Goal: Task Accomplishment & Management: Manage account settings

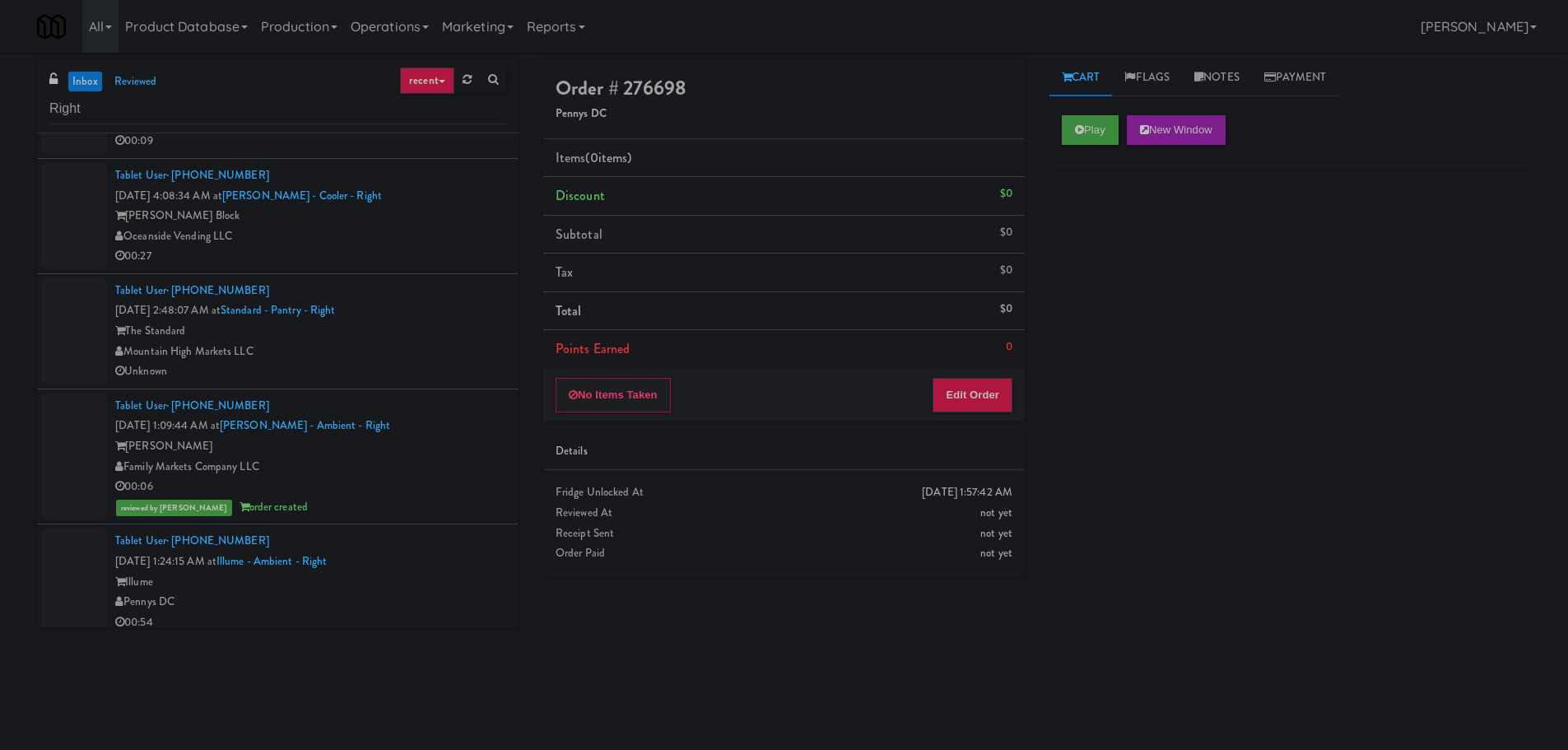
scroll to position [247, 0]
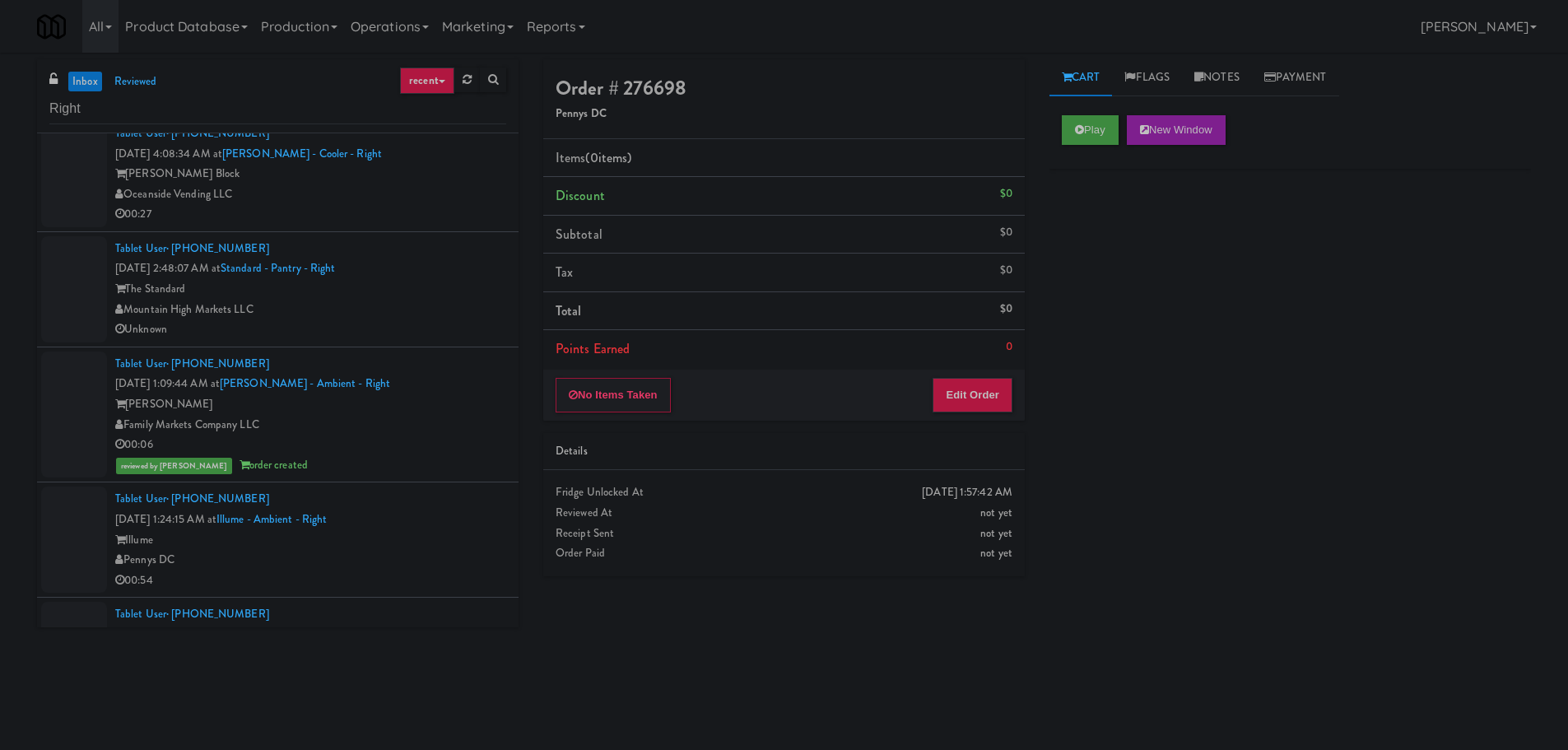
click at [90, 80] on link "inbox" at bounding box center [85, 82] width 34 height 20
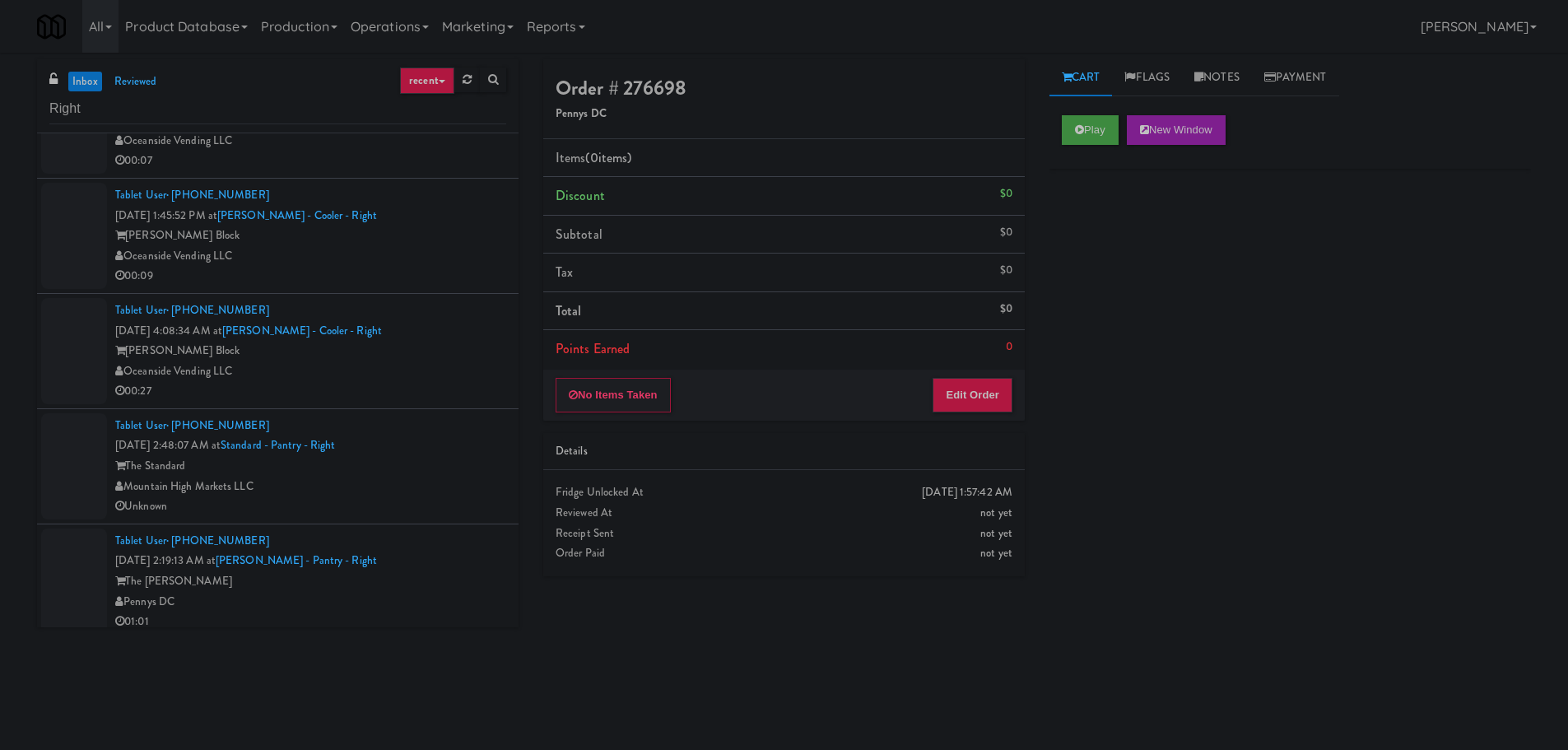
scroll to position [197, 0]
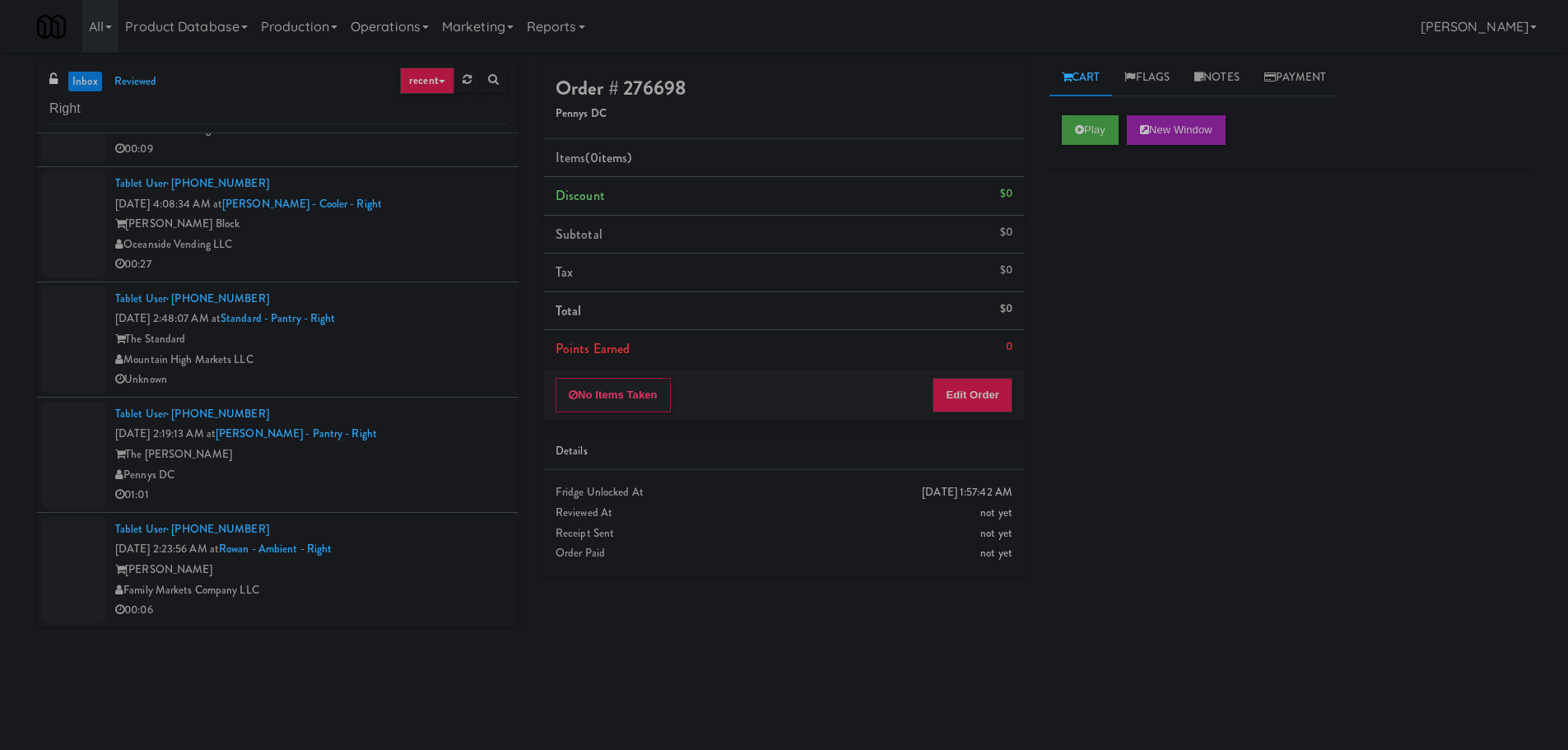
click at [395, 364] on div "Mountain High Markets LLC" at bounding box center [310, 360] width 391 height 20
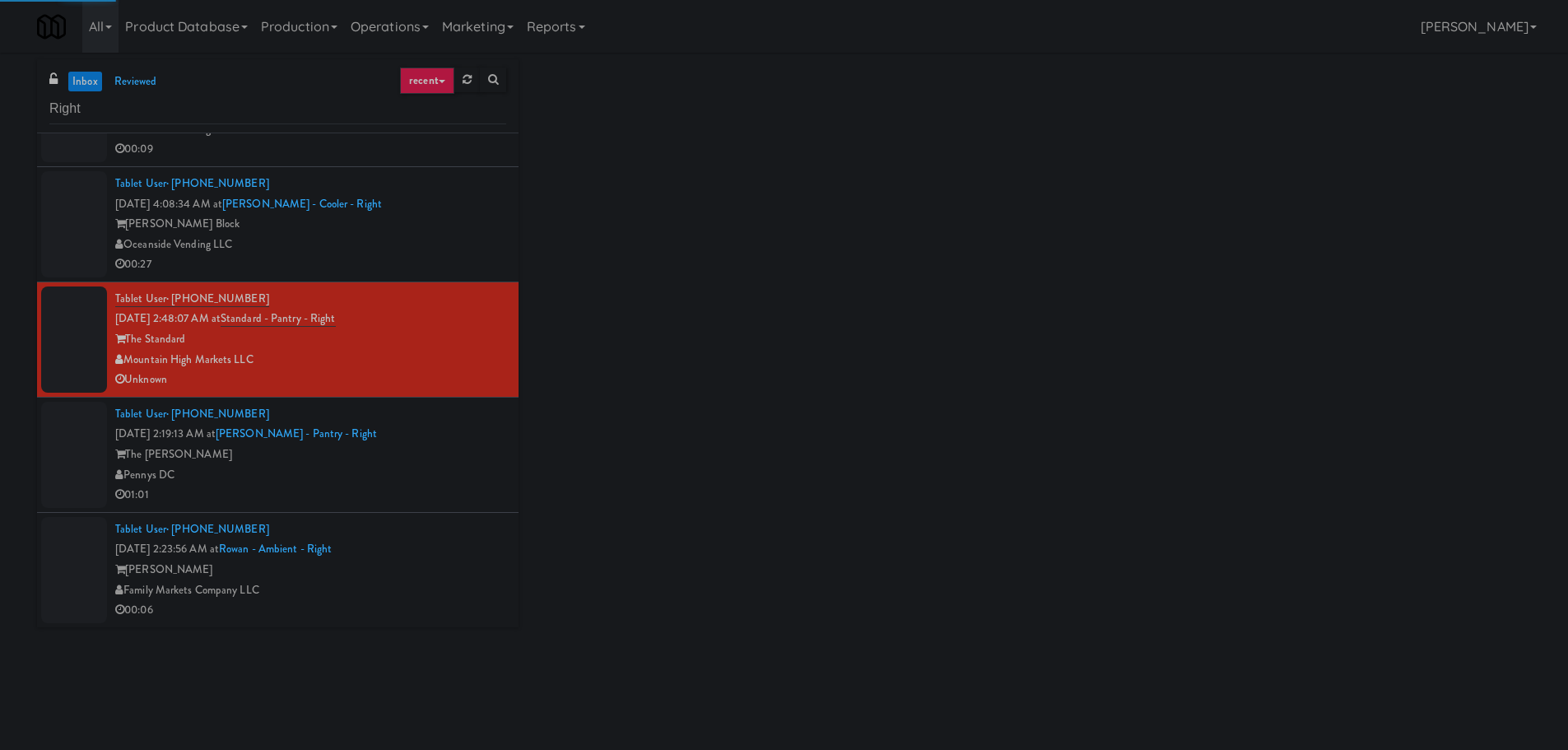
click at [424, 467] on div "Pennys DC" at bounding box center [310, 475] width 391 height 20
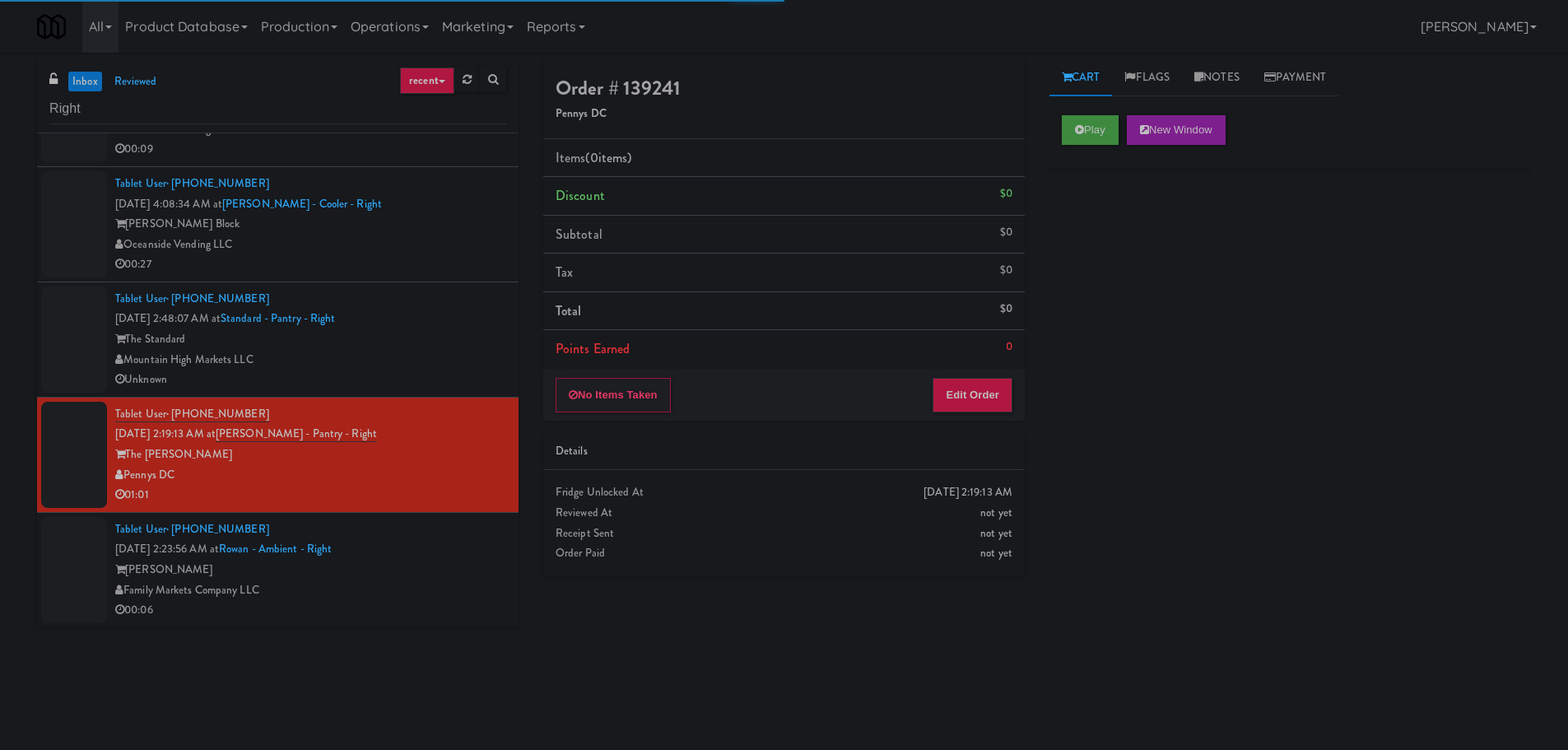
click at [417, 361] on div "Mountain High Markets LLC" at bounding box center [310, 360] width 391 height 20
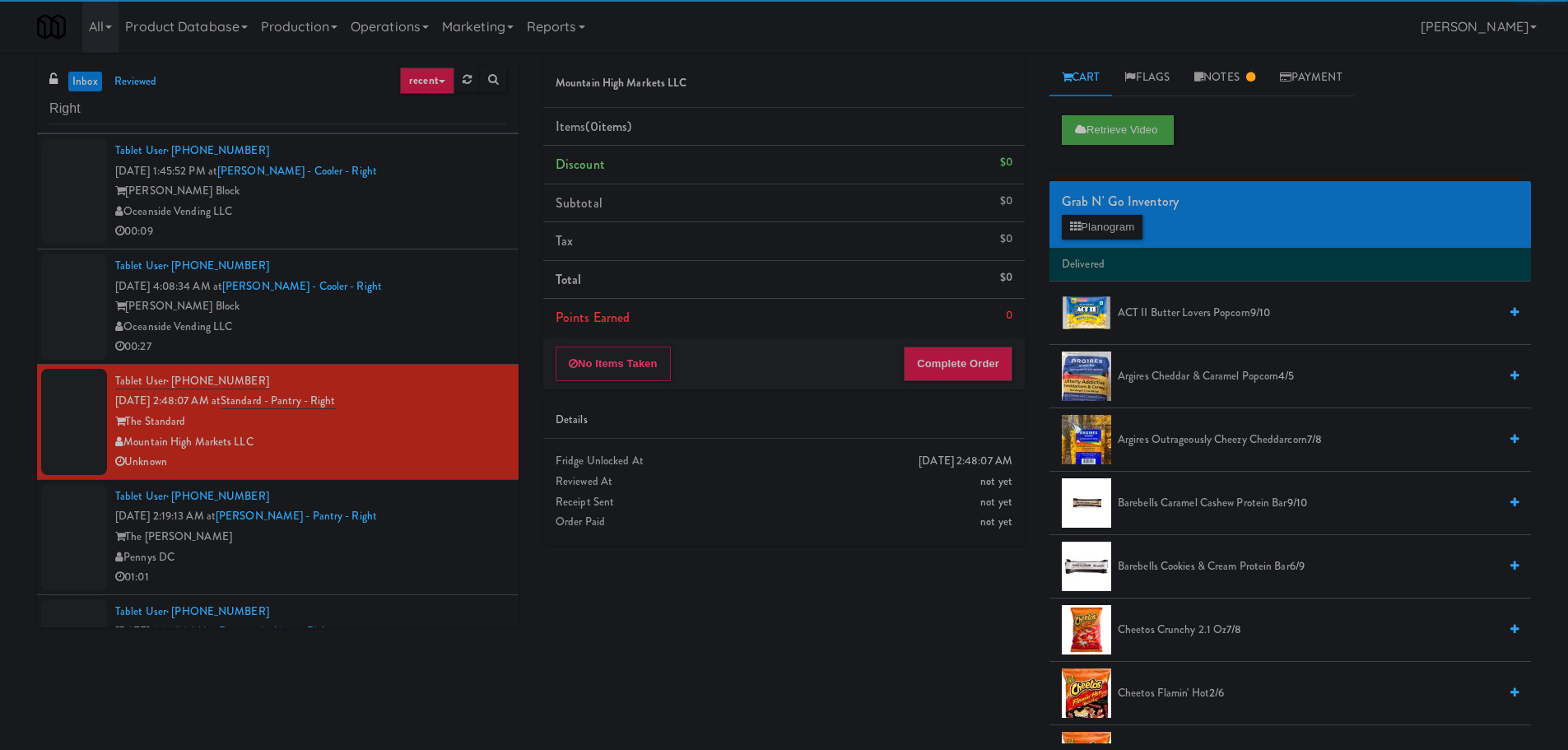
click at [414, 321] on div "Oceanside Vending LLC" at bounding box center [310, 327] width 391 height 20
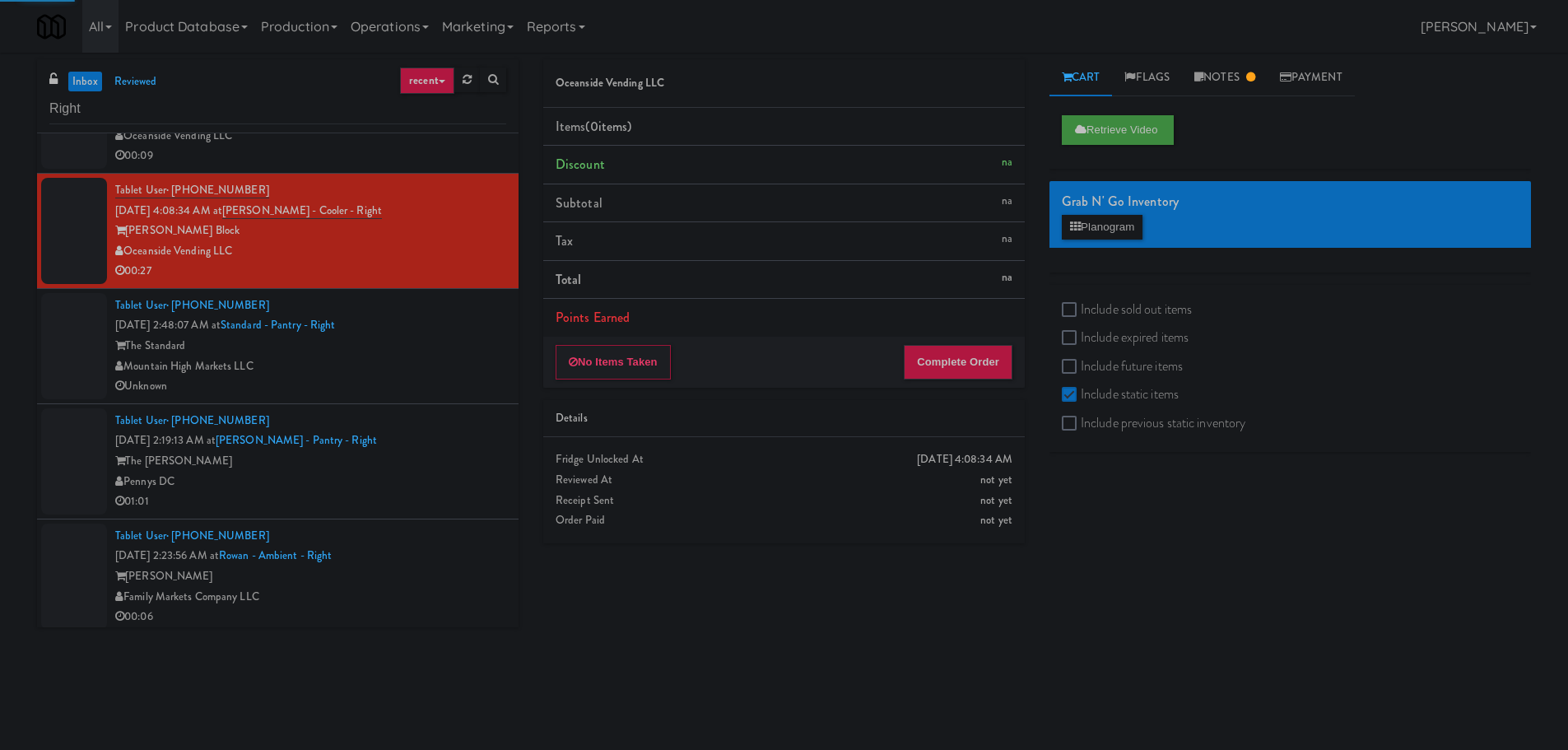
scroll to position [197, 0]
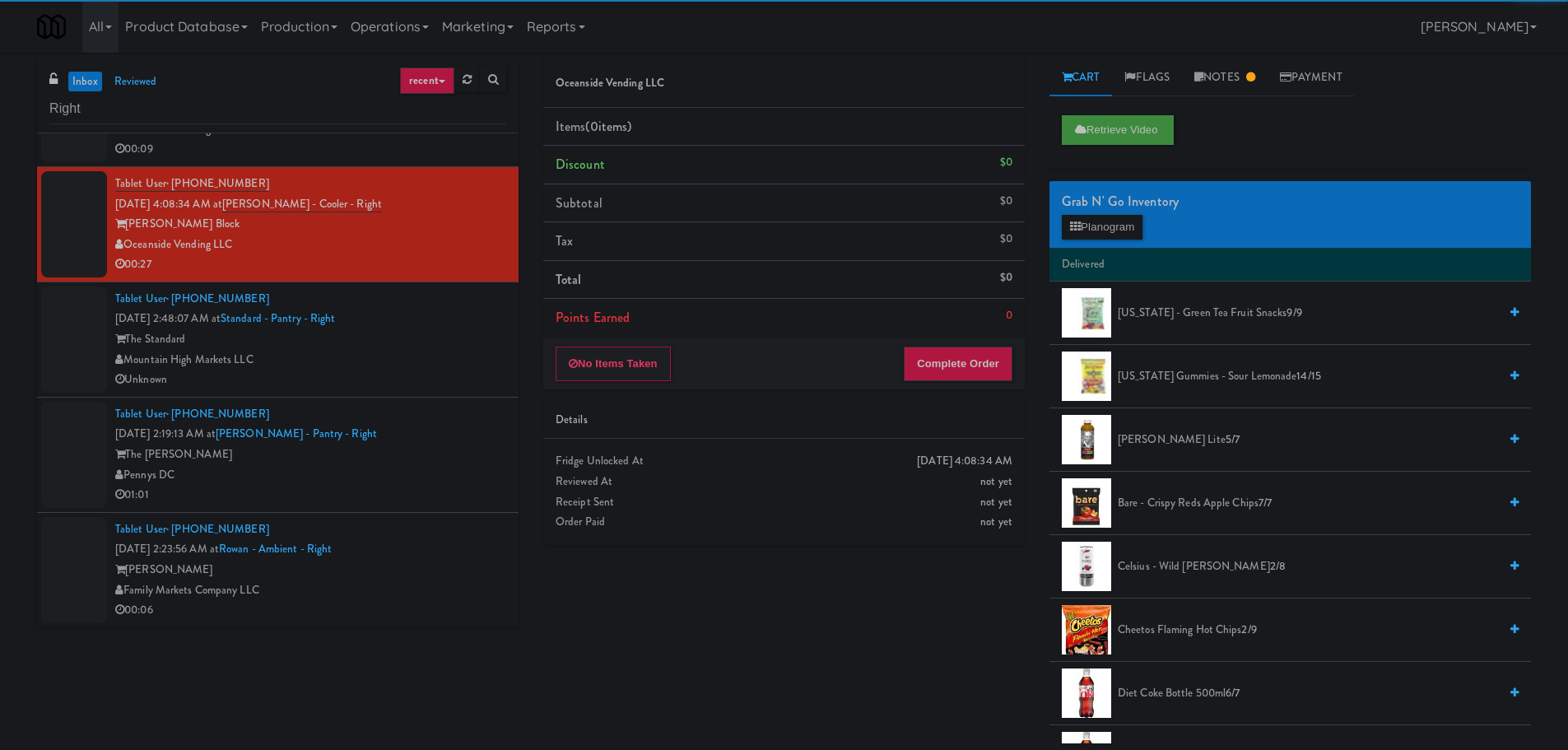
click at [406, 351] on div "Mountain High Markets LLC" at bounding box center [310, 360] width 391 height 20
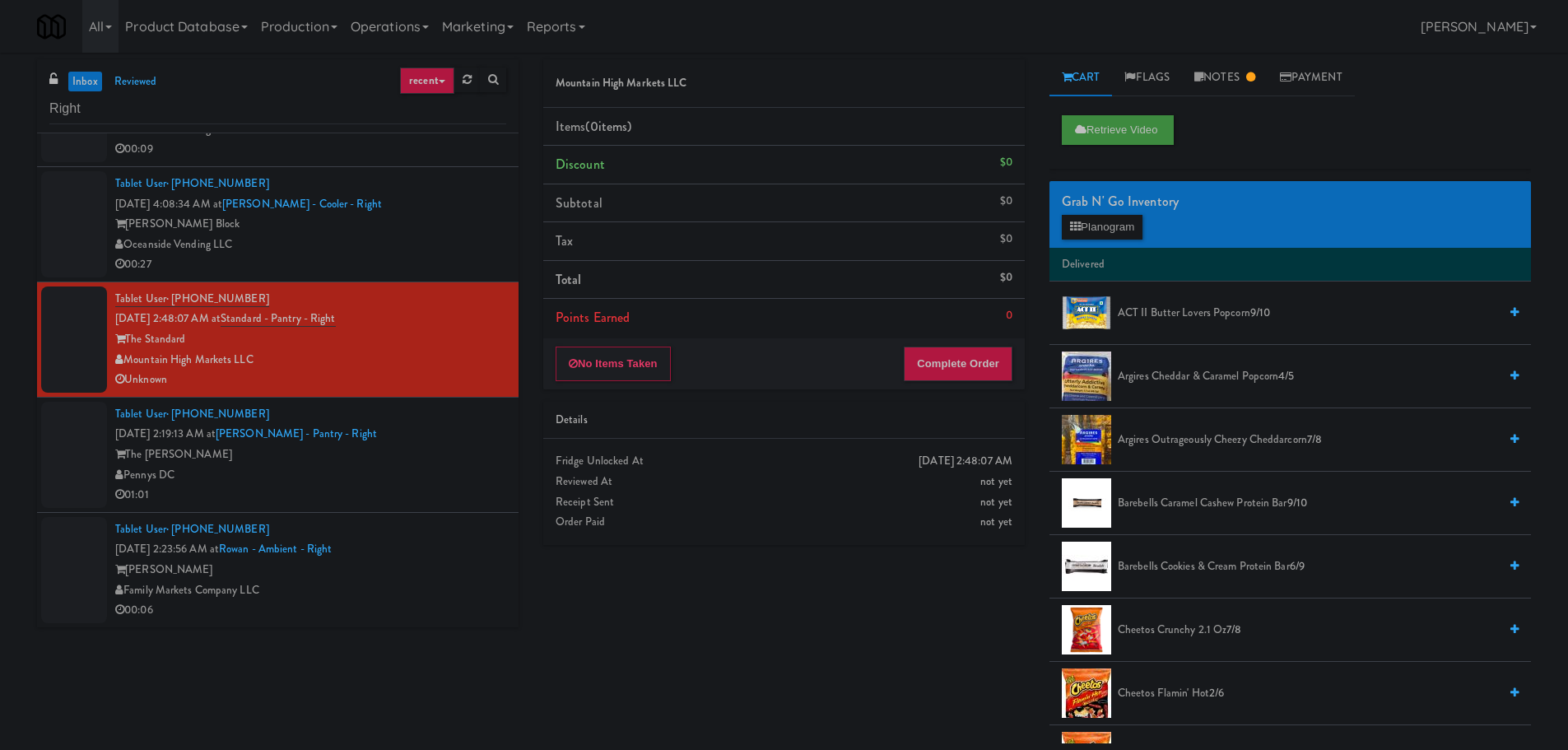
click at [436, 465] on div "Pennys DC" at bounding box center [310, 475] width 391 height 20
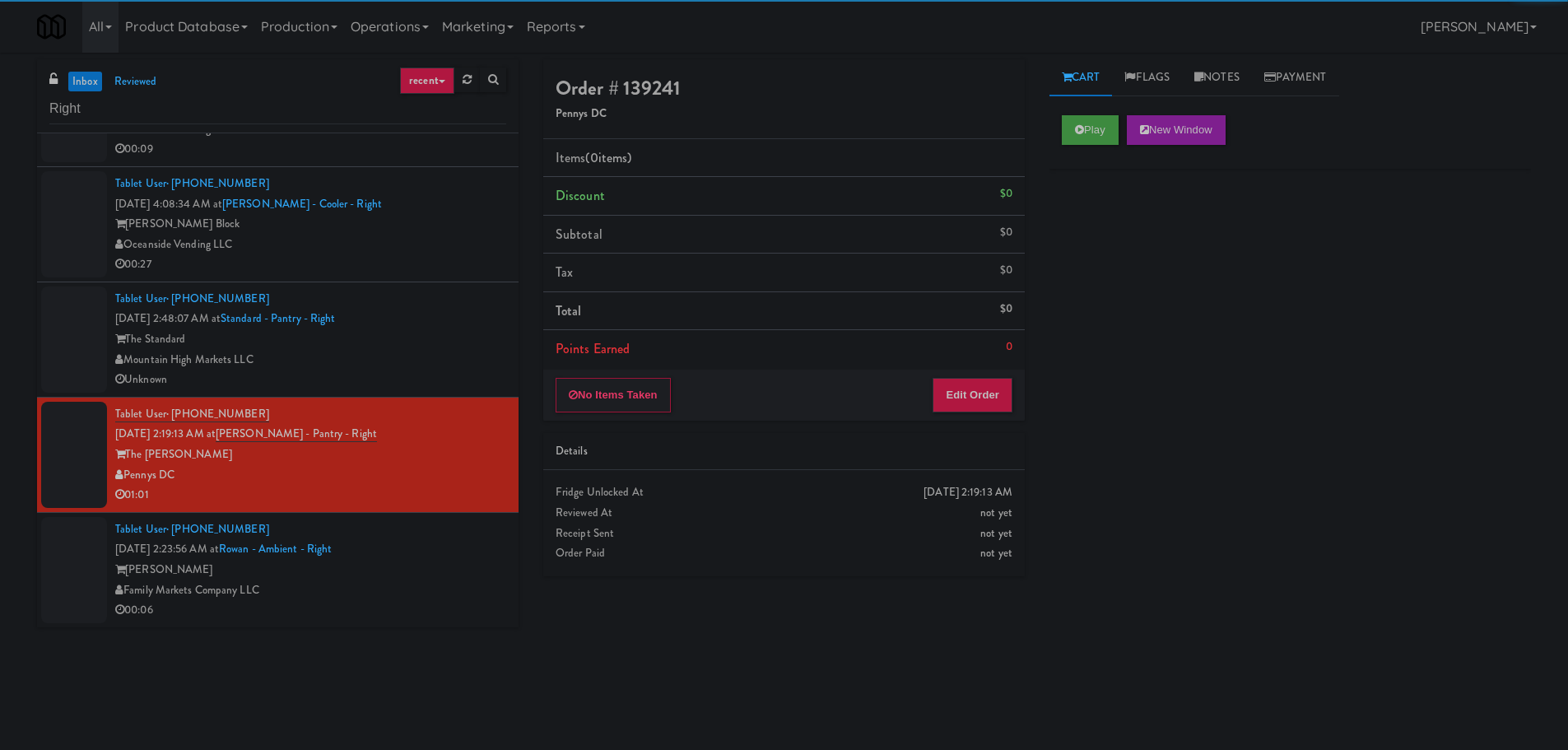
click at [424, 587] on div "Family Markets Company LLC" at bounding box center [310, 590] width 391 height 20
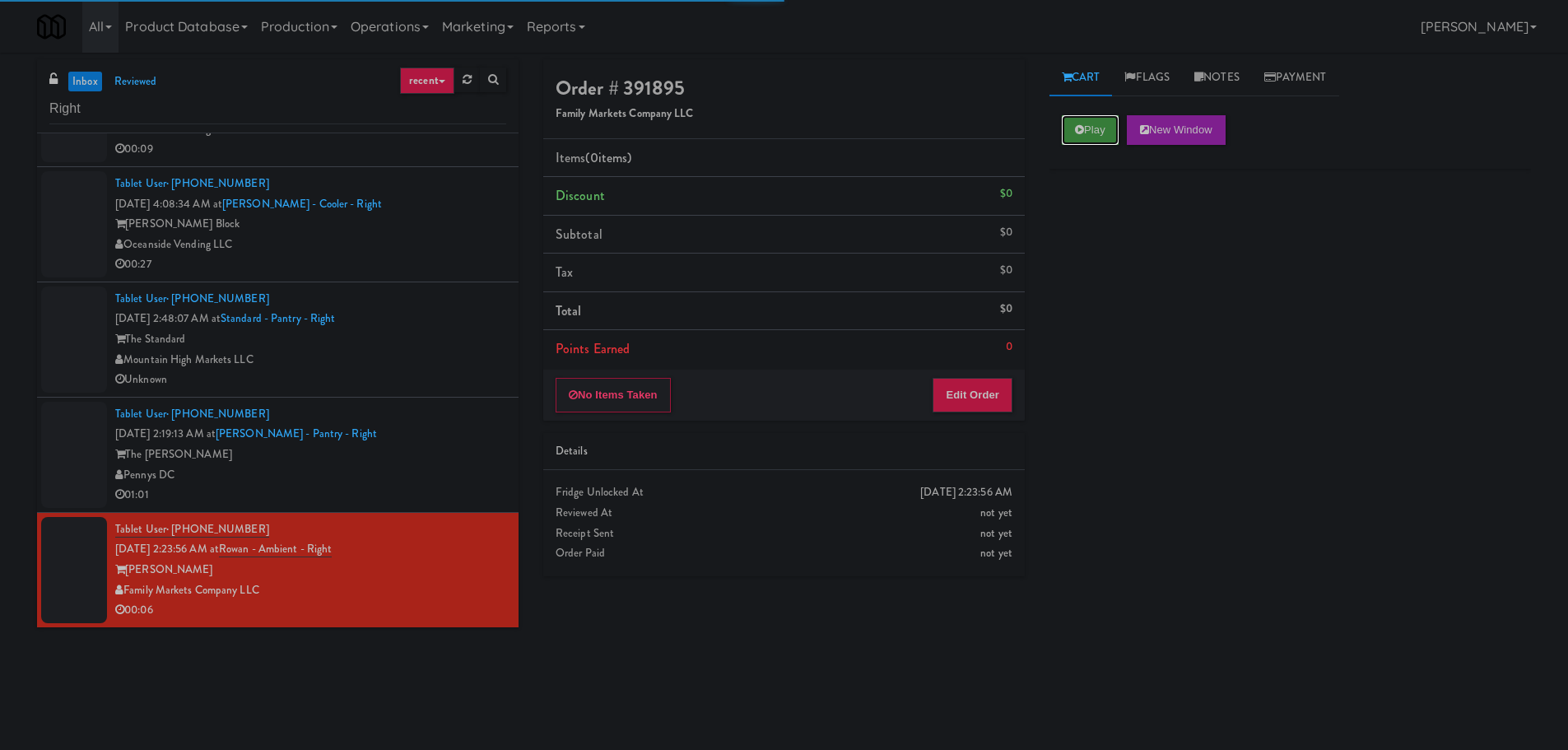
click at [1112, 130] on button "Play" at bounding box center [1090, 129] width 57 height 30
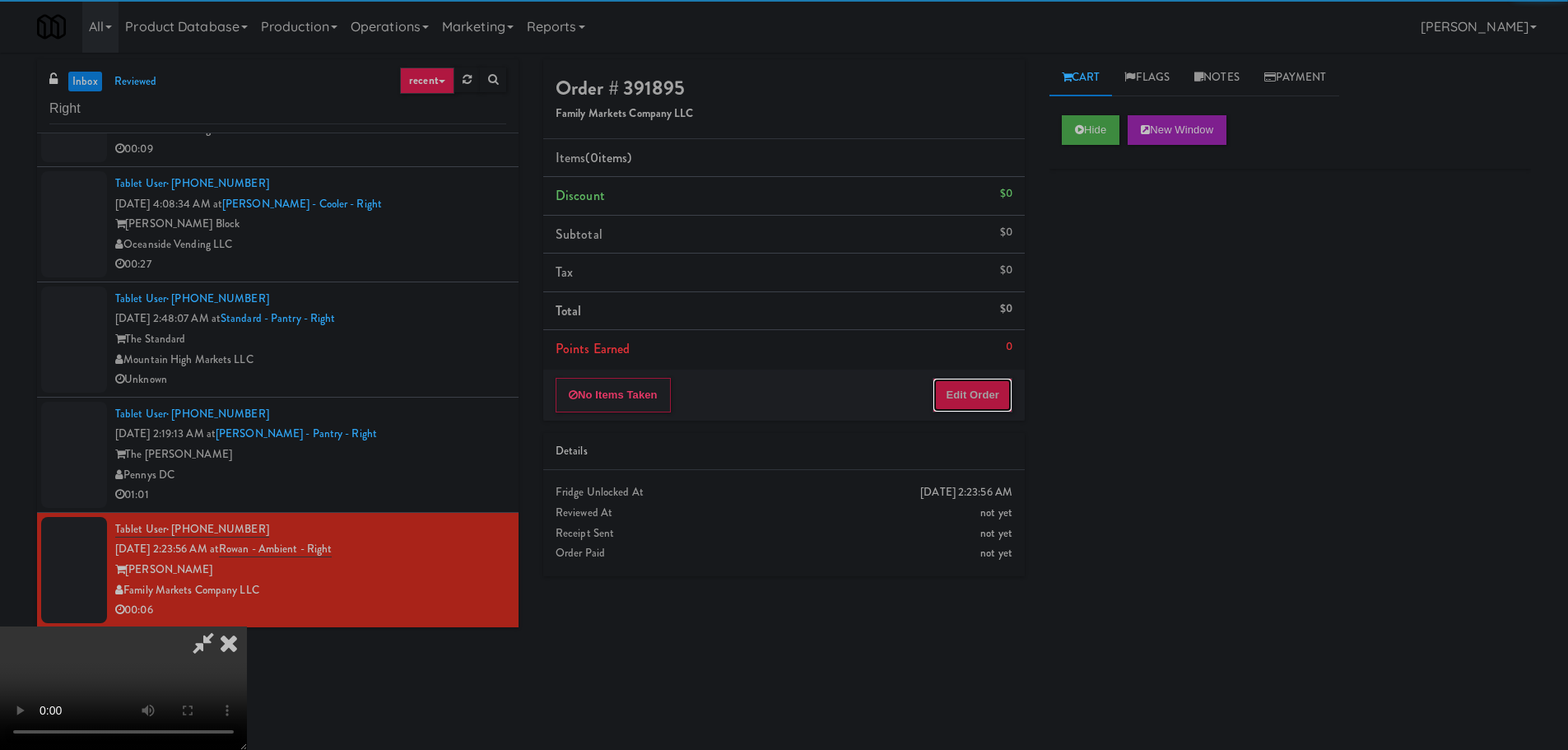
click at [975, 383] on button "Edit Order" at bounding box center [972, 394] width 80 height 35
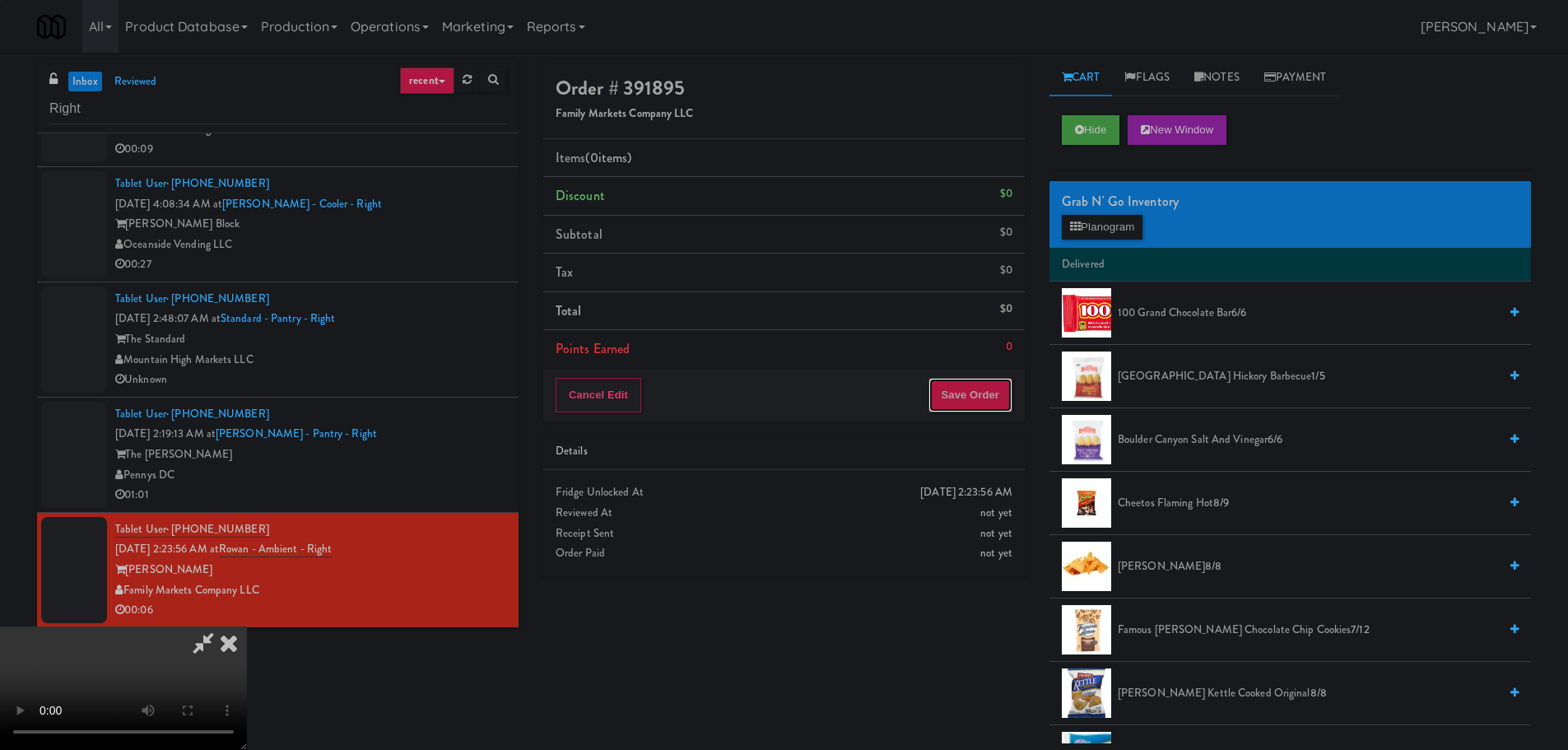
click at [968, 390] on button "Save Order" at bounding box center [970, 394] width 84 height 35
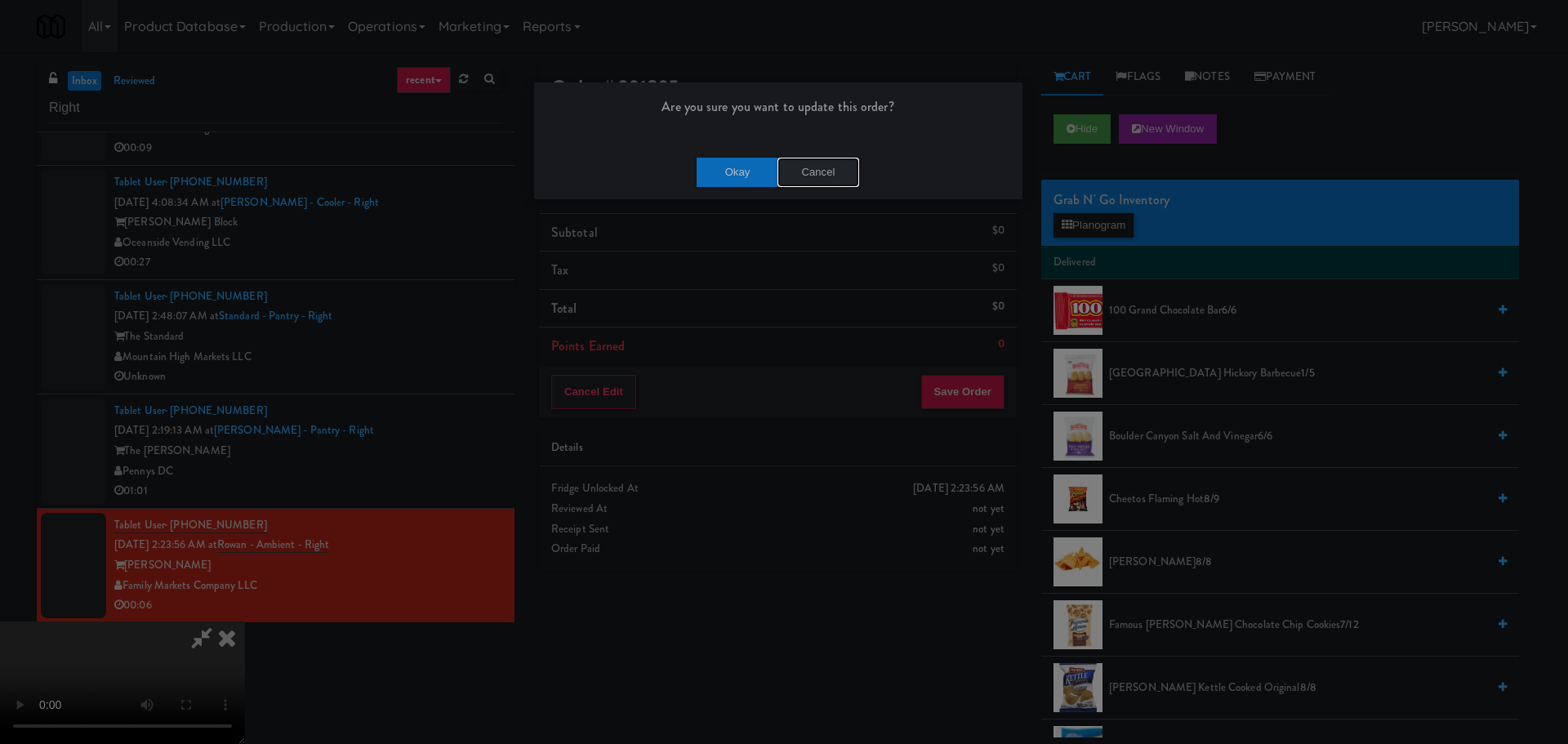
click at [833, 177] on button "Cancel" at bounding box center [817, 172] width 81 height 29
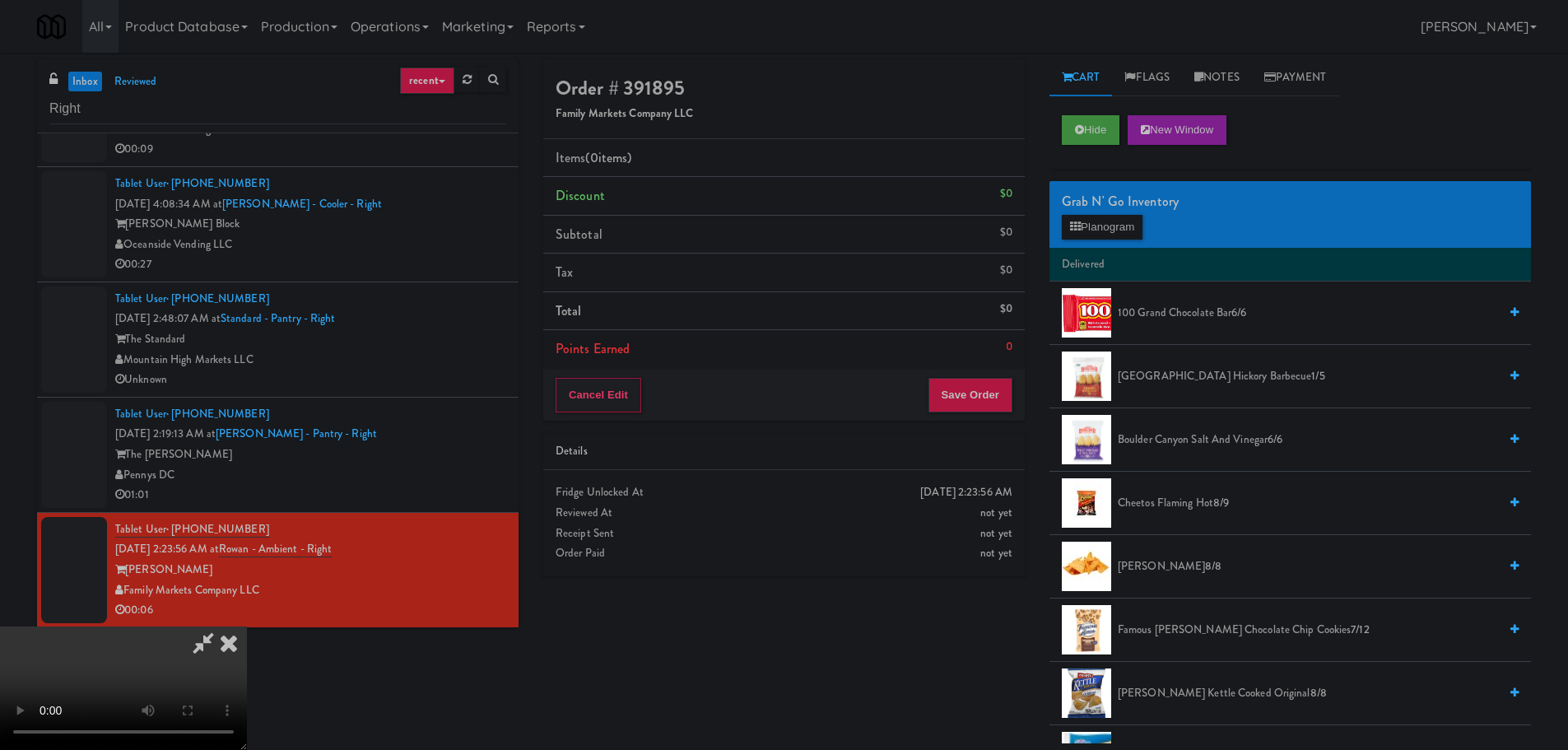
click at [247, 626] on video at bounding box center [123, 688] width 247 height 123
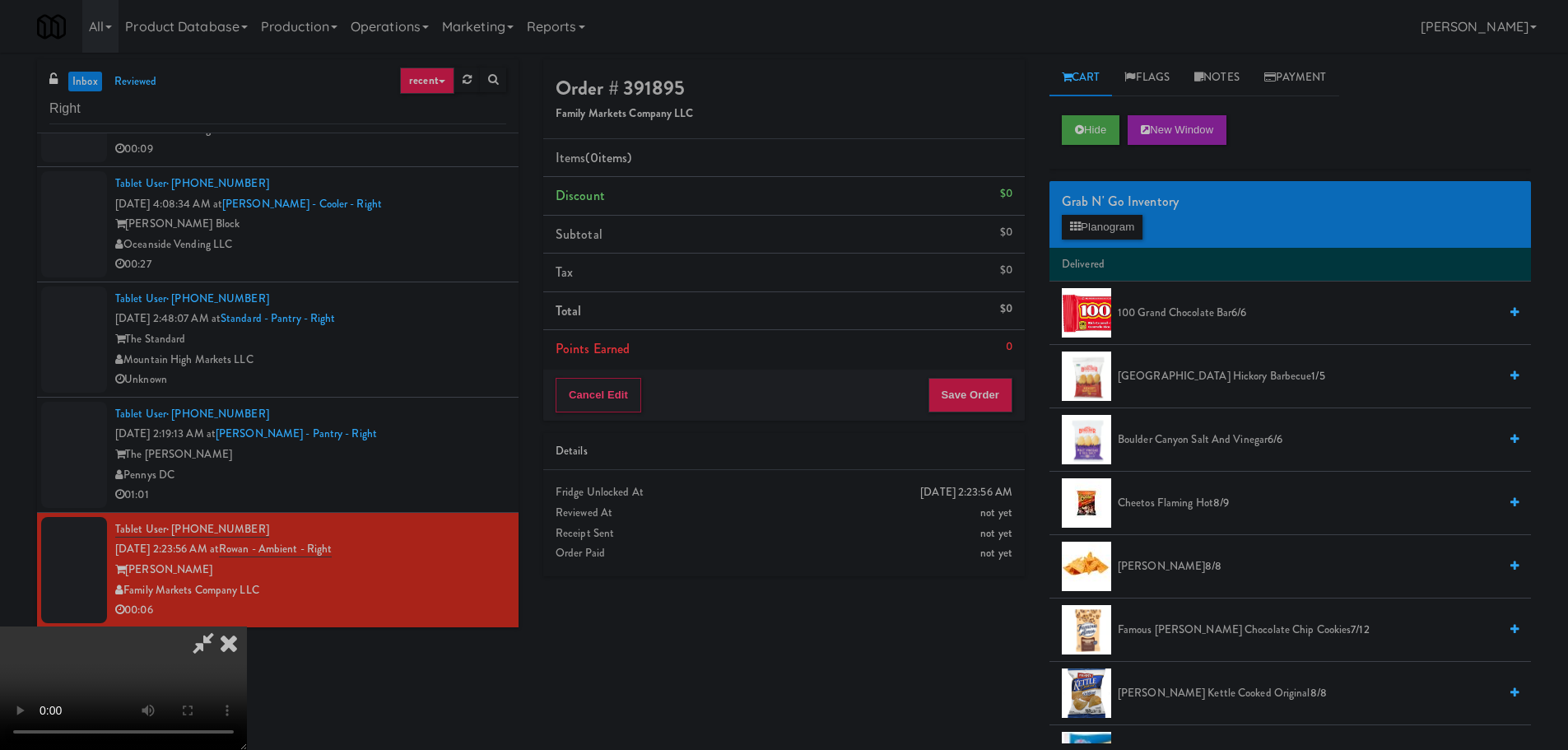
click at [247, 626] on video at bounding box center [123, 688] width 247 height 123
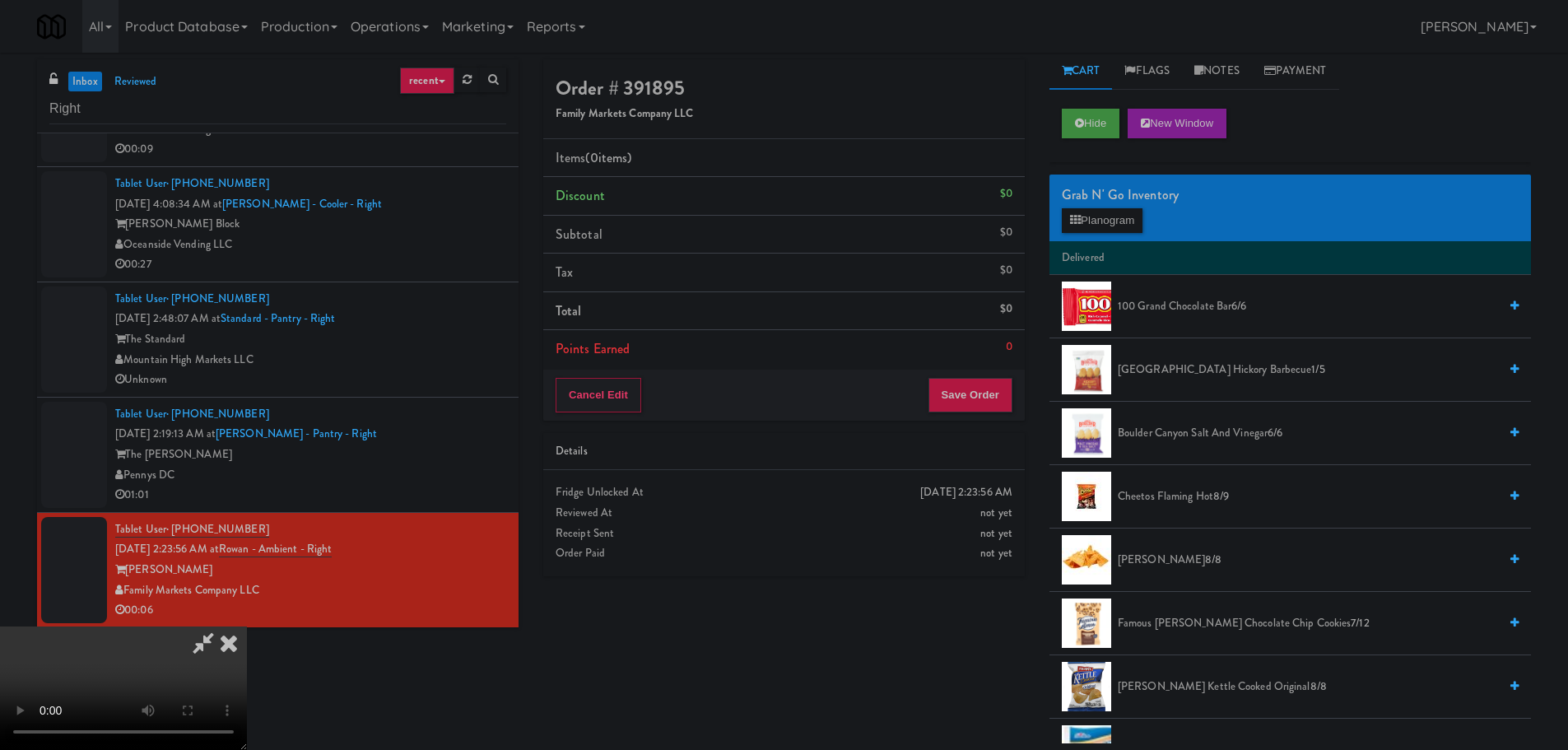
scroll to position [0, 0]
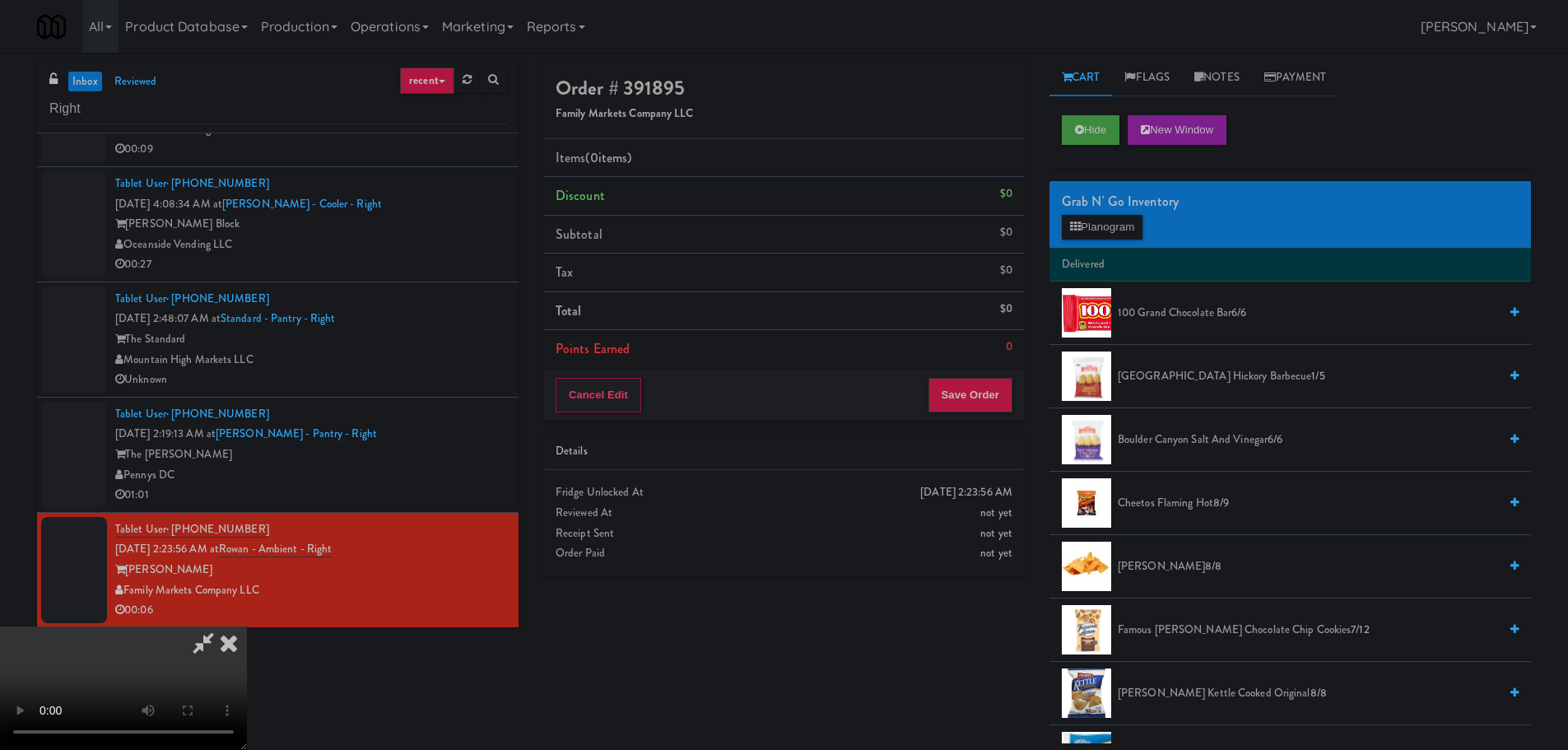
click at [1166, 323] on span "100 Grand Chocolate Bar 6/6" at bounding box center [1308, 313] width 380 height 20
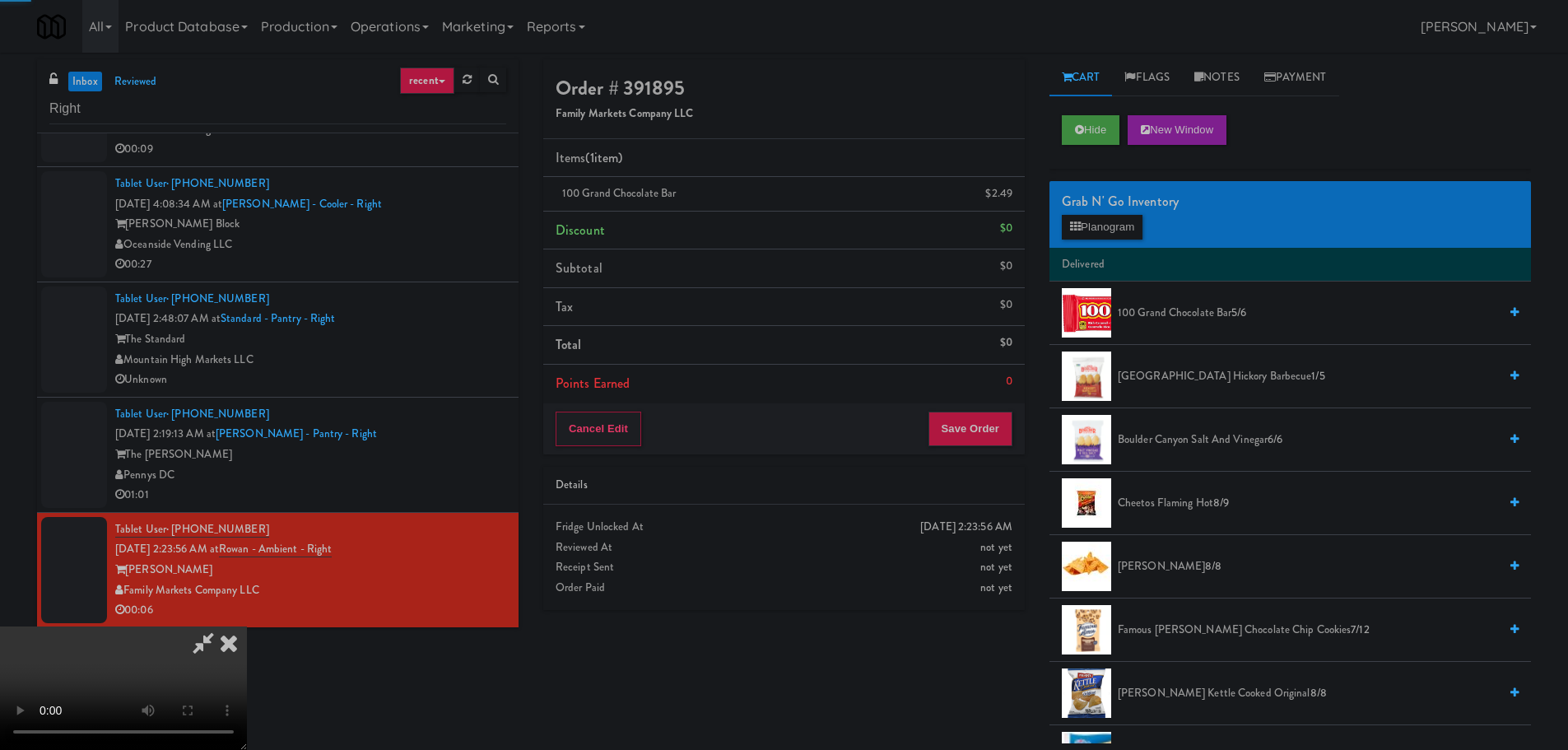
click at [247, 626] on video at bounding box center [123, 688] width 247 height 123
drag, startPoint x: 596, startPoint y: 528, endPoint x: 588, endPoint y: 513, distance: 17.0
click at [247, 626] on video at bounding box center [123, 688] width 247 height 123
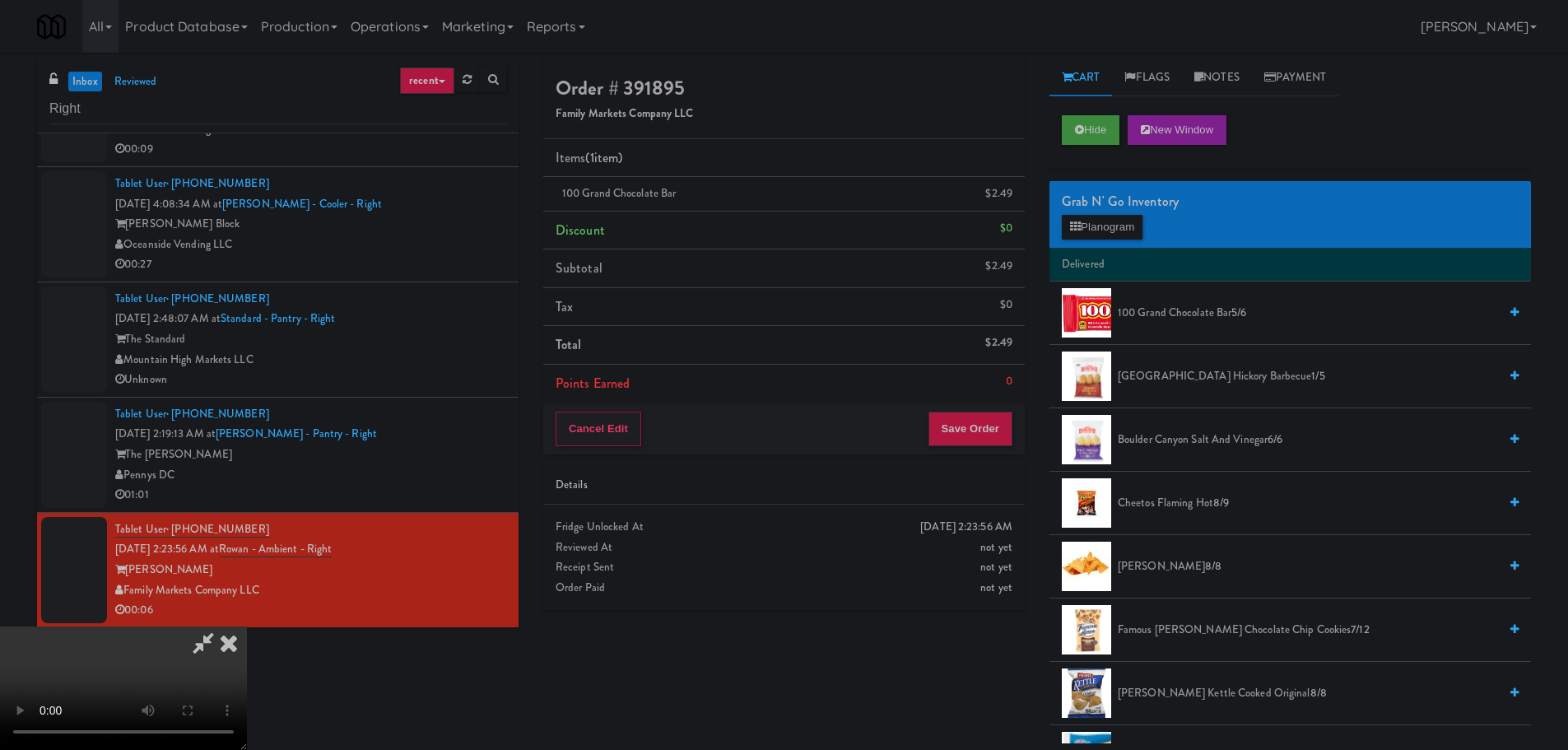
click at [247, 626] on video at bounding box center [123, 688] width 247 height 123
click at [1109, 238] on button "Planogram" at bounding box center [1102, 226] width 80 height 24
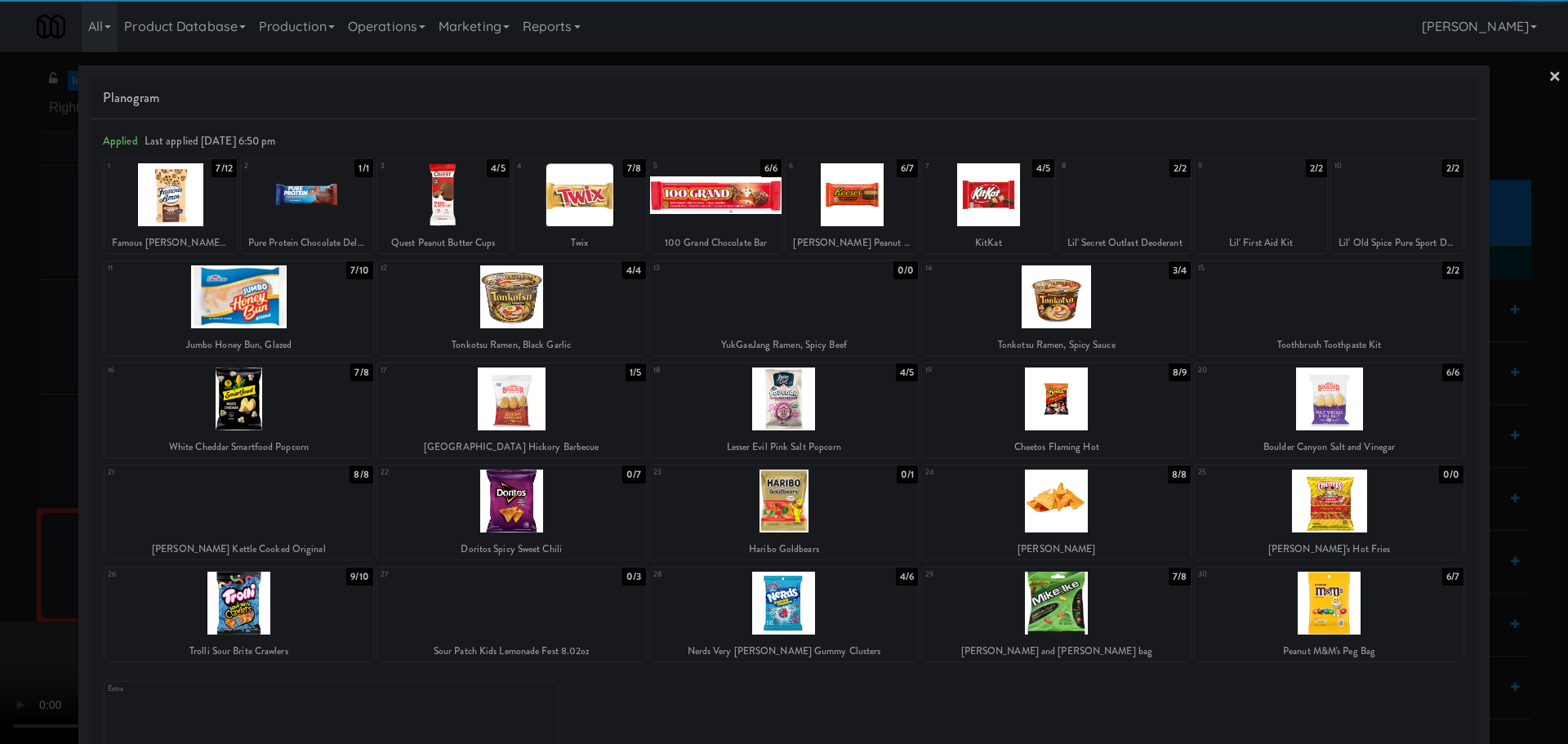
click at [284, 393] on div at bounding box center [239, 398] width 269 height 63
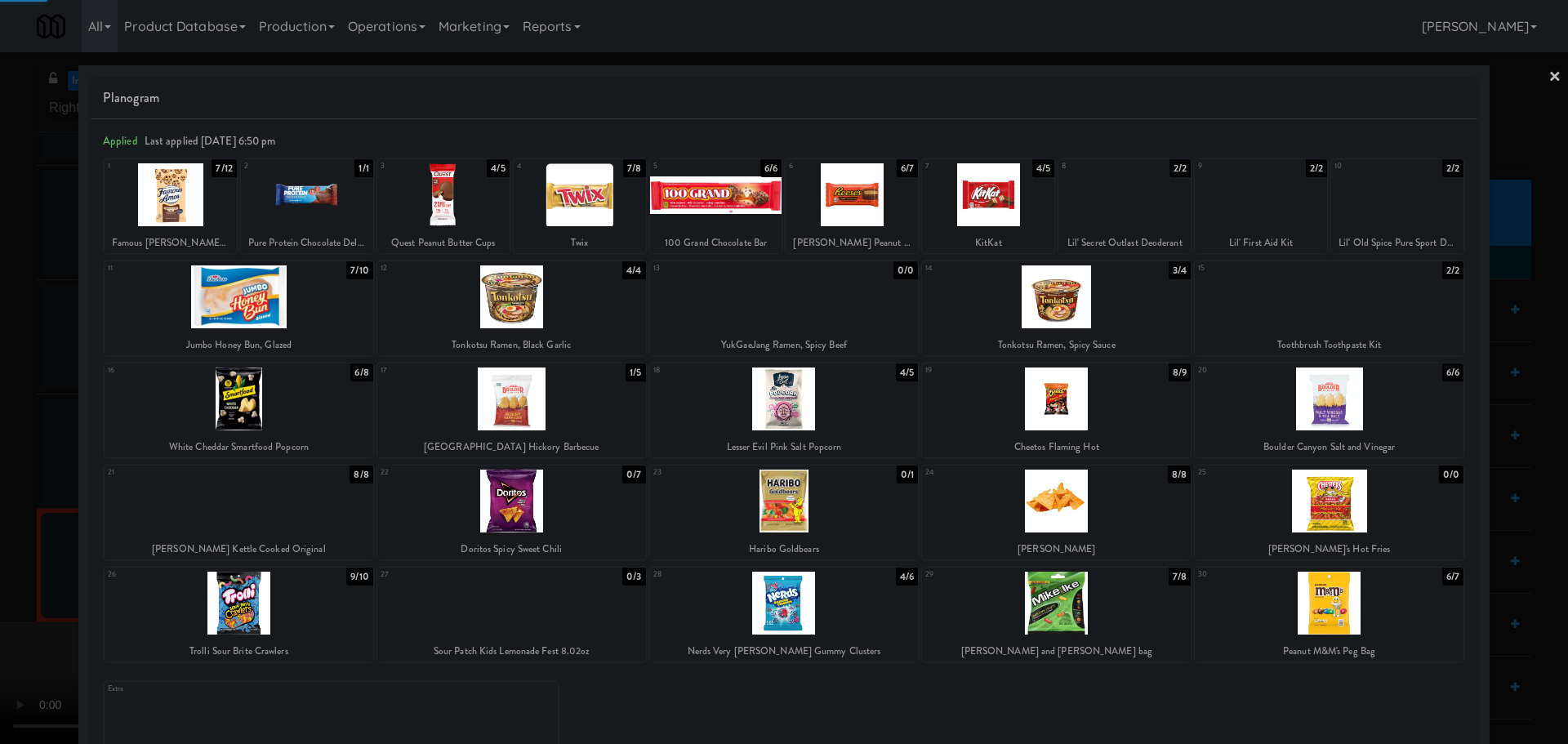
click at [39, 419] on div at bounding box center [784, 372] width 1568 height 744
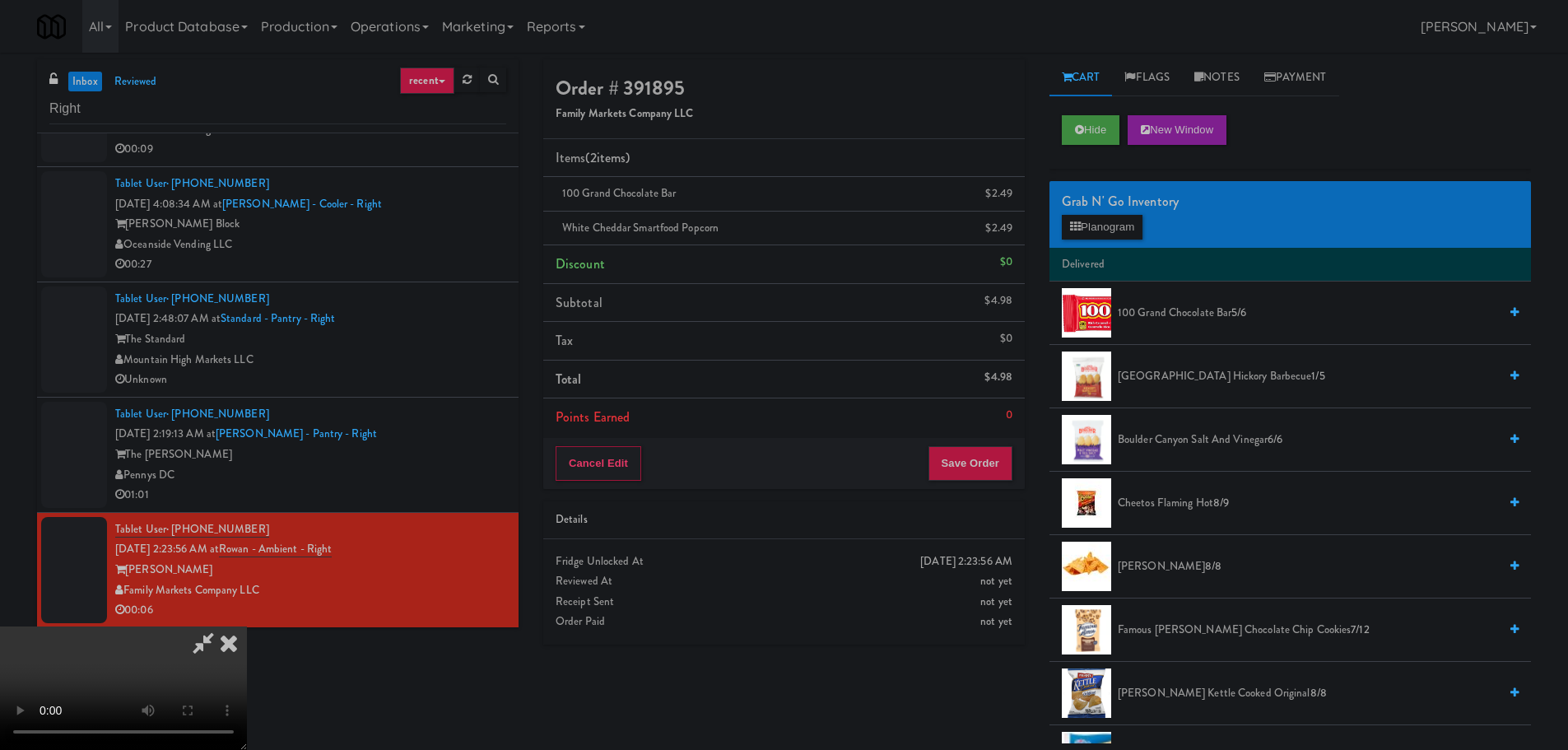
click at [247, 626] on video at bounding box center [123, 688] width 247 height 123
click at [954, 461] on button "Save Order" at bounding box center [970, 463] width 84 height 35
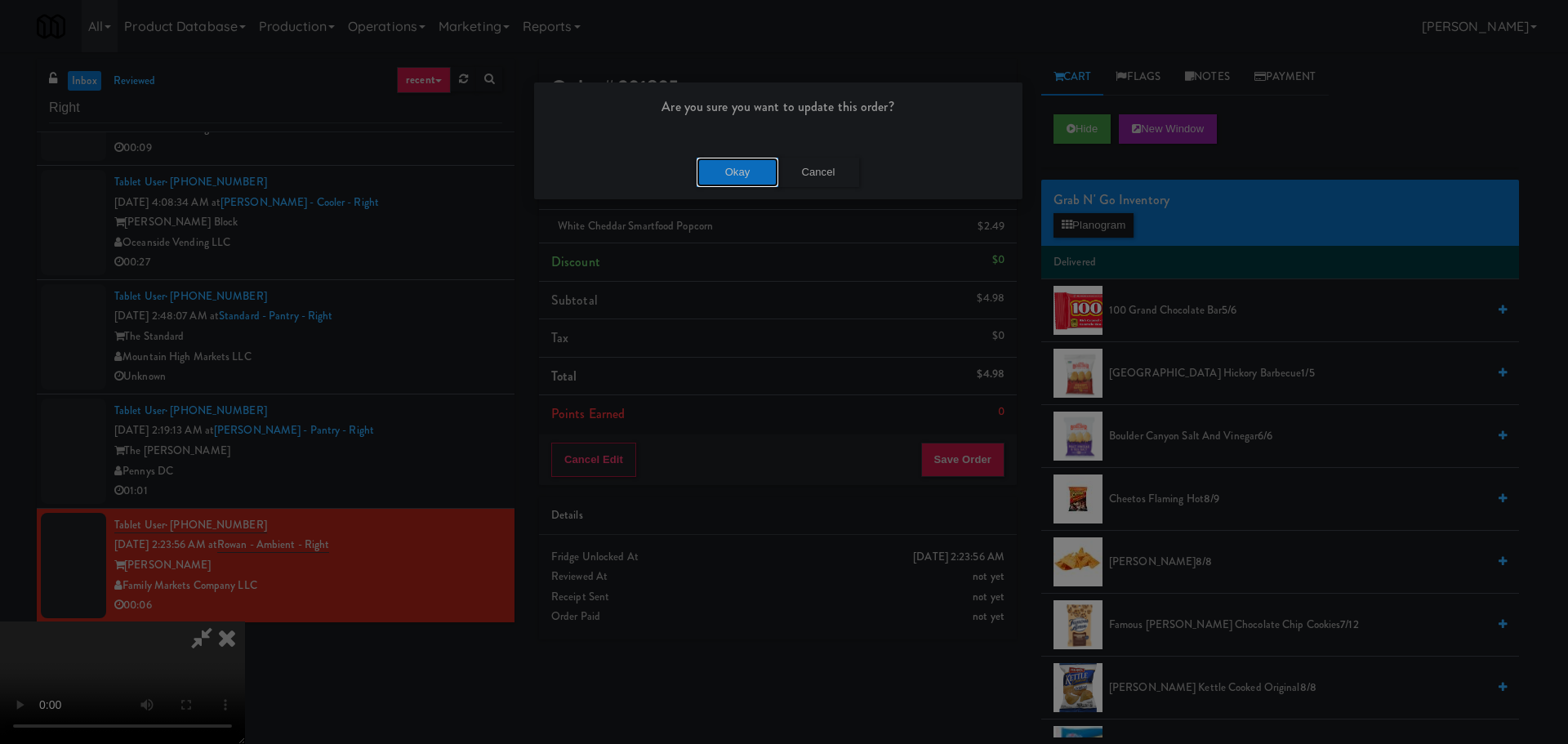
click at [737, 167] on button "Okay" at bounding box center [737, 172] width 81 height 29
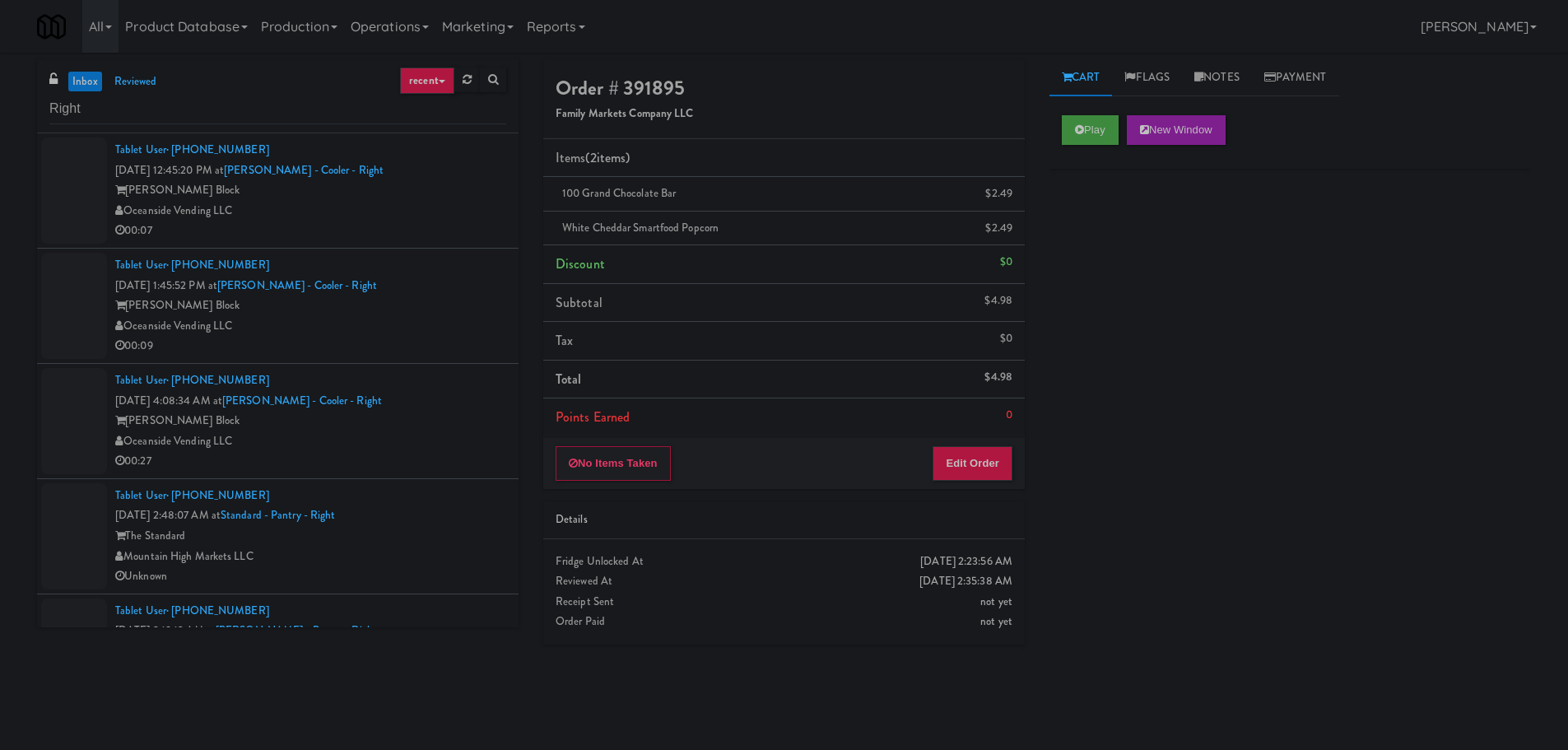
click at [174, 92] on div "Right" at bounding box center [277, 108] width 457 height 32
click at [168, 113] on input "Right" at bounding box center [277, 109] width 457 height 30
click at [167, 113] on input "Right" at bounding box center [277, 109] width 457 height 30
type input "Fridge"
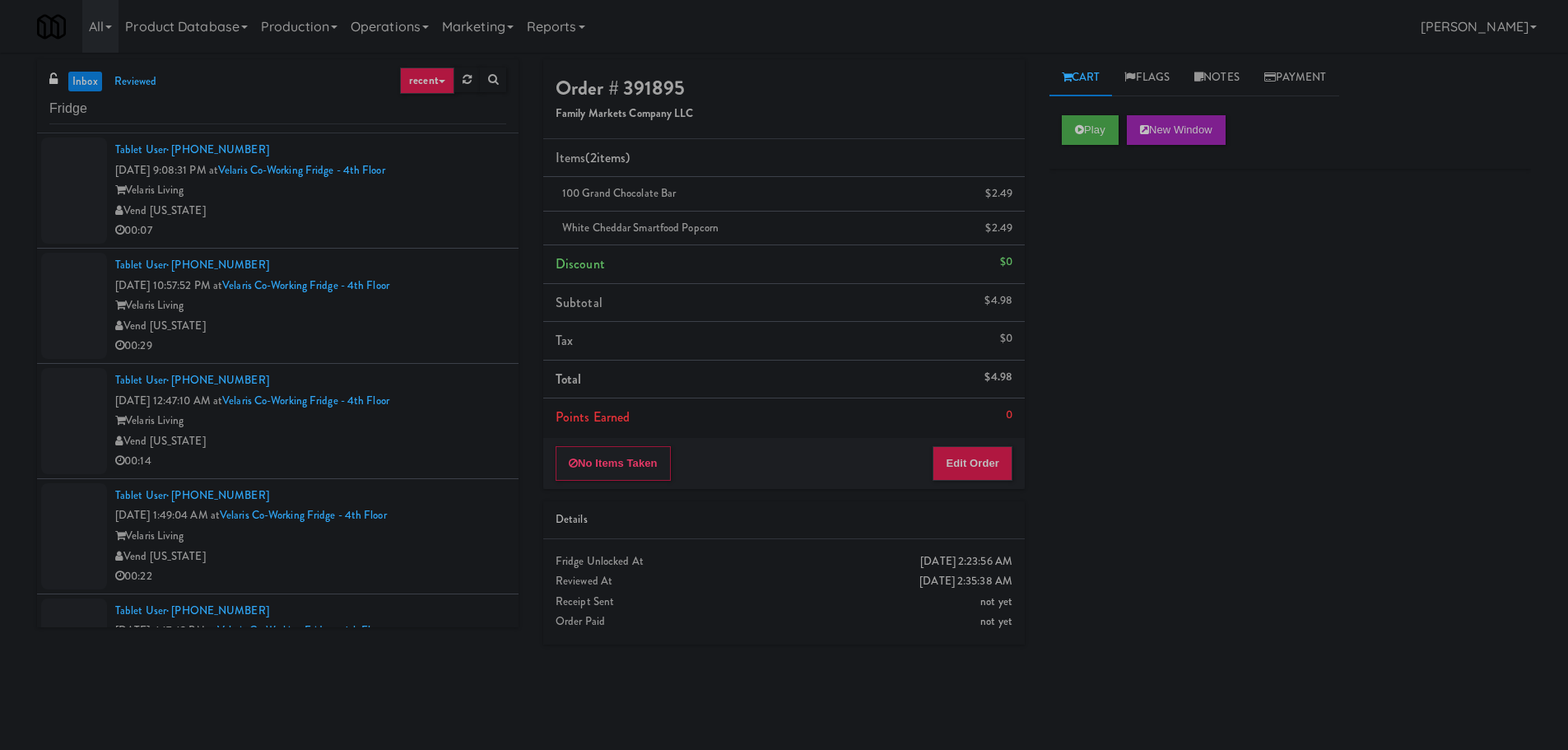
click at [479, 212] on div "Vend [US_STATE]" at bounding box center [310, 211] width 391 height 20
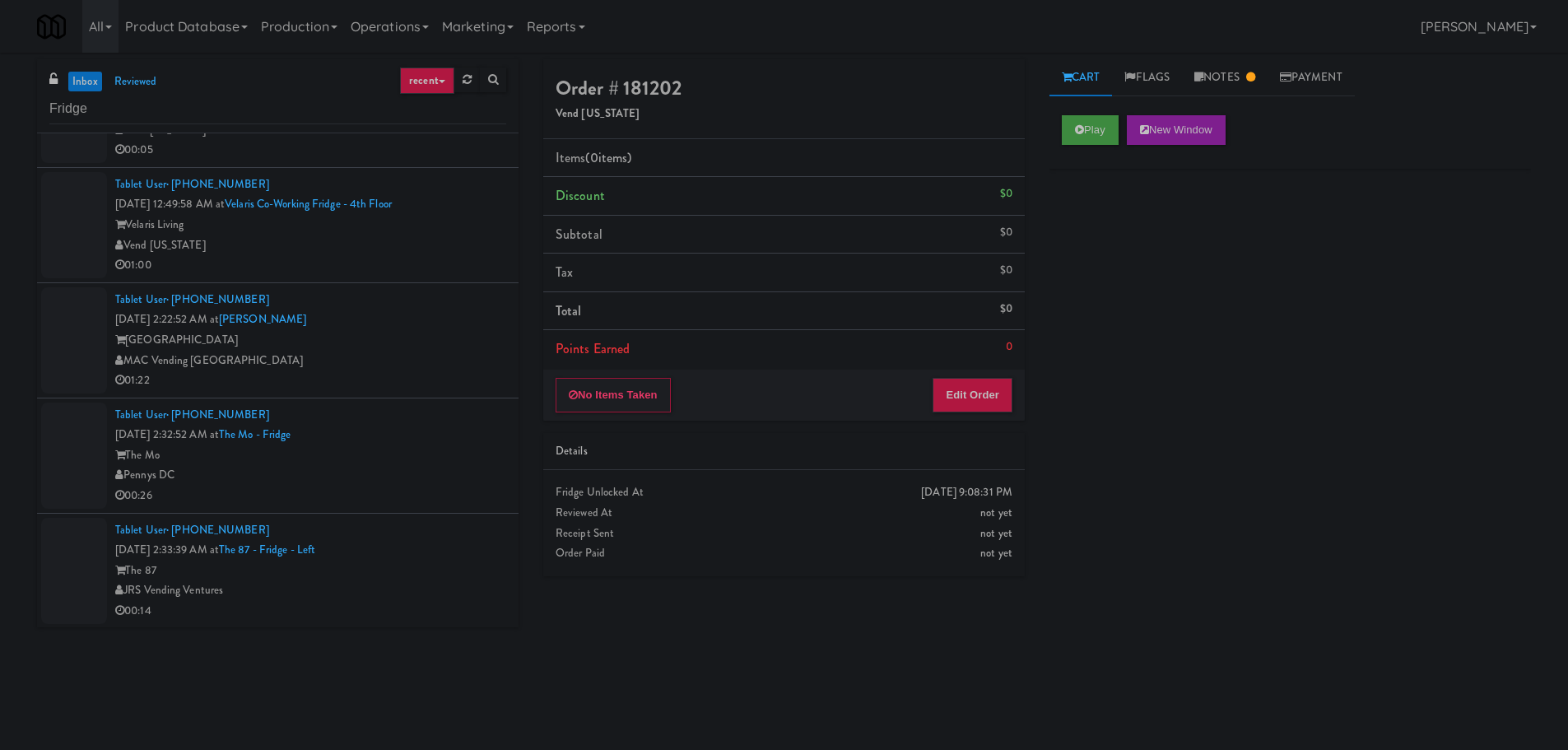
scroll to position [773, 0]
click at [432, 307] on div "Tablet User · (408) 422-2161 [DATE] 2:22:52 AM at [GEOGRAPHIC_DATA] [GEOGRAPHIC…" at bounding box center [310, 340] width 391 height 101
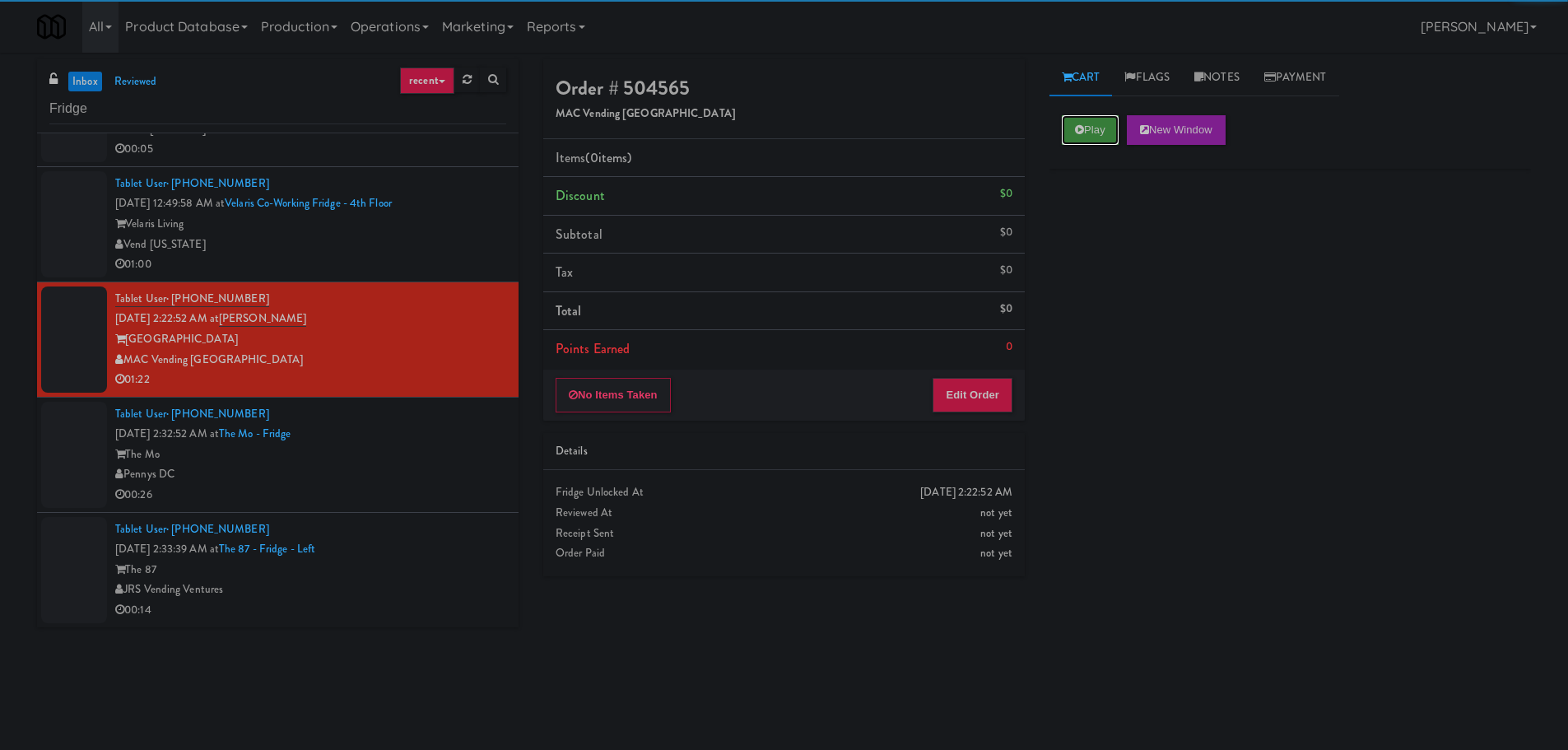
click at [1098, 138] on button "Play" at bounding box center [1090, 129] width 57 height 30
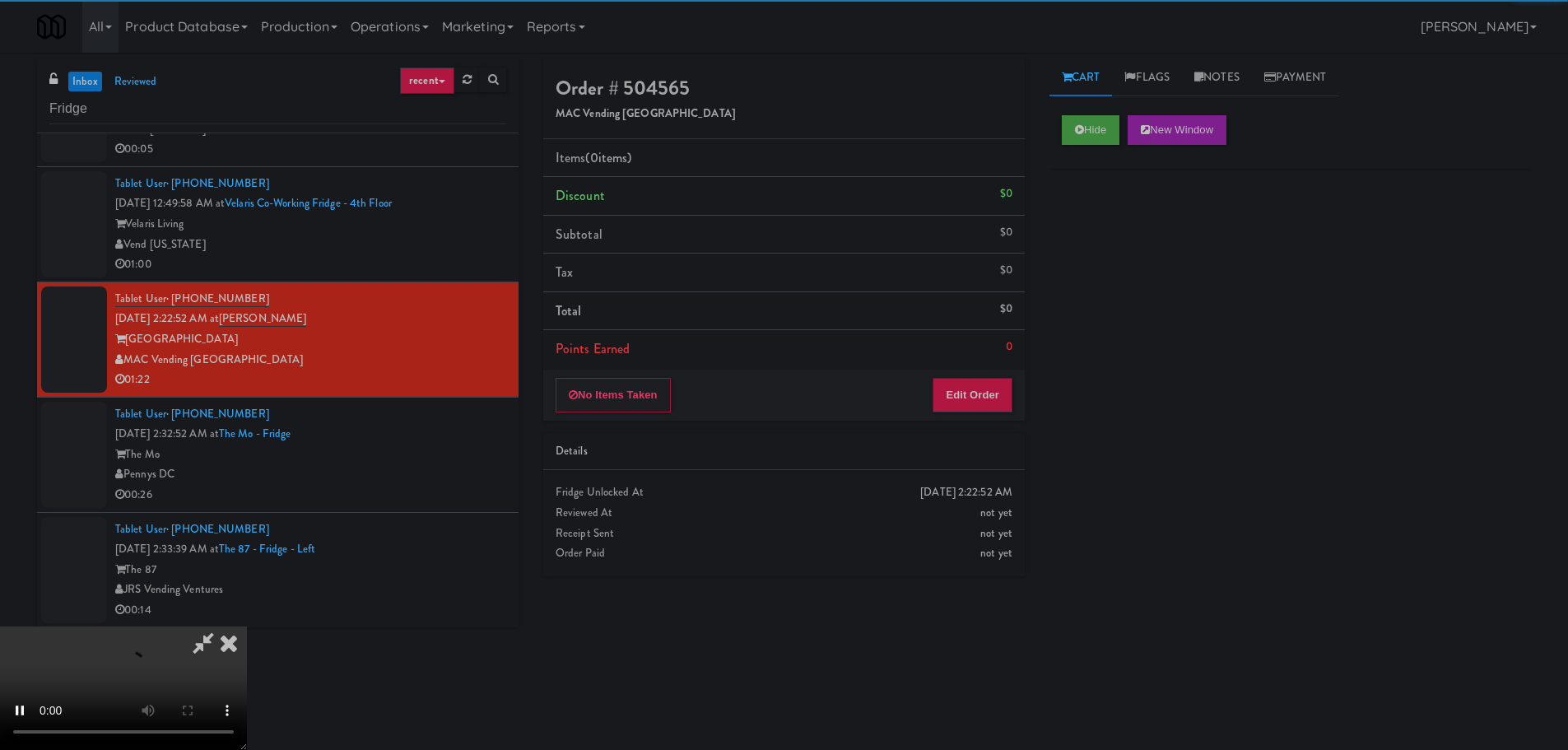
click at [972, 416] on div "No Items Taken Edit Order" at bounding box center [784, 394] width 482 height 51
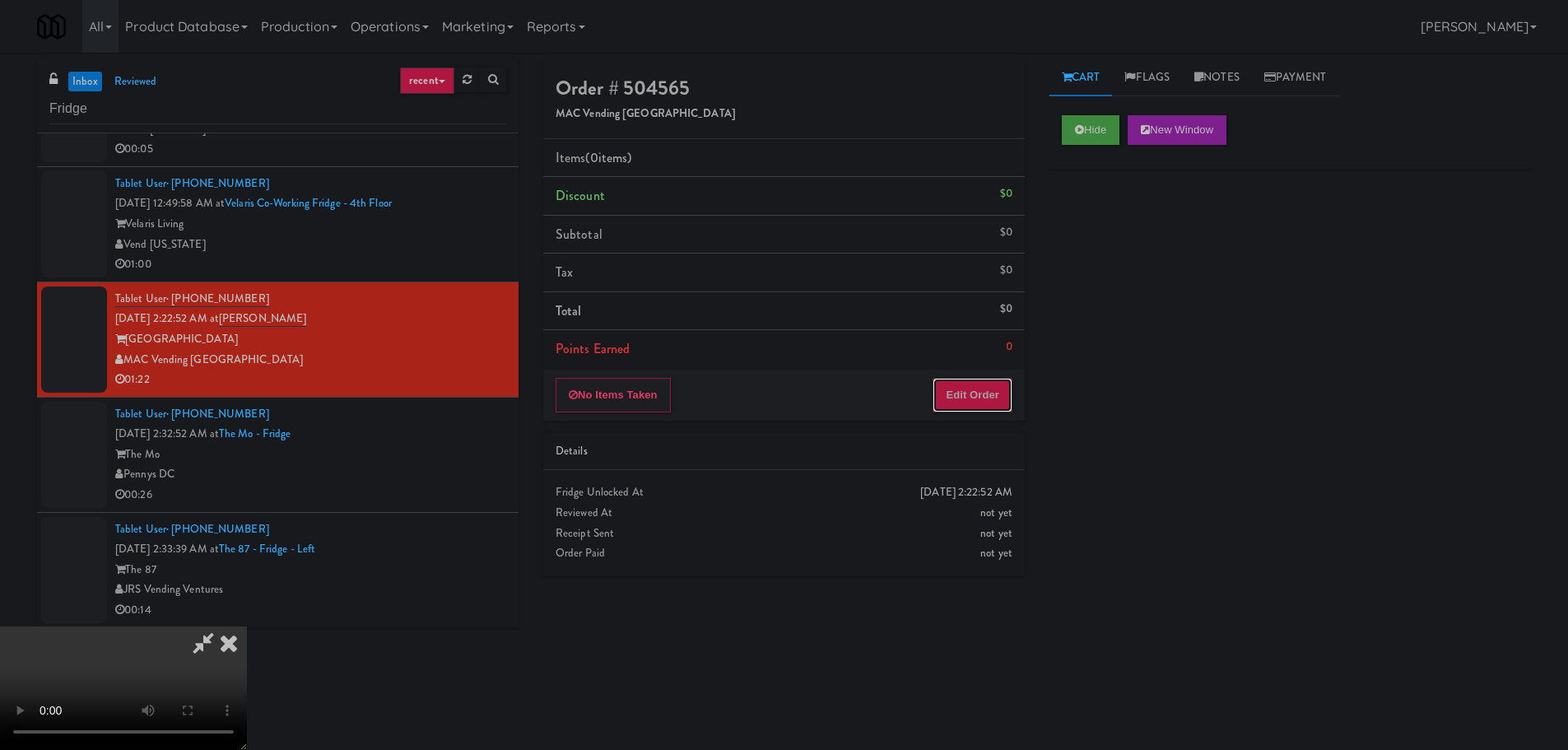
click at [975, 397] on button "Edit Order" at bounding box center [972, 394] width 80 height 35
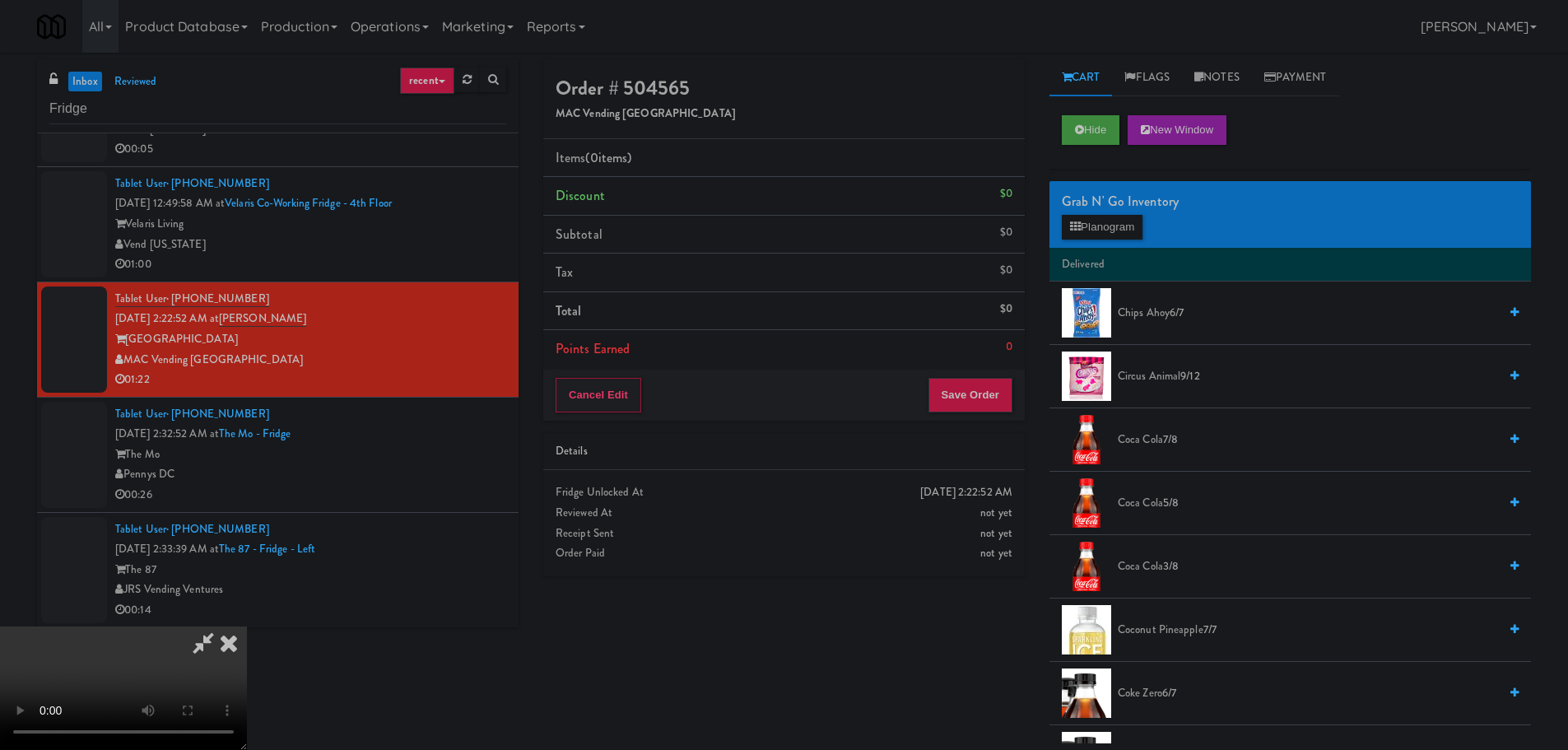
click at [247, 626] on video at bounding box center [123, 688] width 247 height 123
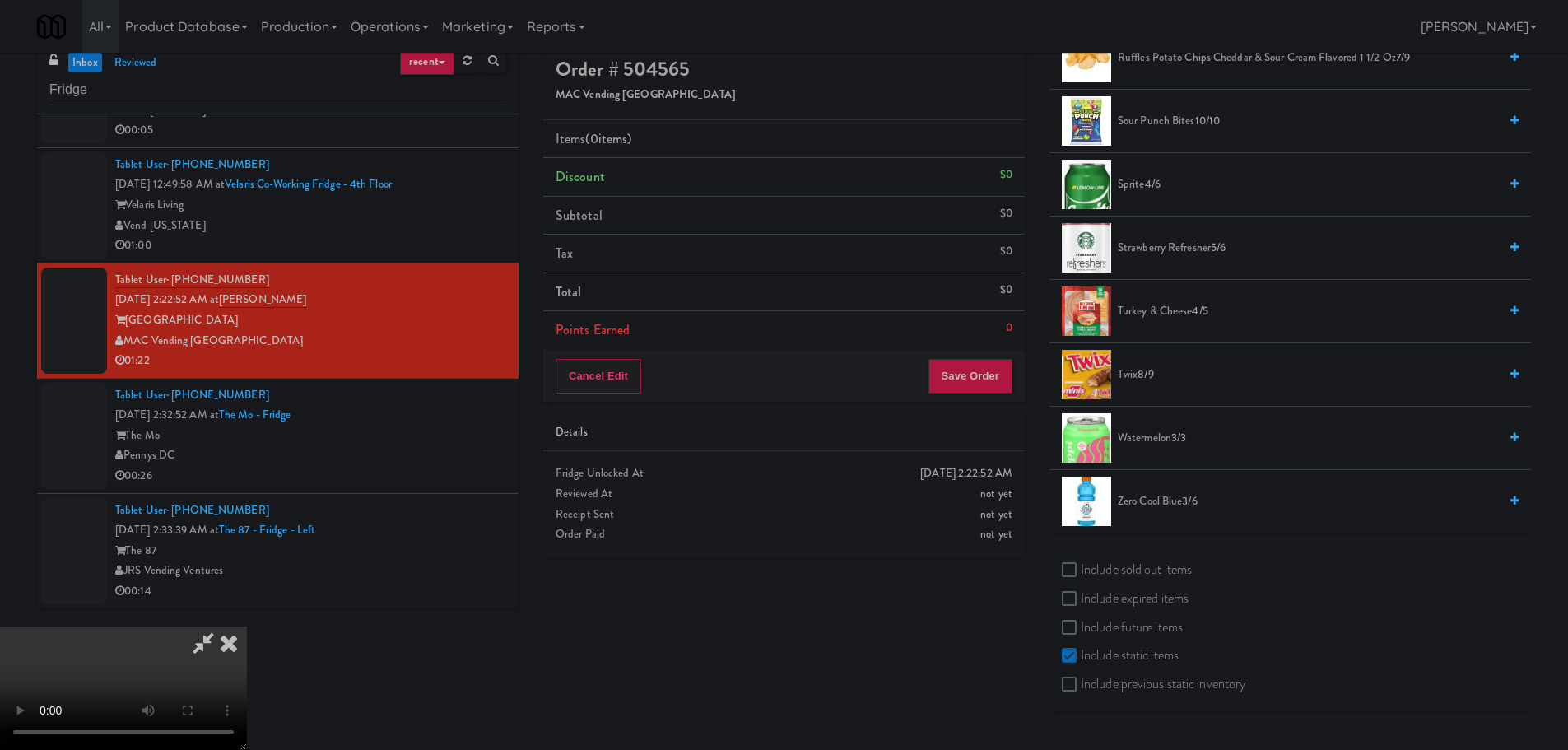
scroll to position [52, 0]
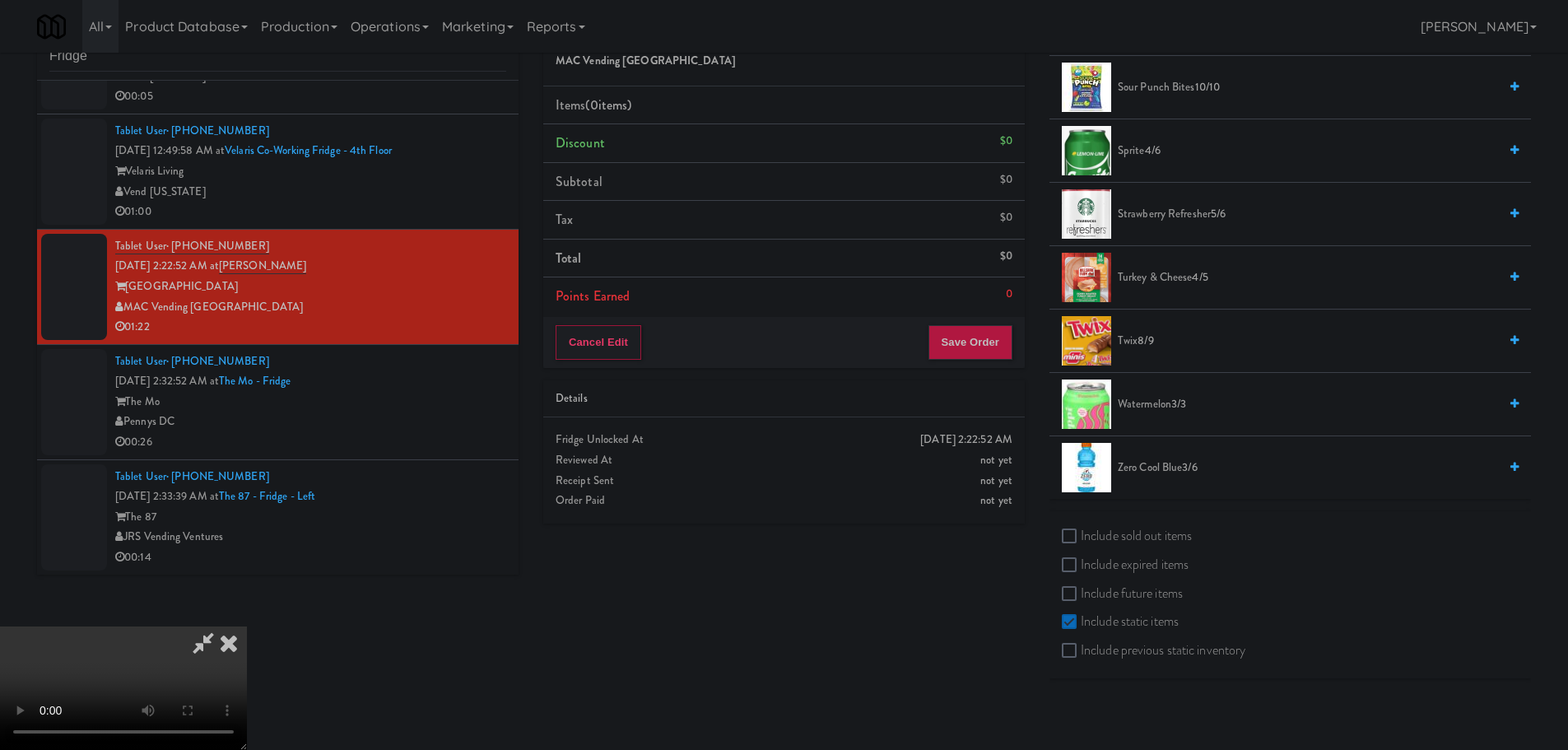
drag, startPoint x: 1147, startPoint y: 536, endPoint x: 1168, endPoint y: 529, distance: 22.1
click at [1146, 535] on label "Include sold out items" at bounding box center [1127, 535] width 130 height 24
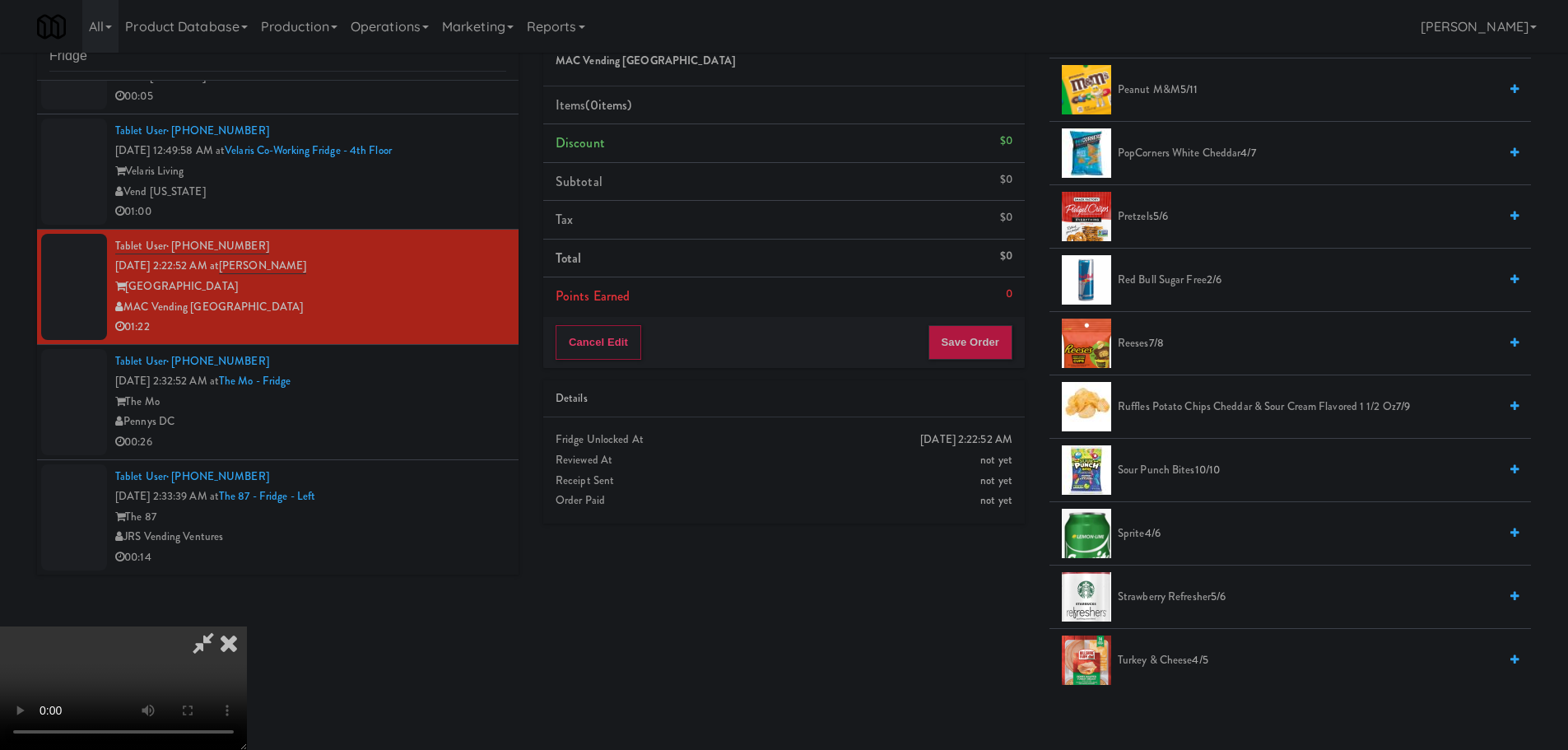
scroll to position [1485, 0]
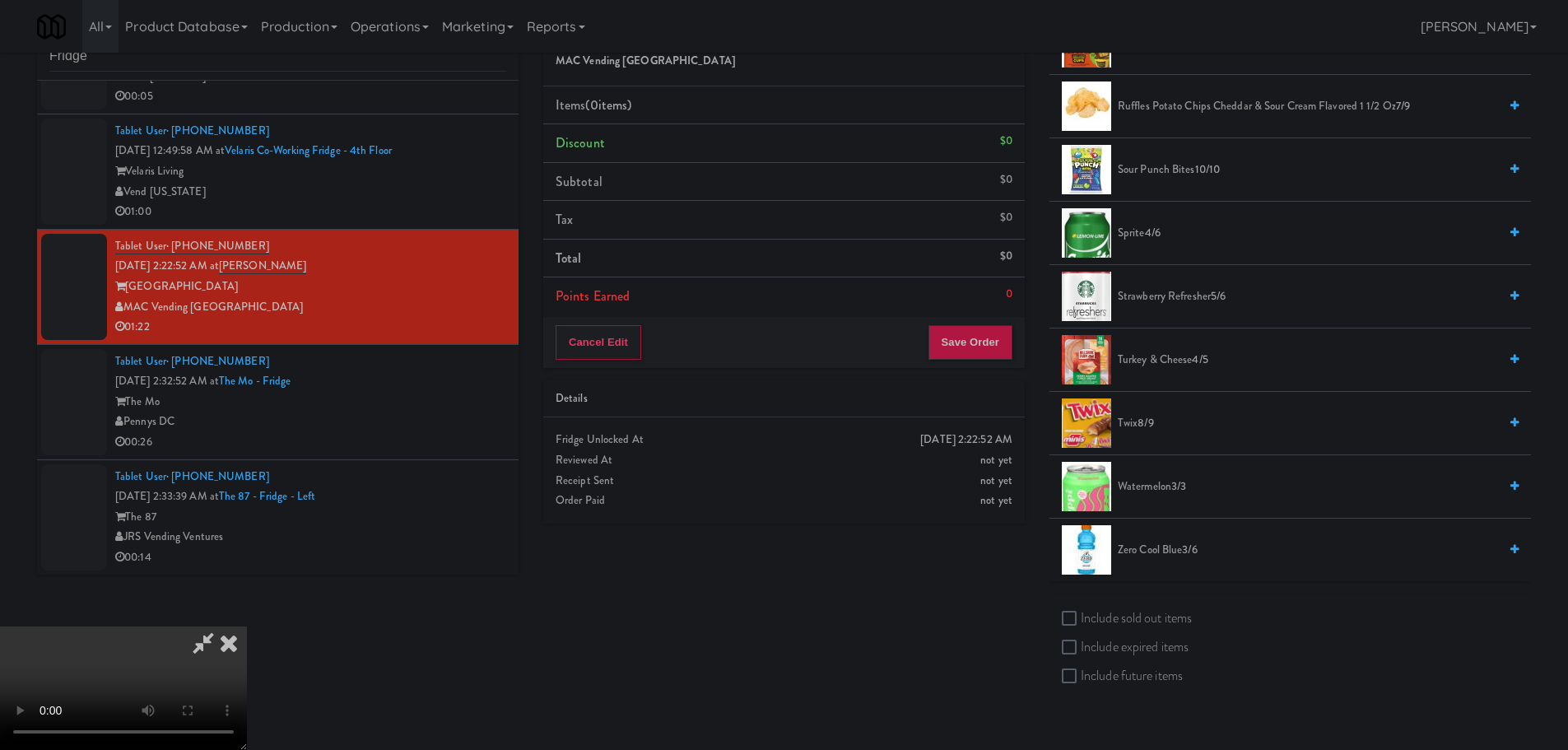
click at [1137, 611] on label "Include sold out items" at bounding box center [1127, 617] width 130 height 24
click at [1081, 612] on input "Include sold out items" at bounding box center [1071, 619] width 19 height 14
checkbox input "true"
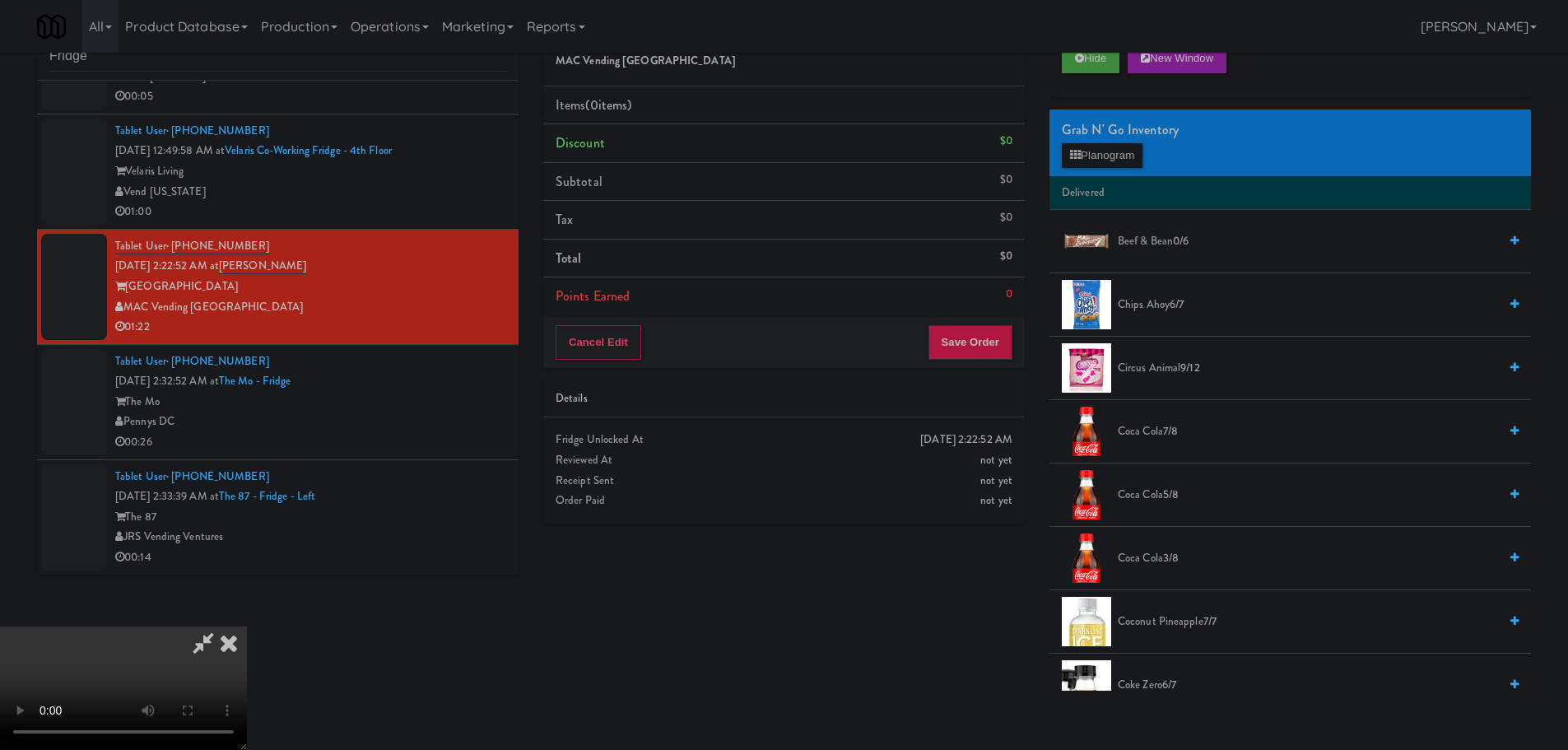
scroll to position [0, 0]
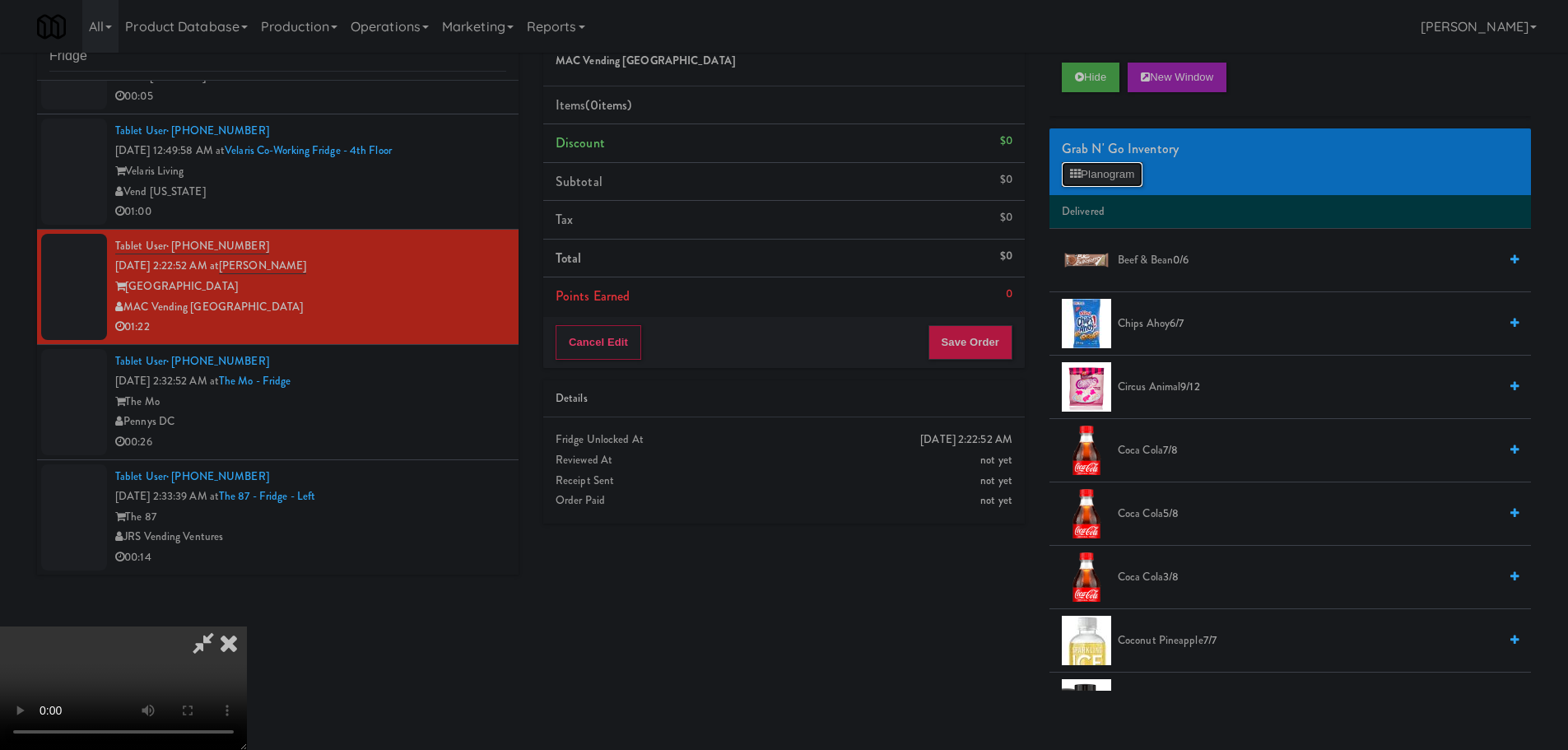
click at [1113, 167] on button "Planogram" at bounding box center [1102, 174] width 80 height 24
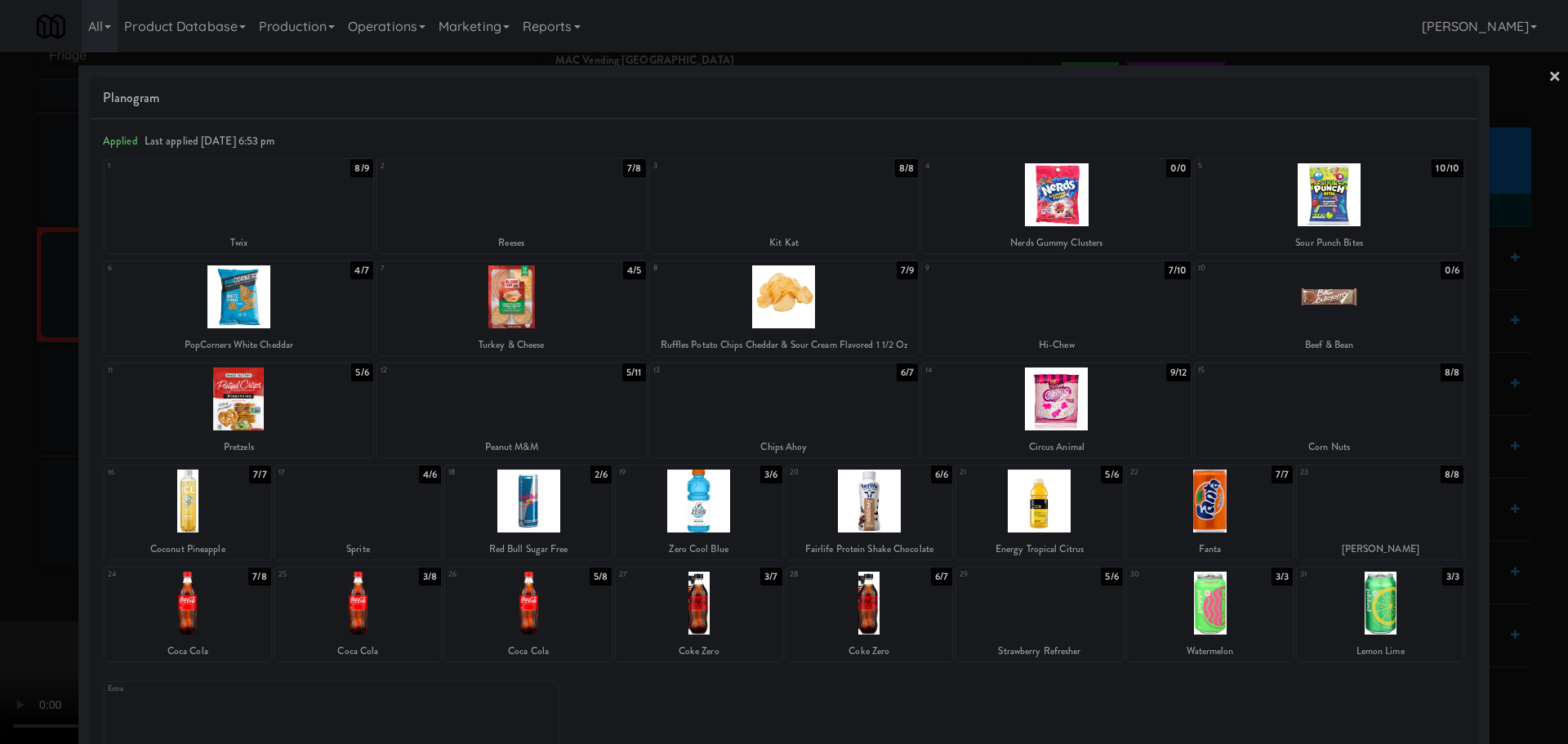
drag, startPoint x: 0, startPoint y: 411, endPoint x: 650, endPoint y: 384, distance: 650.6
click at [1, 411] on div at bounding box center [784, 372] width 1568 height 744
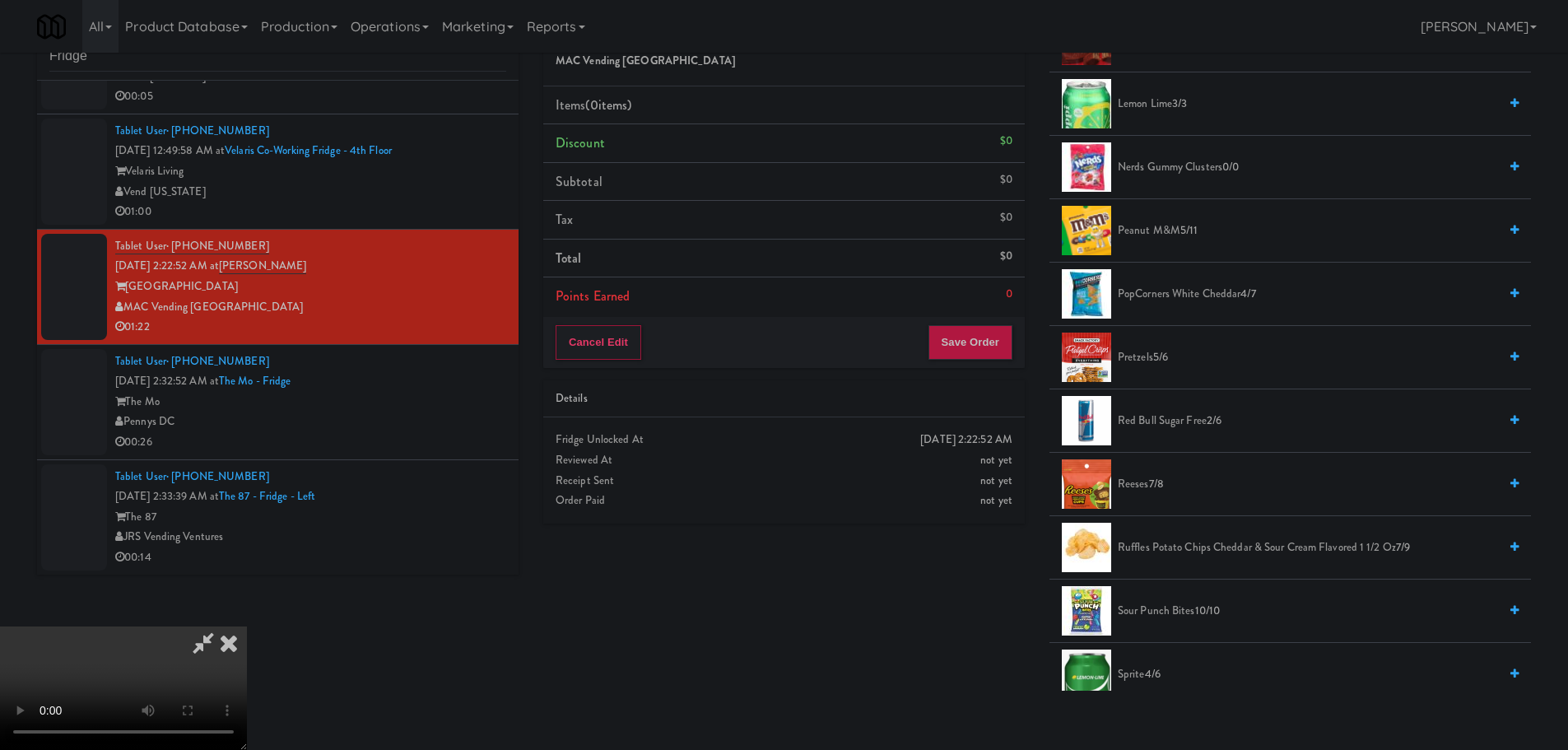
scroll to position [1117, 0]
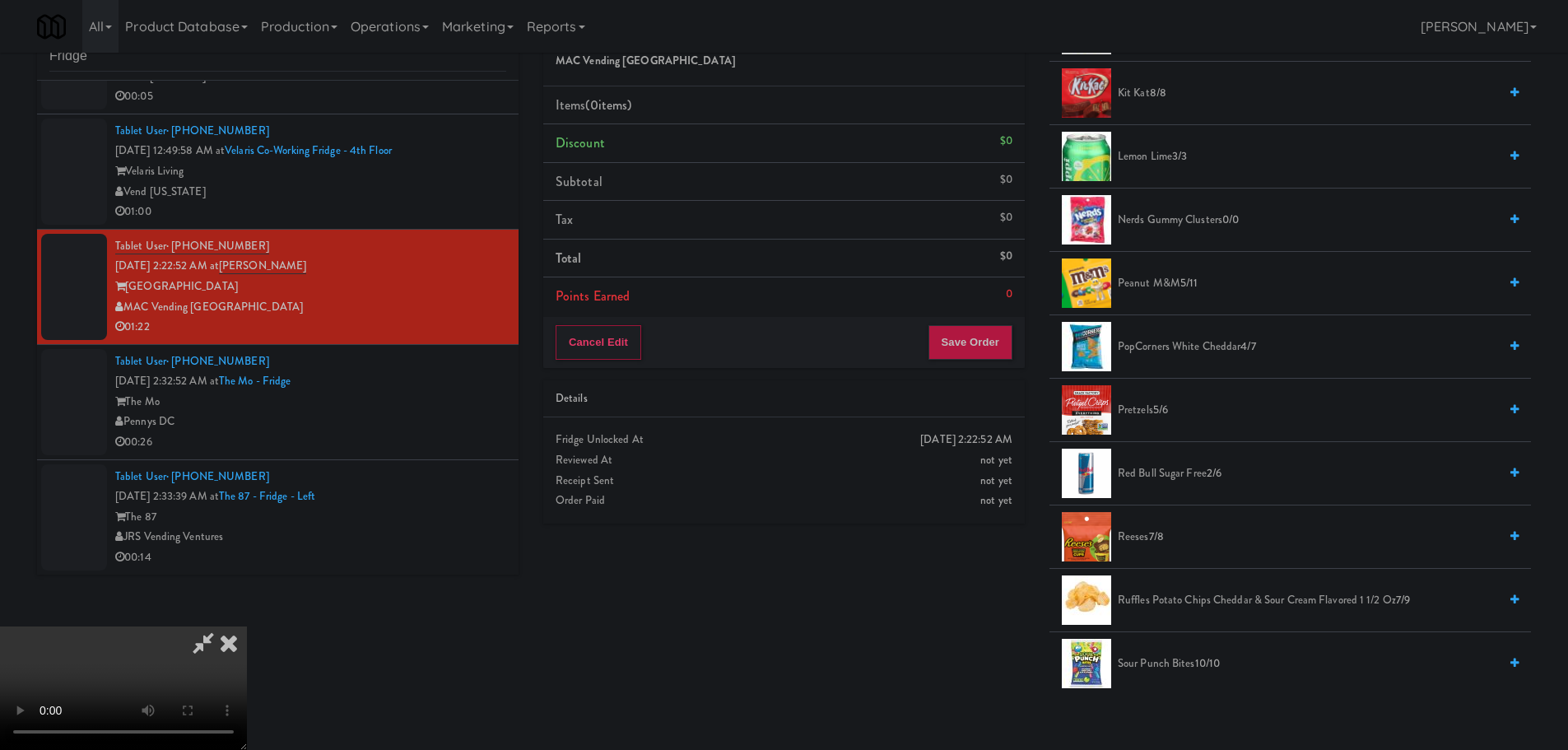
click at [1188, 229] on span "Nerds Gummy Clusters 0/0" at bounding box center [1308, 220] width 380 height 20
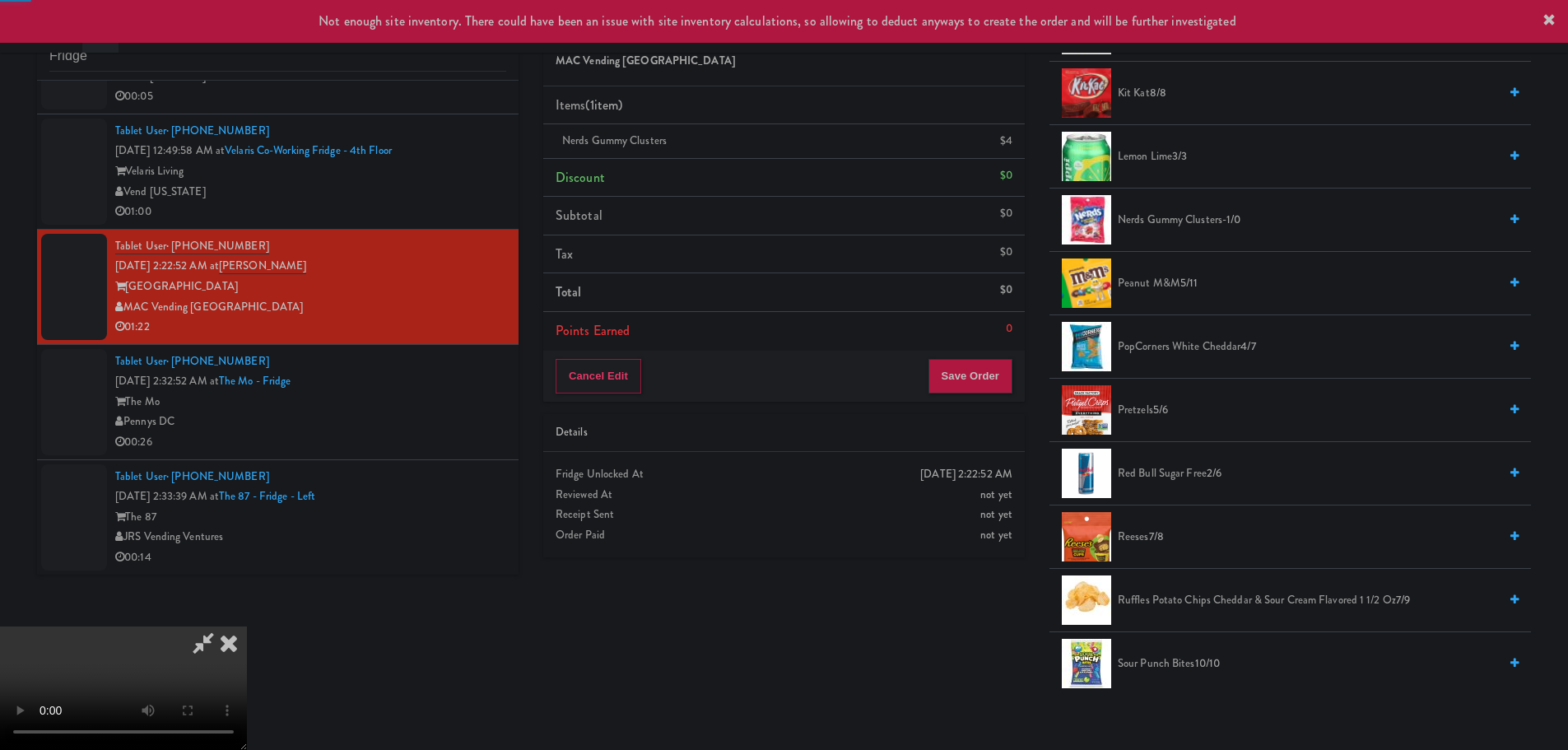
click at [247, 626] on video at bounding box center [123, 688] width 247 height 123
drag, startPoint x: 756, startPoint y: 375, endPoint x: 792, endPoint y: 369, distance: 36.5
click at [247, 626] on video at bounding box center [123, 688] width 247 height 123
drag, startPoint x: 1175, startPoint y: 220, endPoint x: 852, endPoint y: 323, distance: 339.0
click at [1174, 220] on span "Nerds Gummy Clusters -1/0" at bounding box center [1308, 220] width 380 height 20
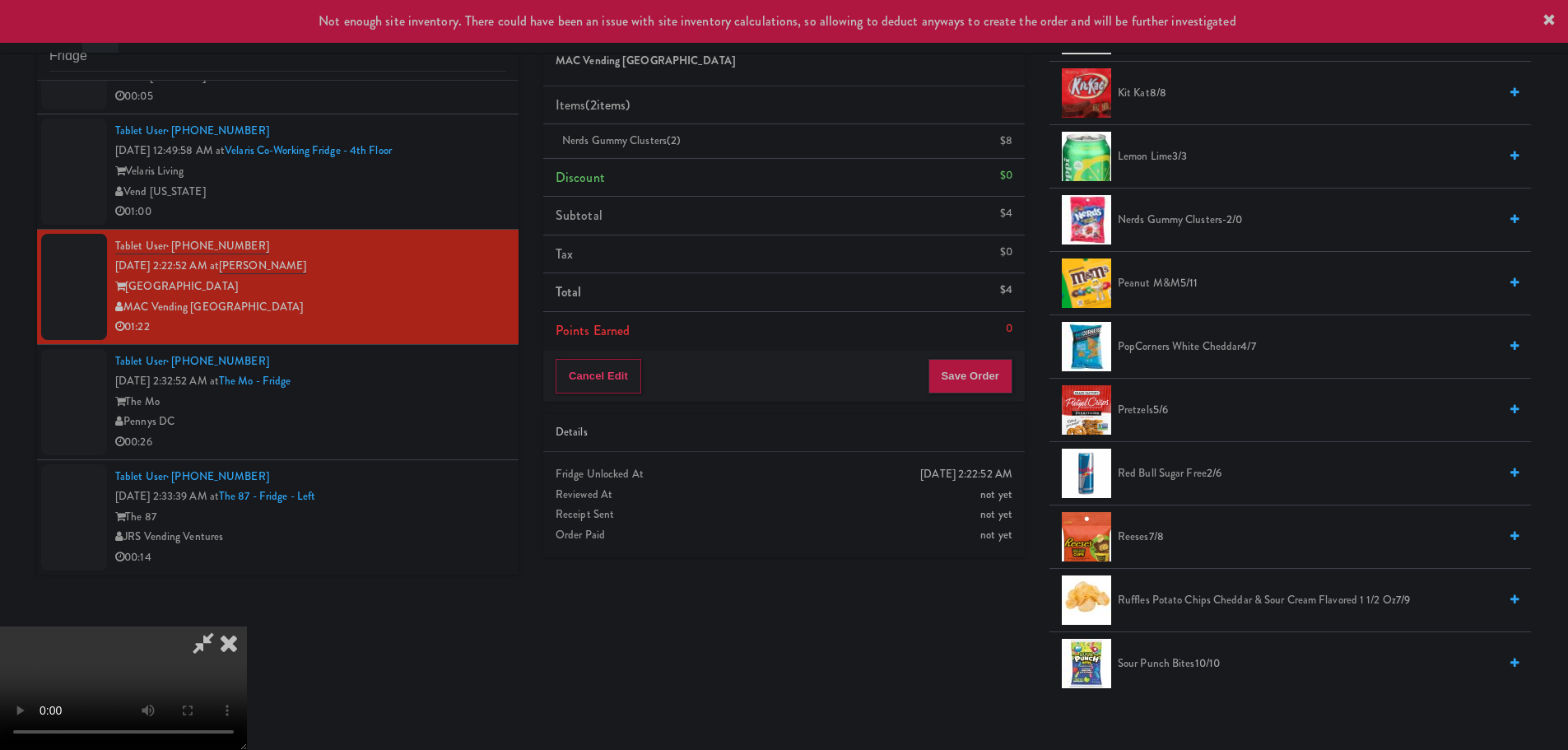
click at [247, 626] on video at bounding box center [123, 688] width 247 height 123
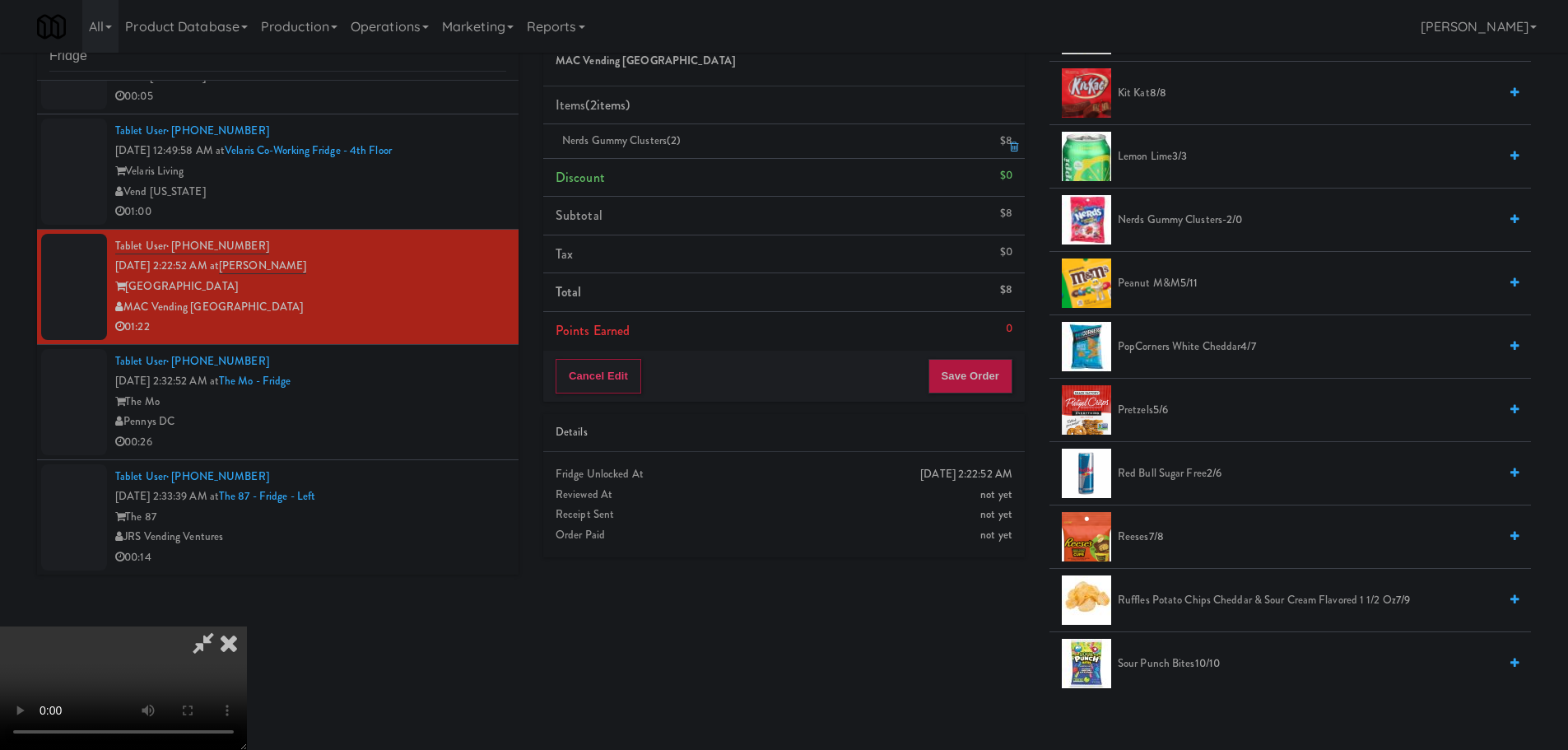
click at [1012, 148] on icon at bounding box center [1014, 147] width 8 height 11
click at [247, 626] on video at bounding box center [123, 688] width 247 height 123
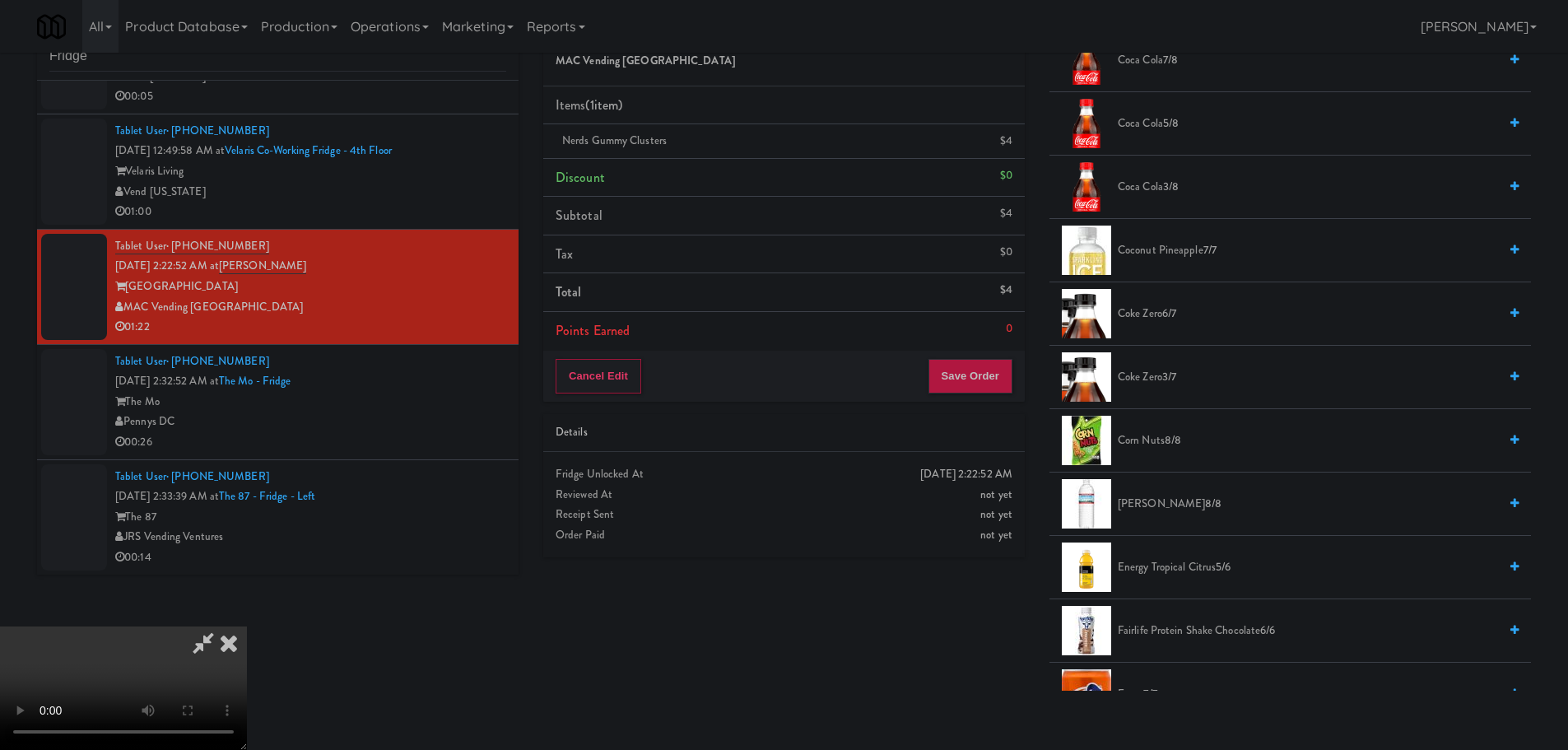
scroll to position [48, 0]
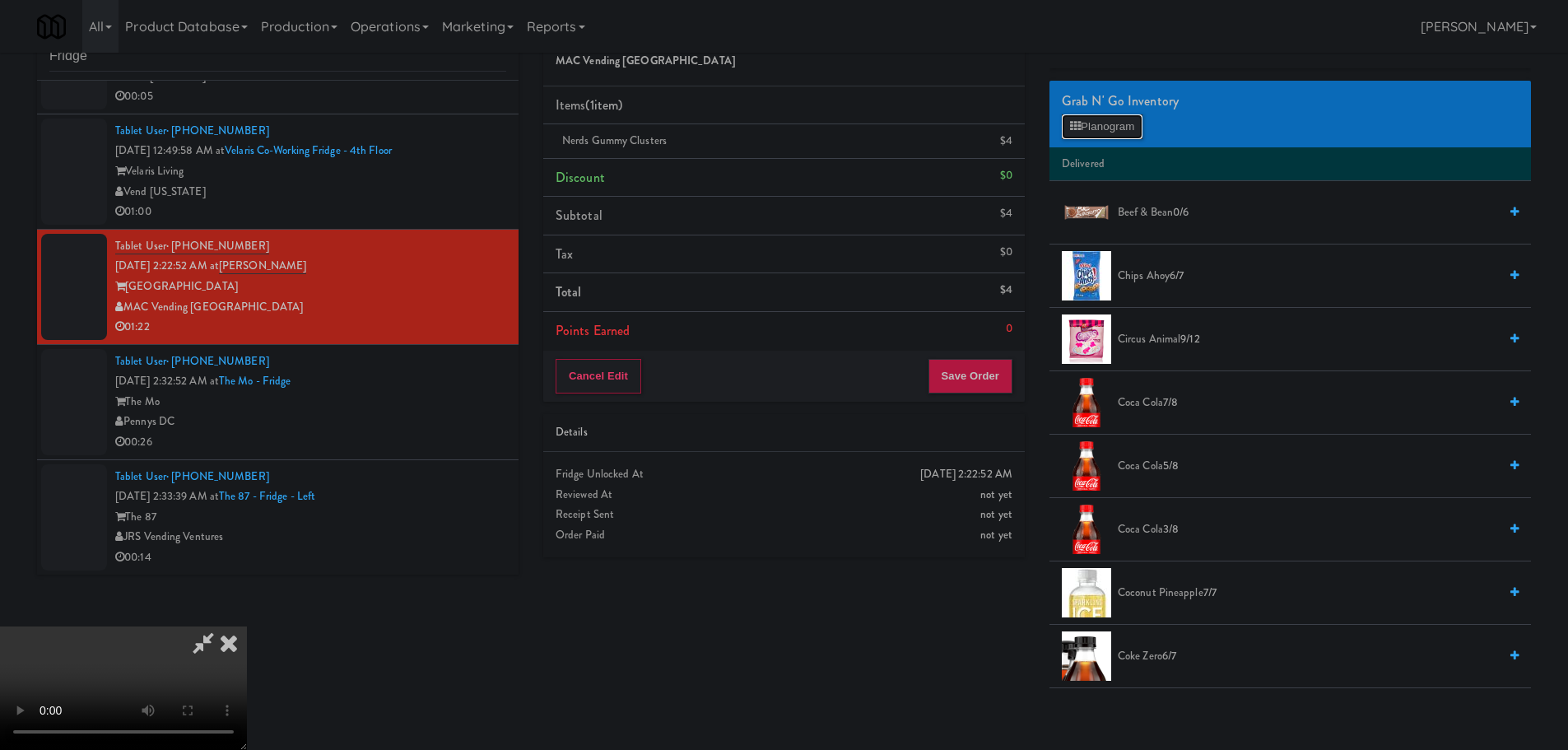
click at [1117, 133] on button "Planogram" at bounding box center [1102, 126] width 80 height 24
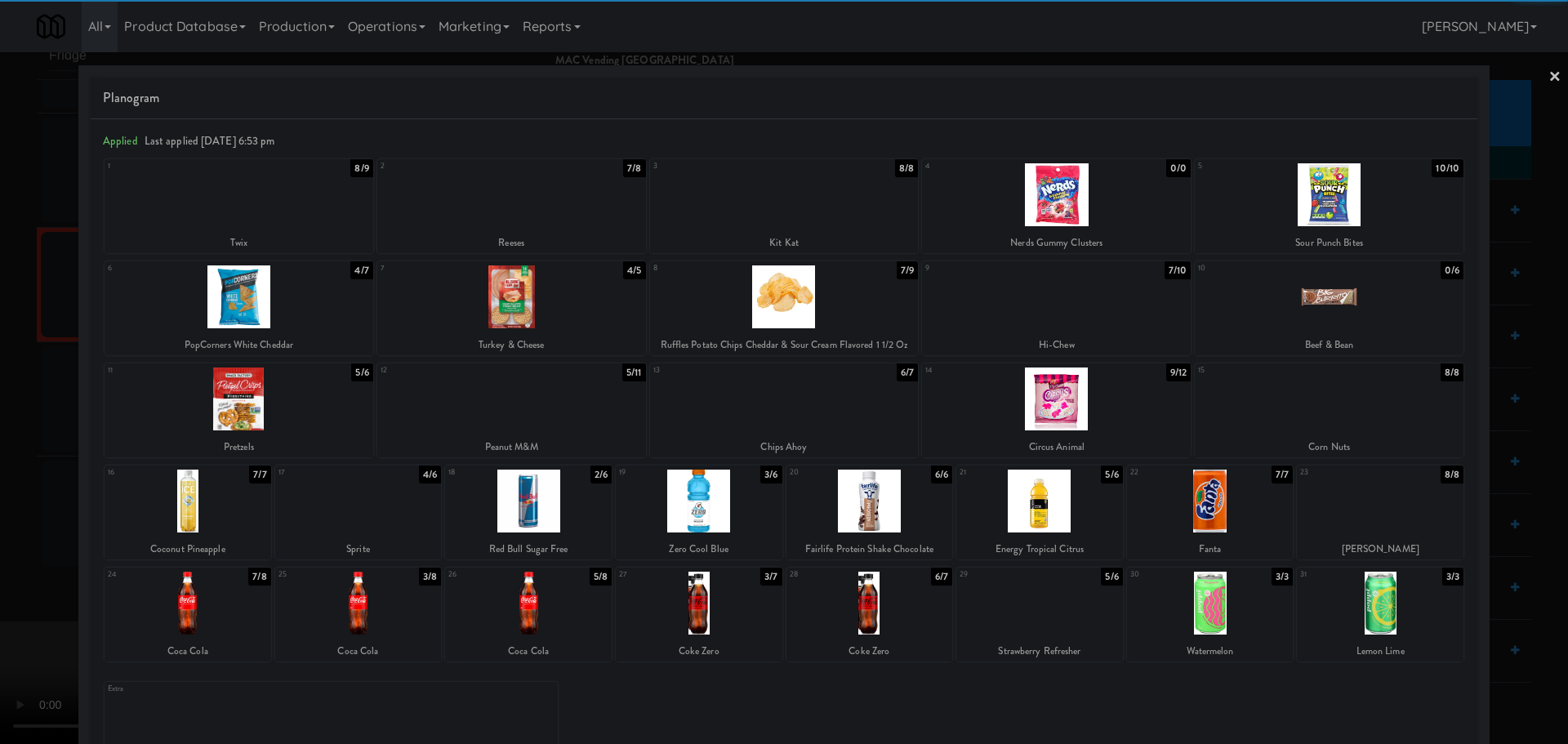
click at [371, 617] on div at bounding box center [358, 602] width 167 height 63
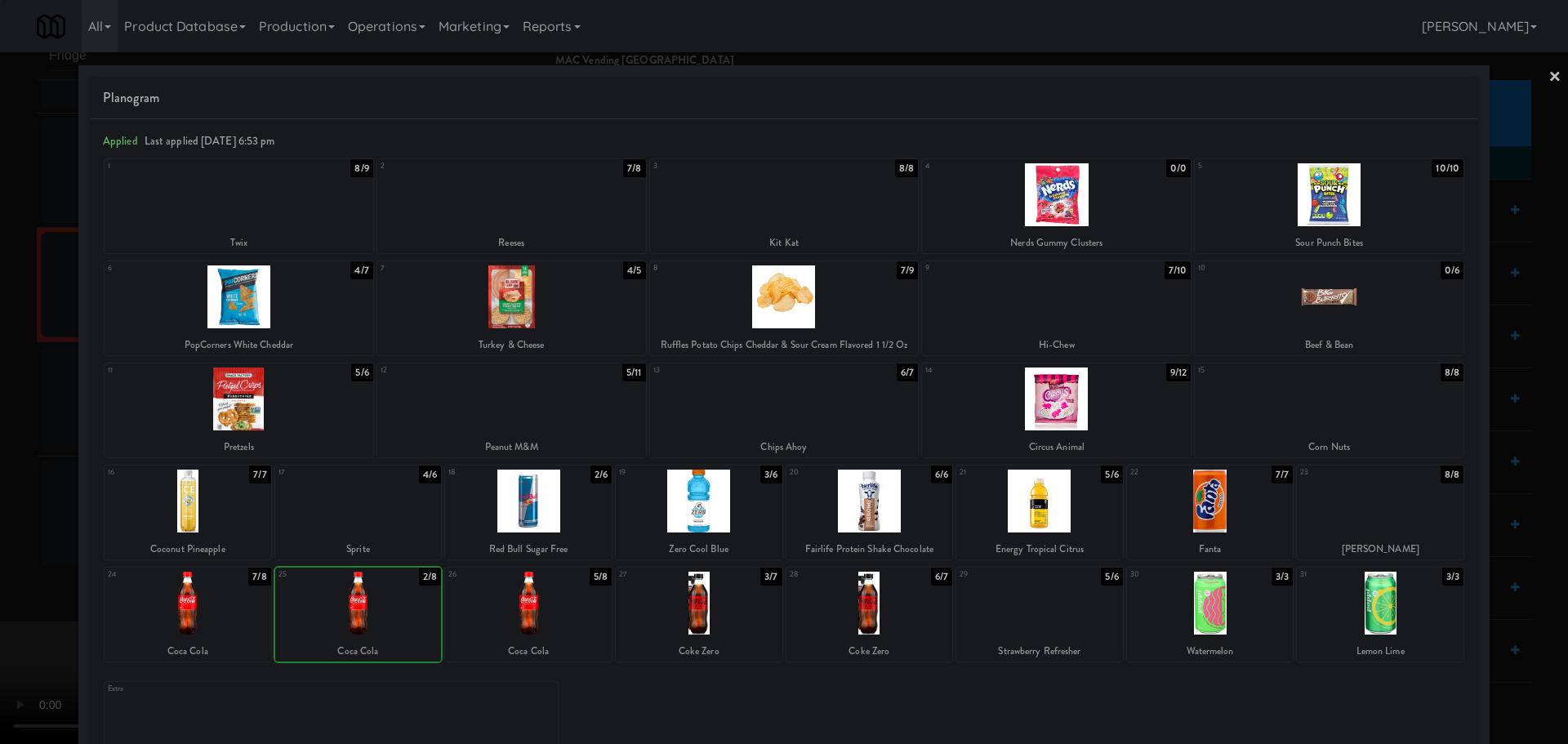
click at [31, 559] on div at bounding box center [784, 372] width 1568 height 744
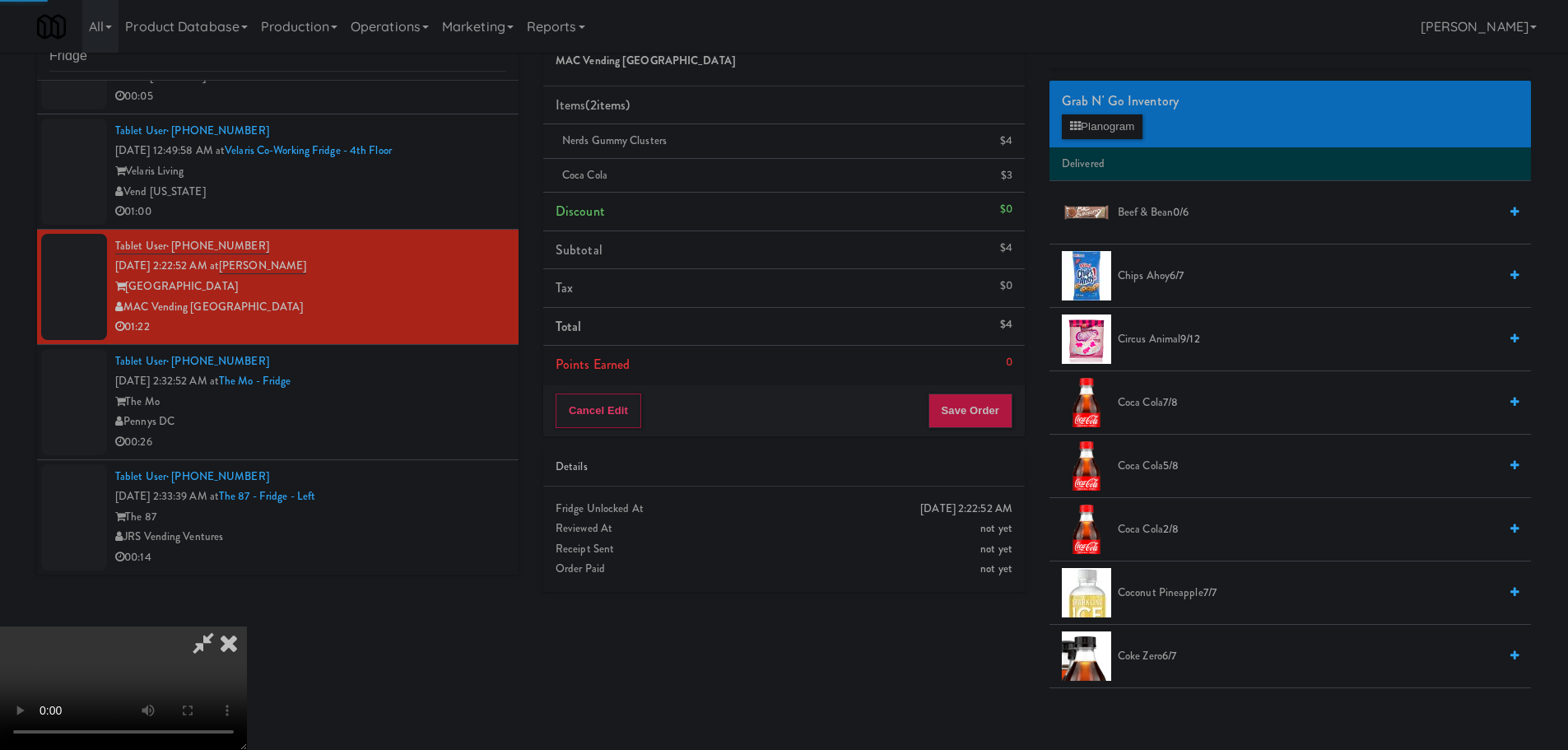
click at [247, 626] on video at bounding box center [123, 688] width 247 height 123
click at [1090, 138] on button "Planogram" at bounding box center [1102, 126] width 80 height 24
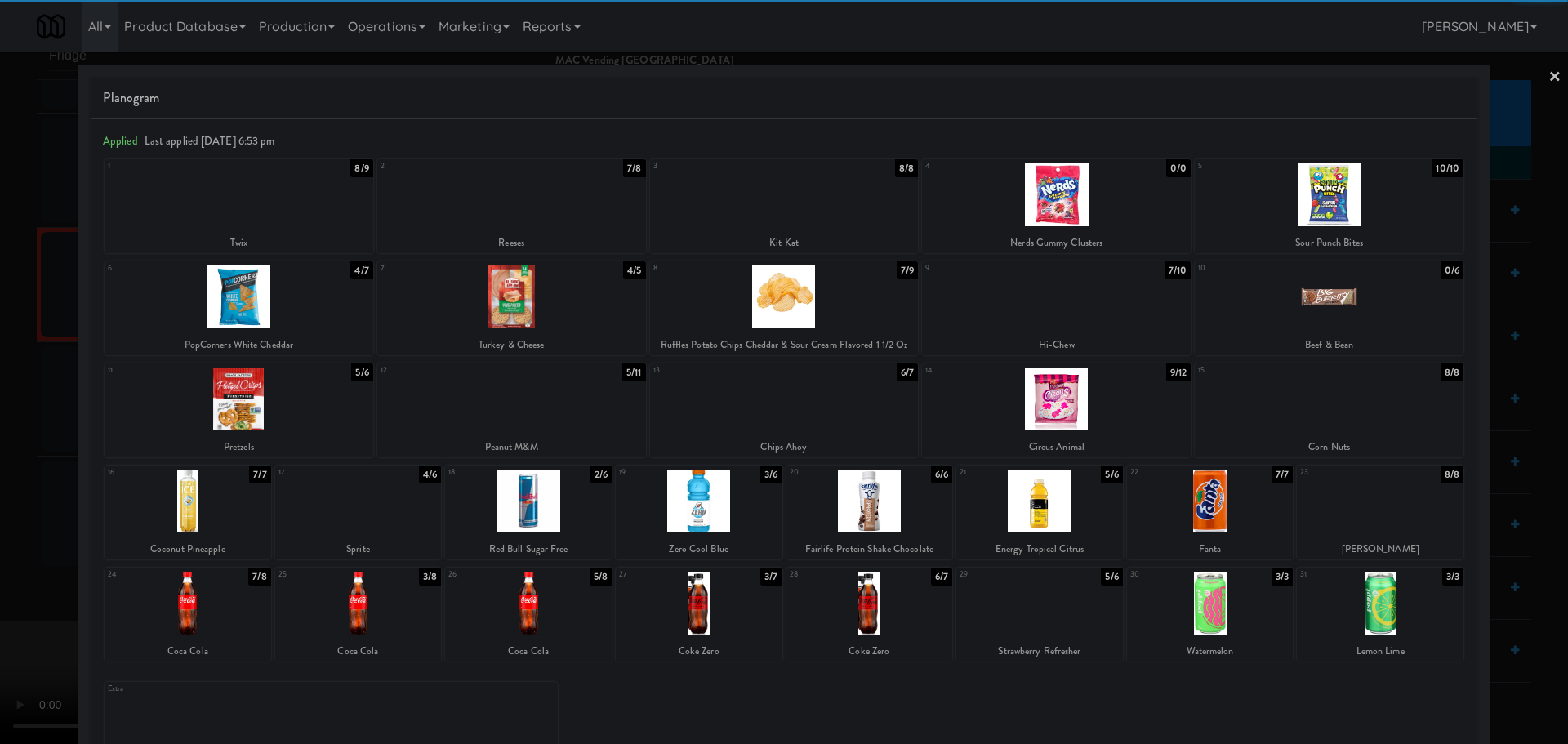
click at [1359, 508] on div at bounding box center [1379, 500] width 167 height 63
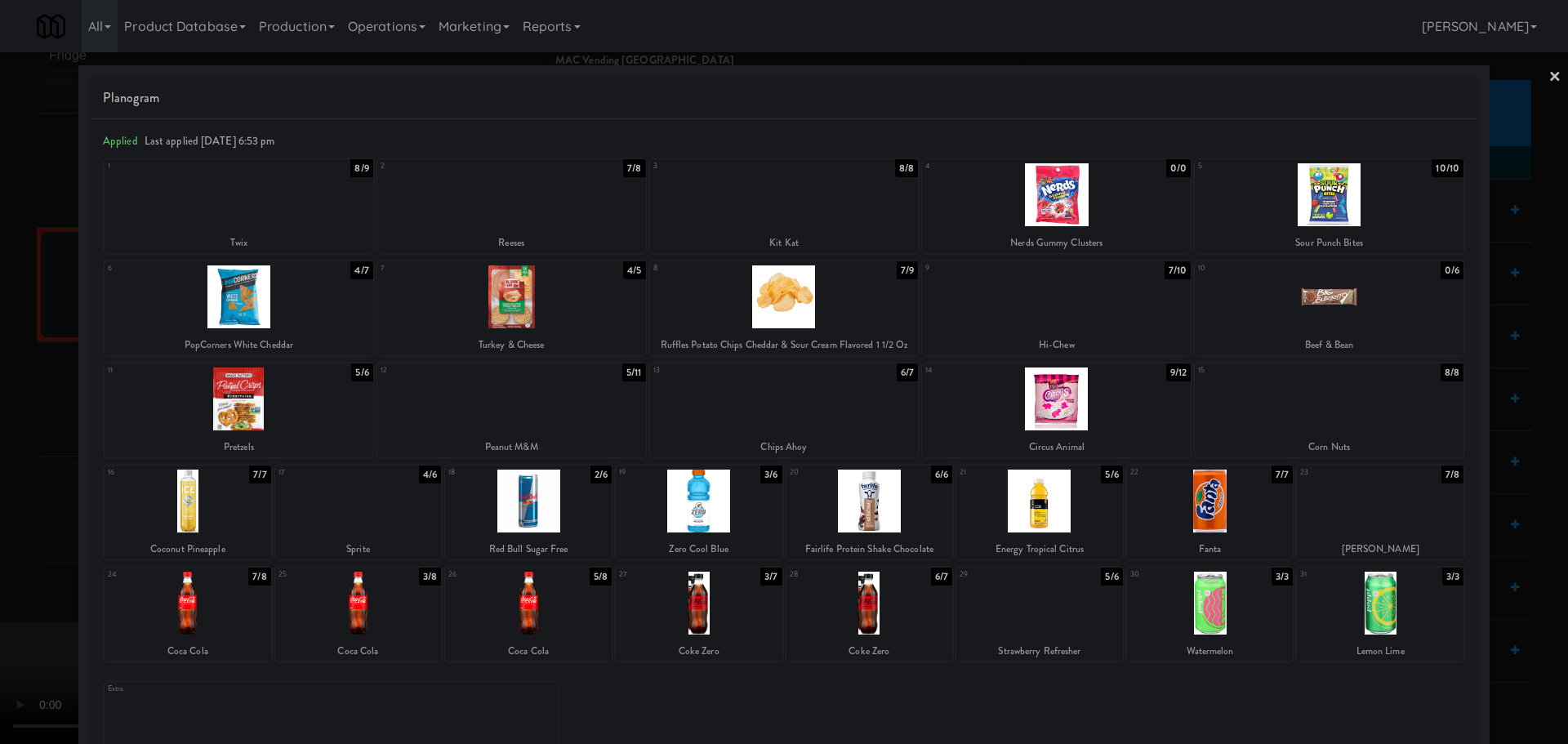
click at [0, 488] on div at bounding box center [784, 372] width 1568 height 744
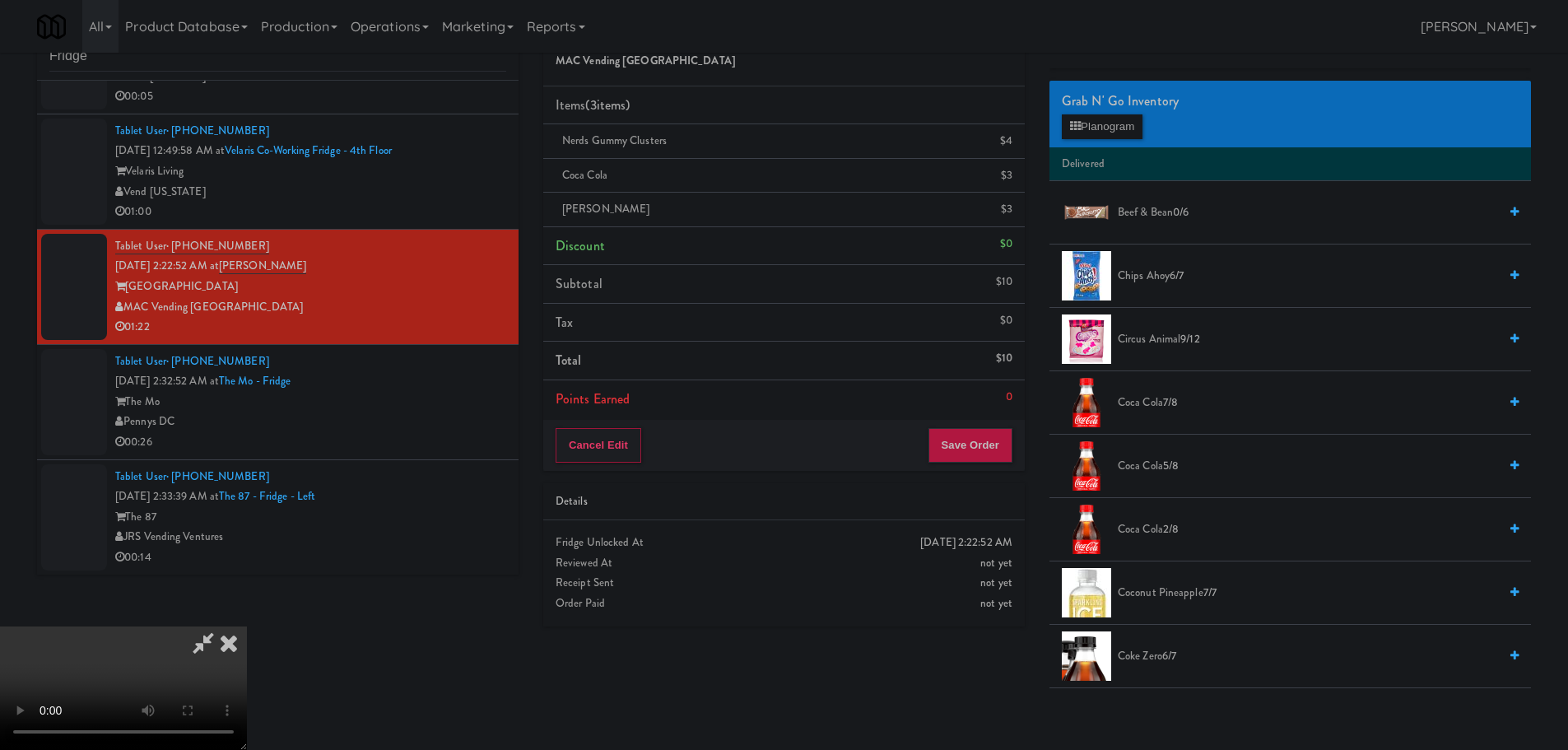
click at [91, 626] on video at bounding box center [123, 688] width 247 height 123
click at [247, 626] on icon at bounding box center [228, 642] width 36 height 33
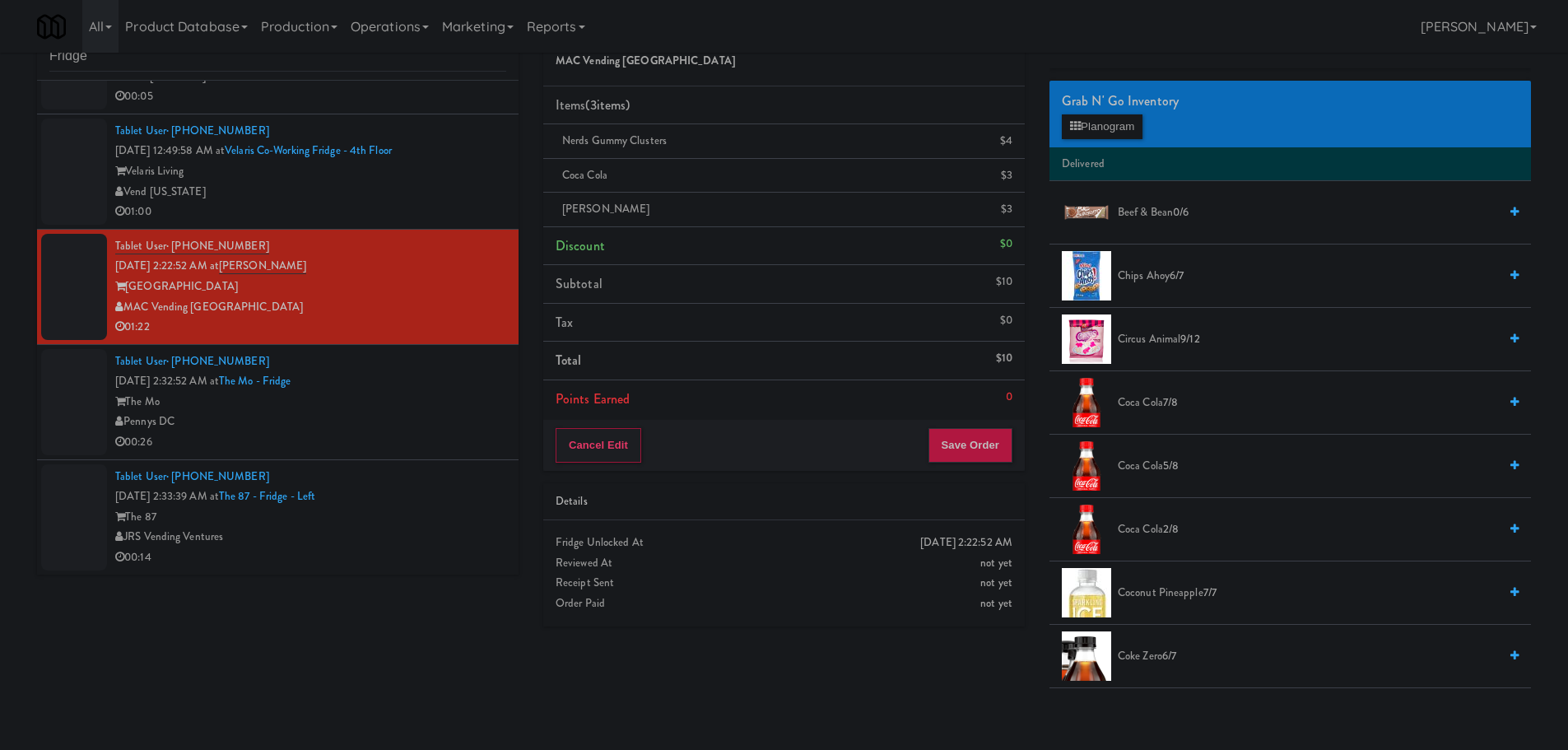
click at [438, 384] on div "Tablet User · (303) 834-2453 [DATE] 2:32:52 AM at [GEOGRAPHIC_DATA] The Mo Penn…" at bounding box center [310, 402] width 391 height 101
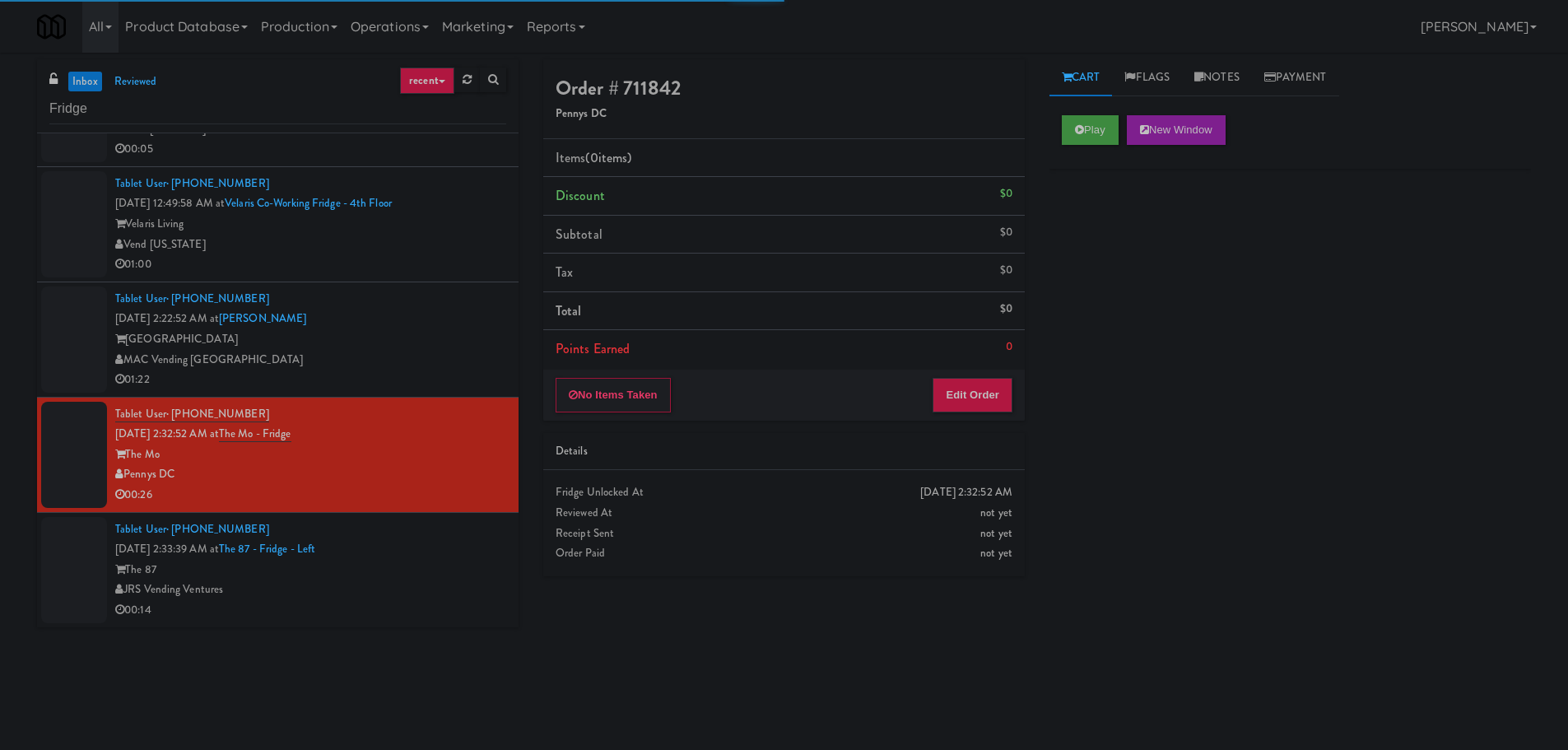
click at [1087, 149] on div "Play New Window" at bounding box center [1290, 136] width 482 height 66
click at [1084, 129] on button "Play" at bounding box center [1090, 129] width 57 height 30
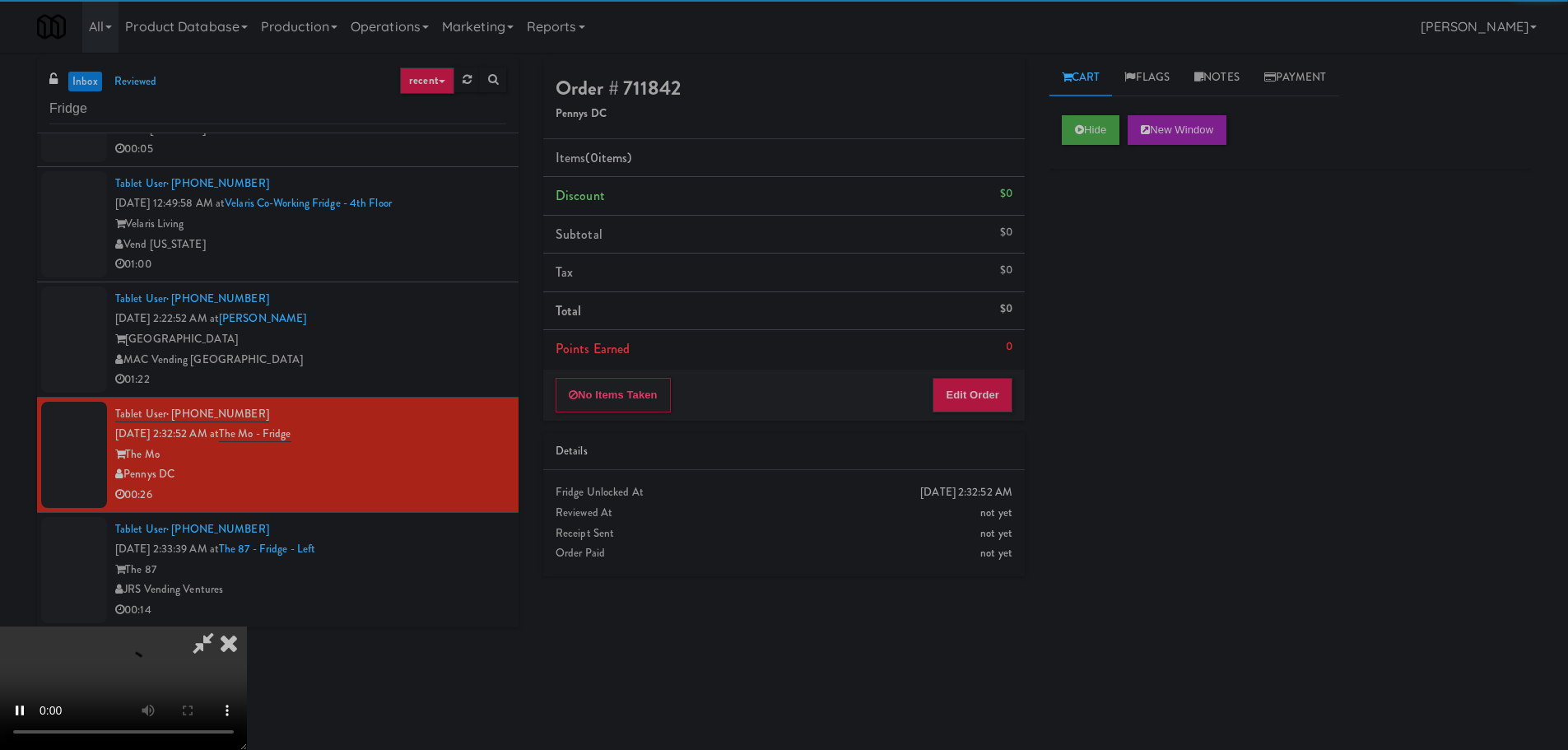
click at [968, 415] on div "No Items Taken Edit Order" at bounding box center [784, 394] width 482 height 51
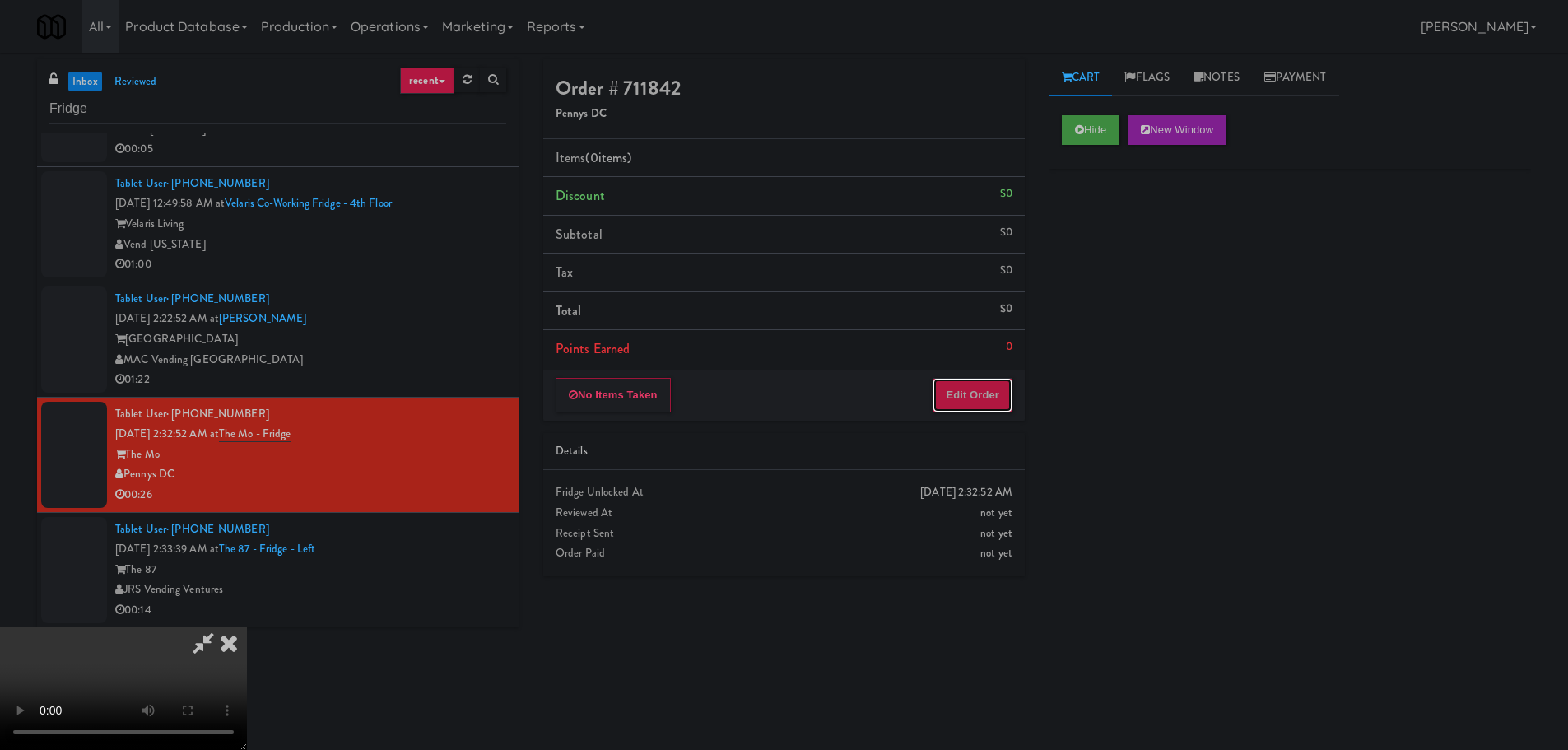
click at [974, 399] on button "Edit Order" at bounding box center [972, 394] width 80 height 35
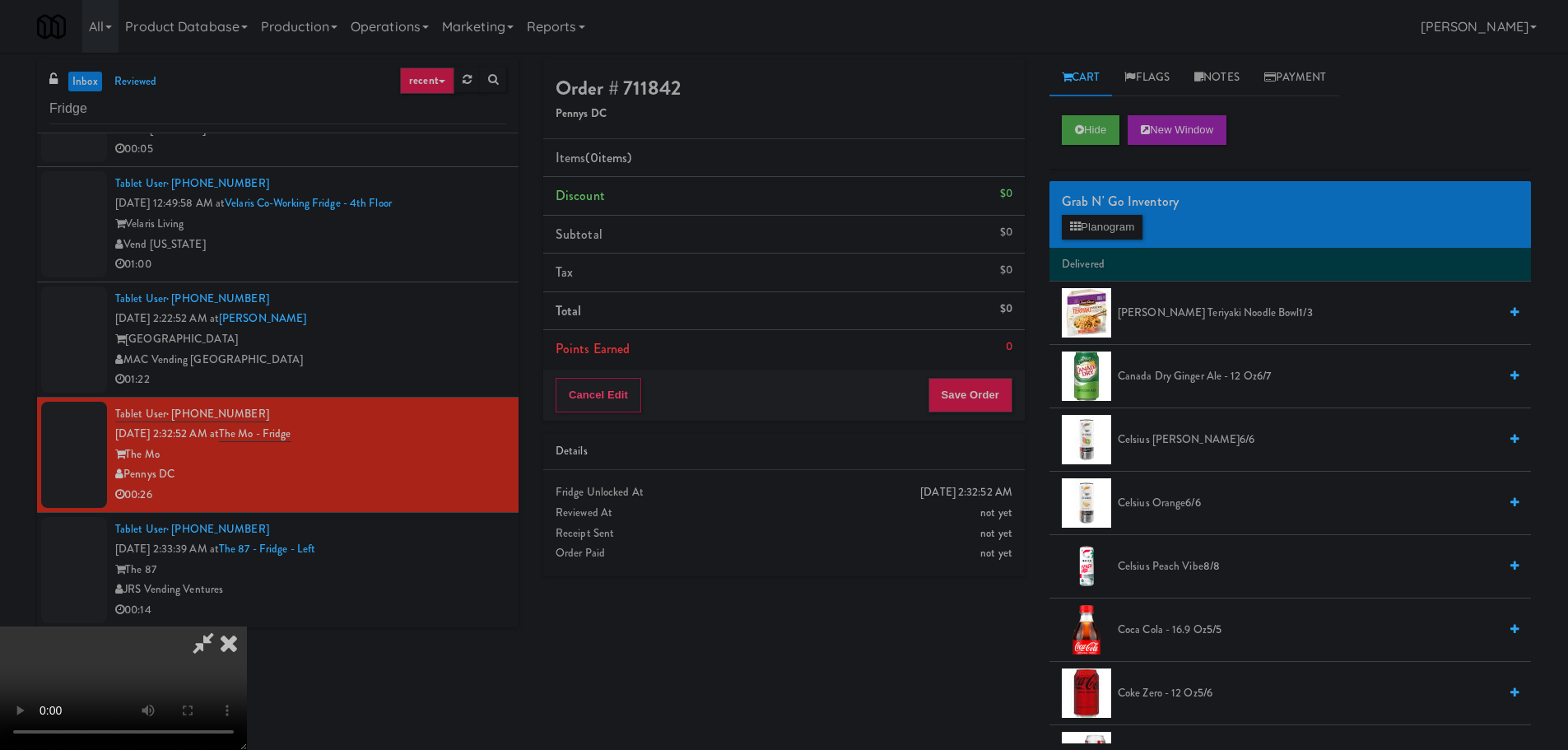
click at [247, 626] on video at bounding box center [123, 688] width 247 height 123
click at [1111, 220] on button "Planogram" at bounding box center [1102, 226] width 80 height 24
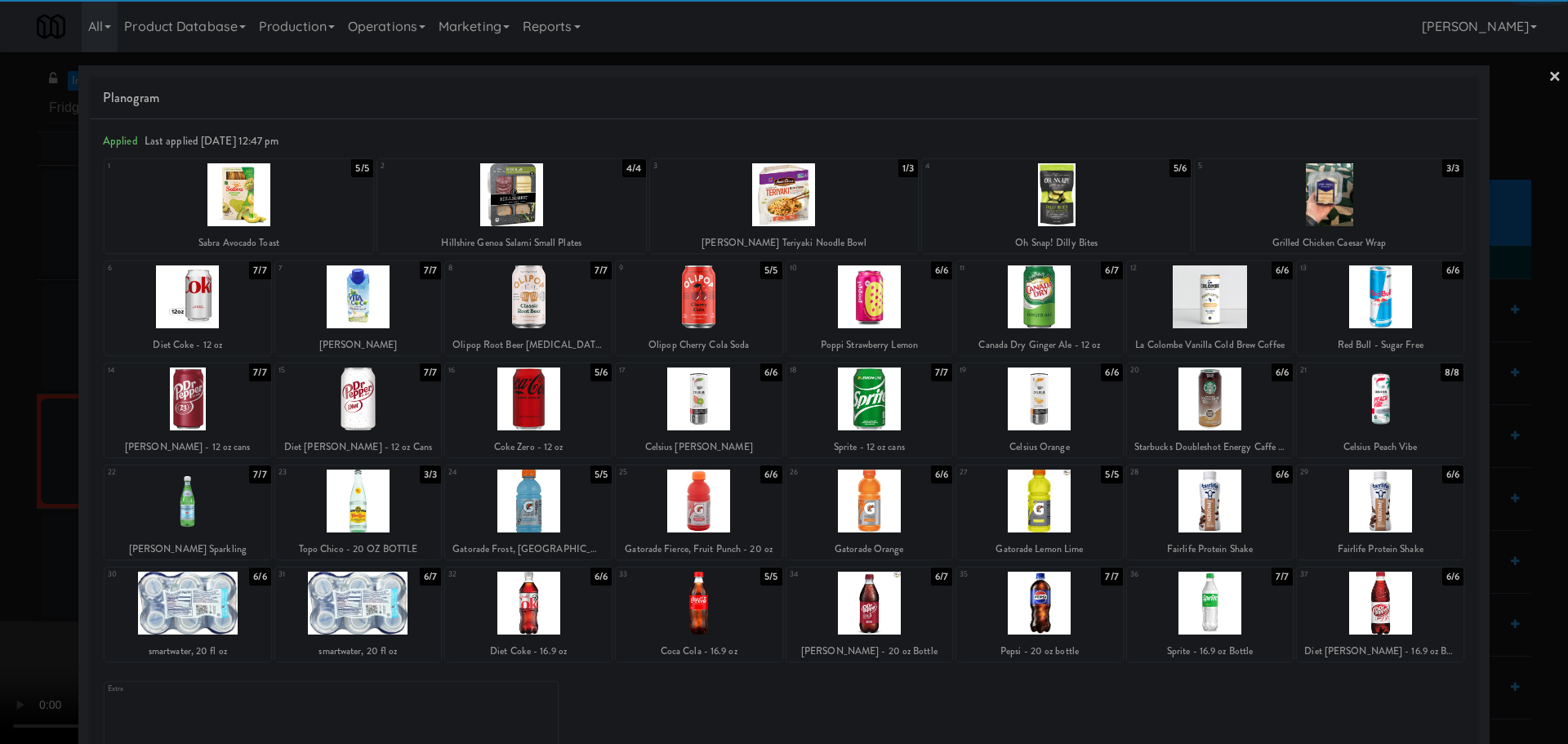
click at [1368, 587] on div at bounding box center [1379, 602] width 167 height 63
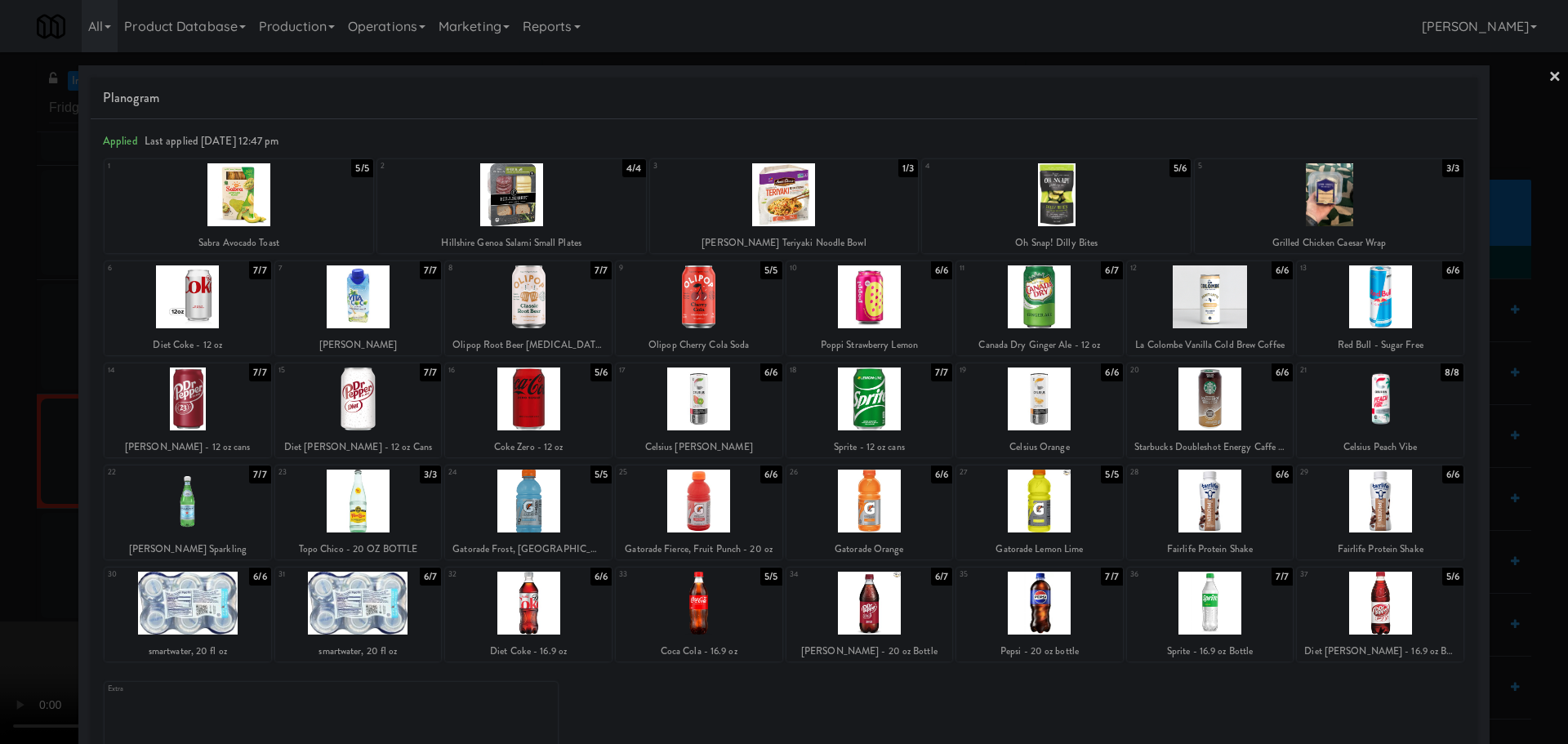
click at [0, 494] on div at bounding box center [784, 372] width 1568 height 744
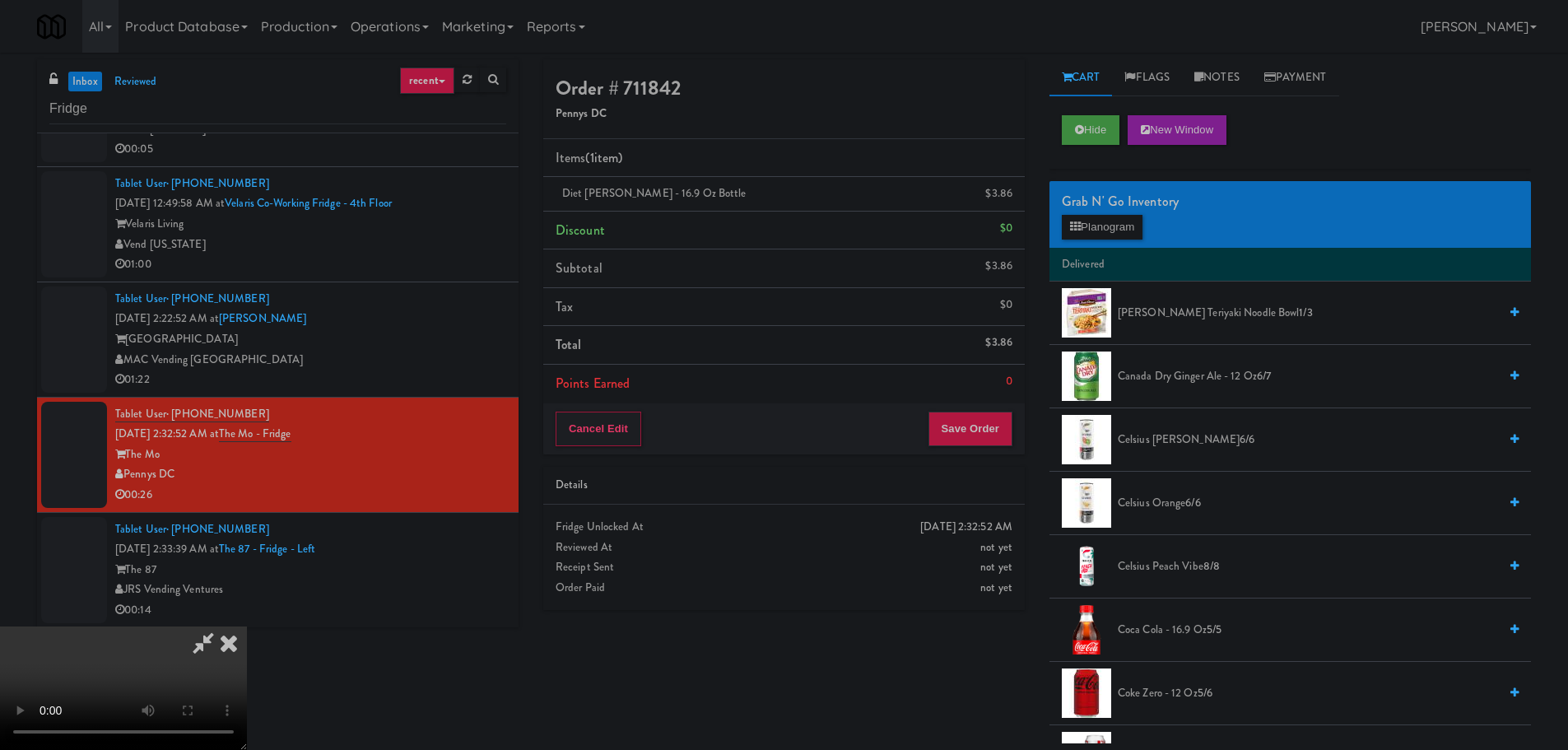
drag, startPoint x: 398, startPoint y: 443, endPoint x: 464, endPoint y: 446, distance: 66.1
click at [247, 626] on video at bounding box center [123, 688] width 247 height 123
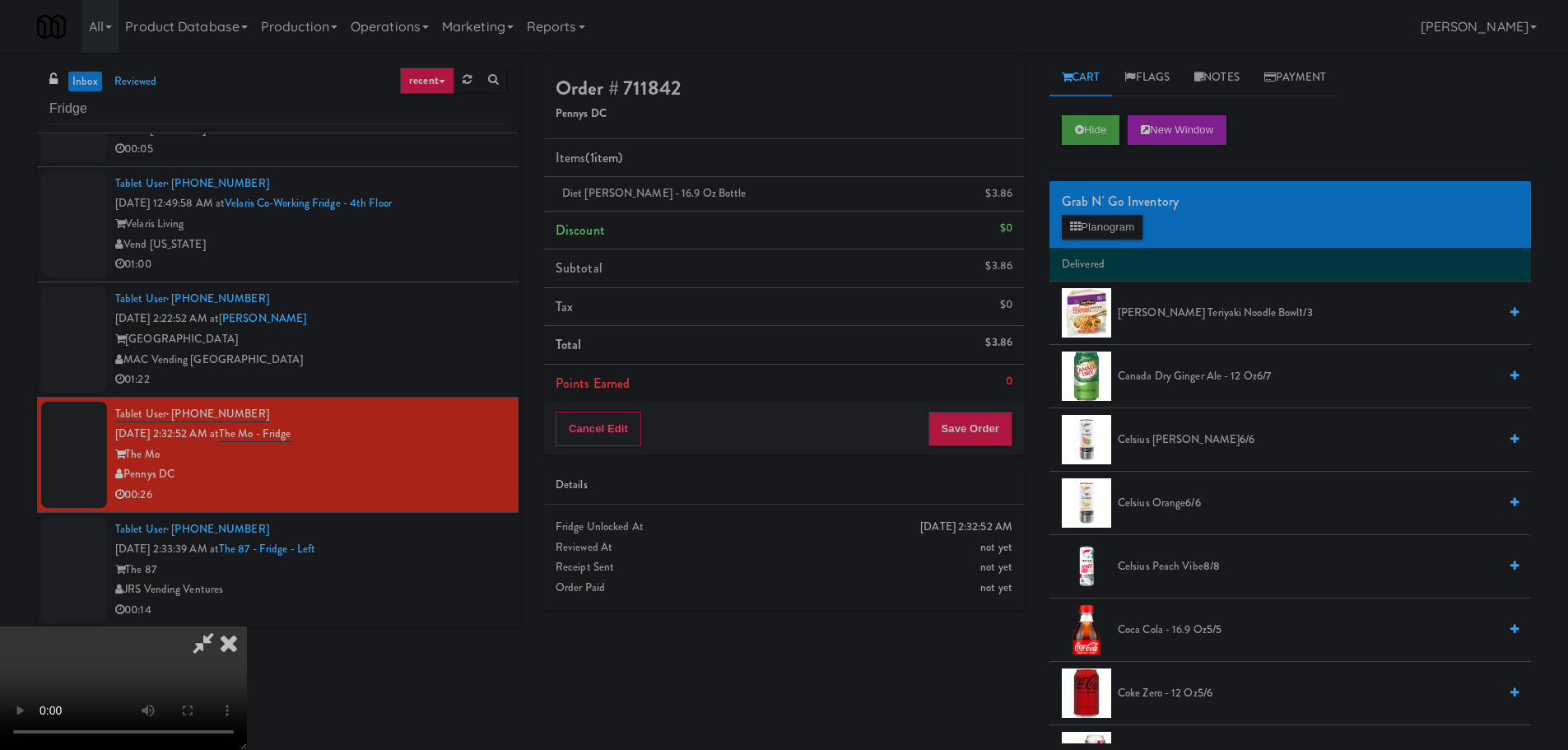
click at [247, 626] on video at bounding box center [123, 688] width 247 height 123
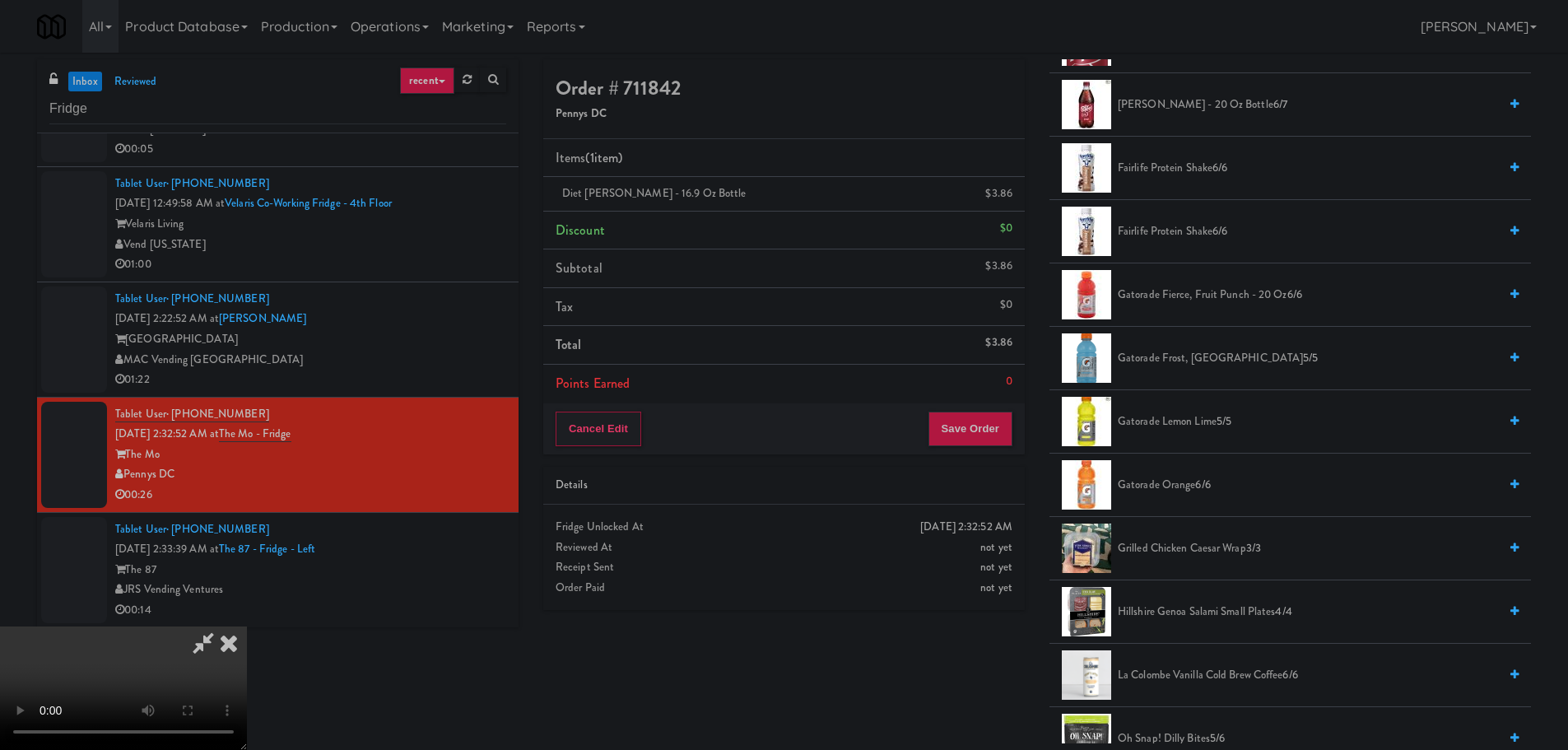
scroll to position [987, 0]
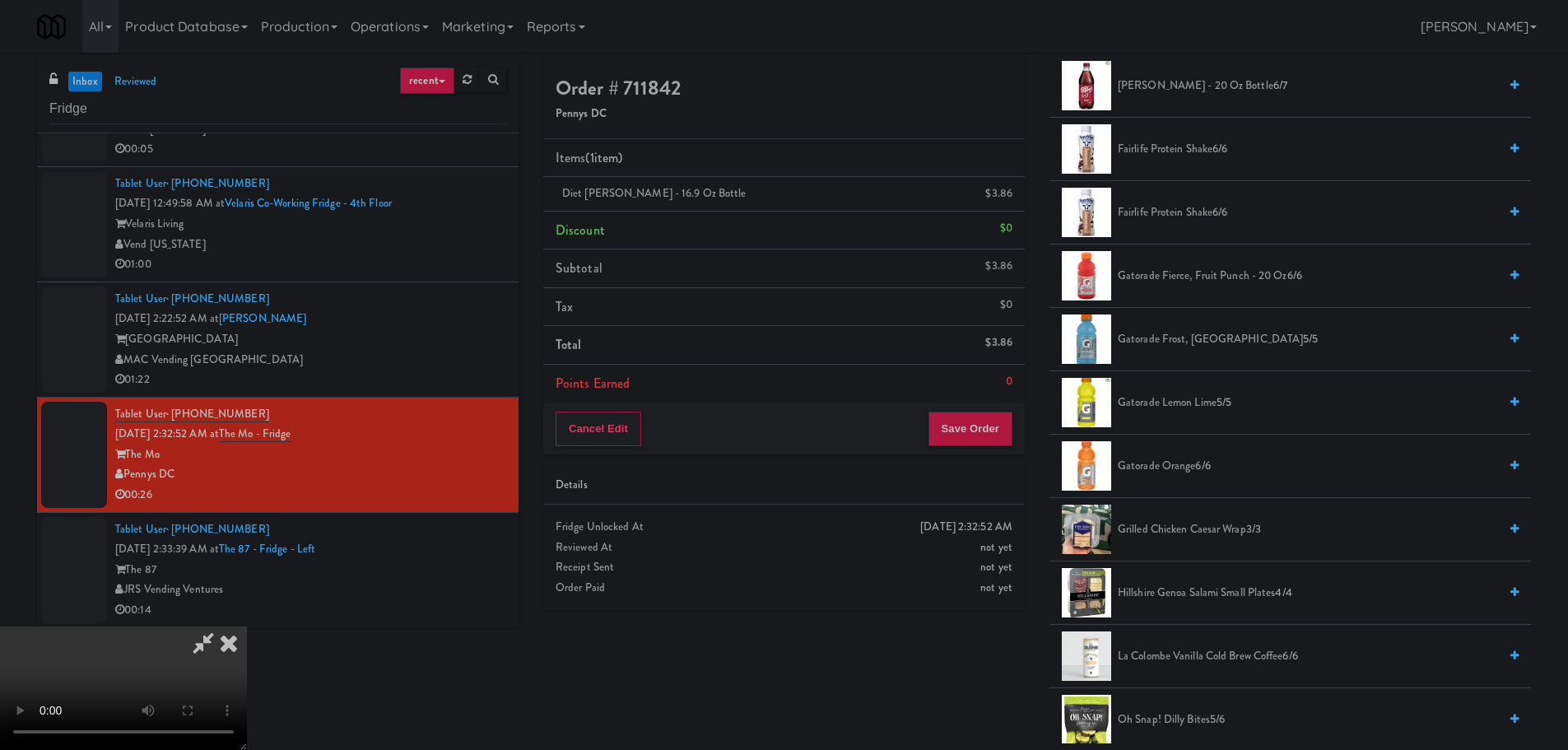
click at [1199, 342] on span "Gatorade Frost, Glacier Freeze 5/5" at bounding box center [1308, 340] width 380 height 20
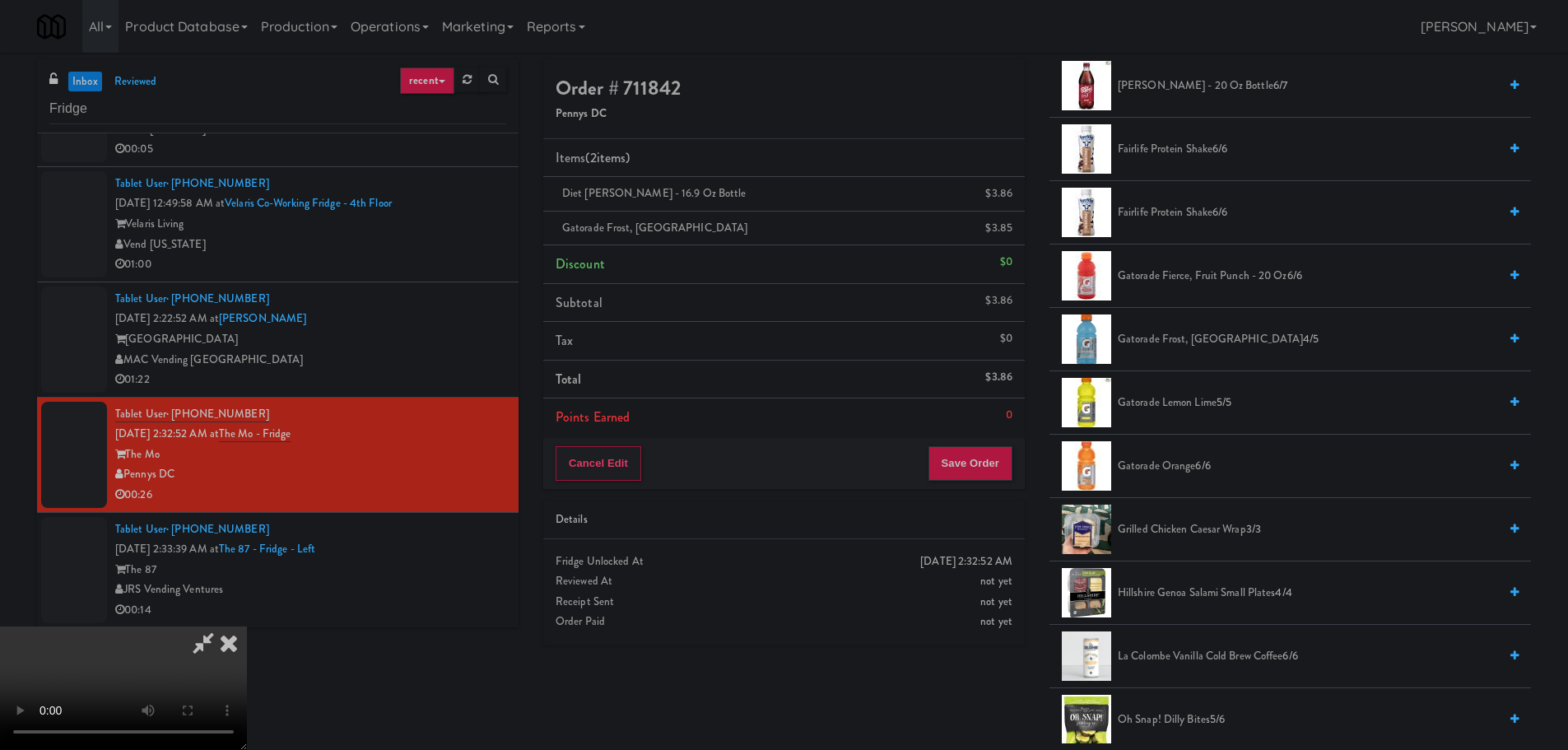
click at [247, 626] on video at bounding box center [123, 688] width 247 height 123
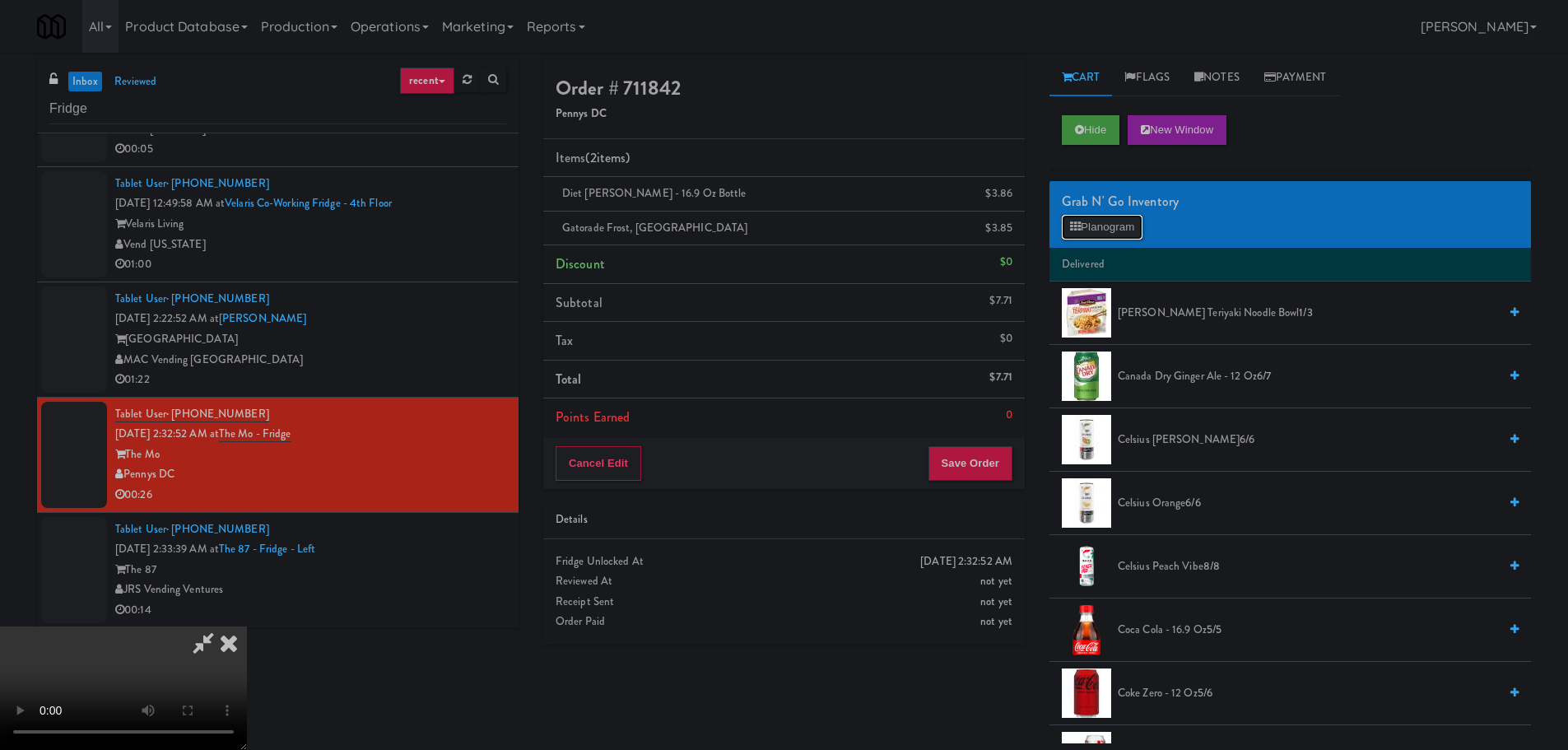
click at [1125, 226] on button "Planogram" at bounding box center [1102, 226] width 80 height 24
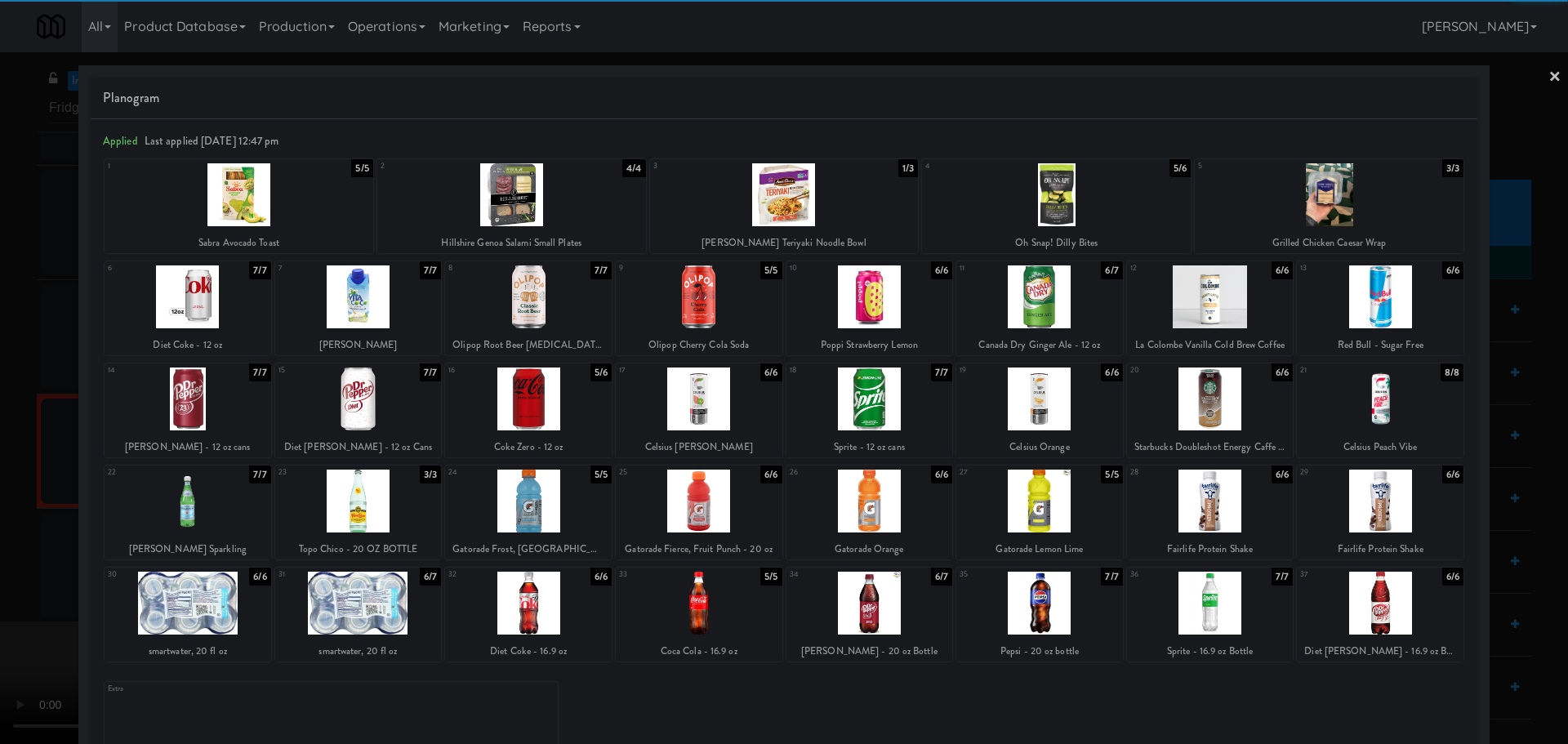
click at [1189, 396] on div at bounding box center [1209, 398] width 167 height 63
drag, startPoint x: 0, startPoint y: 401, endPoint x: 411, endPoint y: 359, distance: 413.1
click at [3, 400] on div at bounding box center [784, 372] width 1568 height 744
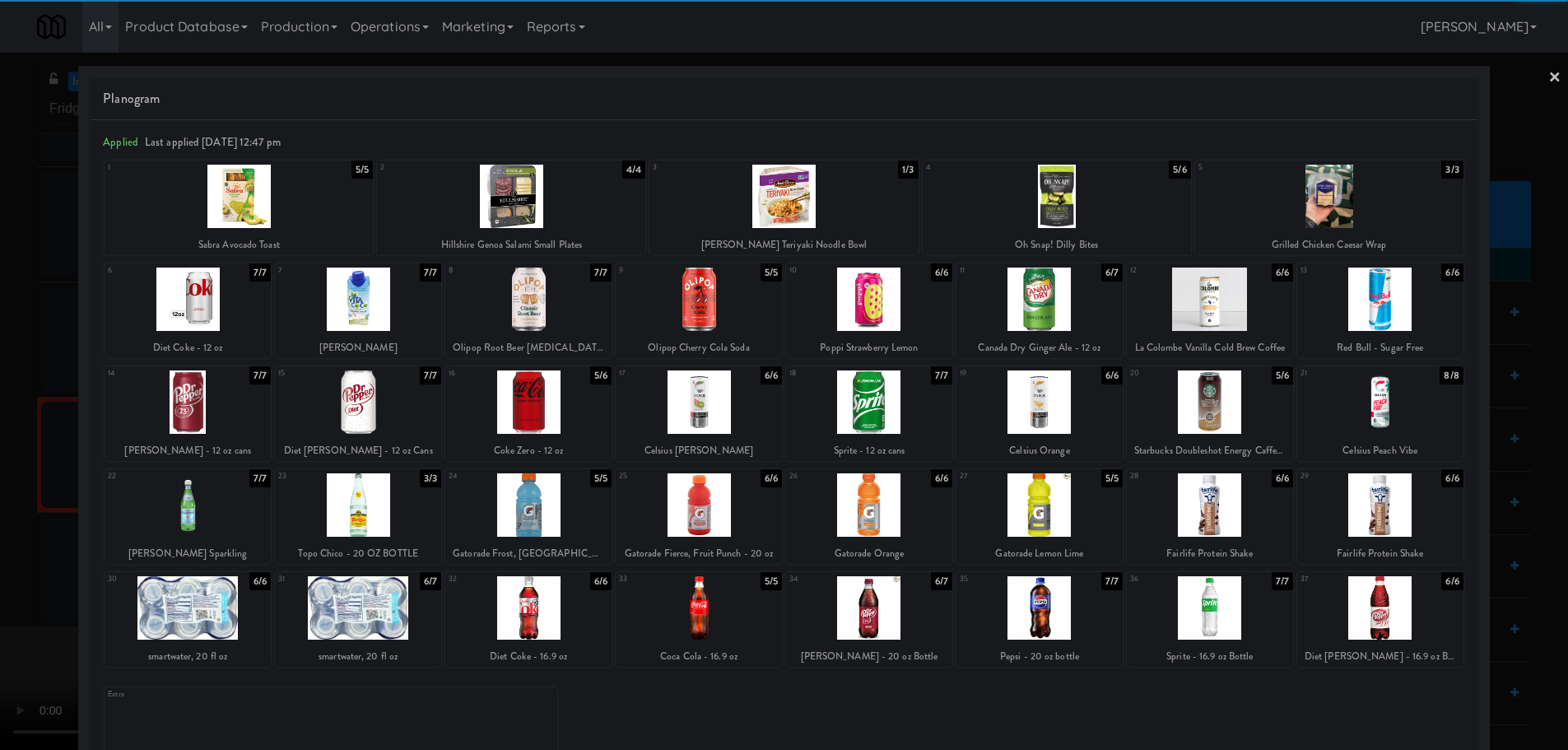
click at [247, 626] on video at bounding box center [123, 688] width 247 height 123
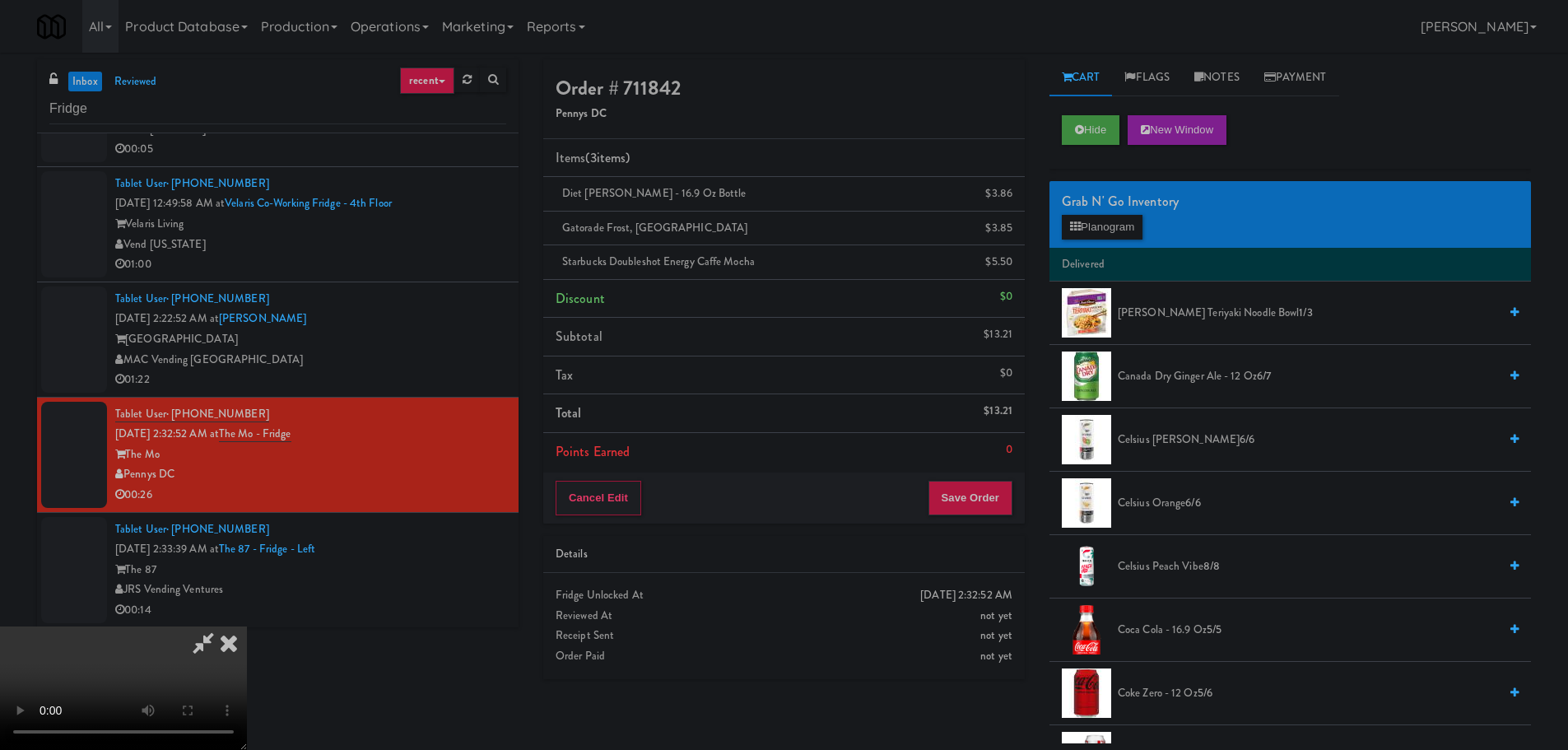
scroll to position [283, 0]
click at [981, 484] on button "Save Order" at bounding box center [970, 497] width 84 height 35
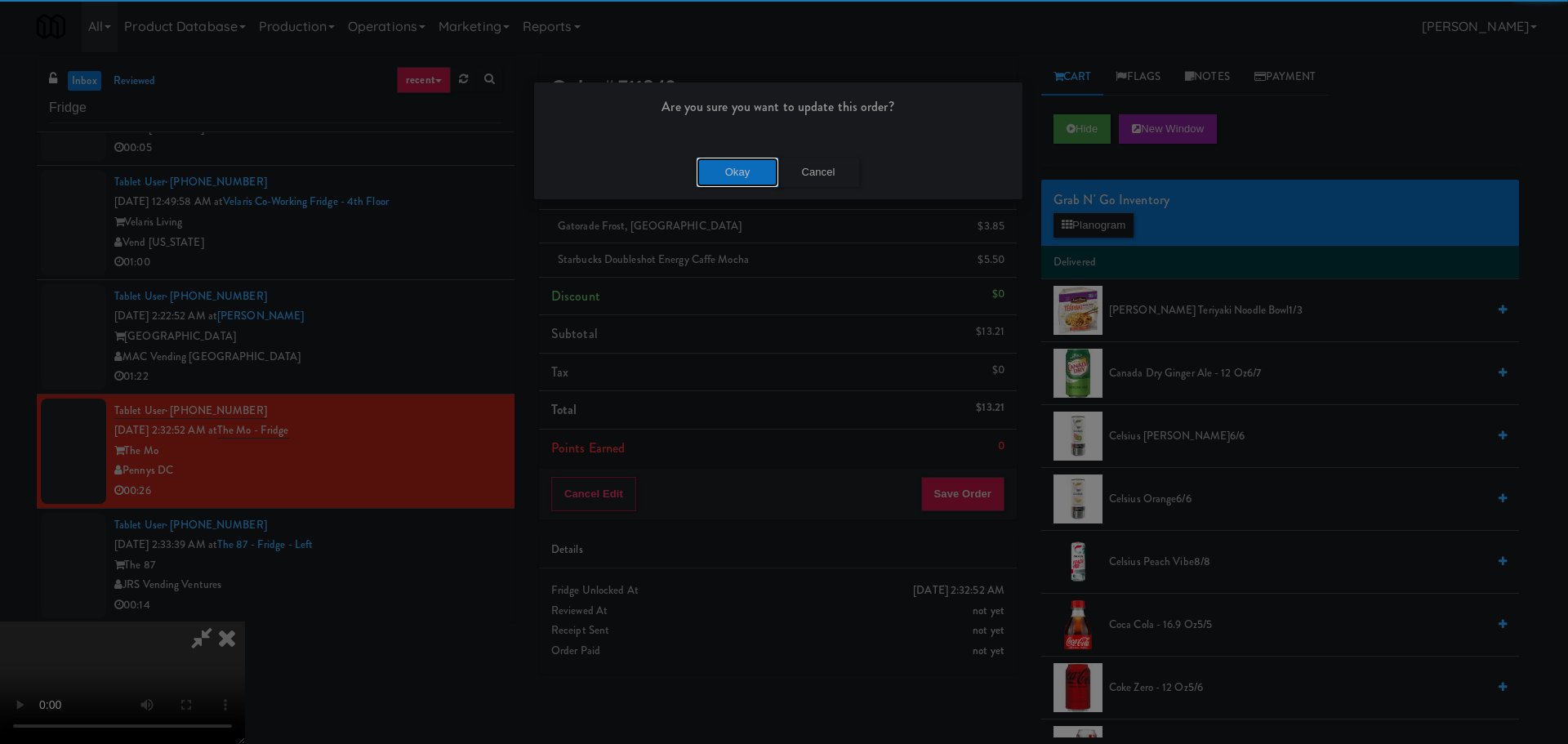
click at [730, 179] on button "Okay" at bounding box center [737, 172] width 81 height 29
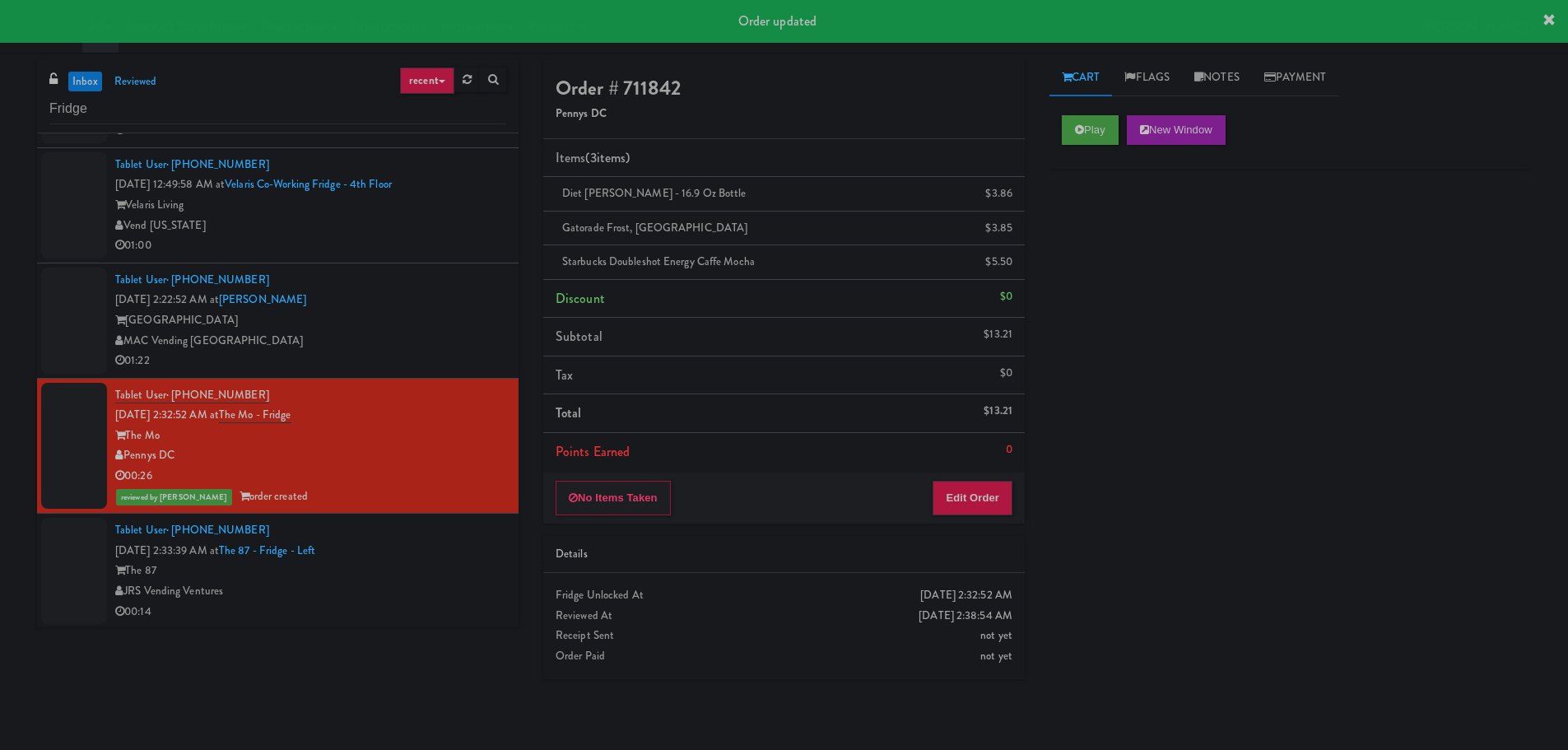
scroll to position [792, 0]
click at [416, 581] on div "JRS Vending Ventures" at bounding box center [310, 590] width 391 height 20
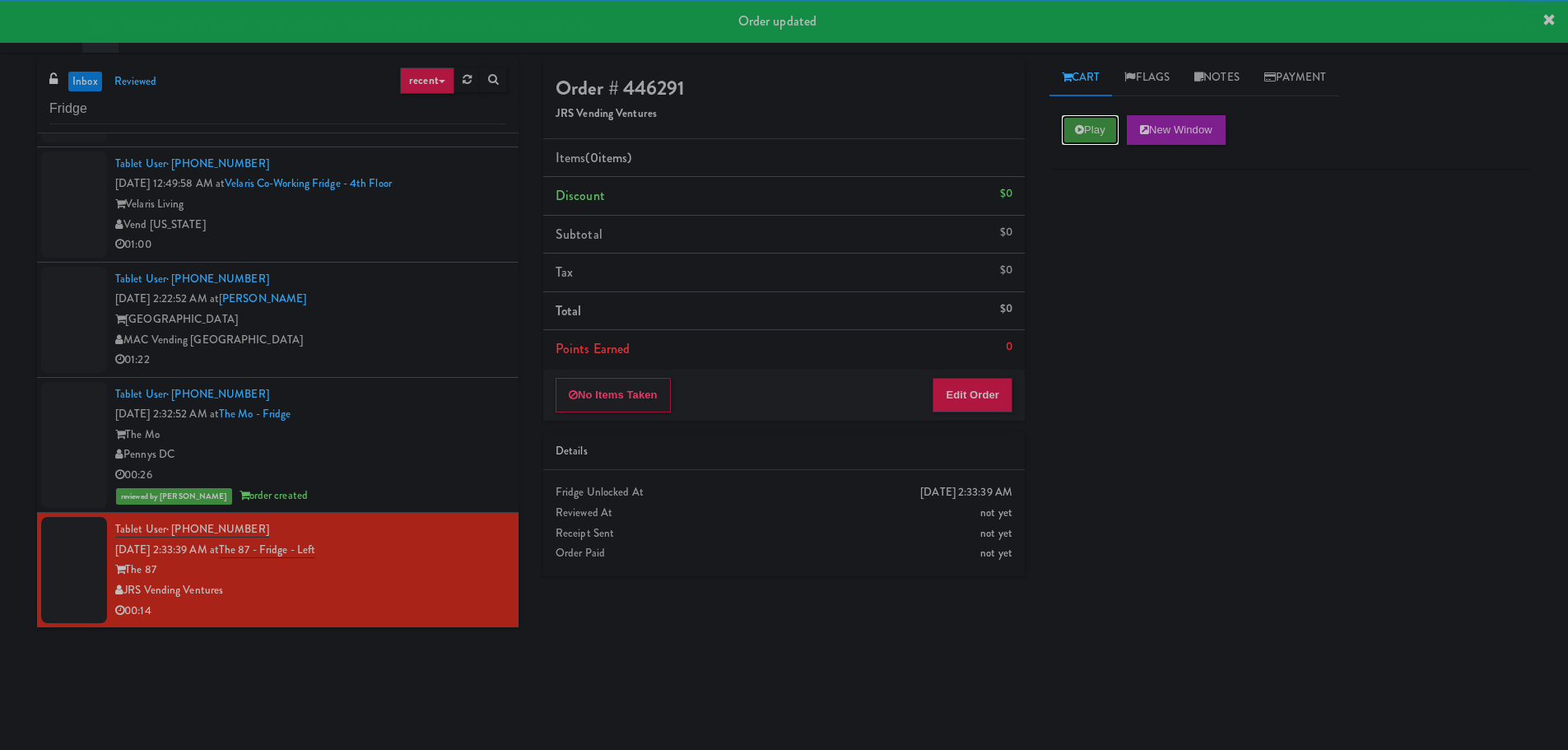
click at [1100, 121] on button "Play" at bounding box center [1090, 129] width 57 height 30
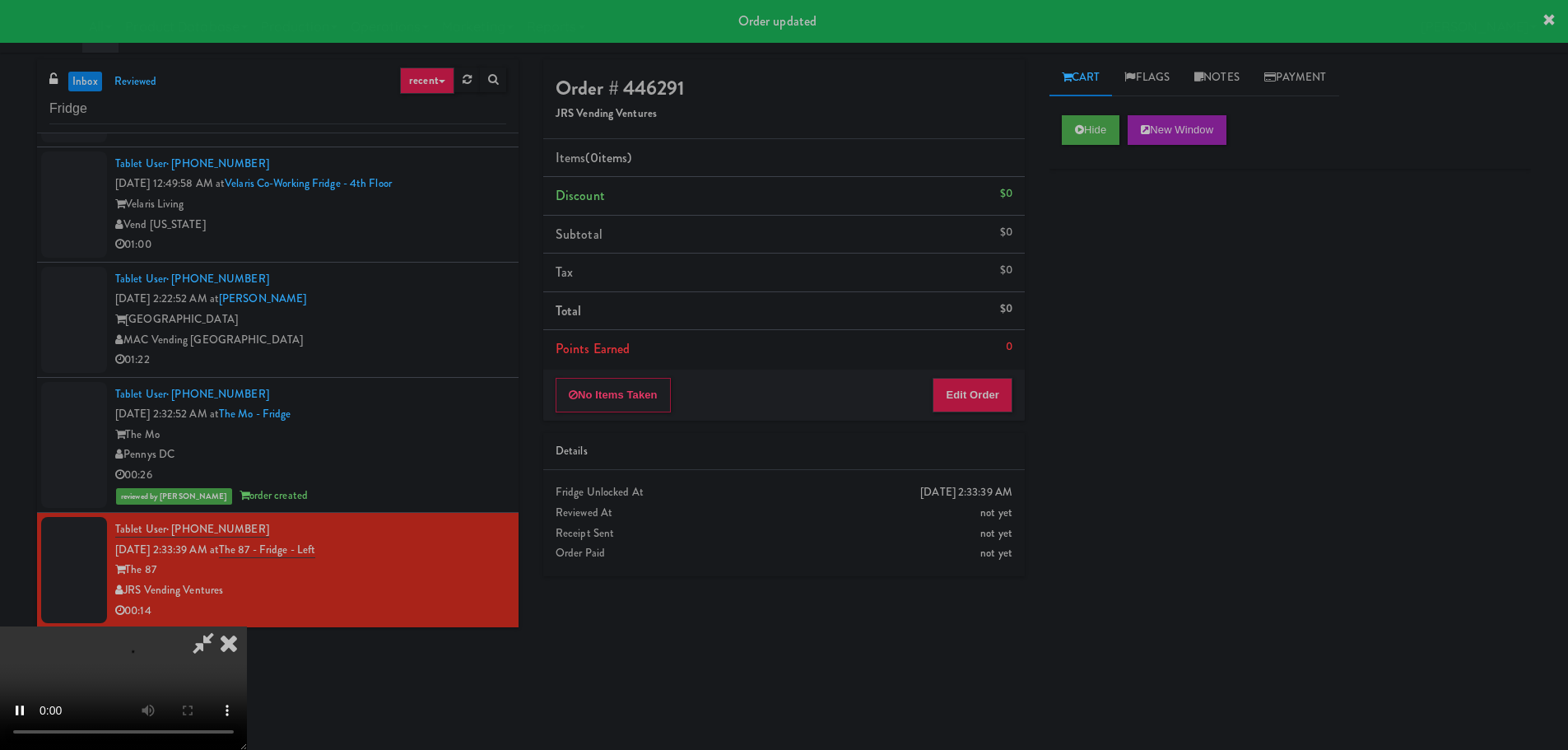
click at [1006, 375] on div "No Items Taken Edit Order" at bounding box center [784, 394] width 482 height 51
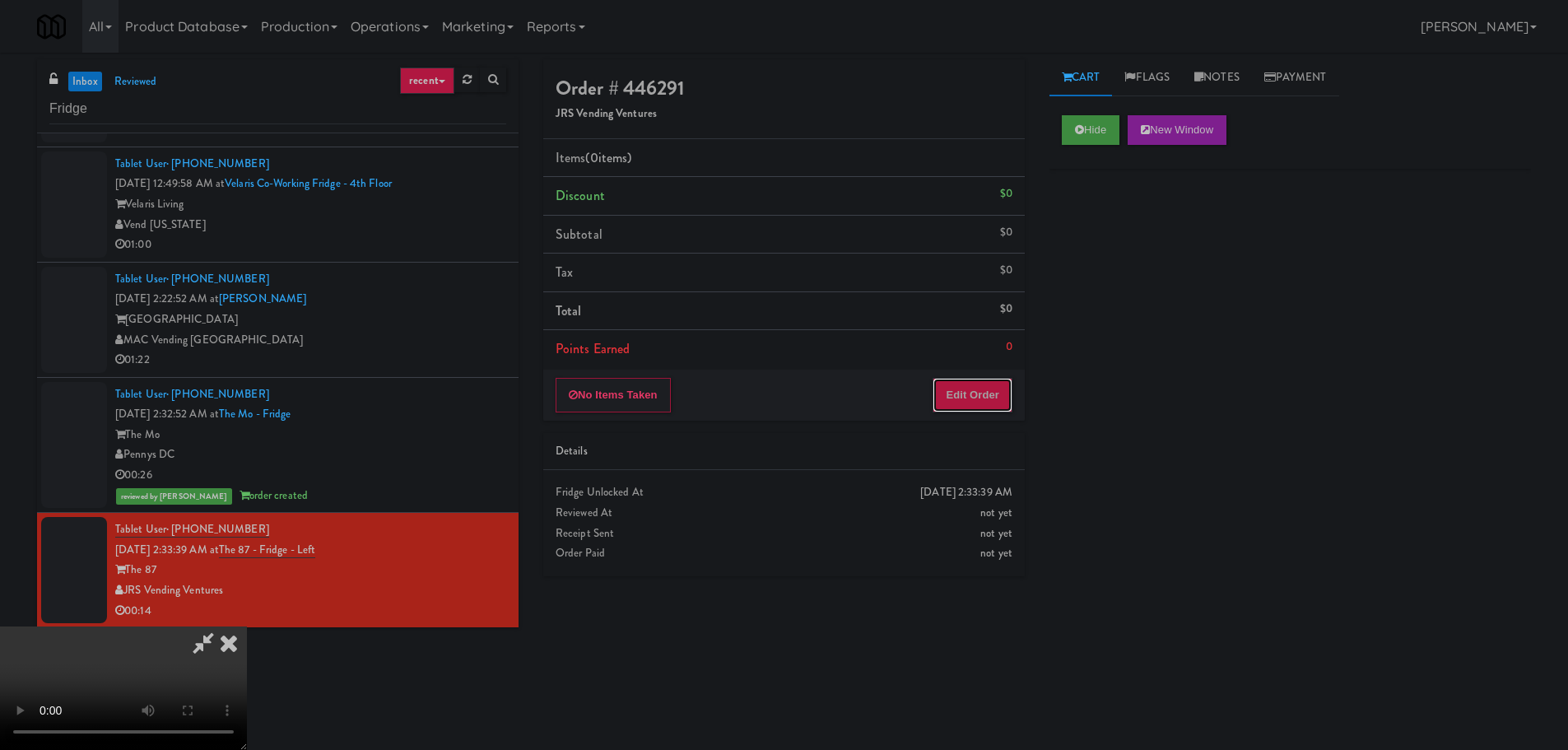
click at [1006, 385] on button "Edit Order" at bounding box center [972, 394] width 80 height 35
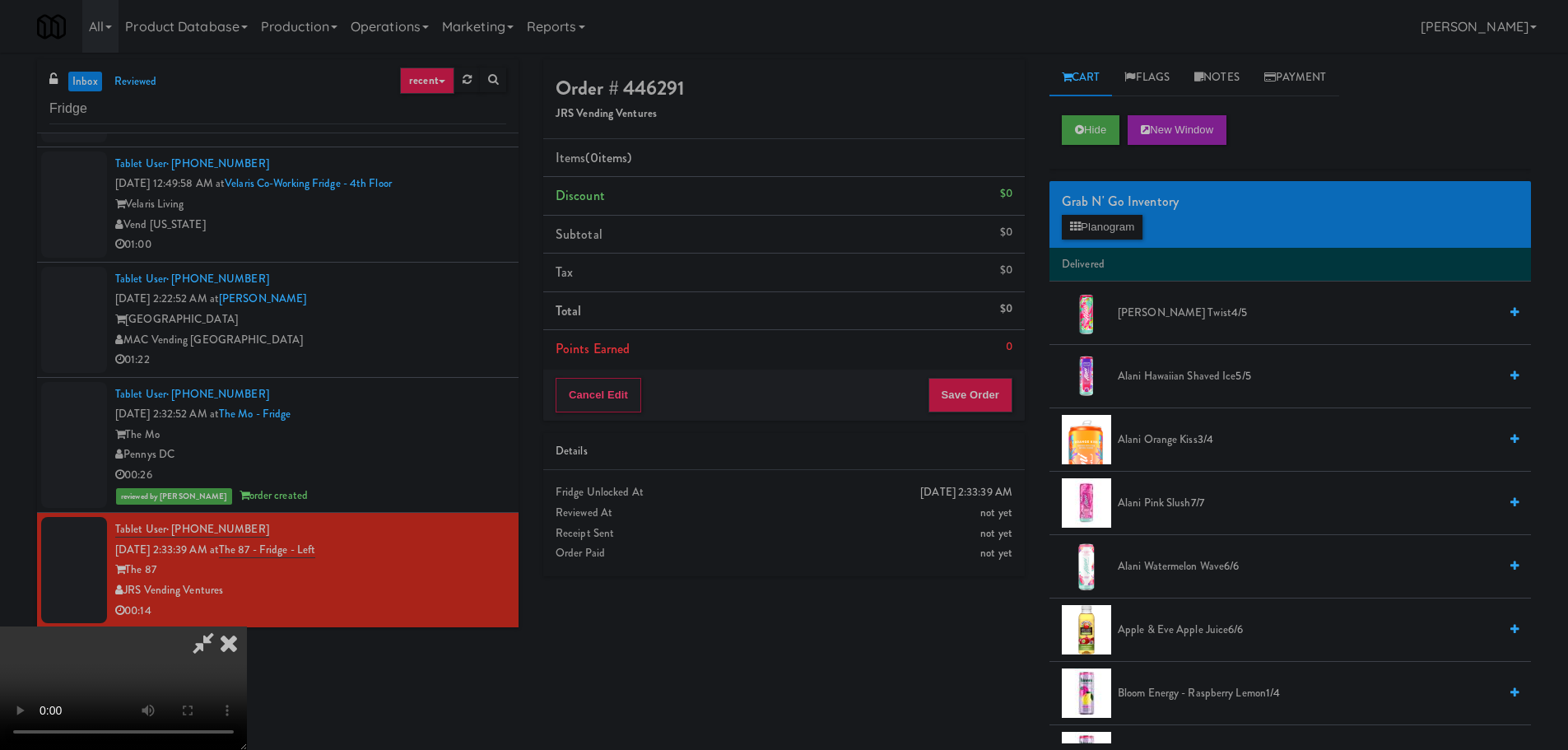
click at [247, 626] on video at bounding box center [123, 688] width 247 height 123
click at [1105, 218] on button "Planogram" at bounding box center [1102, 226] width 80 height 24
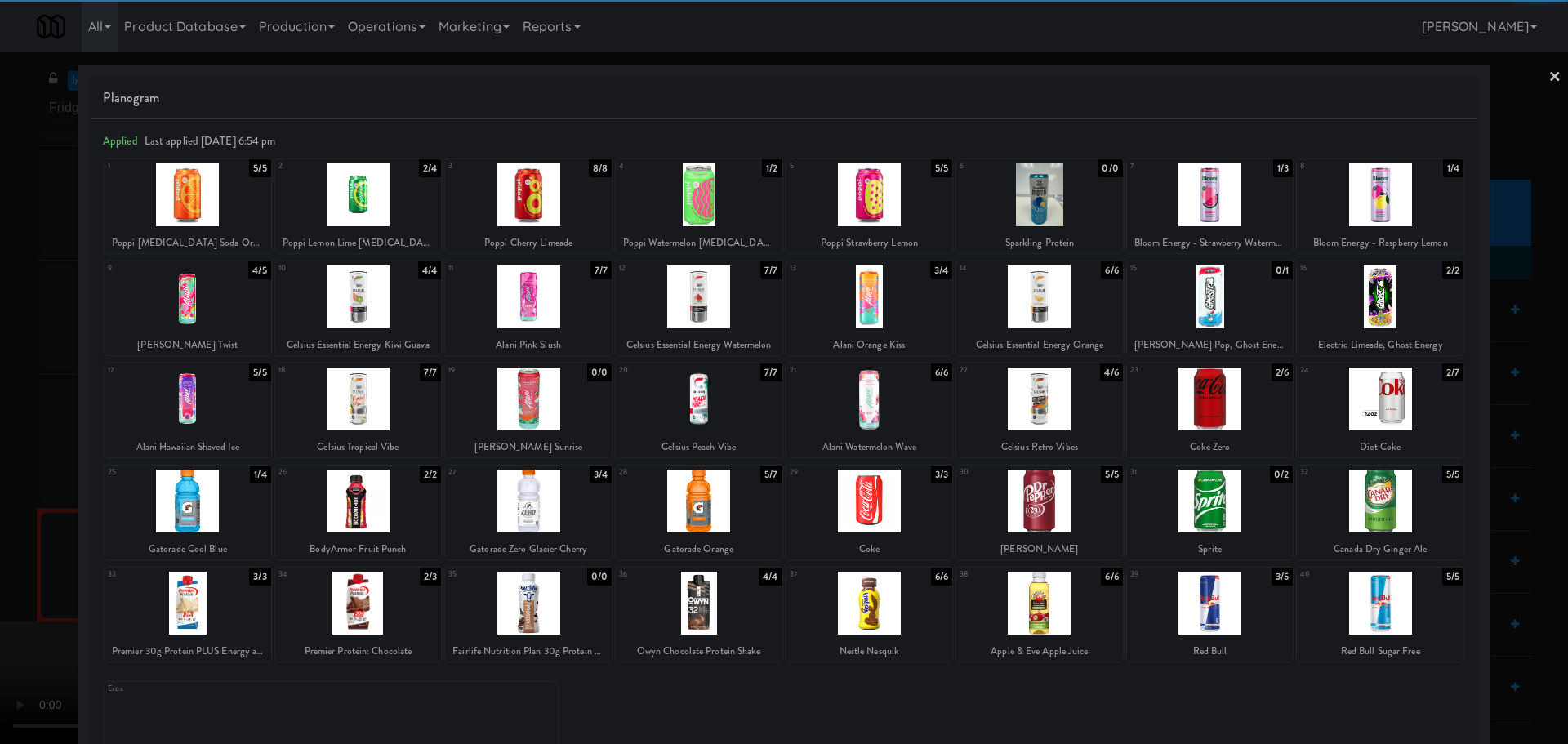
click at [202, 510] on div at bounding box center [188, 500] width 167 height 63
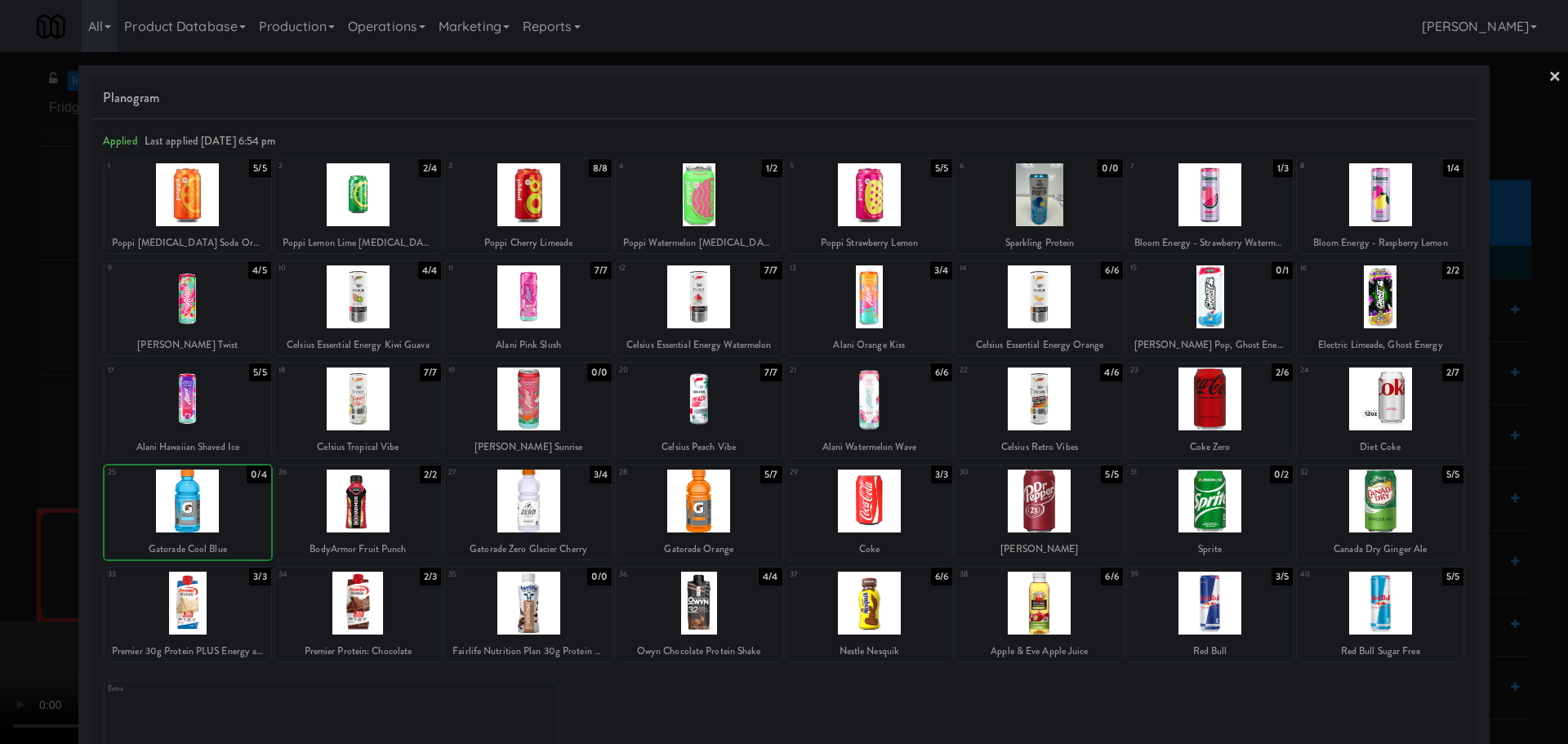
click at [8, 517] on div at bounding box center [784, 372] width 1568 height 744
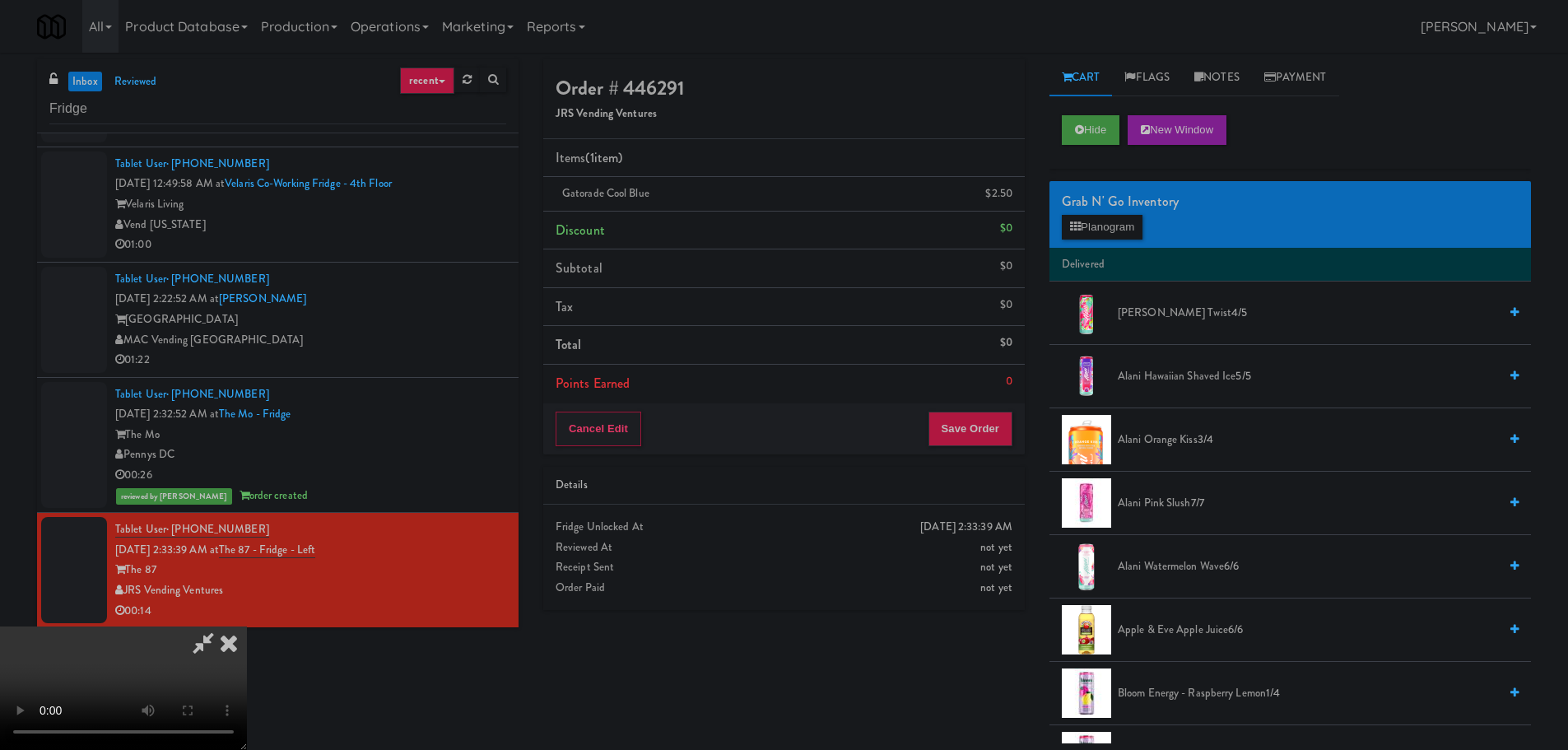
click at [247, 626] on video at bounding box center [123, 688] width 247 height 123
click at [1093, 237] on button "Planogram" at bounding box center [1102, 226] width 80 height 24
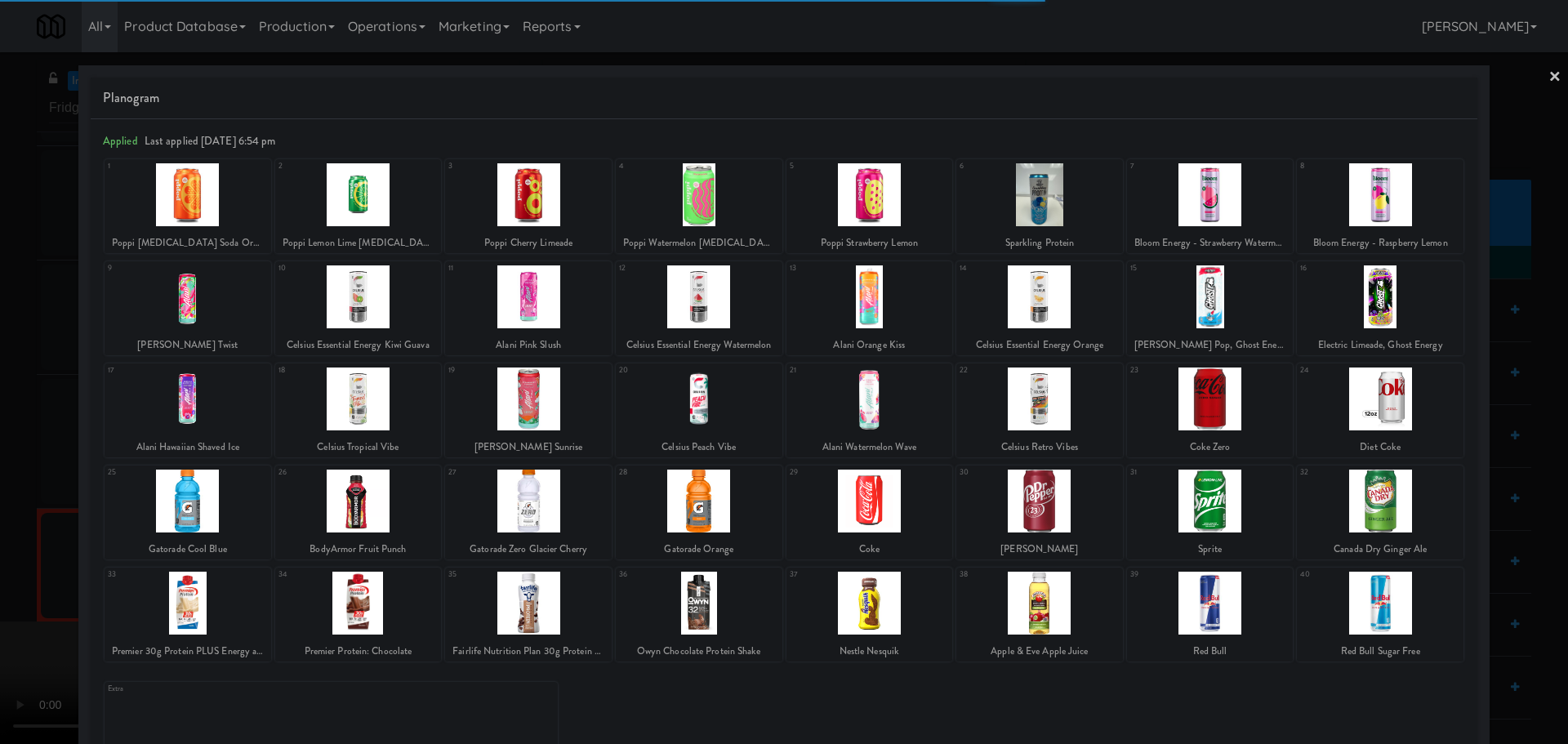
click at [383, 512] on div at bounding box center [358, 500] width 167 height 63
click at [0, 514] on div at bounding box center [784, 372] width 1568 height 744
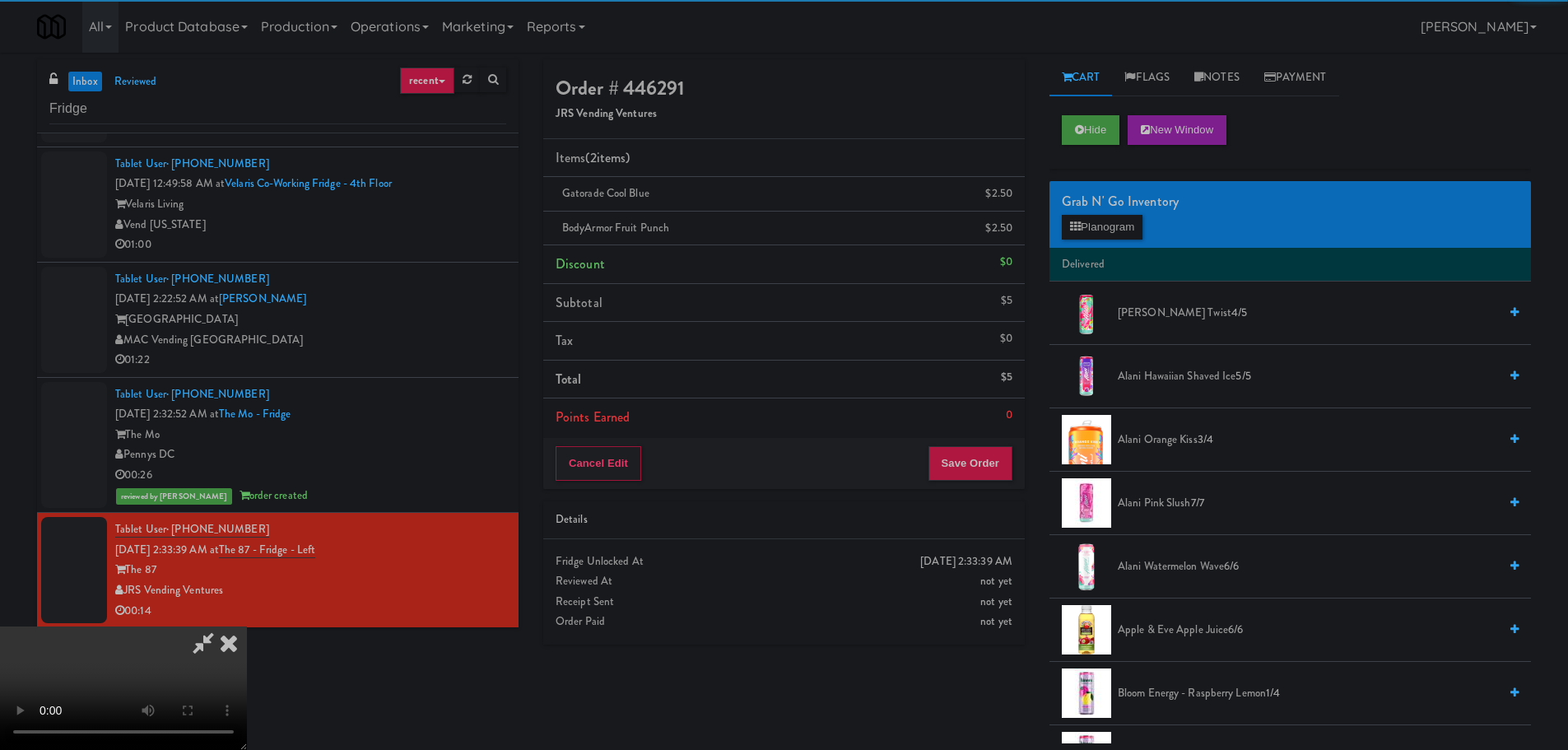
click at [247, 626] on video at bounding box center [123, 688] width 247 height 123
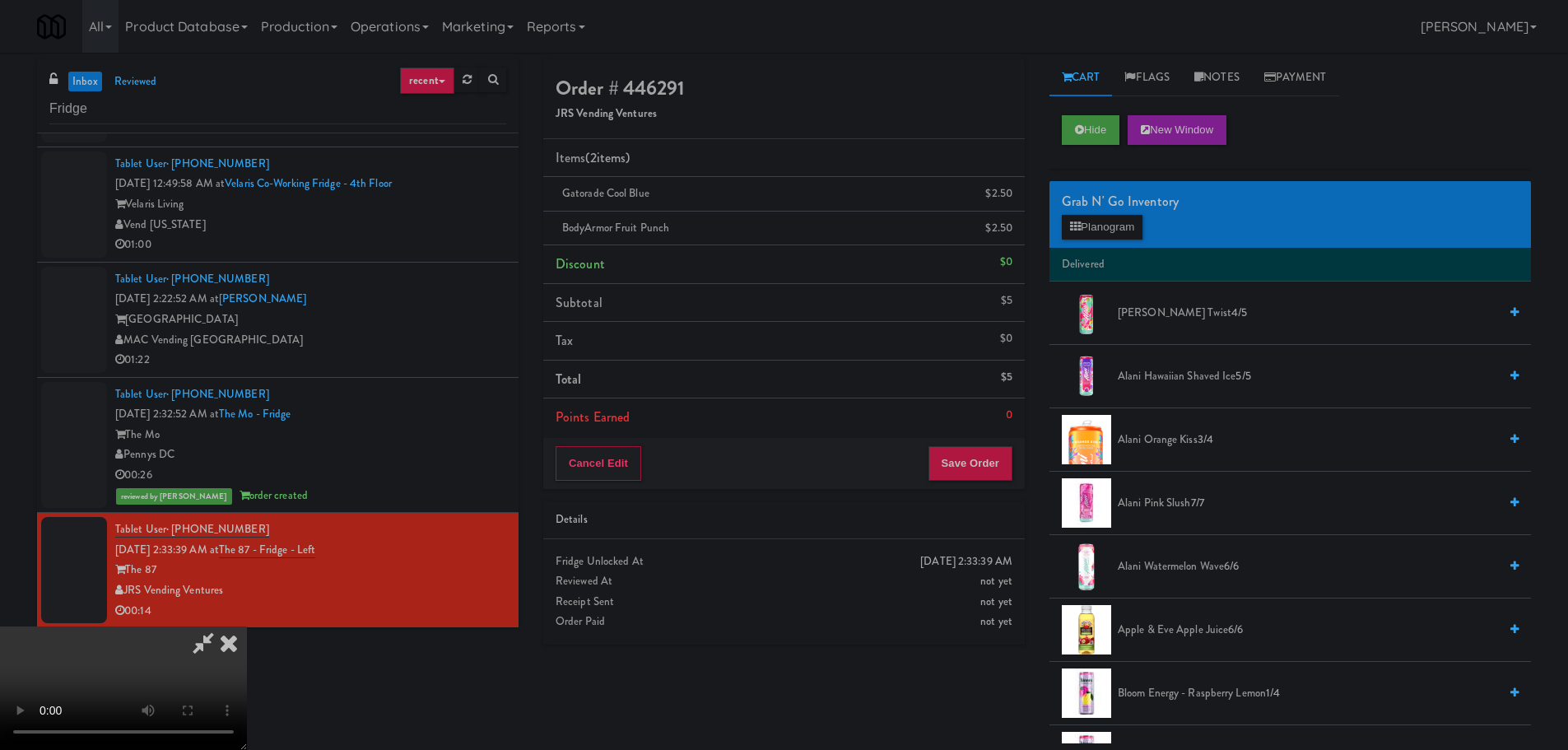
click at [247, 626] on video at bounding box center [123, 688] width 247 height 123
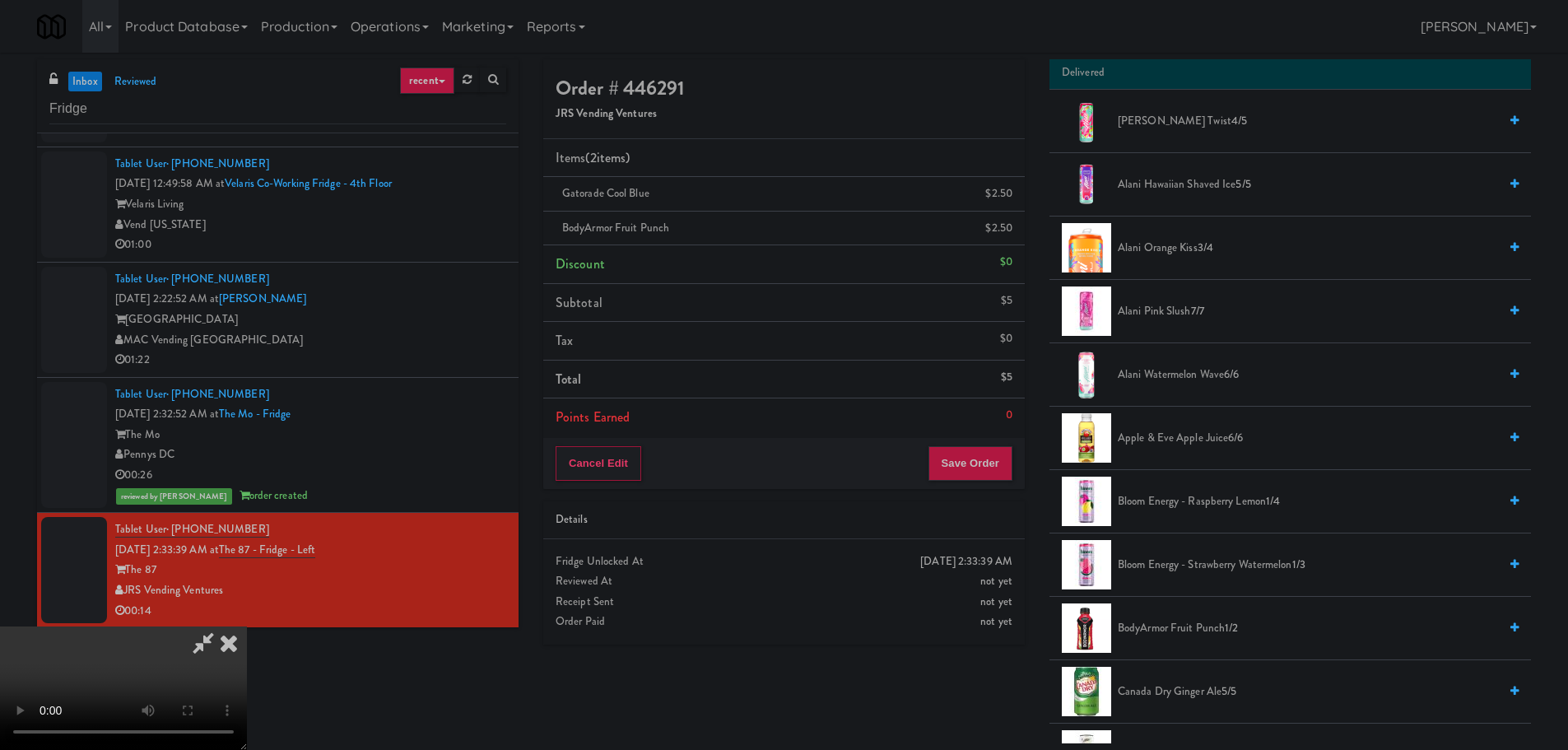
scroll to position [247, 0]
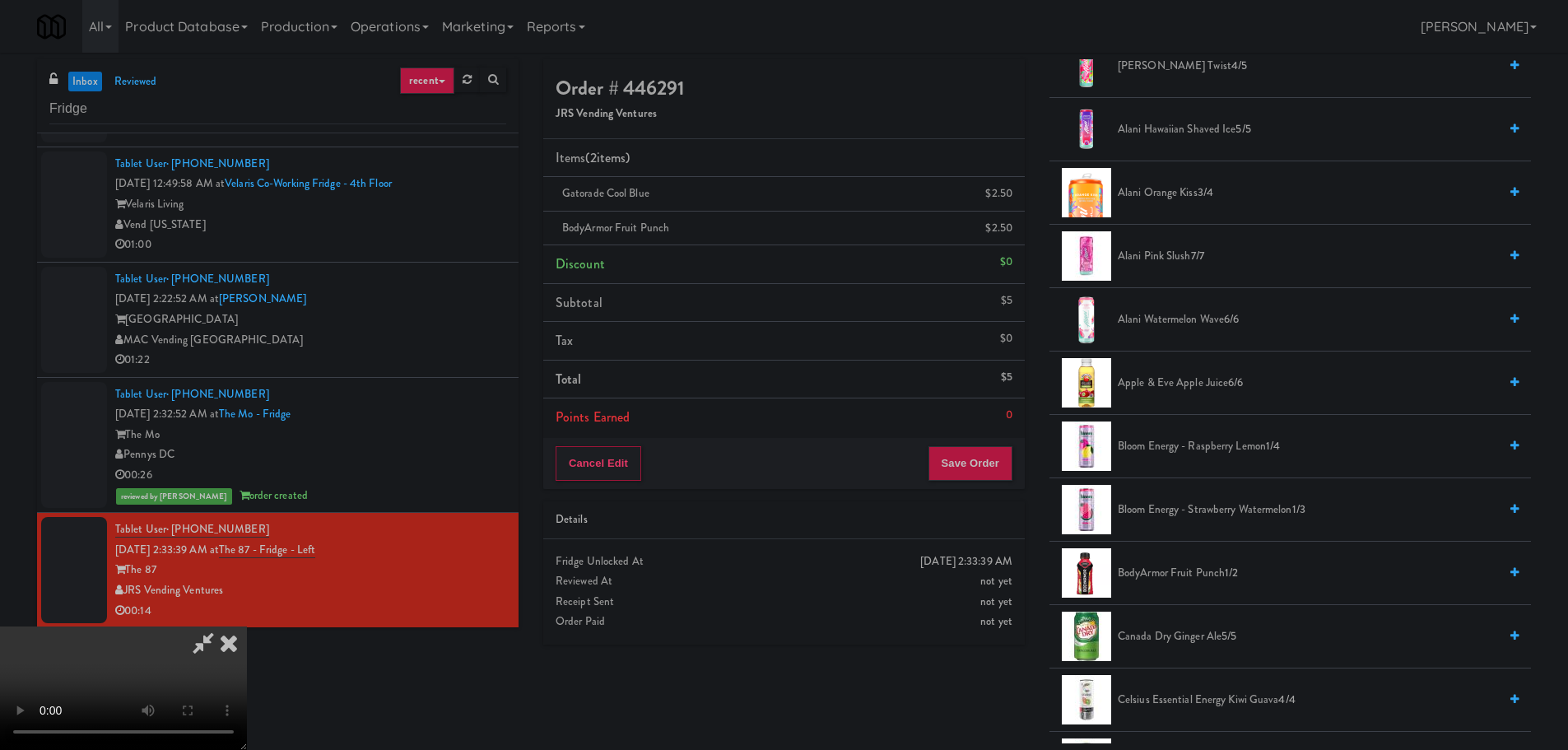
click at [1181, 569] on span "BodyArmor Fruit Punch 1/2" at bounding box center [1308, 573] width 380 height 20
click at [247, 626] on video at bounding box center [123, 688] width 247 height 123
click at [974, 474] on button "Save Order" at bounding box center [970, 463] width 84 height 35
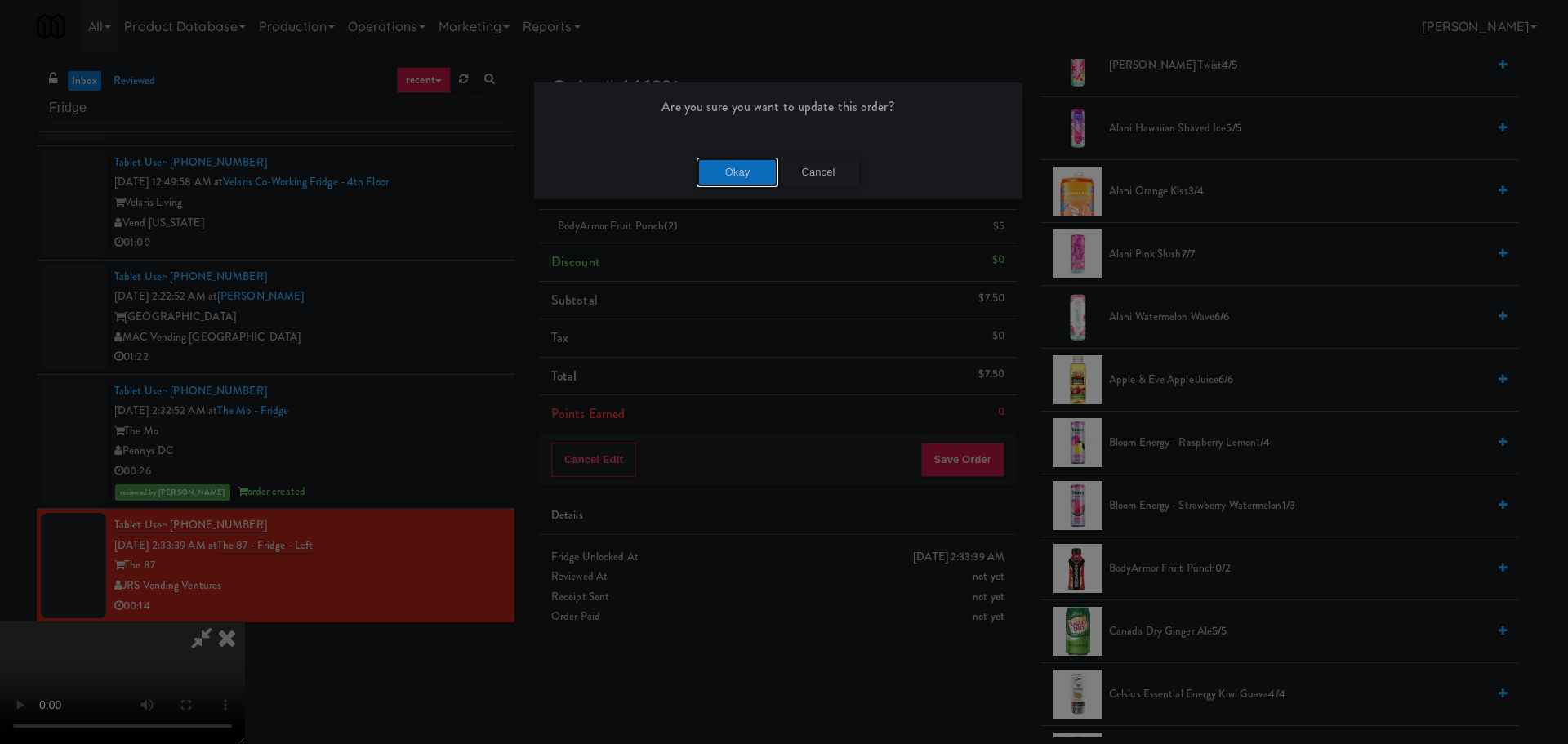
click at [745, 181] on button "Okay" at bounding box center [737, 172] width 81 height 29
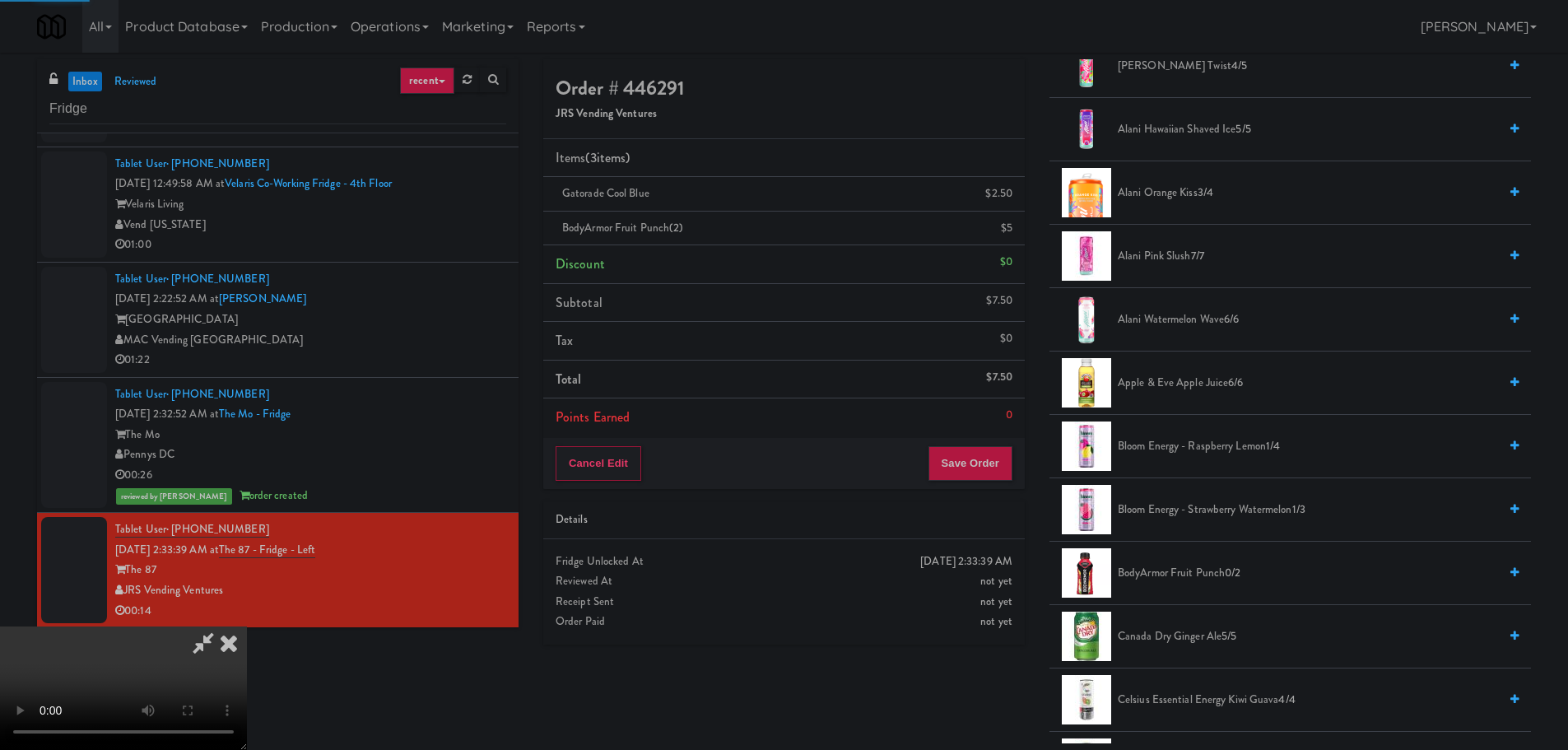
scroll to position [0, 0]
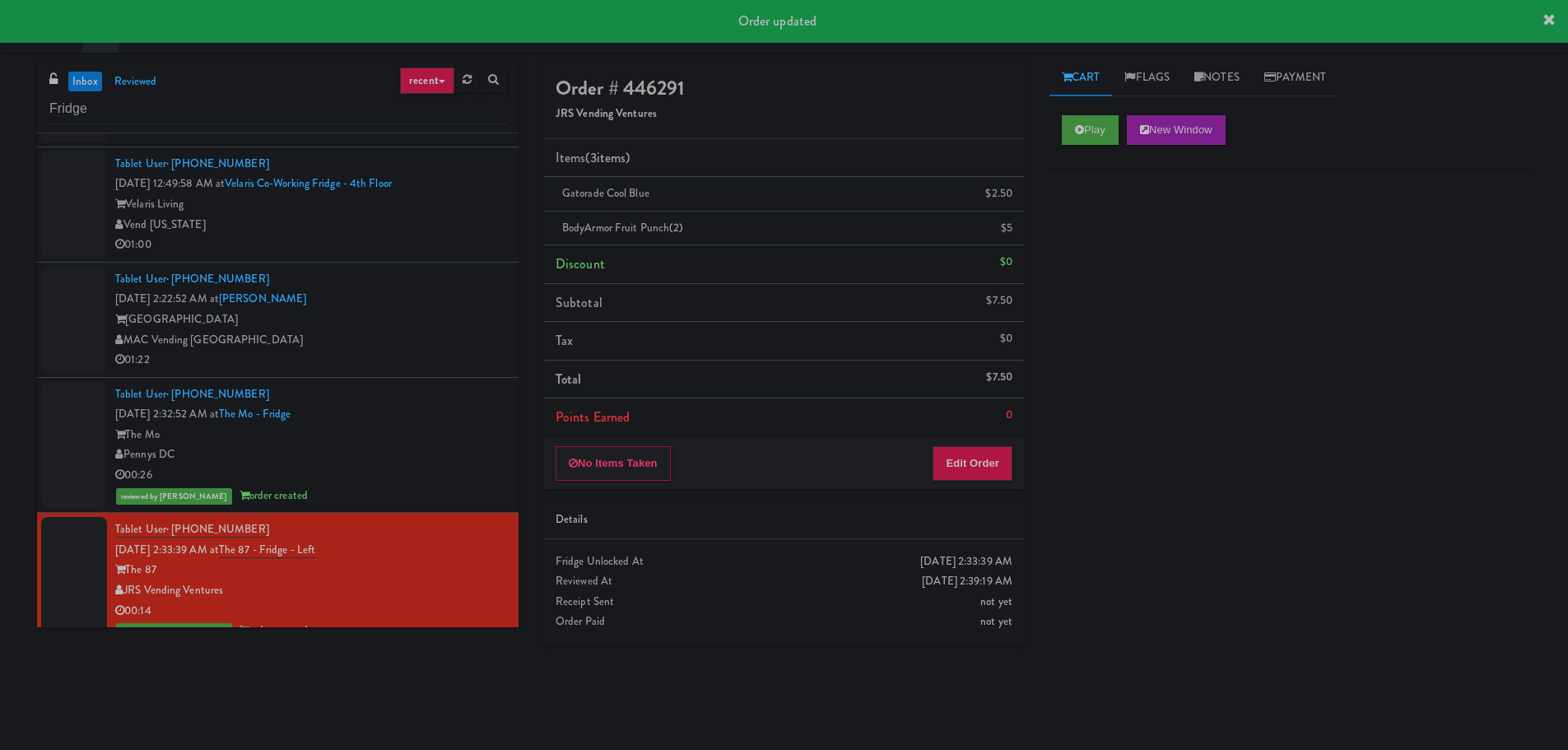
click at [424, 343] on div "MAC Vending [GEOGRAPHIC_DATA]" at bounding box center [310, 340] width 391 height 20
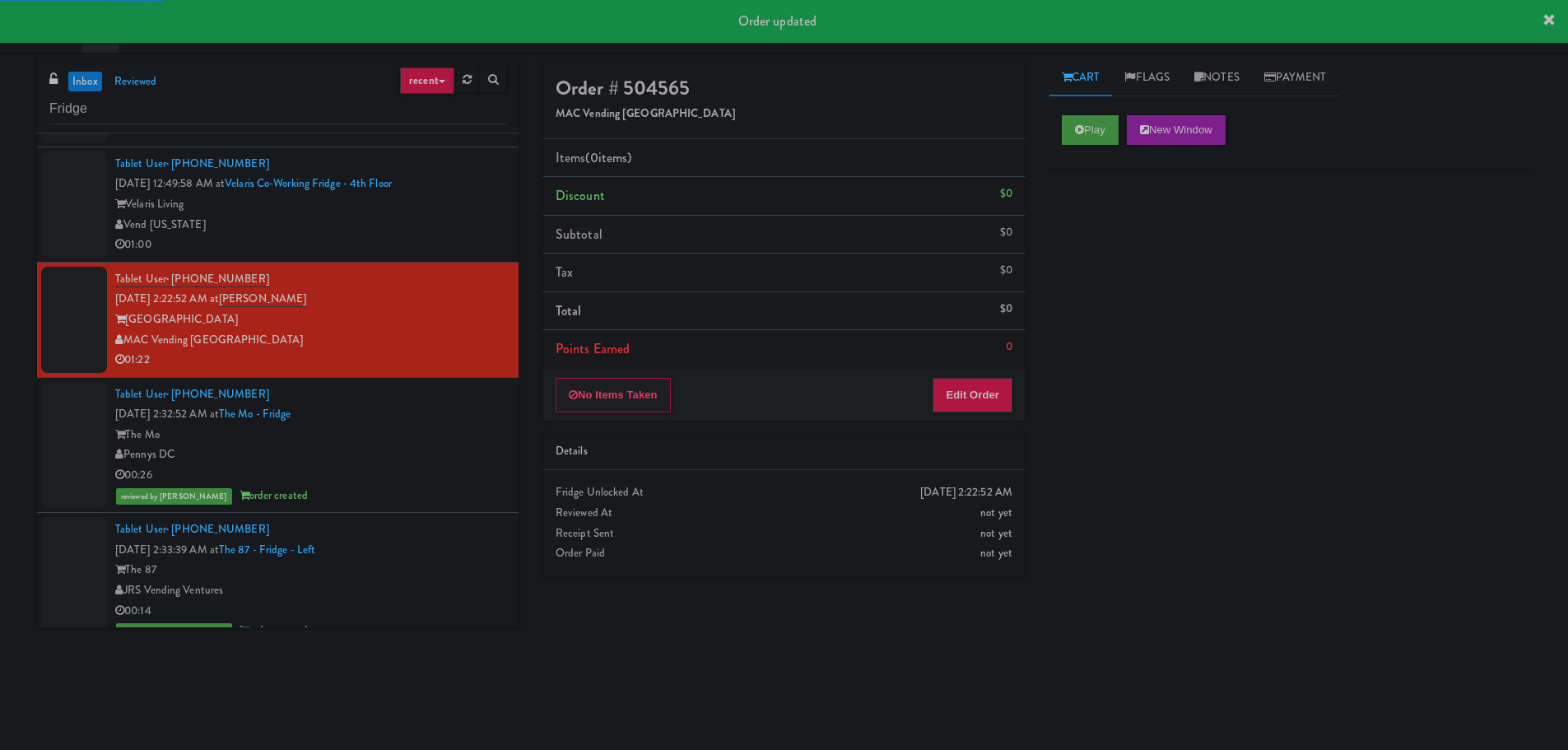
click at [444, 263] on li "Tablet User · (408) 422-2161 [DATE] 2:22:52 AM at [GEOGRAPHIC_DATA] [GEOGRAPHIC…" at bounding box center [278, 320] width 482 height 115
click at [446, 239] on div "01:00" at bounding box center [310, 245] width 391 height 20
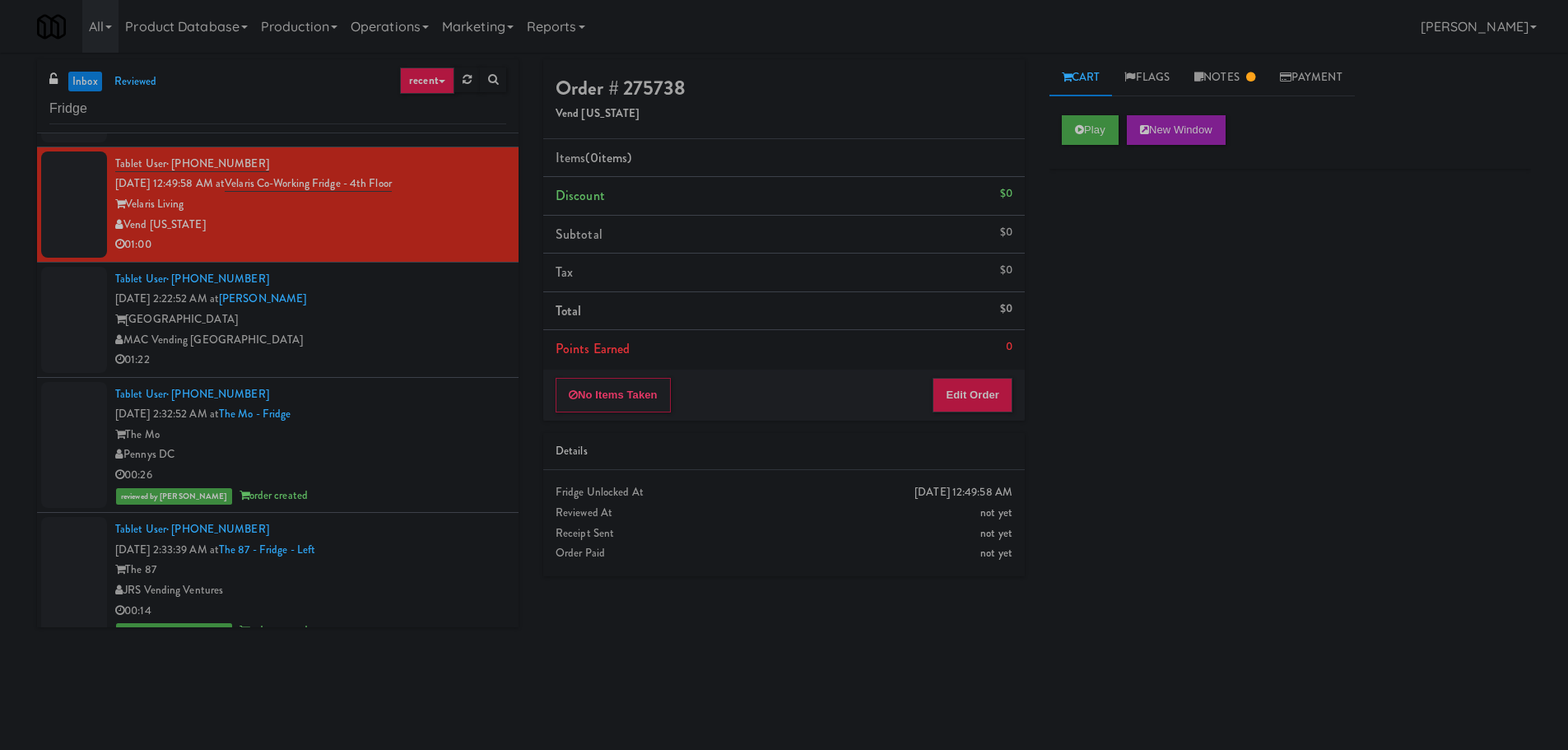
click at [416, 318] on div "[GEOGRAPHIC_DATA]" at bounding box center [310, 319] width 391 height 20
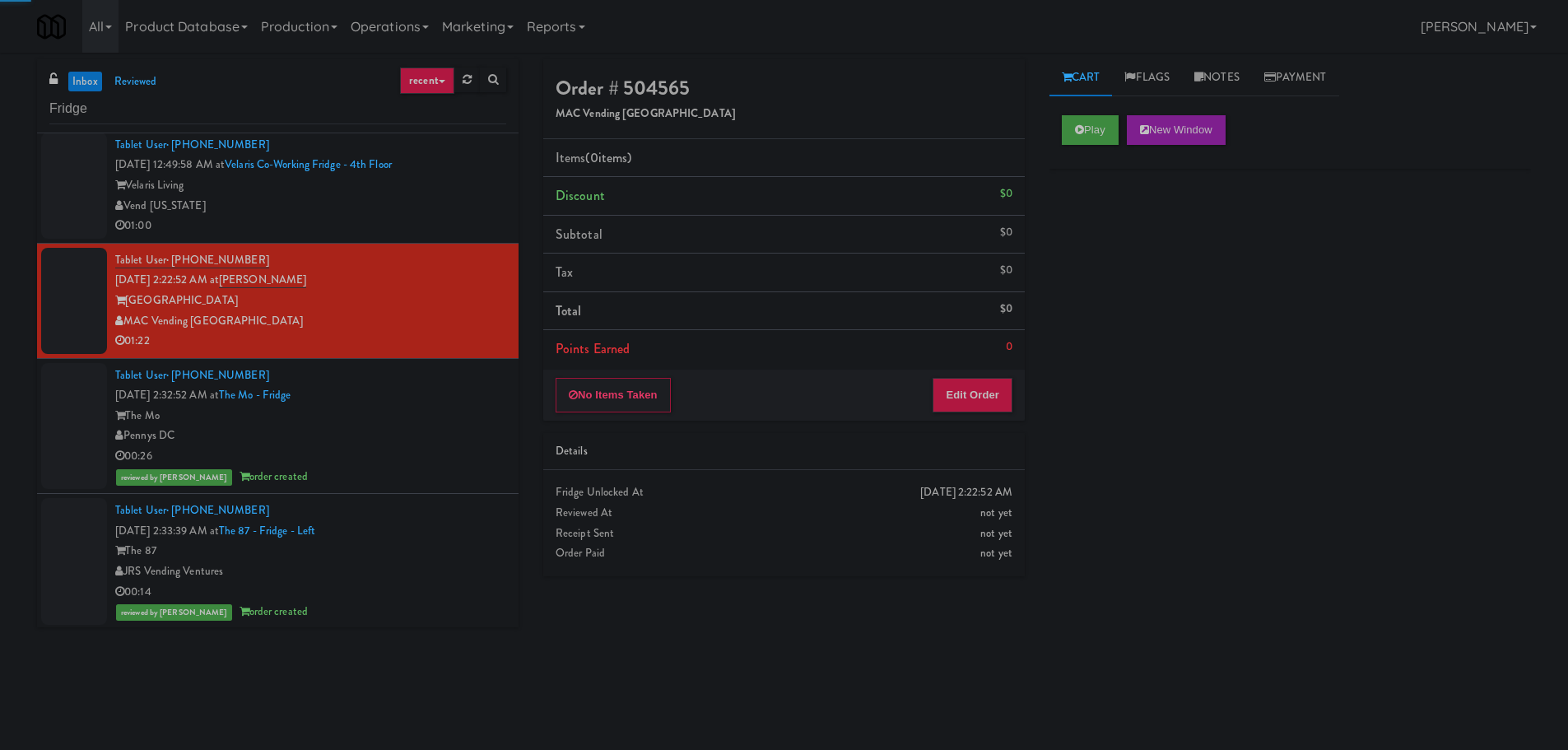
scroll to position [813, 0]
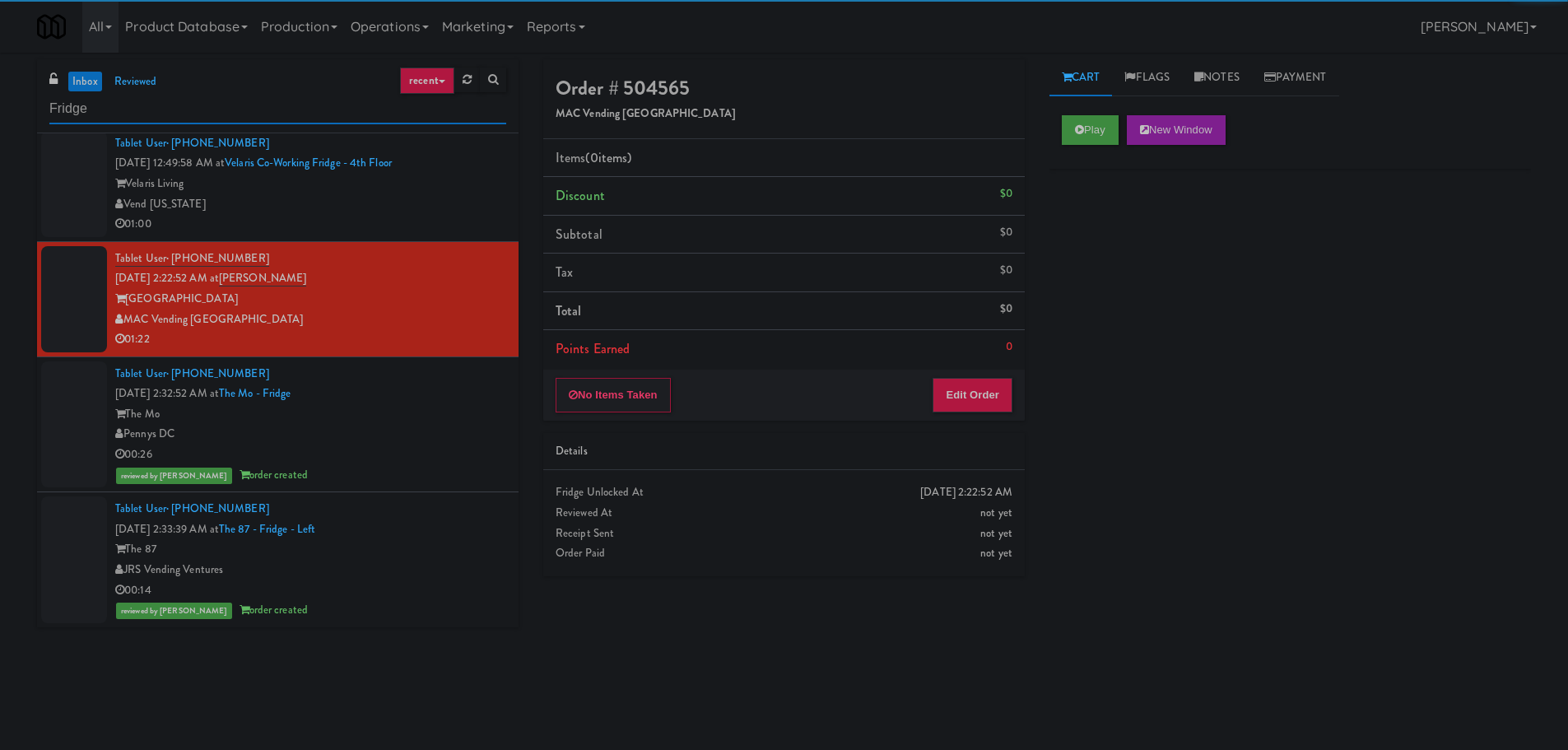
click at [189, 106] on input "Fridge" at bounding box center [277, 109] width 457 height 30
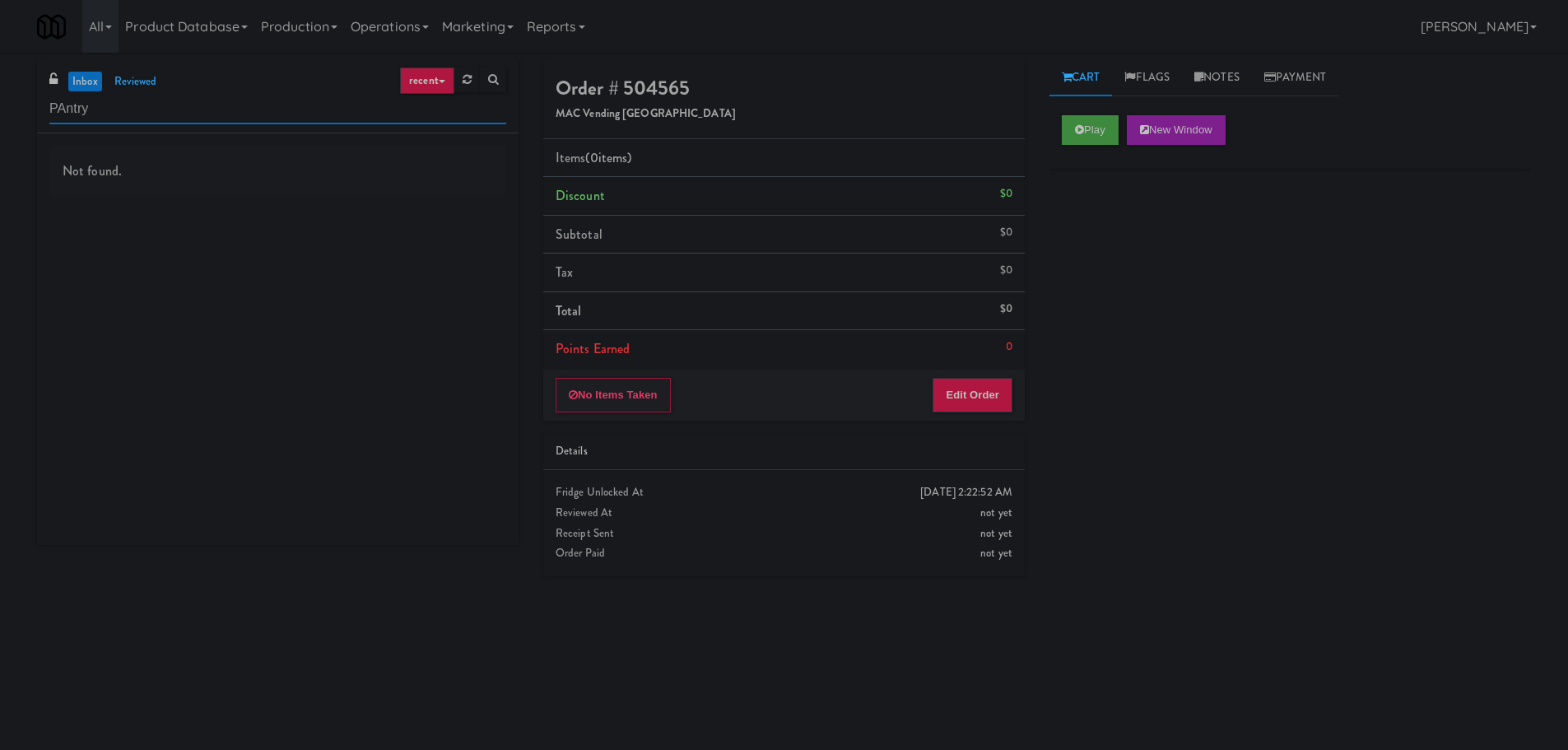
scroll to position [0, 0]
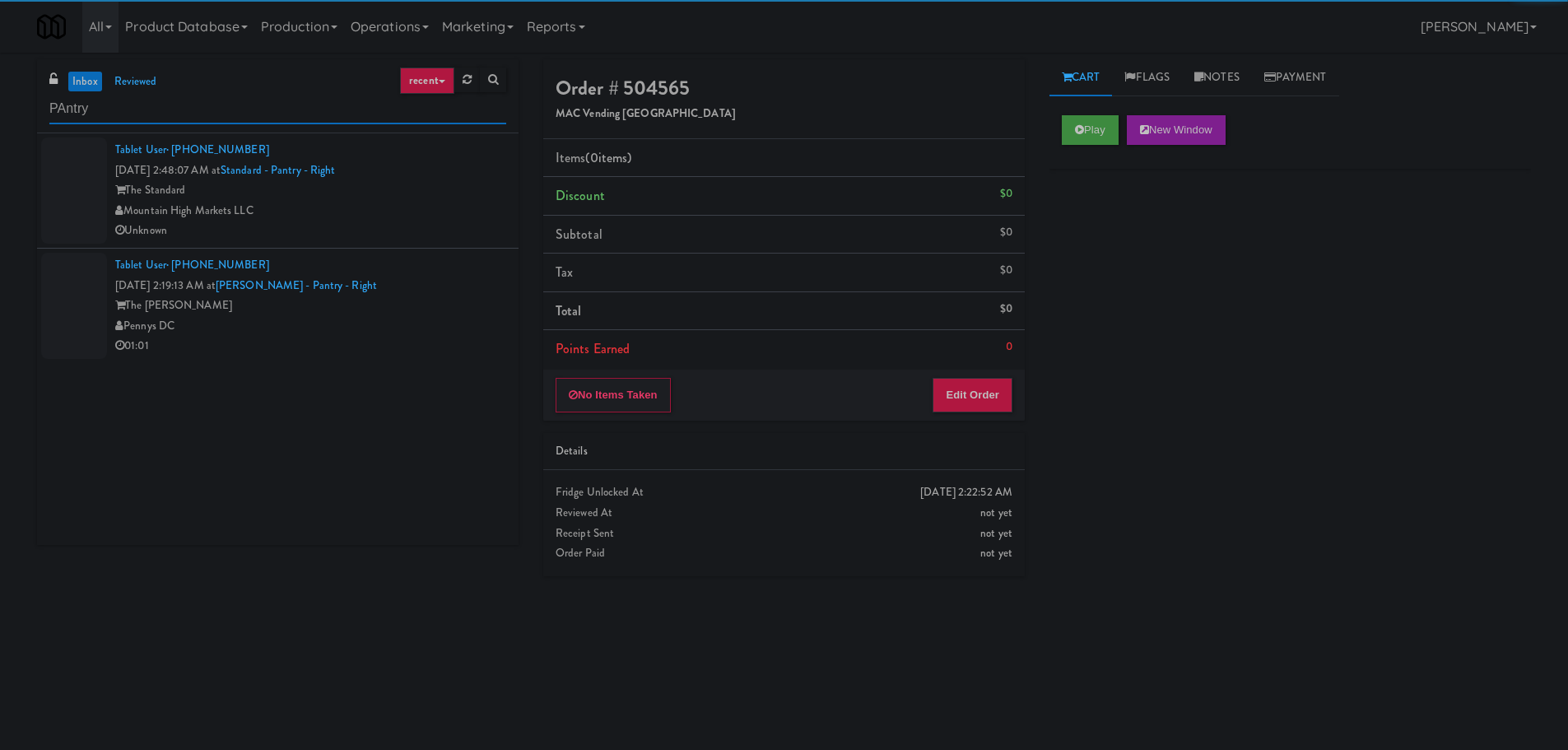
type input "PAntry"
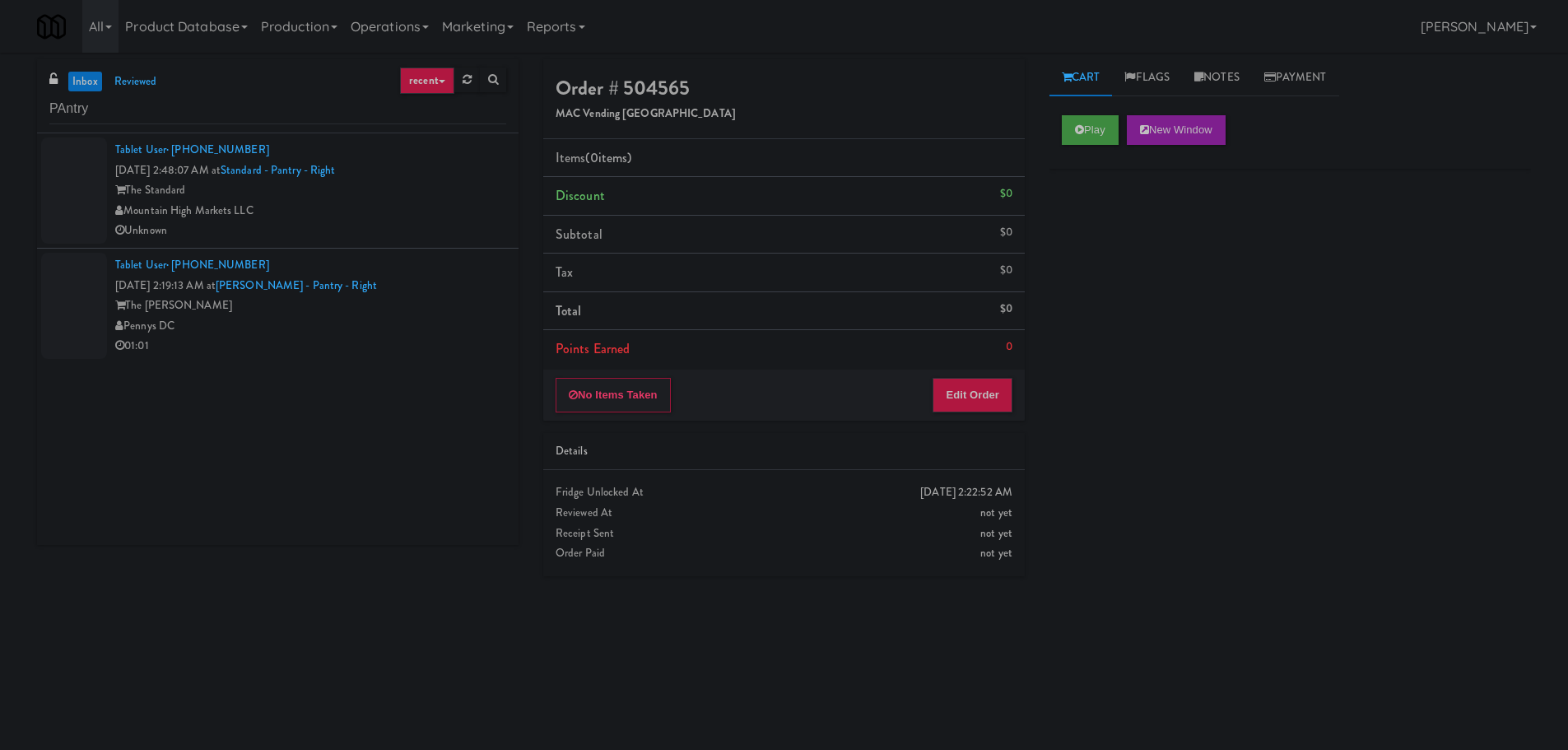
click at [335, 229] on div "Unknown" at bounding box center [310, 231] width 391 height 20
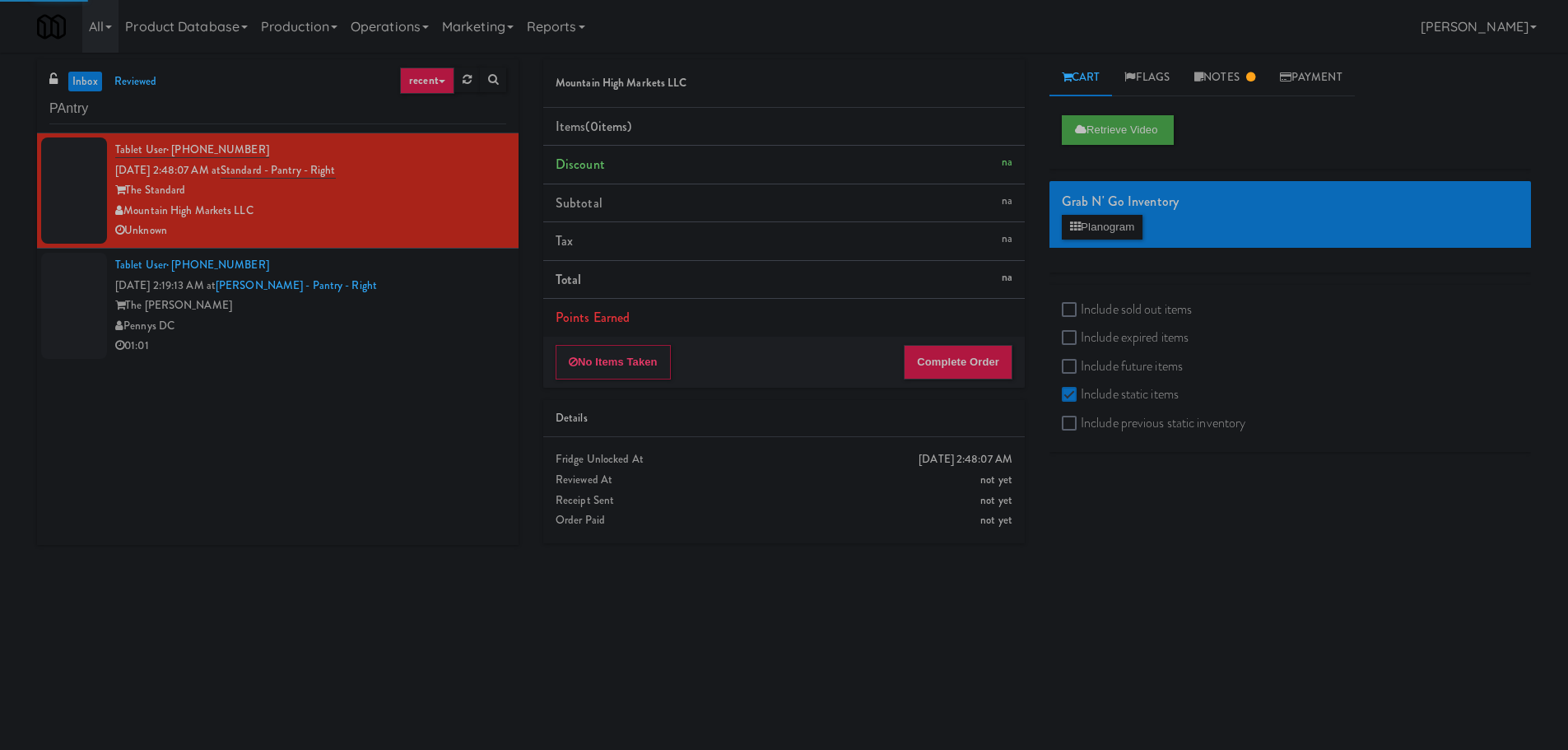
click at [411, 318] on div "Pennys DC" at bounding box center [310, 326] width 391 height 20
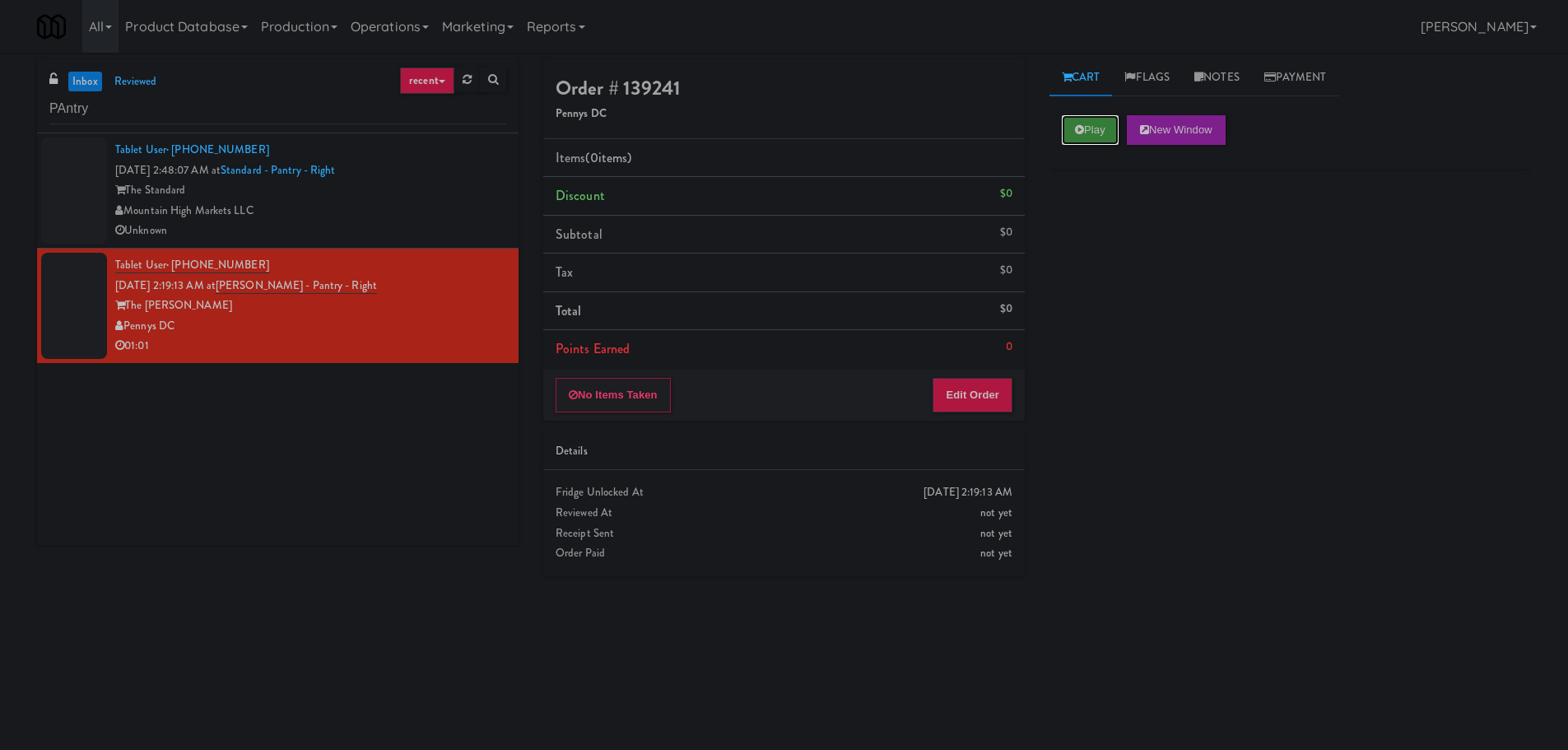
click at [1071, 129] on button "Play" at bounding box center [1090, 129] width 57 height 30
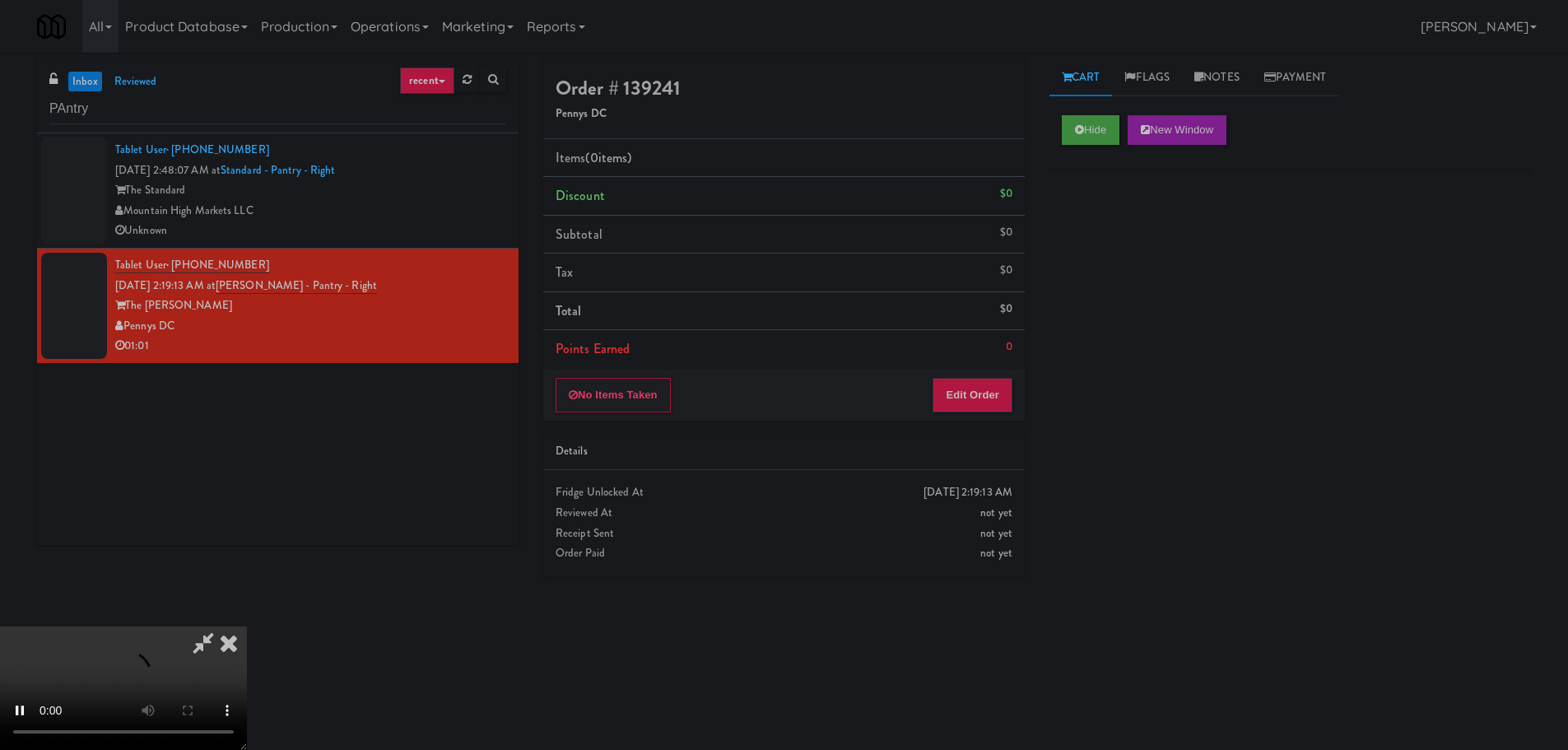
click at [981, 353] on li "Points Earned 0" at bounding box center [784, 349] width 482 height 38
click at [982, 378] on button "Edit Order" at bounding box center [972, 394] width 80 height 35
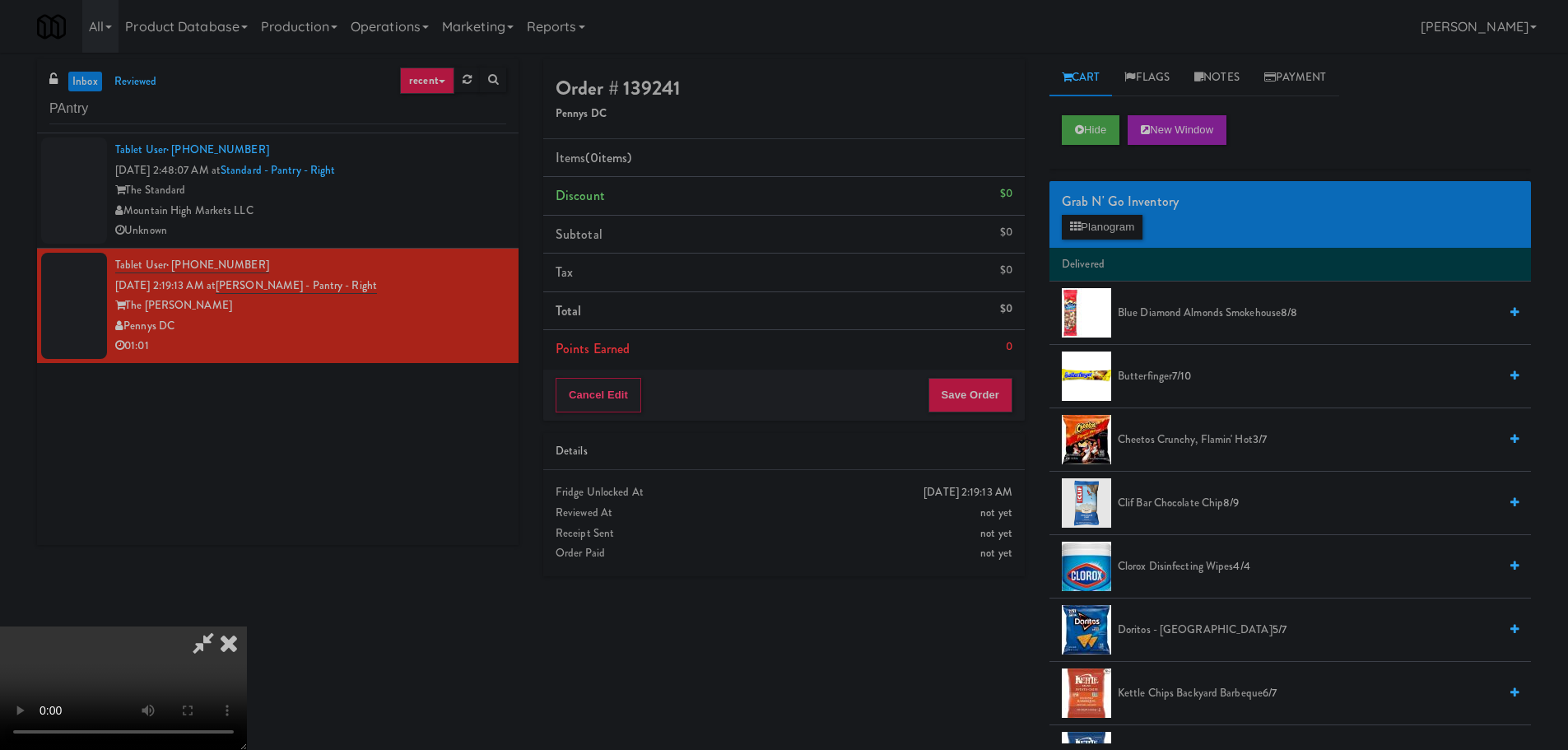
drag, startPoint x: 640, startPoint y: 443, endPoint x: 650, endPoint y: 443, distance: 10.0
click at [247, 626] on video at bounding box center [123, 688] width 247 height 123
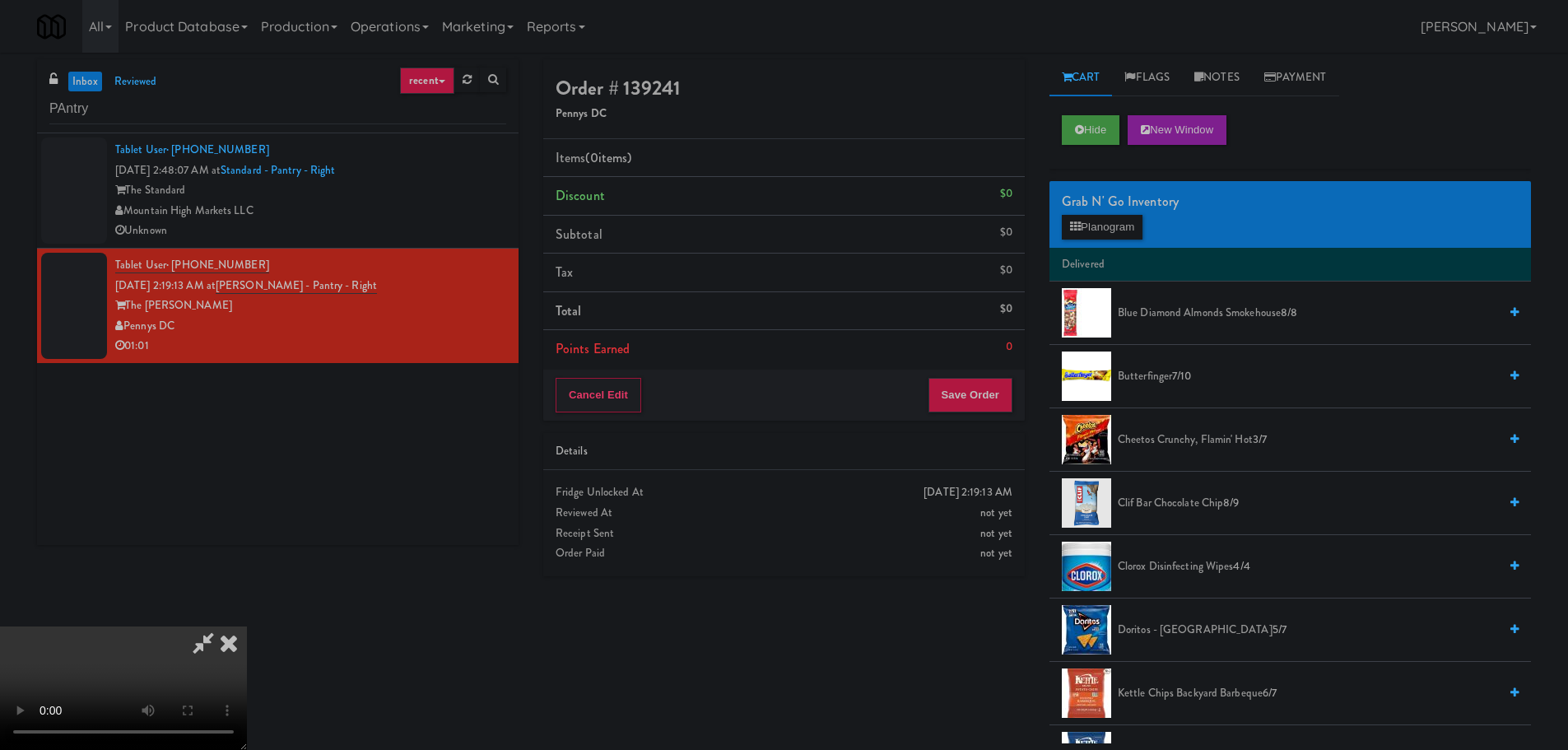
click at [247, 626] on video at bounding box center [123, 688] width 247 height 123
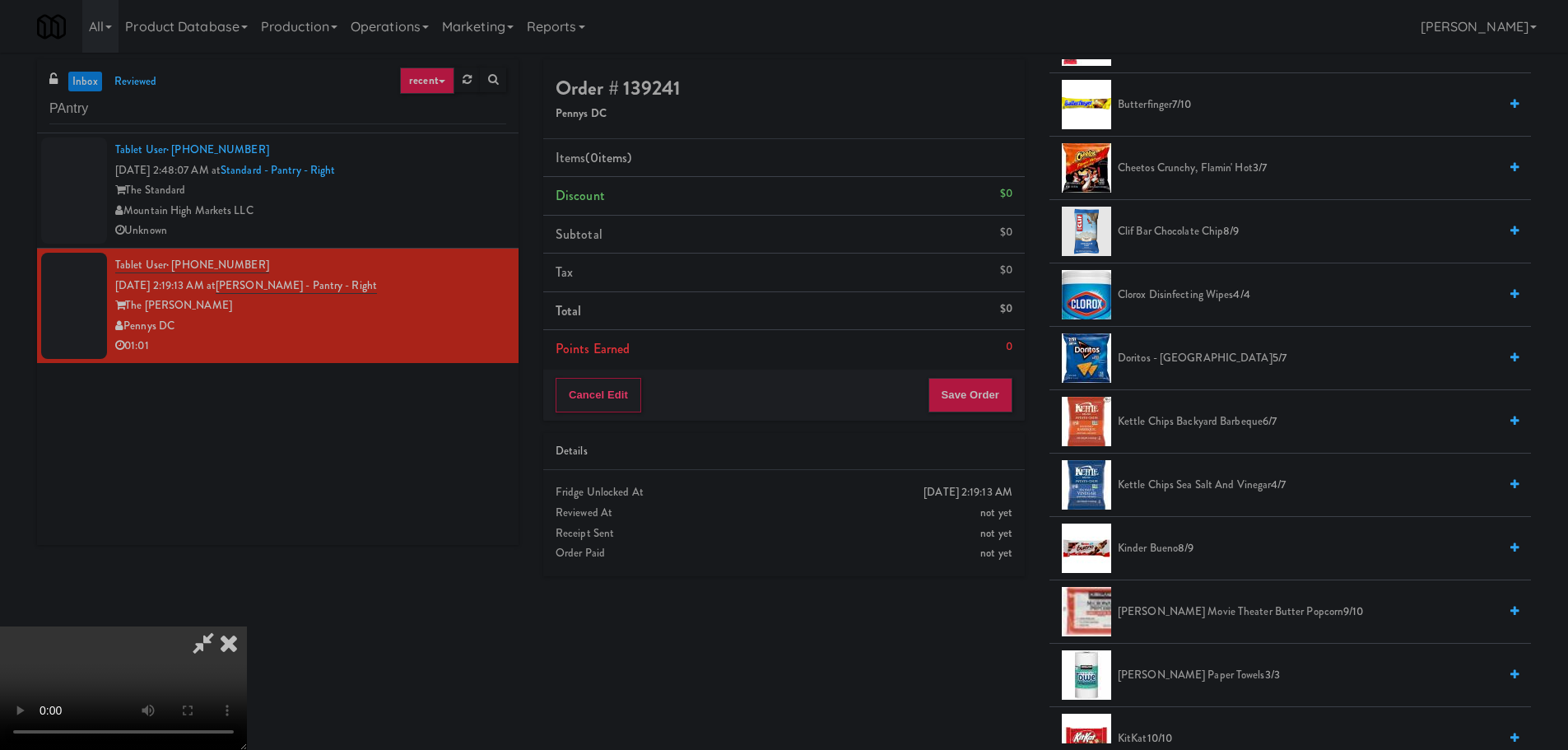
scroll to position [411, 0]
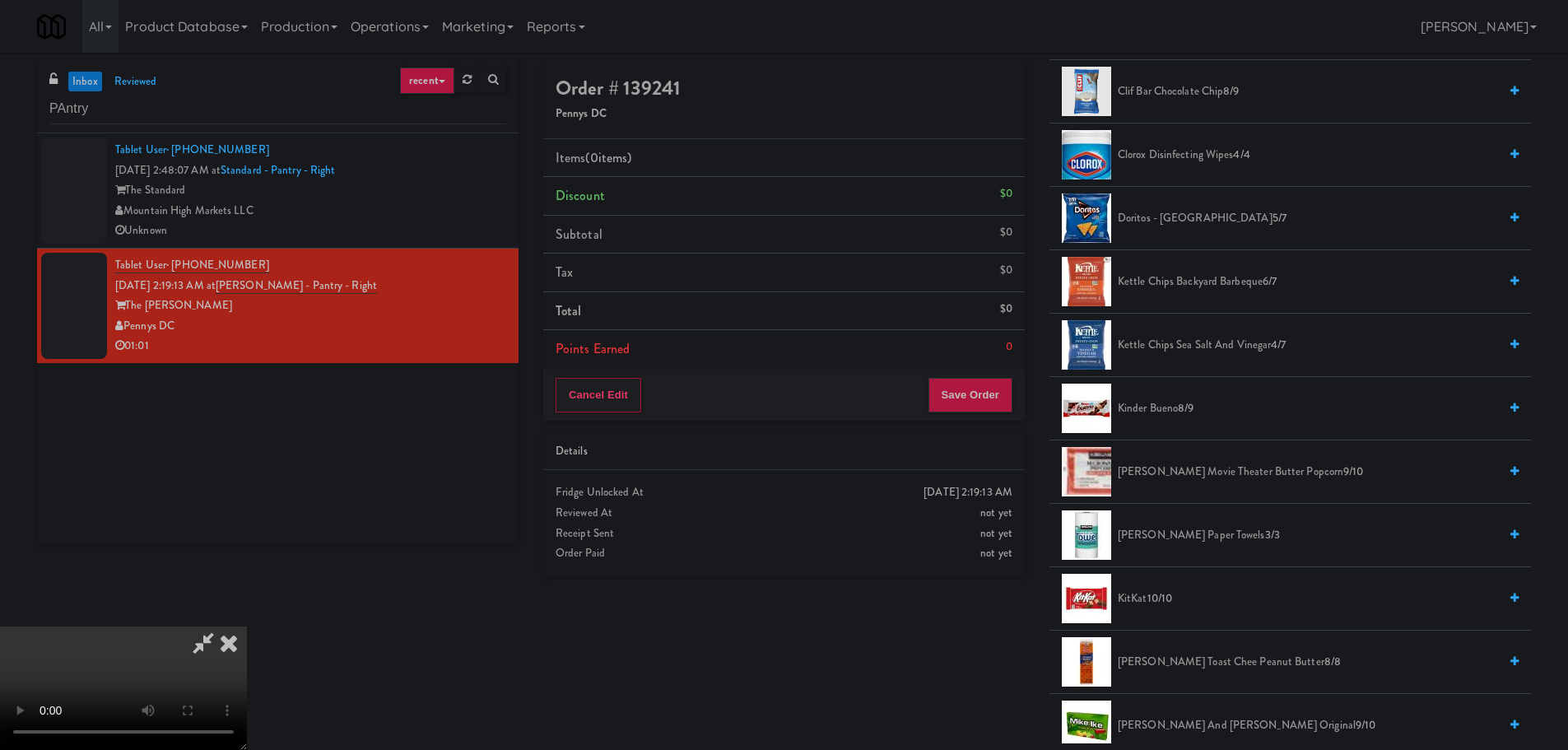
click at [1184, 471] on span "[PERSON_NAME] Movie Theater Butter Popcorn 9/10" at bounding box center [1308, 472] width 380 height 20
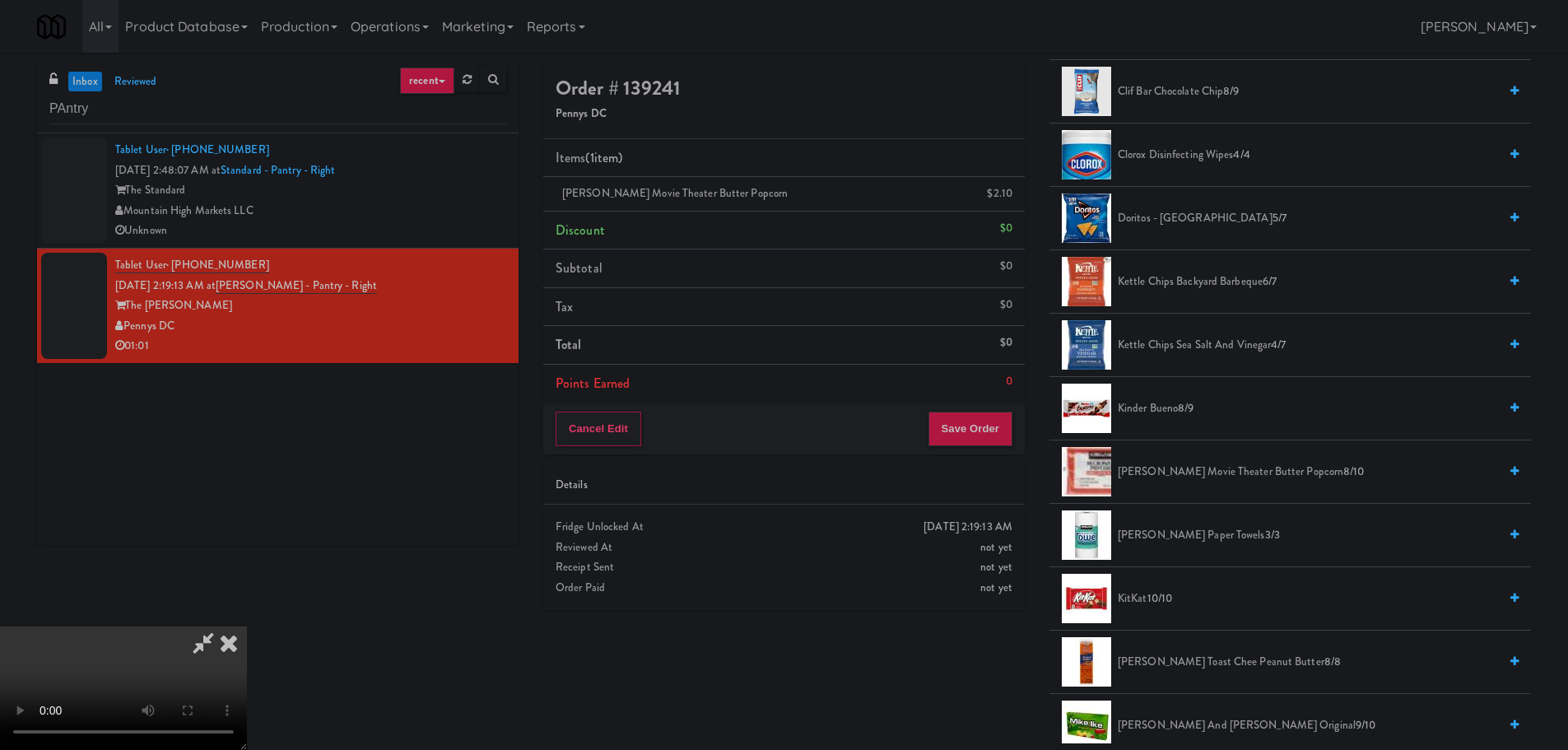
click at [1160, 475] on span "[PERSON_NAME] Movie Theater Butter Popcorn 8/10" at bounding box center [1308, 472] width 380 height 20
click at [247, 626] on video at bounding box center [123, 688] width 247 height 123
click at [983, 438] on button "Save Order" at bounding box center [970, 428] width 84 height 35
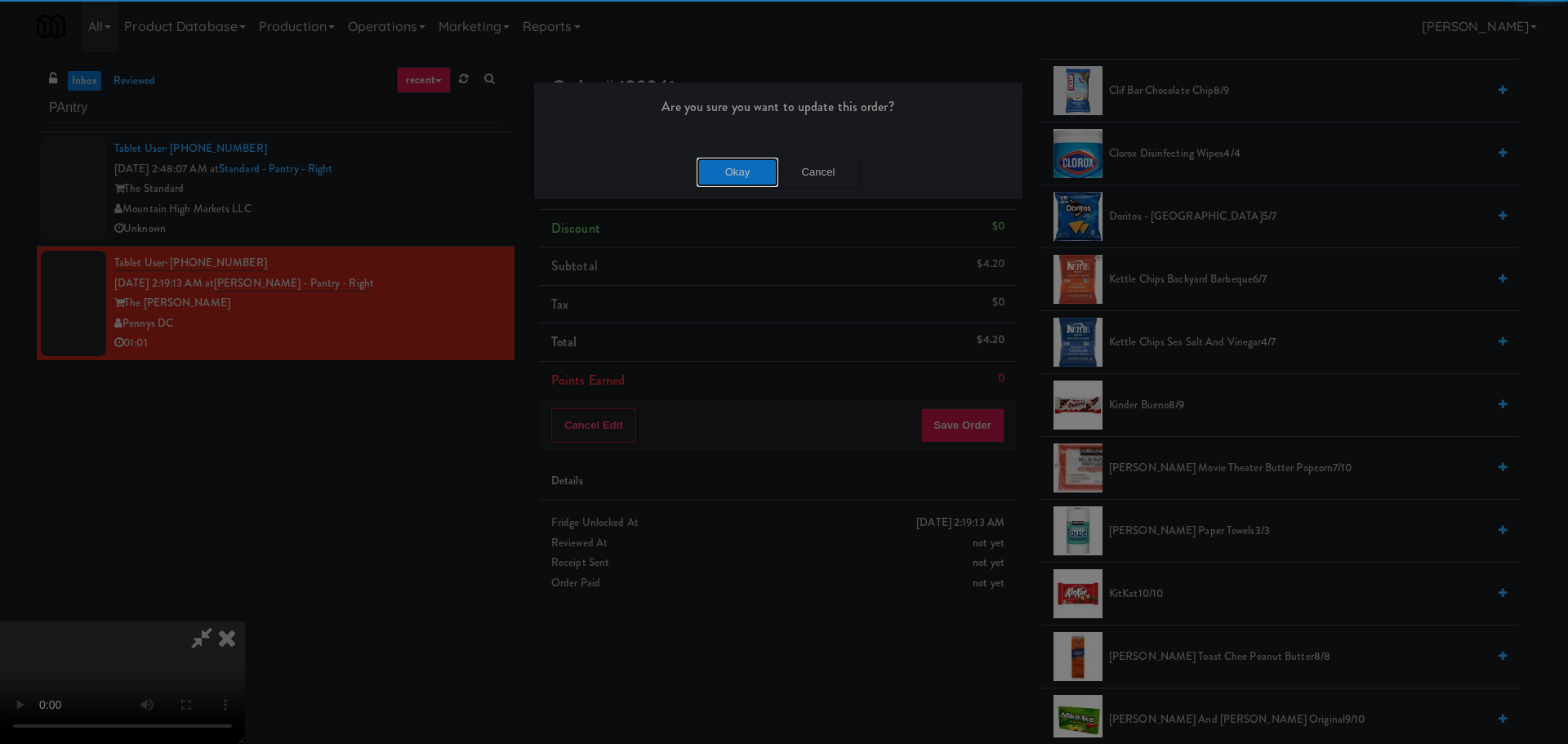
click at [729, 174] on button "Okay" at bounding box center [737, 172] width 81 height 29
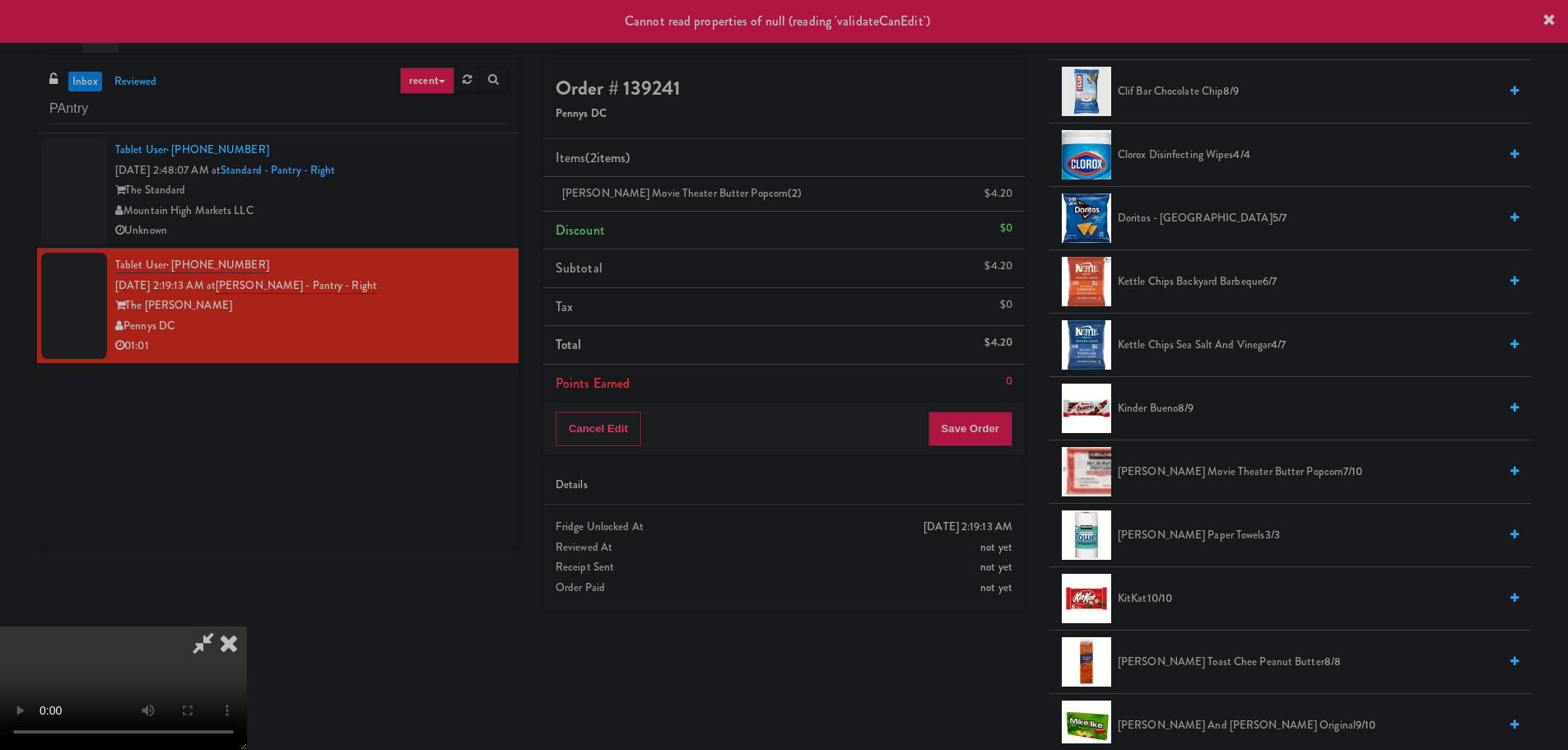
click at [247, 626] on icon at bounding box center [228, 642] width 36 height 33
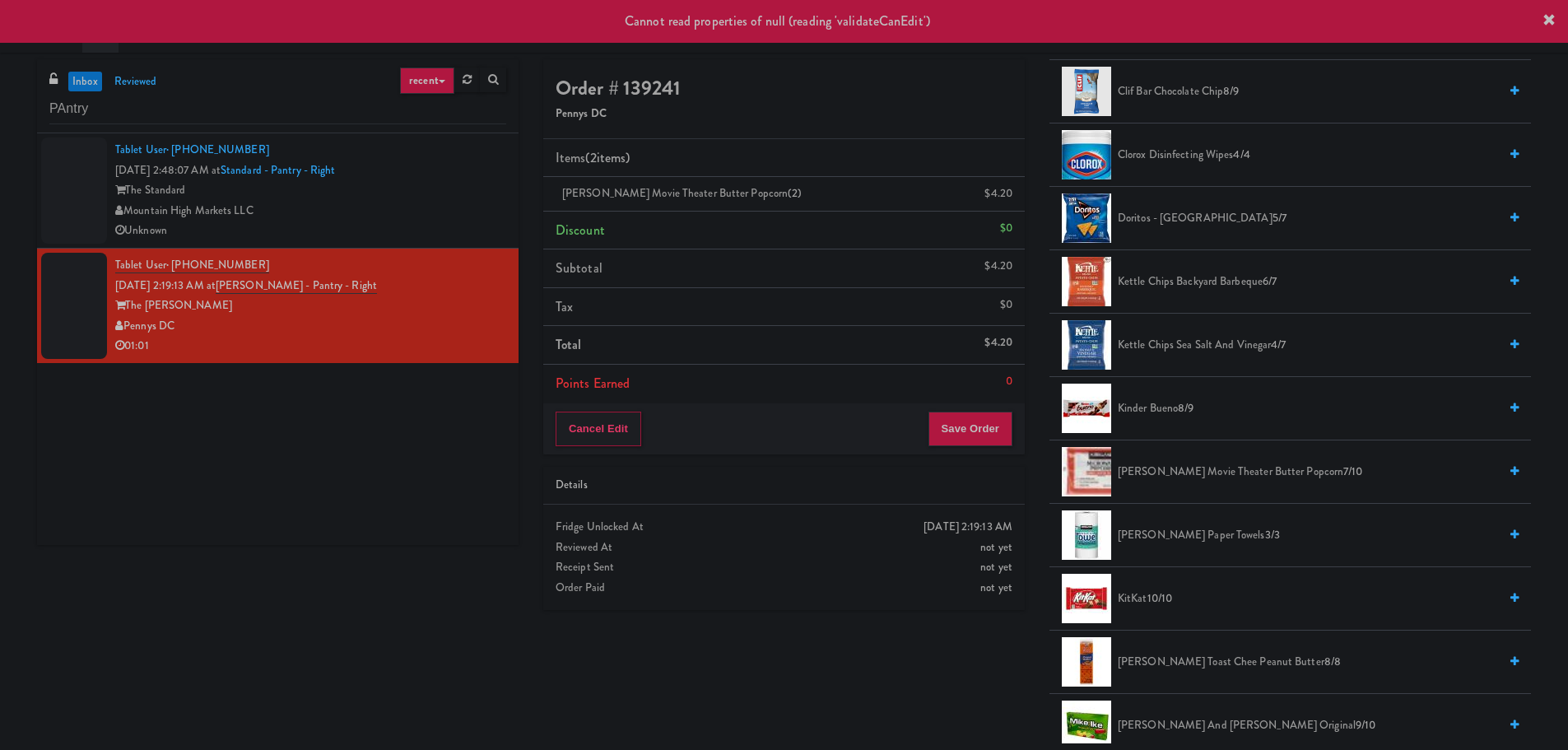
click at [441, 234] on div "Unknown" at bounding box center [310, 231] width 391 height 20
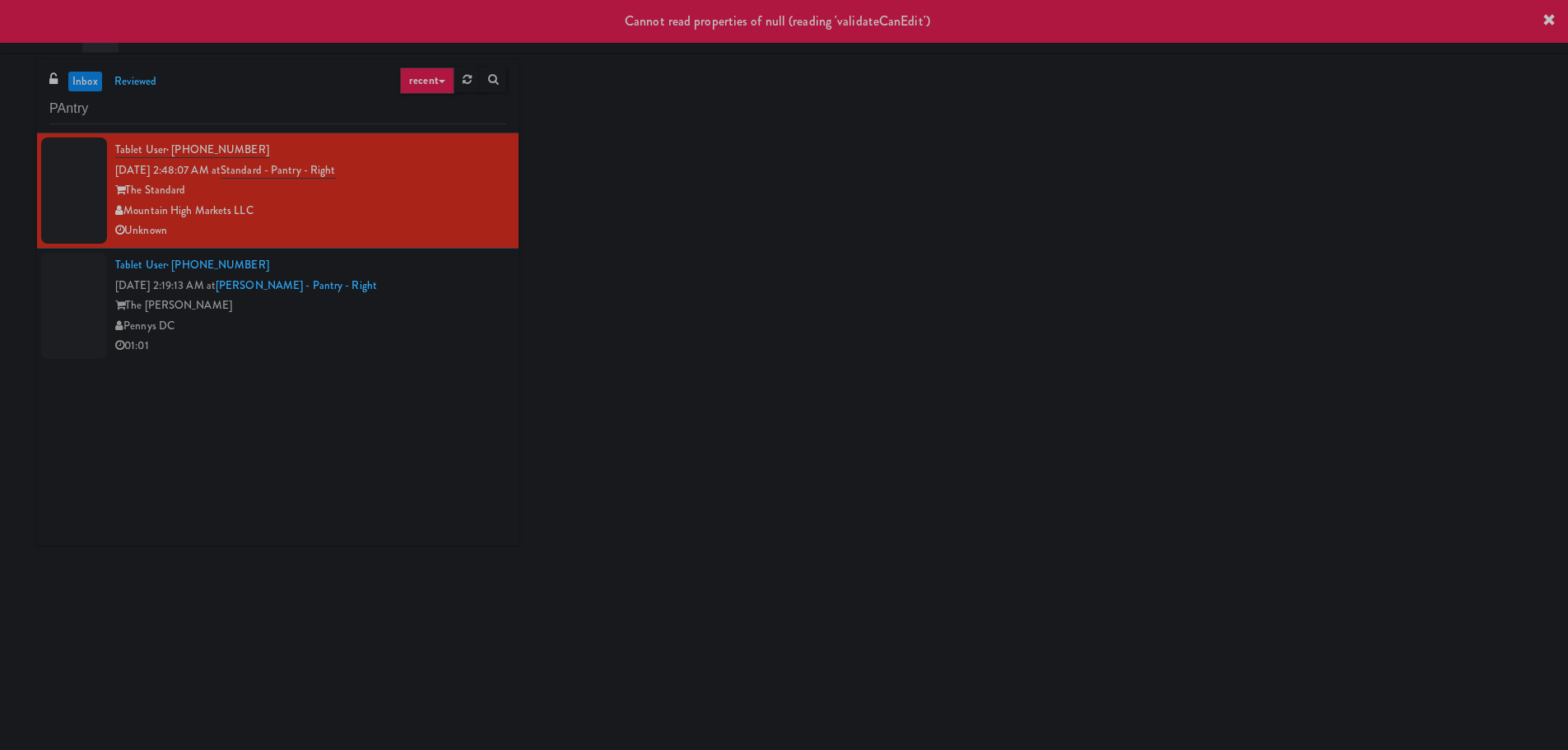
click at [444, 280] on div "Tablet User · (781) 521-8815 [DATE] 2:19:13 AM at [PERSON_NAME] - Pantry - Righ…" at bounding box center [310, 306] width 391 height 101
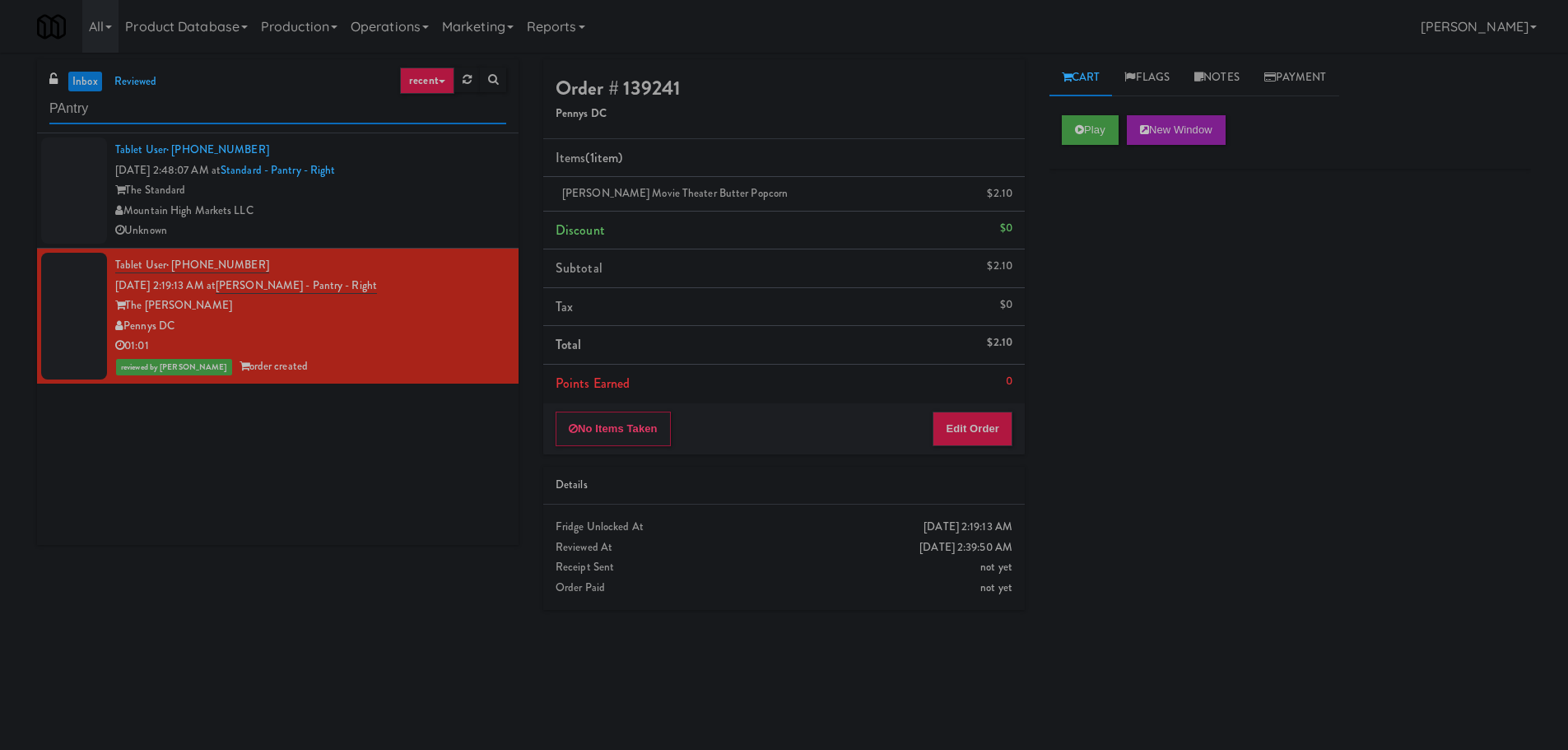
click at [155, 107] on input "PAntry" at bounding box center [277, 109] width 457 height 30
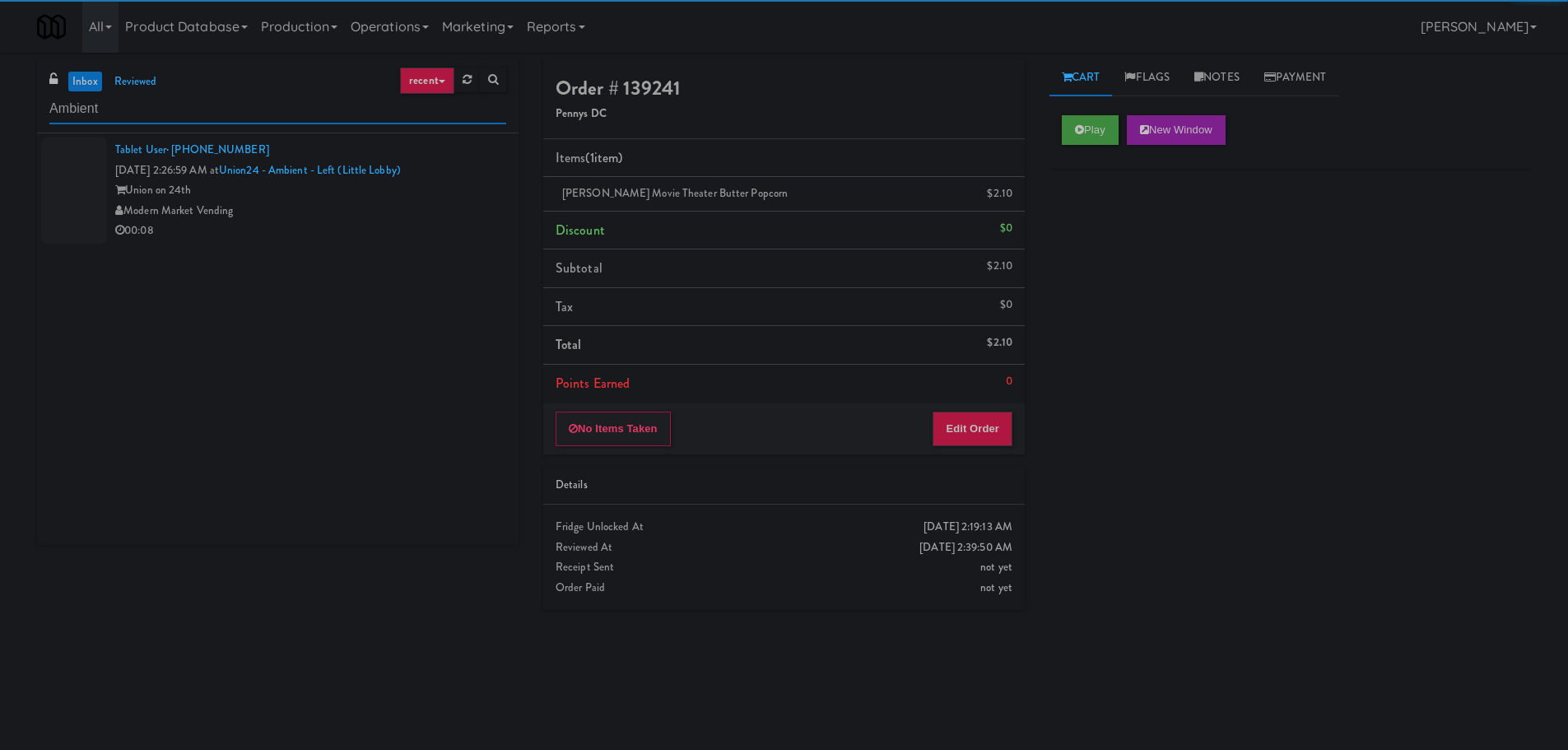
type input "Ambient"
click at [406, 231] on div "00:08" at bounding box center [310, 231] width 391 height 20
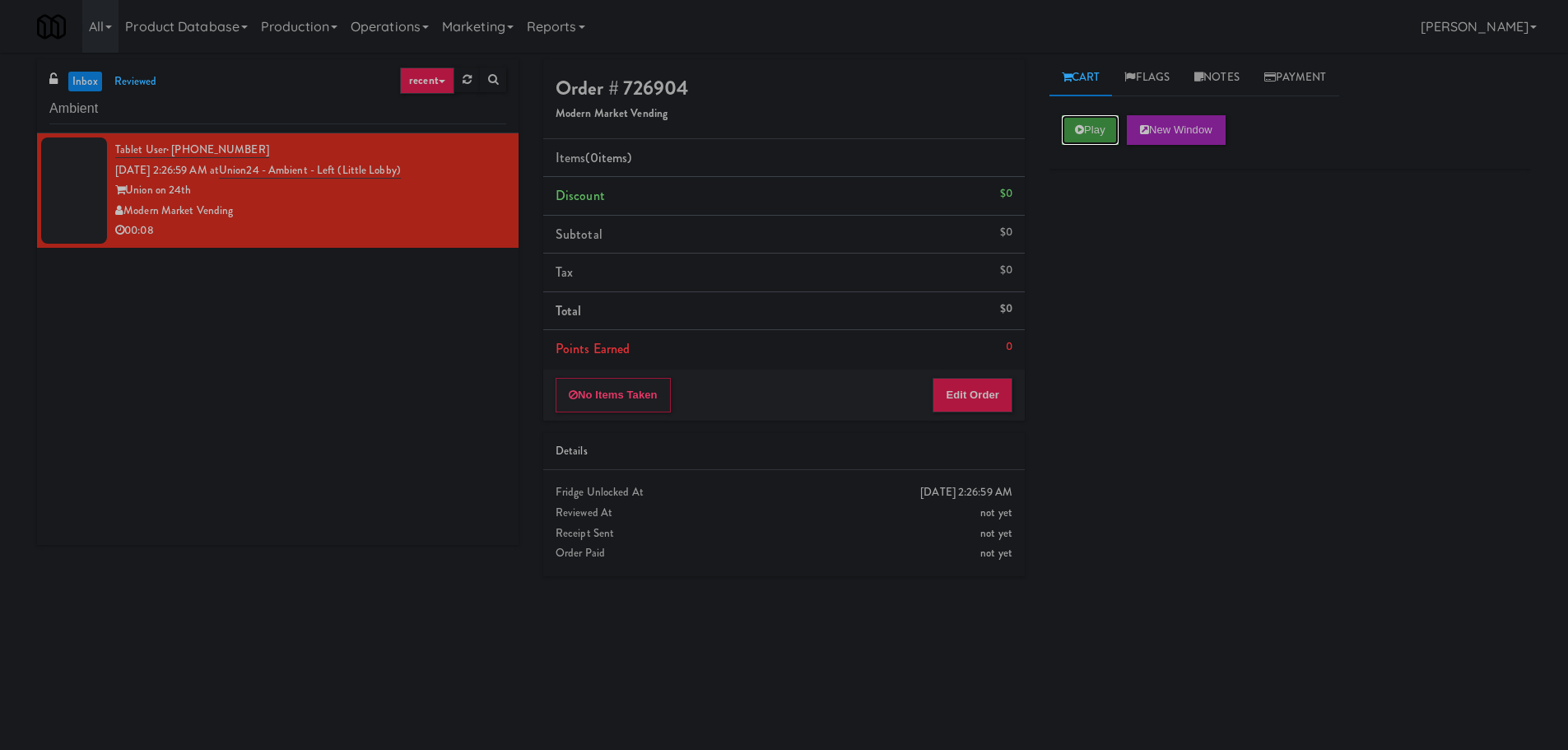
click at [1101, 128] on button "Play" at bounding box center [1090, 129] width 57 height 30
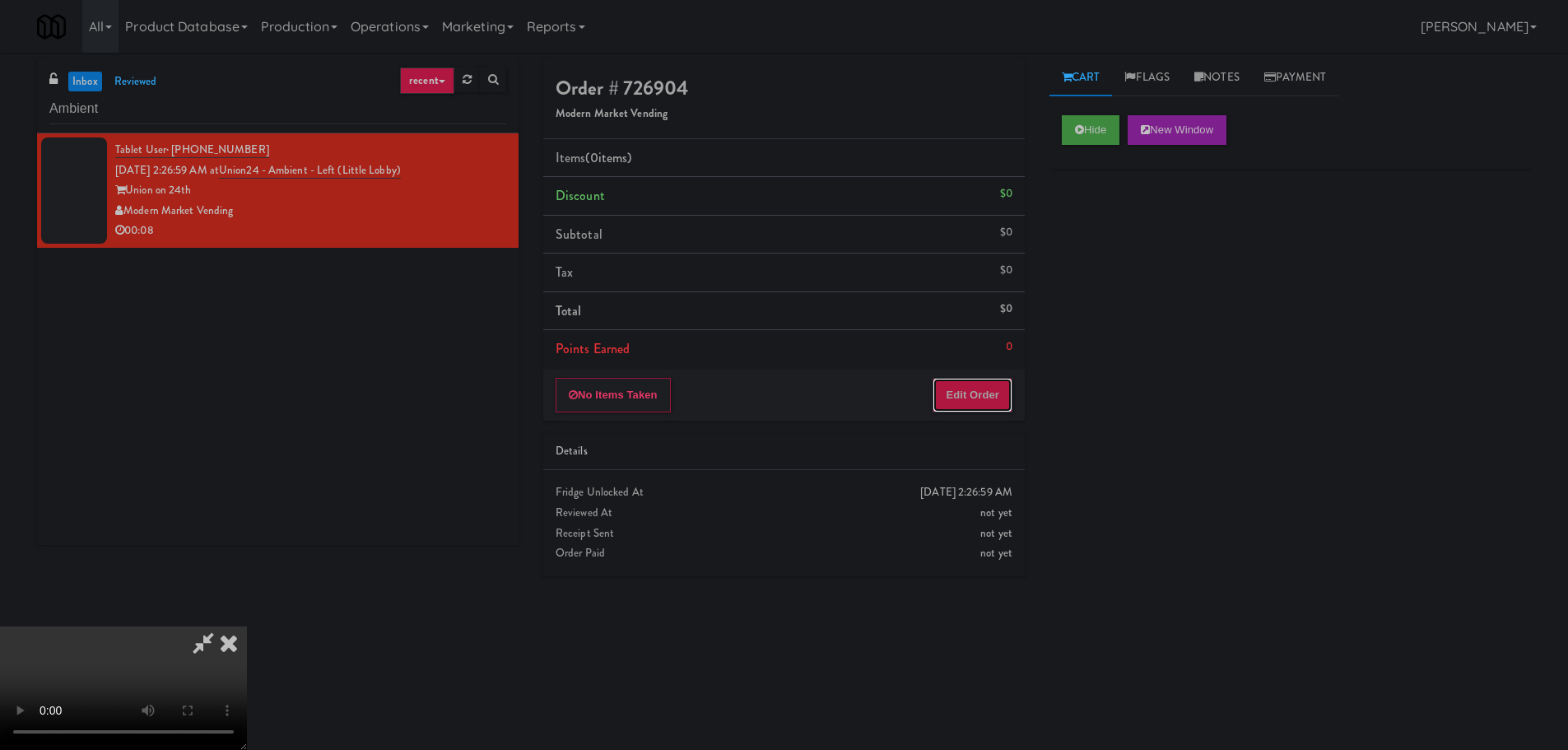
click at [971, 378] on button "Edit Order" at bounding box center [972, 394] width 80 height 35
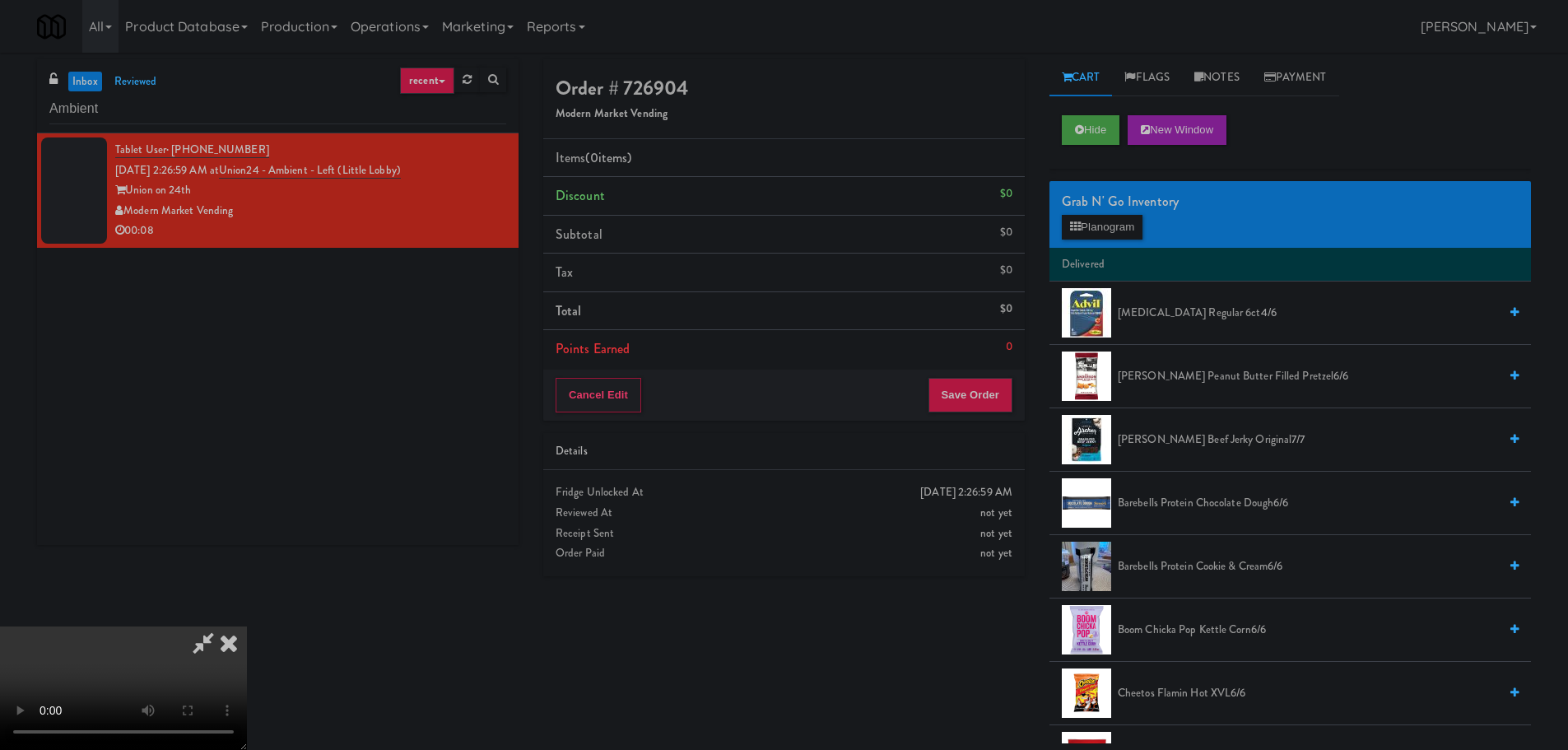
click at [247, 626] on video at bounding box center [123, 688] width 247 height 123
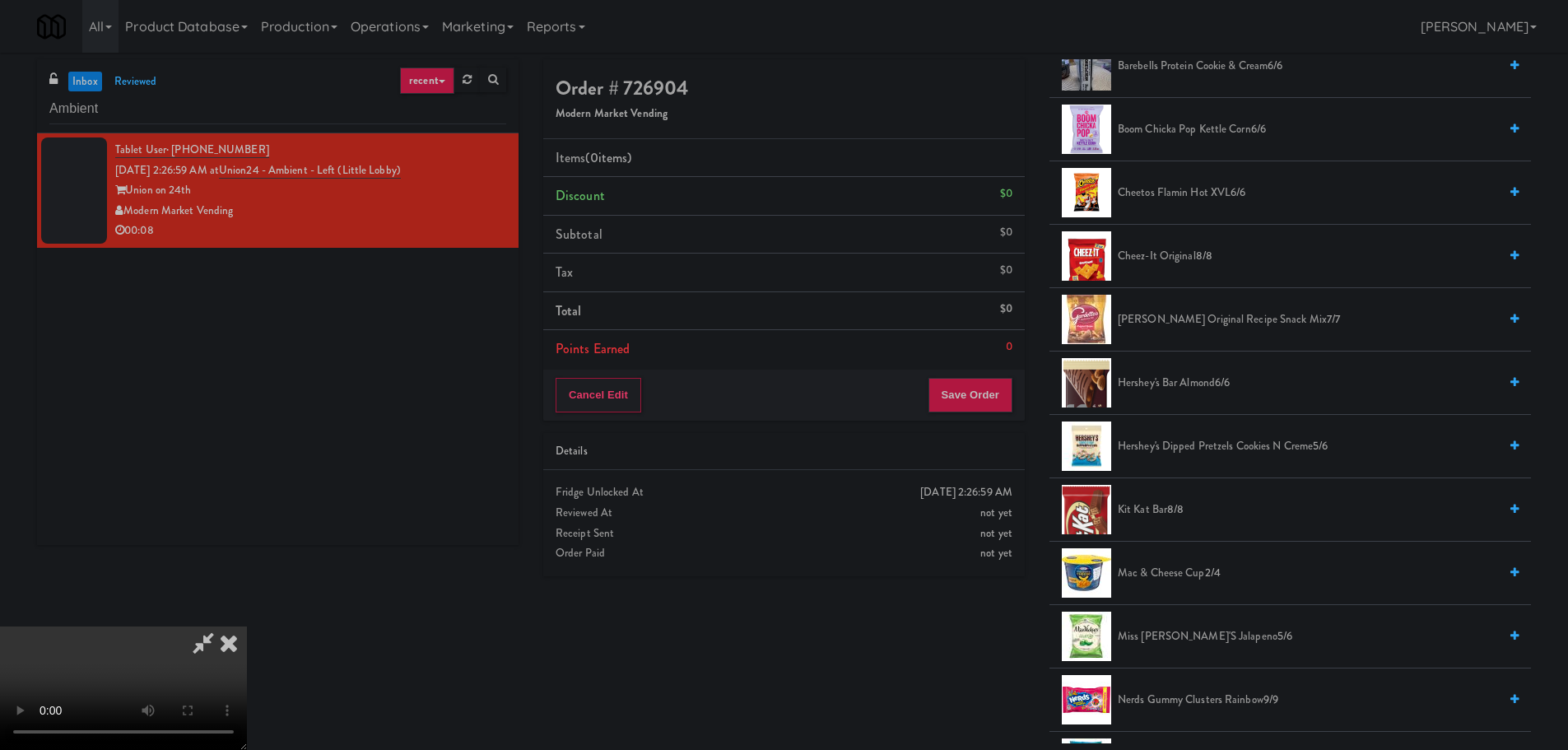
scroll to position [741, 0]
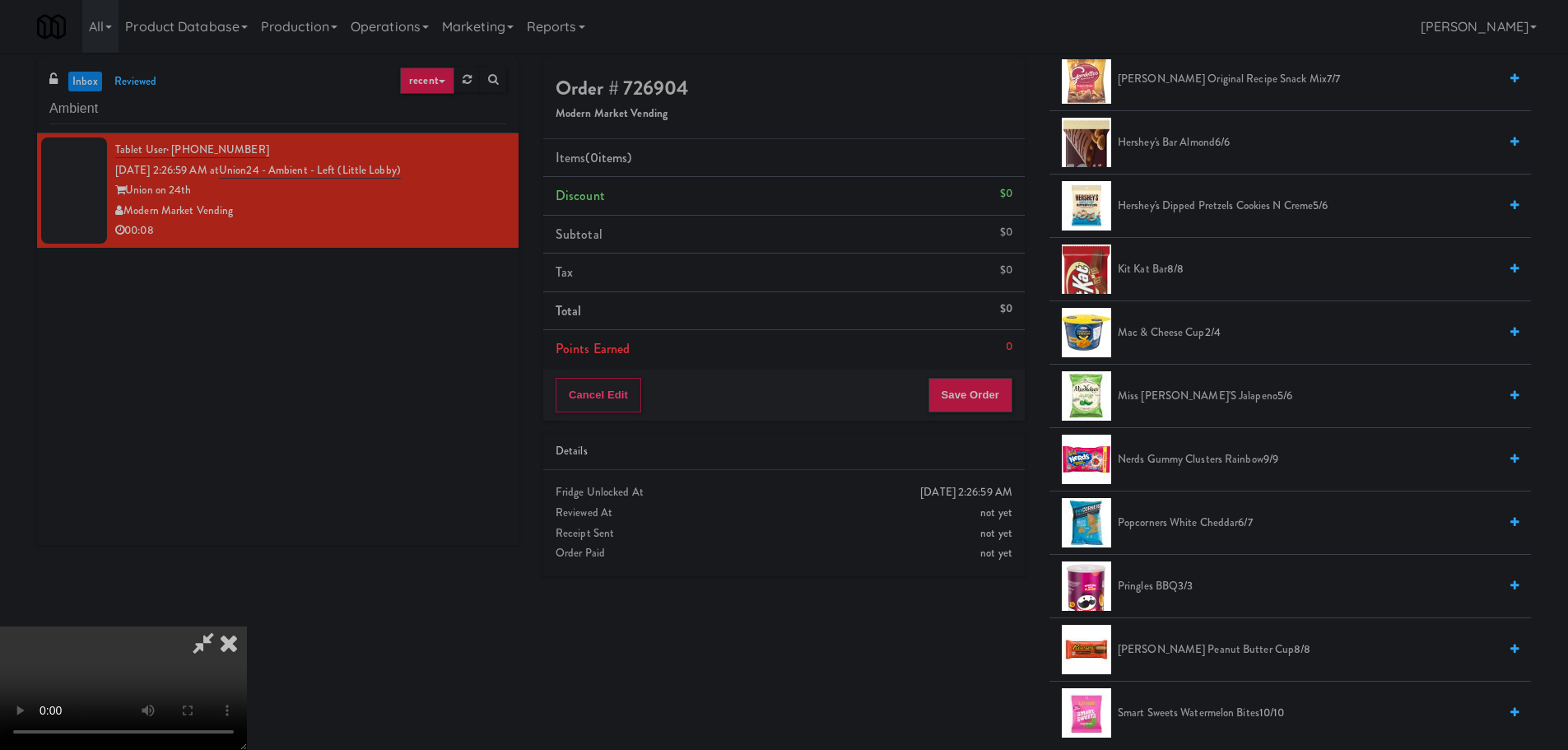
click at [1168, 401] on span "Miss [PERSON_NAME]'s Jalapeno 5/6" at bounding box center [1308, 396] width 380 height 20
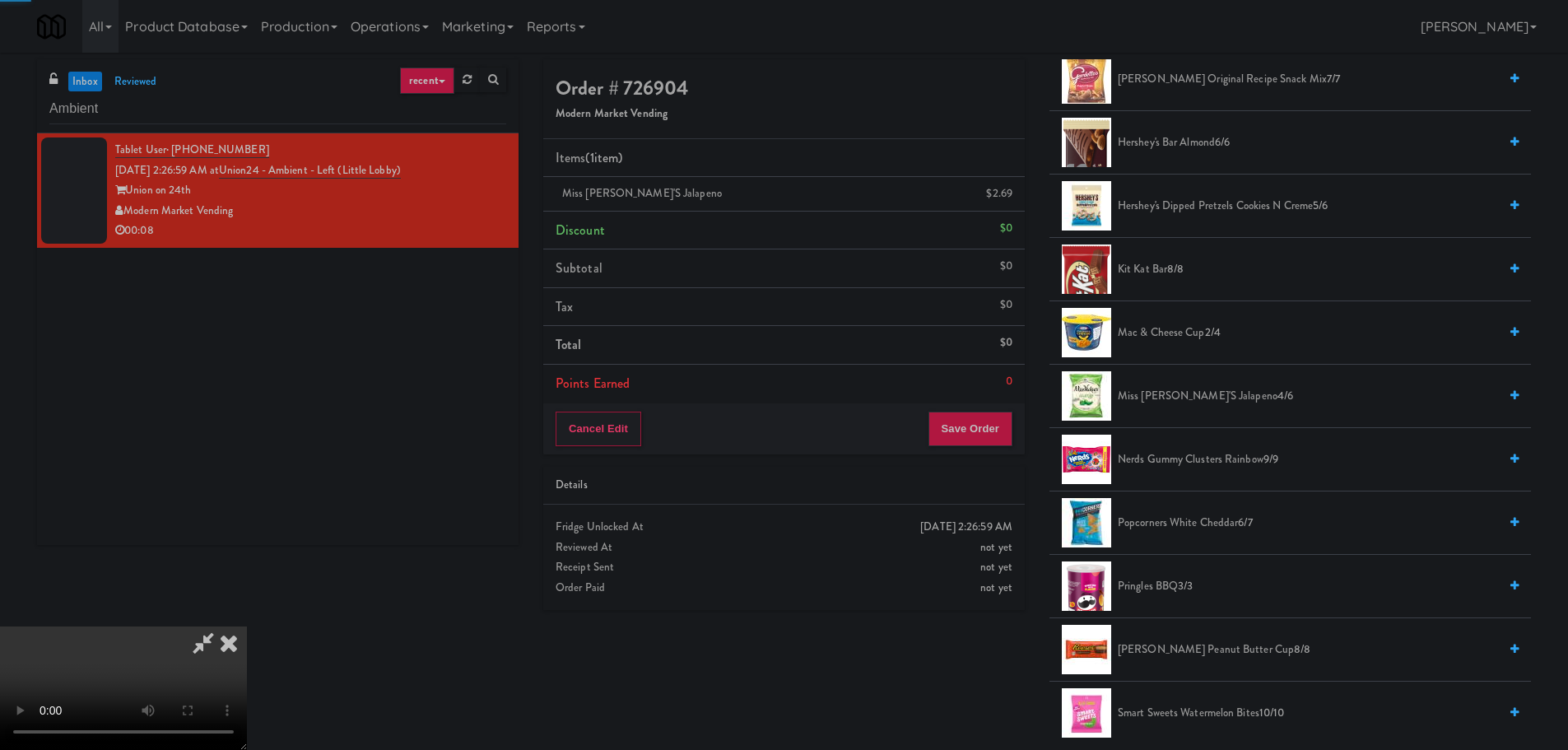
click at [247, 626] on video at bounding box center [123, 688] width 247 height 123
click at [966, 448] on div "Cancel Edit Save Order" at bounding box center [784, 428] width 482 height 51
click at [972, 436] on button "Save Order" at bounding box center [970, 428] width 84 height 35
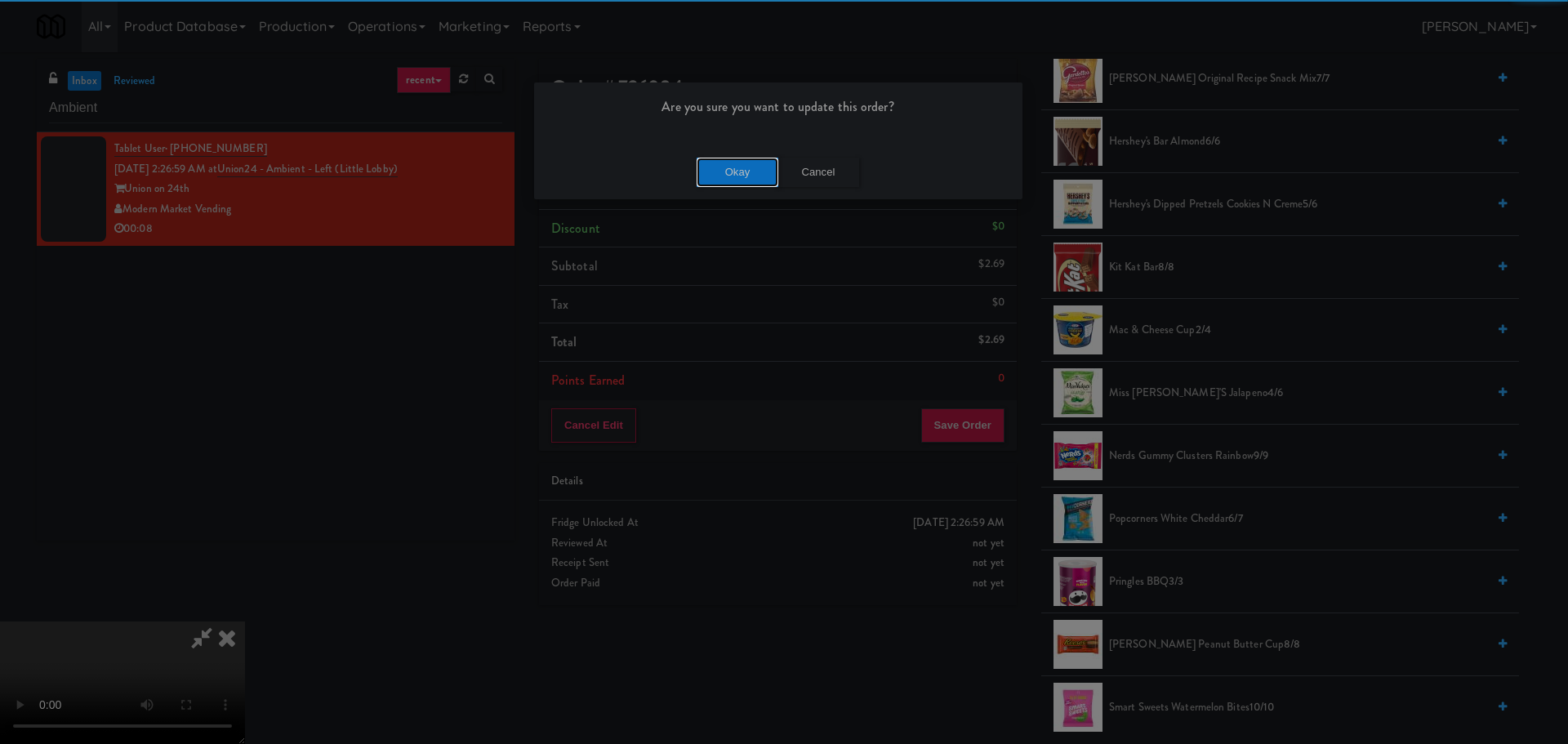
click at [727, 175] on button "Okay" at bounding box center [737, 172] width 81 height 29
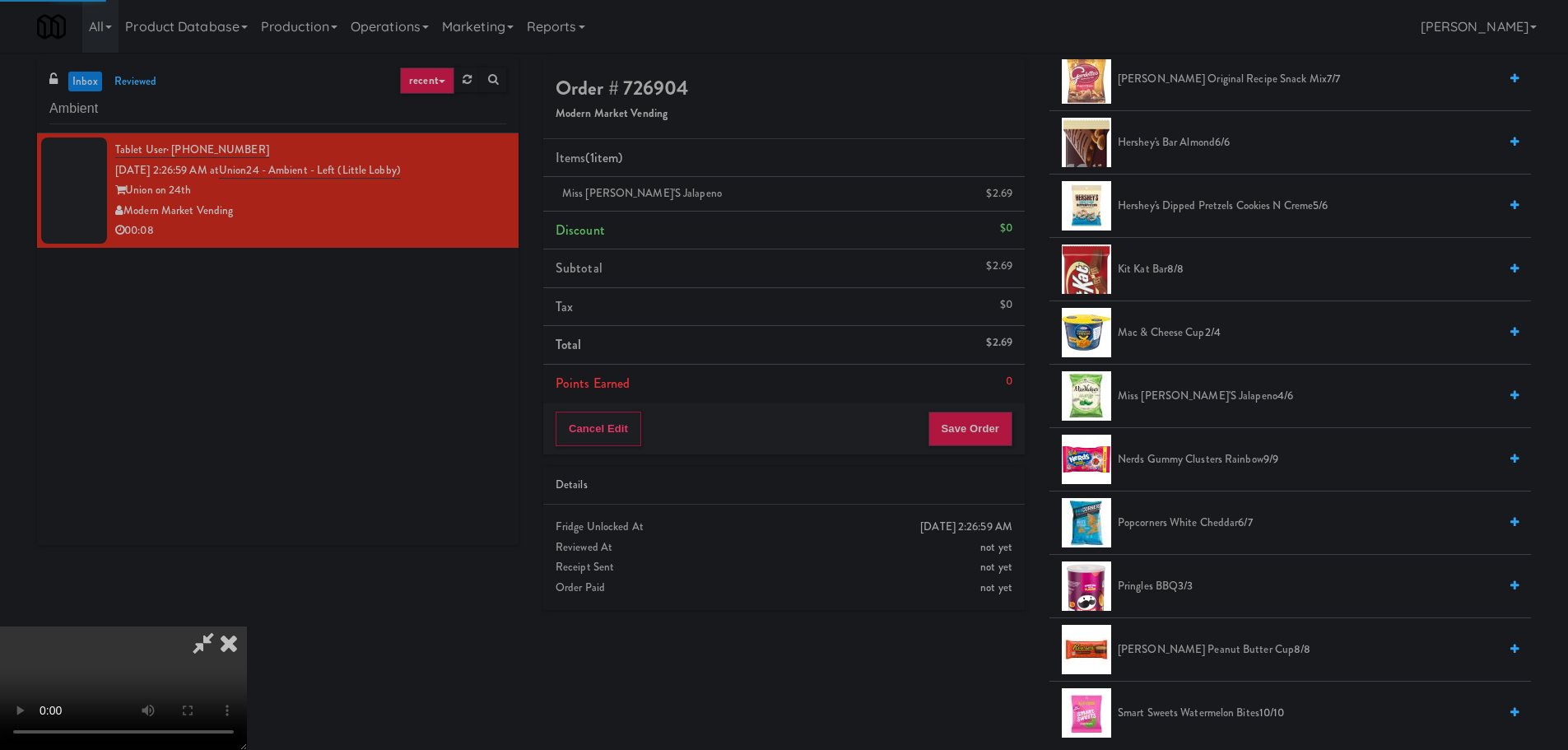
scroll to position [0, 0]
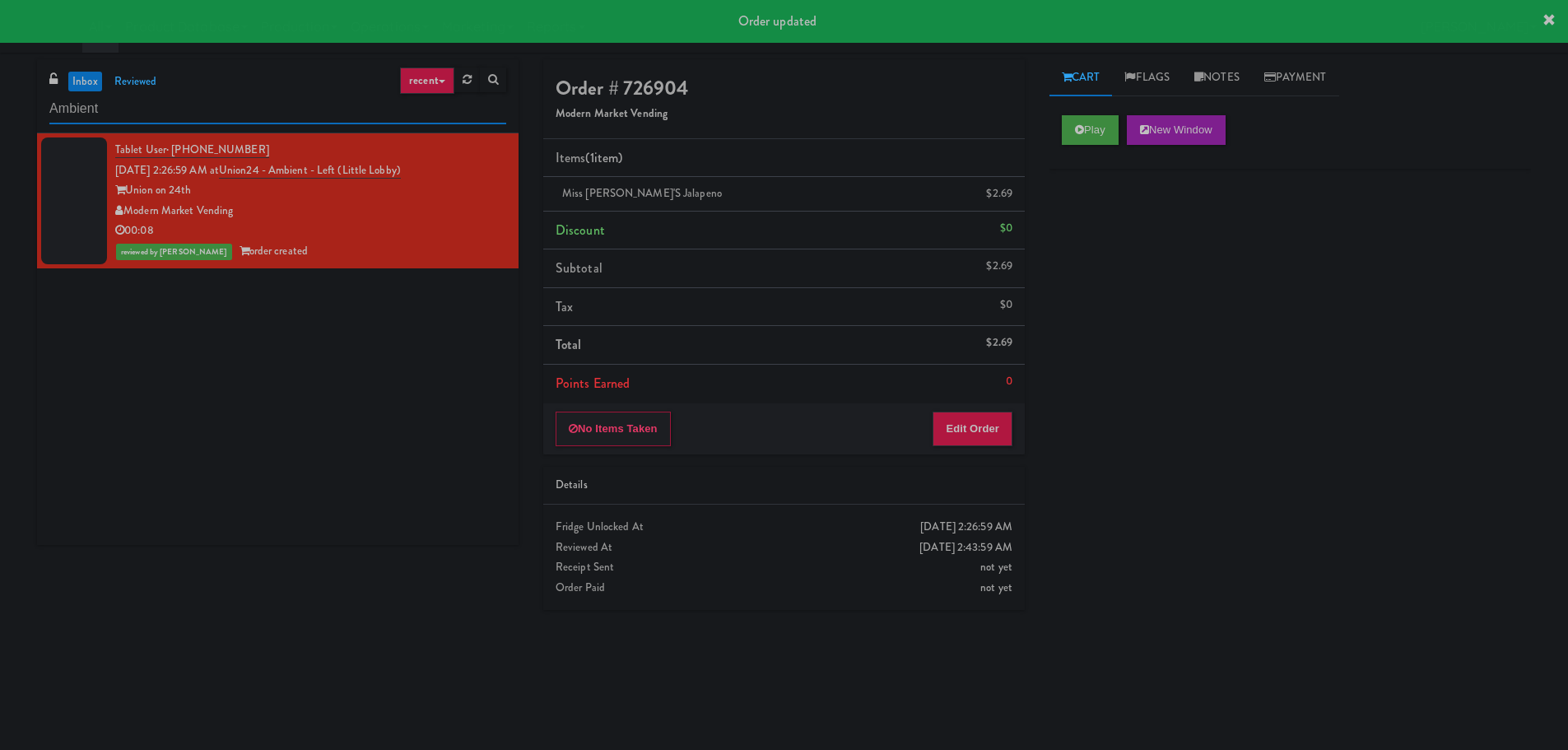
click at [202, 103] on input "Ambient" at bounding box center [277, 109] width 457 height 30
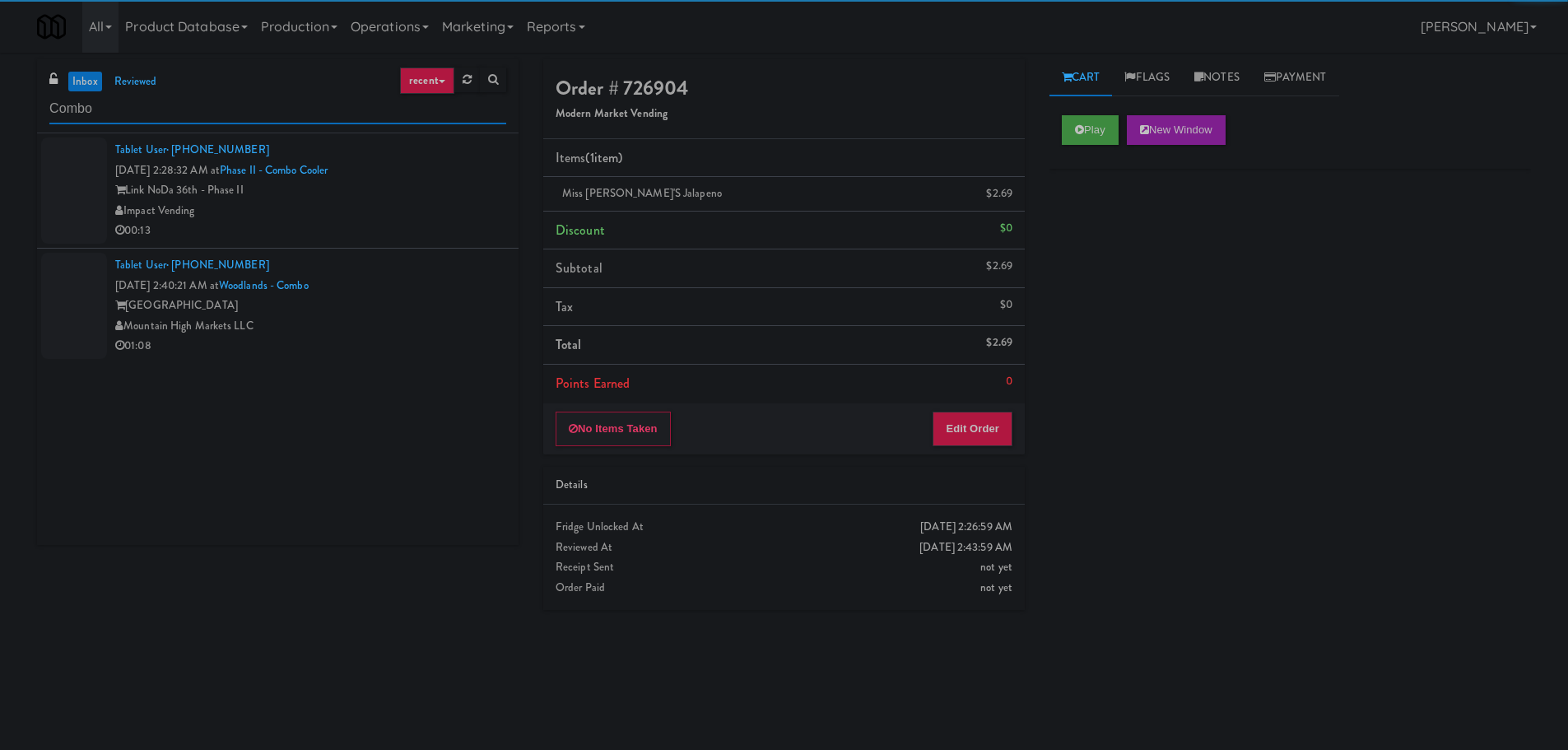
type input "Combo"
click at [393, 226] on div "00:13" at bounding box center [310, 231] width 391 height 20
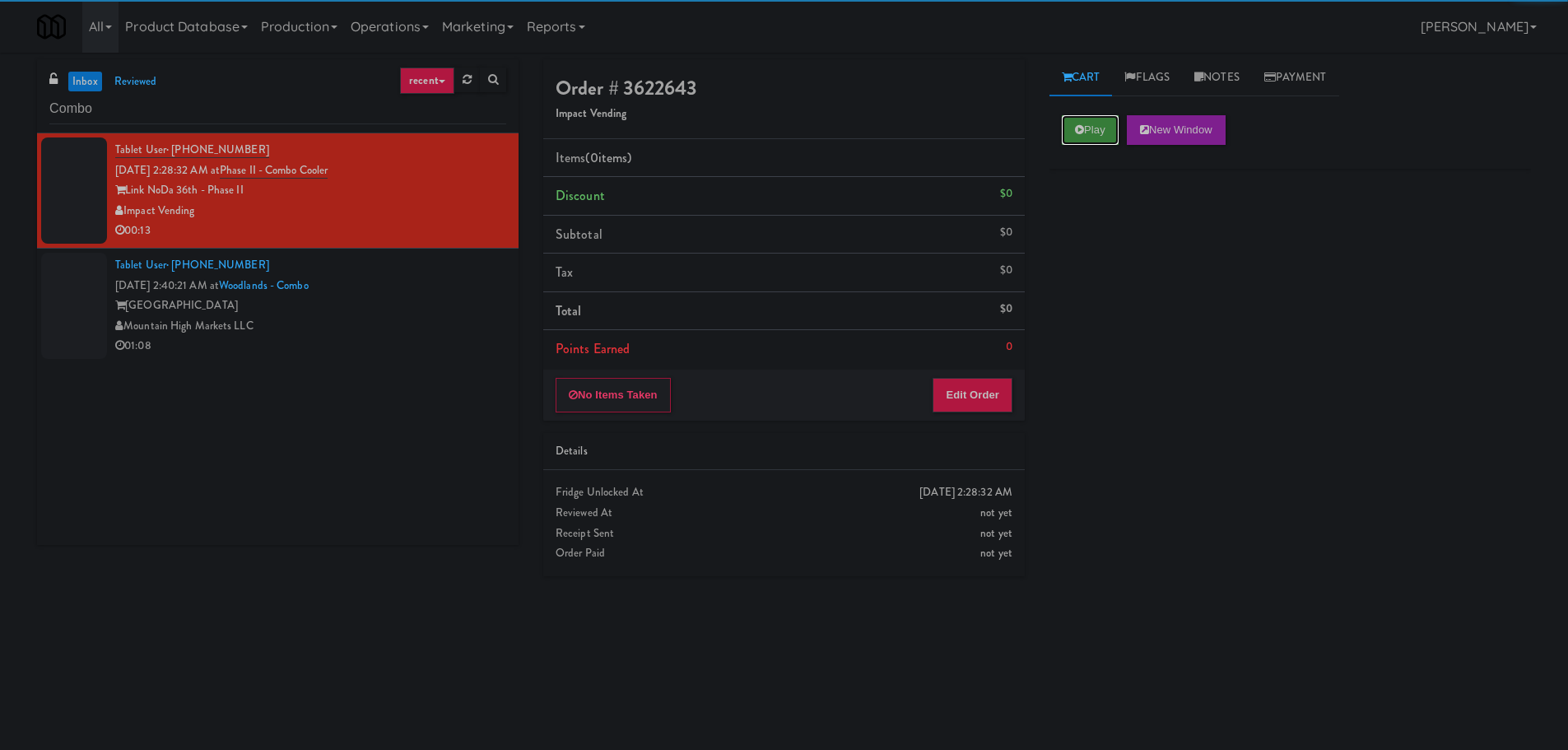
click at [1099, 133] on button "Play" at bounding box center [1090, 129] width 57 height 30
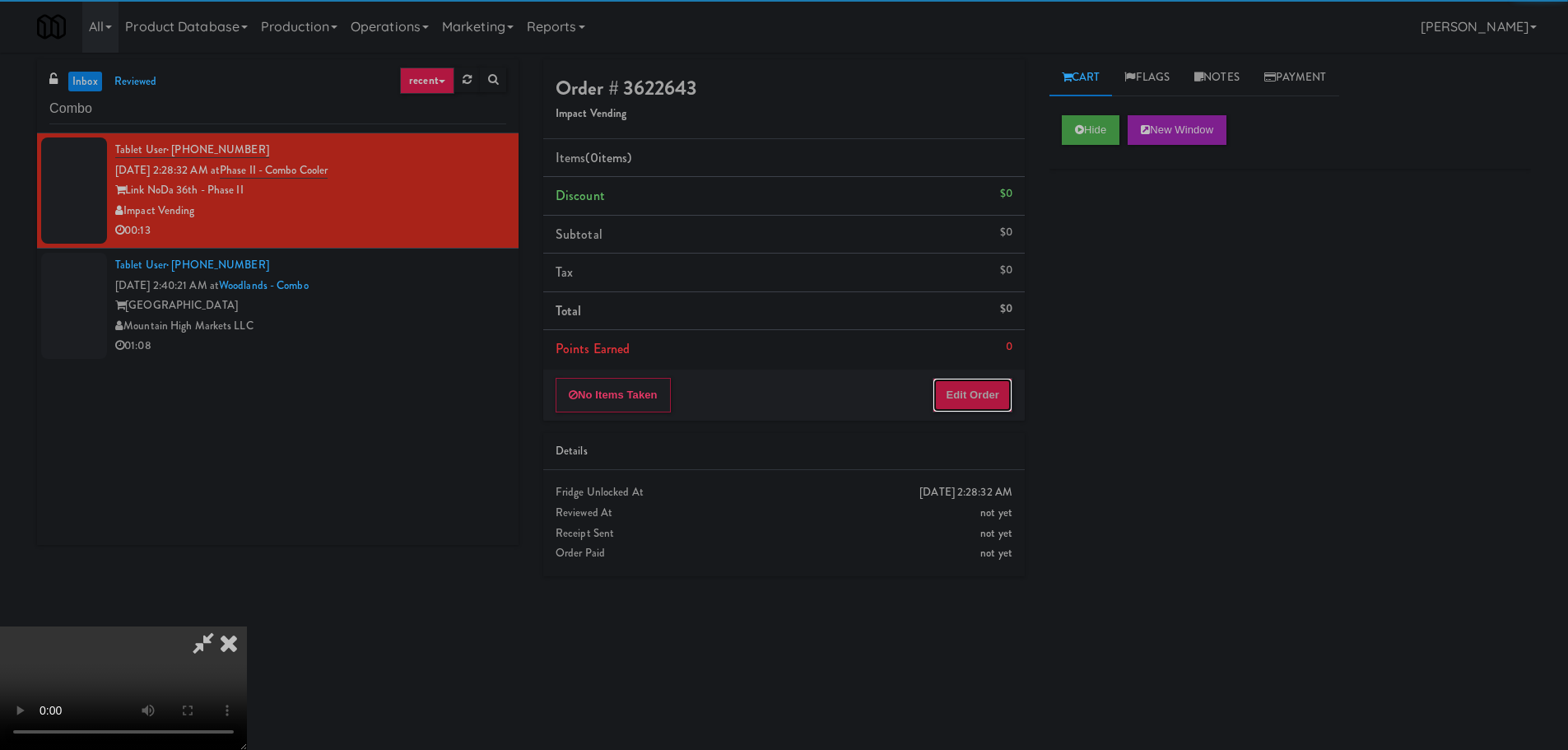
click at [969, 385] on button "Edit Order" at bounding box center [972, 394] width 80 height 35
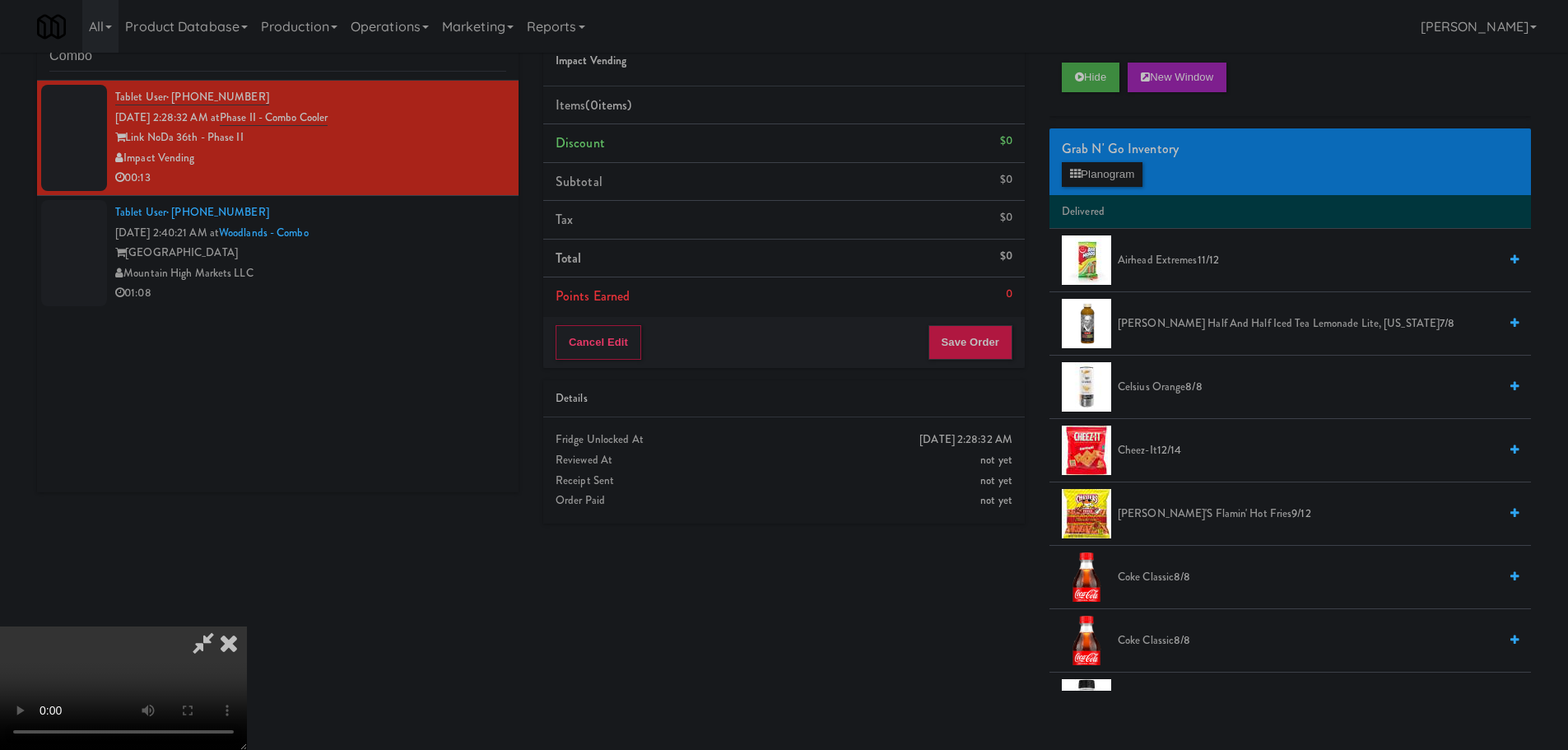
click at [247, 626] on video at bounding box center [123, 688] width 247 height 123
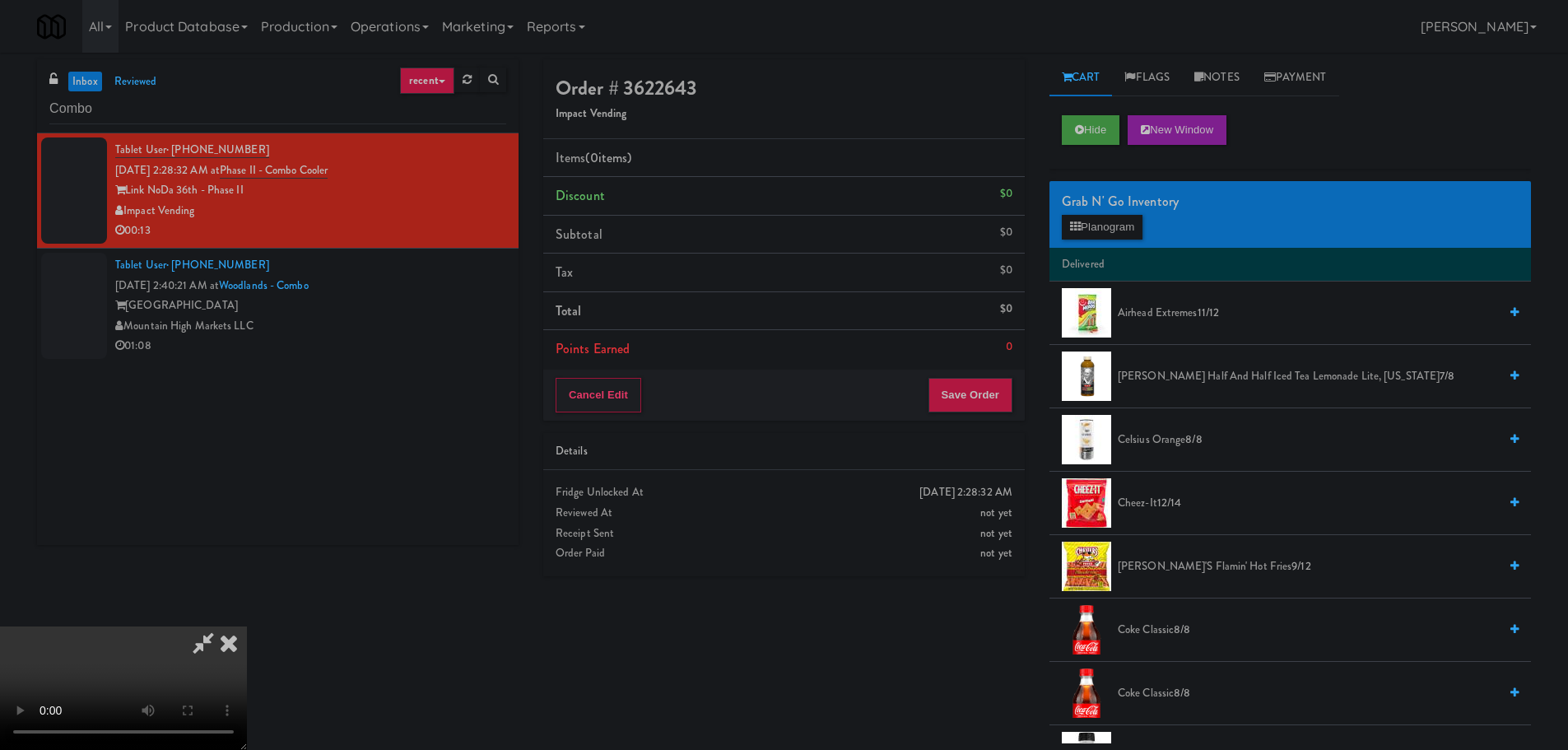
drag, startPoint x: 668, startPoint y: 512, endPoint x: 672, endPoint y: 502, distance: 10.8
click at [247, 626] on video at bounding box center [123, 688] width 247 height 123
click at [1094, 221] on button "Planogram" at bounding box center [1102, 226] width 80 height 24
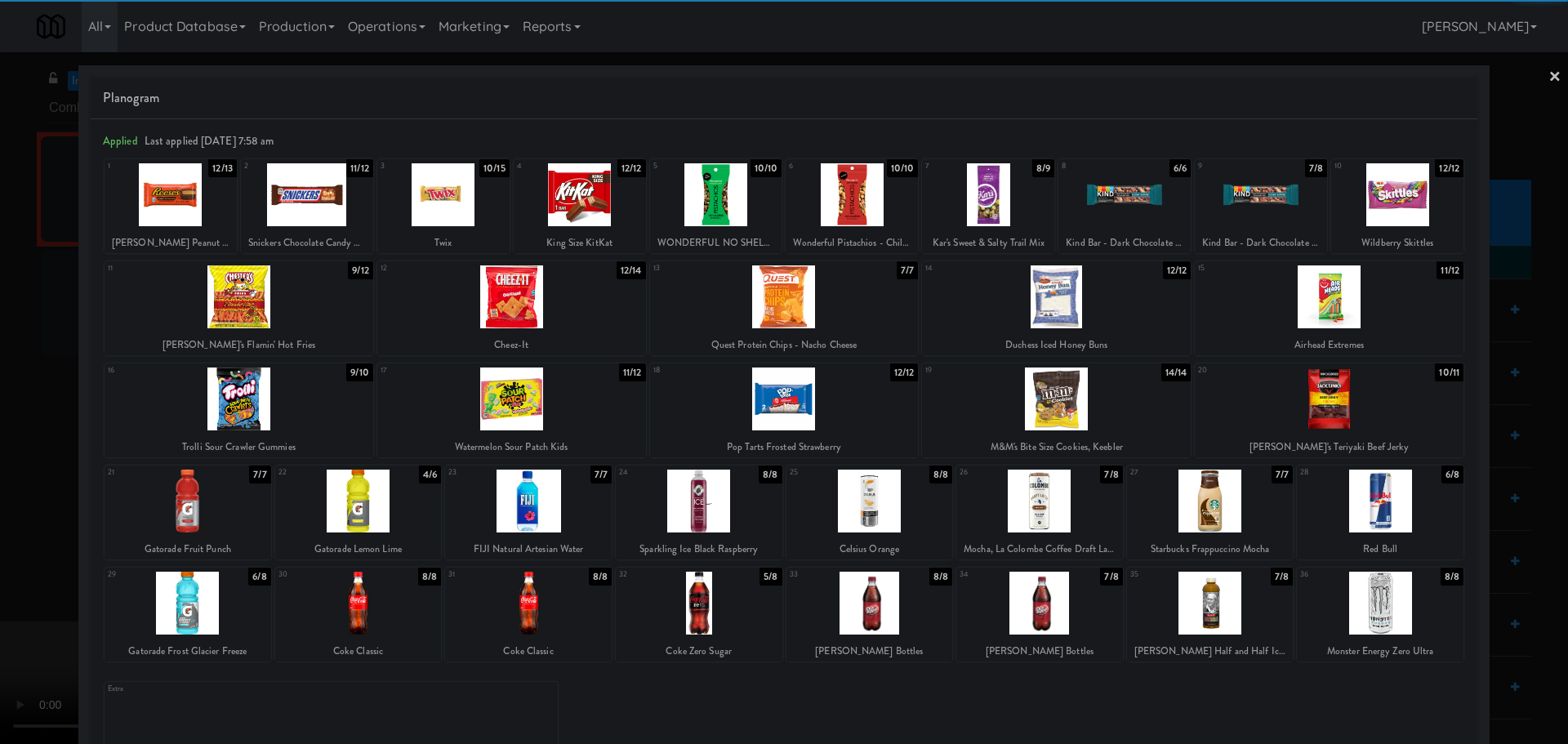
click at [190, 600] on div at bounding box center [188, 602] width 167 height 63
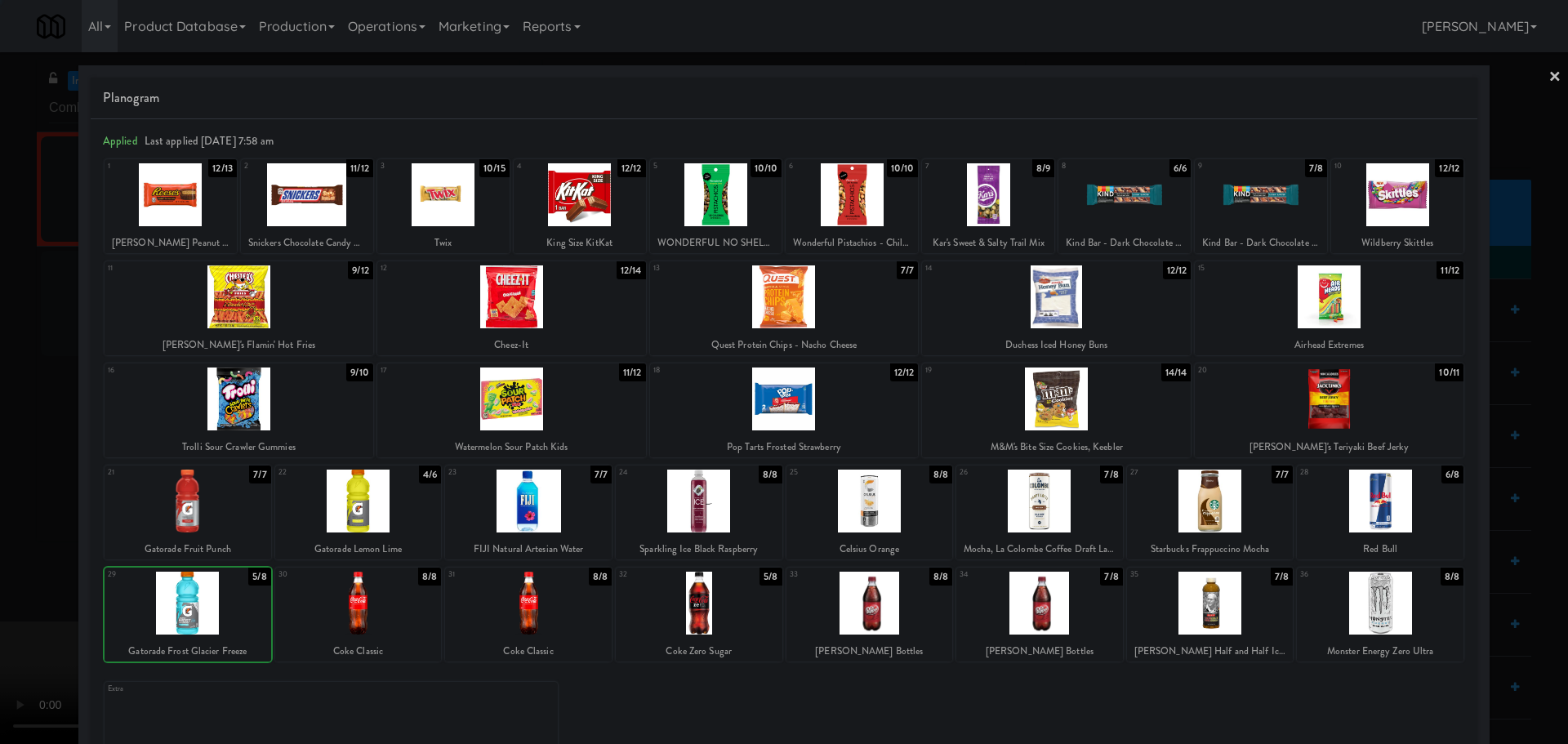
drag, startPoint x: 3, startPoint y: 571, endPoint x: 37, endPoint y: 571, distance: 34.0
click at [3, 571] on div at bounding box center [784, 372] width 1568 height 744
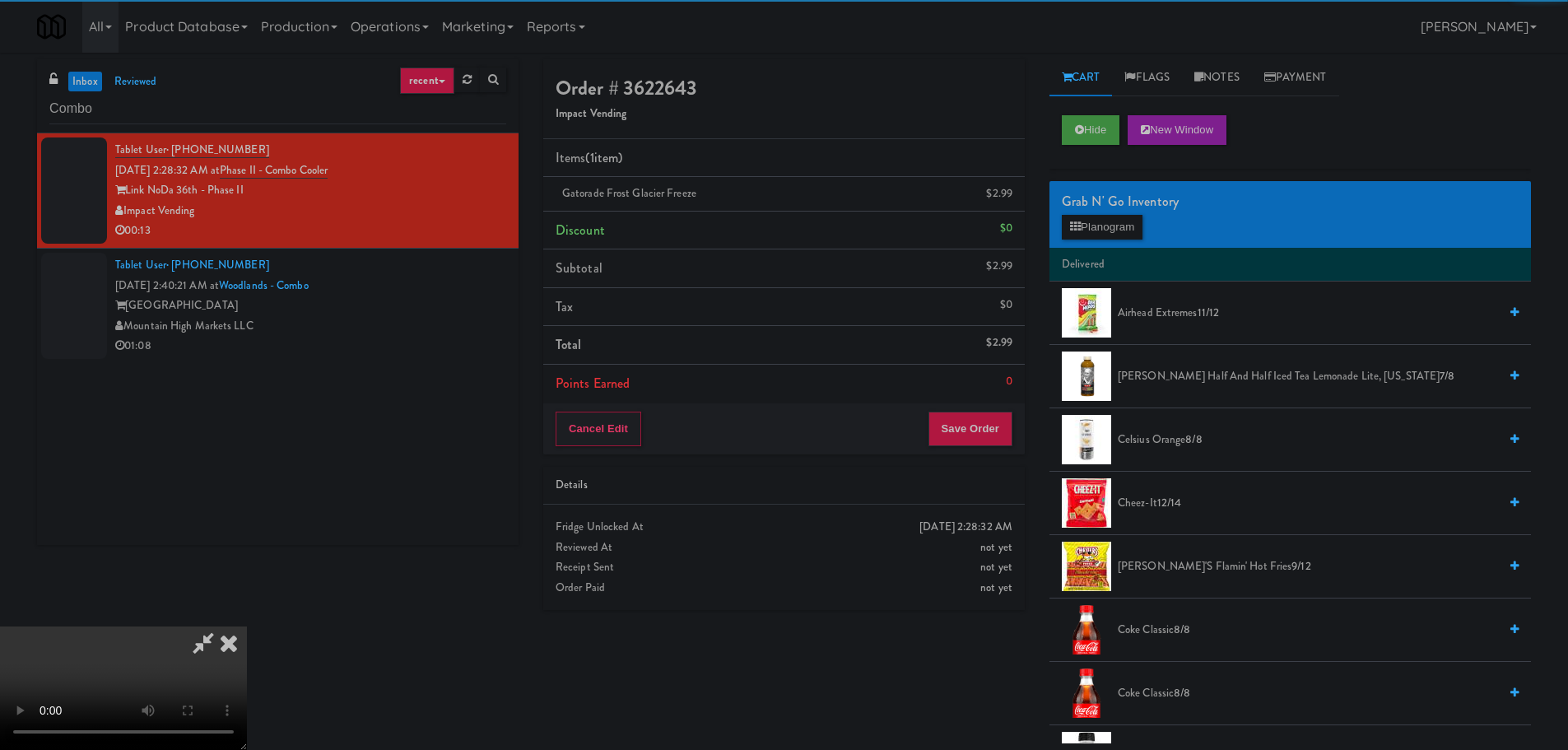
drag, startPoint x: 317, startPoint y: 514, endPoint x: 335, endPoint y: 507, distance: 19.3
click at [247, 626] on video at bounding box center [123, 688] width 247 height 123
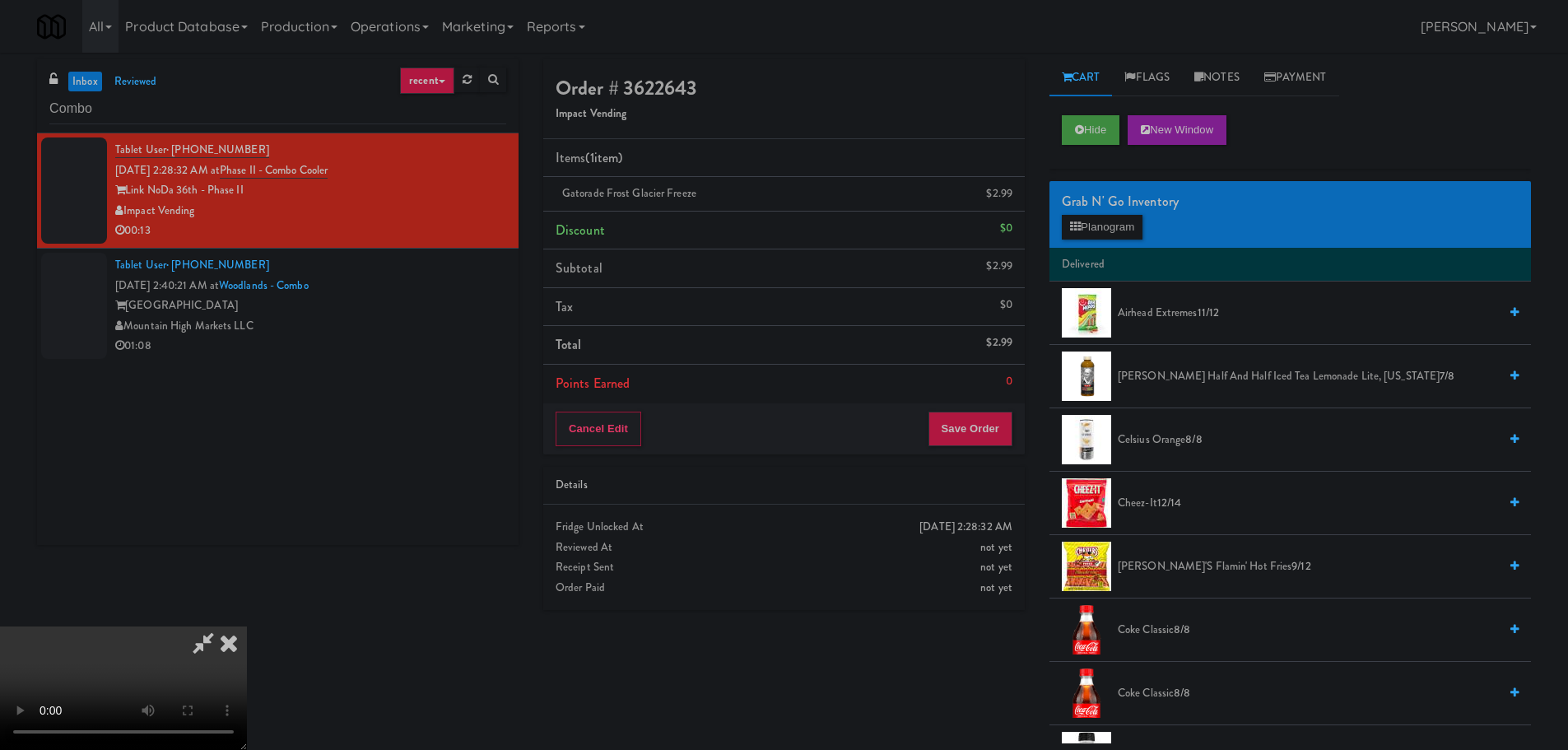
scroll to position [283, 0]
click at [966, 427] on button "Save Order" at bounding box center [970, 428] width 84 height 35
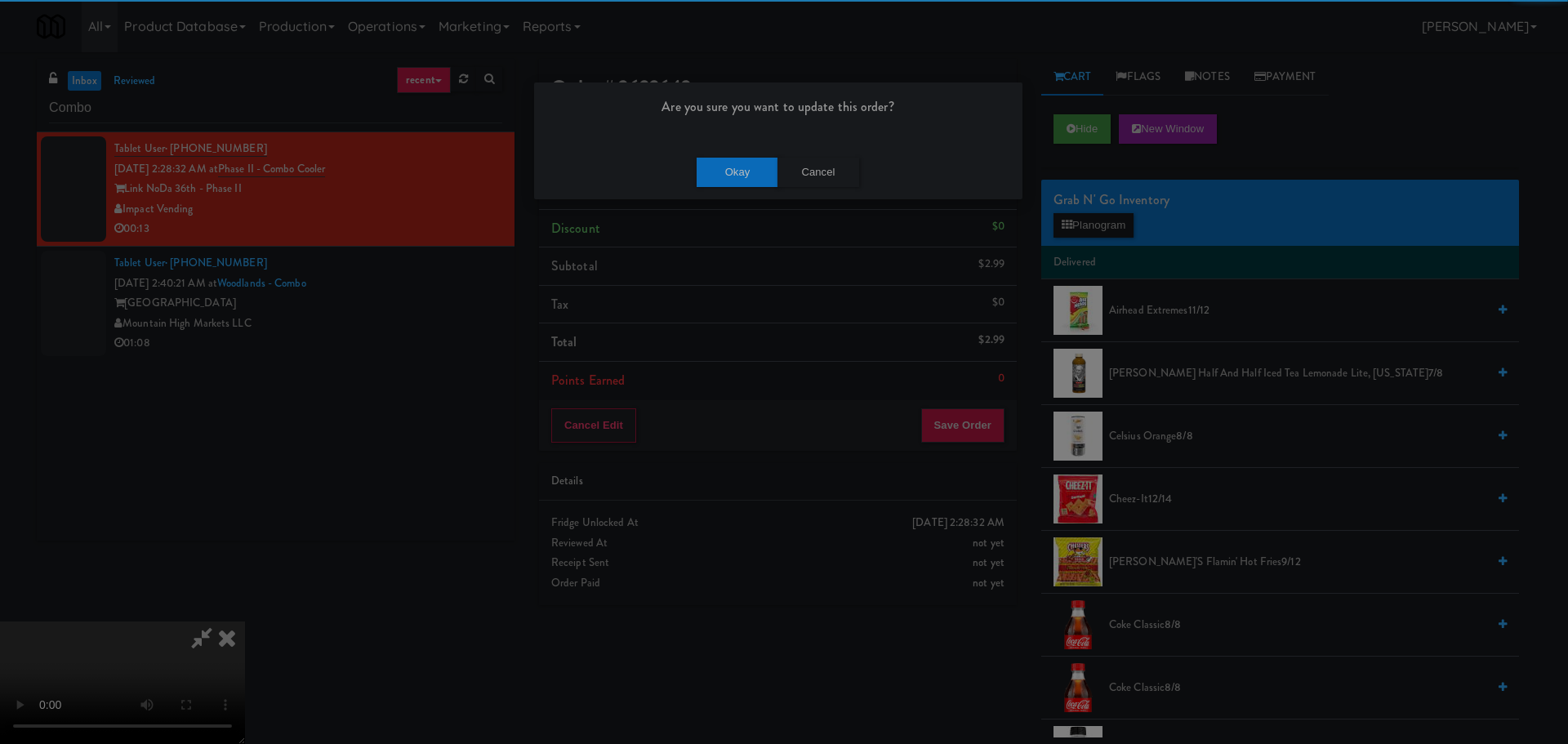
click at [691, 138] on div "Are you sure you want to update this order?" at bounding box center [778, 113] width 489 height 62
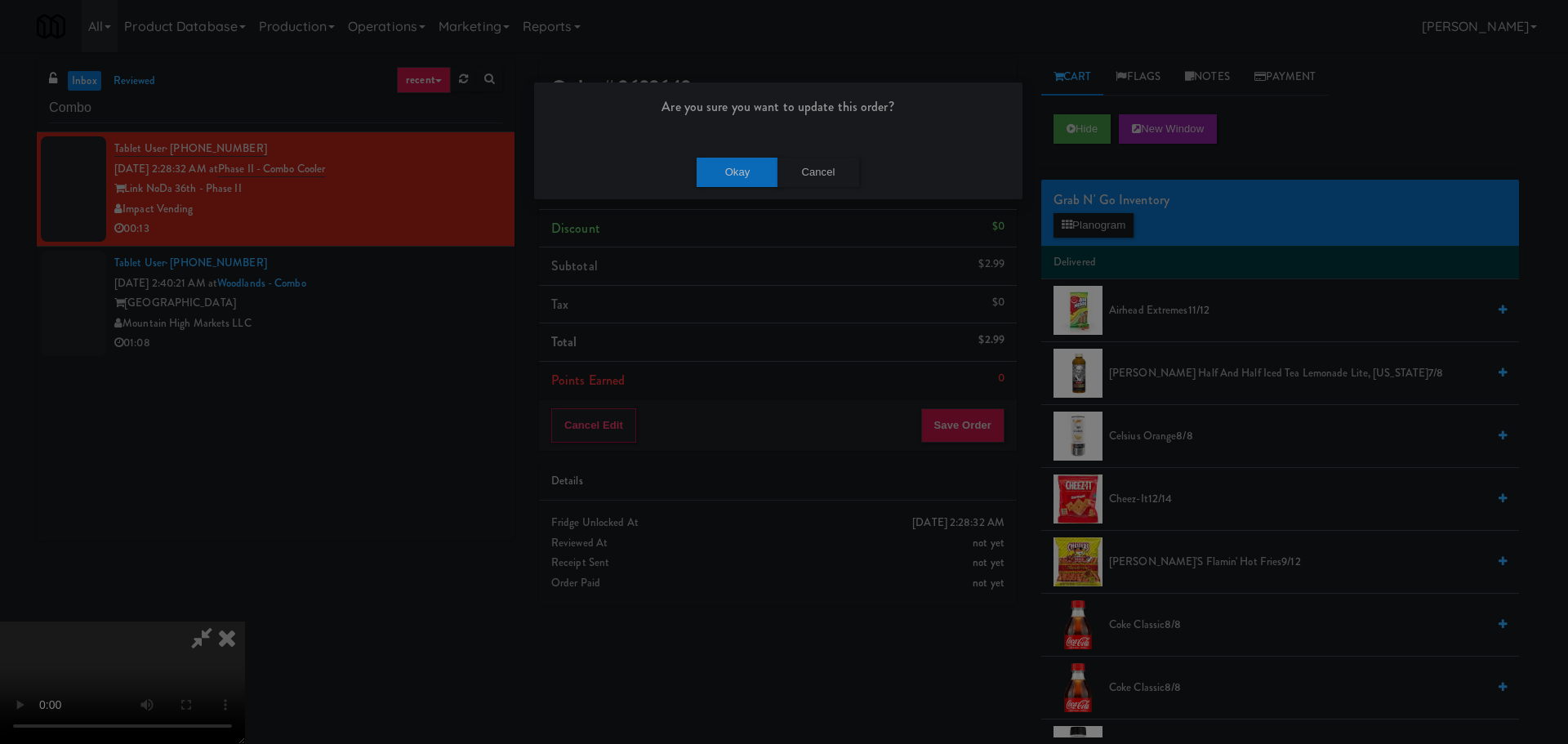
click at [714, 154] on div "Okay Cancel" at bounding box center [778, 171] width 489 height 54
click at [714, 160] on button "Okay" at bounding box center [737, 172] width 81 height 29
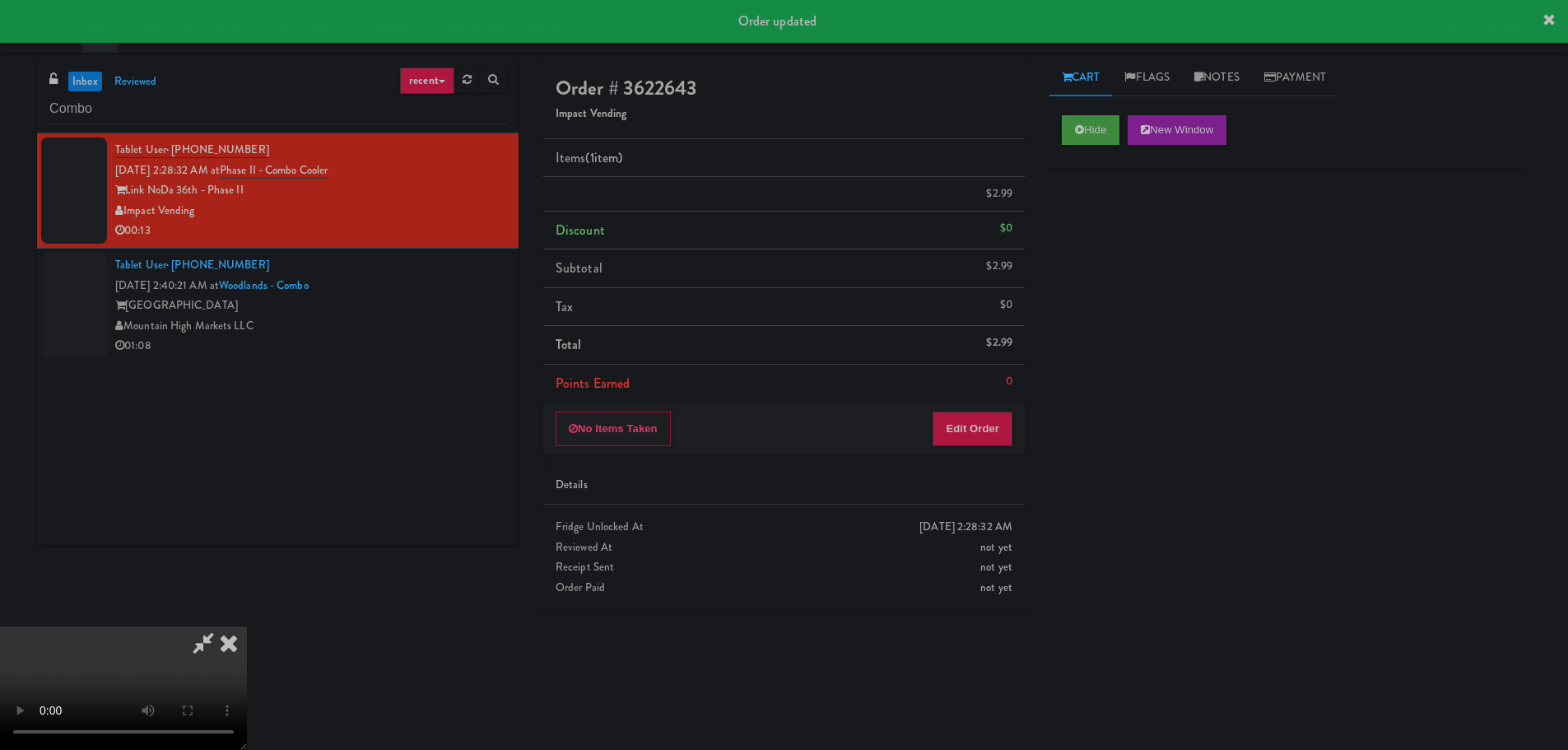
scroll to position [0, 0]
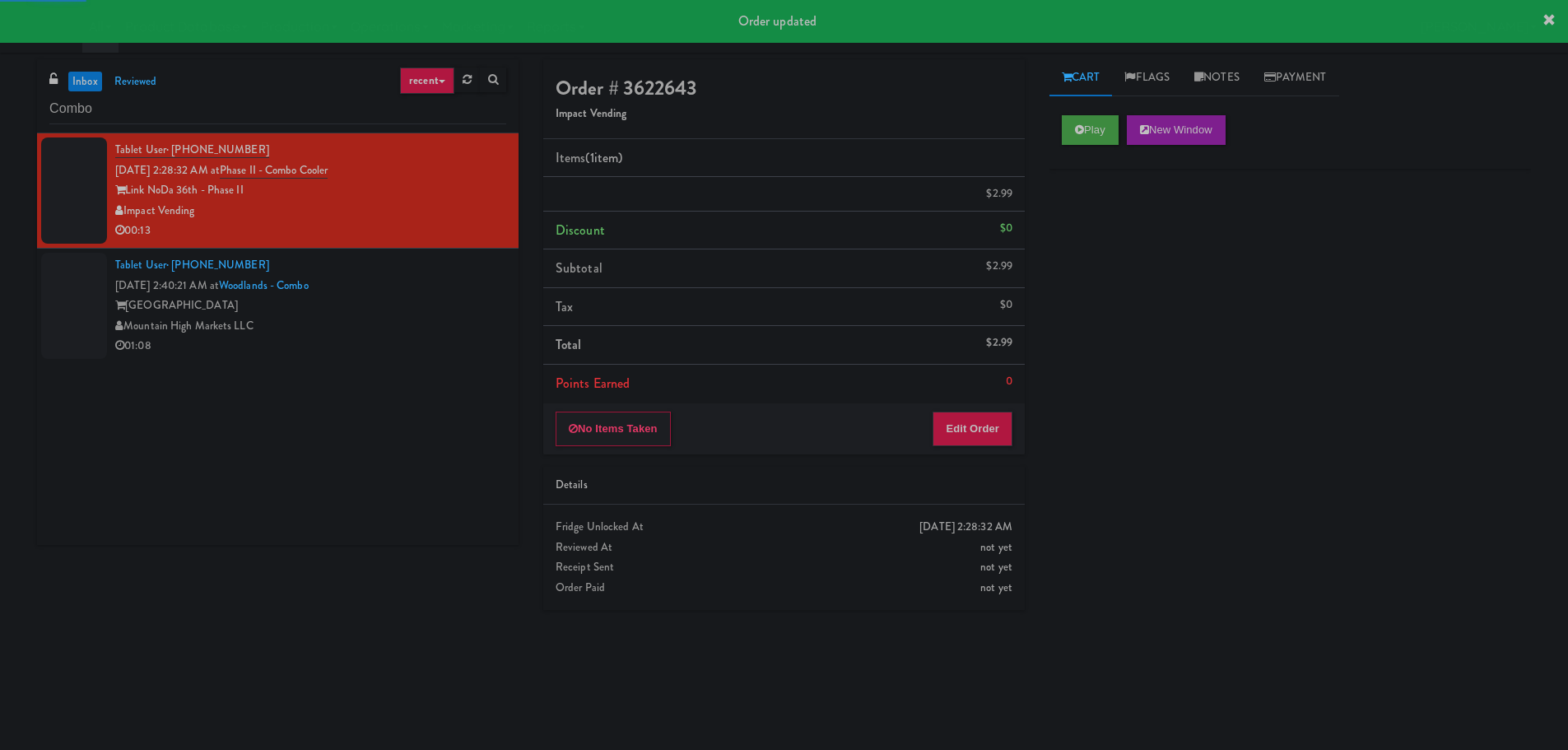
click at [416, 333] on div "Mountain High Markets LLC" at bounding box center [310, 326] width 391 height 20
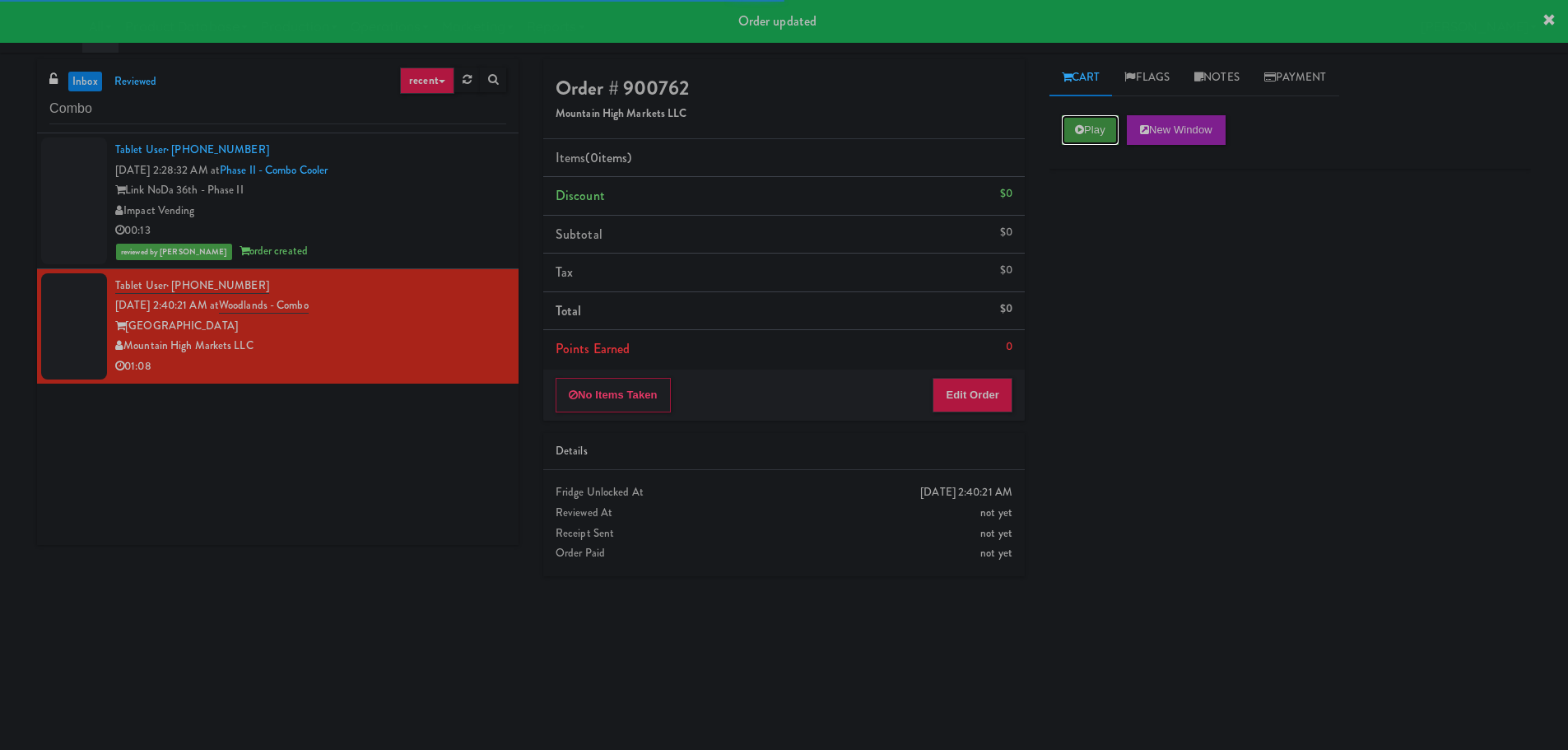
click at [1072, 135] on button "Play" at bounding box center [1090, 129] width 57 height 30
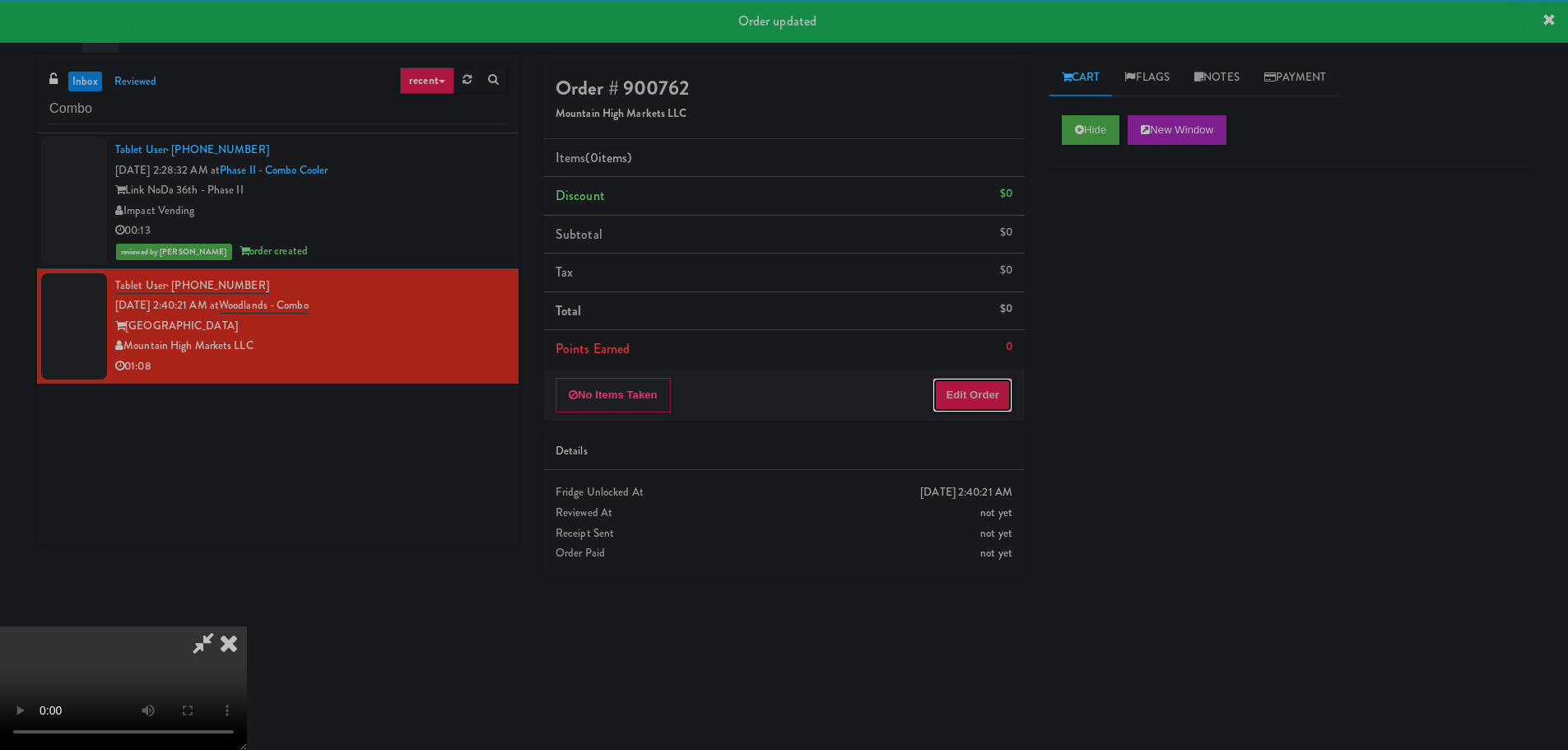
click at [990, 399] on button "Edit Order" at bounding box center [972, 394] width 80 height 35
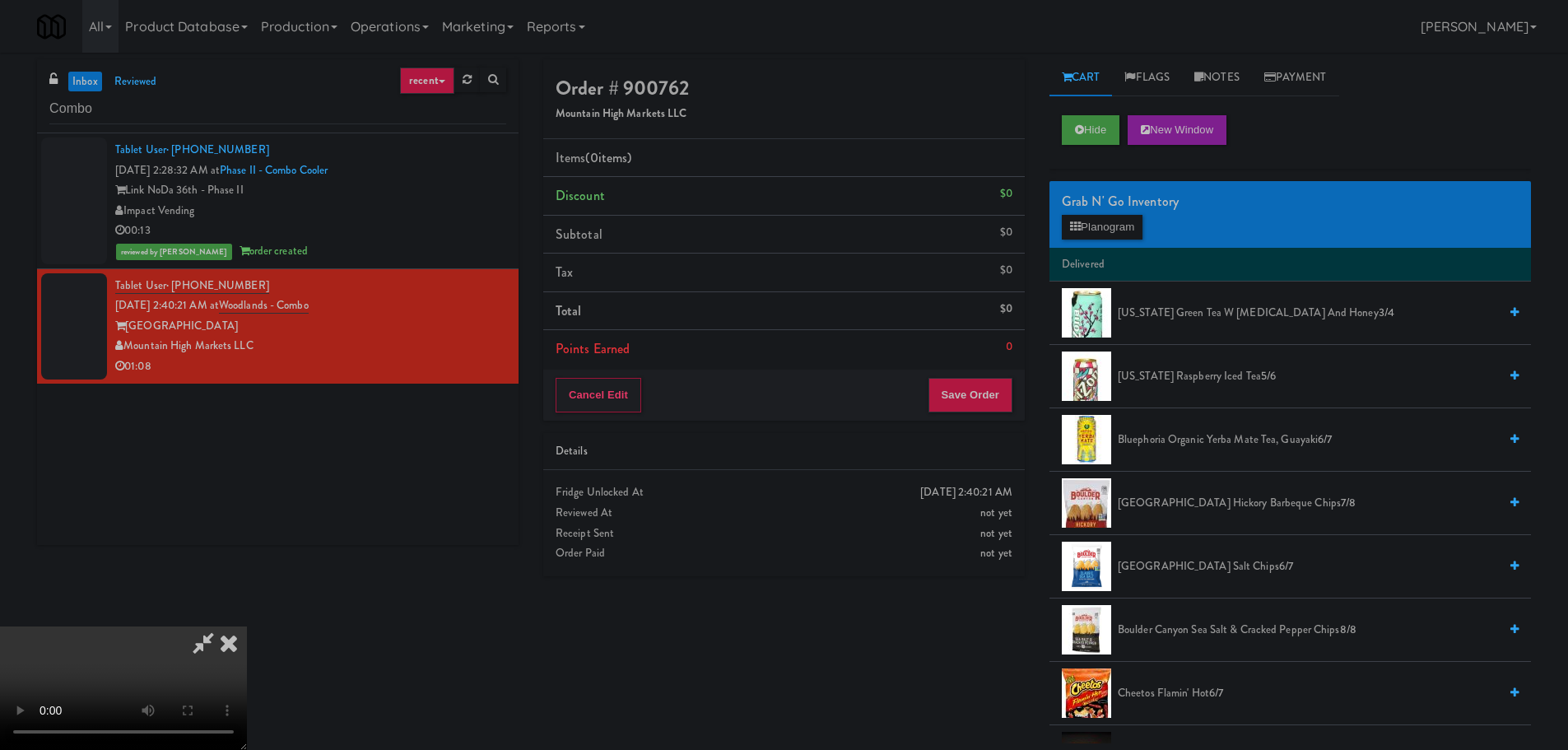
click at [247, 626] on video at bounding box center [123, 688] width 247 height 123
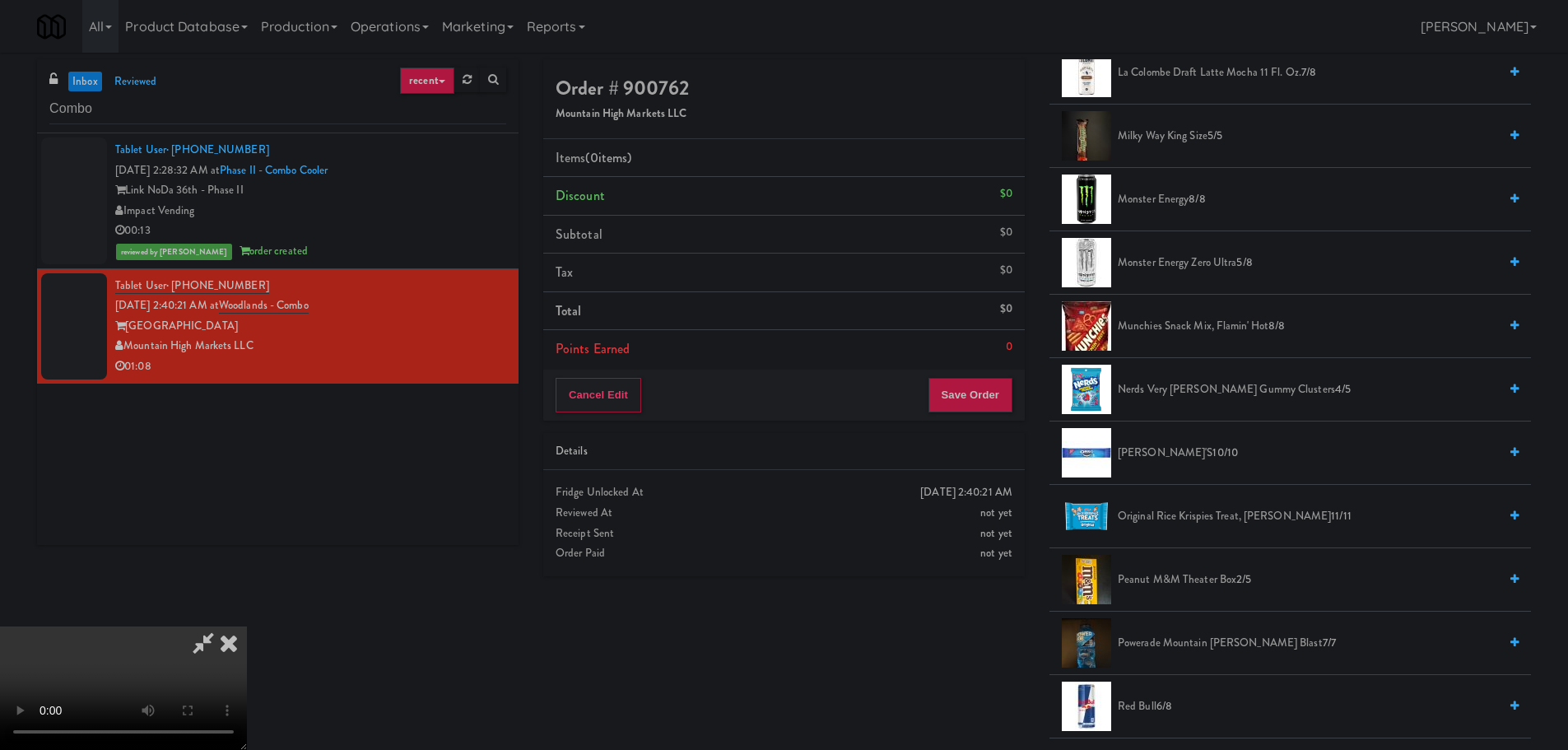
scroll to position [1399, 0]
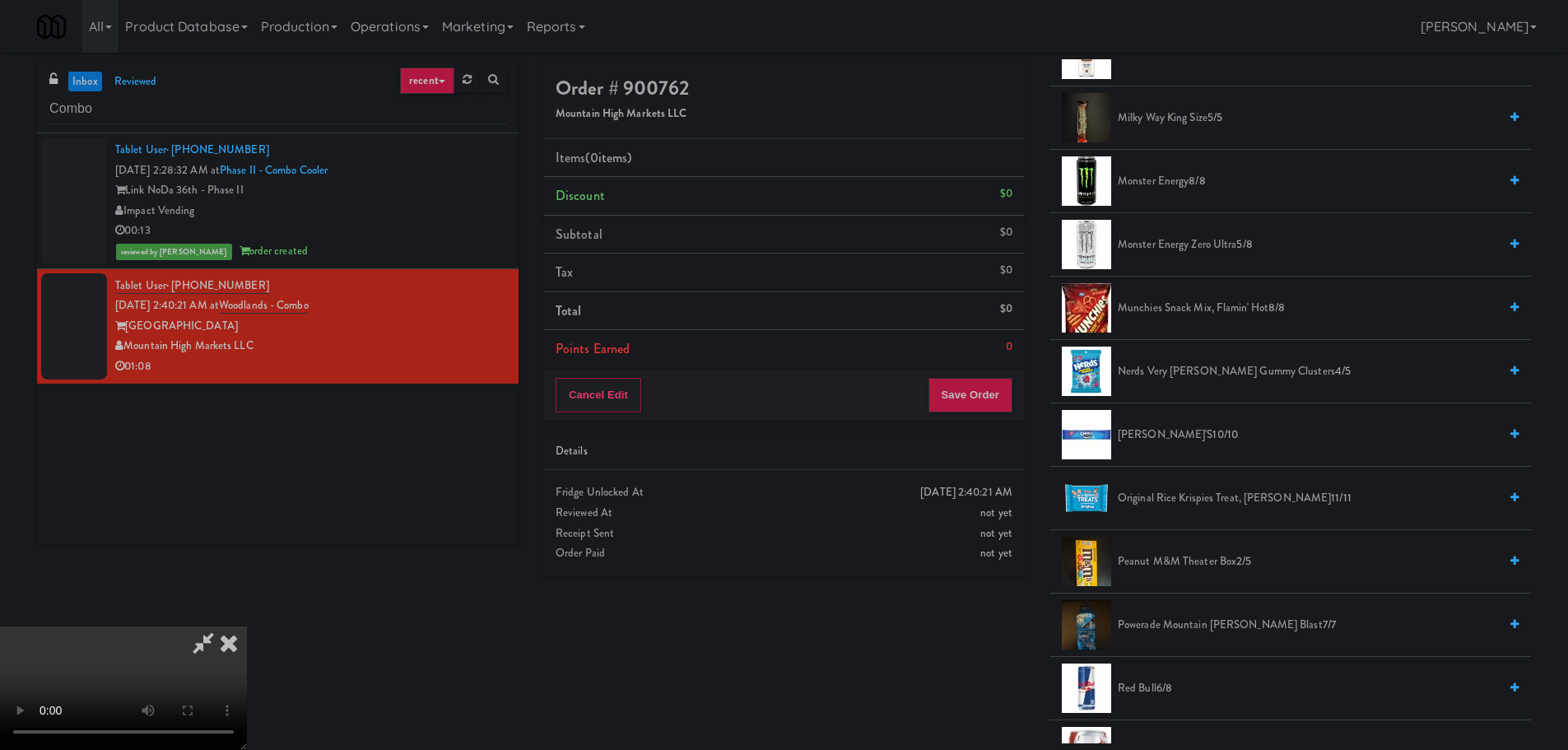
click at [1183, 507] on span "Original Rice Krispies Treat, [PERSON_NAME] 11/11" at bounding box center [1308, 498] width 380 height 20
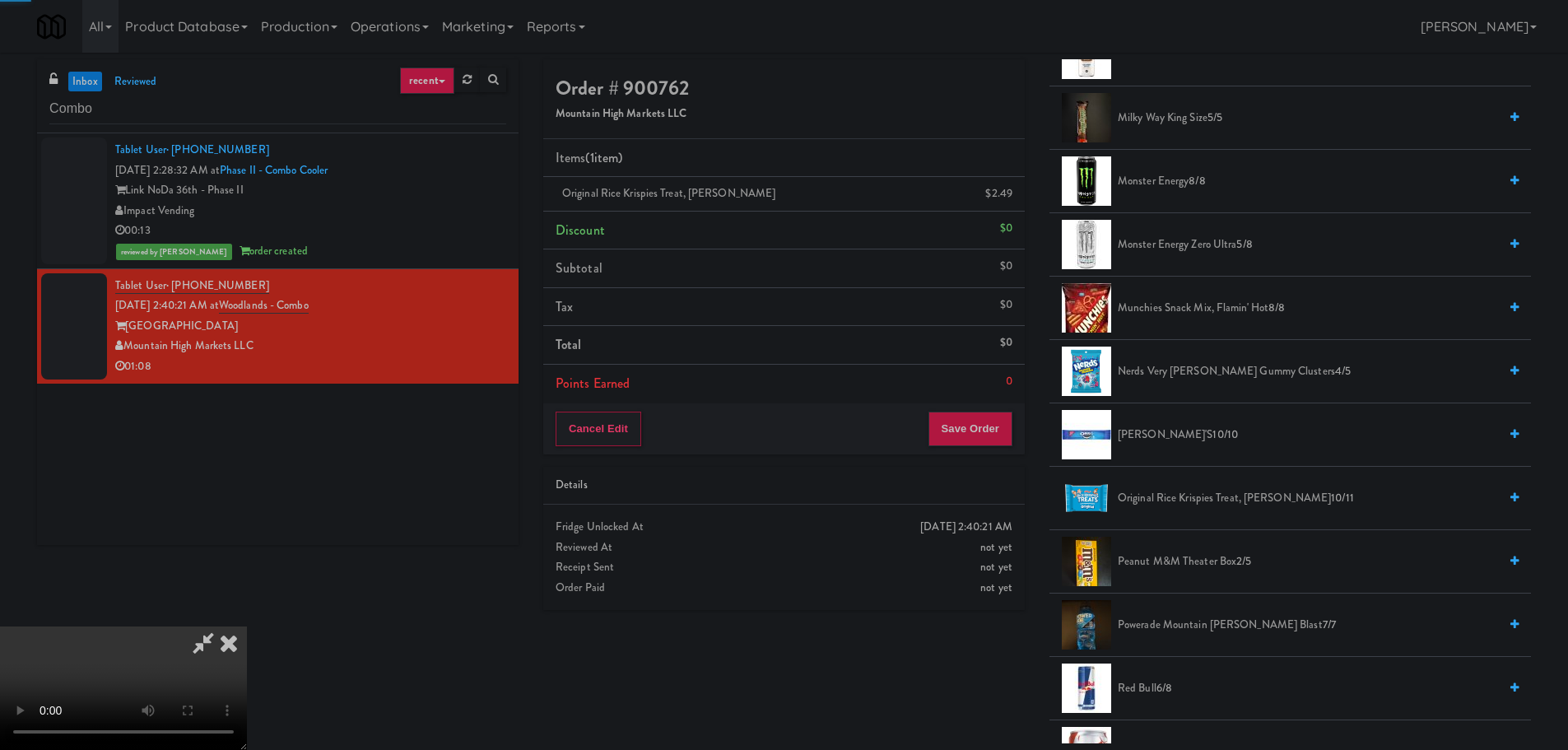
drag, startPoint x: 662, startPoint y: 467, endPoint x: 680, endPoint y: 470, distance: 18.2
click at [247, 626] on video at bounding box center [123, 688] width 247 height 123
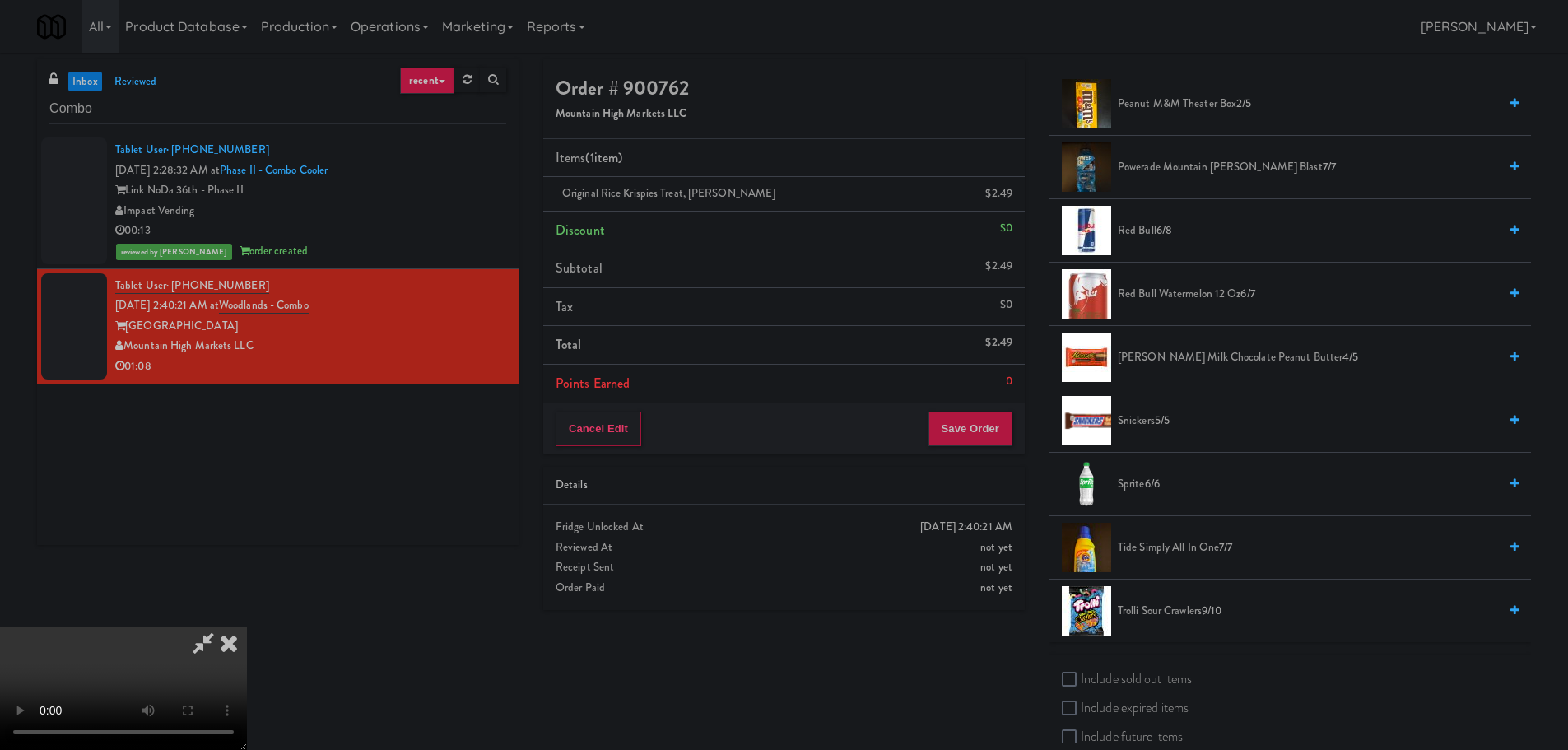
scroll to position [1947, 0]
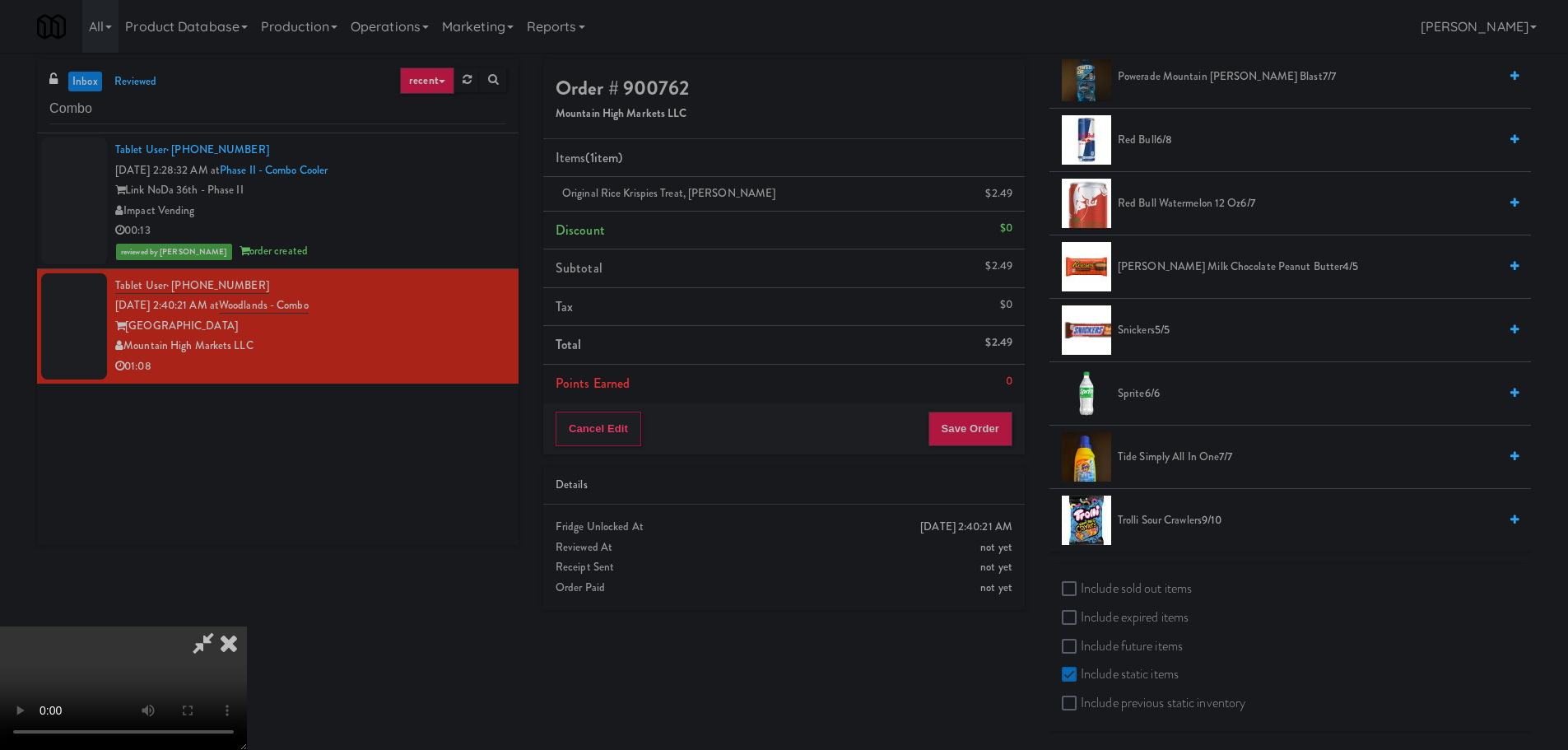
click at [1142, 397] on span "Sprite 6/6" at bounding box center [1308, 394] width 380 height 20
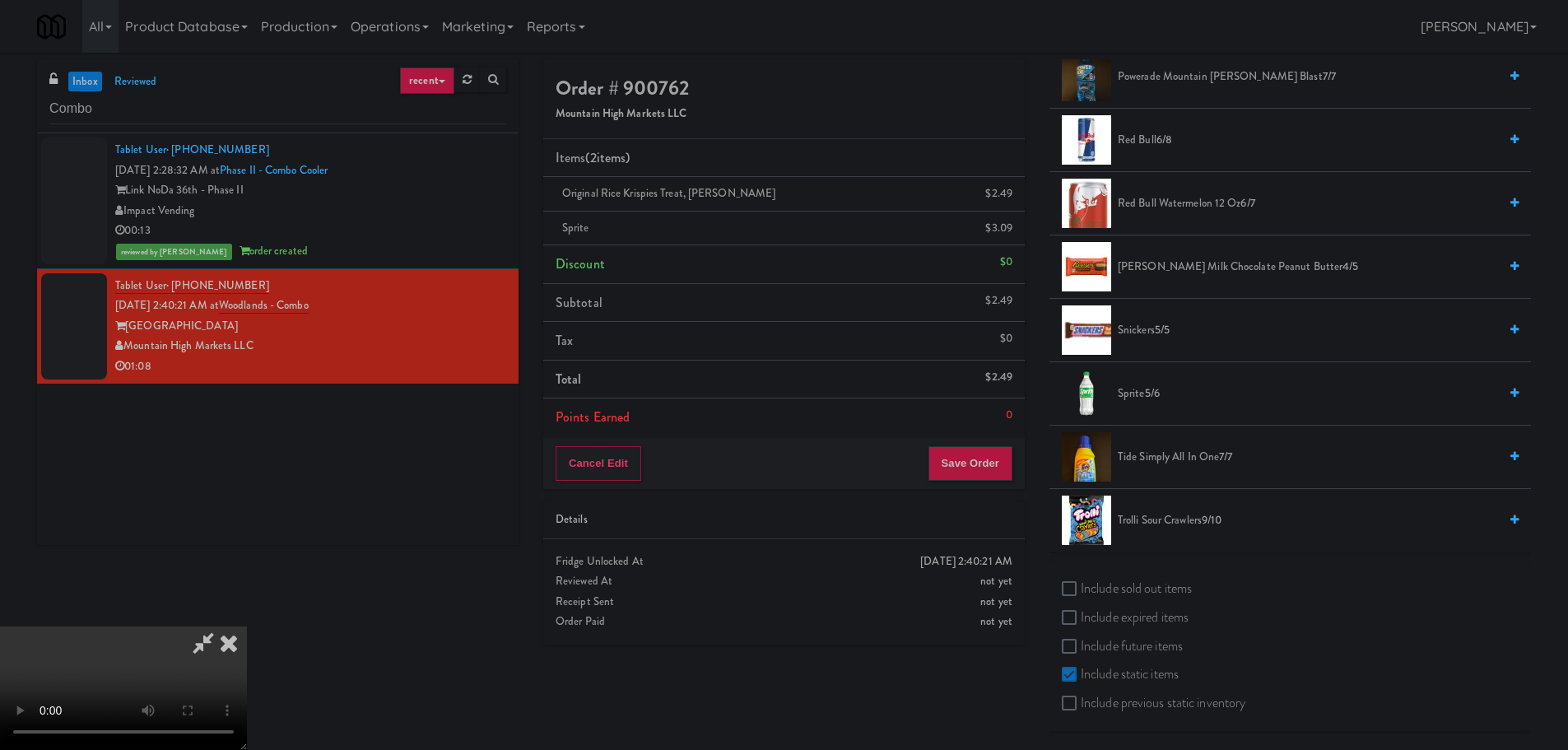
click at [247, 626] on video at bounding box center [123, 688] width 247 height 123
click at [999, 467] on button "Save Order" at bounding box center [970, 463] width 84 height 35
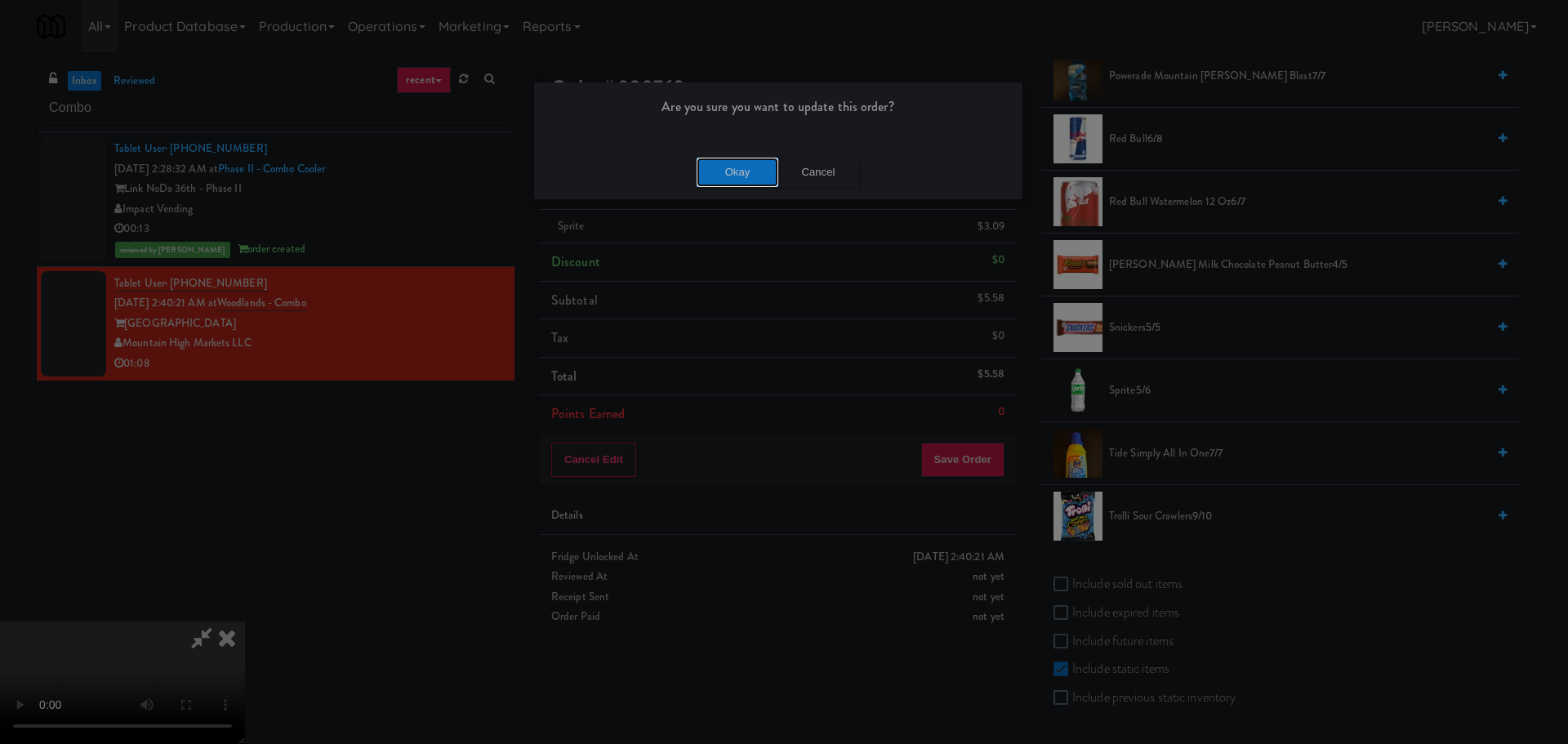
click at [728, 165] on button "Okay" at bounding box center [737, 172] width 81 height 29
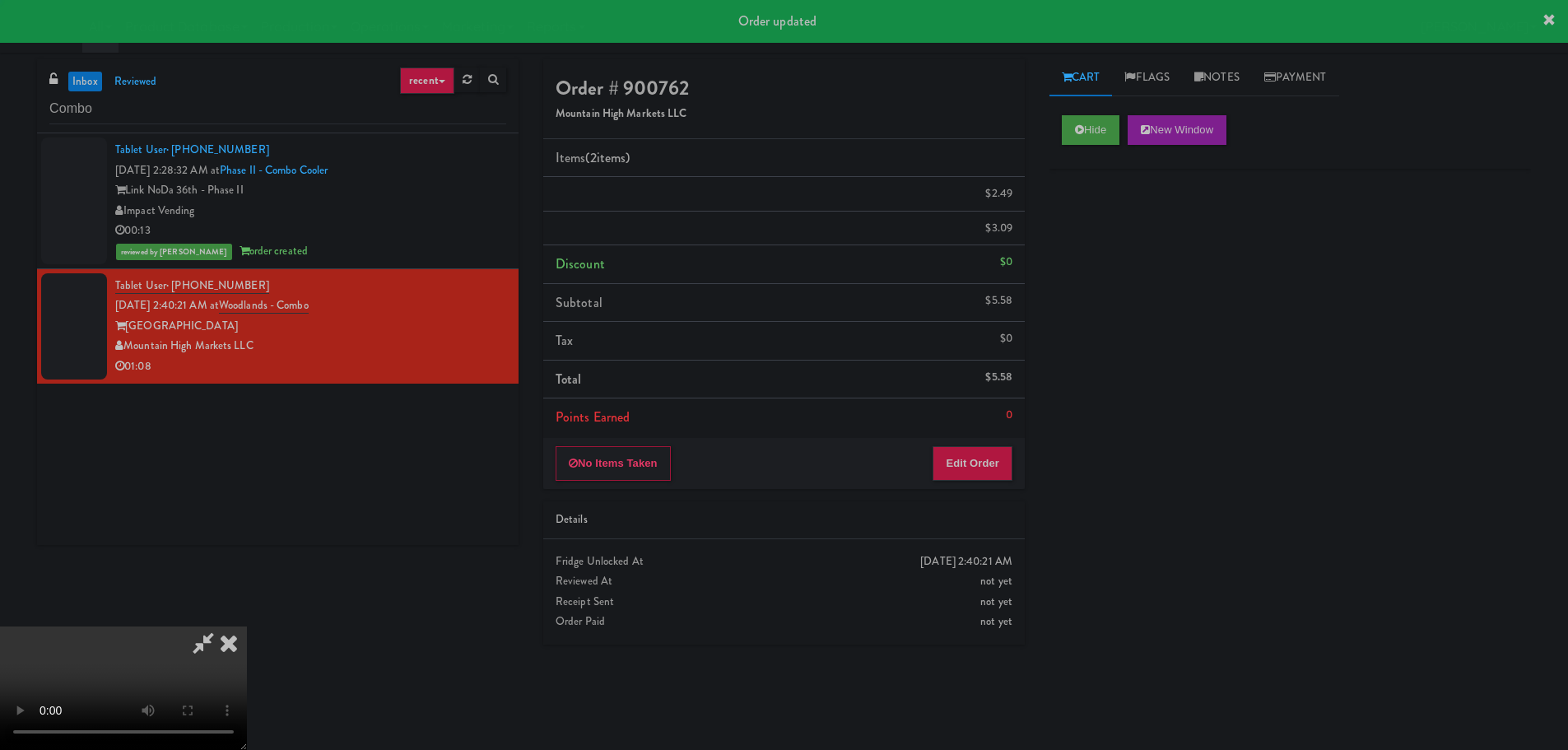
scroll to position [0, 0]
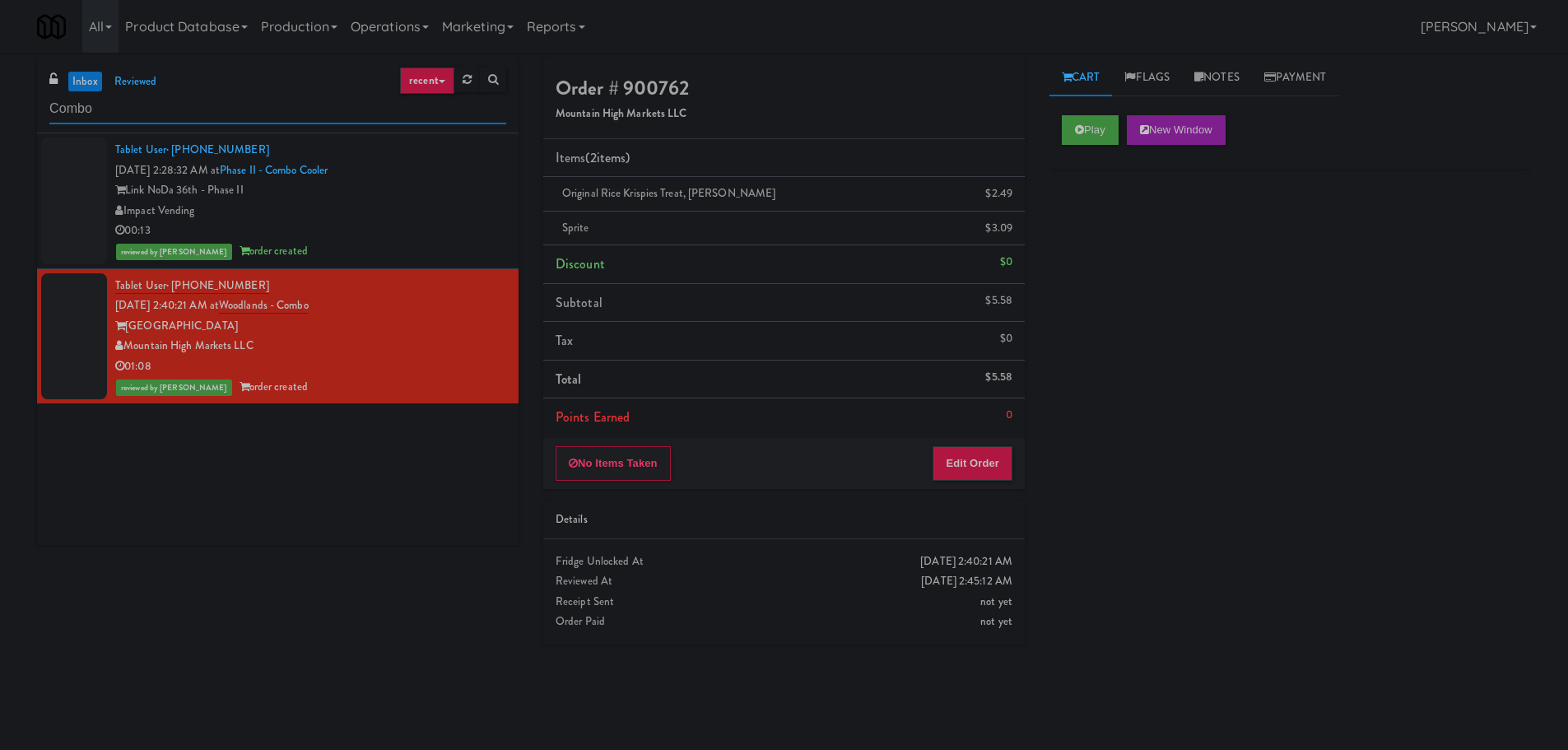
click at [122, 101] on input "Combo" at bounding box center [277, 109] width 457 height 30
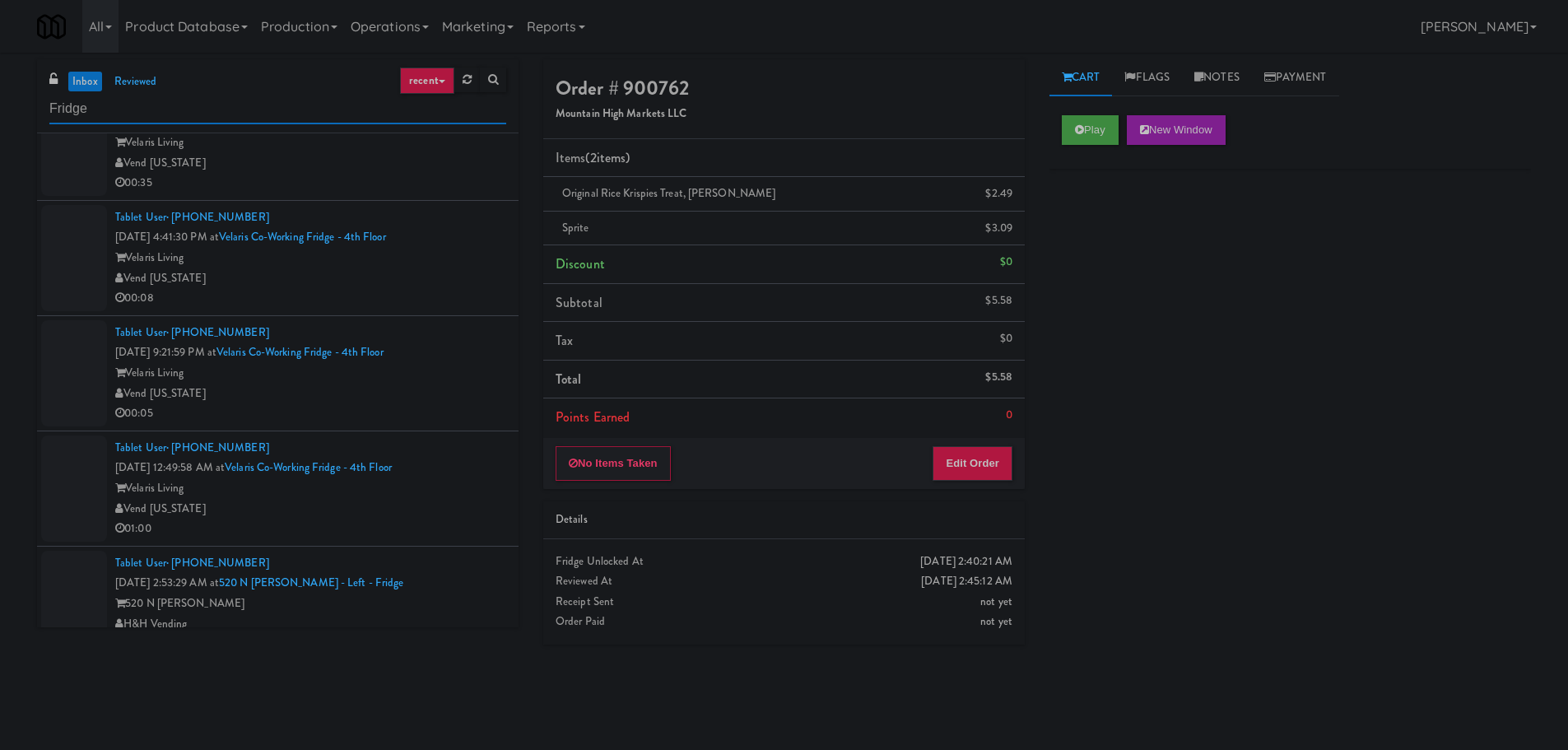
scroll to position [657, 0]
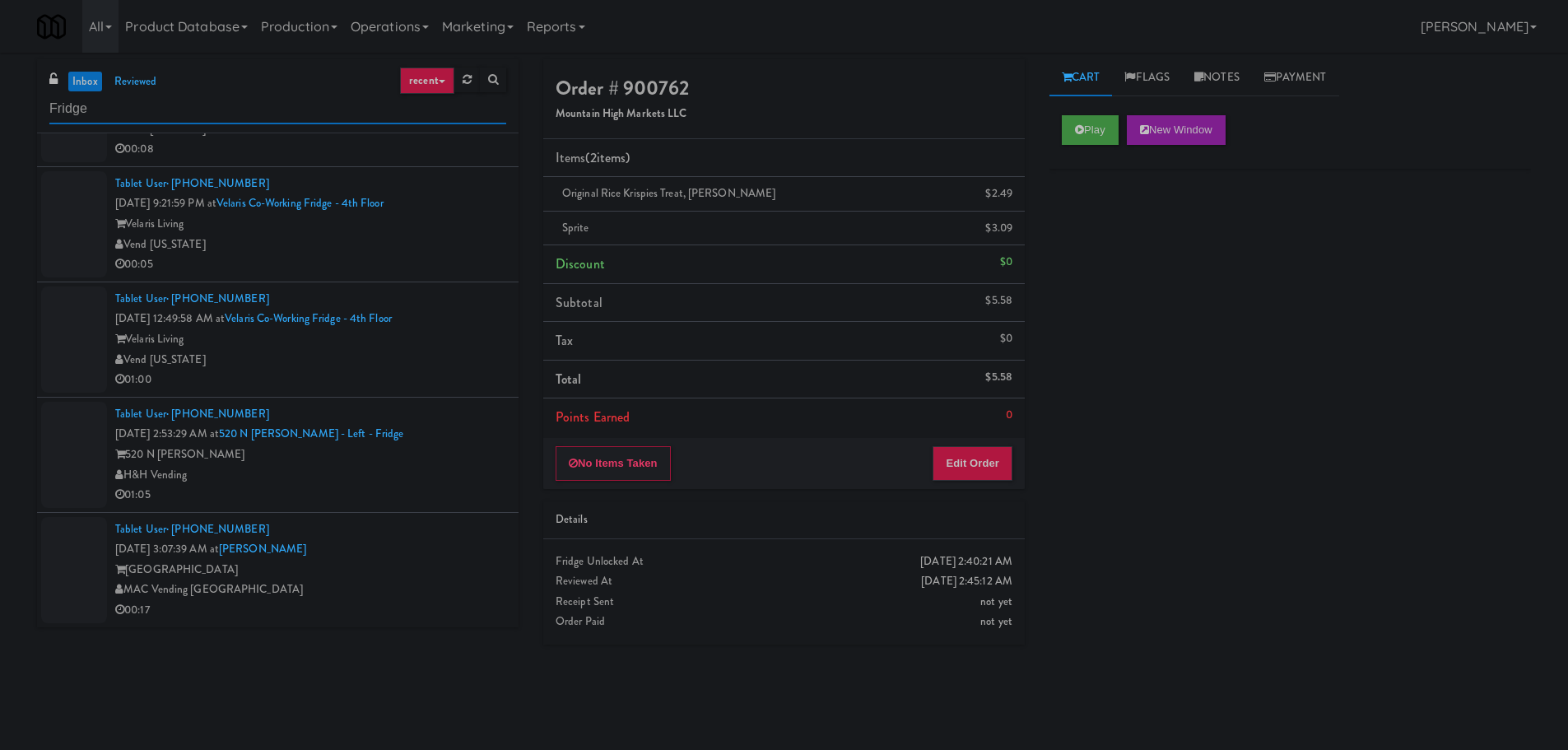
type input "Fridge"
click at [468, 470] on div "H&H Vending" at bounding box center [310, 475] width 391 height 20
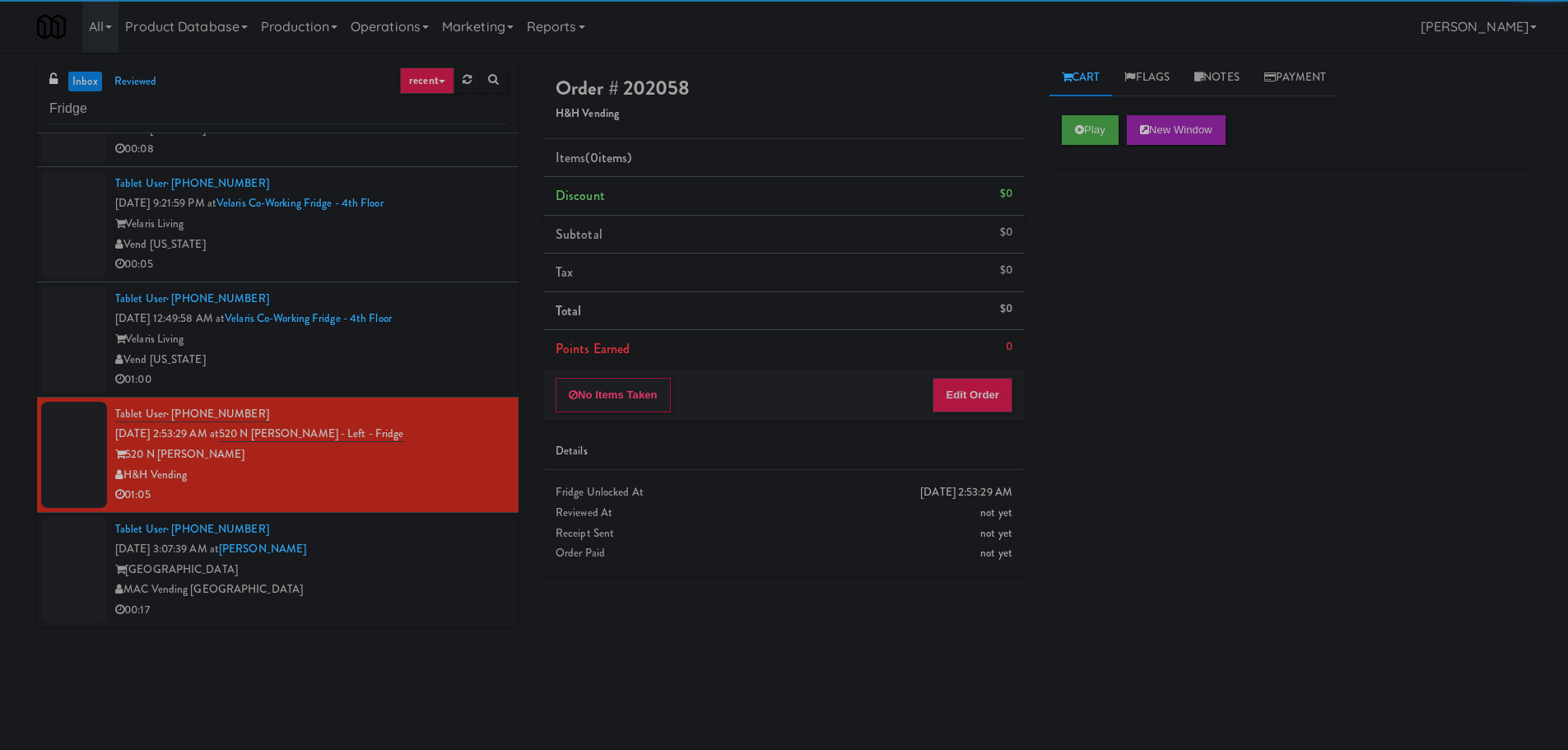
click at [419, 562] on div "[GEOGRAPHIC_DATA]" at bounding box center [310, 569] width 391 height 20
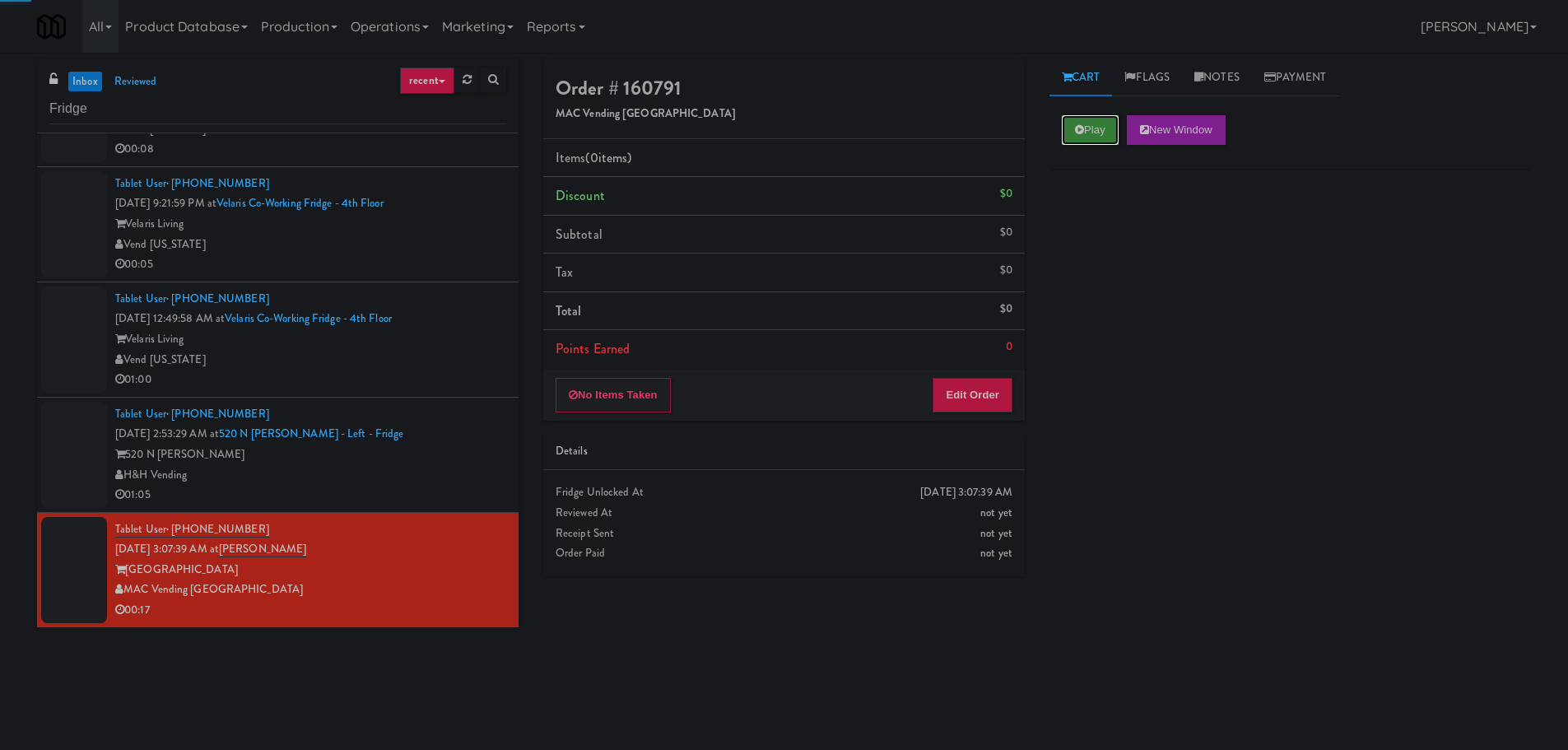
click at [1090, 133] on button "Play" at bounding box center [1090, 129] width 57 height 30
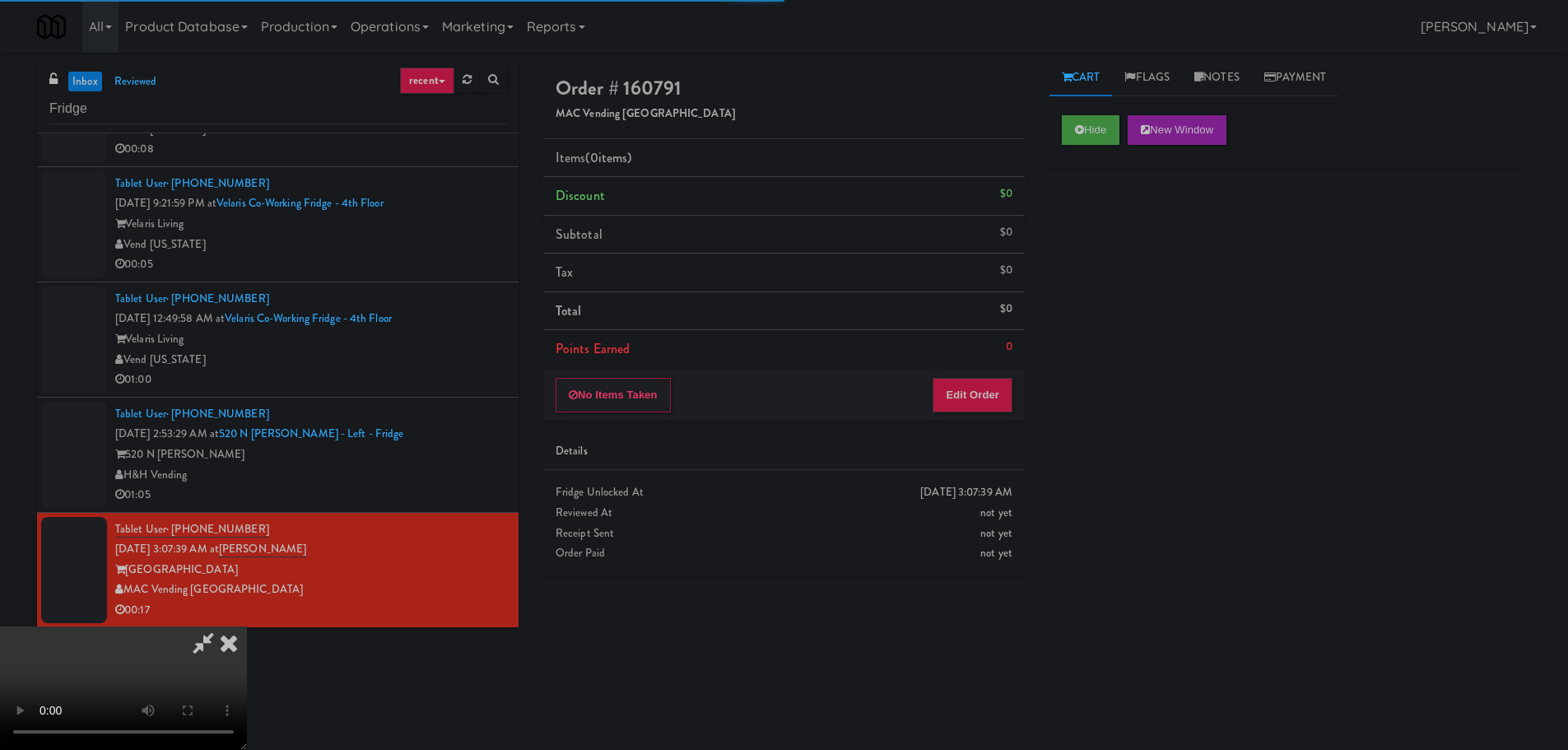
click at [941, 424] on div "Order # 160791 MAC Vending USA Items (0 items ) Discount $0 Subtotal $0 Tax $0 …" at bounding box center [783, 323] width 506 height 529
click at [950, 412] on div "No Items Taken Edit Order" at bounding box center [784, 394] width 482 height 51
click at [960, 406] on button "Edit Order" at bounding box center [972, 394] width 80 height 35
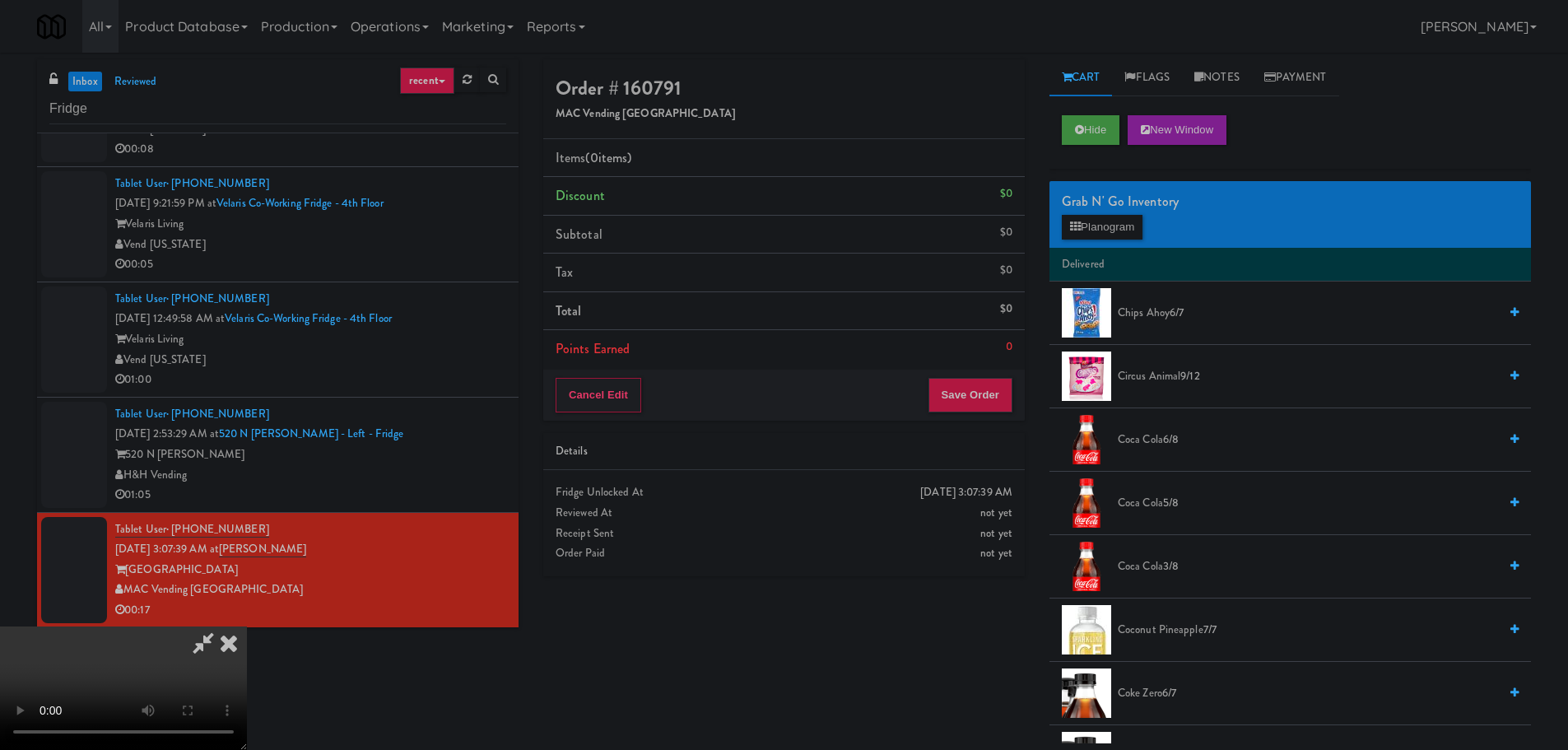
click at [247, 626] on video at bounding box center [123, 688] width 247 height 123
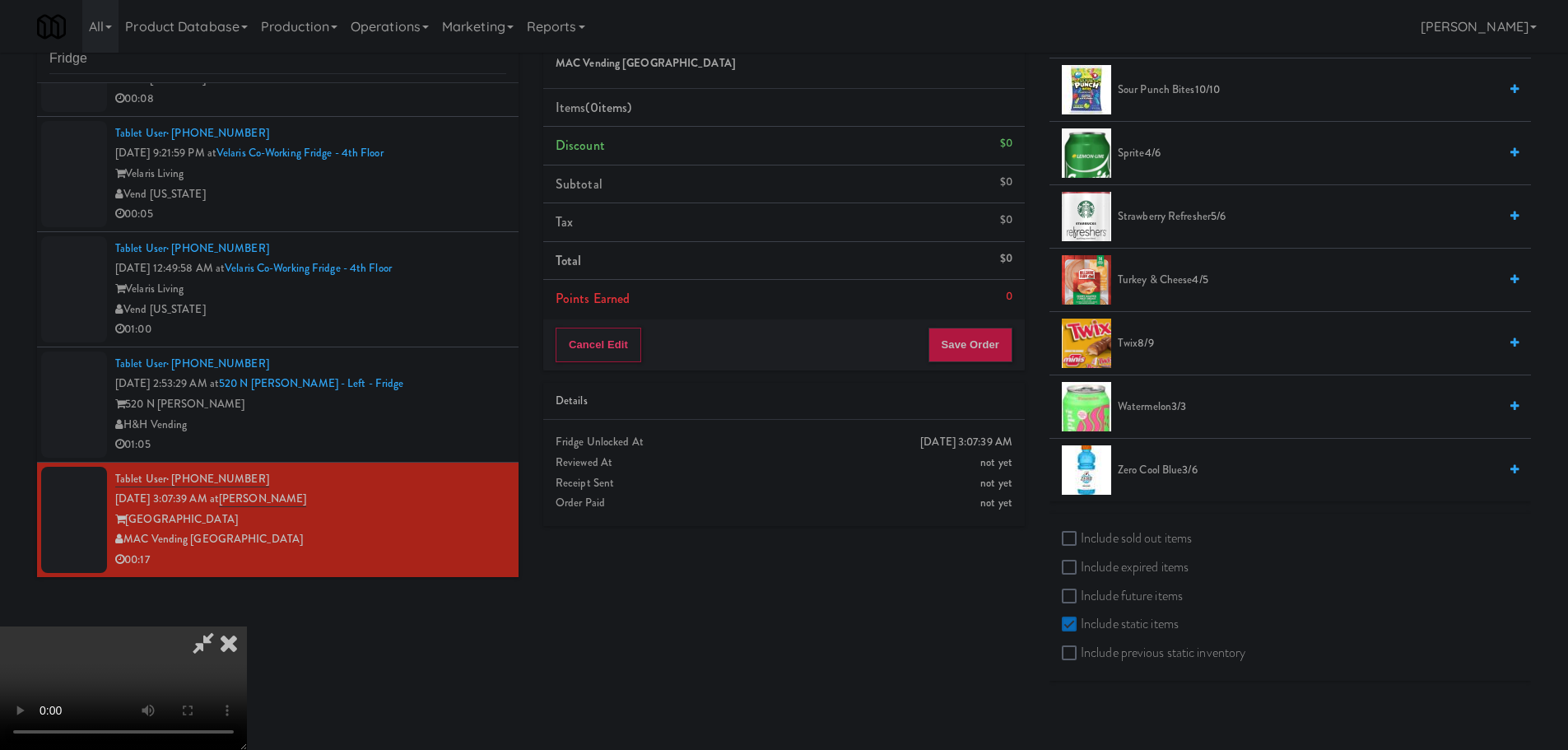
scroll to position [52, 0]
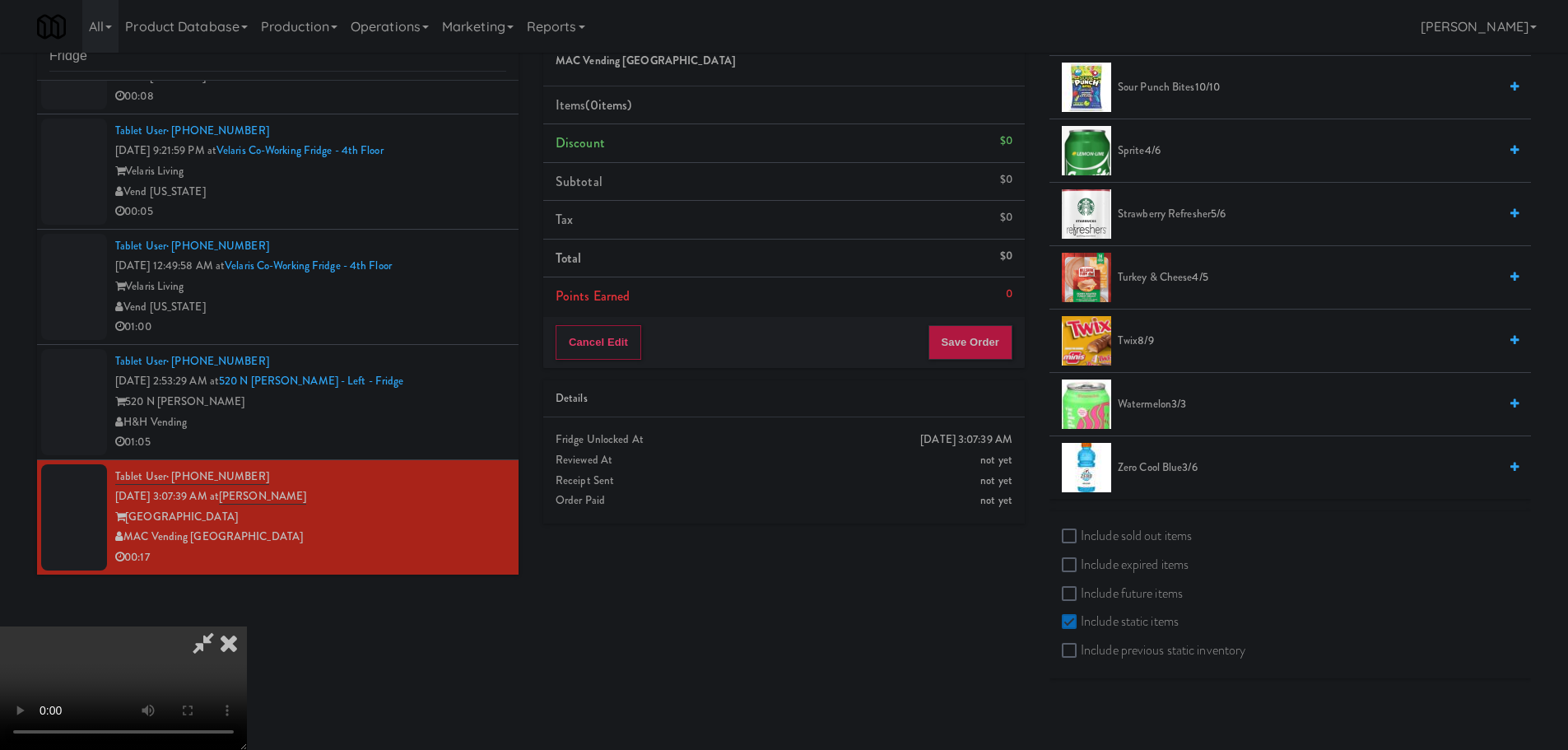
click at [1140, 531] on label "Include sold out items" at bounding box center [1127, 535] width 130 height 24
click at [1081, 531] on input "Include sold out items" at bounding box center [1071, 536] width 19 height 14
checkbox input "true"
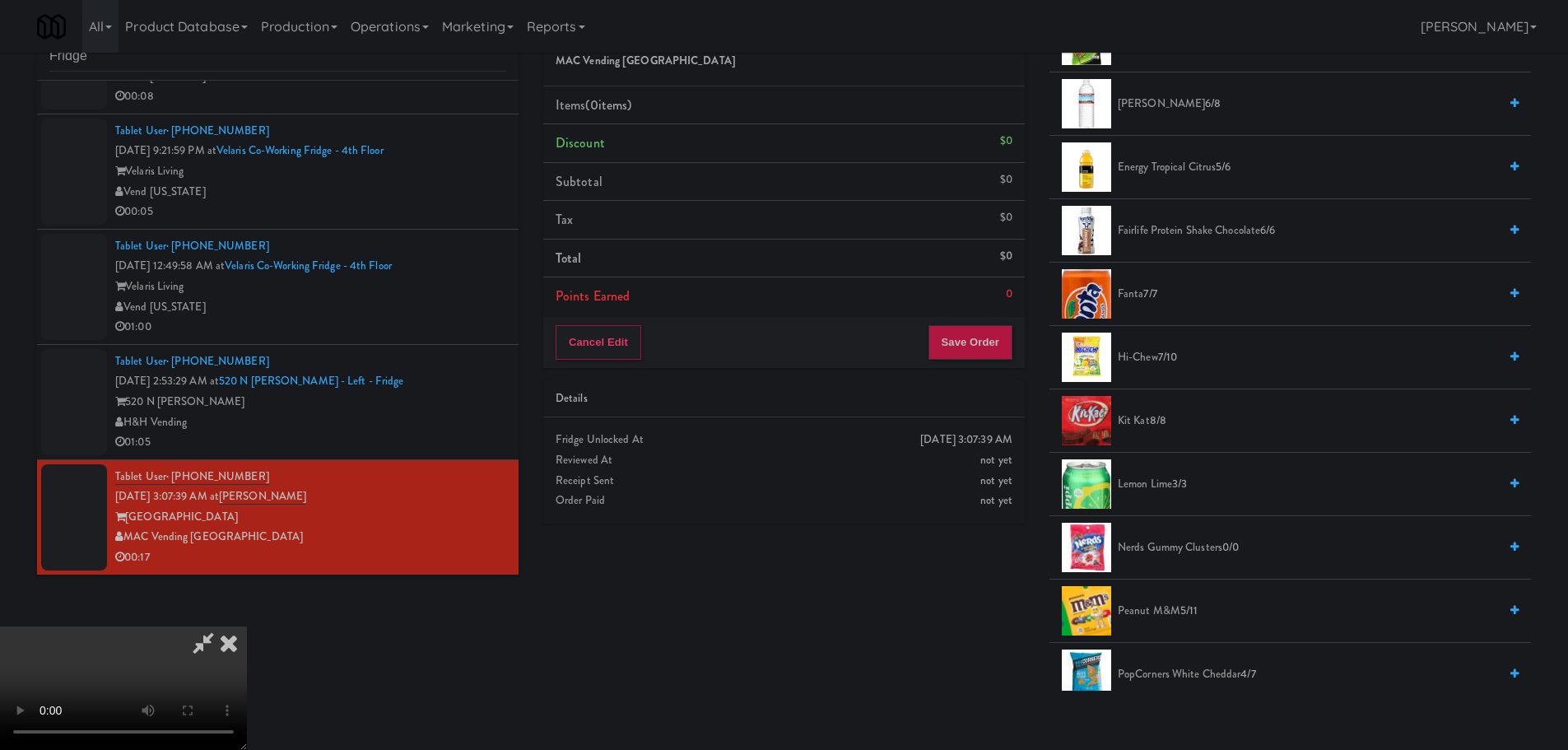
scroll to position [826, 0]
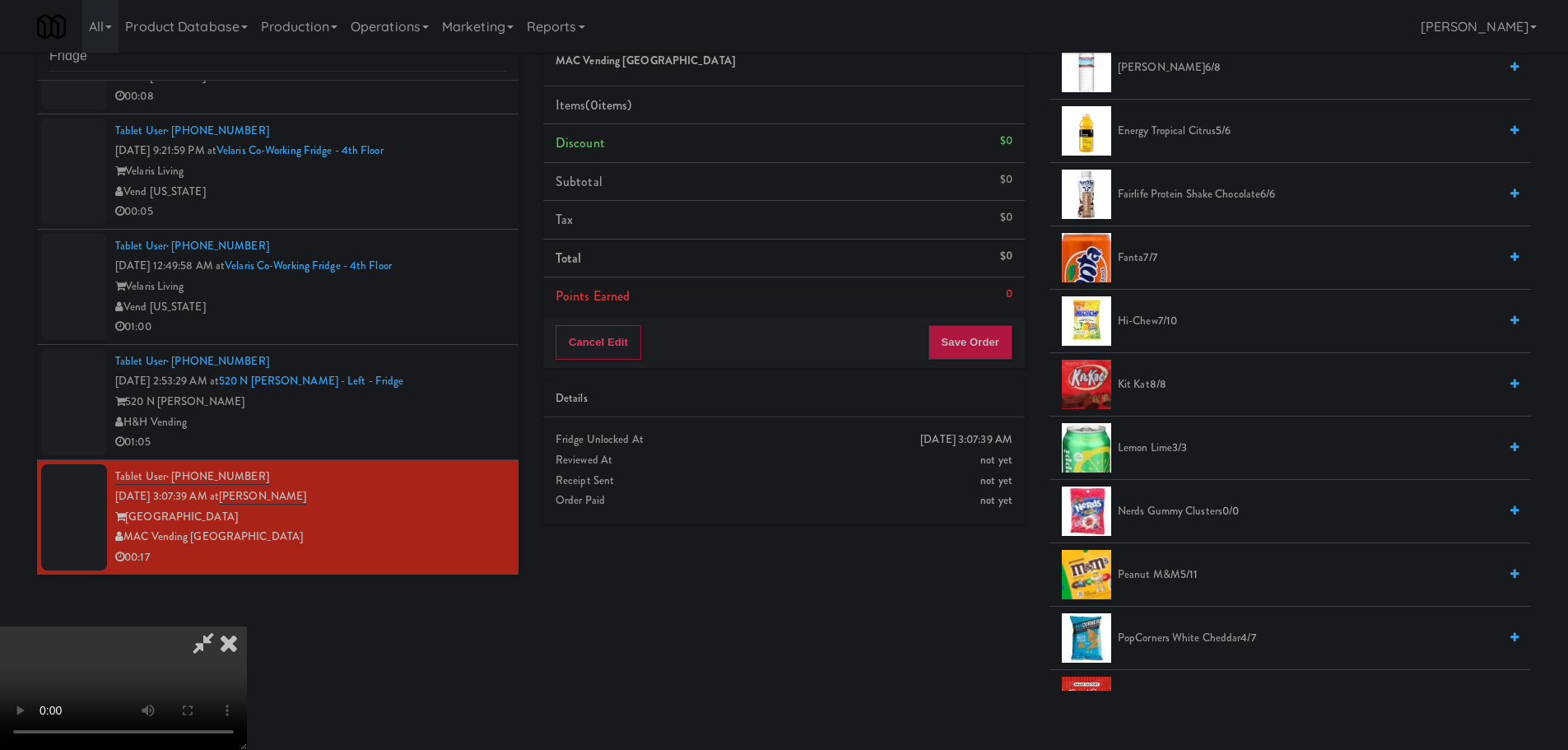
click at [1144, 507] on span "Nerds Gummy Clusters 0/0" at bounding box center [1308, 511] width 380 height 20
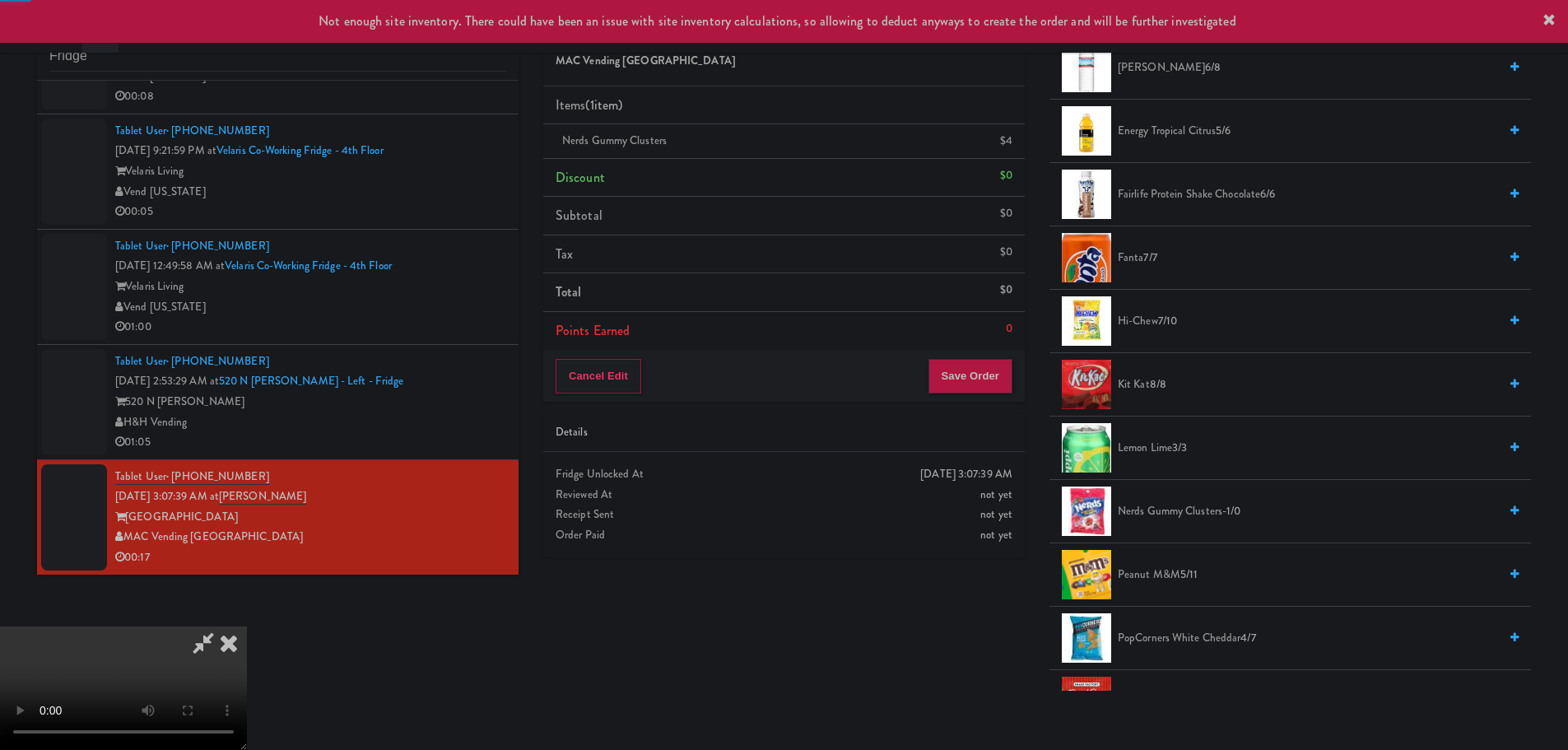
click at [247, 626] on video at bounding box center [123, 688] width 247 height 123
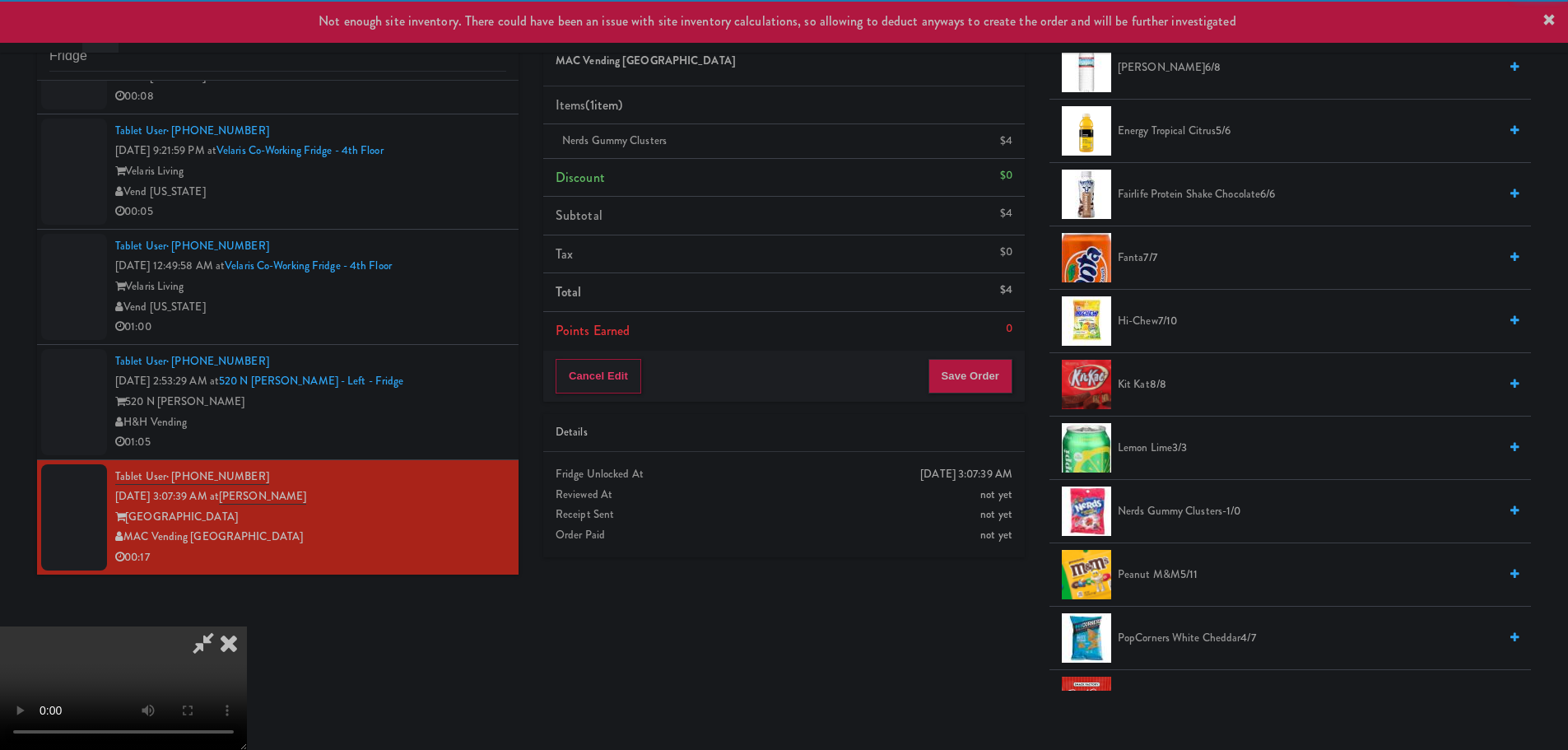
click at [247, 626] on video at bounding box center [123, 688] width 247 height 123
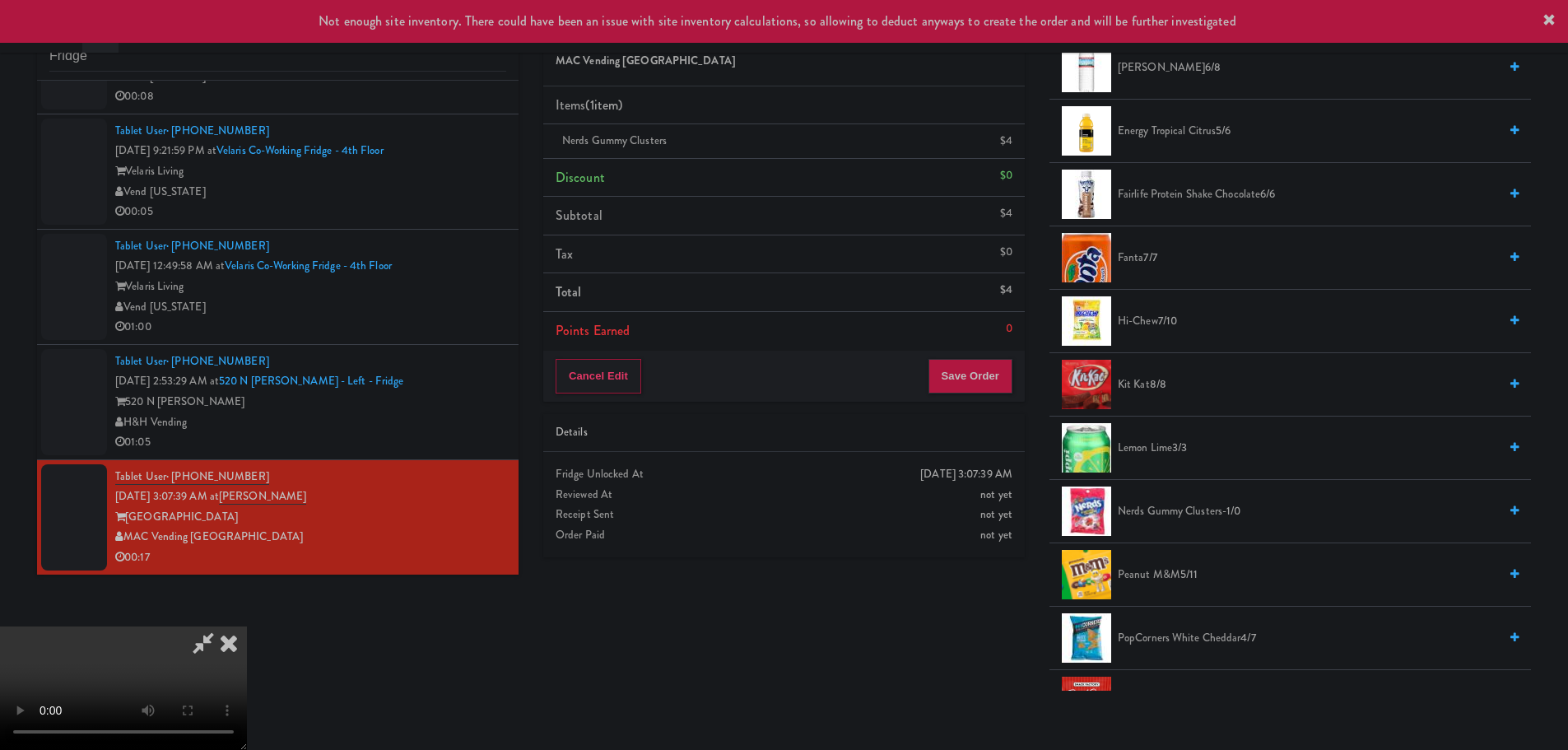
click at [247, 626] on video at bounding box center [123, 688] width 247 height 123
drag, startPoint x: 765, startPoint y: 404, endPoint x: 770, endPoint y: 412, distance: 9.4
click at [247, 626] on video at bounding box center [123, 688] width 247 height 123
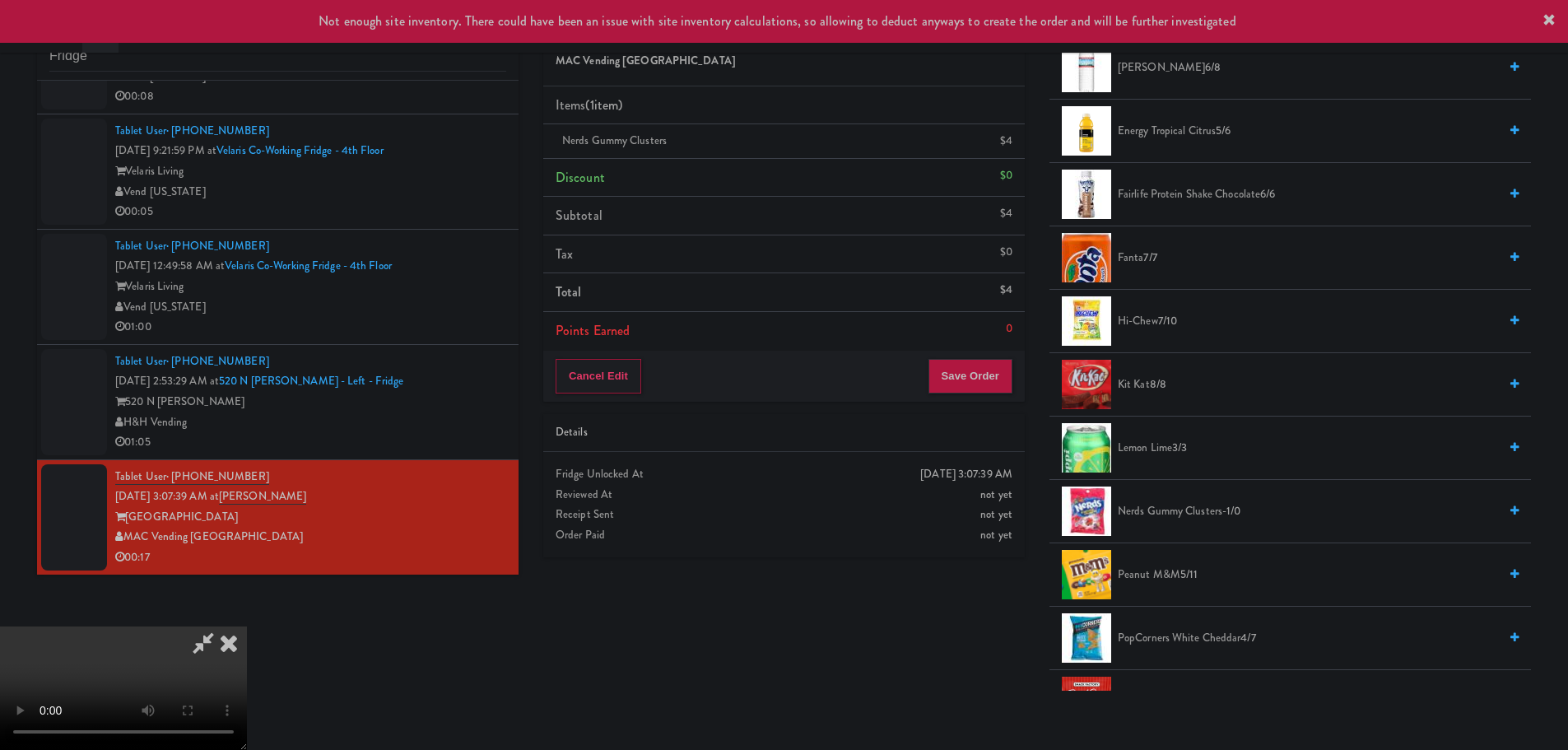
click at [247, 626] on video at bounding box center [123, 688] width 247 height 123
drag, startPoint x: 716, startPoint y: 463, endPoint x: 852, endPoint y: 454, distance: 136.3
click at [247, 626] on video at bounding box center [123, 688] width 247 height 123
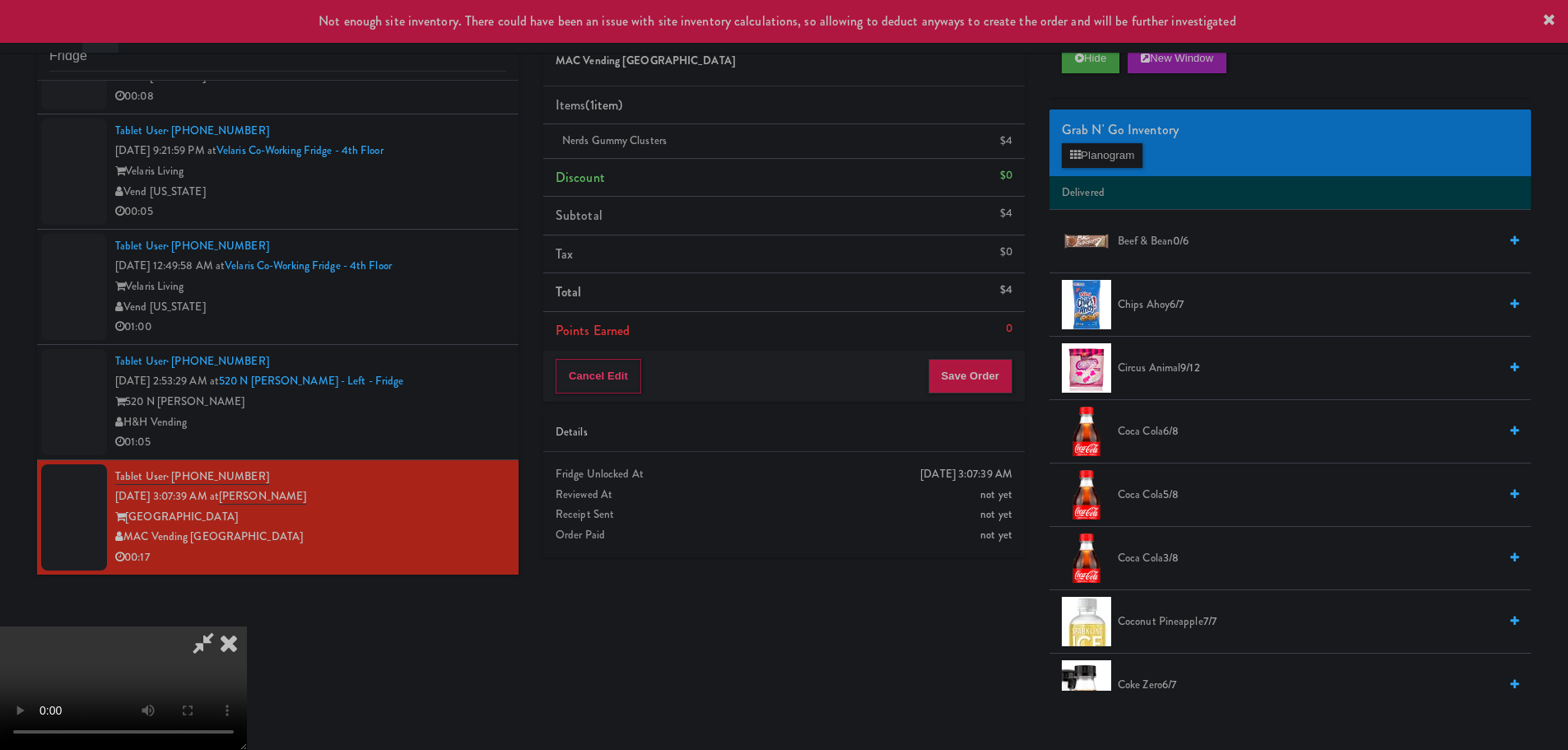
scroll to position [0, 0]
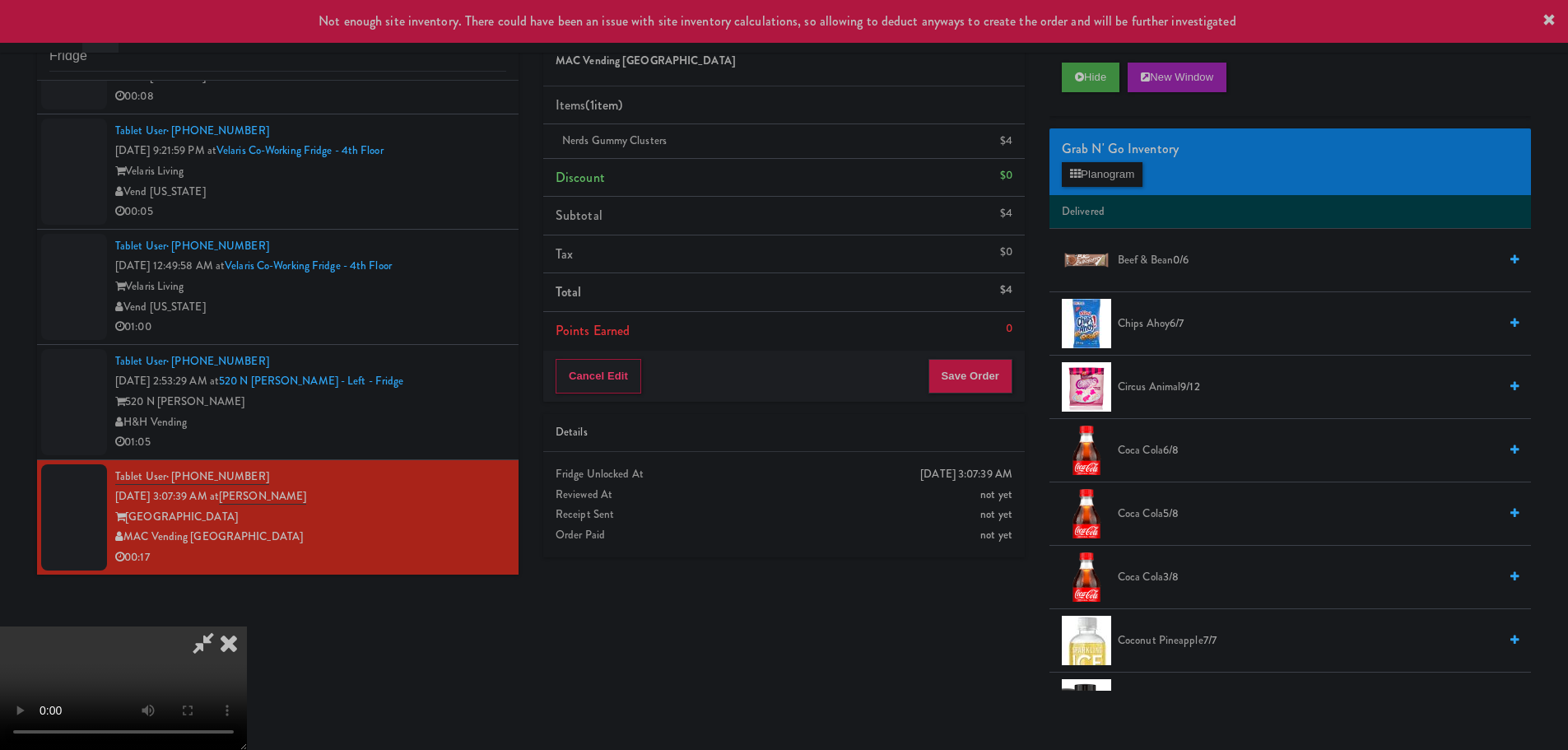
click at [1090, 189] on div "Grab N' Go Inventory Planogram" at bounding box center [1290, 161] width 482 height 67
click at [1088, 176] on button "Planogram" at bounding box center [1102, 174] width 80 height 24
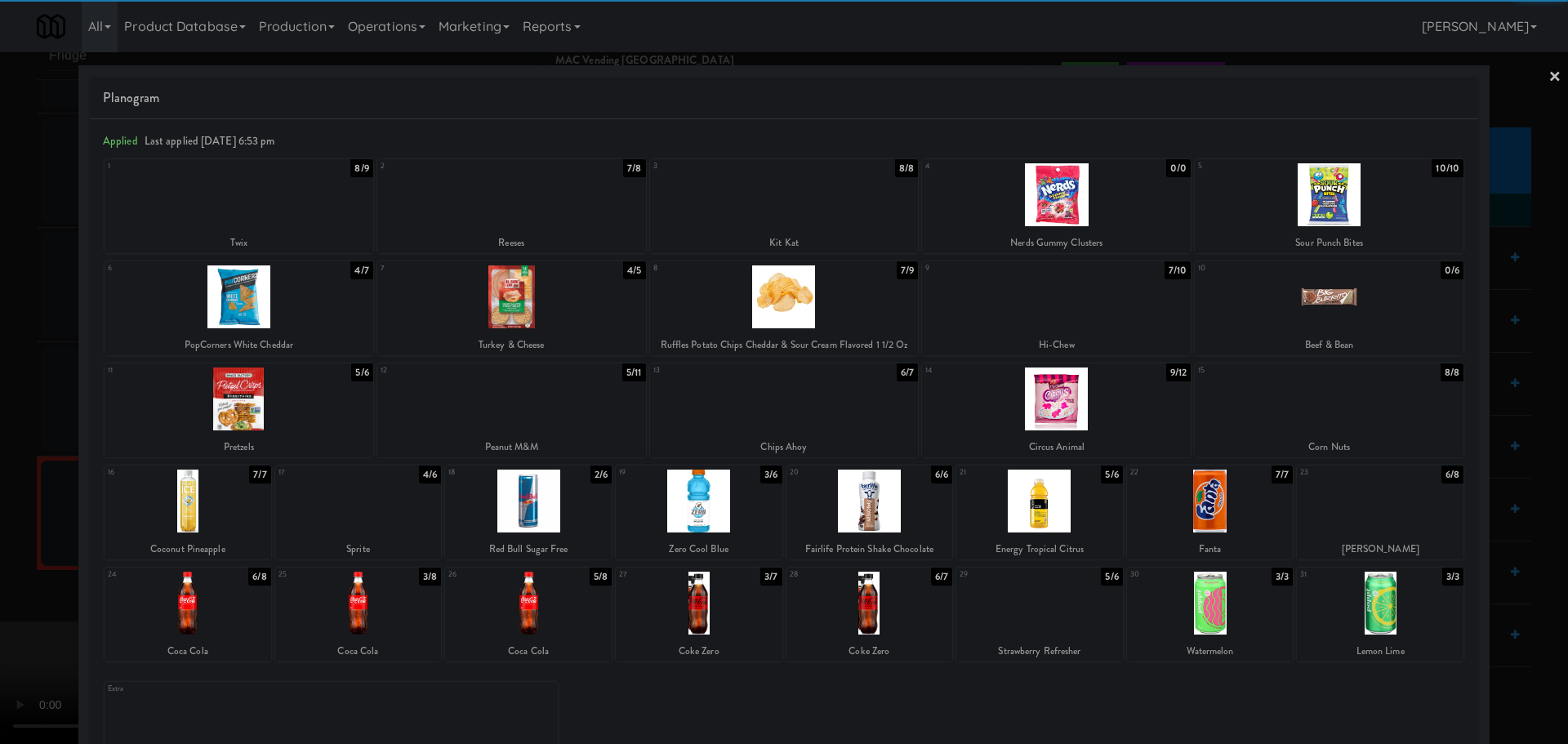
click at [279, 404] on div at bounding box center [239, 398] width 269 height 63
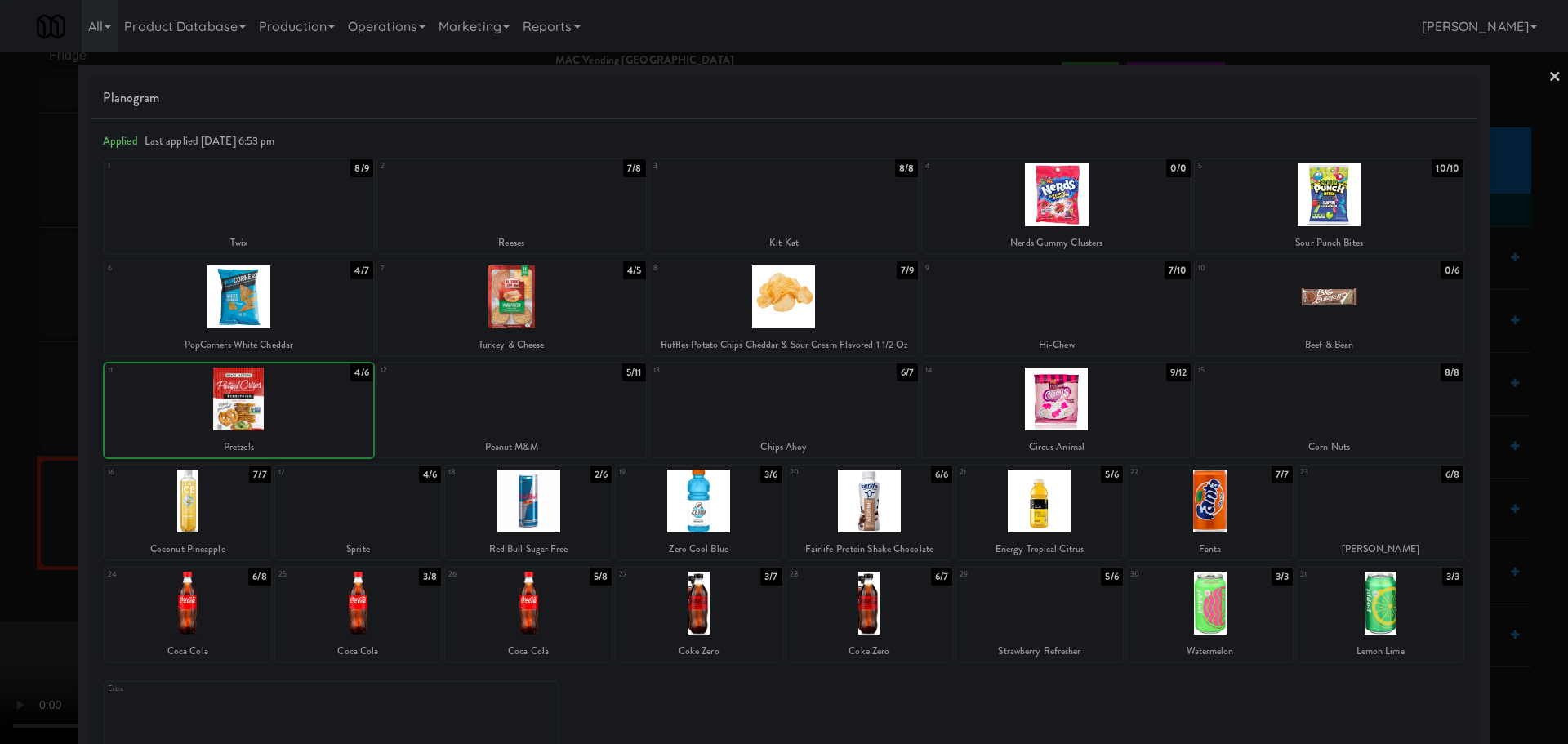
drag, startPoint x: 0, startPoint y: 426, endPoint x: 16, endPoint y: 426, distance: 16.0
click at [2, 425] on div at bounding box center [784, 372] width 1568 height 744
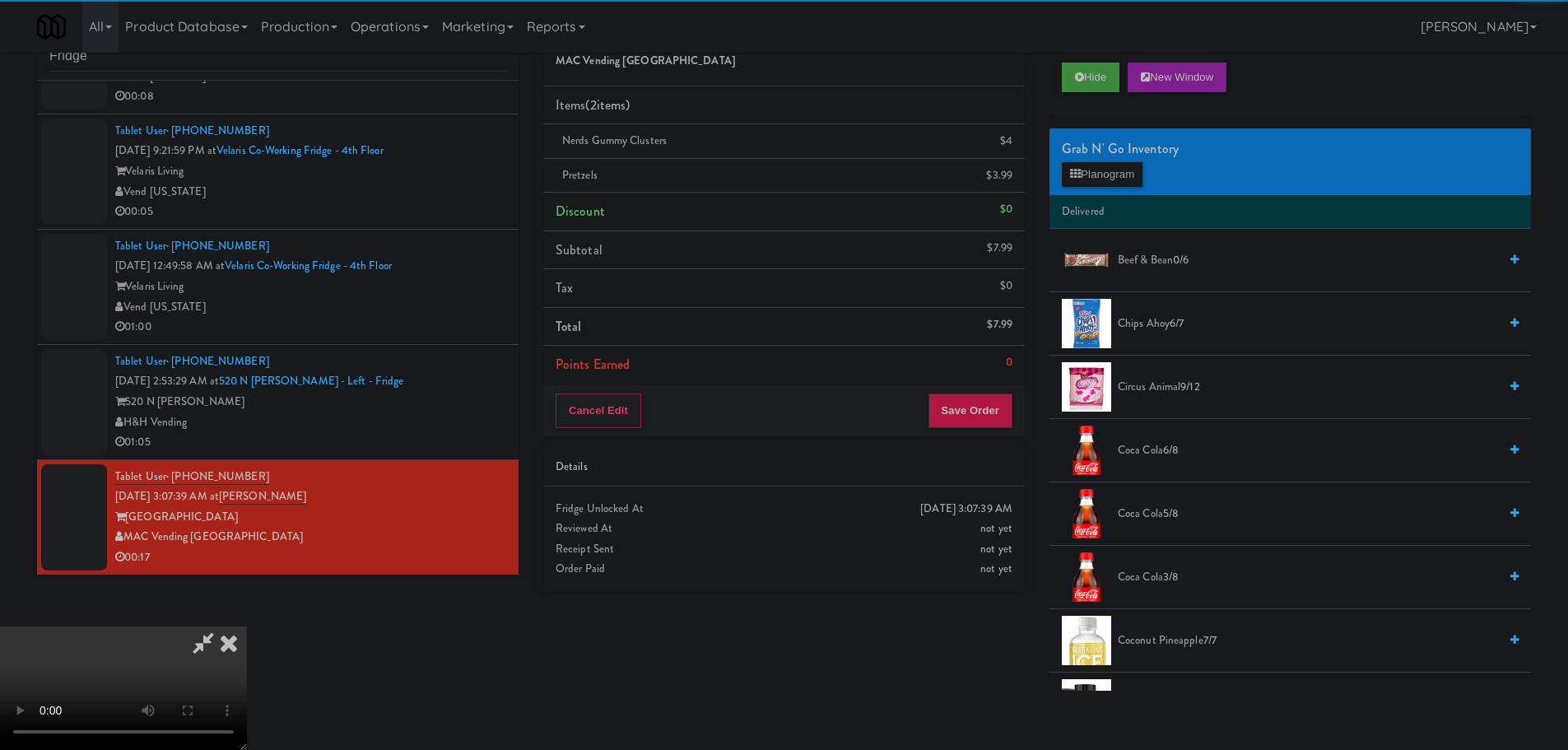
click at [247, 626] on video at bounding box center [123, 688] width 247 height 123
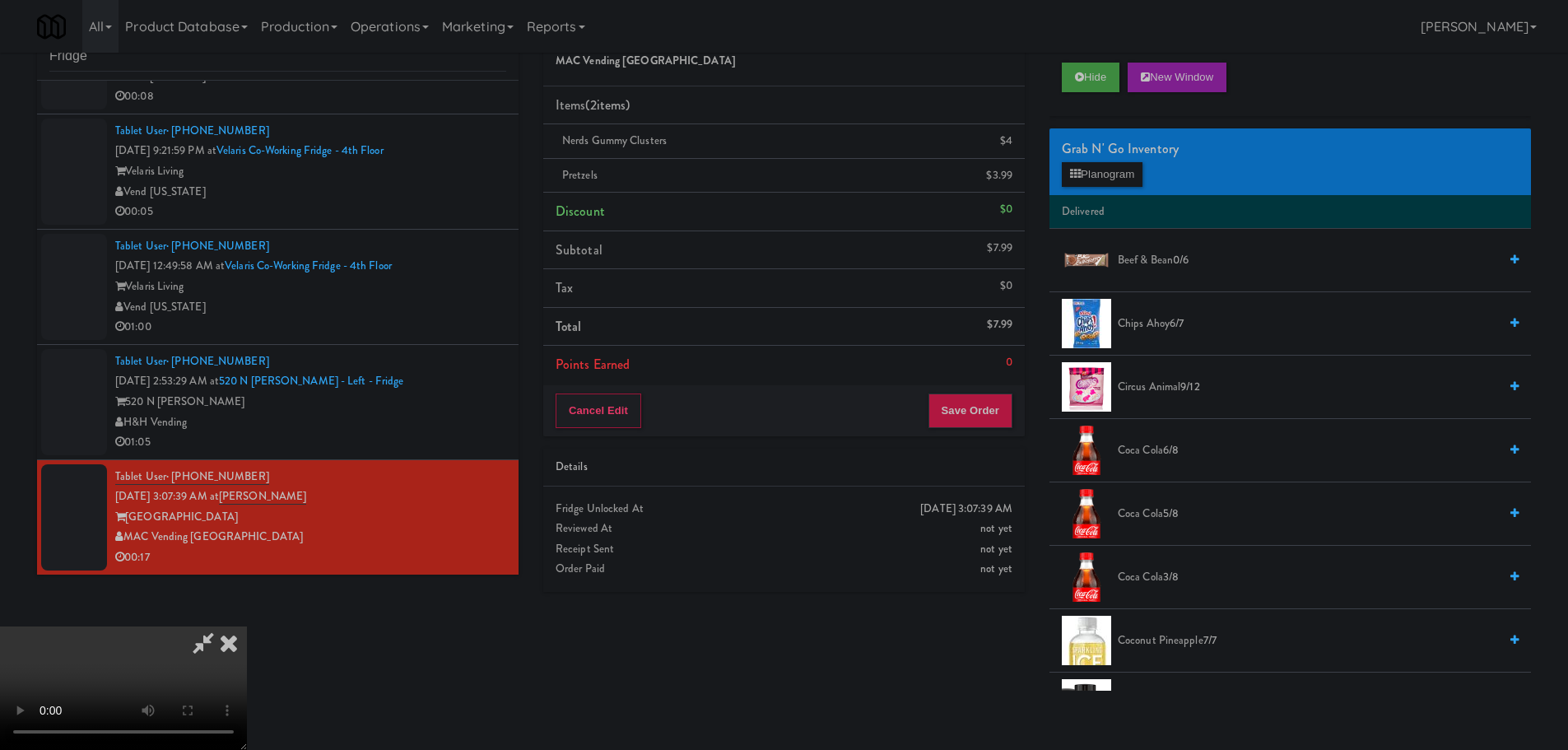
click at [247, 626] on video at bounding box center [123, 688] width 247 height 123
drag, startPoint x: 659, startPoint y: 380, endPoint x: 695, endPoint y: 387, distance: 36.7
click at [247, 626] on video at bounding box center [123, 688] width 247 height 123
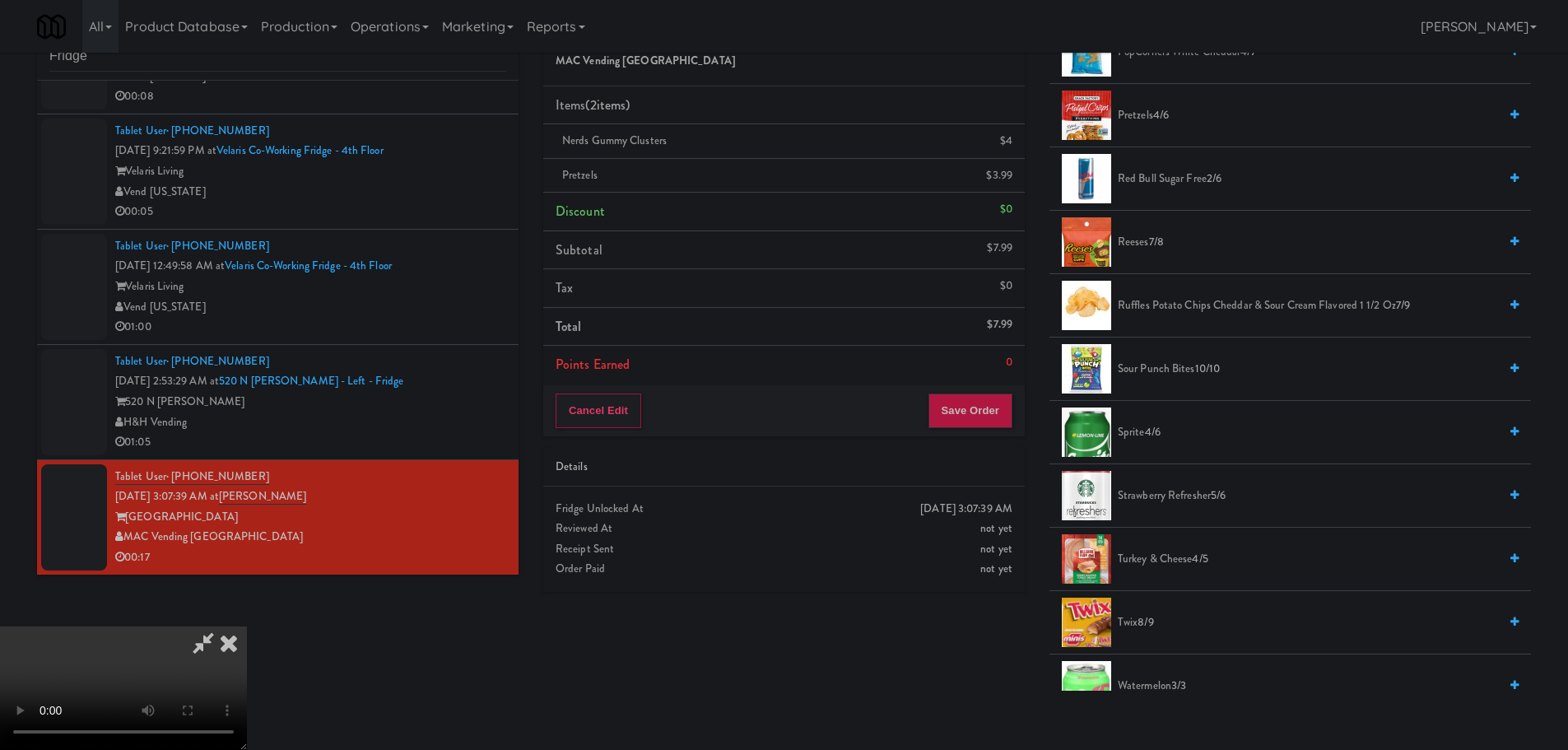
scroll to position [1234, 0]
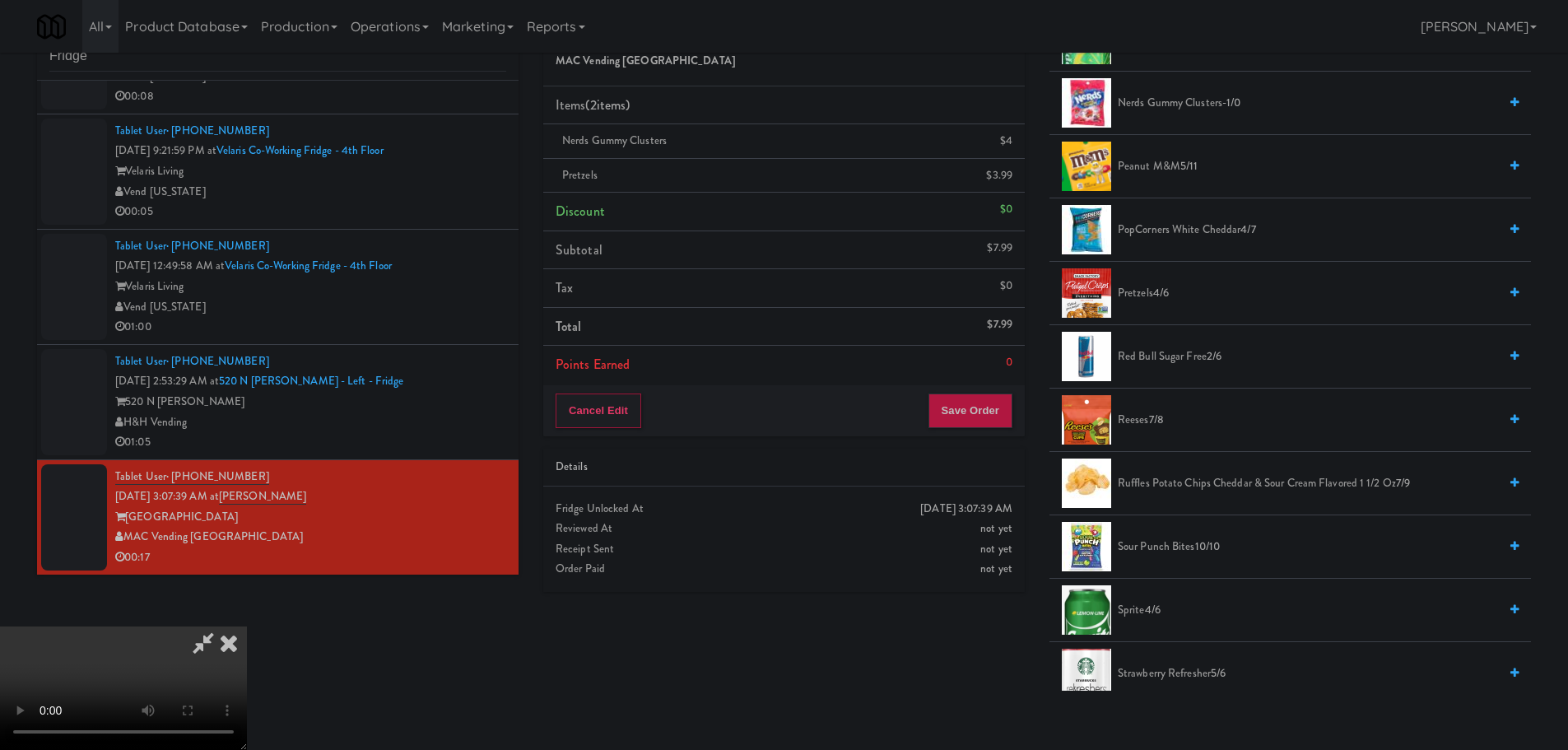
click at [1138, 296] on span "Pretzels 4/6" at bounding box center [1308, 293] width 380 height 20
click at [247, 626] on video at bounding box center [123, 688] width 247 height 123
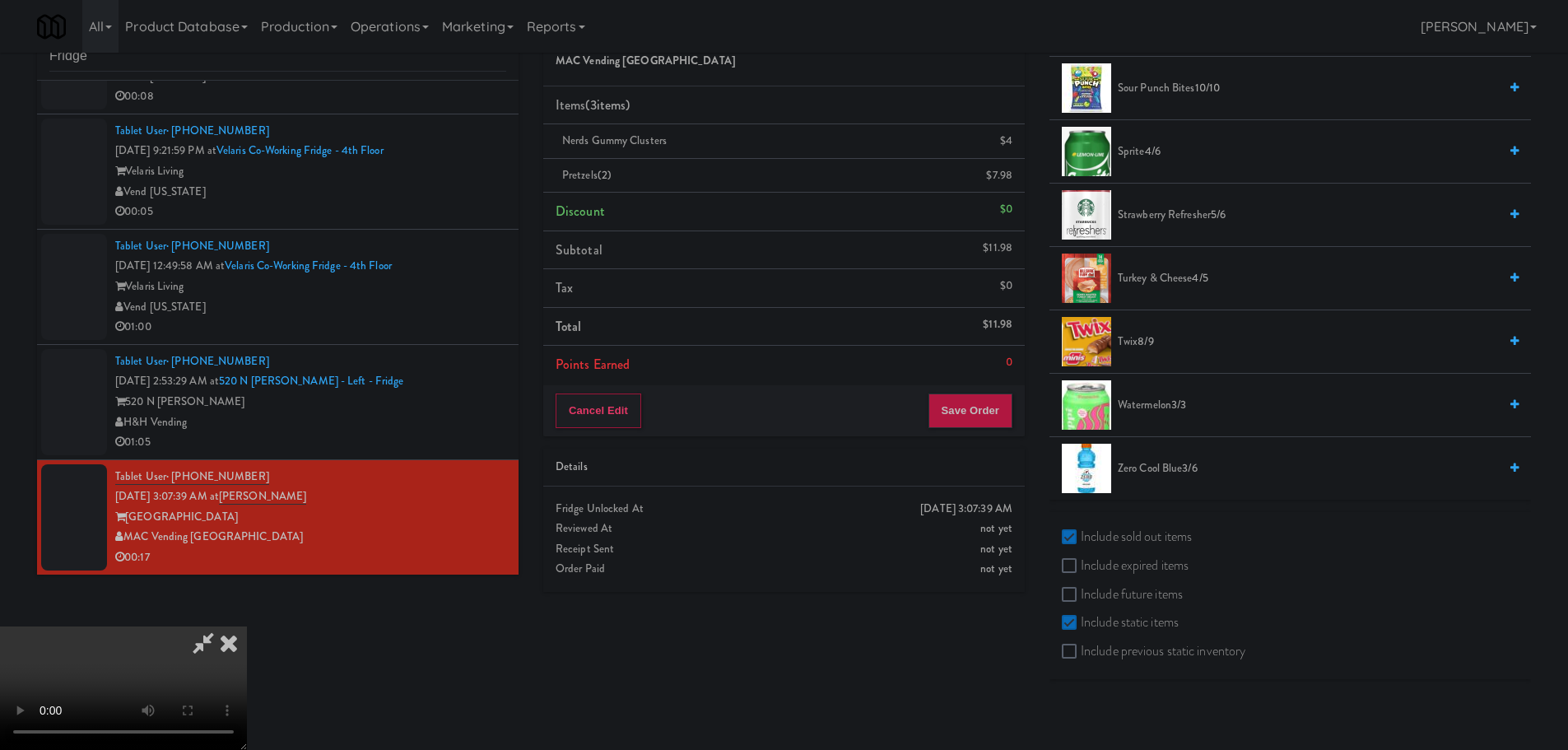
scroll to position [1693, 0]
click at [1167, 465] on span "Zero Cool Blue 3/6" at bounding box center [1308, 468] width 380 height 20
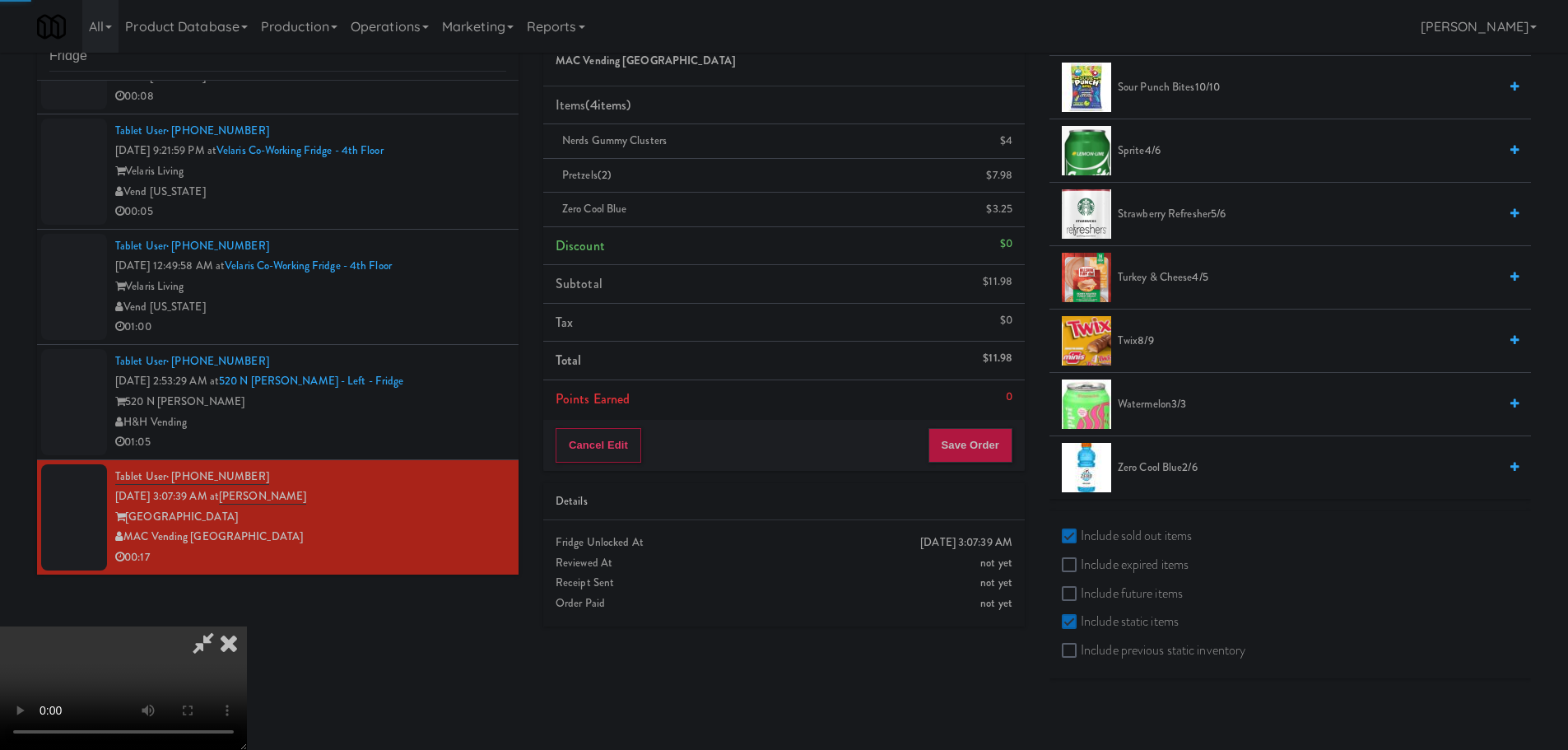
drag, startPoint x: 729, startPoint y: 481, endPoint x: 727, endPoint y: 467, distance: 14.1
click at [247, 626] on video at bounding box center [123, 688] width 247 height 123
click at [964, 448] on button "Save Order" at bounding box center [970, 445] width 84 height 35
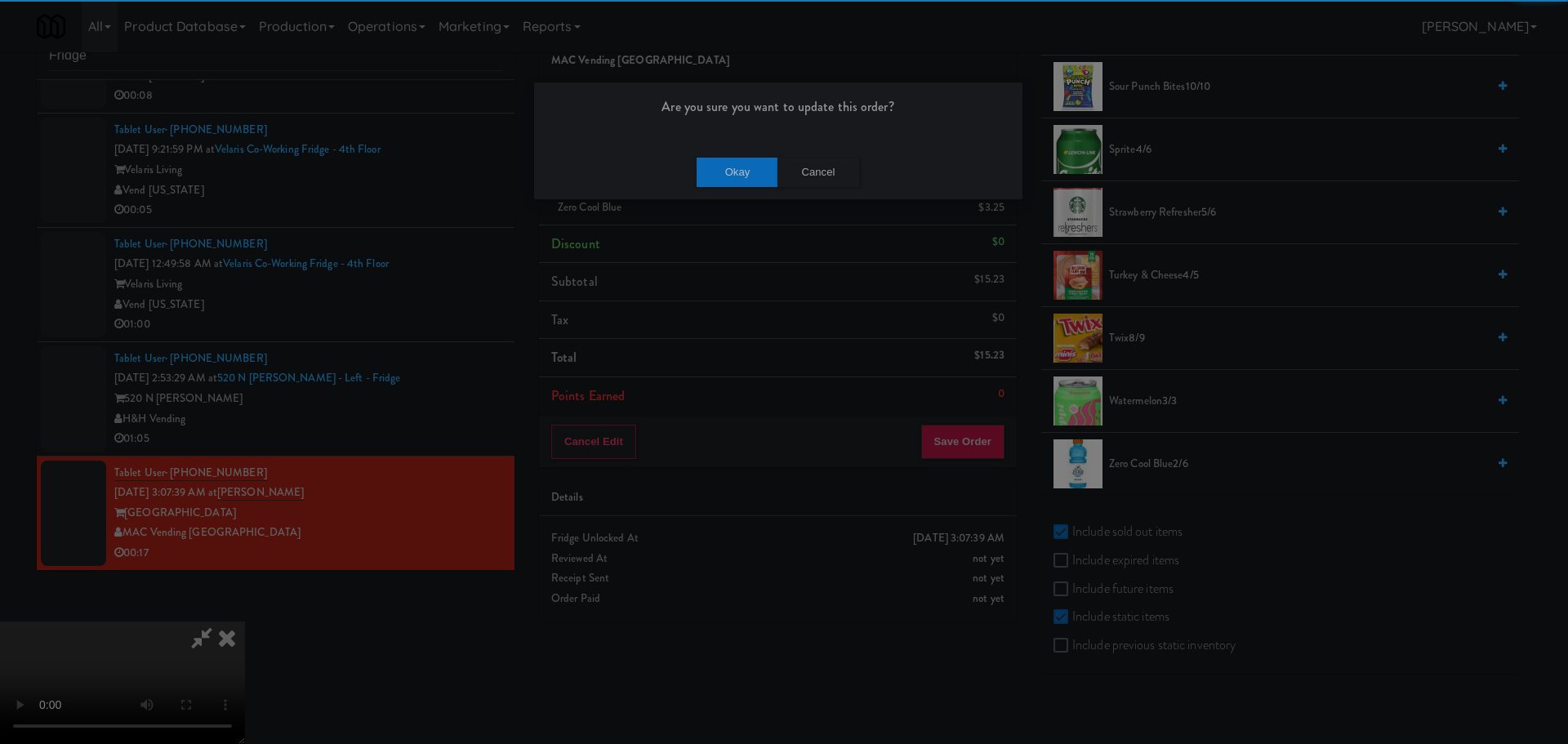
click at [736, 194] on div "Okay Cancel" at bounding box center [778, 171] width 489 height 54
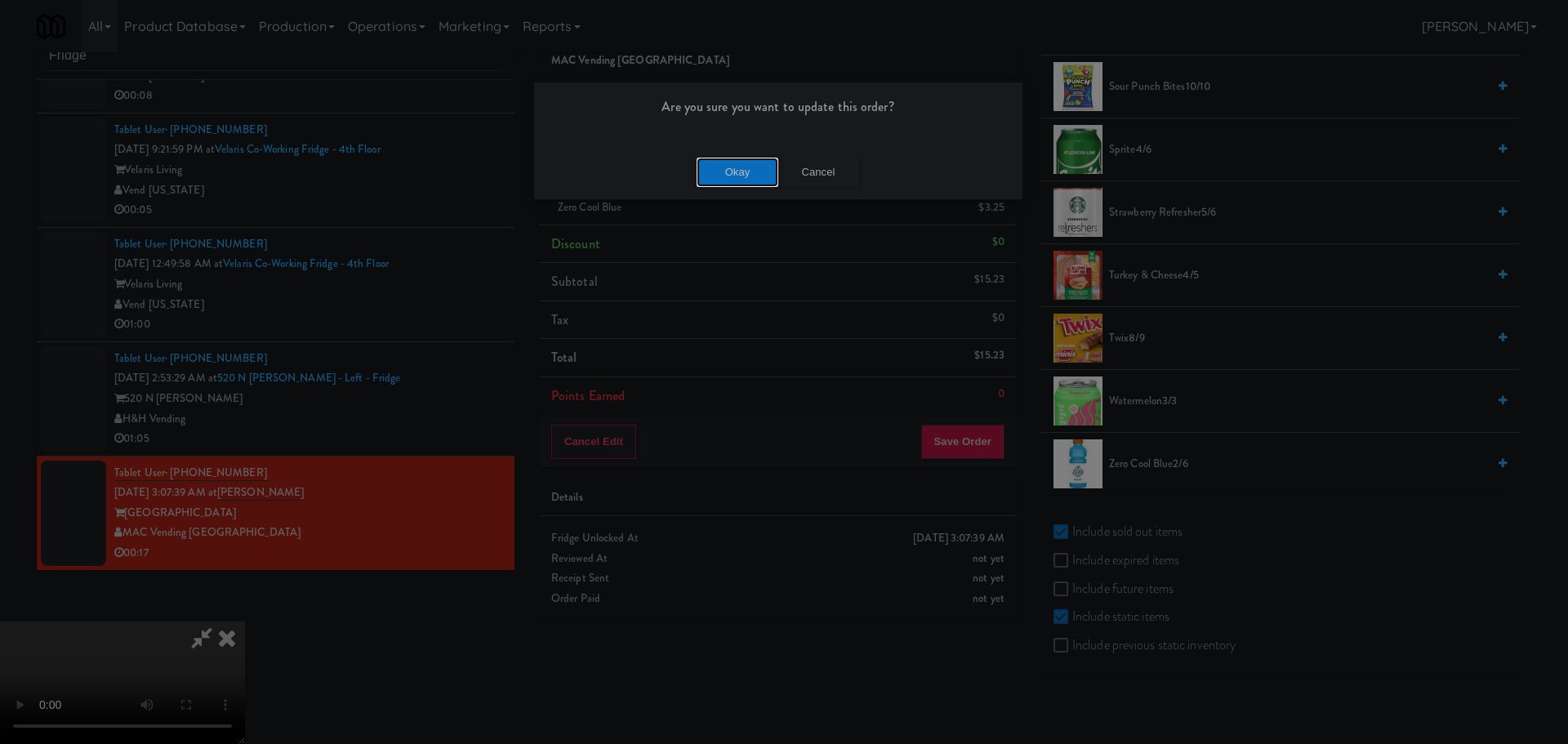
click at [742, 176] on button "Okay" at bounding box center [737, 172] width 81 height 29
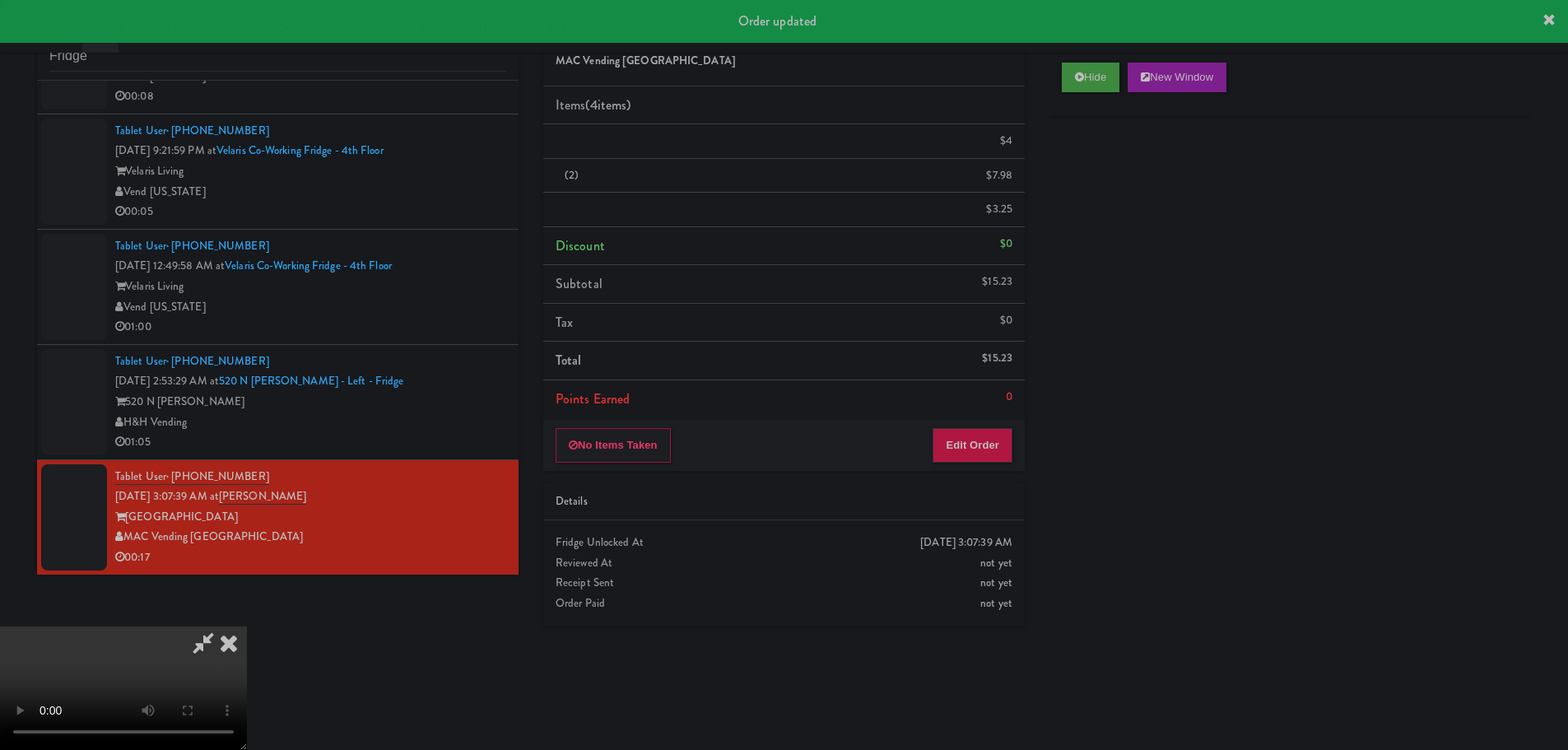
scroll to position [0, 0]
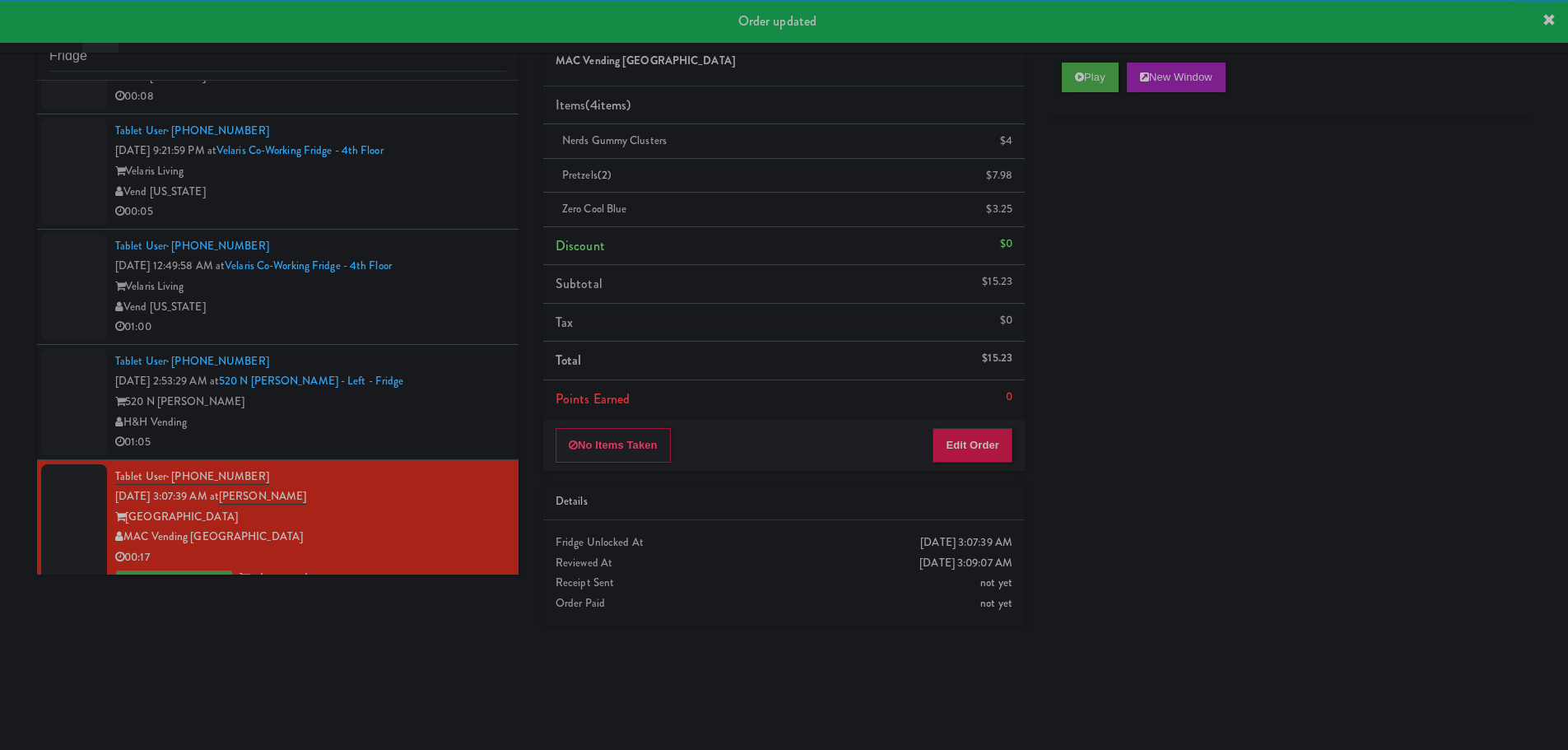
click at [433, 375] on div "Tablet User · (773) 720-0071 [DATE] 2:53:29 AM at [STREET_ADDRESS][PERSON_NAME]…" at bounding box center [310, 402] width 391 height 101
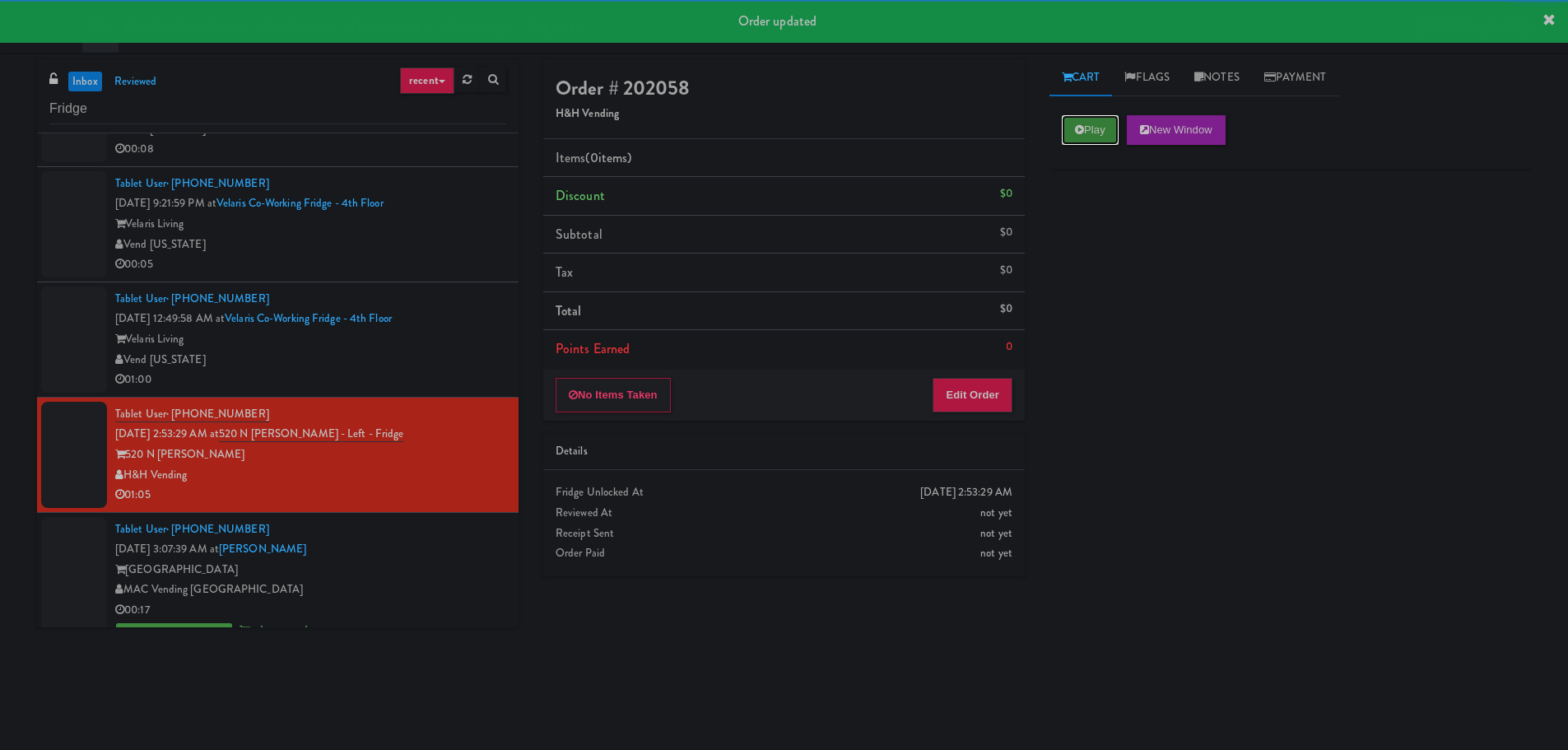
click at [1091, 127] on button "Play" at bounding box center [1090, 129] width 57 height 30
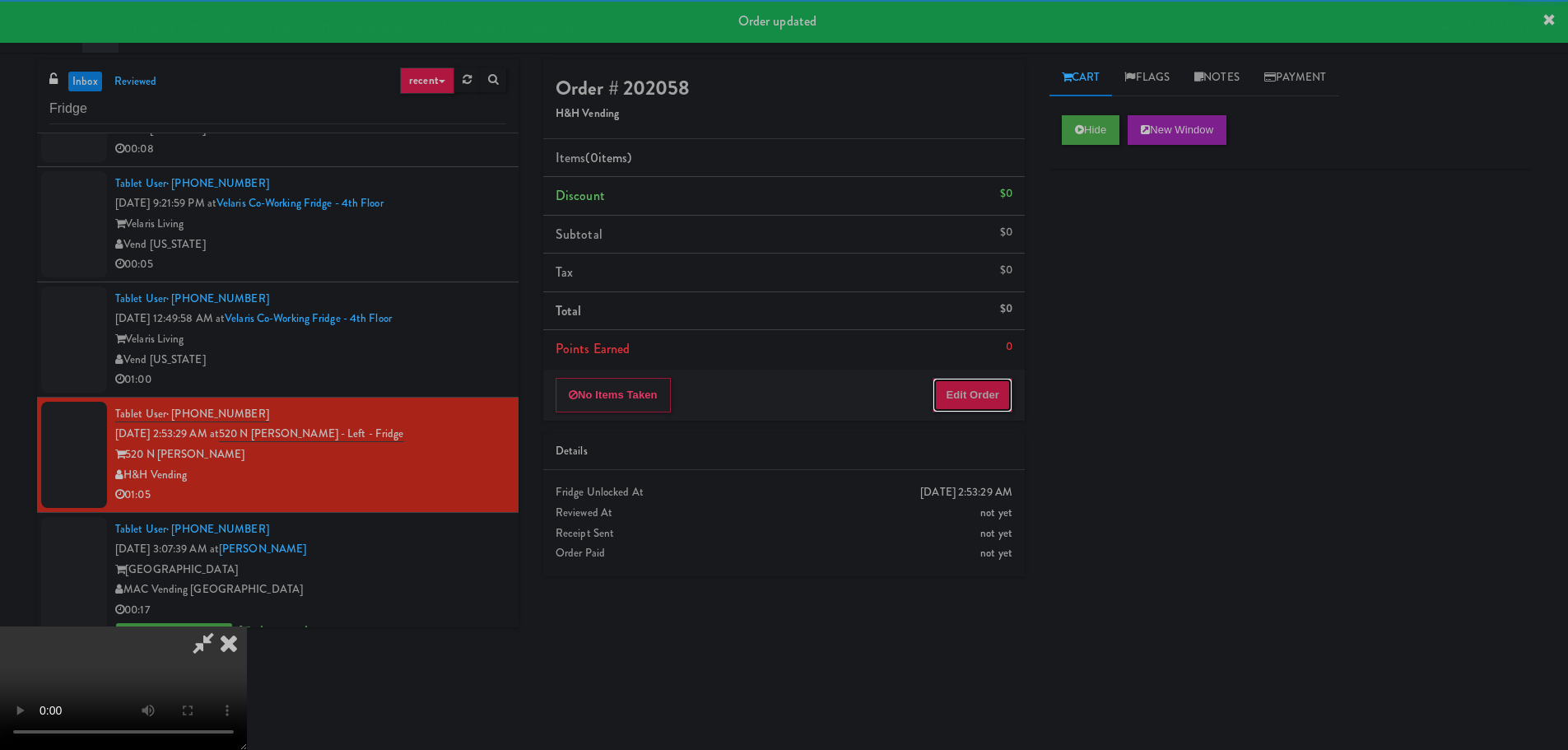
click at [972, 405] on button "Edit Order" at bounding box center [972, 394] width 80 height 35
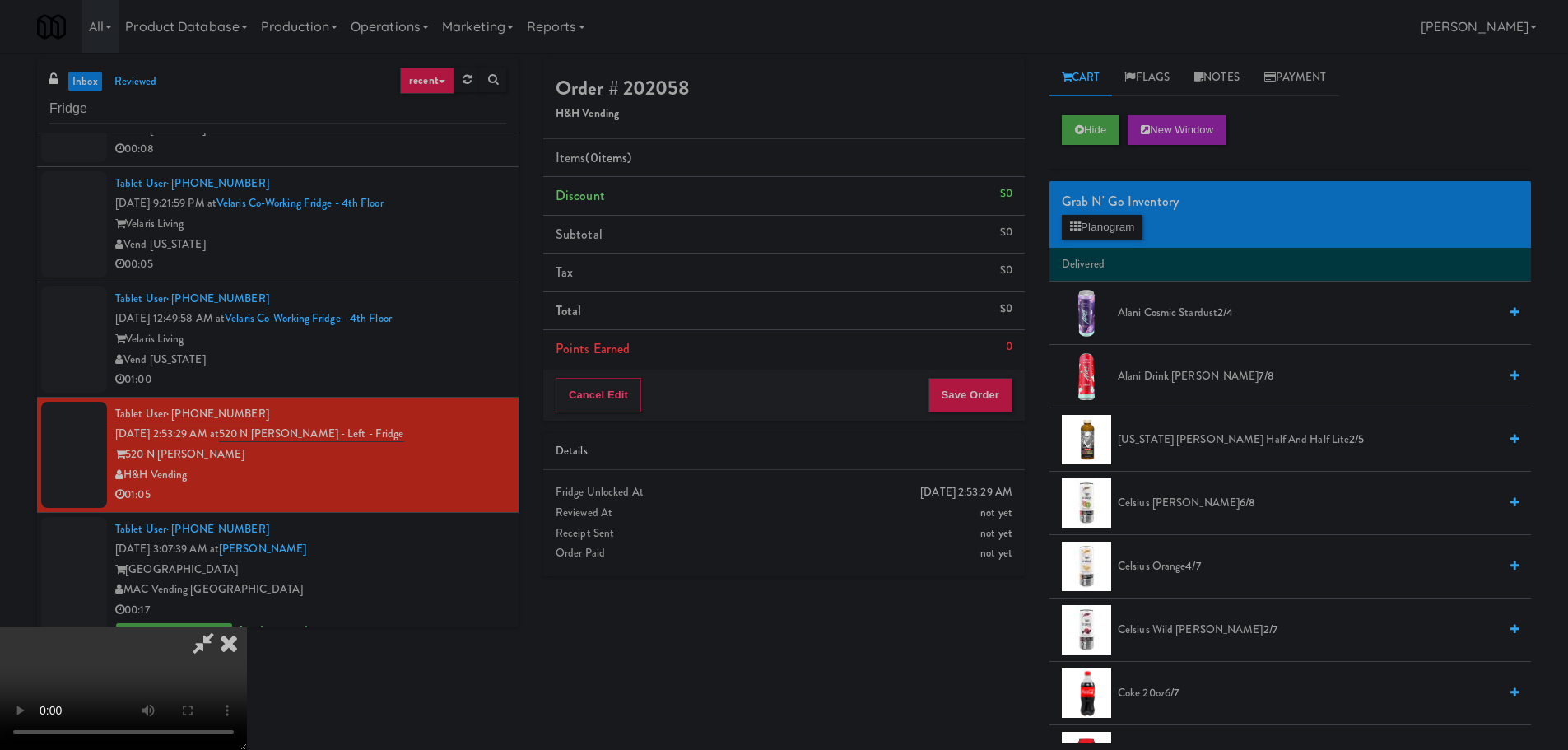
click at [247, 626] on video at bounding box center [123, 688] width 247 height 123
click at [1092, 216] on button "Planogram" at bounding box center [1102, 226] width 80 height 24
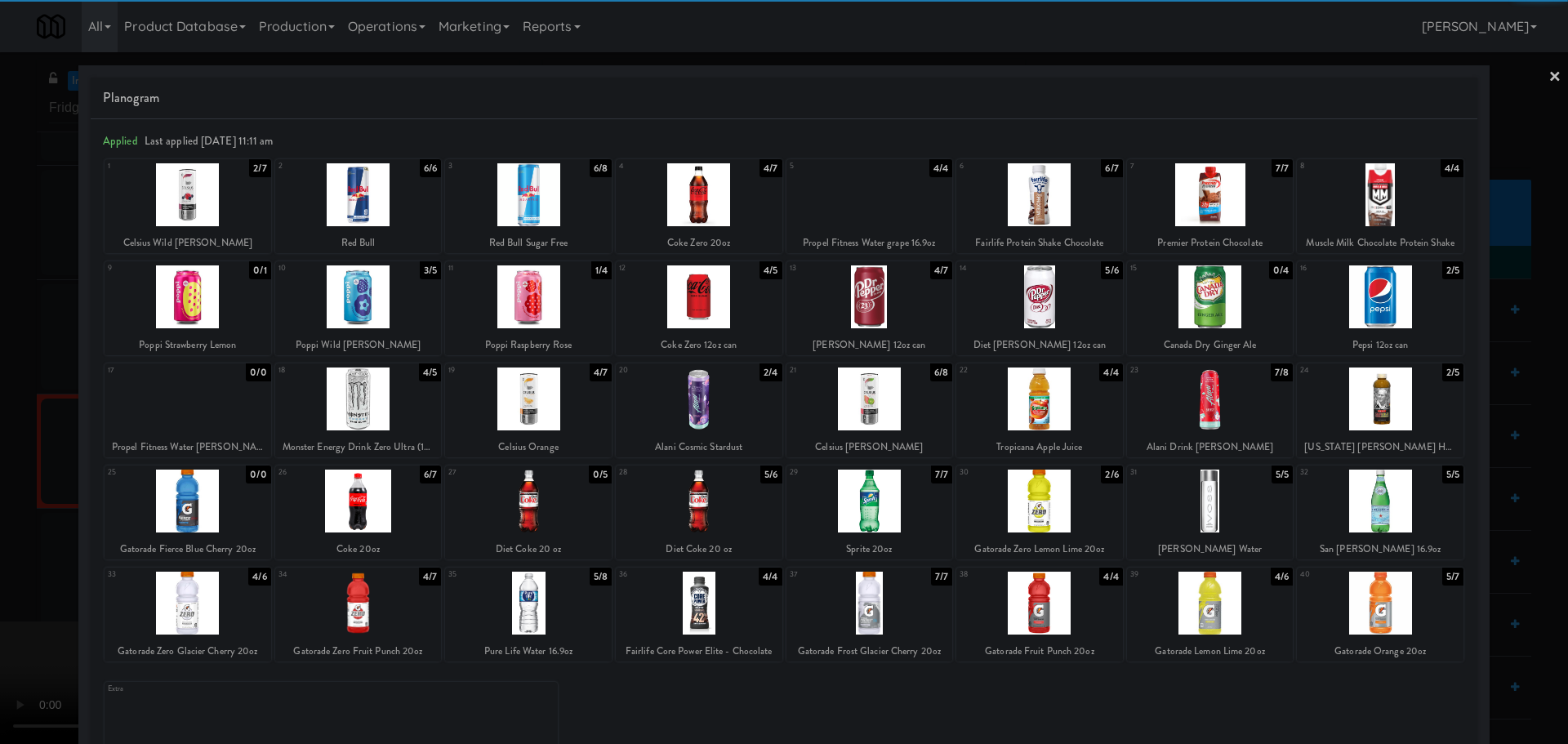
drag, startPoint x: 368, startPoint y: 315, endPoint x: 417, endPoint y: 315, distance: 49.0
click at [369, 315] on div at bounding box center [358, 297] width 167 height 63
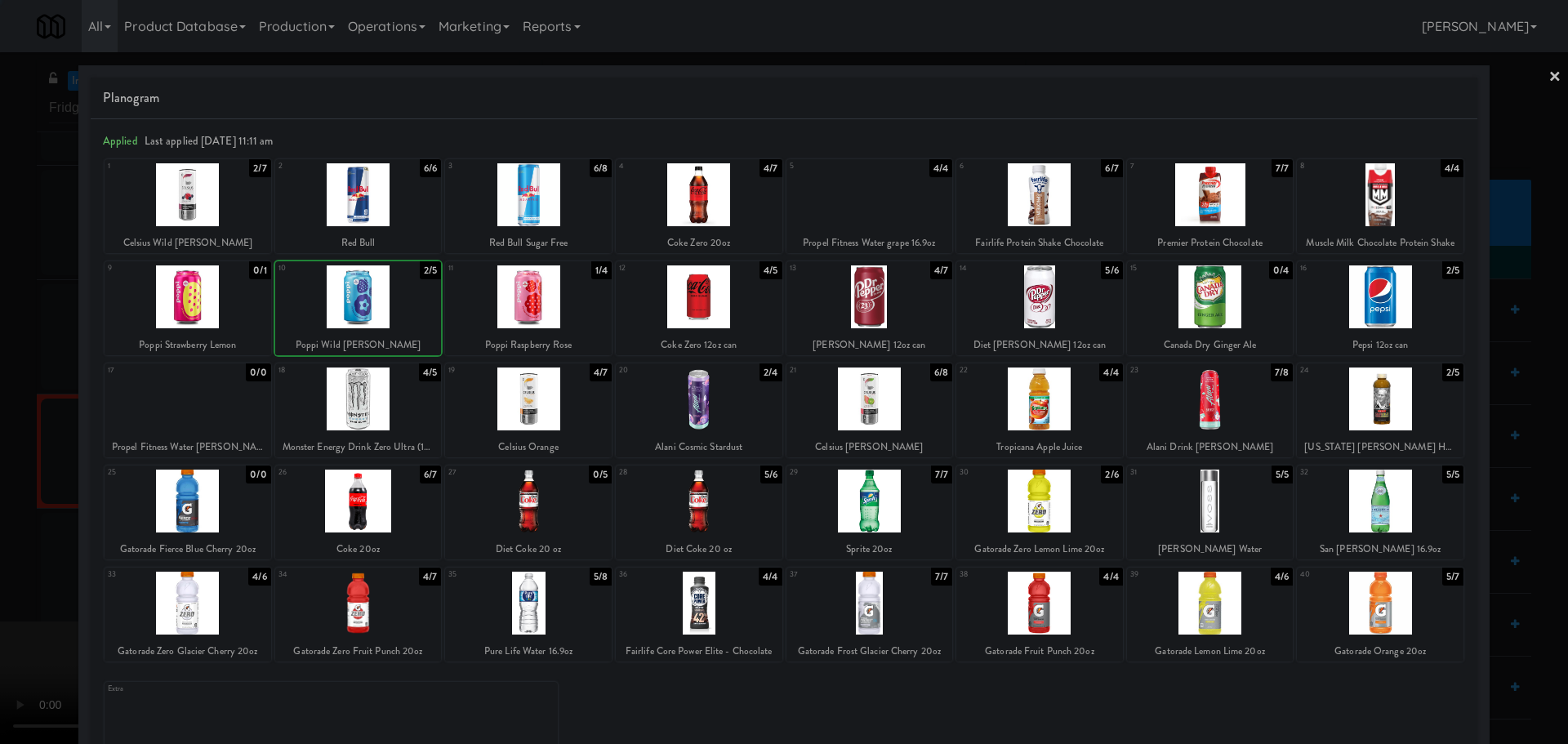
click at [523, 311] on div at bounding box center [528, 297] width 167 height 63
drag, startPoint x: 0, startPoint y: 385, endPoint x: 24, endPoint y: 375, distance: 26.0
click at [1, 385] on div at bounding box center [784, 372] width 1568 height 744
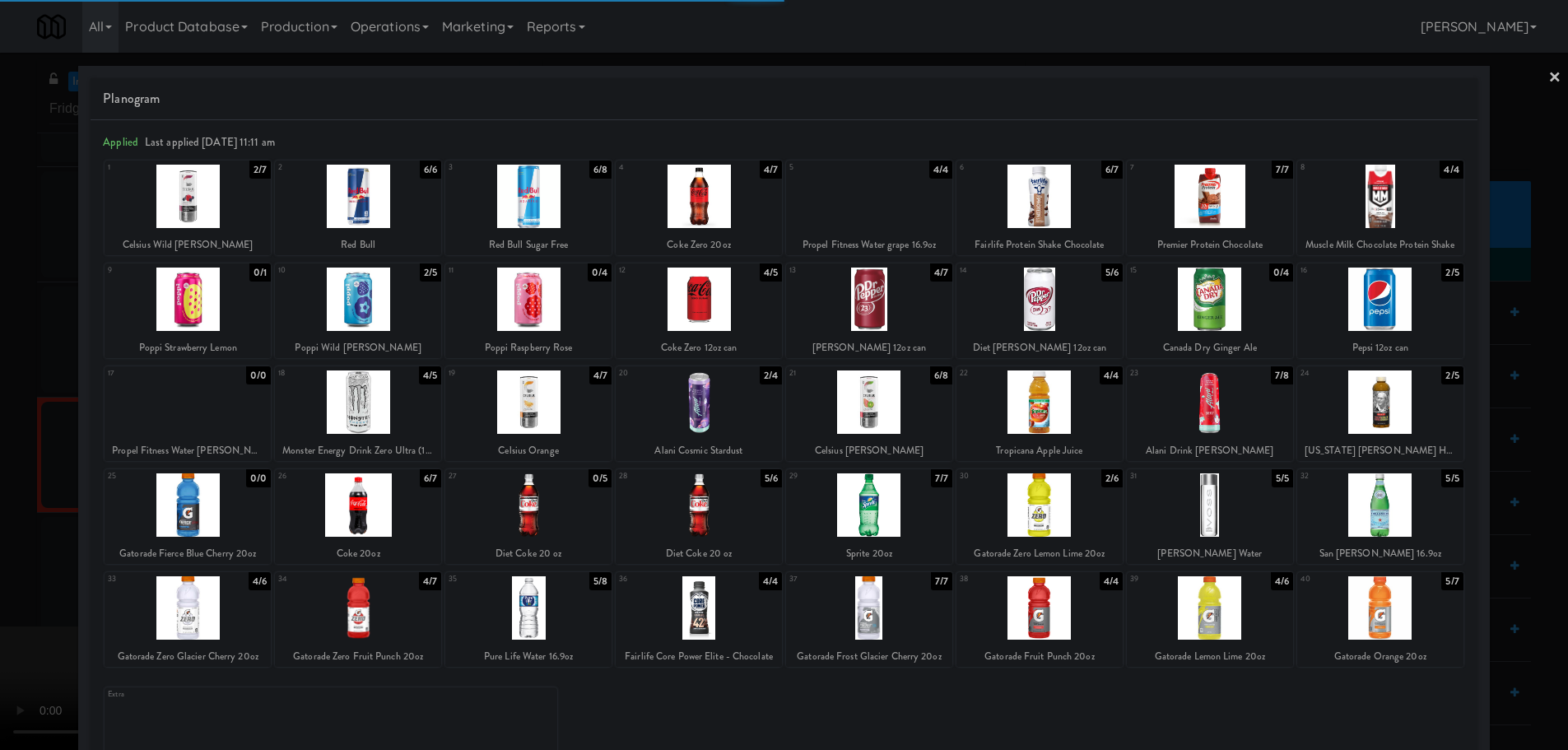
click at [247, 626] on video at bounding box center [123, 688] width 247 height 123
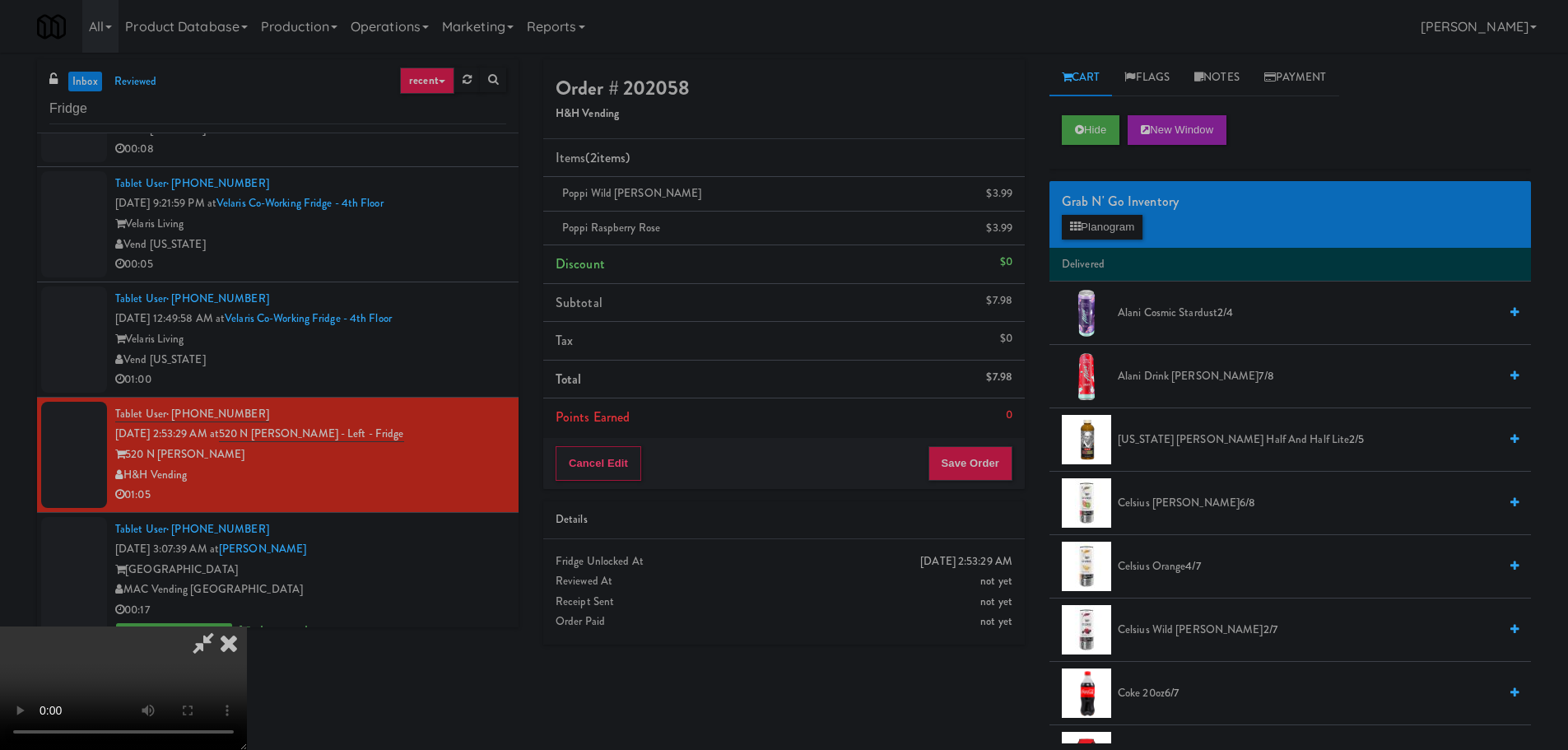
scroll to position [283, 0]
click at [247, 626] on video at bounding box center [123, 688] width 247 height 123
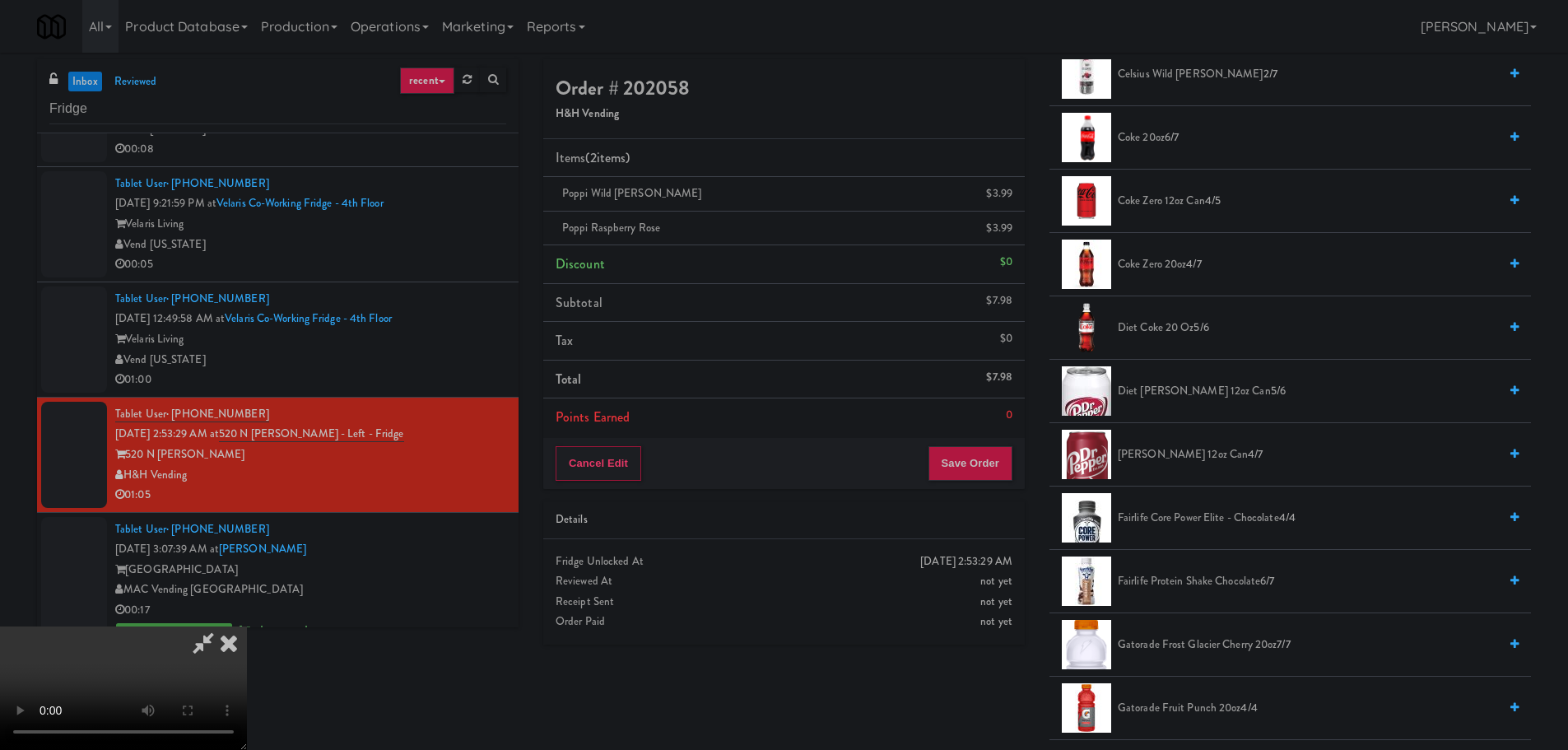
scroll to position [741, 0]
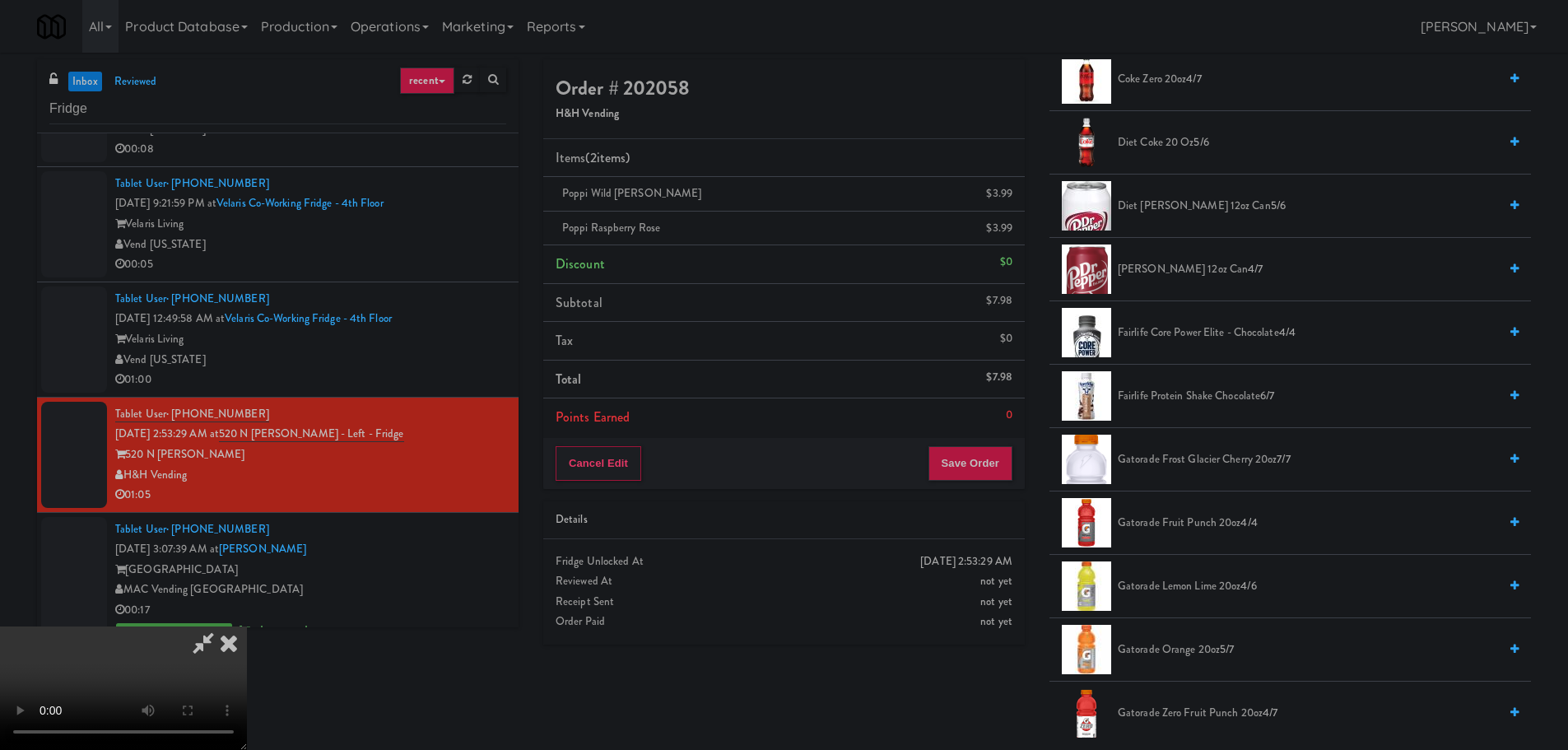
click at [1229, 340] on span "Fairlife Core Power Elite - Chocolate 4/4" at bounding box center [1308, 333] width 380 height 20
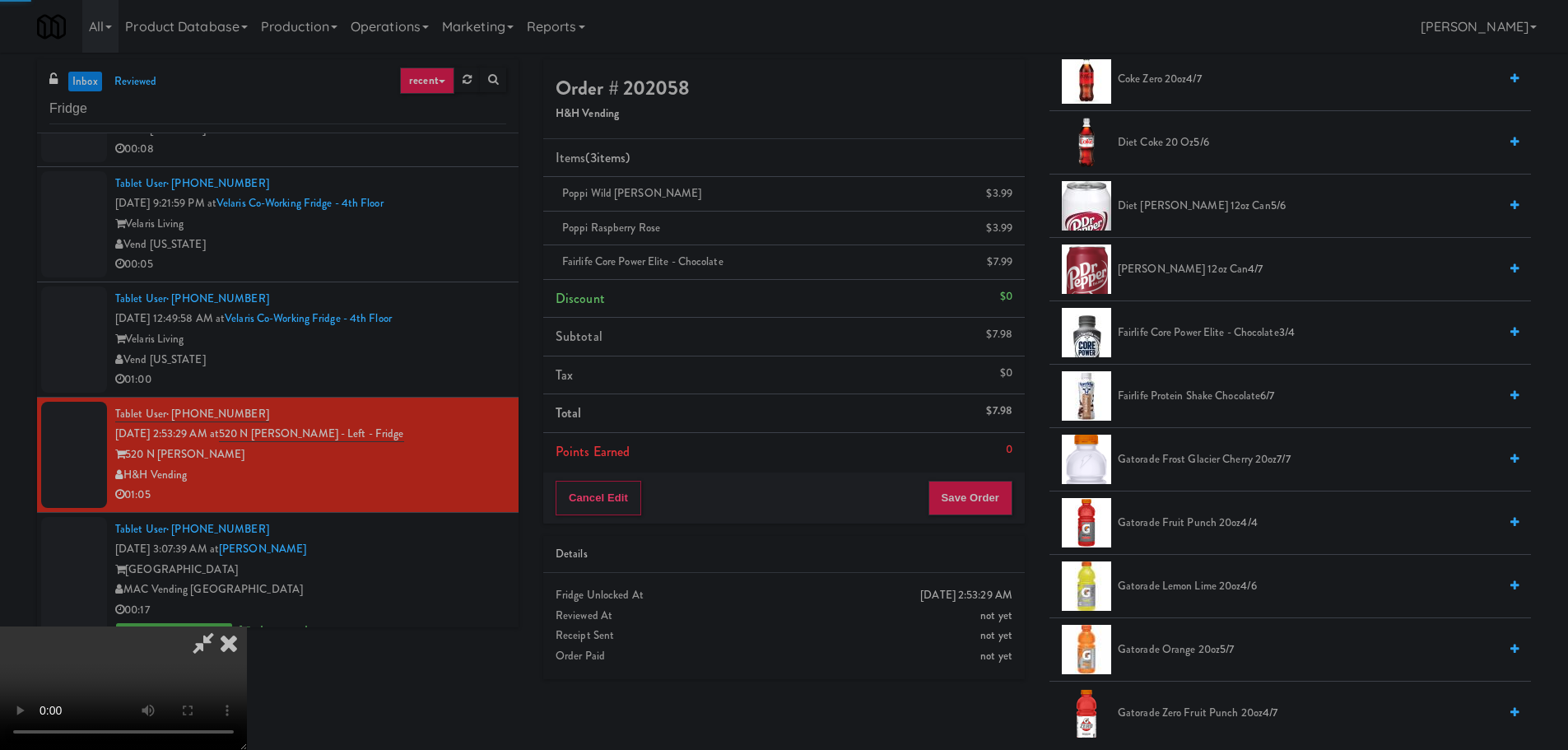
click at [247, 626] on video at bounding box center [123, 688] width 247 height 123
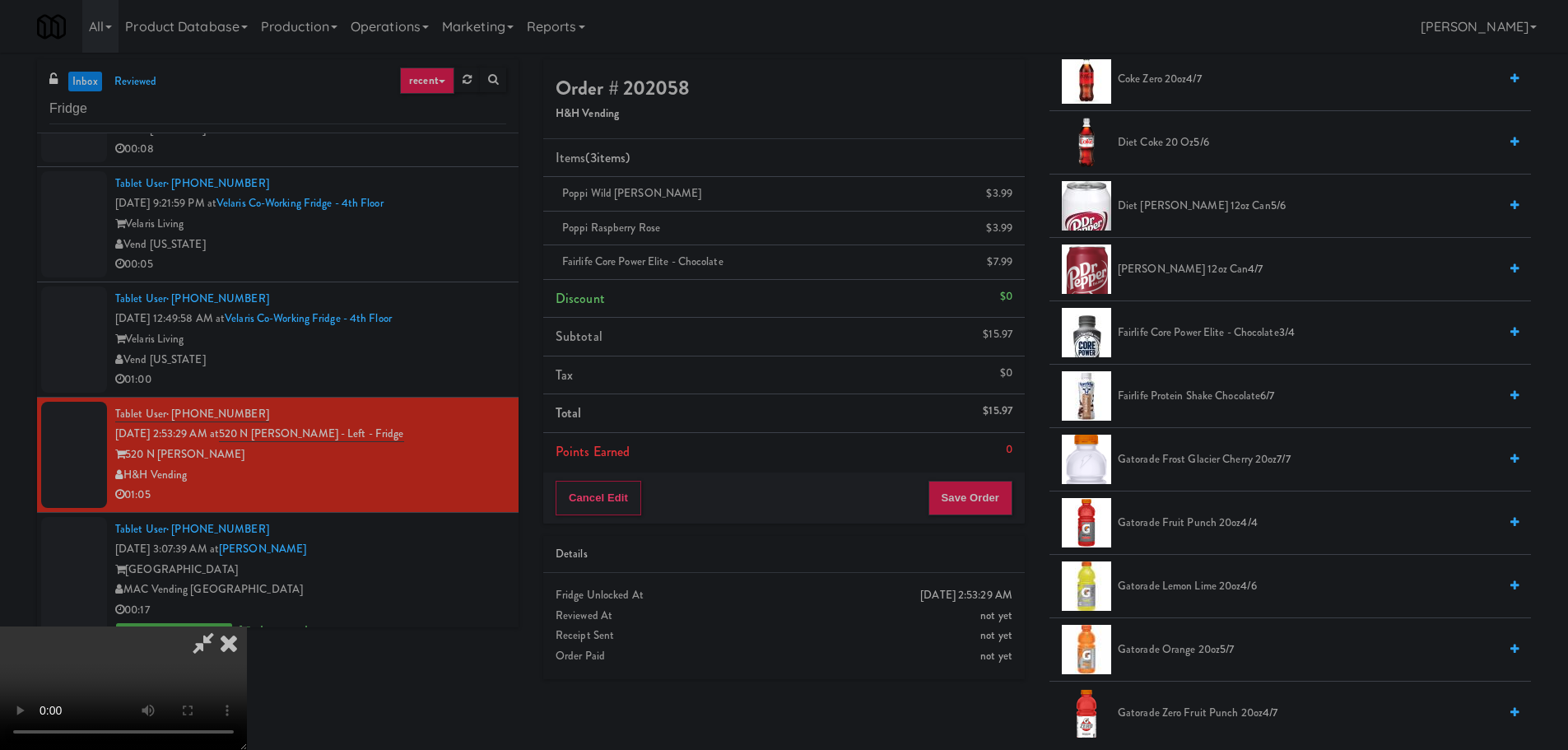
click at [247, 626] on video at bounding box center [123, 688] width 247 height 123
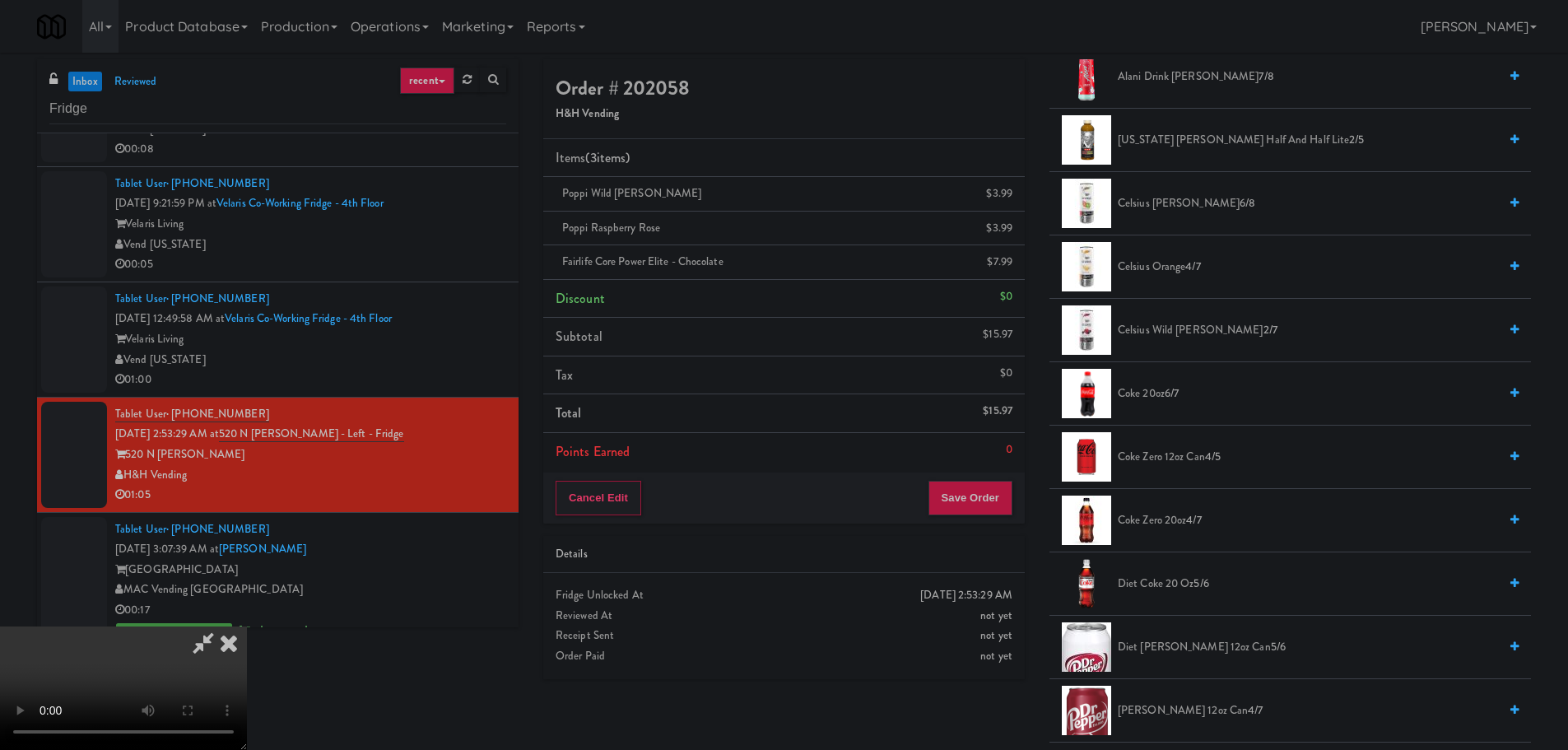
scroll to position [247, 0]
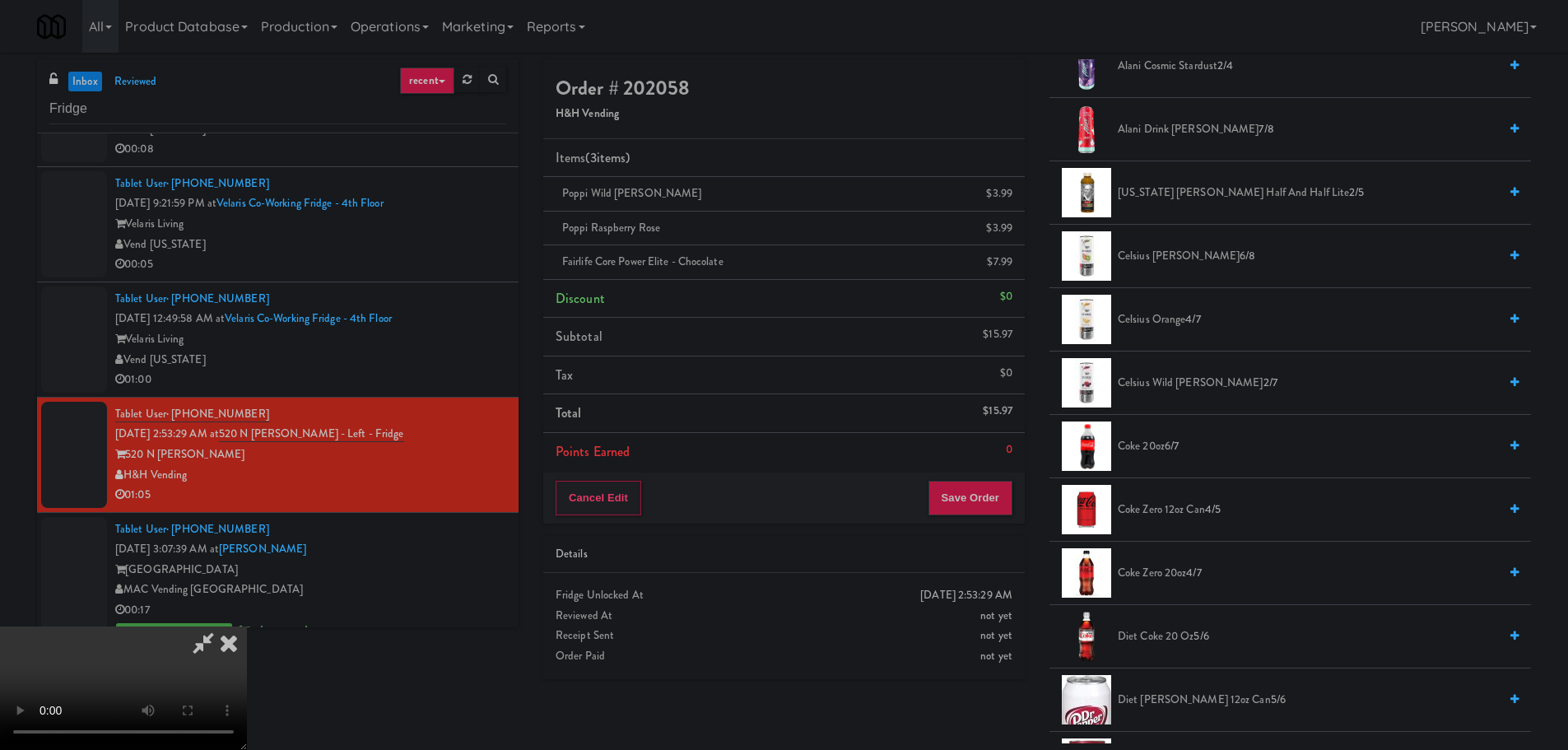
click at [1137, 574] on span "Coke Zero 20oz 4/7" at bounding box center [1308, 573] width 380 height 20
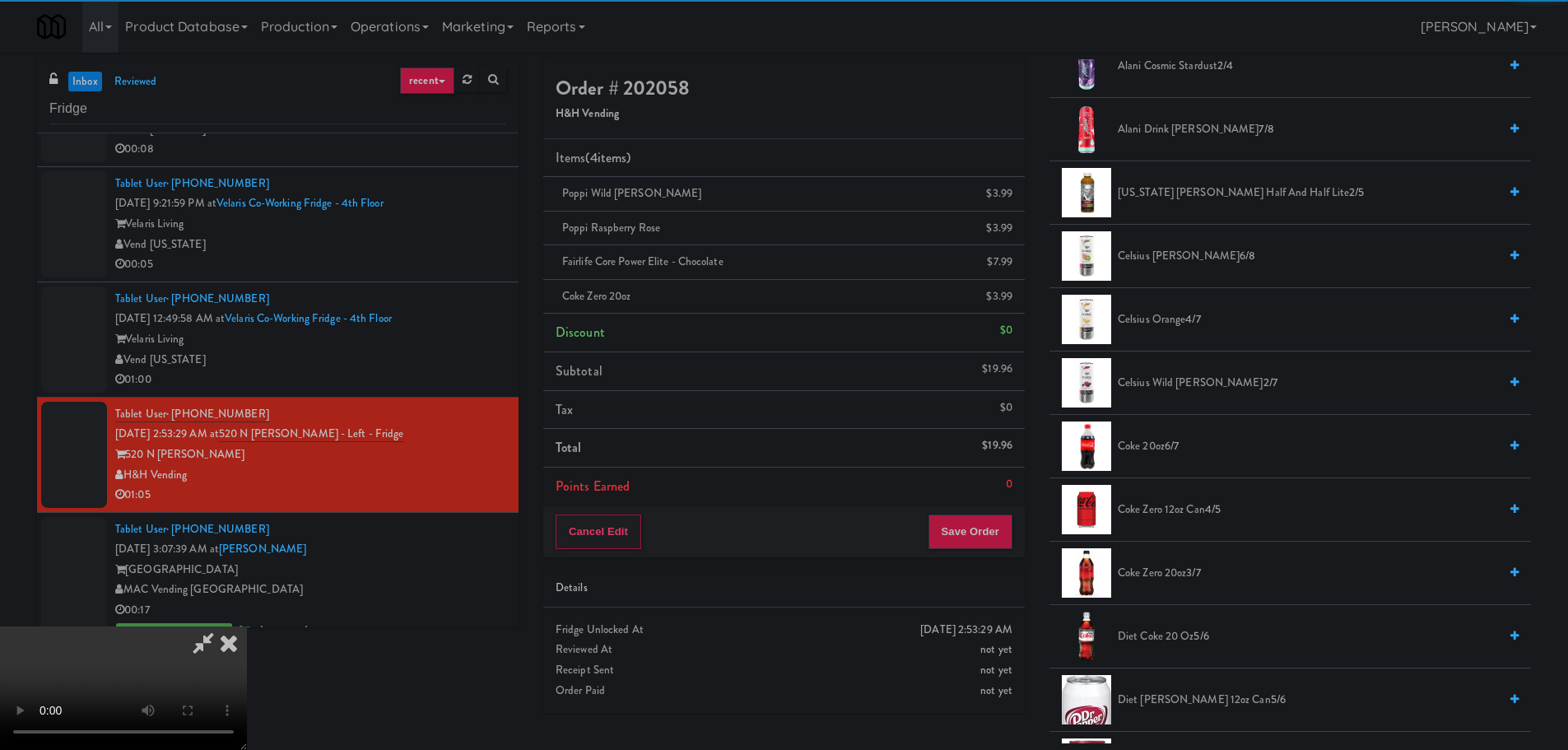
click at [247, 626] on video at bounding box center [123, 688] width 247 height 123
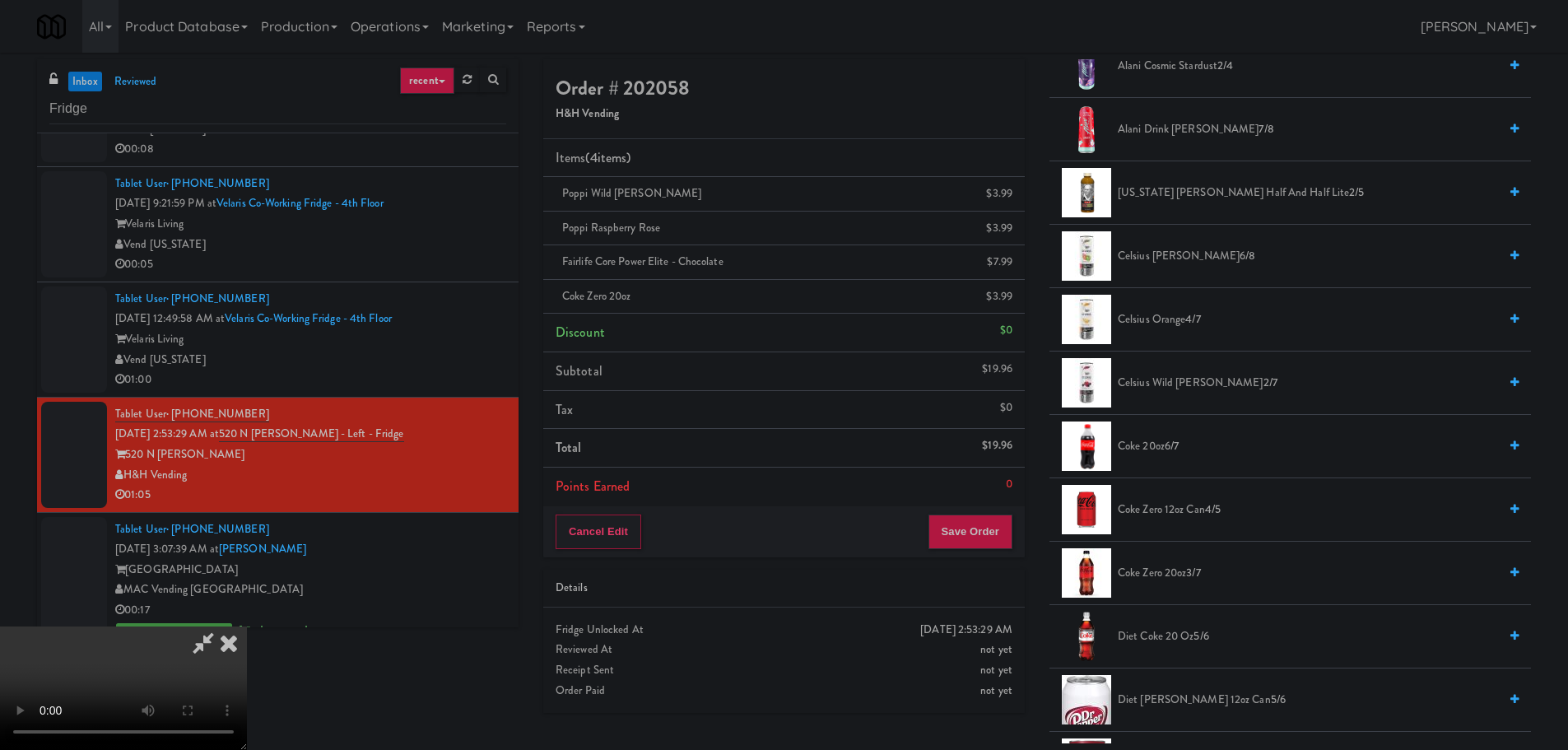
click at [247, 626] on video at bounding box center [123, 688] width 247 height 123
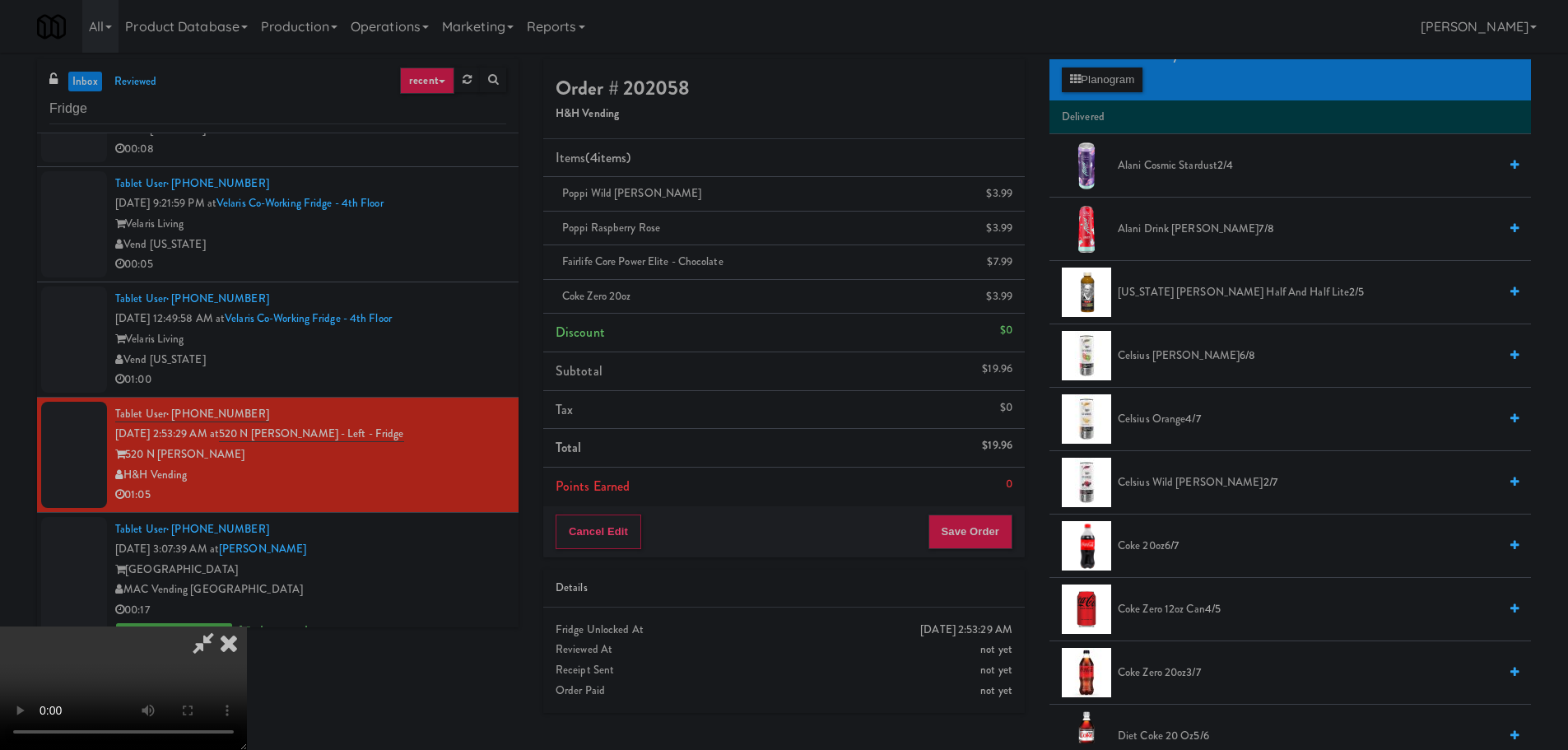
scroll to position [0, 0]
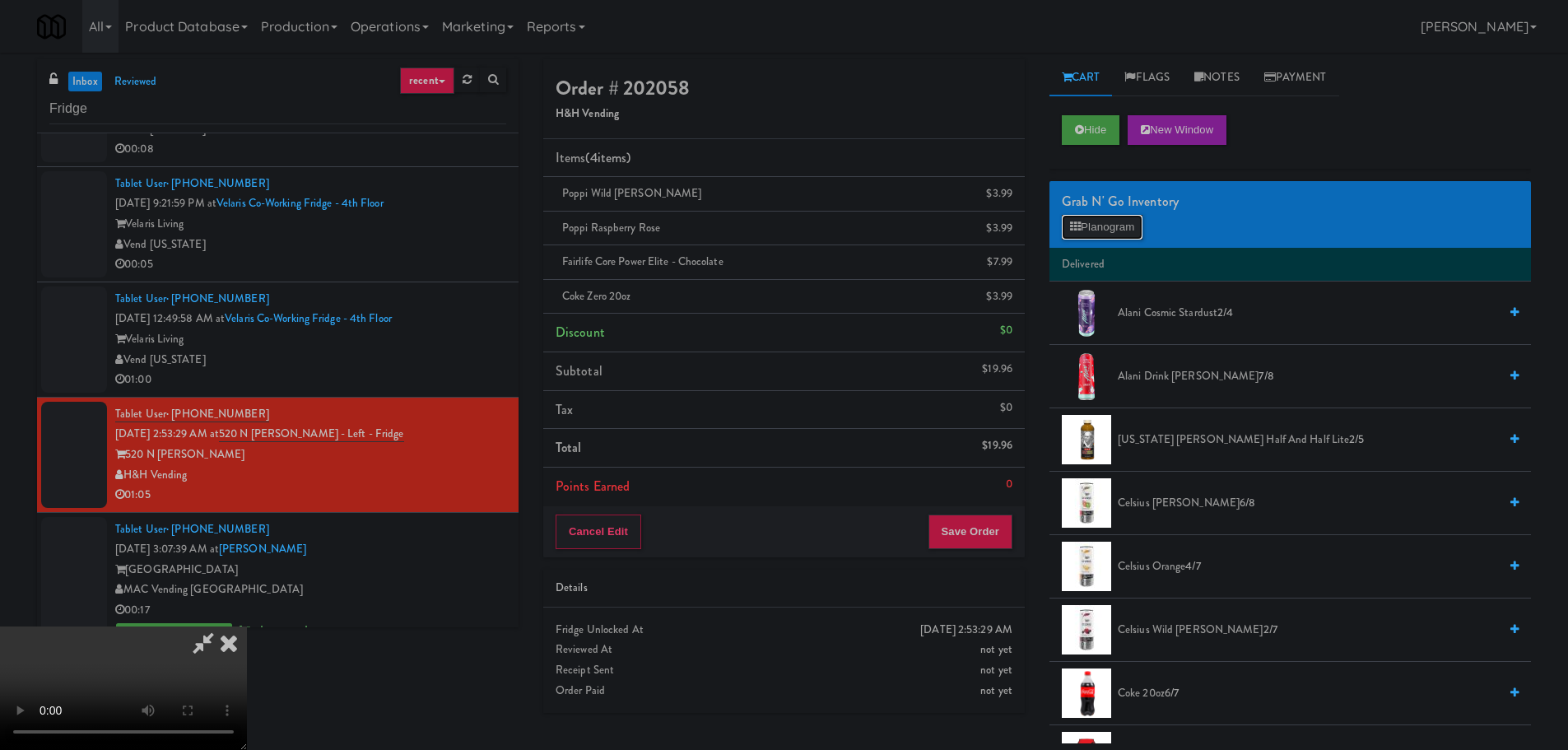
click at [1120, 223] on button "Planogram" at bounding box center [1102, 226] width 80 height 24
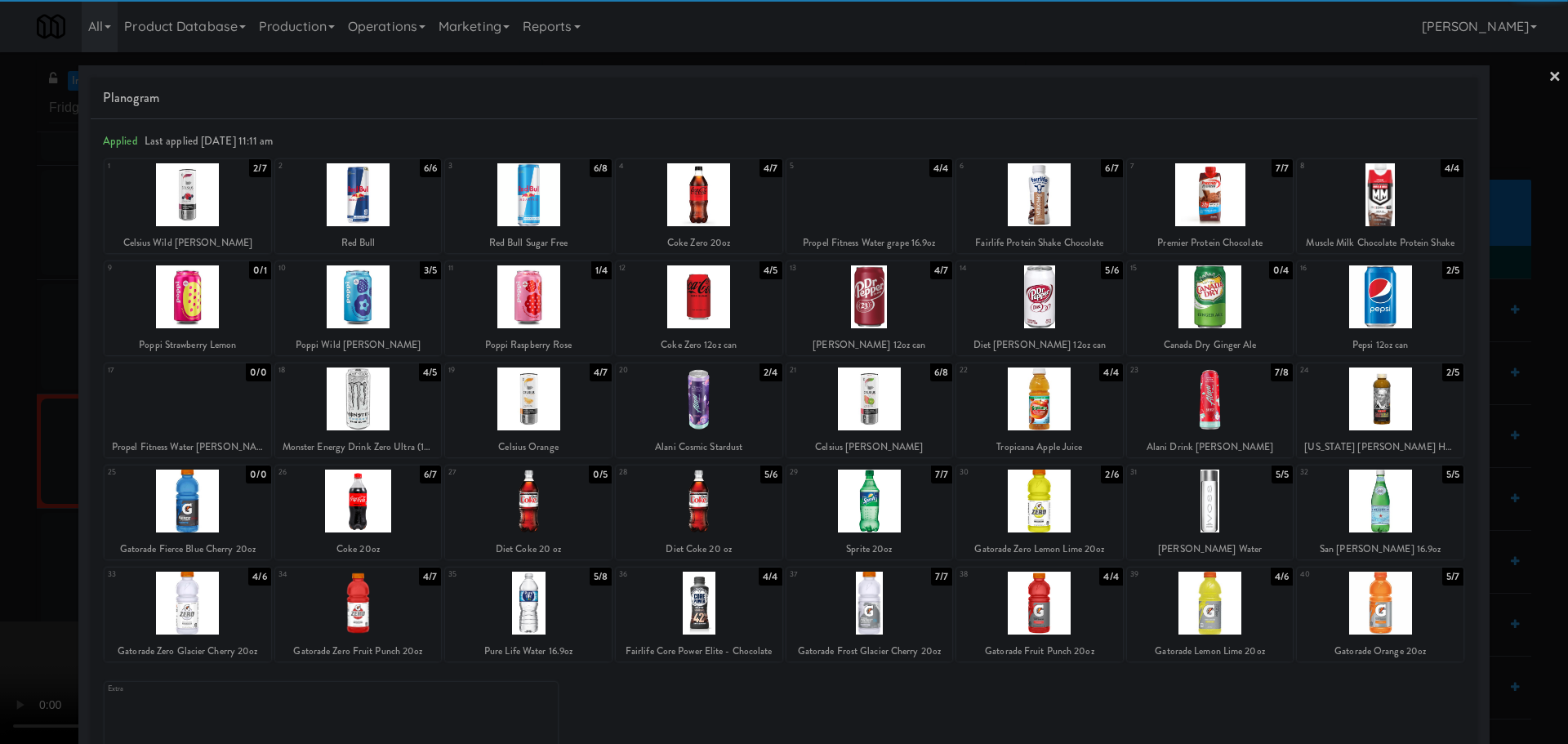
click at [14, 386] on div at bounding box center [784, 372] width 1568 height 744
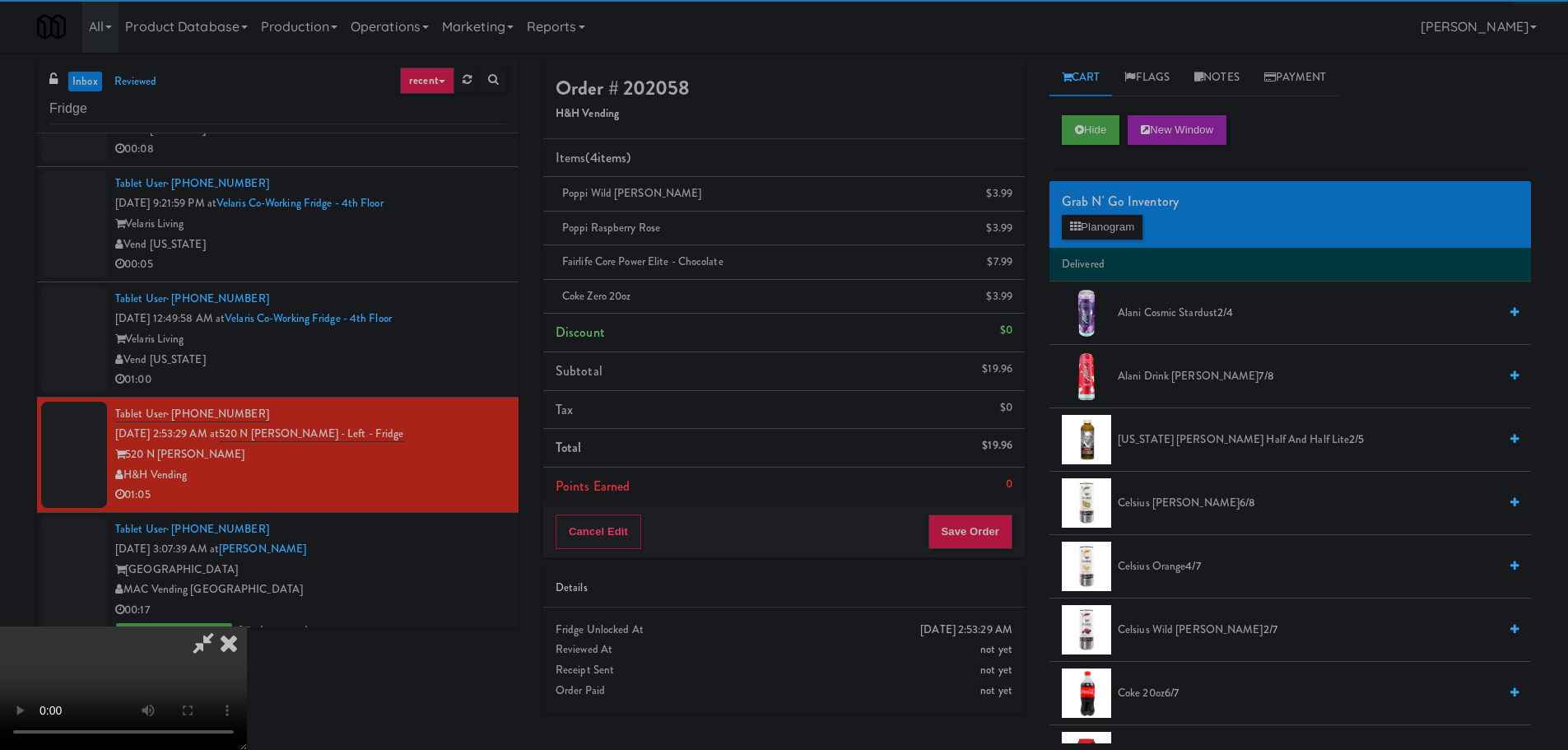
click at [247, 626] on video at bounding box center [123, 688] width 247 height 123
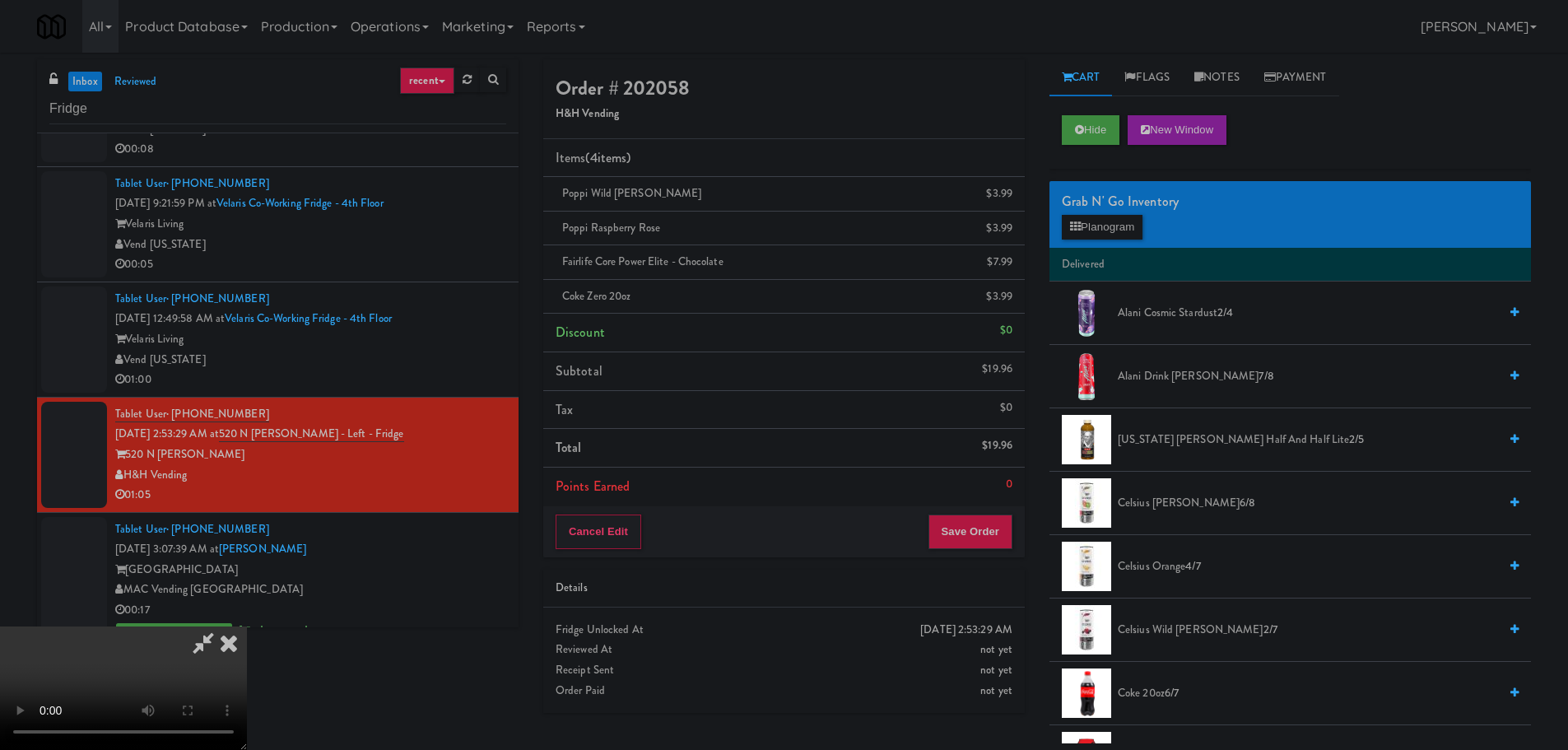
click at [247, 626] on video at bounding box center [123, 688] width 247 height 123
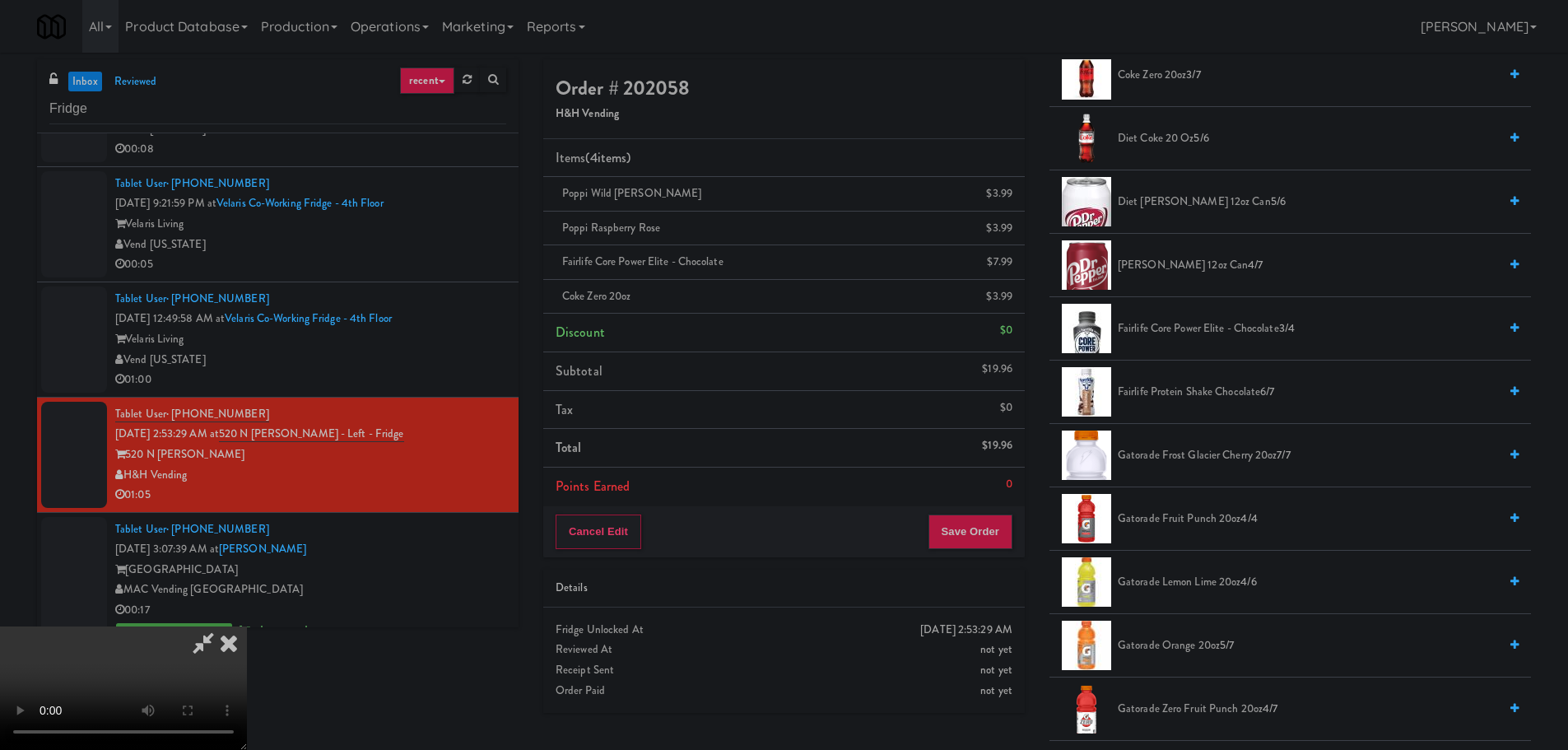
scroll to position [576, 0]
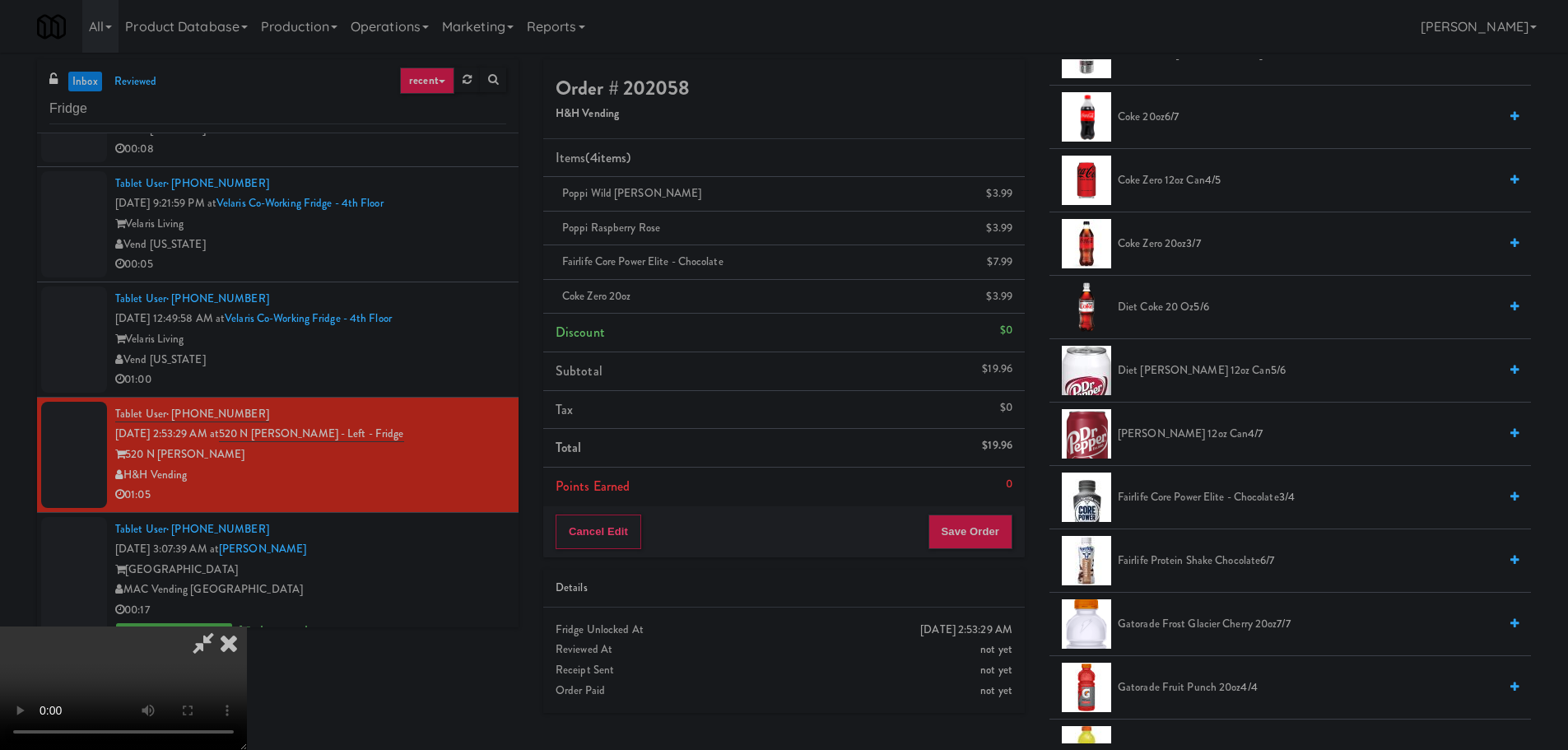
click at [1157, 243] on span "Coke Zero 20oz 3/7" at bounding box center [1308, 244] width 380 height 20
click at [247, 626] on video at bounding box center [123, 688] width 247 height 123
click at [960, 524] on button "Save Order" at bounding box center [970, 531] width 84 height 35
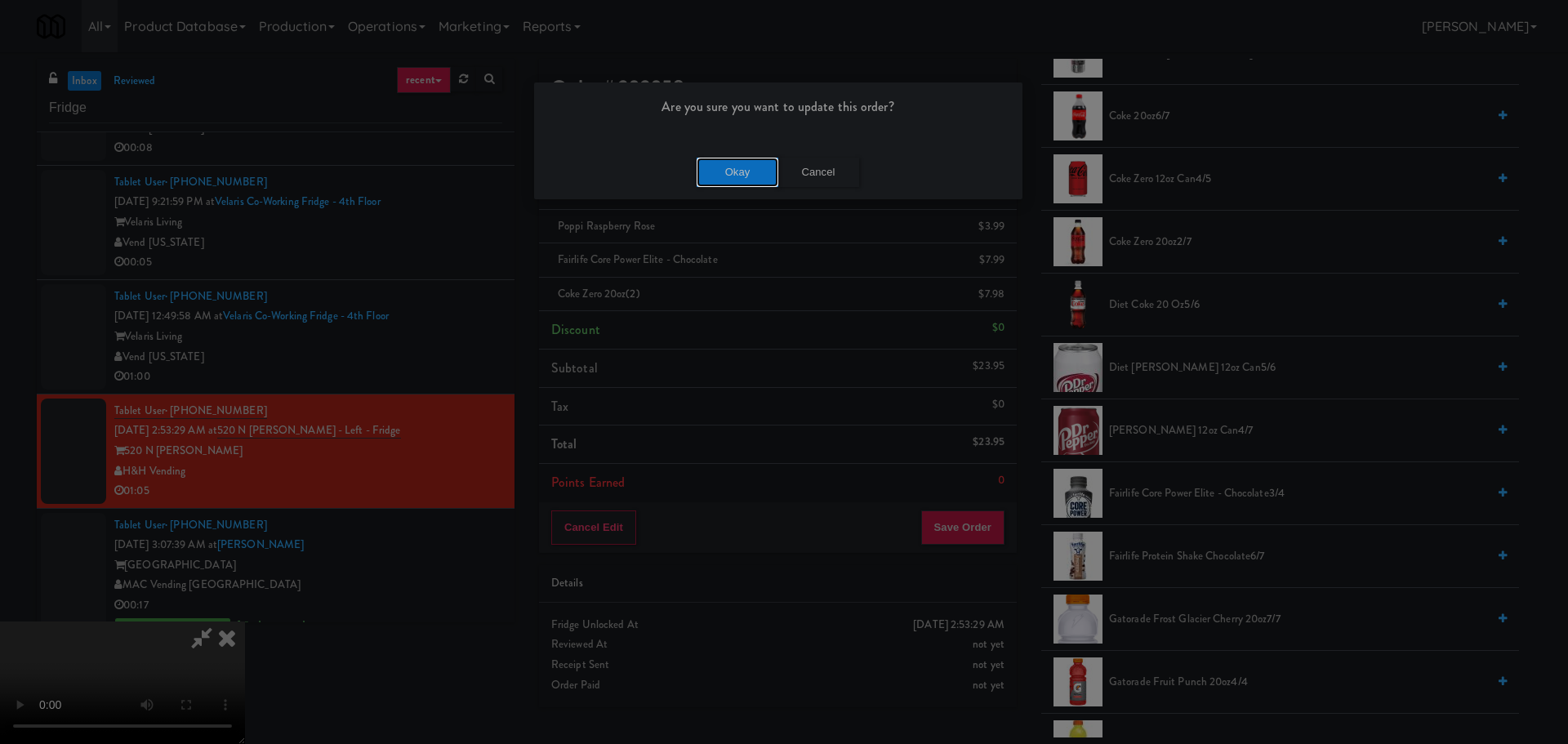
click at [748, 183] on button "Okay" at bounding box center [737, 172] width 81 height 29
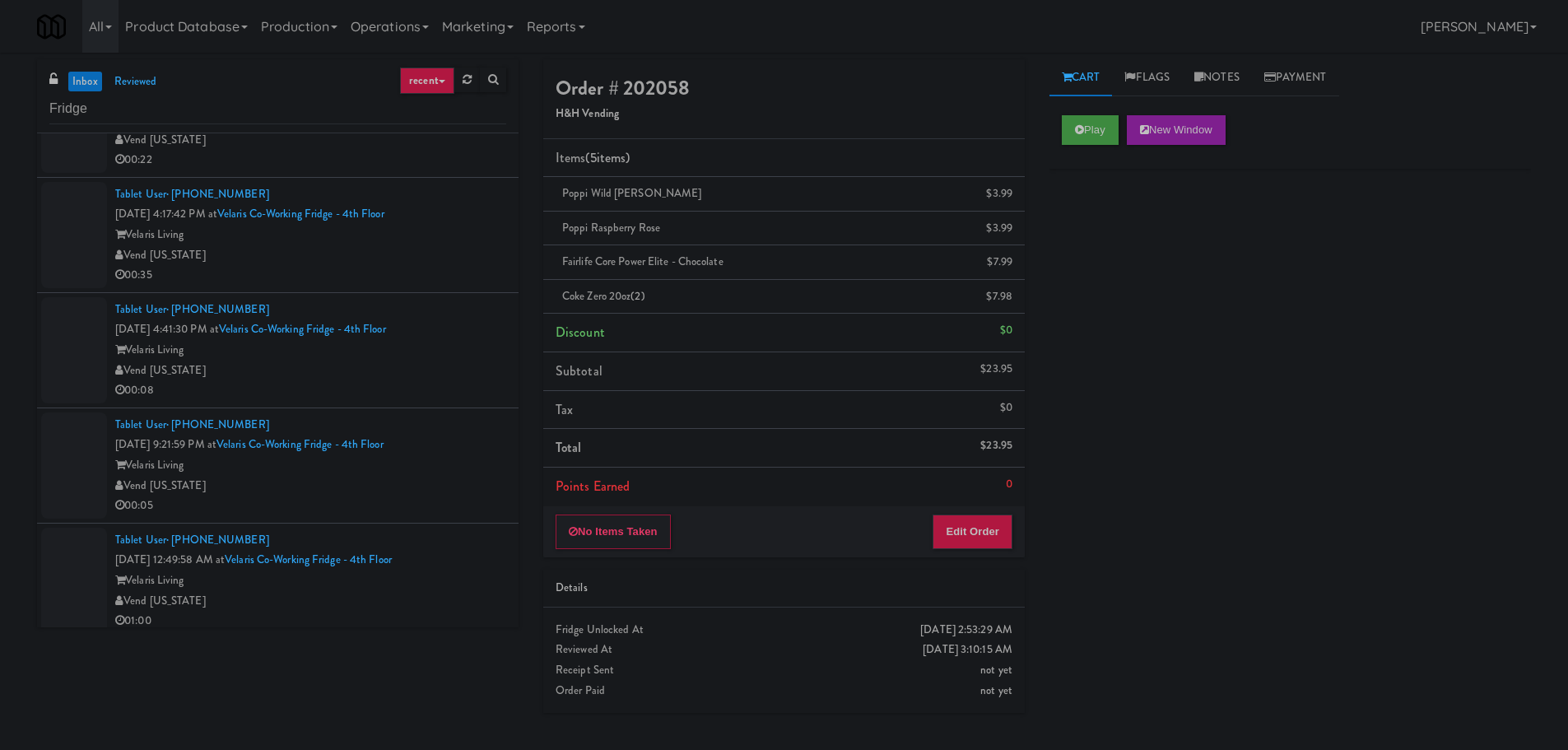
scroll to position [368, 0]
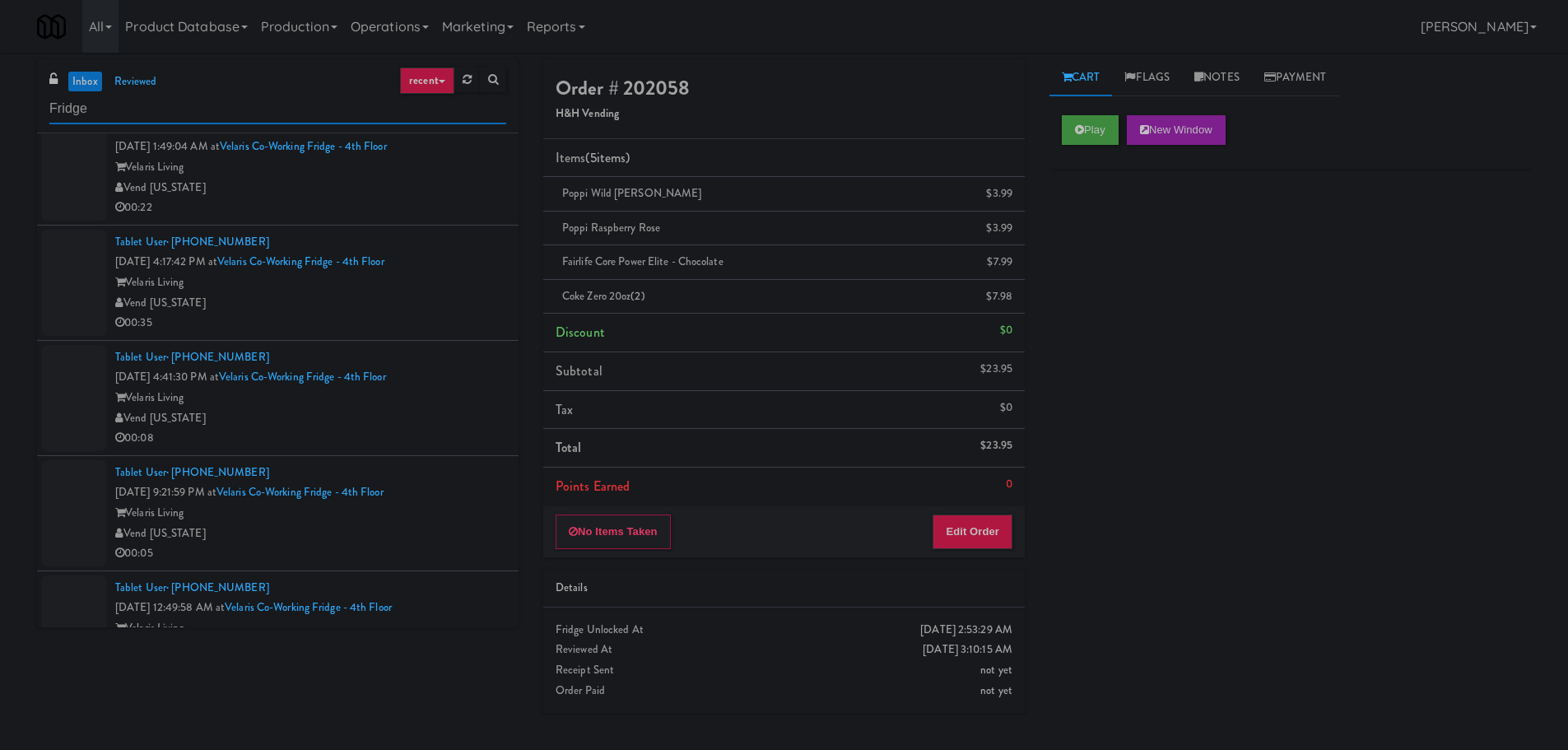
click at [181, 99] on input "Fridge" at bounding box center [277, 109] width 457 height 30
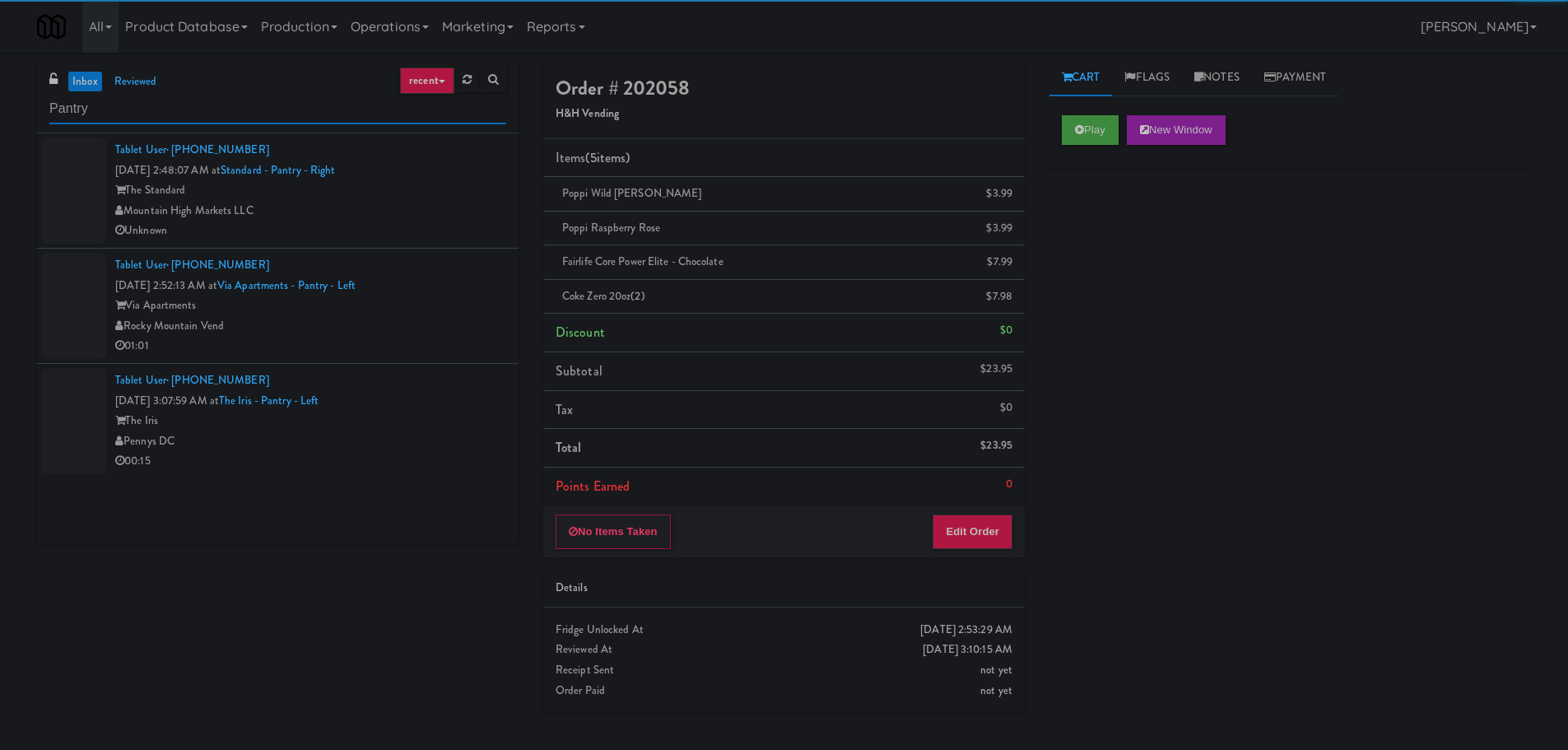
type input "Pantry"
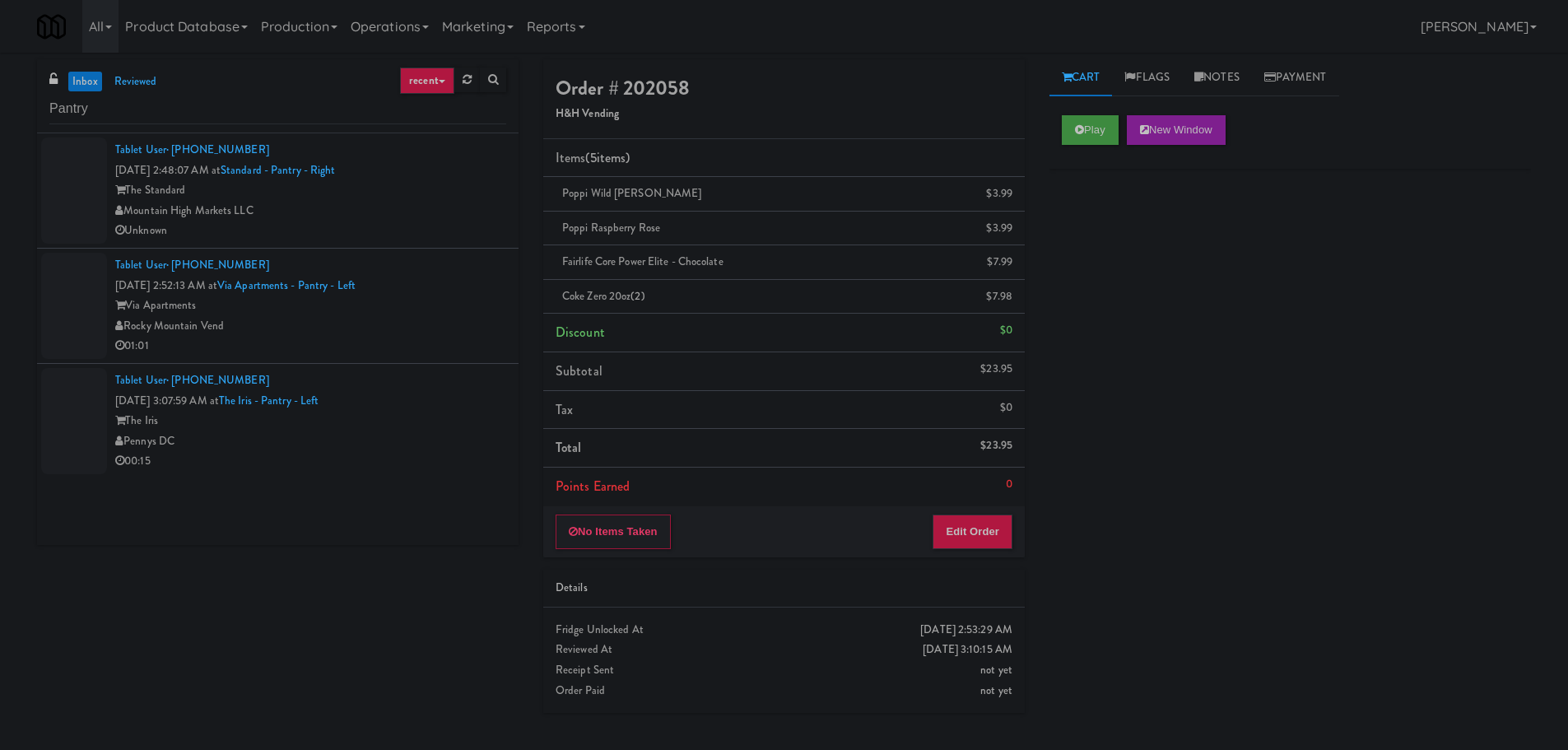
click at [427, 242] on li "Tablet User · (928) 433-9430 [DATE] 2:48:07 AM at Standard - Pantry - Right The…" at bounding box center [278, 191] width 482 height 115
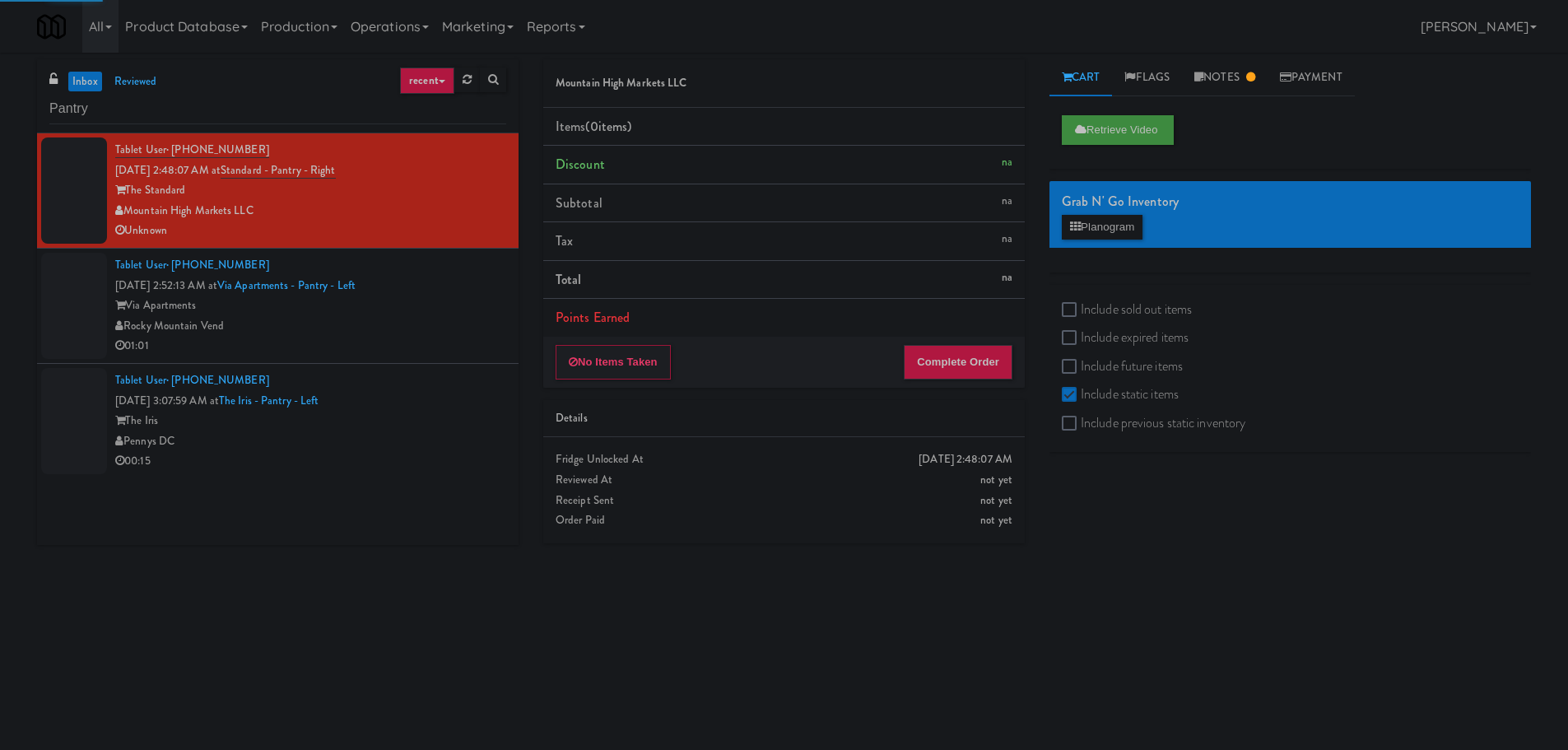
click at [460, 314] on div "Via Apartments" at bounding box center [310, 306] width 391 height 20
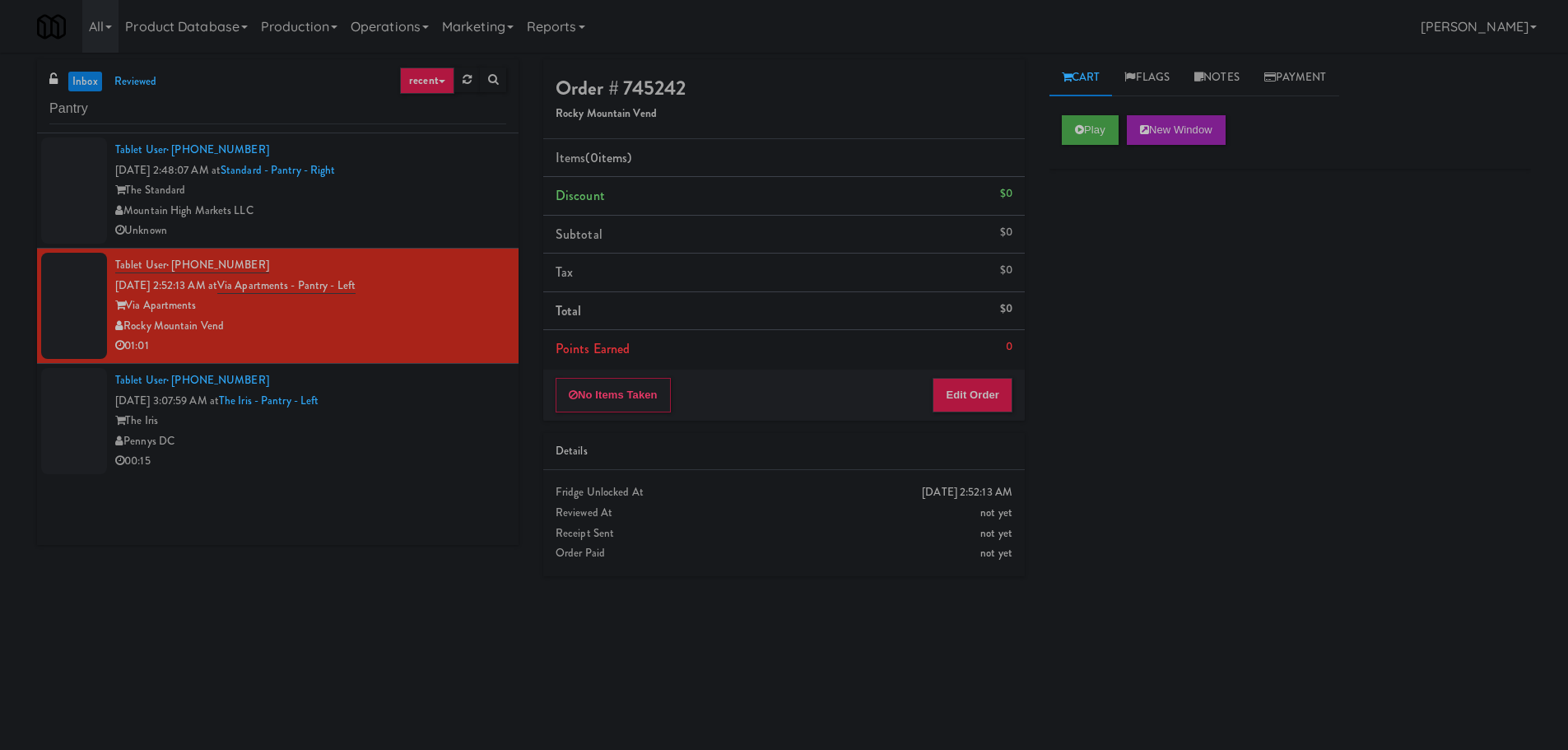
click at [435, 393] on div "Tablet User · (202) 591-5956 [DATE] 3:07:59 AM at The Iris - Pantry - Left The …" at bounding box center [310, 421] width 391 height 101
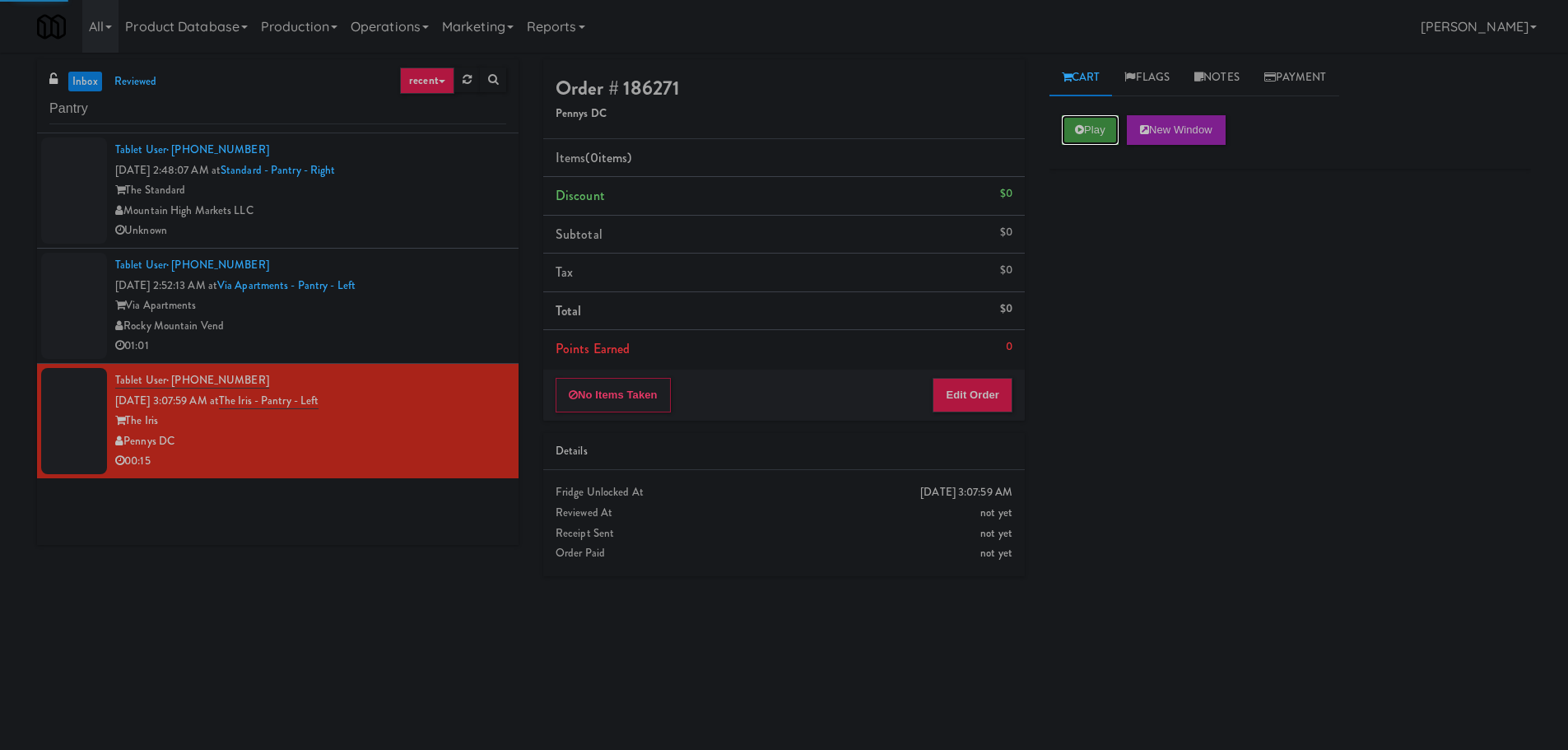
click at [1106, 118] on button "Play" at bounding box center [1090, 129] width 57 height 30
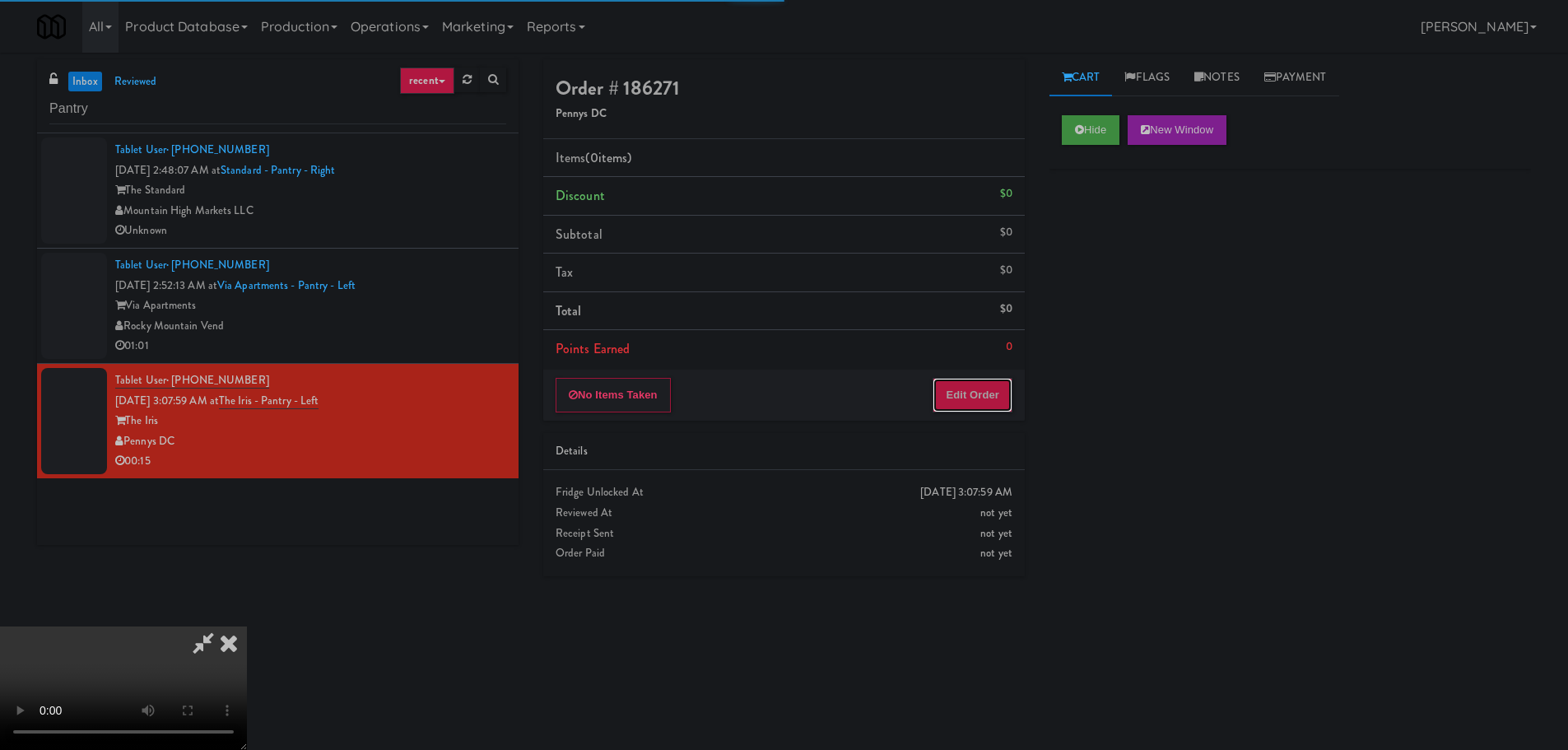
click at [963, 378] on button "Edit Order" at bounding box center [972, 394] width 80 height 35
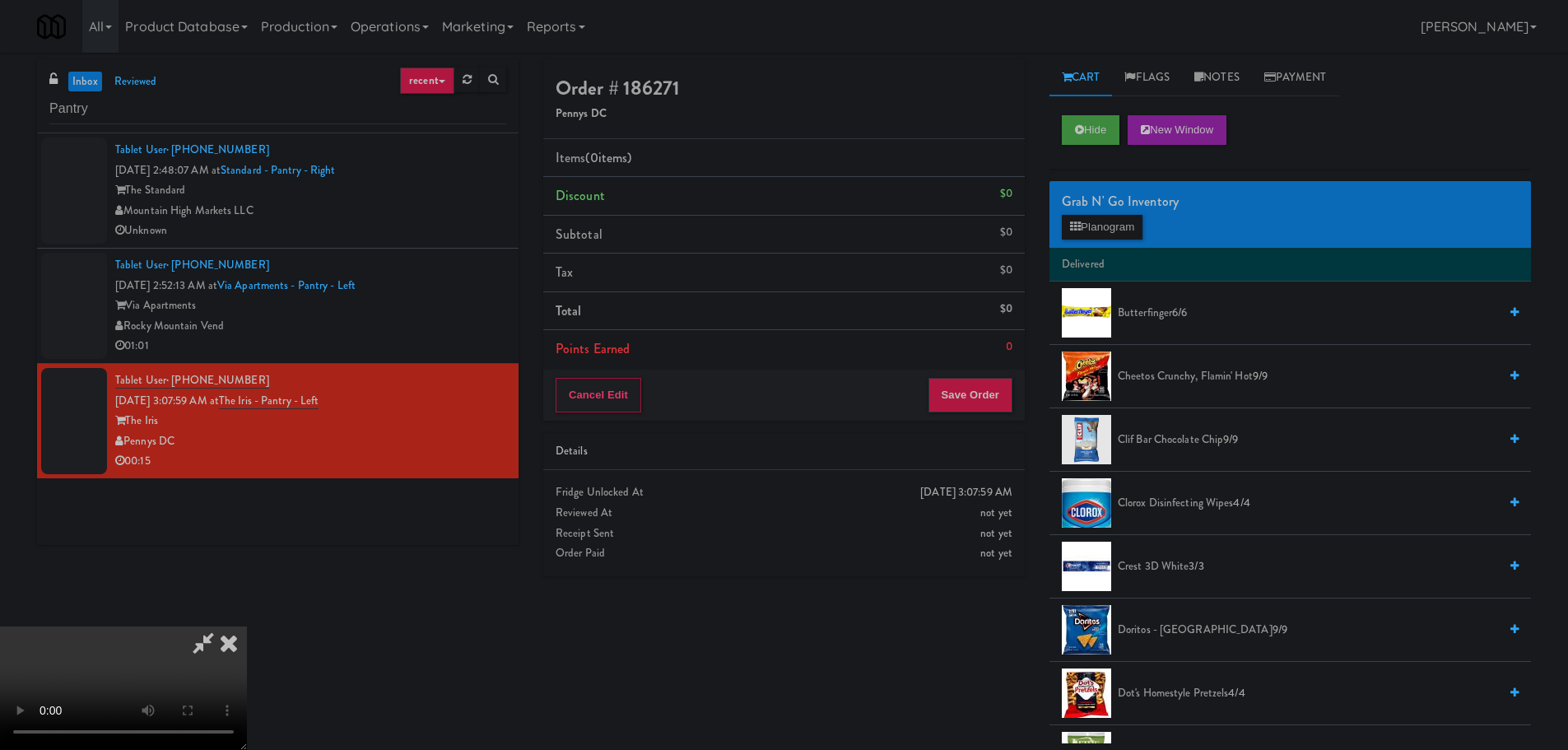
click at [955, 700] on div "Order # 186271 Pennys DC Items (0 items ) Discount $0 Subtotal $0 Tax $0 Total …" at bounding box center [1037, 401] width 1012 height 684
click at [247, 626] on video at bounding box center [123, 688] width 247 height 123
drag, startPoint x: 630, startPoint y: 405, endPoint x: 612, endPoint y: 422, distance: 24.8
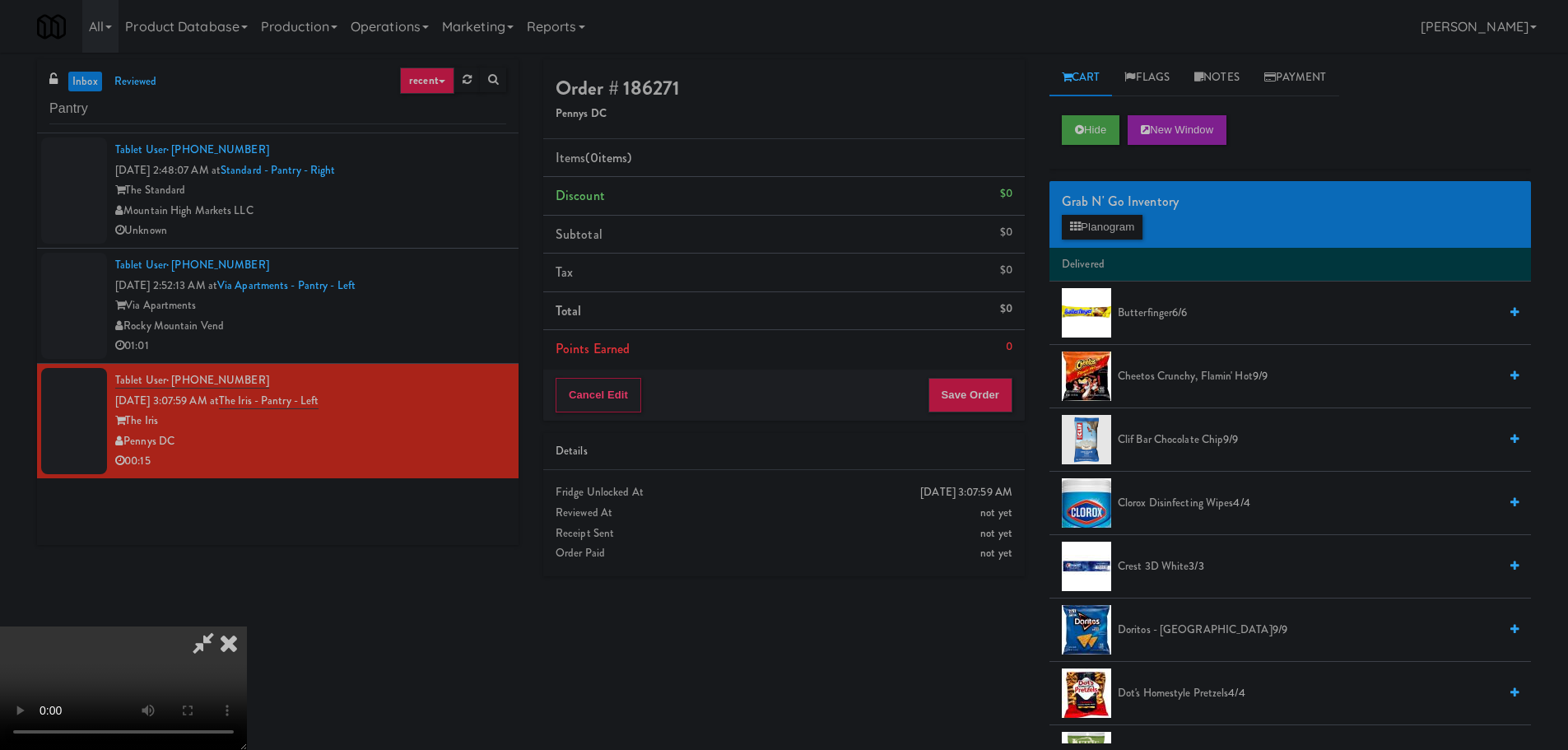
click at [247, 626] on video at bounding box center [123, 688] width 247 height 123
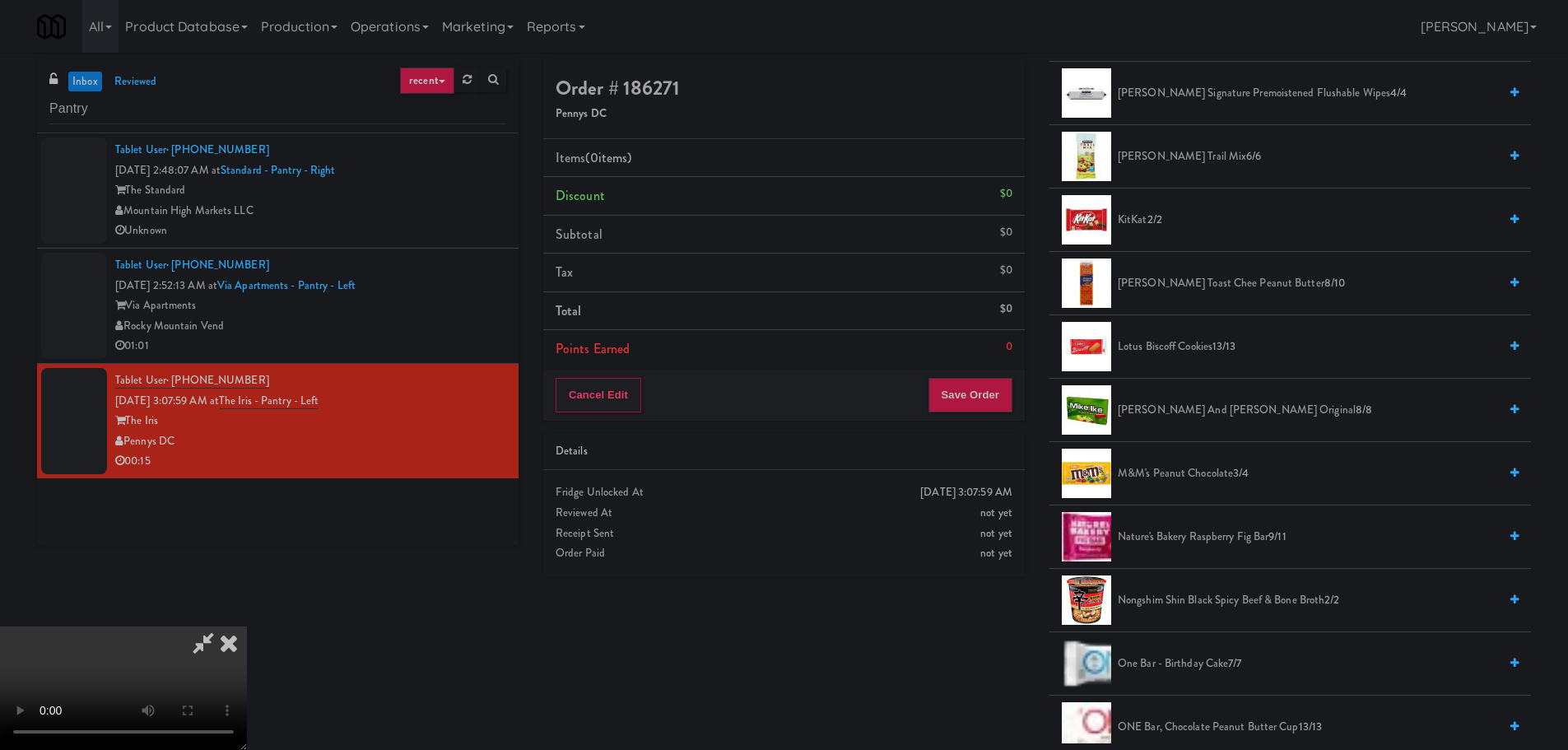
scroll to position [987, 0]
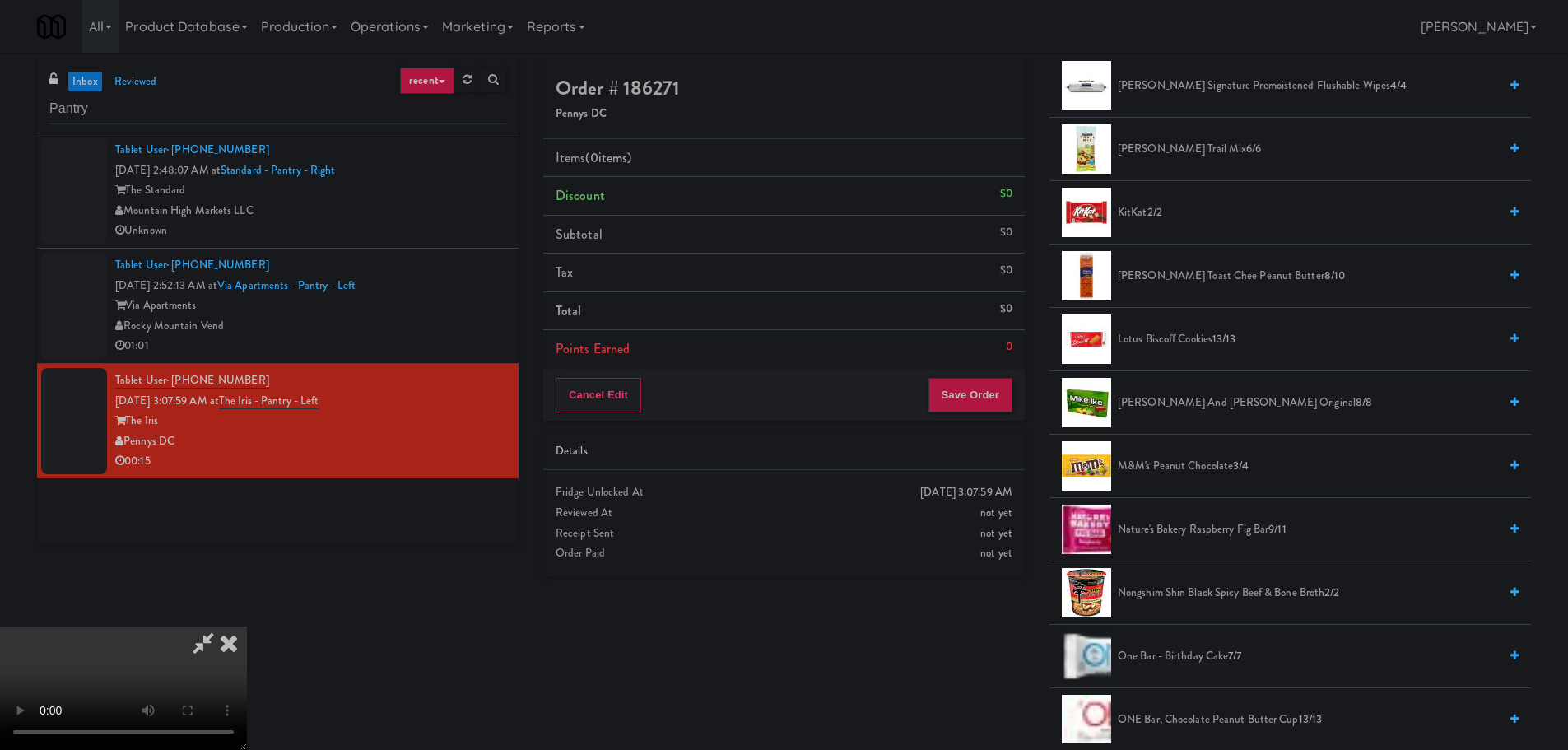
click at [1188, 399] on span "[PERSON_NAME] and [PERSON_NAME] Original 8/8" at bounding box center [1308, 403] width 380 height 20
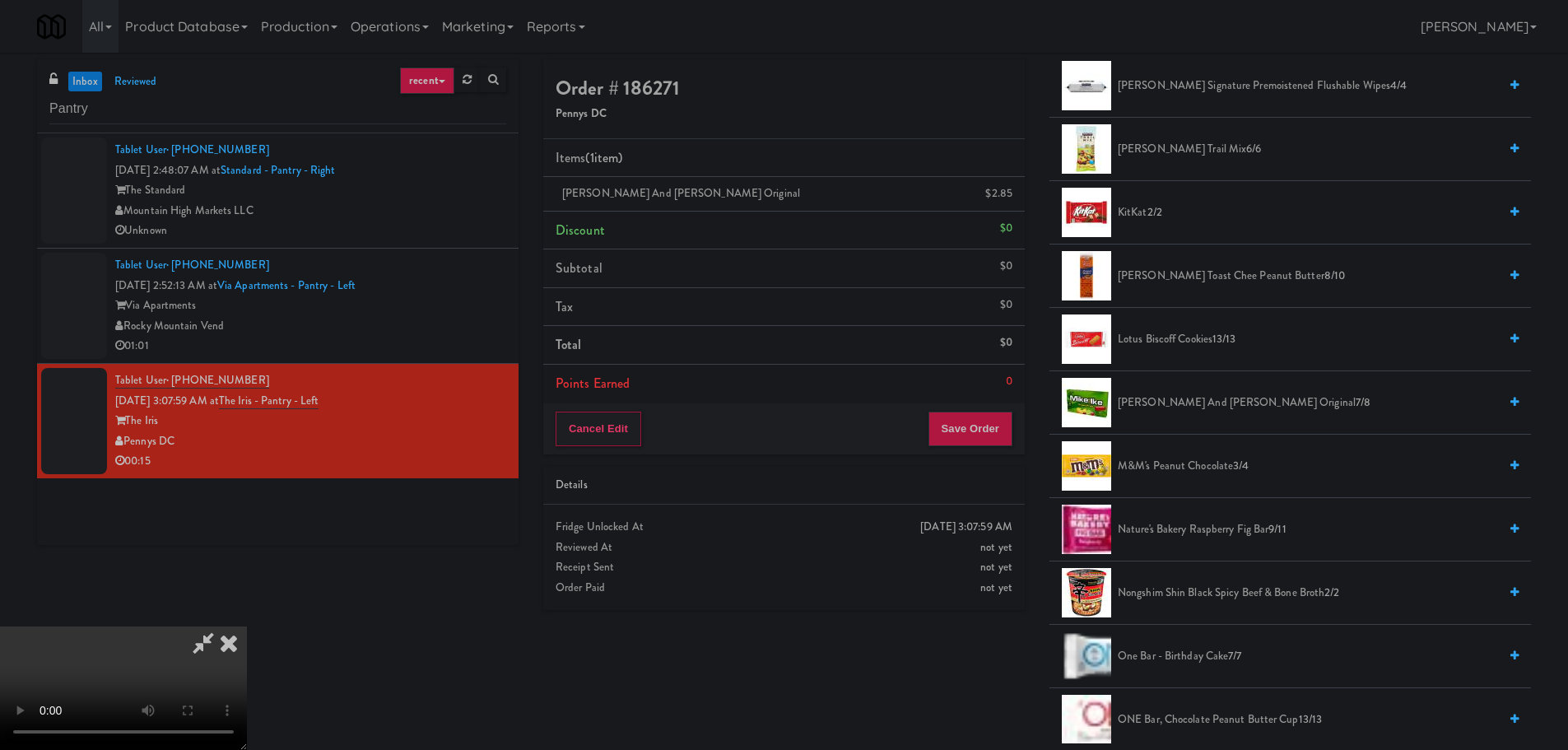
click at [1164, 400] on span "[PERSON_NAME] and [PERSON_NAME] Original 7/8" at bounding box center [1308, 403] width 380 height 20
click at [247, 626] on video at bounding box center [123, 688] width 247 height 123
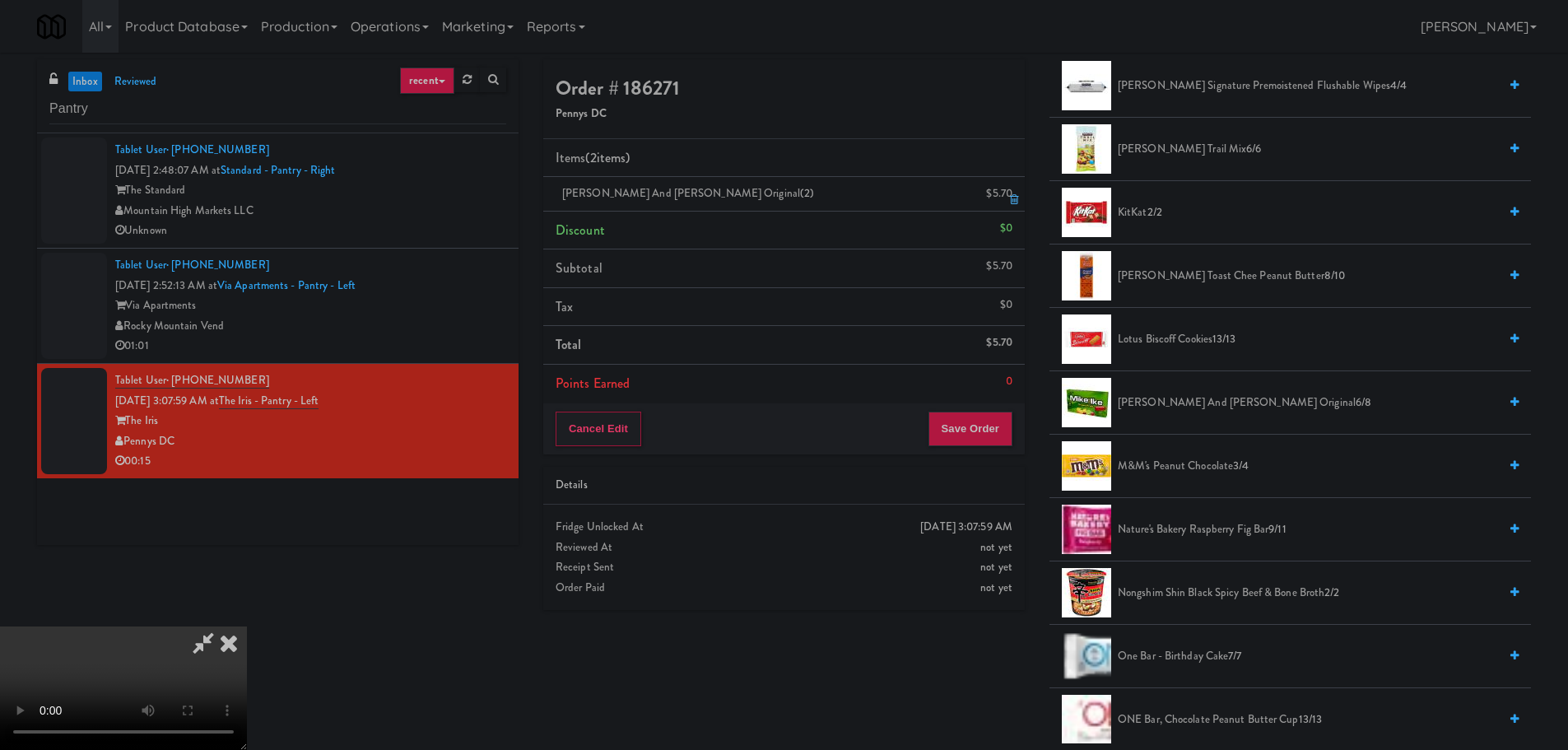
click at [1016, 196] on icon at bounding box center [1014, 199] width 8 height 11
click at [247, 626] on video at bounding box center [123, 688] width 247 height 123
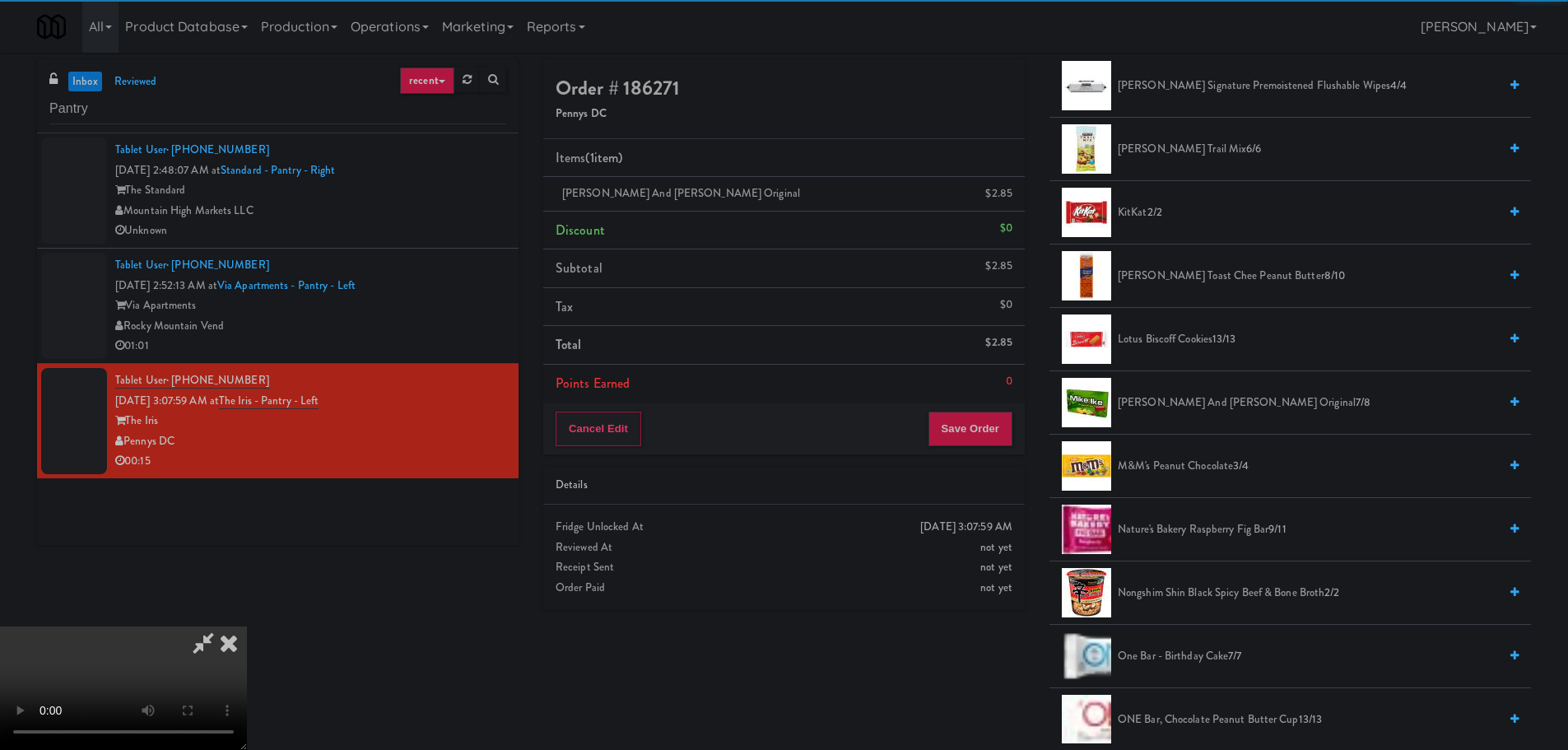
click at [247, 626] on video at bounding box center [123, 688] width 247 height 123
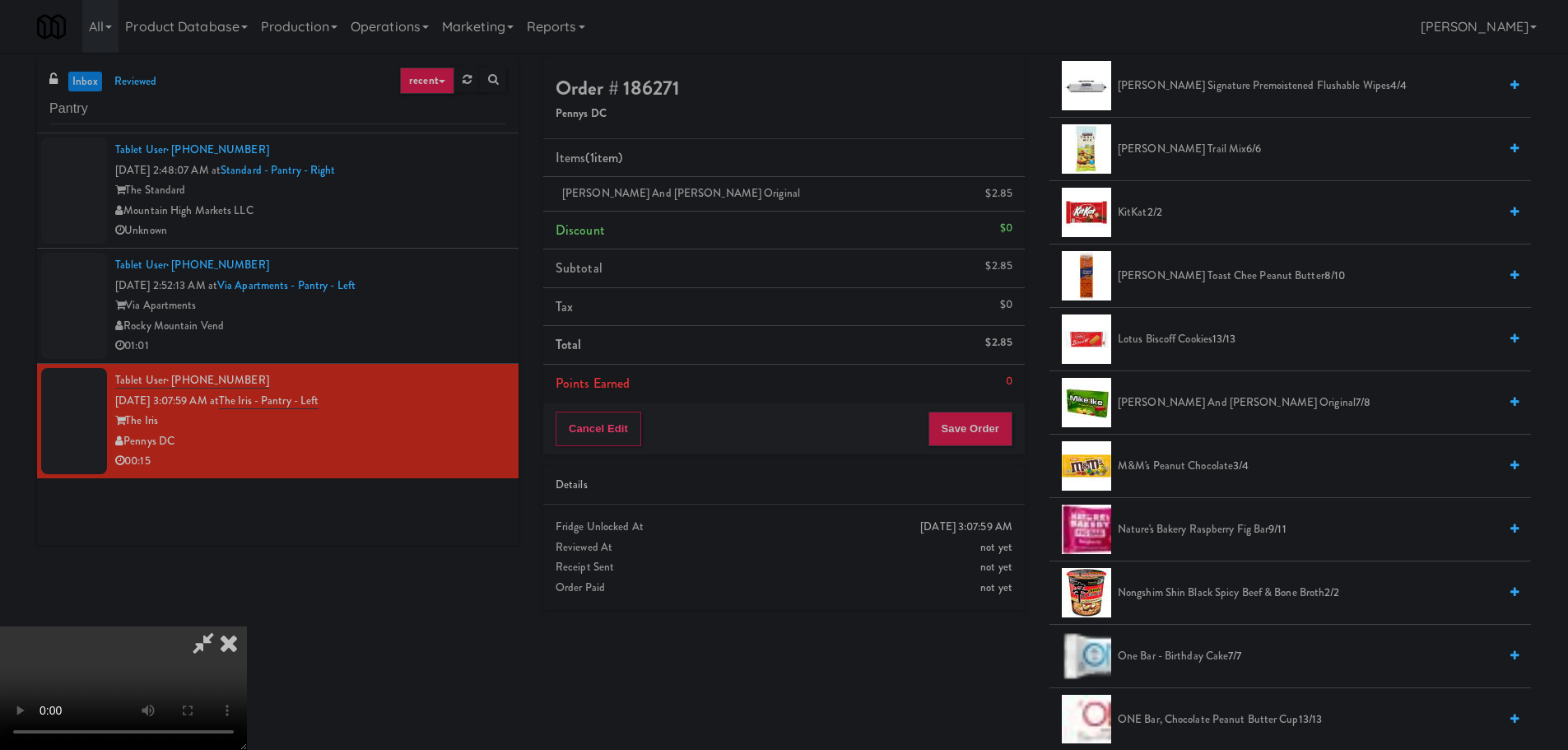
click at [247, 626] on video at bounding box center [123, 688] width 247 height 123
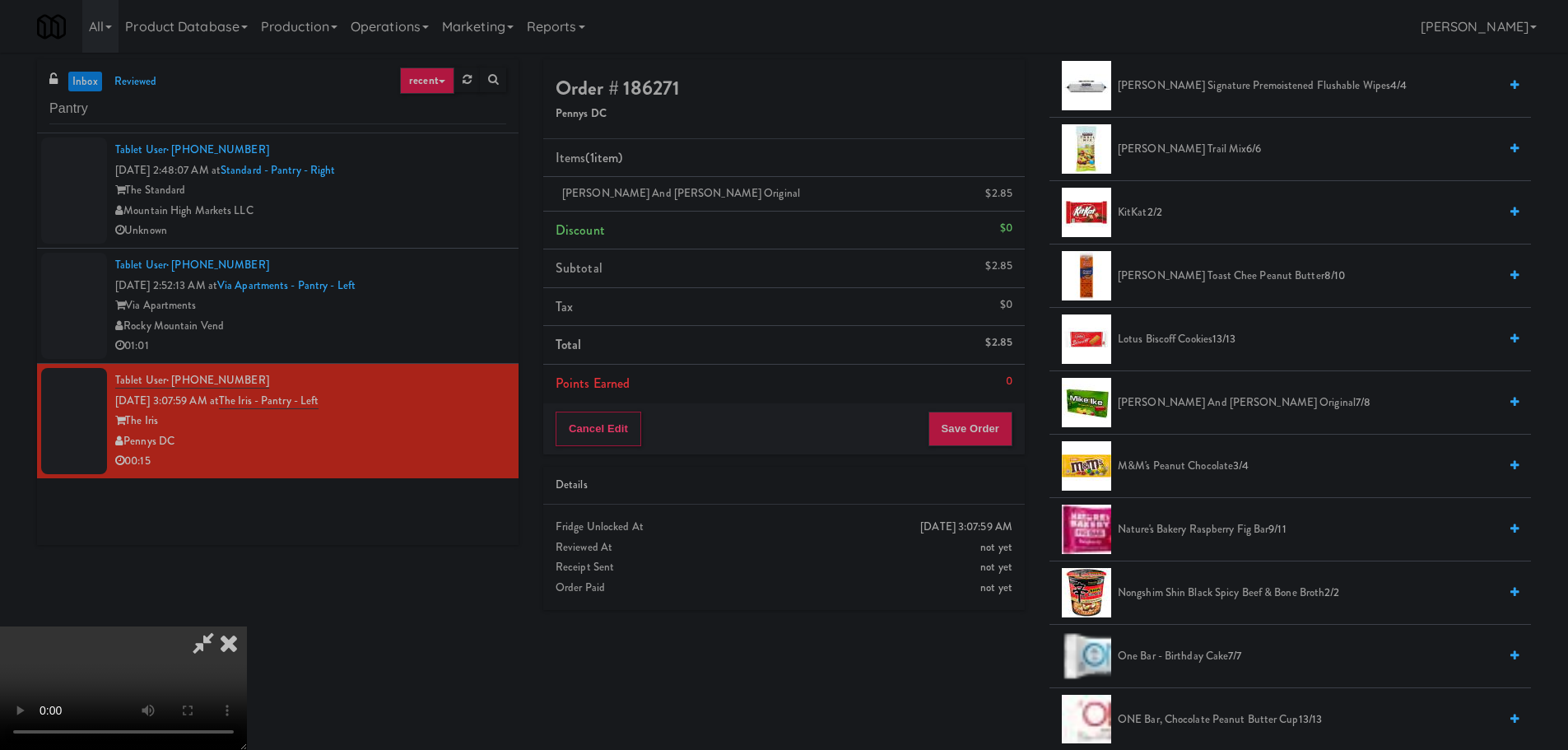
click at [247, 626] on video at bounding box center [123, 688] width 247 height 123
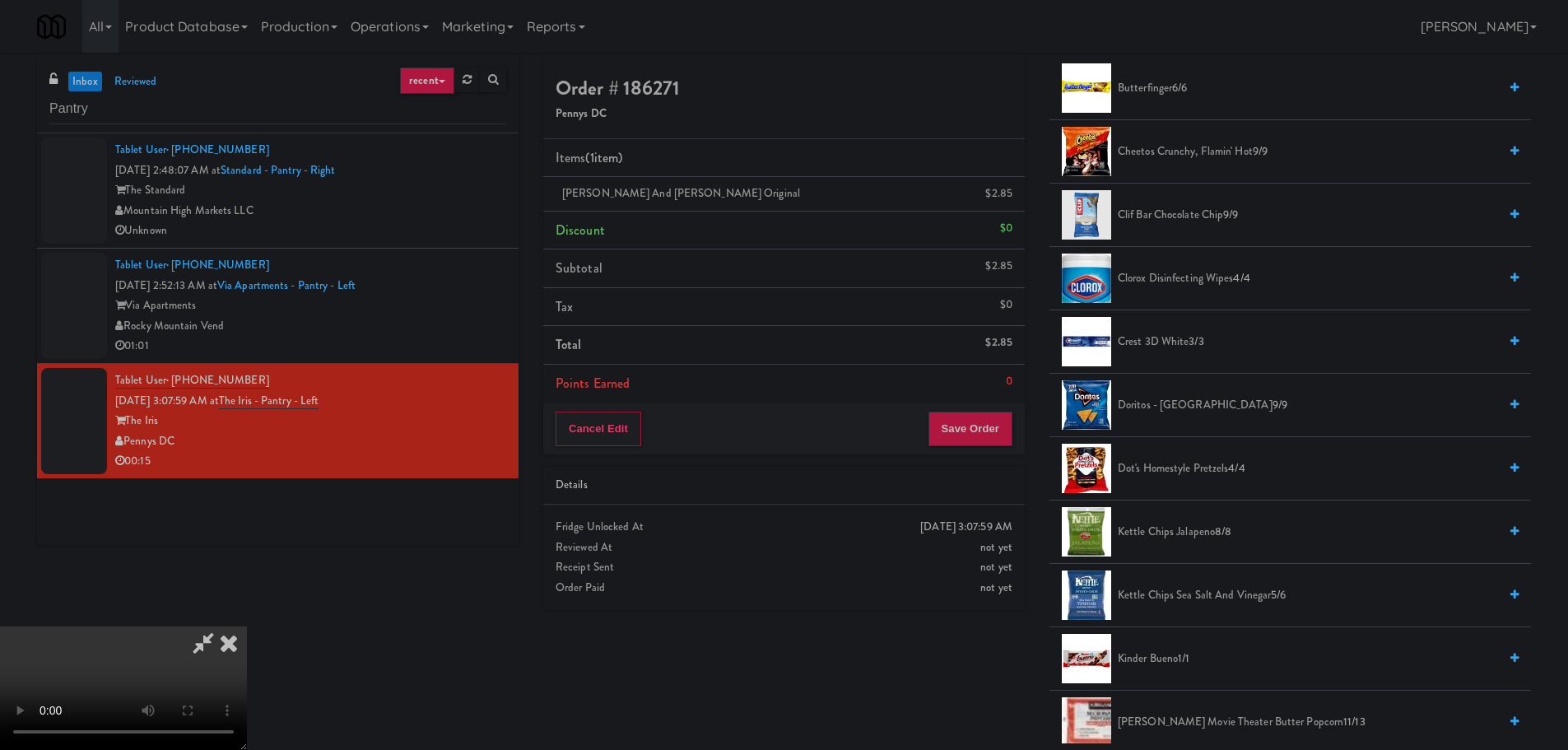
scroll to position [165, 0]
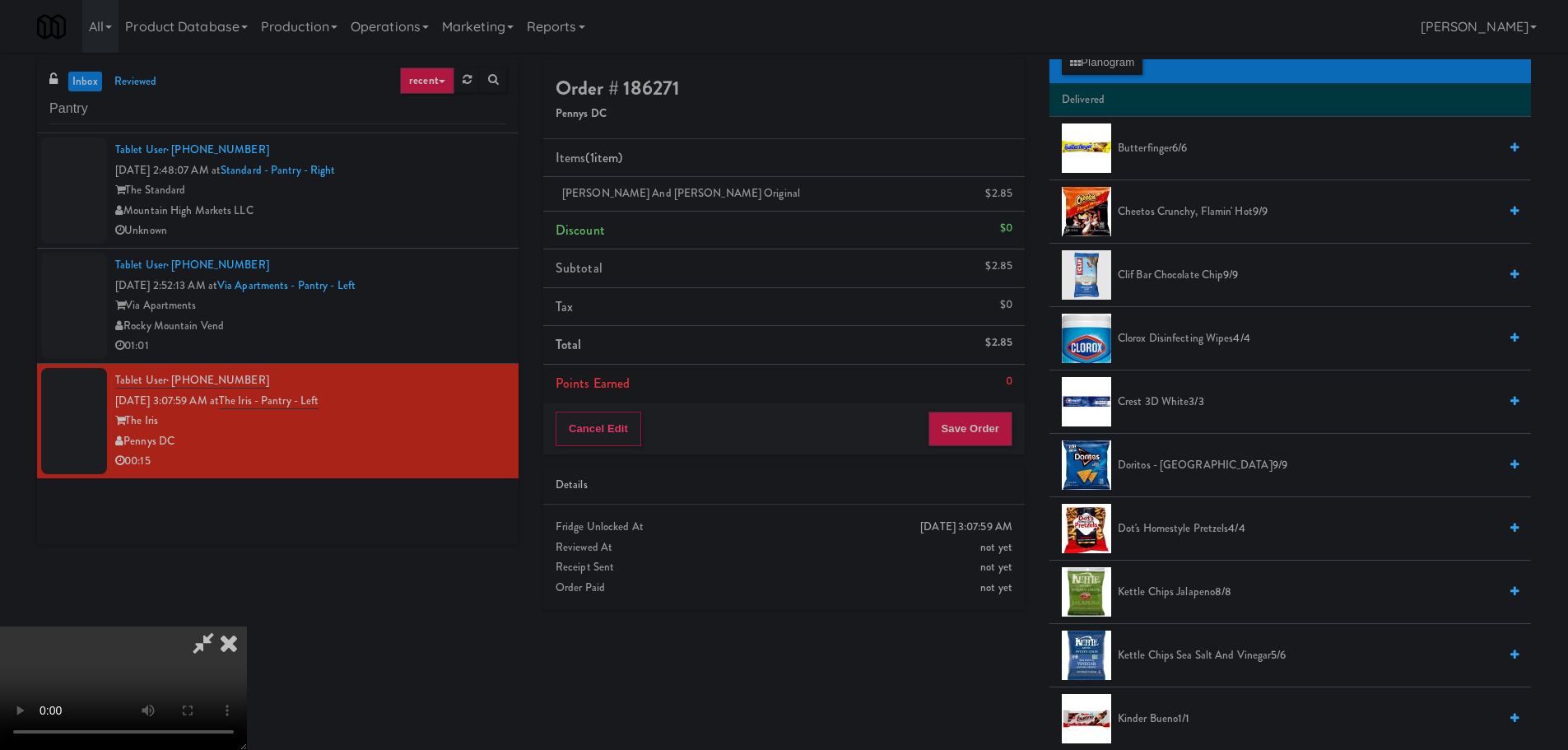
click at [1174, 215] on span "Cheetos Crunchy, Flamin' Hot 9/9" at bounding box center [1308, 212] width 380 height 20
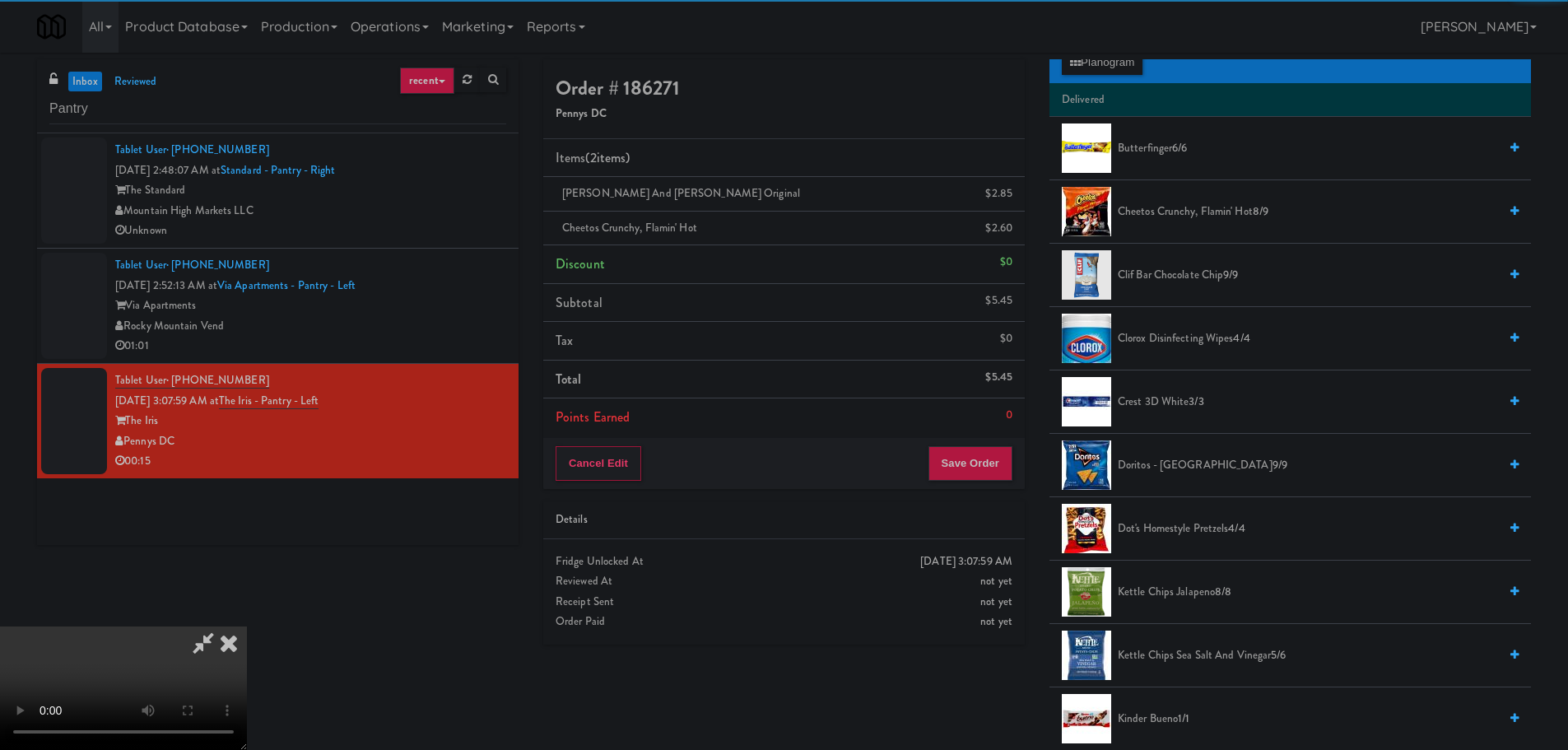
click at [247, 626] on video at bounding box center [123, 688] width 247 height 123
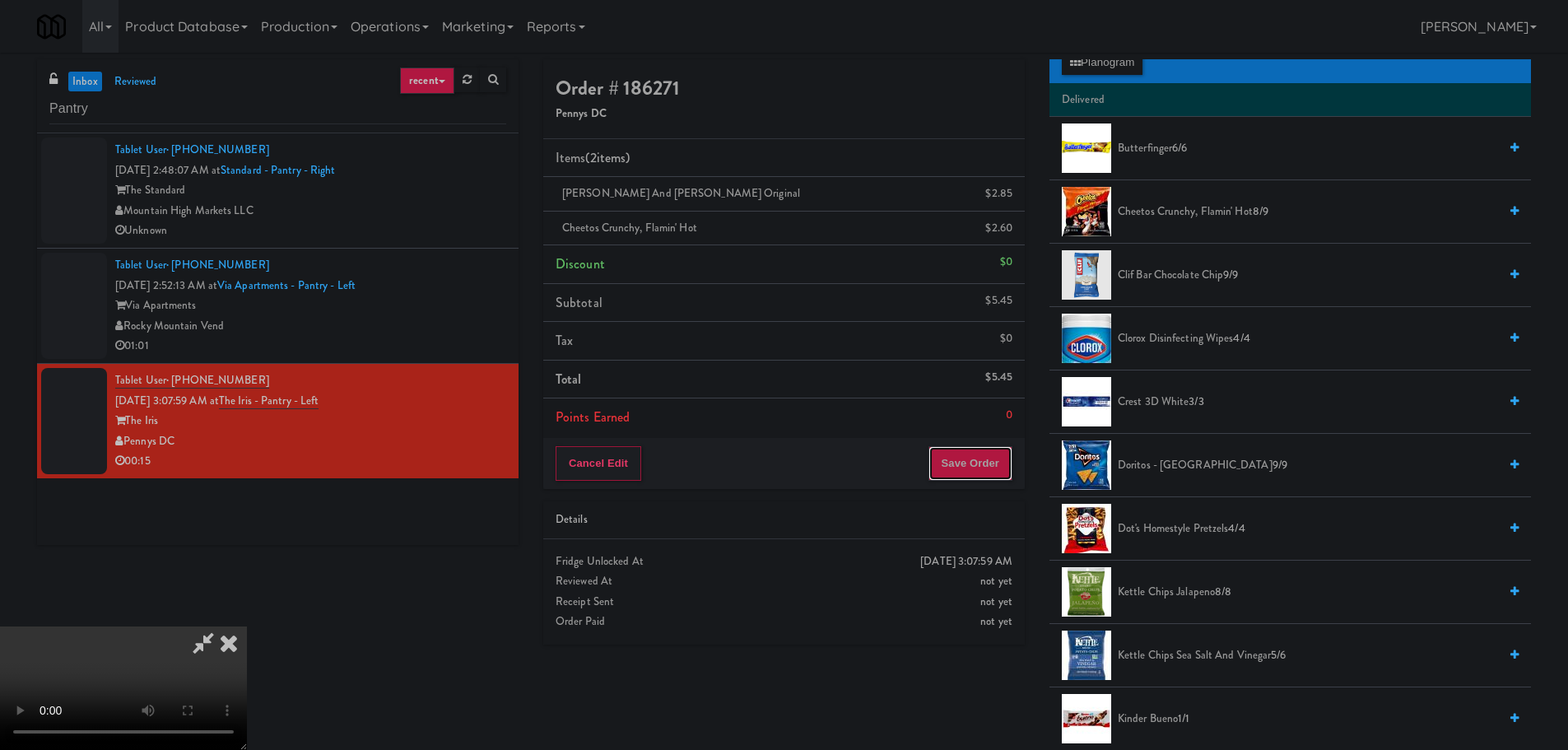
click at [974, 458] on button "Save Order" at bounding box center [970, 463] width 84 height 35
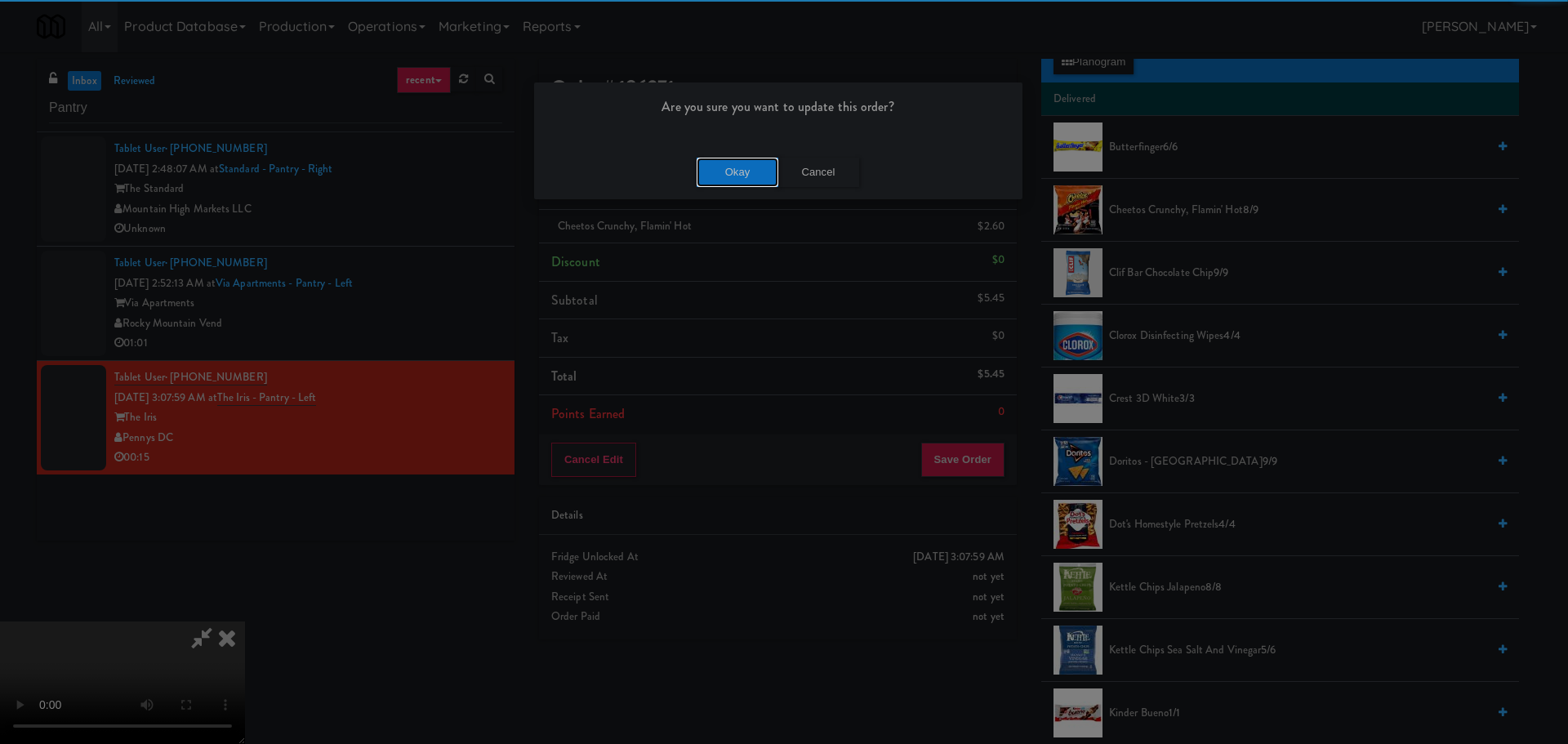
click at [737, 173] on button "Okay" at bounding box center [737, 172] width 81 height 29
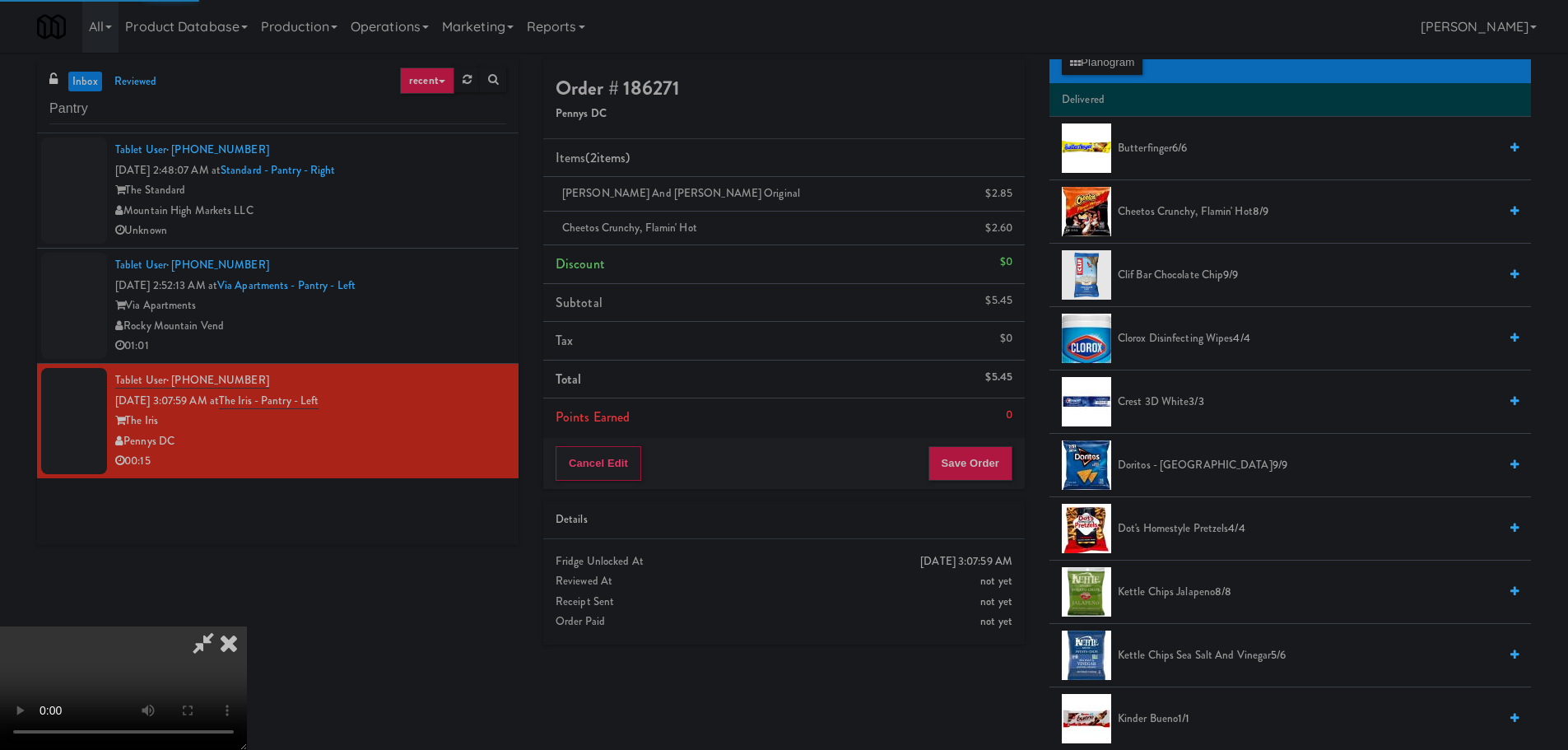
scroll to position [0, 0]
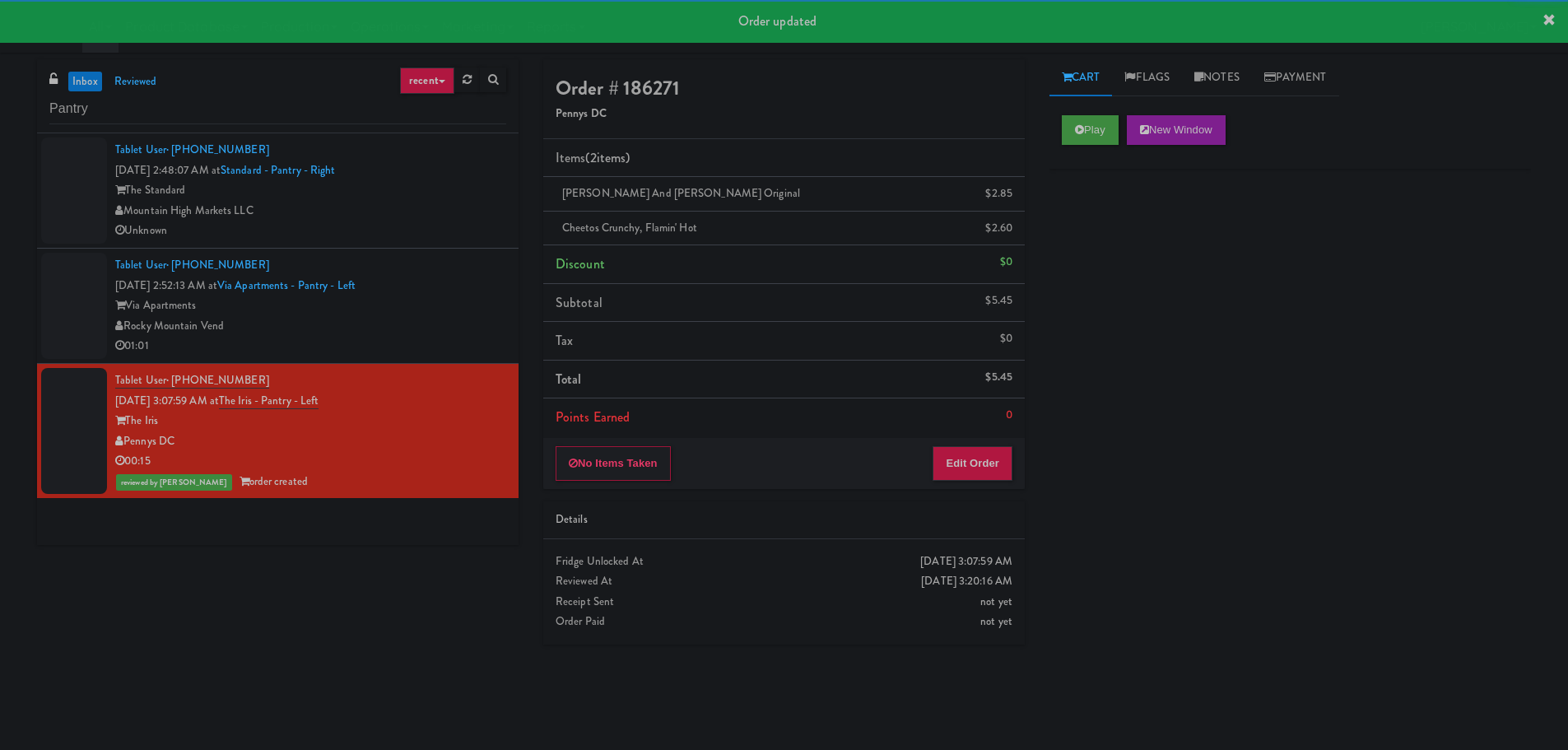
click at [439, 339] on div "01:01" at bounding box center [310, 345] width 391 height 20
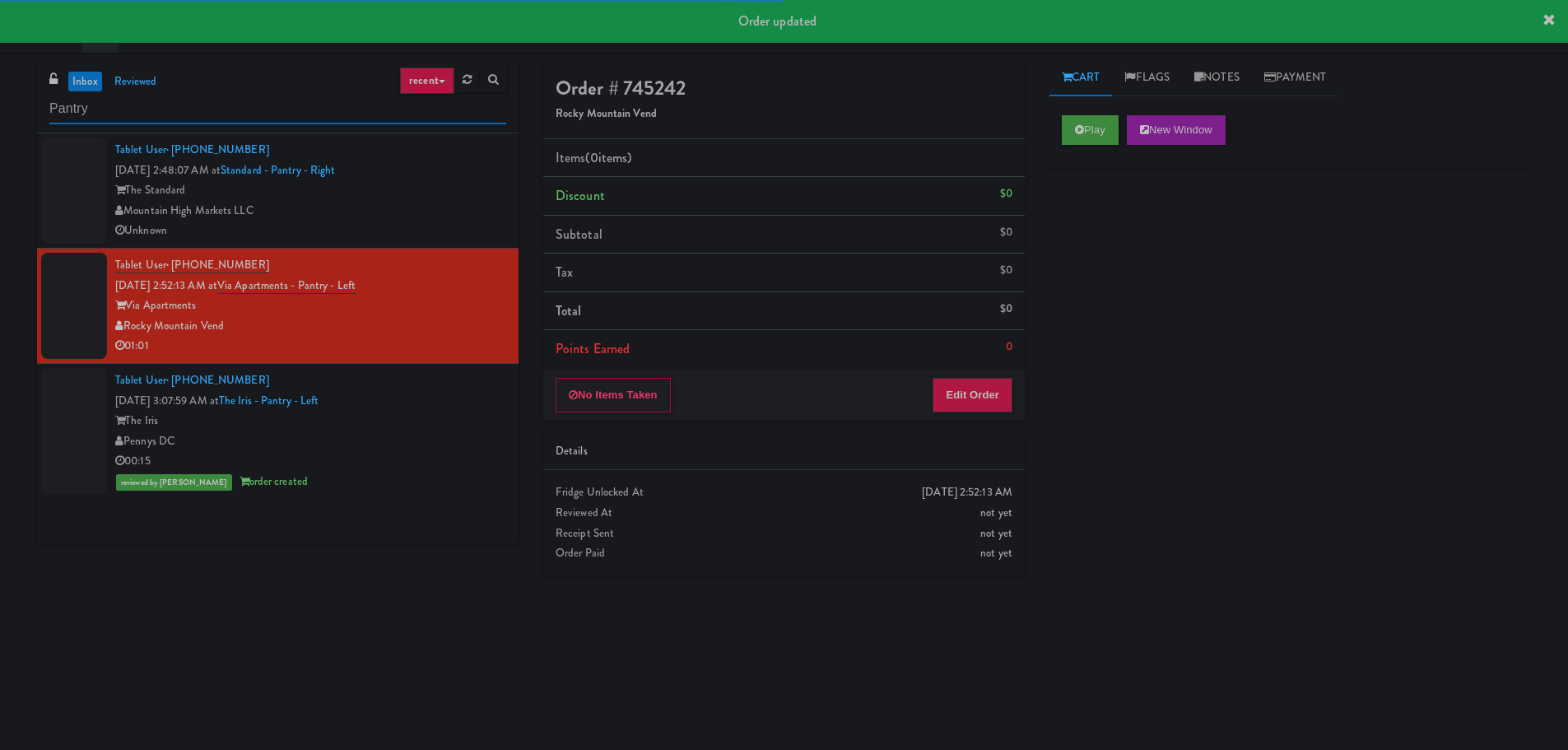
click at [176, 111] on input "Pantry" at bounding box center [277, 109] width 457 height 30
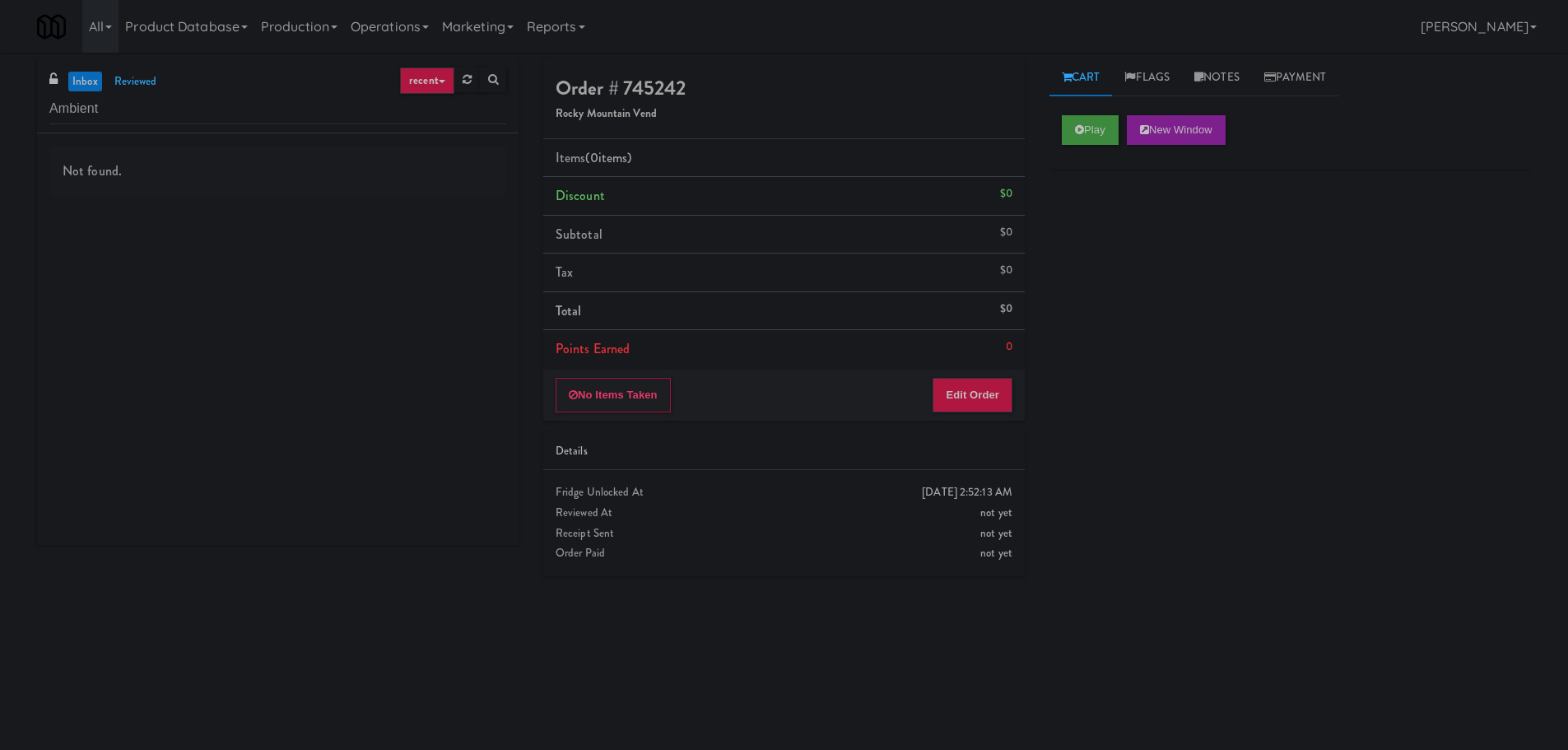
click at [99, 77] on link "inbox" at bounding box center [85, 82] width 34 height 20
click at [161, 120] on input "Ambient" at bounding box center [277, 109] width 457 height 30
click at [158, 115] on input "Ambient" at bounding box center [277, 109] width 457 height 30
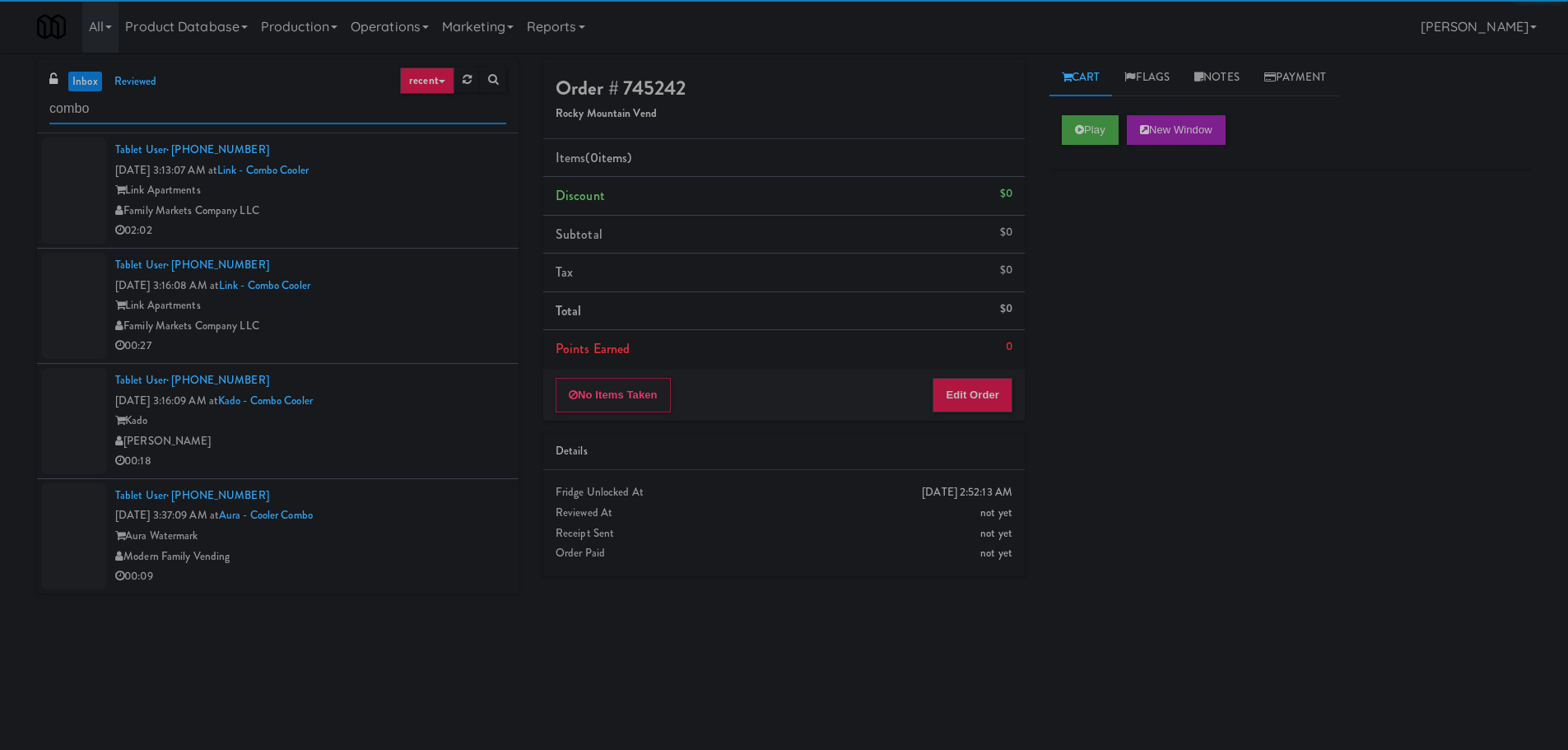
type input "combo"
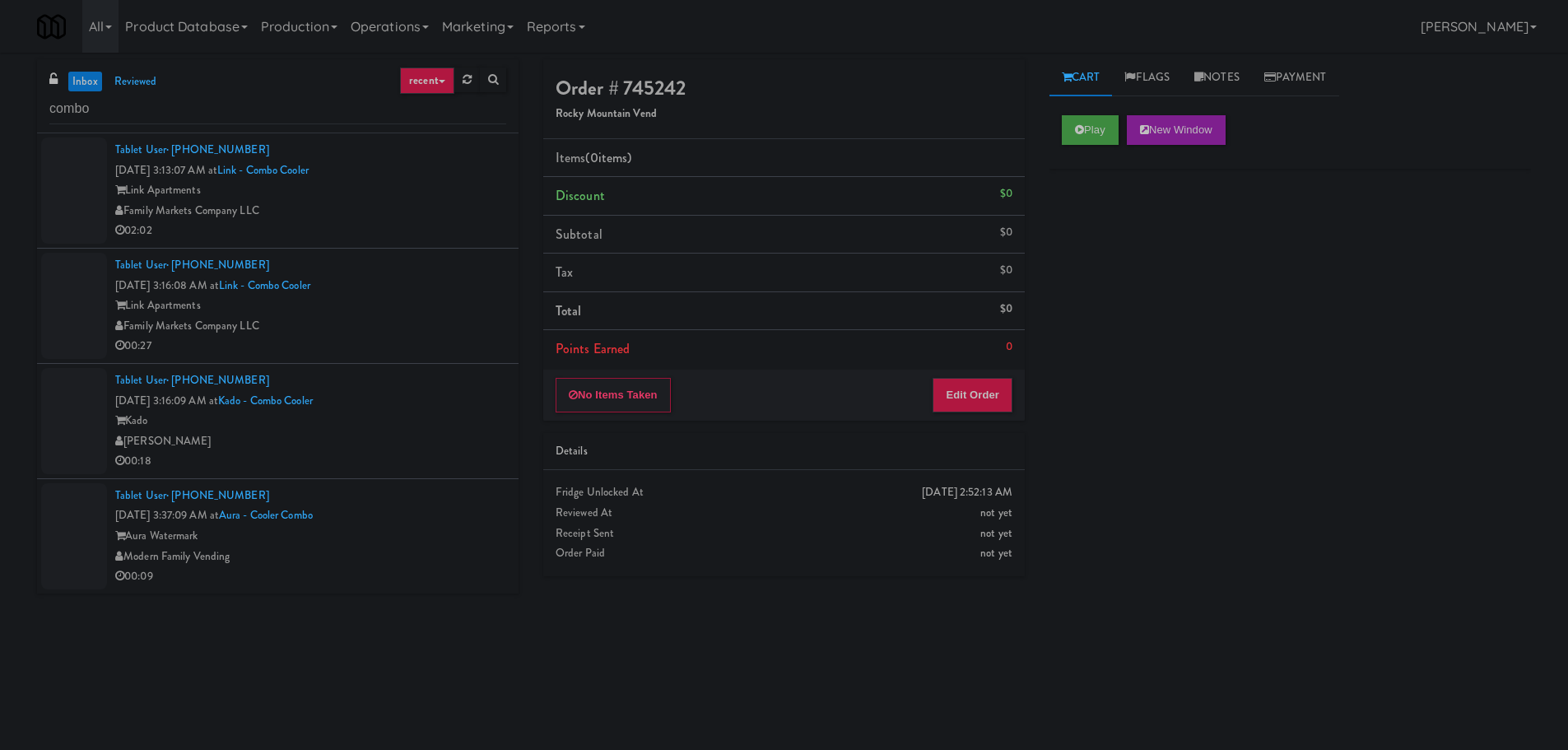
click at [375, 215] on div "Family Markets Company LLC" at bounding box center [310, 211] width 391 height 20
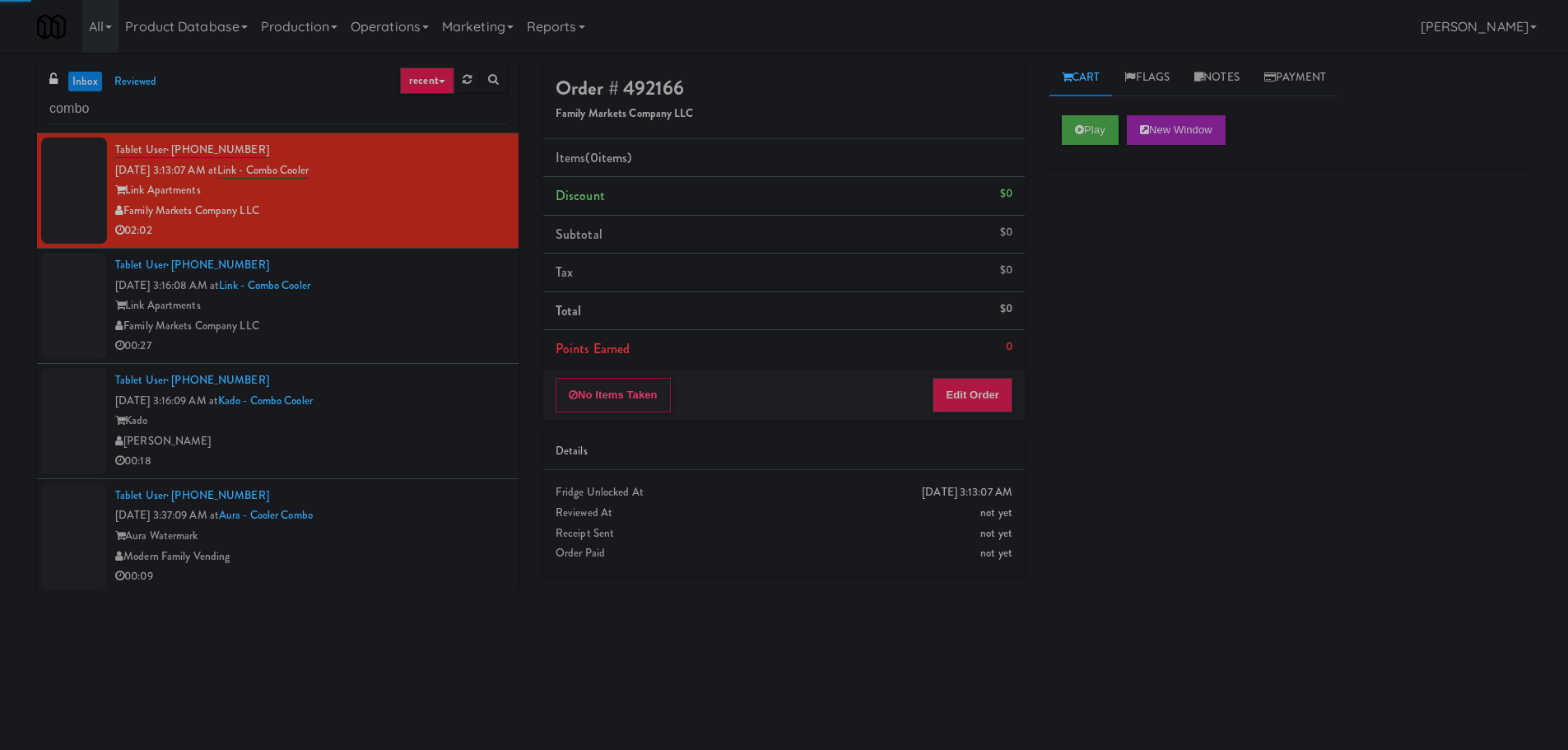
click at [427, 313] on div "Link Apartments" at bounding box center [310, 306] width 391 height 20
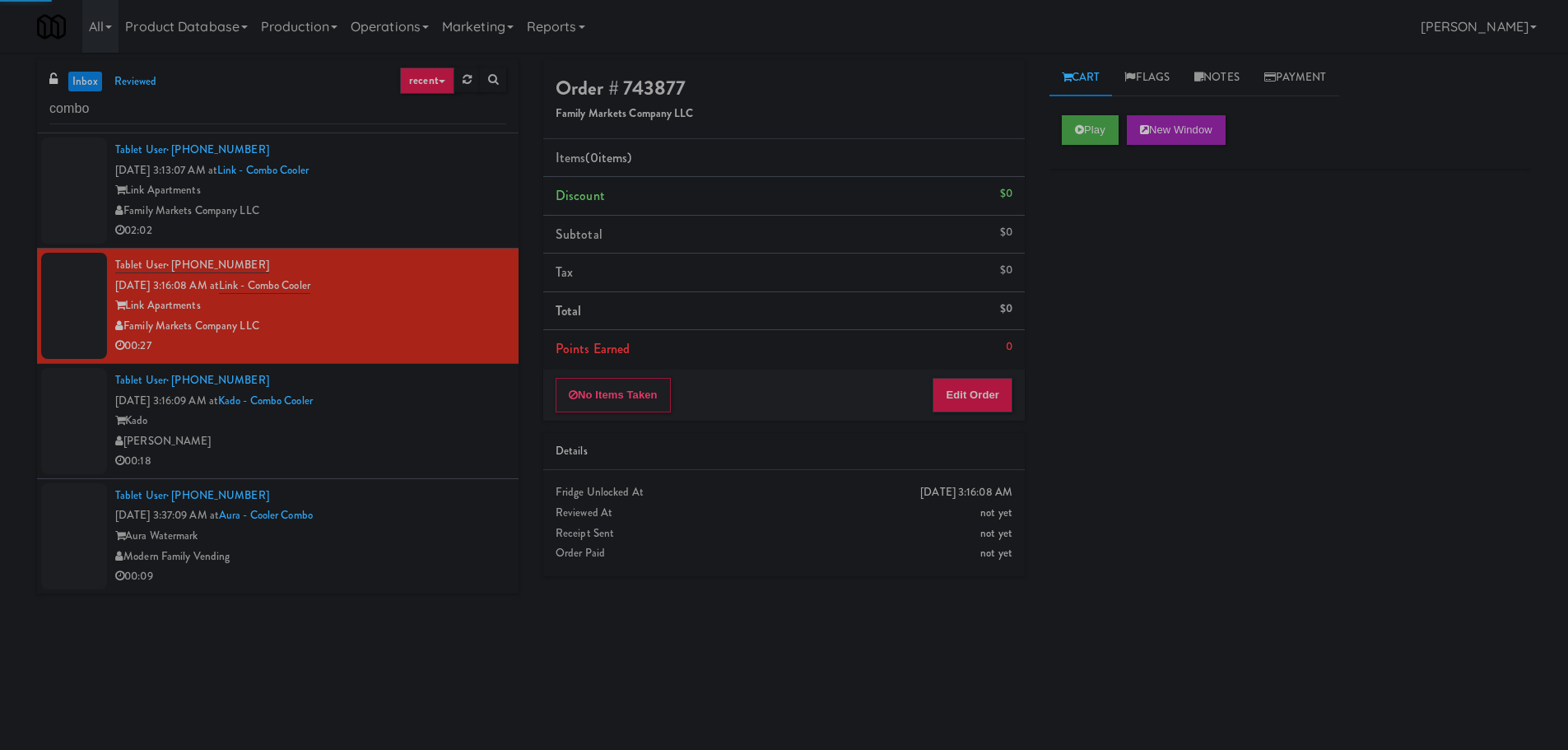
click at [435, 209] on div "Family Markets Company LLC" at bounding box center [310, 211] width 391 height 20
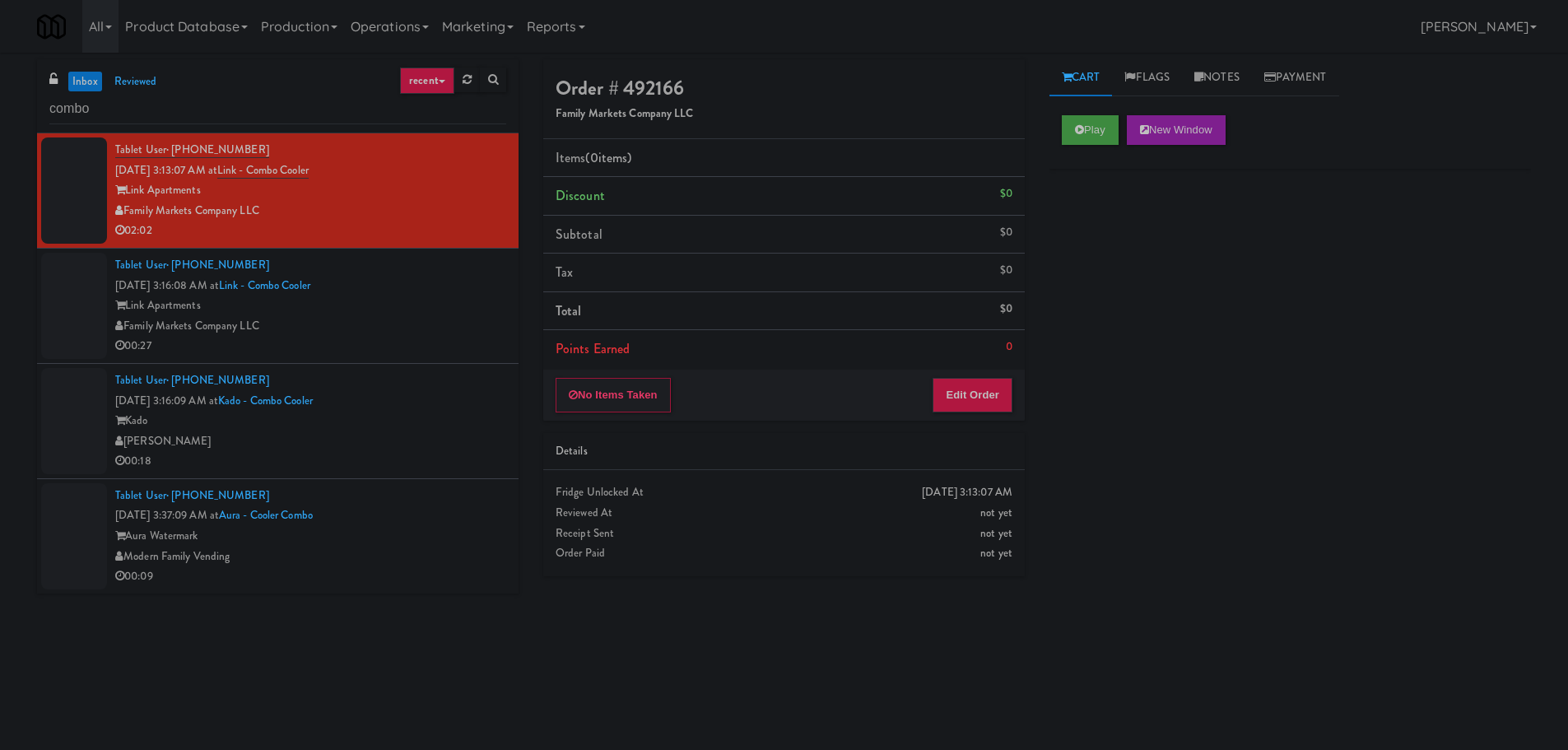
click at [438, 311] on div "Link Apartments" at bounding box center [310, 306] width 391 height 20
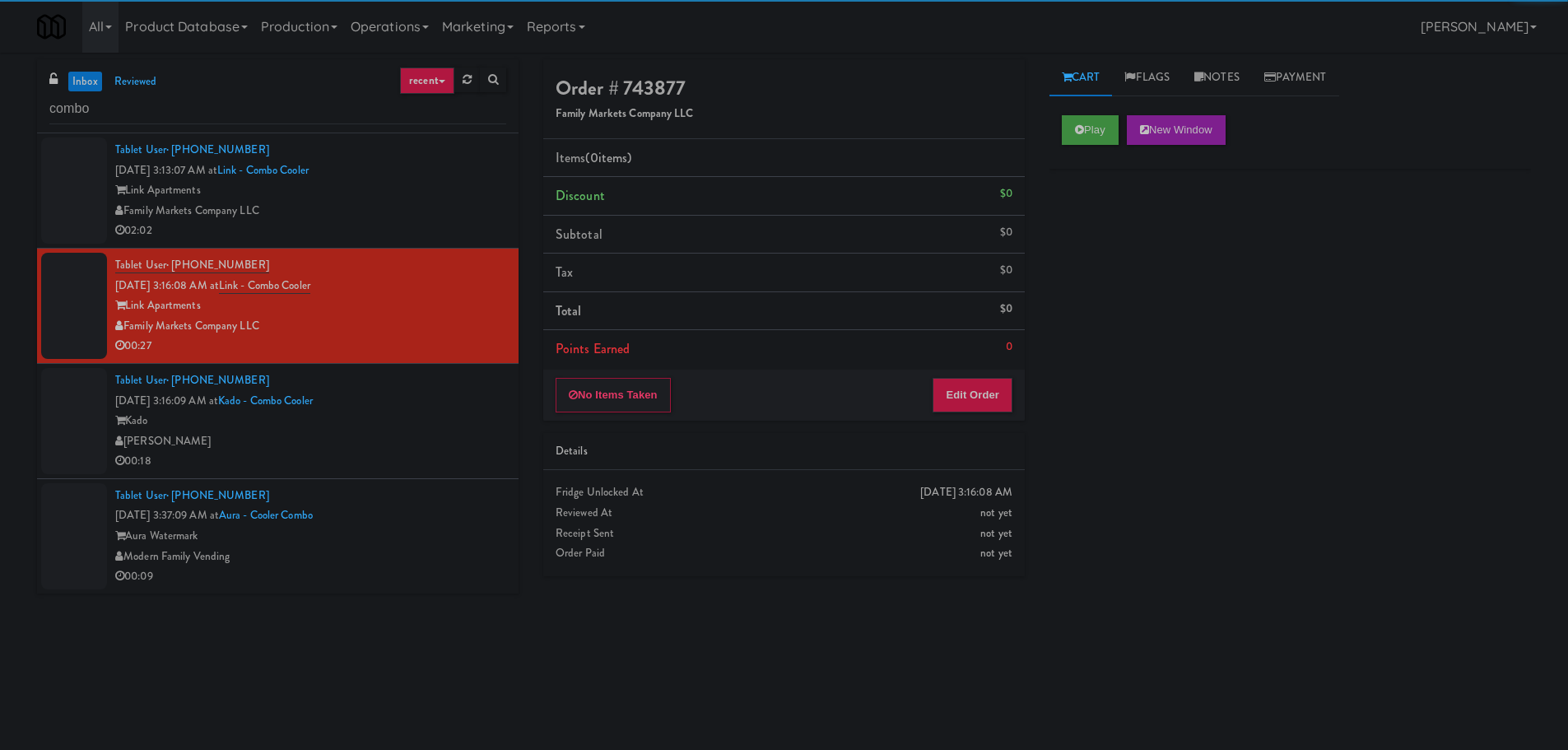
click at [450, 179] on div "Tablet User · (202) 840-9553 [DATE] 3:13:07 AM at Link - Combo Cooler Link Apar…" at bounding box center [310, 191] width 391 height 101
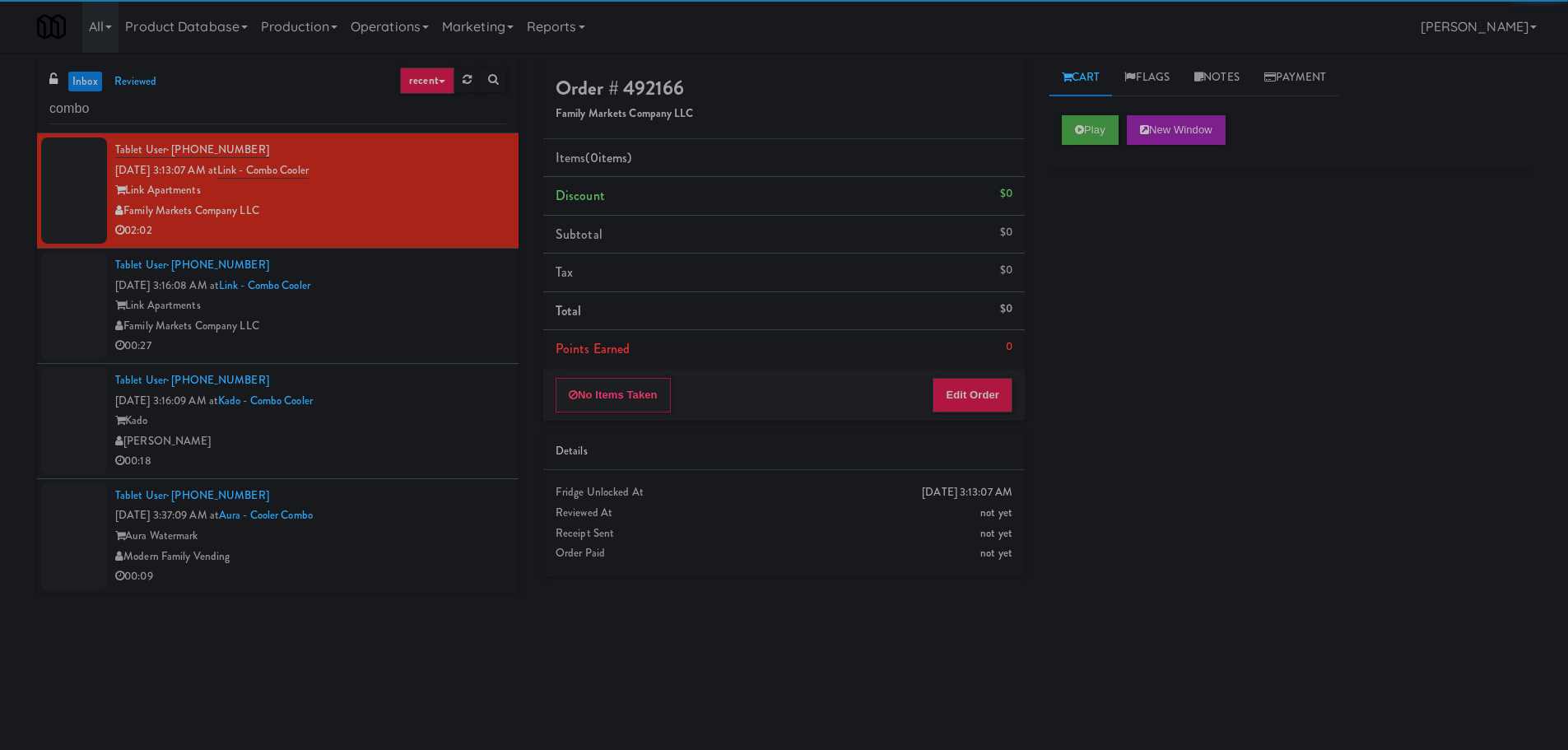
click at [402, 503] on div "Tablet User · (602) 903-0285 [DATE] 3:37:09 AM at Aura - Cooler Combo Aura Wate…" at bounding box center [310, 536] width 391 height 101
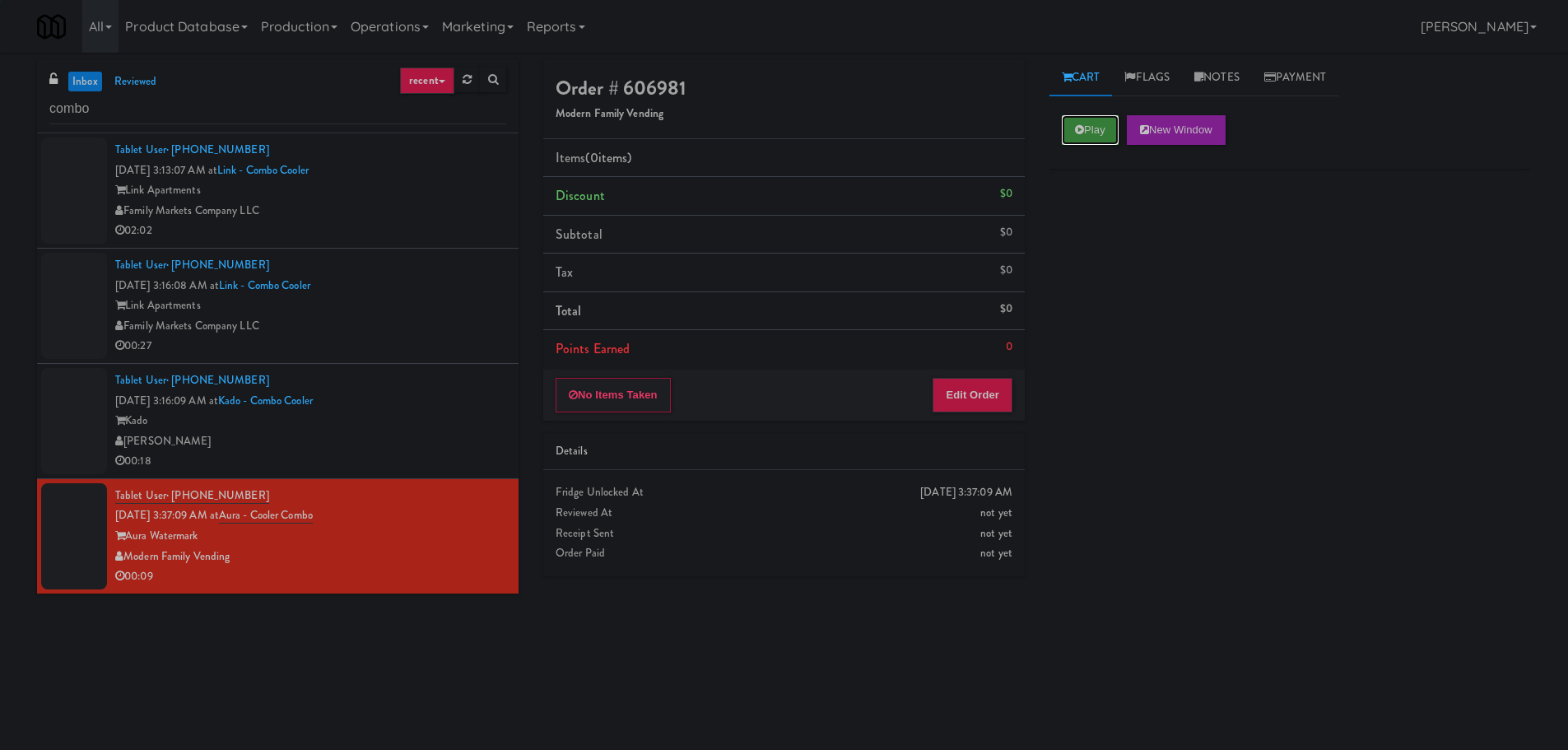
click at [1084, 126] on button "Play" at bounding box center [1090, 129] width 57 height 30
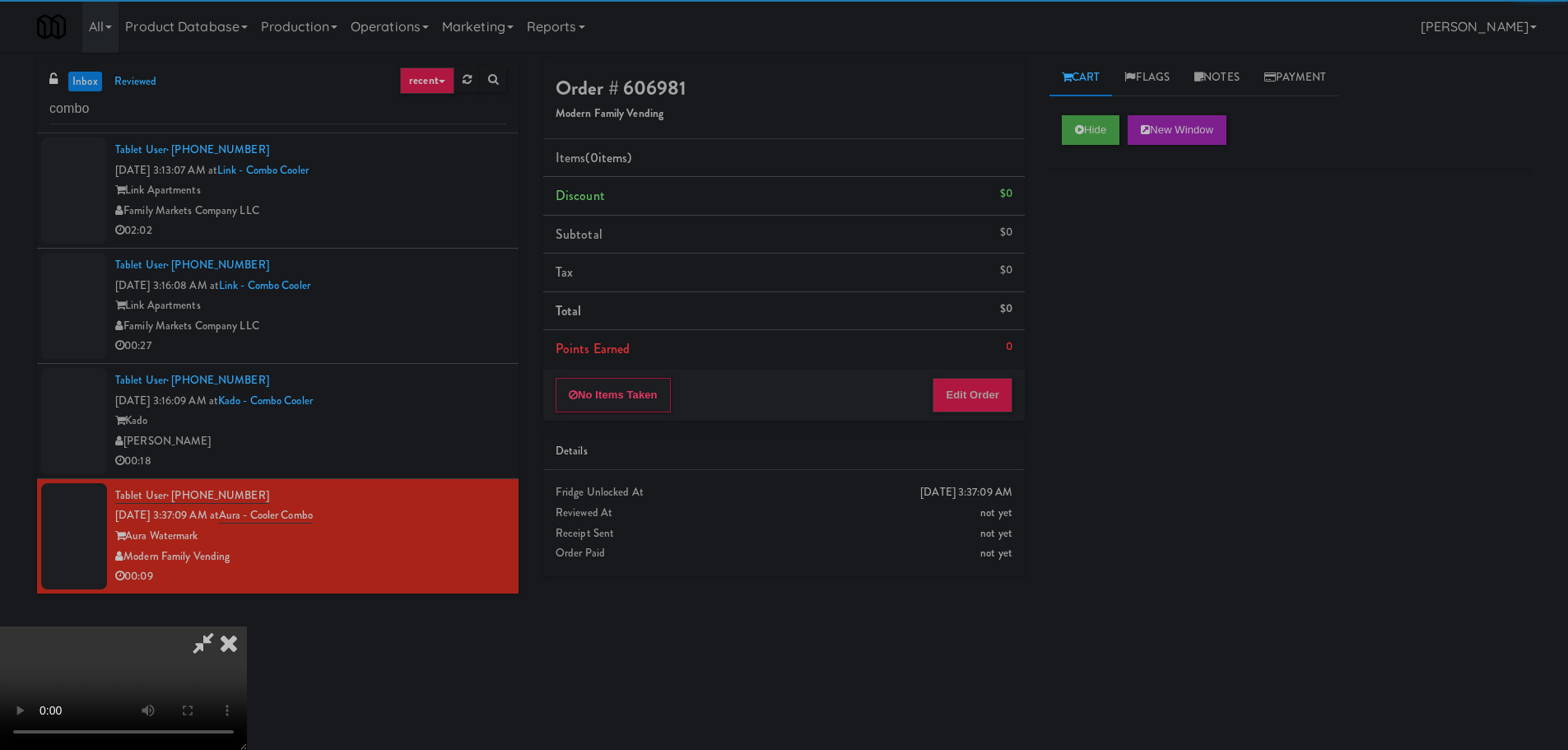
click at [980, 372] on div "Order # 606981 Modern Family Vending Items (0 items ) Discount $0 Subtotal $0 T…" at bounding box center [784, 240] width 482 height 361
click at [977, 378] on button "Edit Order" at bounding box center [972, 394] width 80 height 35
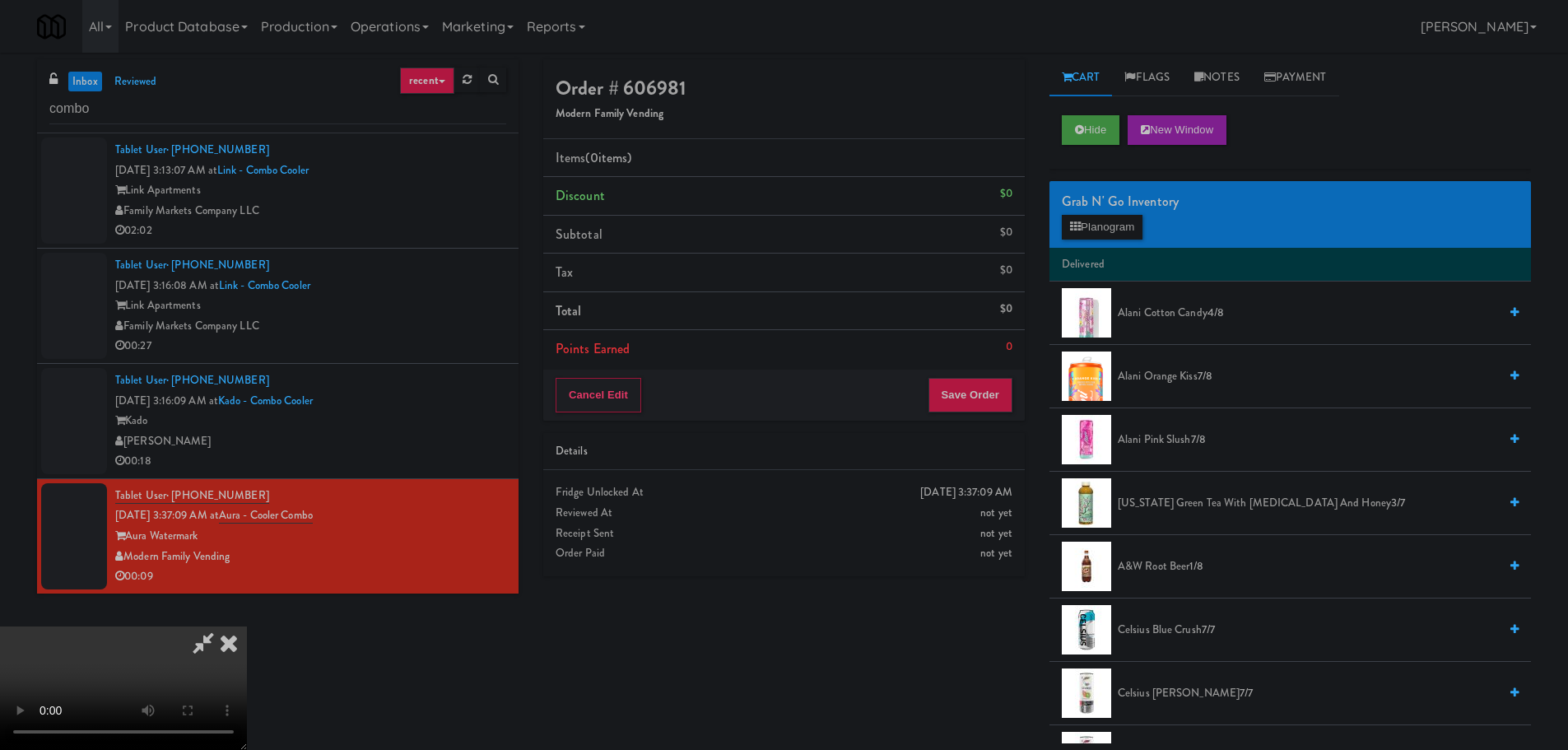
click at [821, 497] on div "Fridge Unlocked At" at bounding box center [784, 492] width 457 height 20
click at [247, 626] on video at bounding box center [123, 688] width 247 height 123
click at [1133, 203] on div "Grab N' Go Inventory" at bounding box center [1290, 201] width 457 height 24
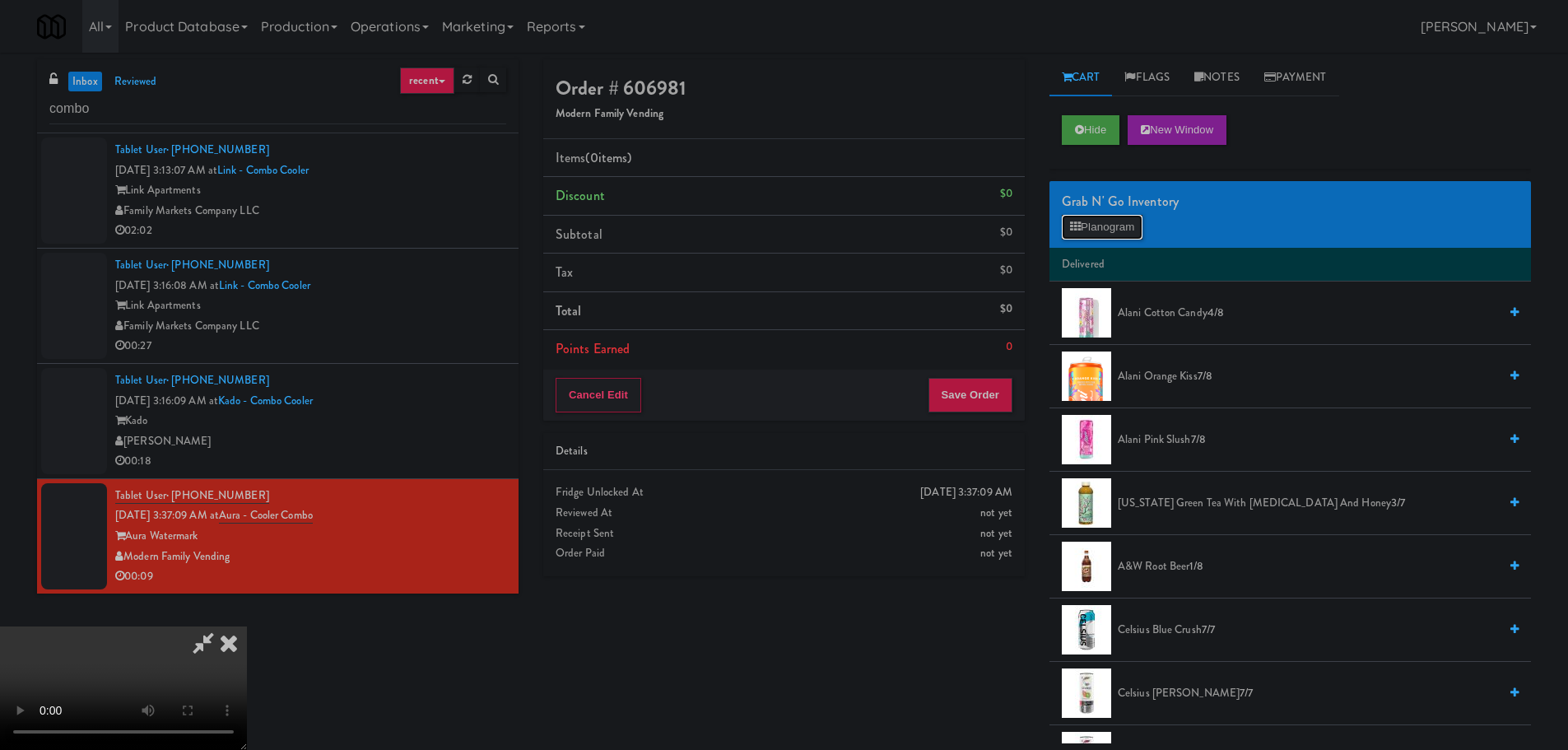
click at [1125, 222] on button "Planogram" at bounding box center [1102, 226] width 80 height 24
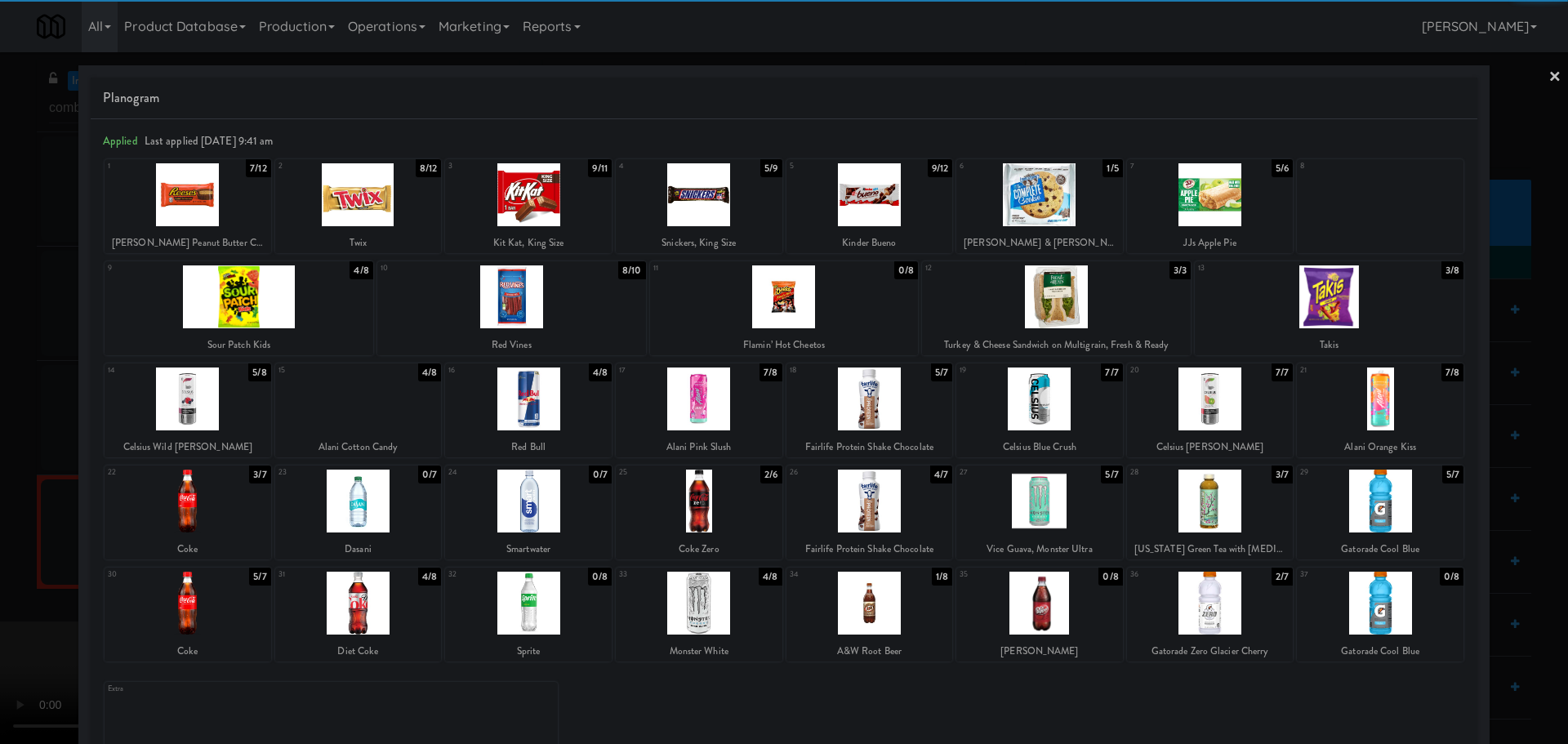
click at [196, 500] on div at bounding box center [188, 500] width 167 height 63
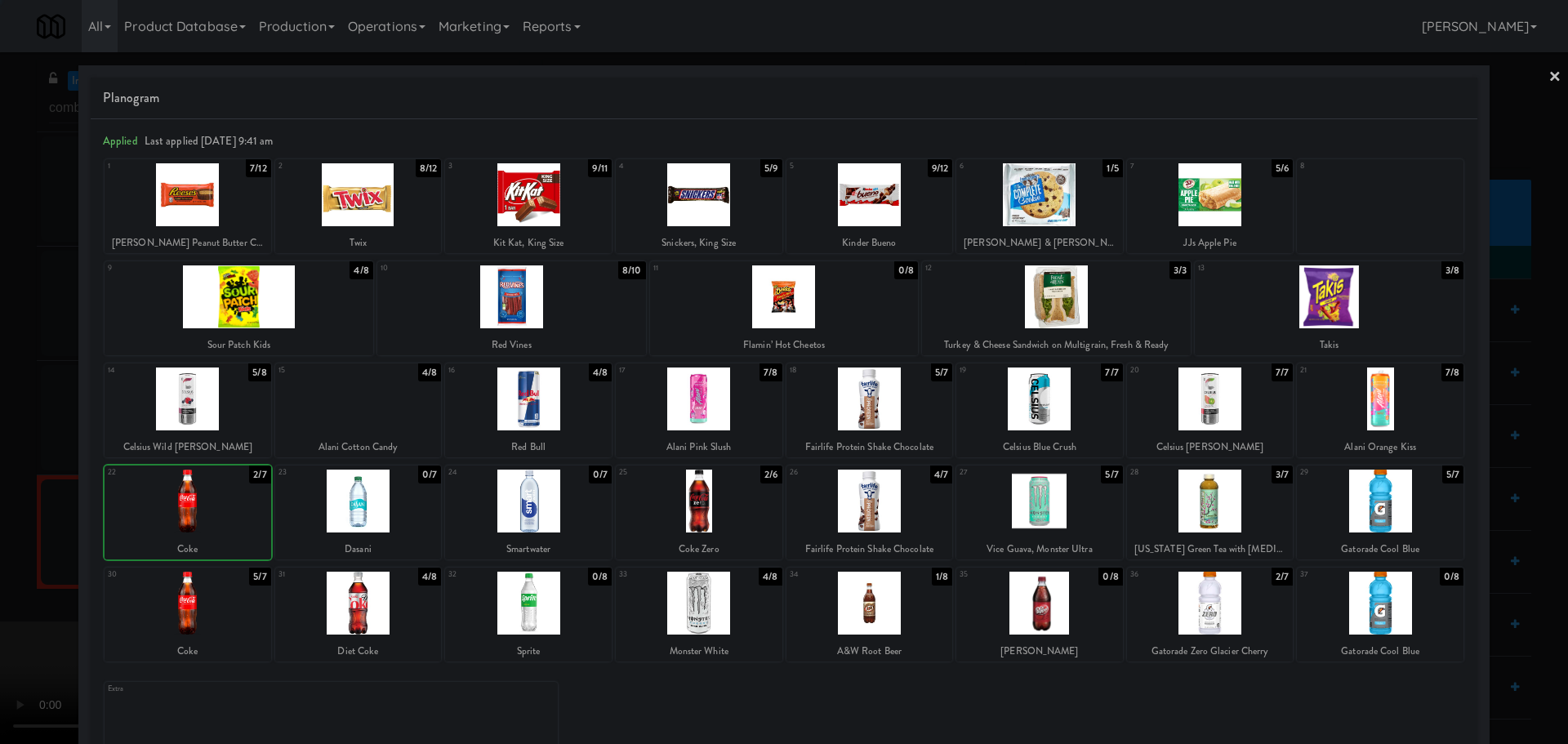
click at [0, 503] on div at bounding box center [784, 372] width 1568 height 744
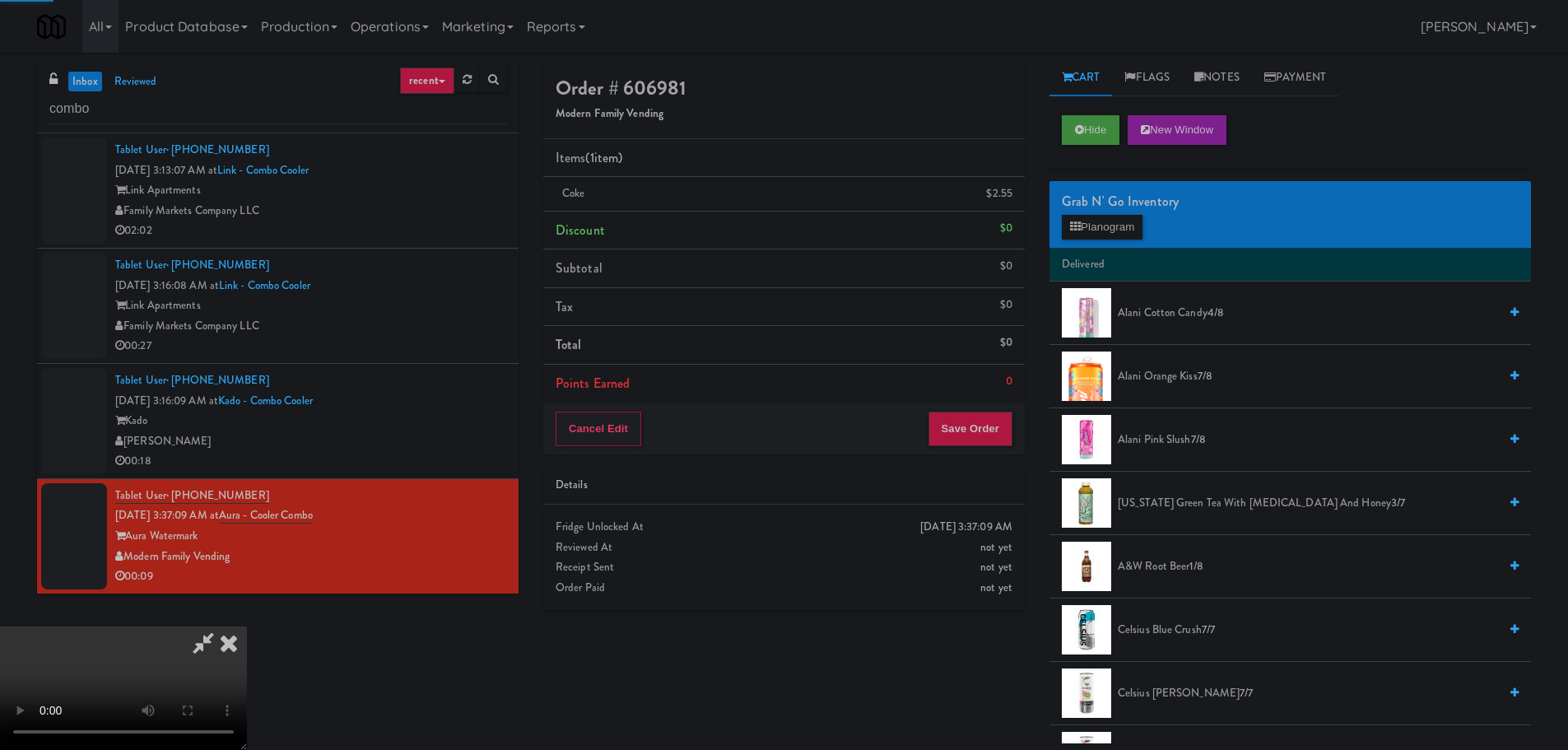
click at [247, 626] on video at bounding box center [123, 688] width 247 height 123
drag, startPoint x: 591, startPoint y: 477, endPoint x: 738, endPoint y: 445, distance: 150.4
click at [247, 626] on video at bounding box center [123, 688] width 247 height 123
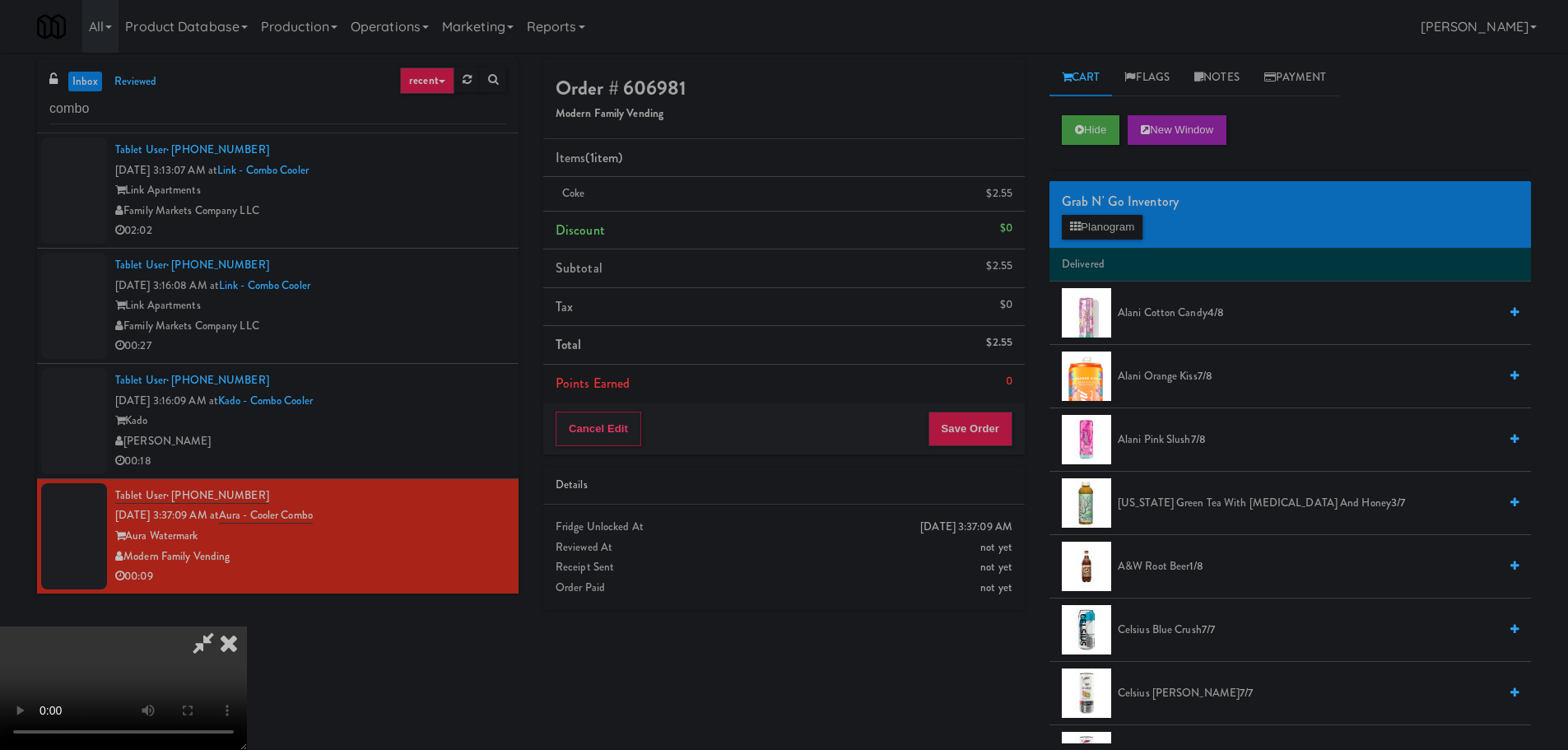
click at [1179, 508] on span "[US_STATE] Green Tea with [MEDICAL_DATA] and Honey 3/7" at bounding box center [1308, 503] width 380 height 20
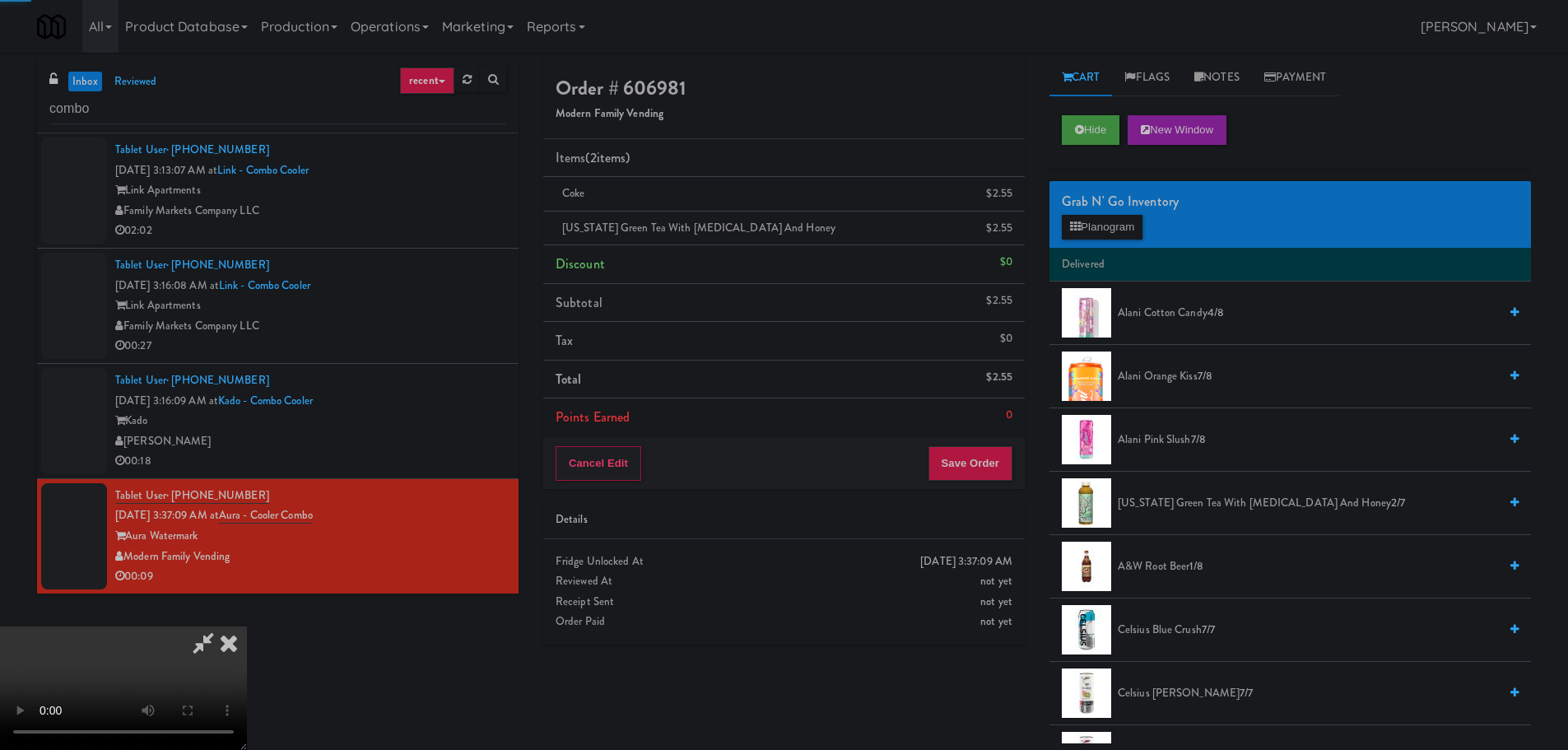
click at [247, 626] on video at bounding box center [123, 688] width 247 height 123
click at [975, 467] on button "Save Order" at bounding box center [970, 463] width 84 height 35
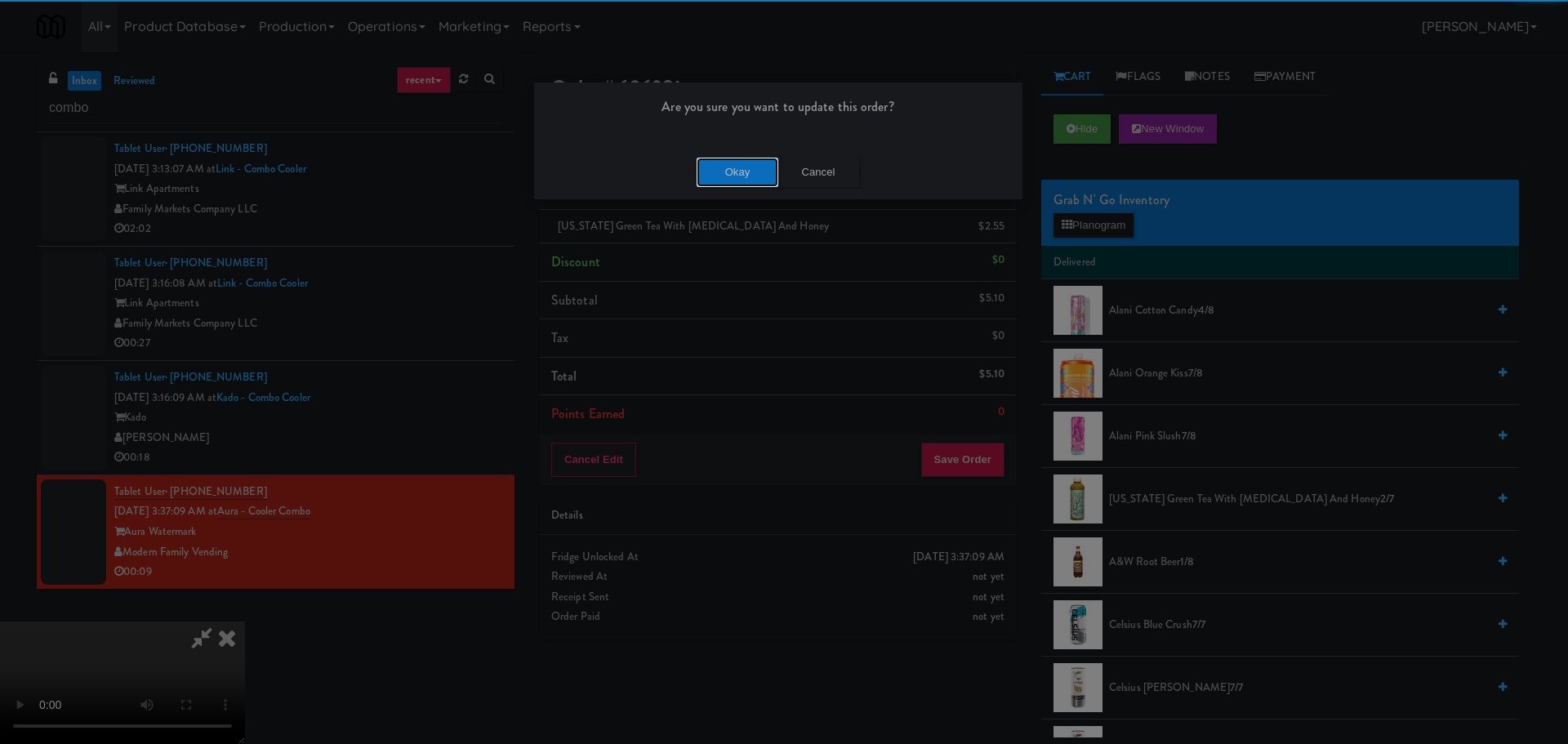
click at [752, 172] on button "Okay" at bounding box center [737, 172] width 81 height 29
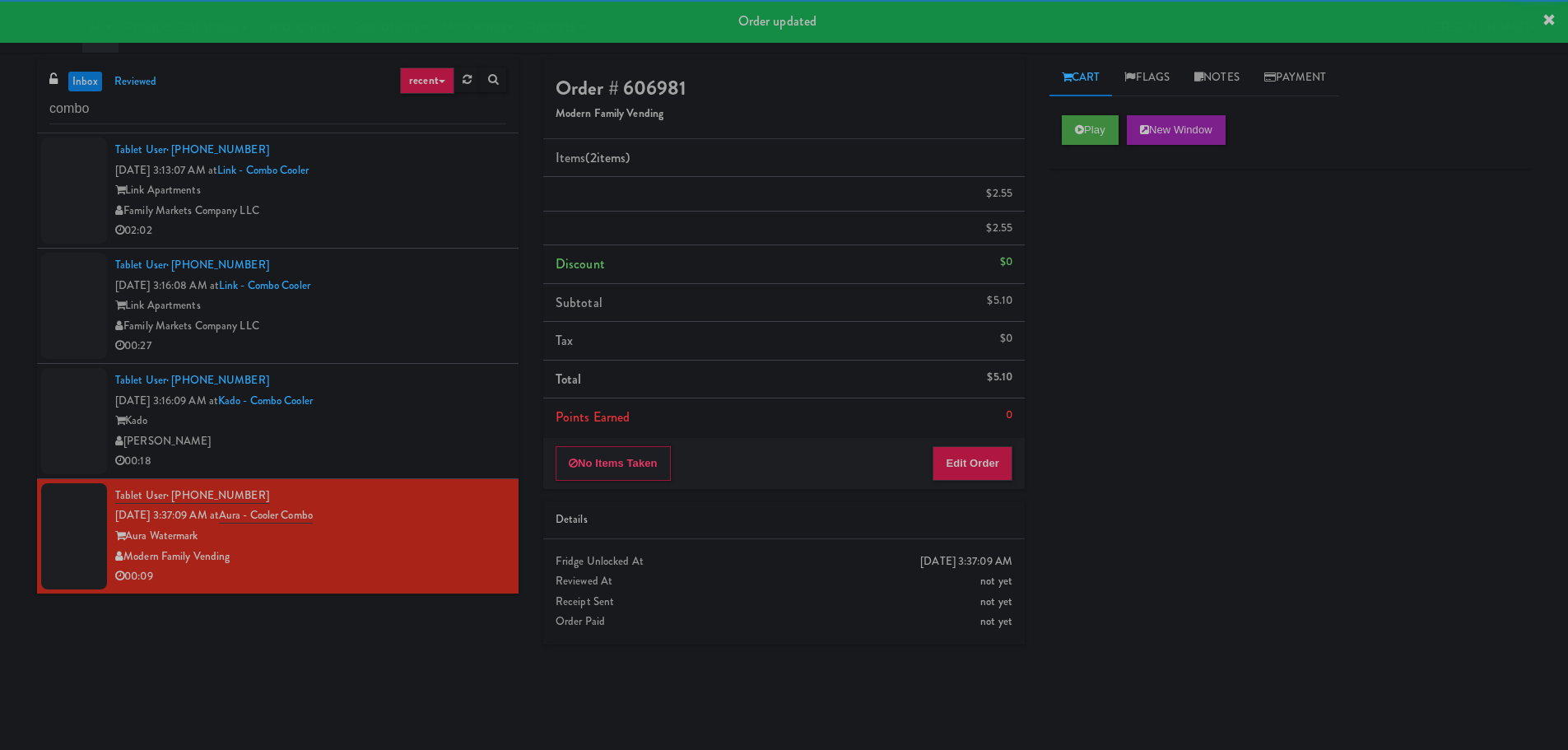
click at [419, 402] on div "Tablet User · (360) 566-5015 [DATE] 3:16:09 AM at Kado - Combo Cooler [PERSON_N…" at bounding box center [310, 421] width 391 height 101
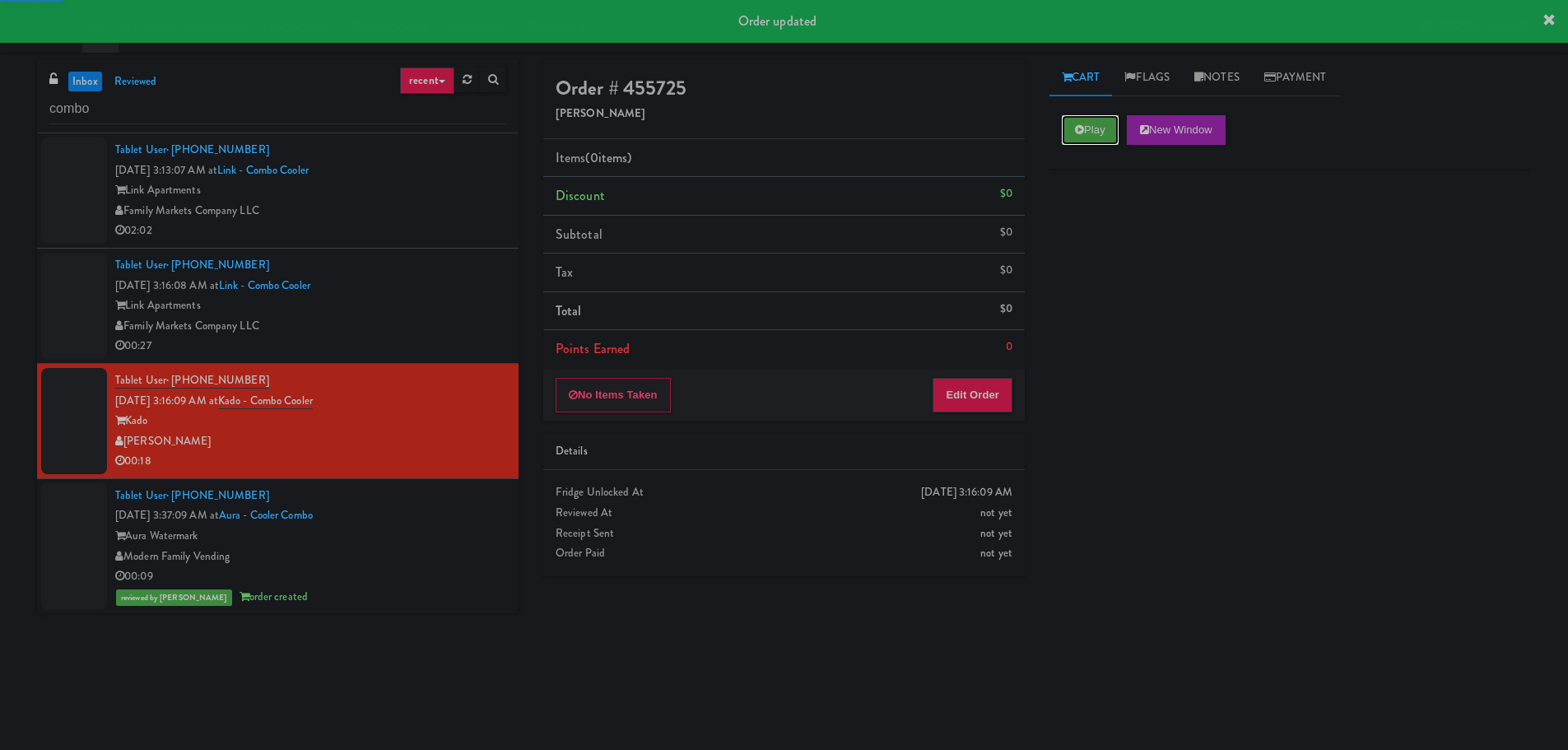
drag, startPoint x: 1076, startPoint y: 123, endPoint x: 993, endPoint y: 294, distance: 190.1
click at [1077, 124] on icon at bounding box center [1079, 129] width 9 height 11
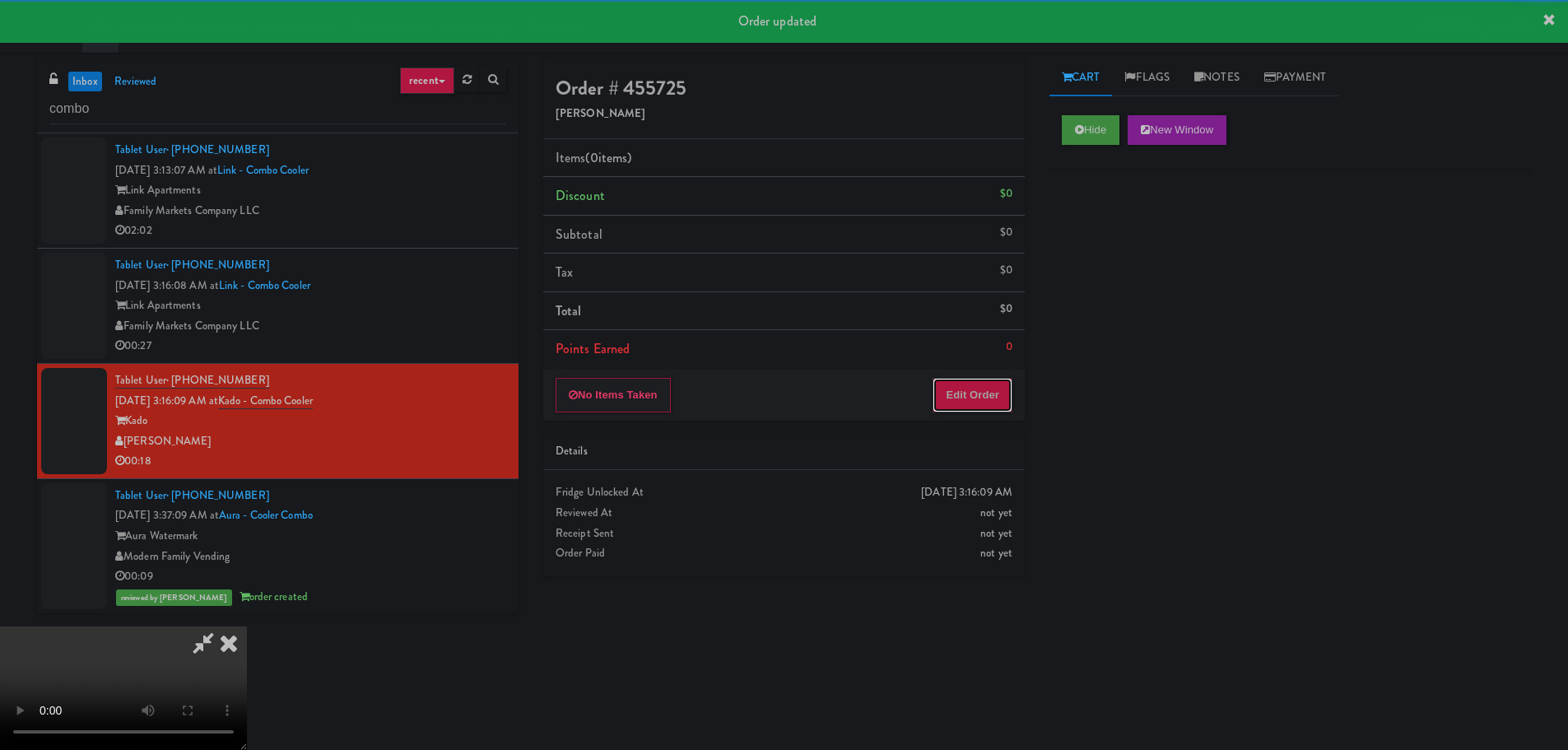
click at [939, 396] on button "Edit Order" at bounding box center [972, 394] width 80 height 35
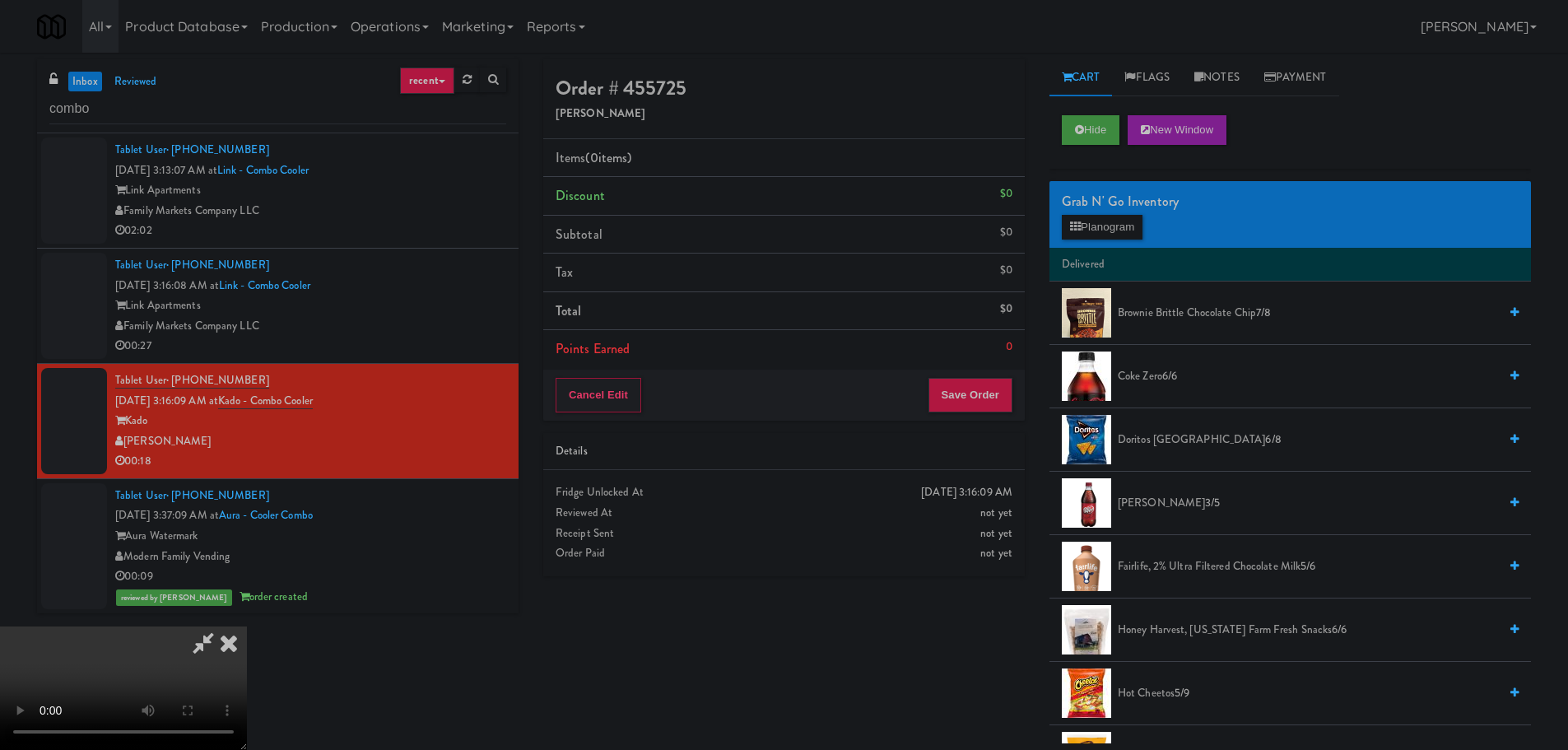
click at [247, 626] on video at bounding box center [123, 688] width 247 height 123
drag, startPoint x: 591, startPoint y: 496, endPoint x: 600, endPoint y: 495, distance: 9.1
click at [247, 626] on video at bounding box center [123, 688] width 247 height 123
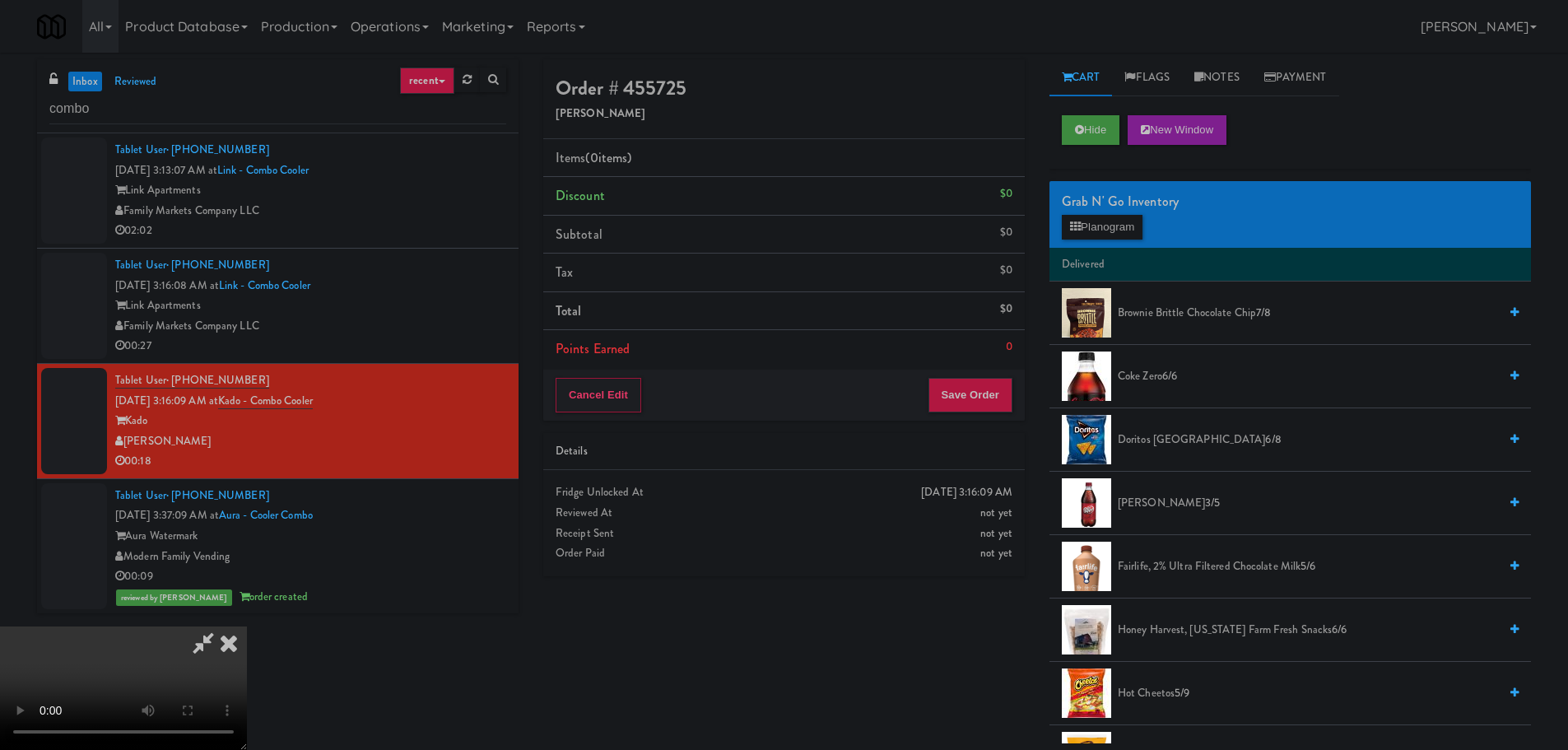
click at [247, 626] on video at bounding box center [123, 688] width 247 height 123
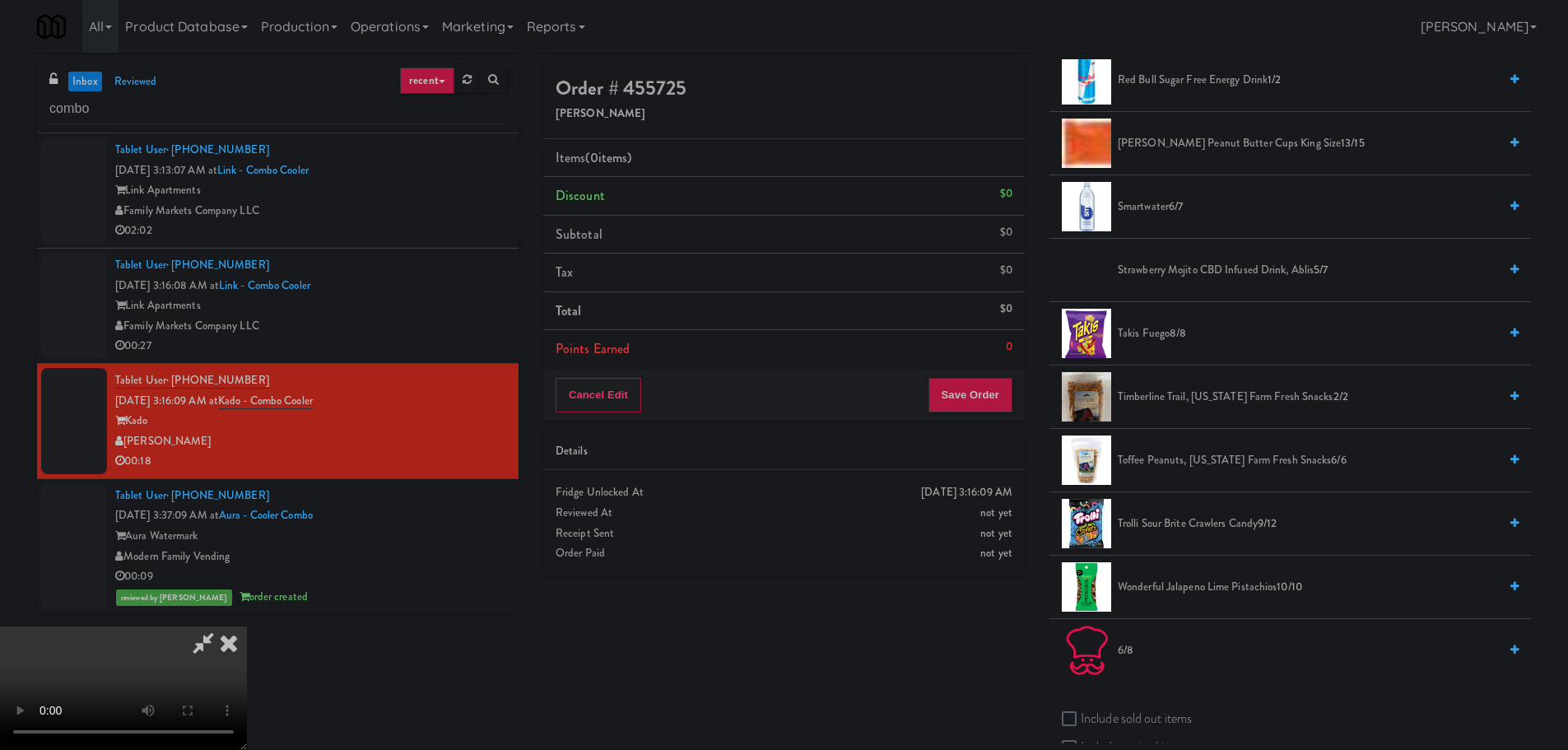
scroll to position [1085, 0]
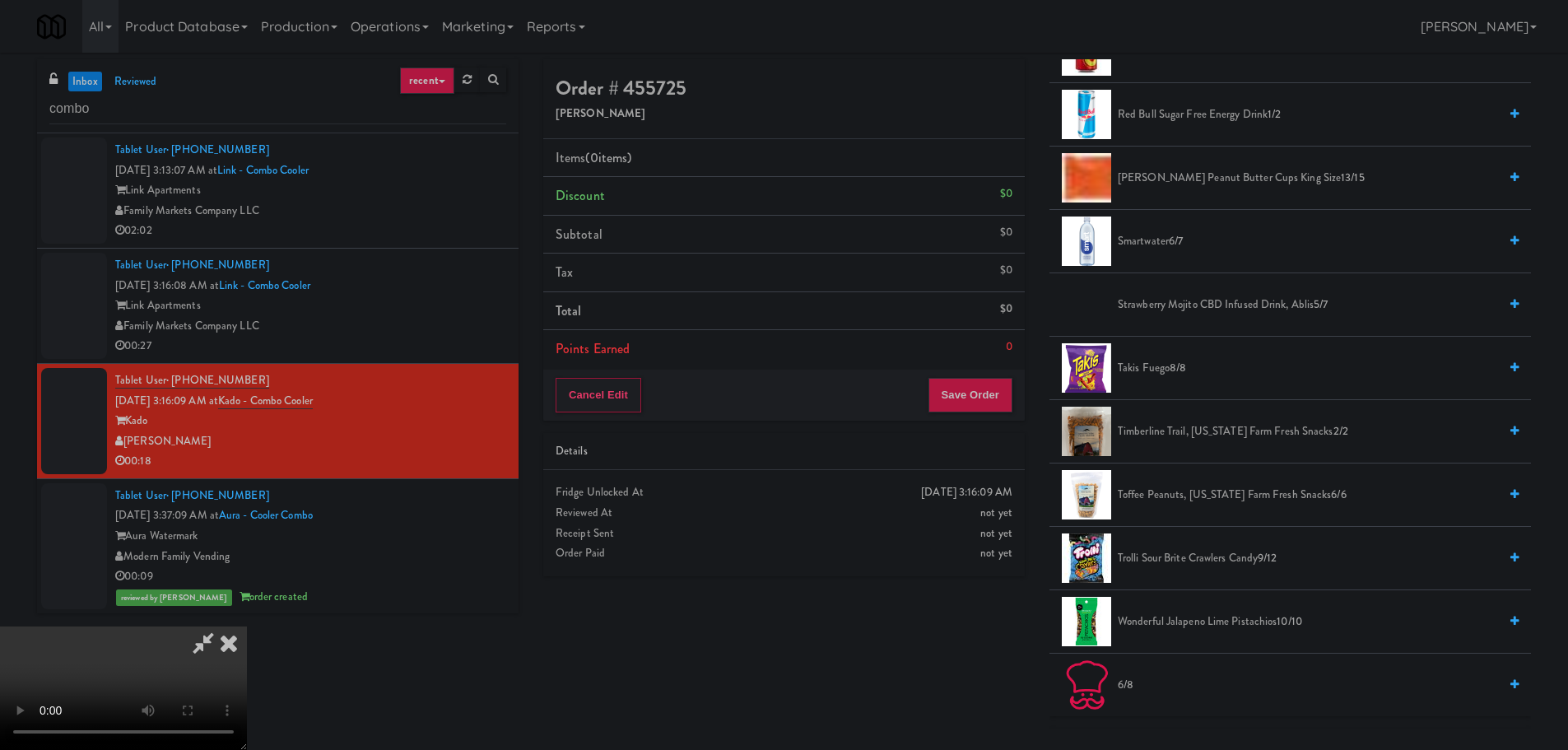
click at [1179, 543] on li "Trolli Sour Brite Crawlers Candy 9/12" at bounding box center [1290, 558] width 482 height 63
click at [1179, 555] on span "Trolli Sour Brite Crawlers Candy 9/12" at bounding box center [1308, 558] width 380 height 20
click at [247, 626] on video at bounding box center [123, 688] width 247 height 123
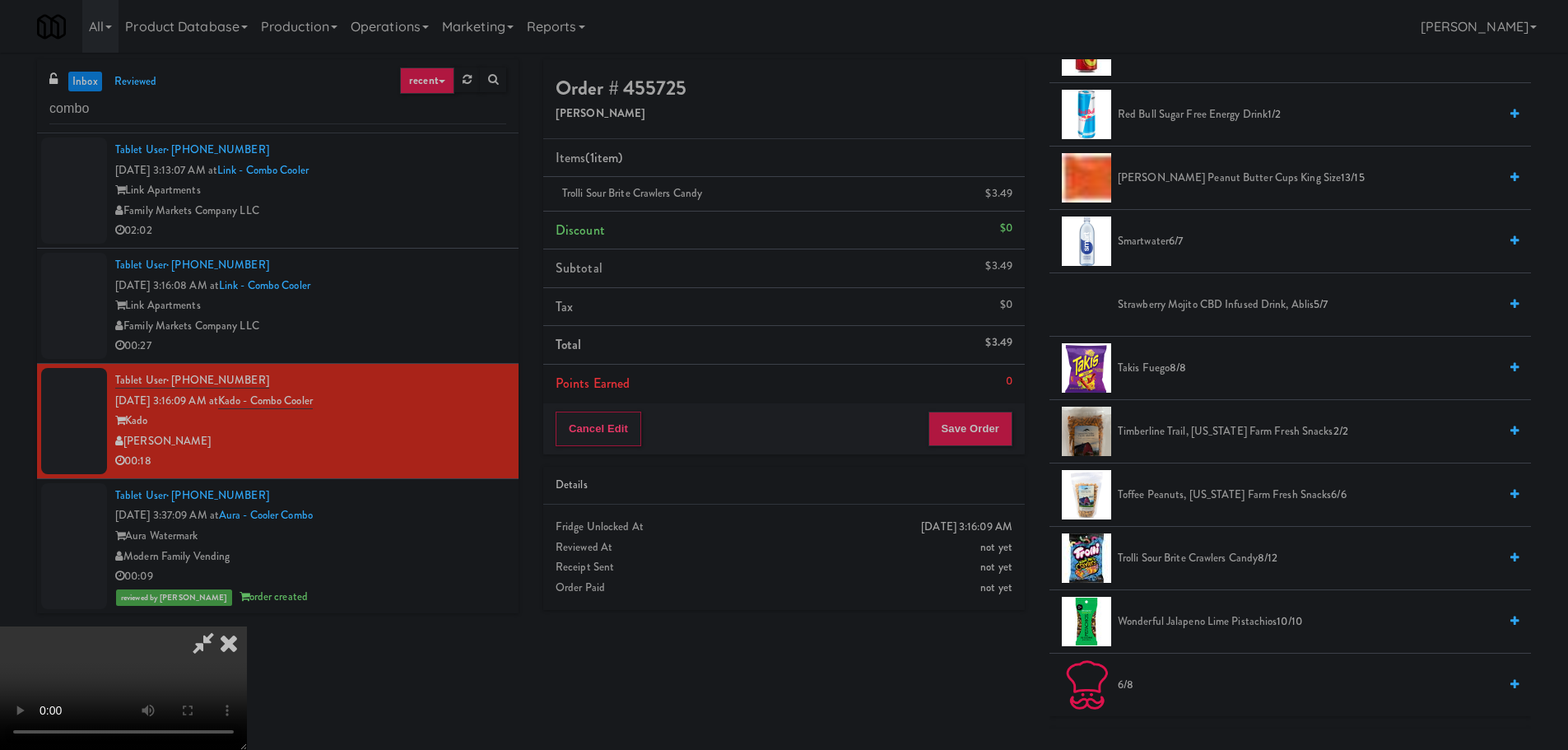
click at [247, 626] on video at bounding box center [123, 688] width 247 height 123
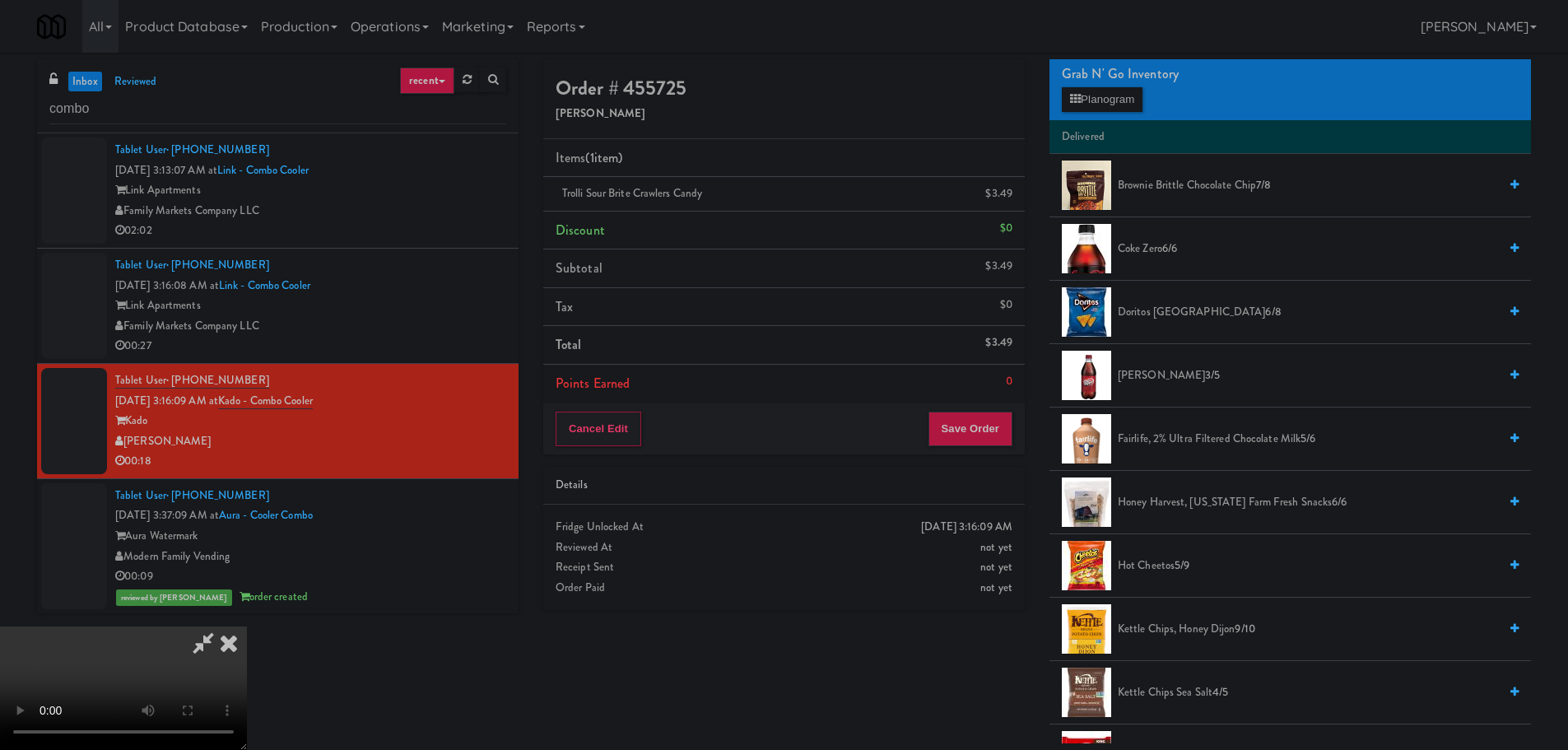
scroll to position [0, 0]
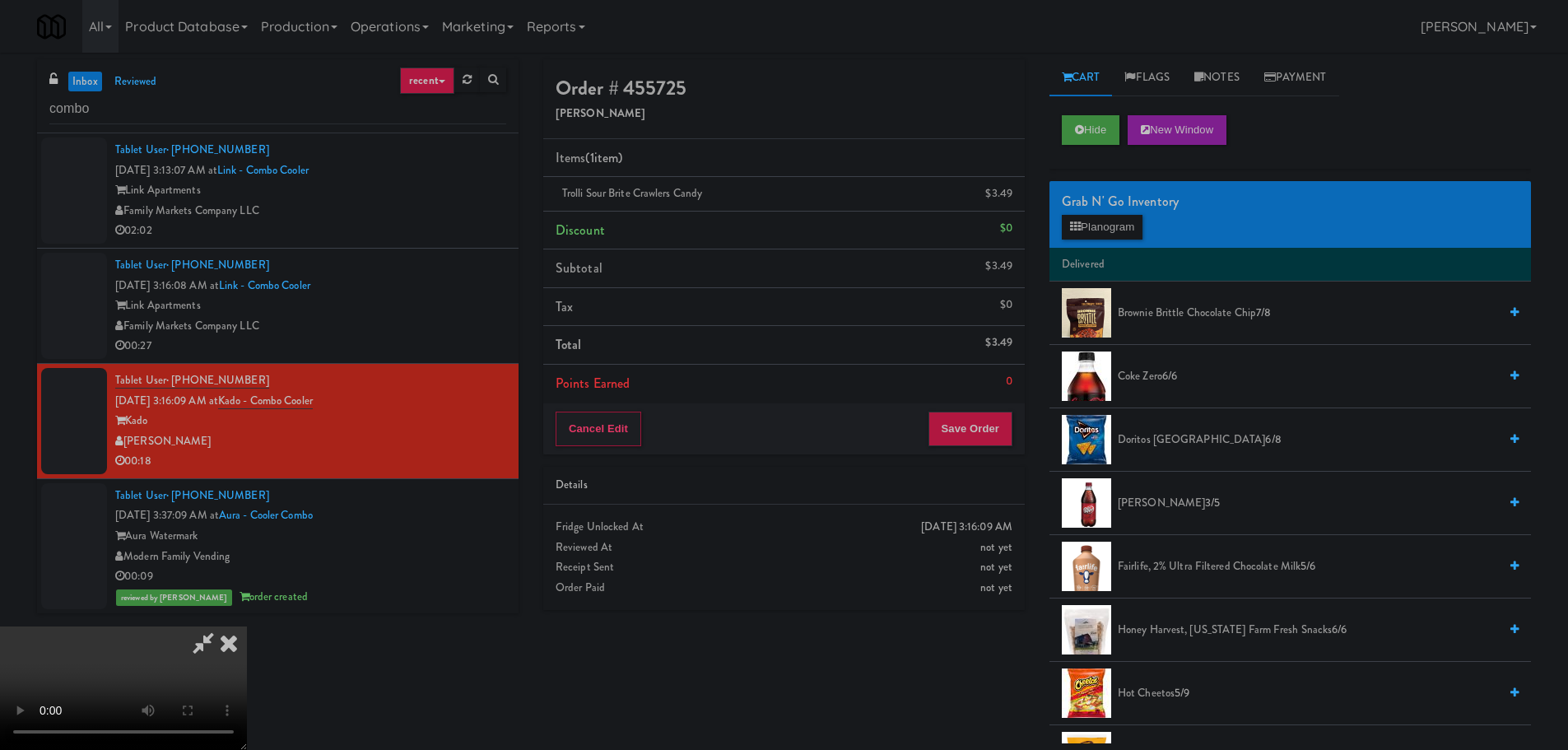
click at [1164, 559] on span "Fairlife, 2% Ultra Filtered Chocolate Milk 5/6" at bounding box center [1308, 567] width 380 height 20
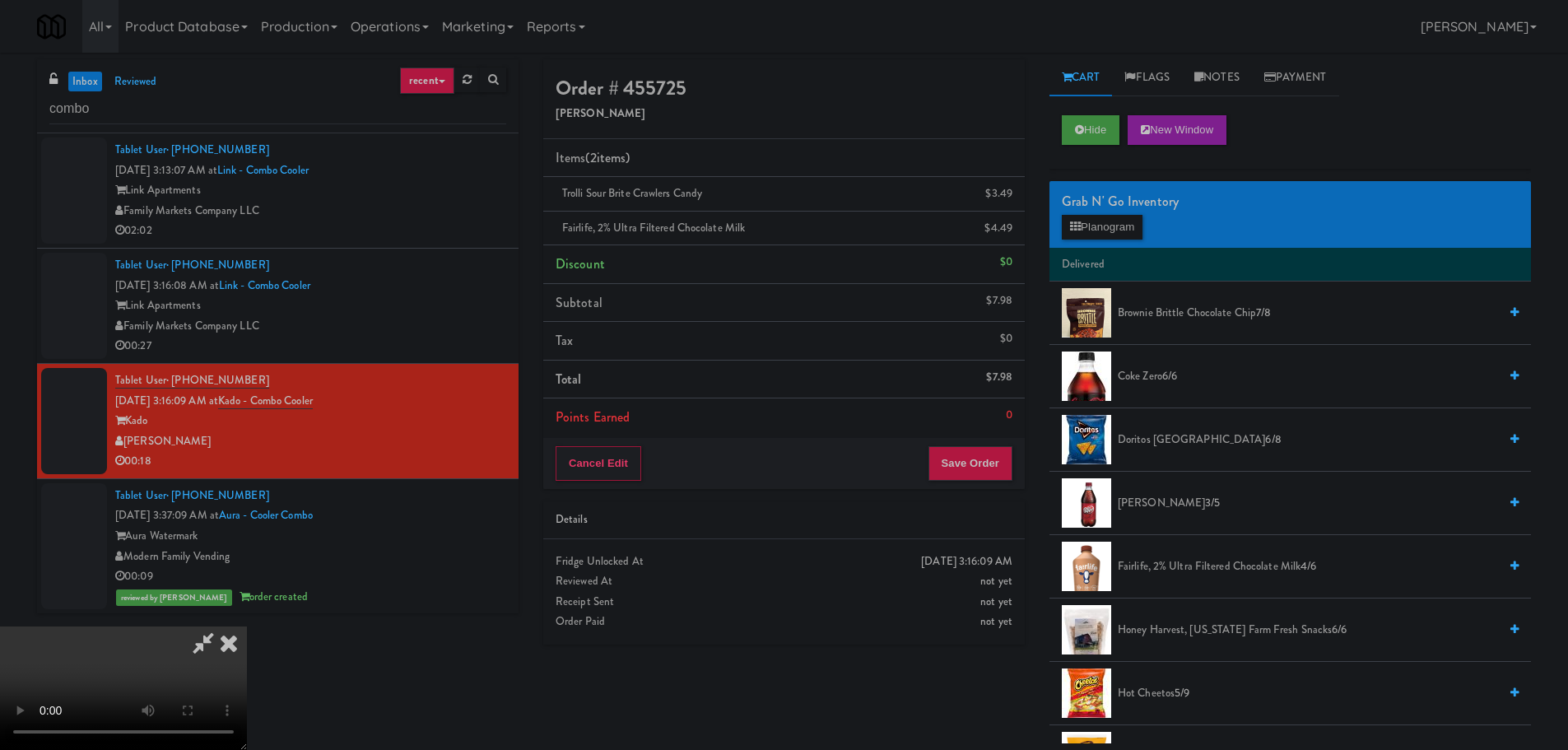
click at [1107, 212] on div "Grab N' Go Inventory" at bounding box center [1290, 201] width 457 height 24
click at [1107, 226] on button "Planogram" at bounding box center [1102, 226] width 80 height 24
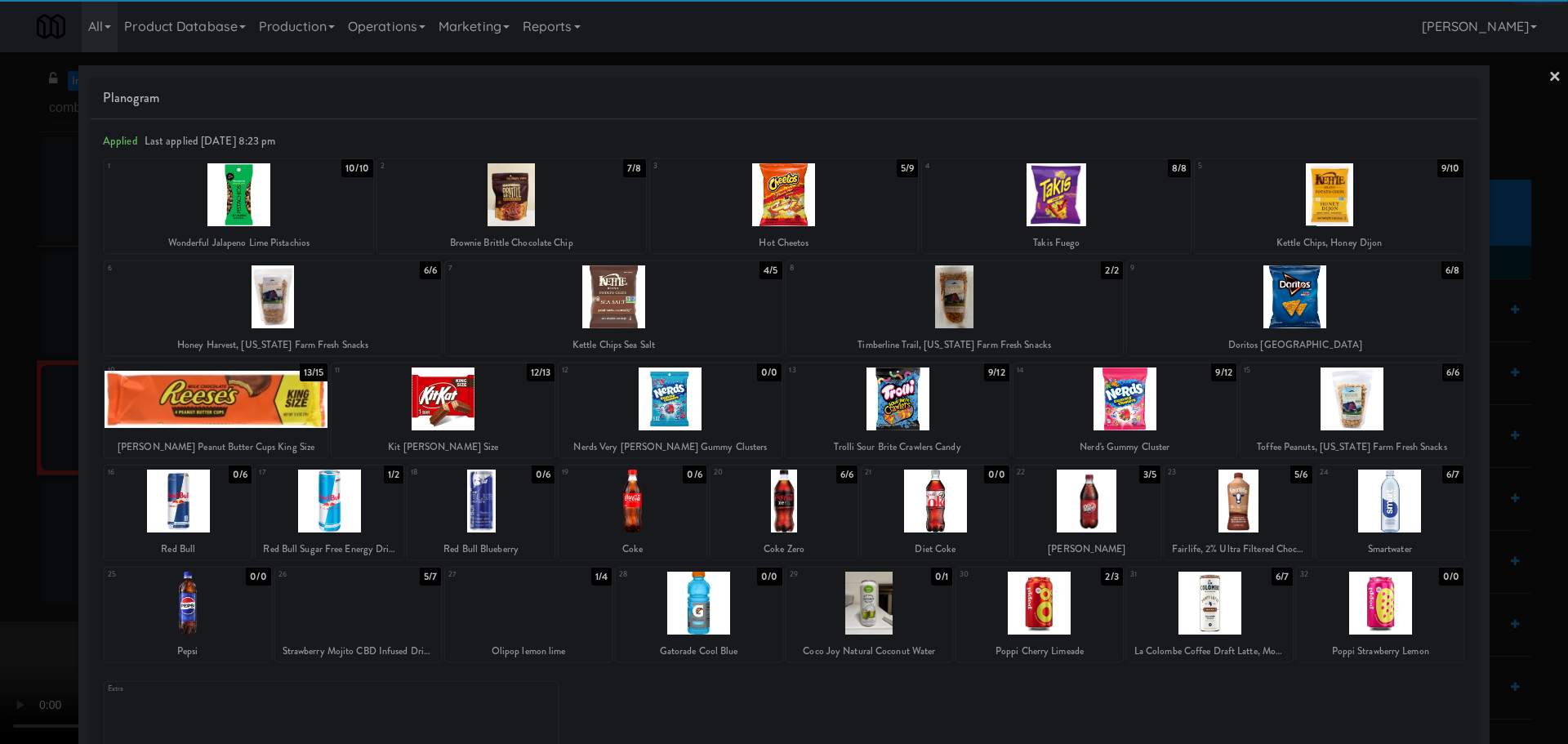
click at [0, 514] on div at bounding box center [784, 372] width 1568 height 744
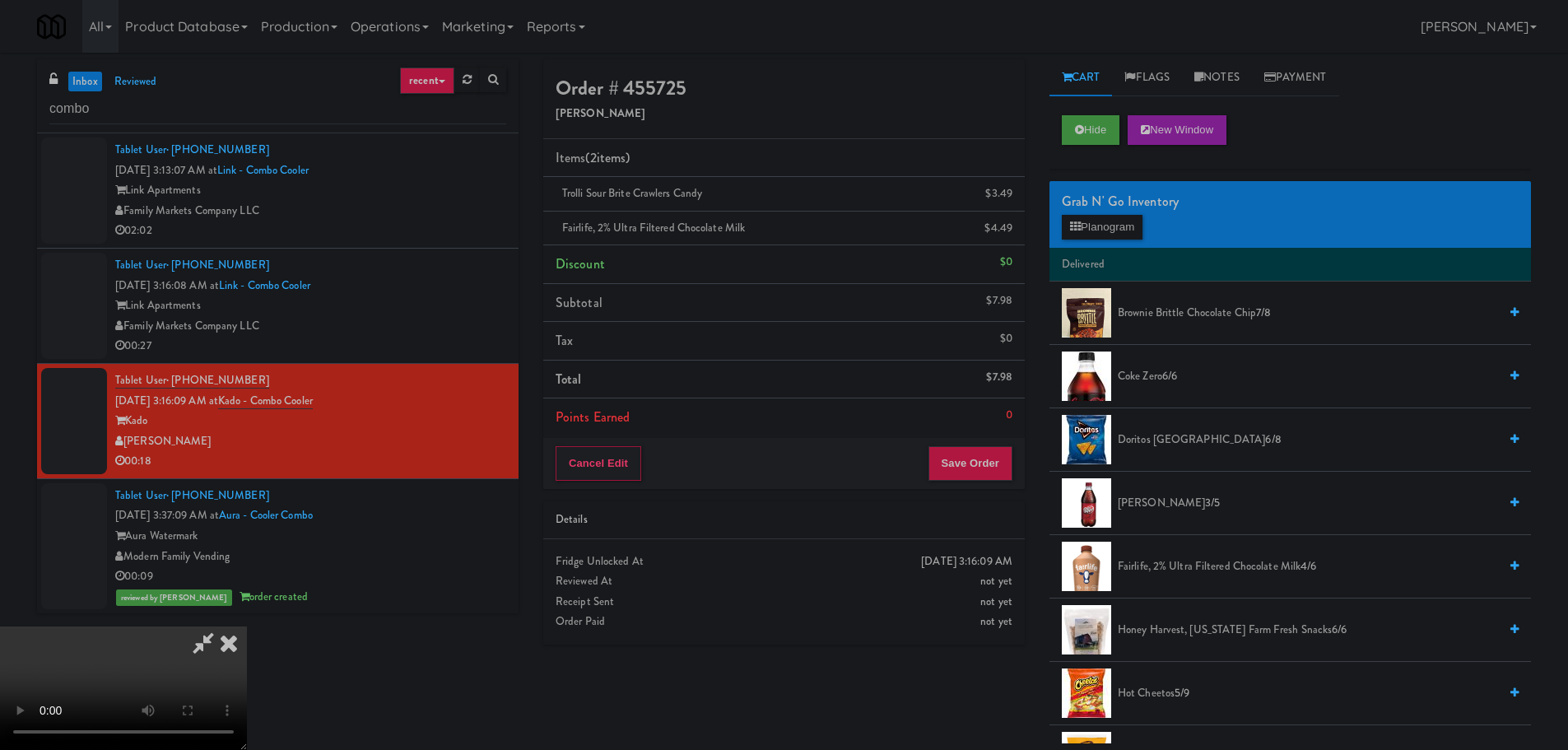
click at [247, 626] on video at bounding box center [123, 688] width 247 height 123
click at [1015, 240] on link at bounding box center [1011, 235] width 15 height 20
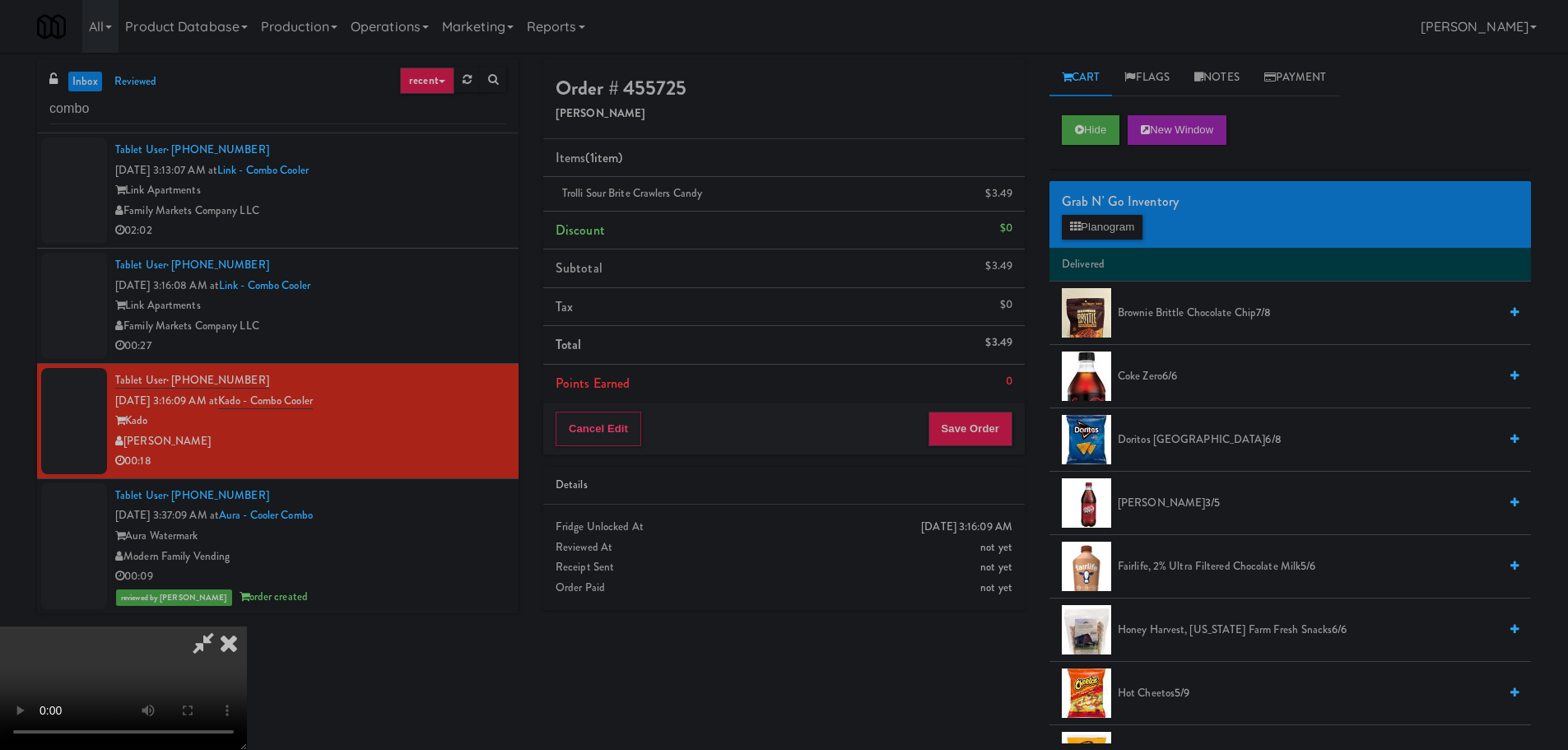
click at [1015, 433] on div "Cancel Edit Save Order" at bounding box center [784, 428] width 482 height 51
click at [1009, 433] on button "Save Order" at bounding box center [970, 428] width 84 height 35
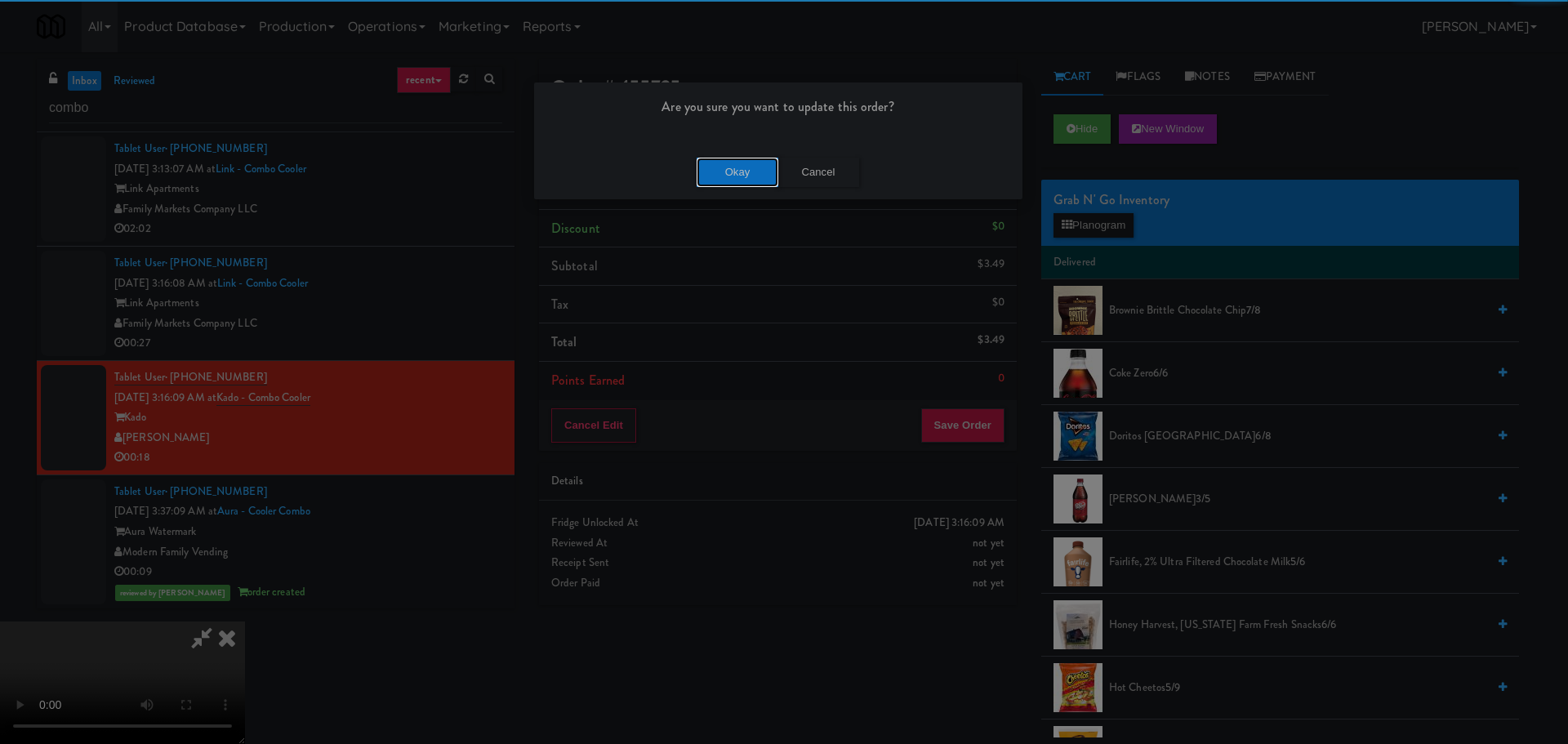
click at [727, 154] on div "Okay Cancel" at bounding box center [778, 171] width 489 height 54
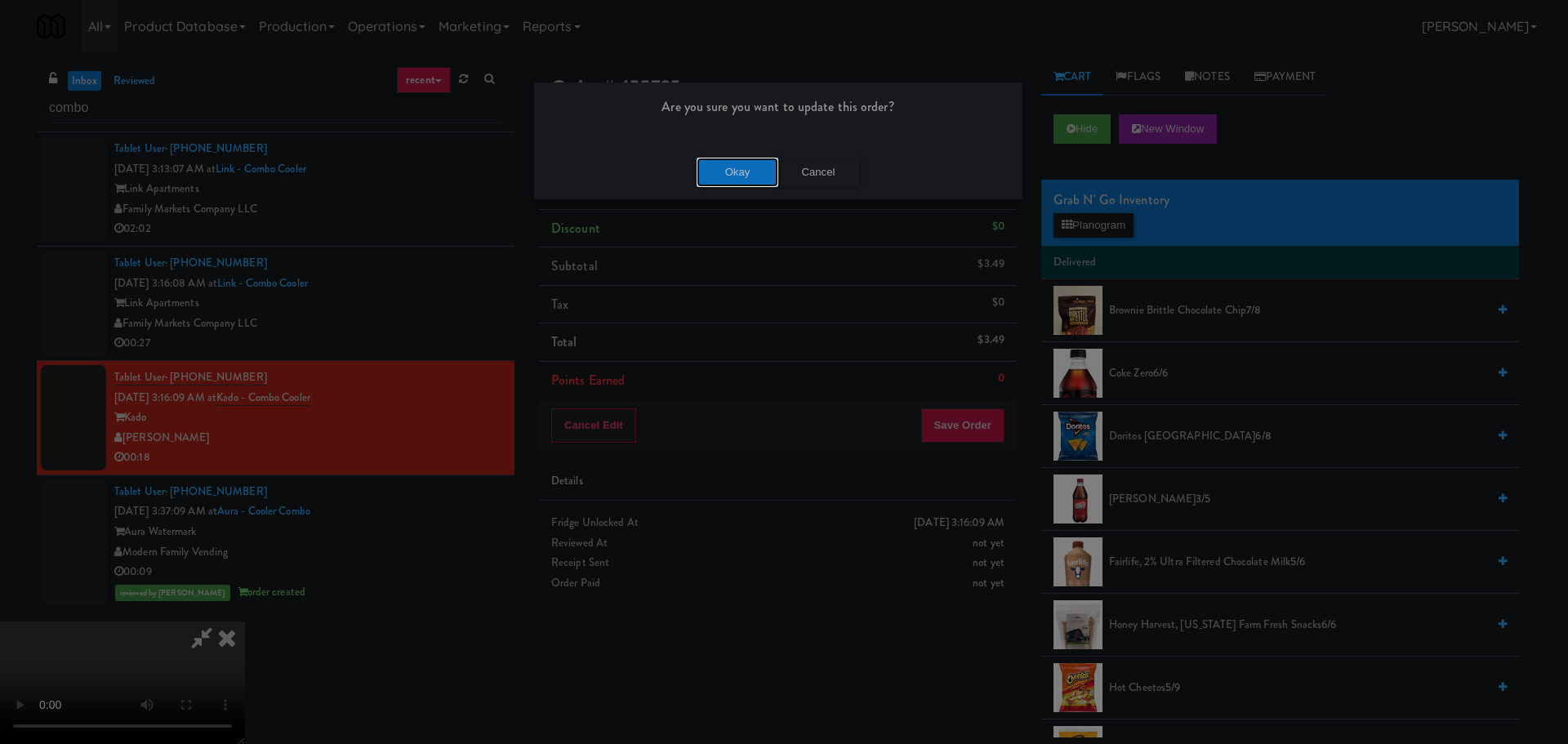
click at [732, 160] on button "Okay" at bounding box center [737, 172] width 81 height 29
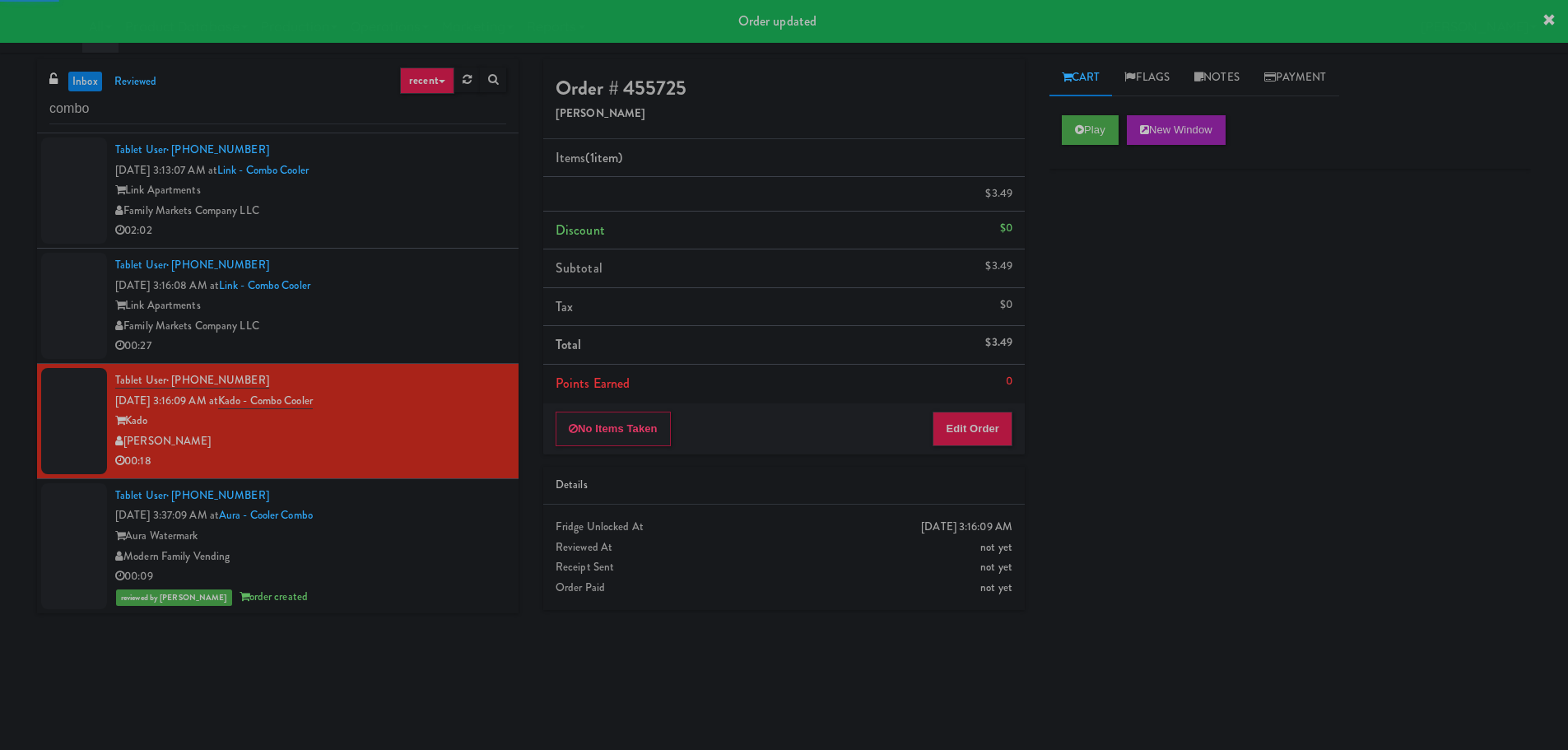
click at [459, 326] on div "Family Markets Company LLC" at bounding box center [310, 326] width 391 height 20
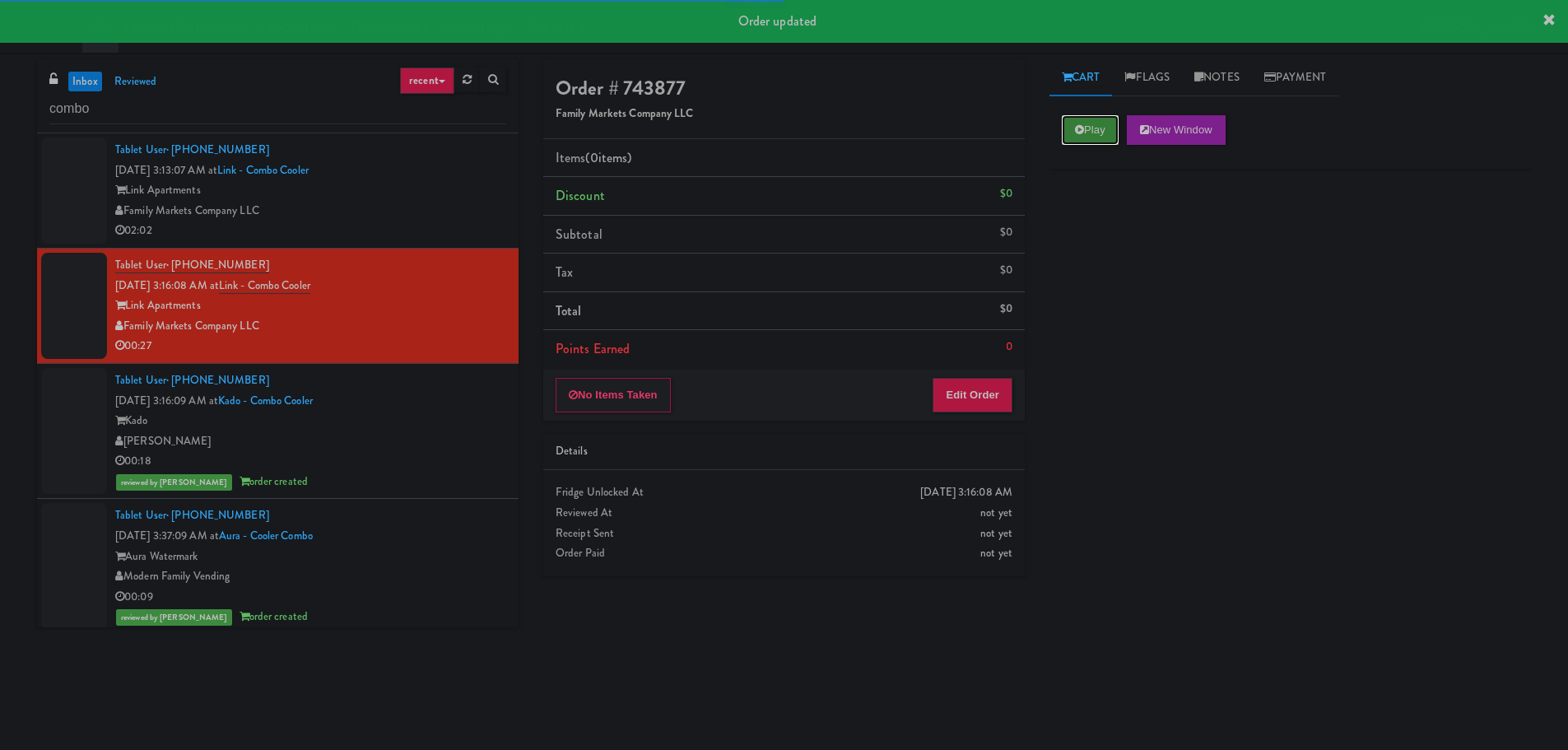
click at [1071, 133] on button "Play" at bounding box center [1090, 129] width 57 height 30
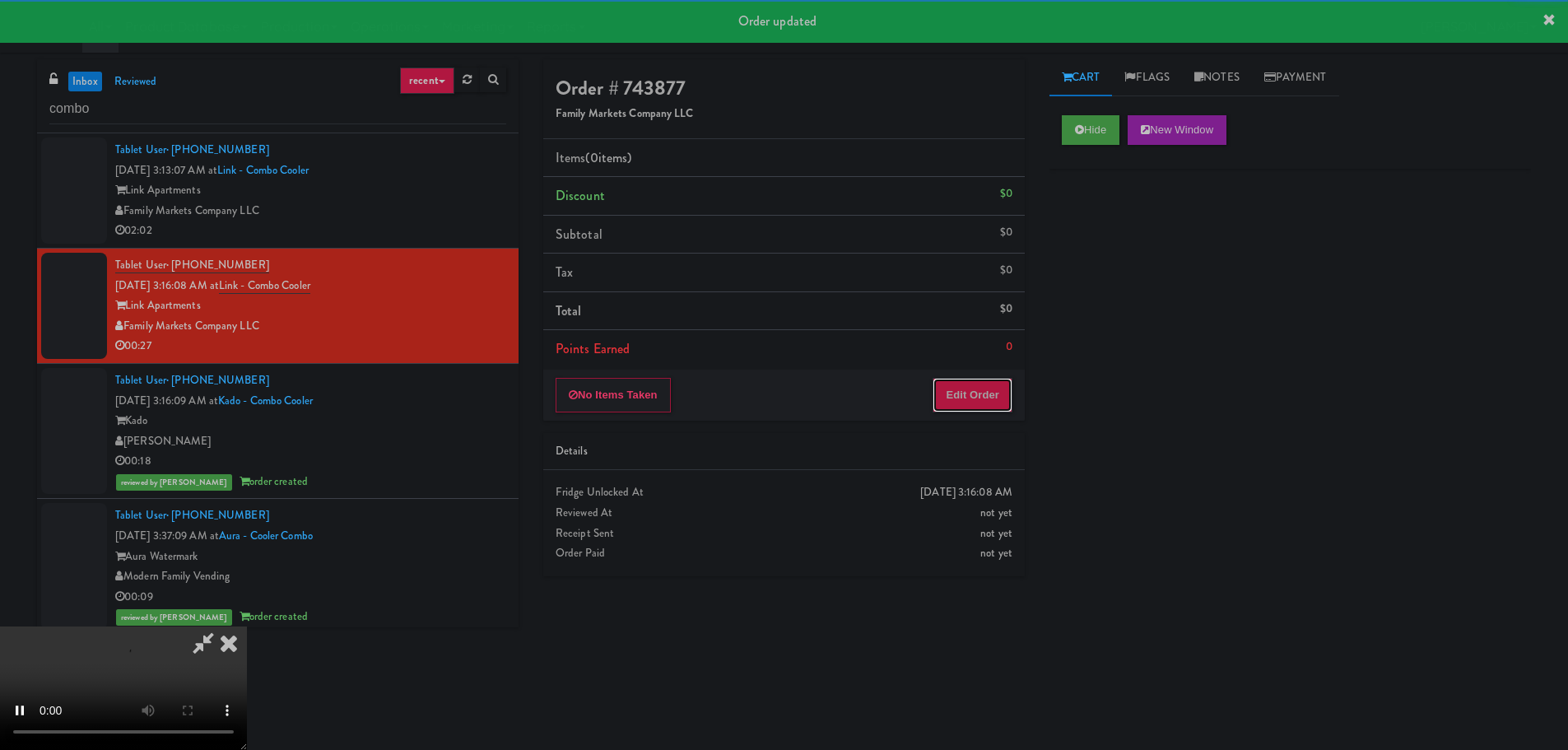
click at [973, 407] on button "Edit Order" at bounding box center [972, 394] width 80 height 35
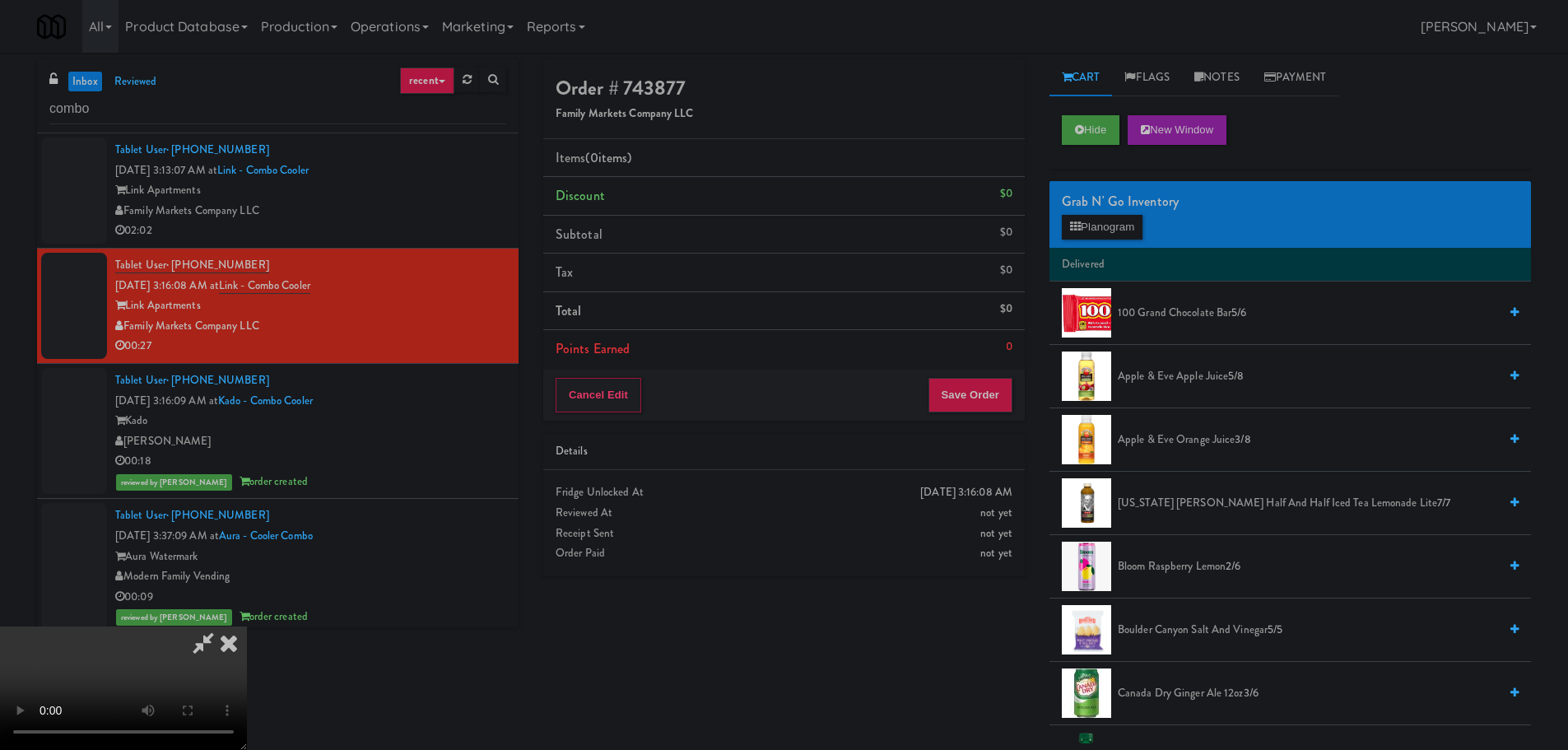
click at [247, 626] on video at bounding box center [123, 688] width 247 height 123
drag, startPoint x: 562, startPoint y: 476, endPoint x: 560, endPoint y: 462, distance: 14.1
click at [247, 626] on video at bounding box center [123, 688] width 247 height 123
click at [953, 715] on div "Order # 743877 Family Markets Company LLC Items (0 items ) Discount $0 Subtotal…" at bounding box center [1037, 401] width 1012 height 684
click at [247, 626] on video at bounding box center [123, 688] width 247 height 123
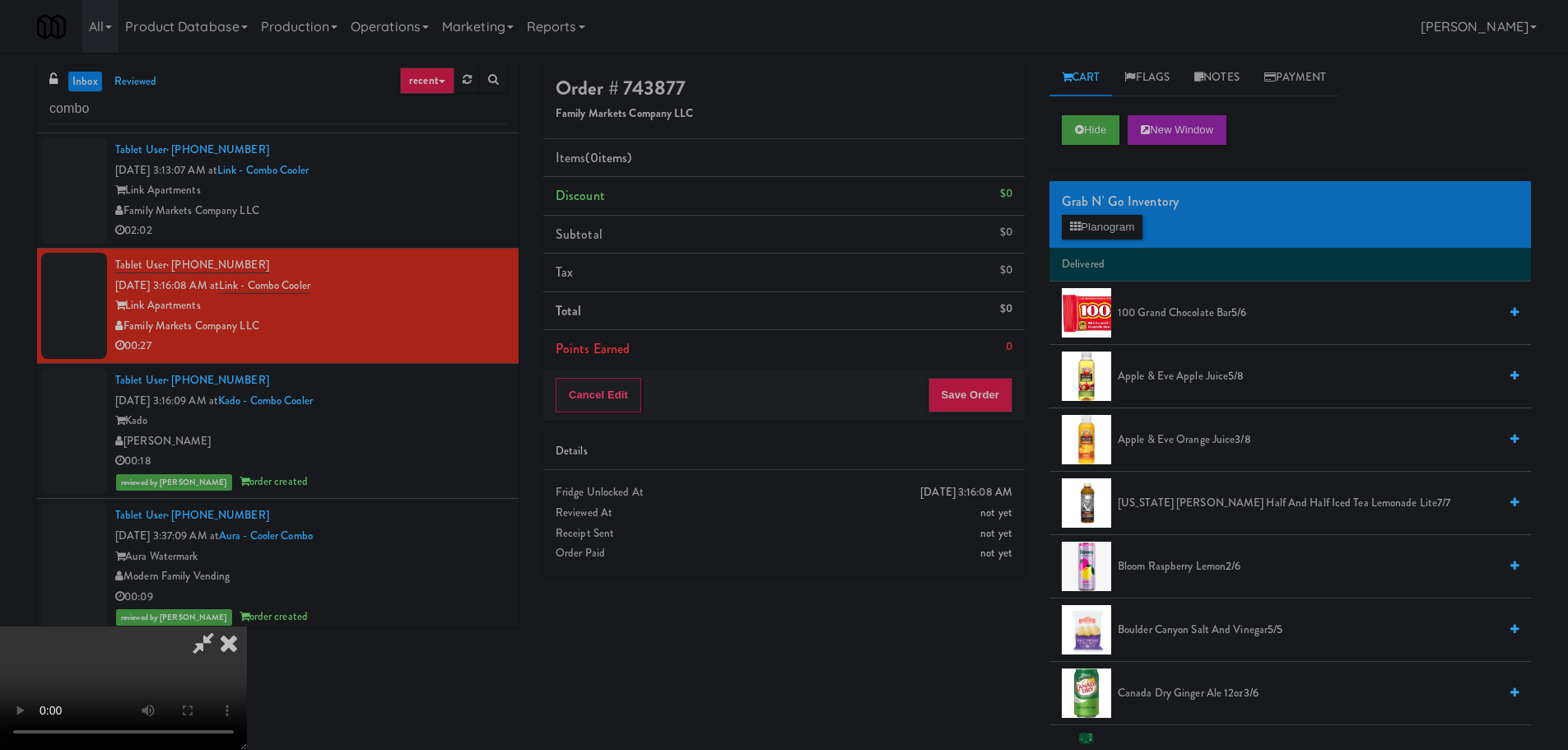
drag, startPoint x: 636, startPoint y: 445, endPoint x: 622, endPoint y: 451, distance: 15.2
click at [247, 626] on video at bounding box center [123, 688] width 247 height 123
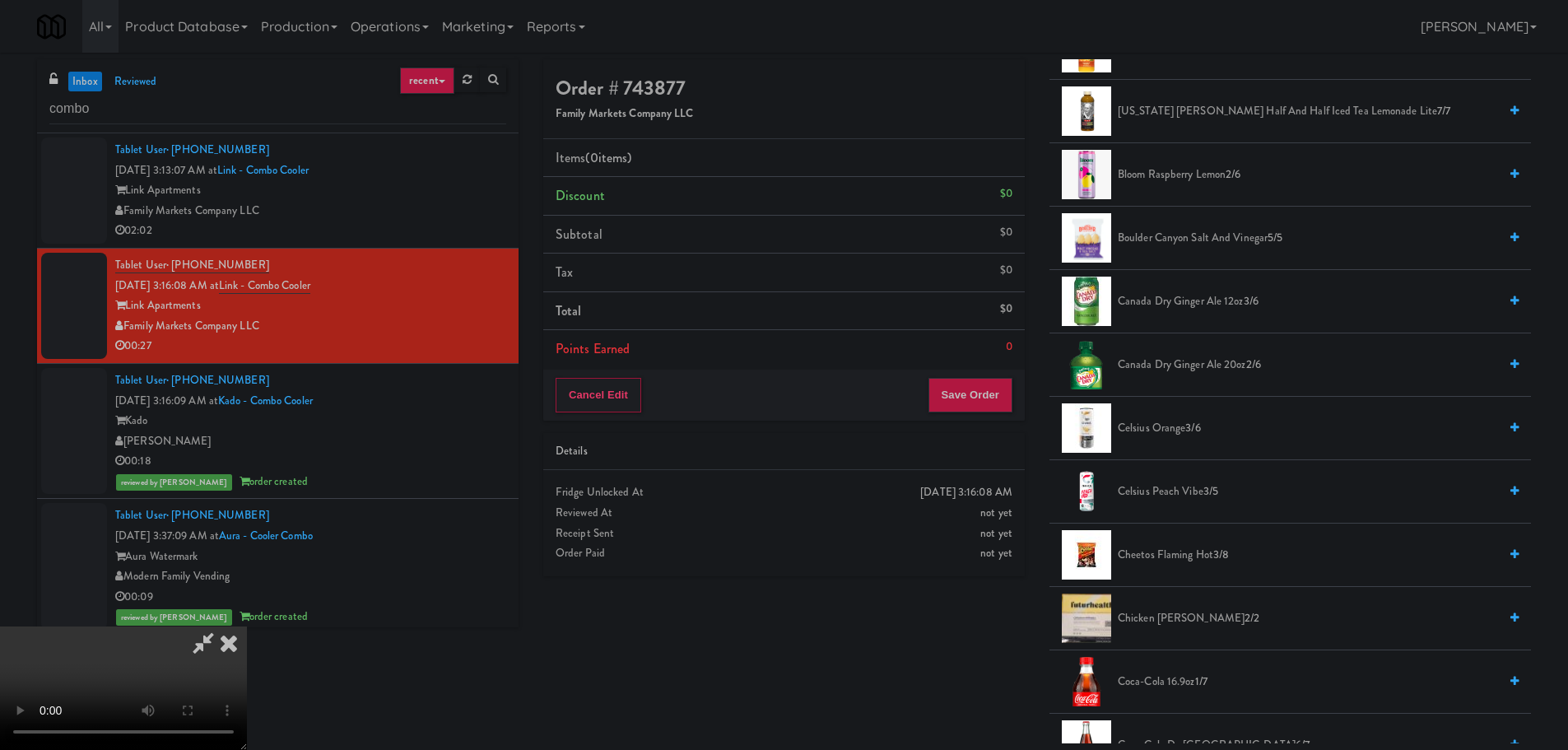
scroll to position [411, 0]
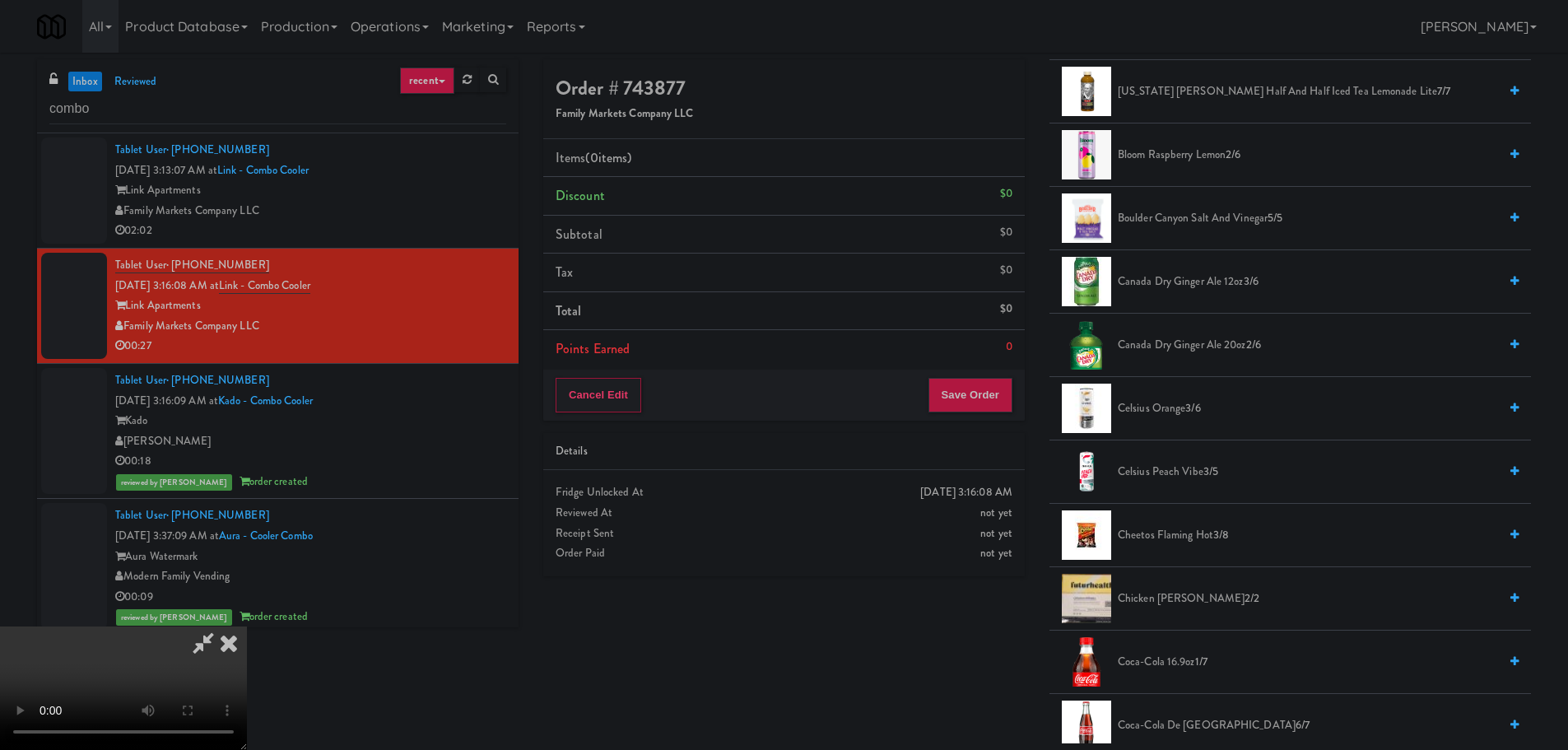
click at [1192, 528] on span "Cheetos Flaming Hot 3/8" at bounding box center [1308, 535] width 380 height 20
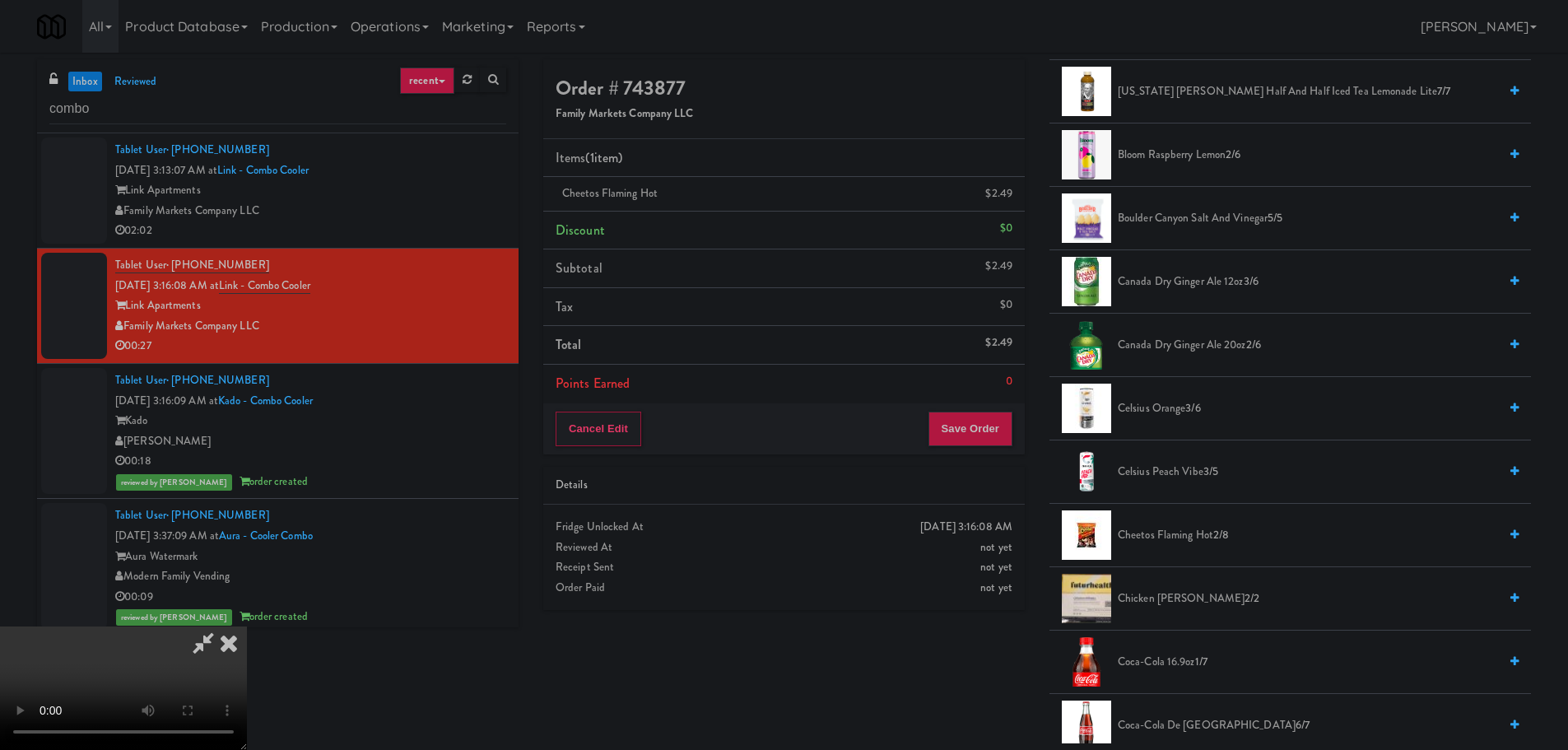
drag, startPoint x: 536, startPoint y: 562, endPoint x: 570, endPoint y: 557, distance: 34.4
click at [247, 626] on video at bounding box center [123, 688] width 247 height 123
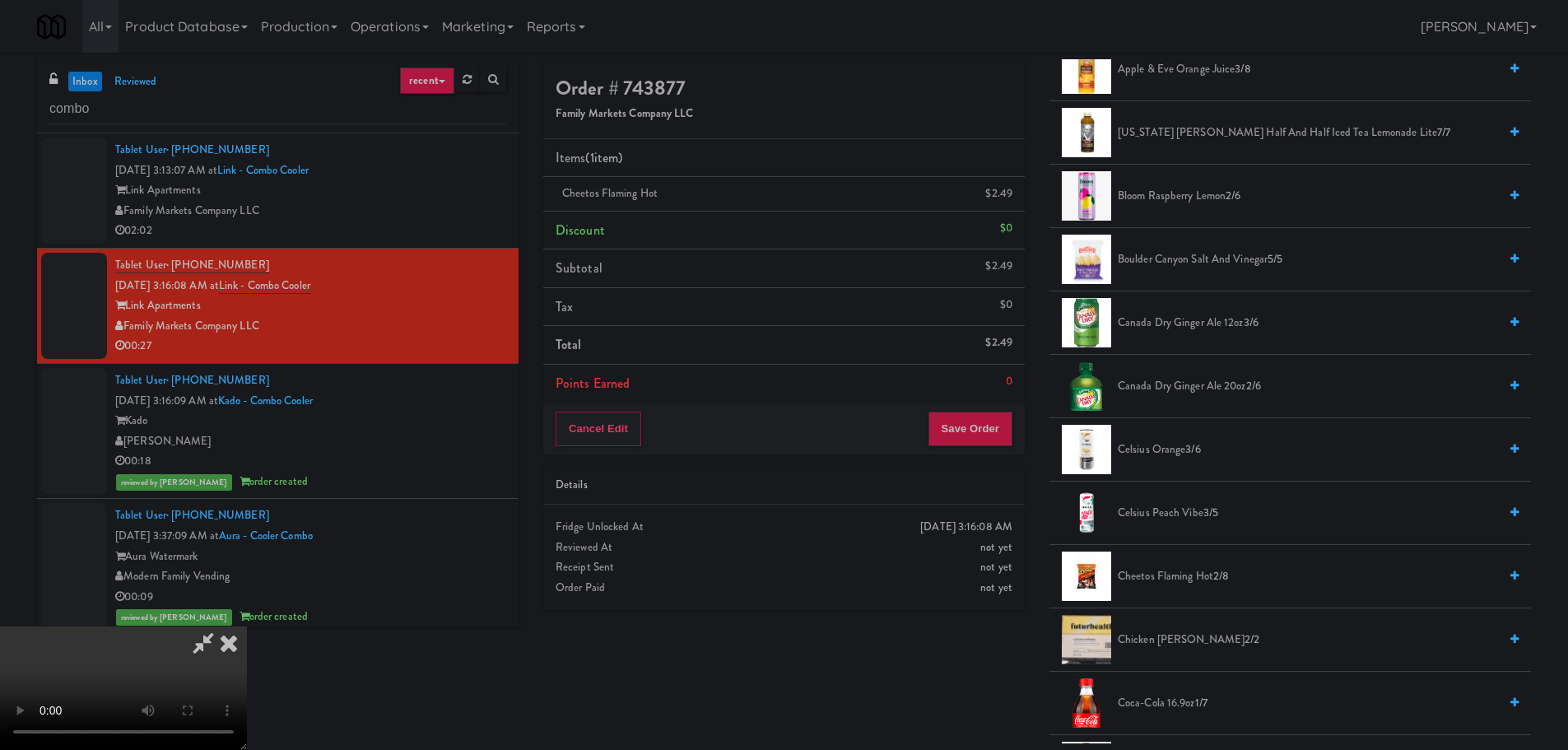
scroll to position [494, 0]
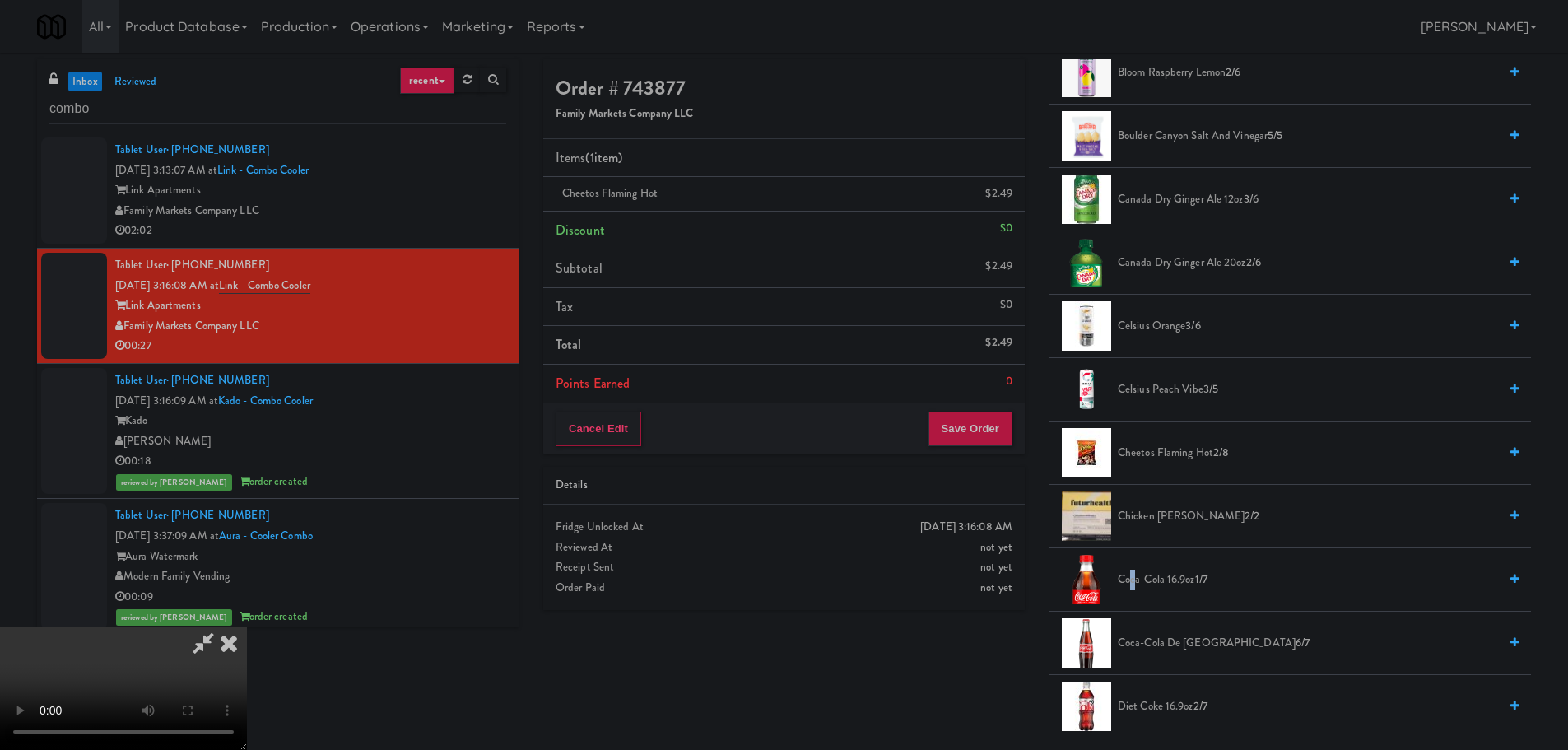
click at [1133, 588] on span "Coca-Cola 16.9oz 1/7" at bounding box center [1308, 579] width 380 height 20
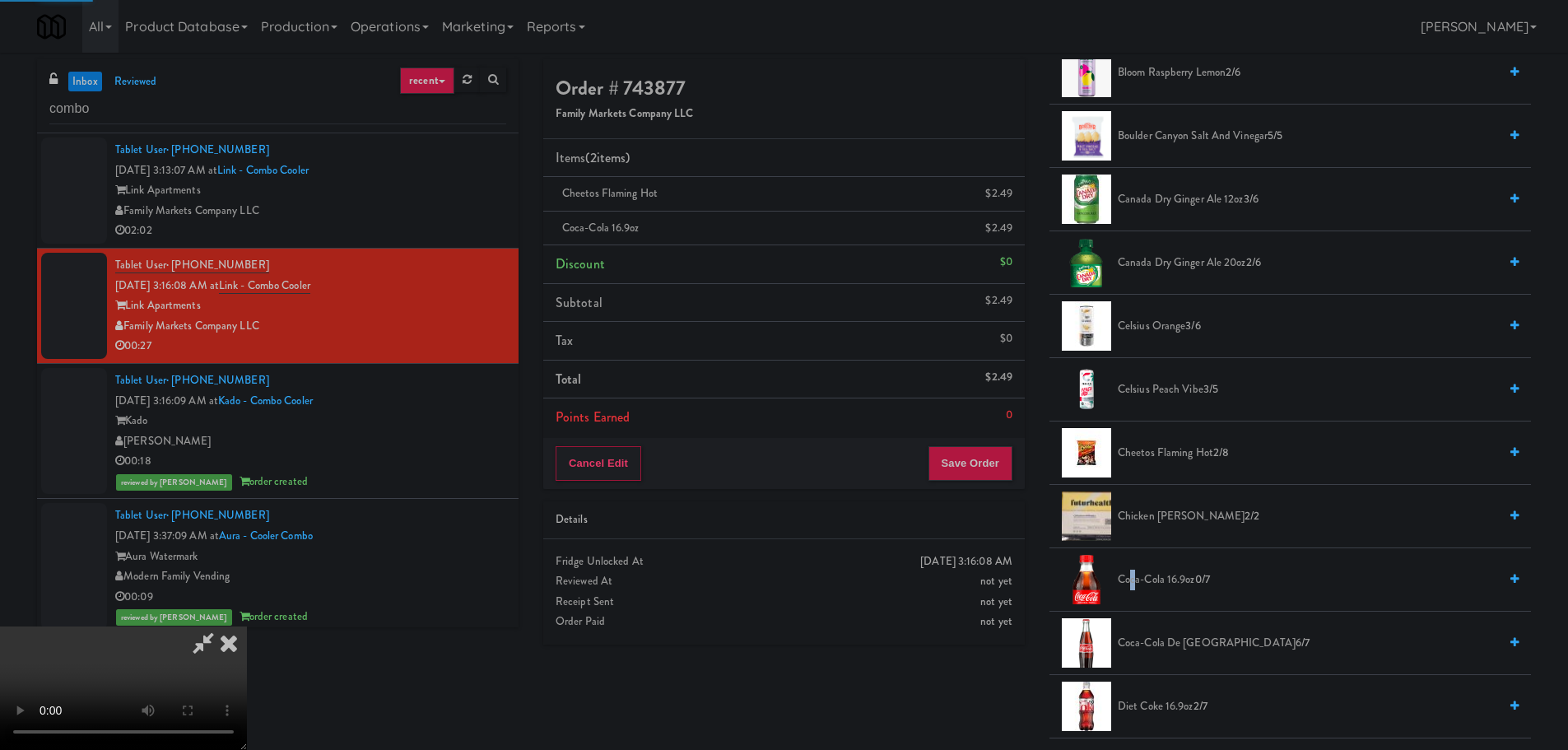
click at [247, 626] on video at bounding box center [123, 688] width 247 height 123
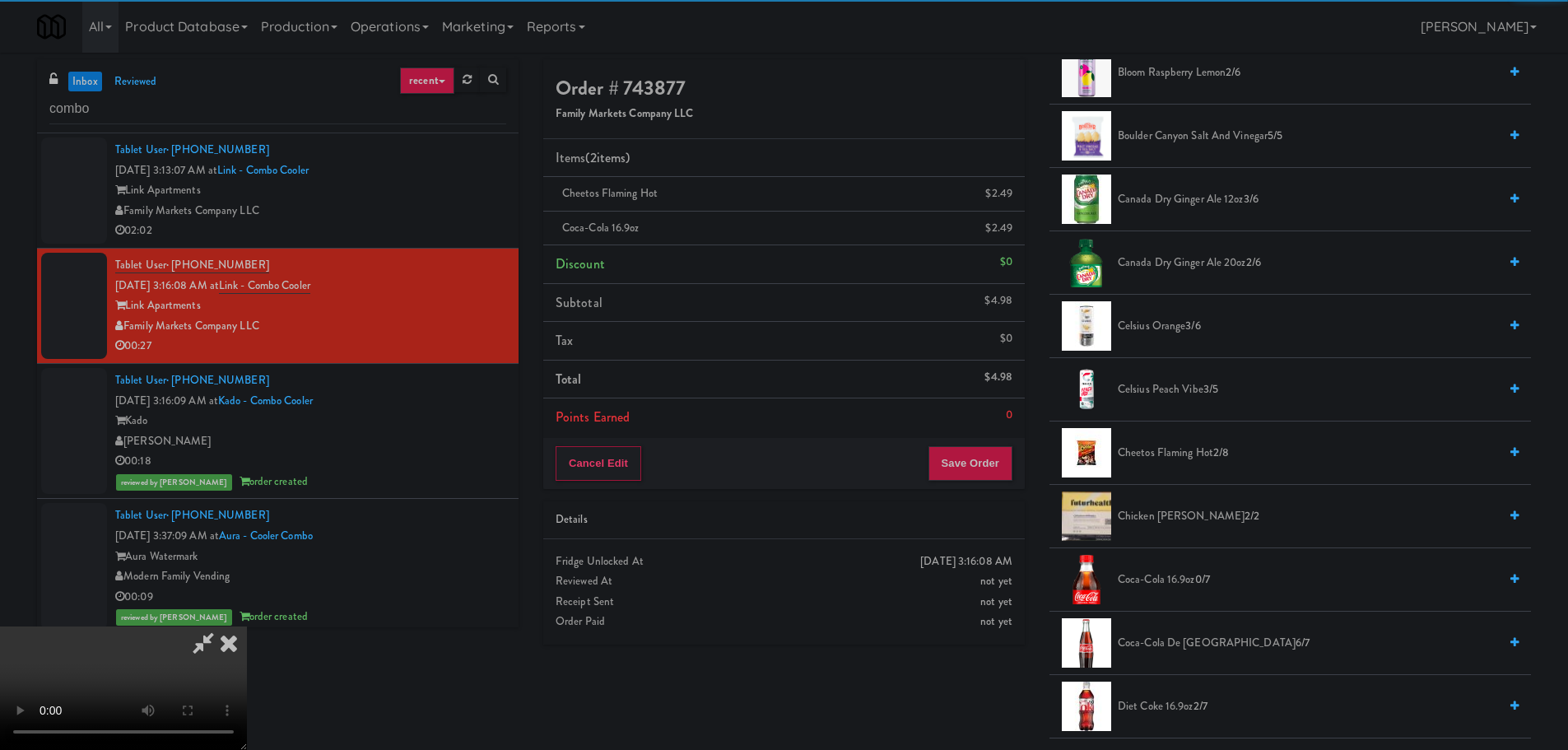
click at [987, 667] on div "Order # 743877 Family Markets Company LLC Items (2 items ) Cheetos Flaming Hot …" at bounding box center [1037, 401] width 1012 height 684
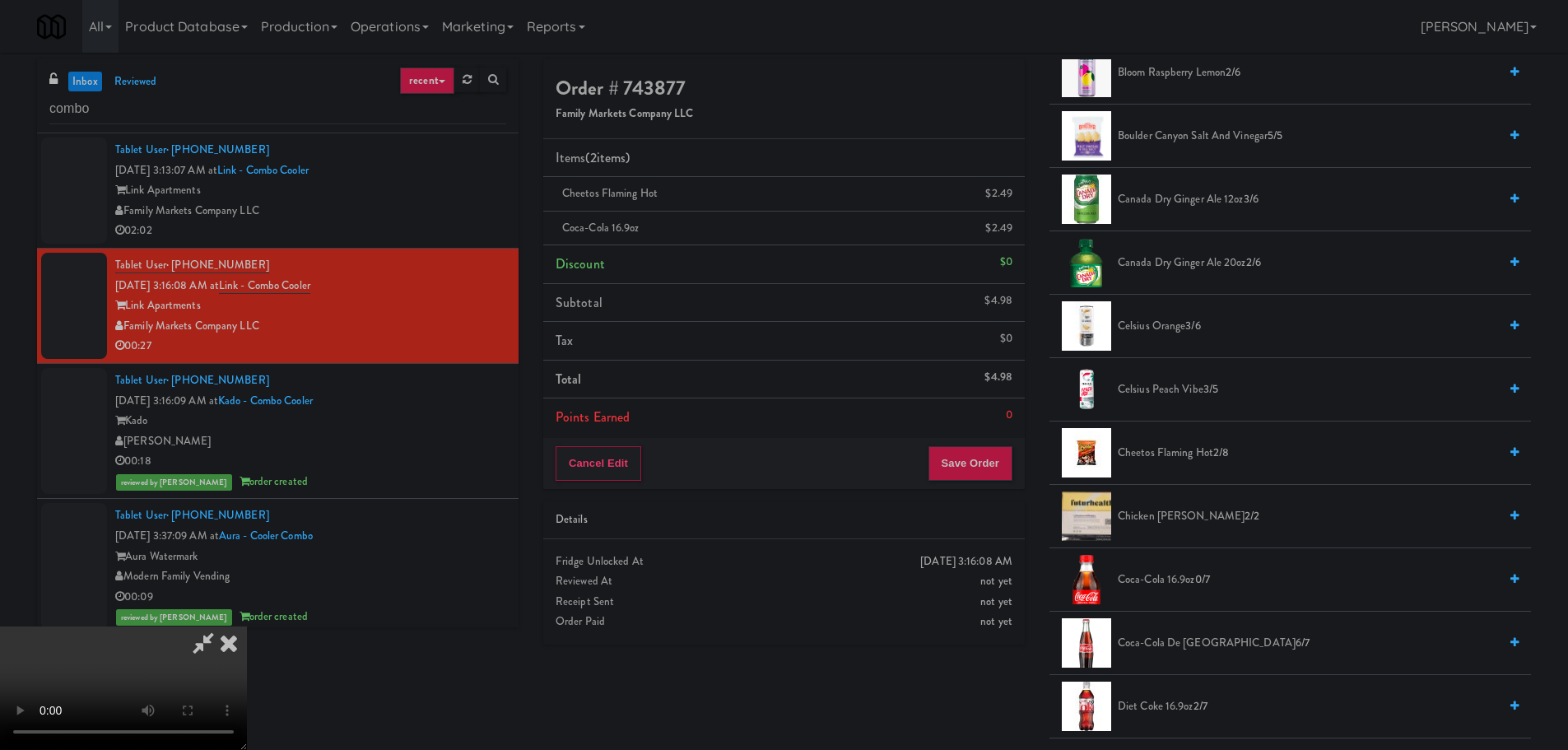
click at [247, 626] on video at bounding box center [123, 688] width 247 height 123
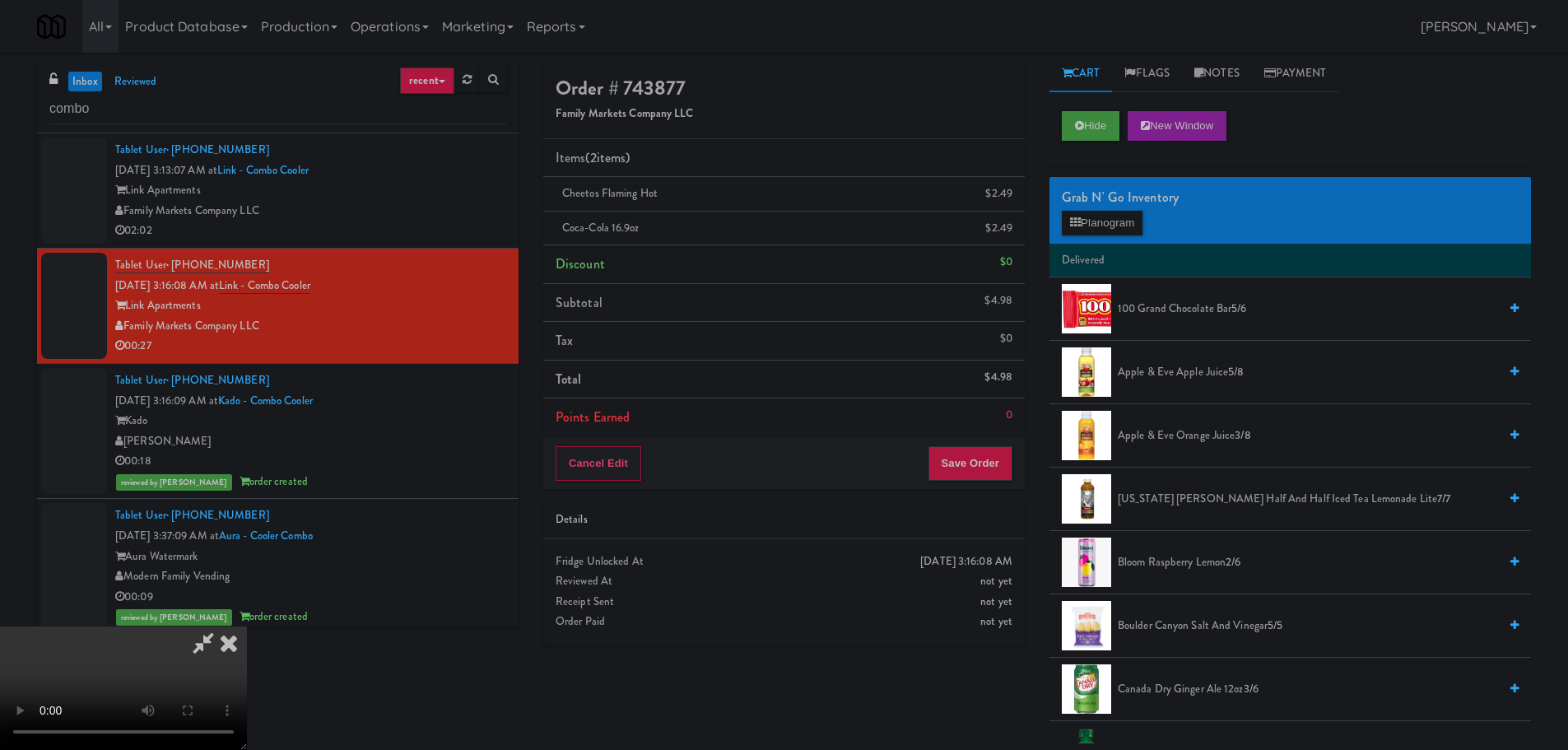
scroll to position [0, 0]
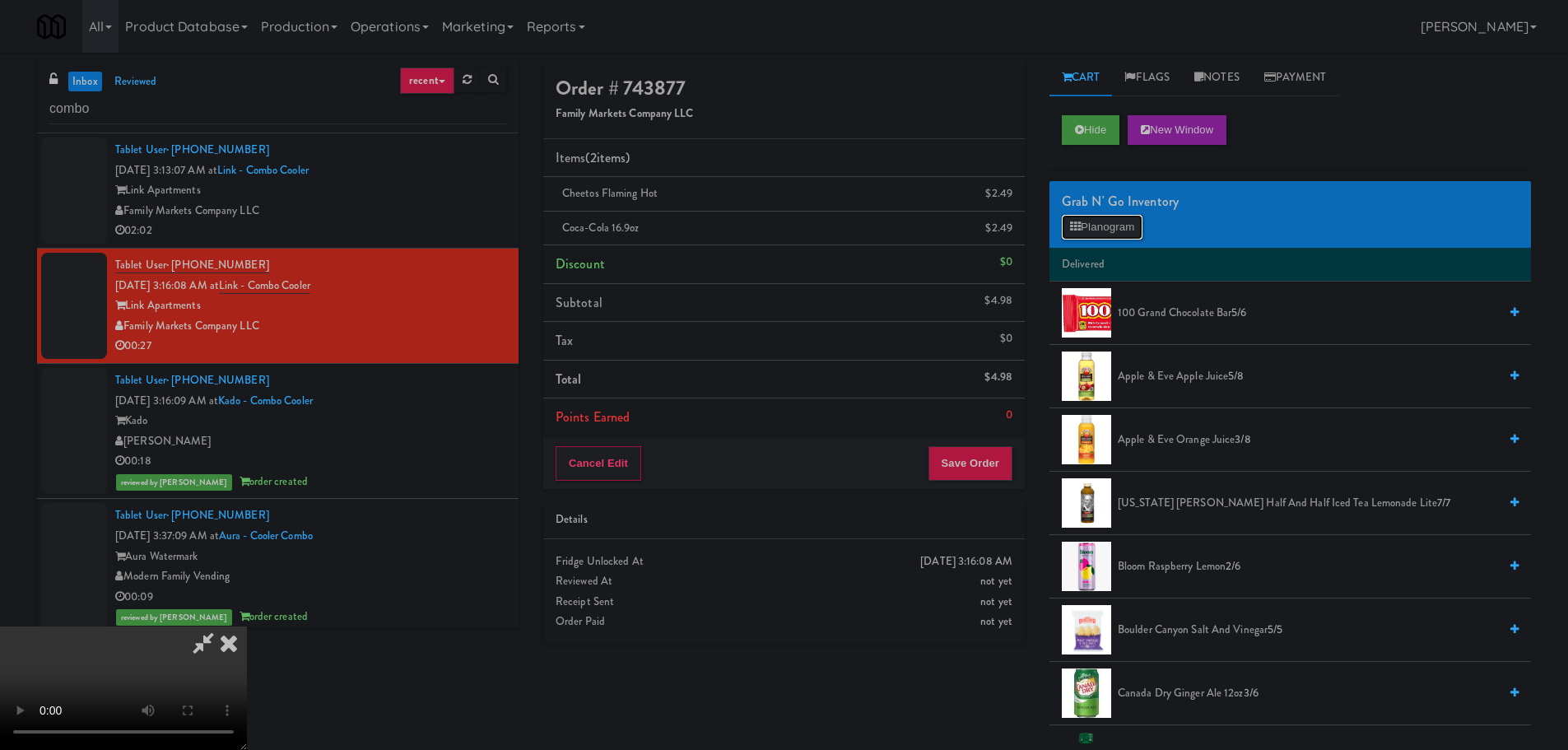
click at [1130, 239] on button "Planogram" at bounding box center [1102, 226] width 80 height 24
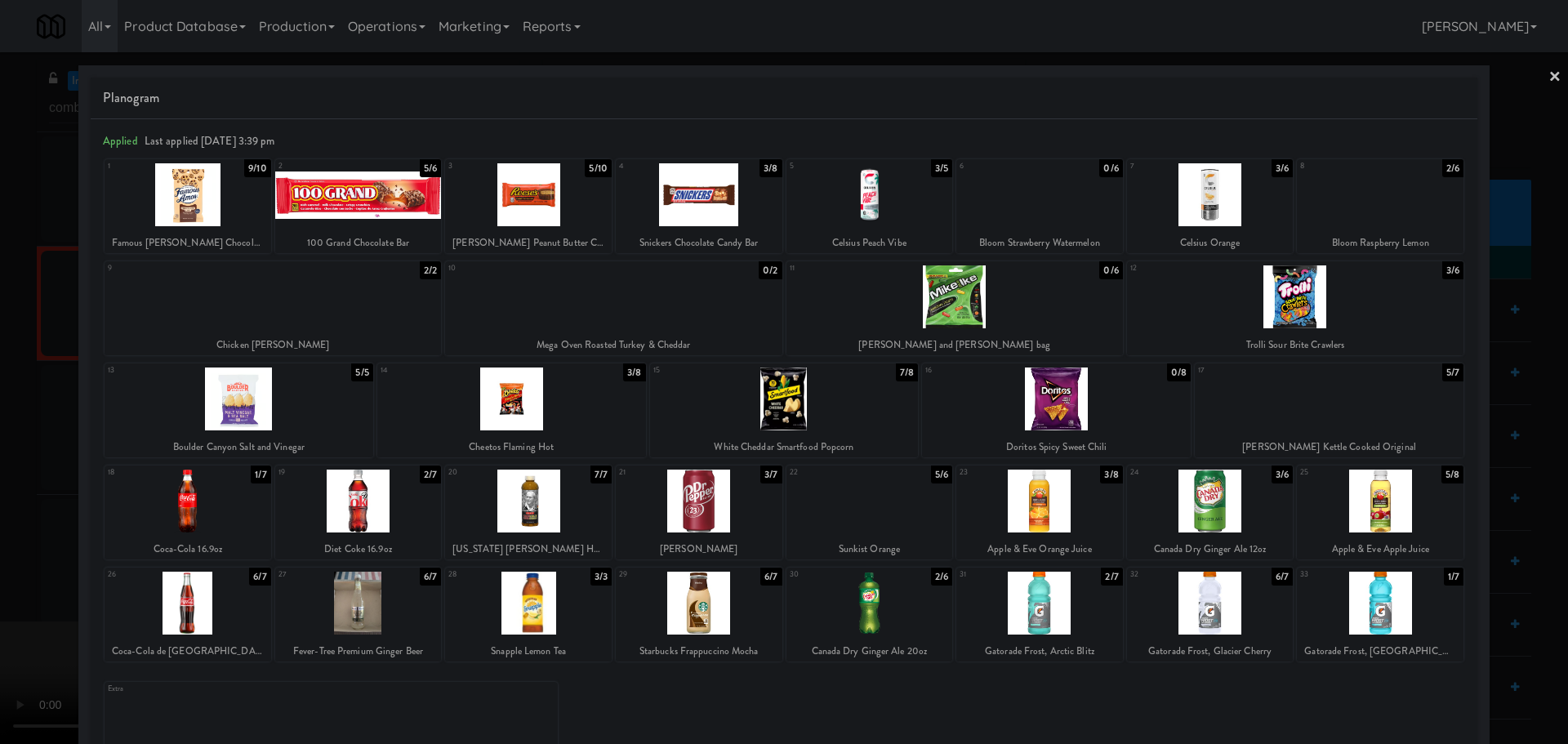
click at [659, 312] on div at bounding box center [613, 297] width 336 height 63
click at [6, 416] on div at bounding box center [784, 372] width 1568 height 744
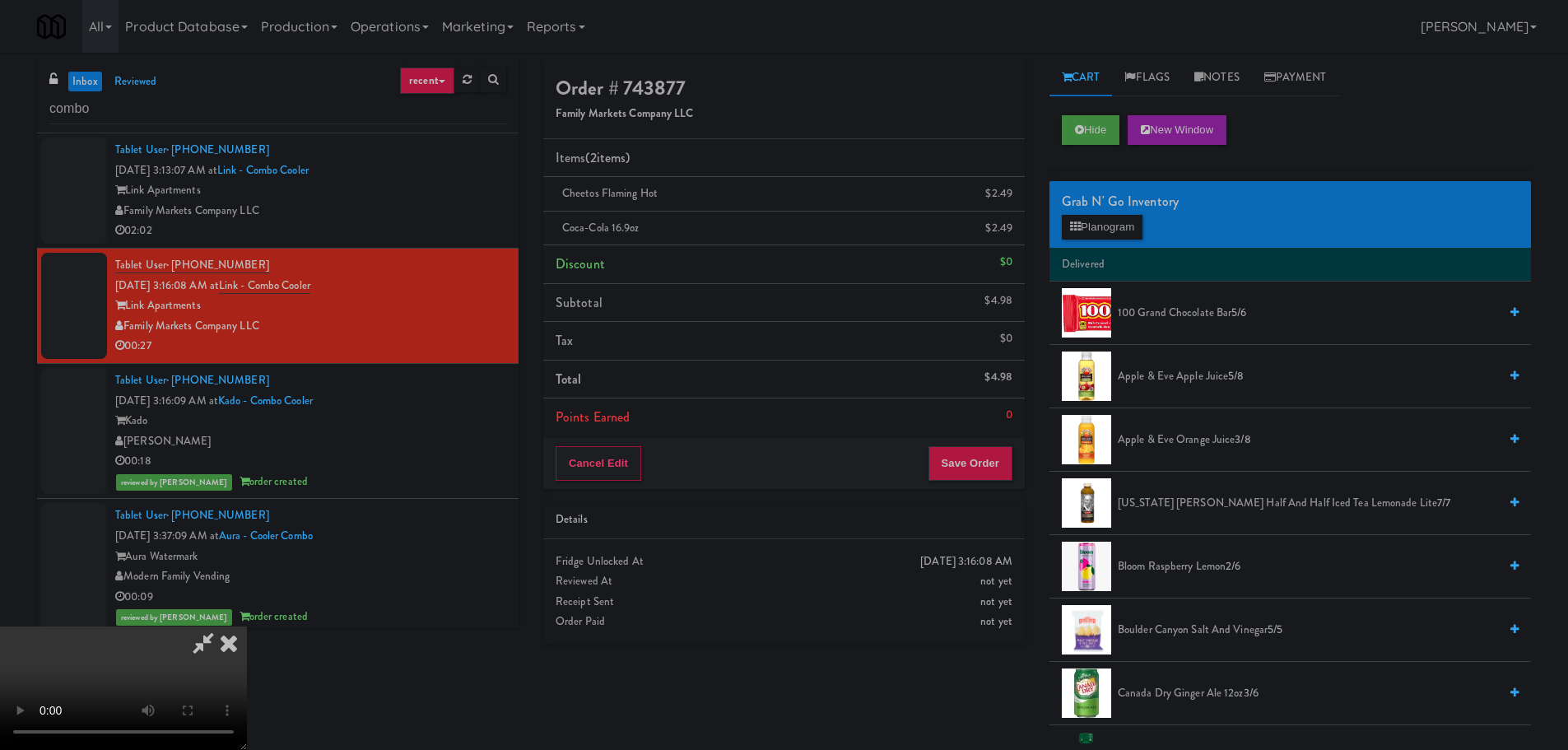
click at [247, 626] on video at bounding box center [123, 688] width 247 height 123
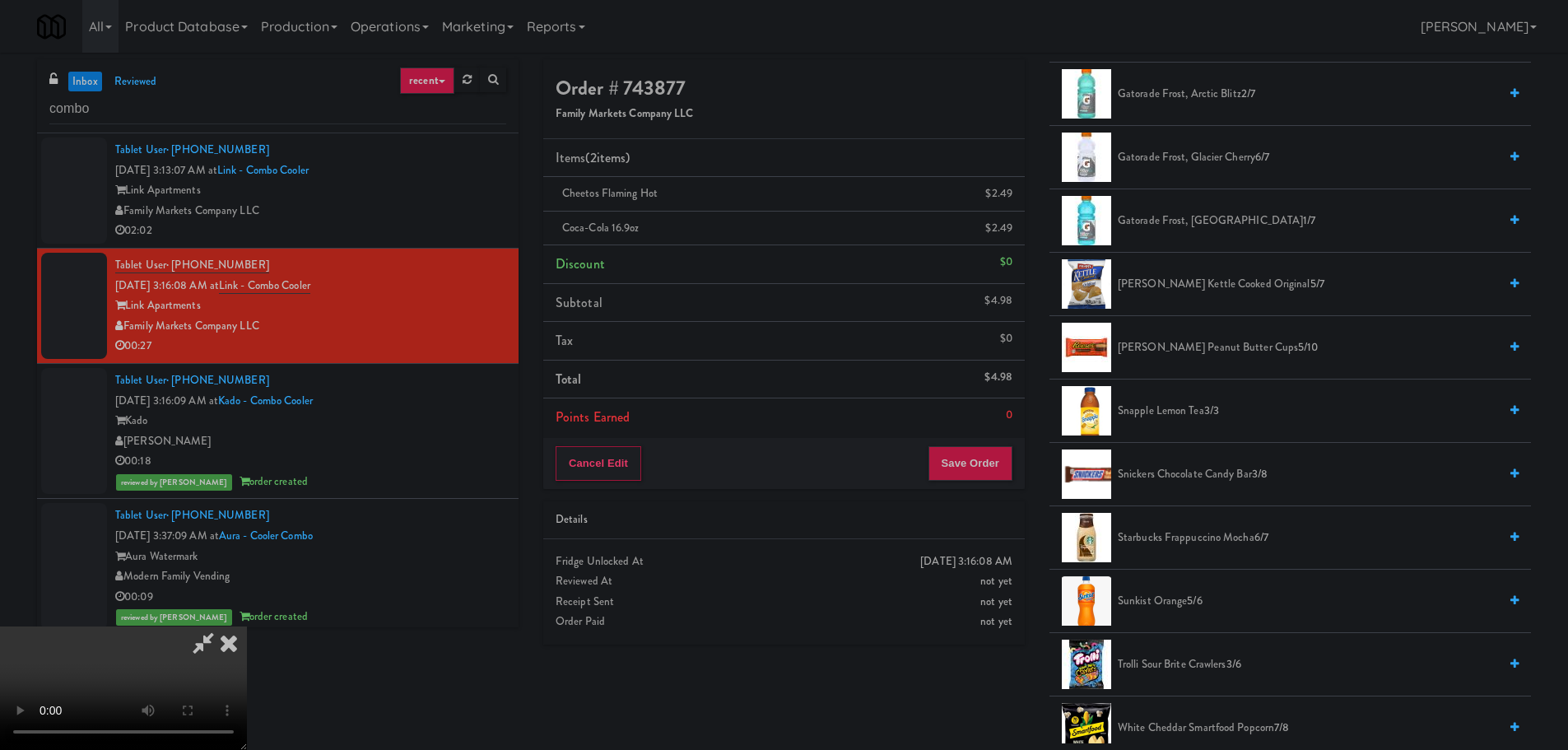
scroll to position [1567, 0]
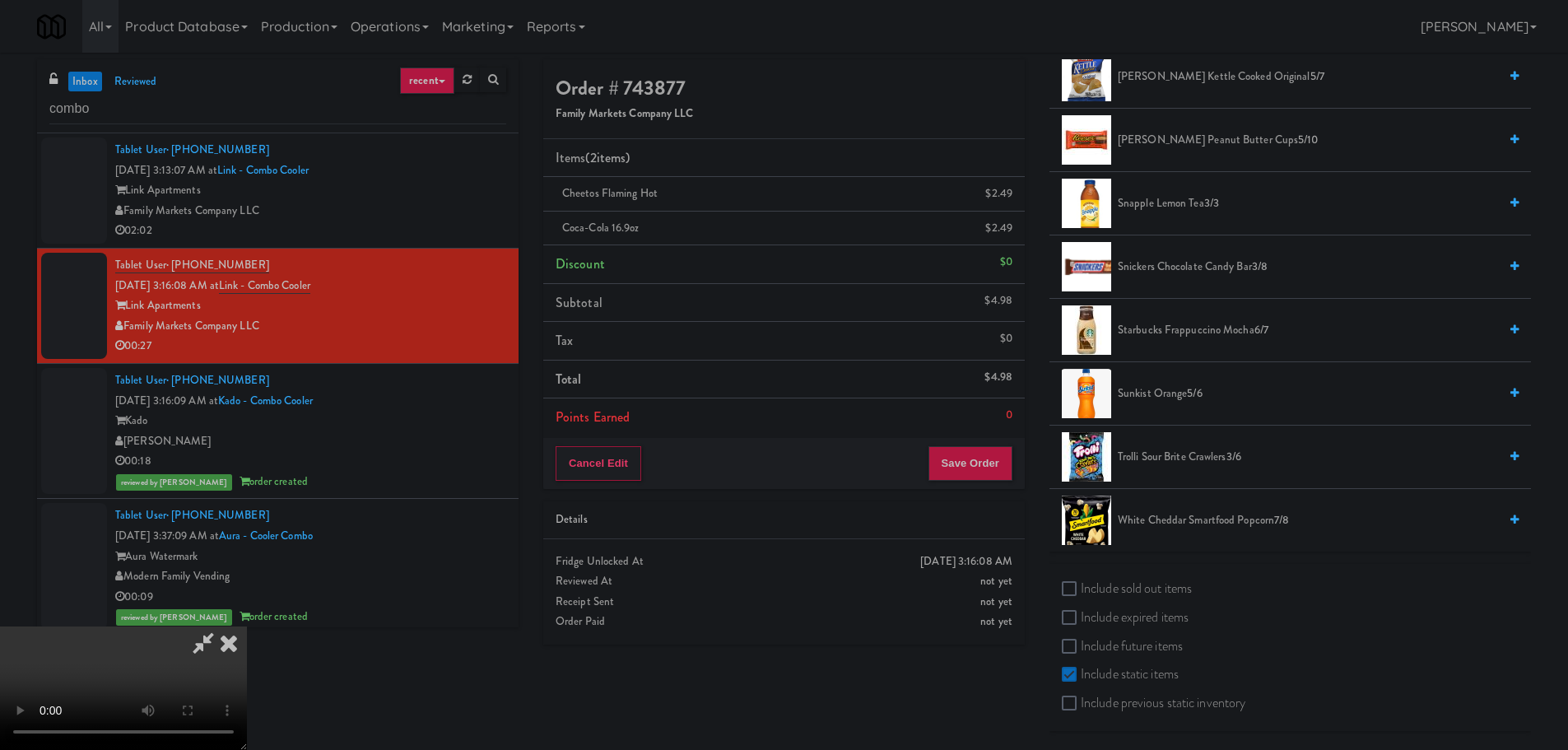
click at [1109, 591] on label "Include sold out items" at bounding box center [1127, 588] width 130 height 24
click at [1081, 591] on input "Include sold out items" at bounding box center [1071, 590] width 19 height 14
checkbox input "true"
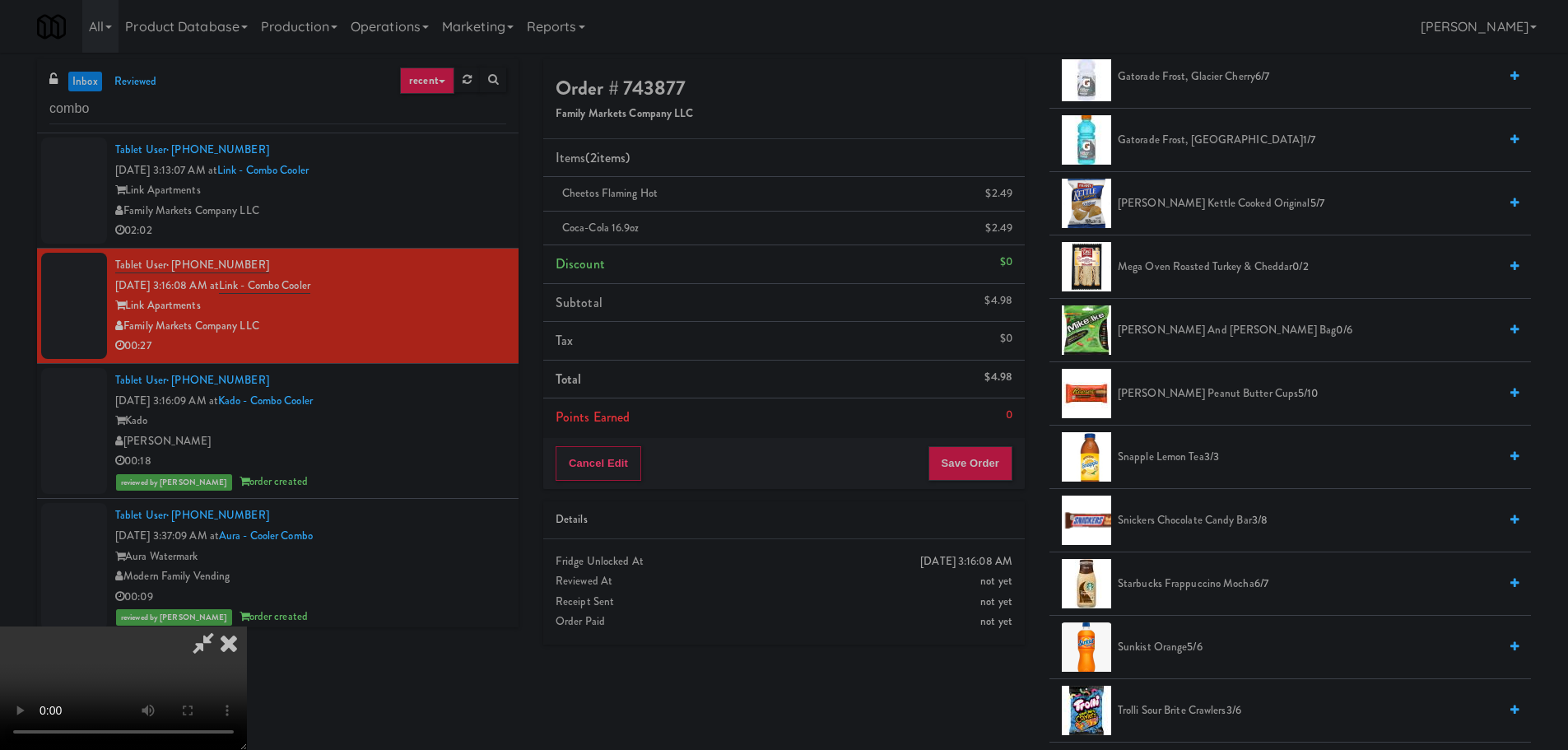
click at [1198, 269] on span "Mega Oven Roasted Turkey & Cheddar 0/2" at bounding box center [1308, 267] width 380 height 20
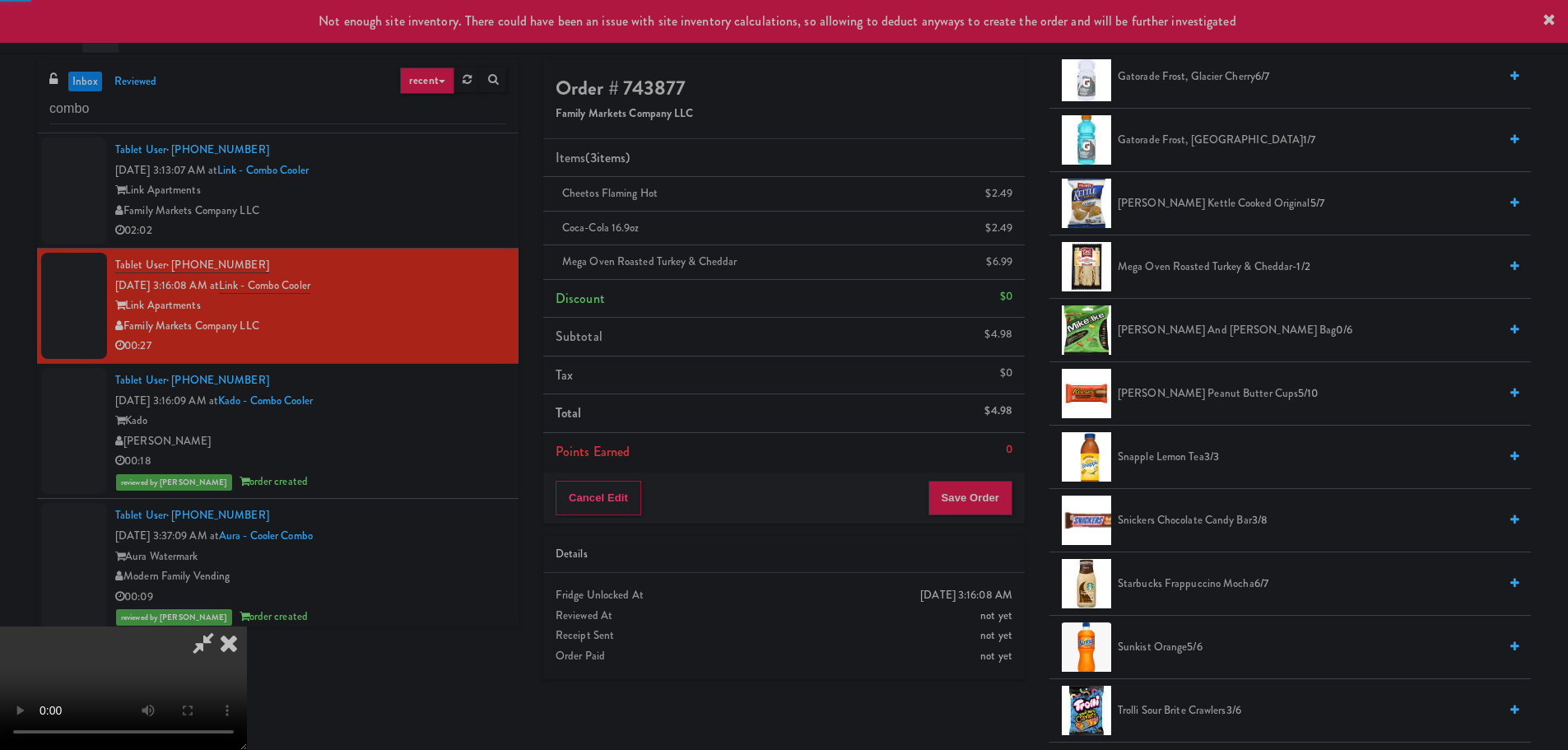
click at [247, 626] on video at bounding box center [123, 688] width 247 height 123
click at [1181, 523] on span "Snickers Chocolate Candy Bar 3/8" at bounding box center [1308, 520] width 380 height 20
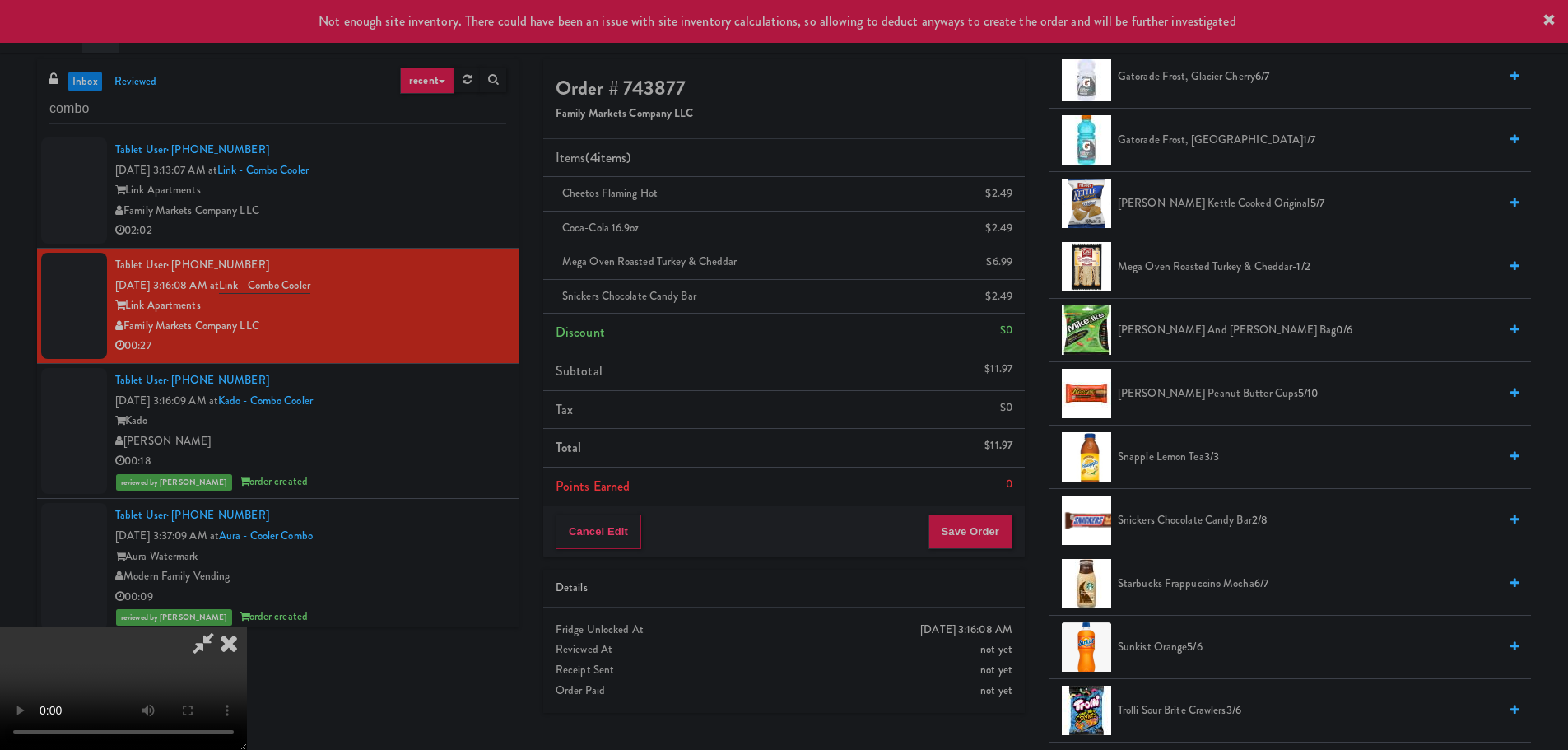
drag, startPoint x: 654, startPoint y: 519, endPoint x: 665, endPoint y: 518, distance: 11.0
click at [247, 626] on video at bounding box center [123, 688] width 247 height 123
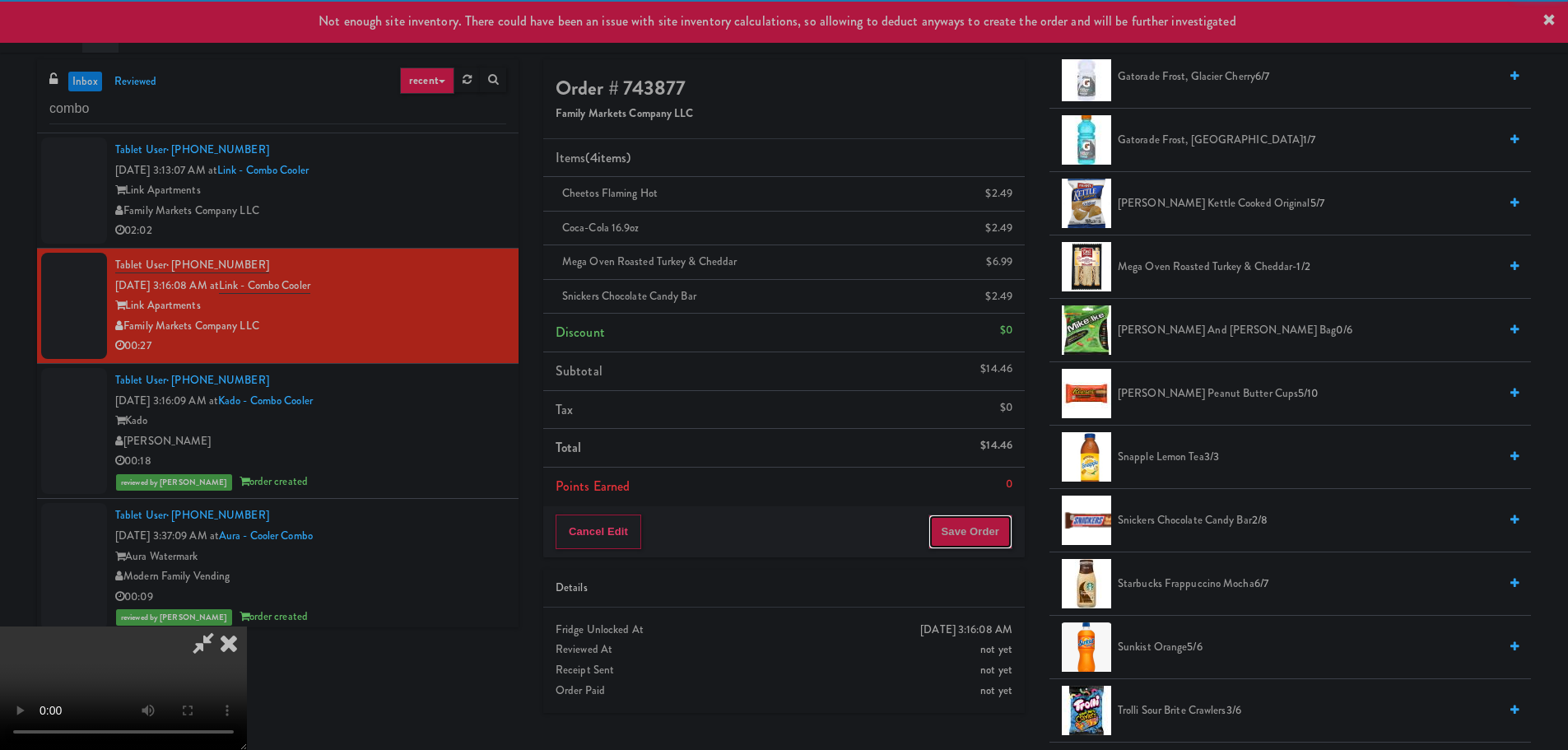
click at [977, 529] on button "Save Order" at bounding box center [970, 531] width 84 height 35
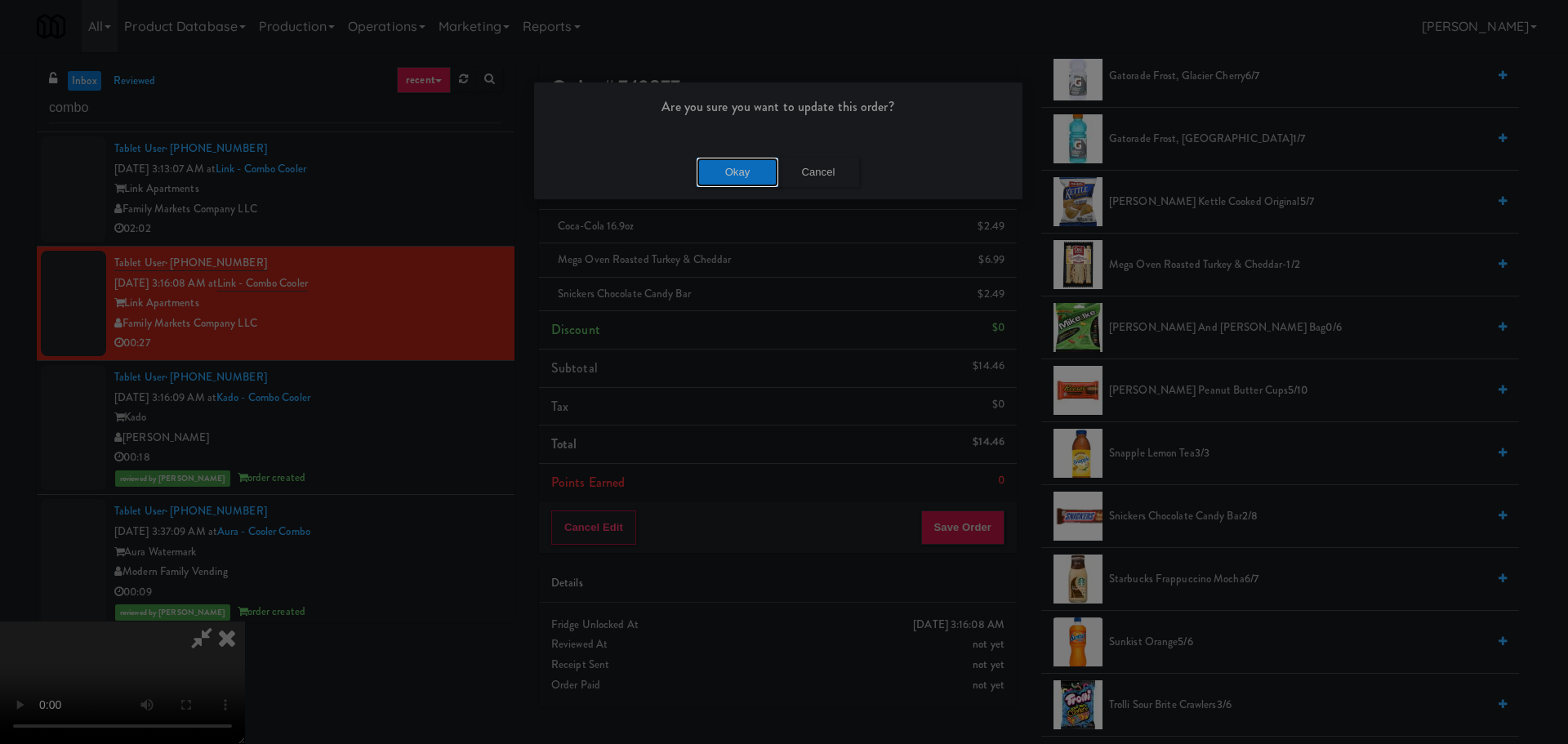
click at [740, 177] on button "Okay" at bounding box center [737, 172] width 81 height 29
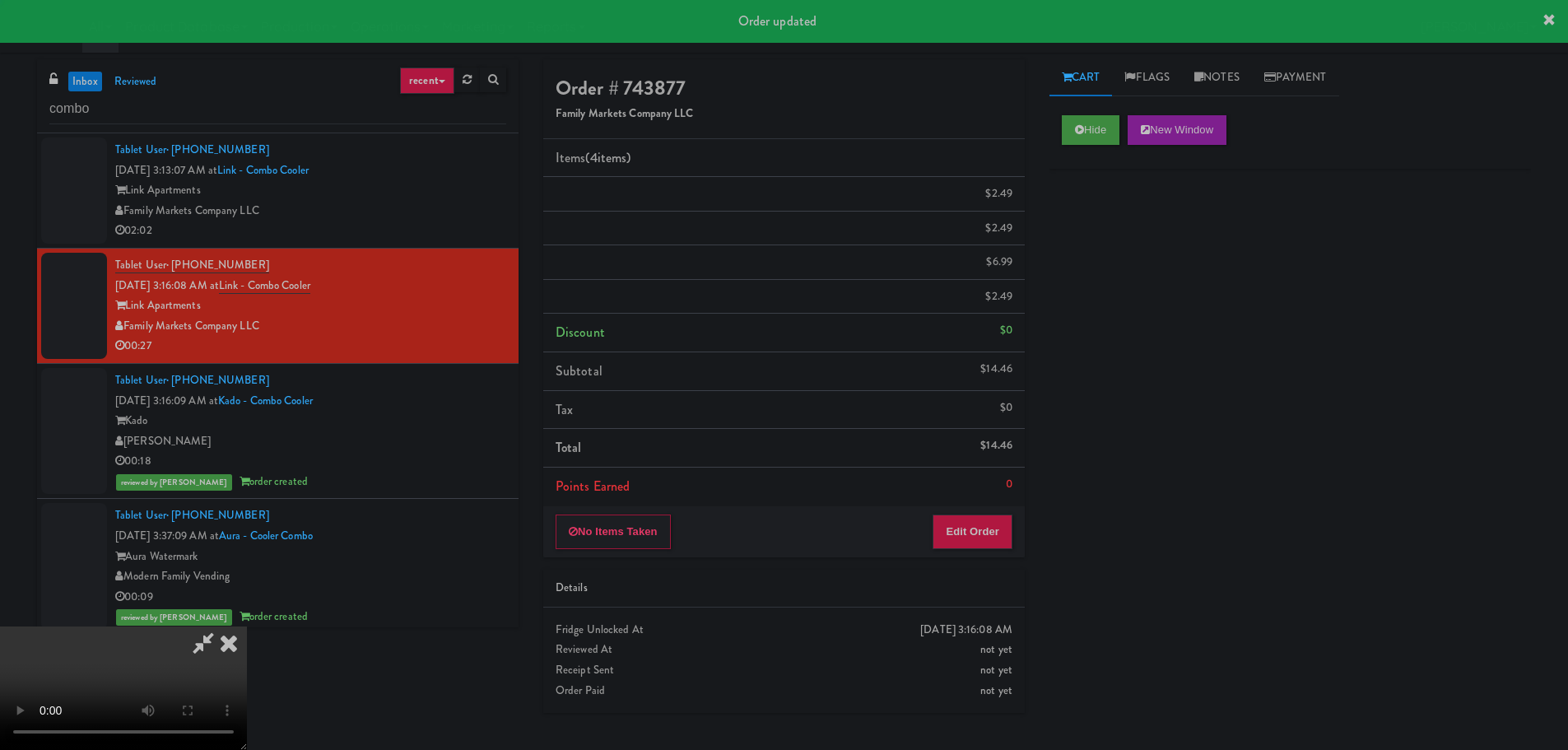
scroll to position [0, 0]
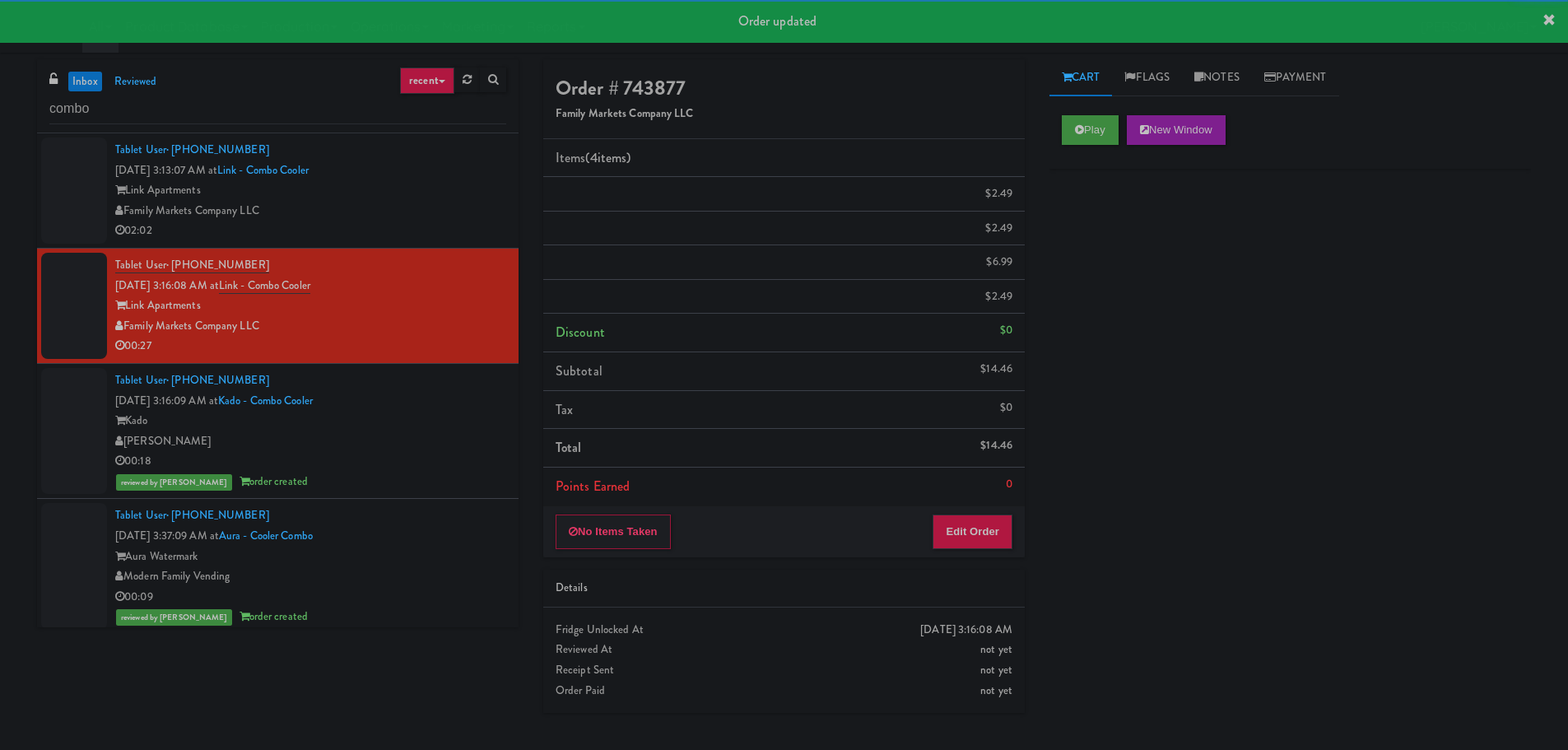
click at [454, 206] on div "Family Markets Company LLC" at bounding box center [310, 211] width 391 height 20
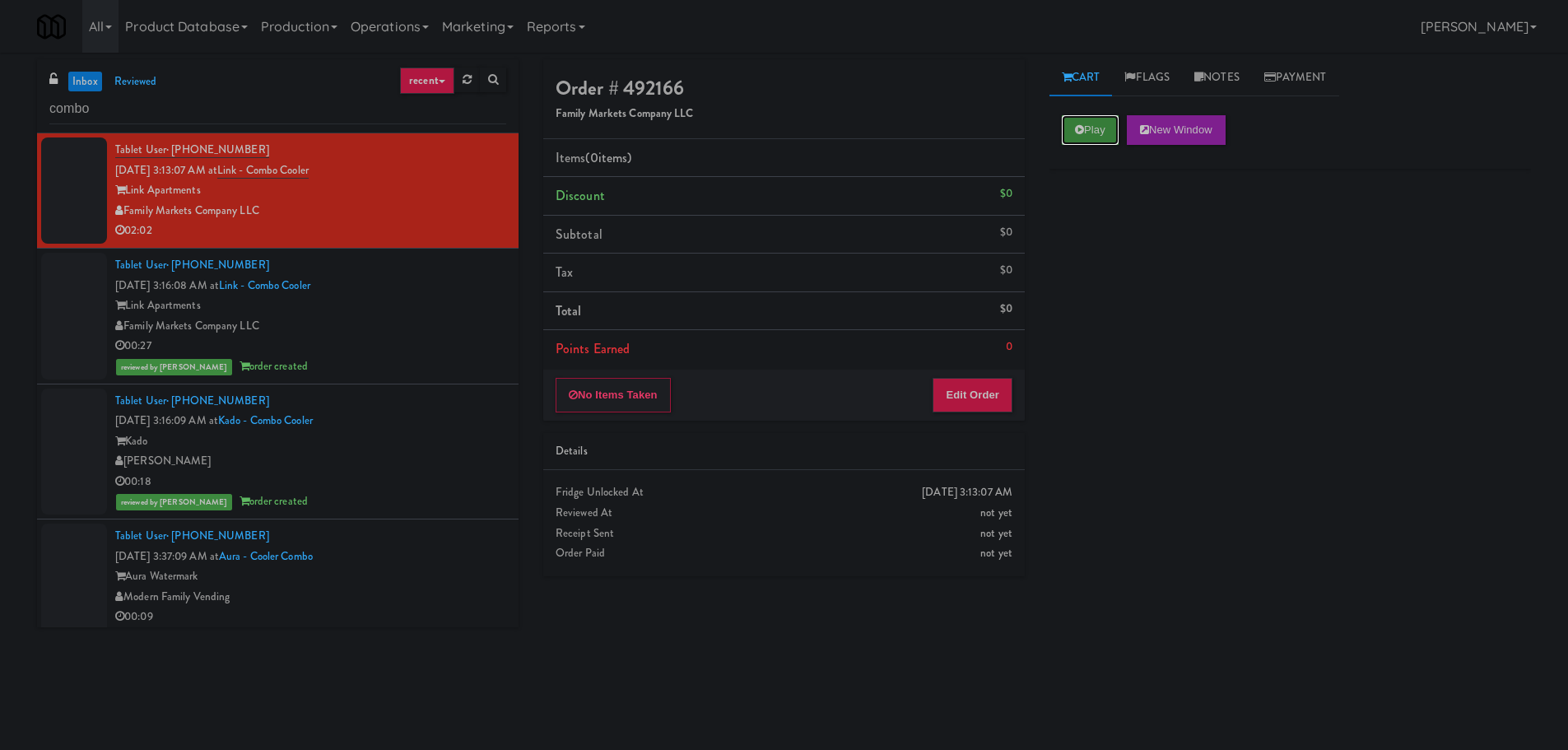
click at [1064, 128] on button "Play" at bounding box center [1090, 129] width 57 height 30
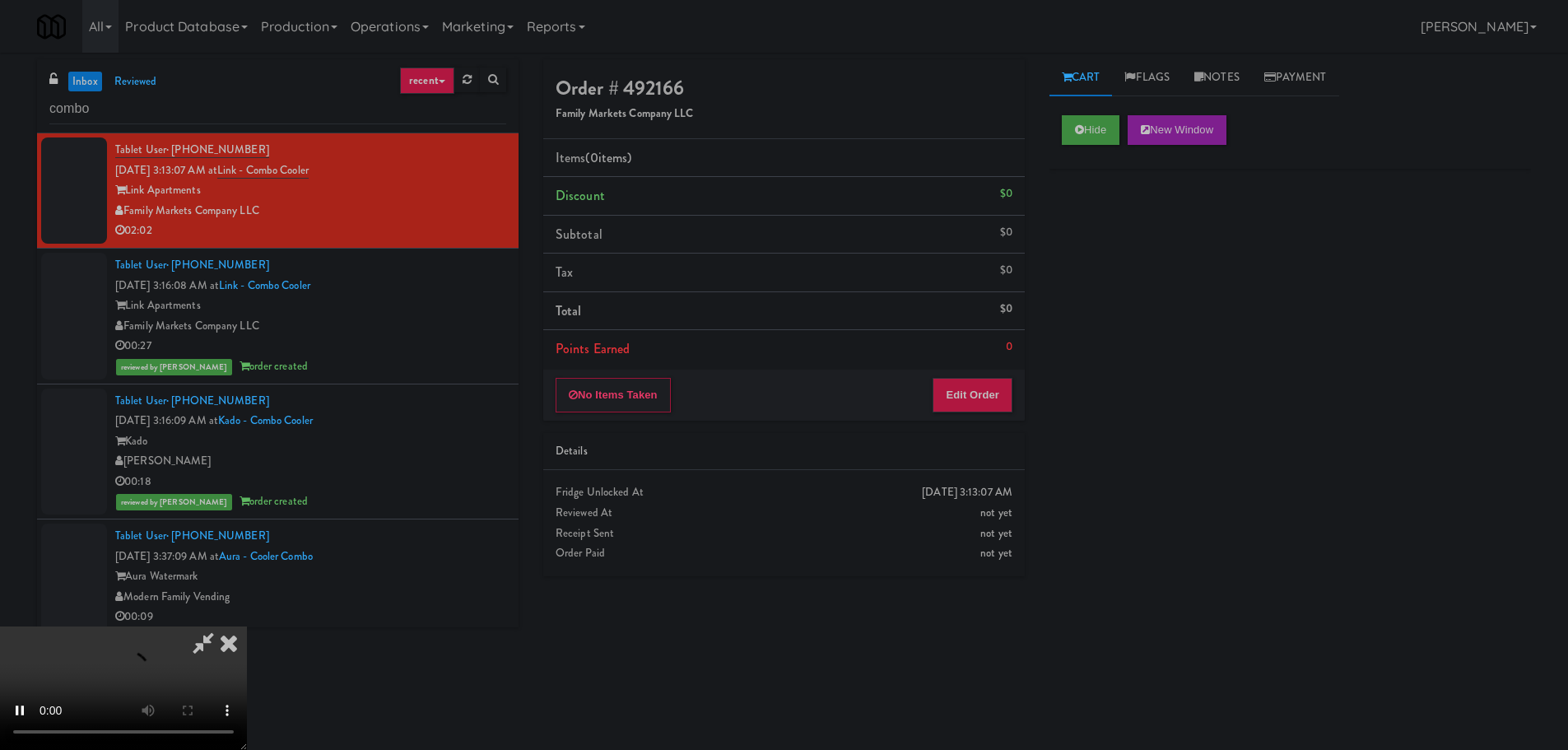
click at [952, 450] on div "Details" at bounding box center [784, 451] width 457 height 20
click at [968, 401] on button "Edit Order" at bounding box center [972, 394] width 80 height 35
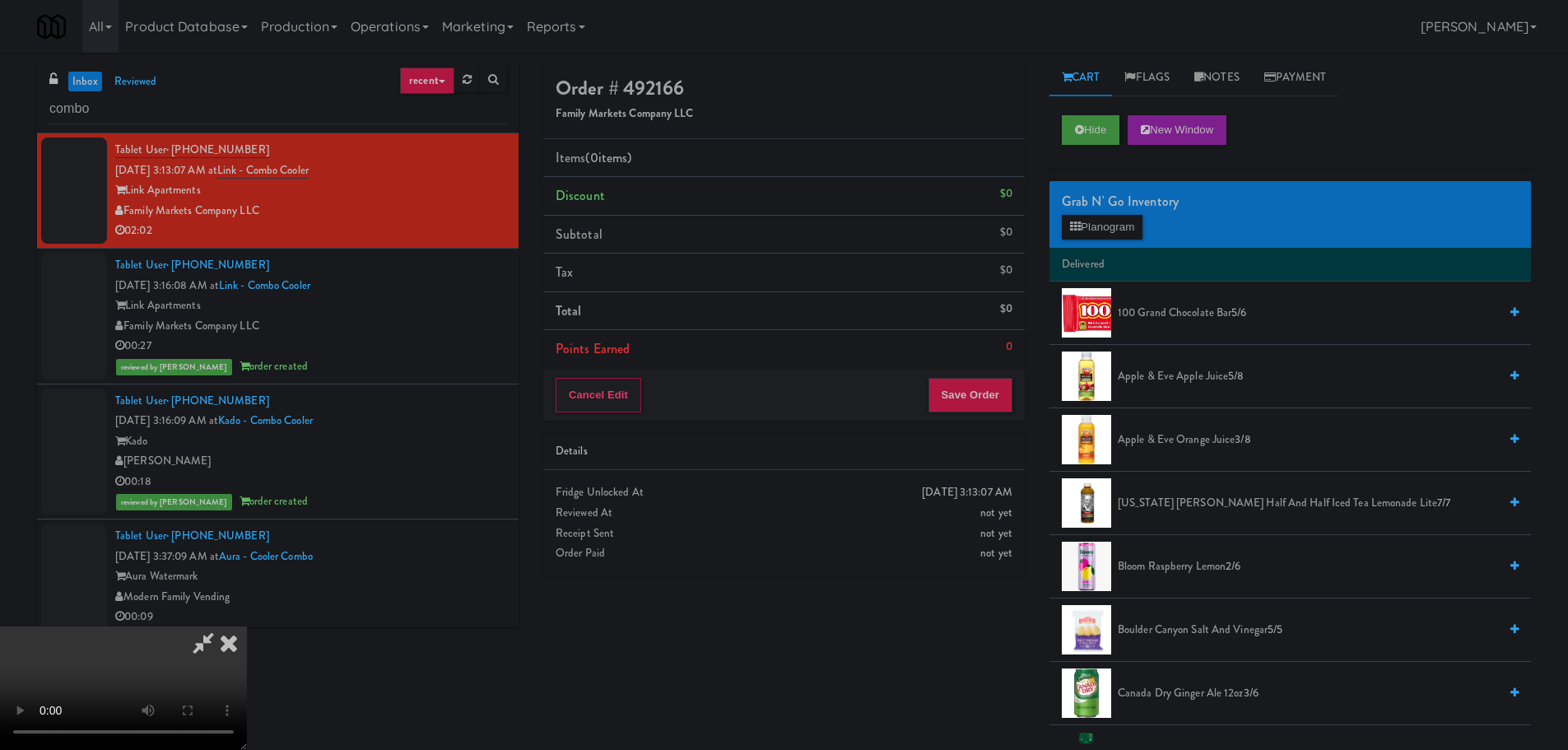
click at [247, 626] on icon at bounding box center [228, 642] width 36 height 33
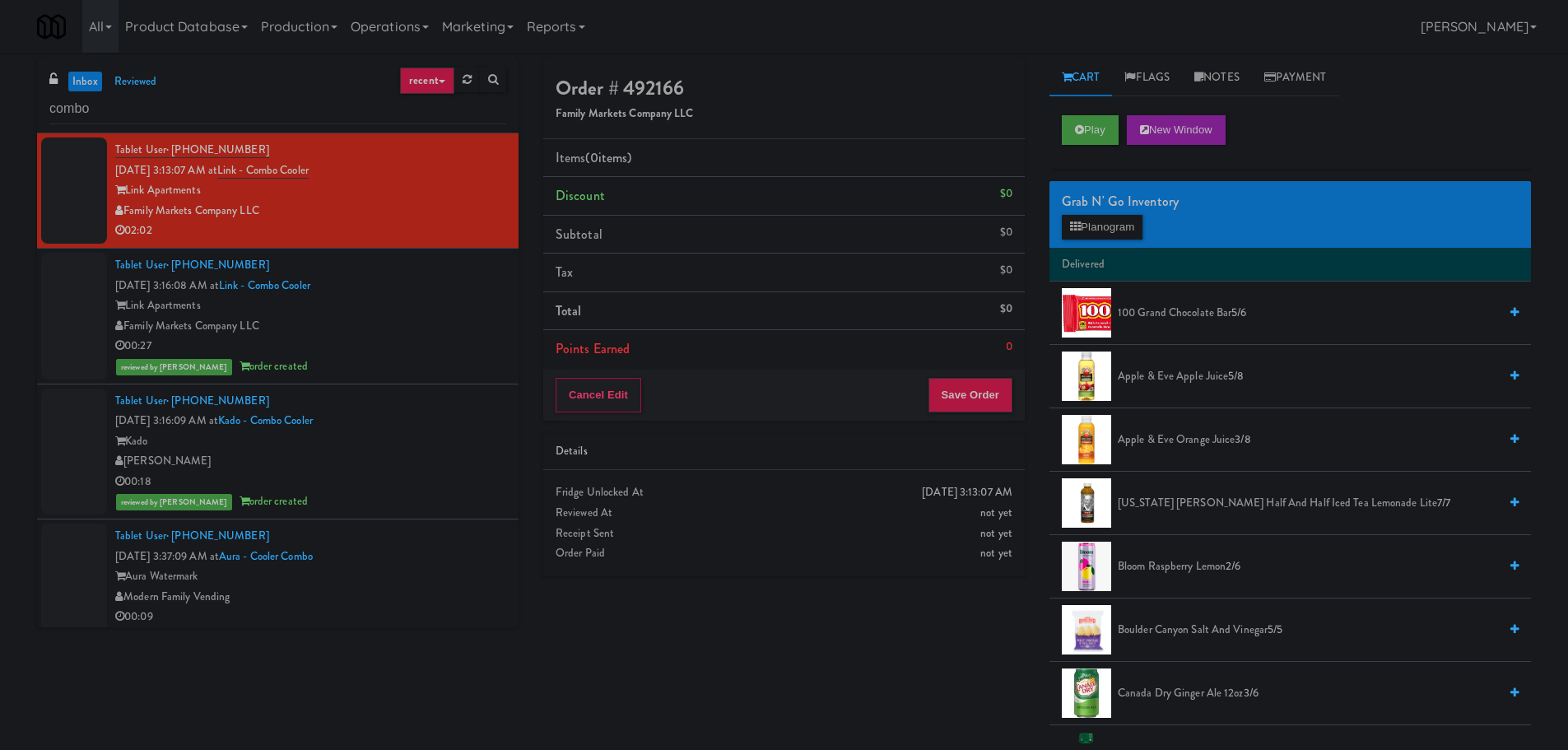
click at [75, 83] on link "inbox" at bounding box center [85, 82] width 34 height 20
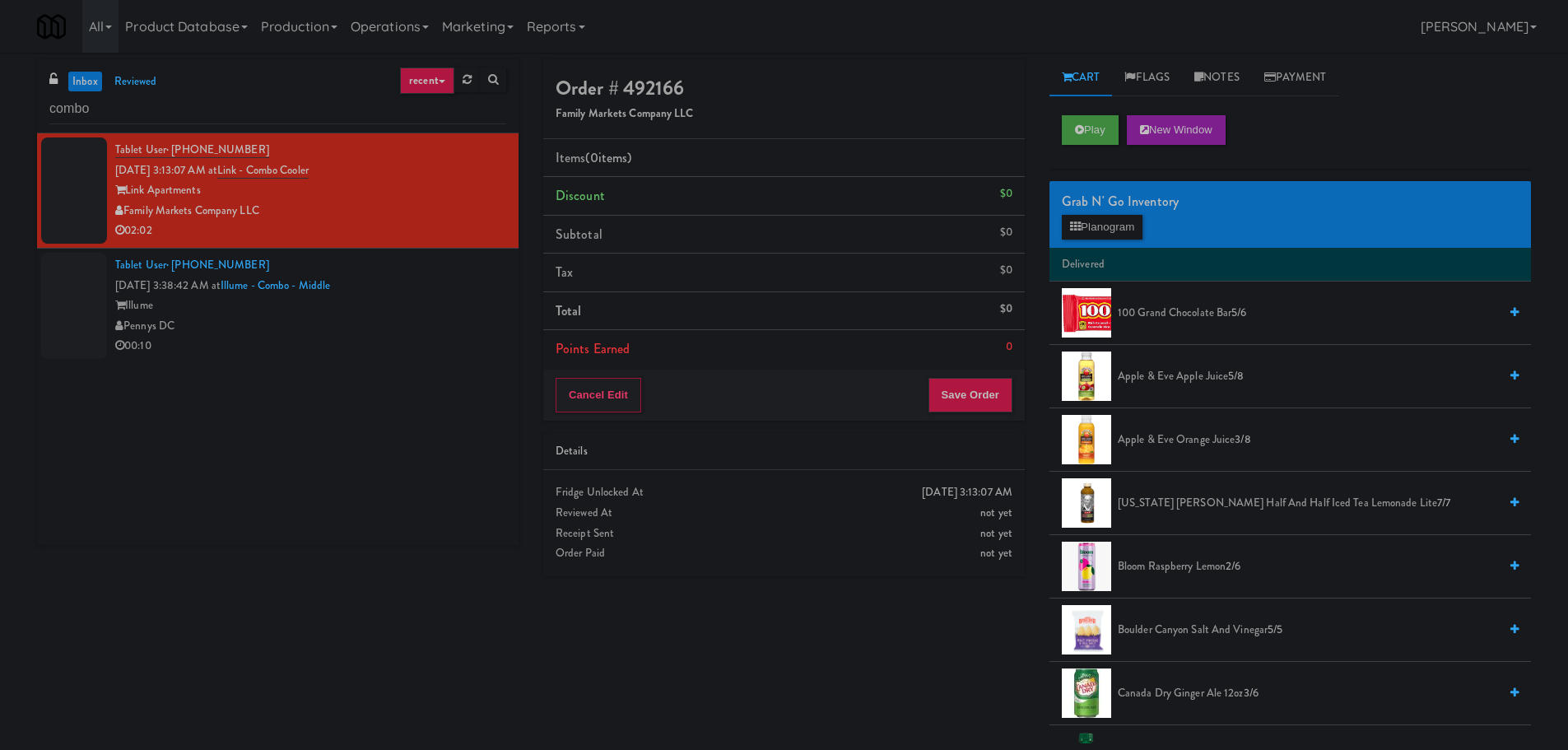
click at [279, 323] on div "Pennys DC" at bounding box center [310, 326] width 391 height 20
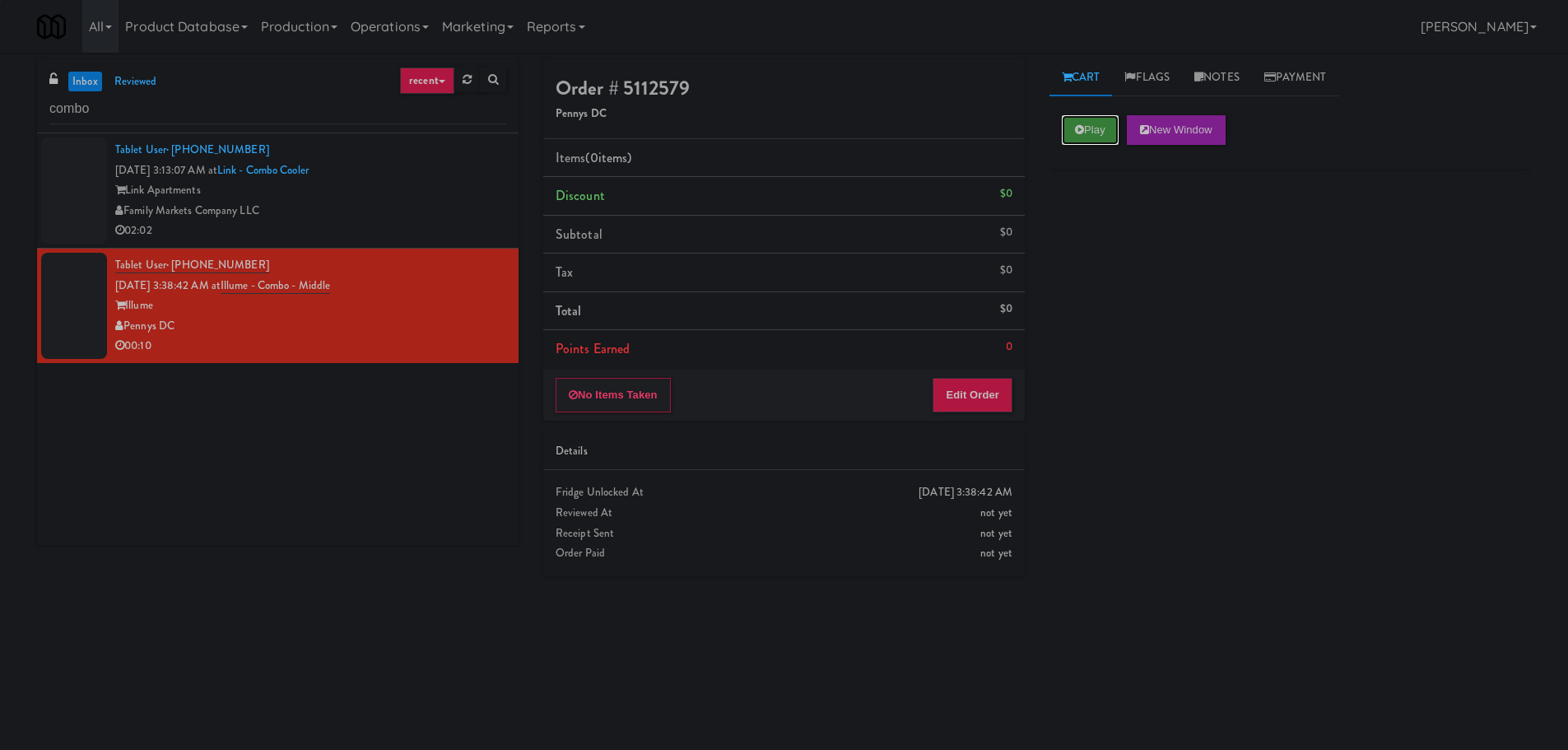
click at [1101, 137] on button "Play" at bounding box center [1090, 129] width 57 height 30
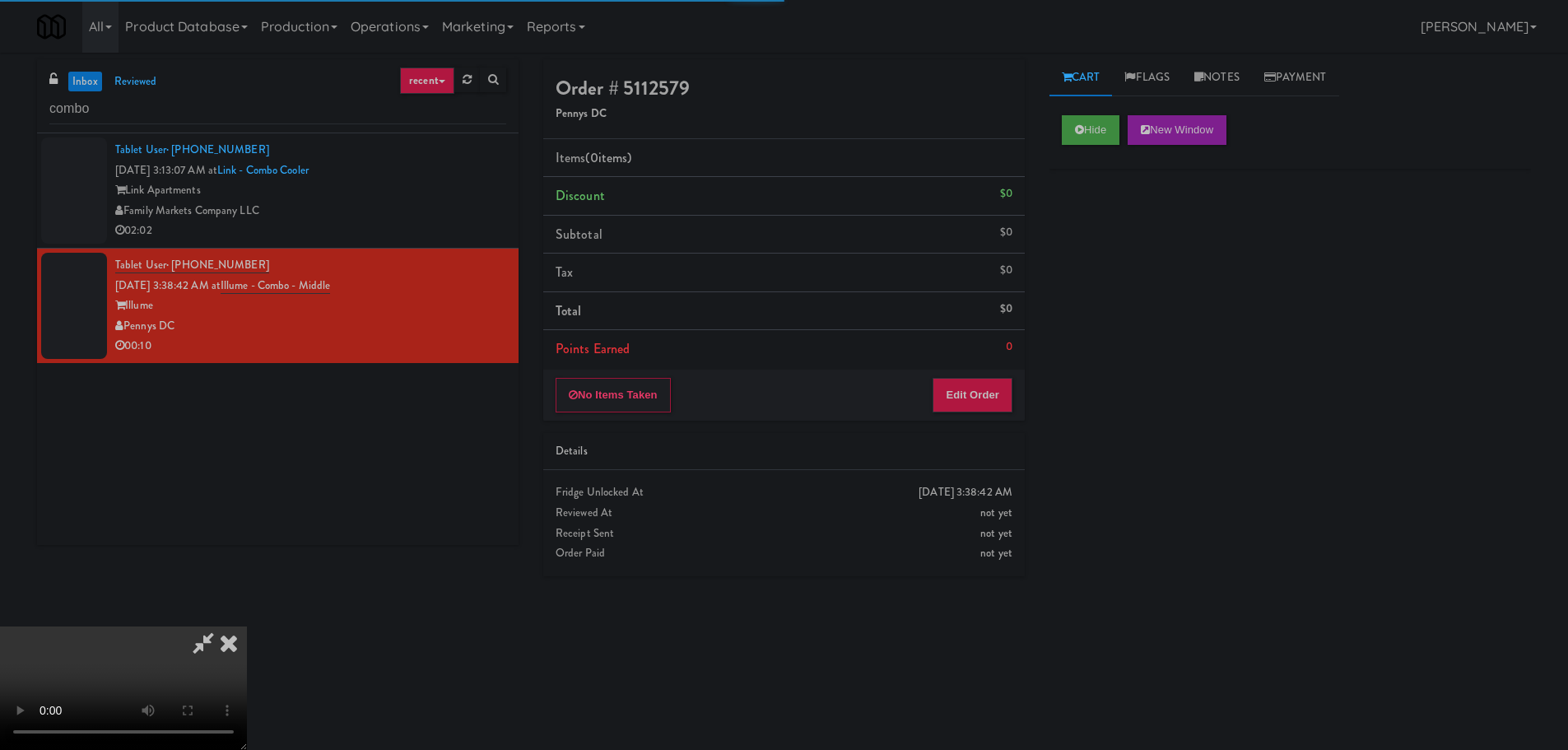
click at [1020, 357] on li "Points Earned 0" at bounding box center [784, 349] width 482 height 38
click at [981, 391] on button "Edit Order" at bounding box center [972, 394] width 80 height 35
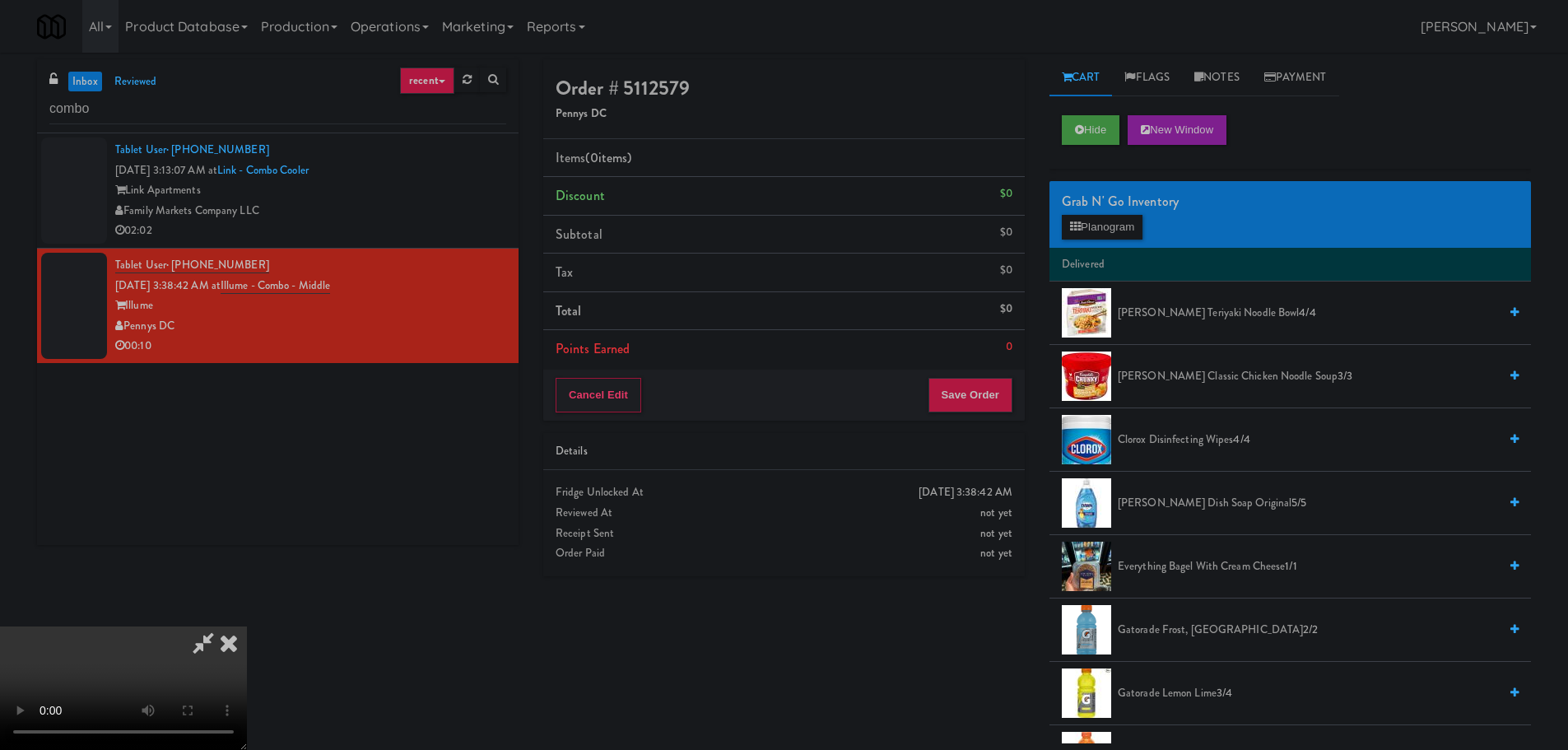
drag, startPoint x: 595, startPoint y: 418, endPoint x: 847, endPoint y: 609, distance: 316.2
click at [247, 626] on video at bounding box center [123, 688] width 247 height 123
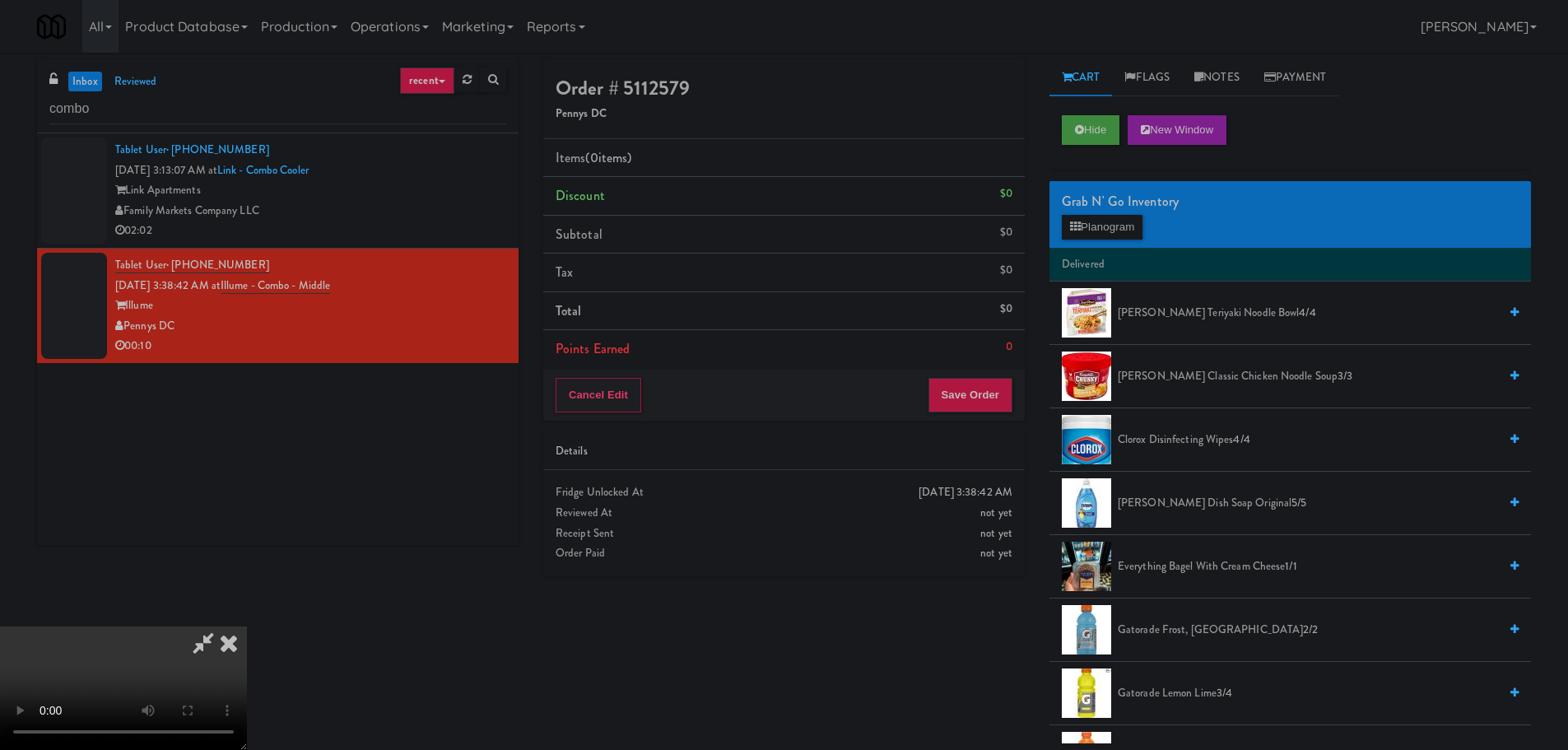
click at [247, 626] on video at bounding box center [123, 688] width 247 height 123
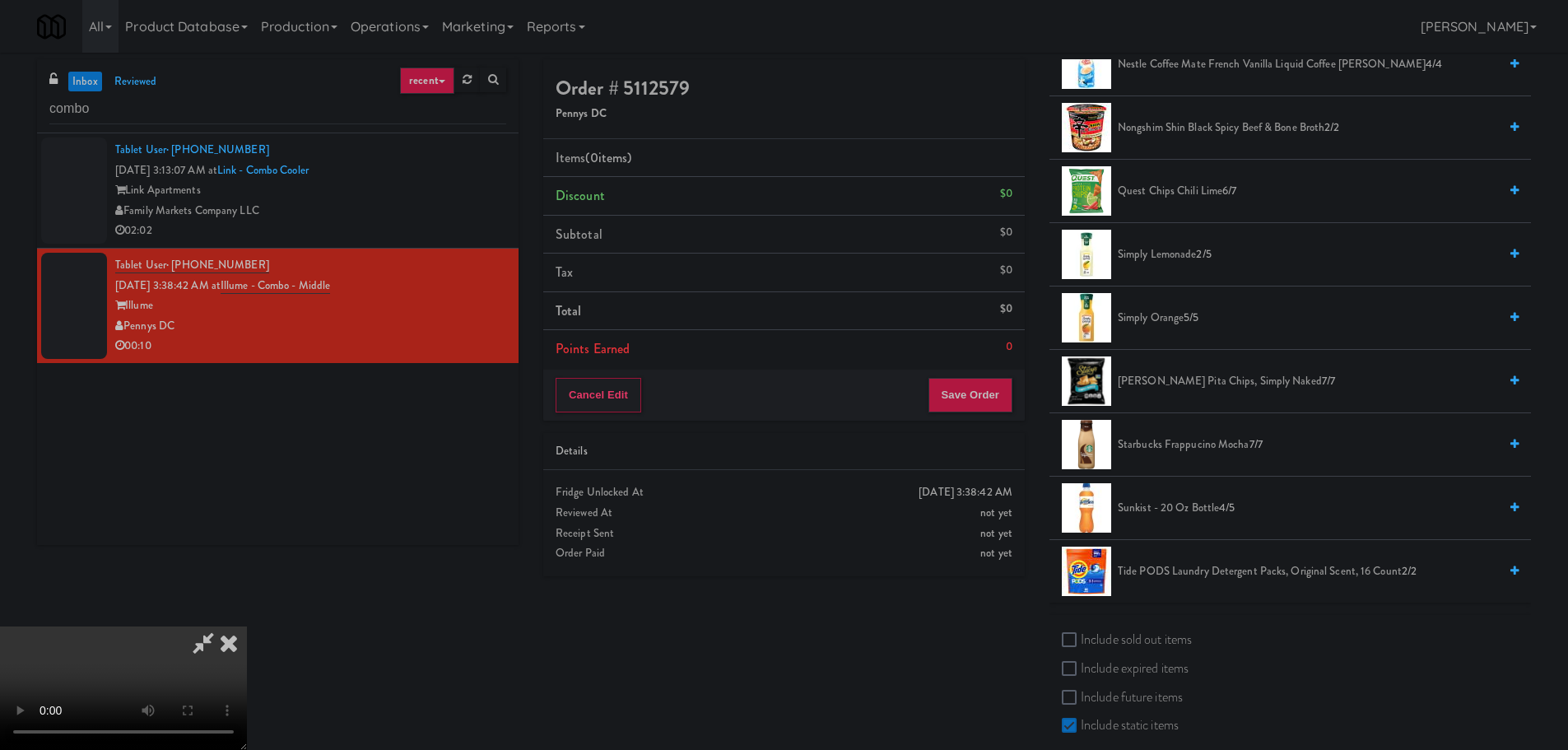
scroll to position [1399, 0]
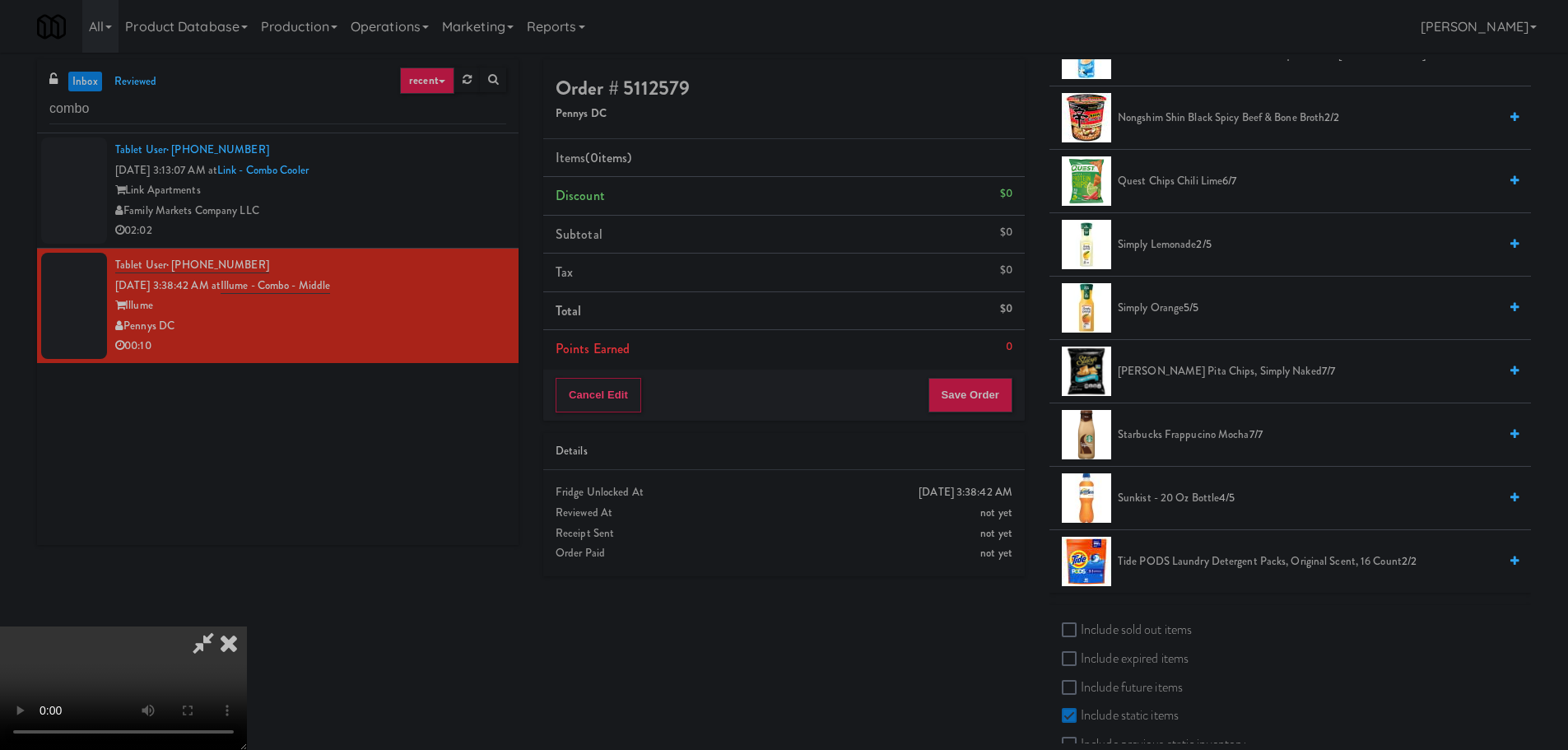
click at [1182, 318] on li "Simply Orange 5/5" at bounding box center [1290, 307] width 482 height 63
click at [1182, 311] on span "Simply Orange 5/5" at bounding box center [1308, 308] width 380 height 20
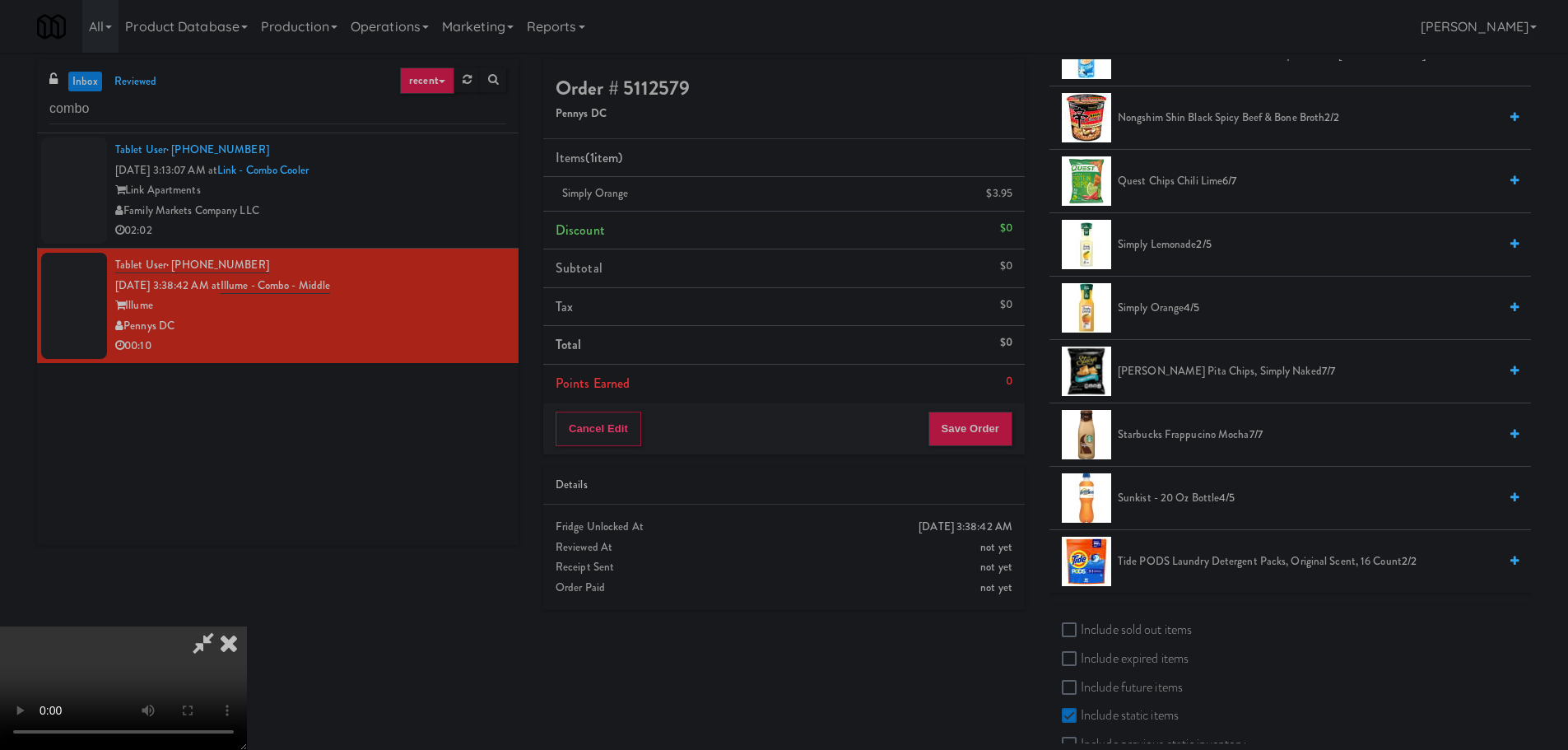
click at [247, 626] on video at bounding box center [123, 688] width 247 height 123
click at [1166, 310] on span "Simply Orange 4/5" at bounding box center [1308, 308] width 380 height 20
click at [247, 626] on video at bounding box center [123, 688] width 247 height 123
click at [988, 434] on button "Save Order" at bounding box center [970, 428] width 84 height 35
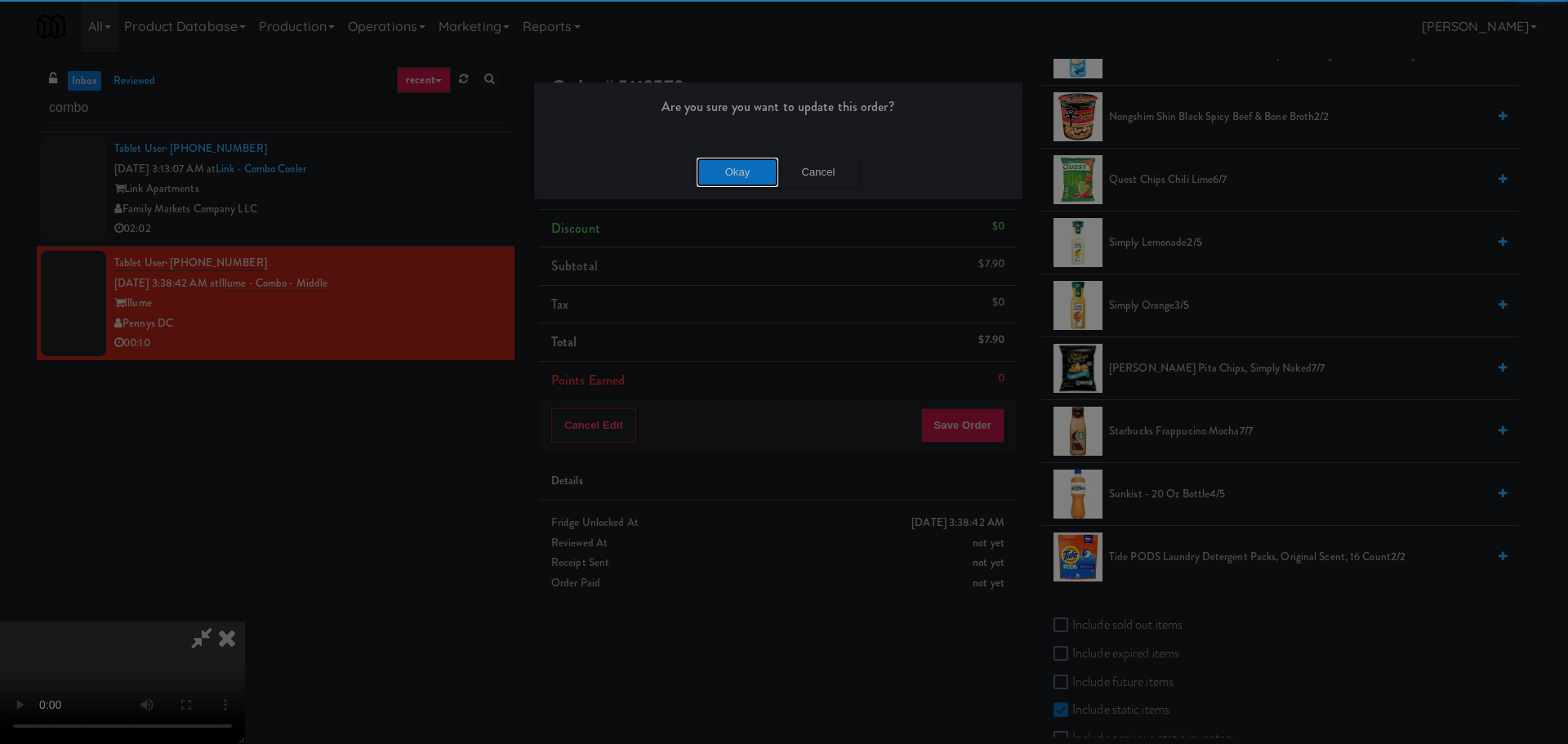
click at [744, 174] on button "Okay" at bounding box center [737, 172] width 81 height 29
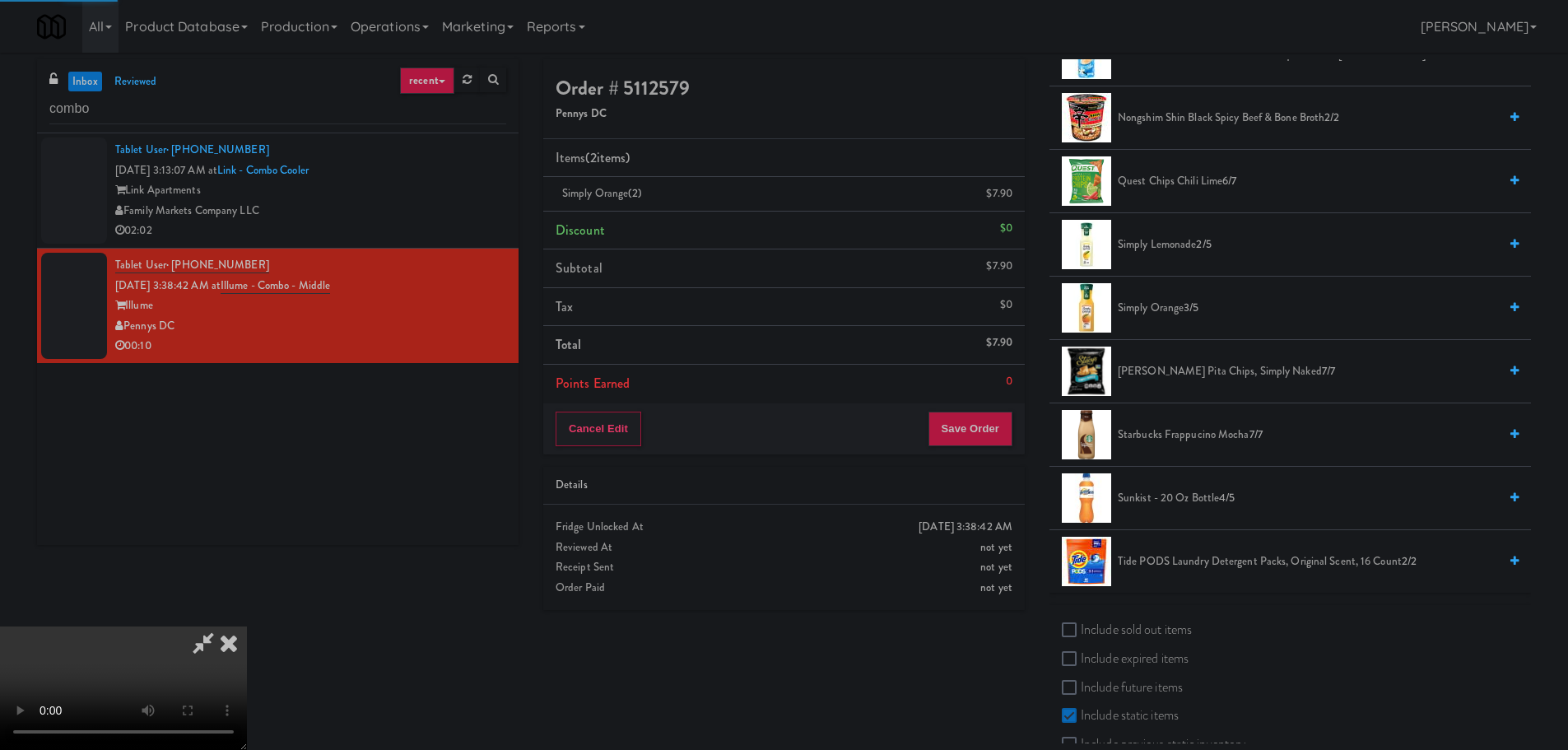
scroll to position [0, 0]
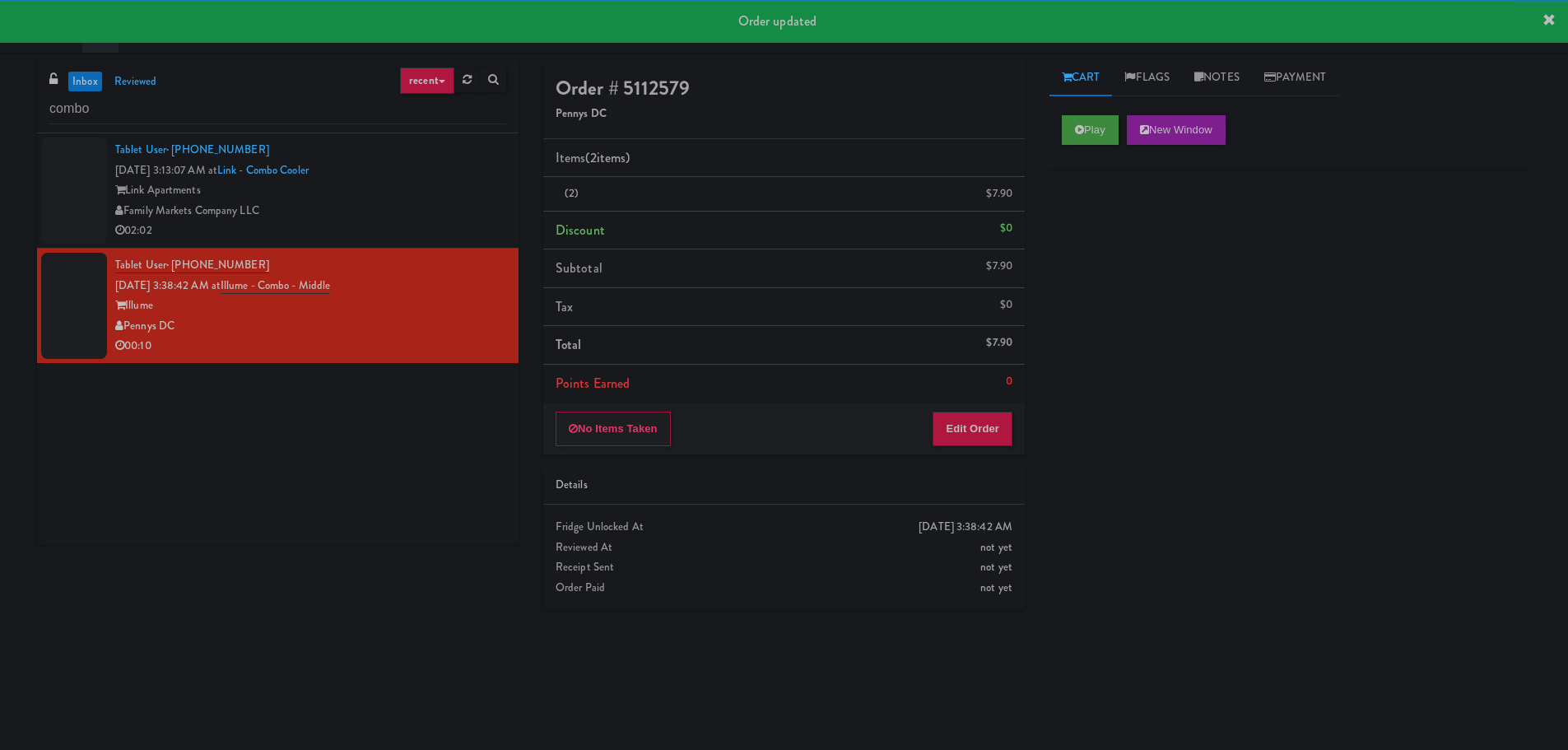
click at [443, 190] on div "Link Apartments" at bounding box center [310, 190] width 391 height 20
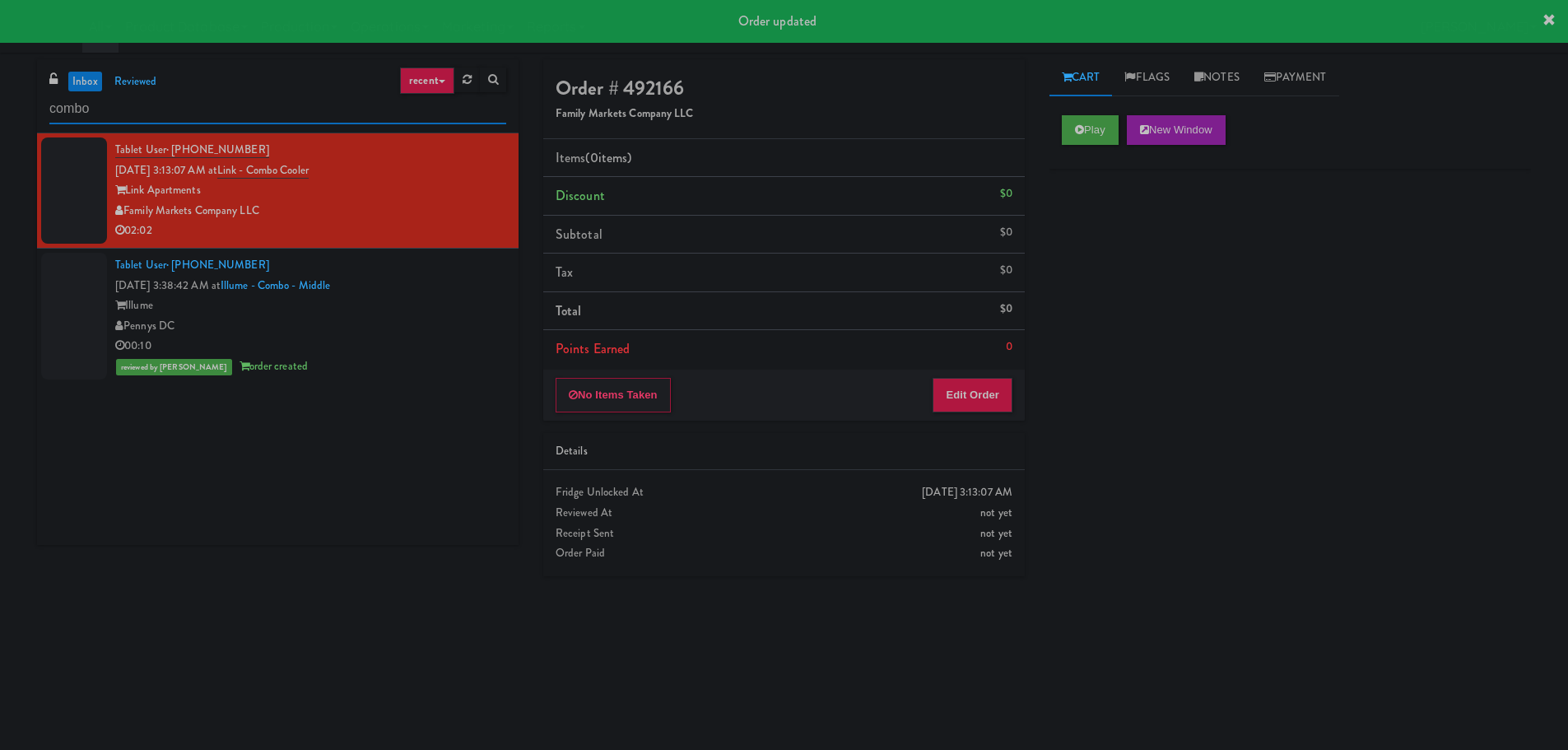
click at [123, 111] on input "combo" at bounding box center [277, 109] width 457 height 30
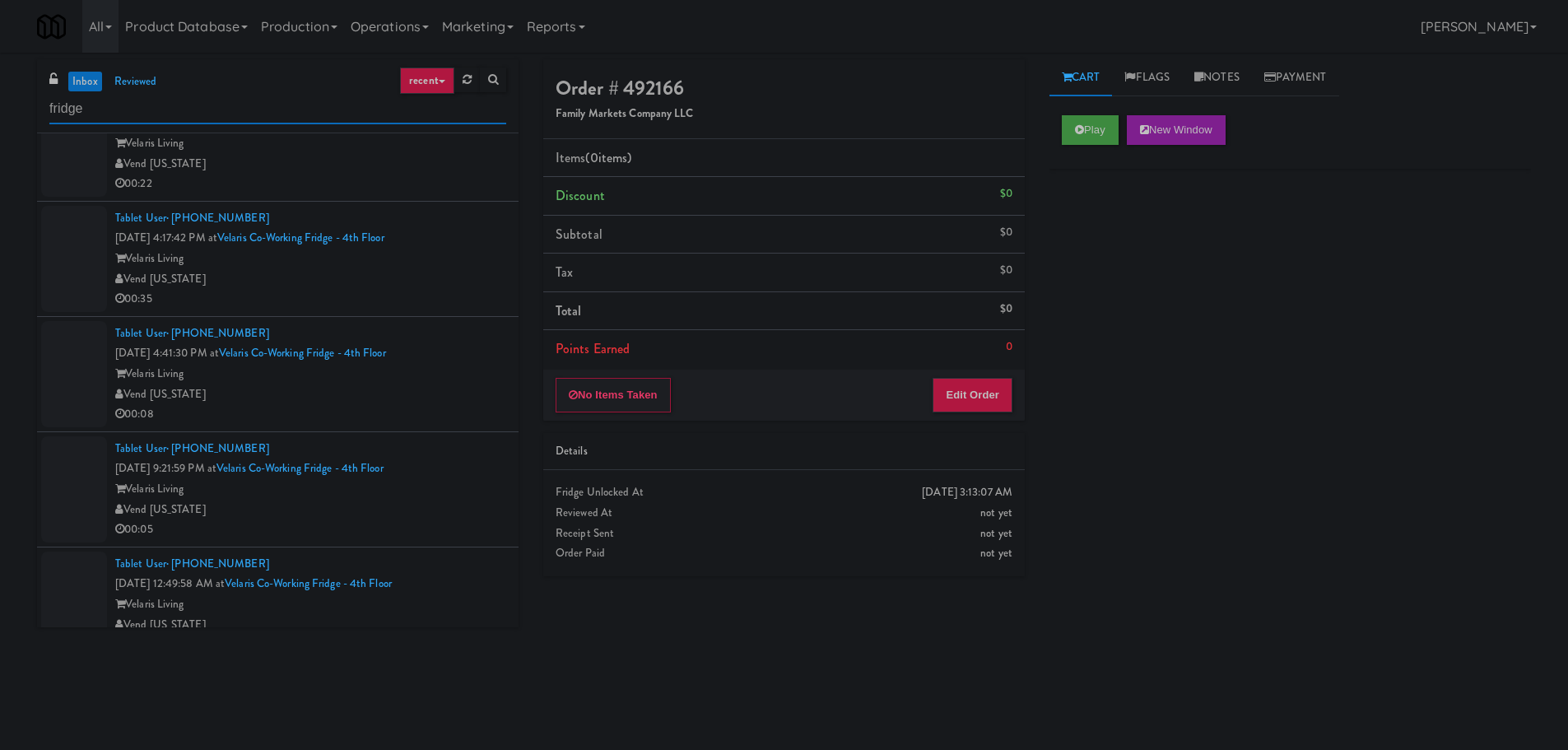
scroll to position [427, 0]
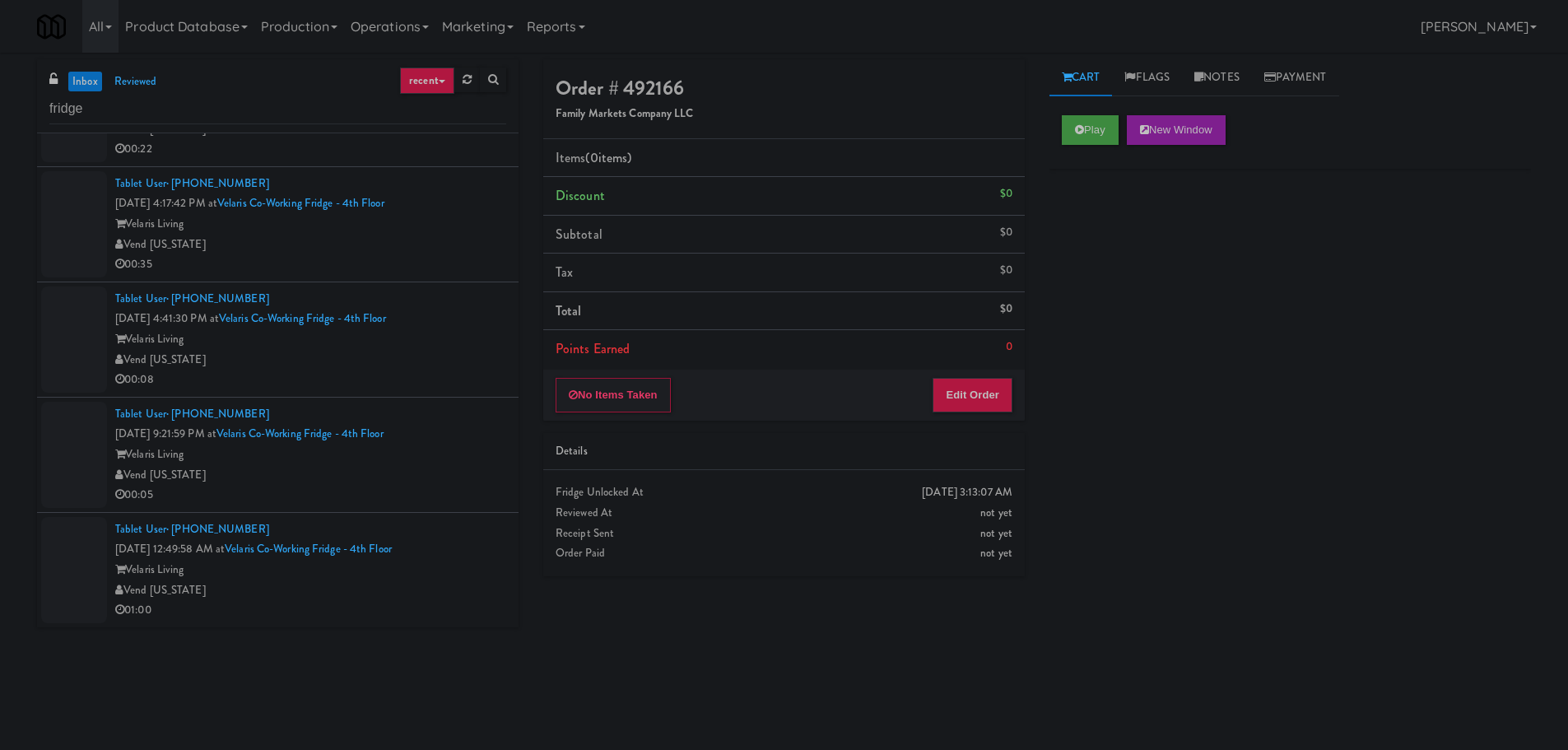
click at [485, 535] on div "Tablet User · (720) 496-7885 [DATE] 12:49:58 AM at Velaris Co-Working Fridge - …" at bounding box center [310, 570] width 391 height 101
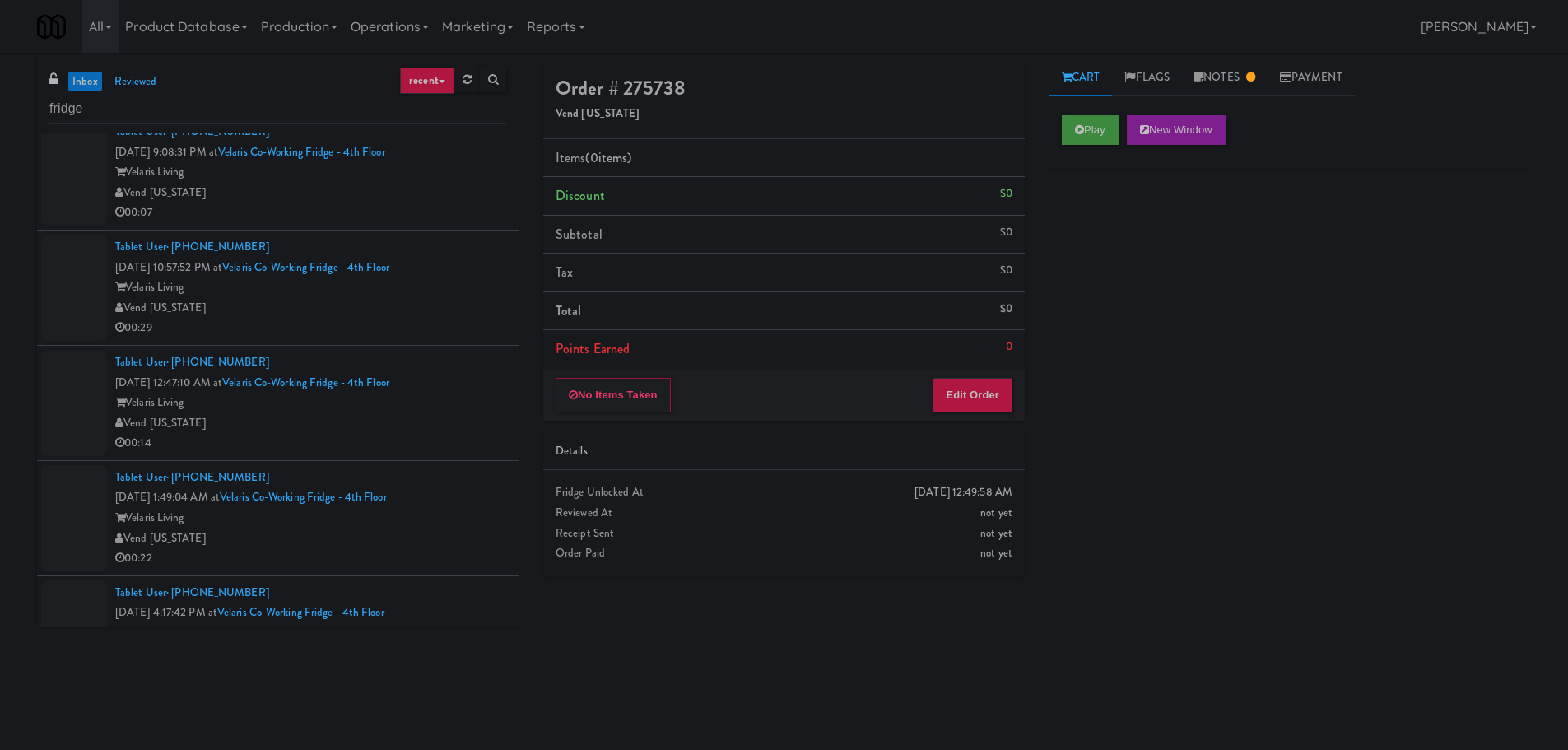
scroll to position [16, 0]
click at [204, 106] on input "fridge" at bounding box center [277, 109] width 457 height 30
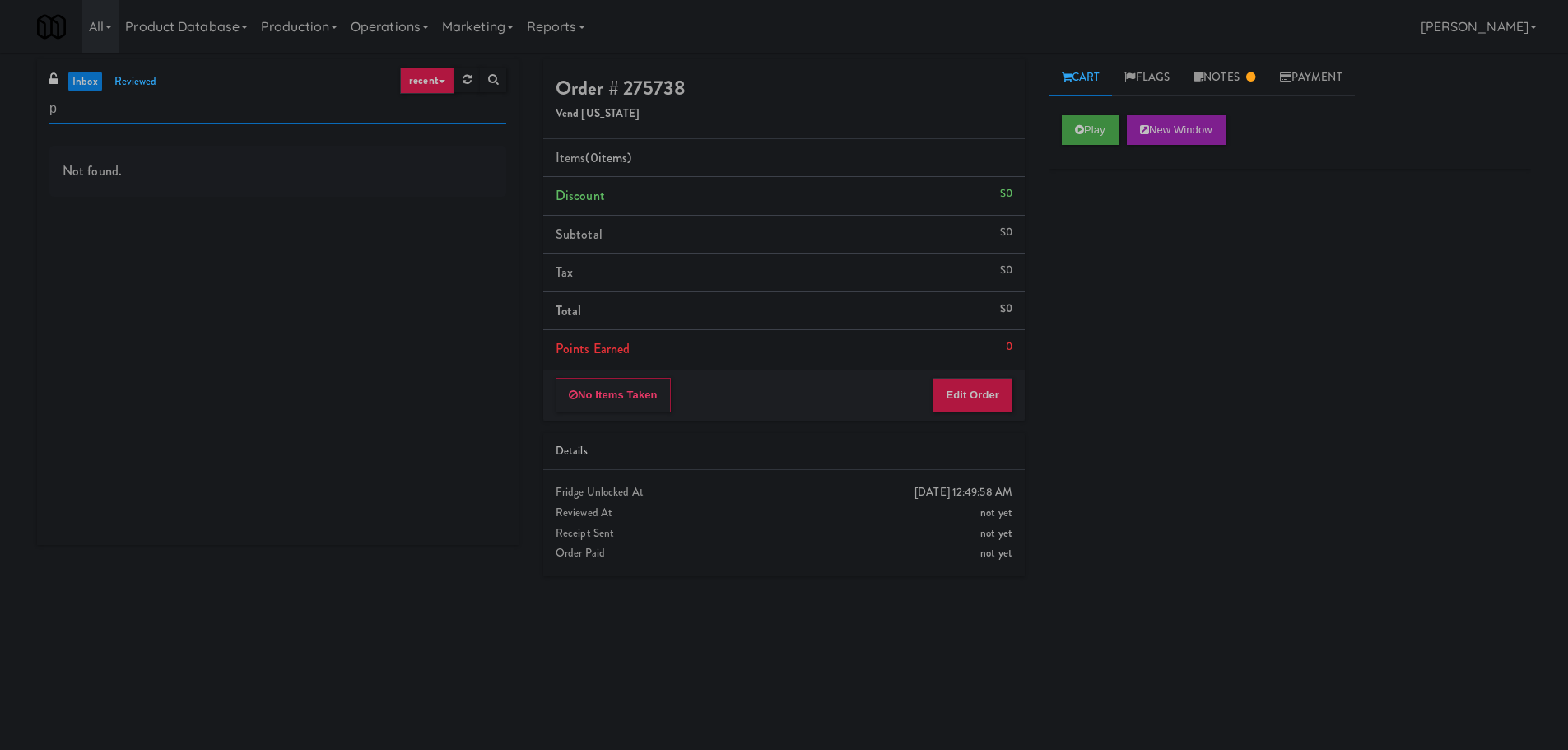
scroll to position [0, 0]
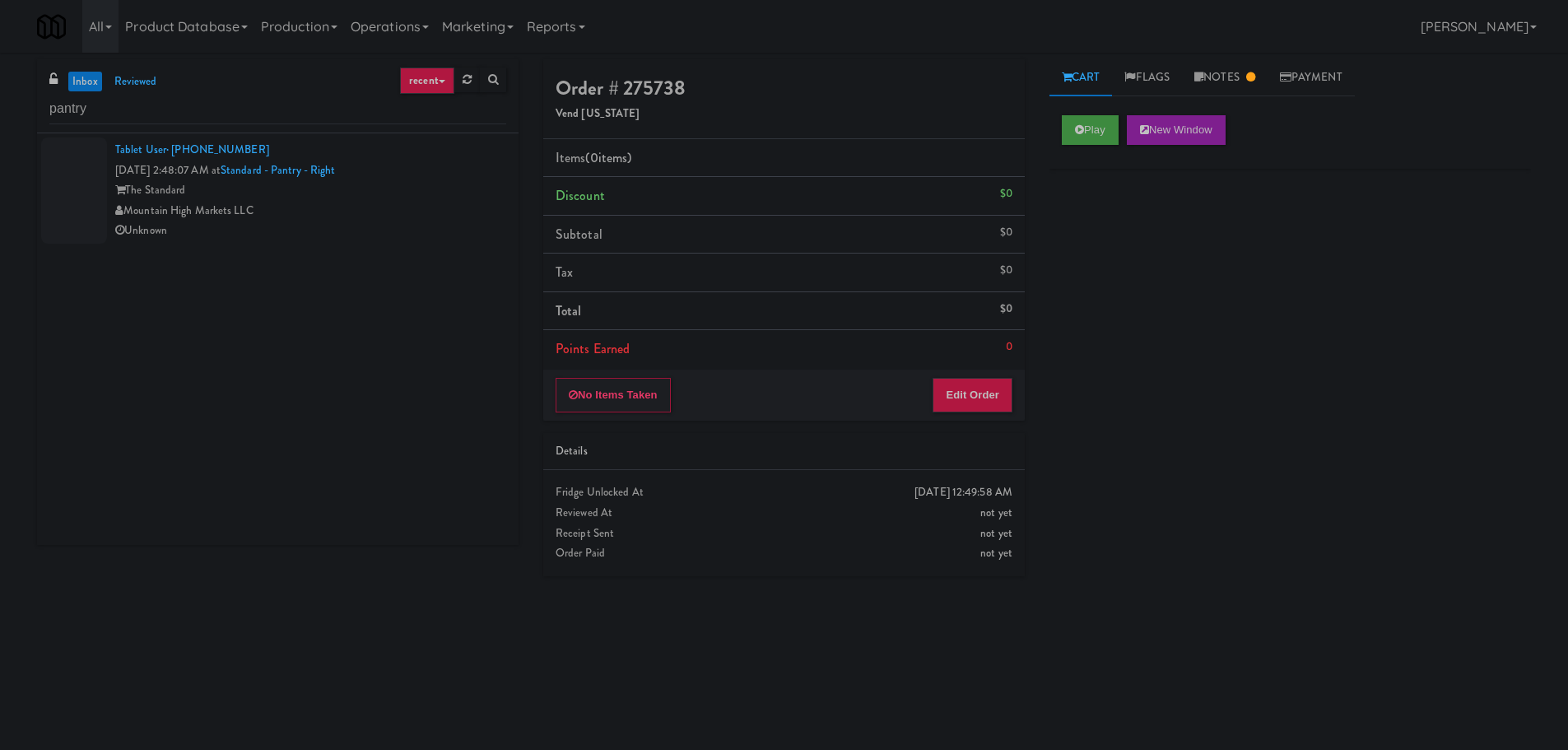
click at [381, 234] on div "Unknown" at bounding box center [310, 231] width 391 height 20
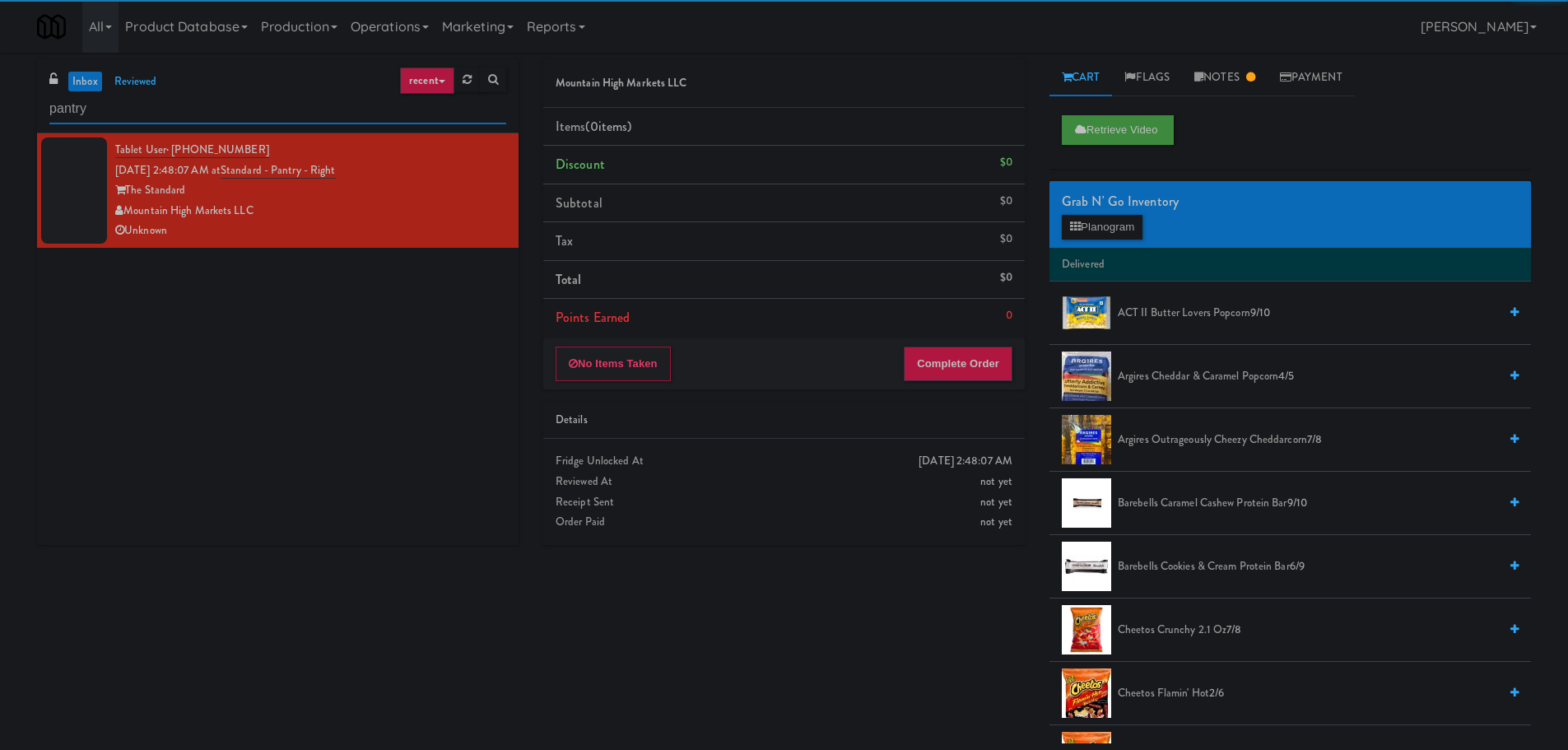
click at [210, 117] on input "pantry" at bounding box center [277, 109] width 457 height 30
click at [204, 110] on input "pantry" at bounding box center [277, 109] width 457 height 30
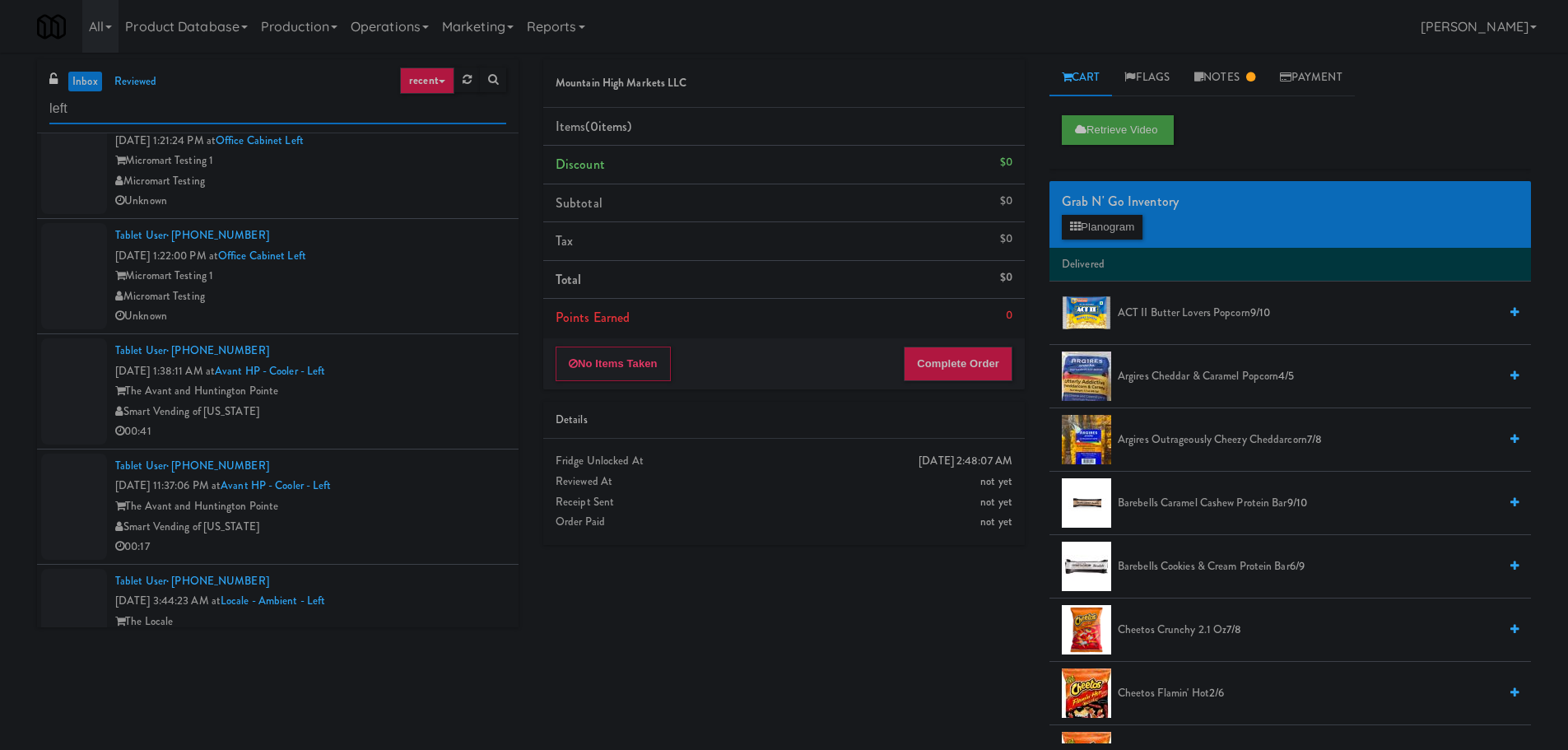
scroll to position [81, 0]
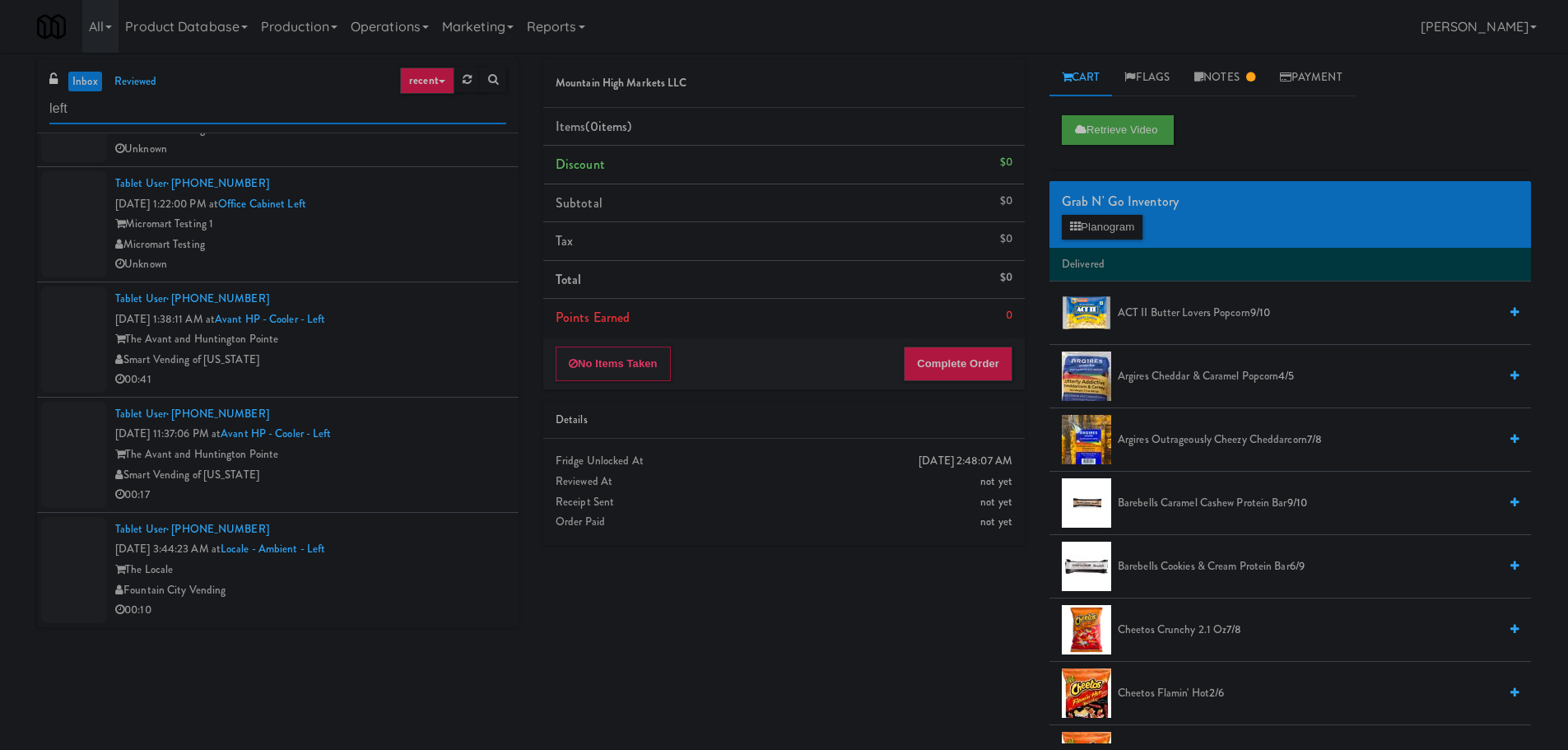
type input "left"
click at [428, 307] on div "Tablet User · (808) 570-4313 [DATE] 1:38:11 AM at Avant HP - Cooler - Left The …" at bounding box center [310, 340] width 391 height 101
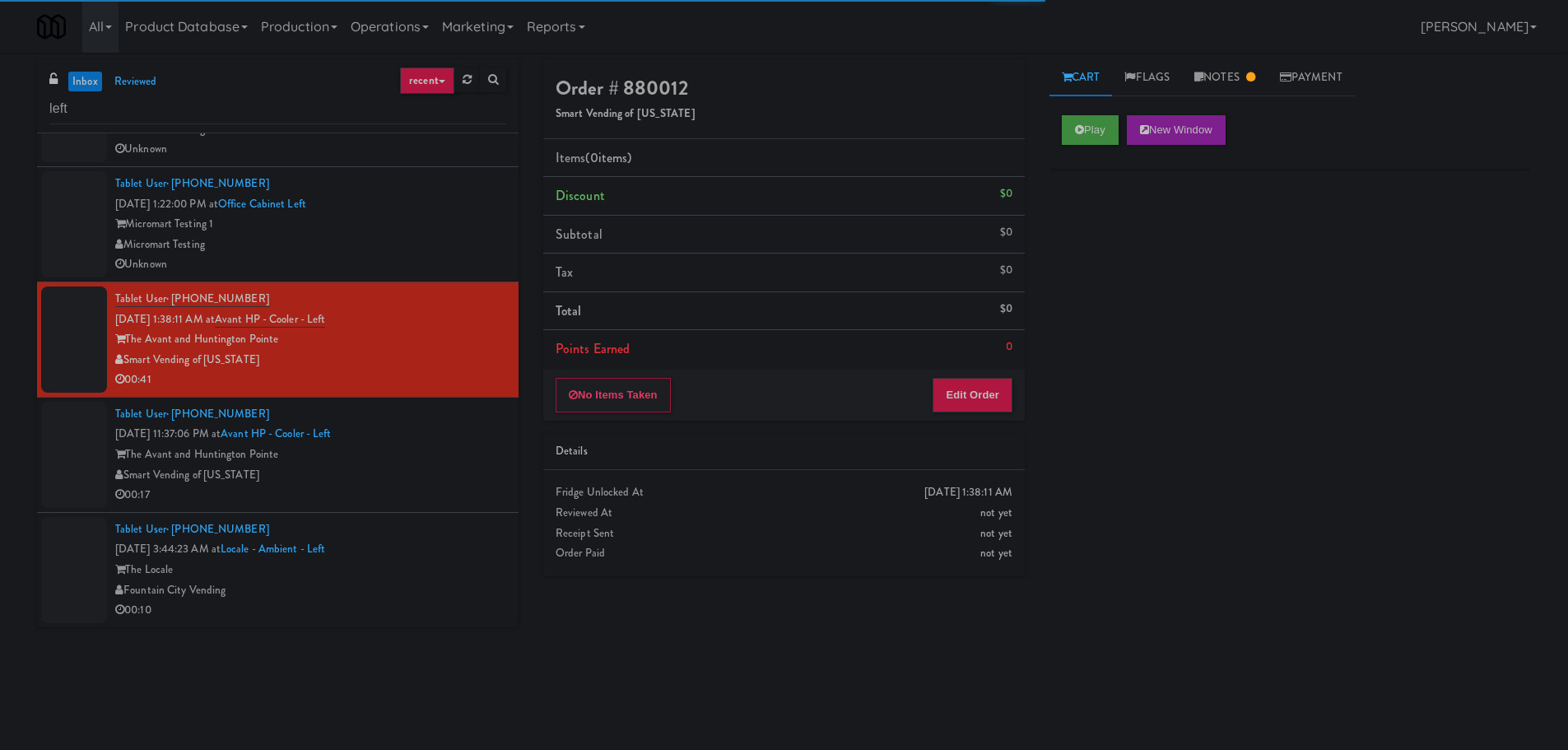
click at [444, 428] on div "Tablet User · (973) 332-2097 [DATE] 11:37:06 PM at Avant HP - Cooler - Left The…" at bounding box center [310, 454] width 391 height 101
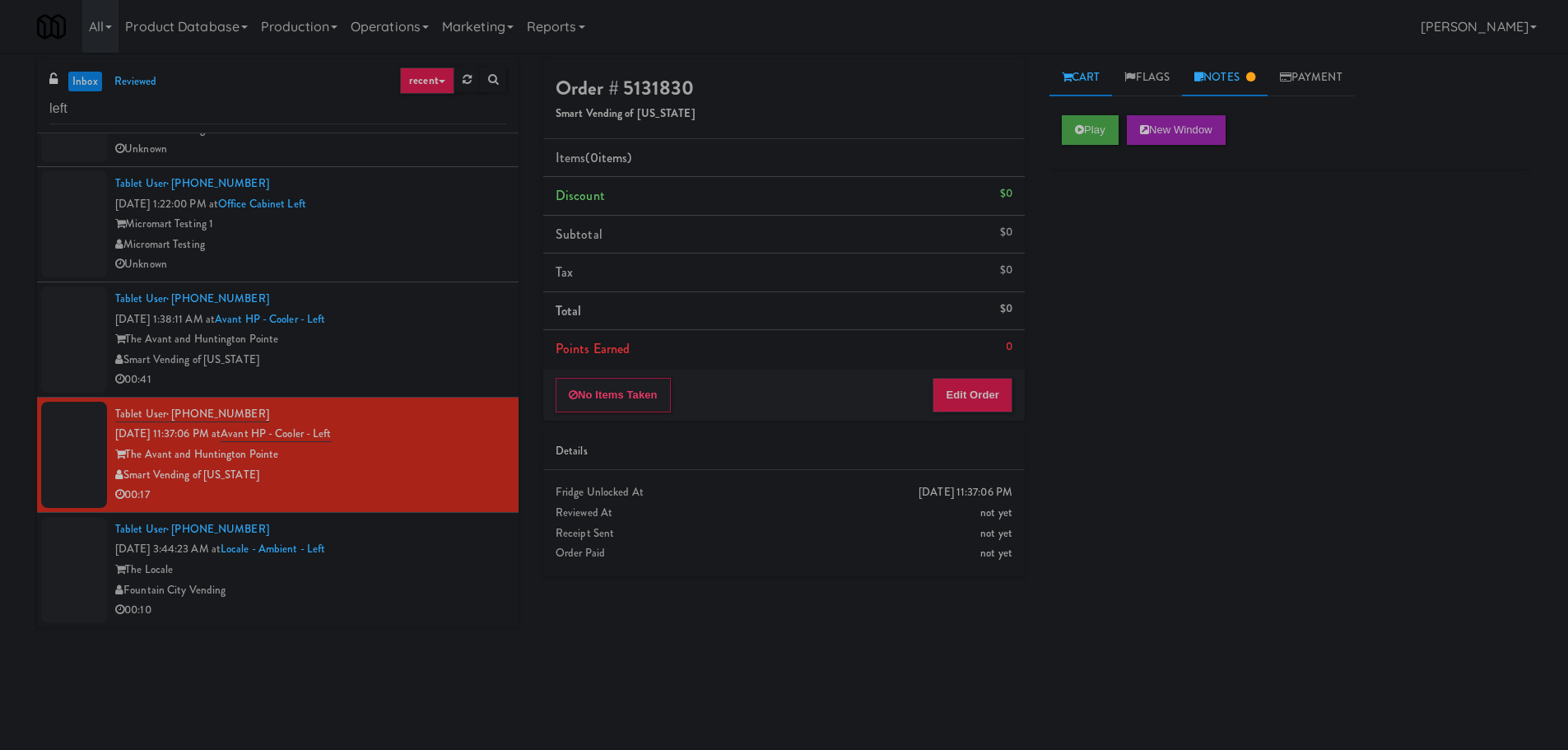
click at [1269, 88] on ul "Cart Flags Notes Payment" at bounding box center [1290, 78] width 482 height 37
click at [1255, 85] on link "Notes" at bounding box center [1224, 78] width 85 height 37
click at [1081, 82] on link "Cart" at bounding box center [1081, 78] width 63 height 37
click at [1213, 73] on link "Notes" at bounding box center [1224, 78] width 85 height 37
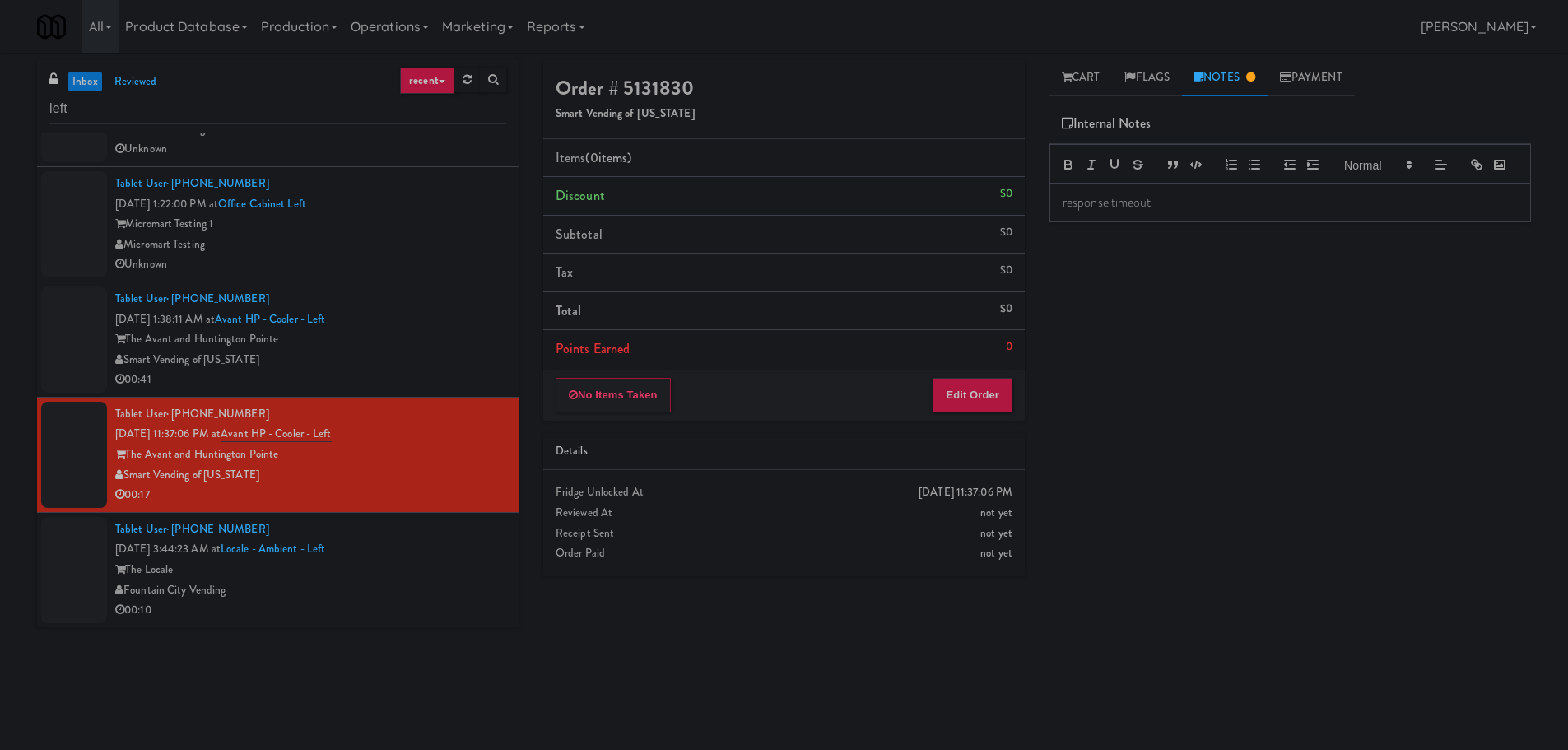
click at [1134, 211] on p "response timeout" at bounding box center [1290, 202] width 455 height 18
click at [1078, 77] on link "Cart" at bounding box center [1081, 78] width 63 height 37
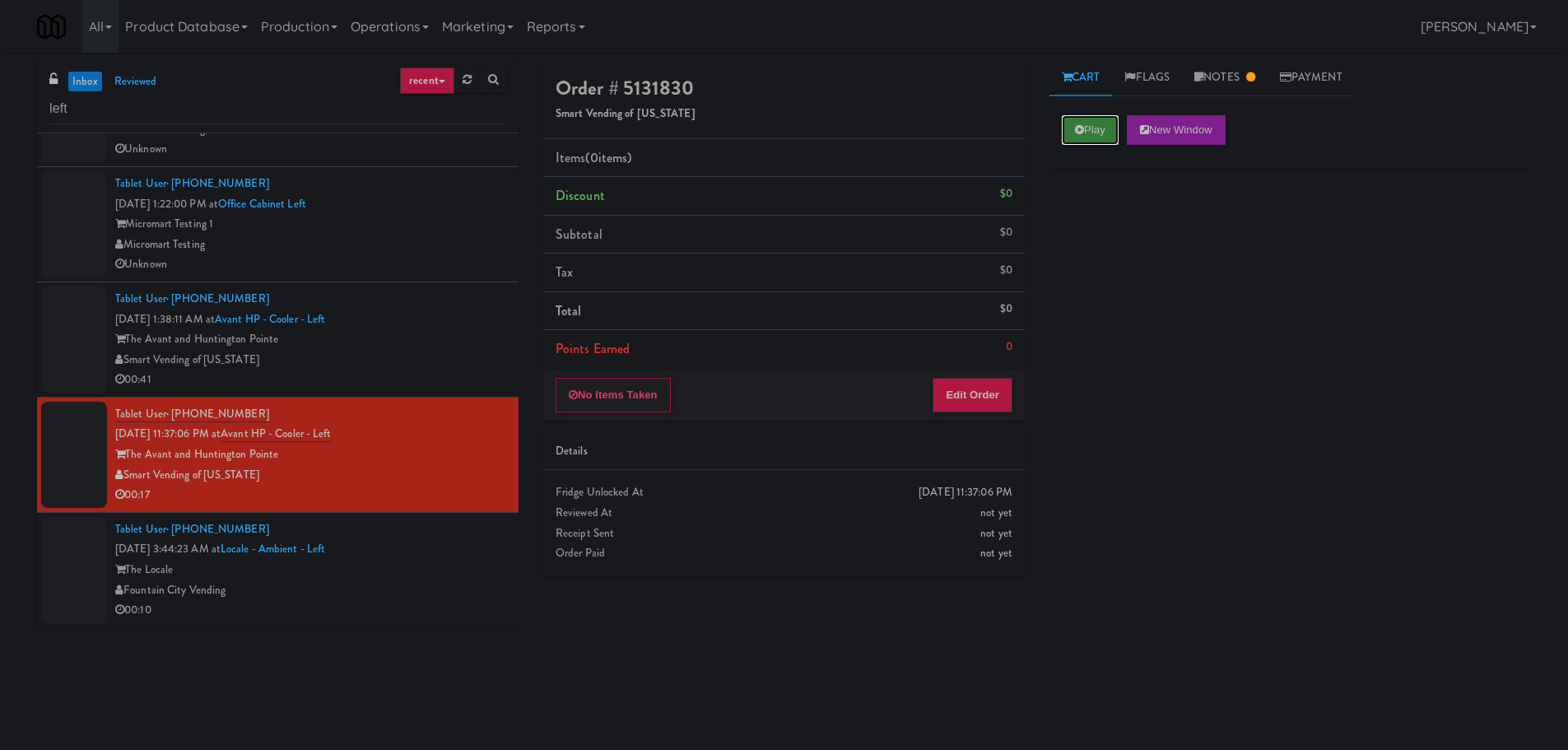
click at [1086, 140] on button "Play" at bounding box center [1090, 129] width 57 height 30
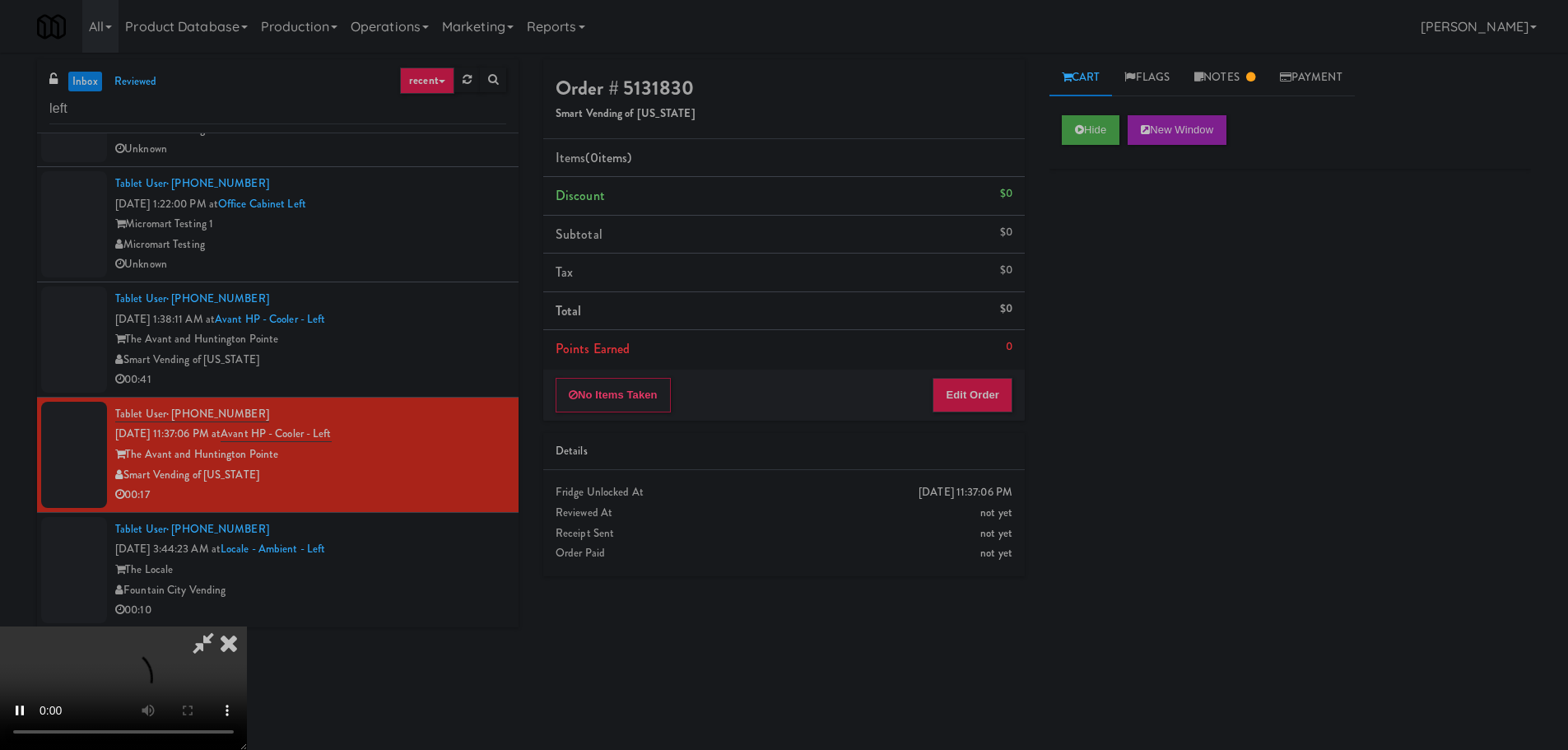
click at [965, 425] on div "Order # 5131830 Smart Vending of [US_STATE] Items (0 items ) Discount $0 Subtot…" at bounding box center [783, 323] width 506 height 529
click at [973, 402] on button "Edit Order" at bounding box center [972, 394] width 80 height 35
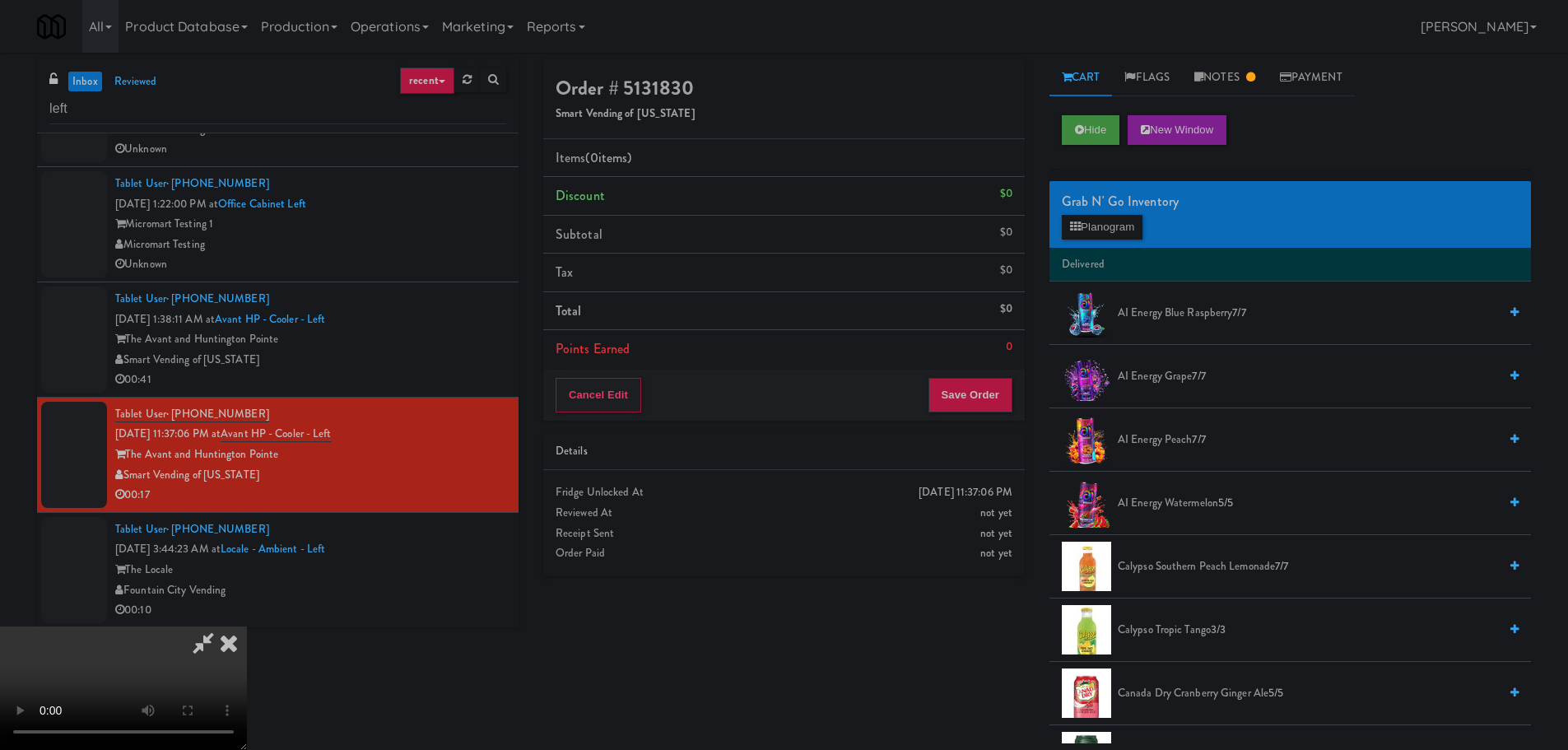
click at [247, 626] on video at bounding box center [123, 688] width 247 height 123
click at [1101, 229] on button "Planogram" at bounding box center [1102, 226] width 80 height 24
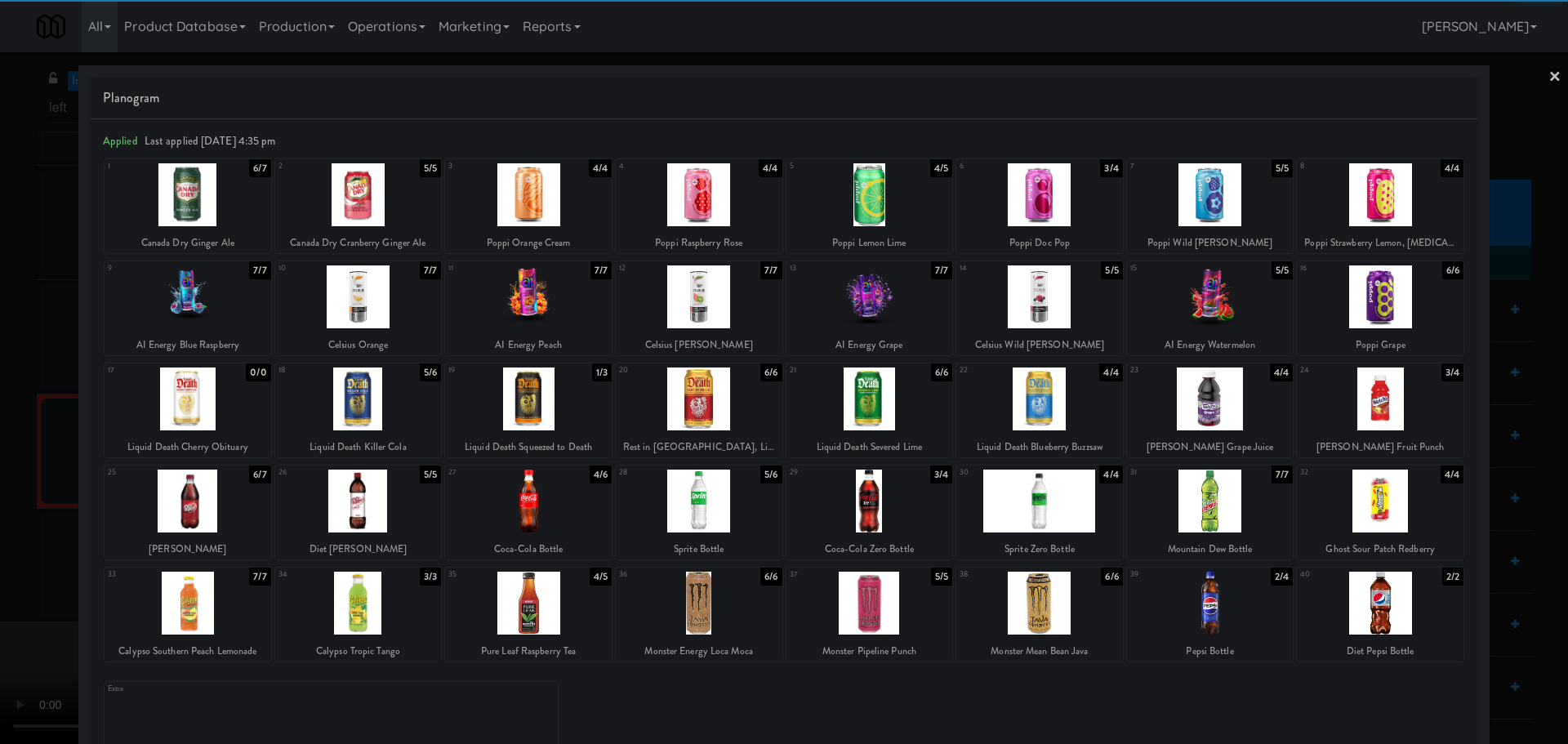
click at [543, 502] on div at bounding box center [528, 500] width 167 height 63
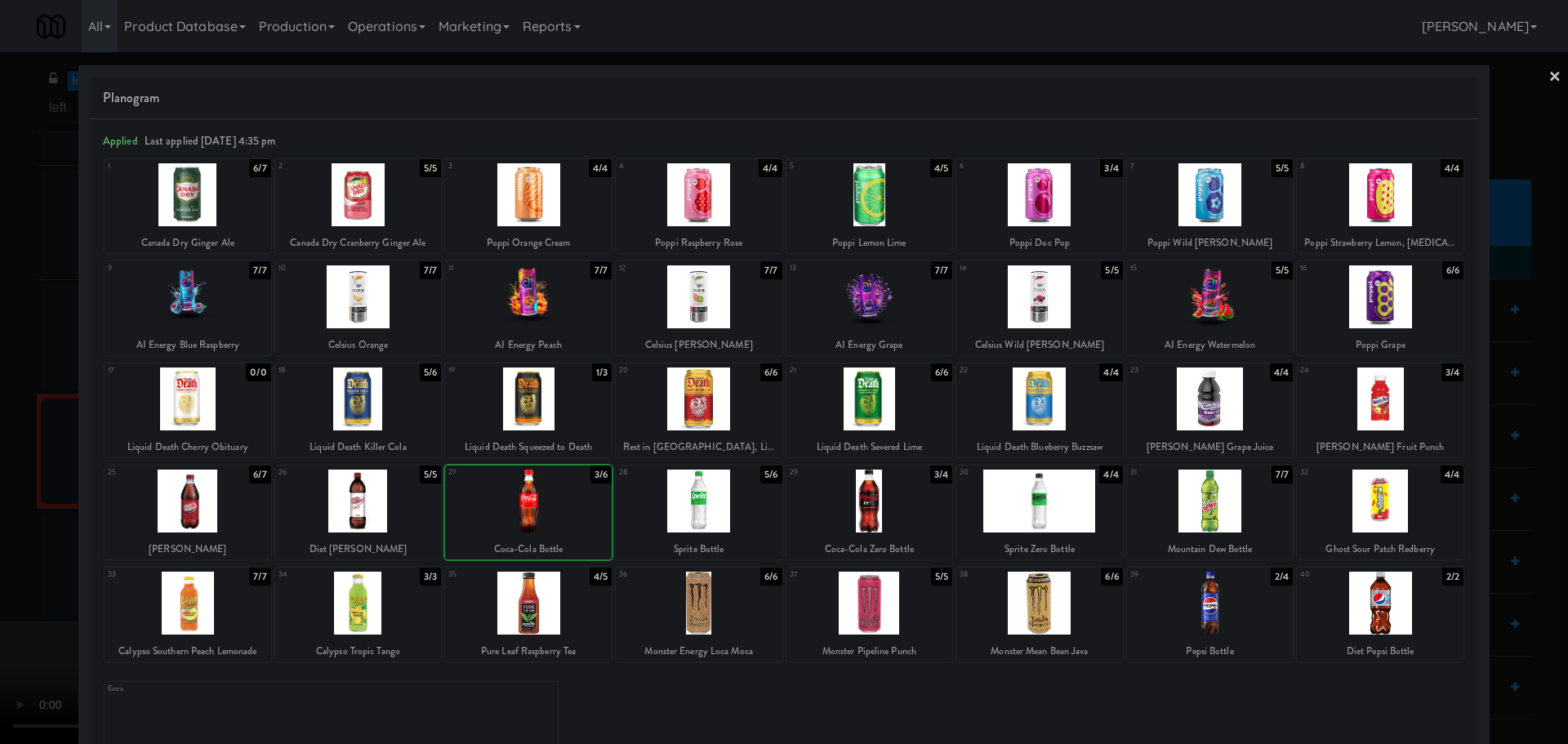
drag, startPoint x: 2, startPoint y: 499, endPoint x: 127, endPoint y: 439, distance: 138.7
click at [6, 498] on div at bounding box center [784, 372] width 1568 height 744
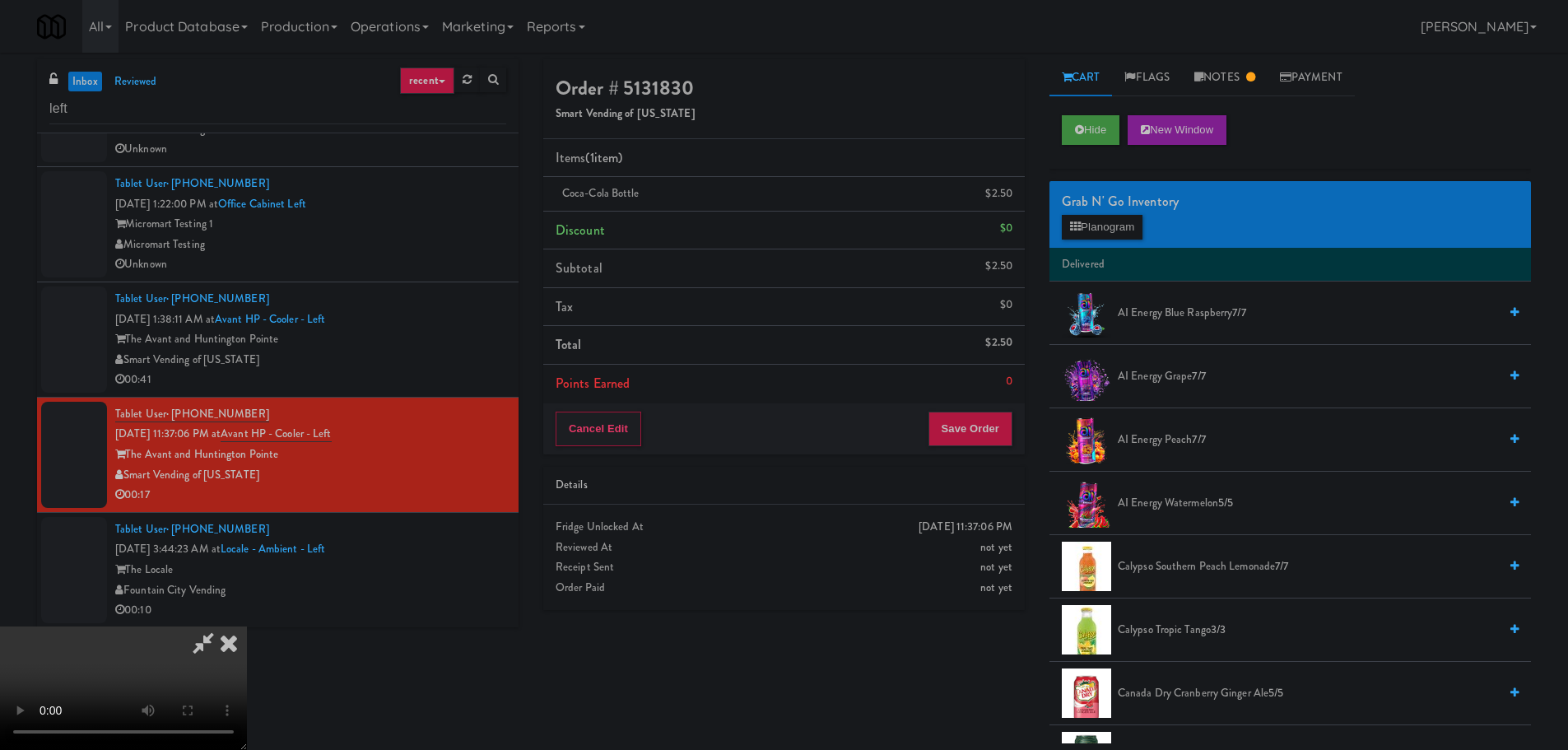
drag, startPoint x: 324, startPoint y: 379, endPoint x: 343, endPoint y: 373, distance: 19.9
click at [247, 626] on video at bounding box center [123, 688] width 247 height 123
click at [1105, 215] on button "Planogram" at bounding box center [1102, 226] width 80 height 24
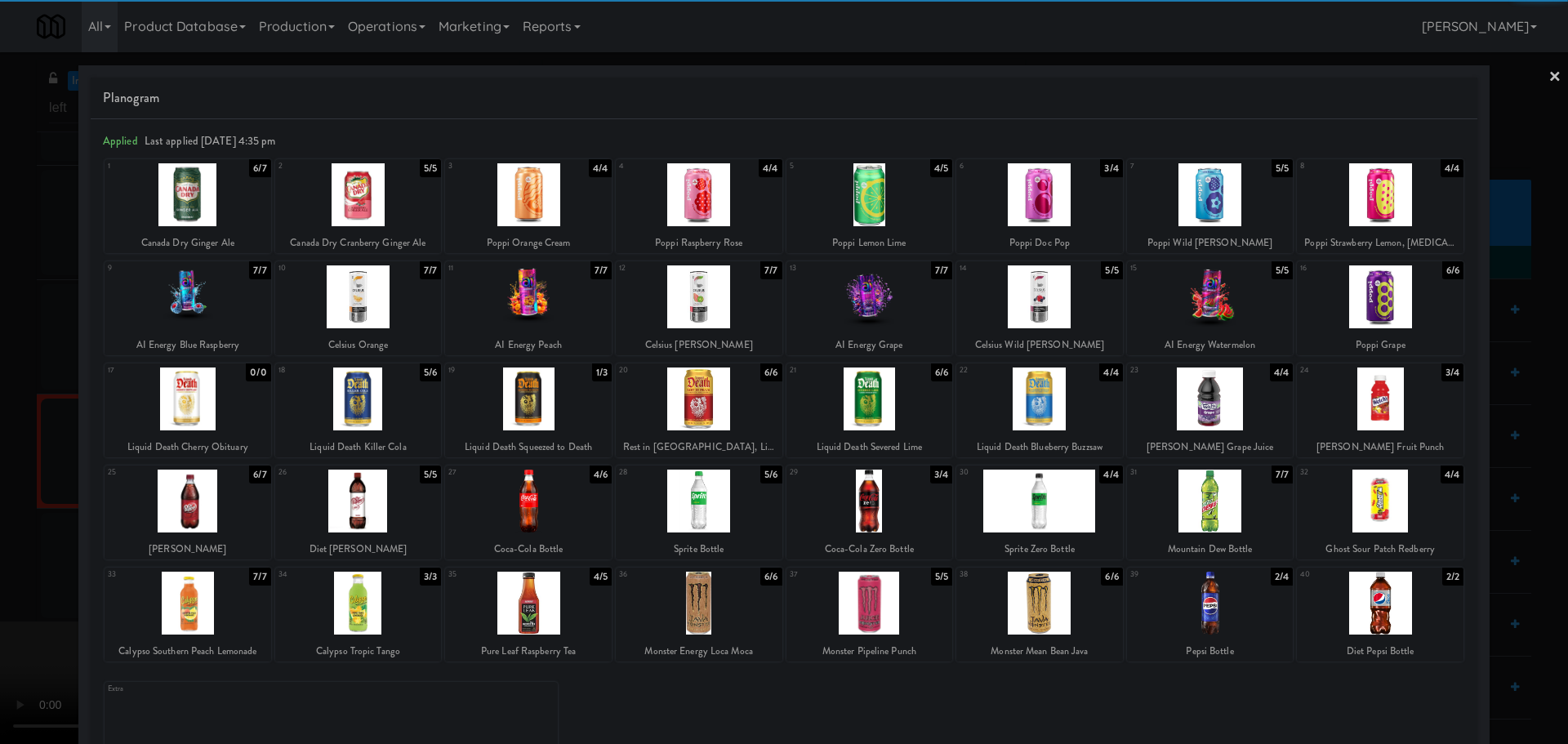
click at [1183, 428] on div at bounding box center [1209, 398] width 167 height 63
click at [0, 505] on div at bounding box center [784, 372] width 1568 height 744
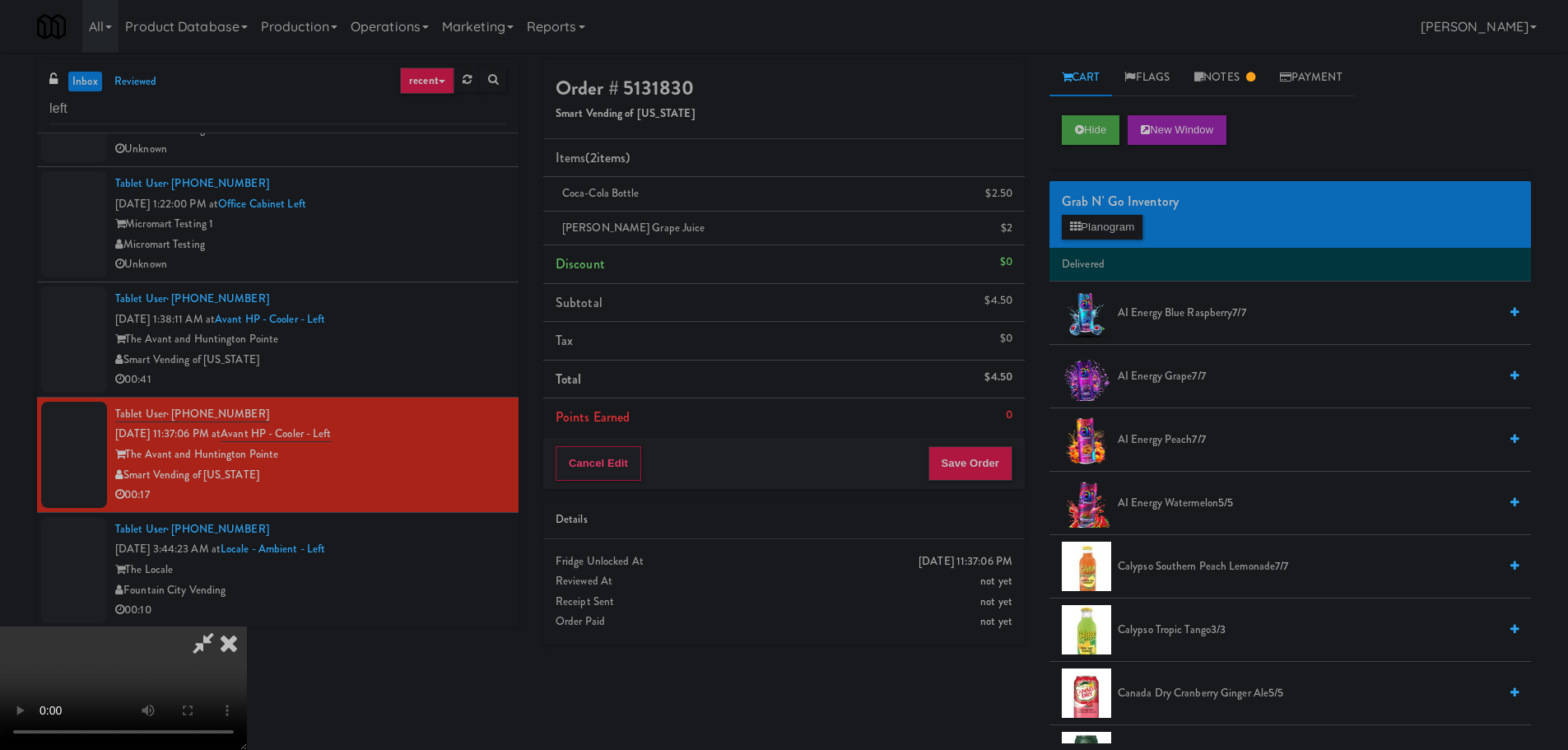
drag, startPoint x: 698, startPoint y: 544, endPoint x: 707, endPoint y: 543, distance: 9.1
click at [247, 626] on video at bounding box center [123, 688] width 247 height 123
click at [951, 481] on div "Cancel Edit Save Order" at bounding box center [784, 463] width 482 height 51
click at [959, 460] on button "Save Order" at bounding box center [970, 463] width 84 height 35
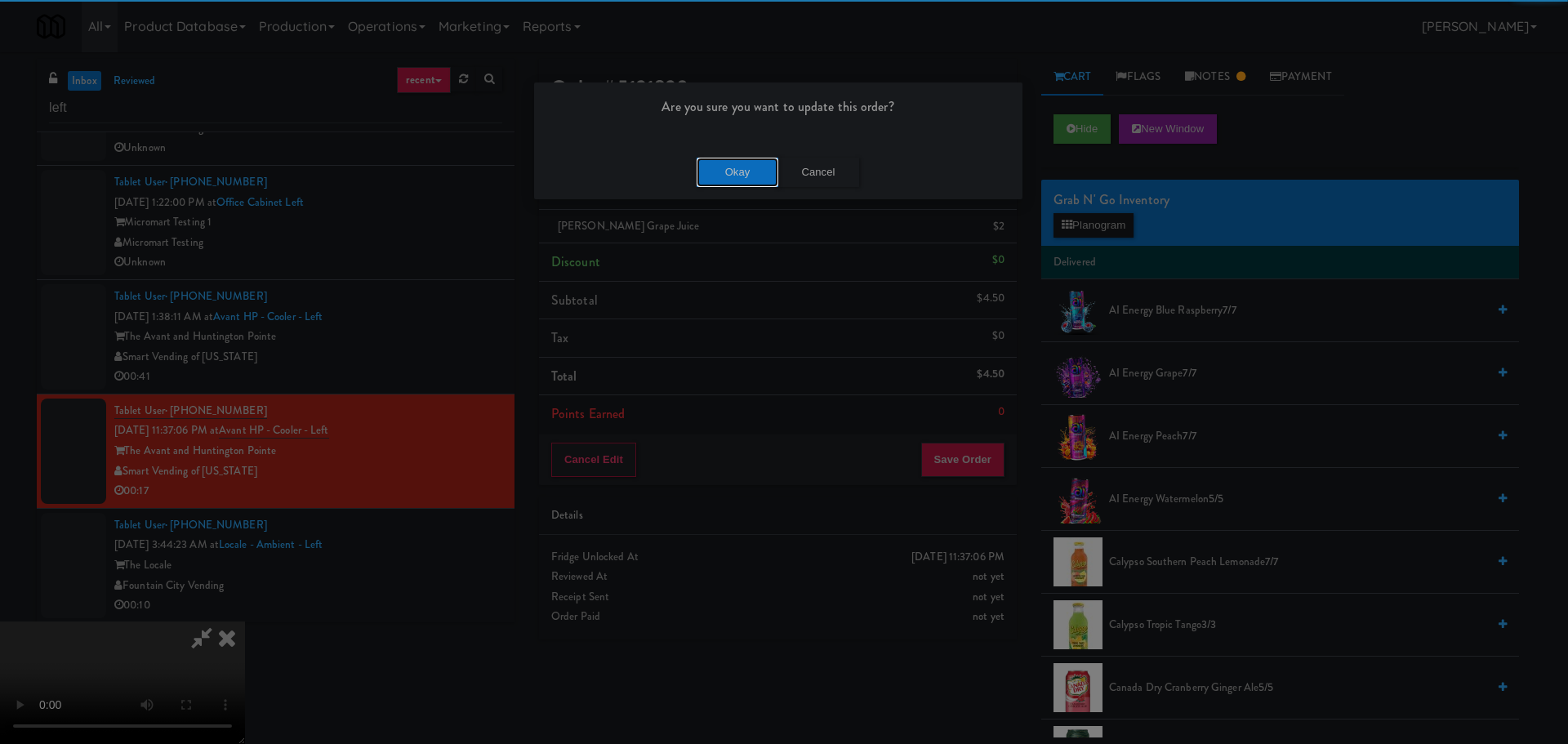
click at [757, 175] on button "Okay" at bounding box center [737, 172] width 81 height 29
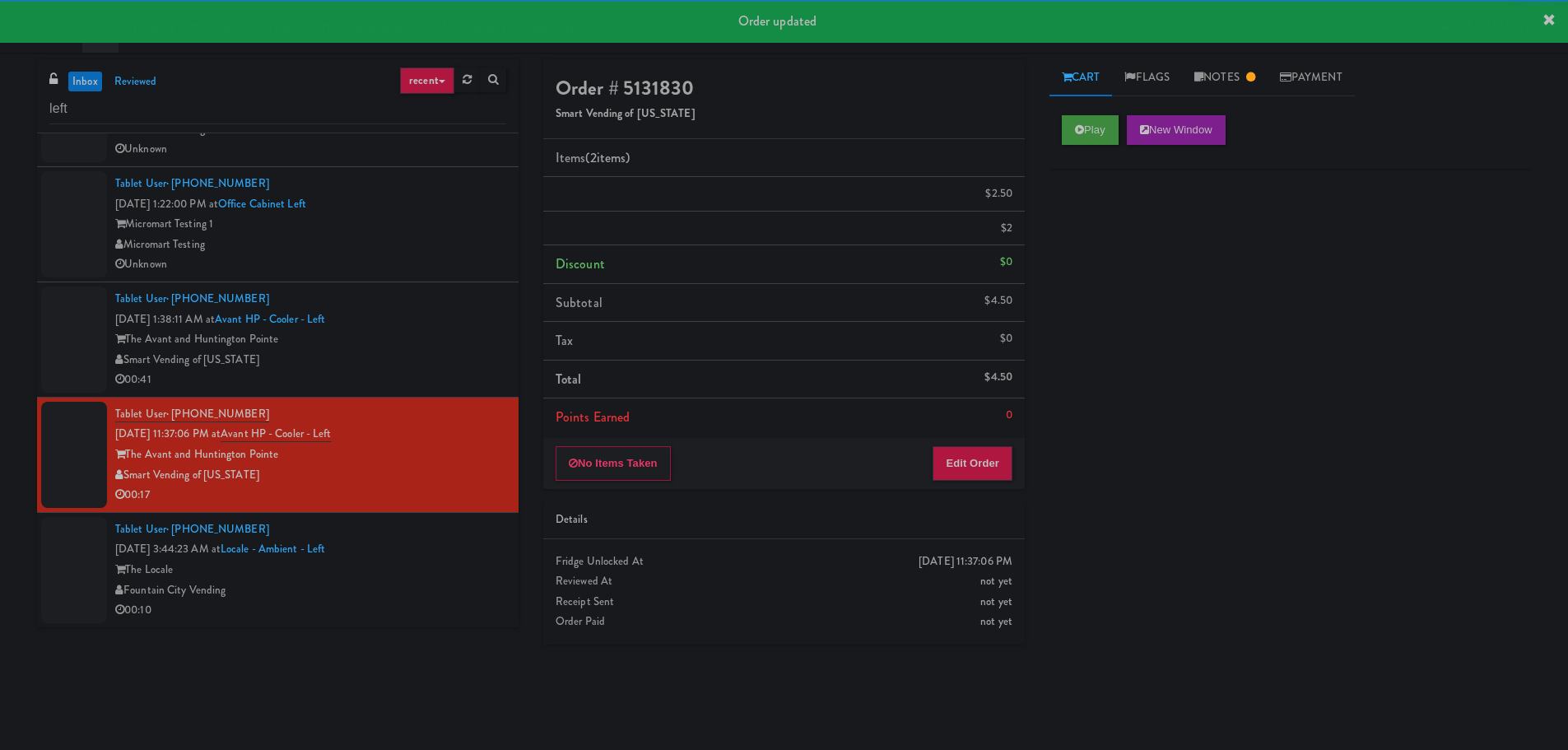
click at [452, 546] on div "Tablet User · (816) 616-7524 [DATE] 3:44:23 AM at Locale - Ambient - Left The L…" at bounding box center [310, 570] width 391 height 101
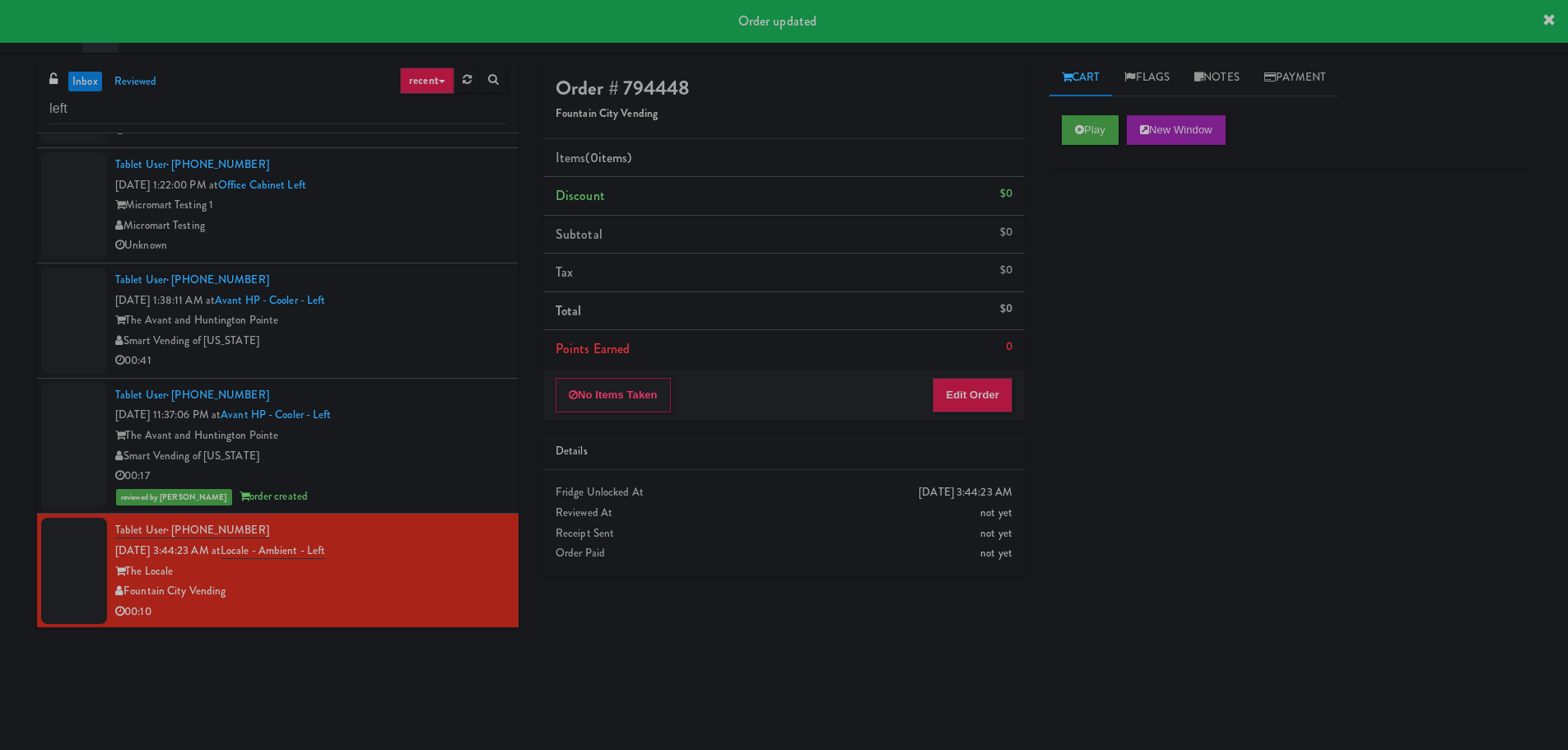
scroll to position [101, 0]
click at [471, 427] on div "The Avant and Huntington Pointe" at bounding box center [310, 435] width 391 height 20
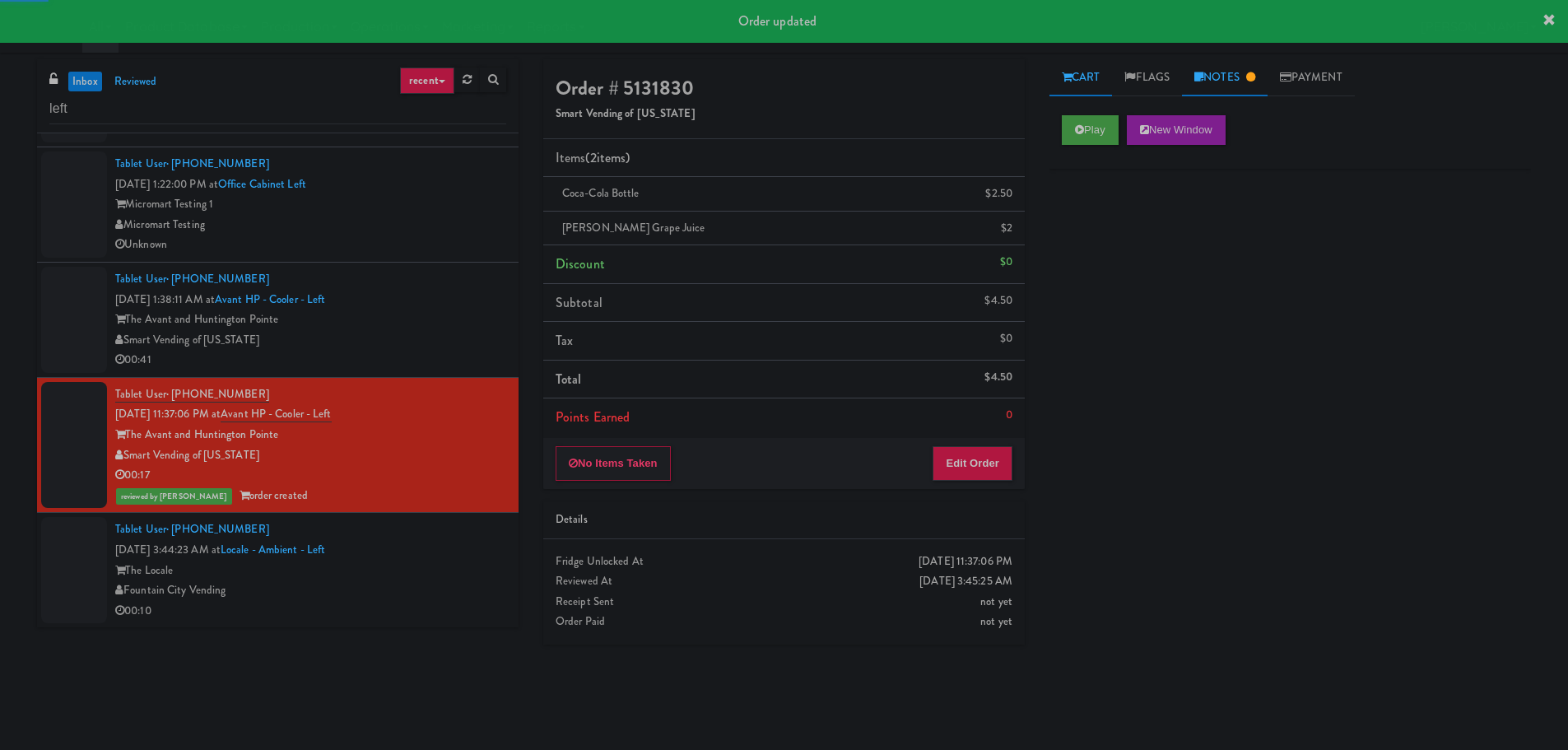
click at [1233, 81] on link "Notes" at bounding box center [1224, 78] width 85 height 37
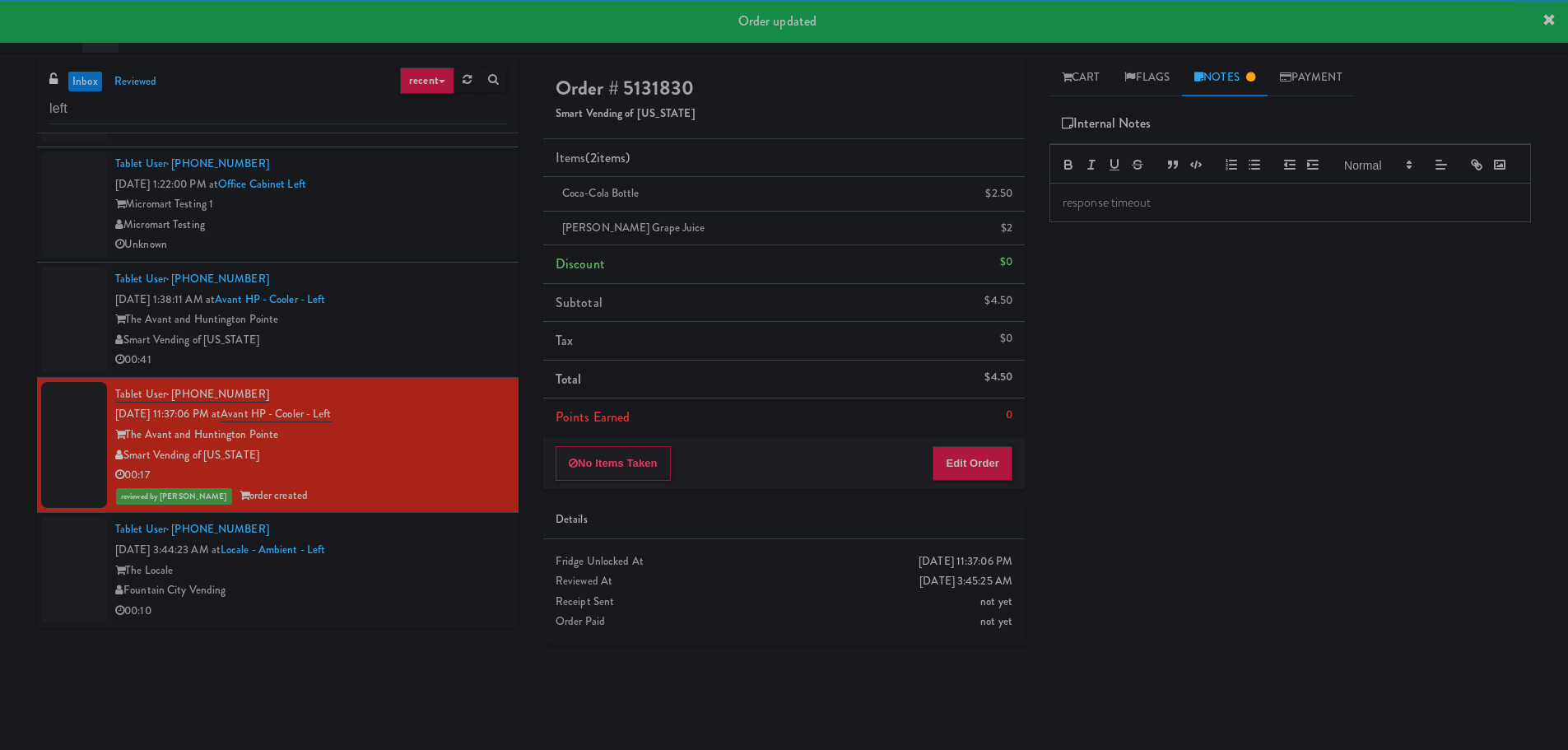
click at [1164, 211] on p "response timeout" at bounding box center [1290, 202] width 455 height 18
click at [1163, 211] on p "response timeout" at bounding box center [1290, 202] width 455 height 18
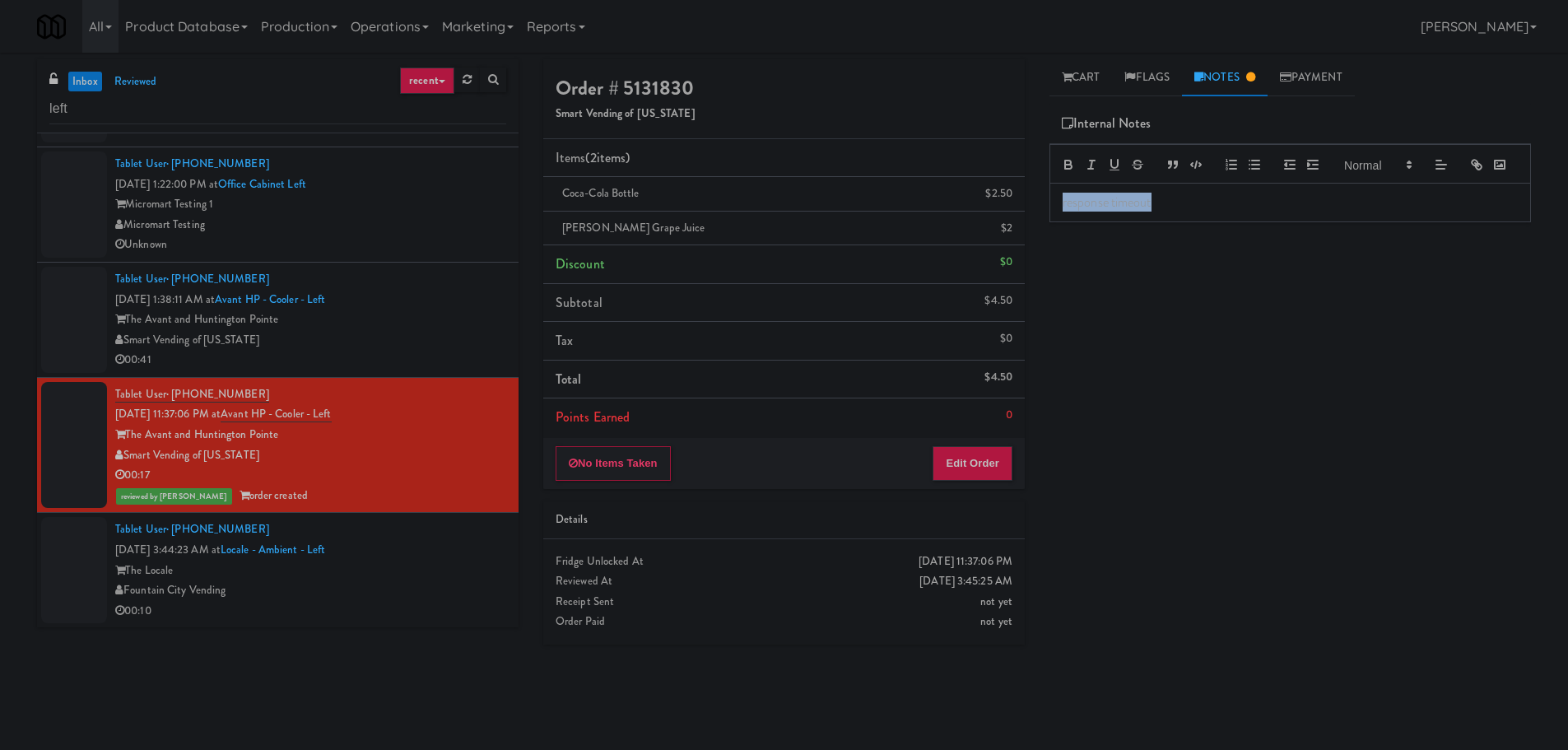
click at [1163, 211] on p "response timeout" at bounding box center [1290, 202] width 455 height 18
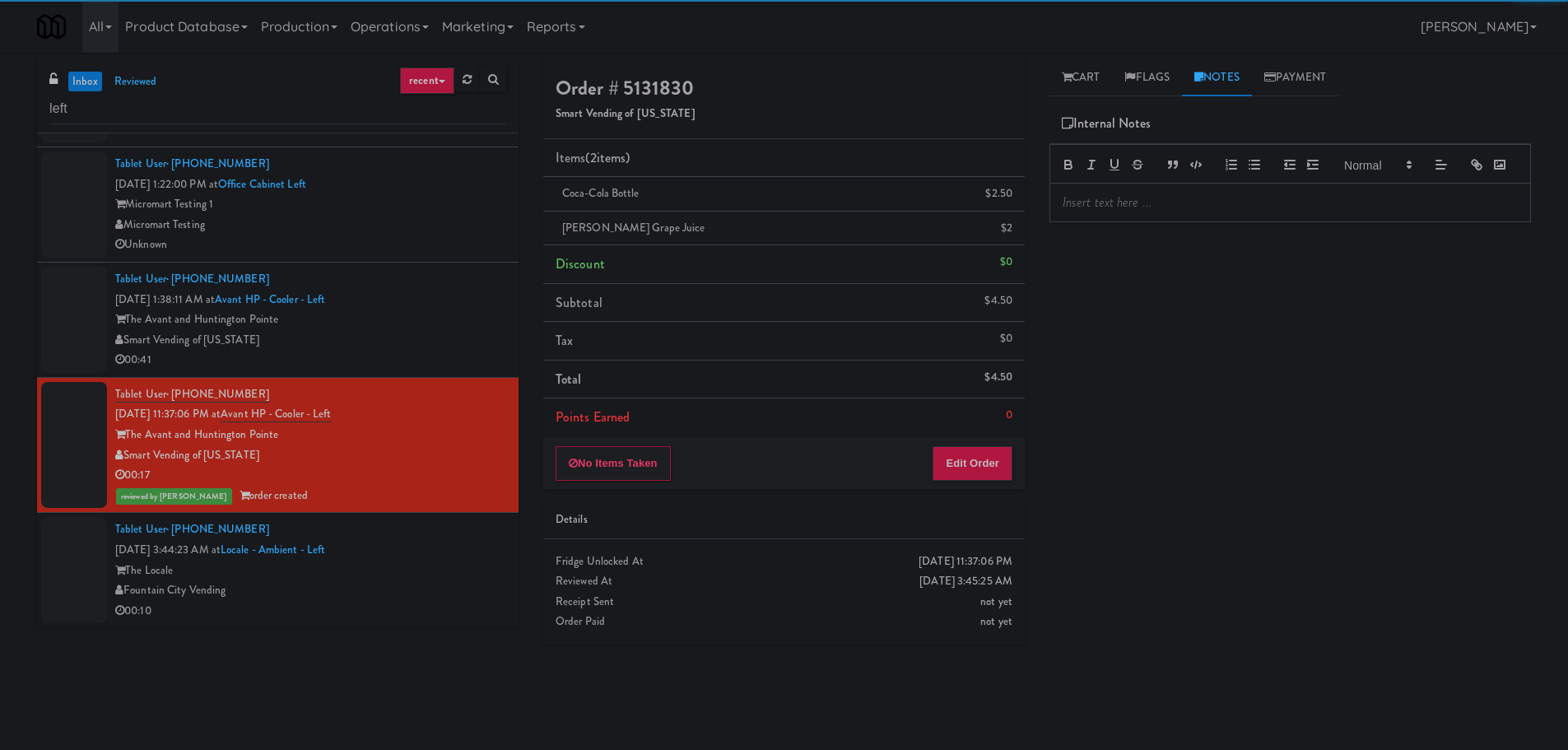
click at [458, 568] on div "The Locale" at bounding box center [310, 570] width 391 height 20
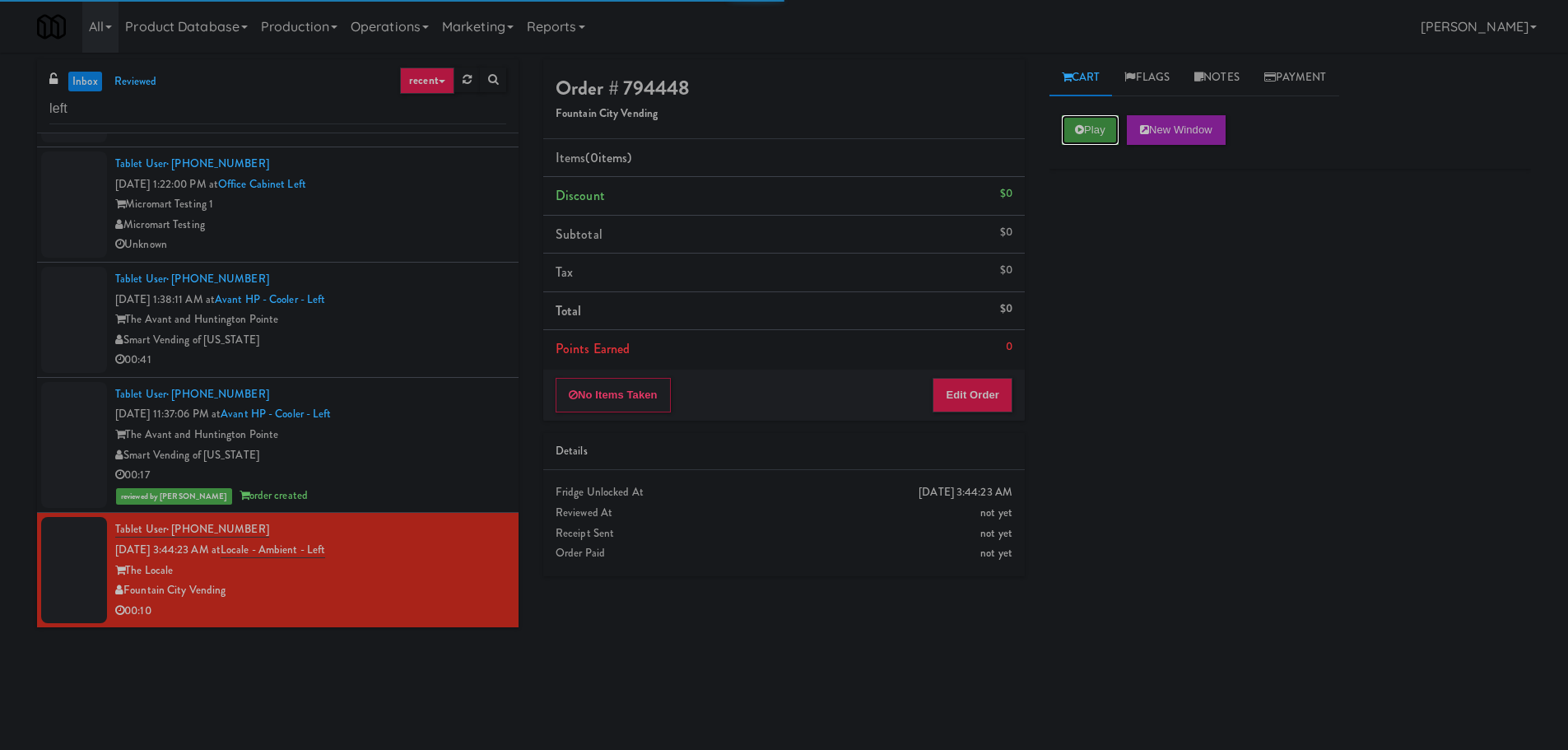
click at [1107, 131] on button "Play" at bounding box center [1090, 129] width 57 height 30
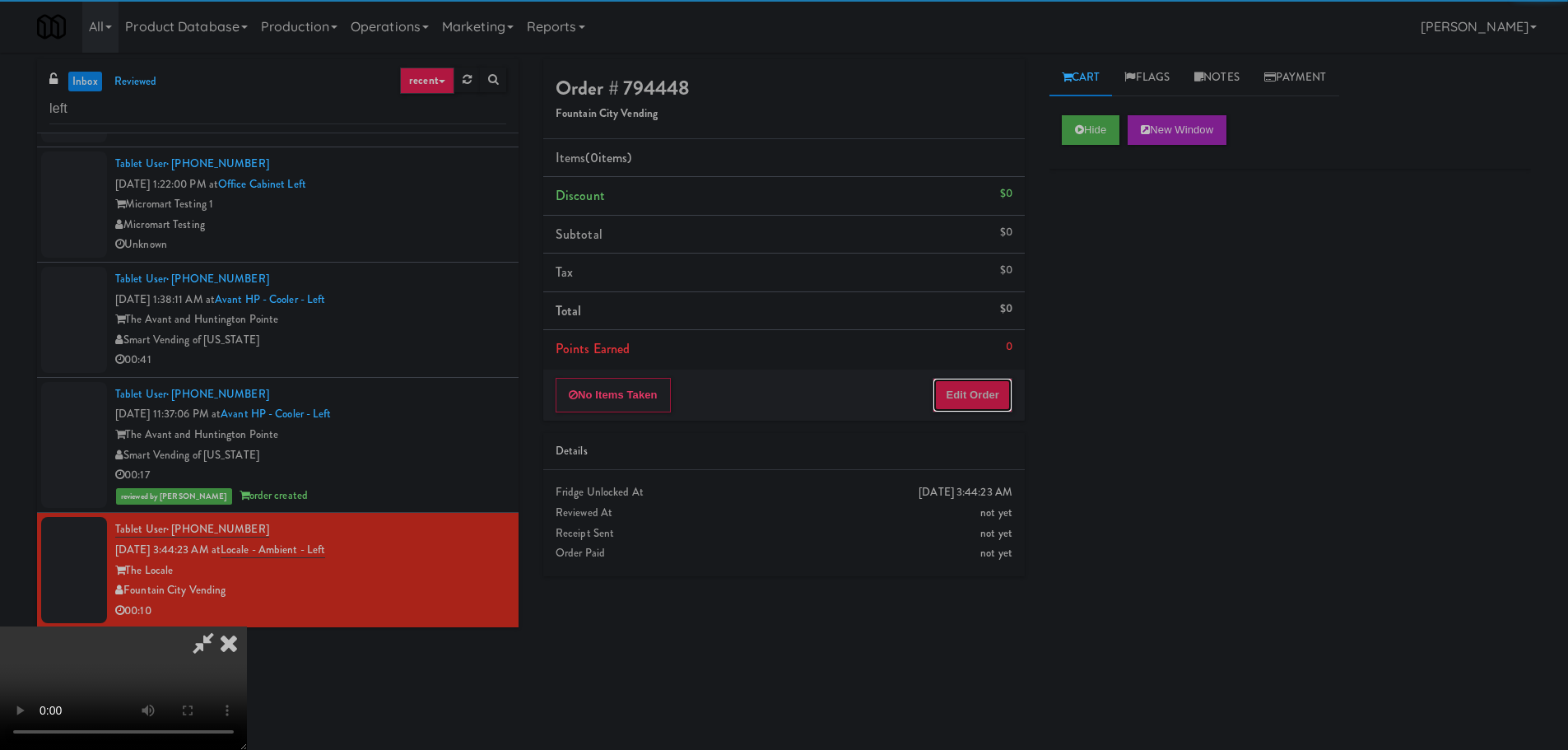
click at [968, 397] on button "Edit Order" at bounding box center [972, 394] width 80 height 35
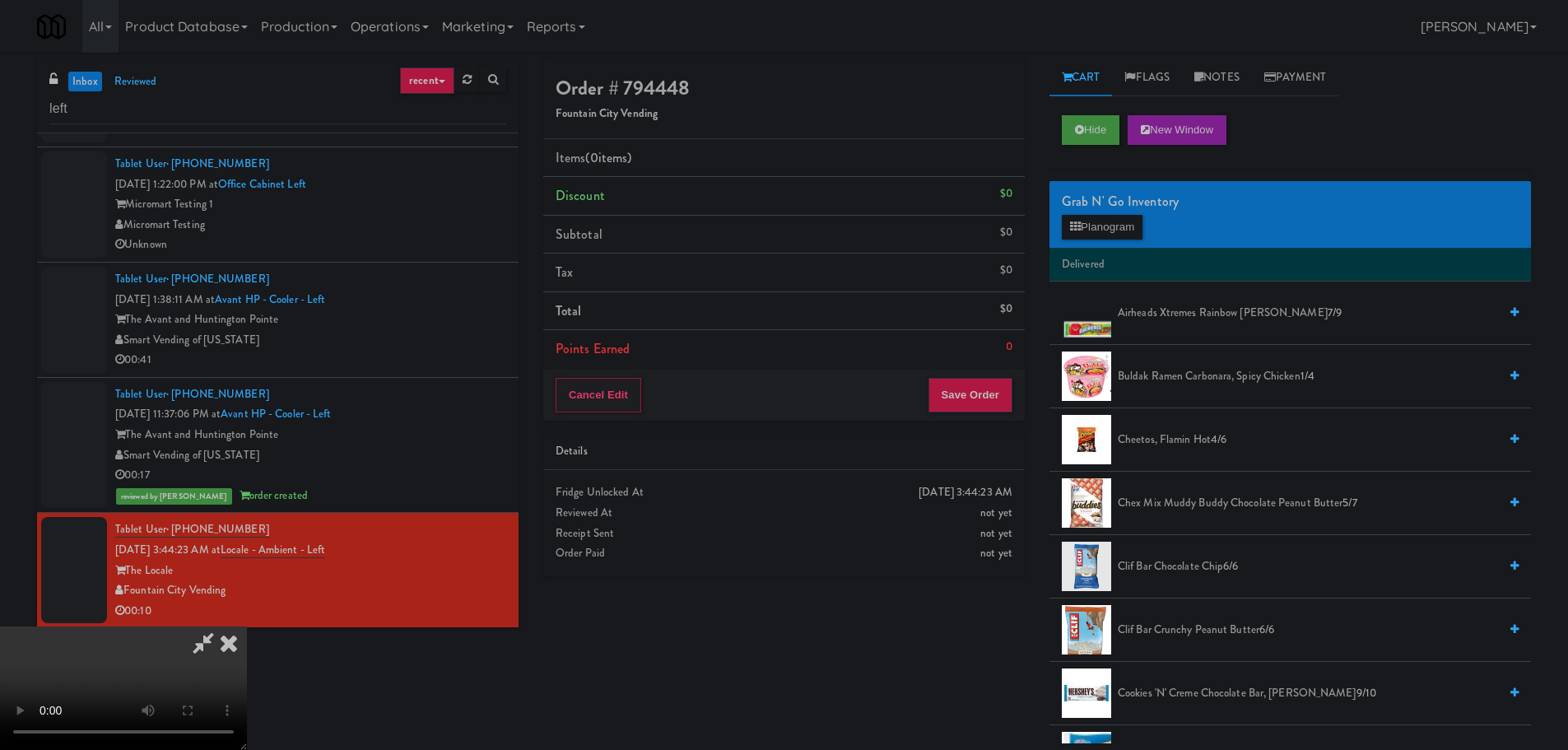
drag, startPoint x: 658, startPoint y: 421, endPoint x: 687, endPoint y: 430, distance: 30.4
click at [247, 626] on video at bounding box center [123, 688] width 247 height 123
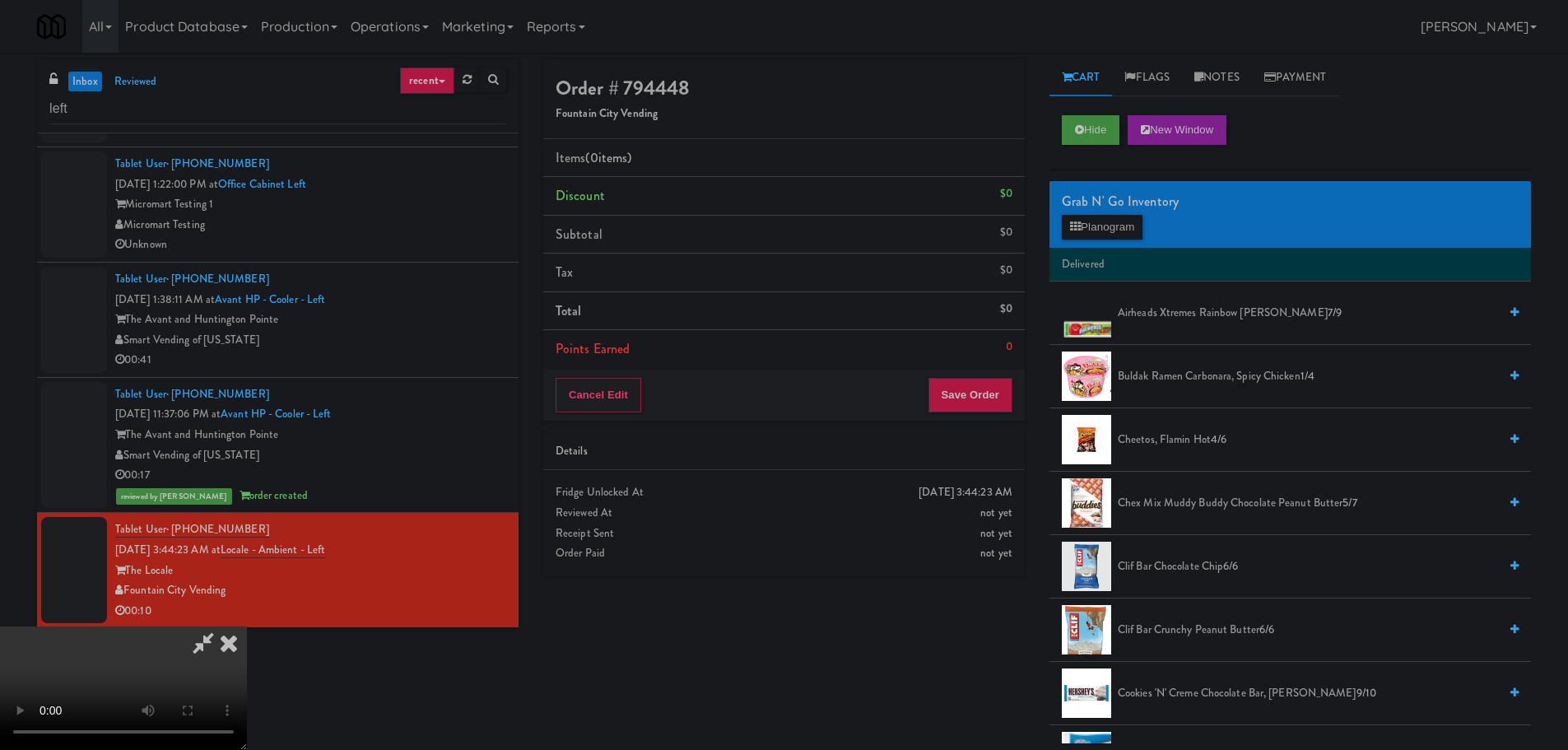
click at [1116, 247] on li "Delivered" at bounding box center [1290, 264] width 482 height 35
click at [1116, 227] on button "Planogram" at bounding box center [1102, 226] width 80 height 24
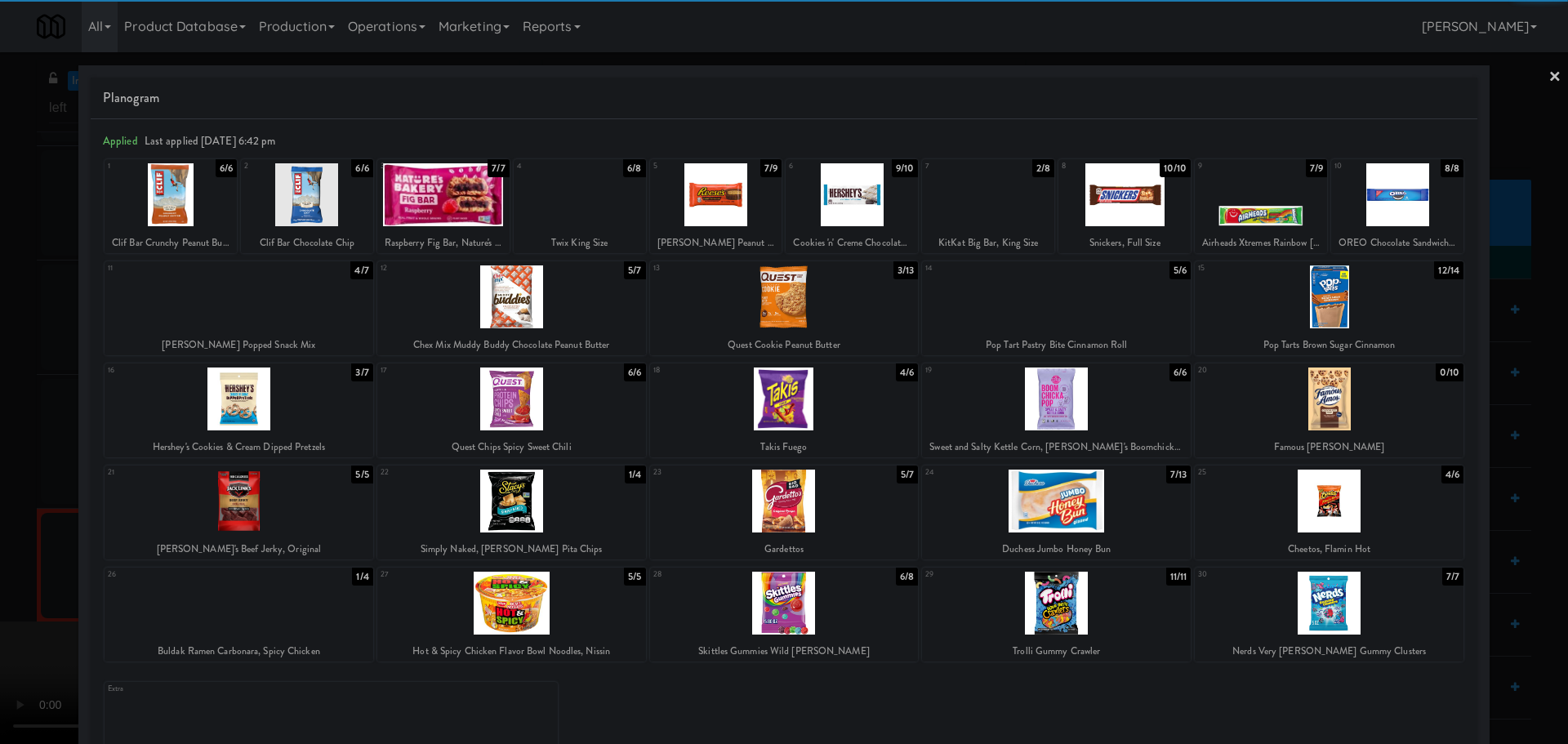
click at [795, 499] on div at bounding box center [784, 500] width 269 height 63
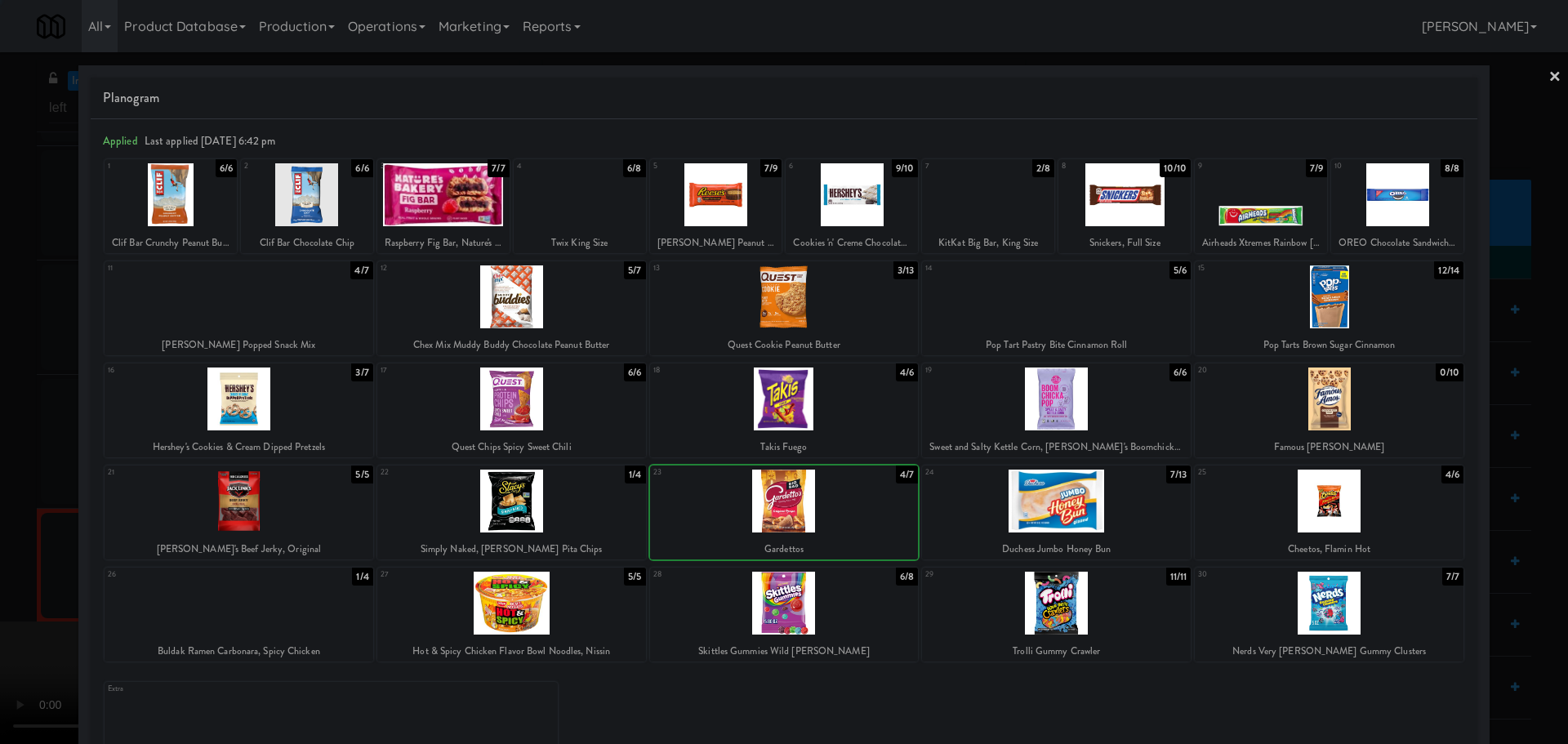
click at [777, 496] on div at bounding box center [784, 500] width 269 height 63
drag, startPoint x: 0, startPoint y: 501, endPoint x: 13, endPoint y: 502, distance: 13.0
click at [3, 502] on div at bounding box center [784, 372] width 1568 height 744
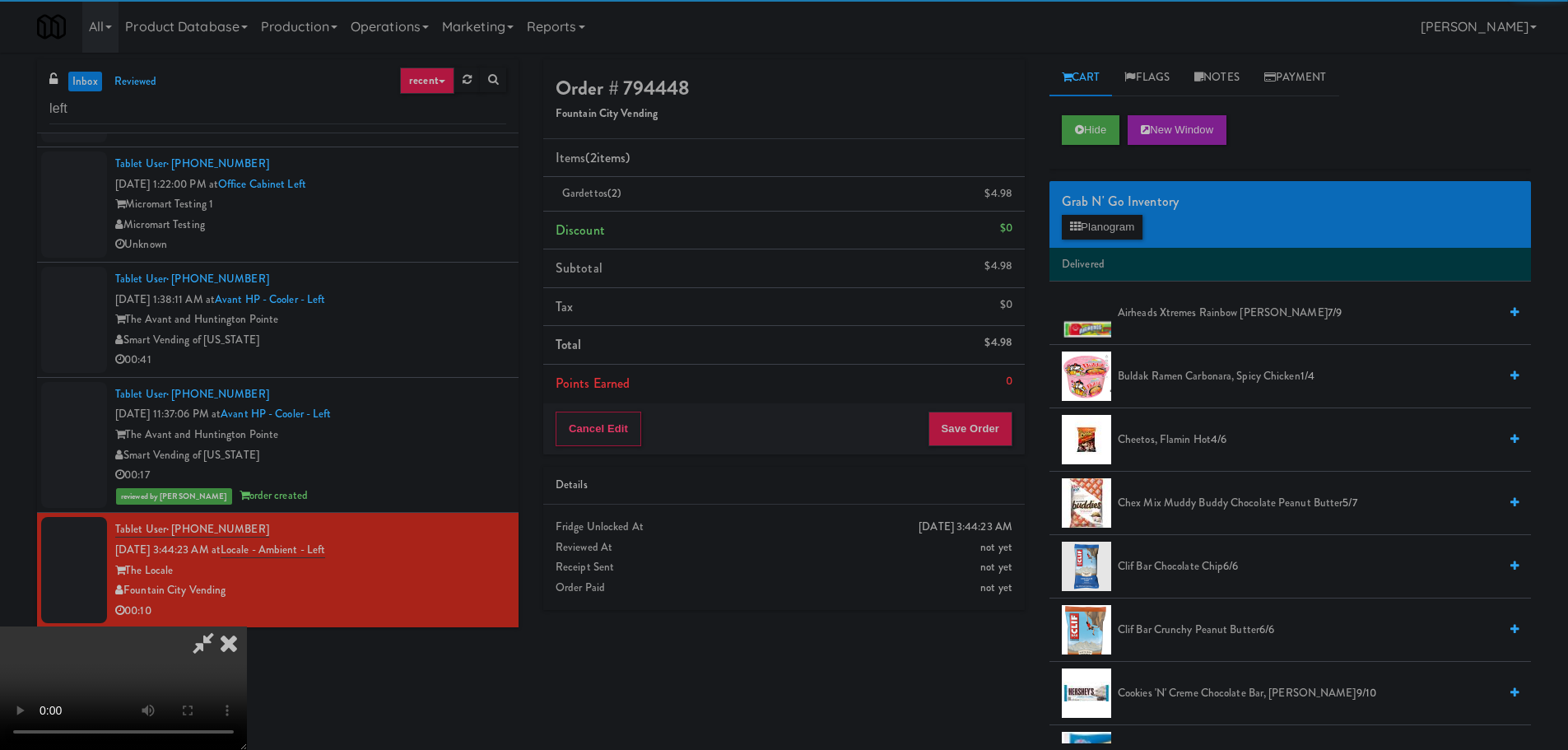
click at [247, 626] on video at bounding box center [123, 688] width 247 height 123
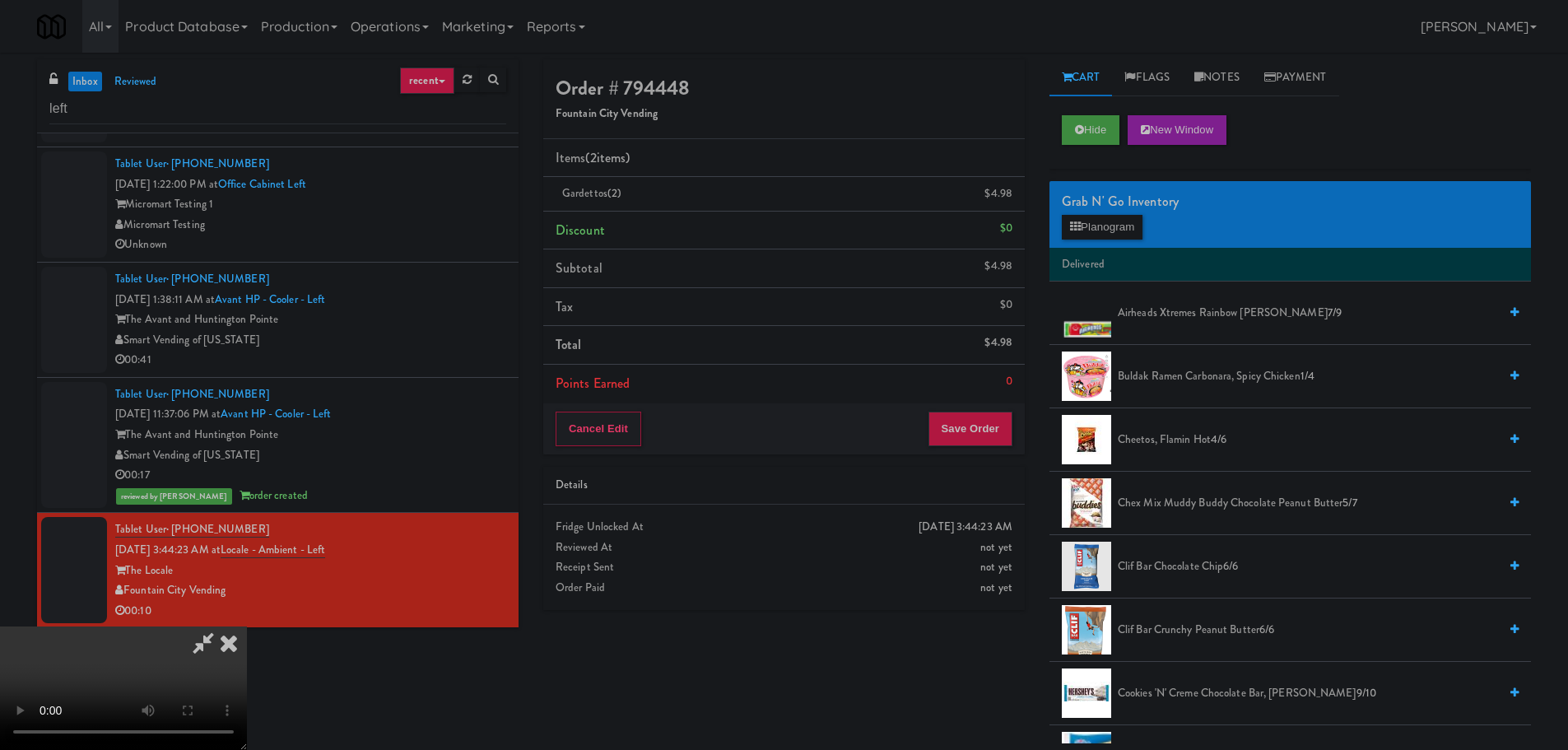
click at [247, 626] on video at bounding box center [123, 688] width 247 height 123
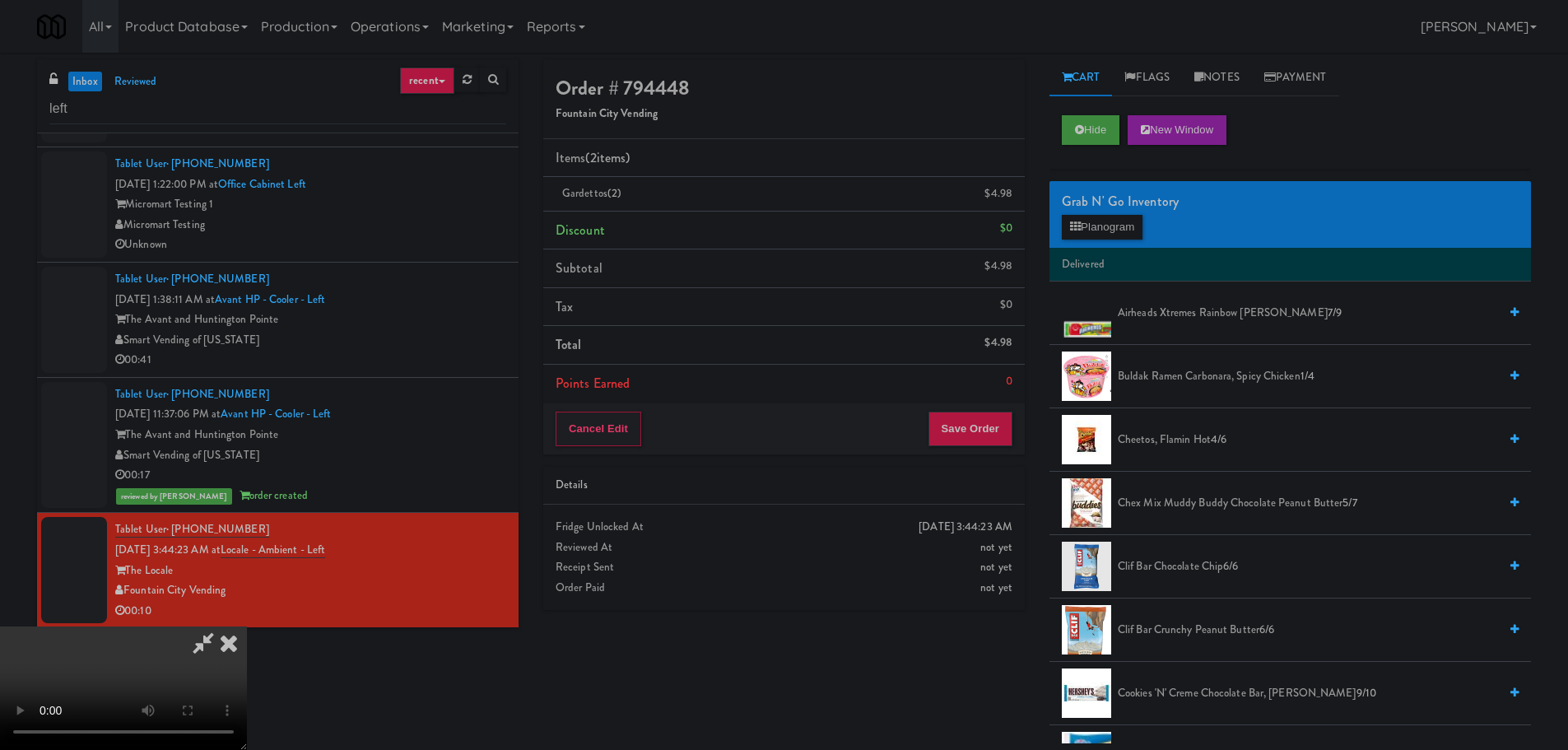
click at [247, 626] on video at bounding box center [123, 688] width 247 height 123
click at [1125, 235] on button "Planogram" at bounding box center [1102, 226] width 80 height 24
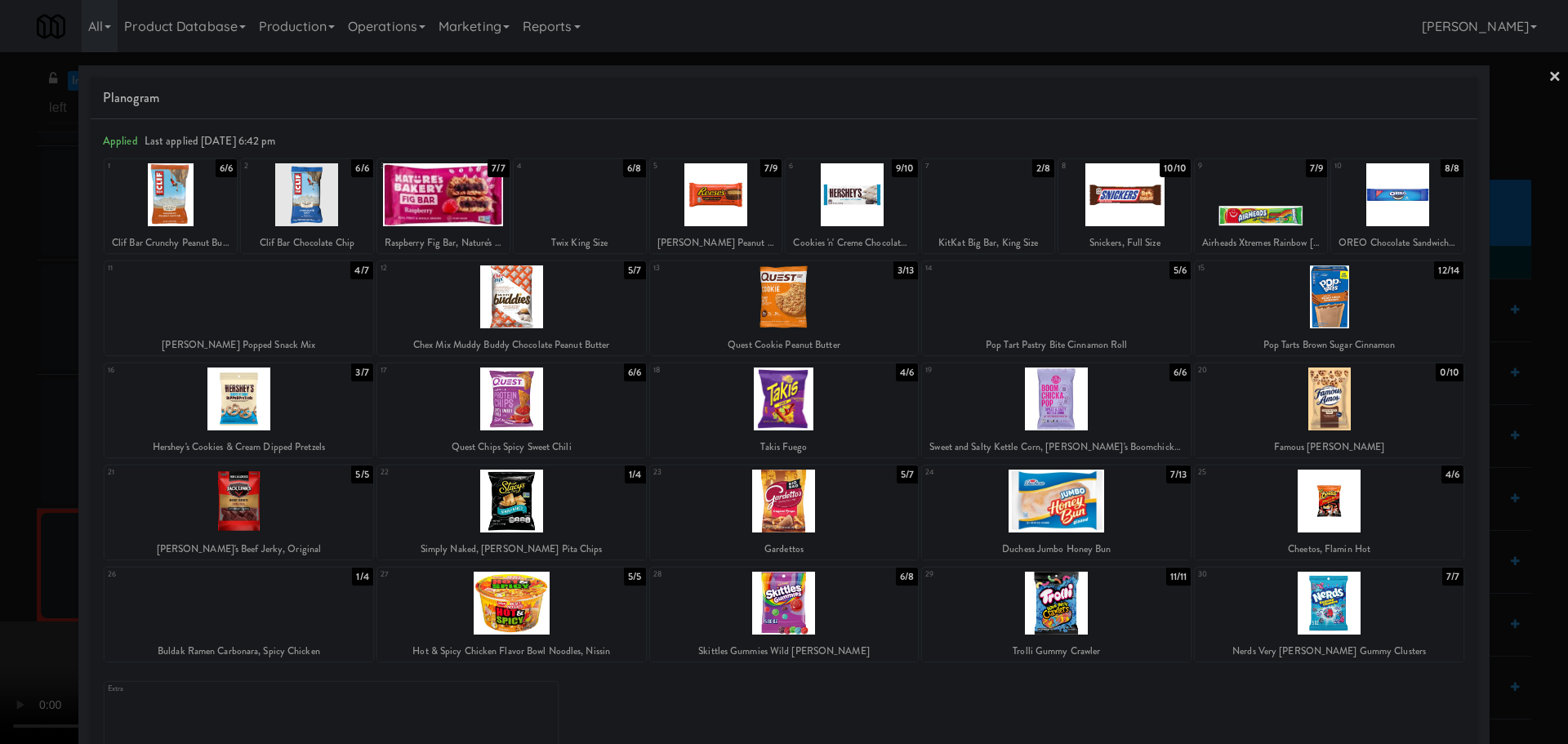
click at [987, 205] on div at bounding box center [988, 194] width 132 height 63
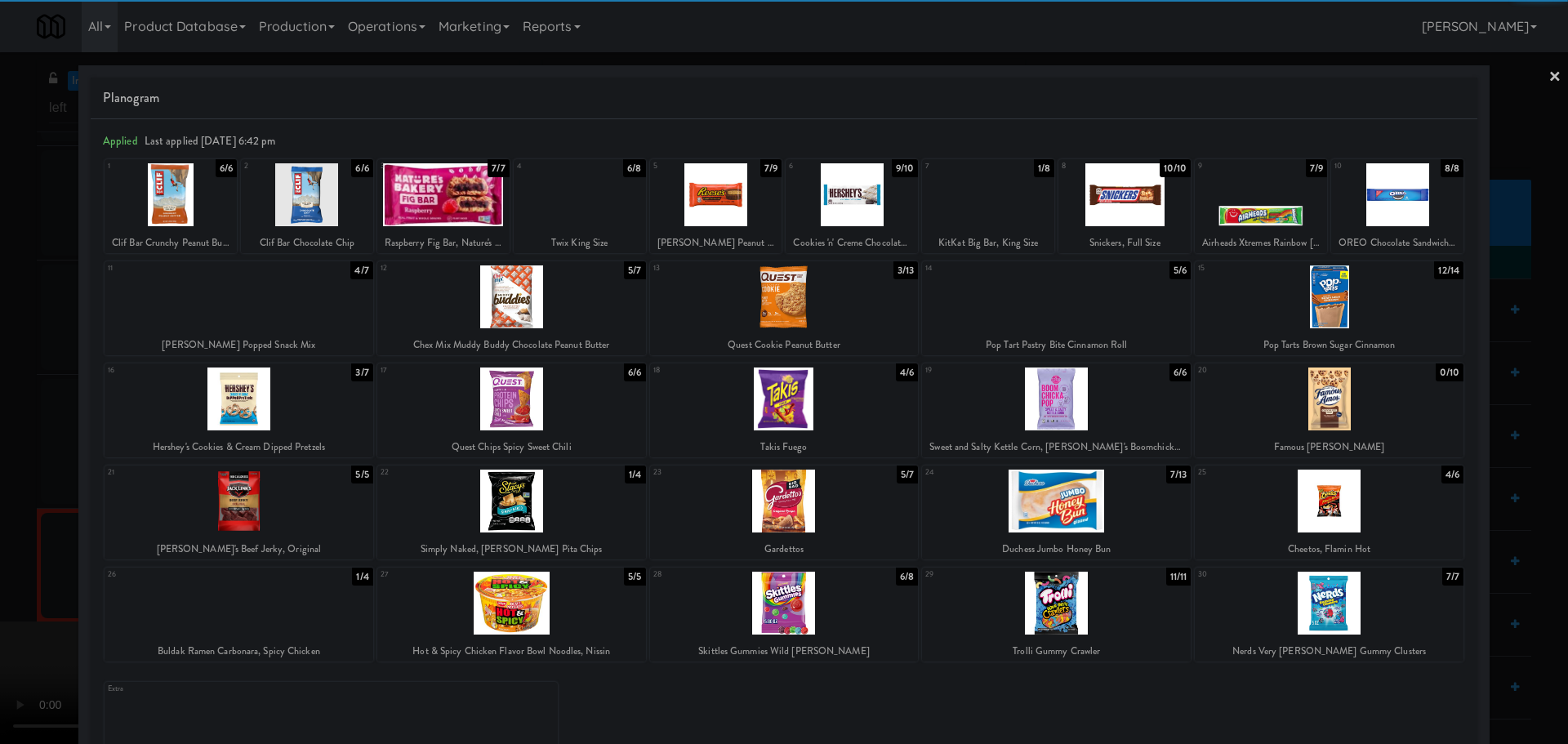
click at [0, 435] on div at bounding box center [784, 372] width 1568 height 744
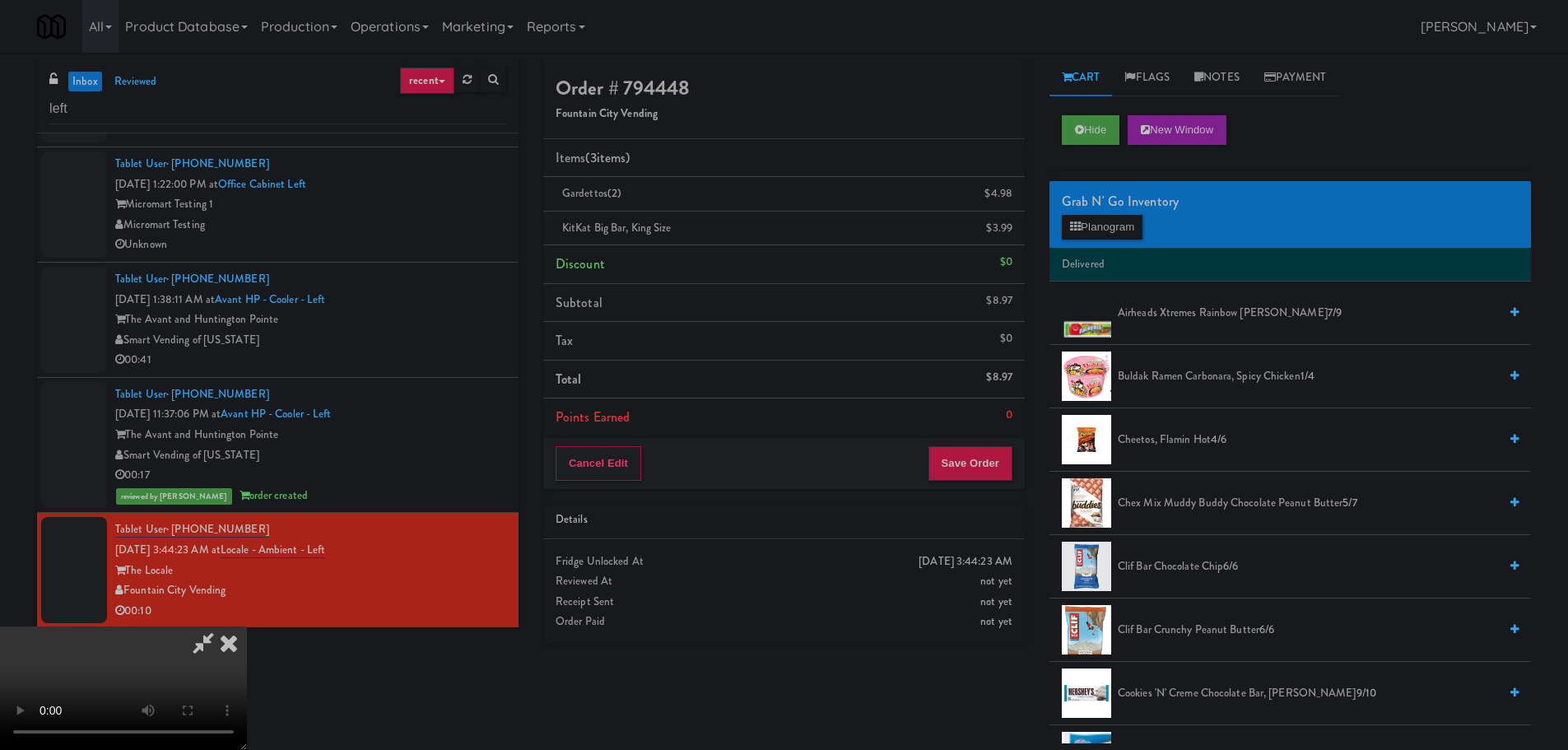
click at [247, 626] on video at bounding box center [123, 688] width 247 height 123
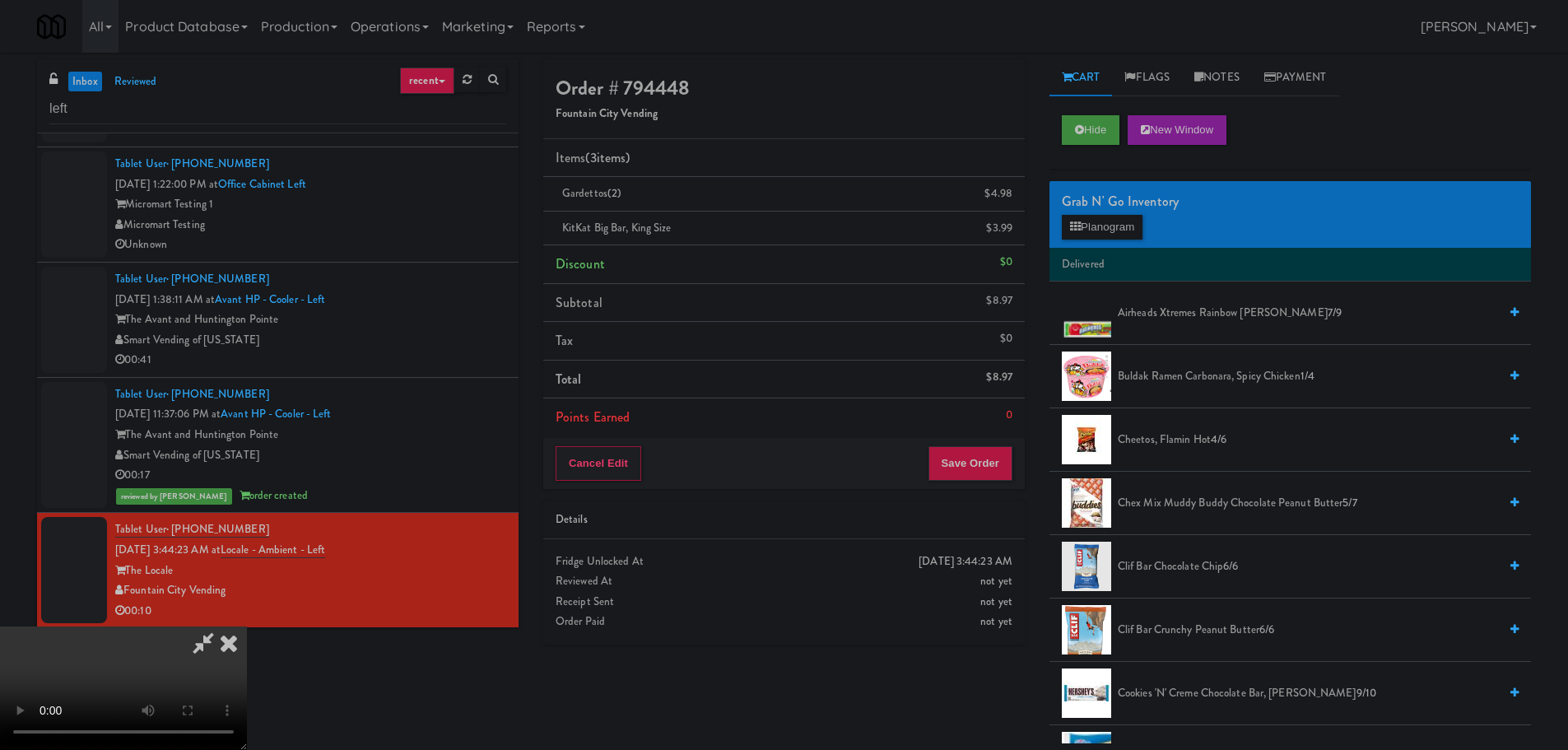
click at [247, 626] on video at bounding box center [123, 688] width 247 height 123
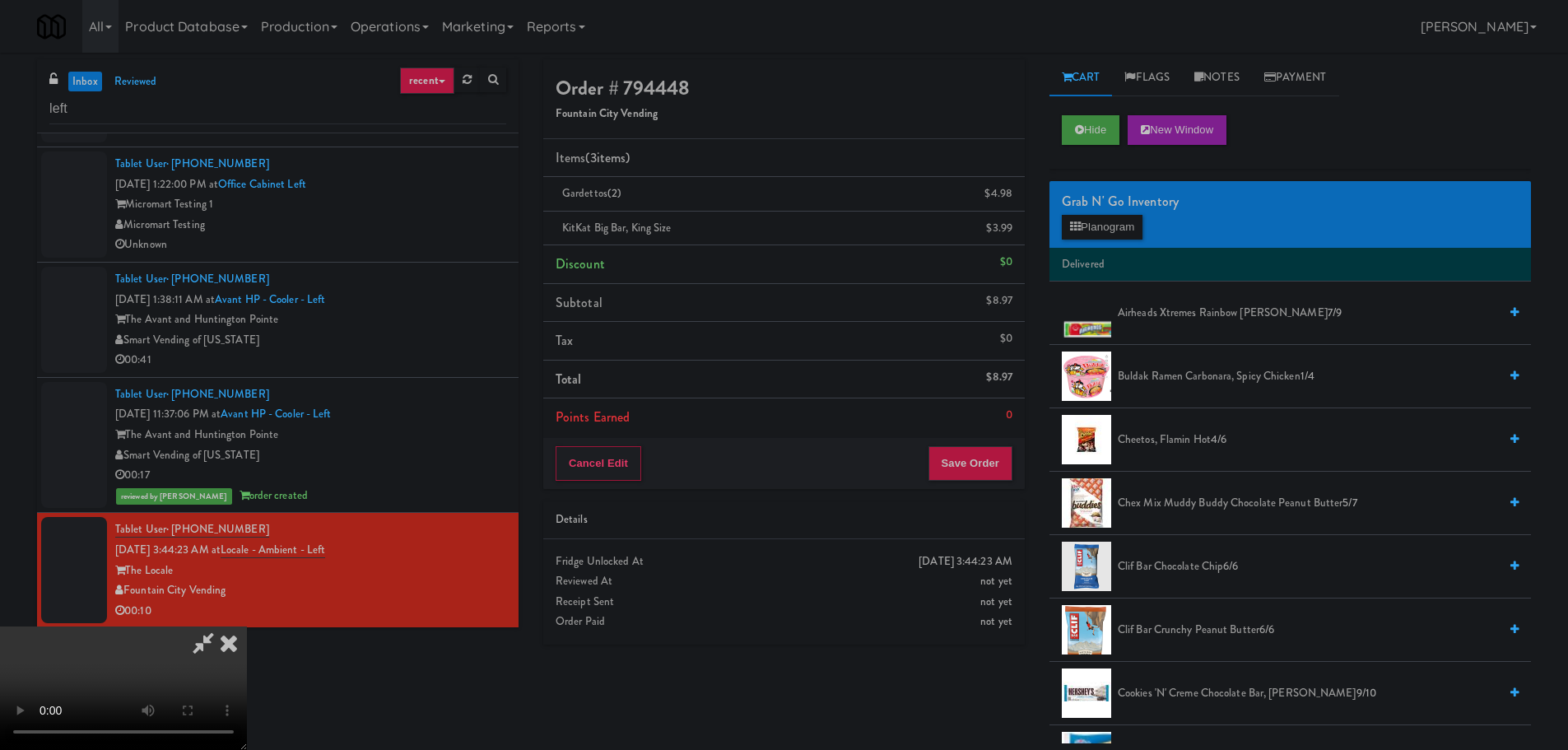
click at [975, 486] on div "Cancel Edit Save Order" at bounding box center [784, 463] width 482 height 51
click at [989, 466] on button "Save Order" at bounding box center [970, 463] width 84 height 35
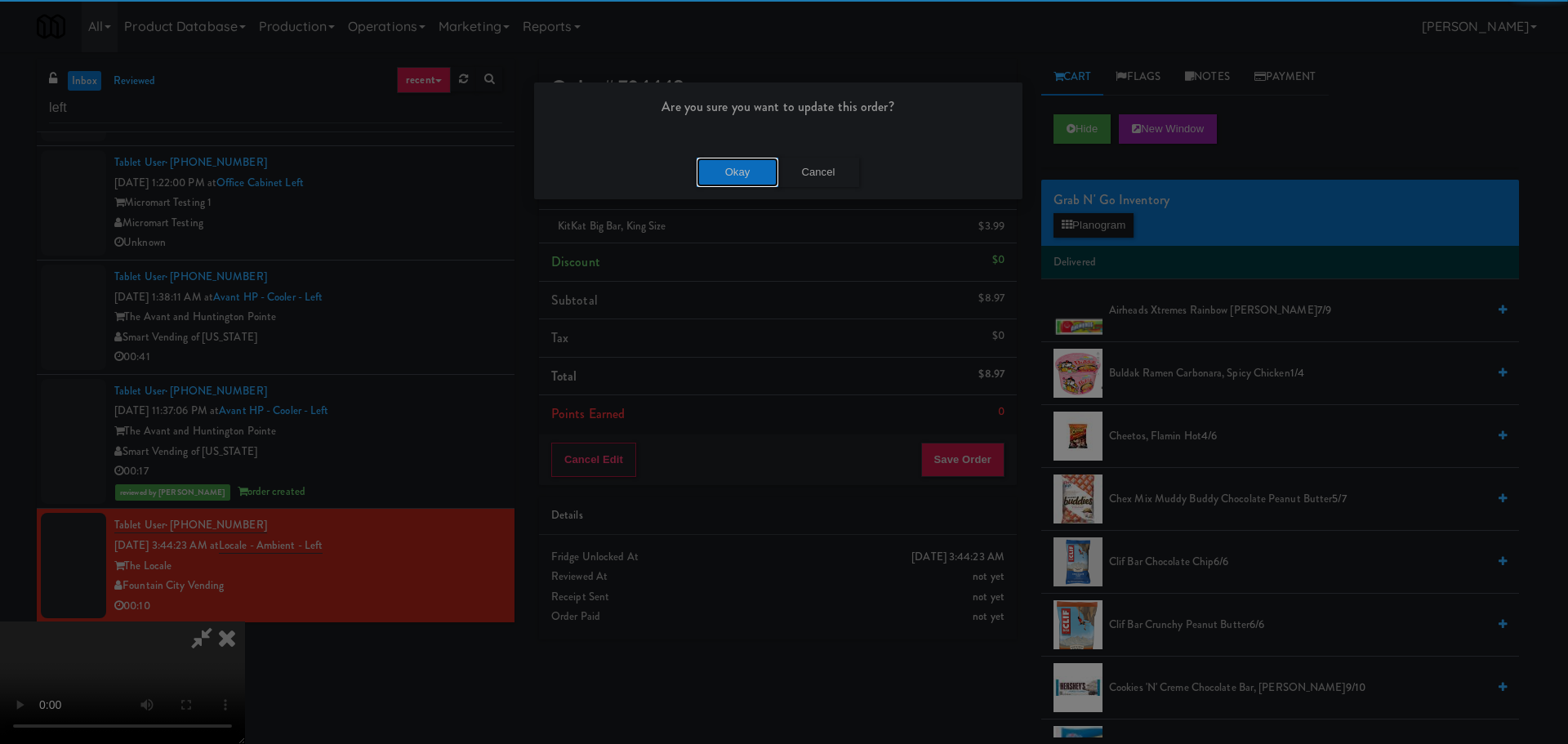
click at [728, 170] on button "Okay" at bounding box center [737, 172] width 81 height 29
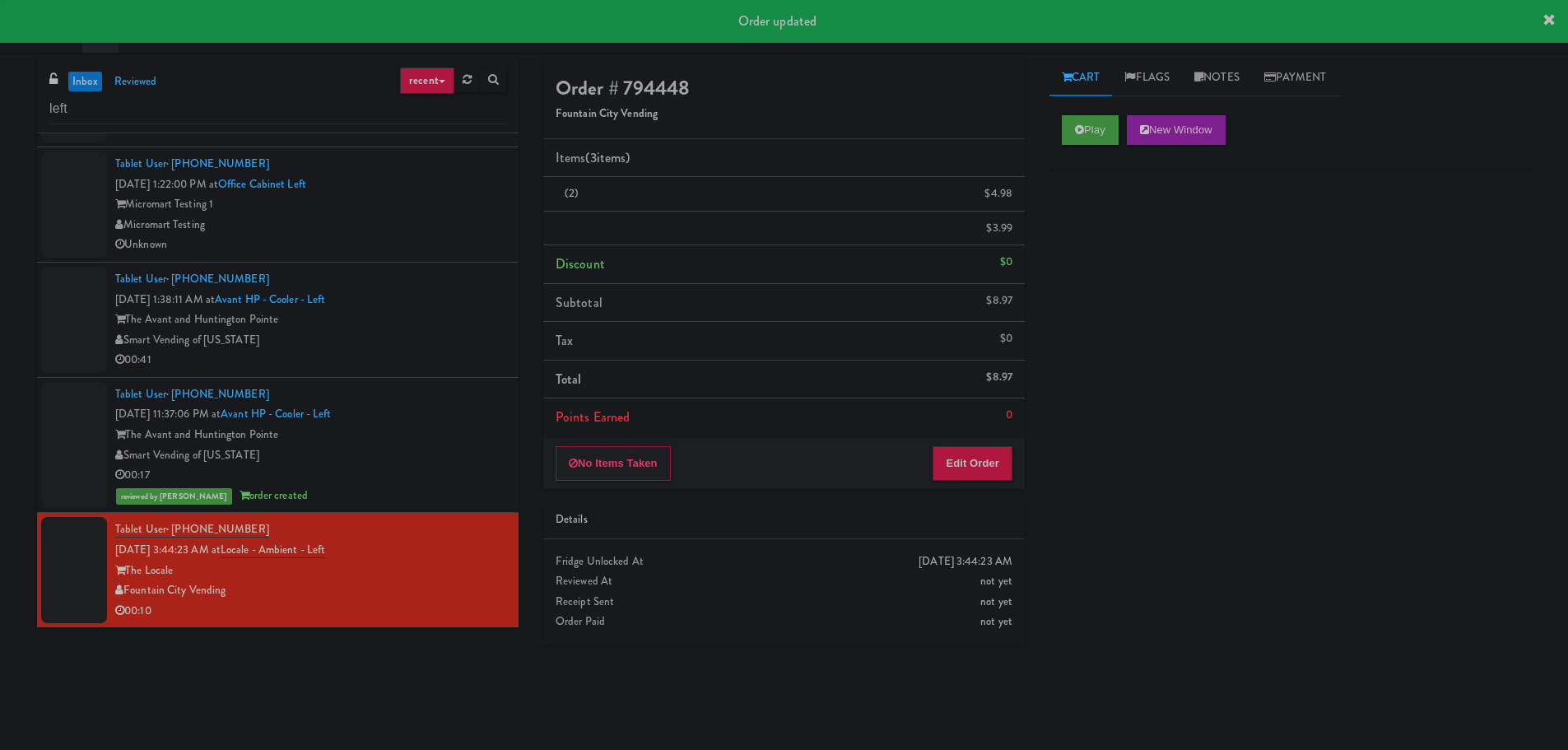
scroll to position [0, 0]
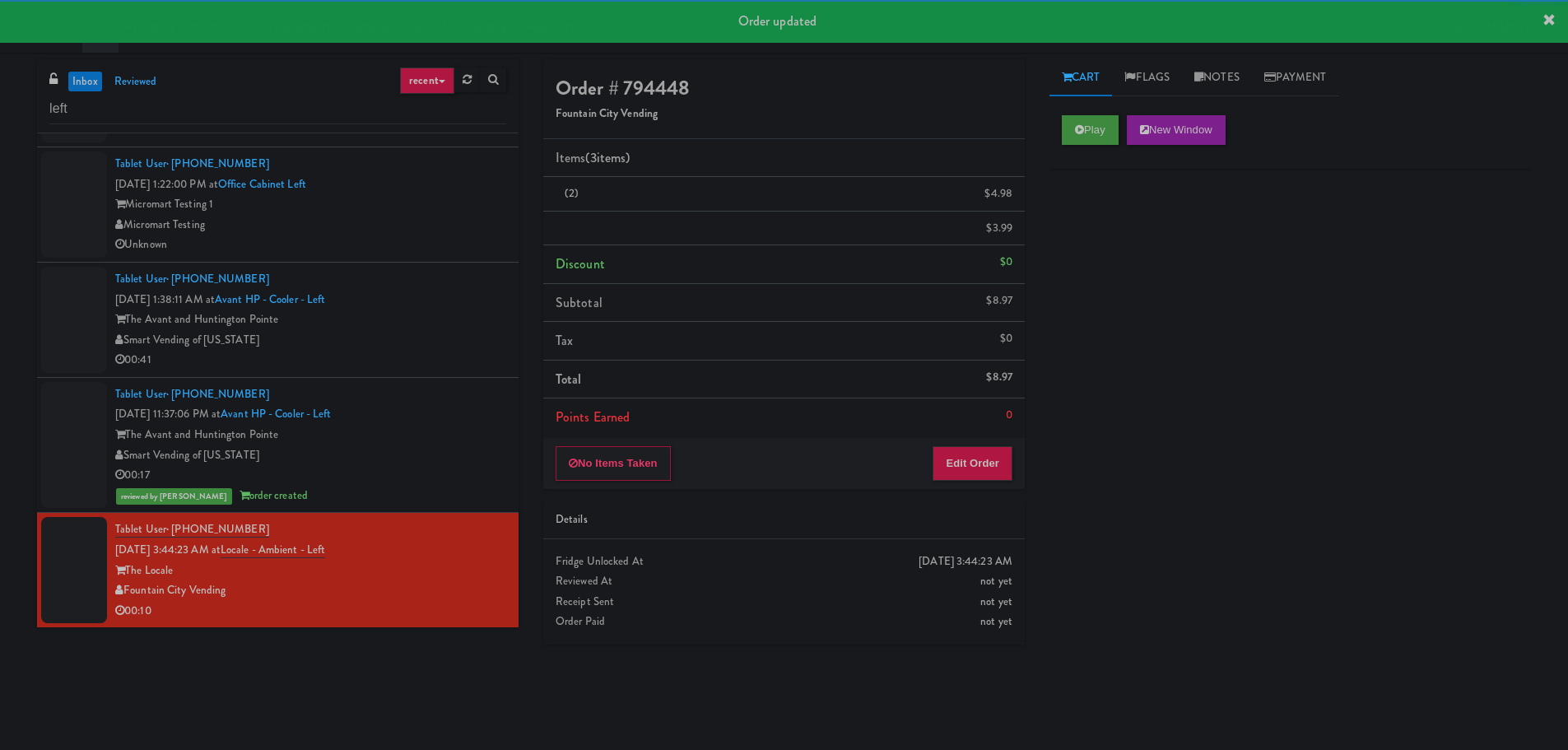
click at [446, 318] on div "The Avant and Huntington Pointe" at bounding box center [310, 319] width 391 height 20
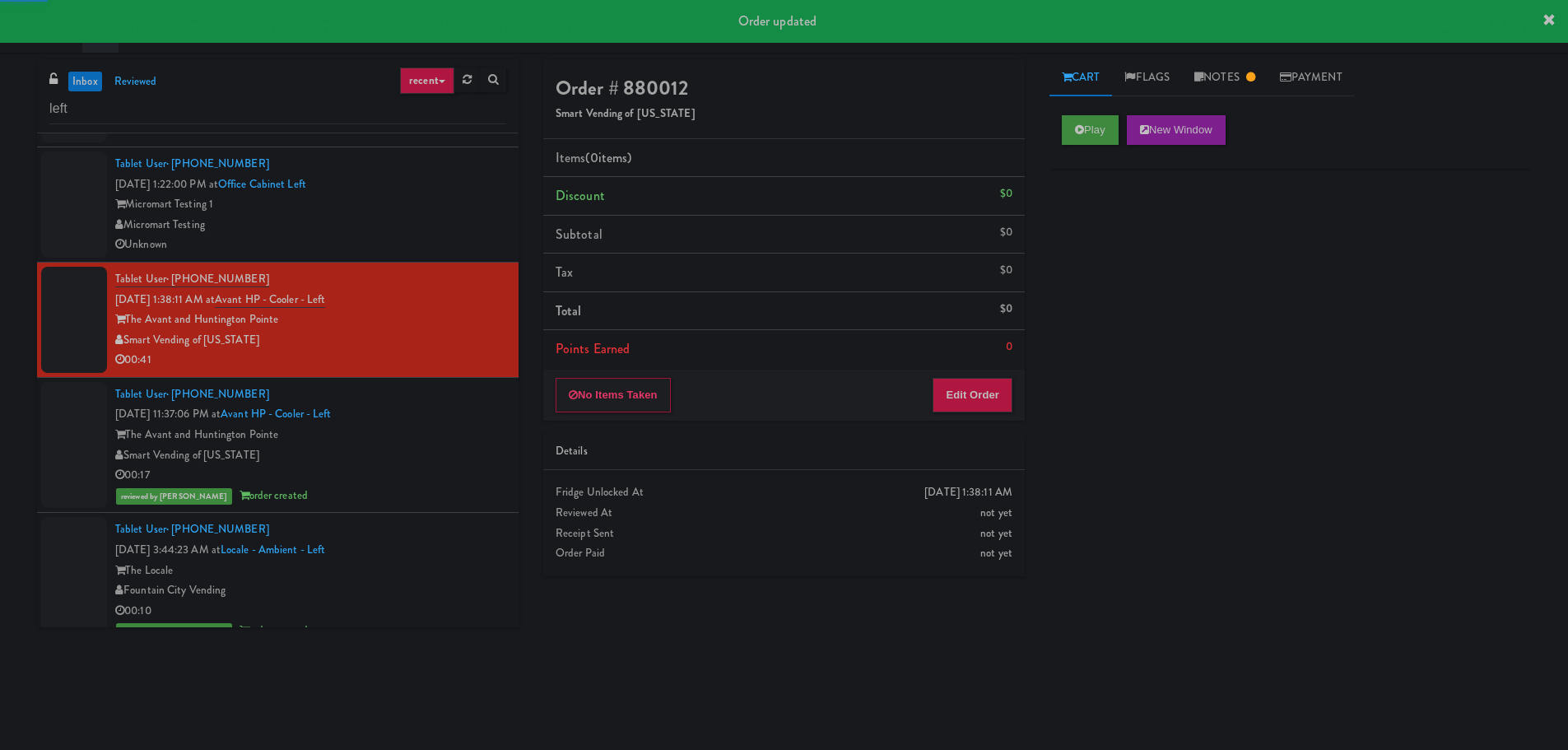
click at [455, 413] on div "Tablet User · (973) 332-2097 [DATE] 11:37:06 PM at Avant HP - Cooler - Left The…" at bounding box center [310, 445] width 391 height 122
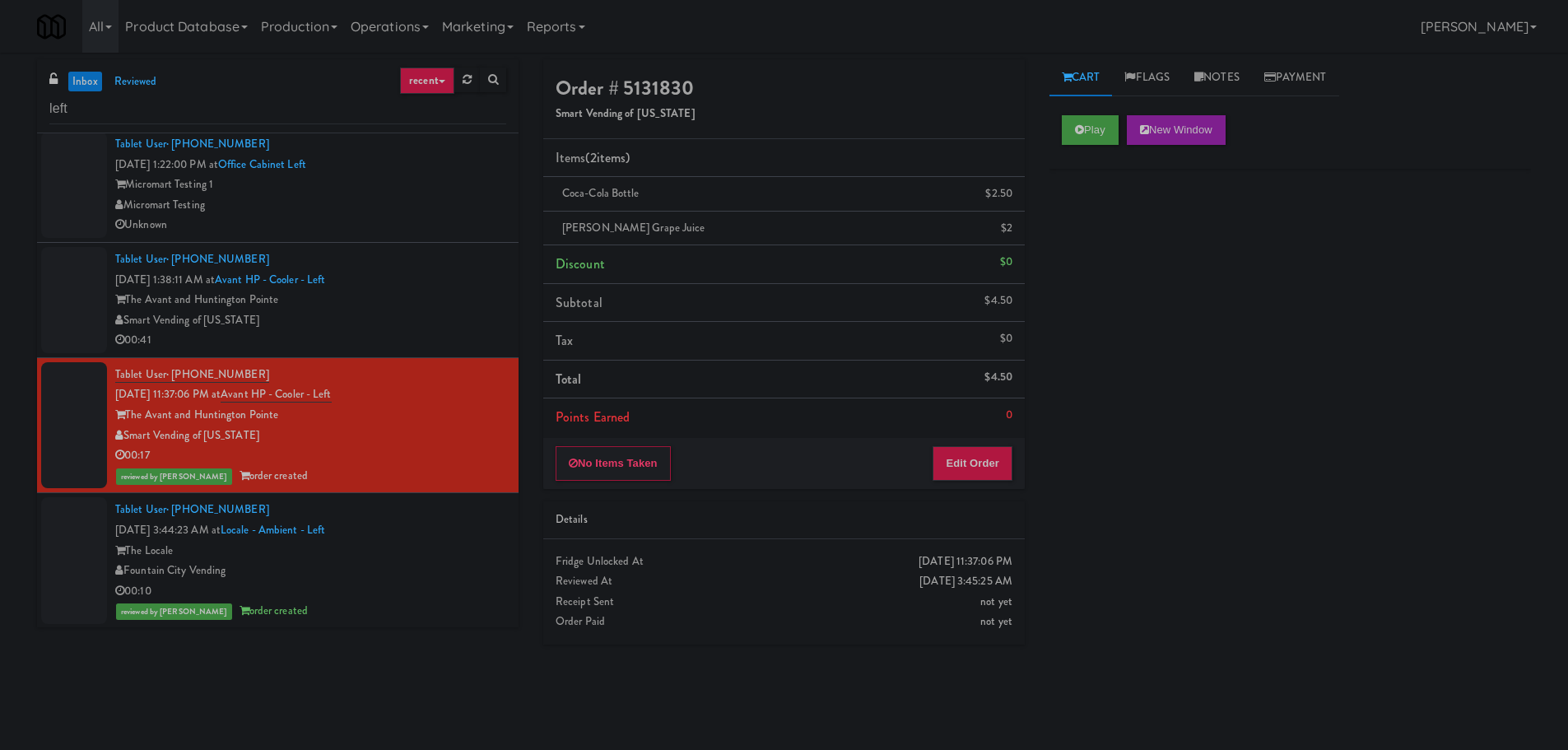
scroll to position [122, 0]
click at [449, 543] on div "The Locale" at bounding box center [310, 550] width 391 height 20
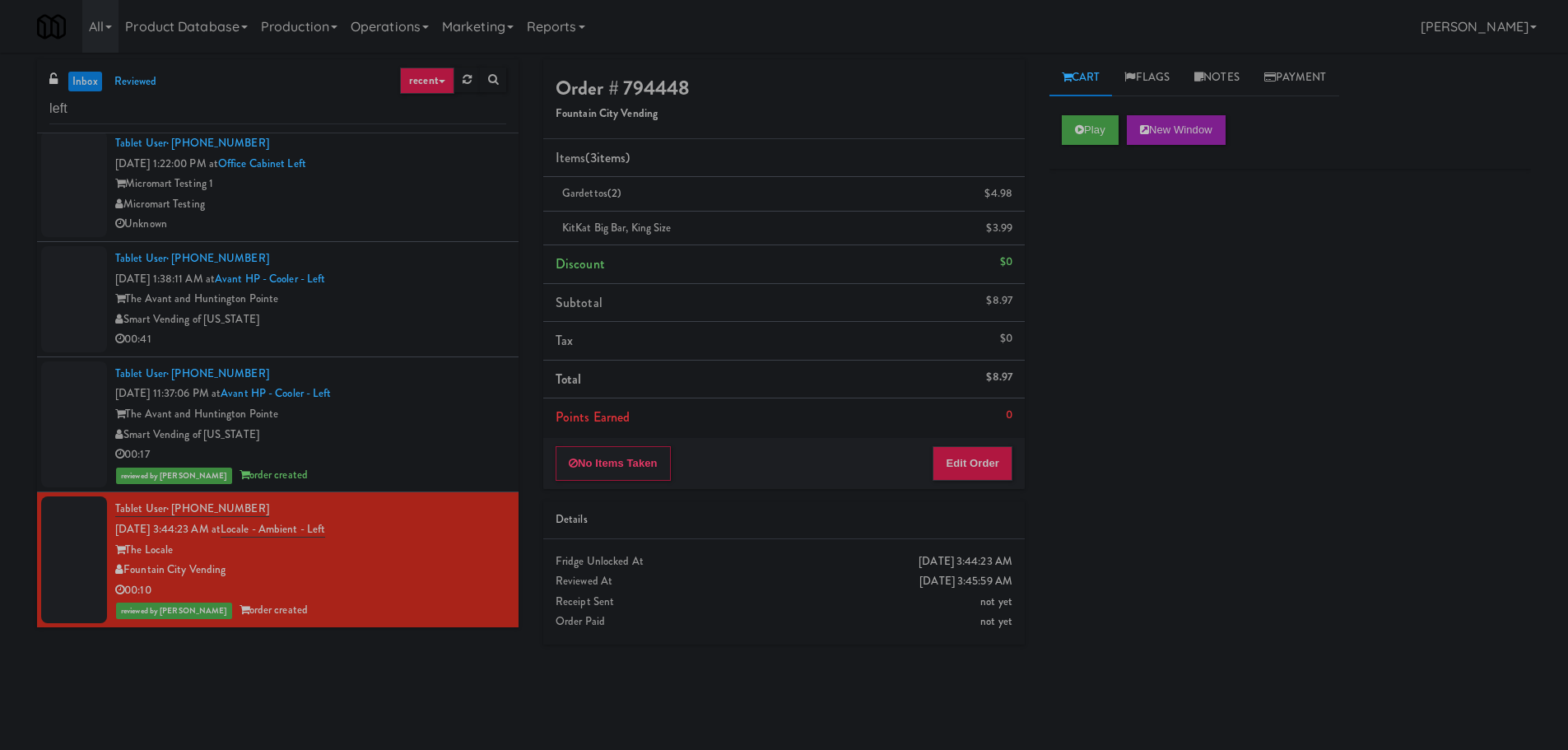
click at [466, 445] on div "00:17" at bounding box center [310, 454] width 391 height 20
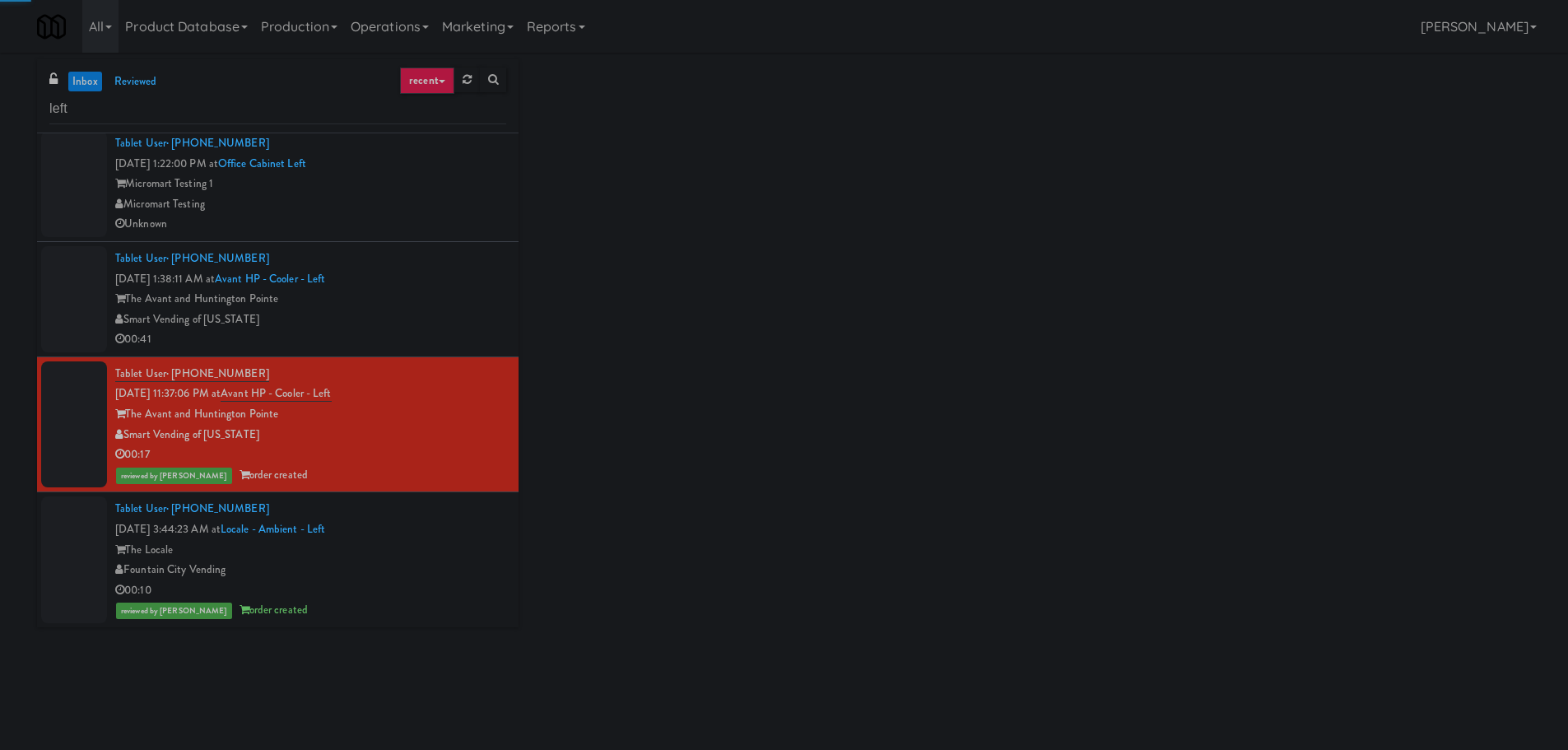
click at [479, 312] on div "Smart Vending of [US_STATE]" at bounding box center [310, 319] width 391 height 20
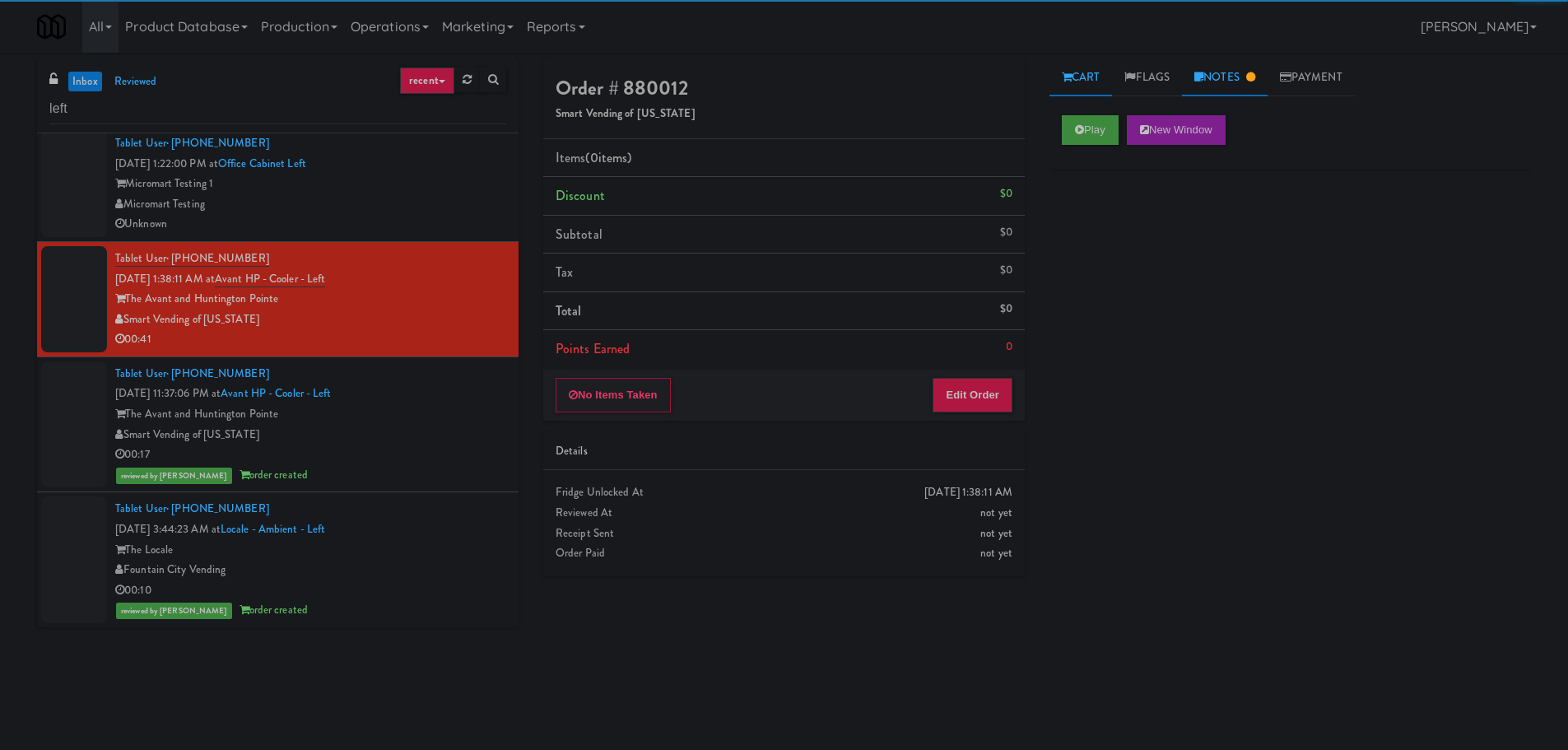
click at [1238, 75] on link "Notes" at bounding box center [1224, 78] width 85 height 37
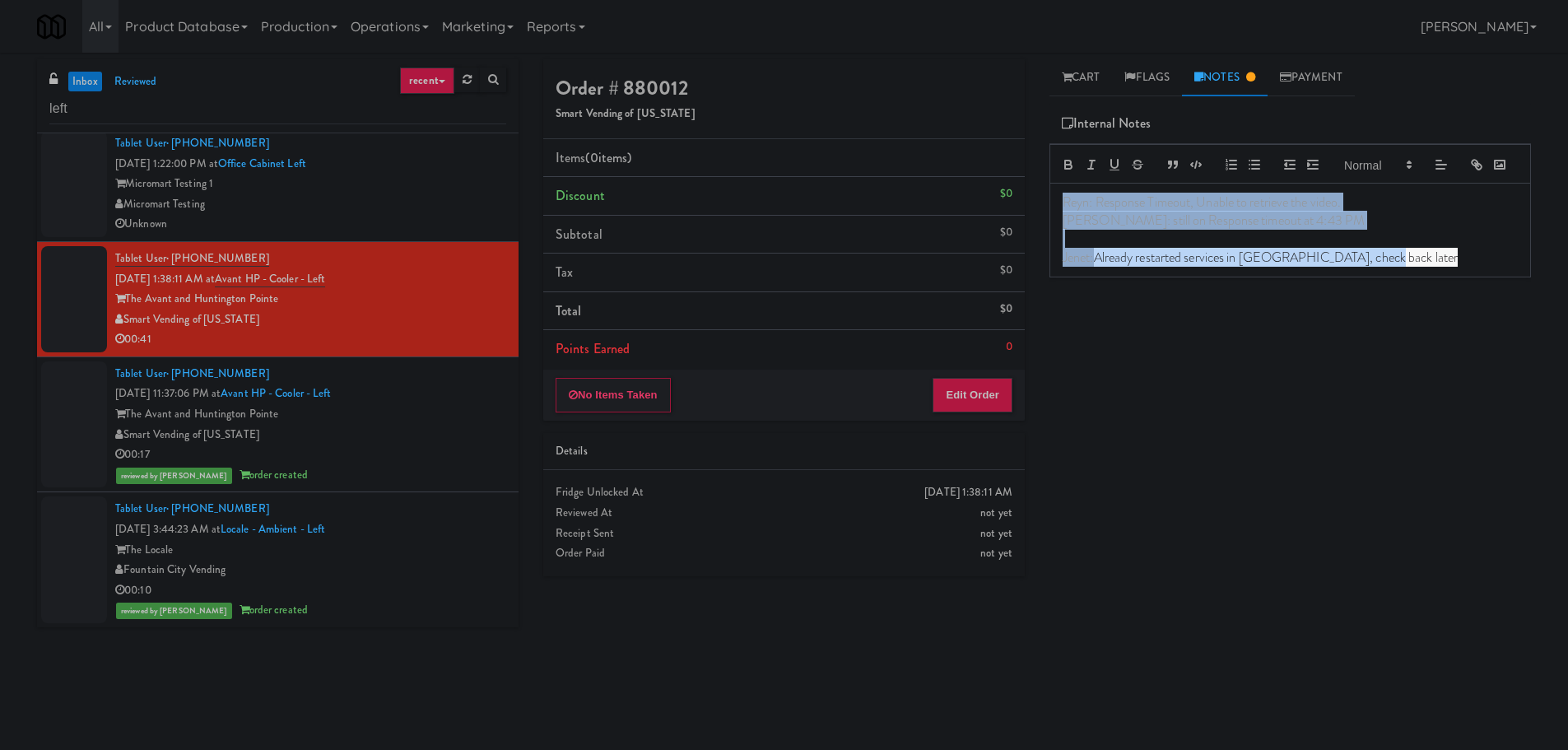
drag, startPoint x: 1417, startPoint y: 274, endPoint x: 867, endPoint y: 215, distance: 553.2
click at [867, 215] on div "Order # 880012 Smart Vending of [US_STATE] Items (0 items ) Discount $0 Subtota…" at bounding box center [1037, 389] width 1012 height 660
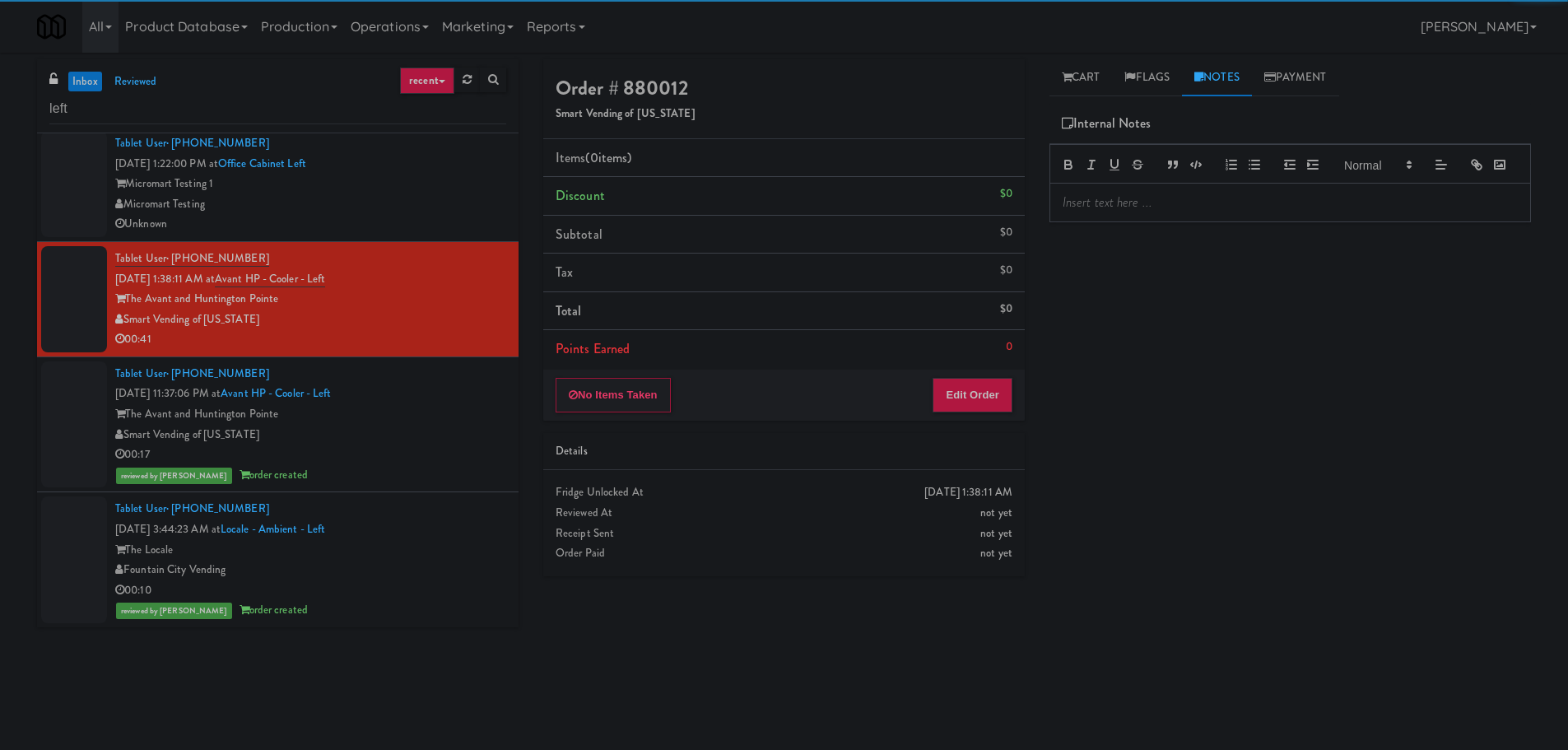
click at [1179, 364] on div "Play New Window Primary Flag Clear Flag if unable to determine what was taken o…" at bounding box center [1290, 411] width 482 height 617
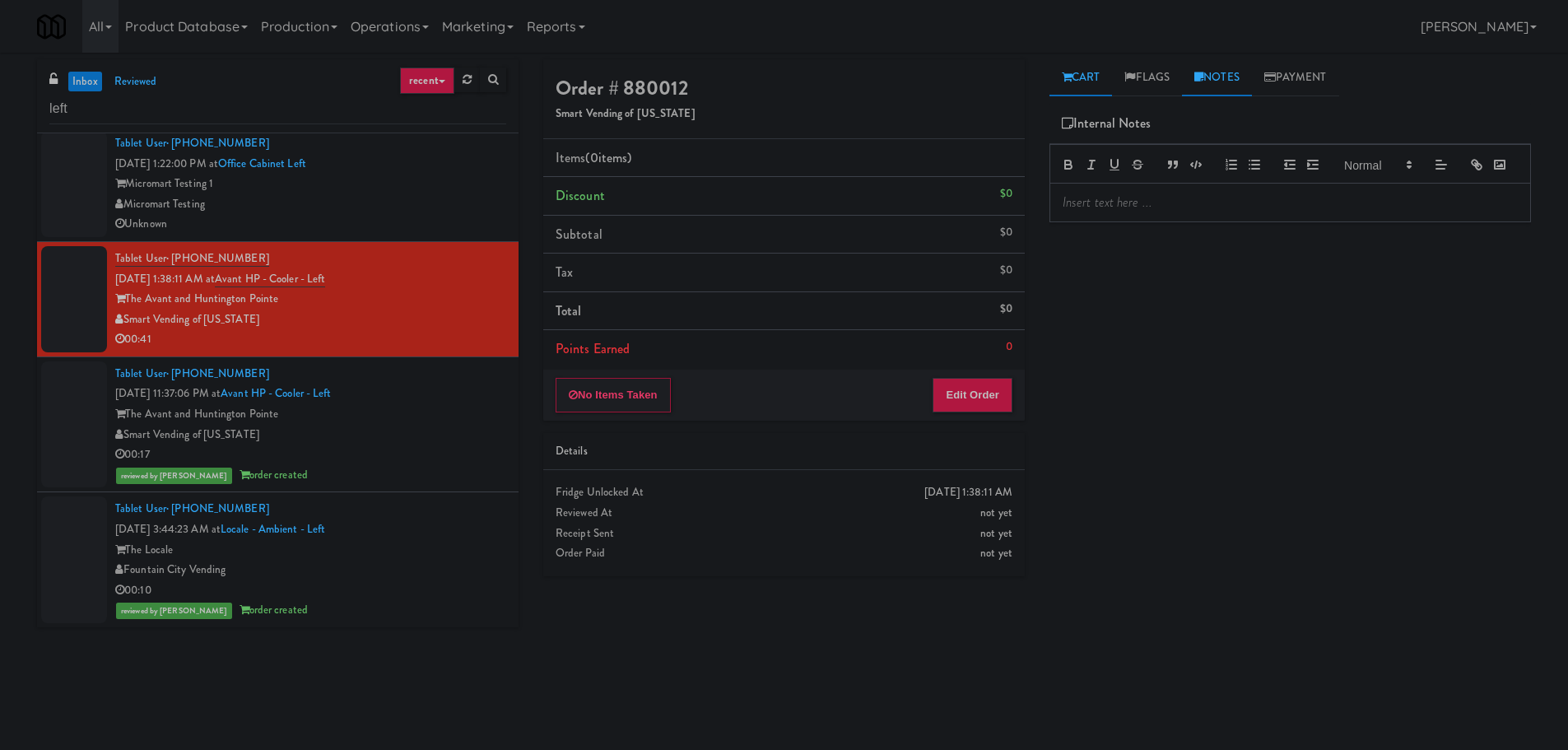
click at [1080, 93] on link "Cart" at bounding box center [1081, 78] width 63 height 37
drag, startPoint x: 1092, startPoint y: 139, endPoint x: 1089, endPoint y: 220, distance: 81.1
click at [1092, 139] on button "Play" at bounding box center [1090, 129] width 57 height 30
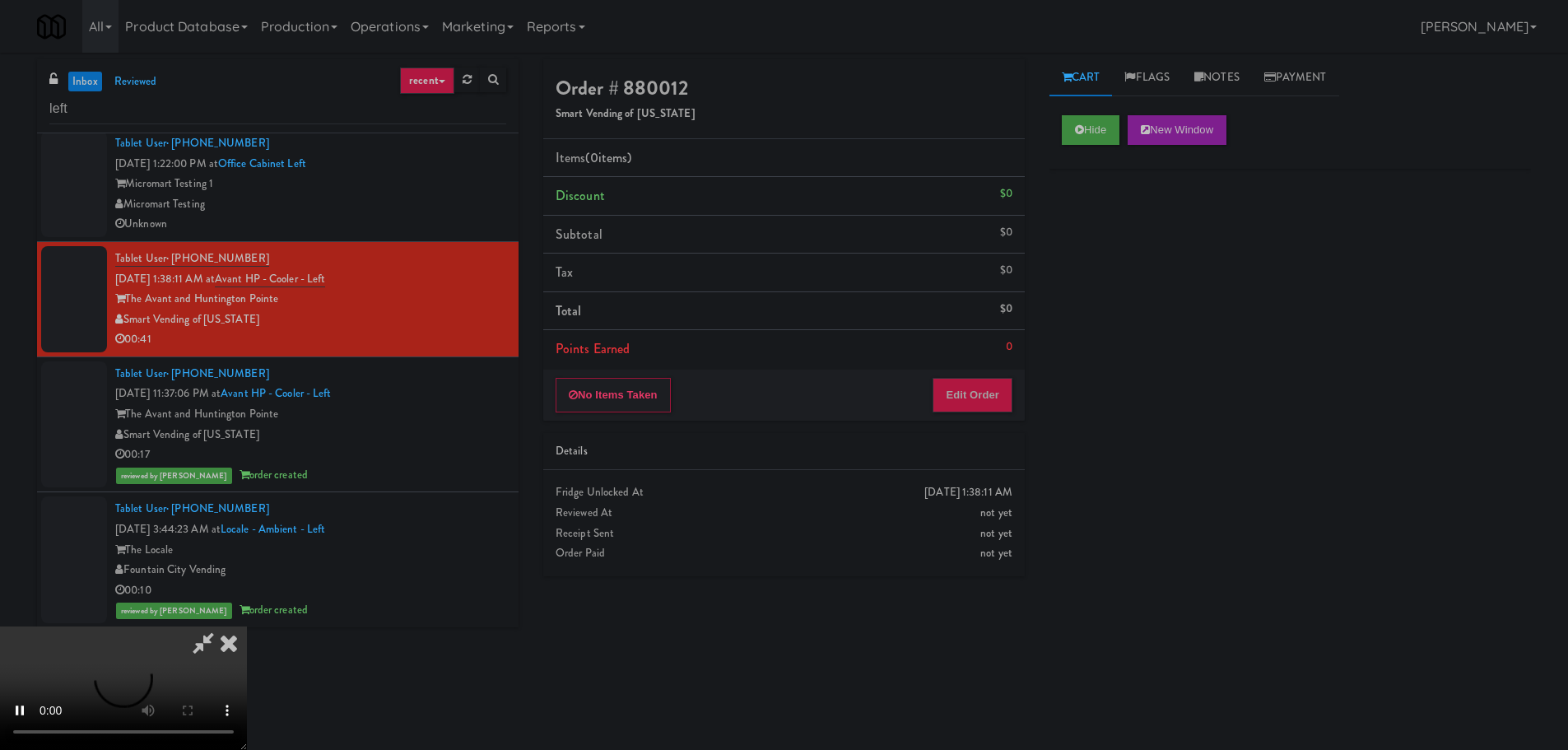
click at [976, 412] on div "No Items Taken Edit Order" at bounding box center [784, 394] width 482 height 51
click at [978, 393] on button "Edit Order" at bounding box center [972, 394] width 80 height 35
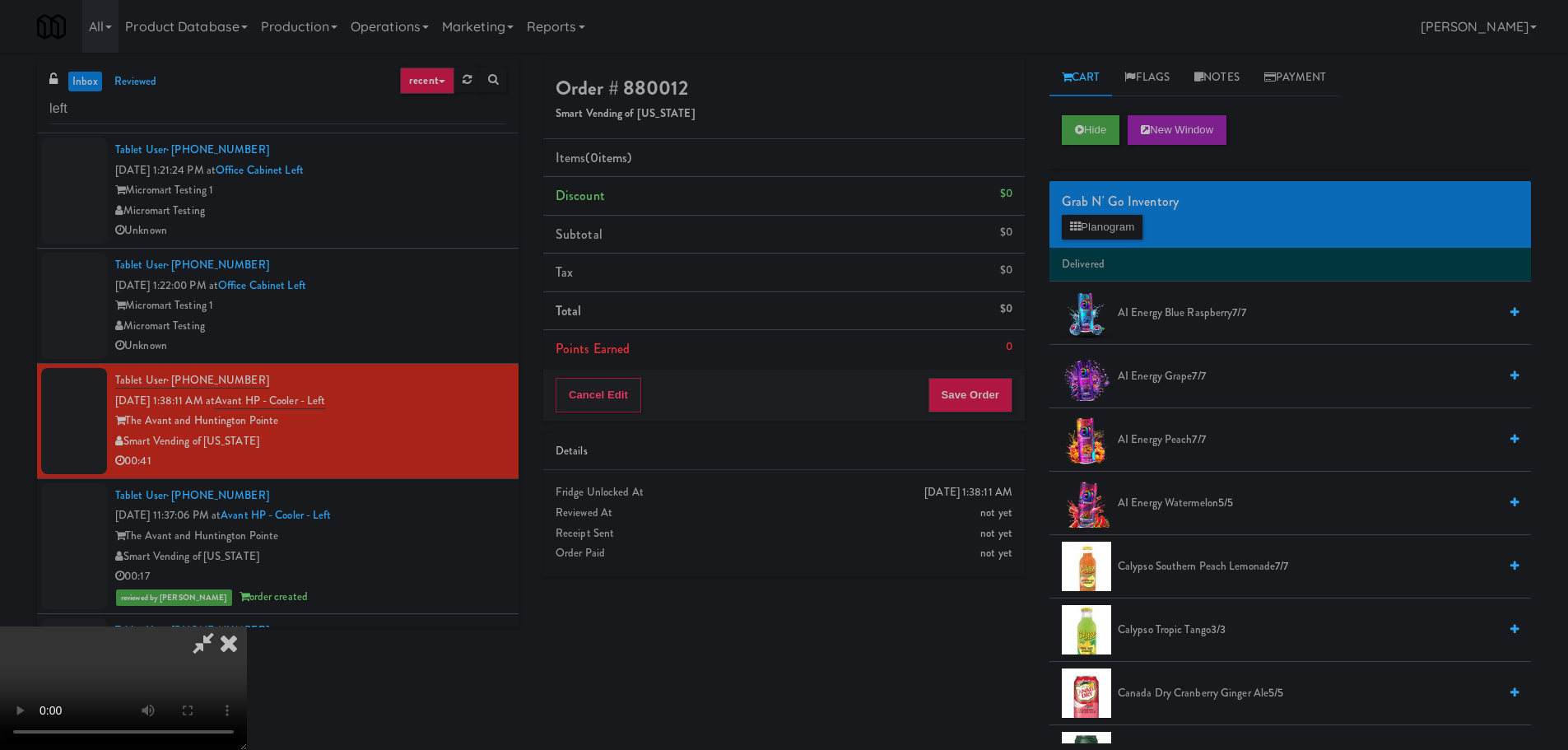
click at [247, 626] on video at bounding box center [123, 688] width 247 height 123
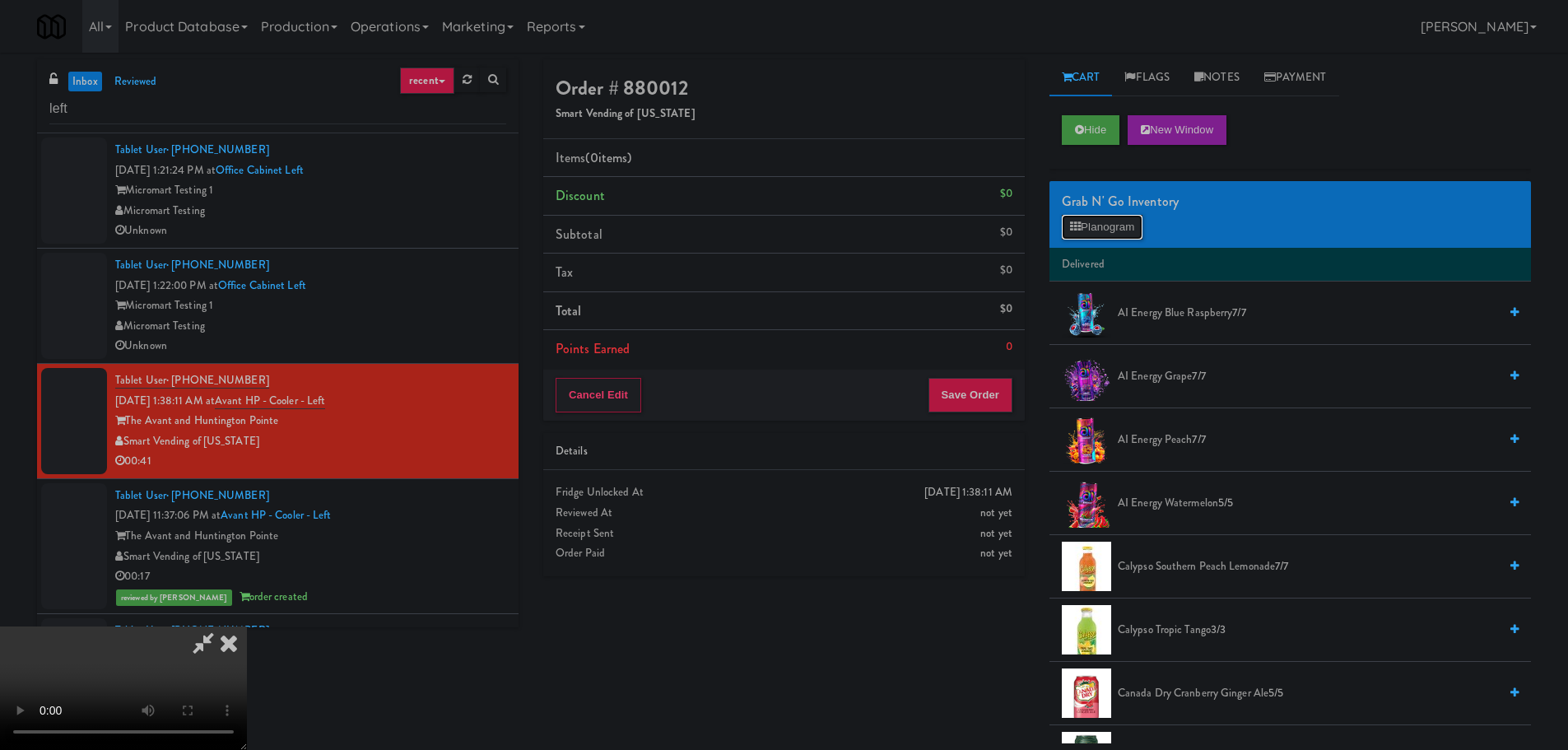
click at [1100, 234] on button "Planogram" at bounding box center [1102, 226] width 80 height 24
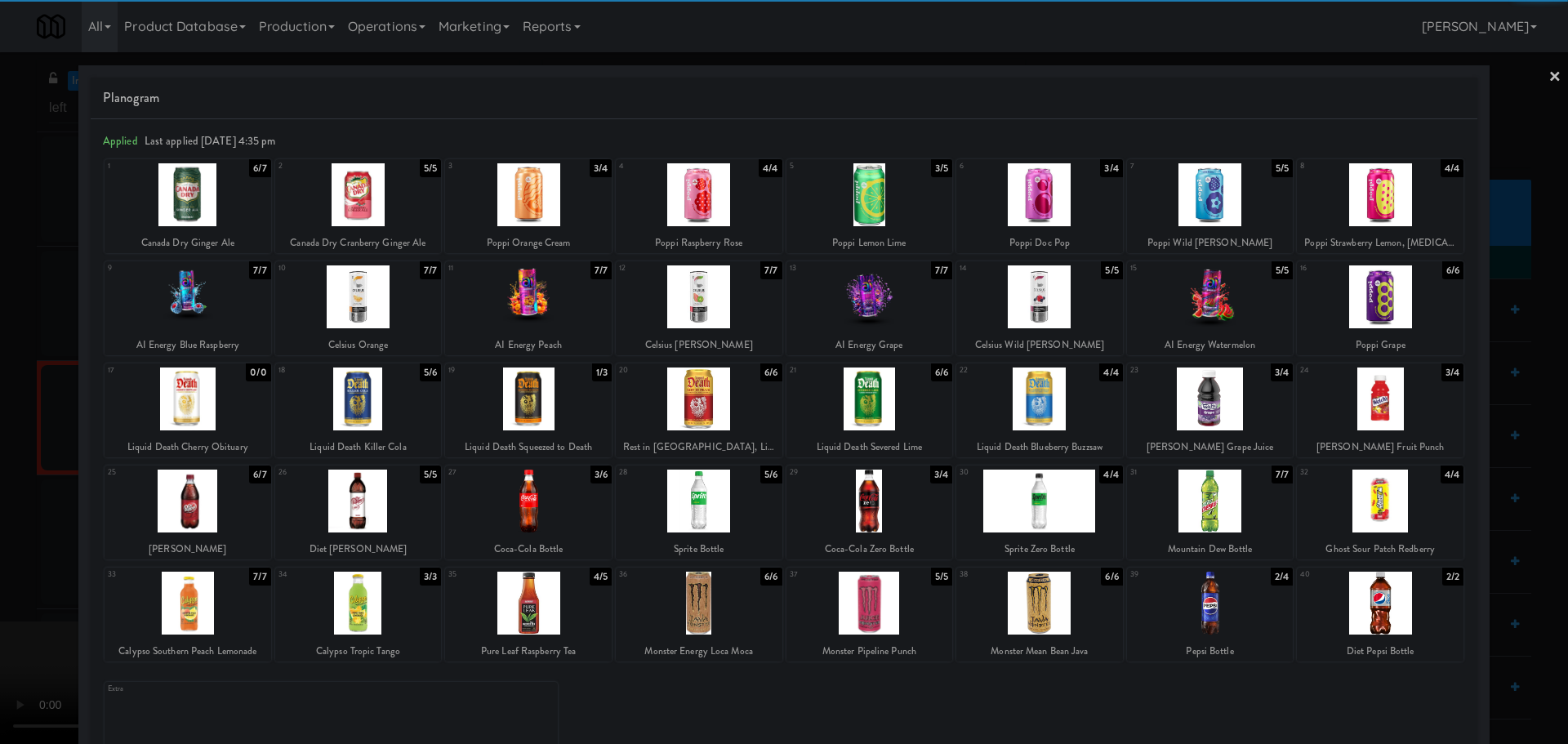
click at [520, 204] on div at bounding box center [528, 194] width 167 height 63
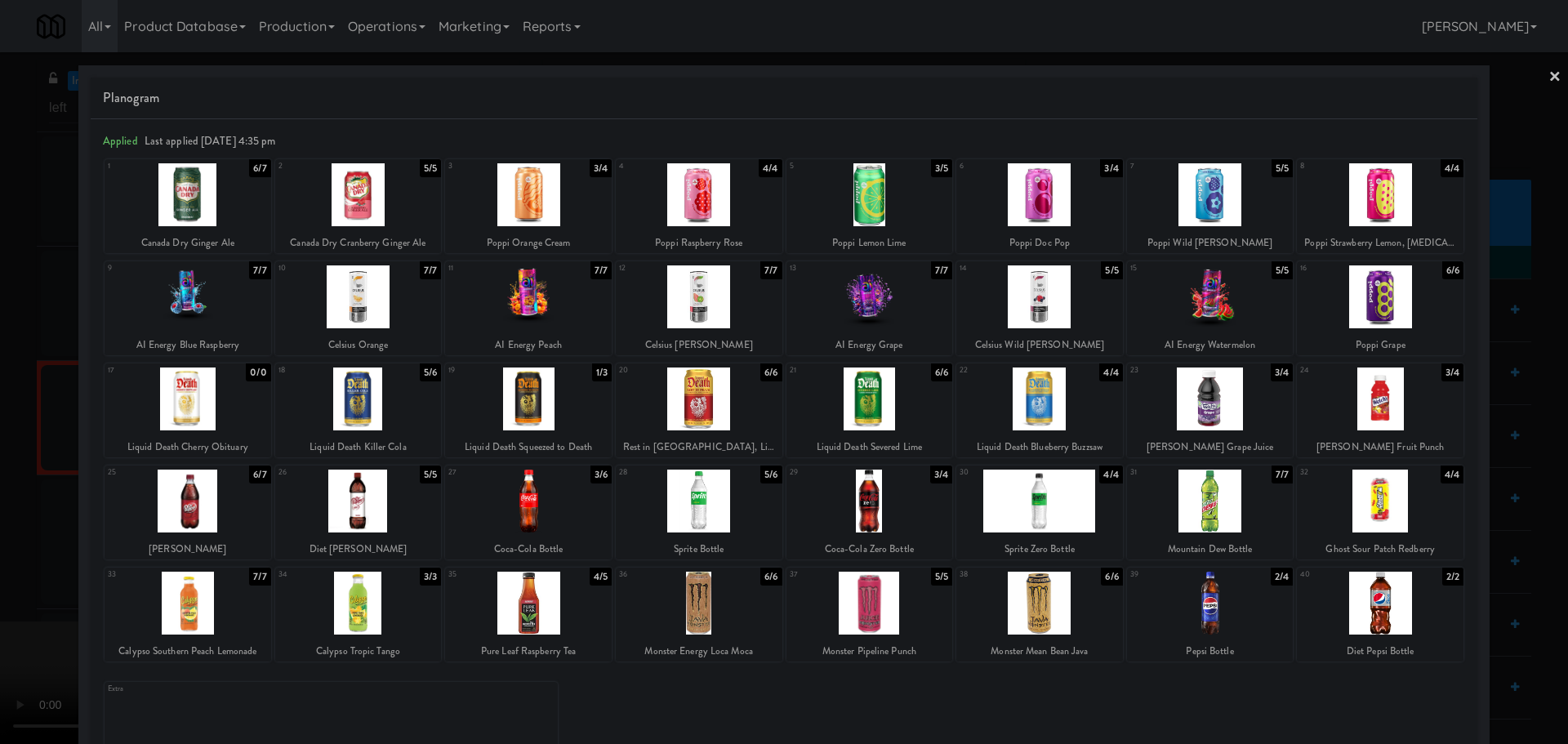
click at [0, 460] on div at bounding box center [784, 372] width 1568 height 744
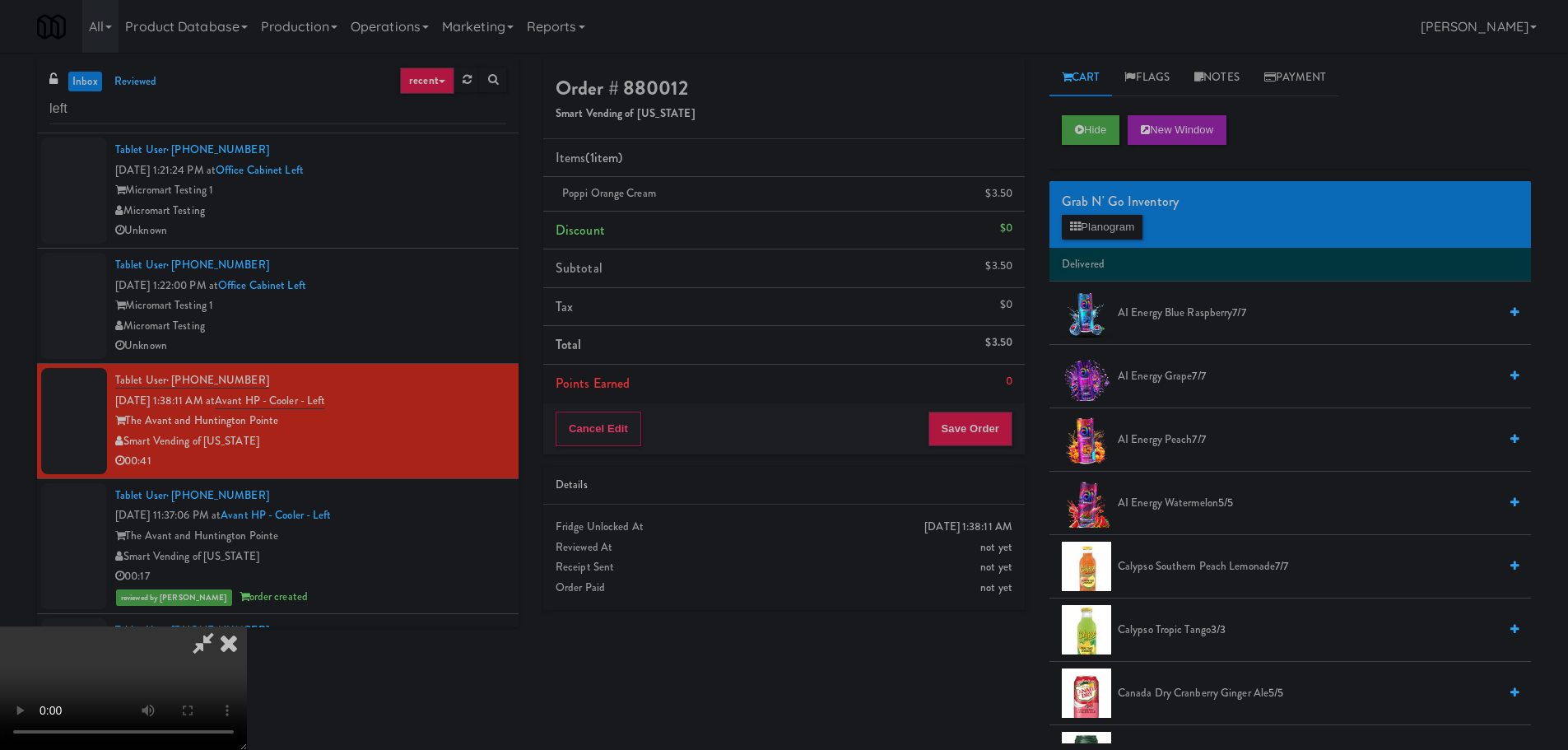
click at [247, 626] on video at bounding box center [123, 688] width 247 height 123
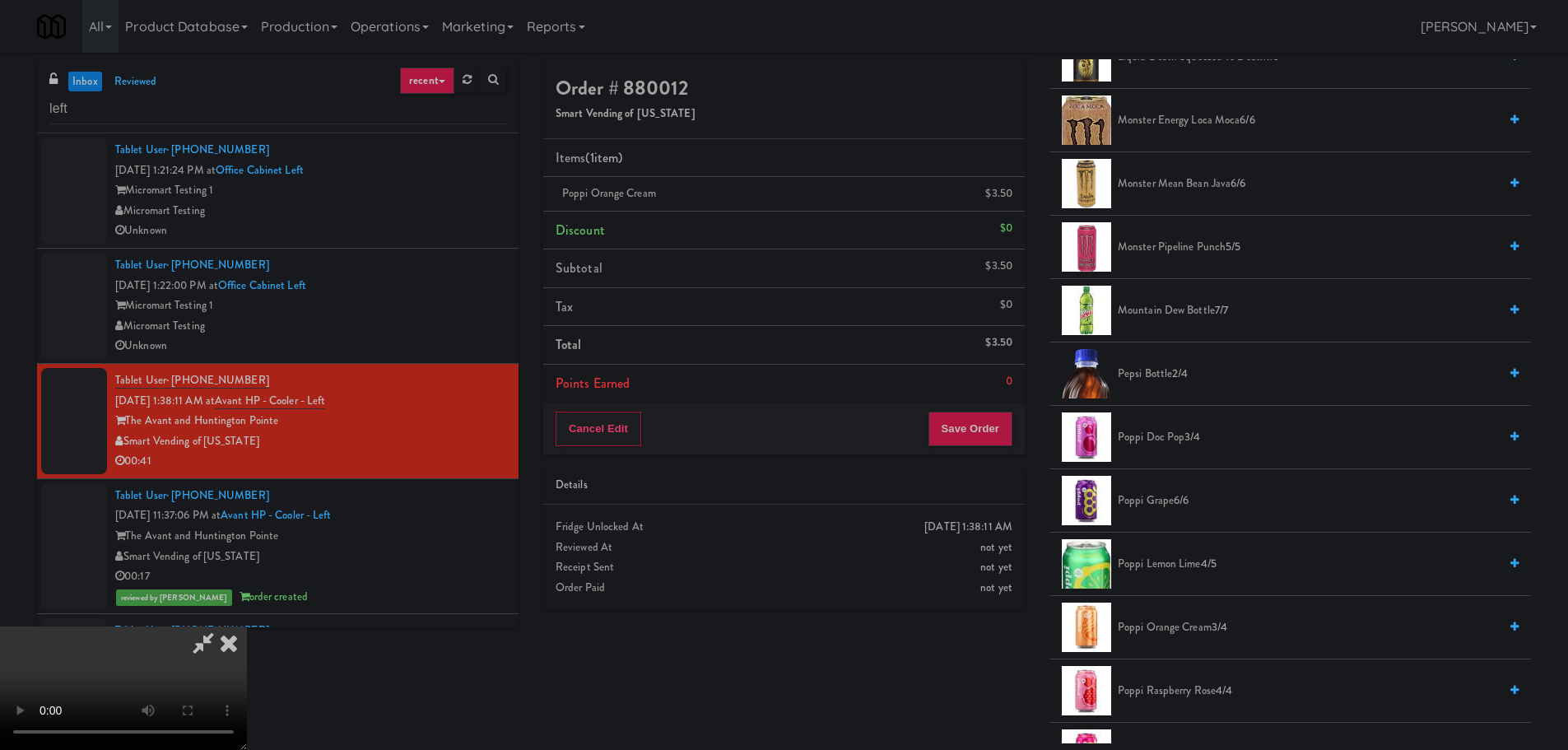
scroll to position [1563, 0]
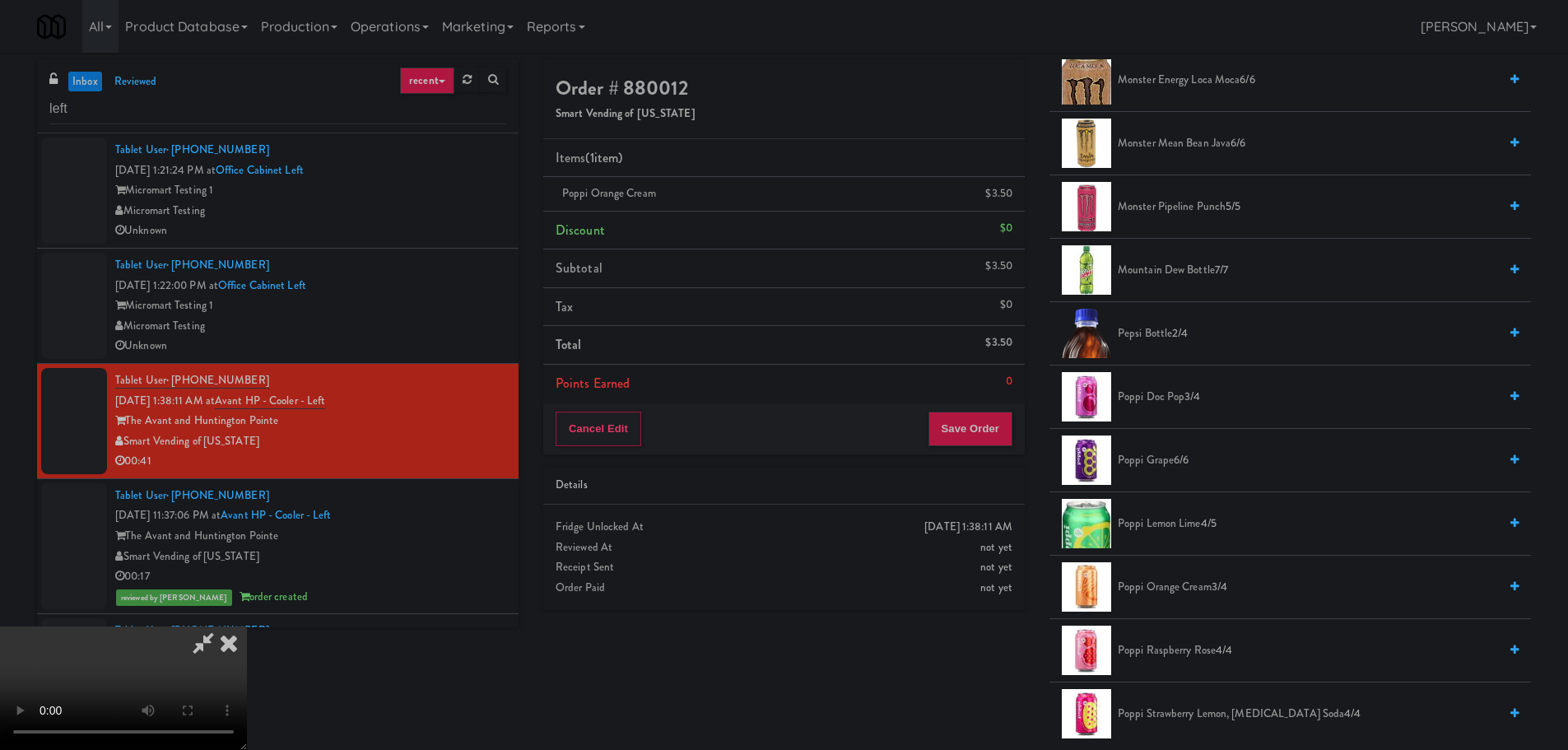
click at [1174, 528] on span "Poppi Lemon Lime 4/5" at bounding box center [1308, 524] width 380 height 20
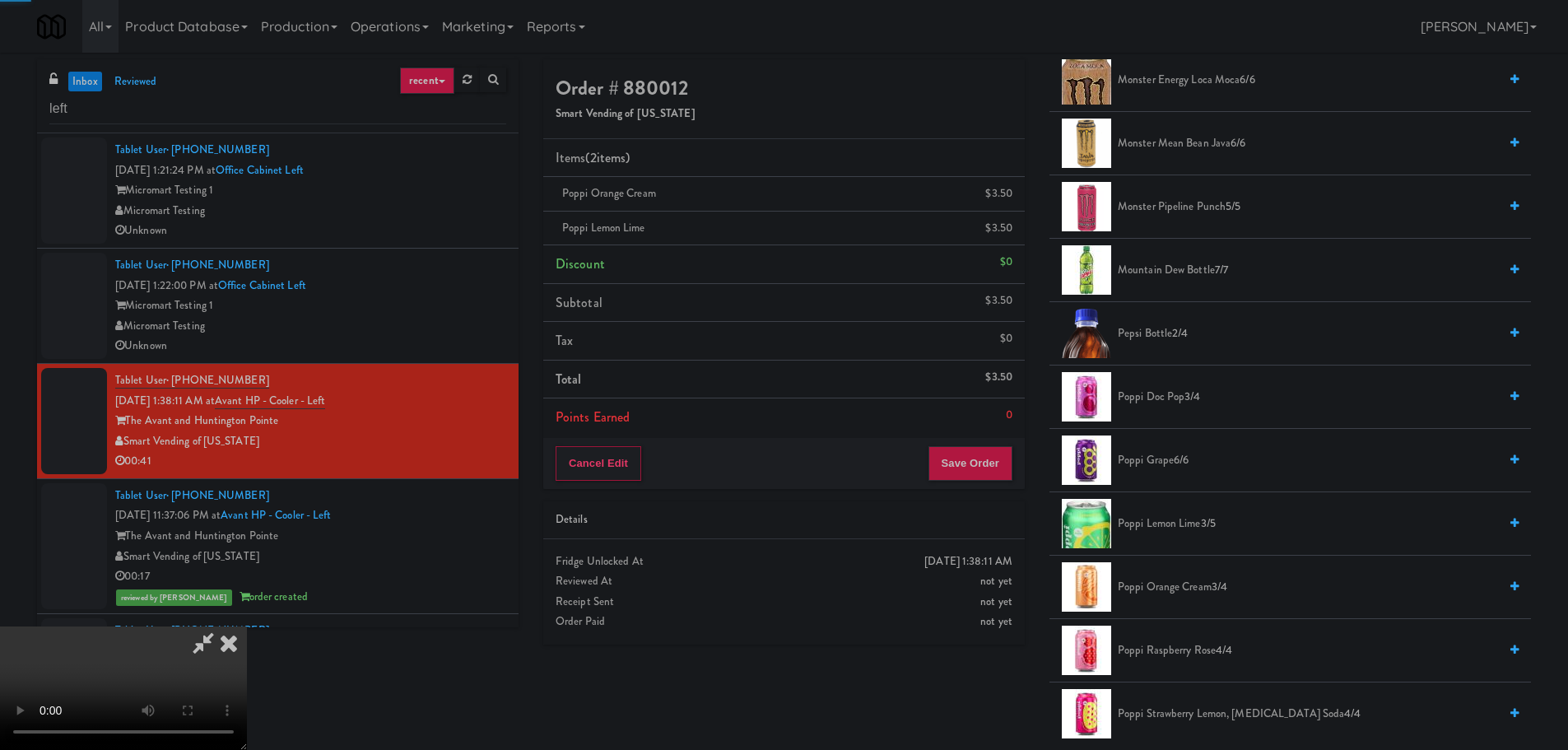
click at [247, 626] on video at bounding box center [123, 688] width 247 height 123
click at [962, 465] on button "Save Order" at bounding box center [970, 463] width 84 height 35
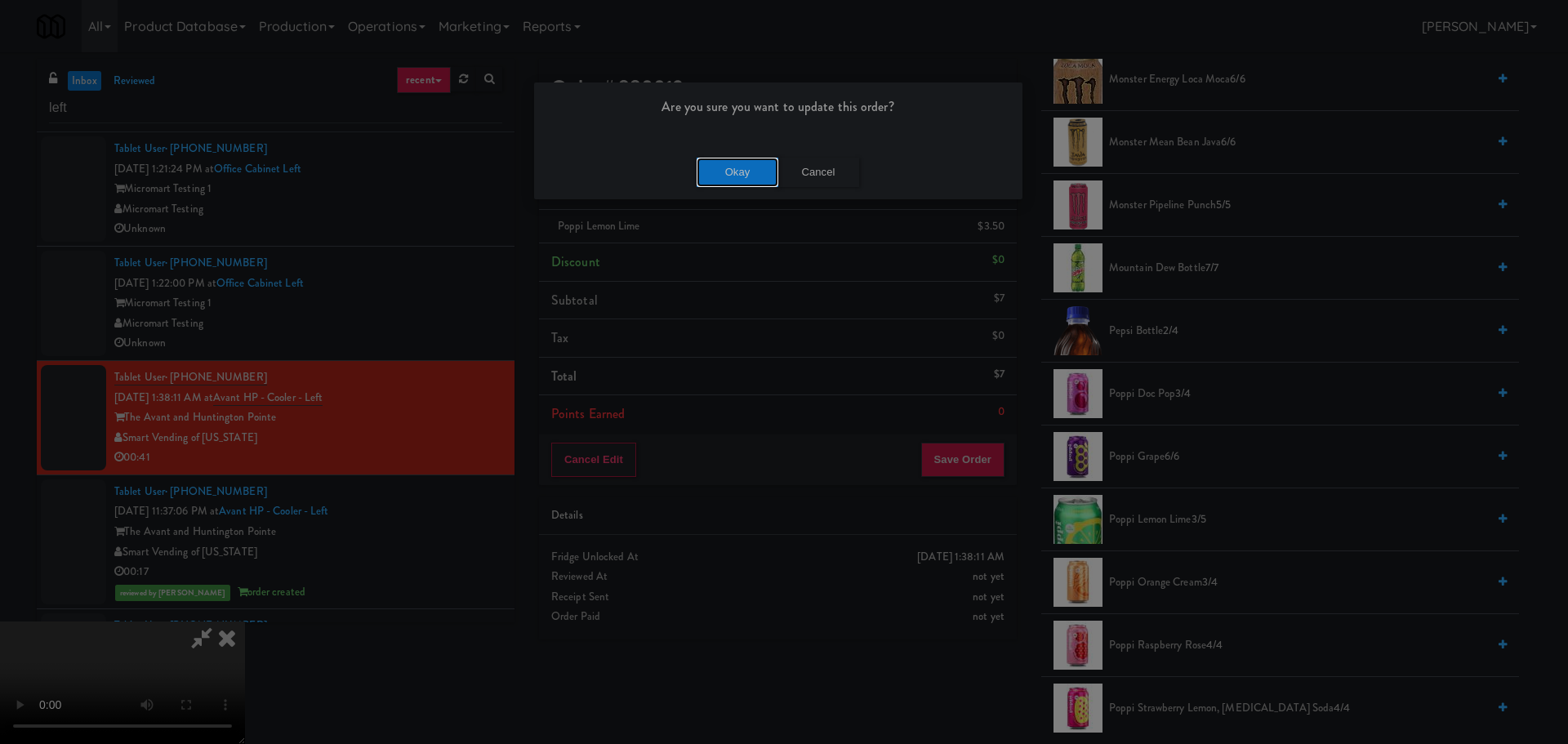
click at [732, 174] on button "Okay" at bounding box center [737, 172] width 81 height 29
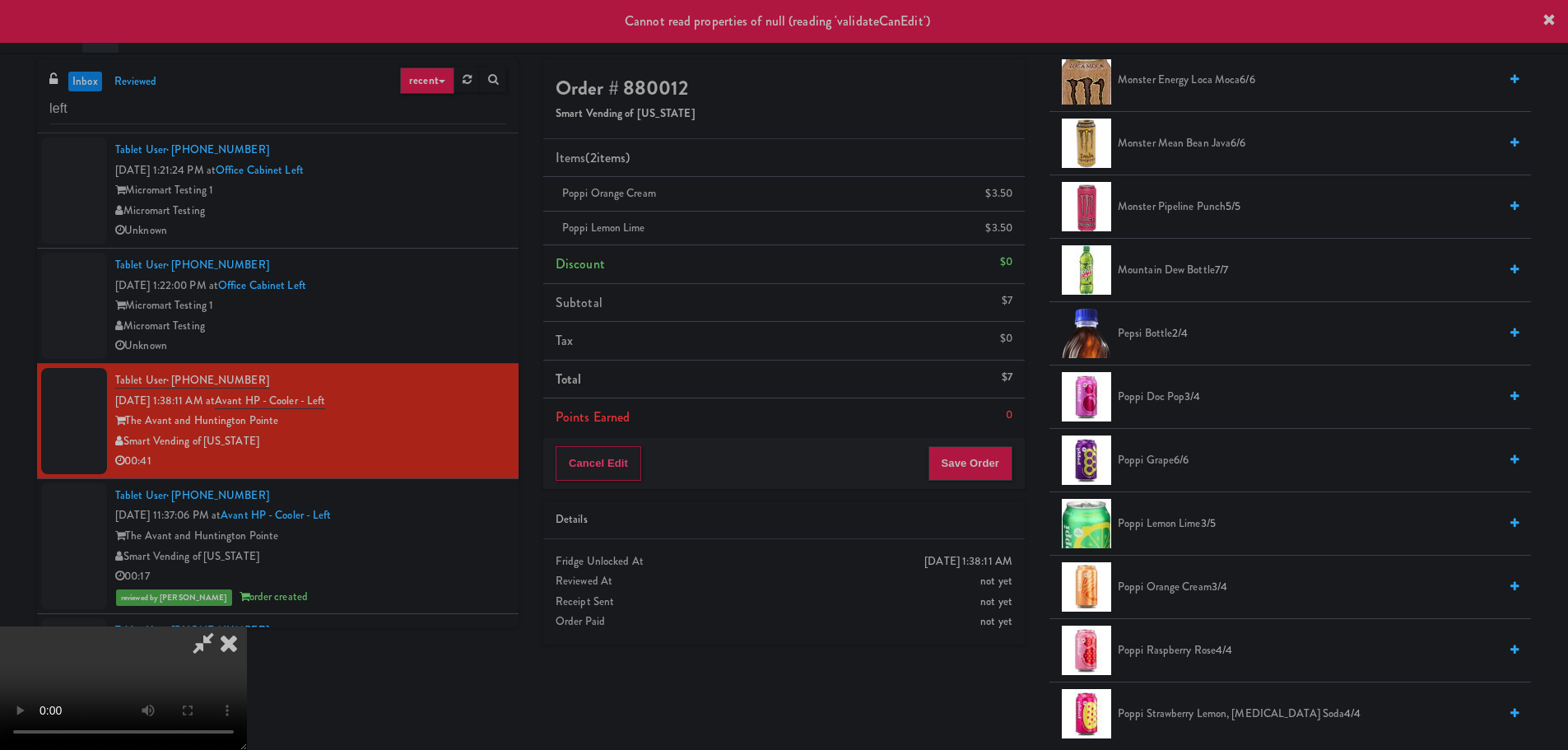
click at [247, 626] on icon at bounding box center [228, 642] width 36 height 33
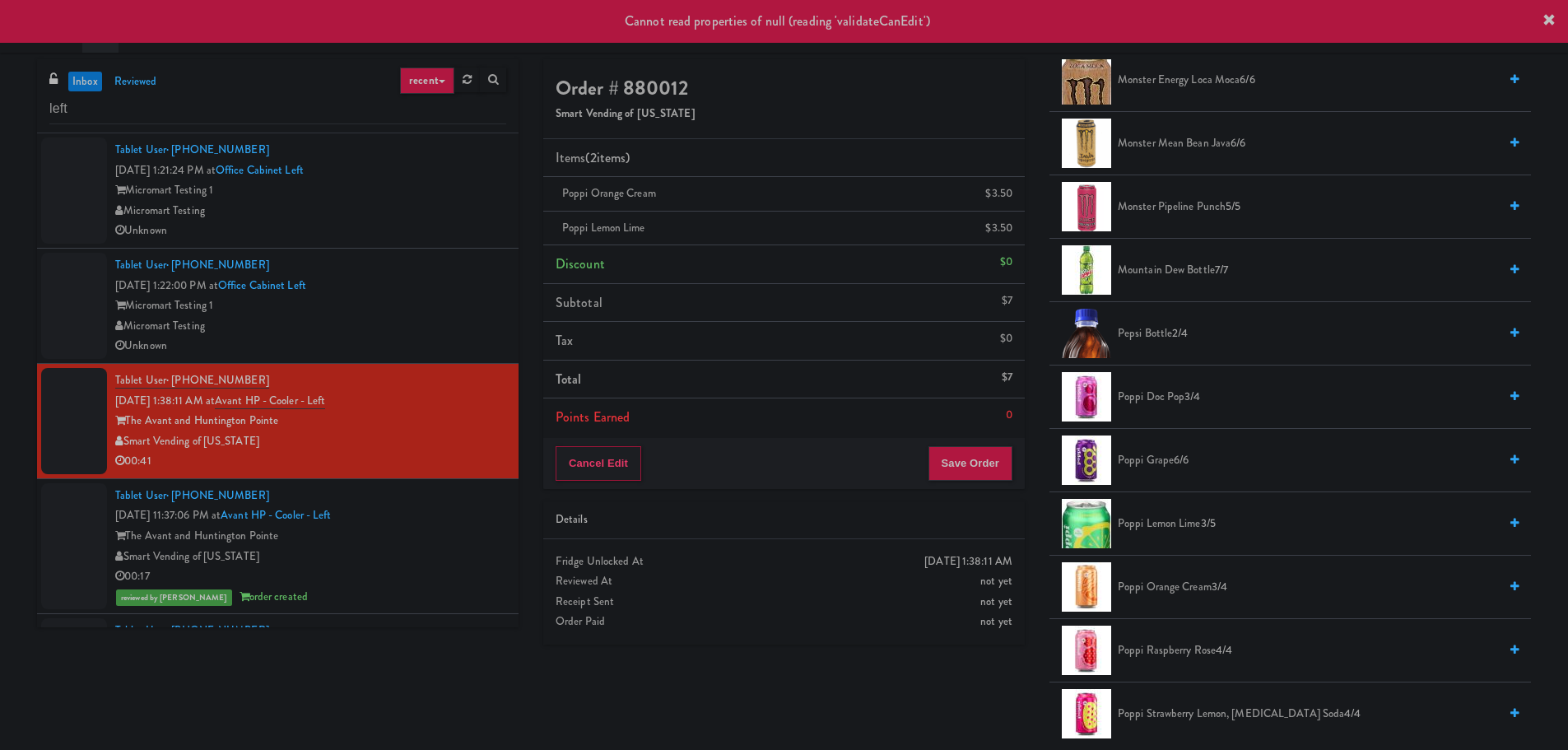
click at [443, 341] on div "Unknown" at bounding box center [310, 345] width 391 height 20
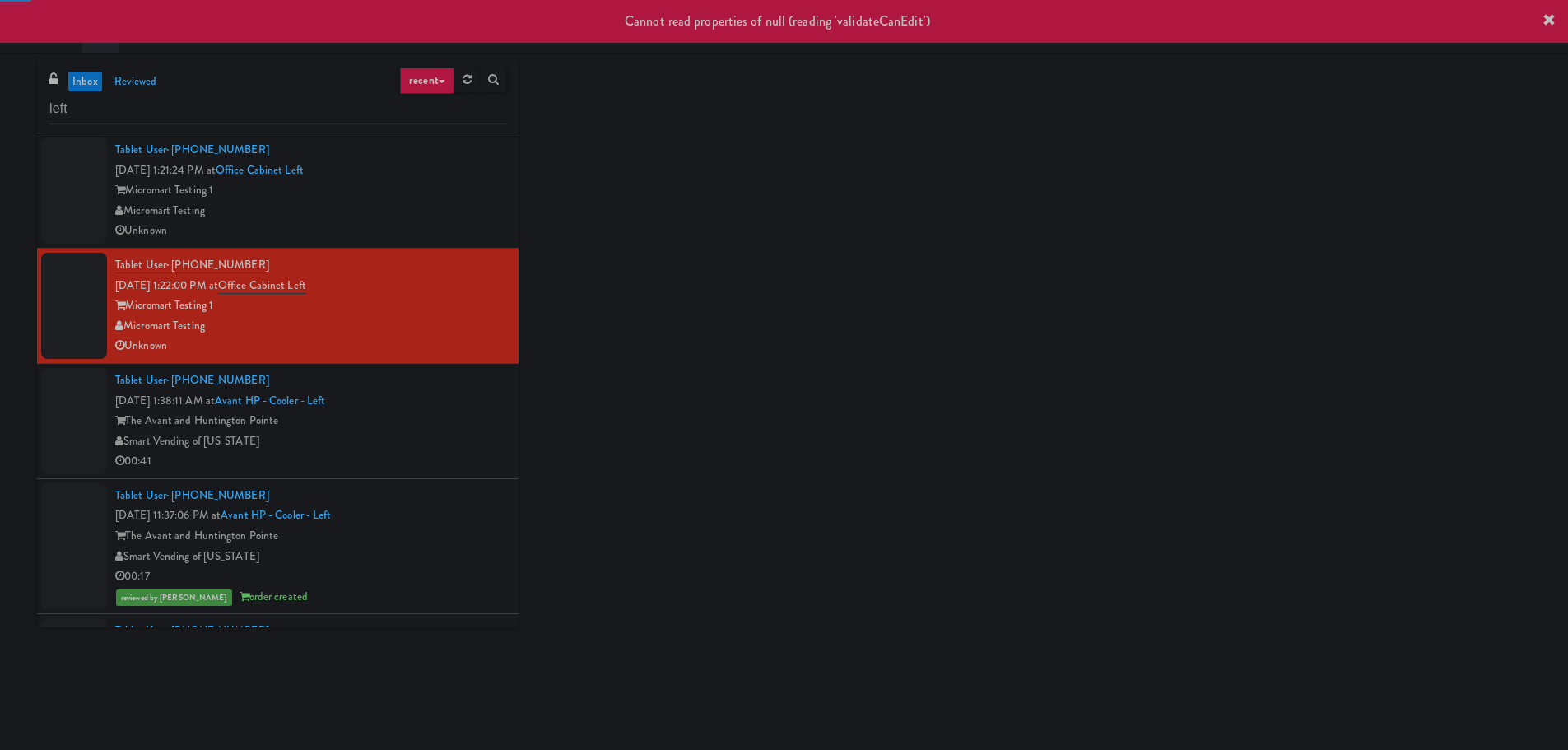
click at [430, 398] on div "Tablet User · (808) 570-4313 [DATE] 1:38:11 AM at Avant HP - Cooler - Left The …" at bounding box center [310, 421] width 391 height 101
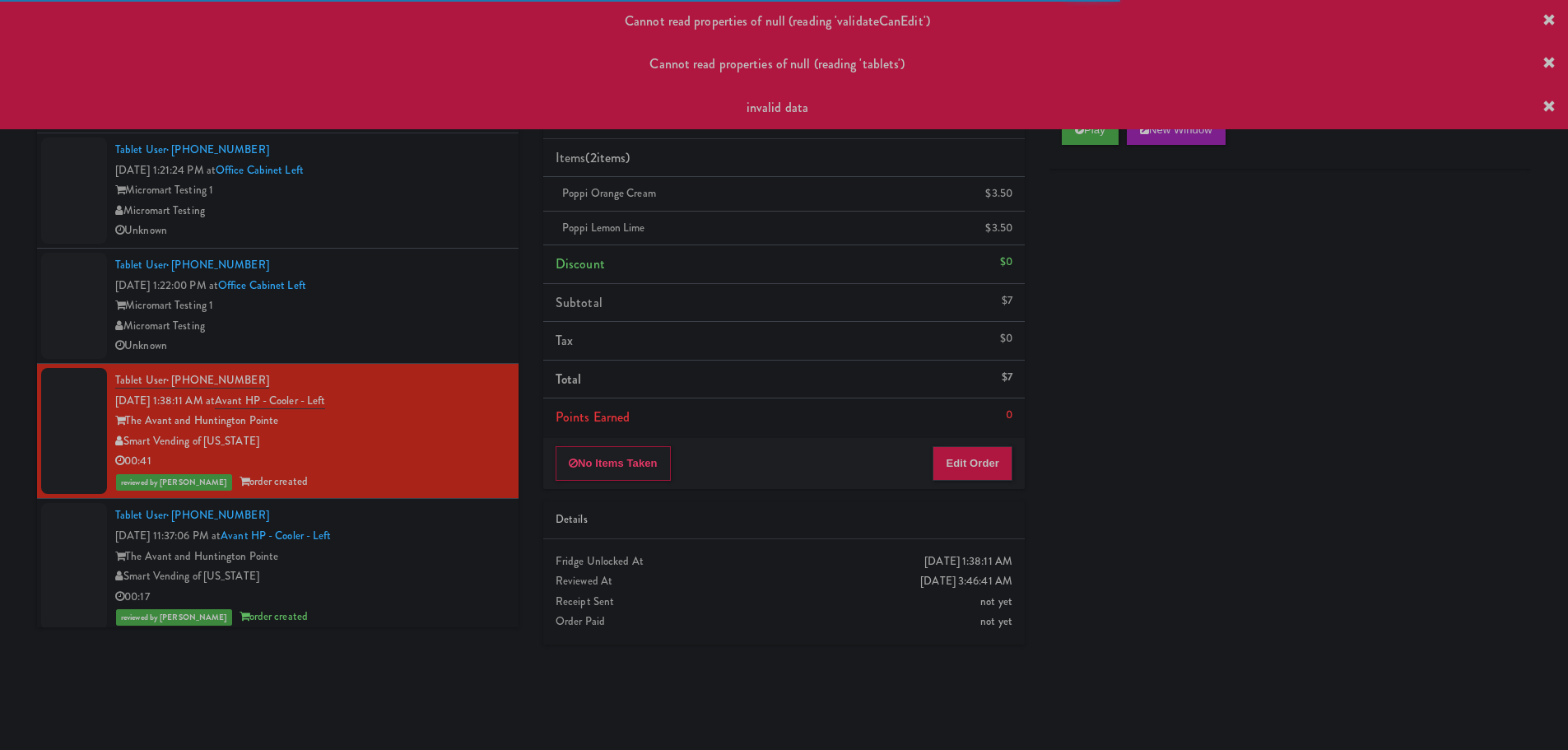
click at [472, 291] on div "Tablet User · (437) 778-0301 [DATE] 1:22:00 PM at Office Cabinet Left Micromart…" at bounding box center [310, 306] width 391 height 101
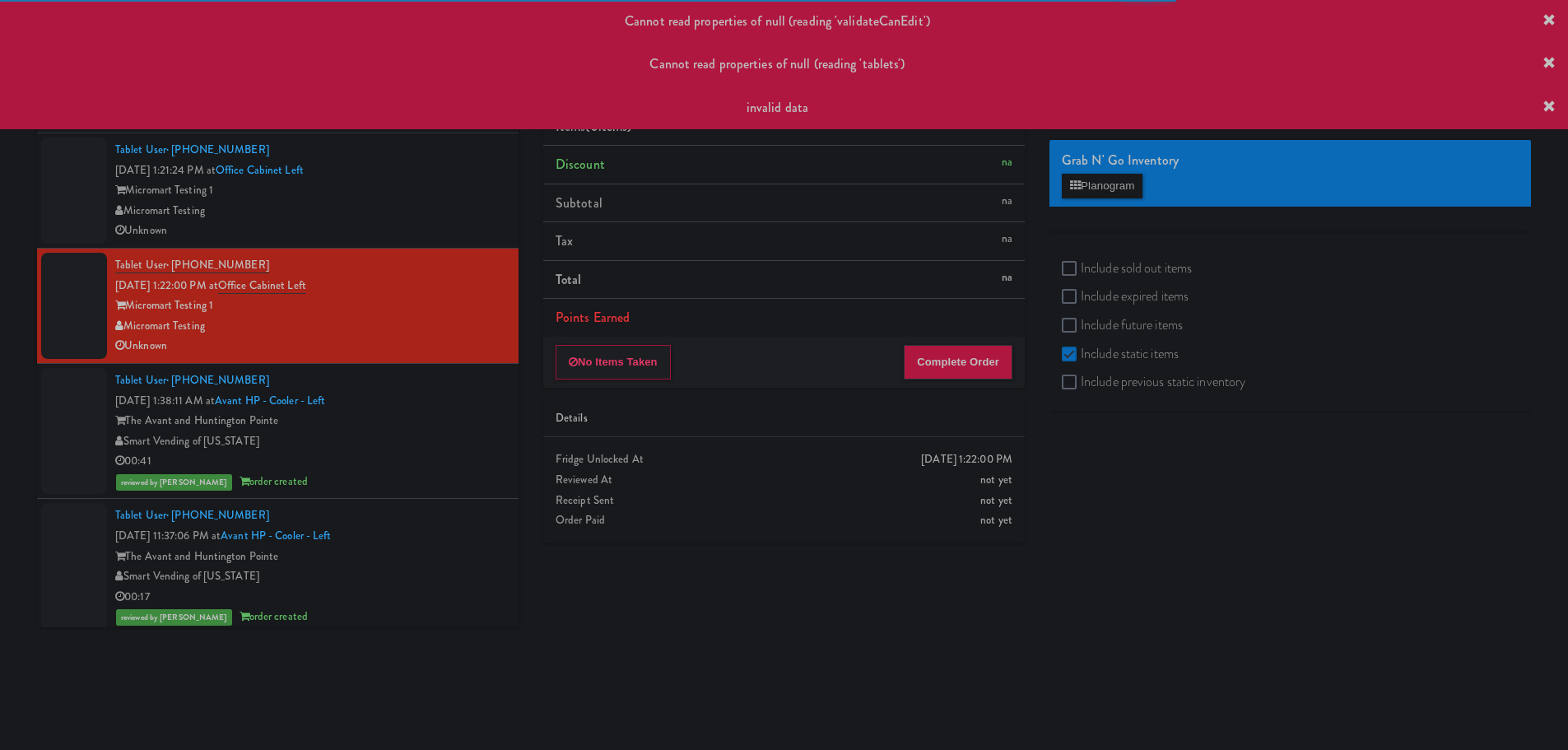
click at [447, 412] on div "The Avant and Huntington Pointe" at bounding box center [310, 421] width 391 height 20
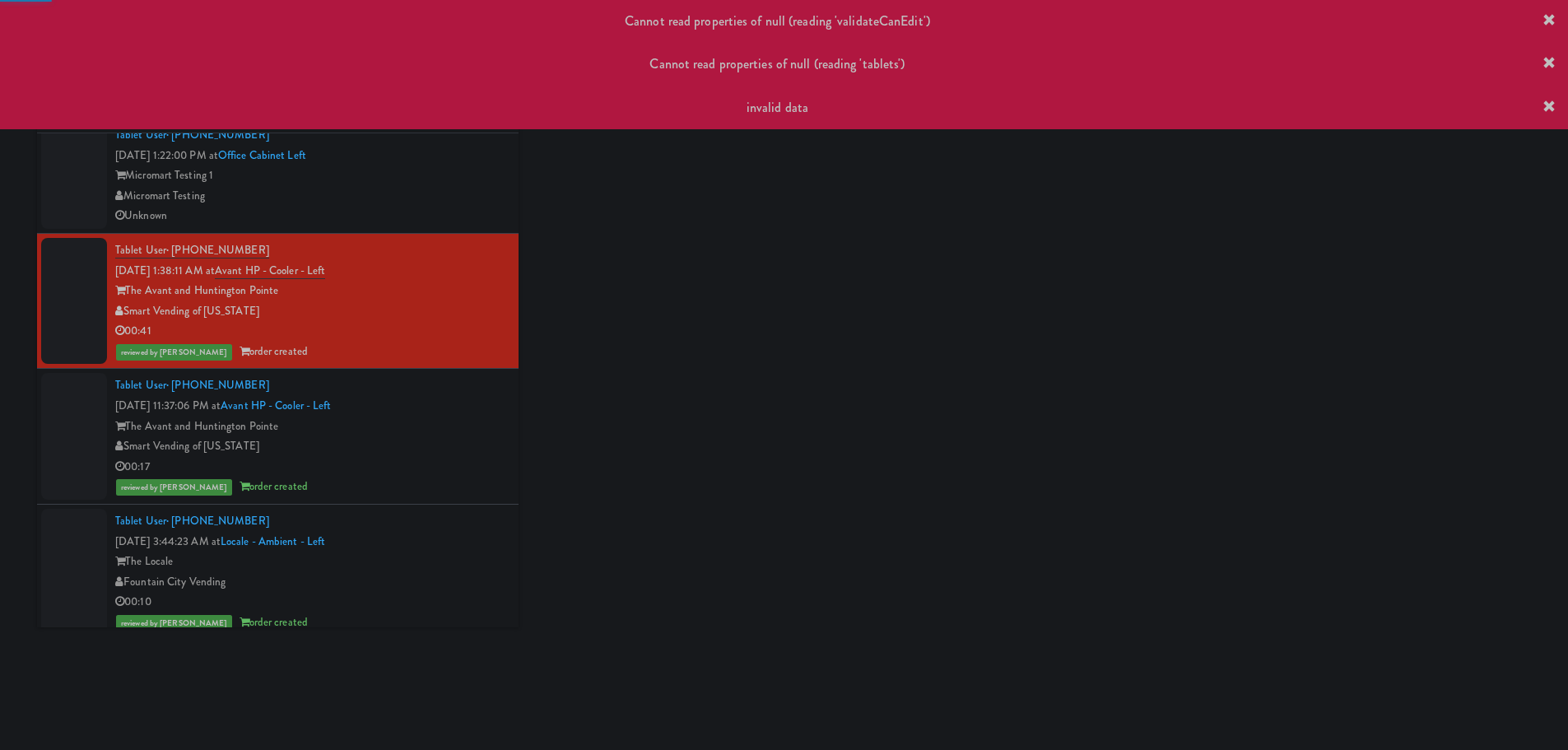
scroll to position [143, 0]
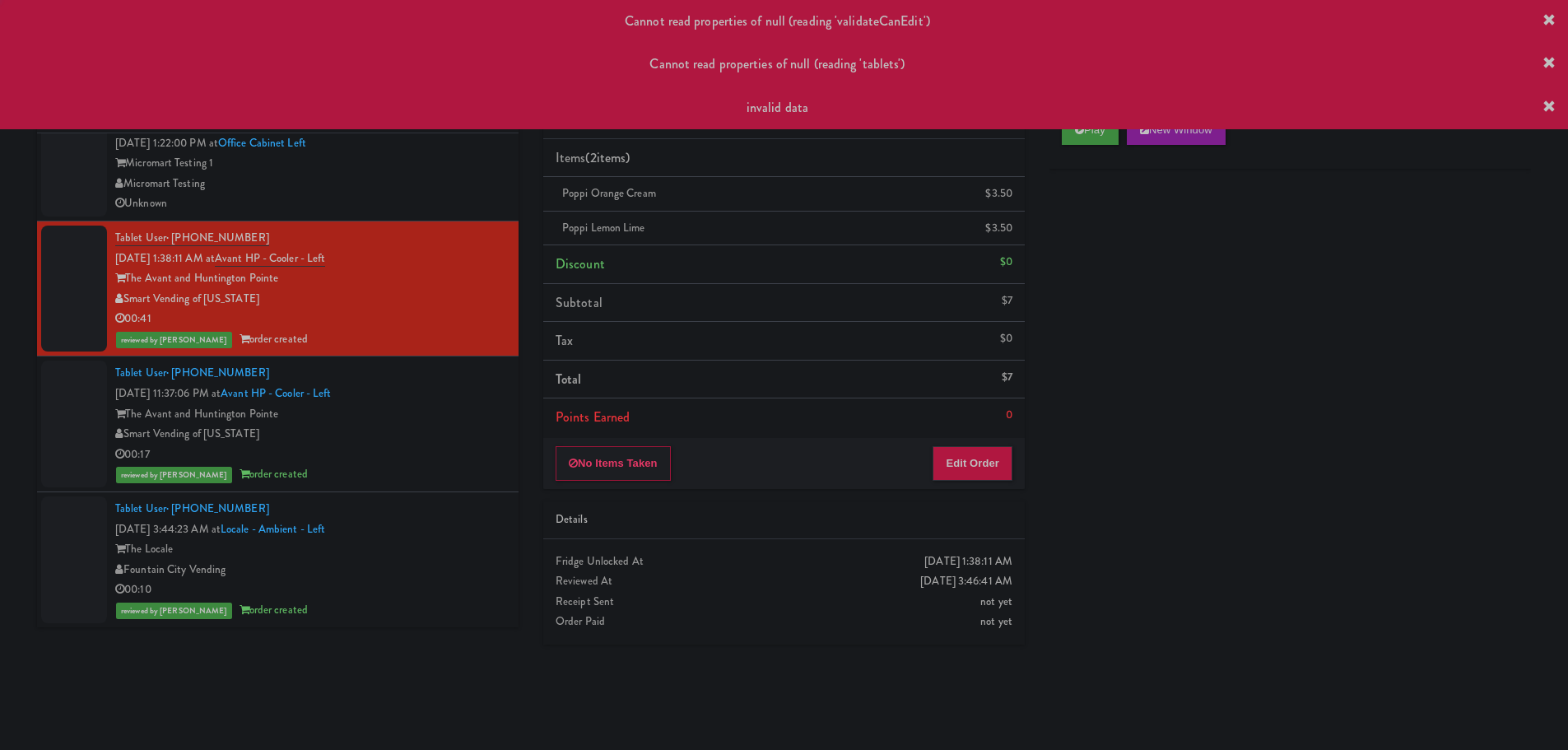
click at [466, 417] on div "The Avant and Huntington Pointe" at bounding box center [310, 414] width 391 height 20
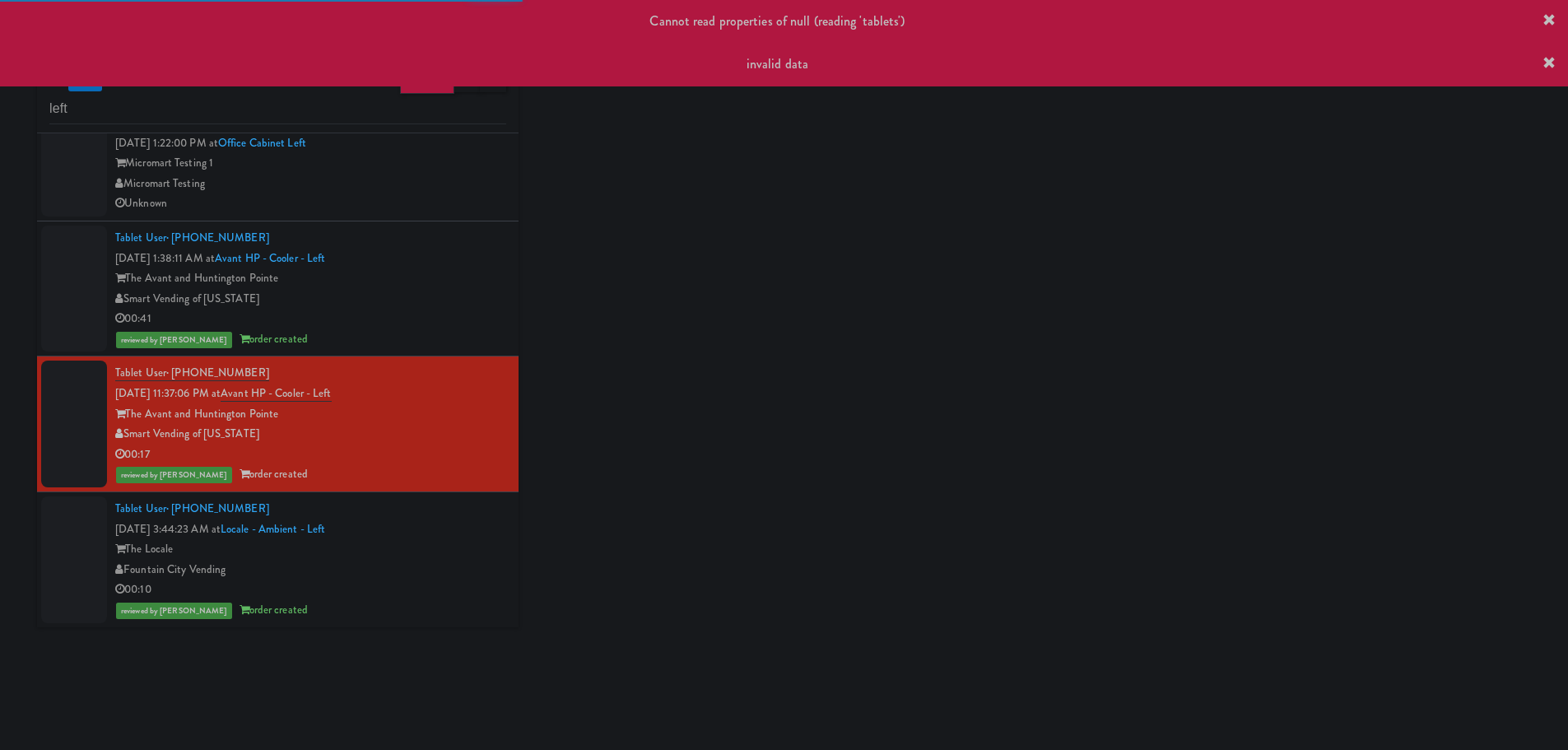
click at [431, 568] on div "Fountain City Vending" at bounding box center [310, 569] width 391 height 20
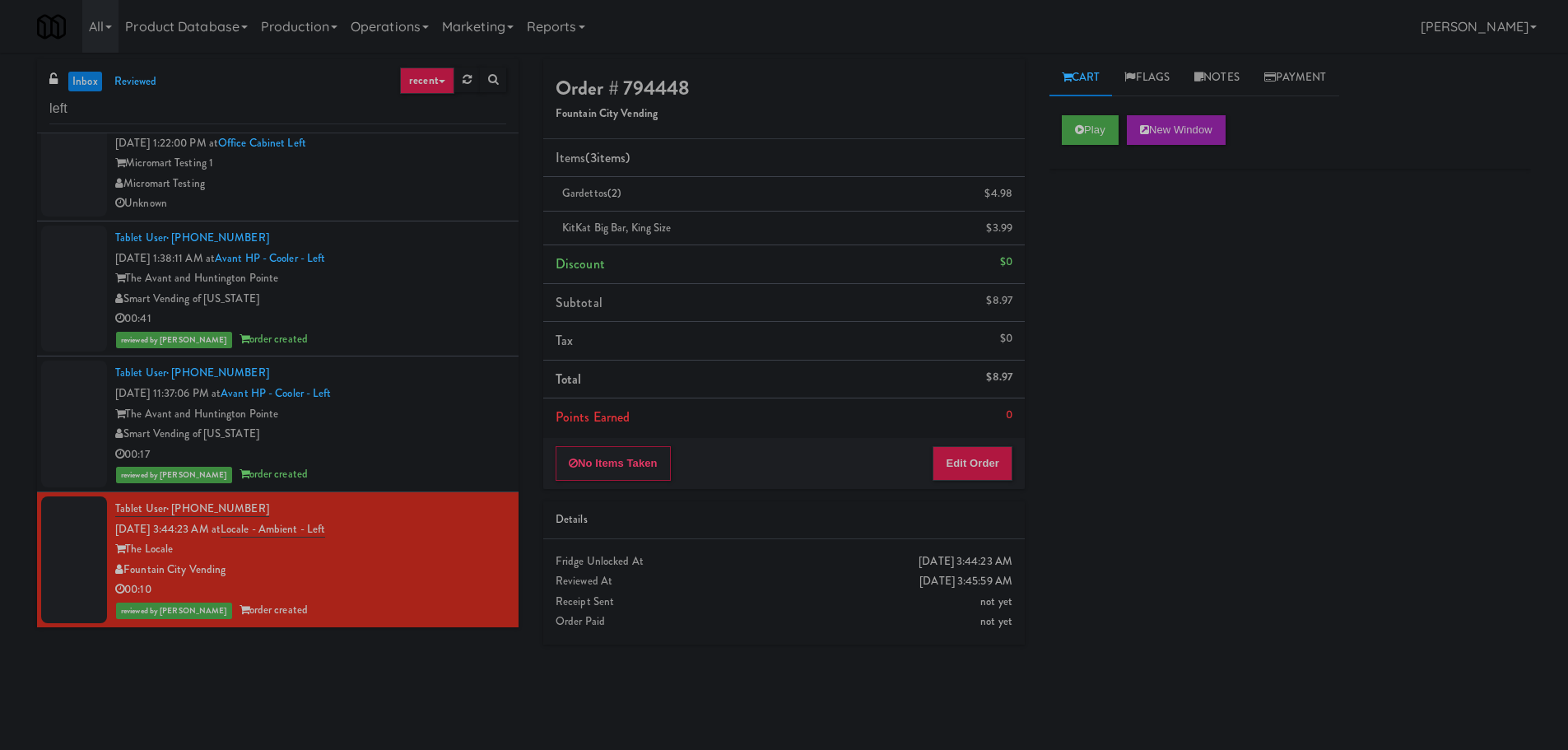
click at [0, 323] on div "inbox reviewed recent all unclear take inventory issue suspicious failed recent…" at bounding box center [784, 389] width 1568 height 660
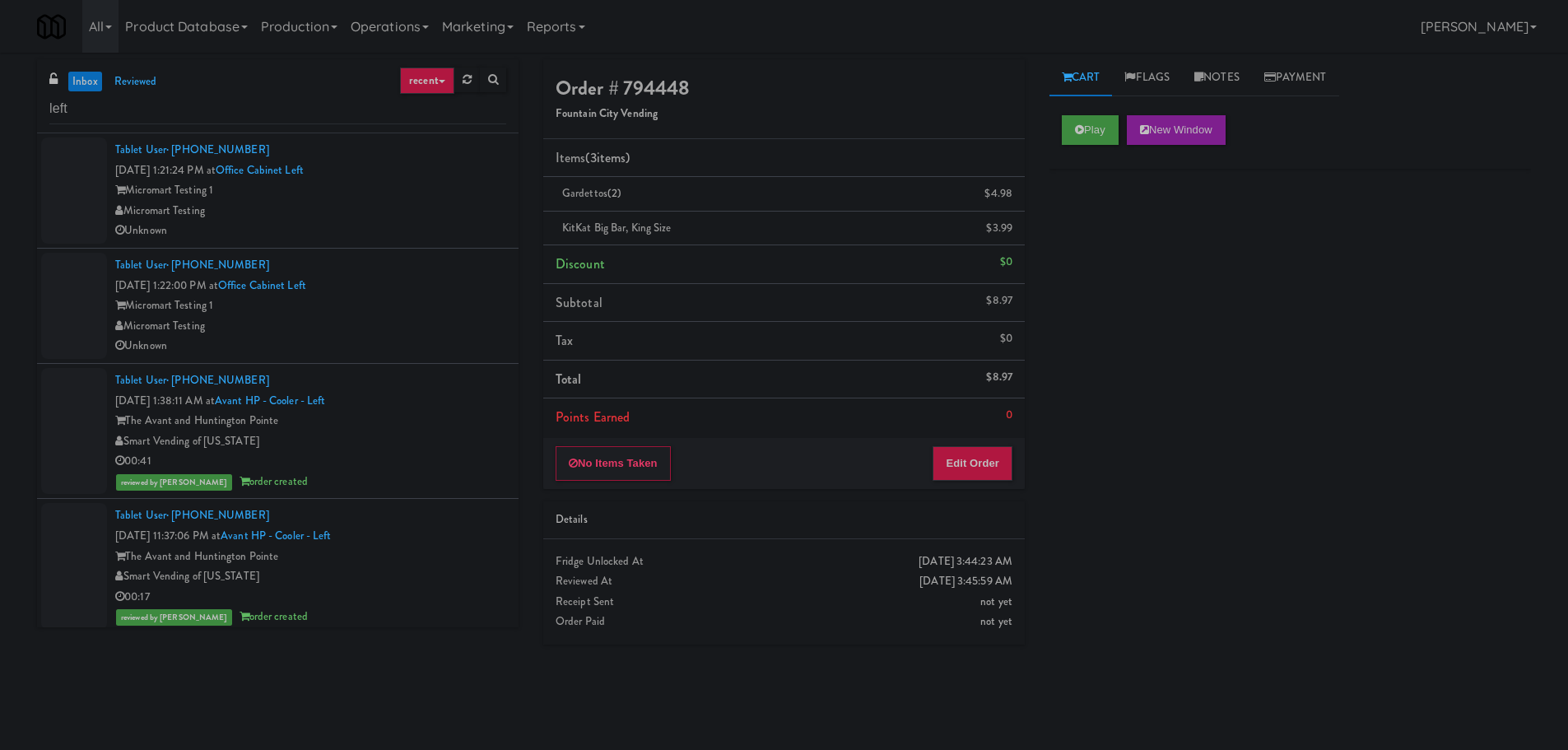
click at [405, 302] on div "Micromart Testing 1" at bounding box center [310, 306] width 391 height 20
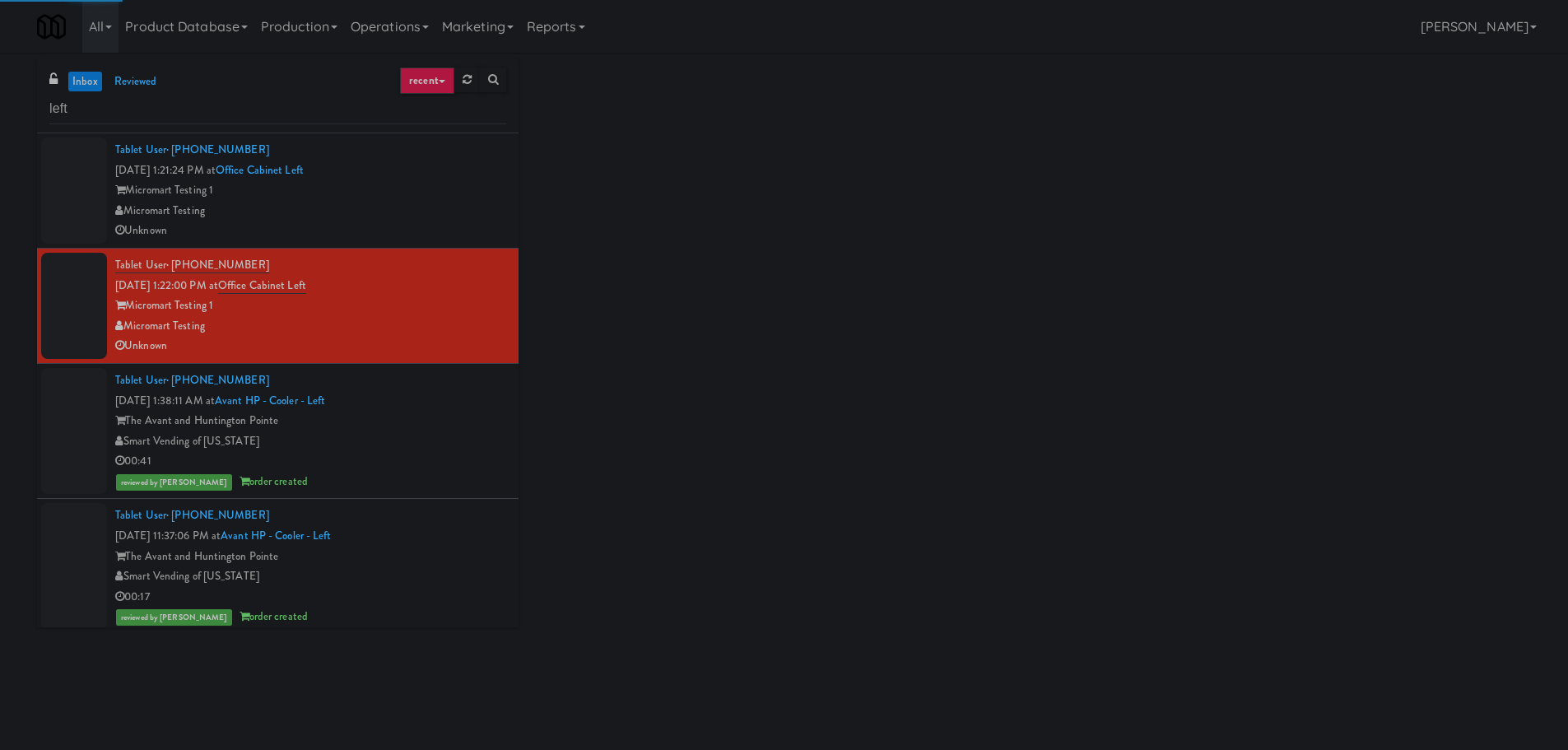
click at [428, 188] on div "Micromart Testing 1" at bounding box center [310, 190] width 391 height 20
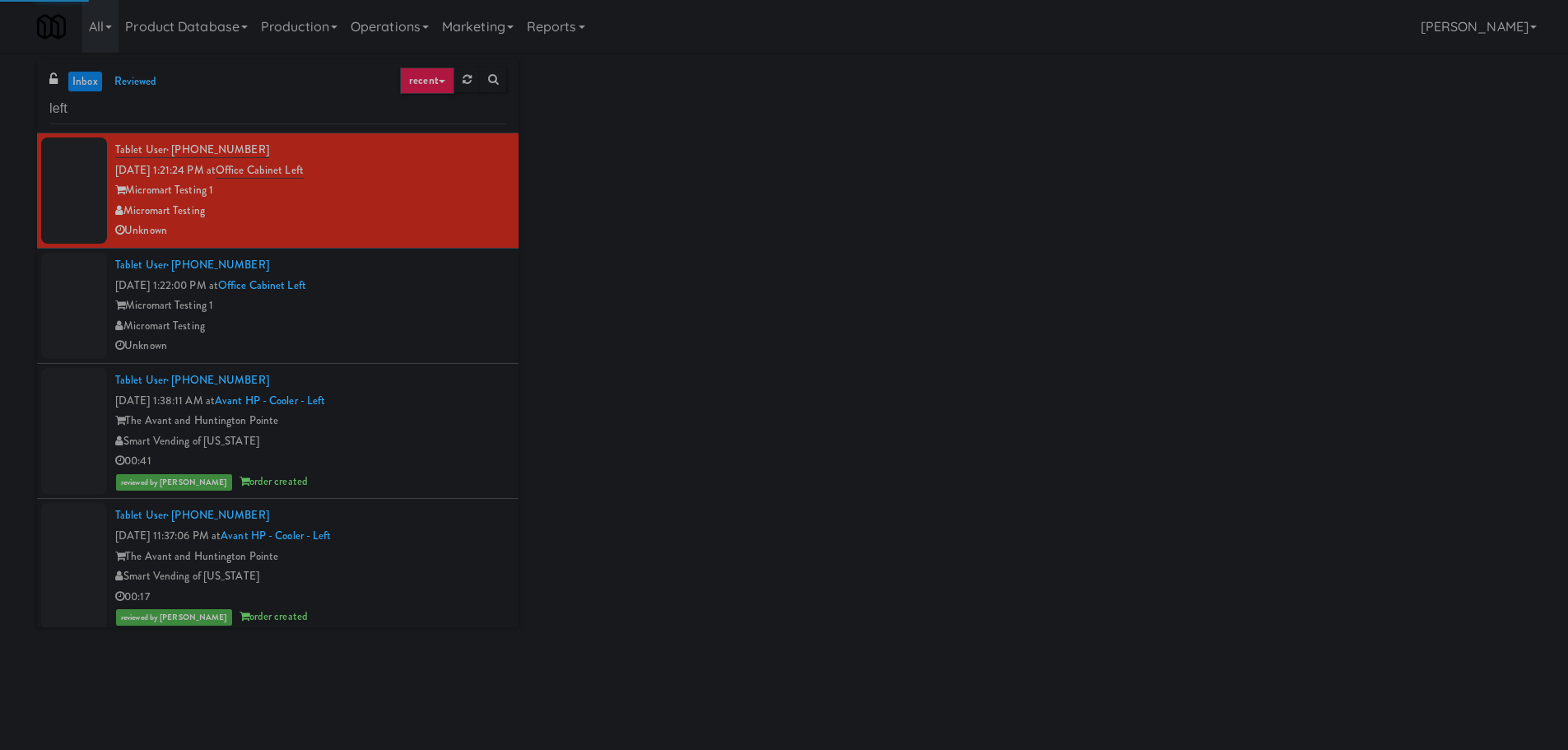
click at [427, 448] on div "Smart Vending of [US_STATE]" at bounding box center [310, 442] width 391 height 20
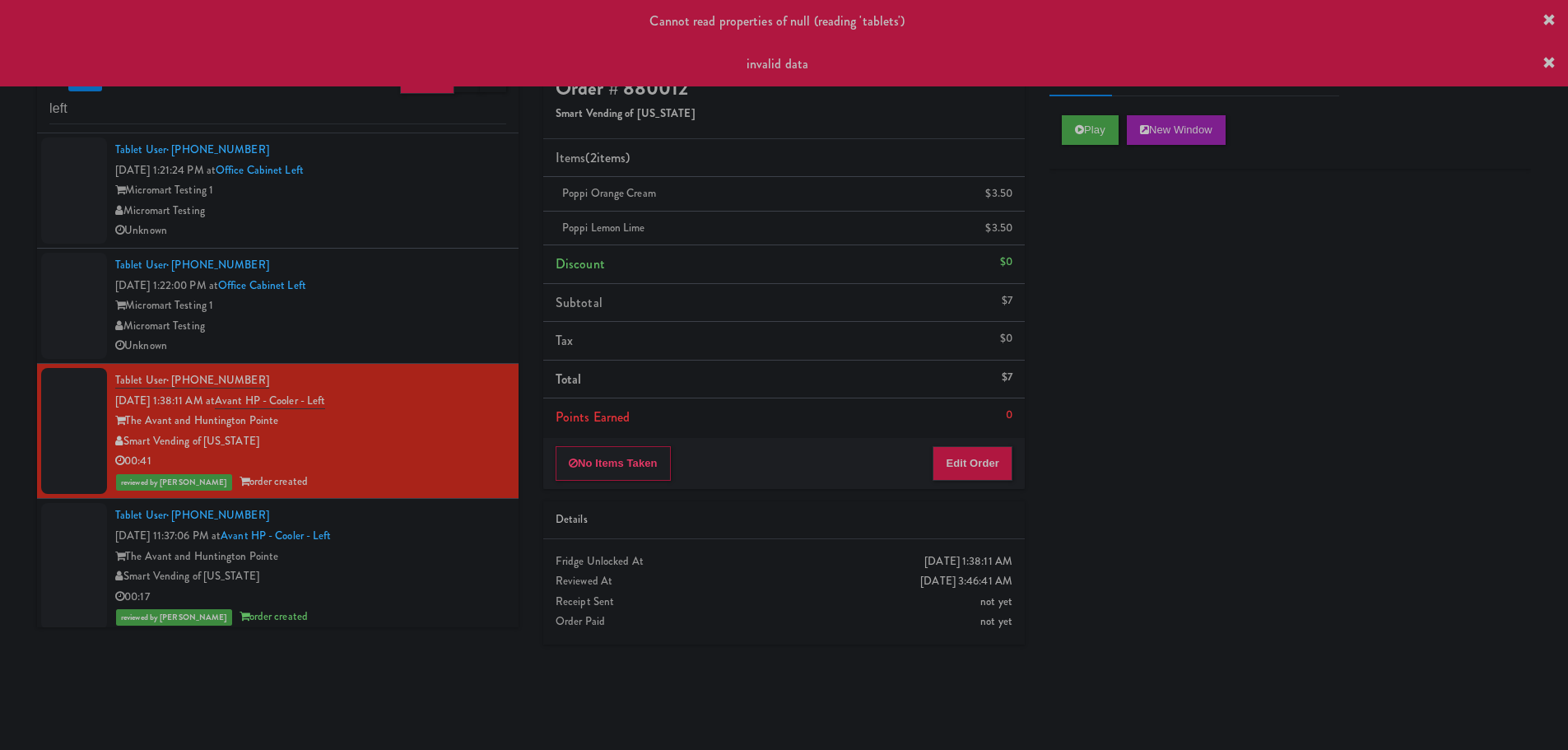
click at [1549, 62] on icon at bounding box center [1549, 63] width 14 height 14
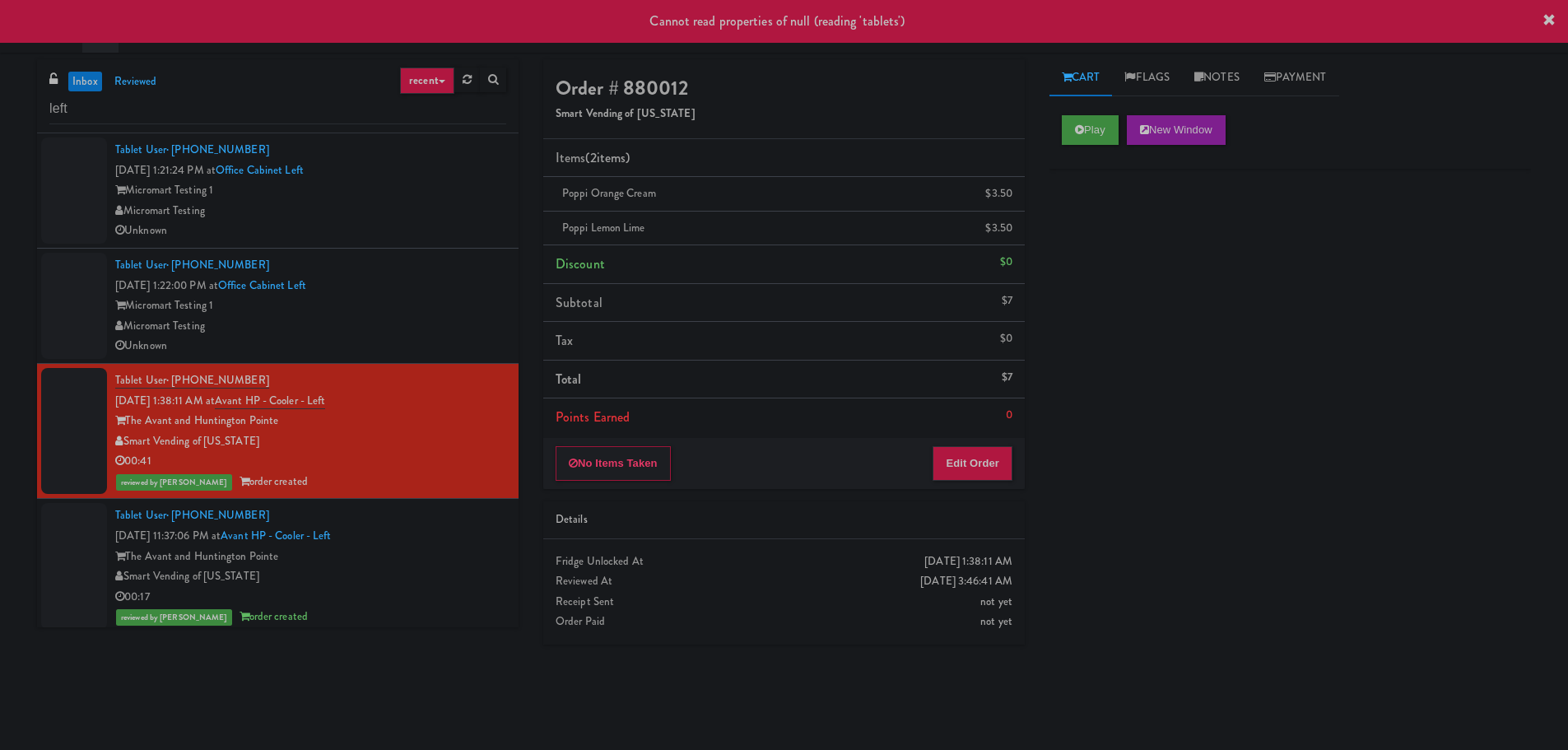
click at [1545, 38] on div "Cannot read properties of null (reading 'tablets')" at bounding box center [784, 21] width 1568 height 43
click at [1549, 31] on div "Cannot read properties of null (reading 'tablets')" at bounding box center [784, 21] width 1568 height 43
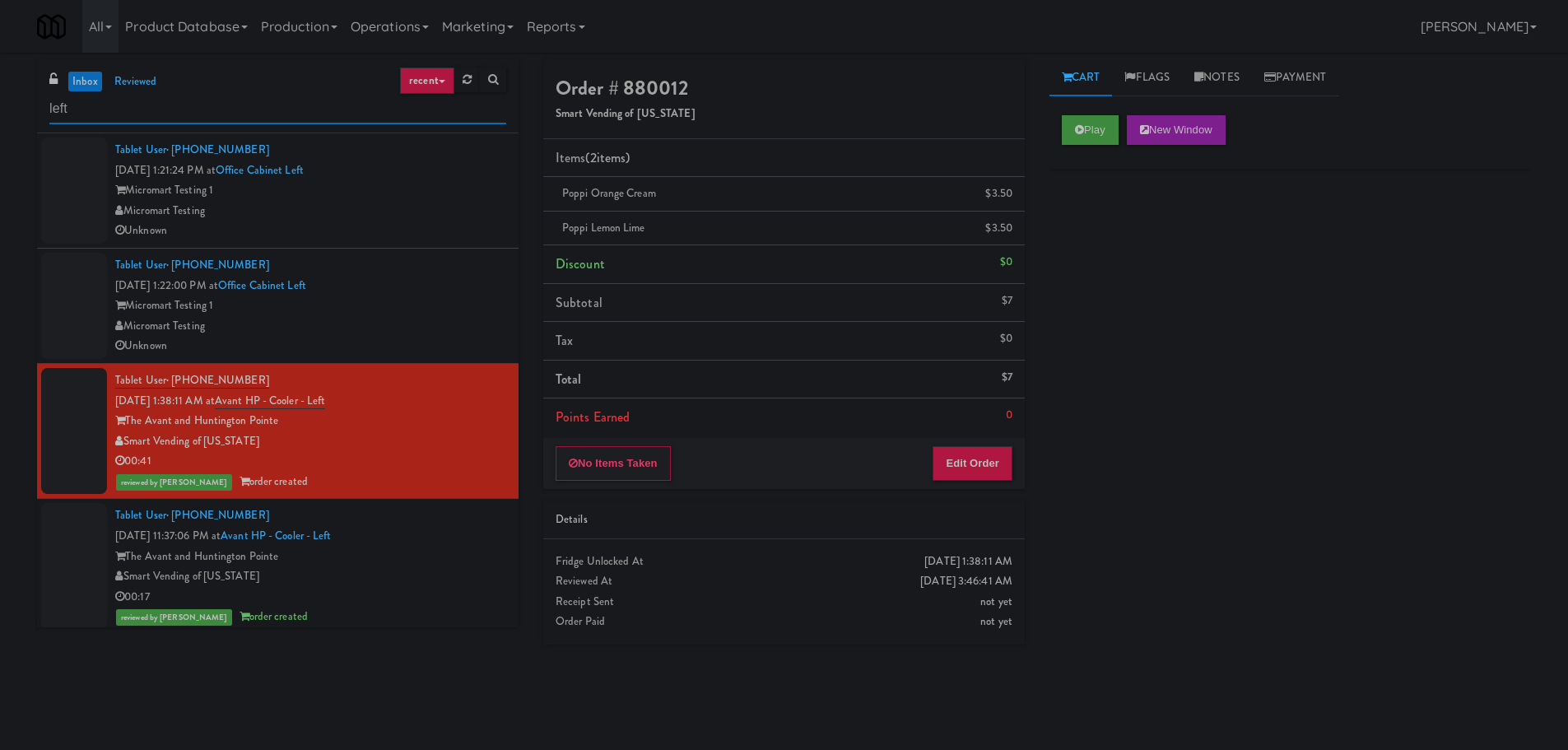
click at [150, 110] on input "left" at bounding box center [277, 109] width 457 height 30
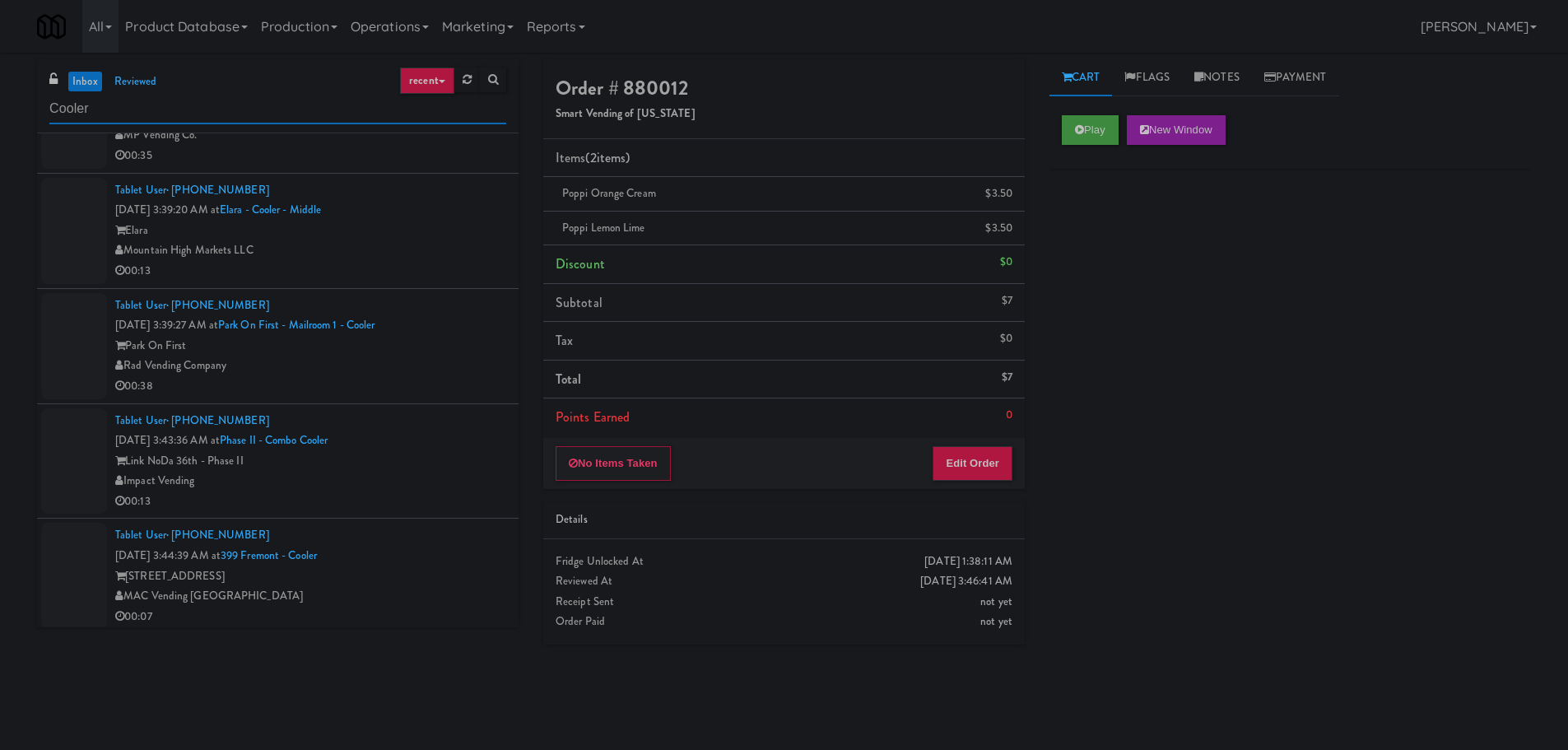
scroll to position [1693, 0]
type input "Cooler"
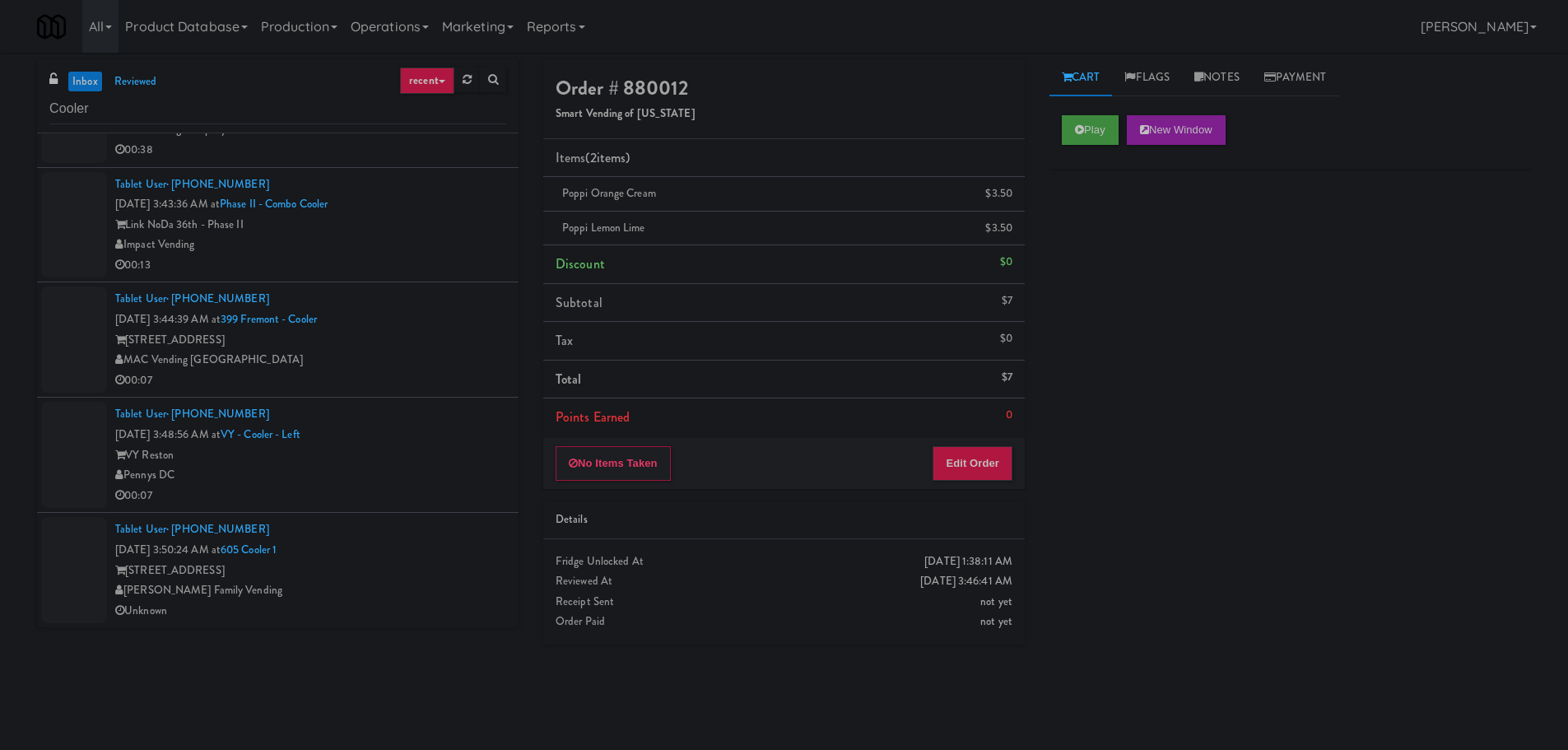
click at [394, 566] on div "[STREET_ADDRESS]" at bounding box center [310, 570] width 391 height 20
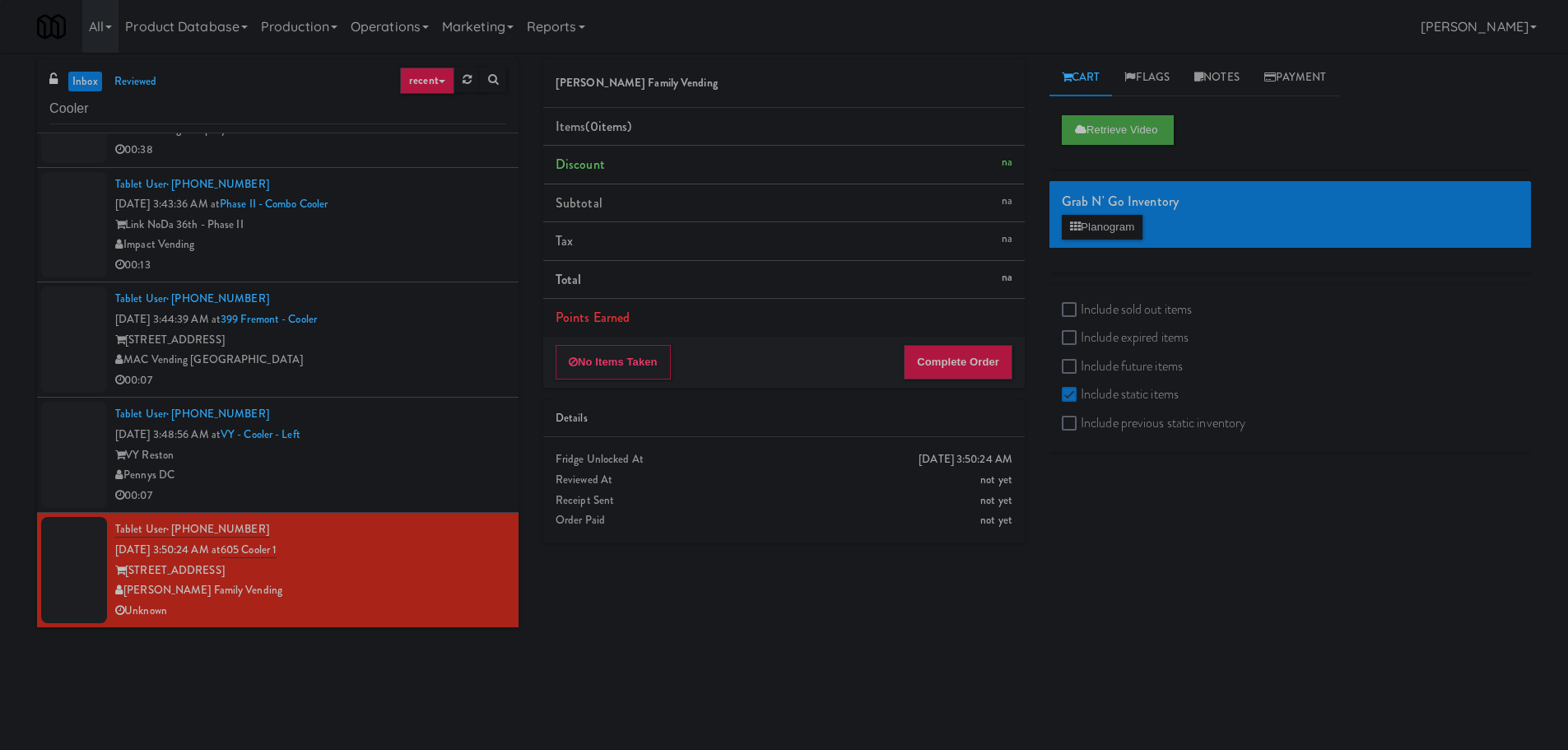
click at [435, 499] on div "00:07" at bounding box center [310, 496] width 391 height 20
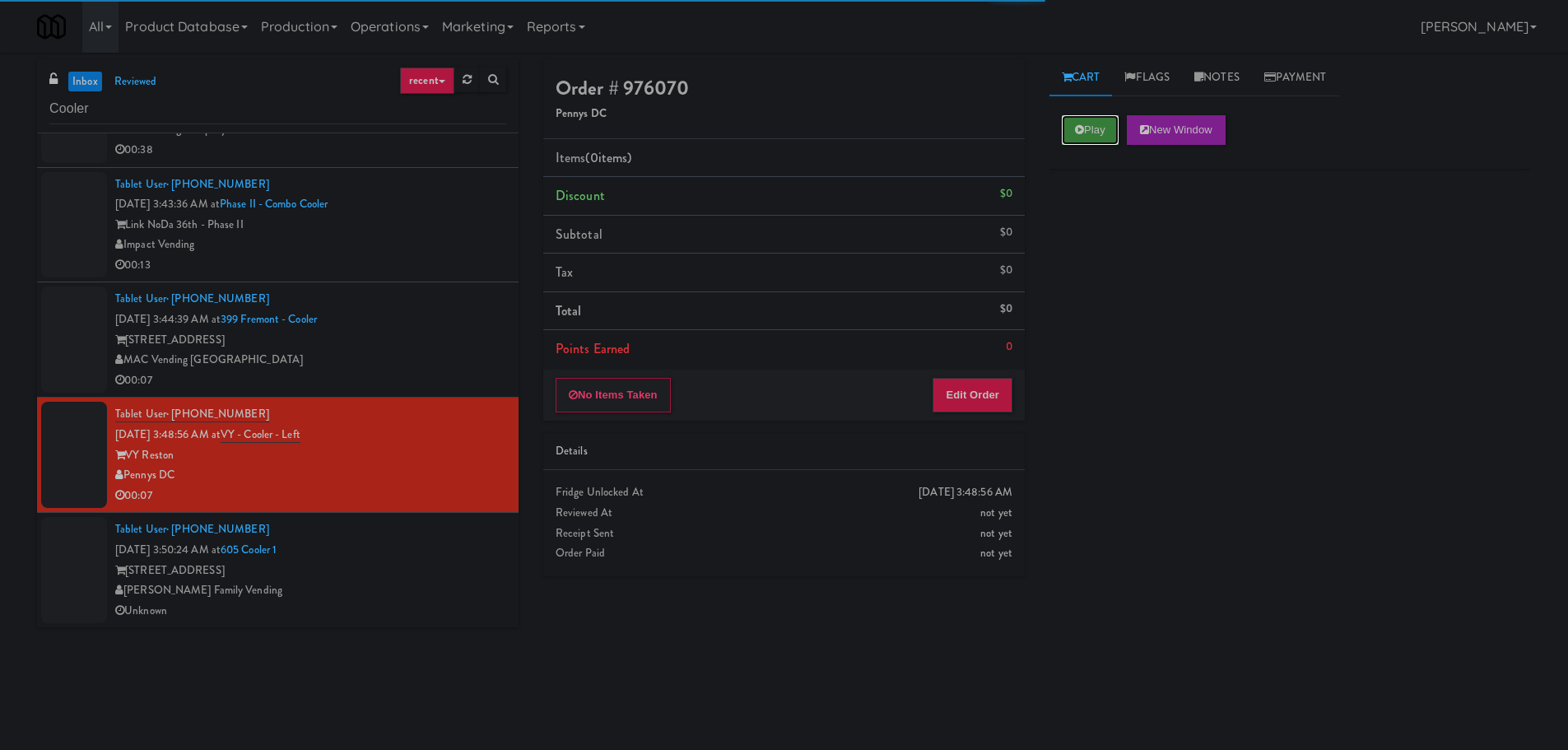
click at [1086, 131] on button "Play" at bounding box center [1090, 129] width 57 height 30
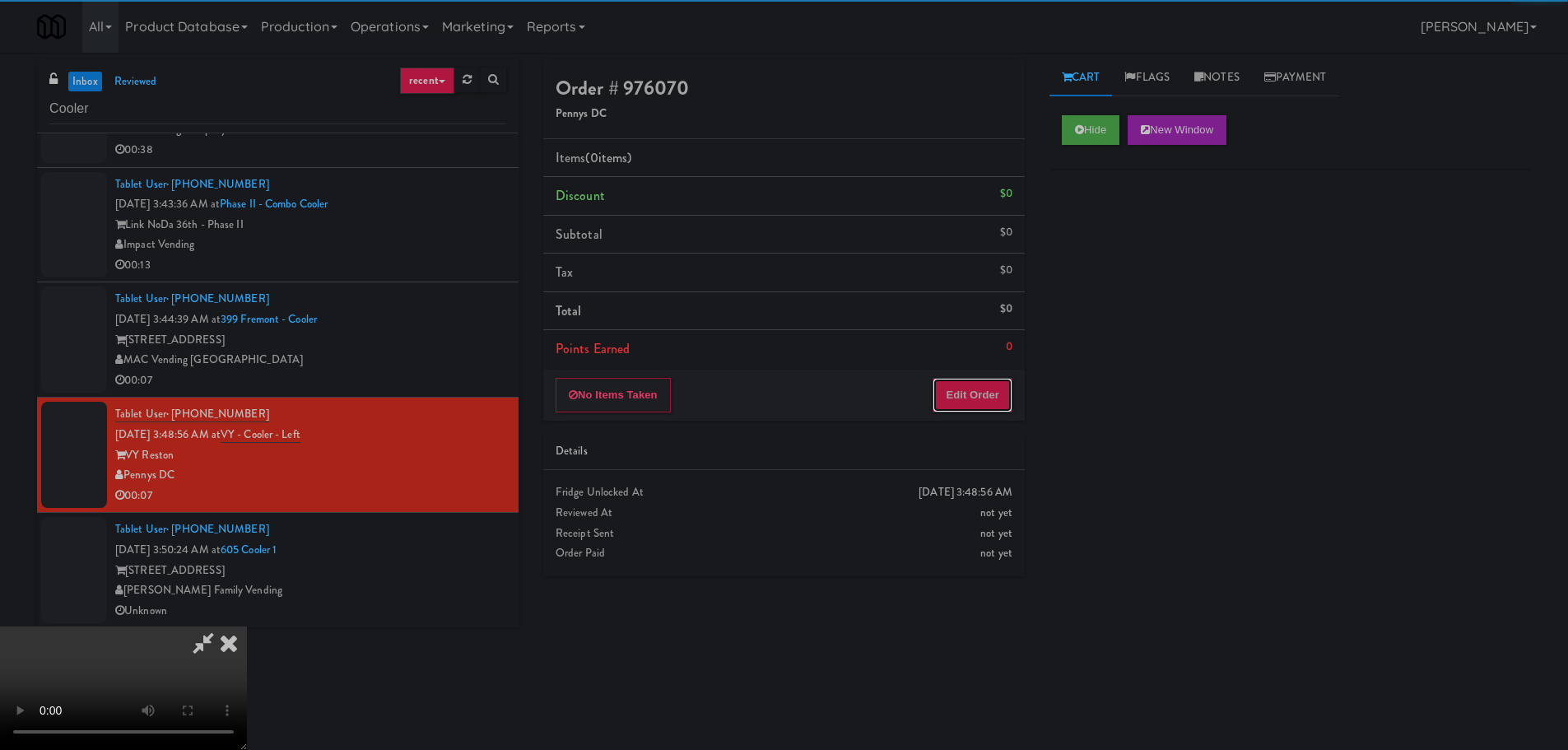
click at [965, 378] on button "Edit Order" at bounding box center [972, 394] width 80 height 35
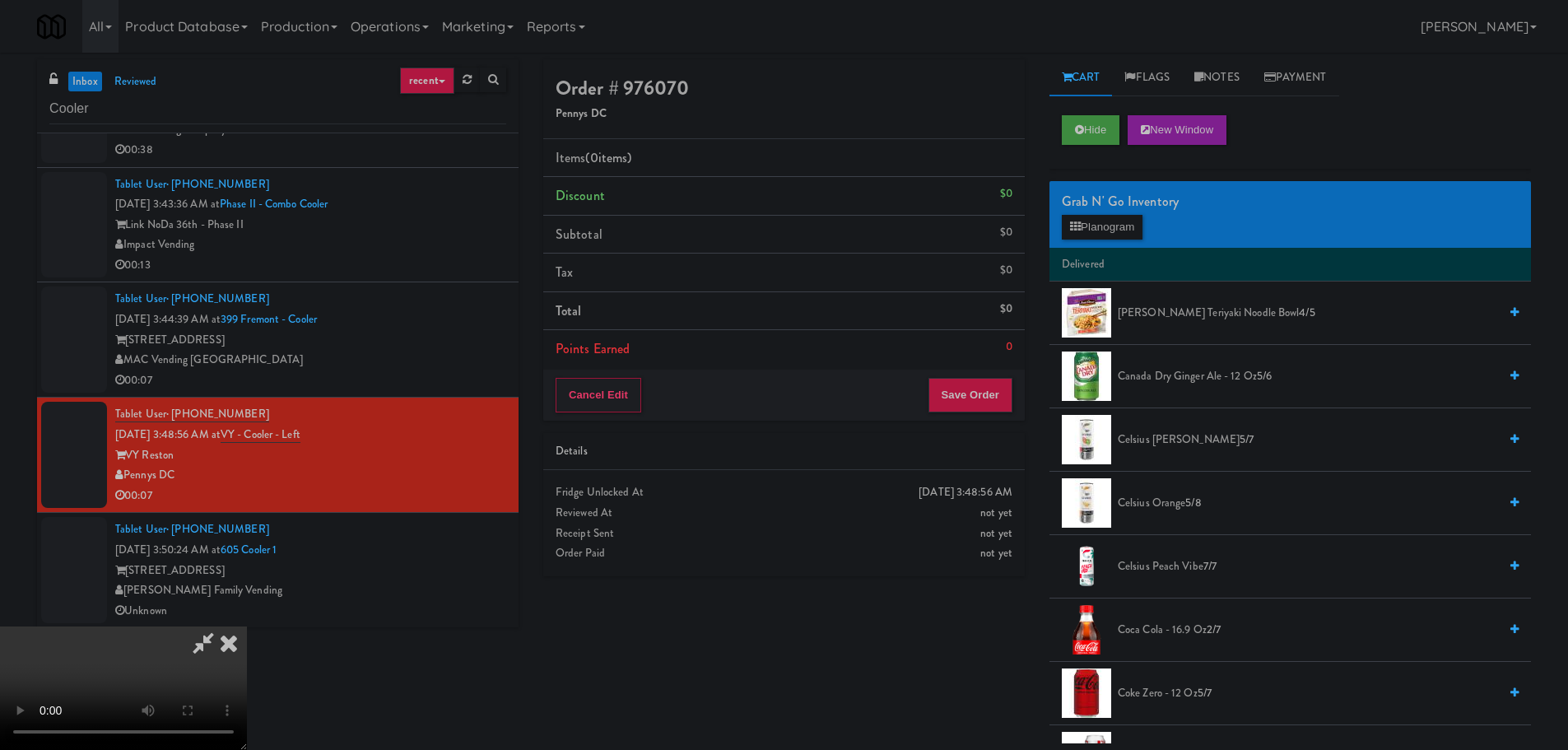
click at [247, 626] on video at bounding box center [123, 688] width 247 height 123
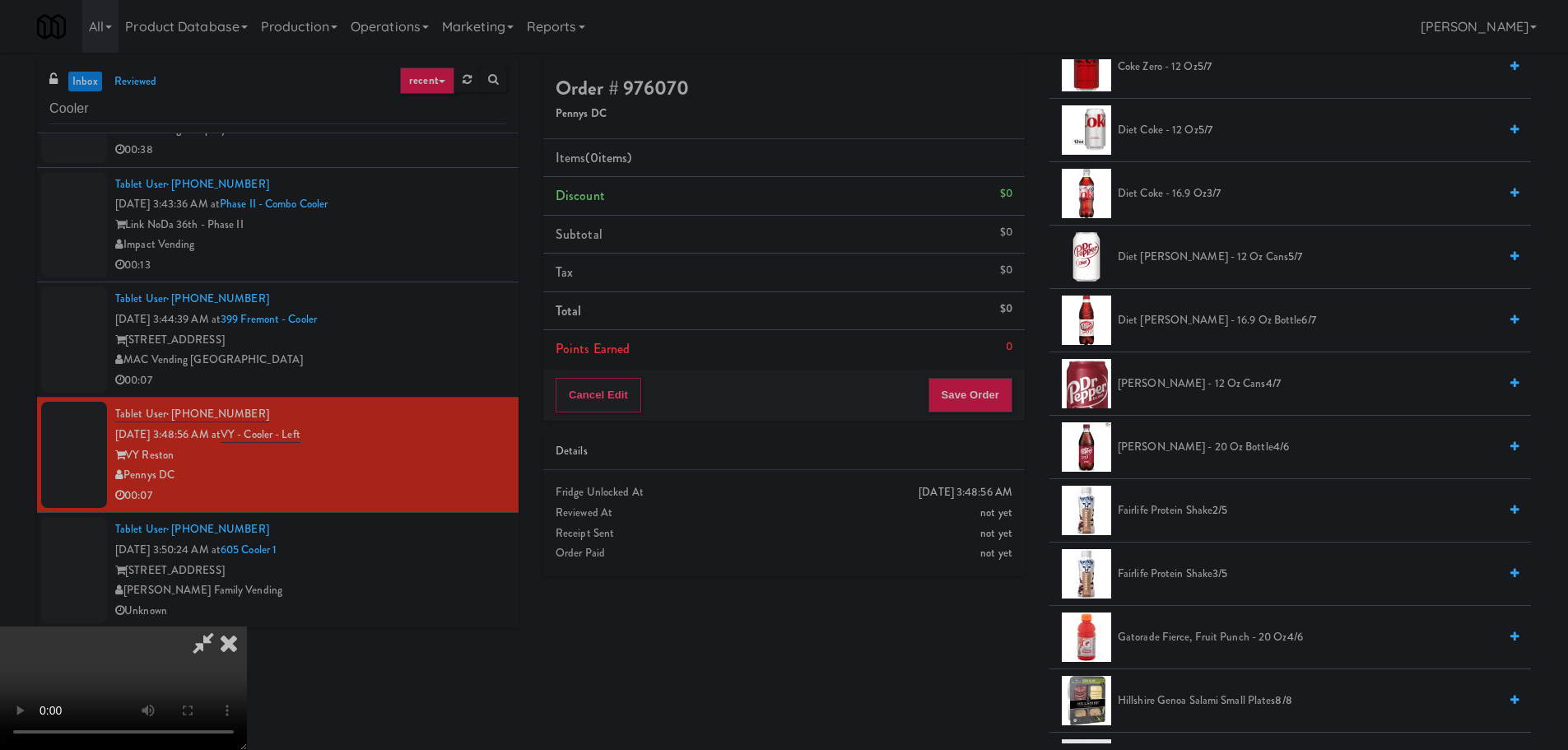
scroll to position [658, 0]
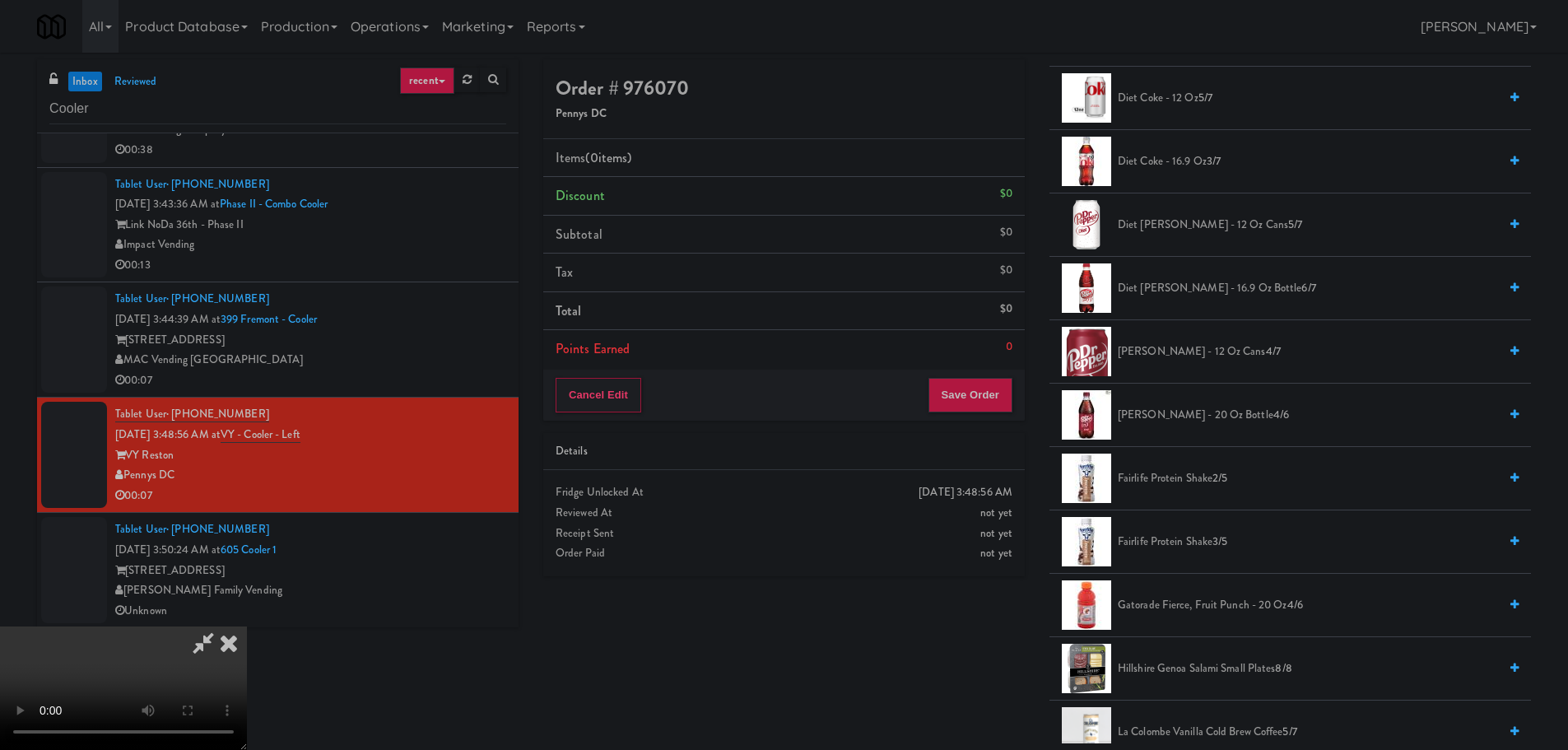
click at [1171, 481] on span "Fairlife Protein Shake 2/5" at bounding box center [1308, 478] width 380 height 20
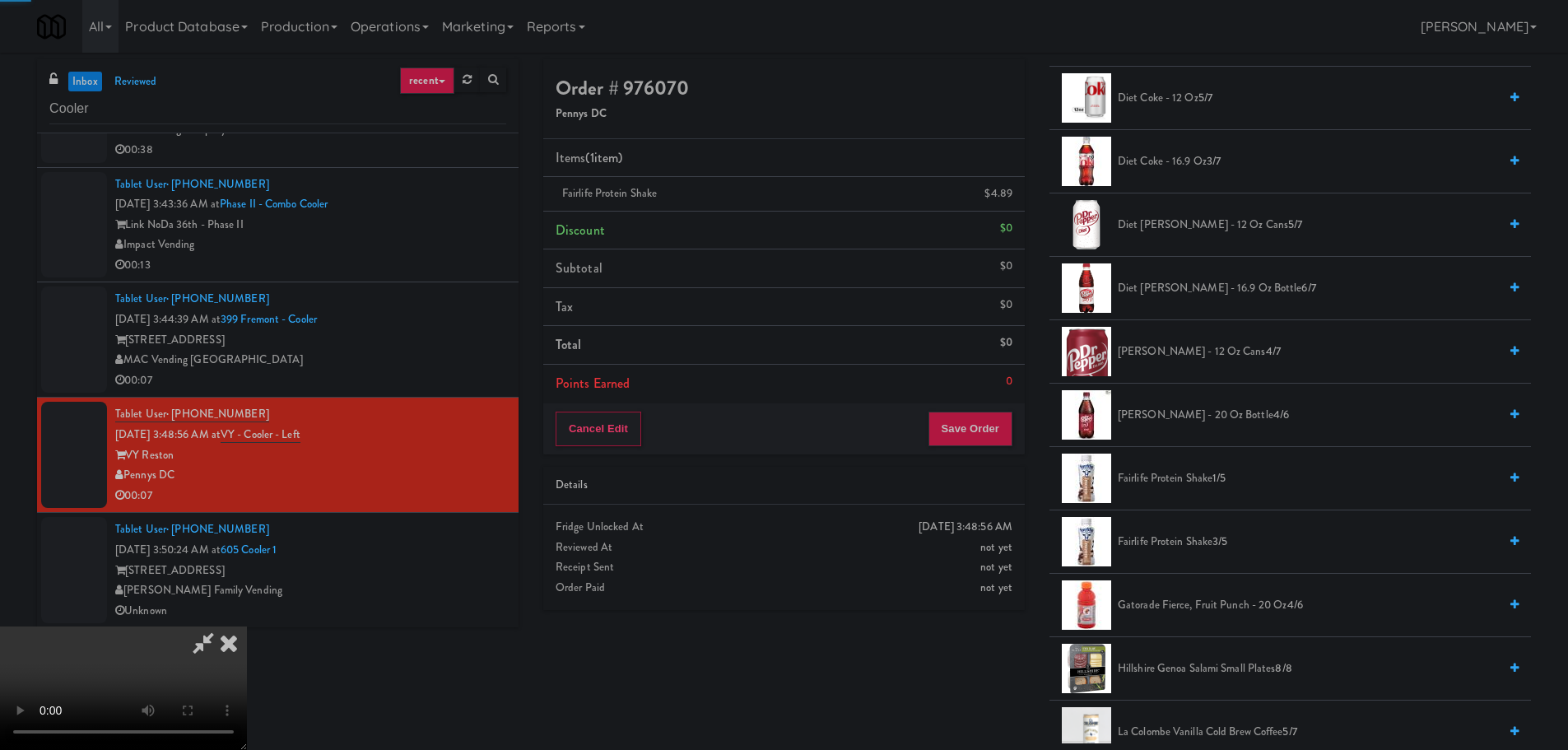
click at [247, 626] on video at bounding box center [123, 688] width 247 height 123
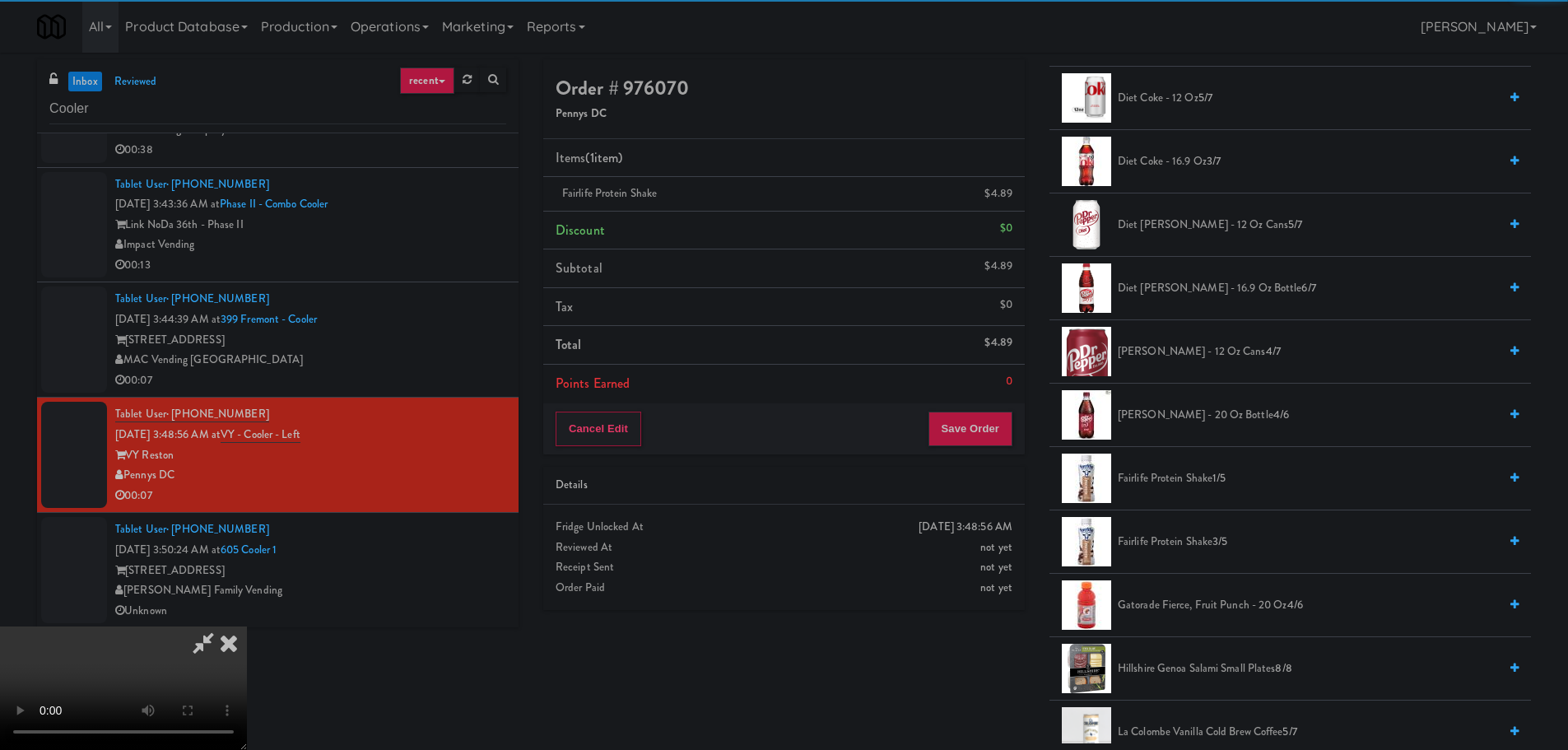
click at [247, 626] on video at bounding box center [123, 688] width 247 height 123
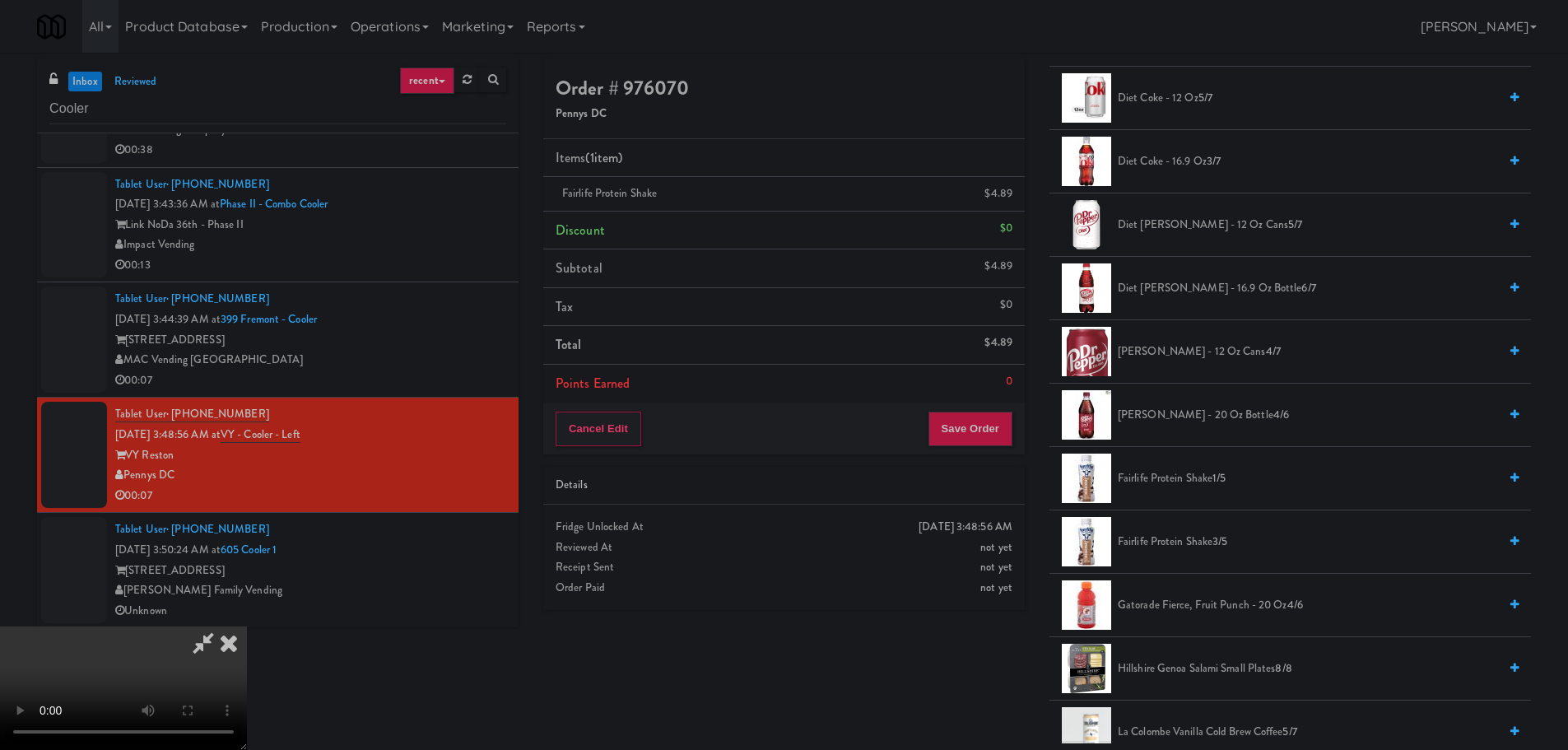
drag, startPoint x: 721, startPoint y: 476, endPoint x: 703, endPoint y: 475, distance: 18.0
click at [247, 626] on video at bounding box center [123, 688] width 247 height 123
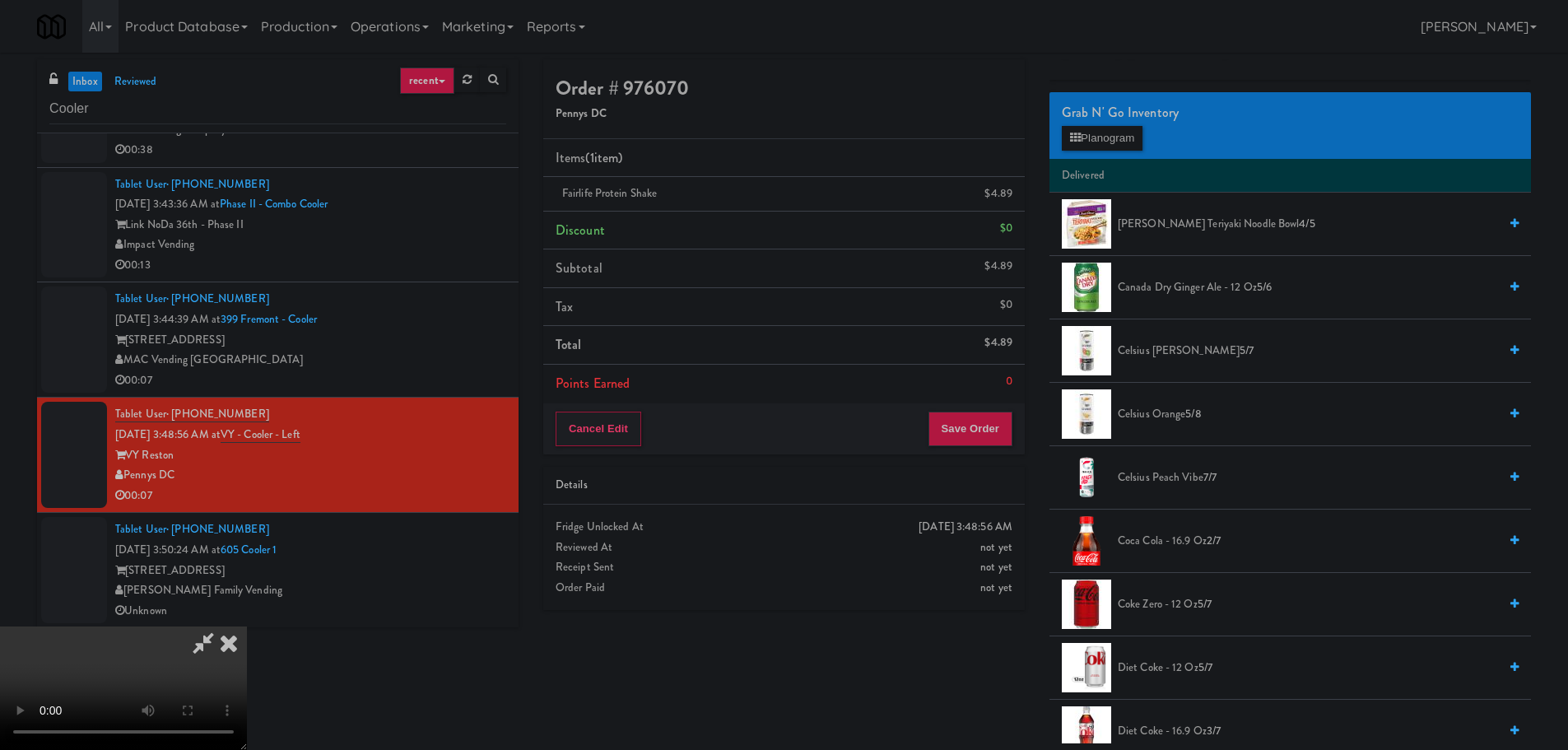
scroll to position [82, 0]
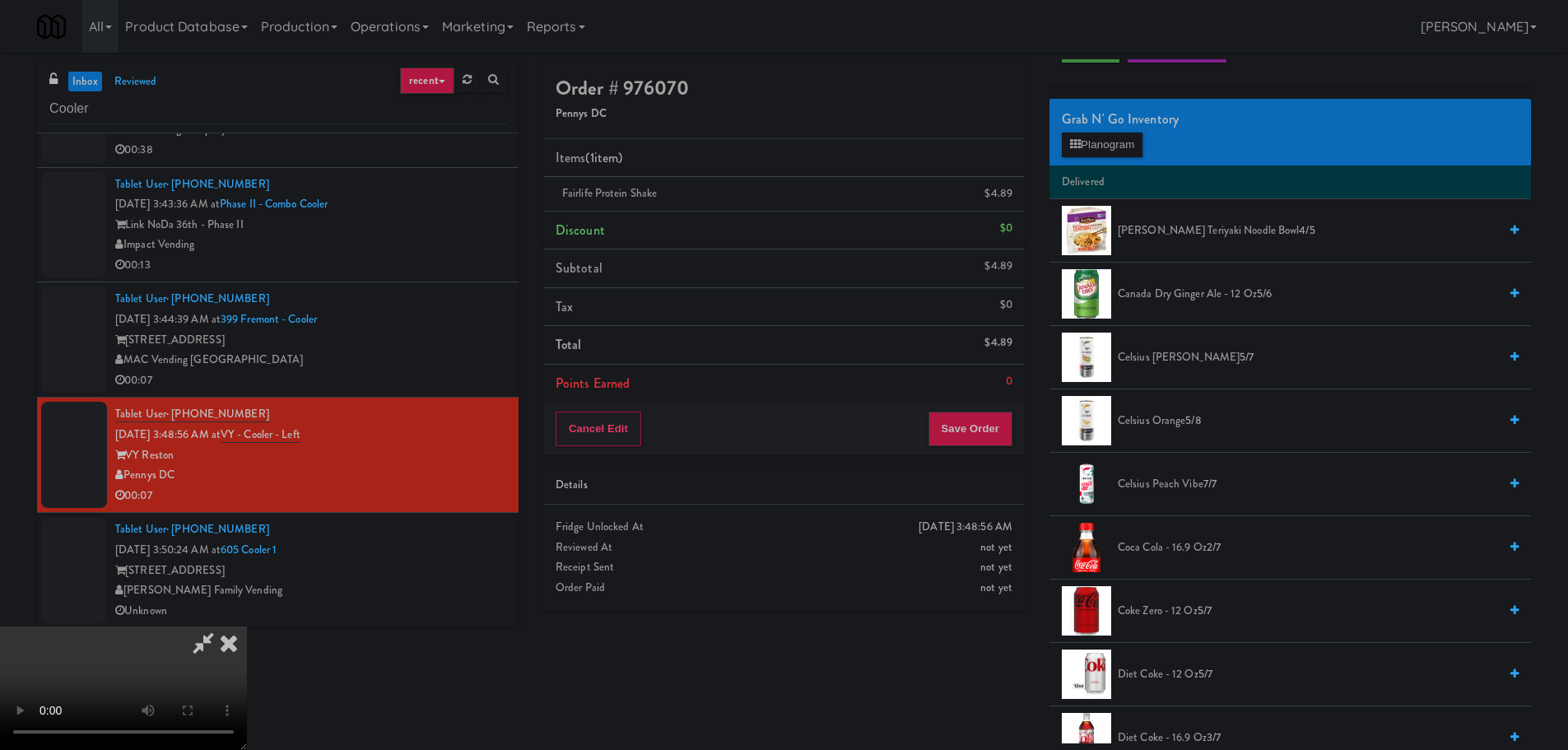
click at [1154, 356] on span "Celsius Kiwi Guava 5/7" at bounding box center [1308, 357] width 380 height 20
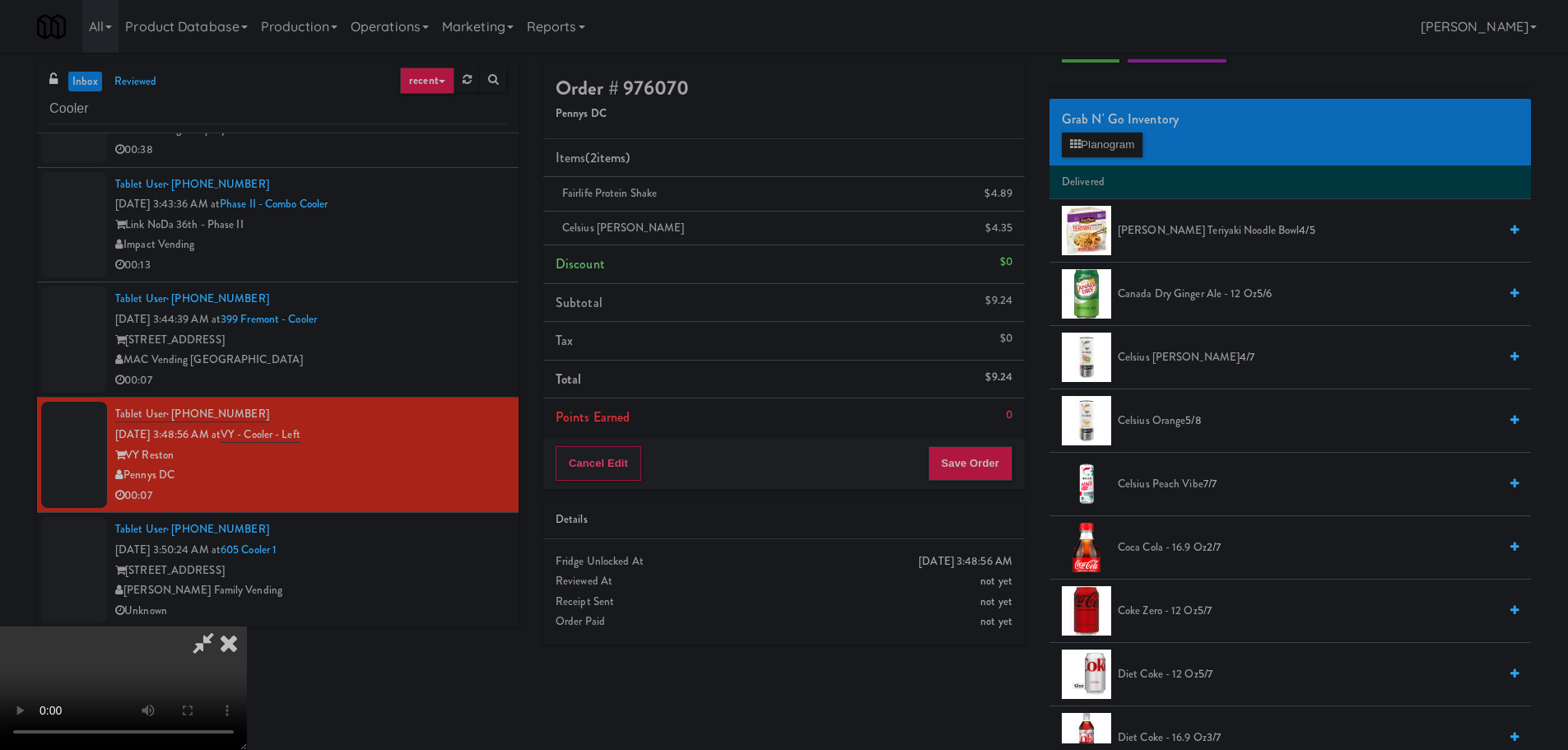
click at [247, 626] on video at bounding box center [123, 688] width 247 height 123
click at [982, 463] on button "Save Order" at bounding box center [970, 463] width 84 height 35
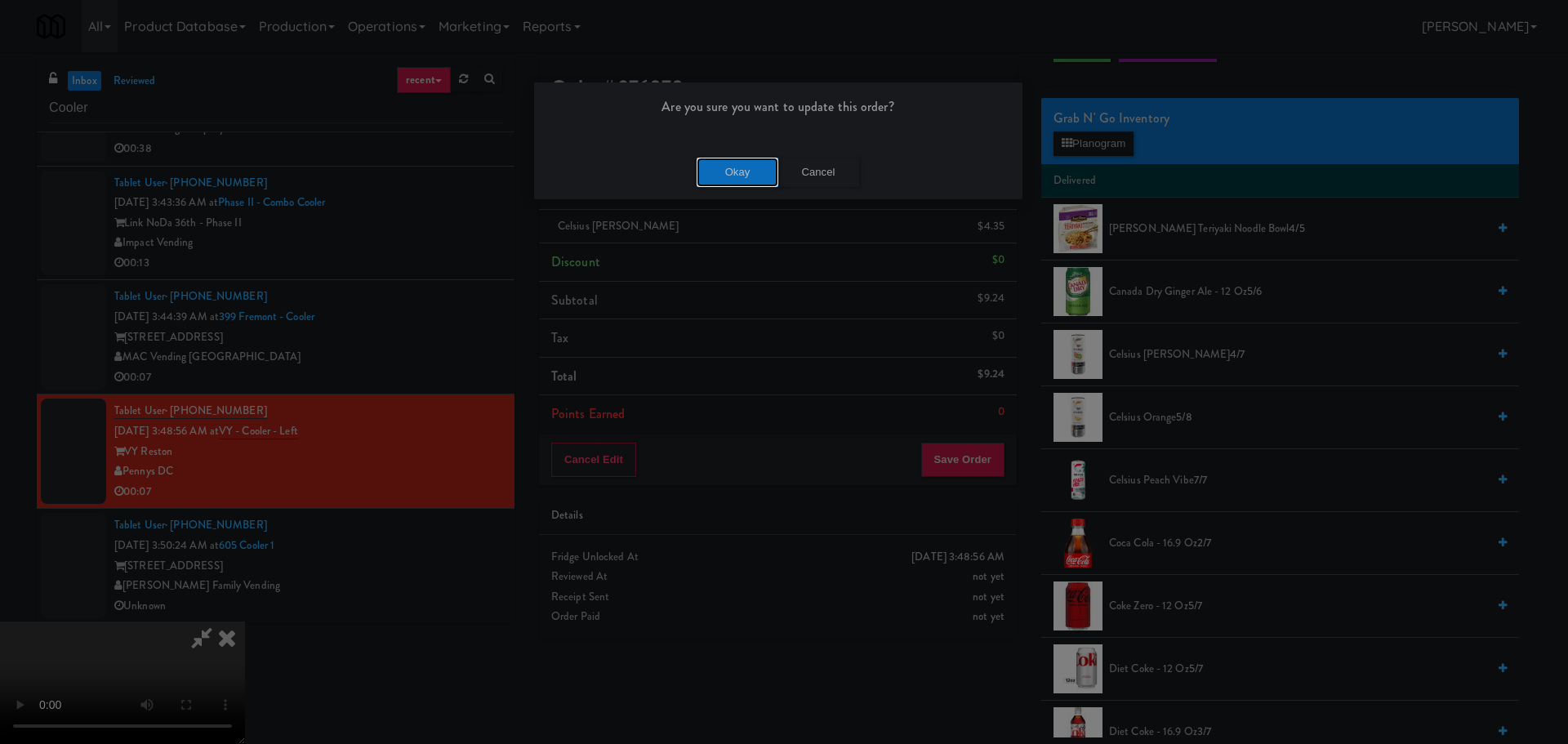
click at [747, 168] on button "Okay" at bounding box center [737, 172] width 81 height 29
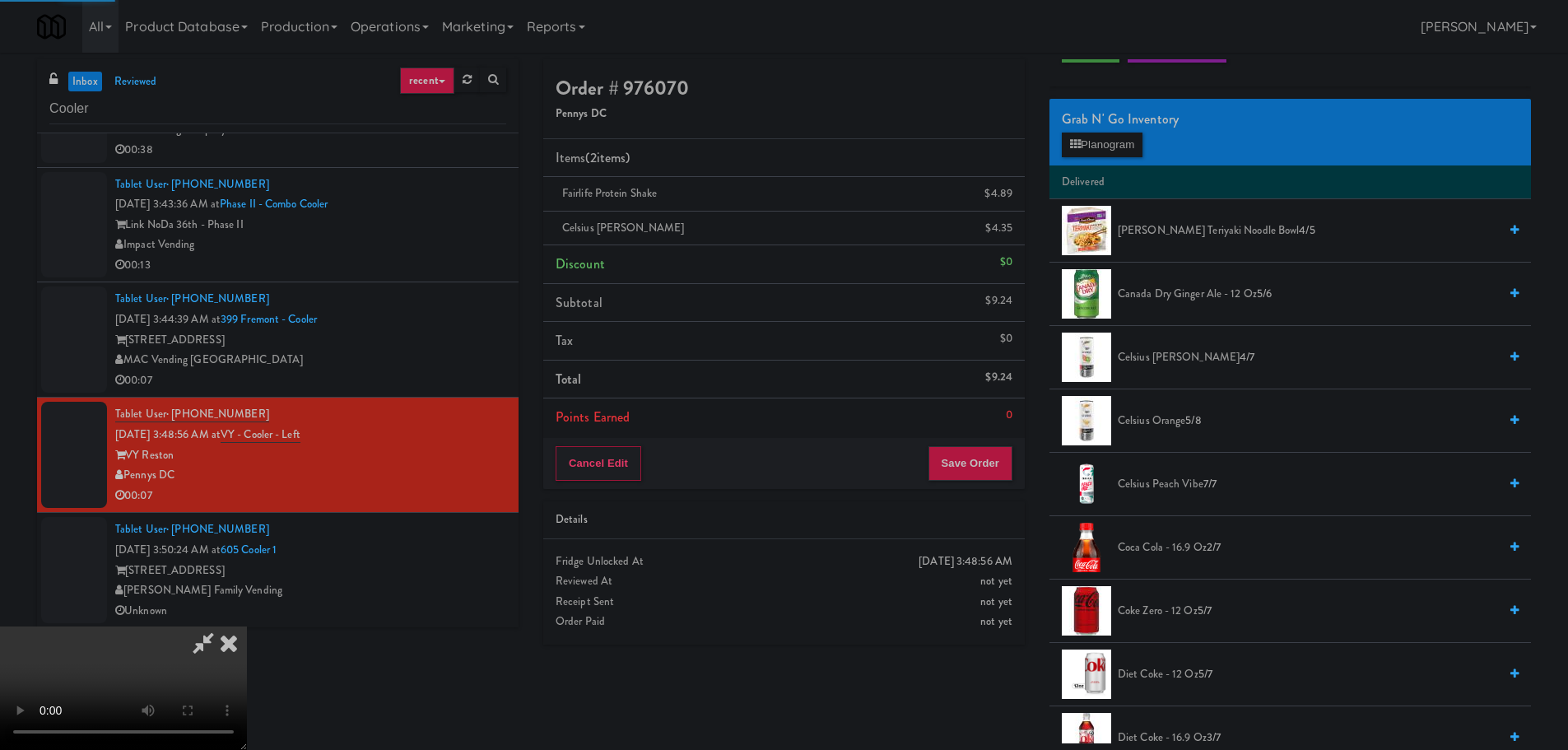
scroll to position [0, 0]
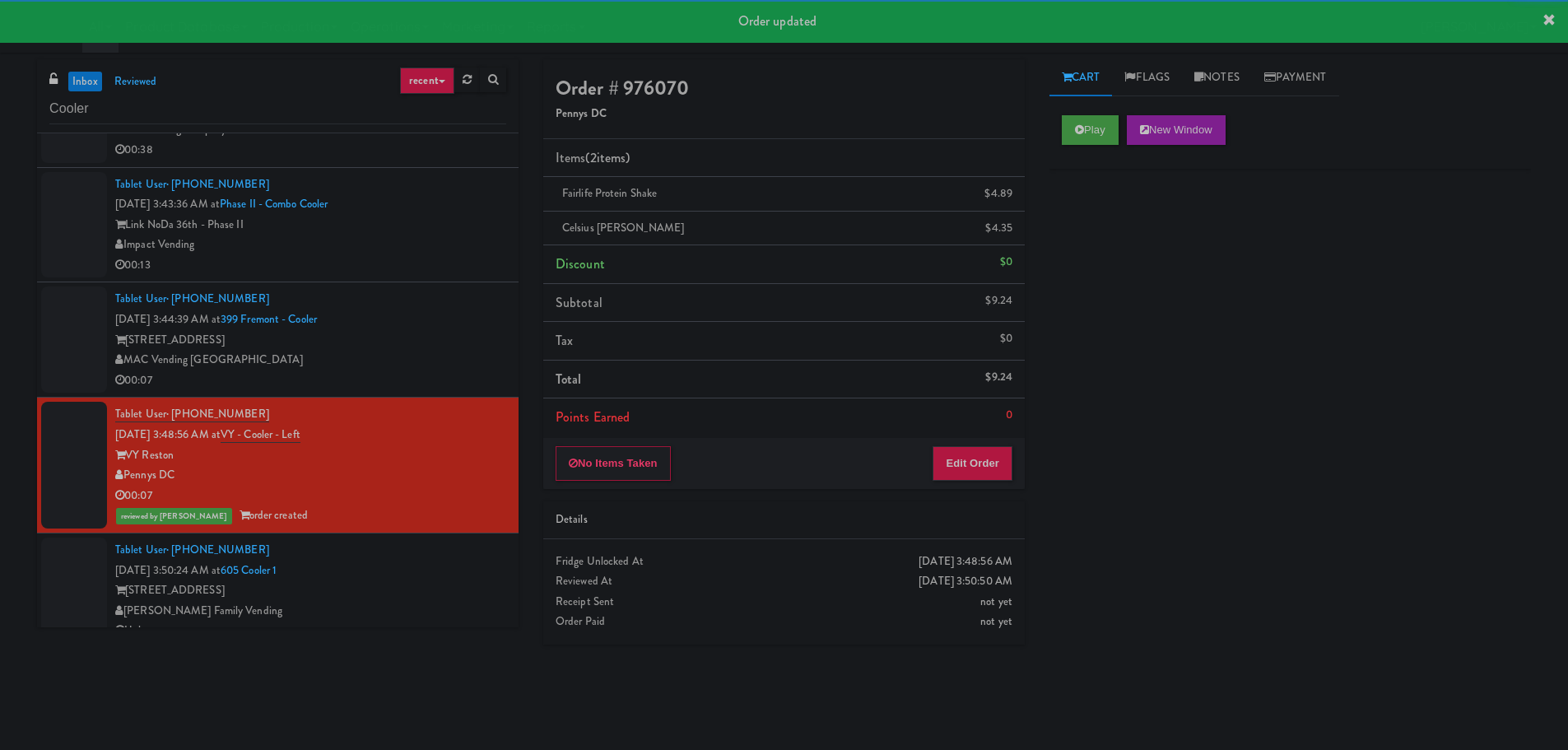
click at [471, 313] on div "Tablet User · (201) 253-9241 [DATE] 3:44:39 AM at [GEOGRAPHIC_DATA] - Cooler [S…" at bounding box center [310, 340] width 391 height 101
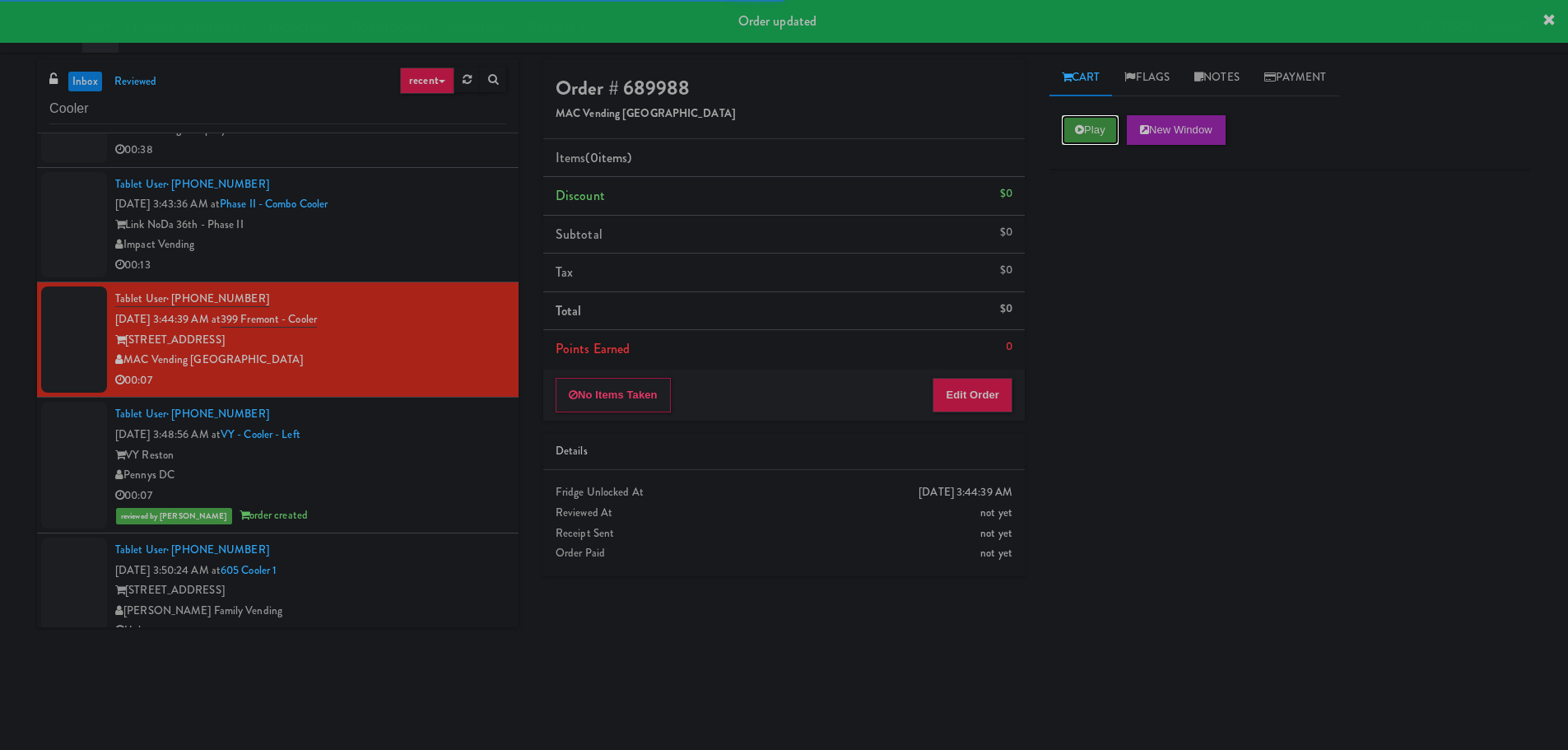
click at [1075, 122] on button "Play" at bounding box center [1090, 129] width 57 height 30
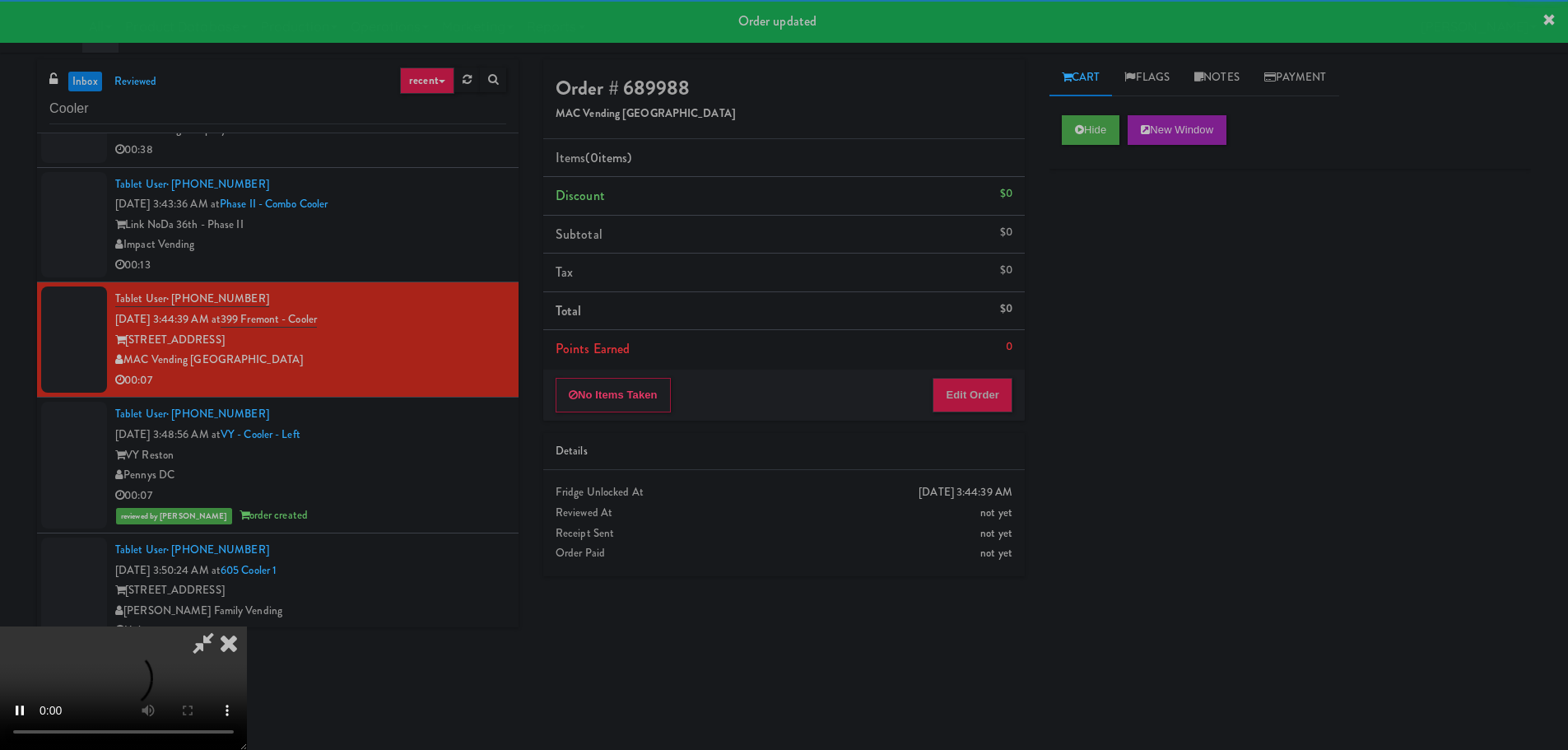
drag, startPoint x: 964, startPoint y: 344, endPoint x: 952, endPoint y: 379, distance: 37.0
click at [964, 347] on li "Points Earned 0" at bounding box center [784, 349] width 482 height 38
click at [952, 379] on button "Edit Order" at bounding box center [972, 394] width 80 height 35
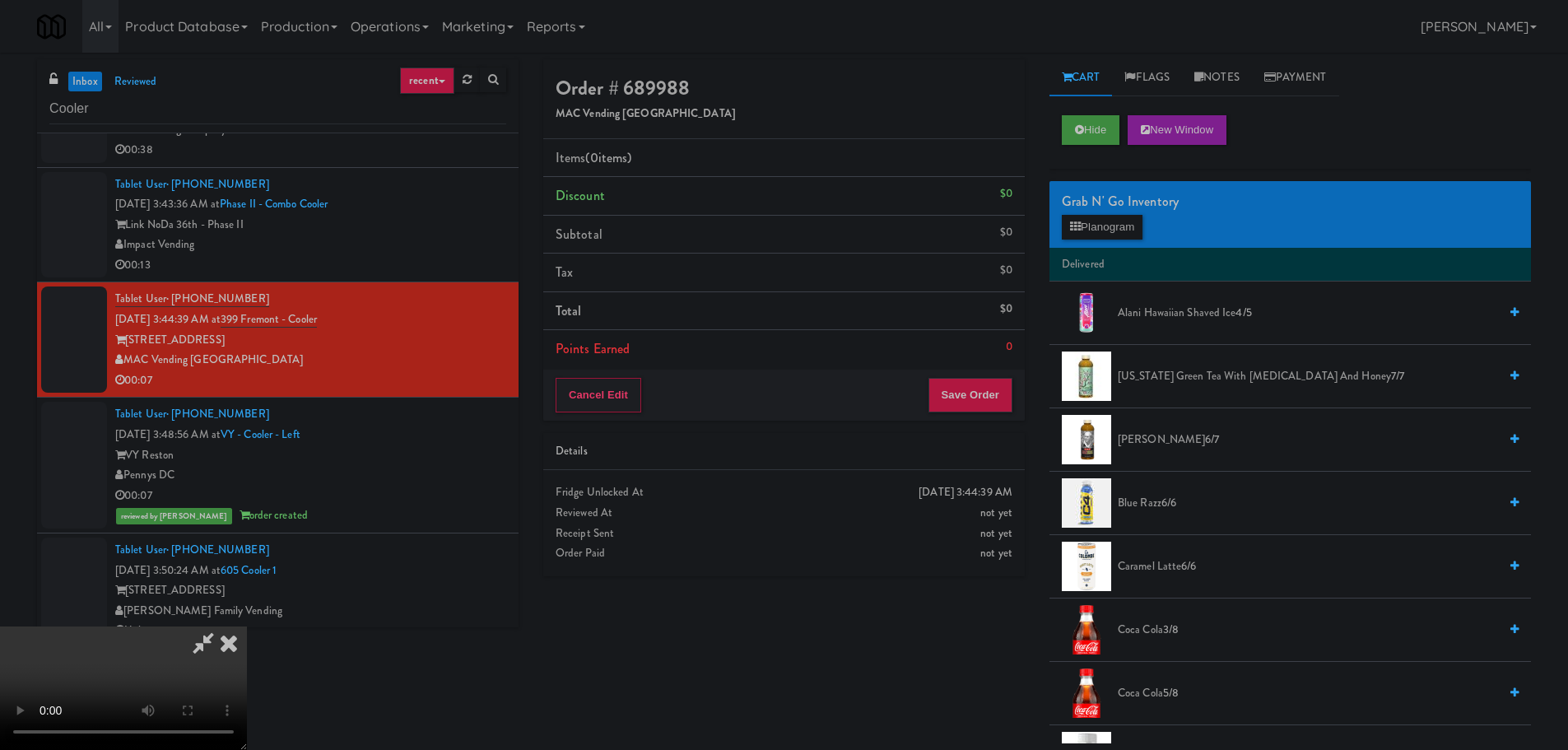
scroll to position [36, 0]
click at [247, 626] on video at bounding box center [123, 688] width 247 height 123
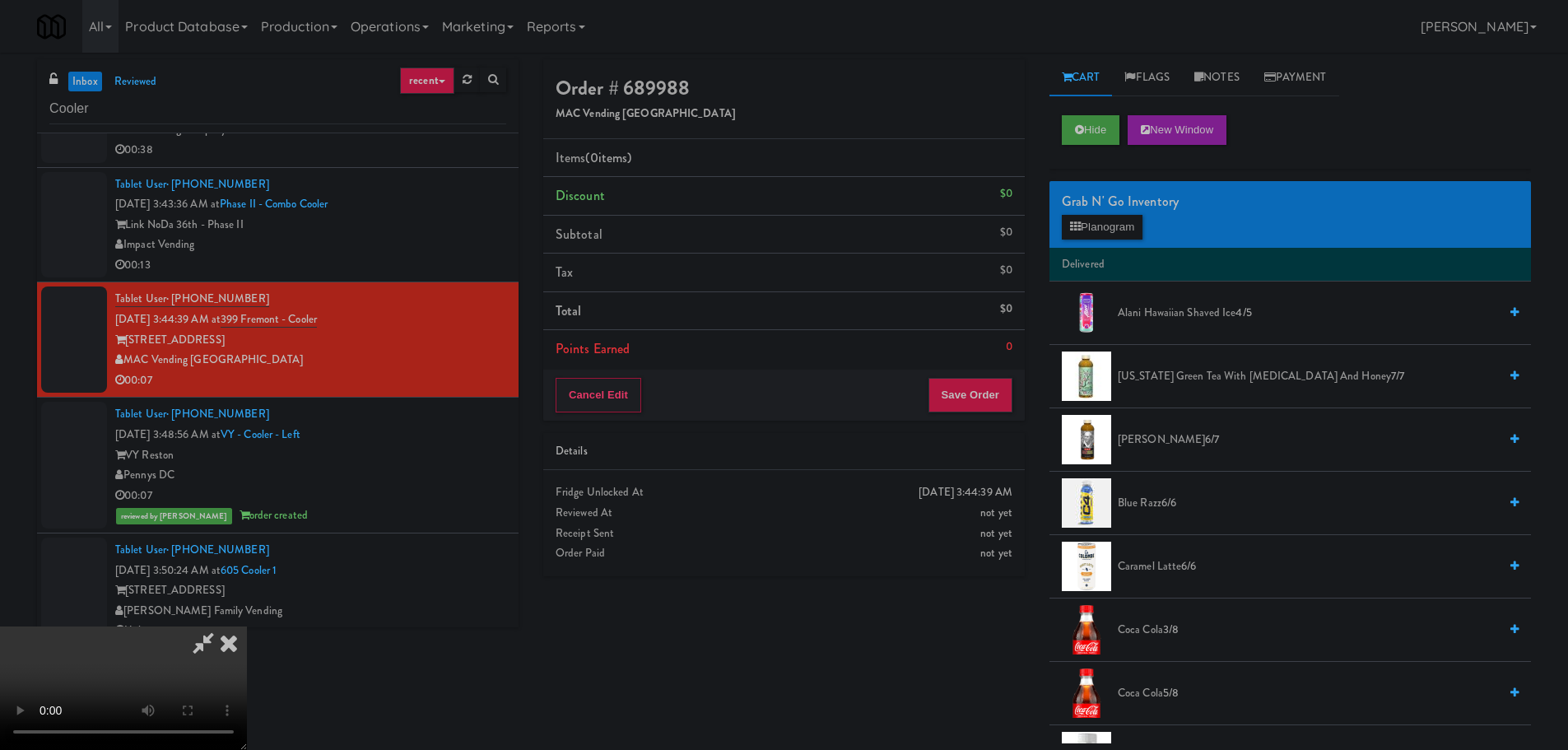
click at [247, 626] on video at bounding box center [123, 688] width 247 height 123
drag, startPoint x: 1102, startPoint y: 199, endPoint x: 1101, endPoint y: 216, distance: 17.0
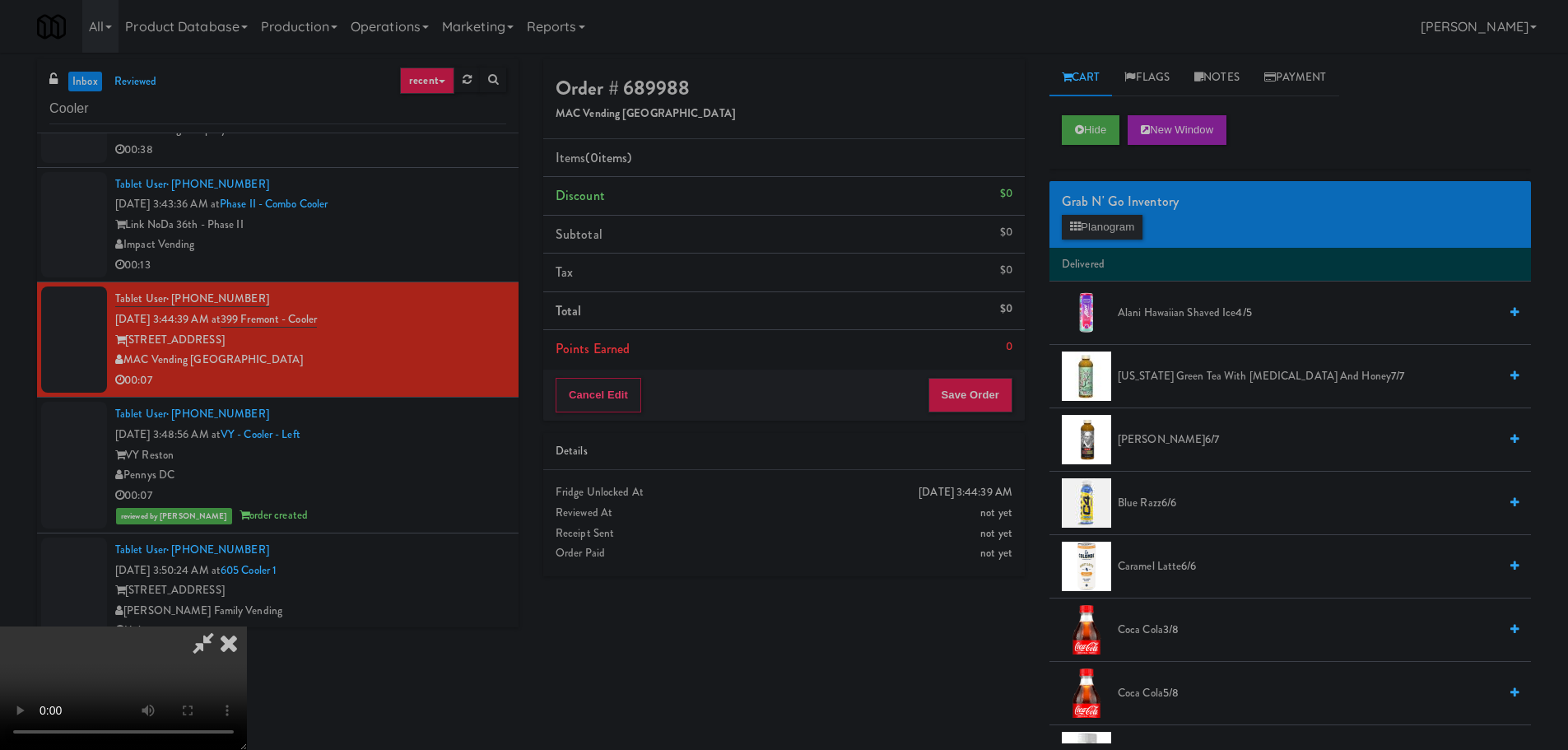
click at [1101, 215] on div "Grab N' Go Inventory Planogram" at bounding box center [1290, 214] width 482 height 67
click at [1102, 223] on button "Planogram" at bounding box center [1102, 226] width 80 height 24
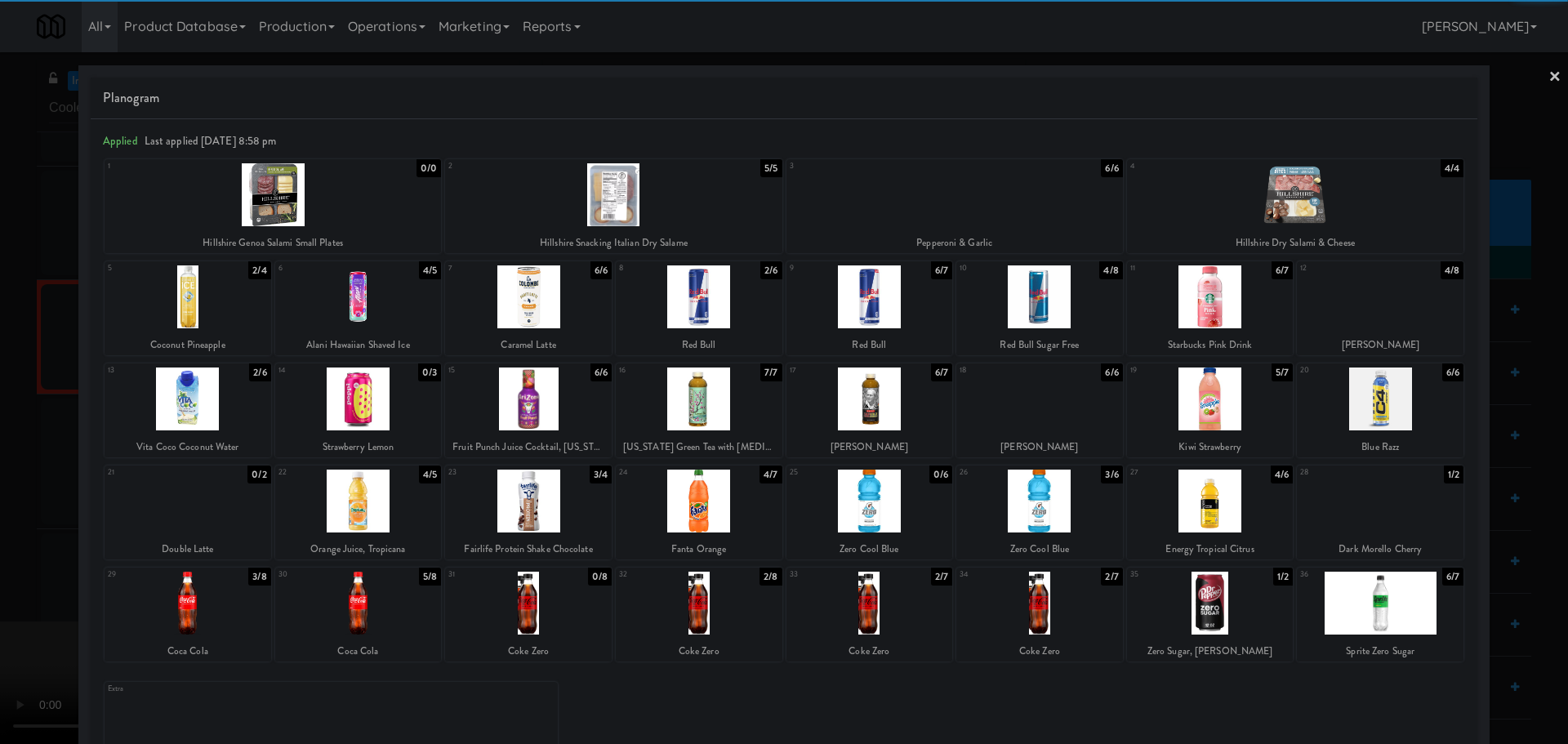
click at [1188, 509] on div at bounding box center [1209, 500] width 167 height 63
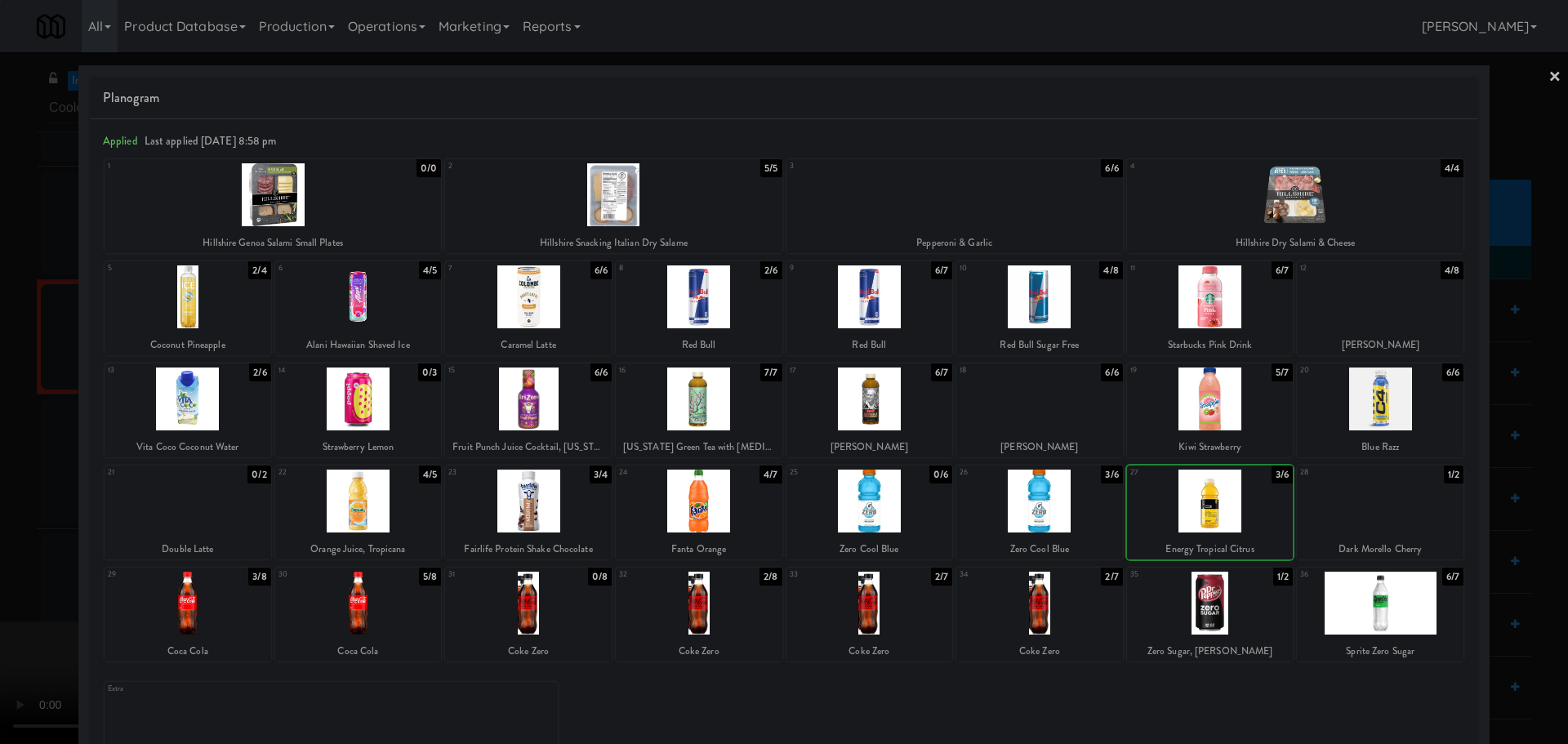
click at [0, 414] on div at bounding box center [784, 372] width 1568 height 744
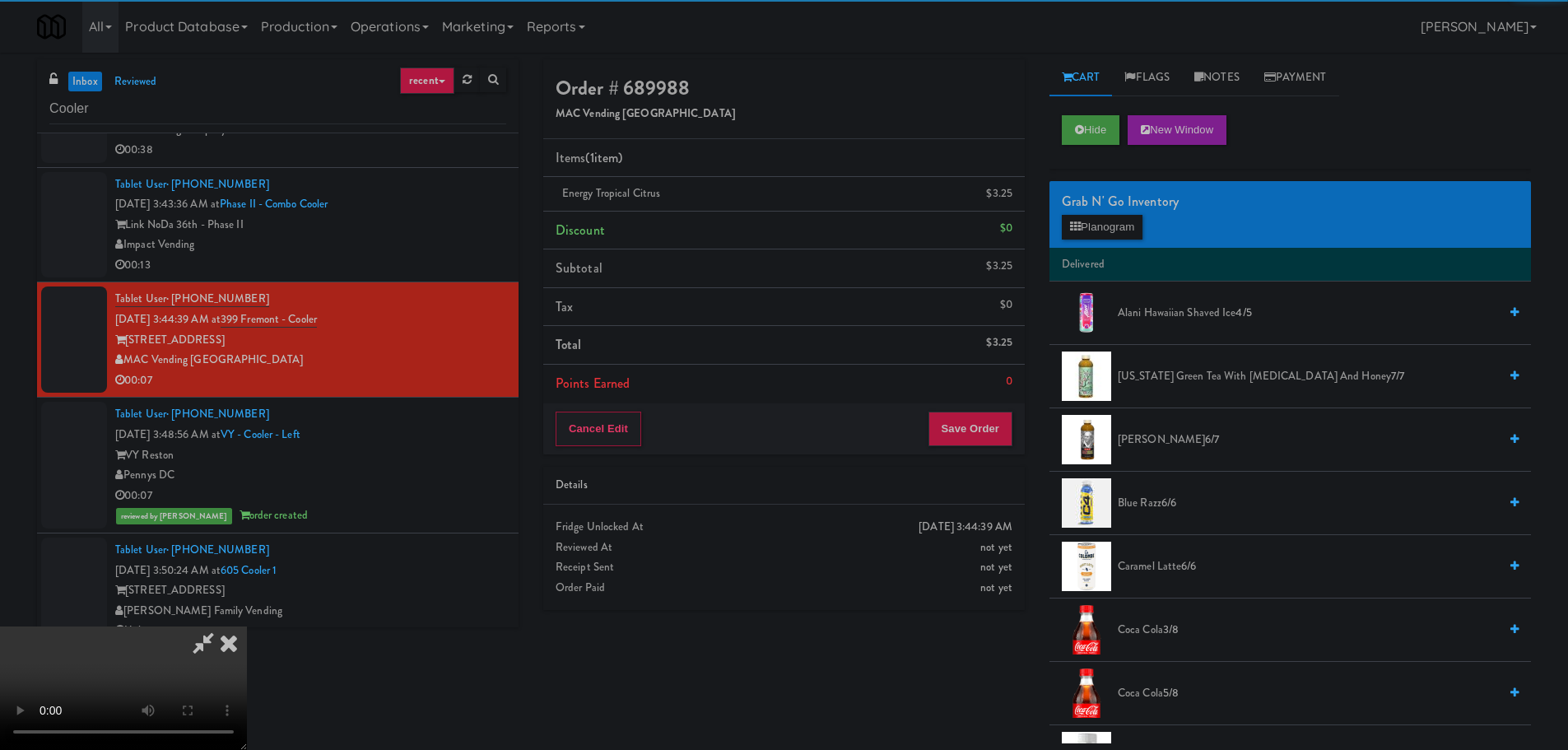
drag, startPoint x: 261, startPoint y: 402, endPoint x: 357, endPoint y: 399, distance: 96.0
click at [247, 626] on video at bounding box center [123, 688] width 247 height 123
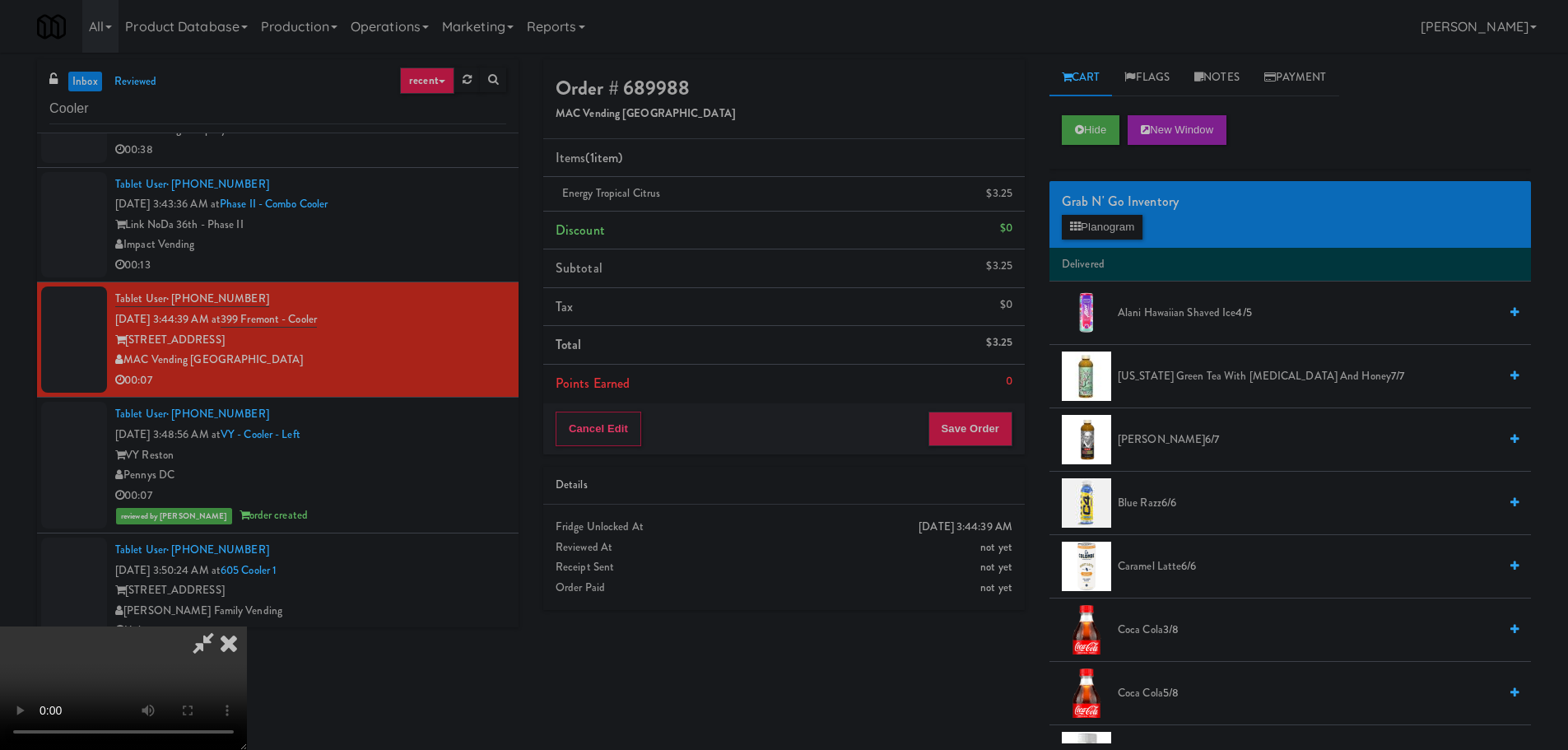
scroll to position [283, 0]
click at [972, 446] on button "Save Order" at bounding box center [970, 428] width 84 height 35
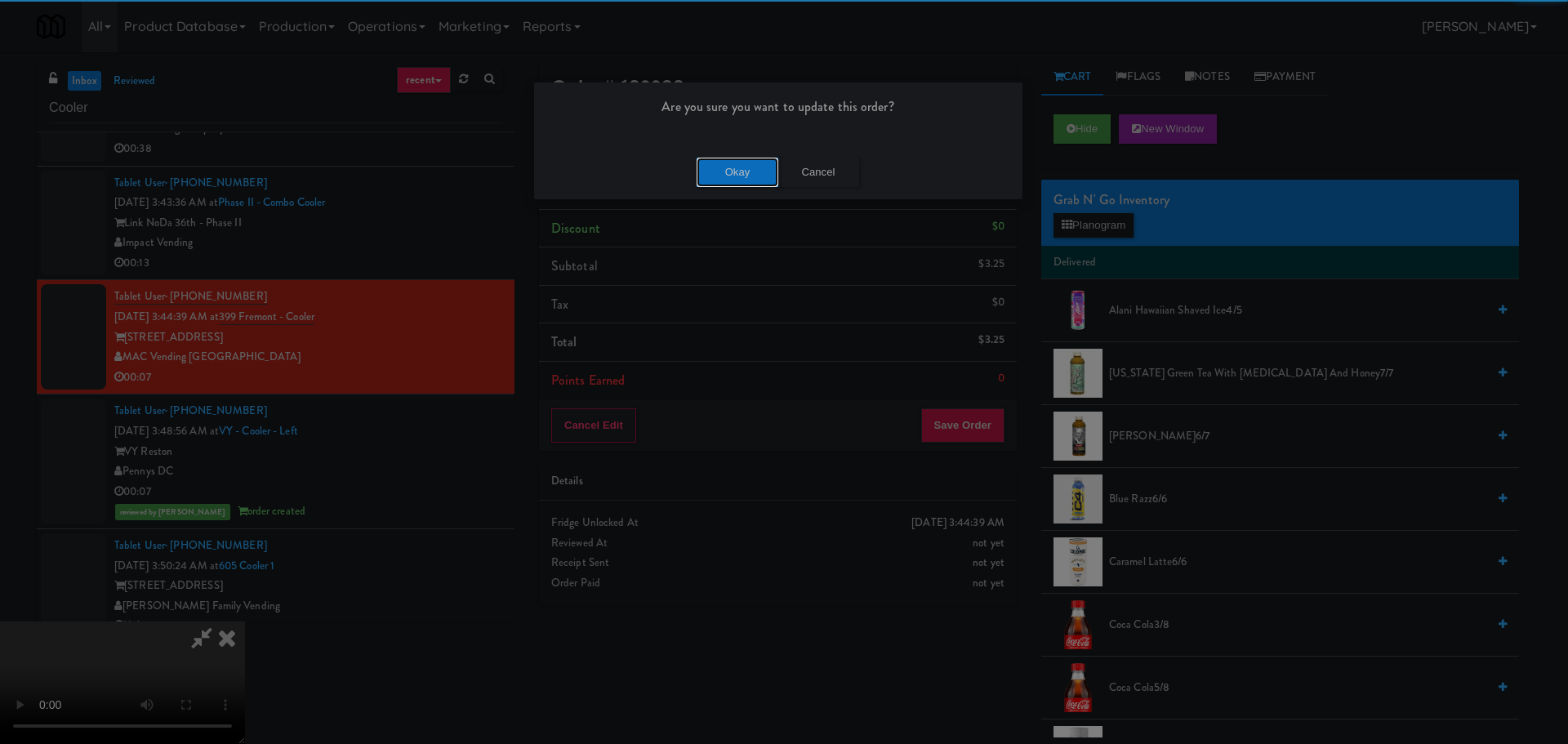
click at [729, 160] on button "Okay" at bounding box center [737, 172] width 81 height 29
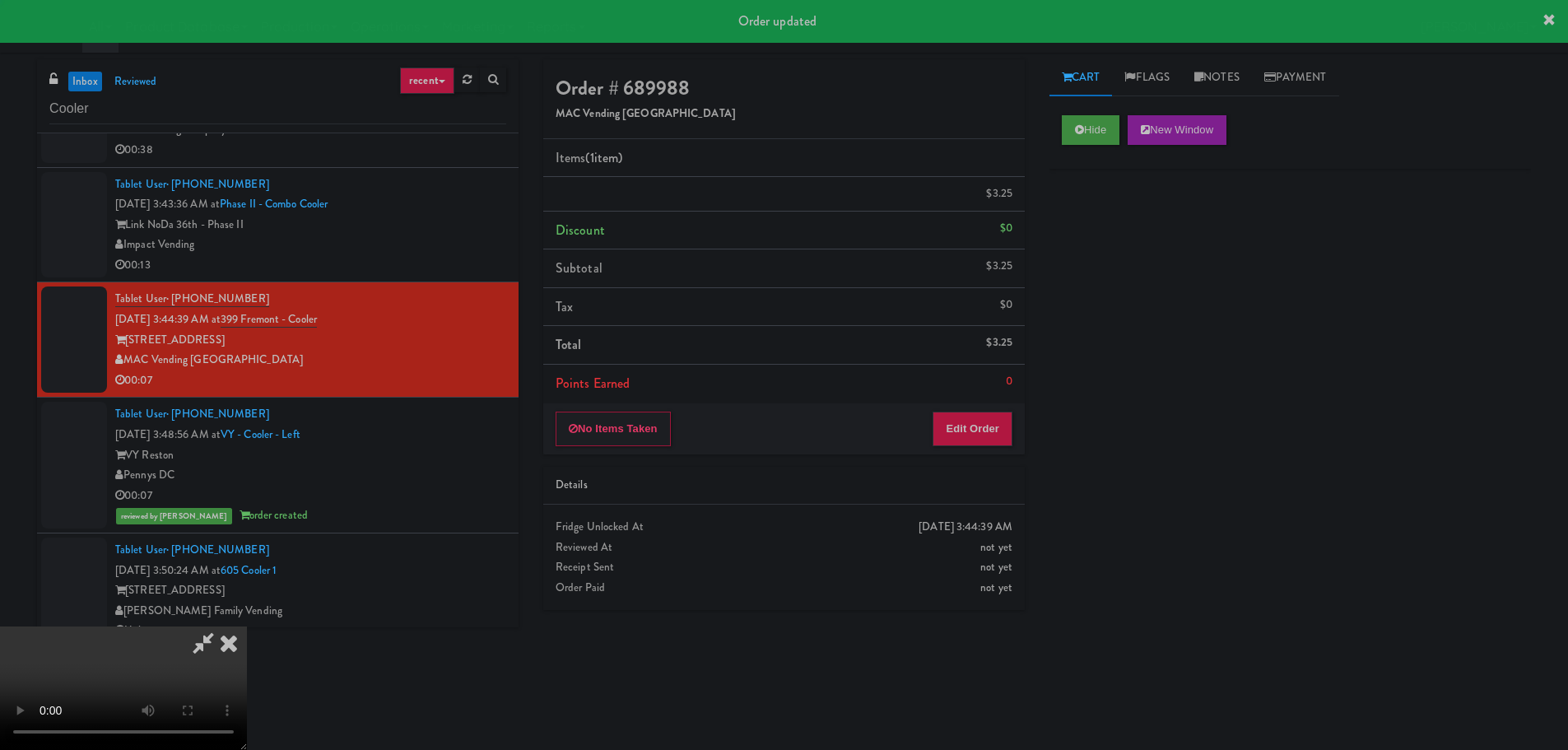
scroll to position [0, 0]
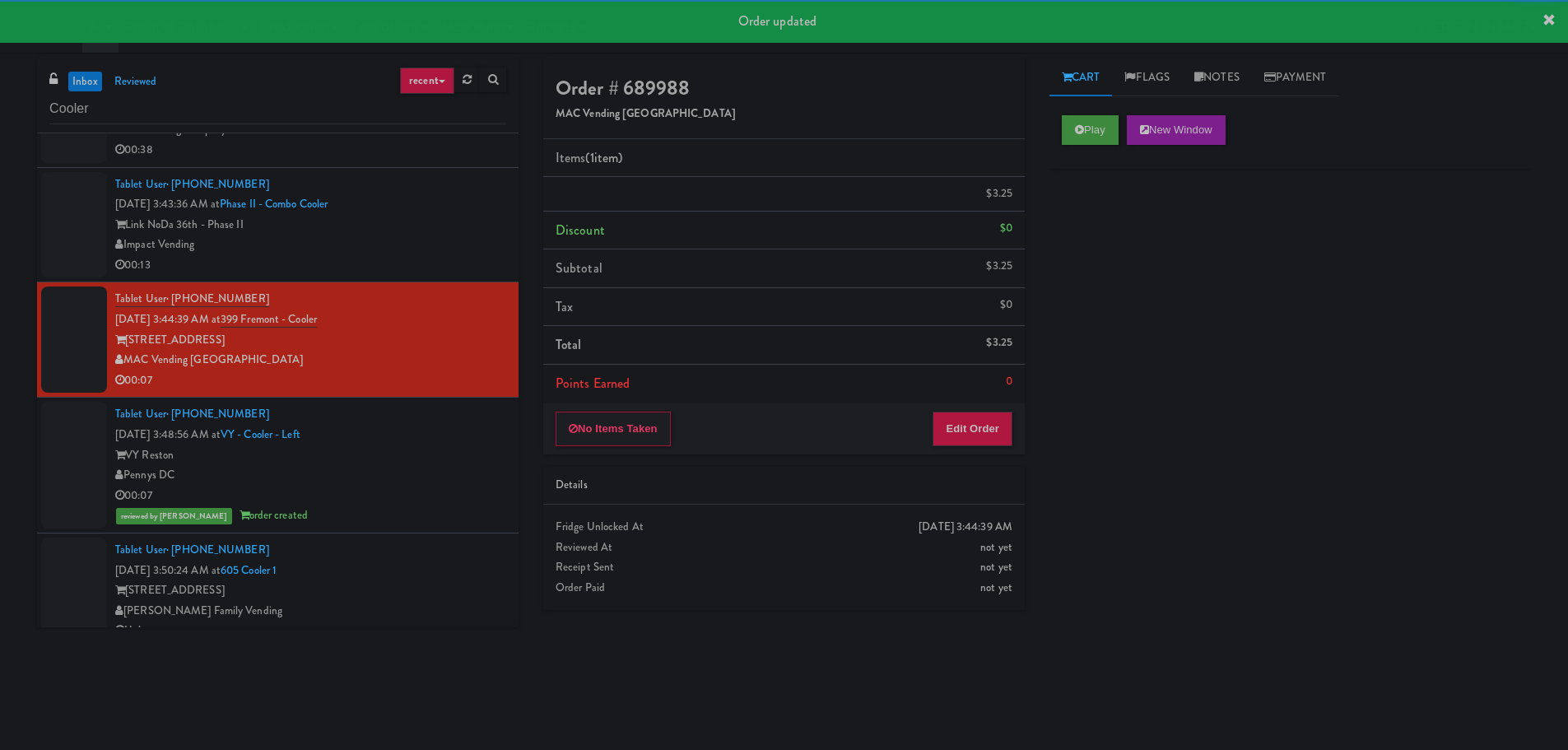
click at [457, 258] on div "00:13" at bounding box center [310, 265] width 391 height 20
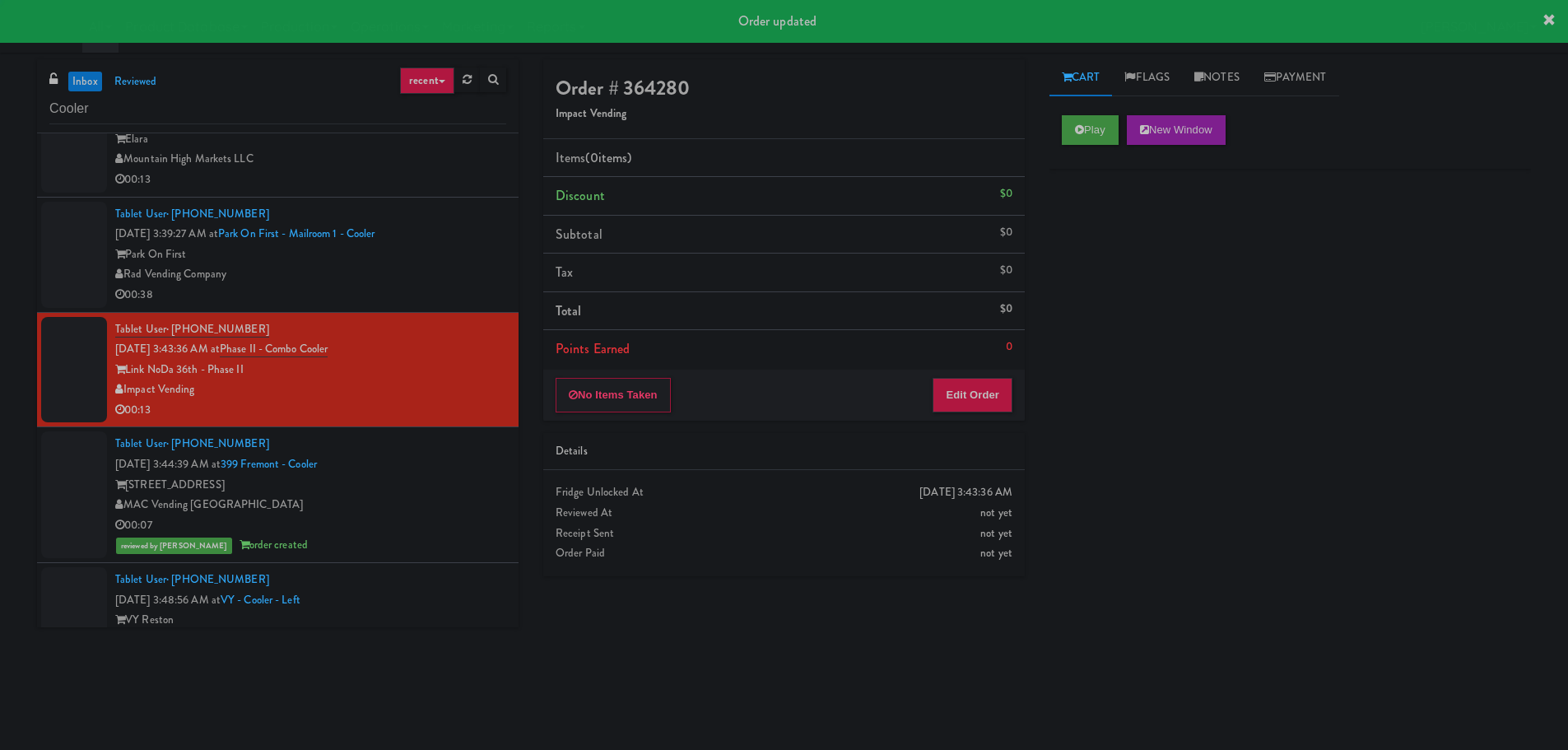
scroll to position [1529, 0]
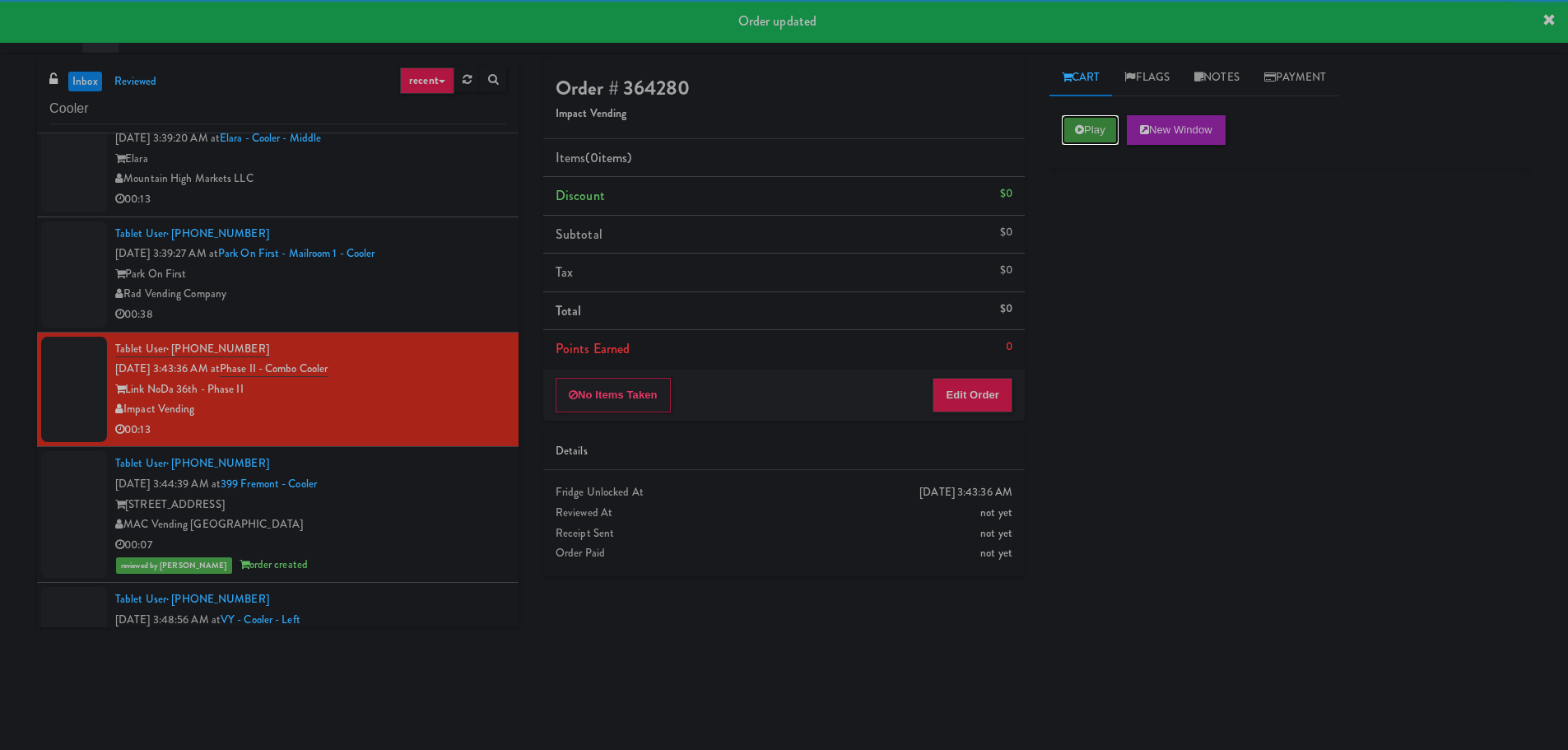
click at [1119, 124] on button "Play" at bounding box center [1090, 129] width 57 height 30
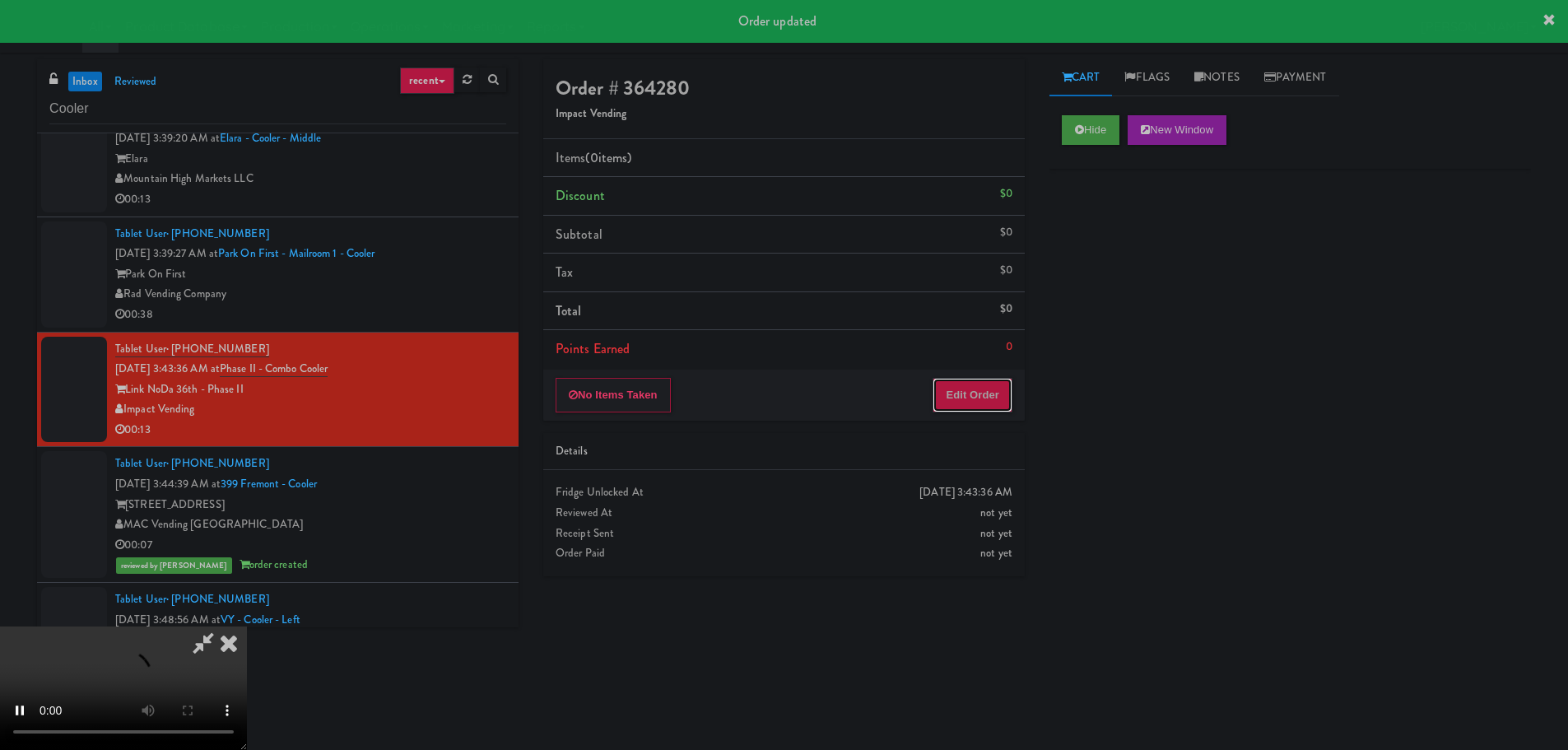
click at [986, 378] on button "Edit Order" at bounding box center [972, 394] width 80 height 35
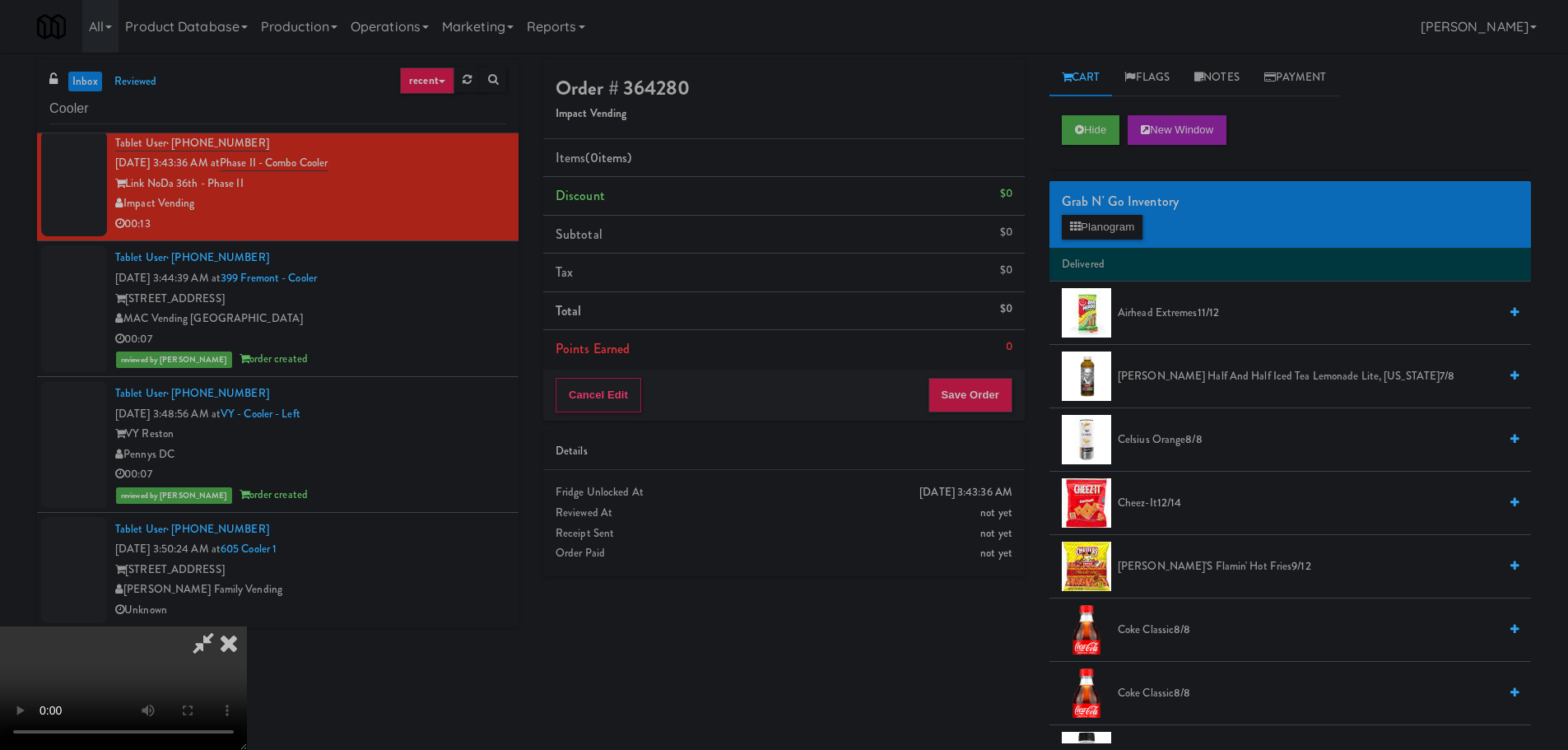
scroll to position [283, 0]
click at [247, 626] on video at bounding box center [123, 688] width 247 height 123
drag, startPoint x: 535, startPoint y: 555, endPoint x: 547, endPoint y: 537, distance: 21.6
click at [247, 626] on video at bounding box center [123, 688] width 247 height 123
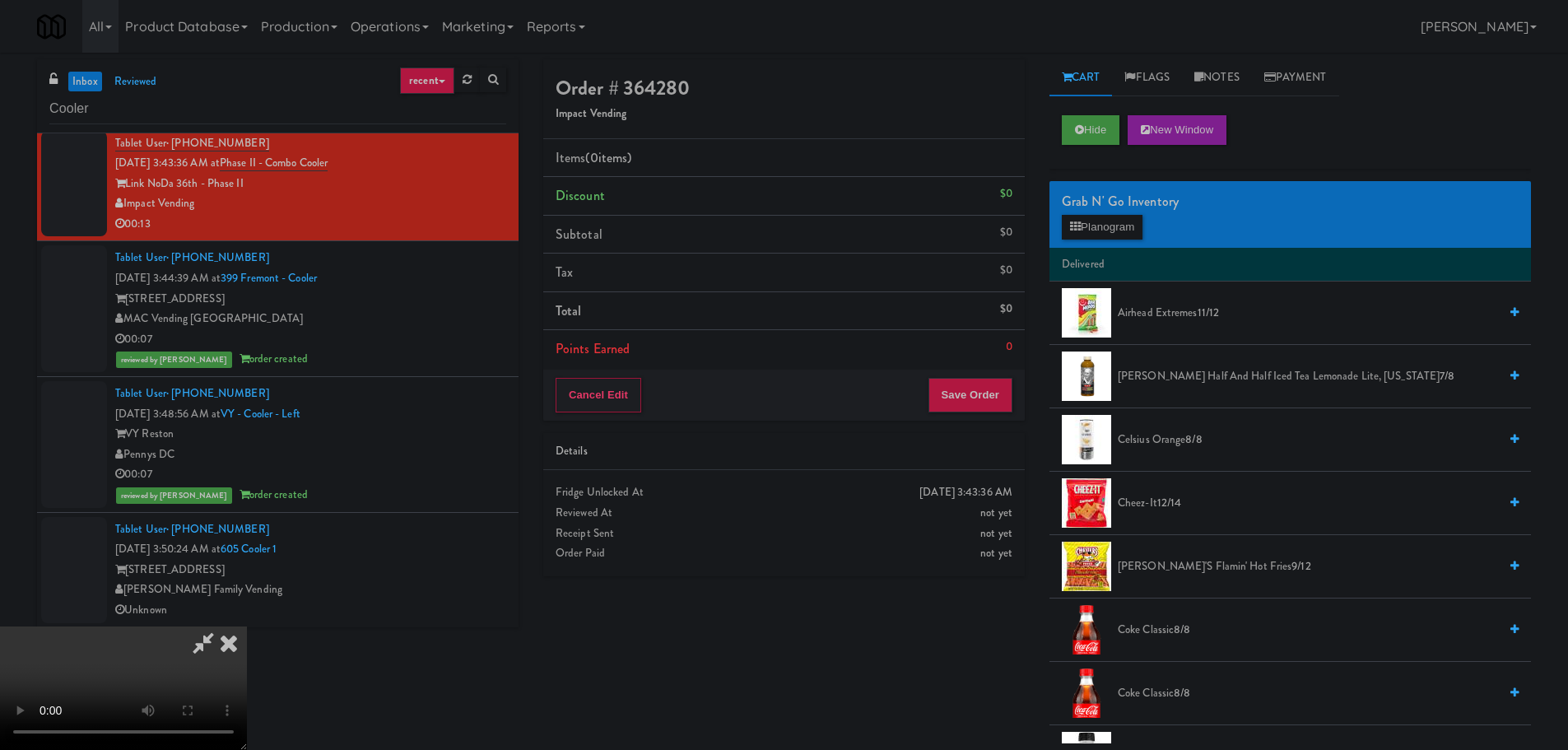
click at [1130, 211] on div "Grab N' Go Inventory" at bounding box center [1290, 201] width 457 height 24
click at [1134, 220] on button "Planogram" at bounding box center [1102, 226] width 80 height 24
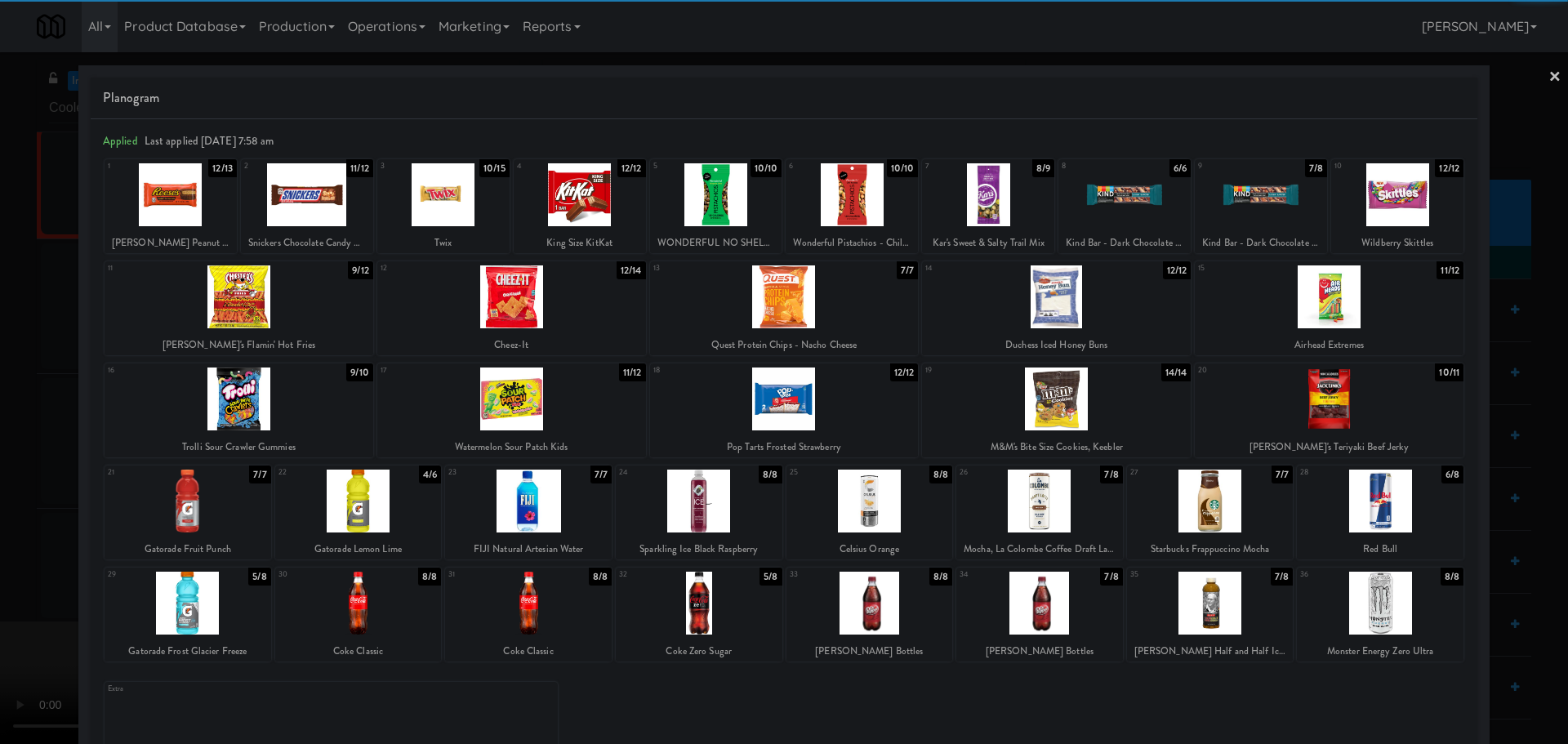
click at [518, 497] on div at bounding box center [528, 500] width 167 height 63
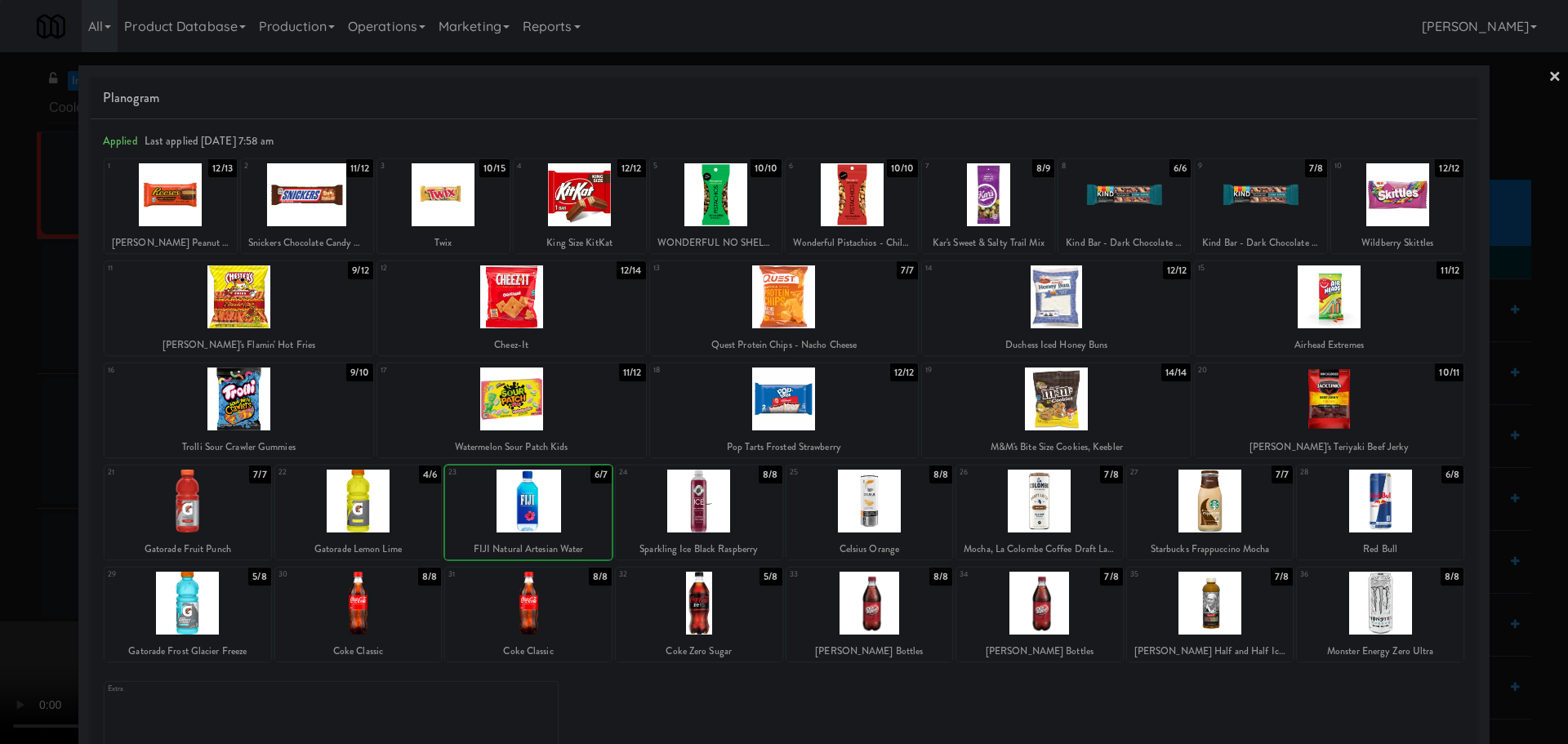
click at [5, 470] on div at bounding box center [784, 372] width 1568 height 744
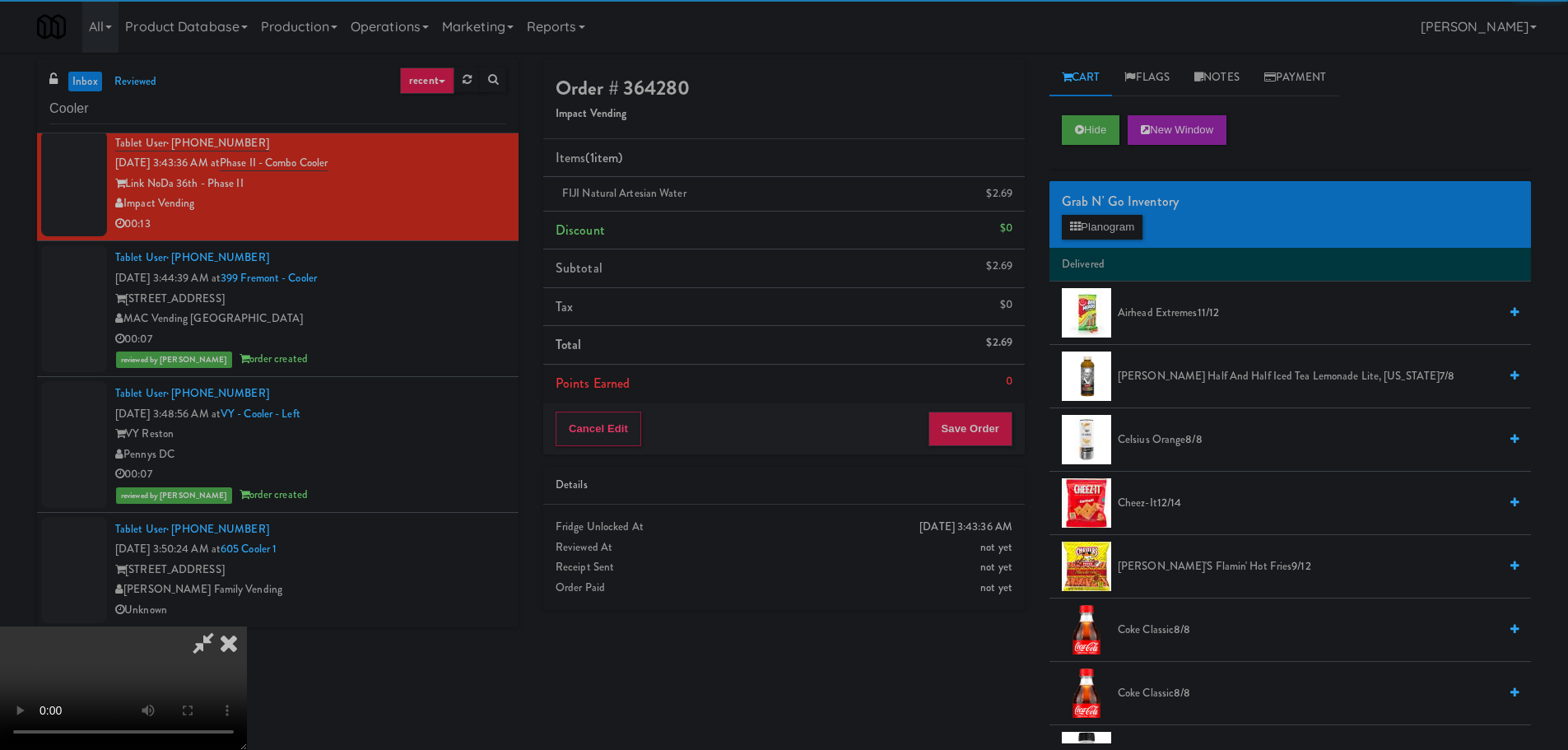
click at [247, 626] on video at bounding box center [123, 688] width 247 height 123
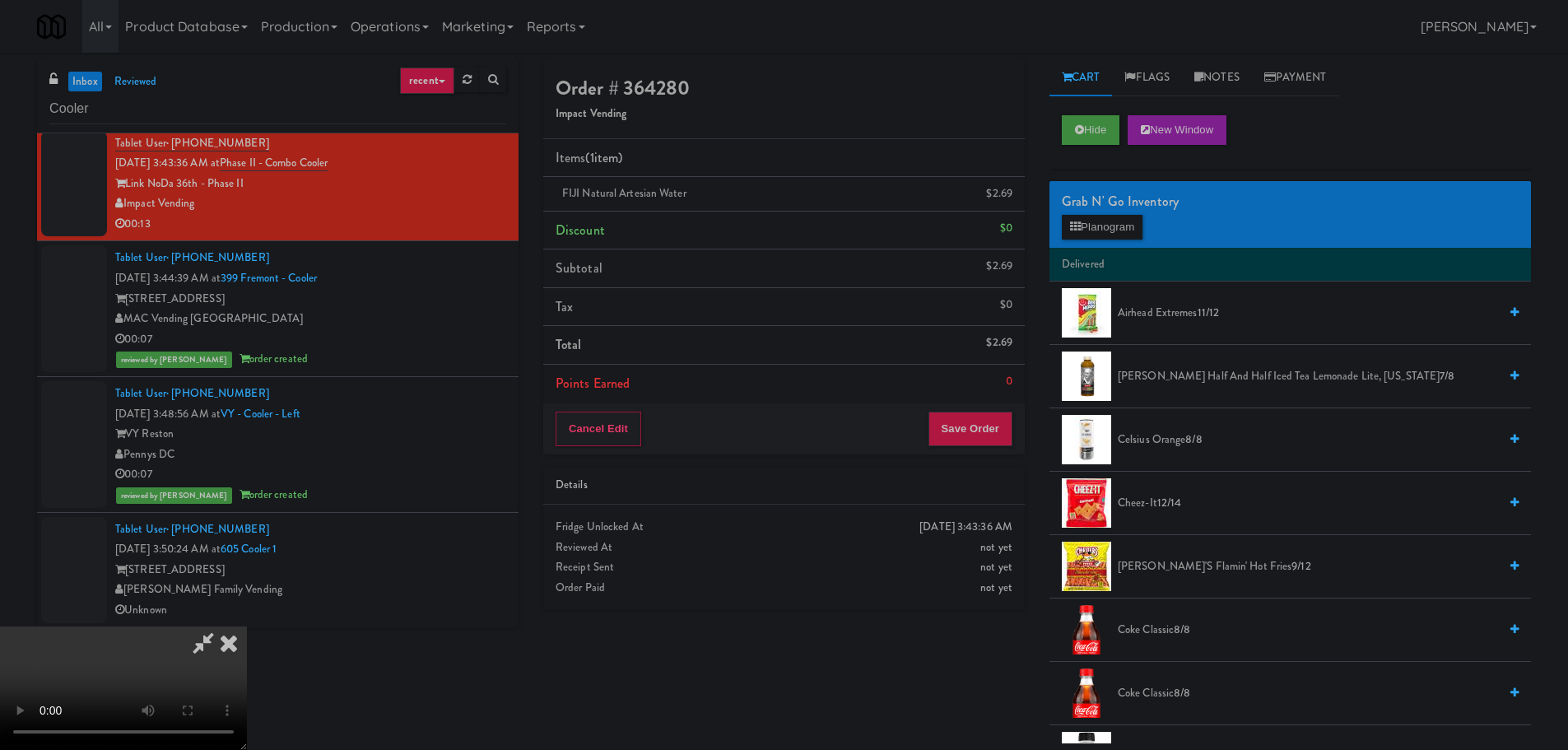
click at [247, 626] on video at bounding box center [123, 688] width 247 height 123
drag, startPoint x: 532, startPoint y: 413, endPoint x: 542, endPoint y: 416, distance: 10.4
click at [247, 626] on video at bounding box center [123, 688] width 247 height 123
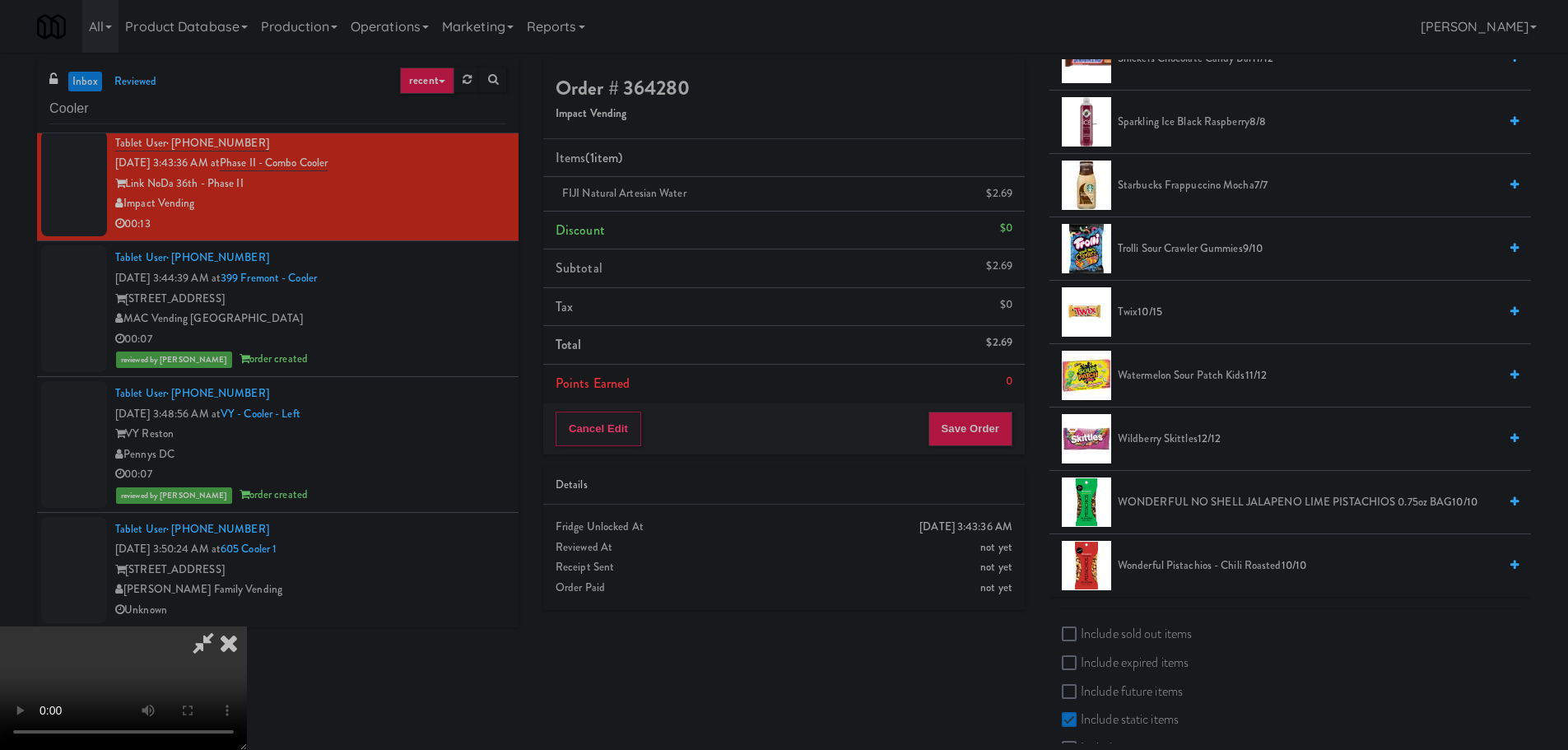
scroll to position [2010, 0]
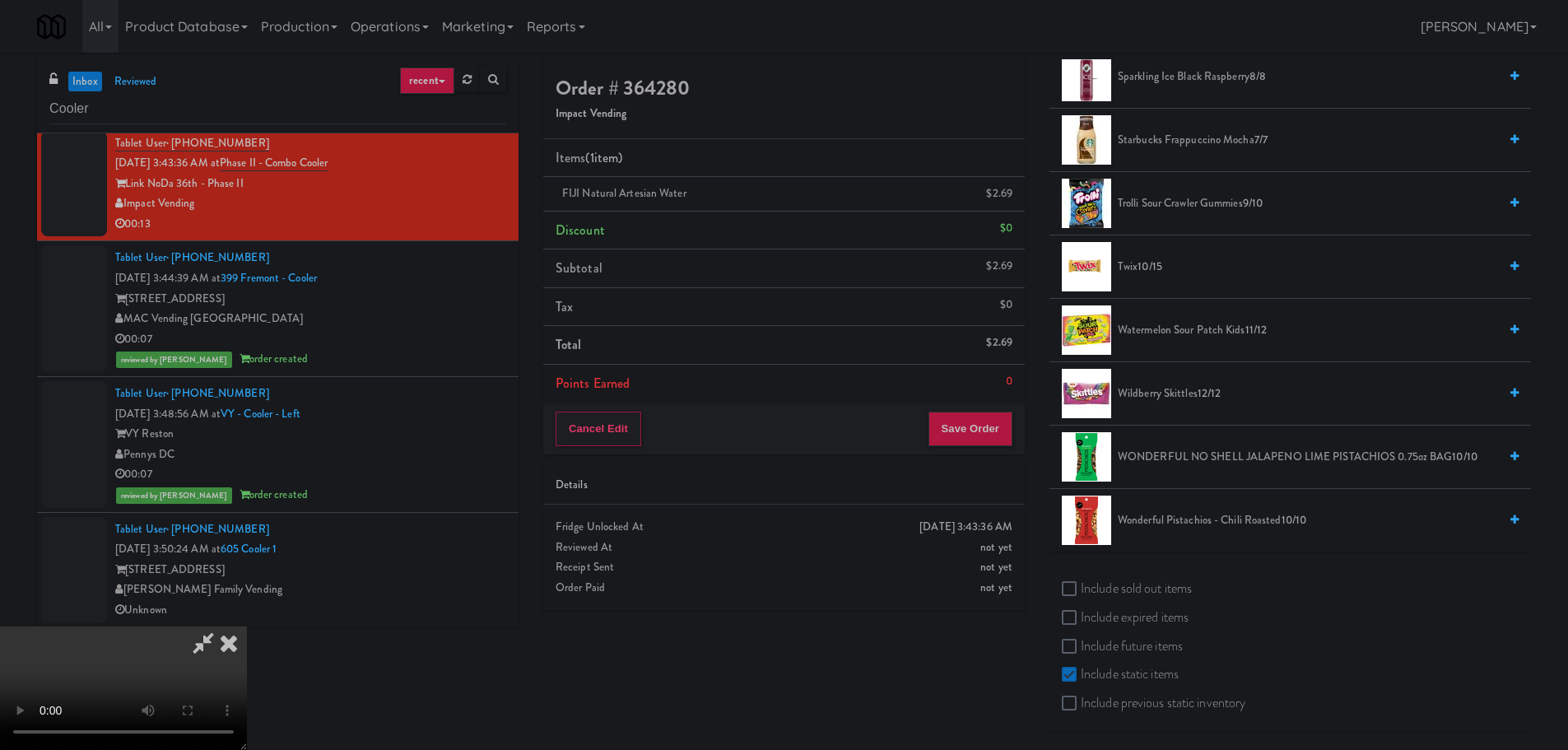
click at [1141, 252] on li "Twix 10/15" at bounding box center [1290, 267] width 482 height 63
click at [1130, 264] on span "Twix 10/15" at bounding box center [1308, 267] width 380 height 20
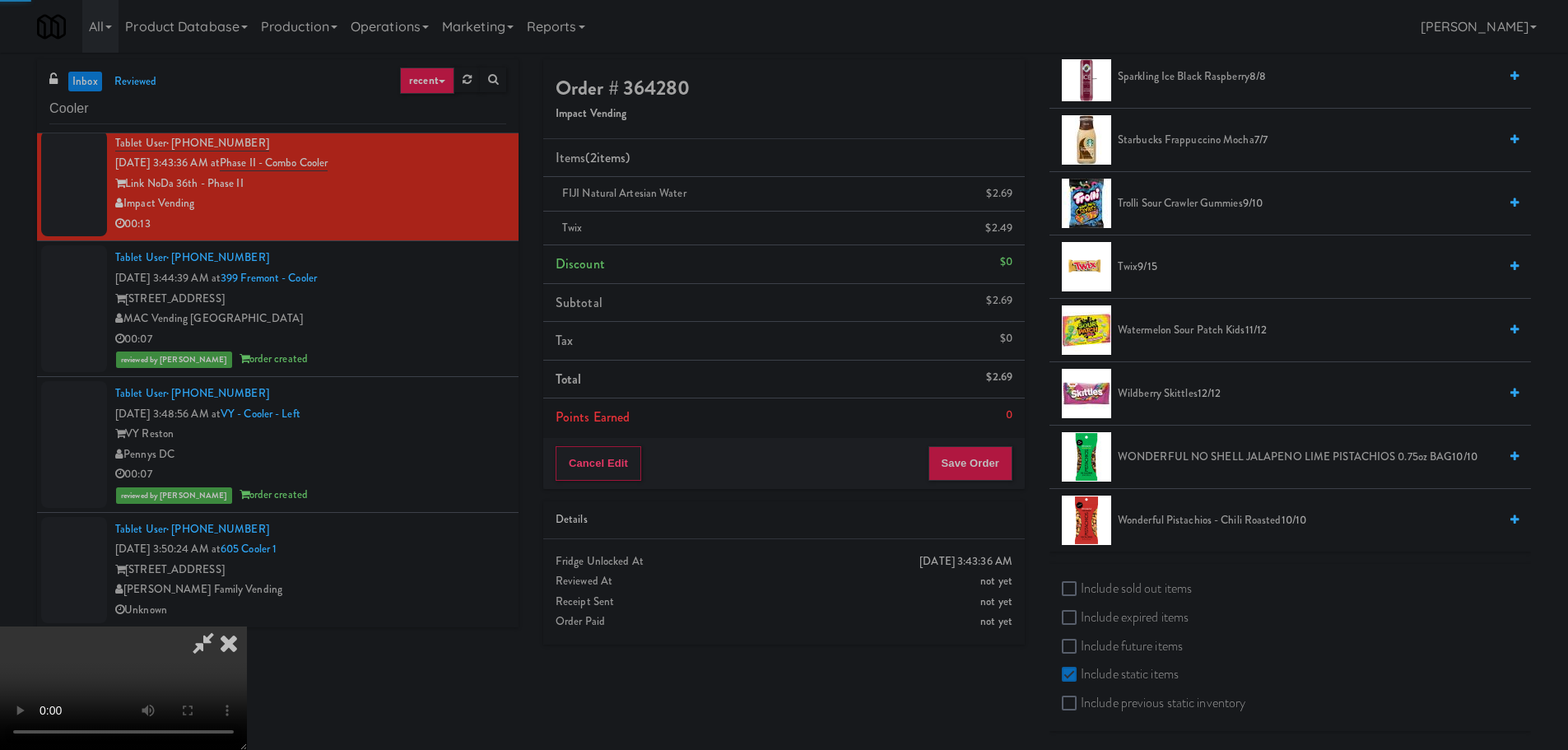
click at [247, 626] on video at bounding box center [123, 688] width 247 height 123
click at [986, 479] on button "Save Order" at bounding box center [970, 463] width 84 height 35
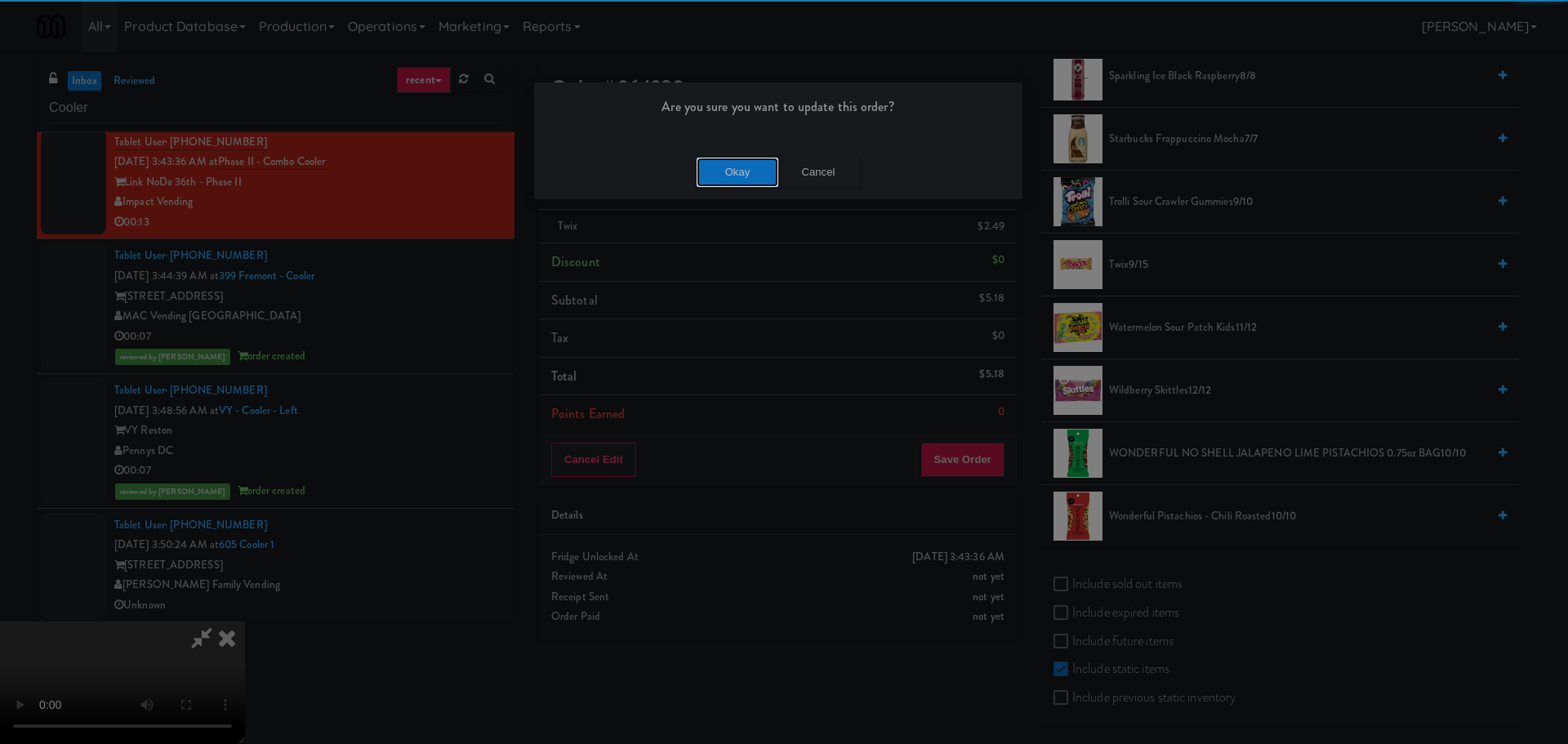
click at [746, 174] on button "Okay" at bounding box center [737, 172] width 81 height 29
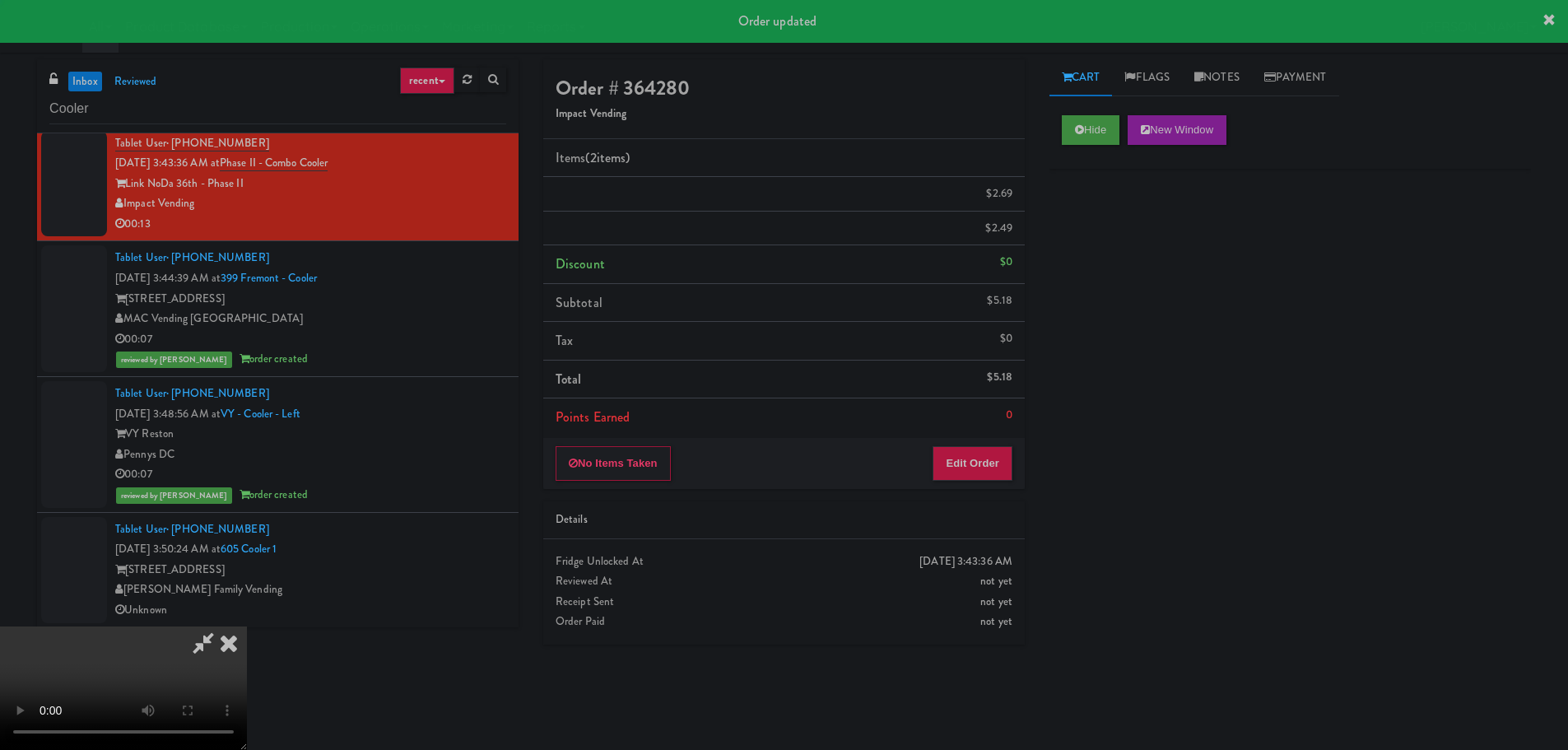
scroll to position [0, 0]
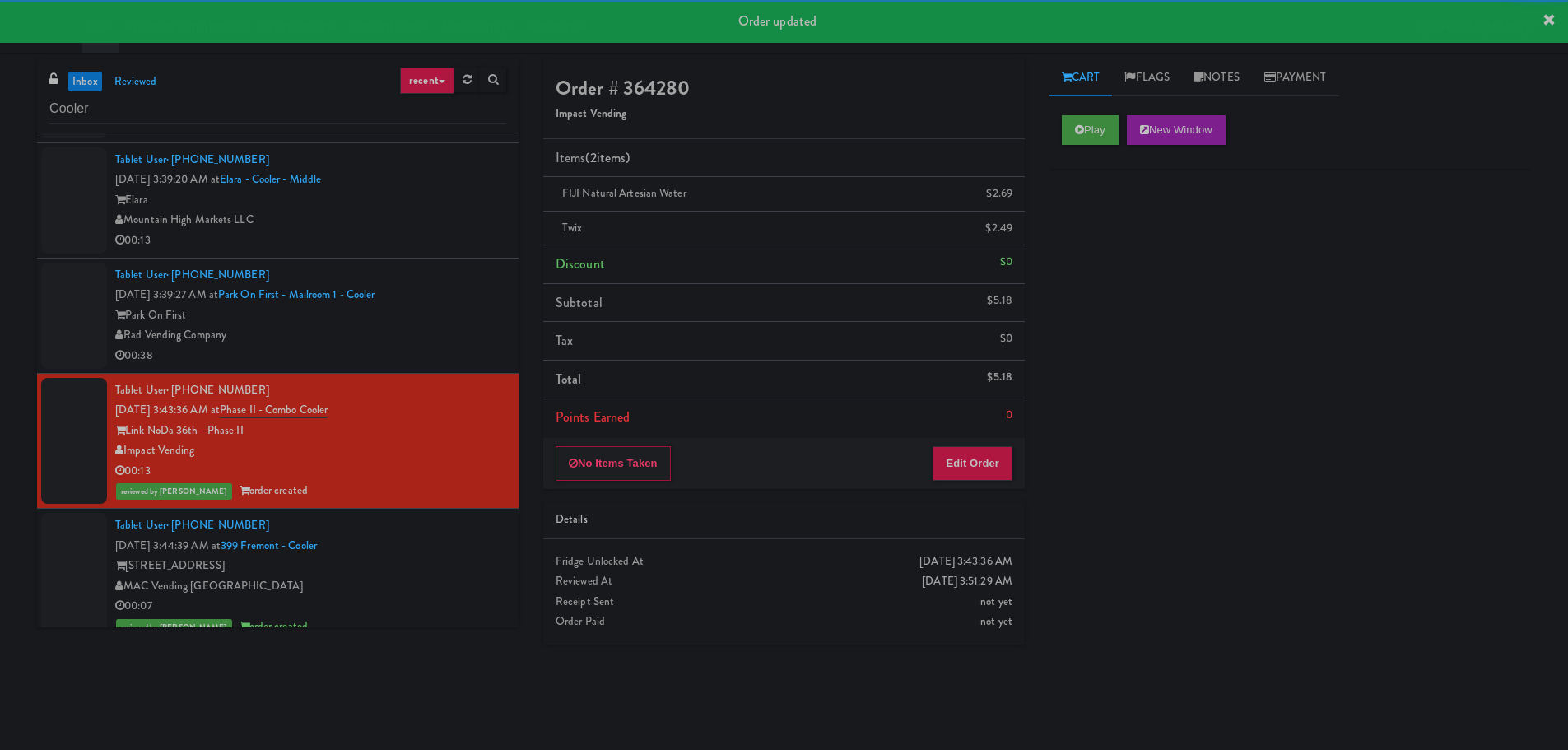
click at [465, 300] on div "Tablet User · (714) 504-8608 [DATE] 3:39:27 AM at Park on First - Mailroom 1 - …" at bounding box center [310, 316] width 391 height 101
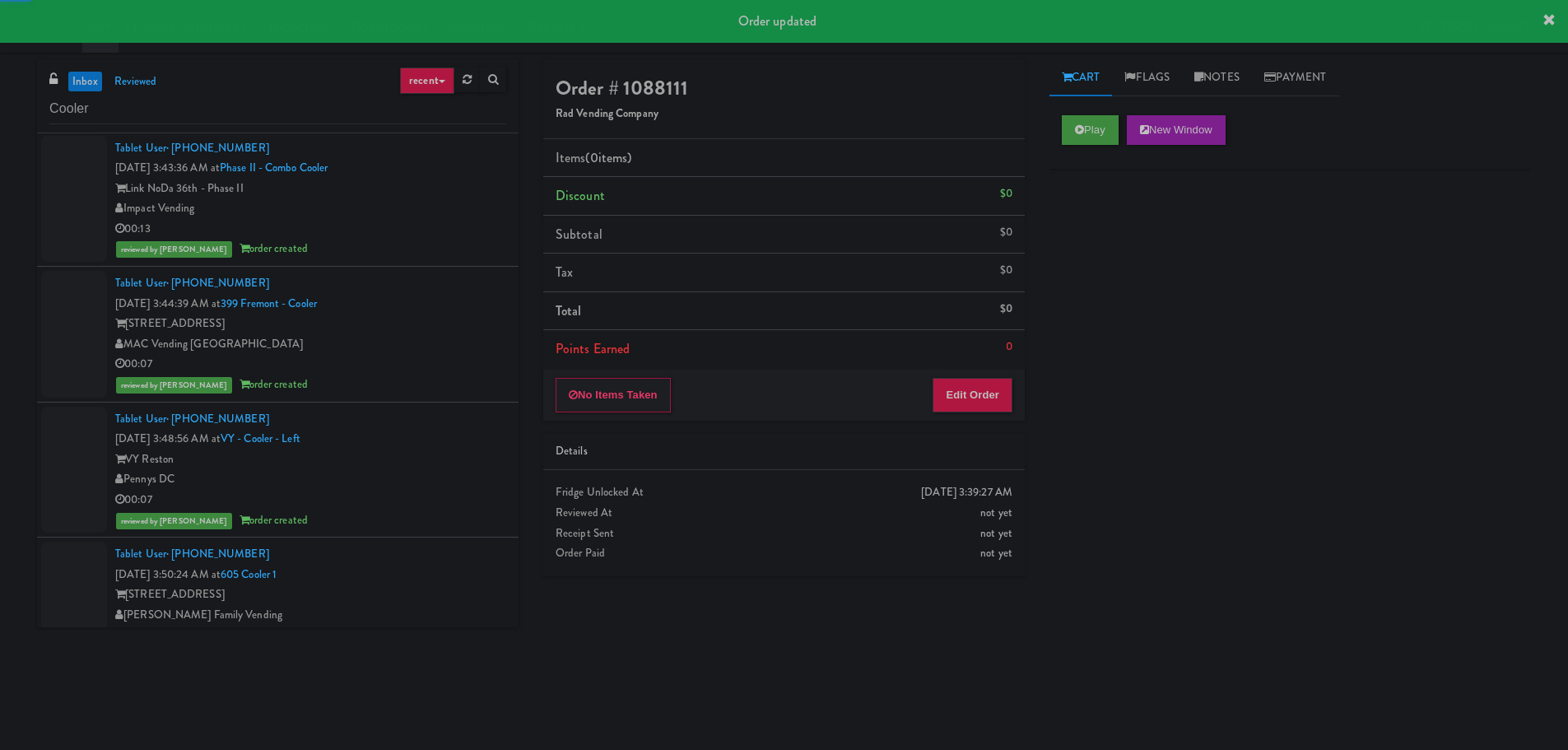
scroll to position [1754, 0]
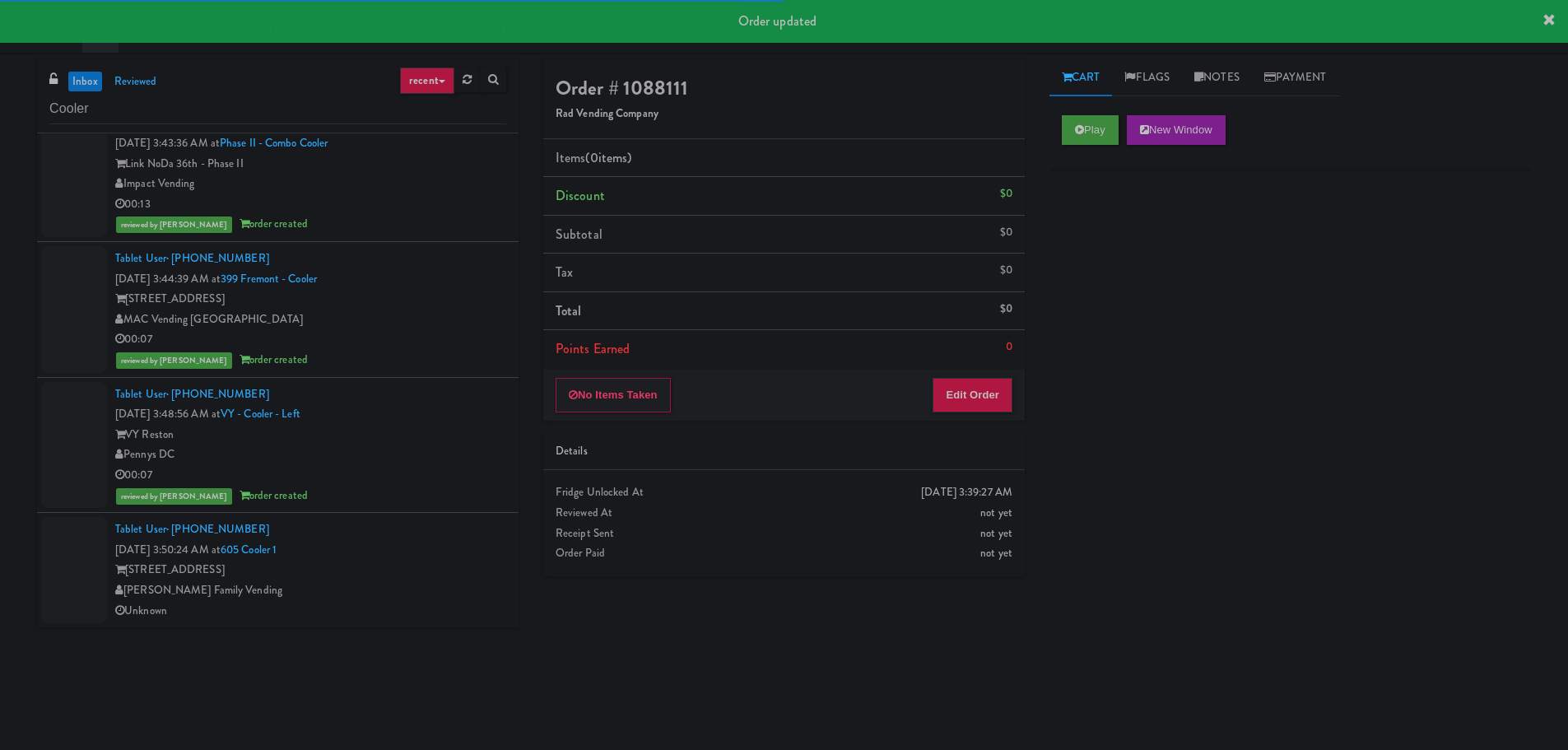
click at [455, 523] on div "Tablet User · (435) 580-9152 [DATE] 3:50:24 AM at [GEOGRAPHIC_DATA][PERSON_NAME…" at bounding box center [310, 570] width 391 height 101
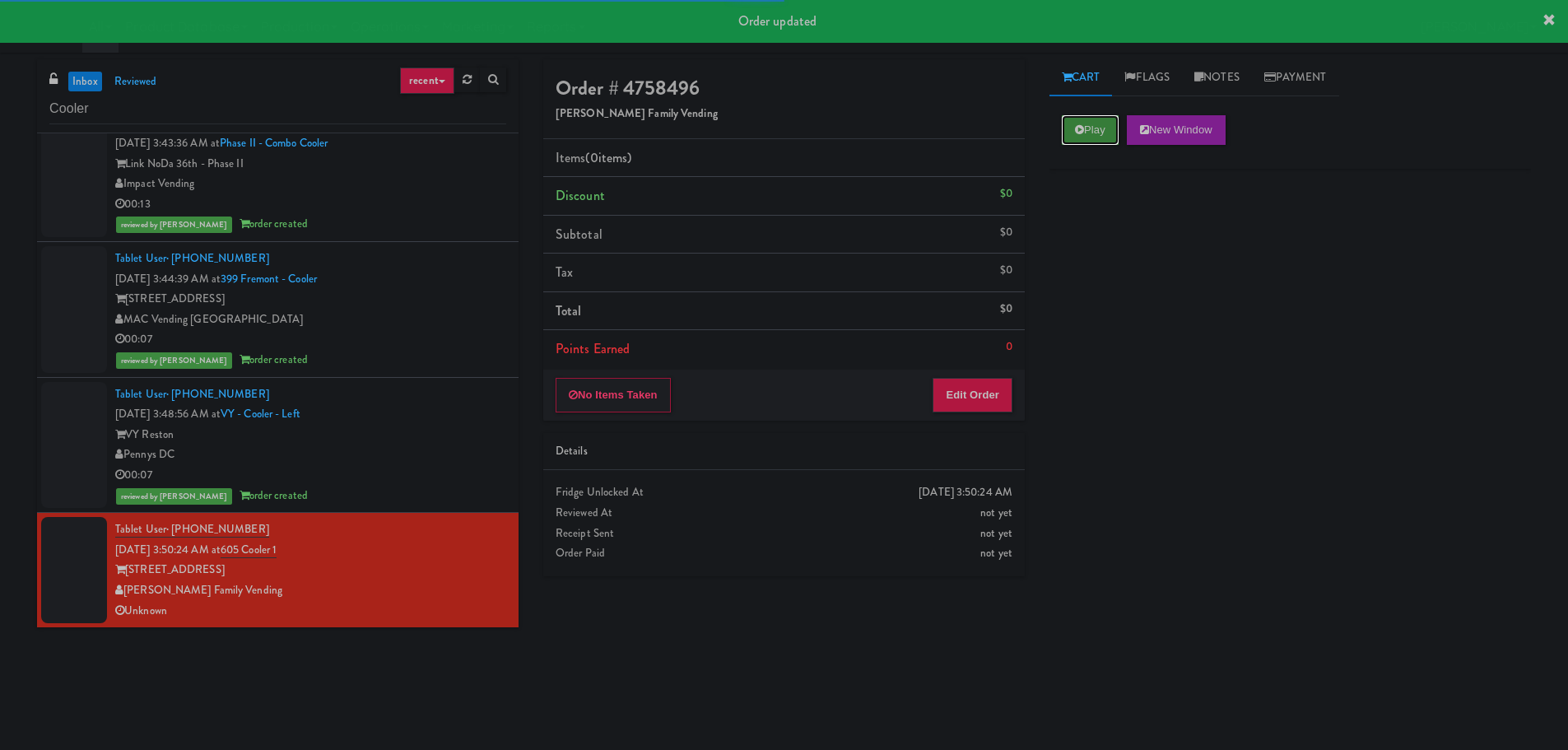
click at [1091, 130] on button "Play" at bounding box center [1090, 129] width 57 height 30
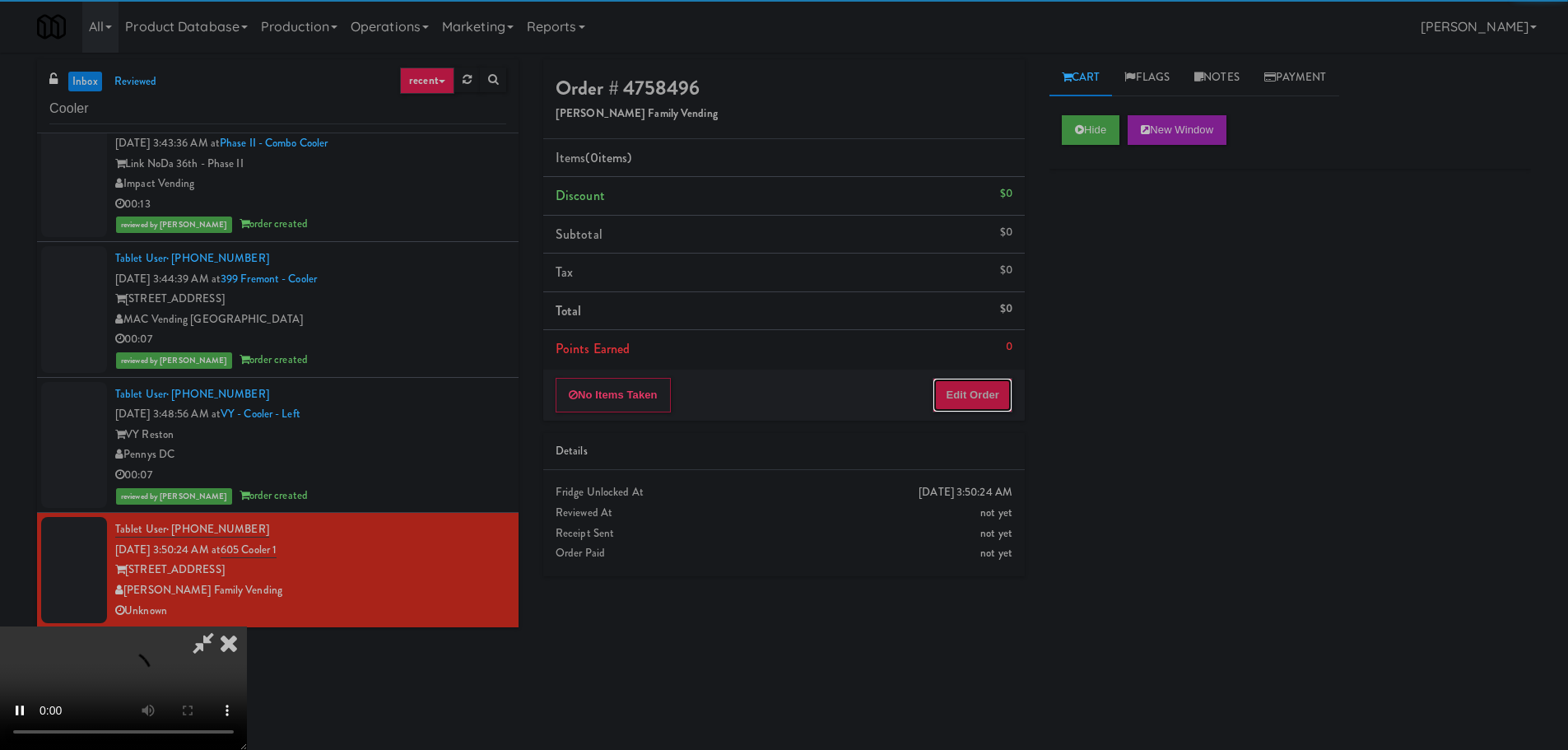
click at [974, 385] on button "Edit Order" at bounding box center [972, 394] width 80 height 35
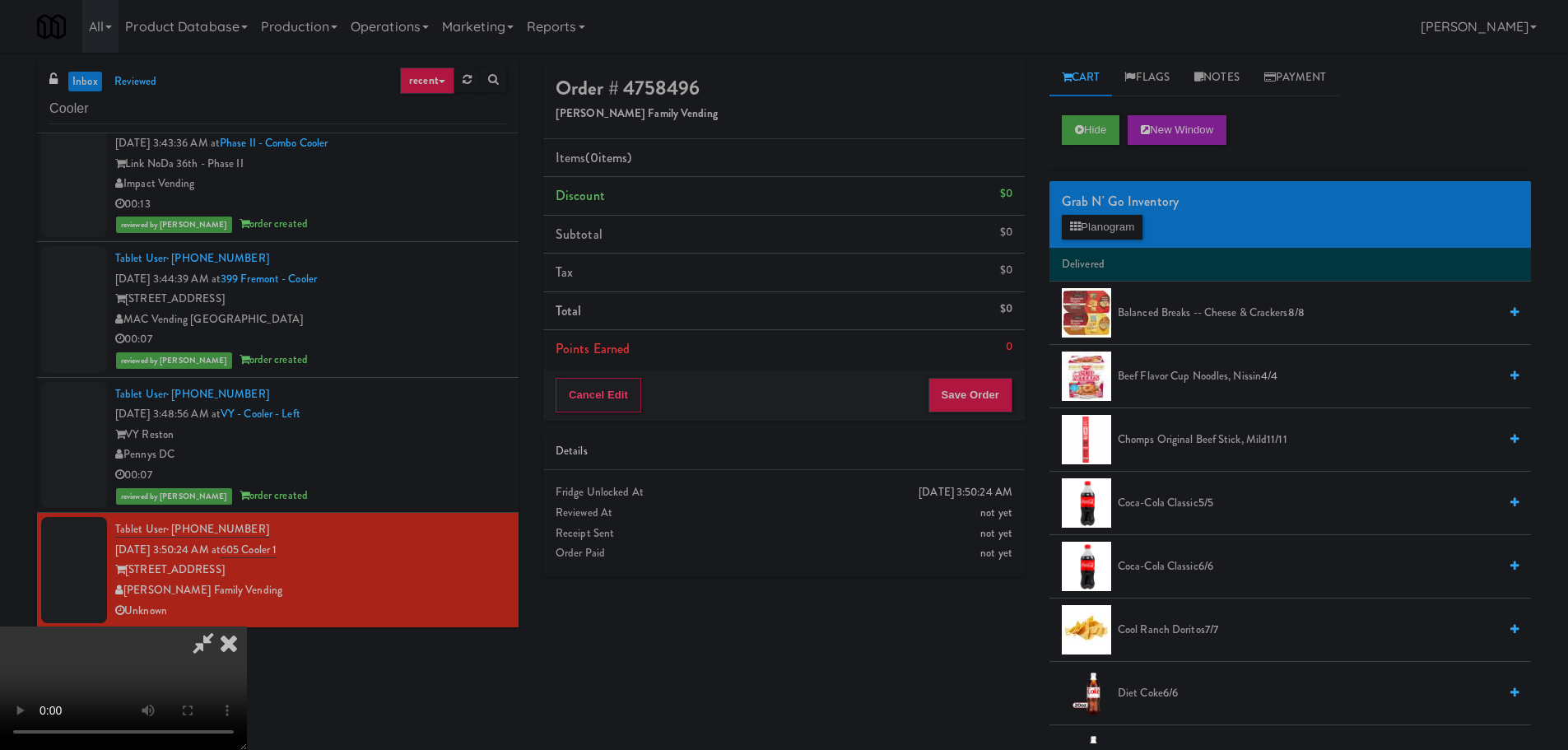
click at [247, 626] on video at bounding box center [123, 688] width 247 height 123
drag, startPoint x: 657, startPoint y: 463, endPoint x: 701, endPoint y: 466, distance: 44.1
click at [247, 626] on video at bounding box center [123, 688] width 247 height 123
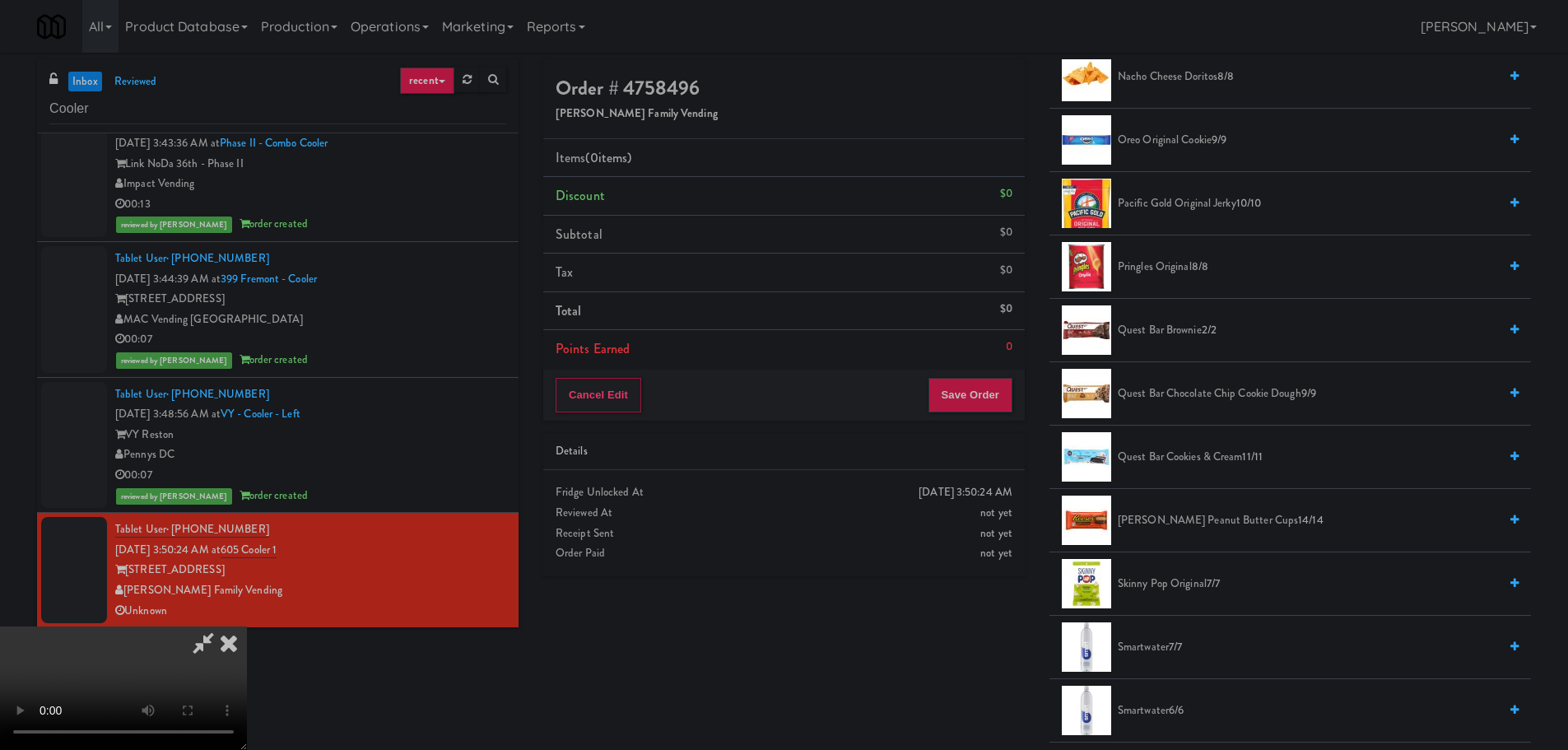
scroll to position [1399, 0]
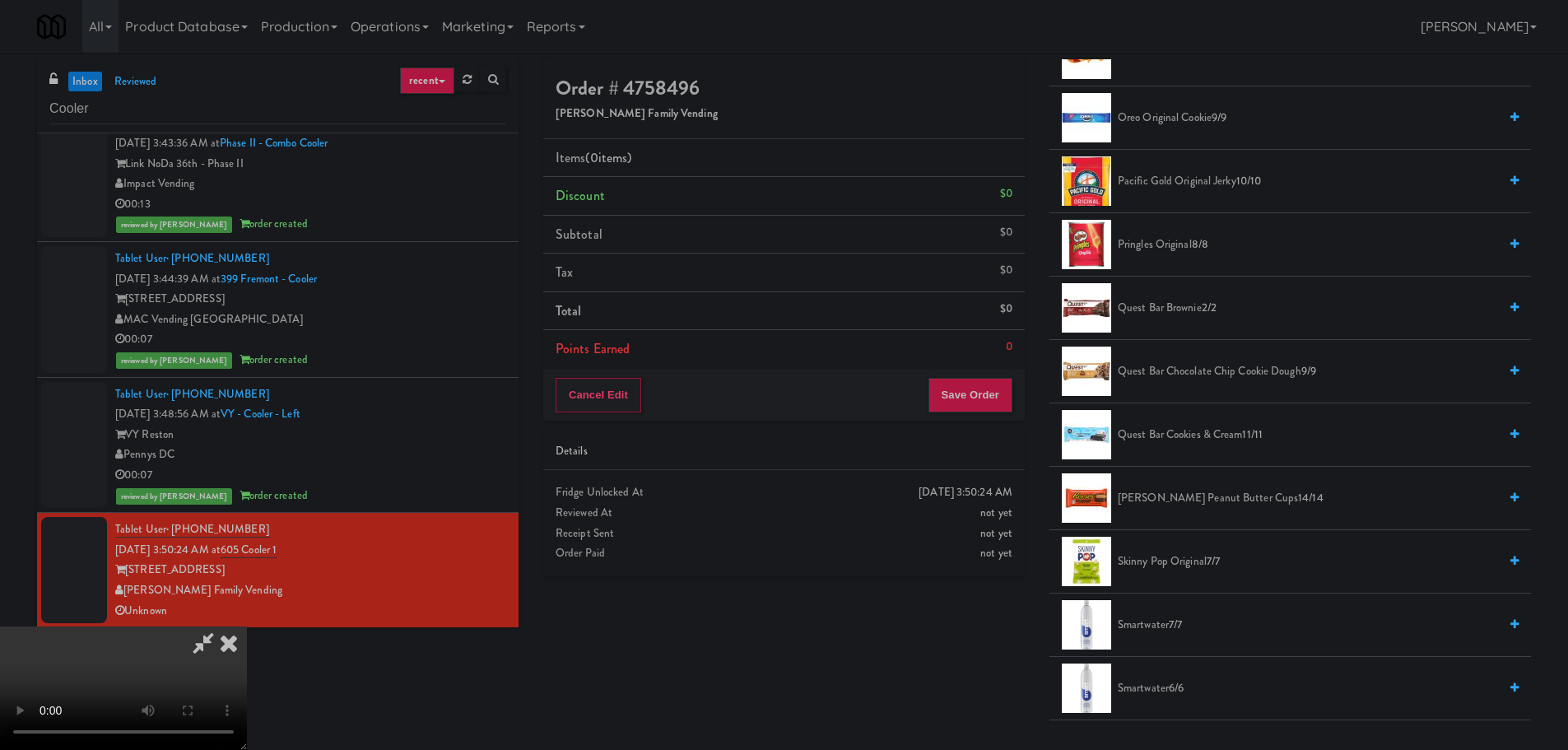
click at [1157, 498] on span "[PERSON_NAME] Peanut Butter Cups 14/14" at bounding box center [1308, 498] width 380 height 20
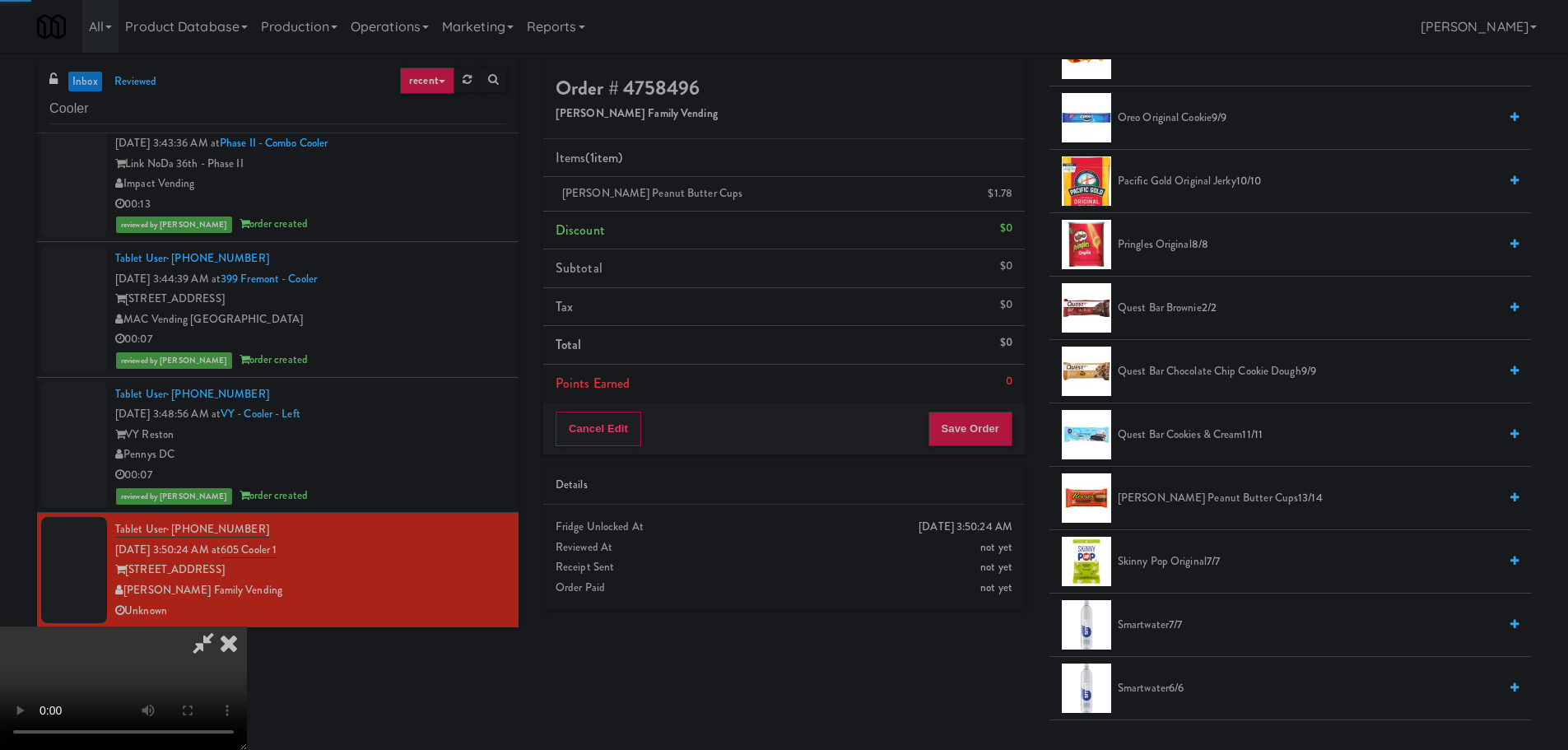
click at [247, 626] on video at bounding box center [123, 688] width 247 height 123
click at [983, 423] on button "Save Order" at bounding box center [970, 428] width 84 height 35
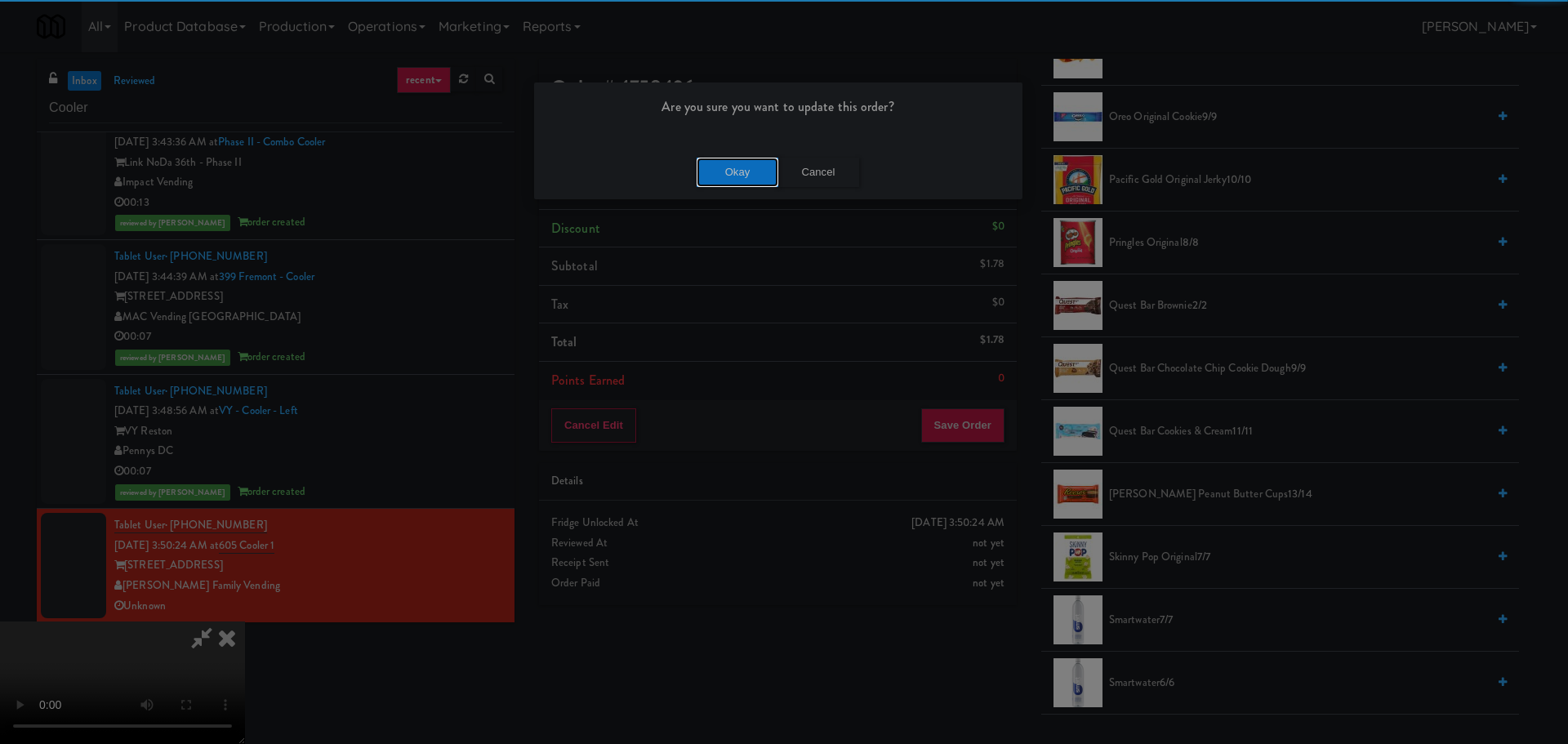
click at [728, 164] on button "Okay" at bounding box center [737, 172] width 81 height 29
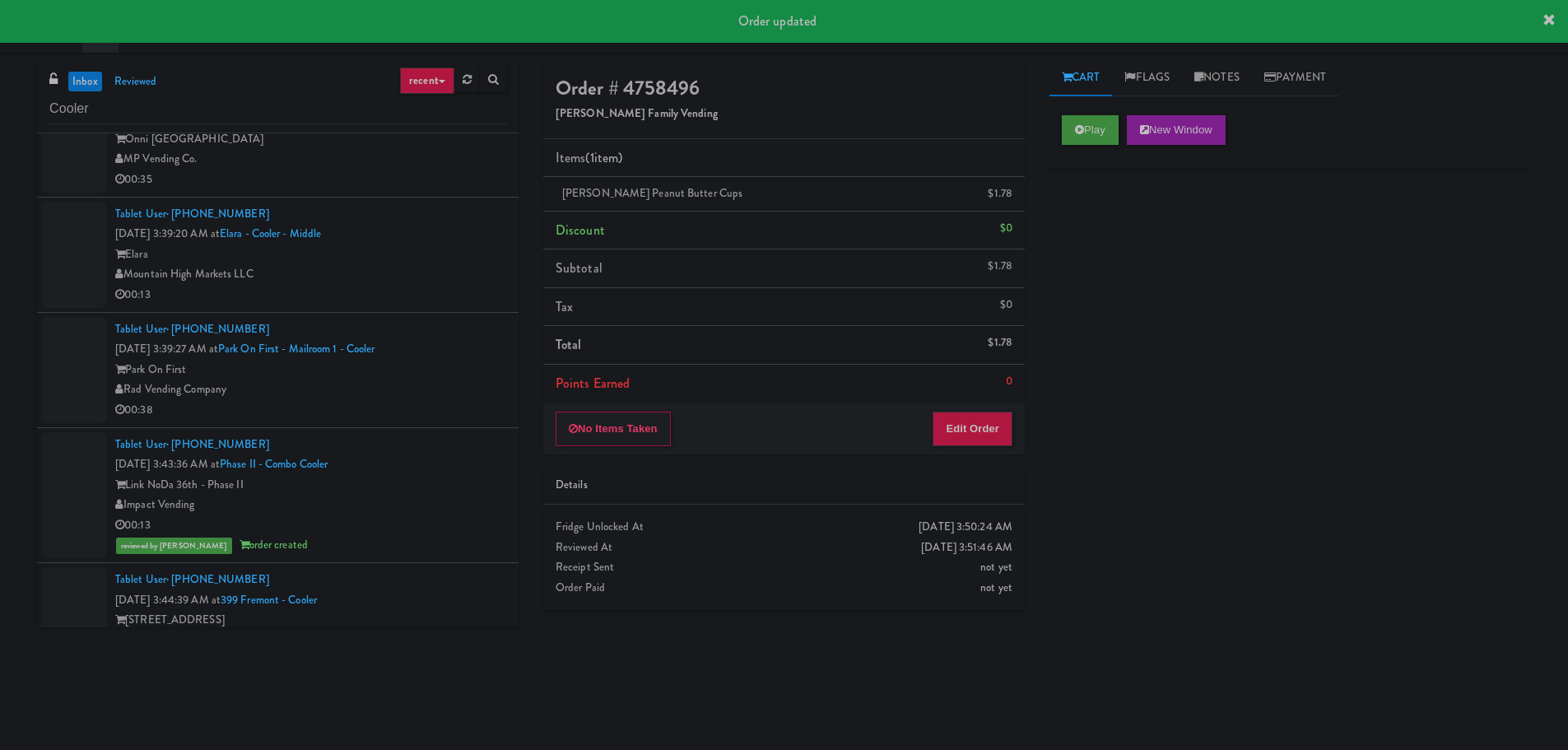
scroll to position [1425, 0]
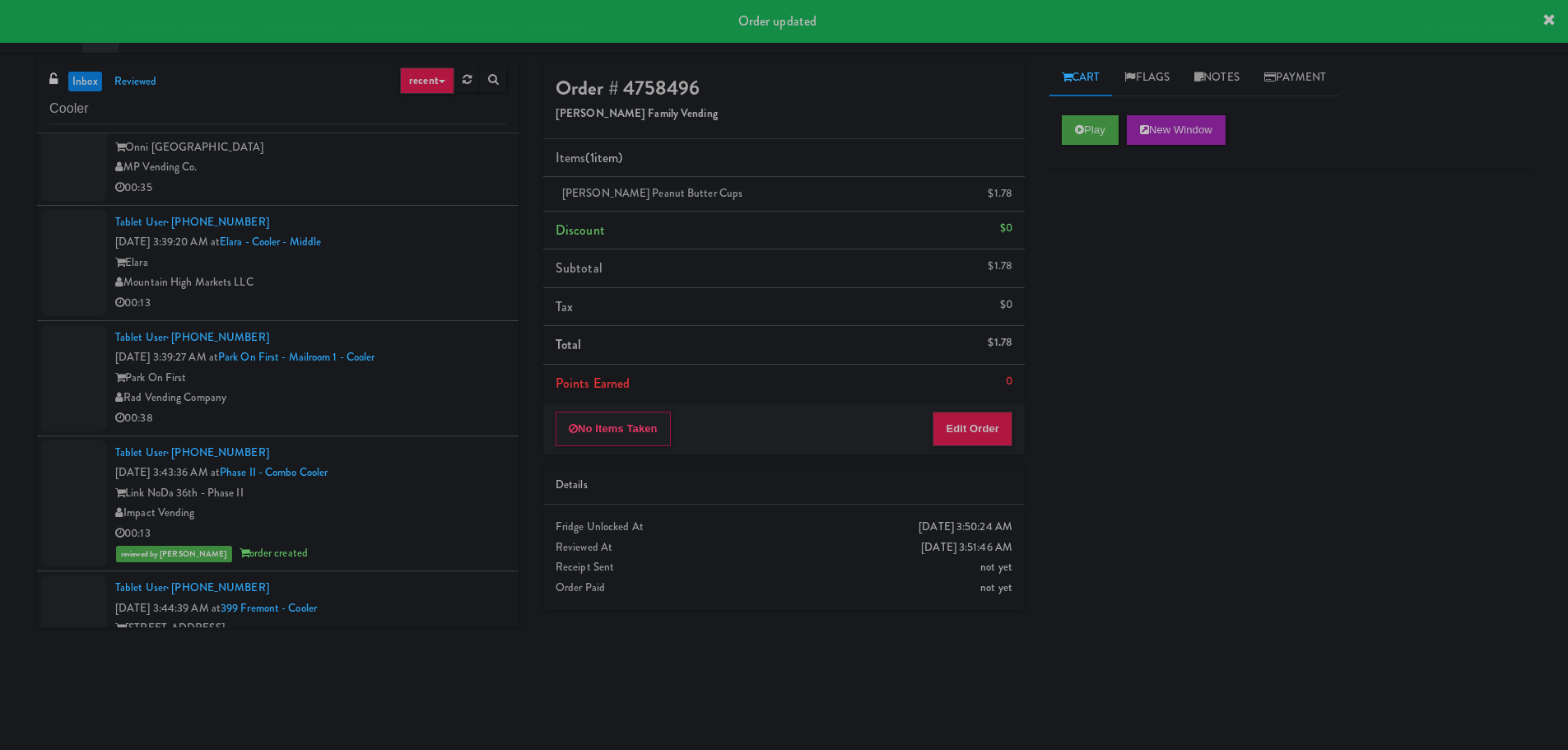
click at [468, 279] on div "Mountain High Markets LLC" at bounding box center [310, 282] width 391 height 20
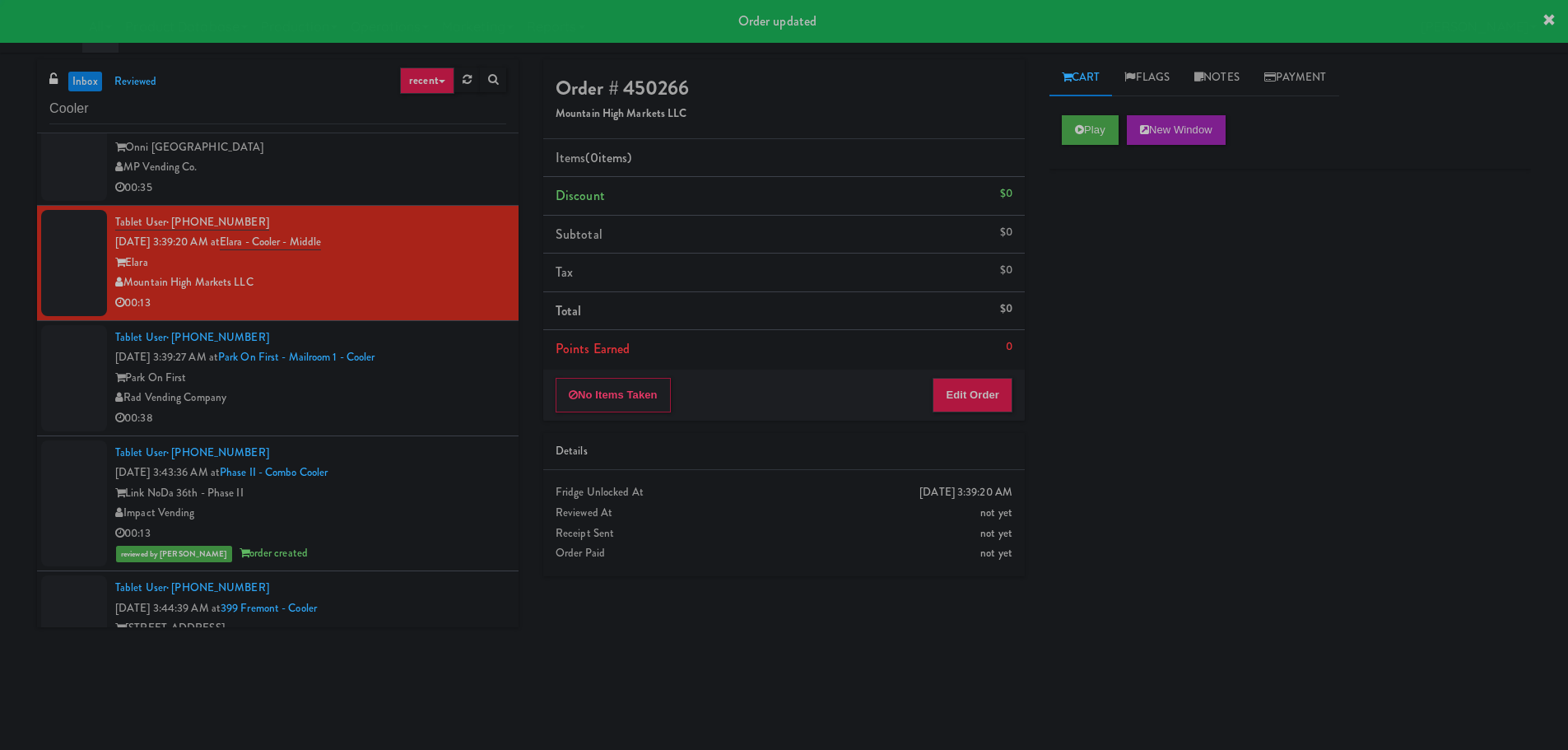
click at [476, 372] on div "Park On First" at bounding box center [310, 378] width 391 height 20
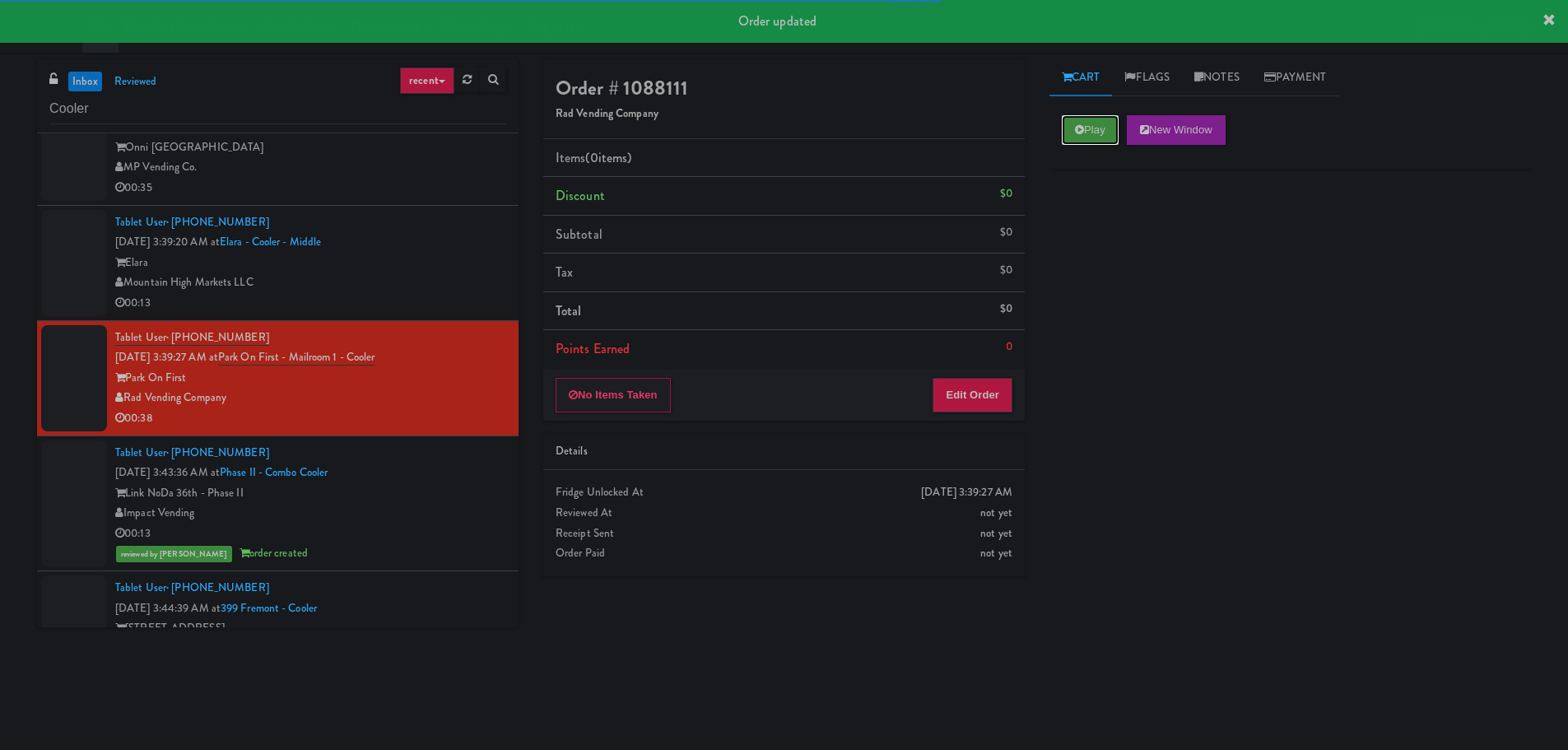
click at [1096, 134] on button "Play" at bounding box center [1090, 129] width 57 height 30
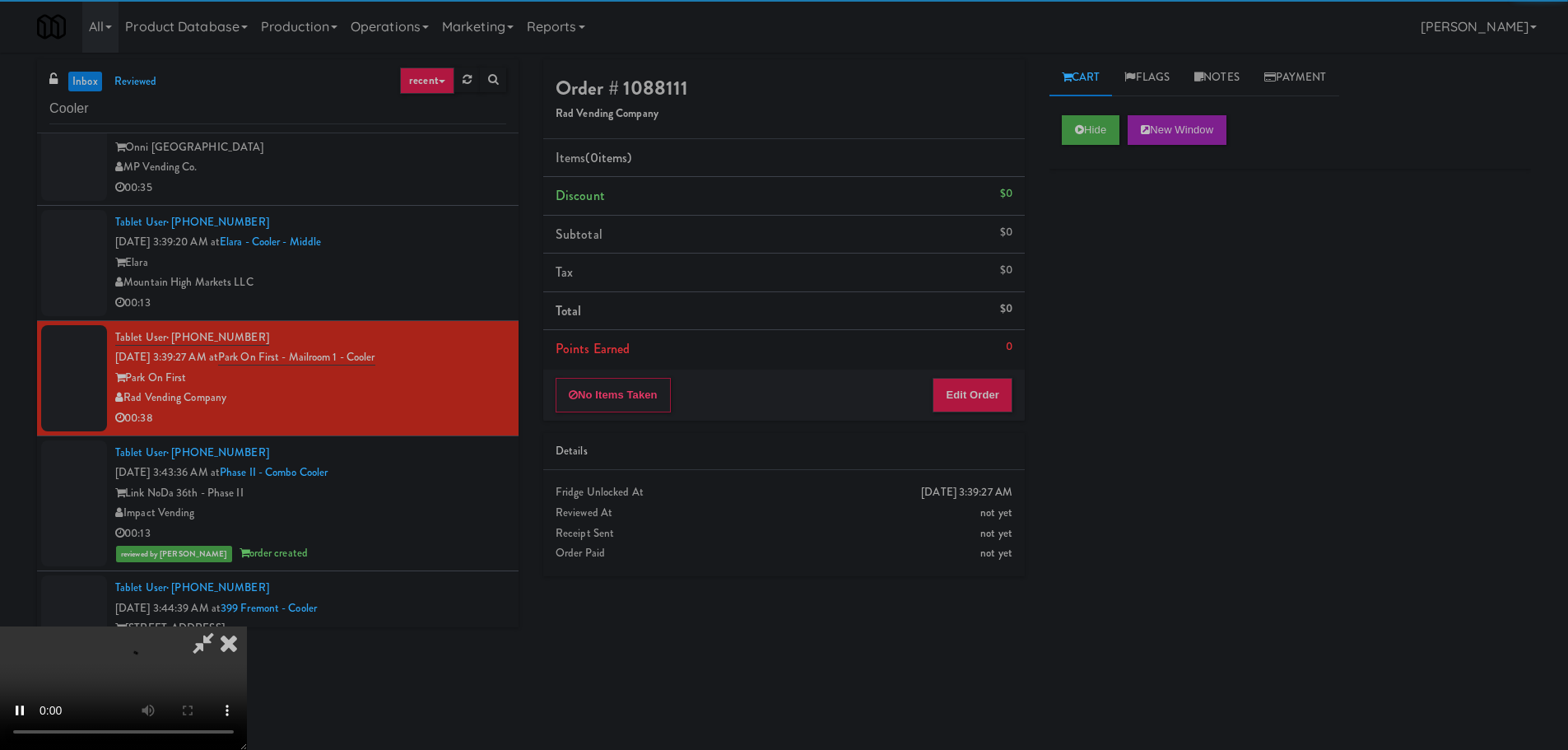
click at [1002, 412] on div "No Items Taken Edit Order" at bounding box center [784, 394] width 482 height 51
click at [1000, 399] on button "Edit Order" at bounding box center [972, 394] width 80 height 35
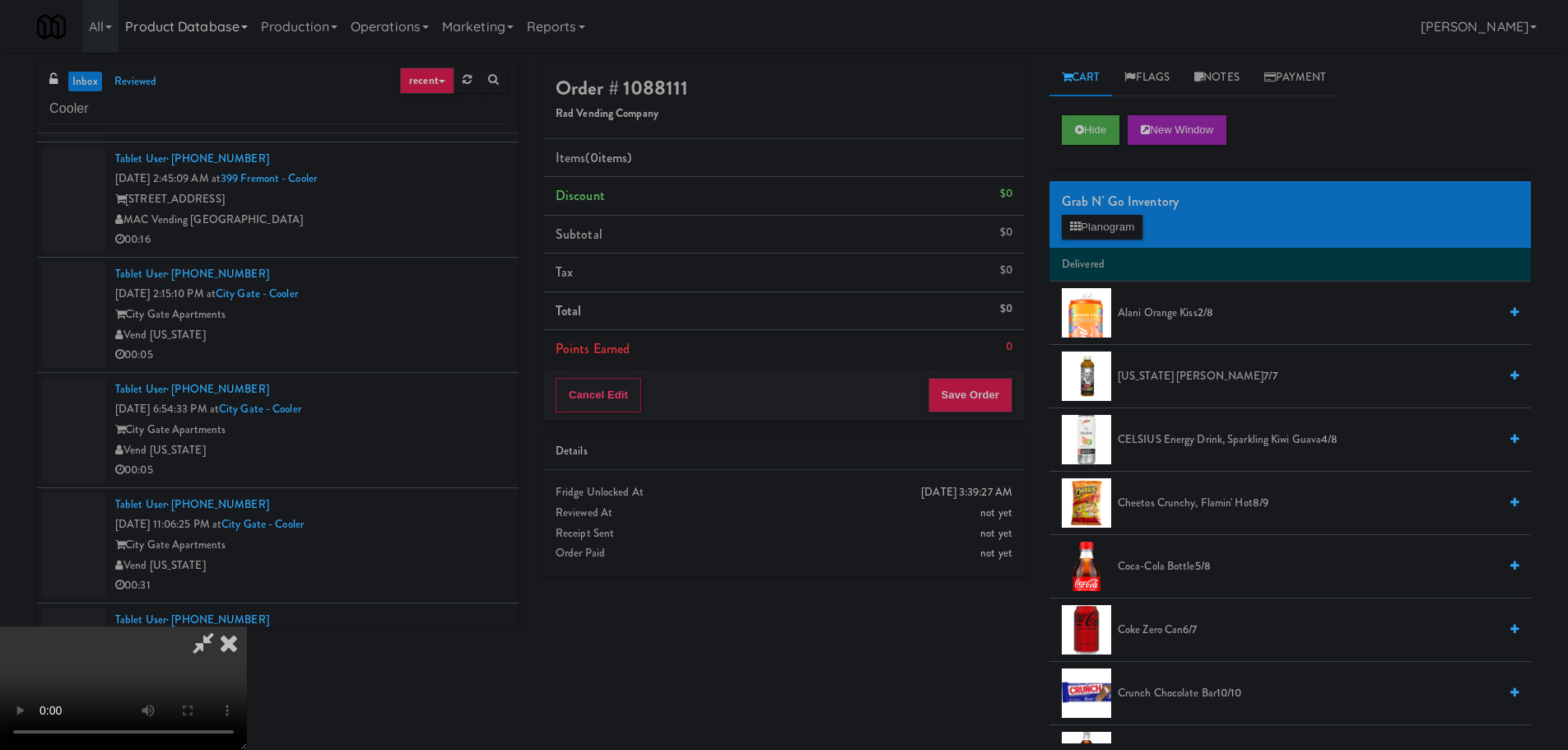
scroll to position [26, 0]
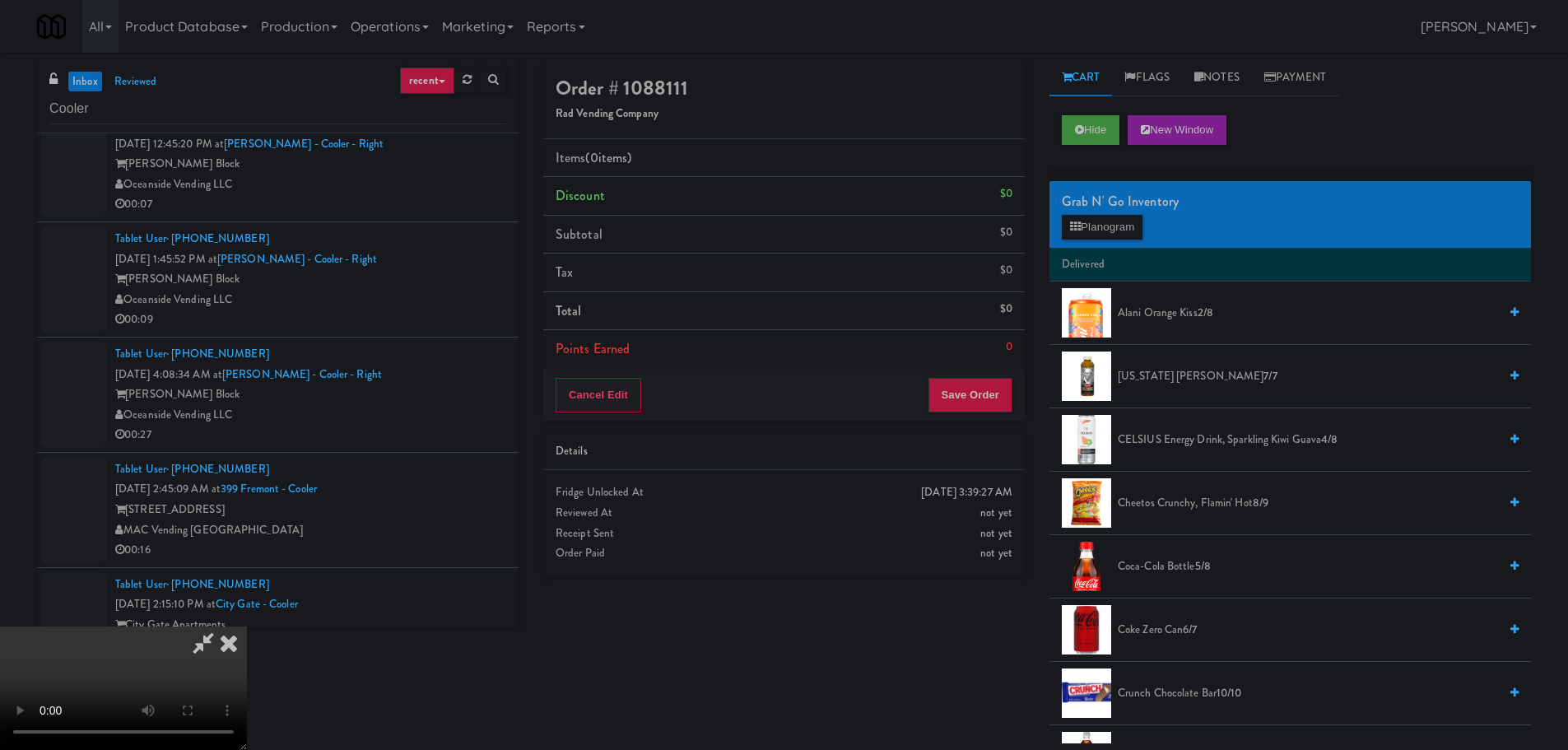
drag, startPoint x: 543, startPoint y: 481, endPoint x: 429, endPoint y: 644, distance: 198.9
click at [247, 626] on video at bounding box center [123, 688] width 247 height 123
drag, startPoint x: 1109, startPoint y: 257, endPoint x: 1110, endPoint y: 244, distance: 13.0
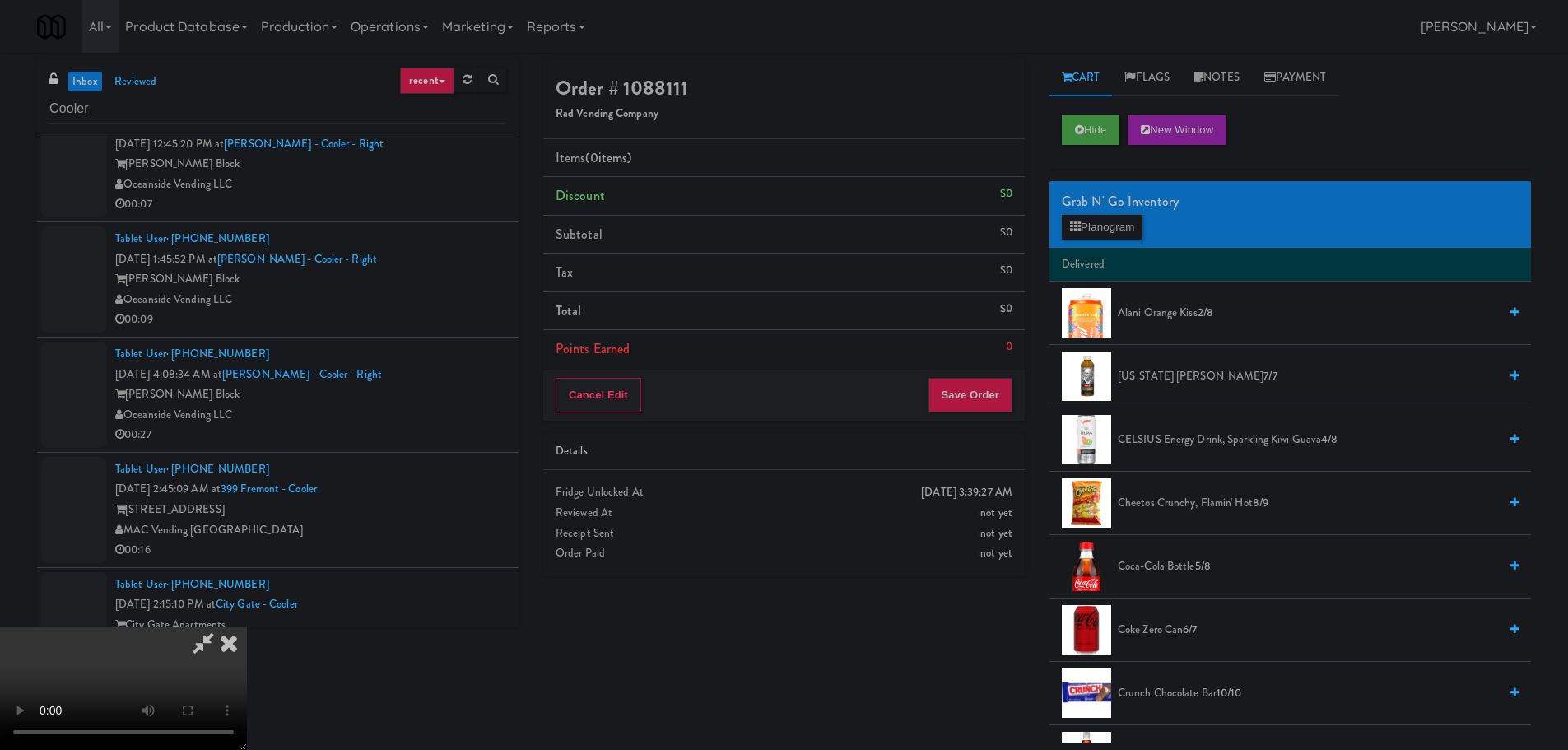
click at [1109, 255] on li "Delivered" at bounding box center [1290, 264] width 482 height 35
click at [1112, 235] on button "Planogram" at bounding box center [1102, 226] width 80 height 24
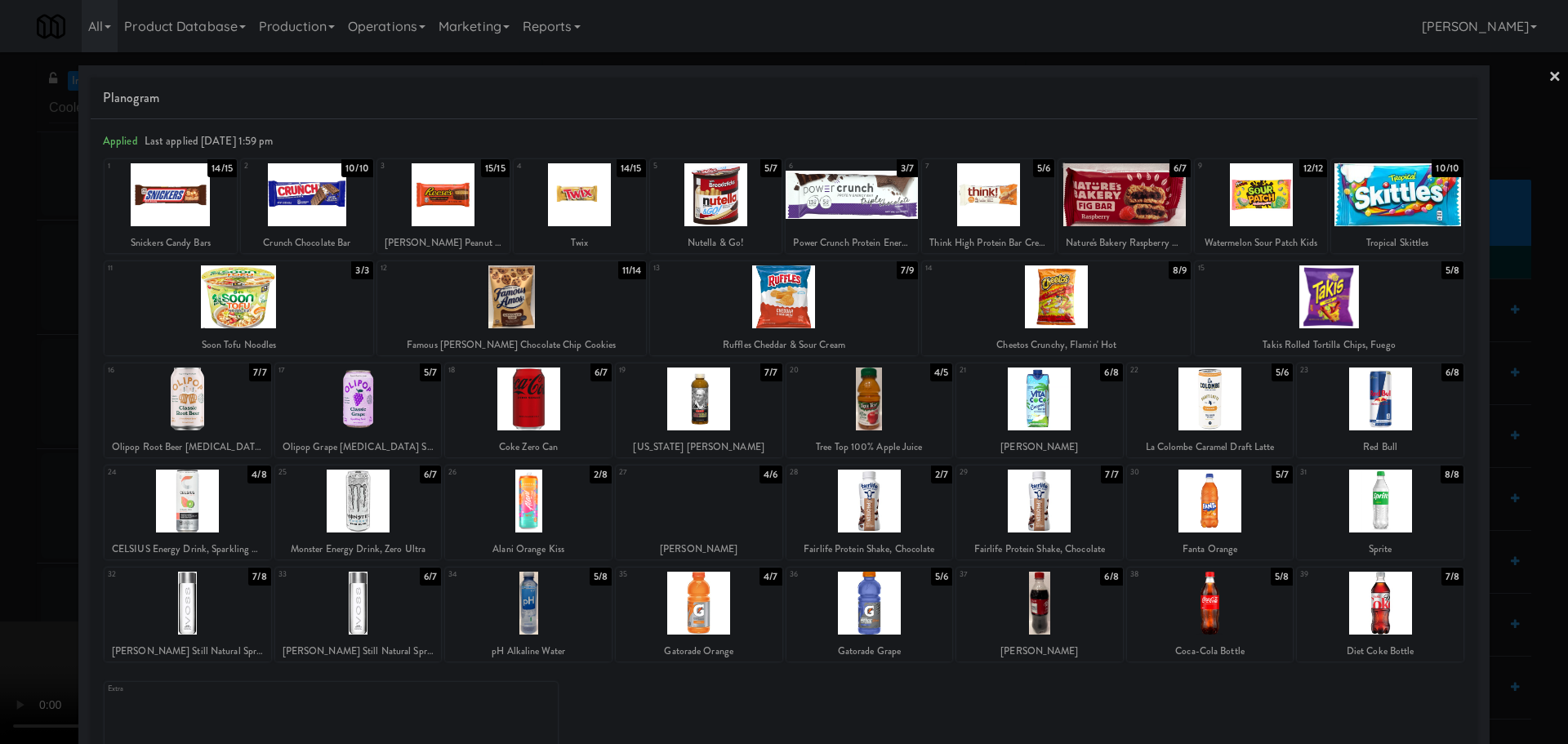
click at [851, 596] on div at bounding box center [869, 602] width 167 height 63
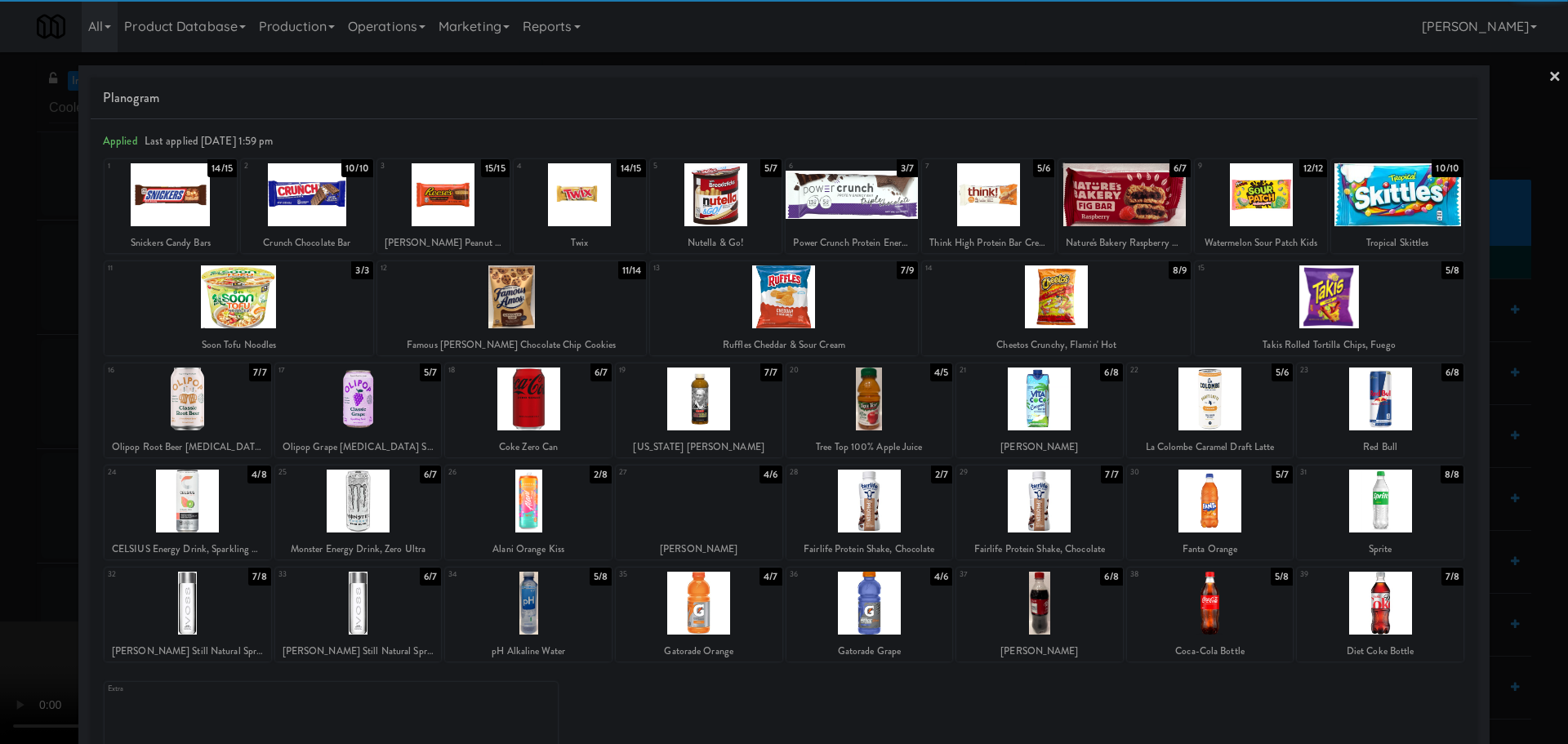
drag, startPoint x: 0, startPoint y: 567, endPoint x: 323, endPoint y: 614, distance: 326.4
click at [1, 567] on div at bounding box center [784, 372] width 1568 height 744
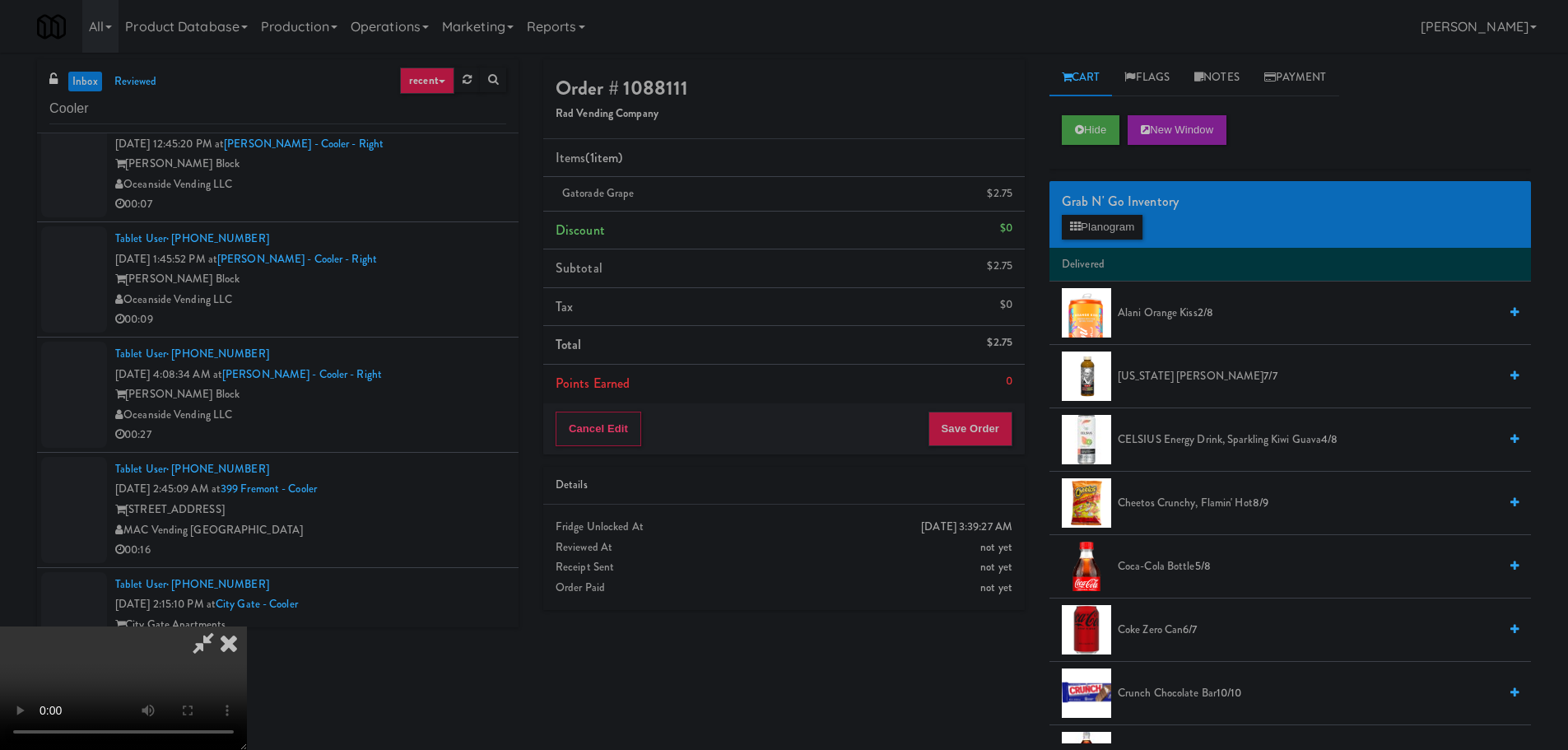
click at [247, 626] on video at bounding box center [123, 688] width 247 height 123
click at [1014, 194] on icon at bounding box center [1014, 199] width 8 height 11
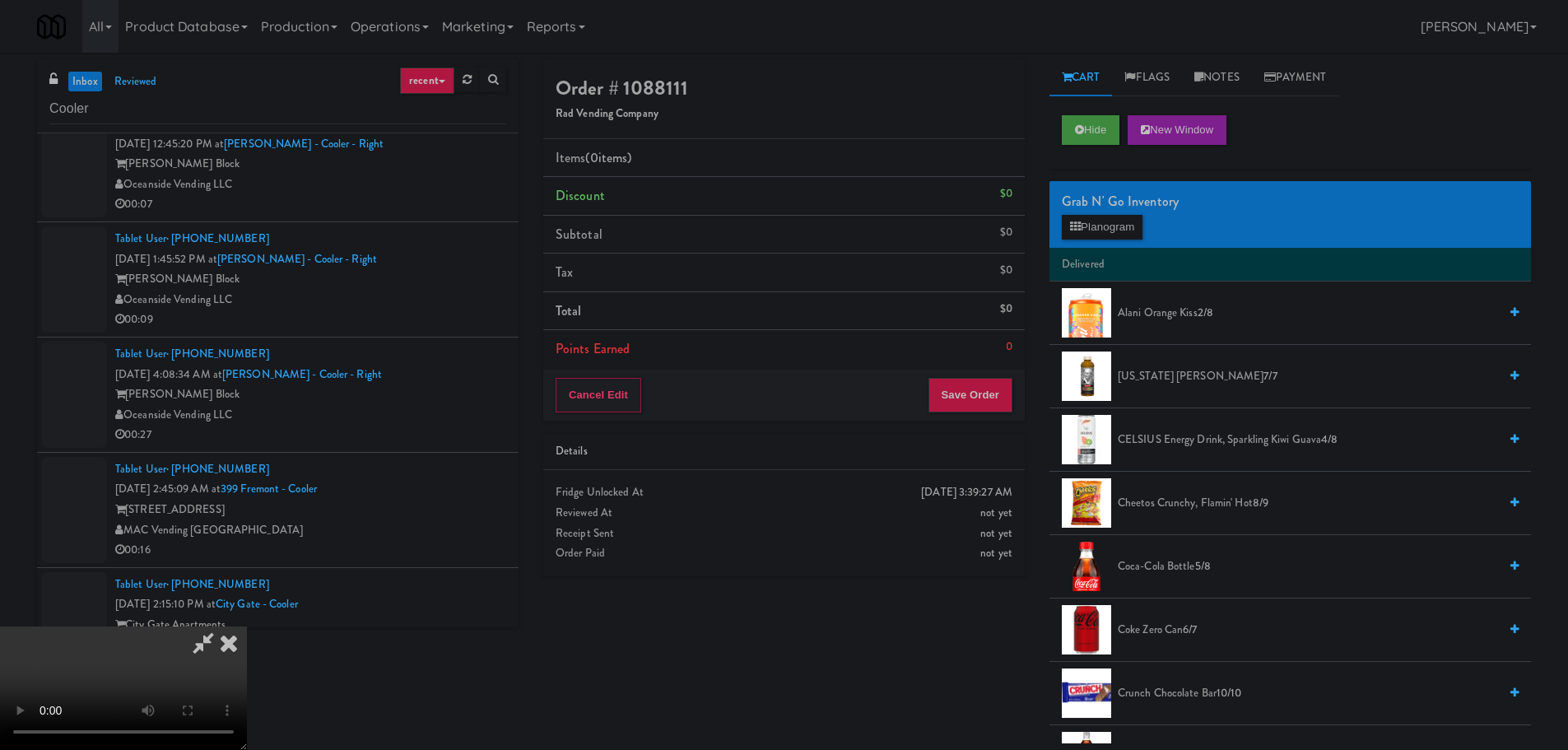
click at [247, 626] on video at bounding box center [123, 688] width 247 height 123
click at [1103, 225] on button "Planogram" at bounding box center [1102, 226] width 80 height 24
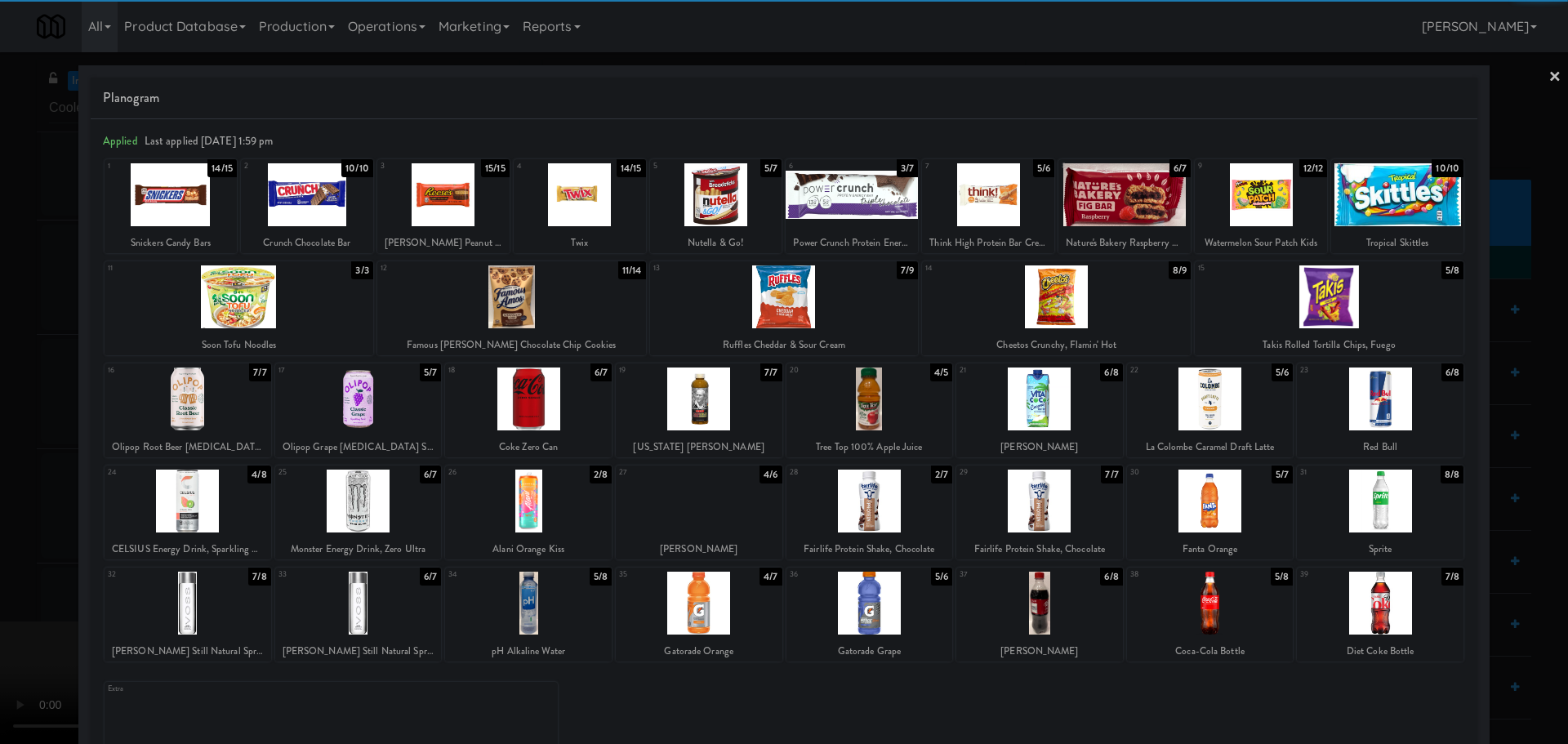
click at [854, 613] on div at bounding box center [869, 602] width 167 height 63
click at [0, 557] on div at bounding box center [784, 372] width 1568 height 744
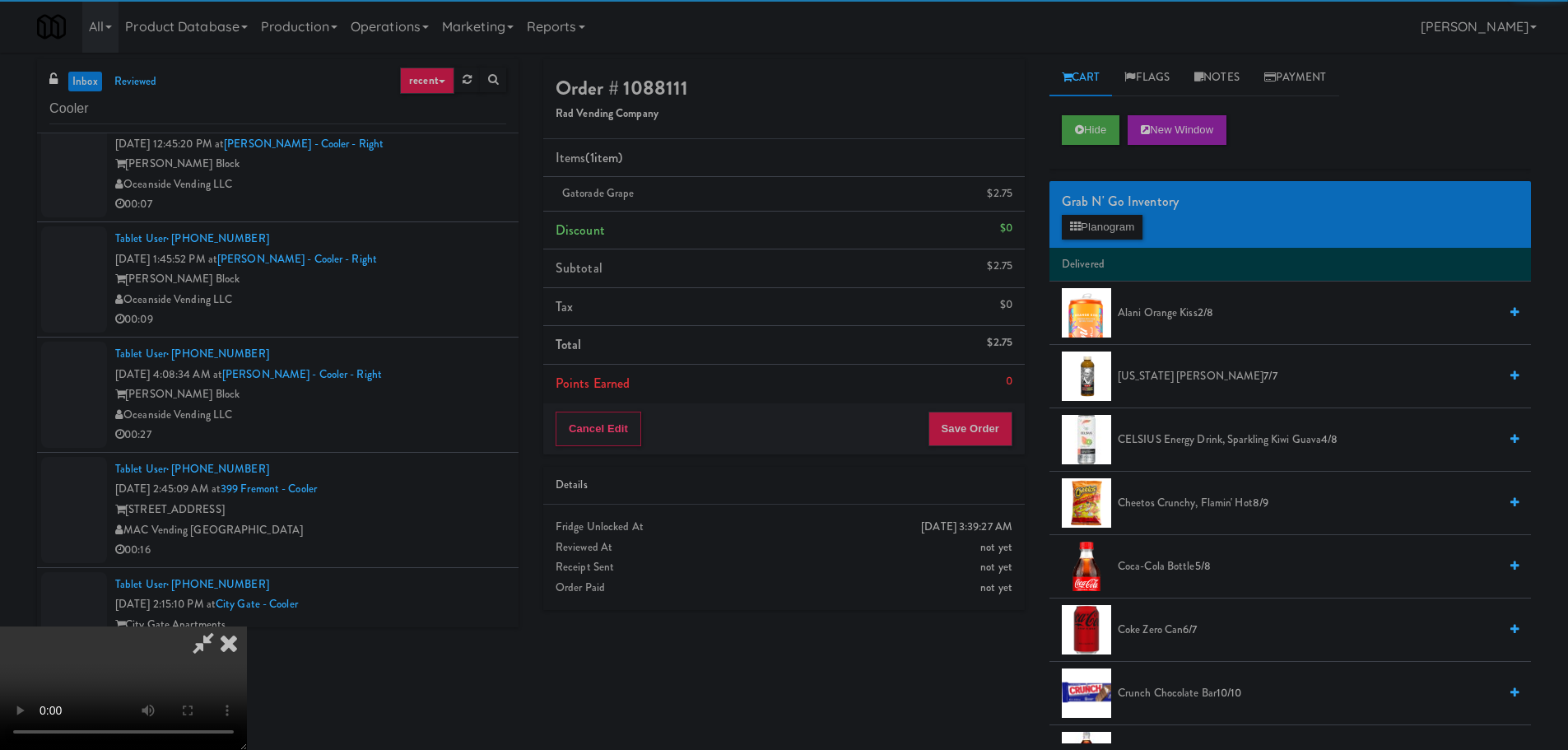
click at [247, 626] on video at bounding box center [123, 688] width 247 height 123
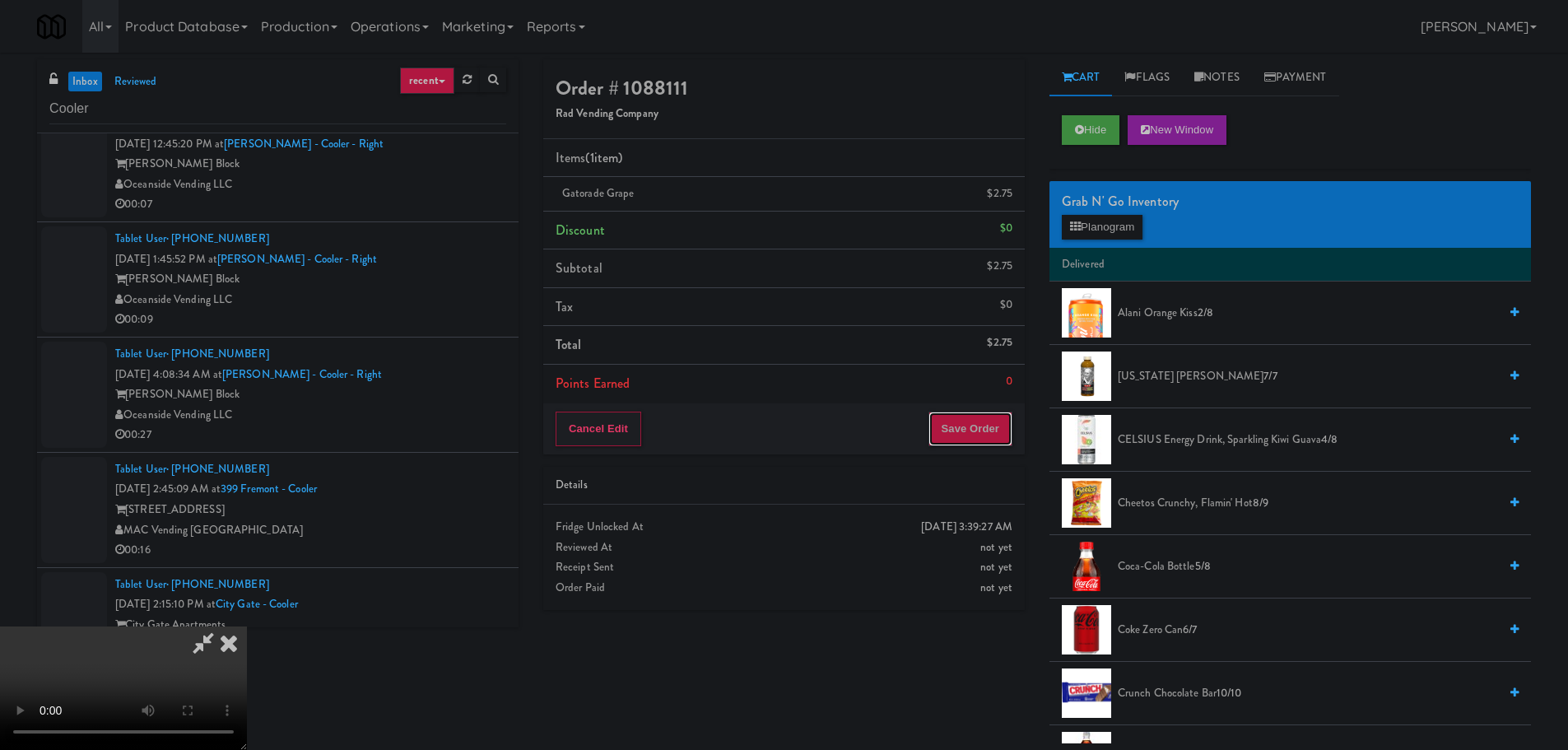
click at [988, 424] on button "Save Order" at bounding box center [970, 428] width 84 height 35
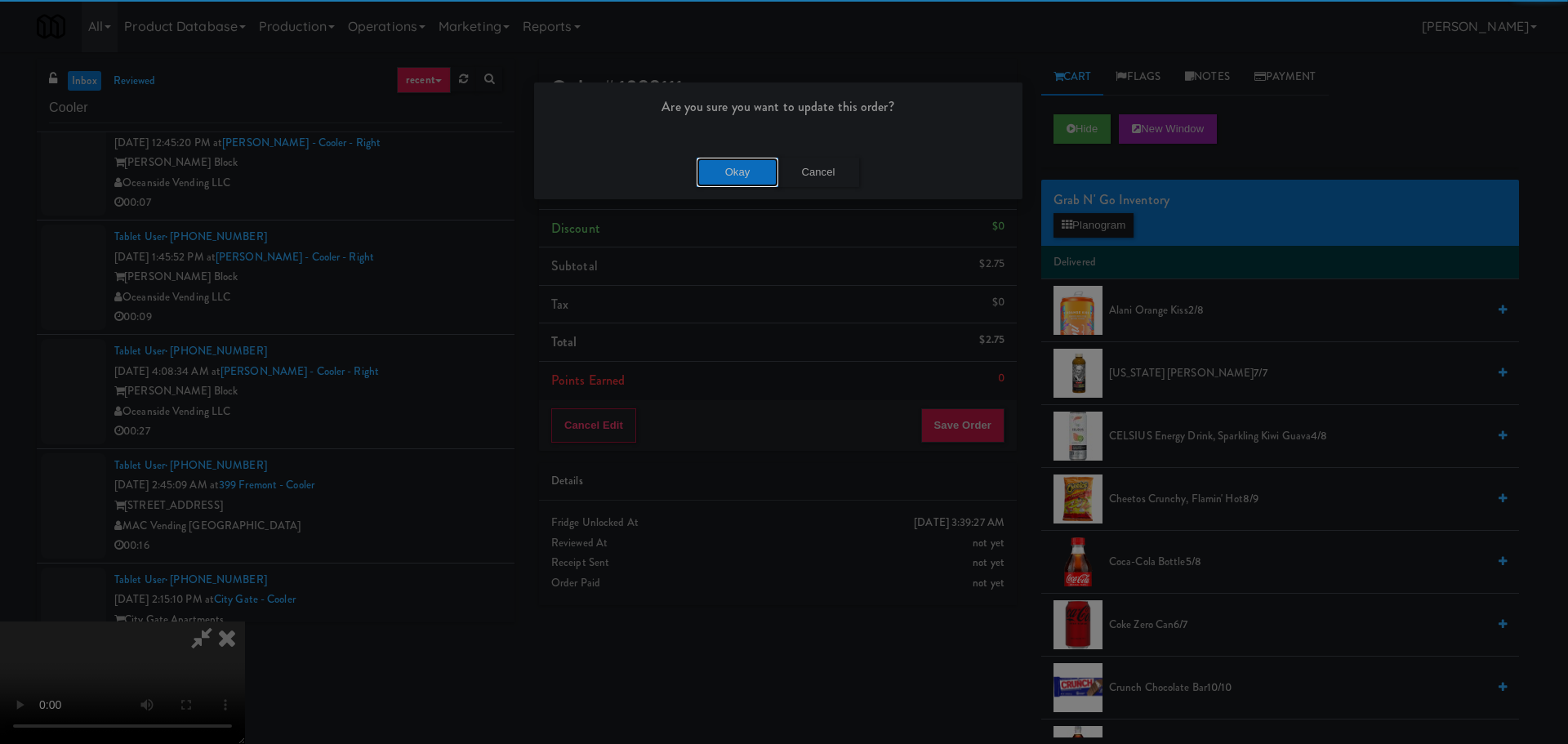
click at [738, 165] on button "Okay" at bounding box center [737, 172] width 81 height 29
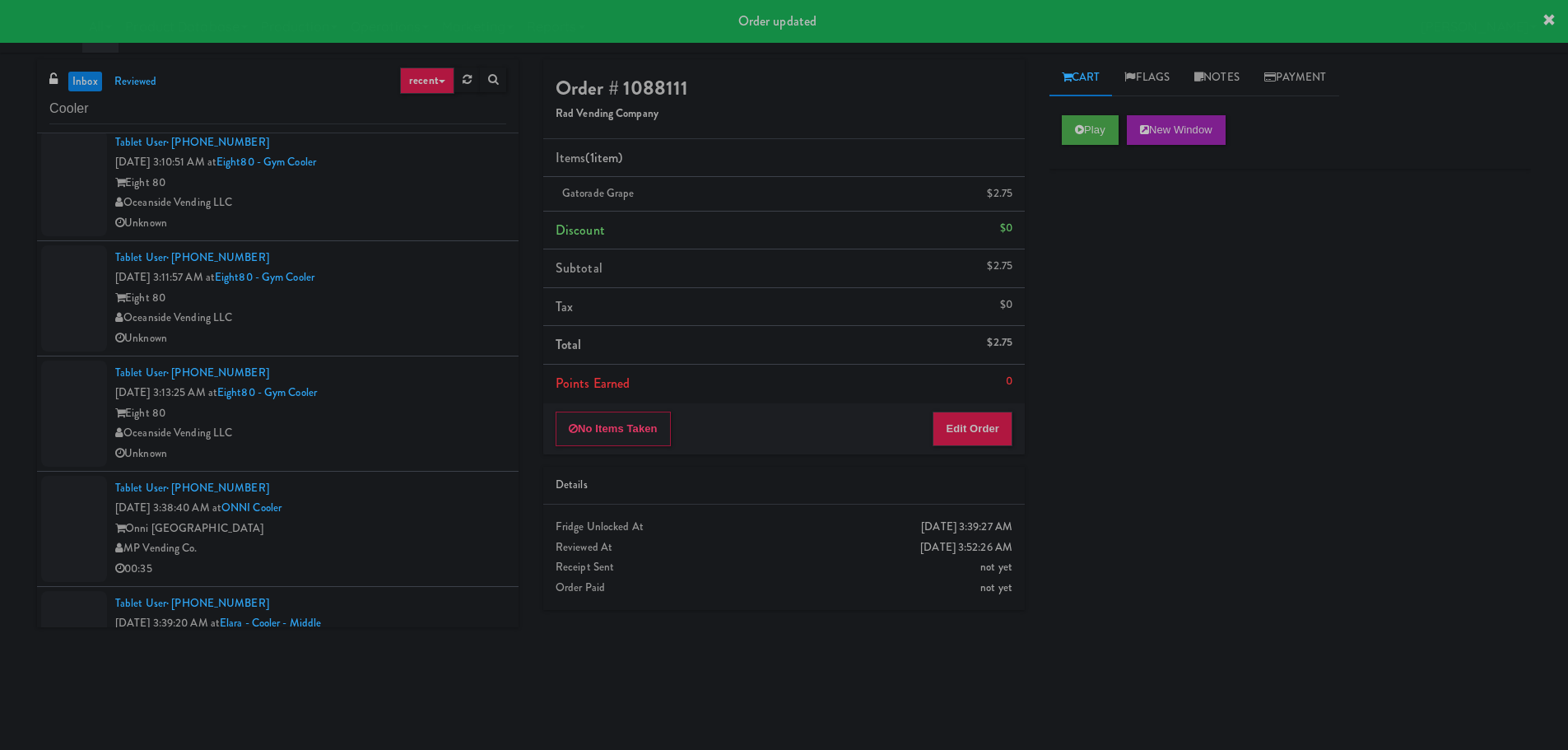
scroll to position [1261, 0]
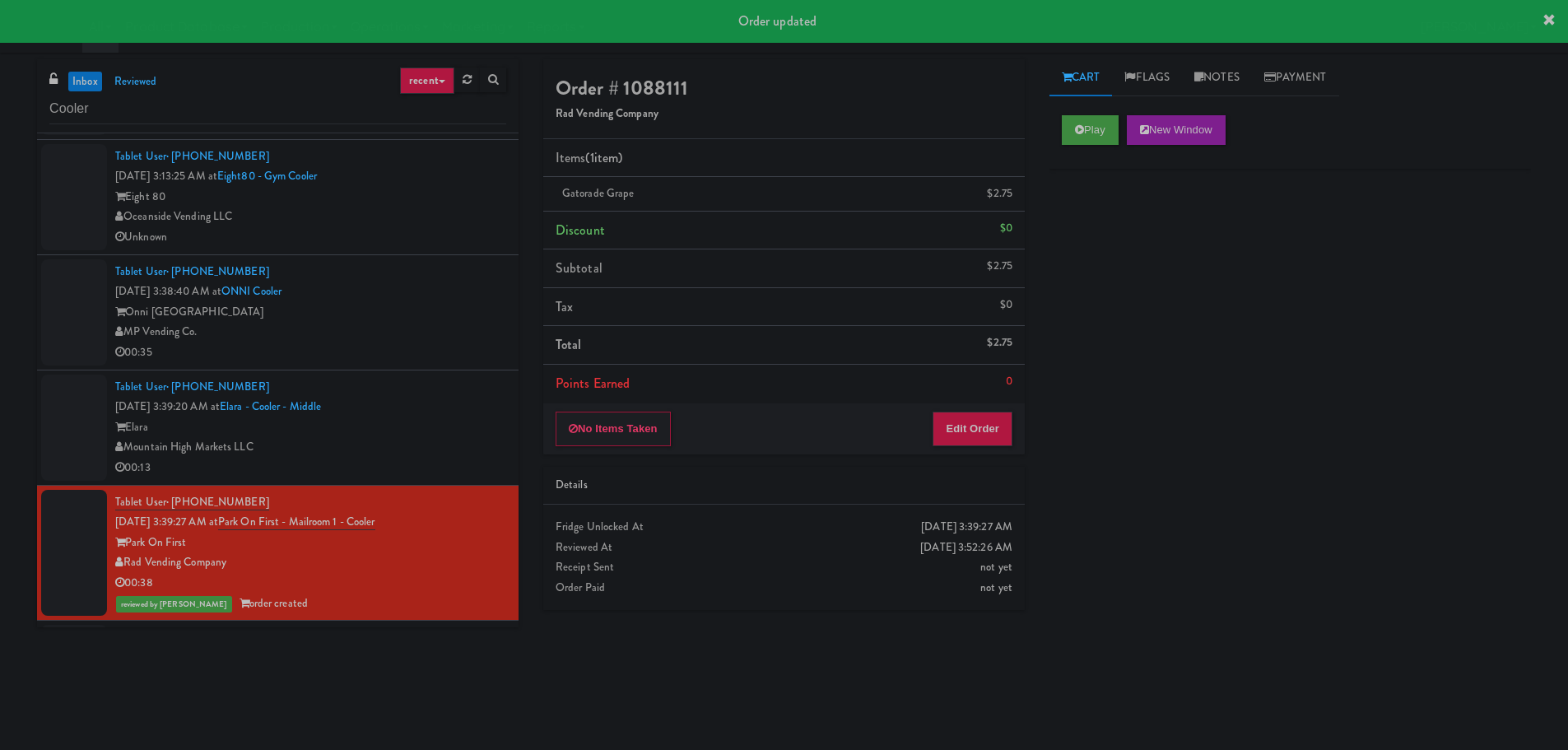
click at [458, 382] on div "Tablet User · (602) 617-2119 [DATE] 3:39:20 AM at [GEOGRAPHIC_DATA] - [GEOGRAPH…" at bounding box center [310, 427] width 391 height 101
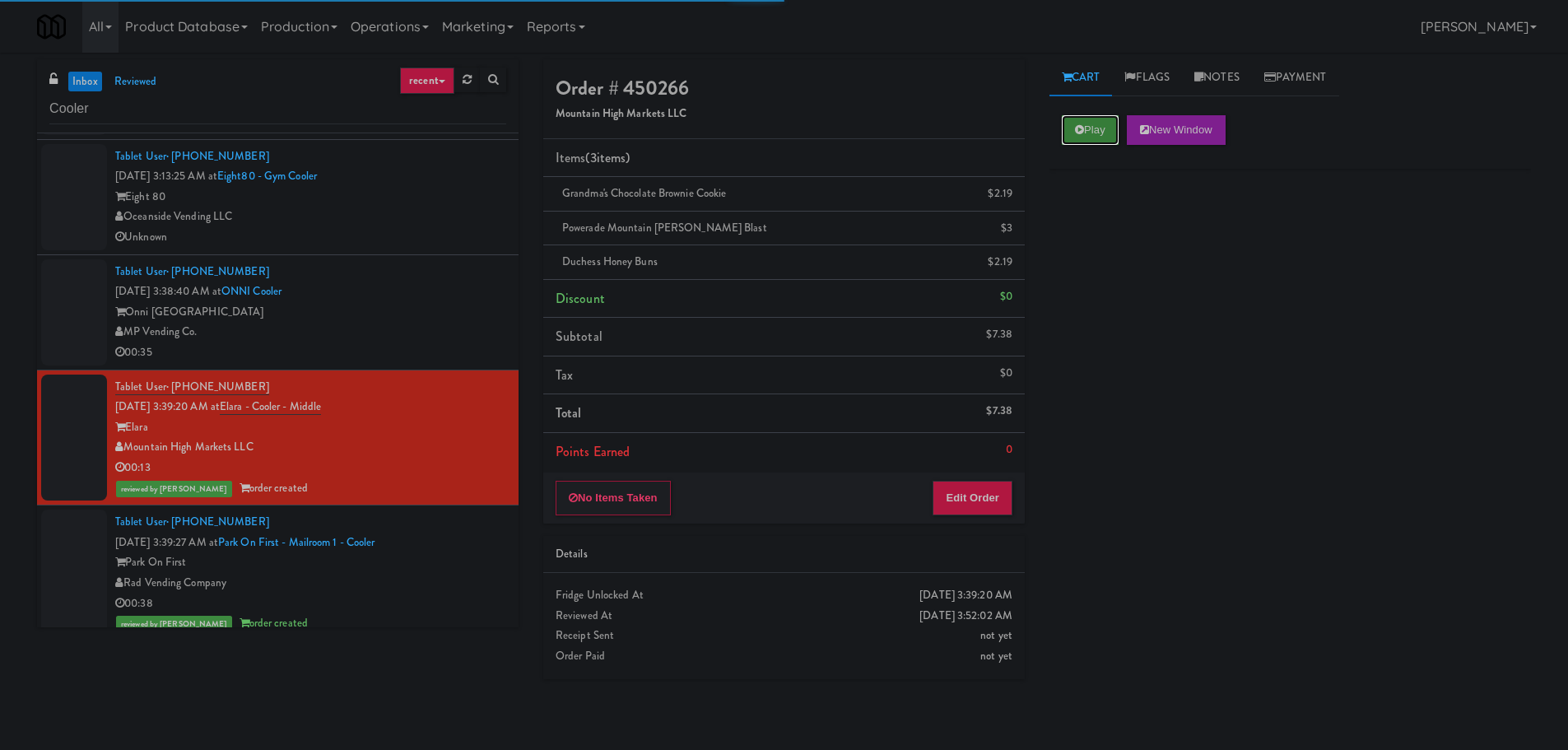
click at [1075, 132] on icon at bounding box center [1079, 129] width 9 height 11
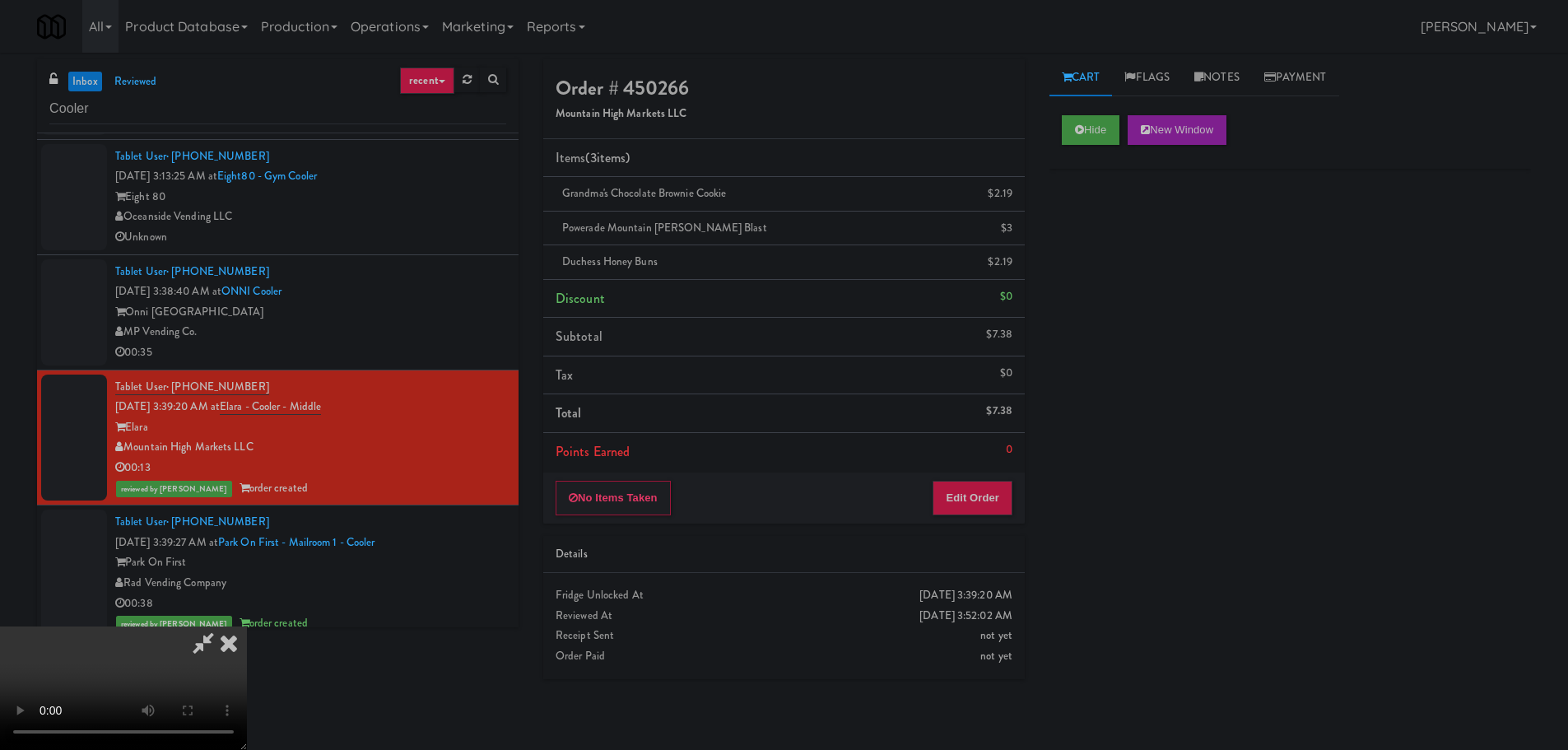
click at [228, 645] on icon at bounding box center [228, 642] width 36 height 33
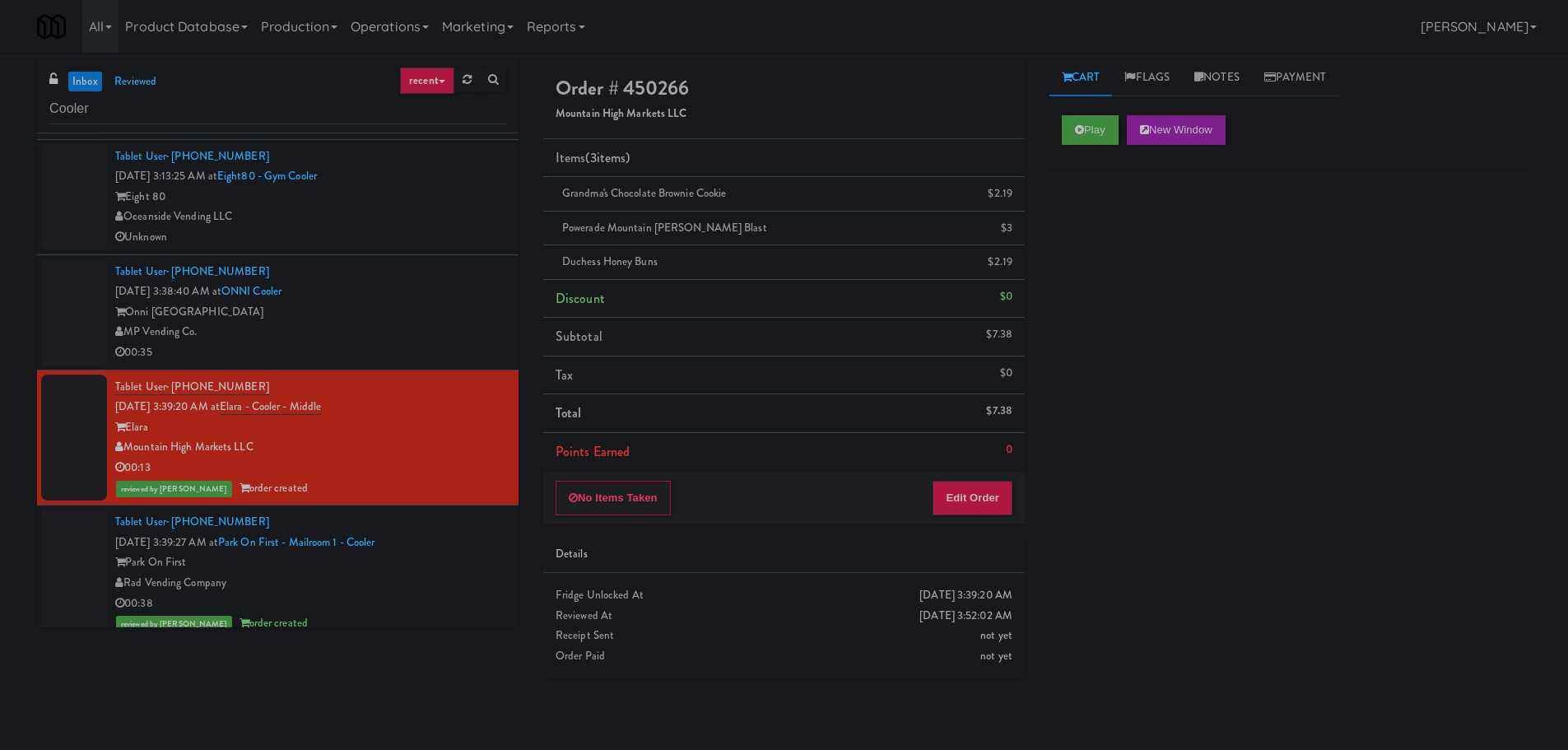
click at [406, 335] on div "MP Vending Co." at bounding box center [310, 332] width 391 height 20
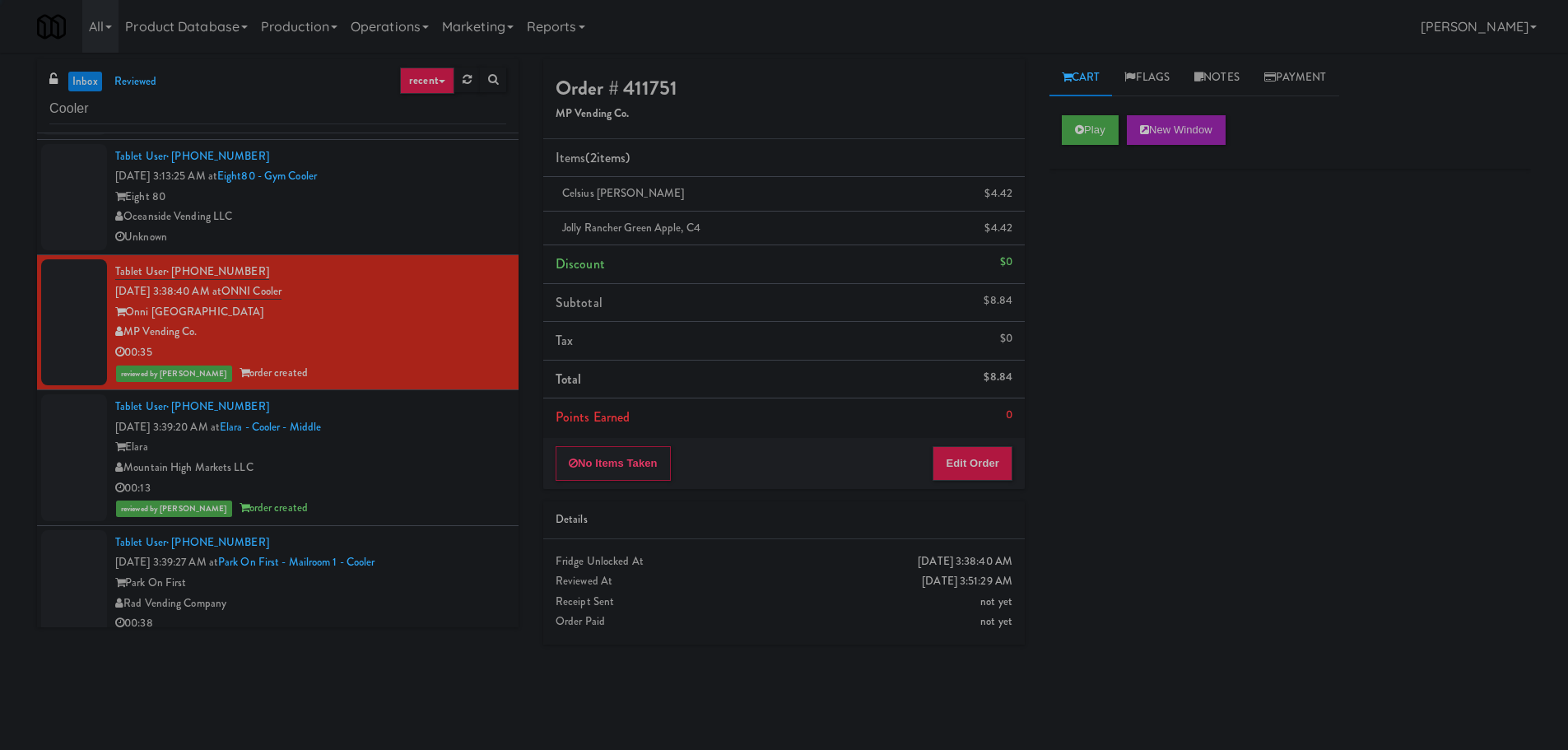
click at [468, 219] on div "Oceanside Vending LLC" at bounding box center [310, 217] width 391 height 20
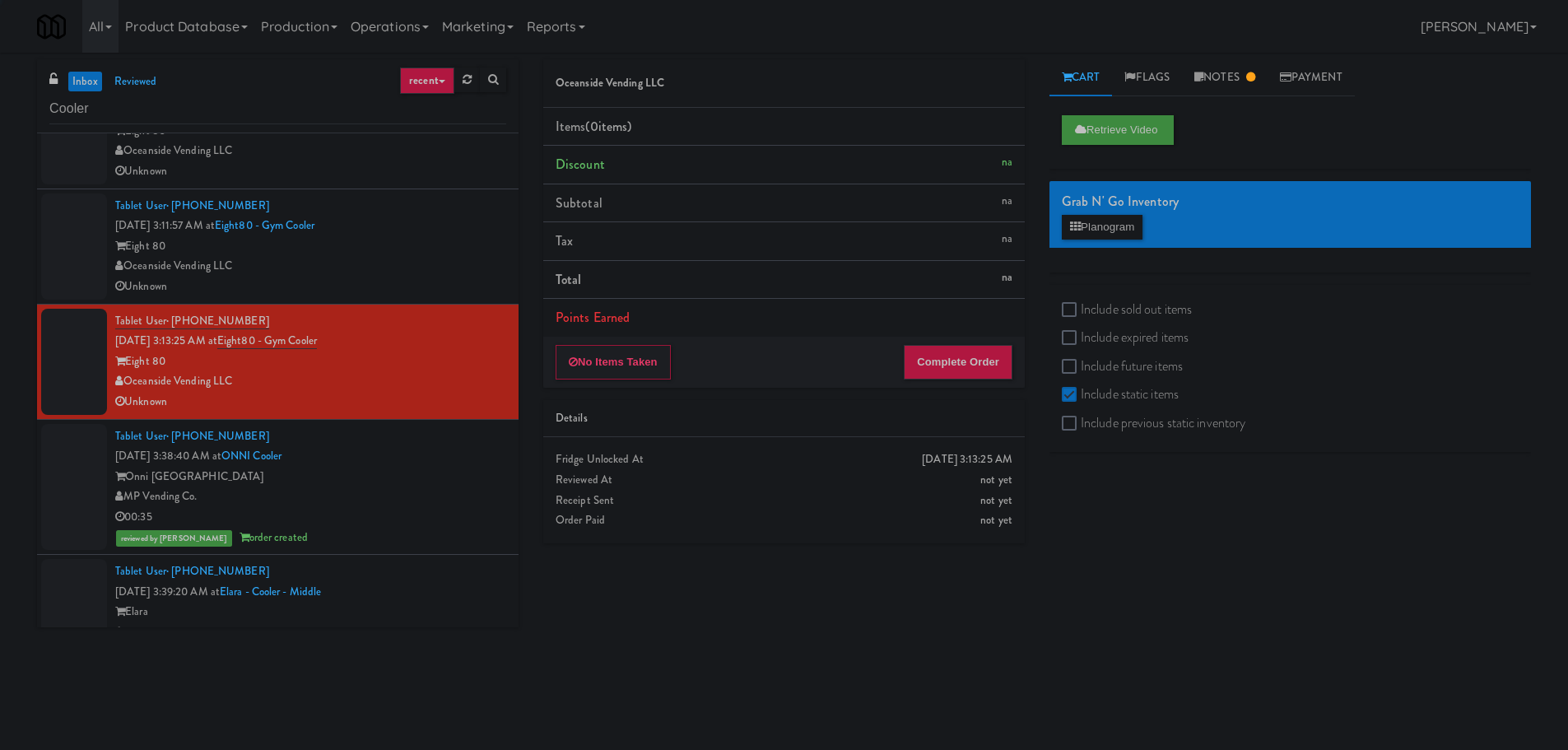
click at [445, 239] on div "Eight 80" at bounding box center [310, 247] width 391 height 20
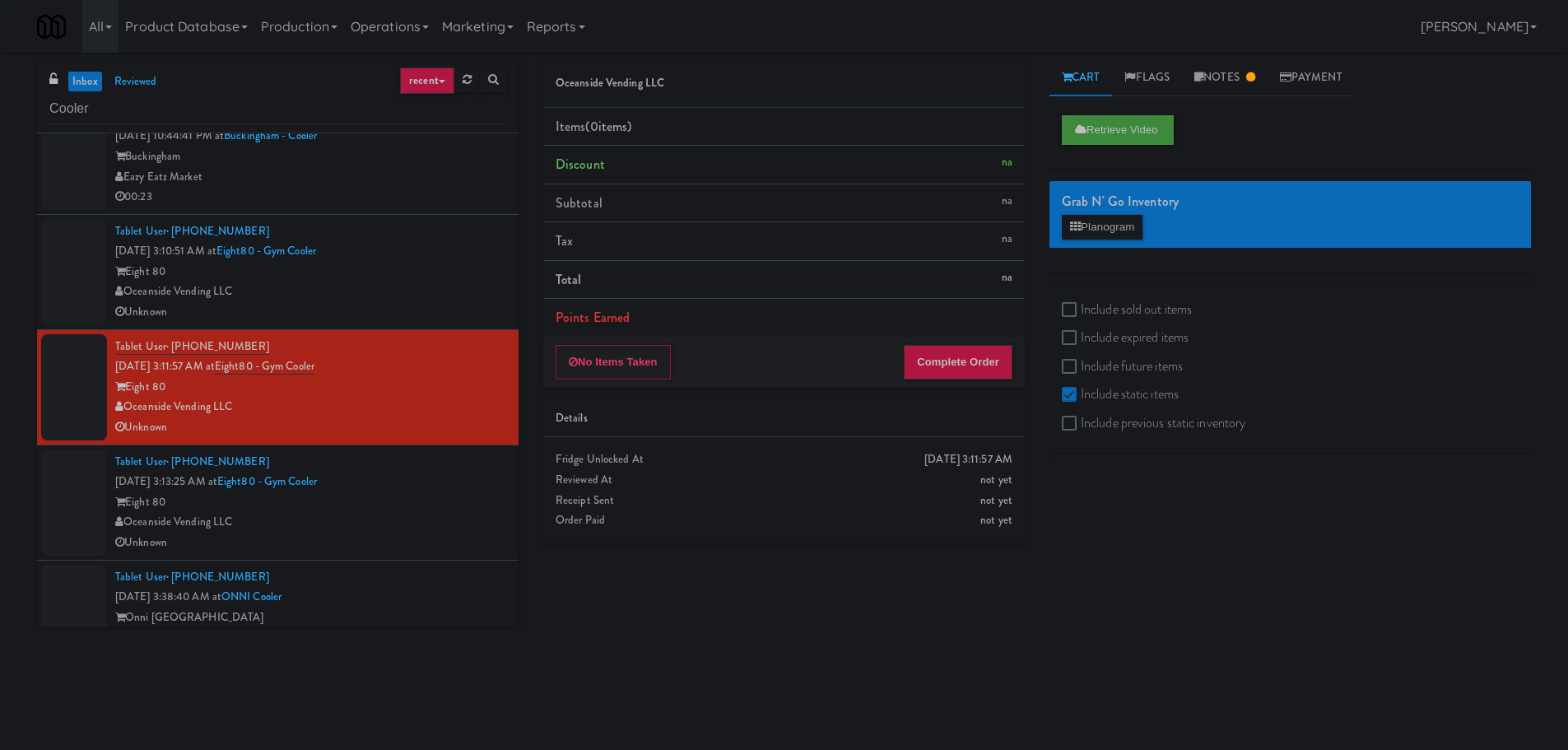
scroll to position [932, 0]
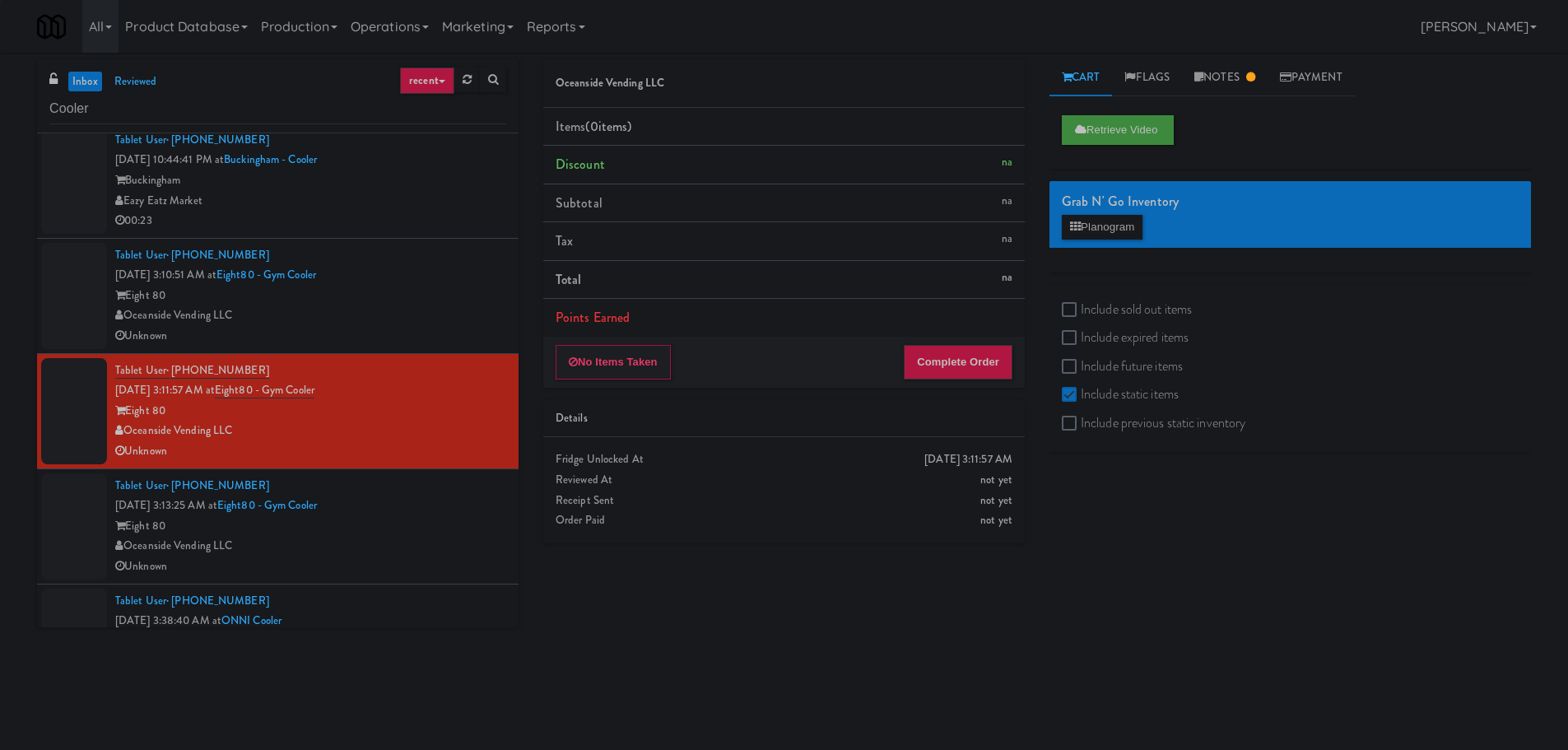
click at [437, 300] on div "Eight 80" at bounding box center [310, 296] width 391 height 20
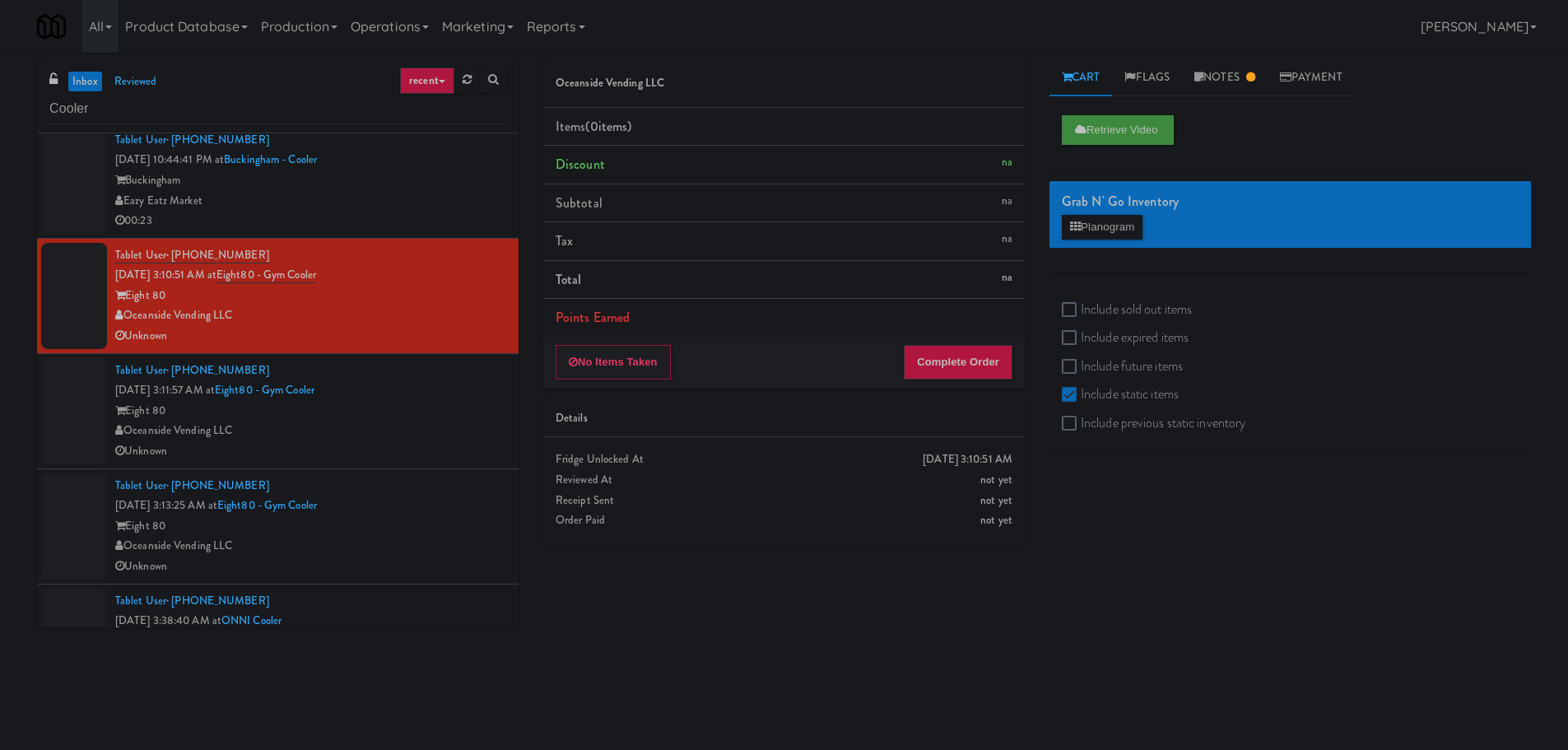
drag, startPoint x: 428, startPoint y: 391, endPoint x: 438, endPoint y: 394, distance: 10.4
click at [438, 392] on div "Tablet User · (714) 244-8170 [DATE] 3:11:57 AM at Eight80 - Gym Cooler Eight 80…" at bounding box center [310, 411] width 391 height 101
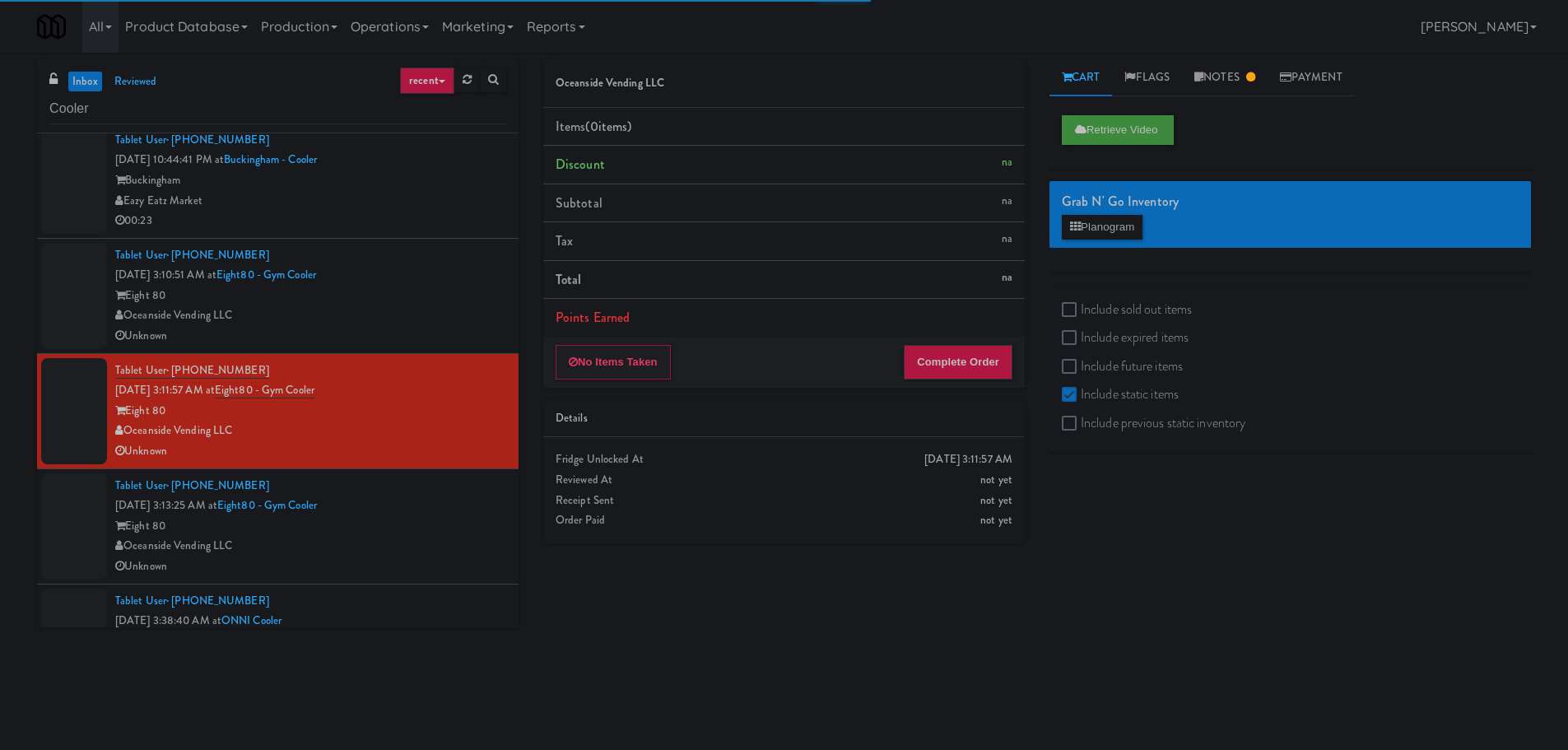
click at [425, 513] on div "Tablet User · (657) 282-9397 [DATE] 3:13:25 AM at Eight80 - Gym Cooler Eight 80…" at bounding box center [310, 526] width 391 height 101
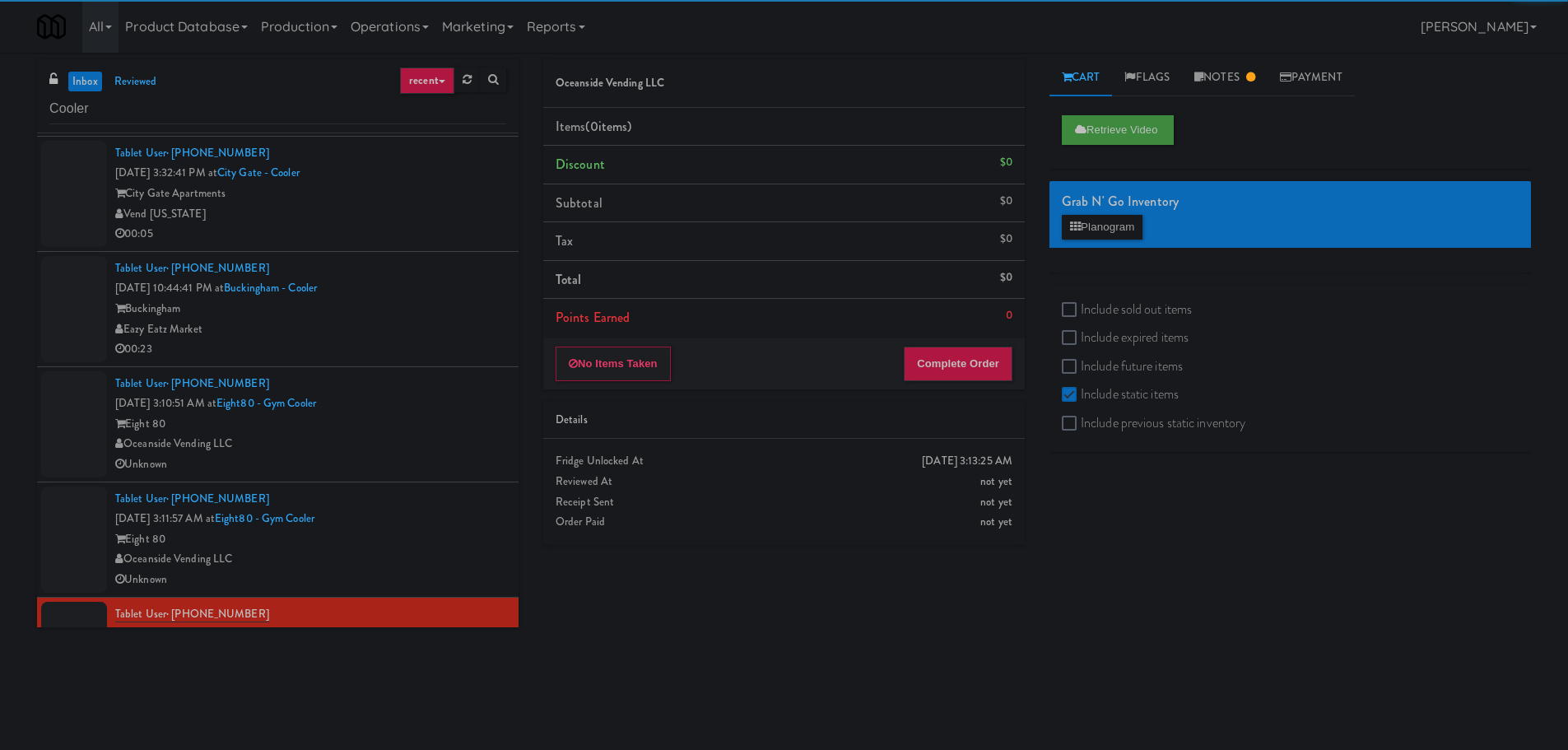
scroll to position [767, 0]
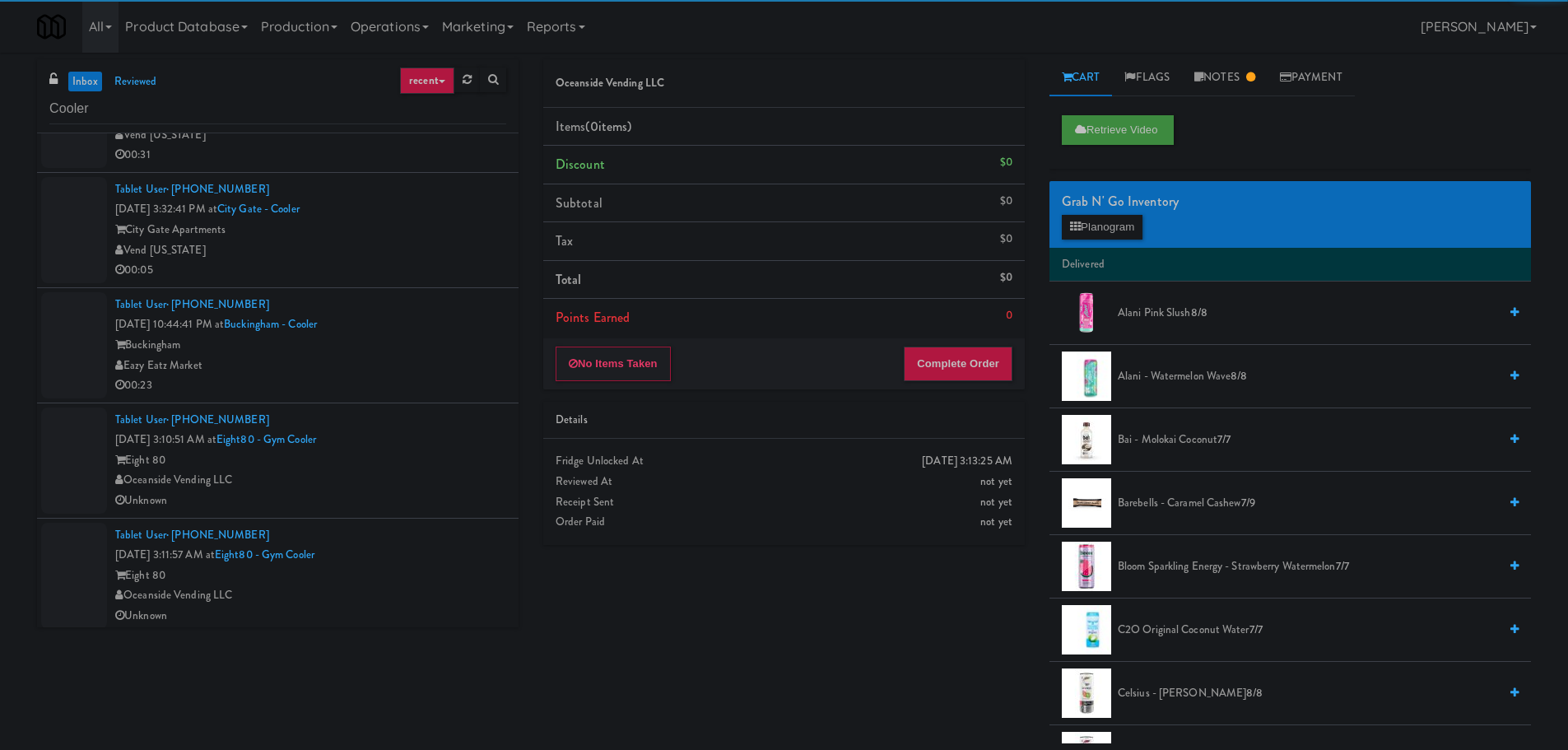
click at [436, 451] on div "Eight 80" at bounding box center [310, 460] width 391 height 20
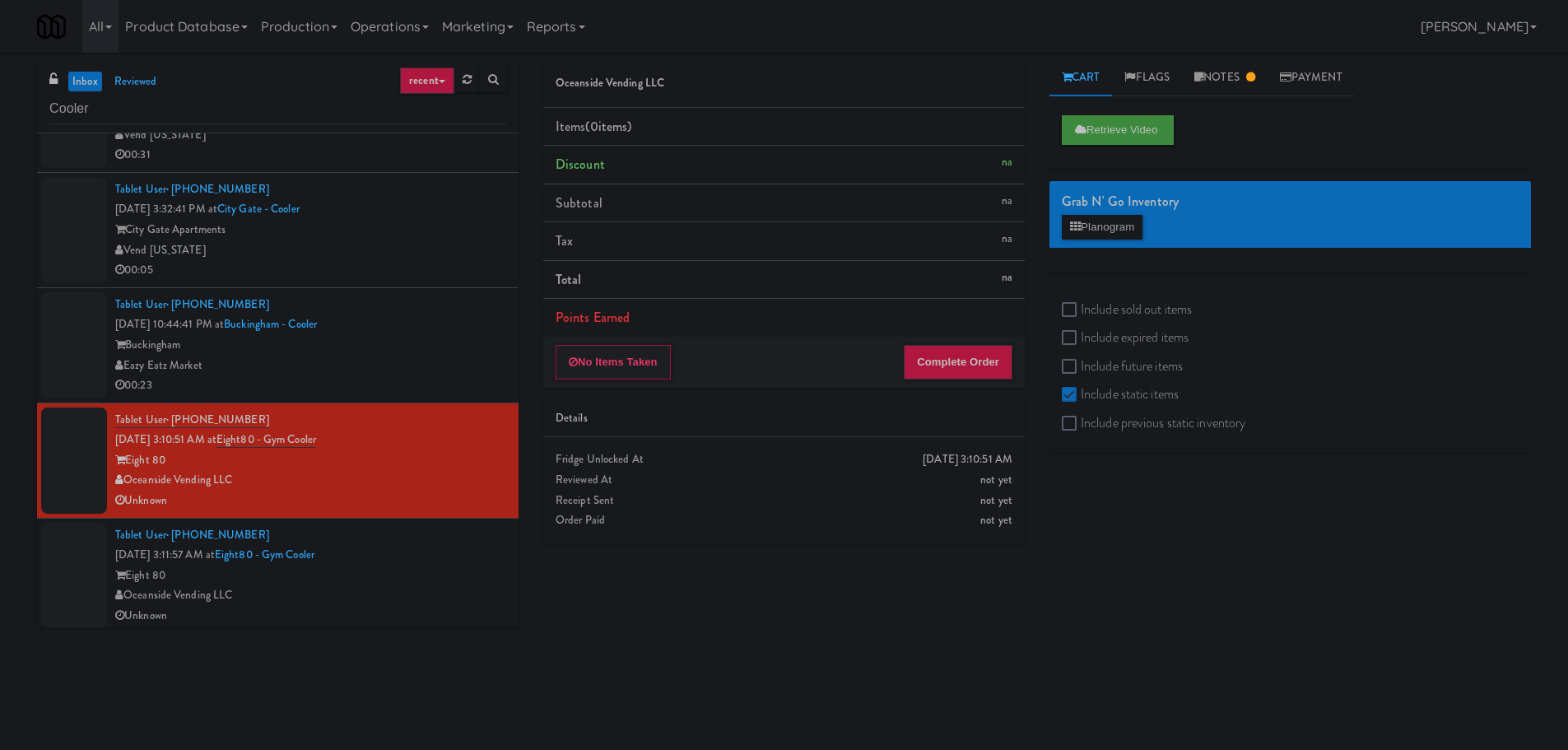
click at [441, 362] on div "Eazy Eatz Market" at bounding box center [310, 366] width 391 height 20
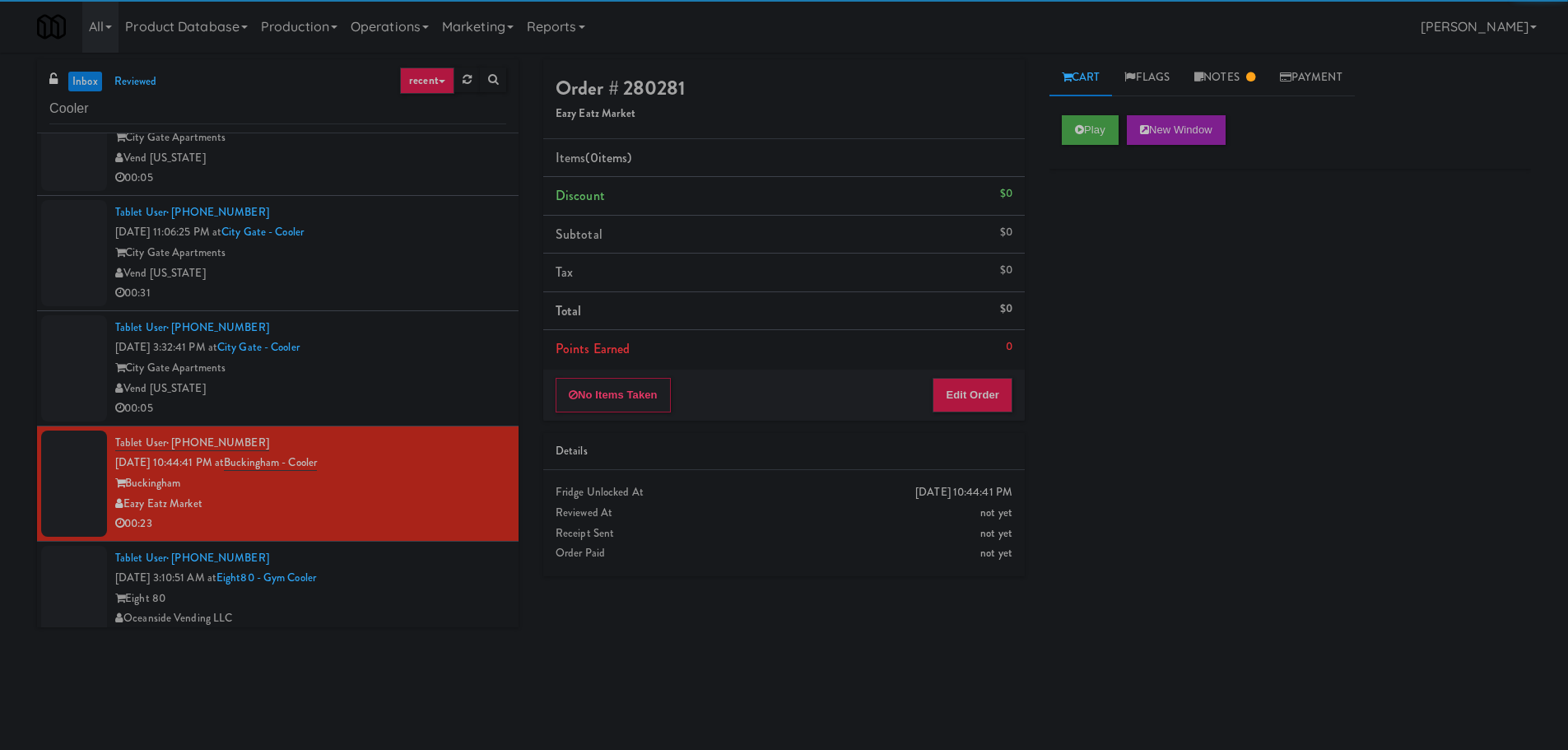
scroll to position [602, 0]
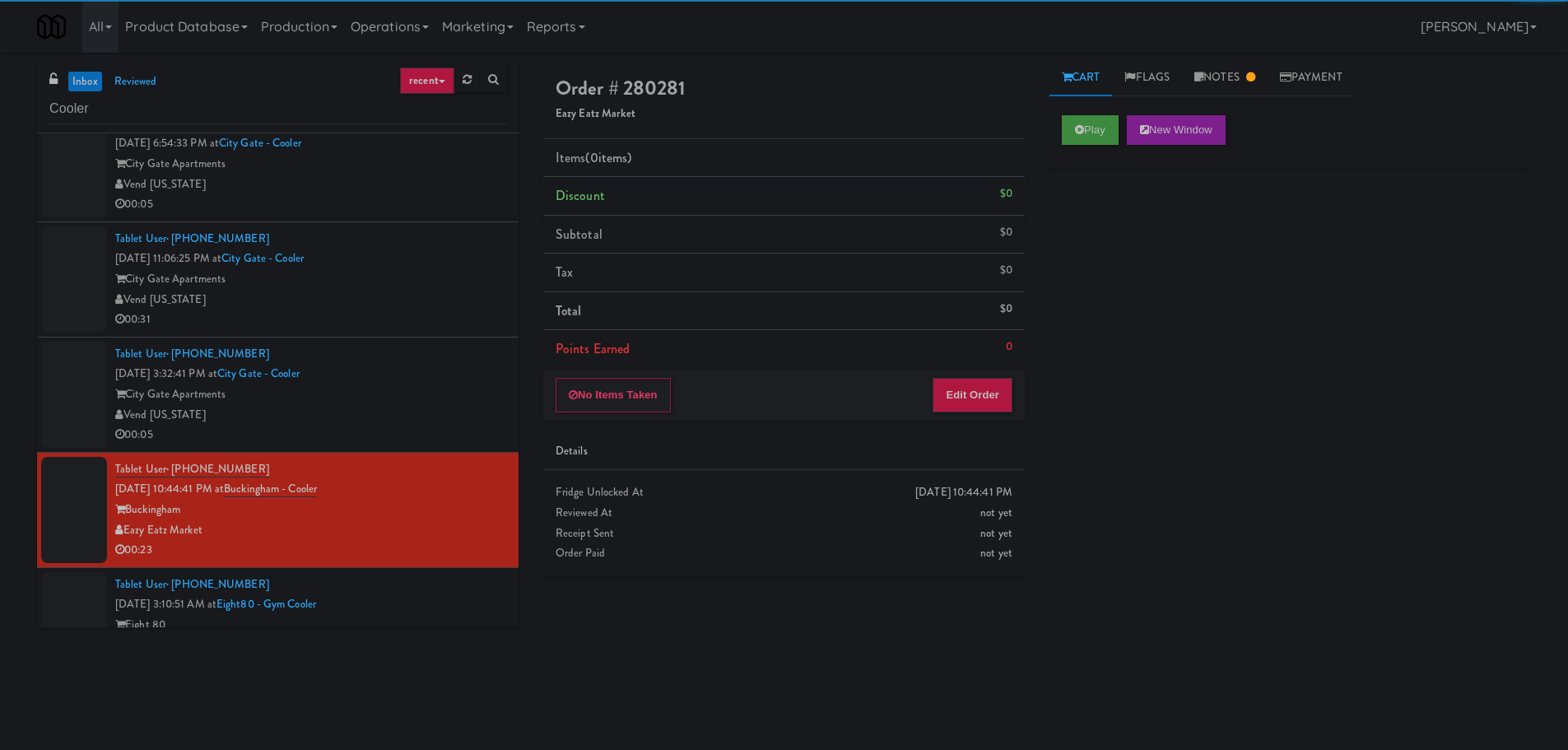
click at [429, 405] on div "Vend [US_STATE]" at bounding box center [310, 415] width 391 height 20
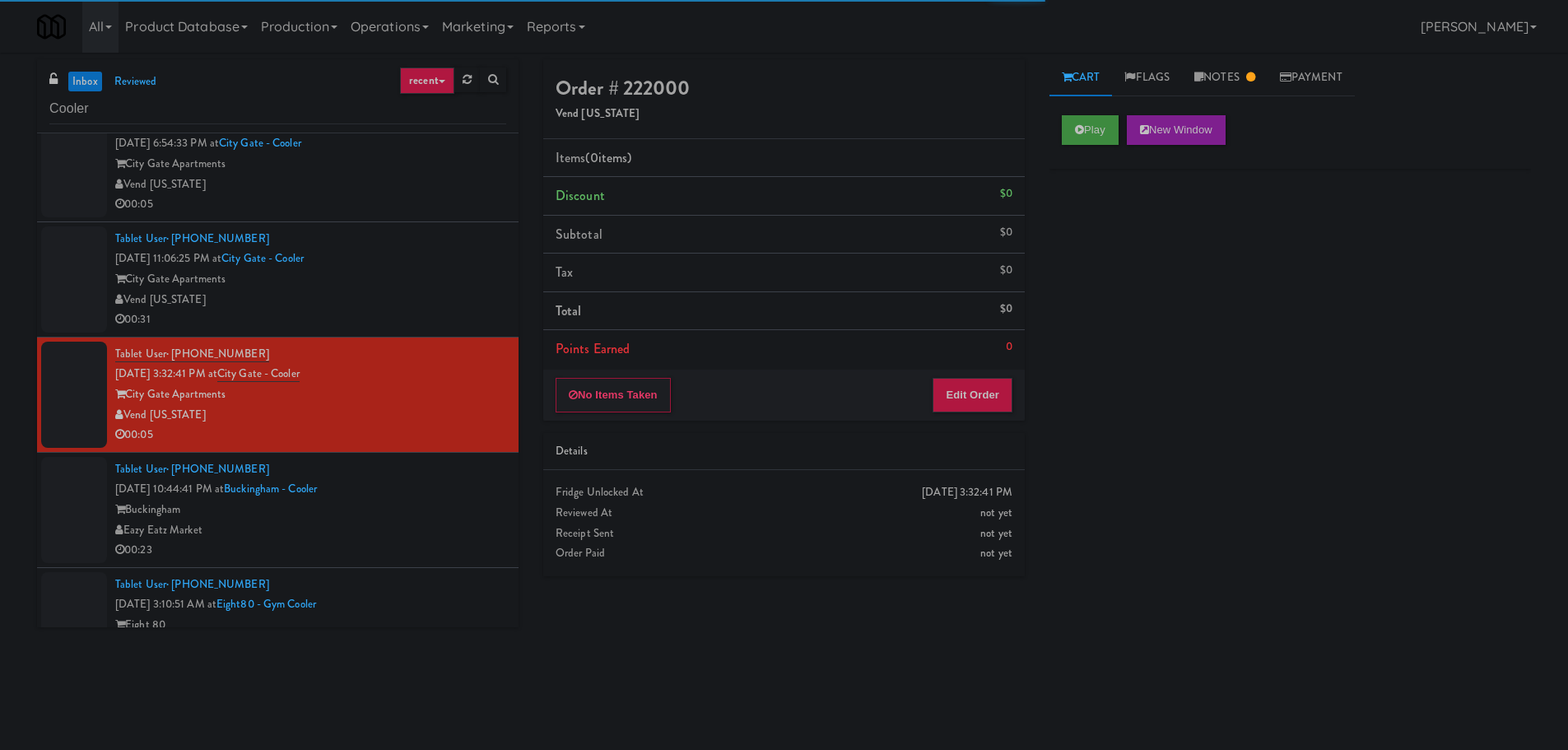
click at [445, 311] on div "00:31" at bounding box center [310, 319] width 391 height 20
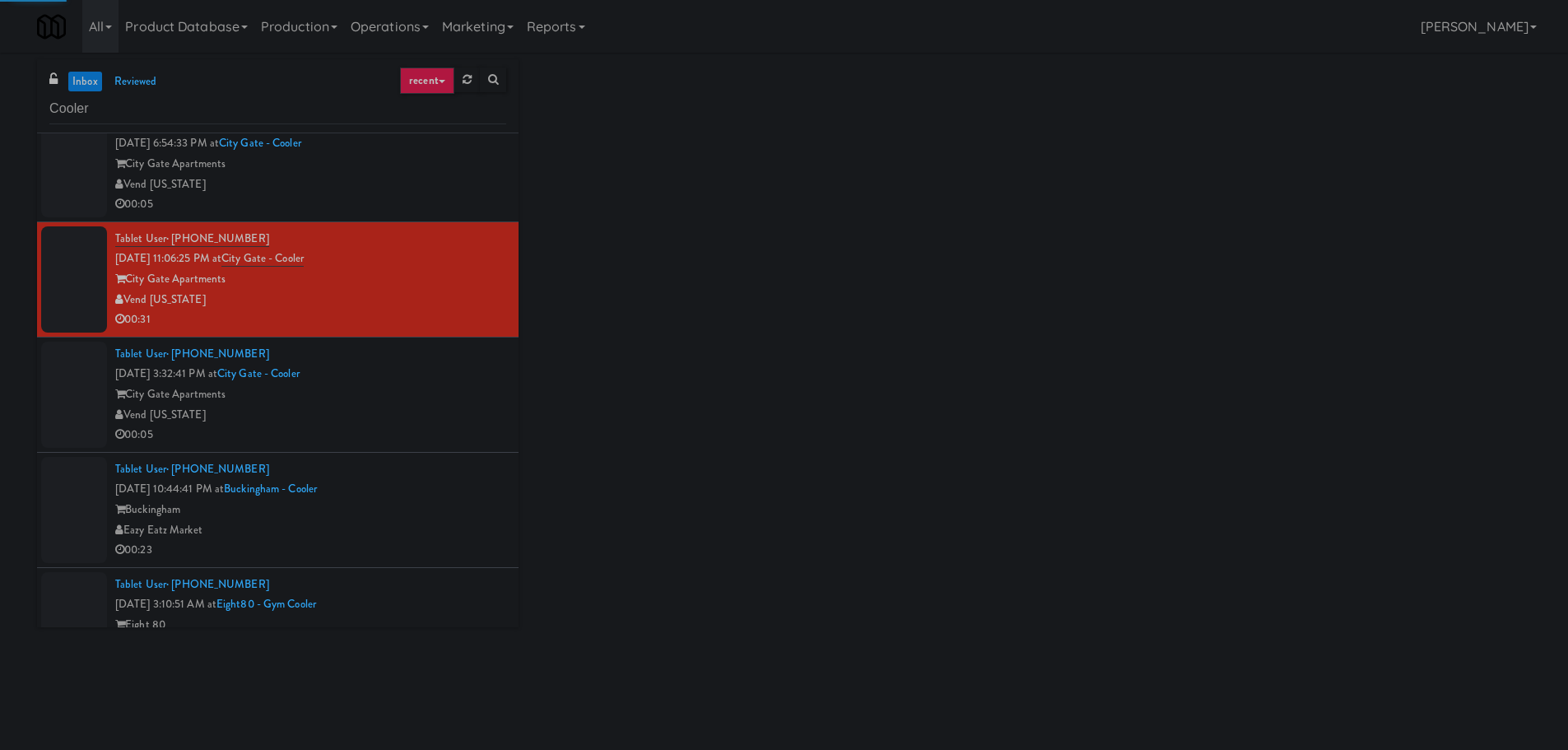
click at [438, 386] on div "City Gate Apartments" at bounding box center [310, 394] width 391 height 20
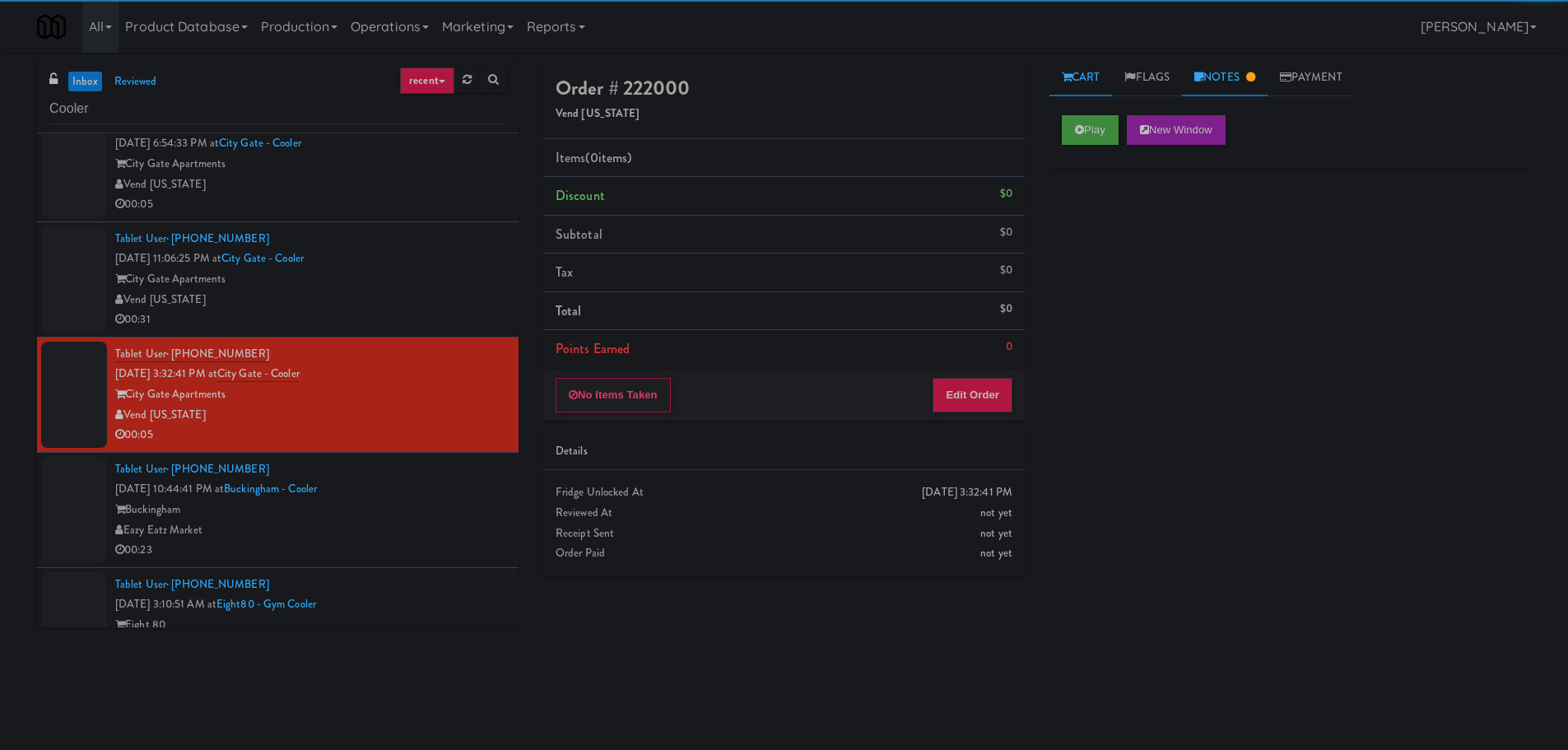
click at [1230, 82] on link "Notes" at bounding box center [1224, 78] width 85 height 37
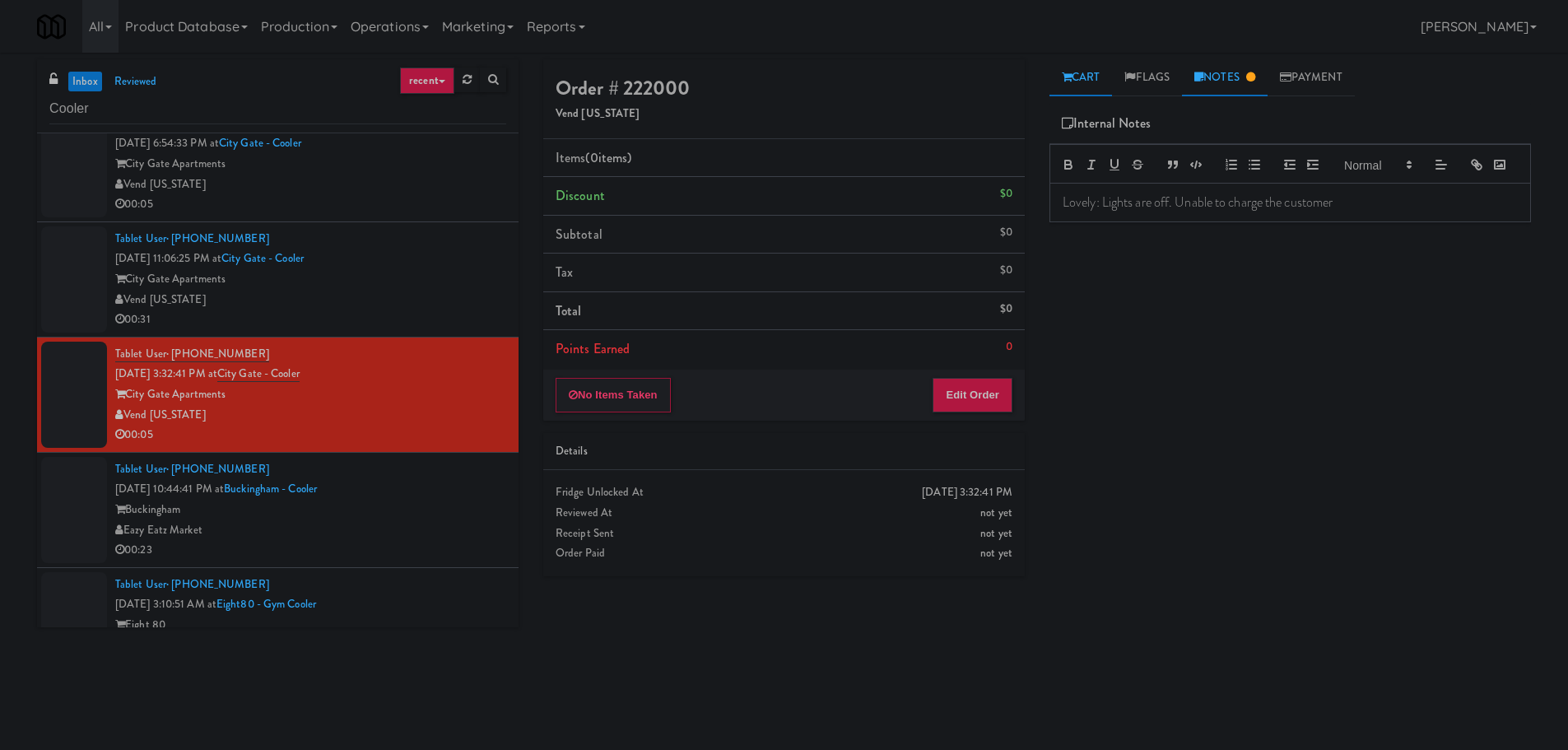
click at [1070, 82] on icon at bounding box center [1067, 77] width 10 height 11
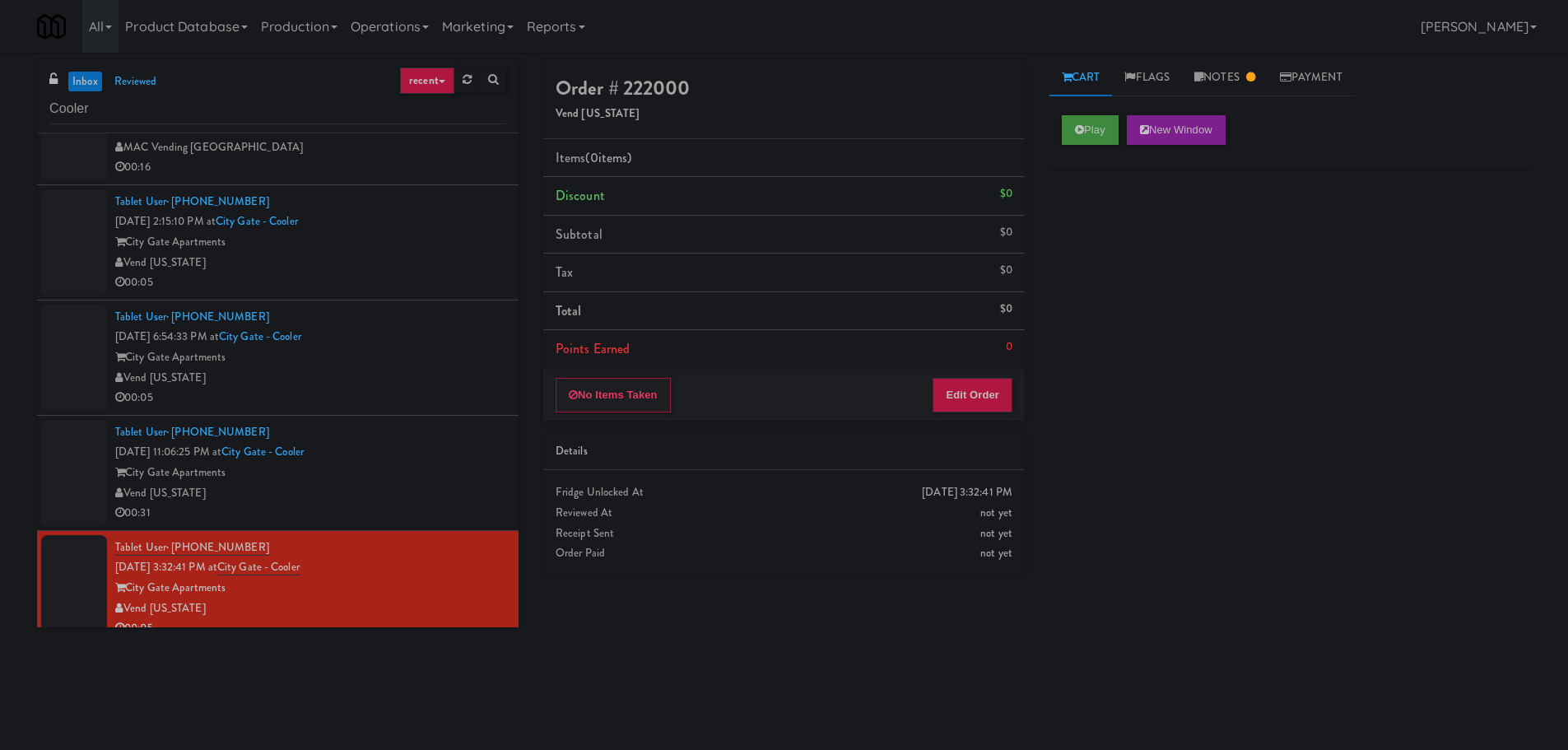
scroll to position [411, 0]
click at [401, 325] on div "Tablet User · (281) 619-4419 [DATE] 6:54:33 PM at [GEOGRAPHIC_DATA] - [GEOGRAPH…" at bounding box center [310, 355] width 391 height 101
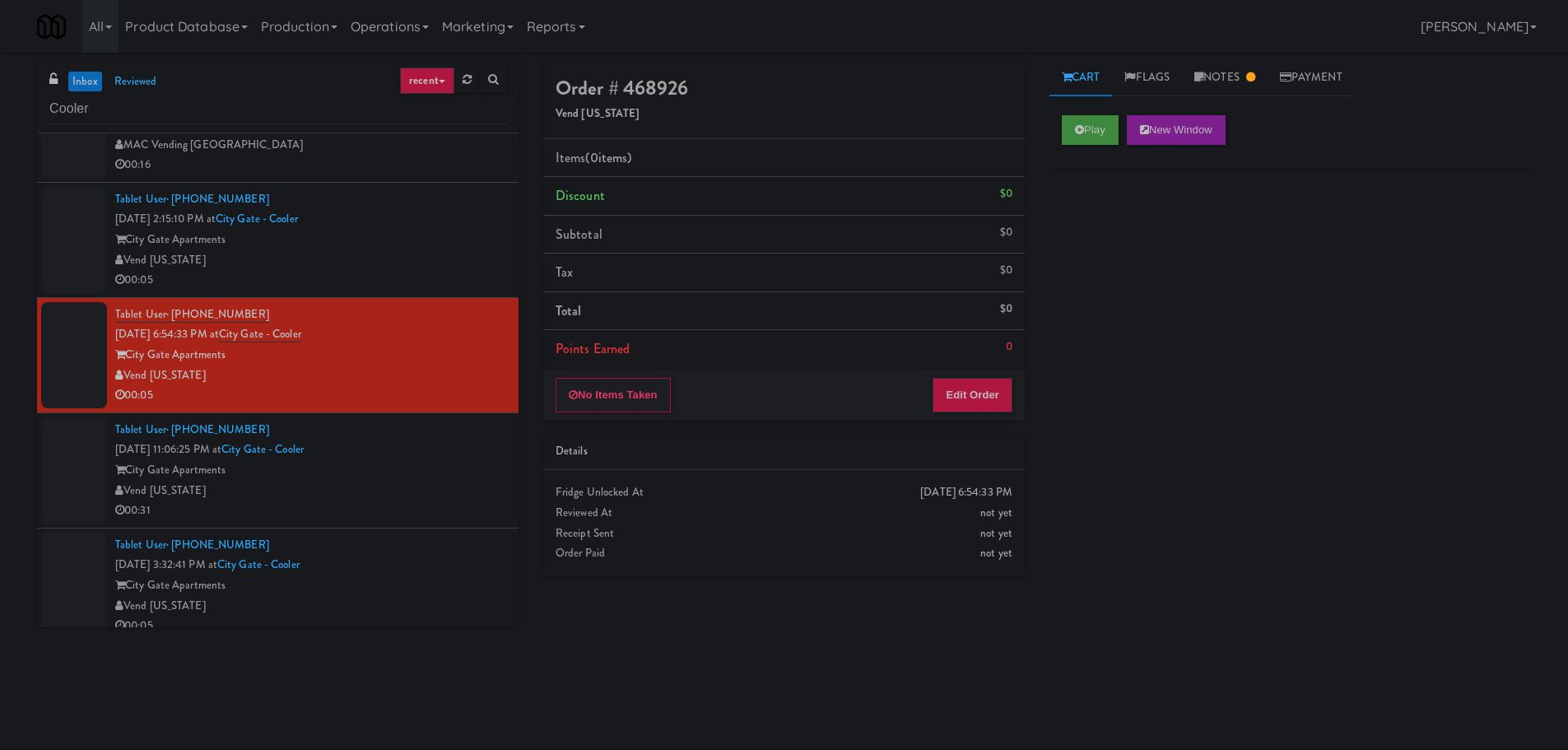
click at [440, 242] on div "City Gate Apartments" at bounding box center [310, 240] width 391 height 20
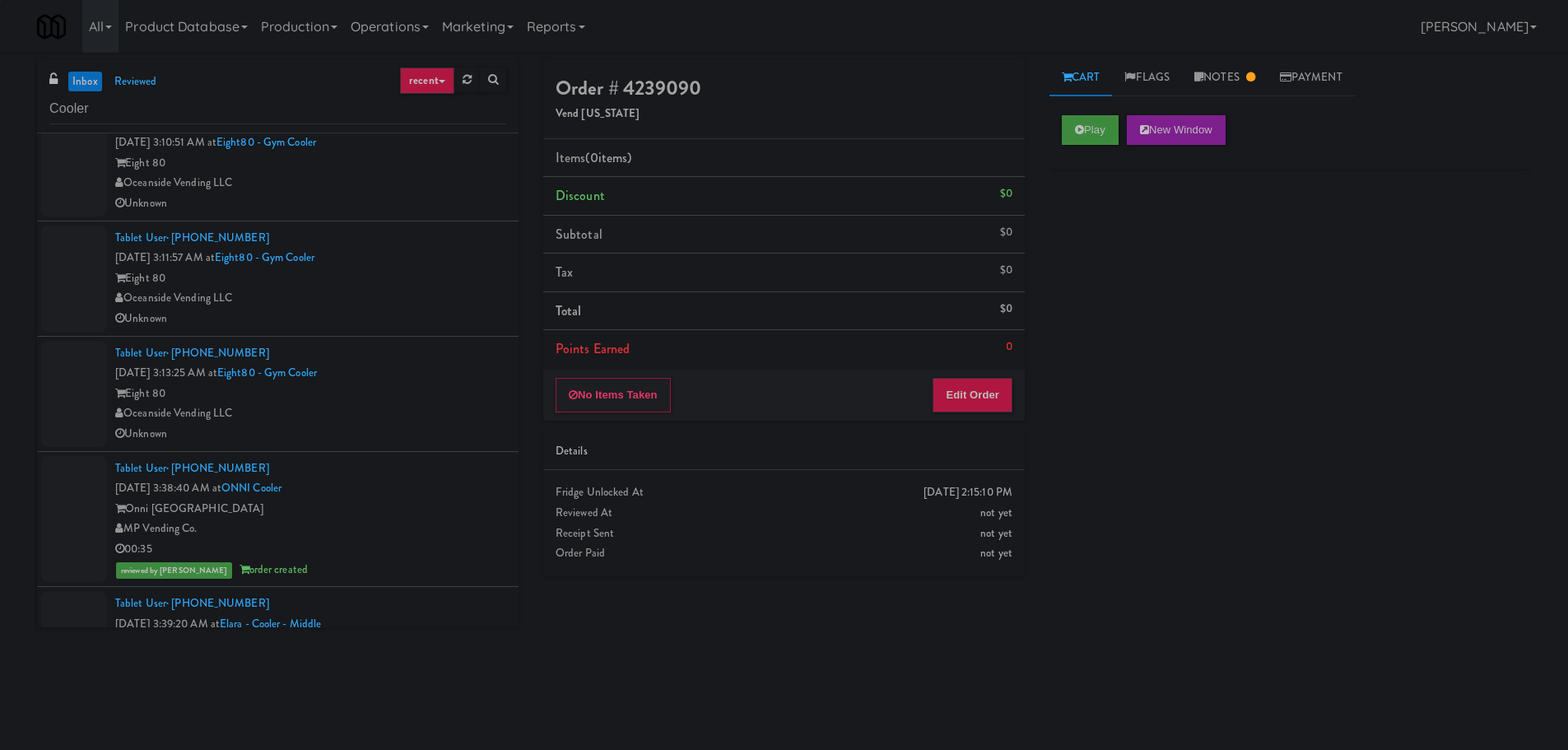
scroll to position [1070, 0]
click at [101, 84] on link "inbox" at bounding box center [85, 82] width 34 height 20
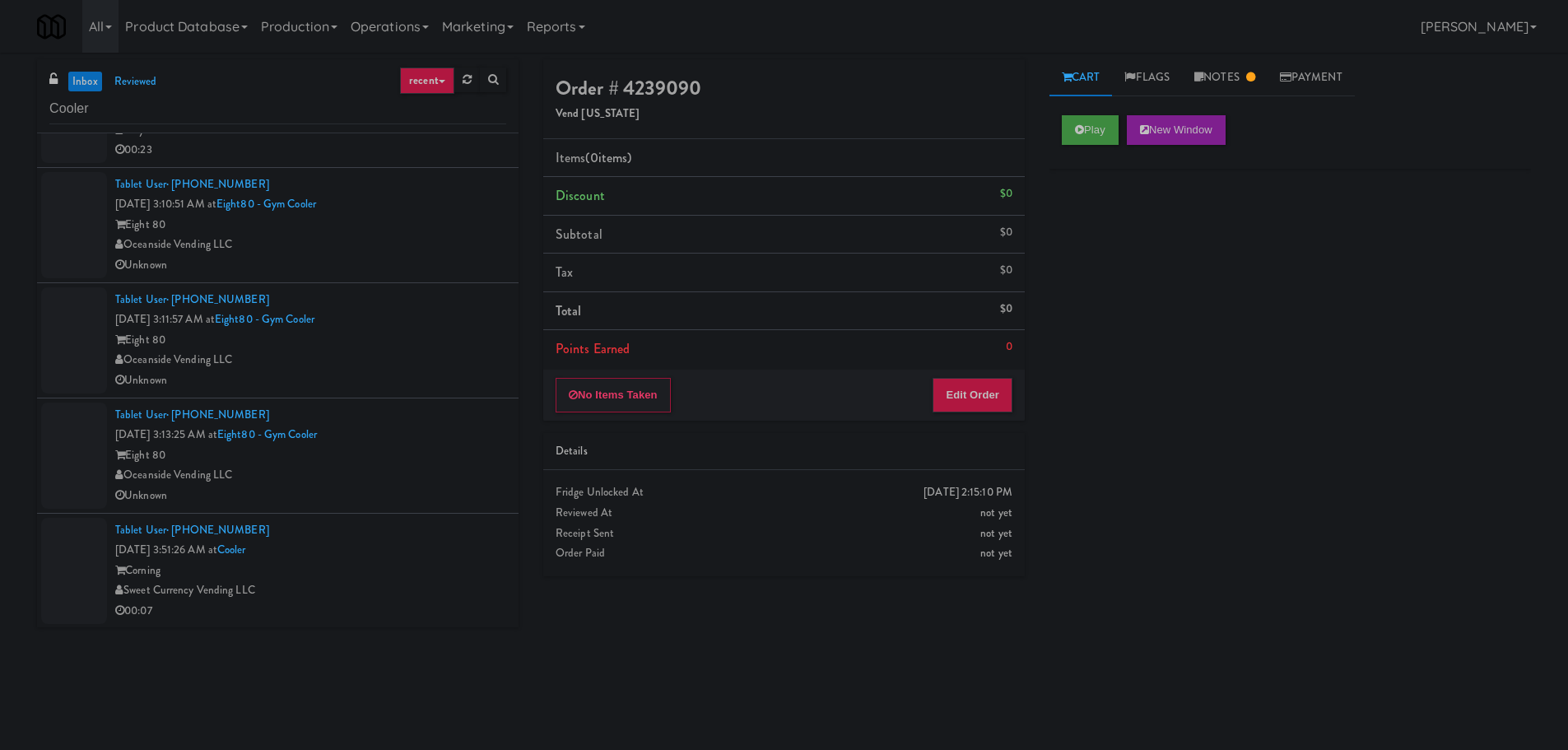
scroll to position [1003, 0]
click at [433, 346] on div "Eight 80" at bounding box center [310, 340] width 391 height 20
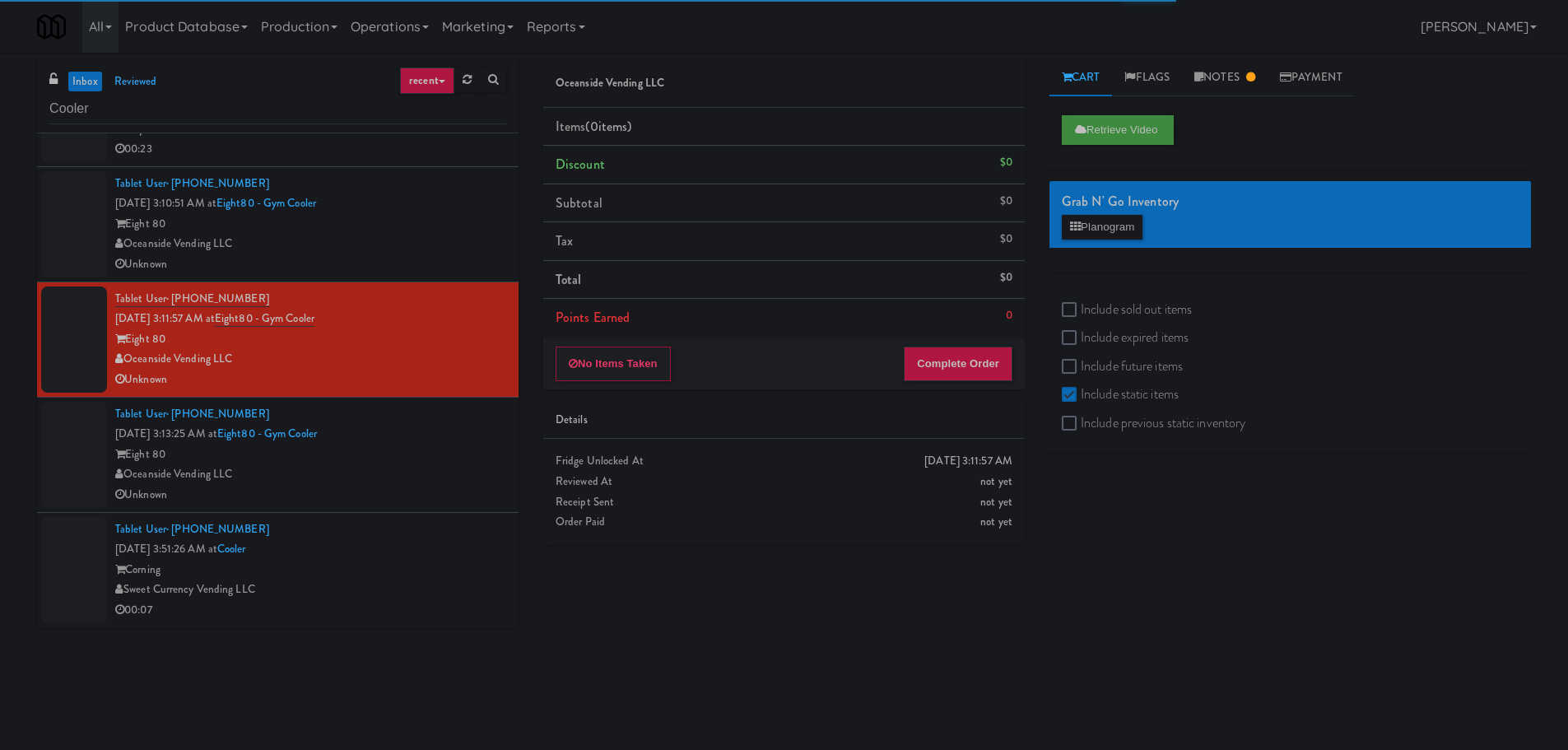
click at [436, 223] on div "Eight 80" at bounding box center [310, 224] width 391 height 20
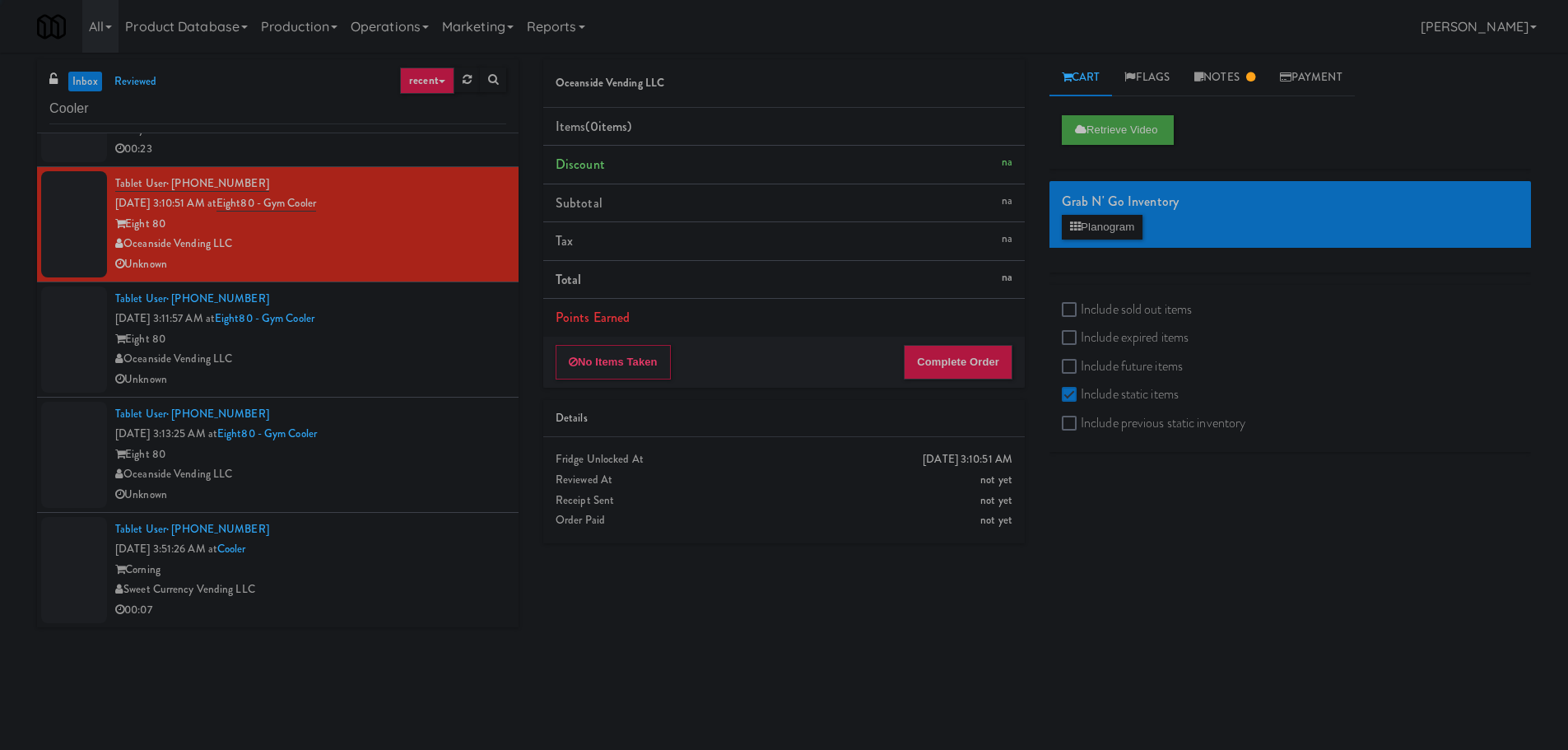
click at [420, 430] on div "Tablet User · (657) 282-9397 [DATE] 3:13:25 AM at Eight80 - Gym Cooler Eight 80…" at bounding box center [310, 454] width 391 height 101
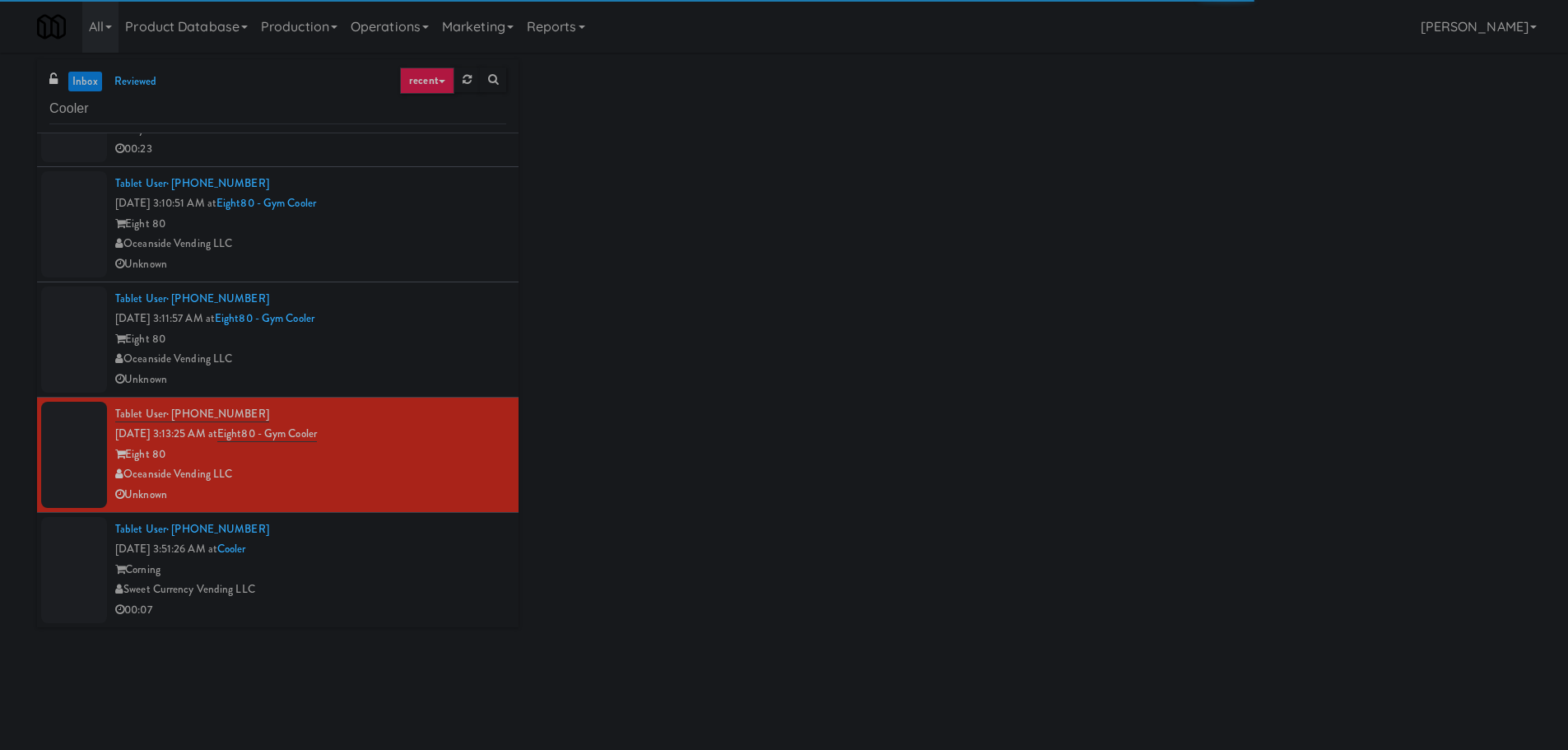
click at [401, 538] on div "Tablet User · (818) 422-9895 [DATE] 3:51:26 AM at Cooler Corning Sweet Currency…" at bounding box center [310, 570] width 391 height 101
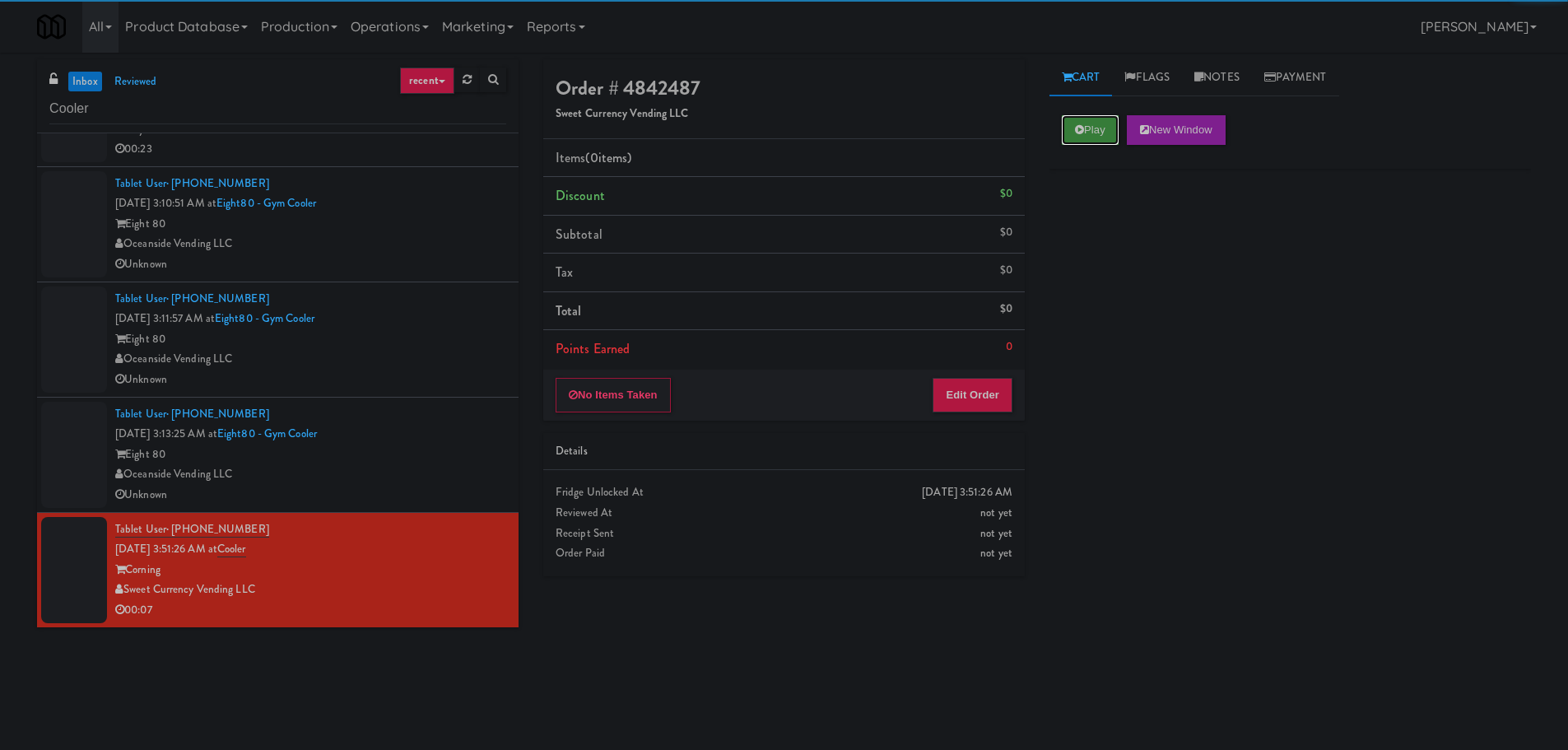
click at [1107, 128] on button "Play" at bounding box center [1090, 129] width 57 height 30
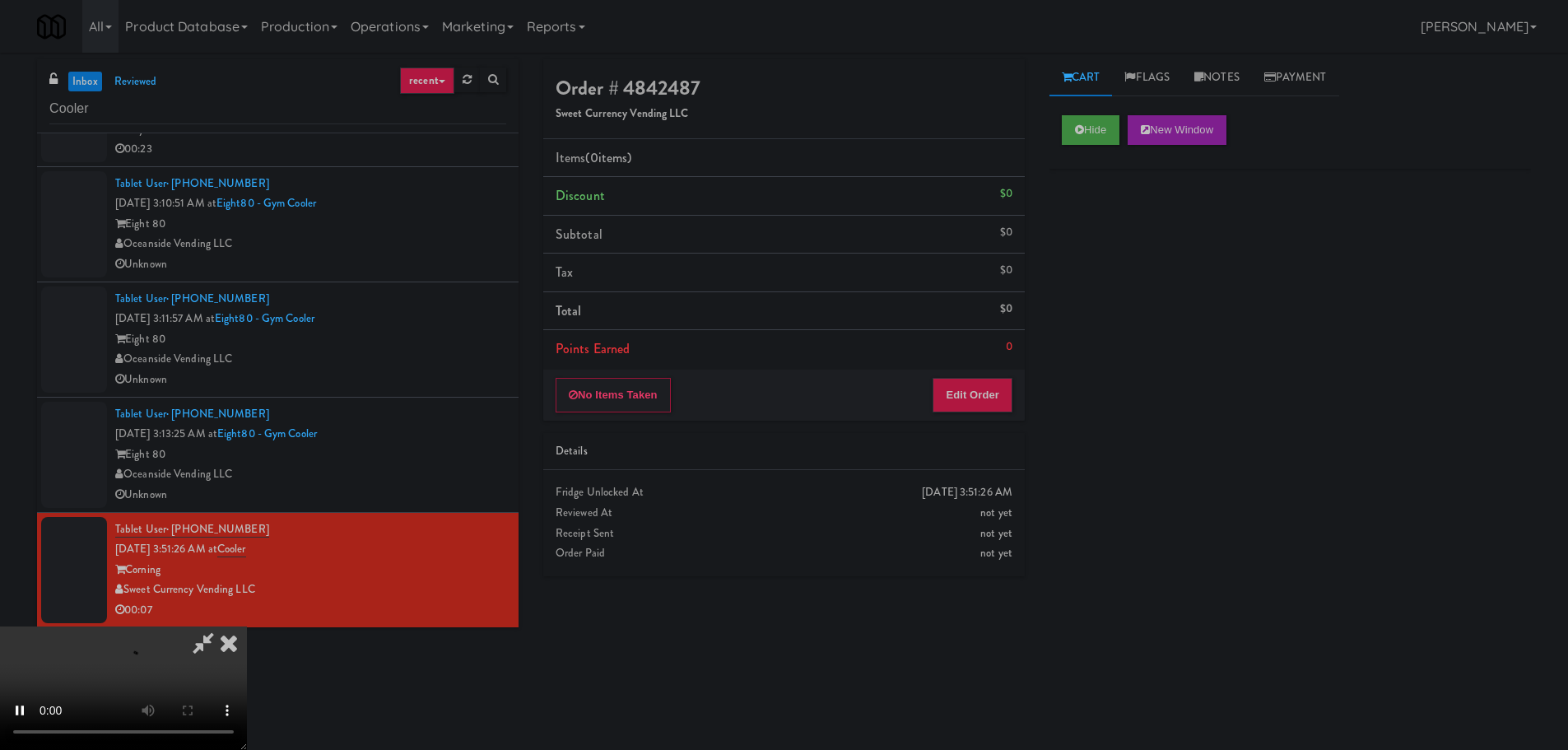
click at [1007, 335] on li "Points Earned 0" at bounding box center [784, 349] width 482 height 38
click at [977, 380] on button "Edit Order" at bounding box center [972, 394] width 80 height 35
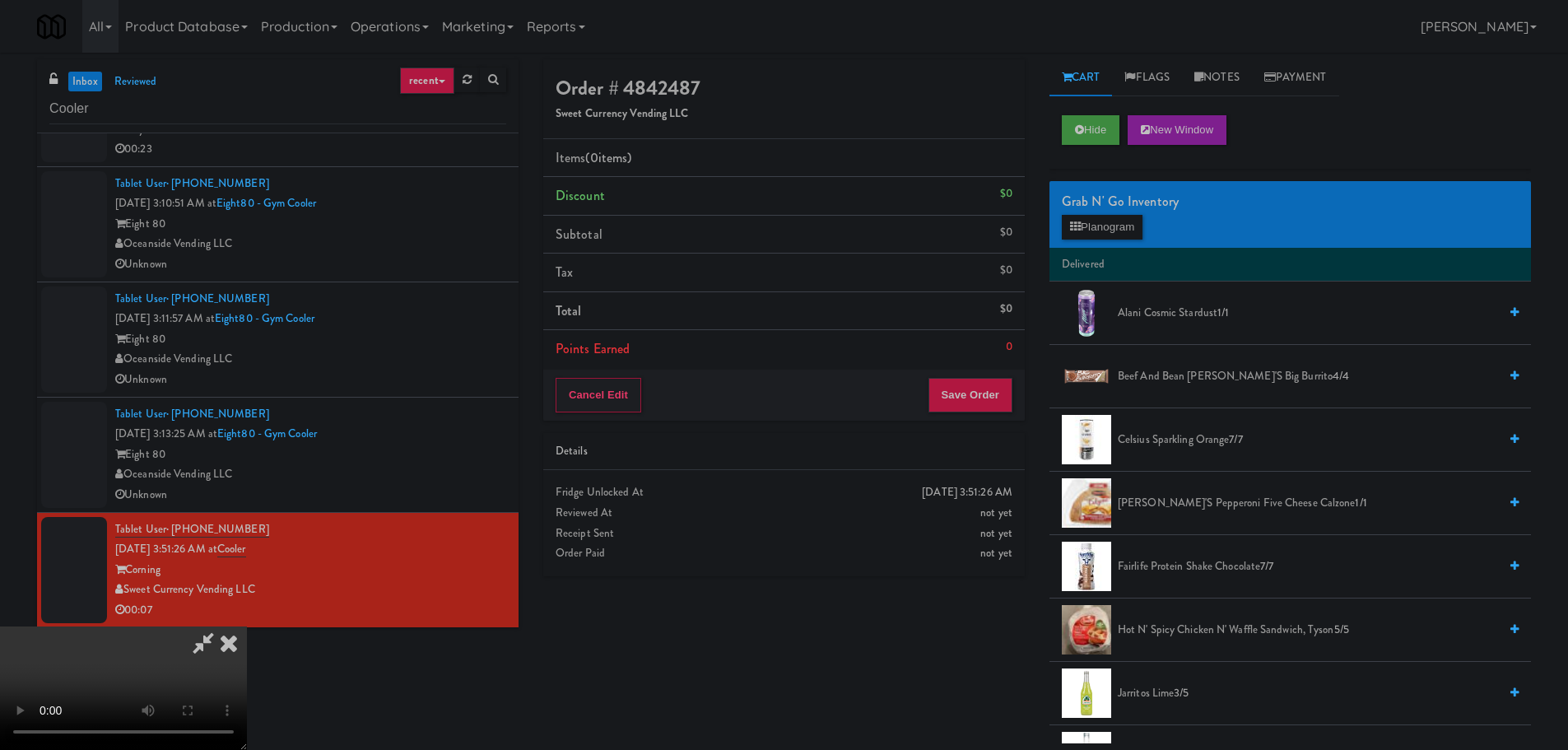
drag, startPoint x: 669, startPoint y: 502, endPoint x: 683, endPoint y: 504, distance: 14.1
click at [247, 626] on video at bounding box center [123, 688] width 247 height 123
click at [1089, 229] on button "Planogram" at bounding box center [1102, 226] width 80 height 24
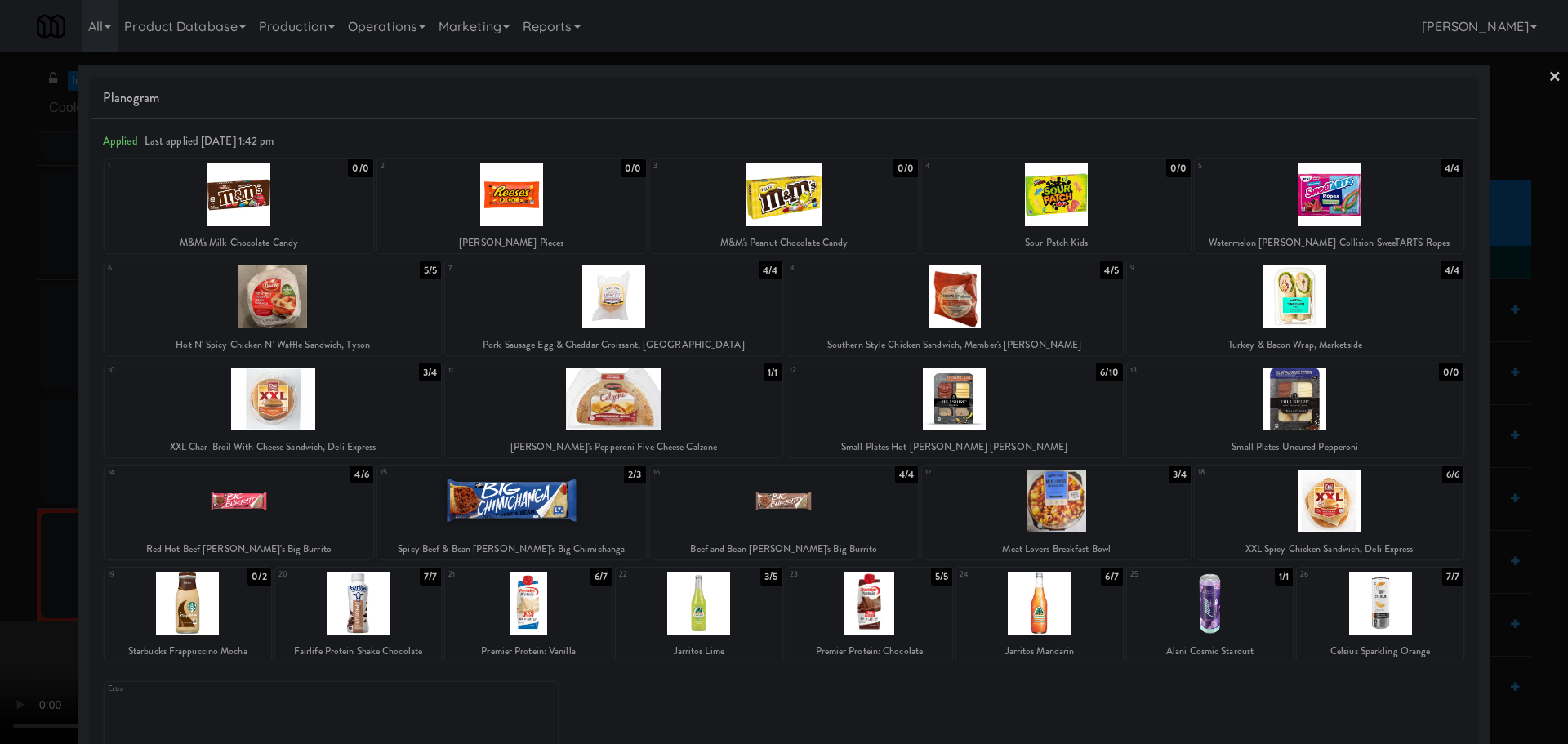
click at [572, 317] on div at bounding box center [613, 297] width 336 height 63
drag, startPoint x: 639, startPoint y: 319, endPoint x: 624, endPoint y: 322, distance: 15.3
click at [640, 319] on div at bounding box center [613, 297] width 336 height 63
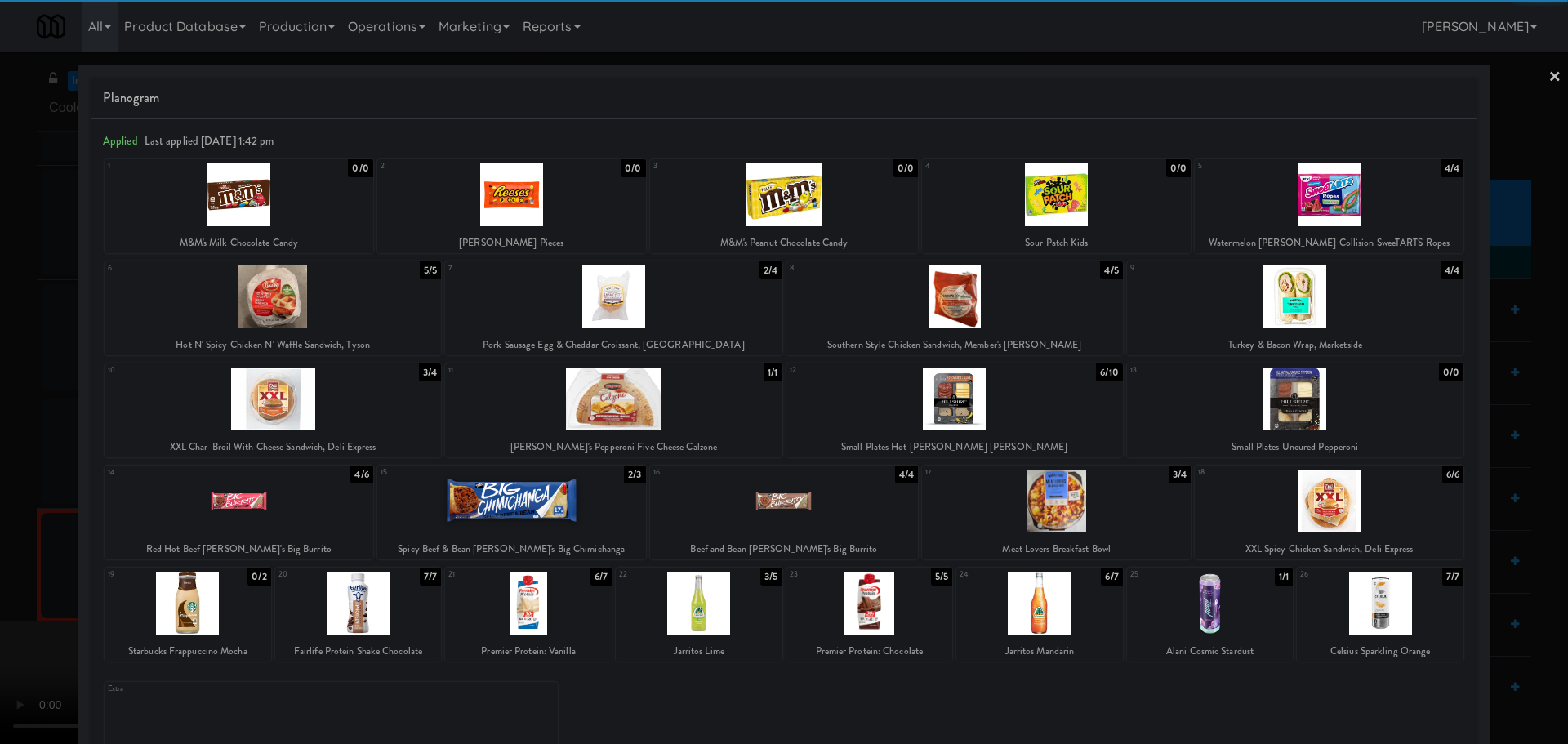
click at [0, 390] on div at bounding box center [784, 372] width 1568 height 744
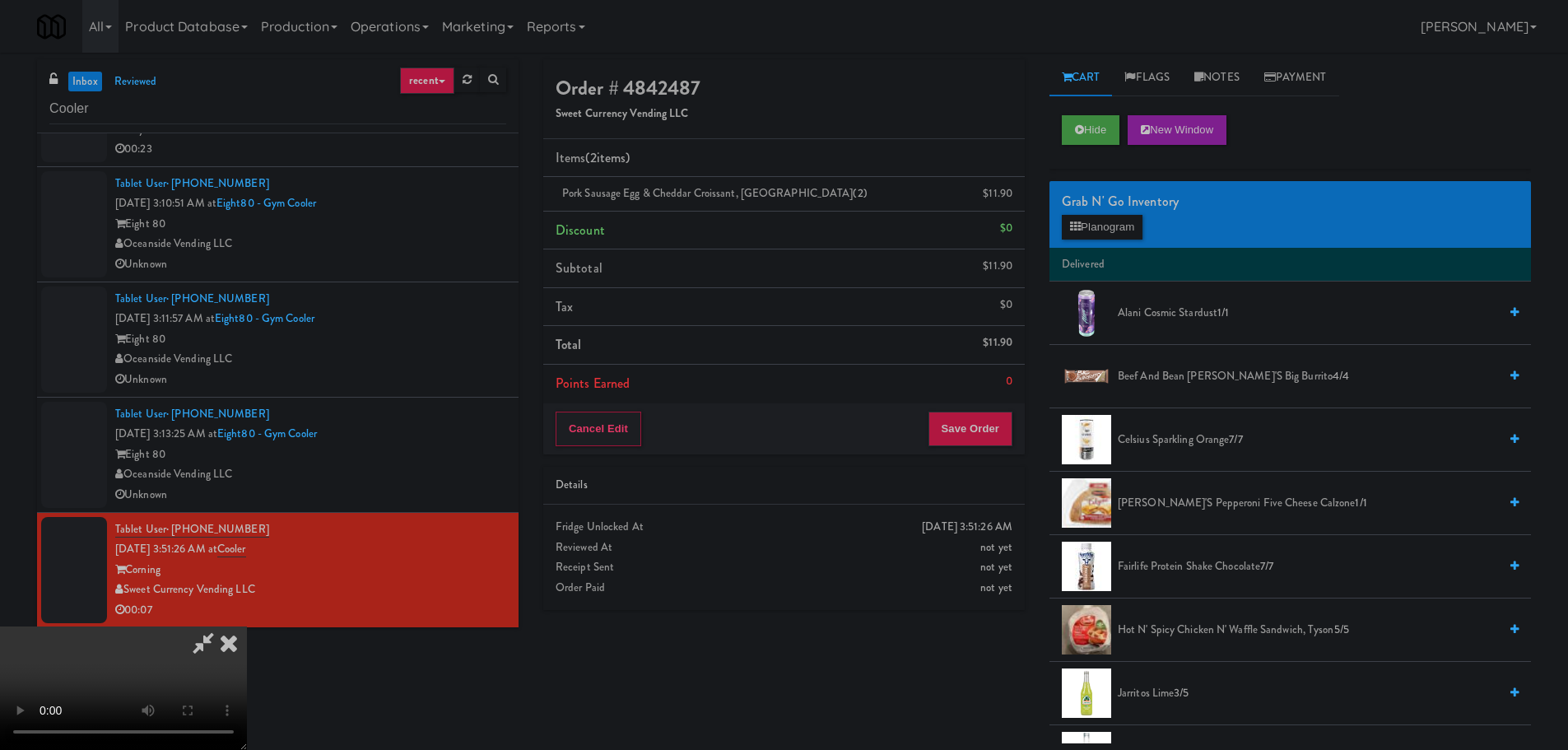
click at [247, 626] on video at bounding box center [123, 688] width 247 height 123
click at [1013, 204] on icon at bounding box center [1014, 199] width 8 height 11
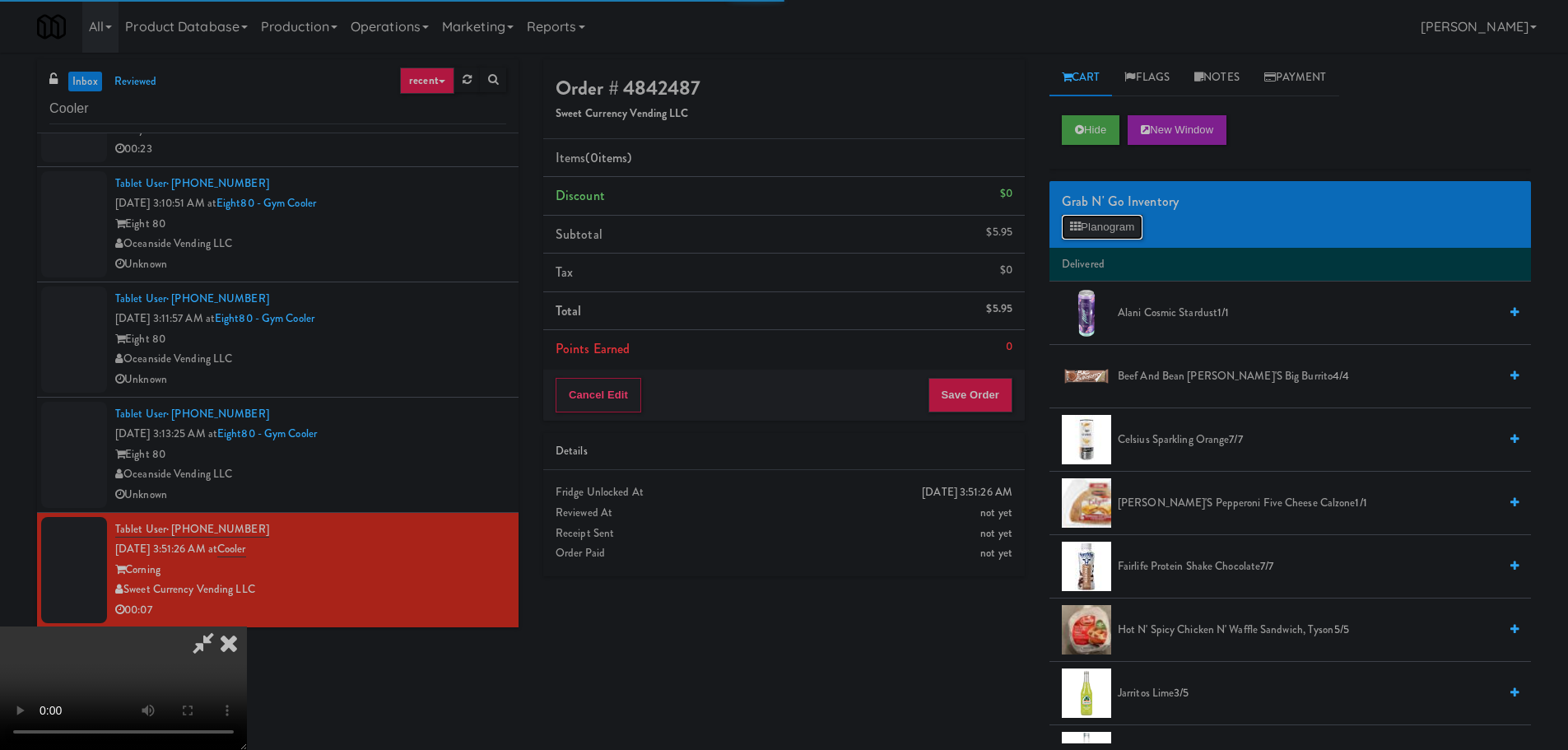
click at [1101, 226] on button "Planogram" at bounding box center [1102, 226] width 80 height 24
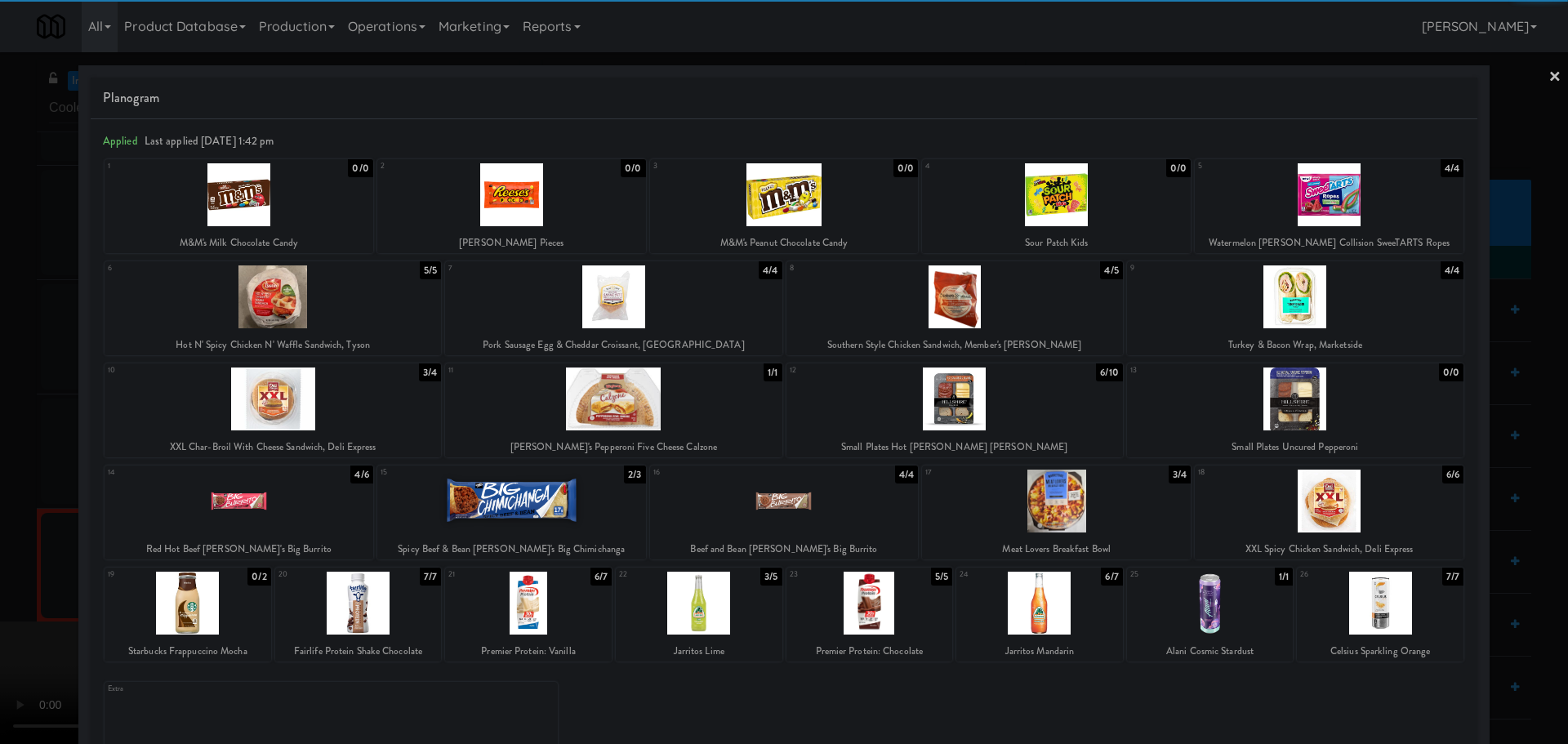
click at [280, 400] on div at bounding box center [272, 398] width 336 height 63
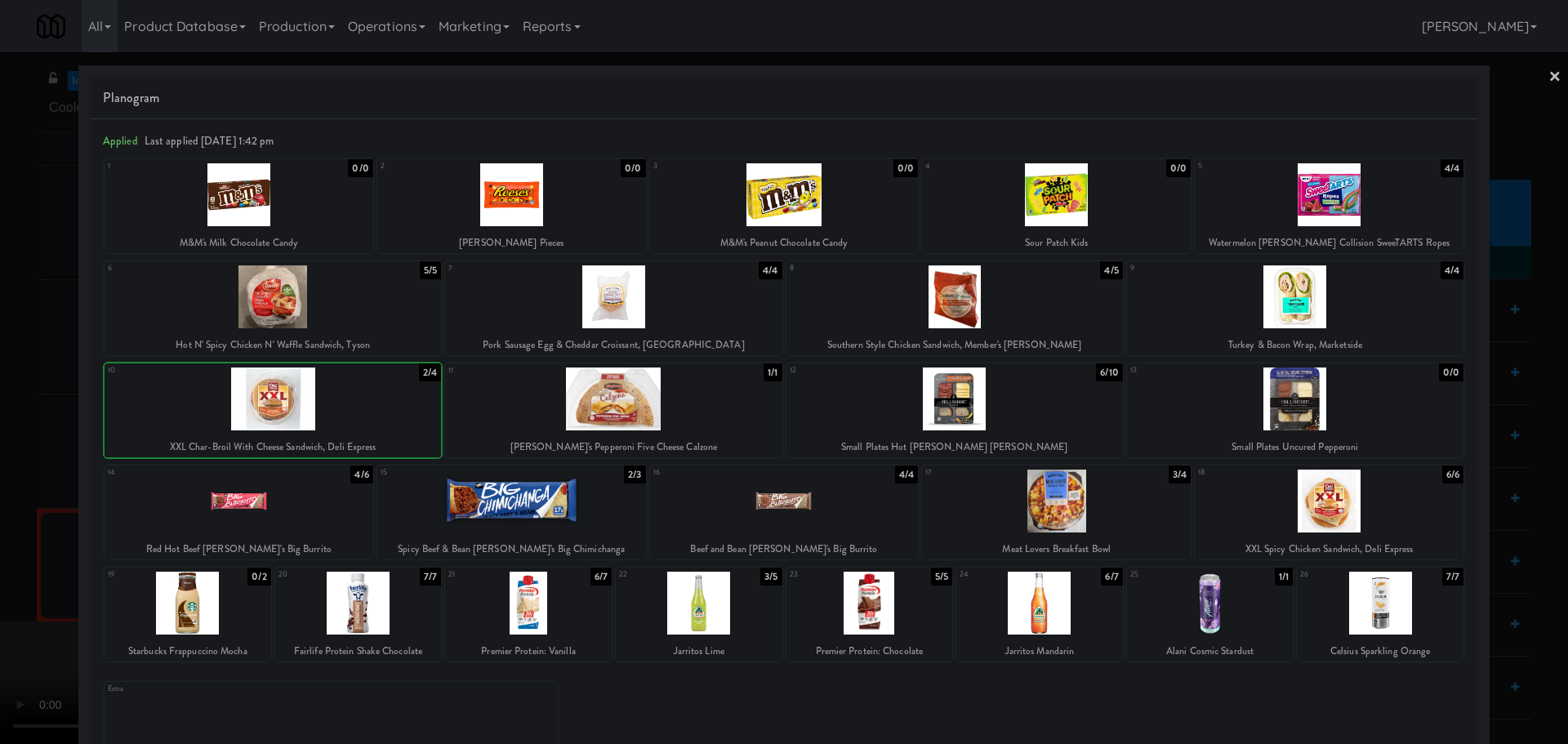
click at [280, 400] on div at bounding box center [272, 398] width 336 height 63
click at [40, 430] on div at bounding box center [784, 372] width 1568 height 744
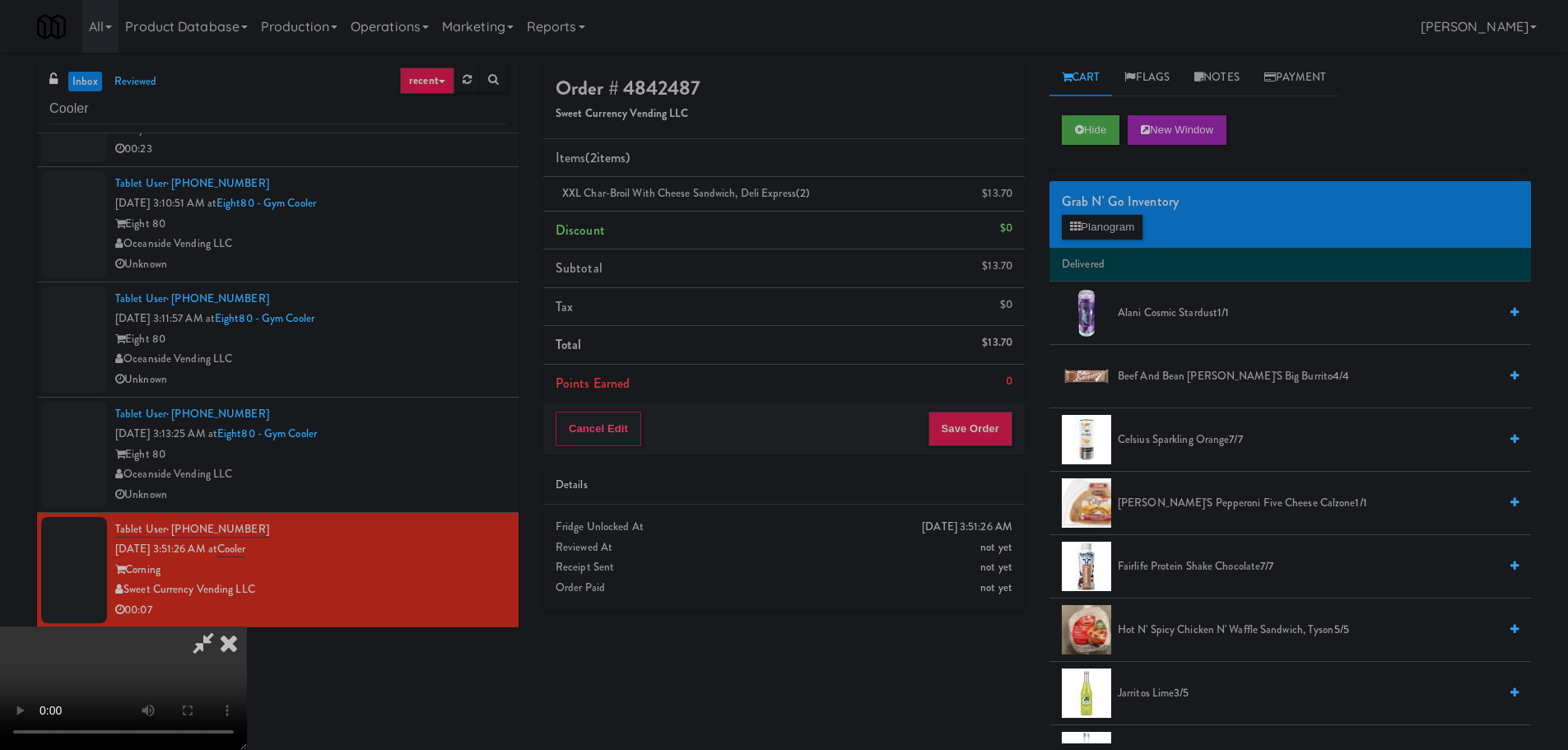
click at [247, 626] on video at bounding box center [123, 688] width 247 height 123
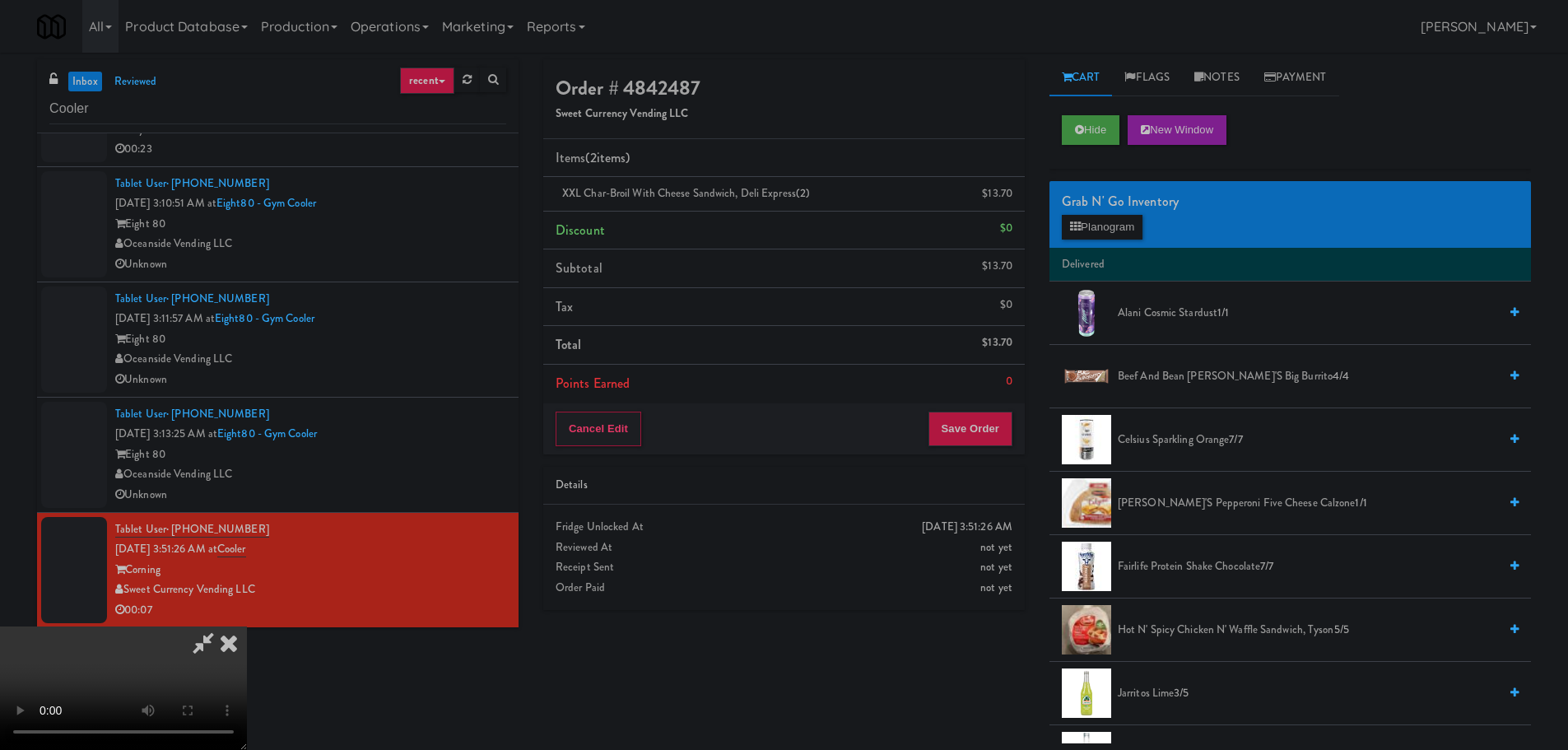
click at [247, 626] on video at bounding box center [123, 688] width 247 height 123
drag, startPoint x: 593, startPoint y: 532, endPoint x: 571, endPoint y: 533, distance: 22.0
click at [247, 626] on video at bounding box center [123, 688] width 247 height 123
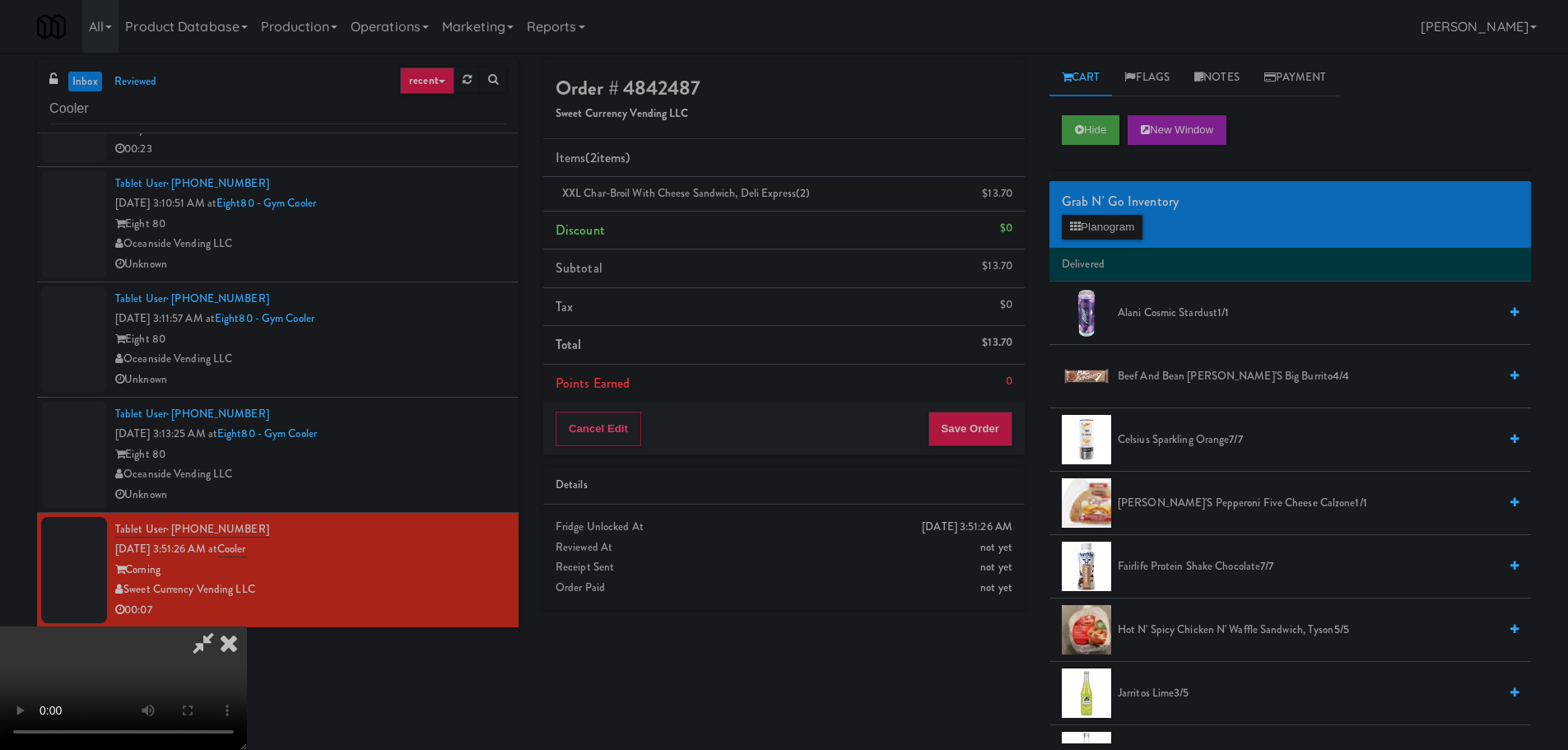
click at [247, 626] on video at bounding box center [123, 688] width 247 height 123
click at [1010, 198] on icon at bounding box center [1014, 199] width 8 height 11
drag, startPoint x: 544, startPoint y: 548, endPoint x: 551, endPoint y: 535, distance: 14.8
click at [247, 626] on video at bounding box center [123, 688] width 247 height 123
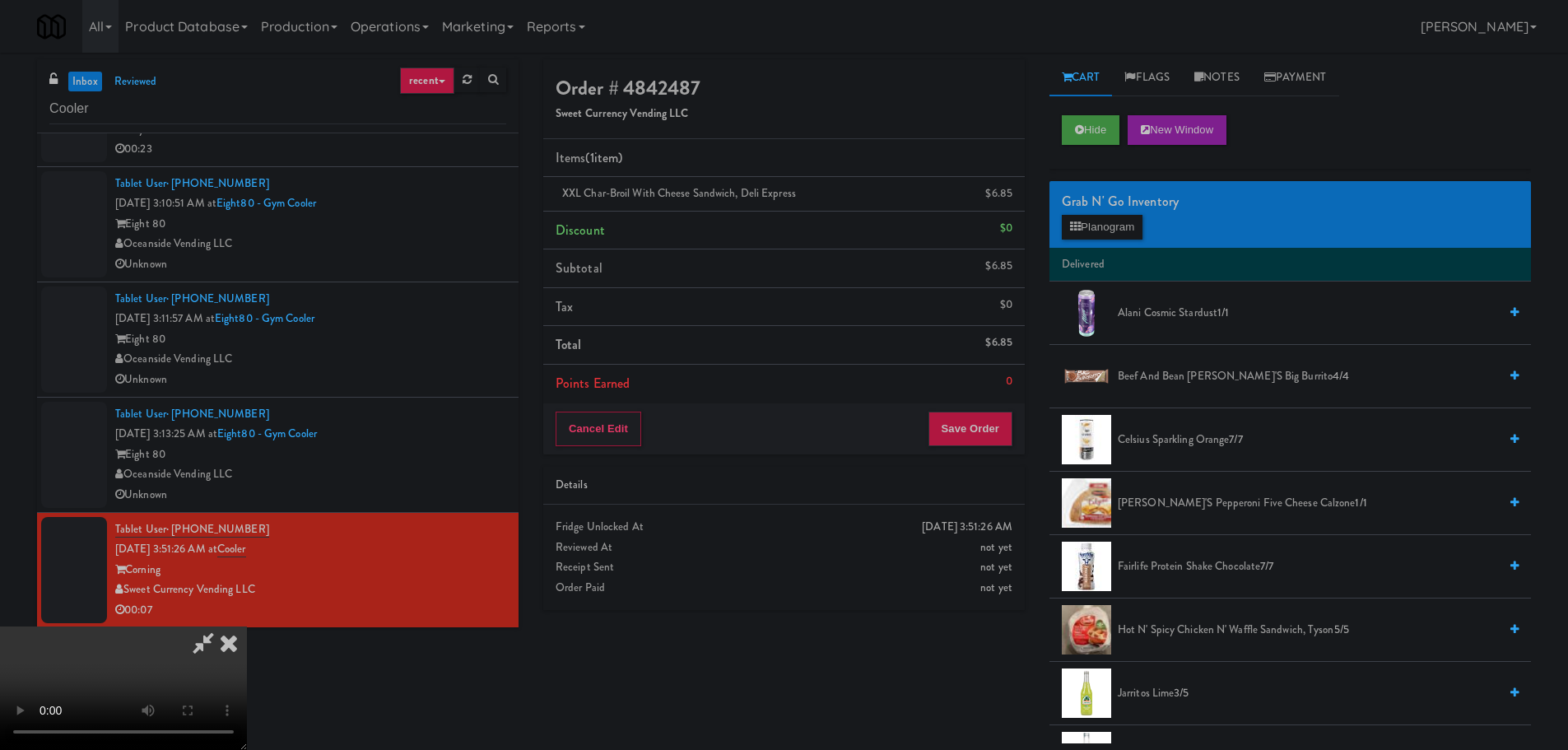
drag, startPoint x: 471, startPoint y: 541, endPoint x: 483, endPoint y: 532, distance: 15.0
click at [247, 626] on video at bounding box center [123, 688] width 247 height 123
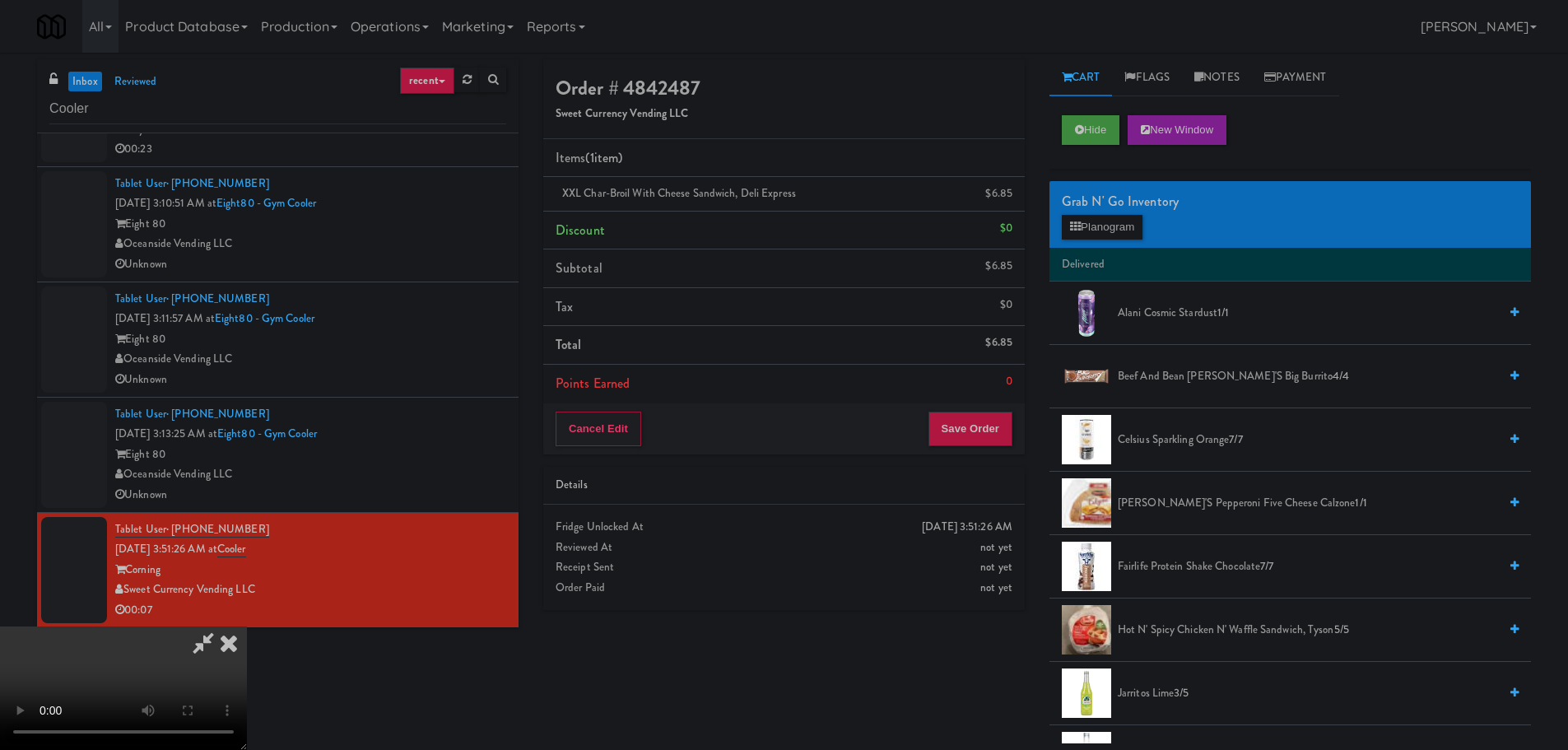
click at [247, 626] on video at bounding box center [123, 688] width 247 height 123
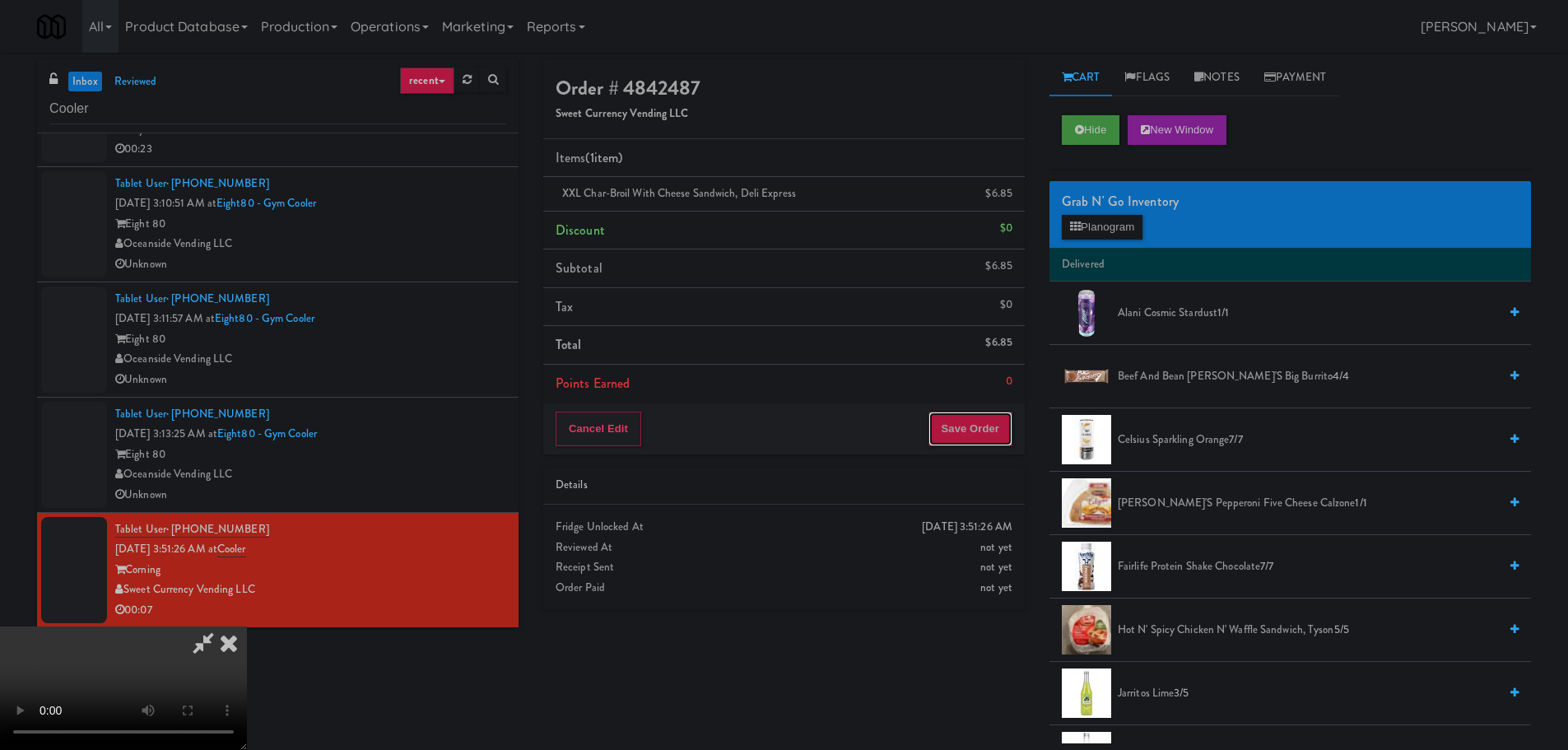
click at [973, 434] on button "Save Order" at bounding box center [970, 428] width 84 height 35
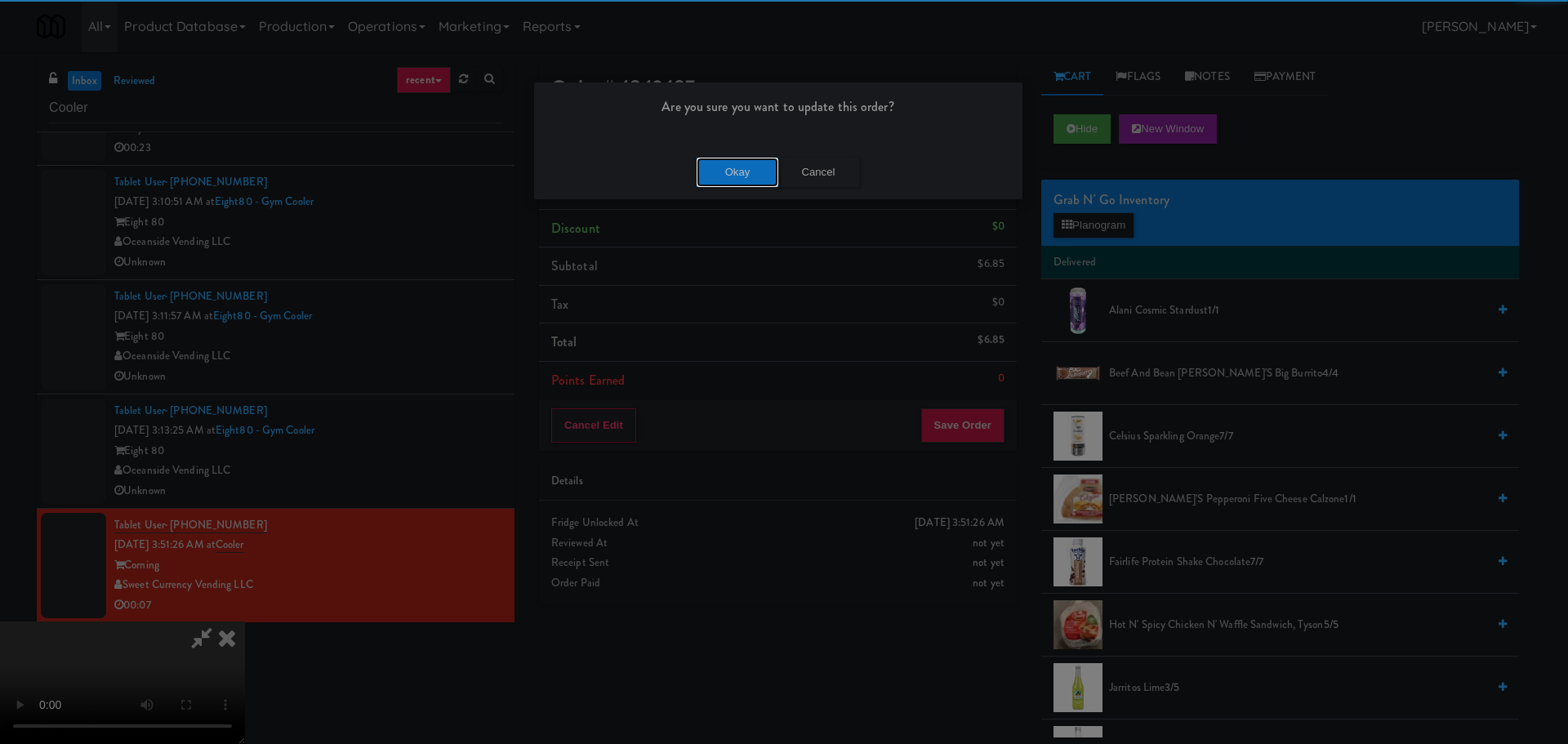
click at [719, 161] on button "Okay" at bounding box center [737, 172] width 81 height 29
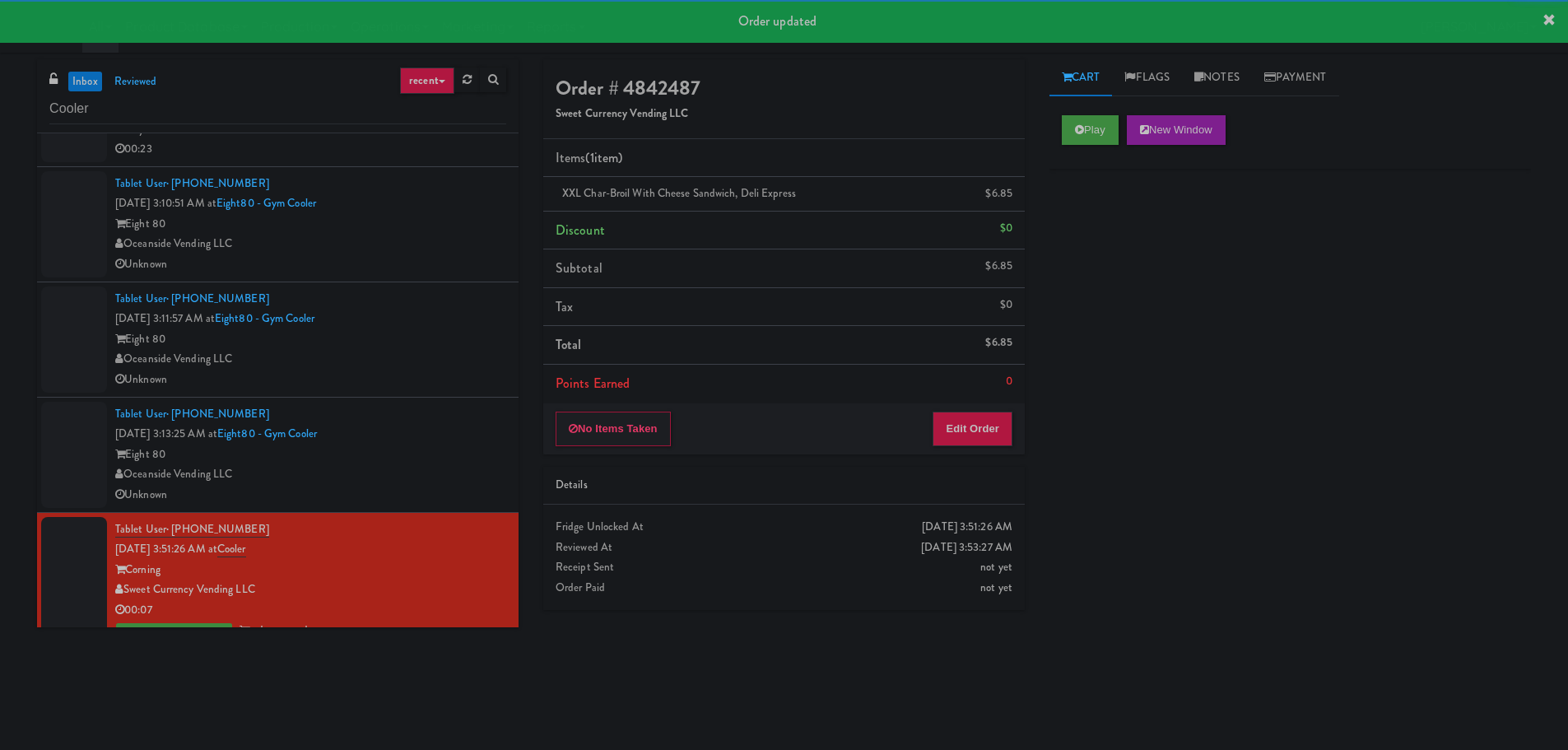
click at [473, 430] on div "Tablet User · (657) 282-9397 [DATE] 3:13:25 AM at Eight80 - Gym Cooler Eight 80…" at bounding box center [310, 454] width 391 height 101
